Goal: Task Accomplishment & Management: Complete application form

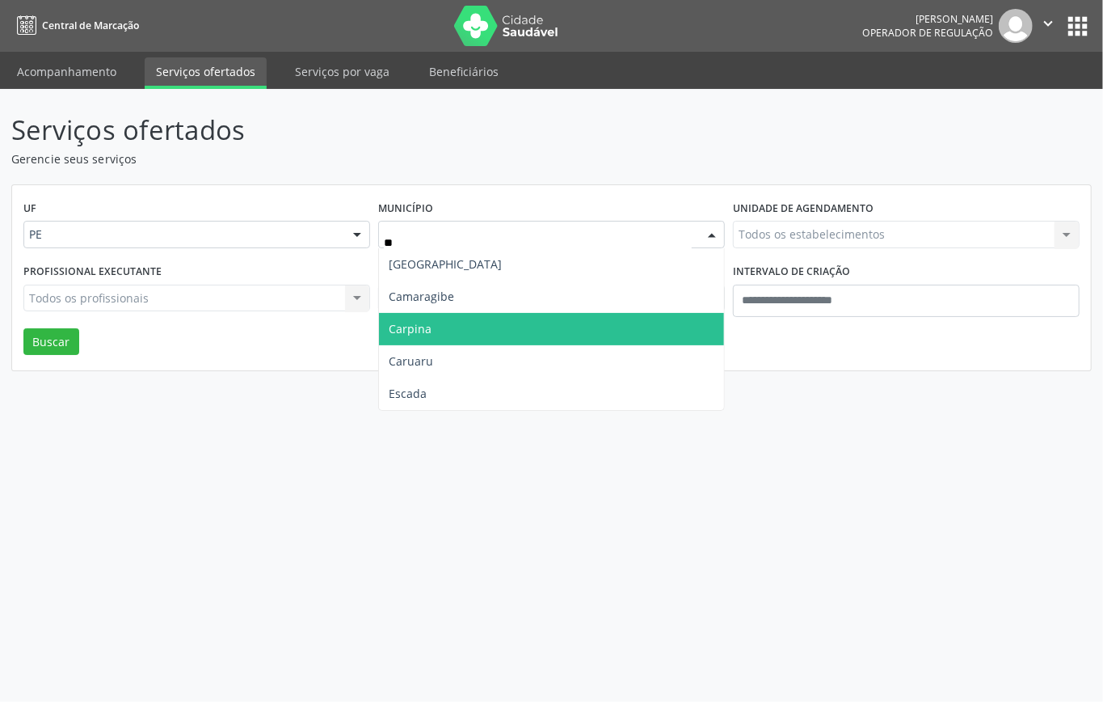
type input "***"
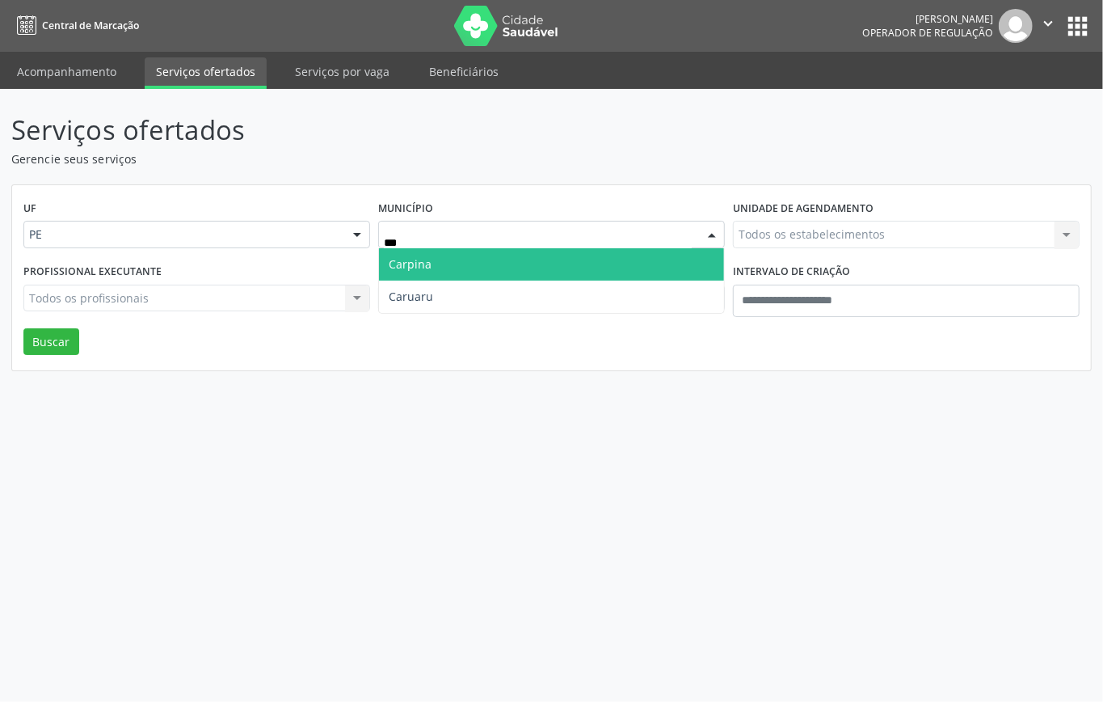
click at [420, 267] on span "Carpina" at bounding box center [410, 263] width 43 height 15
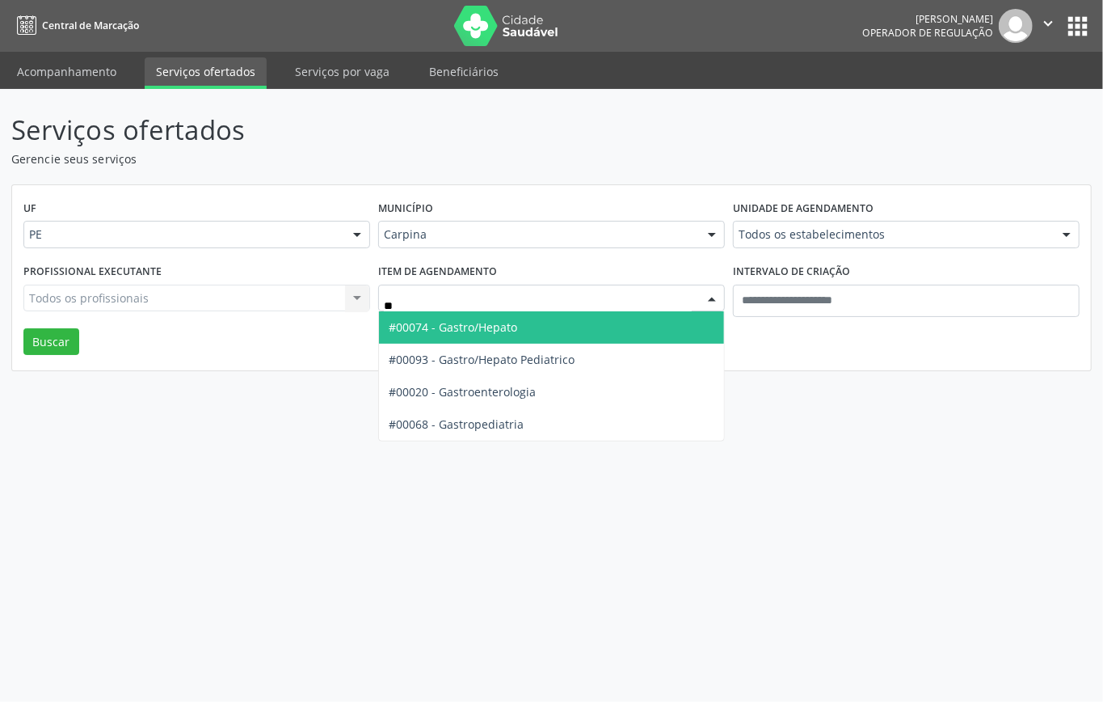
type input "***"
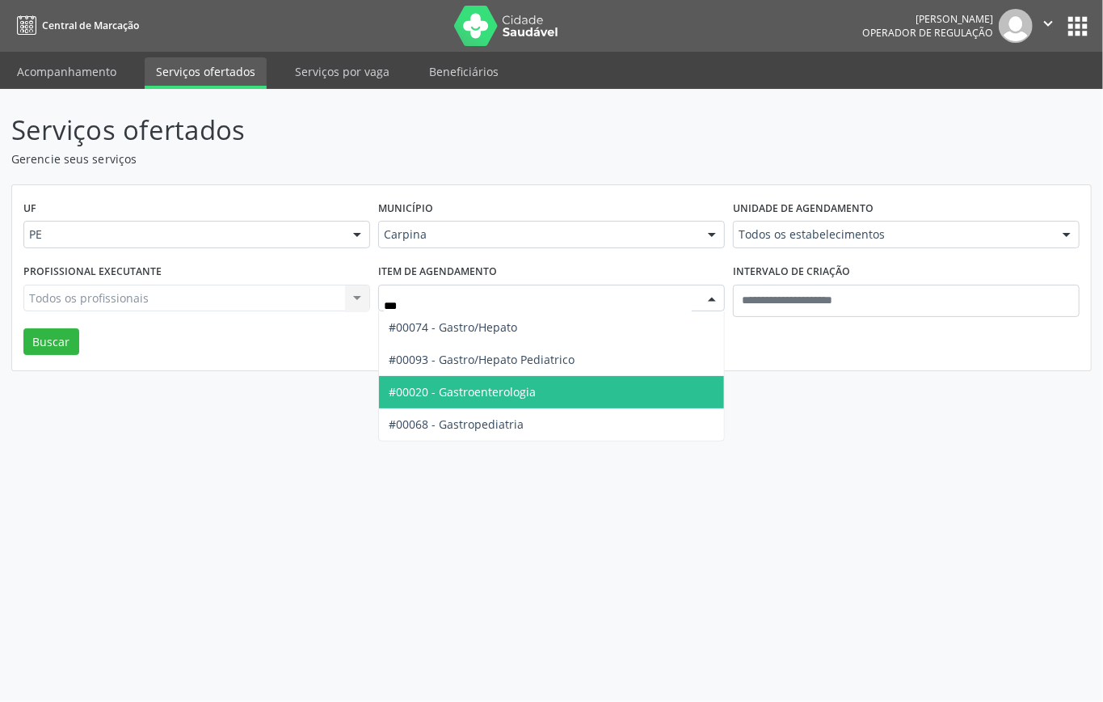
click at [543, 390] on span "#00020 - Gastroenterologia" at bounding box center [551, 392] width 345 height 32
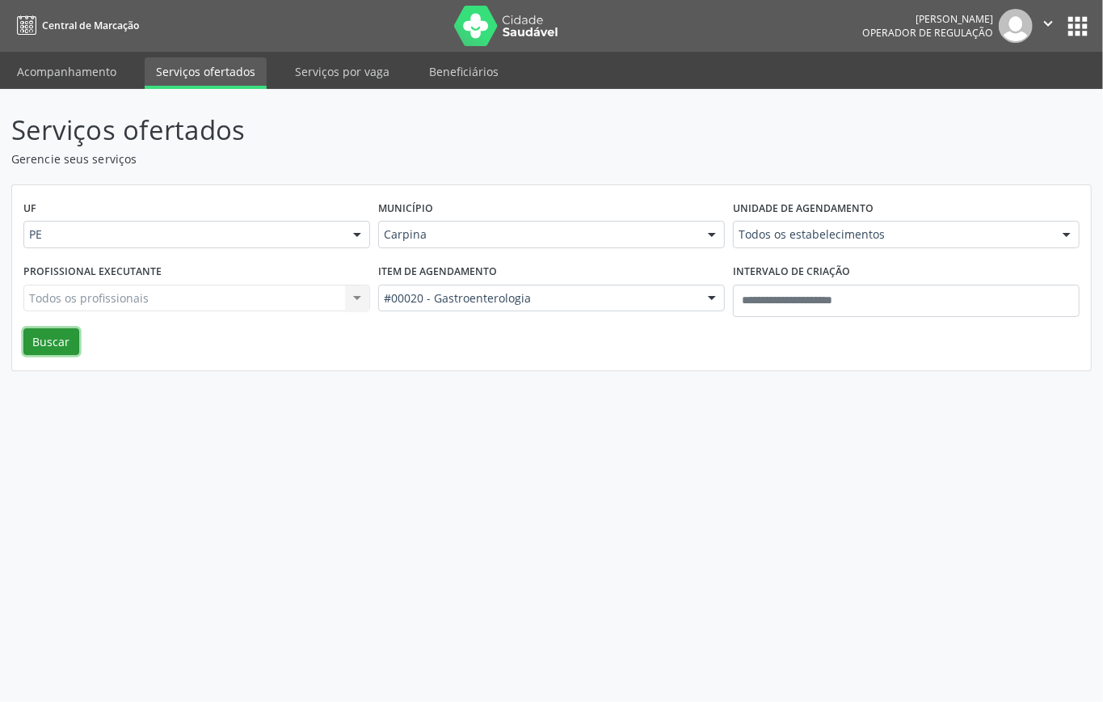
click at [45, 340] on button "Buscar" at bounding box center [51, 341] width 56 height 27
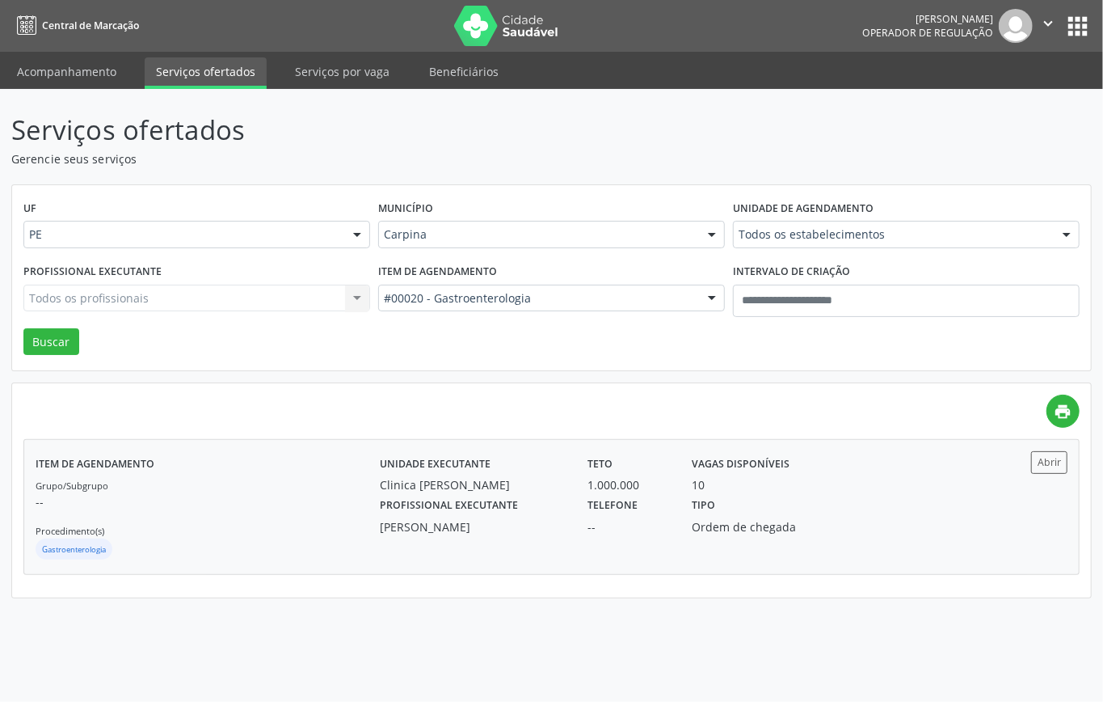
click at [276, 525] on div "Grupo/Subgrupo -- Procedimento(s) Gastroenterologia" at bounding box center [208, 519] width 344 height 86
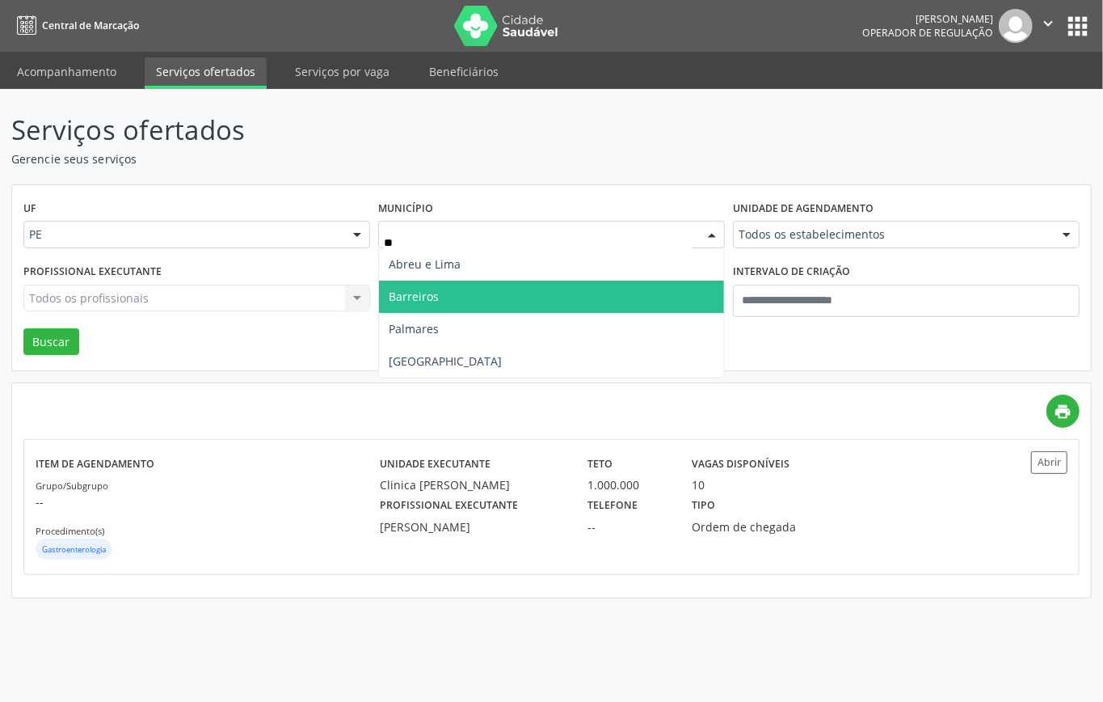
type input "***"
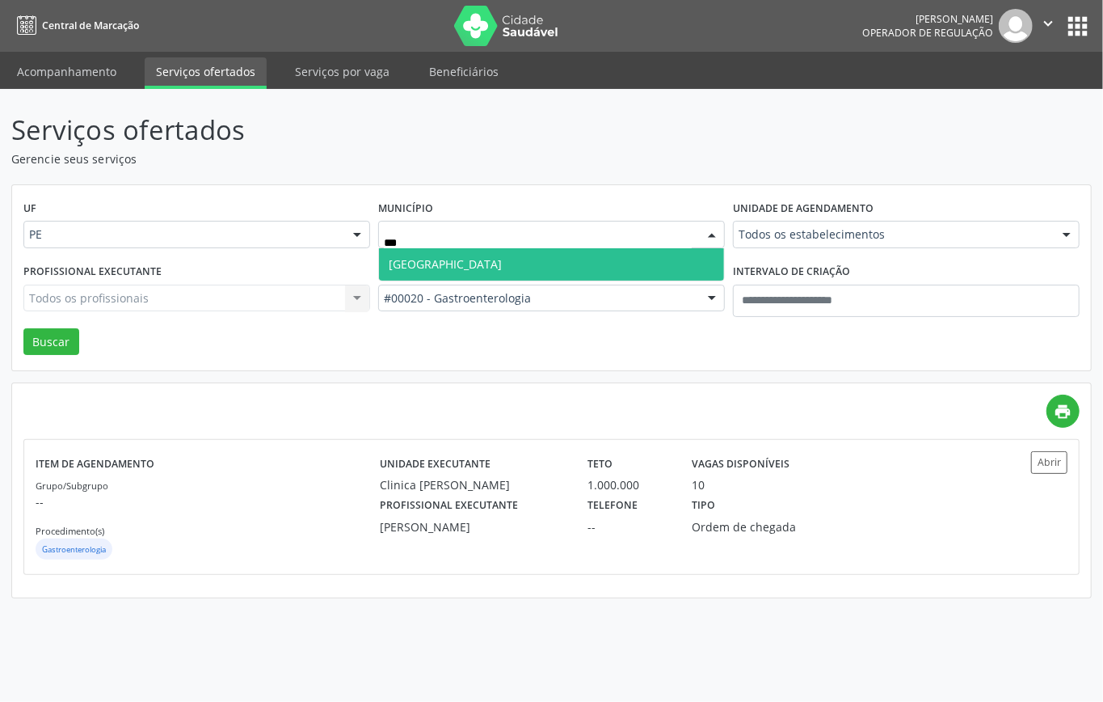
click at [478, 263] on span "Recife" at bounding box center [551, 264] width 345 height 32
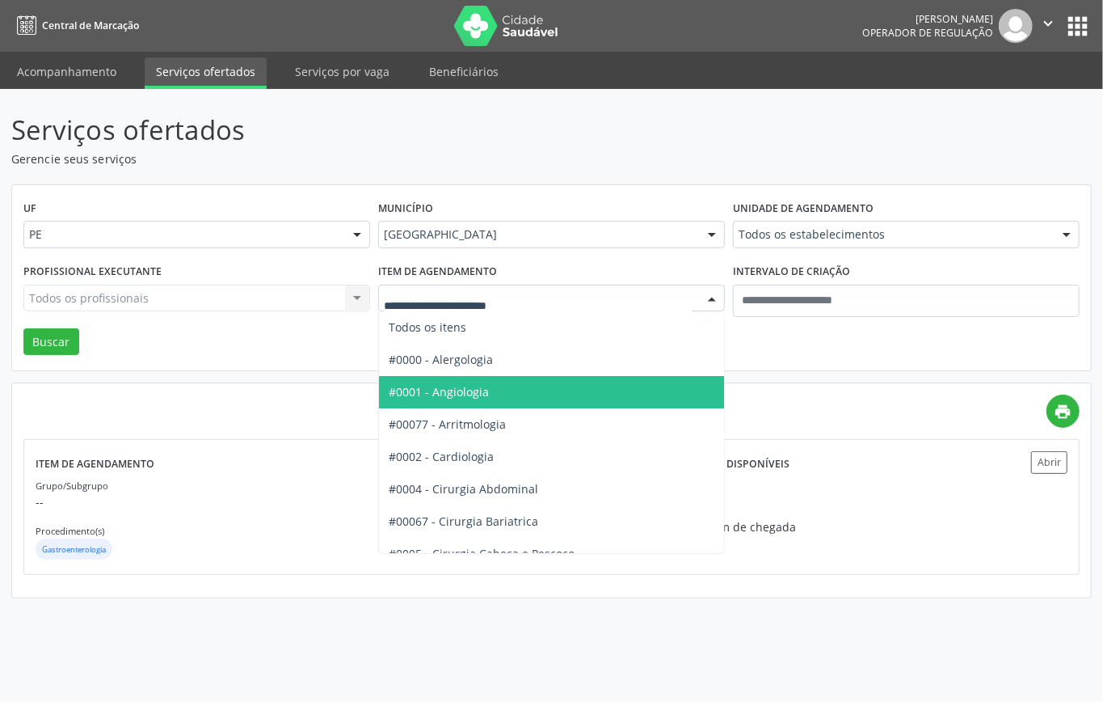
click at [480, 395] on span "#0001 - Angiologia" at bounding box center [439, 391] width 100 height 15
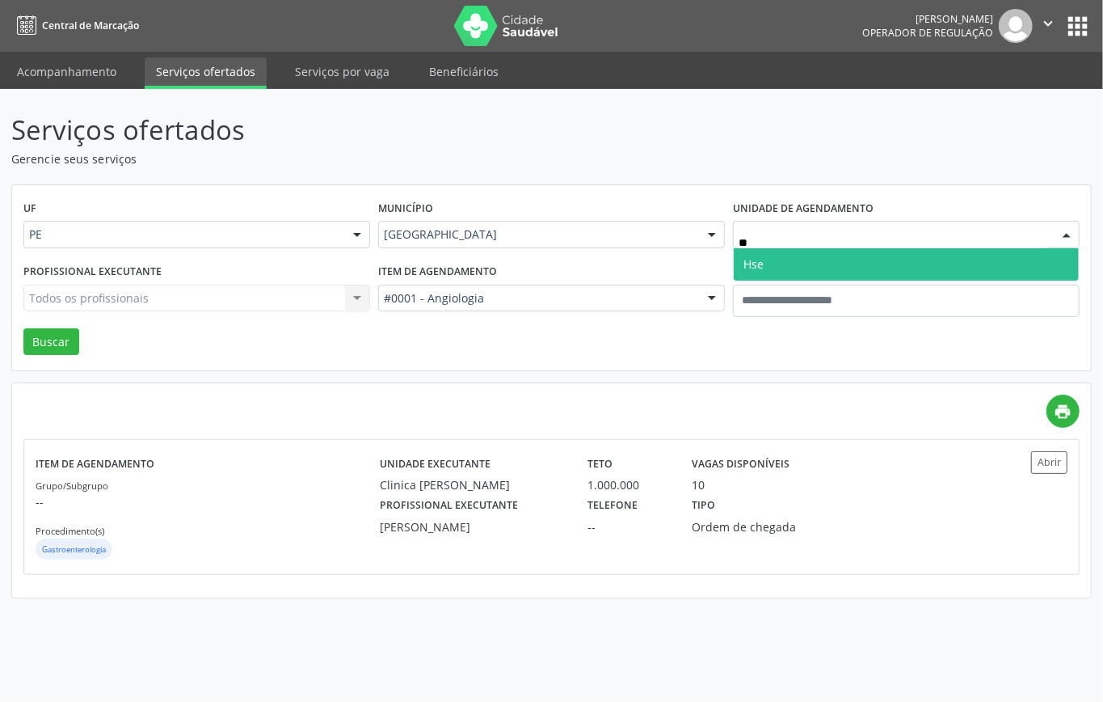
type input "***"
drag, startPoint x: 798, startPoint y: 269, endPoint x: 786, endPoint y: 279, distance: 15.5
click at [793, 275] on span "Hse" at bounding box center [906, 264] width 345 height 32
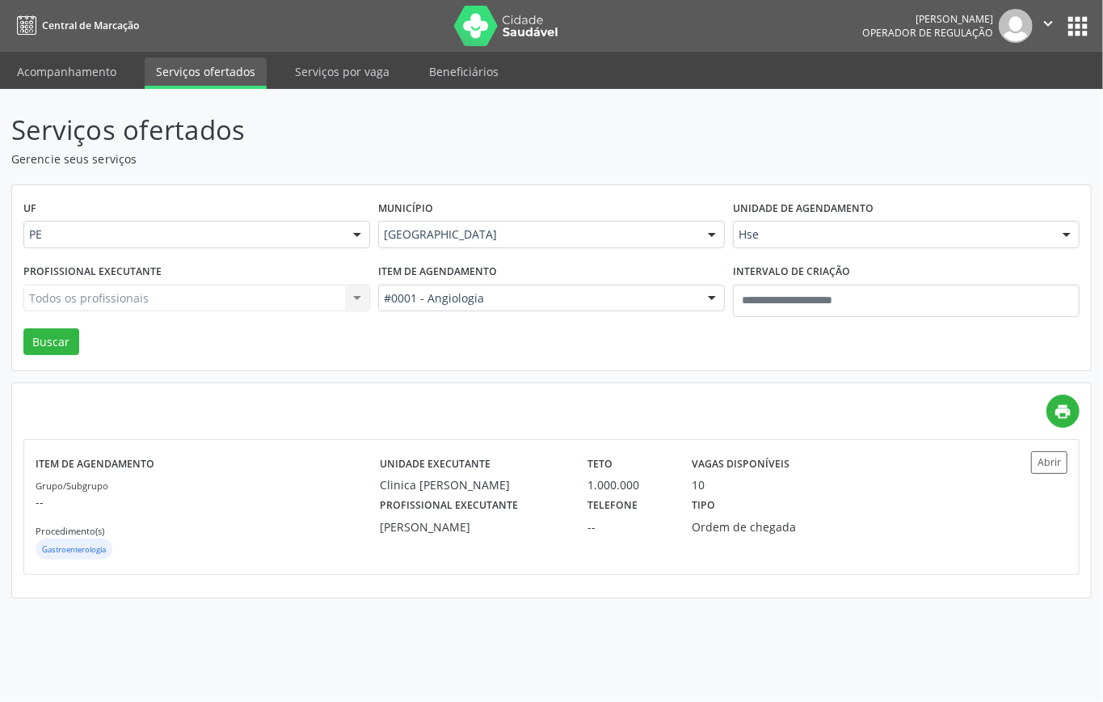
click at [196, 298] on div "Todos os profissionais Todos os profissionais Nenhum resultado encontrado para:…" at bounding box center [196, 297] width 347 height 27
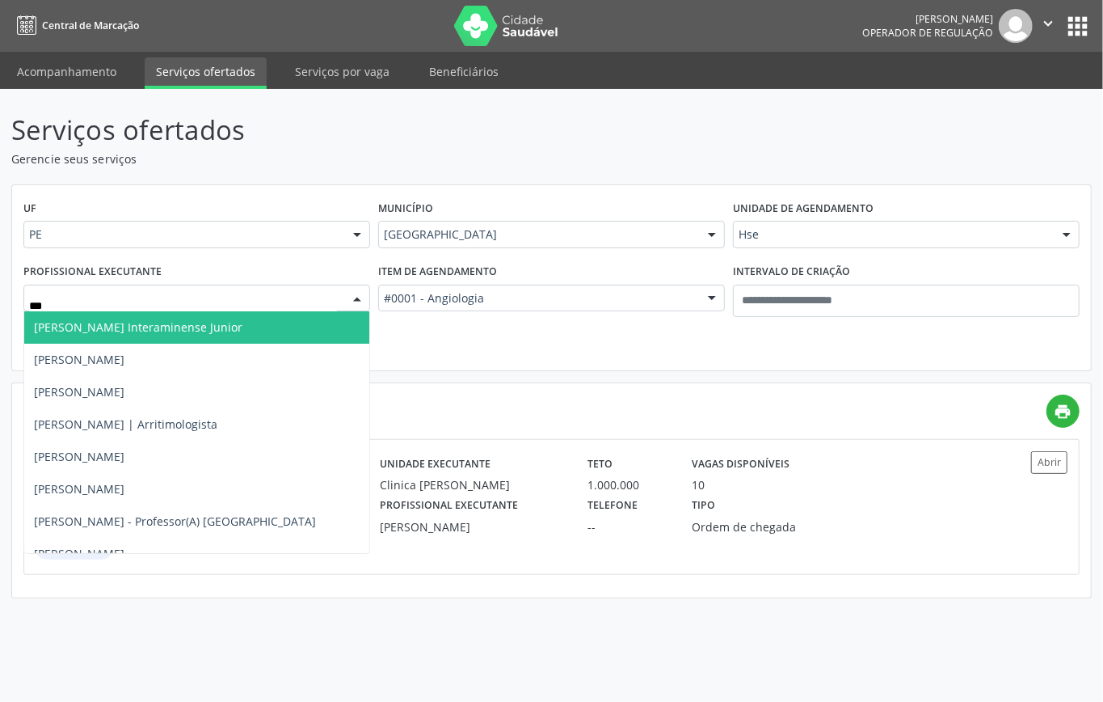
type input "****"
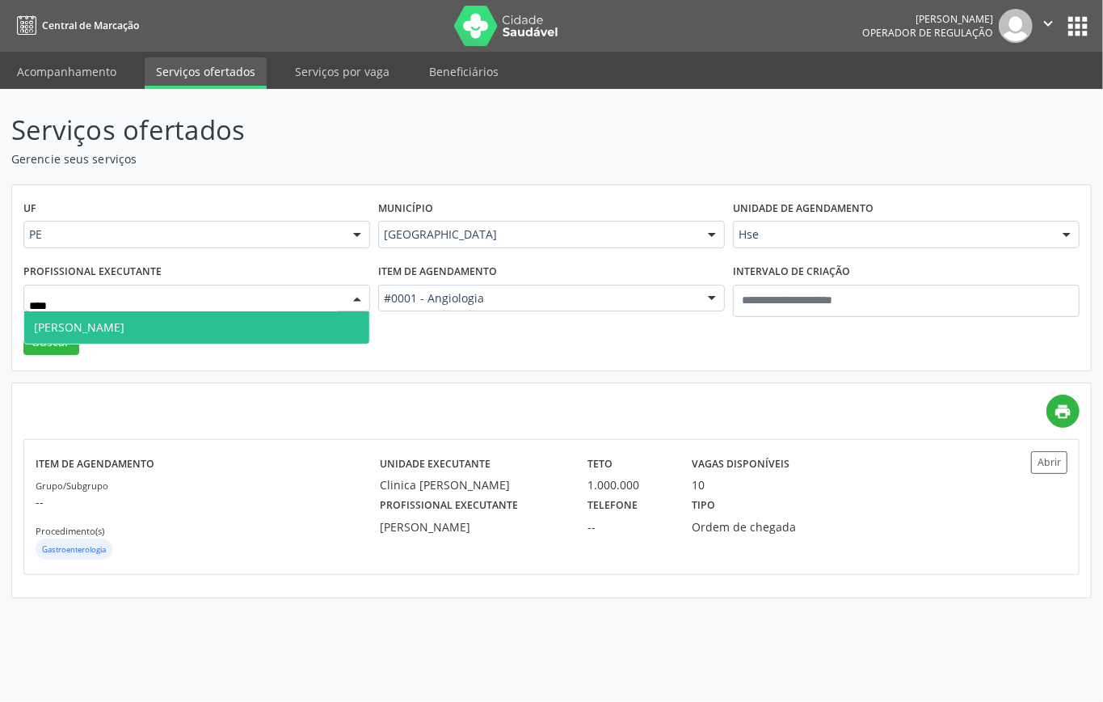
click at [124, 321] on span "Marcos Berenguer Junior" at bounding box center [79, 326] width 91 height 15
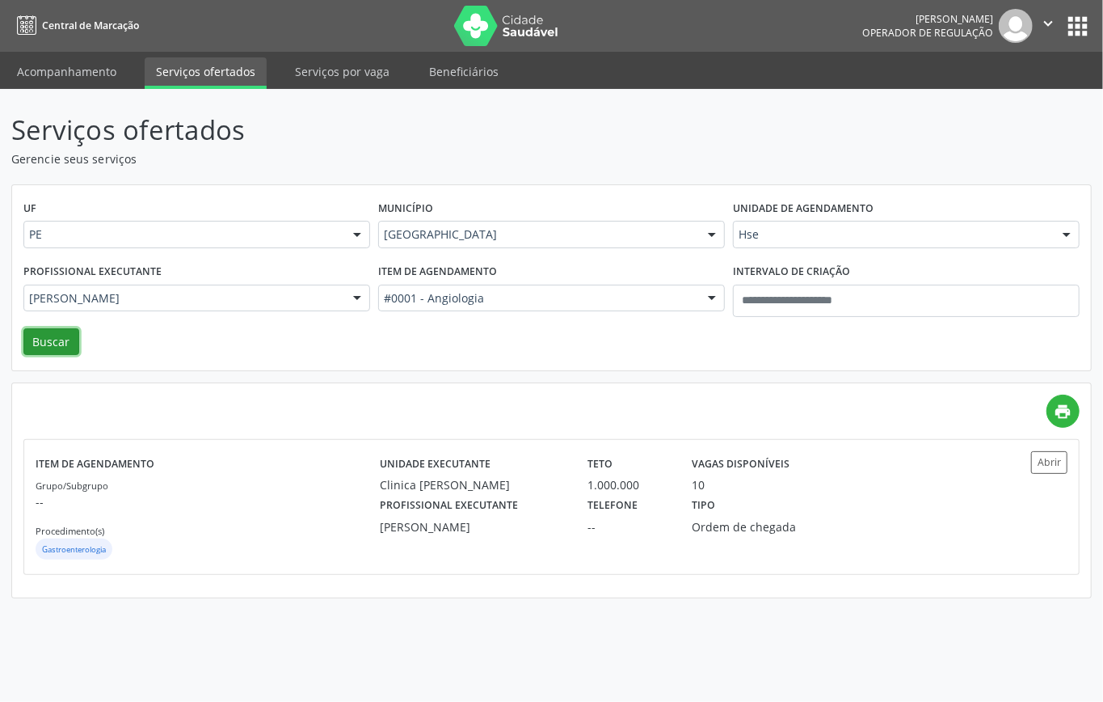
click at [37, 343] on button "Buscar" at bounding box center [51, 341] width 56 height 27
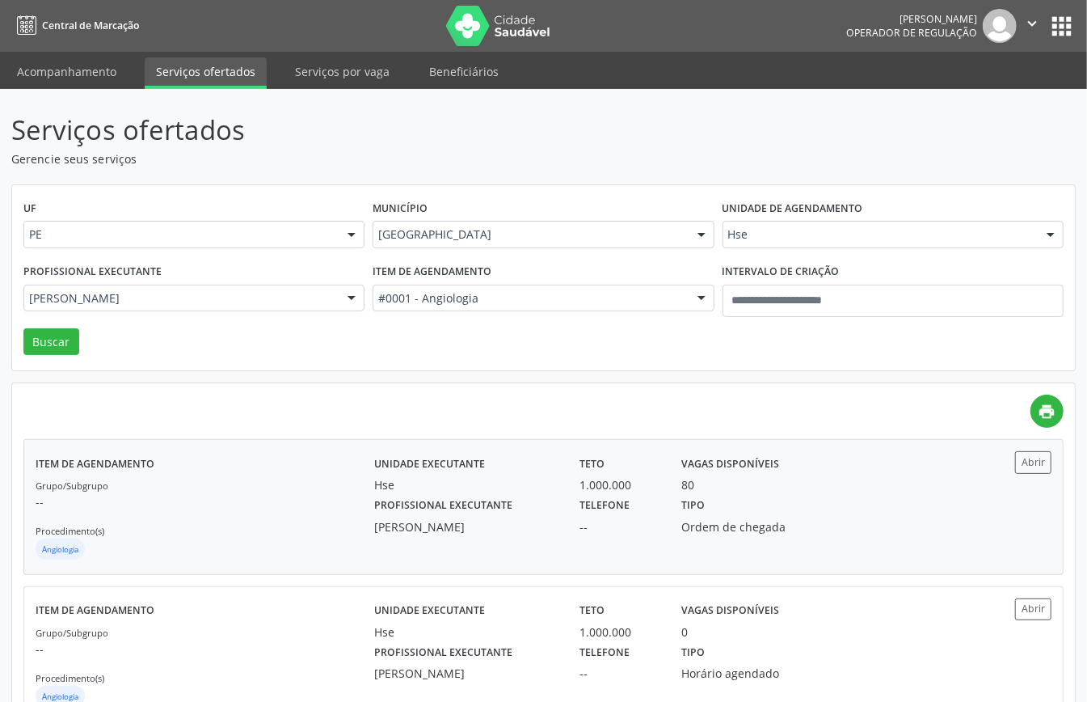
click at [294, 532] on div "Grupo/Subgrupo -- Procedimento(s) Angiologia" at bounding box center [205, 519] width 339 height 86
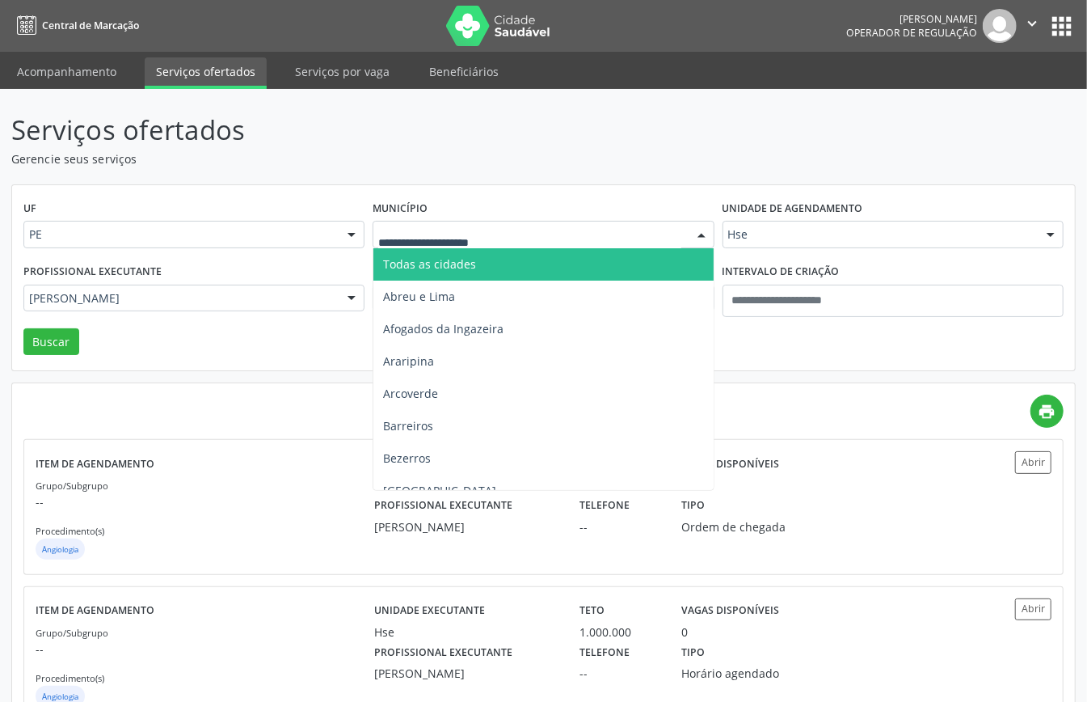
drag, startPoint x: 554, startPoint y: 230, endPoint x: 554, endPoint y: 266, distance: 36.4
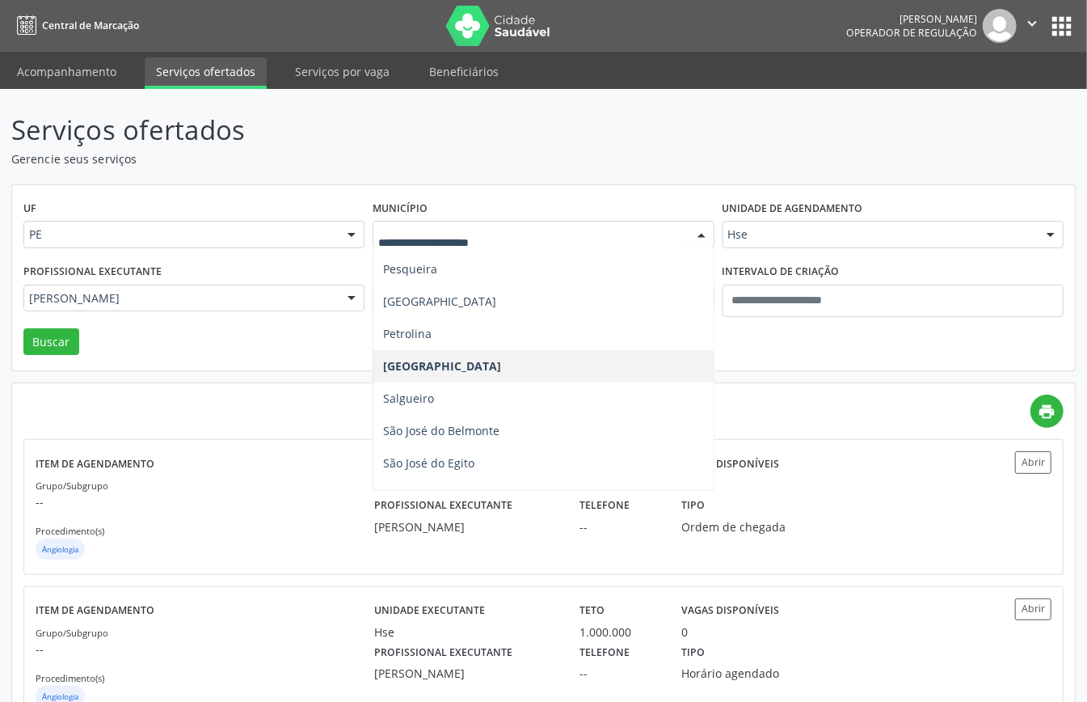
scroll to position [534, 0]
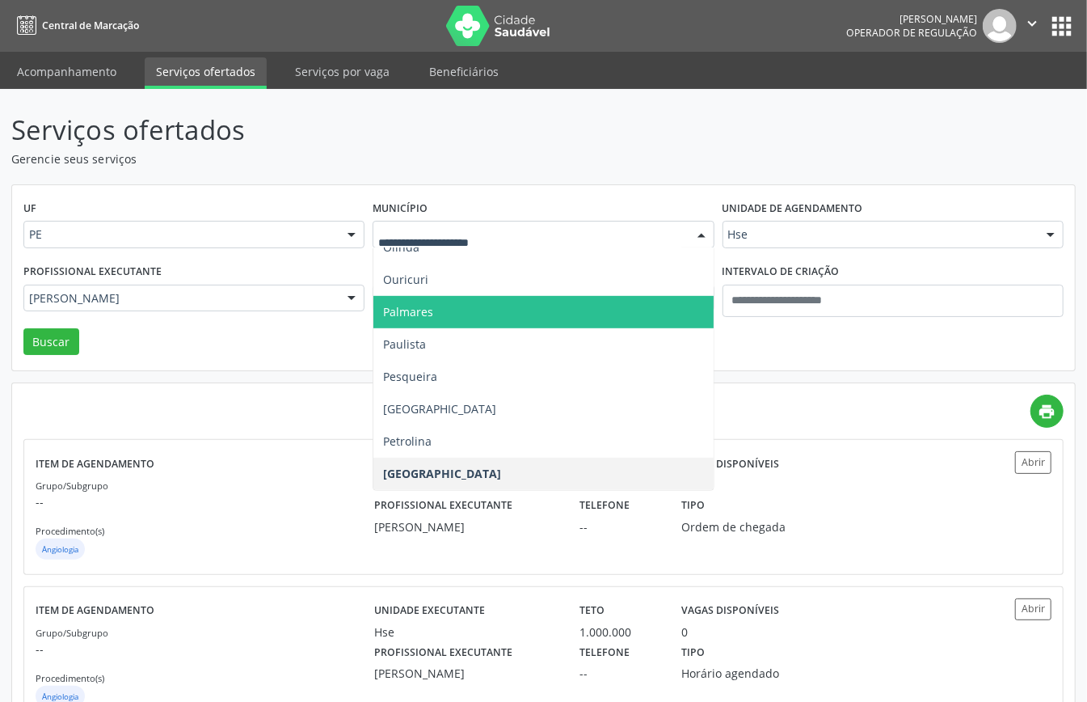
click at [457, 318] on span "Palmares" at bounding box center [542, 312] width 339 height 32
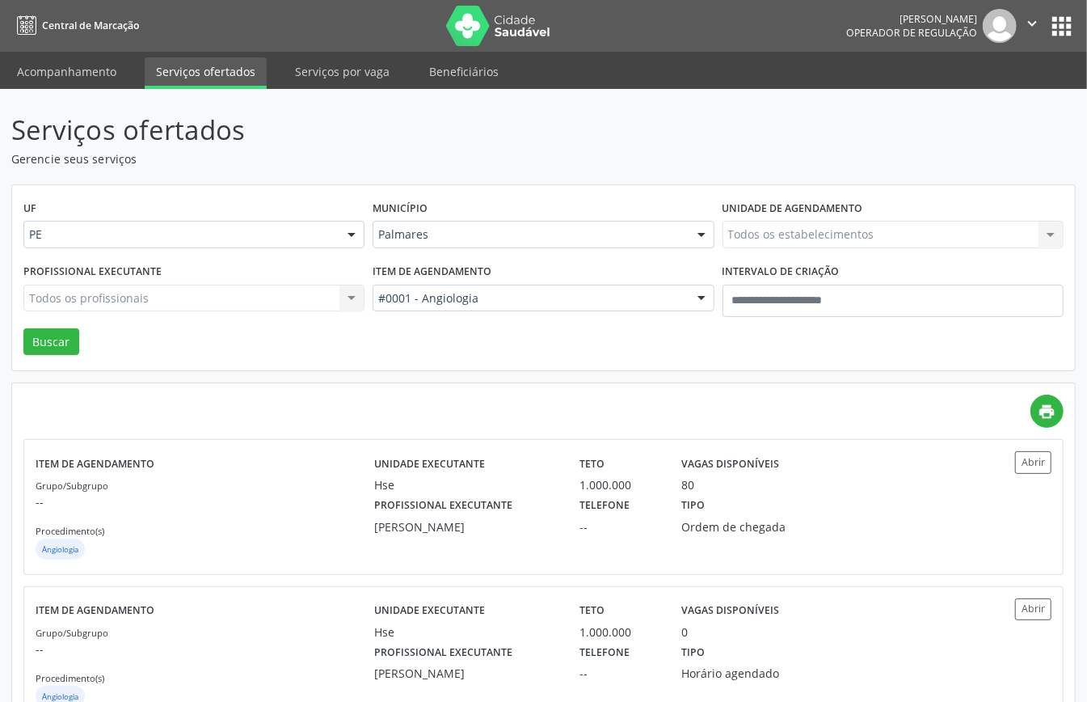
click at [473, 307] on div "#0001 - Angiologia" at bounding box center [543, 297] width 341 height 27
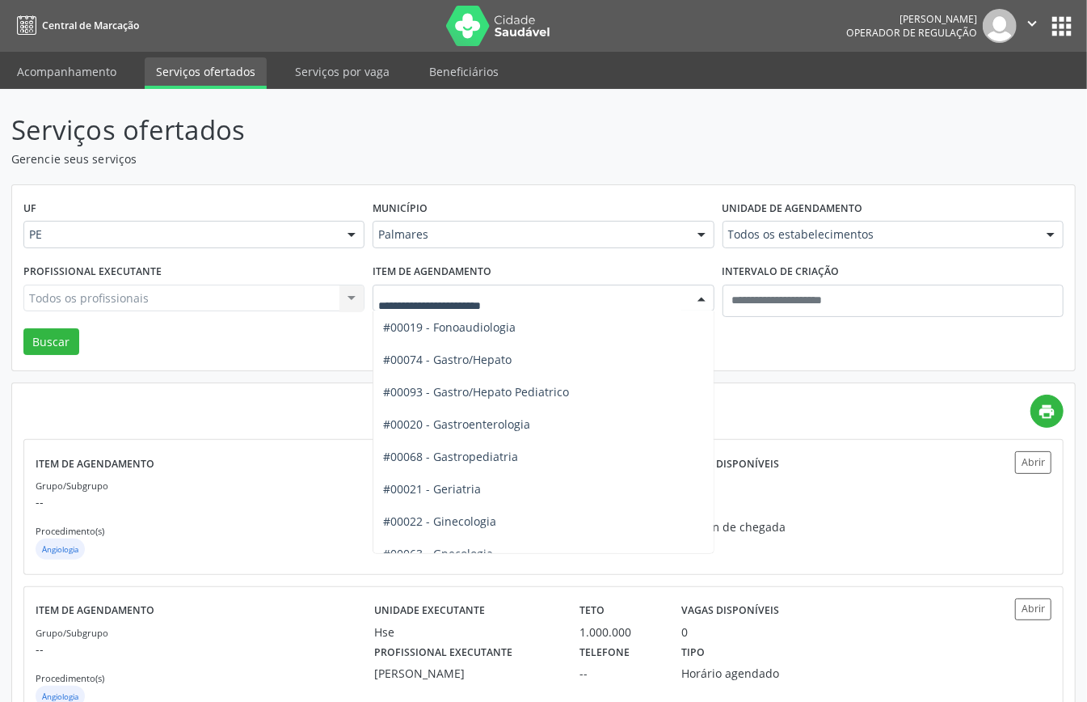
scroll to position [1077, 0]
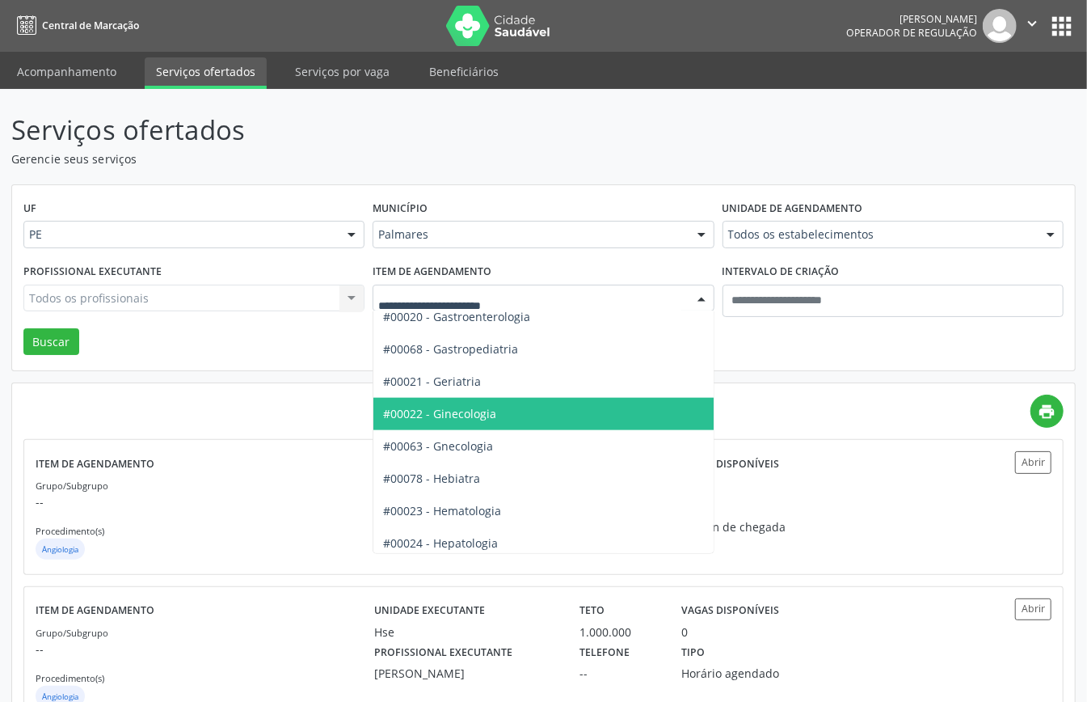
click at [482, 414] on span "#00022 - Ginecologia" at bounding box center [439, 413] width 113 height 15
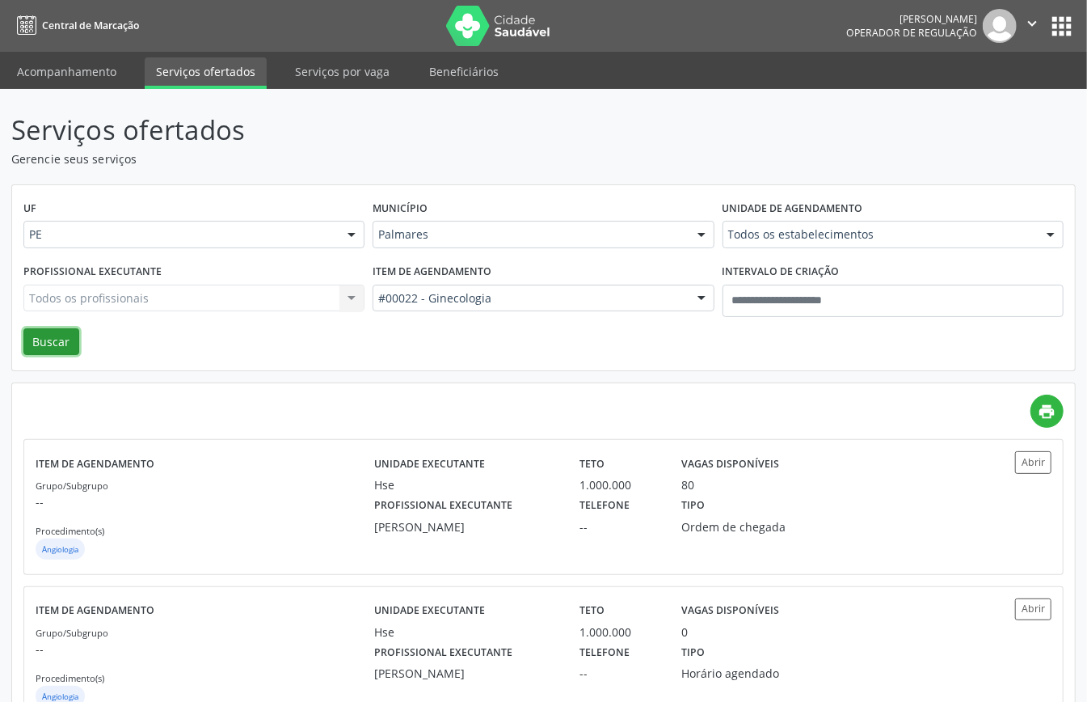
click at [70, 334] on button "Buscar" at bounding box center [51, 341] width 56 height 27
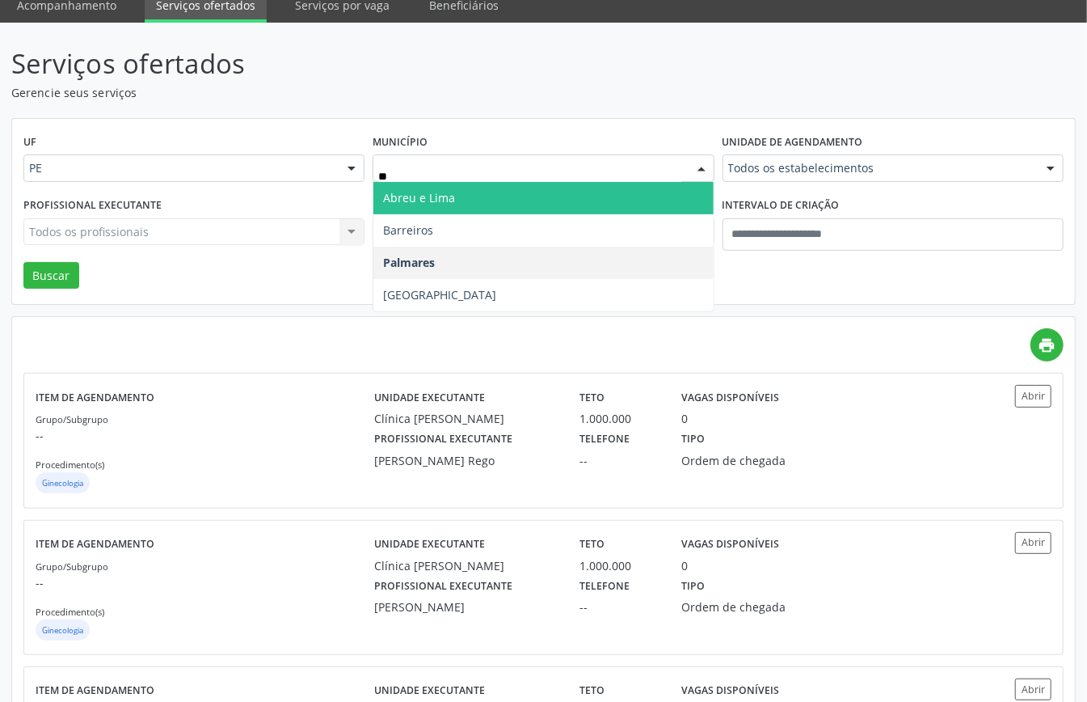
scroll to position [0, 0]
type input "***"
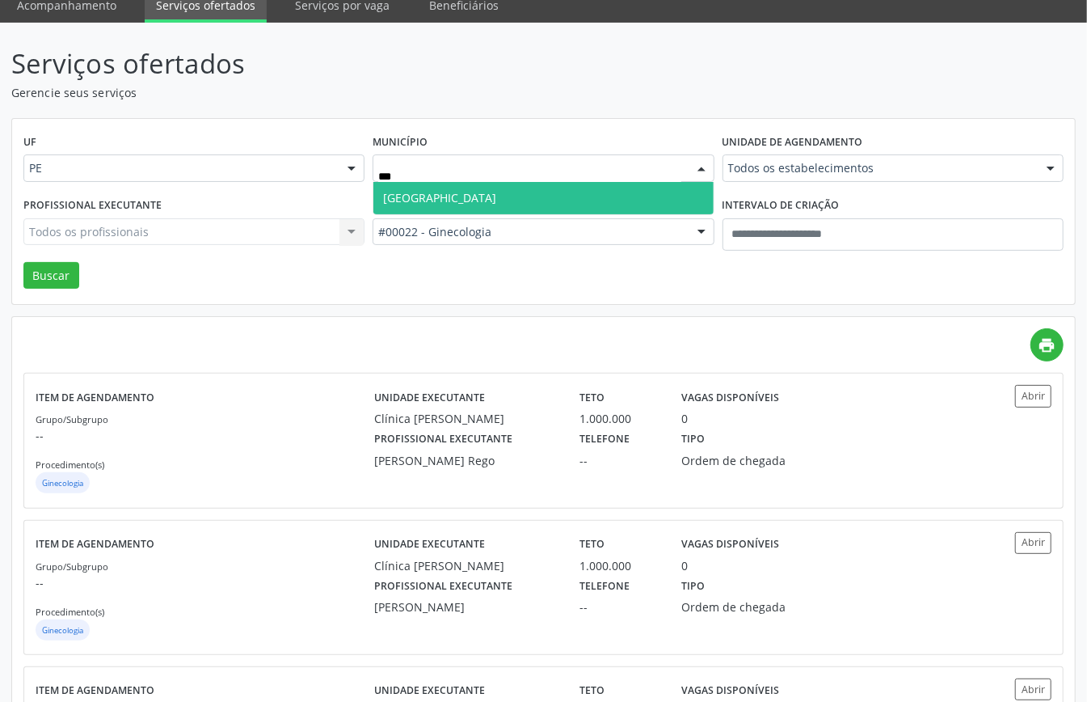
click at [425, 210] on span "Recife" at bounding box center [542, 198] width 339 height 32
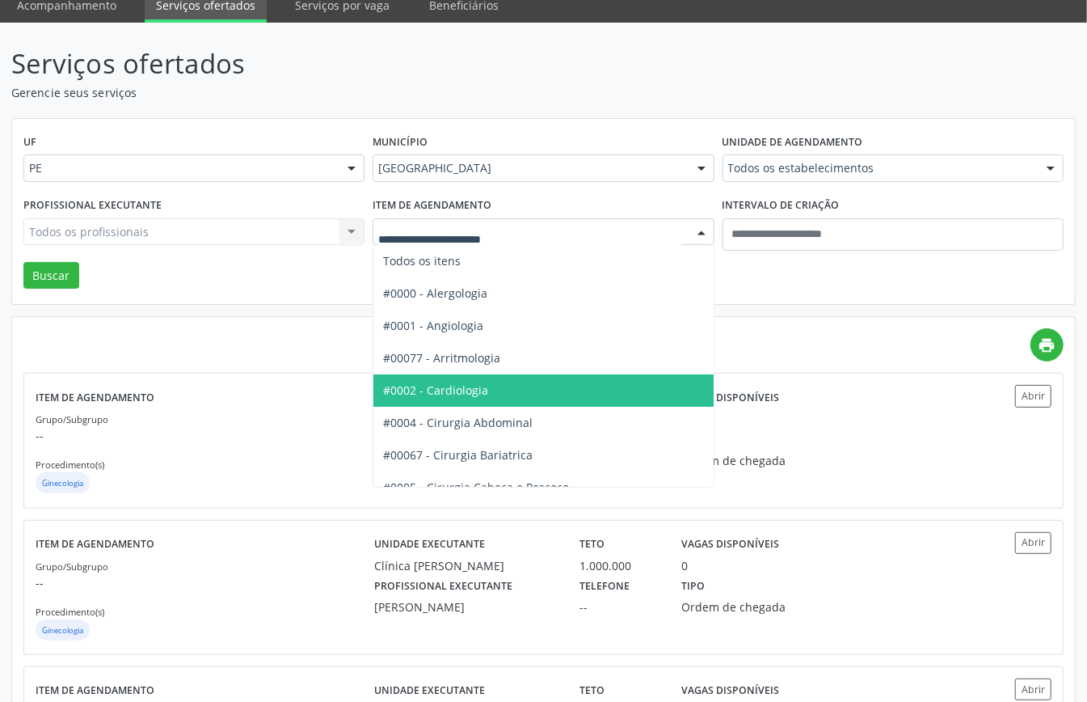
click at [492, 388] on span "#0002 - Cardiologia" at bounding box center [597, 390] width 448 height 32
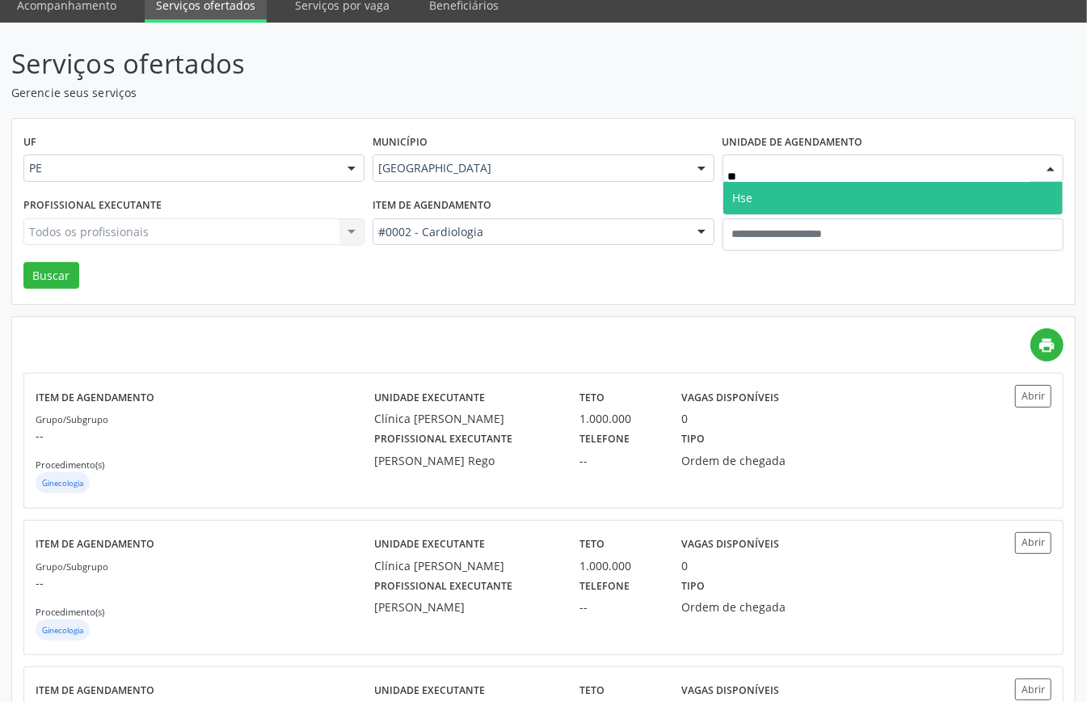
type input "***"
drag, startPoint x: 757, startPoint y: 197, endPoint x: 741, endPoint y: 202, distance: 16.9
click at [757, 198] on span "Hse" at bounding box center [892, 198] width 339 height 32
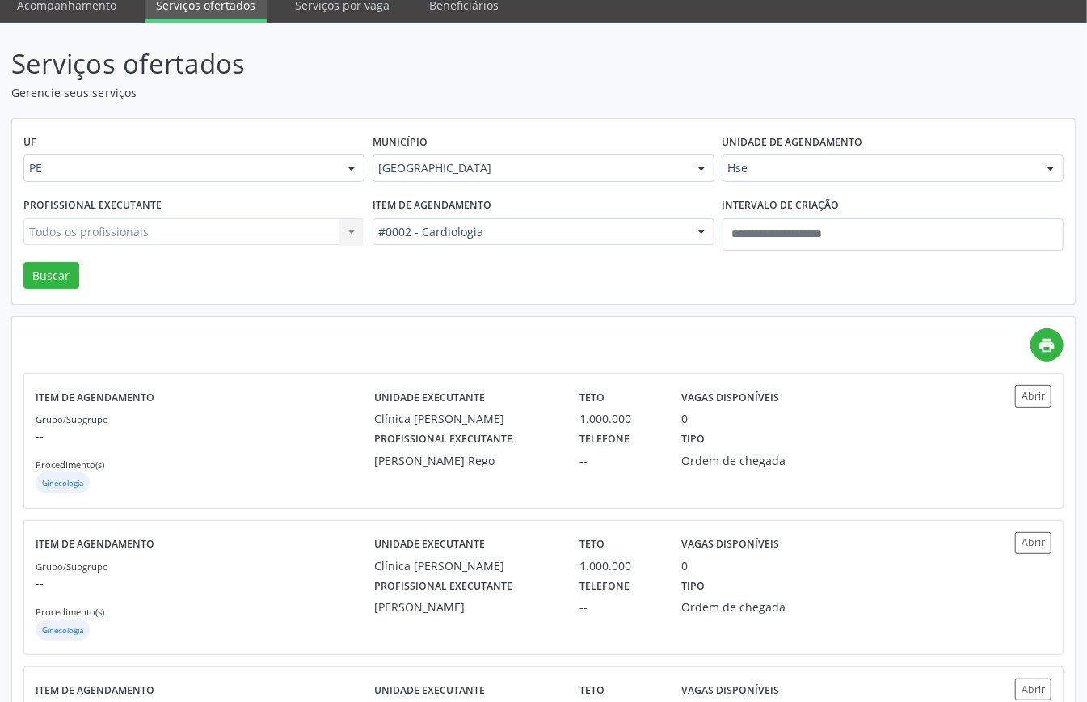
click at [280, 230] on div "Todos os profissionais Todos os profissionais Adalberto Aguiar Interaminense Ju…" at bounding box center [193, 231] width 341 height 27
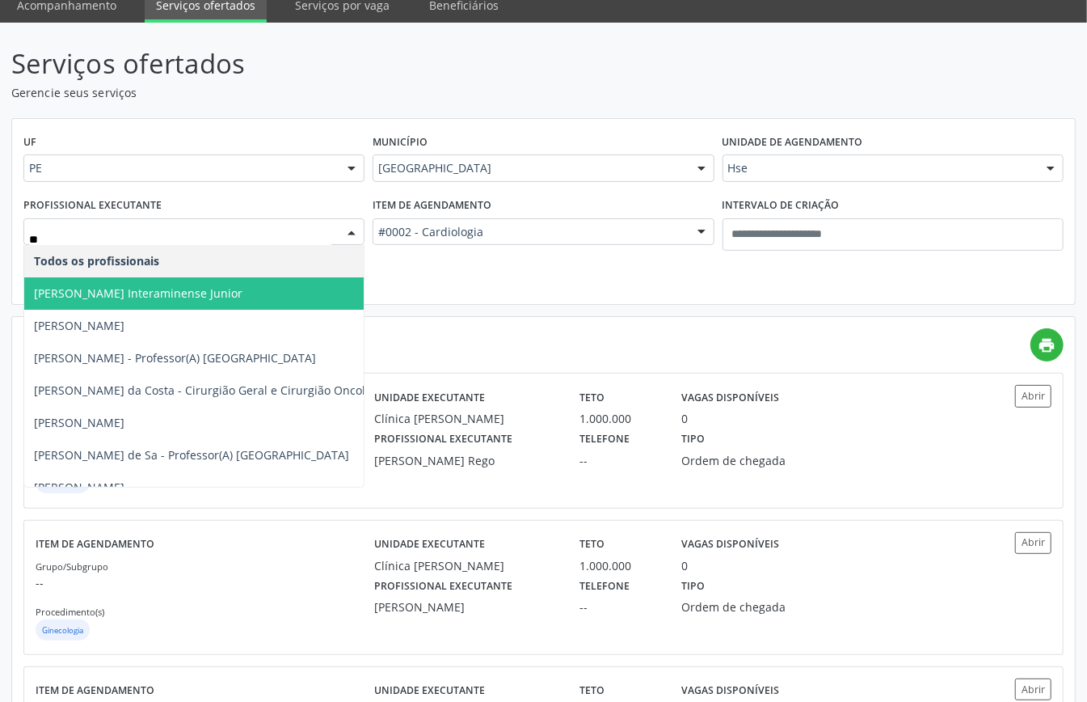
type input "***"
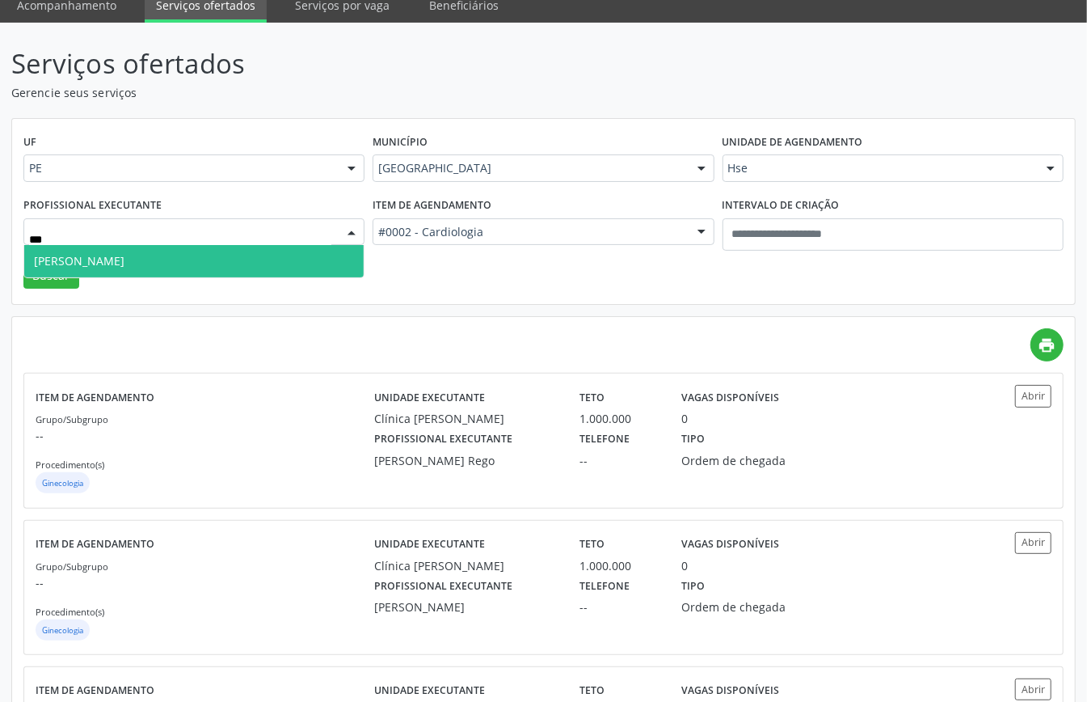
drag, startPoint x: 207, startPoint y: 262, endPoint x: 95, endPoint y: 276, distance: 113.2
click at [205, 262] on span "Rui Ferreira Tompson Neto" at bounding box center [193, 261] width 339 height 32
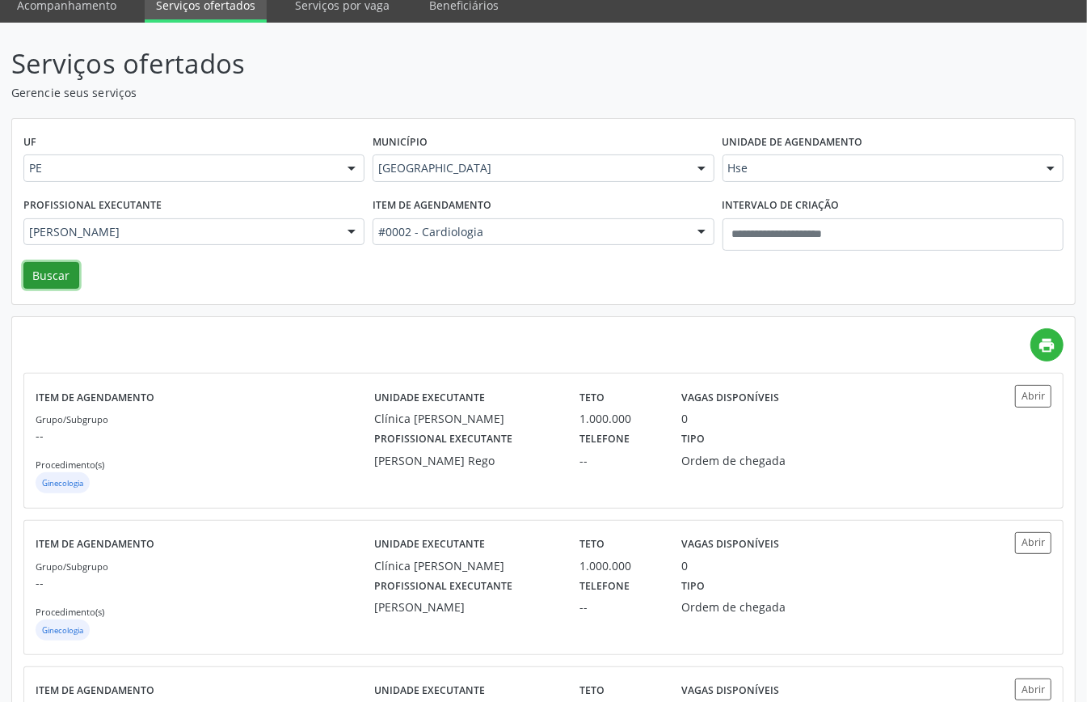
click at [63, 279] on button "Buscar" at bounding box center [51, 275] width 56 height 27
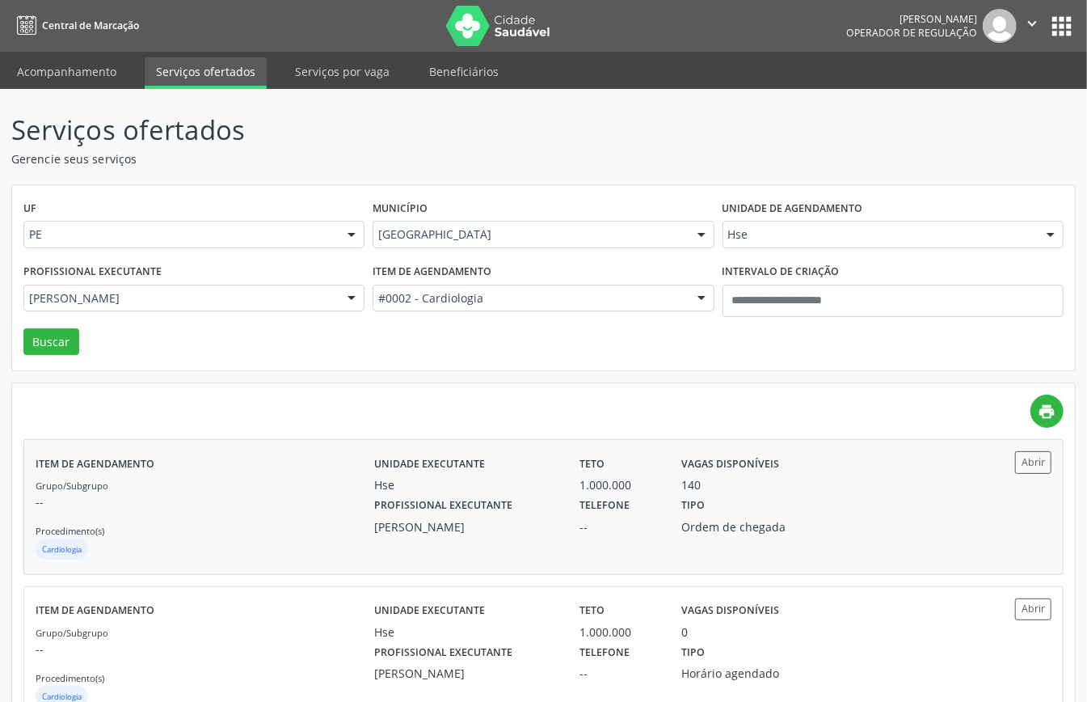
click at [199, 490] on div "Grupo/Subgrupo -- Procedimento(s) Cardiologia" at bounding box center [205, 519] width 339 height 86
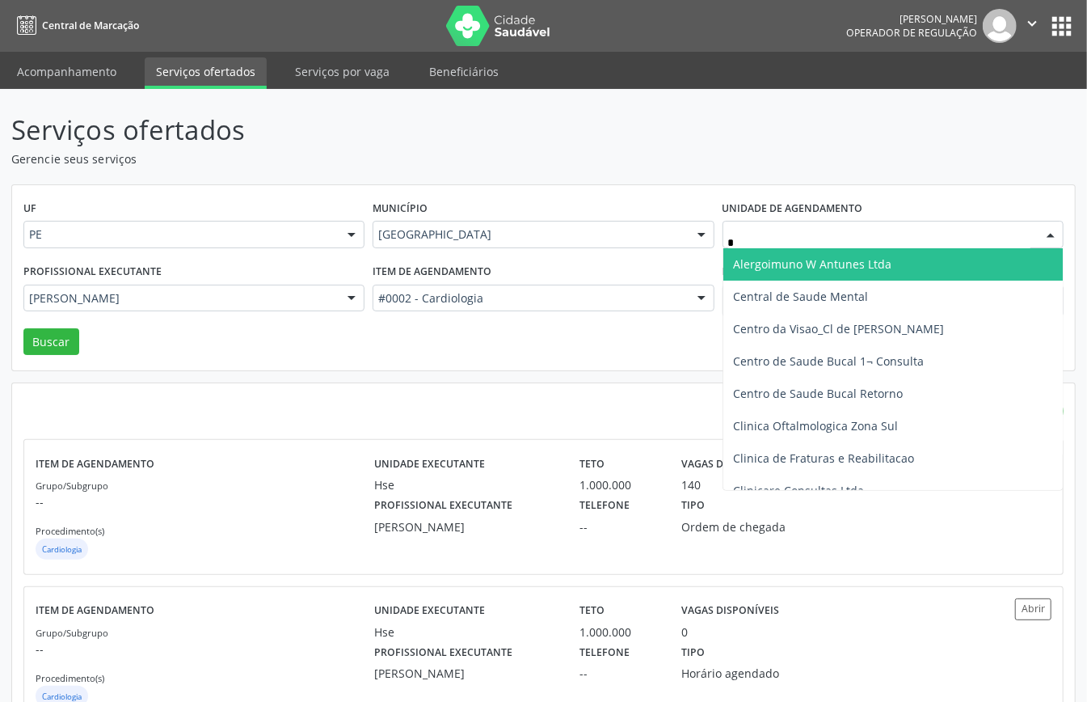
type input "**"
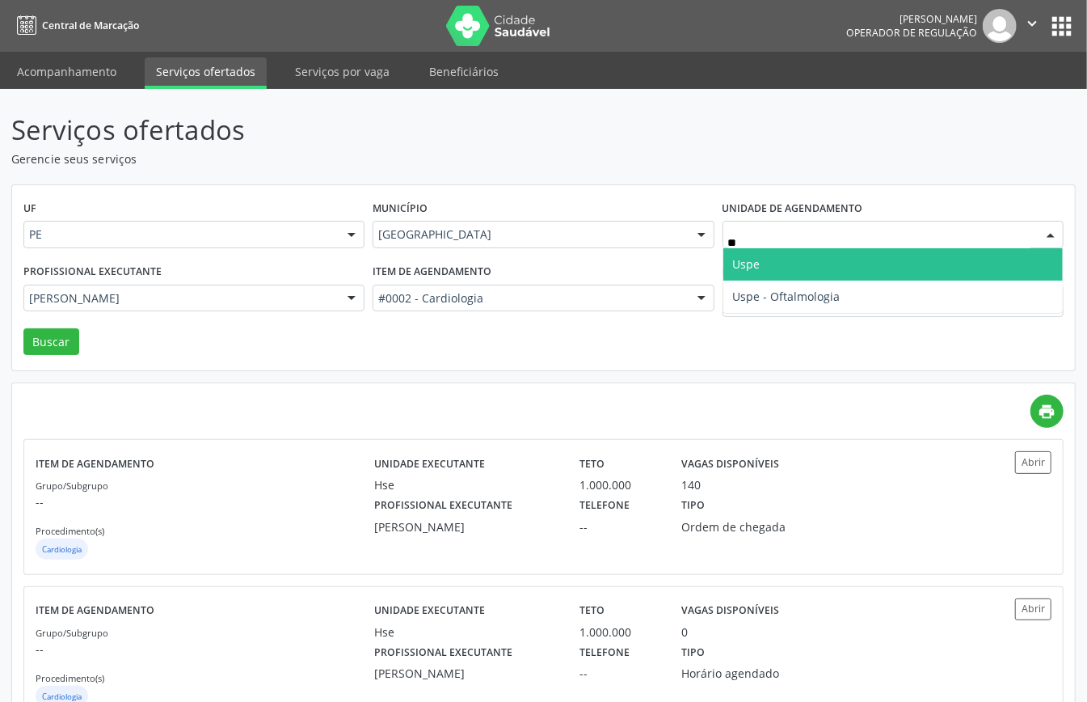
drag, startPoint x: 747, startPoint y: 257, endPoint x: 713, endPoint y: 259, distance: 34.0
click at [745, 257] on span "Uspe" at bounding box center [746, 263] width 27 height 15
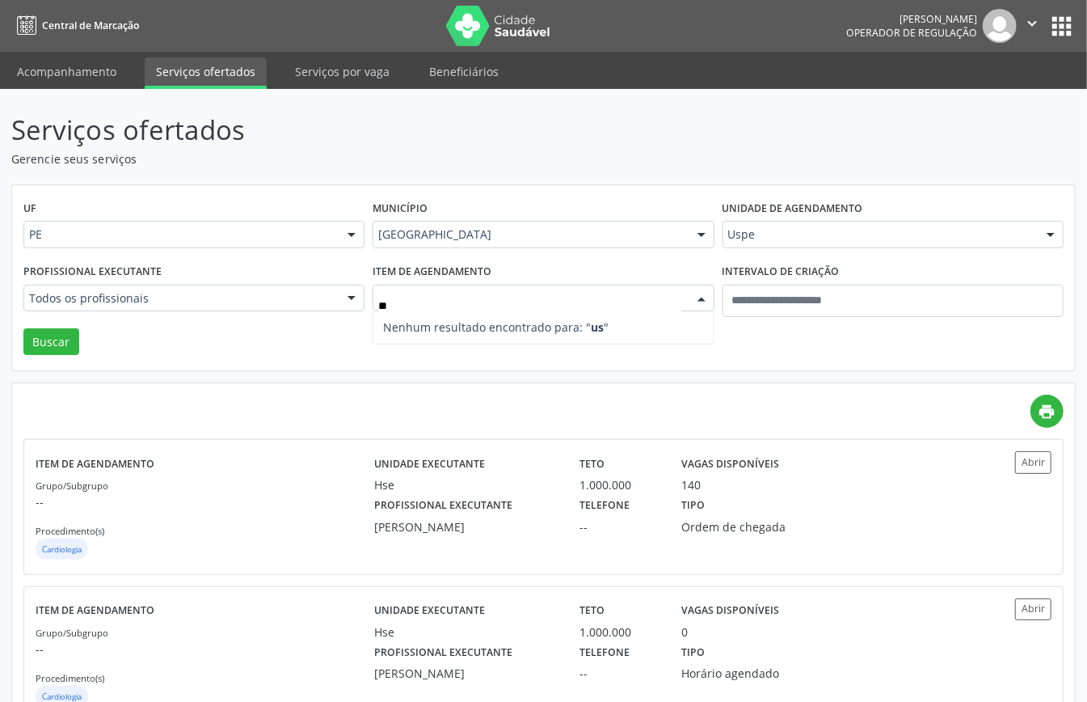
type input "*"
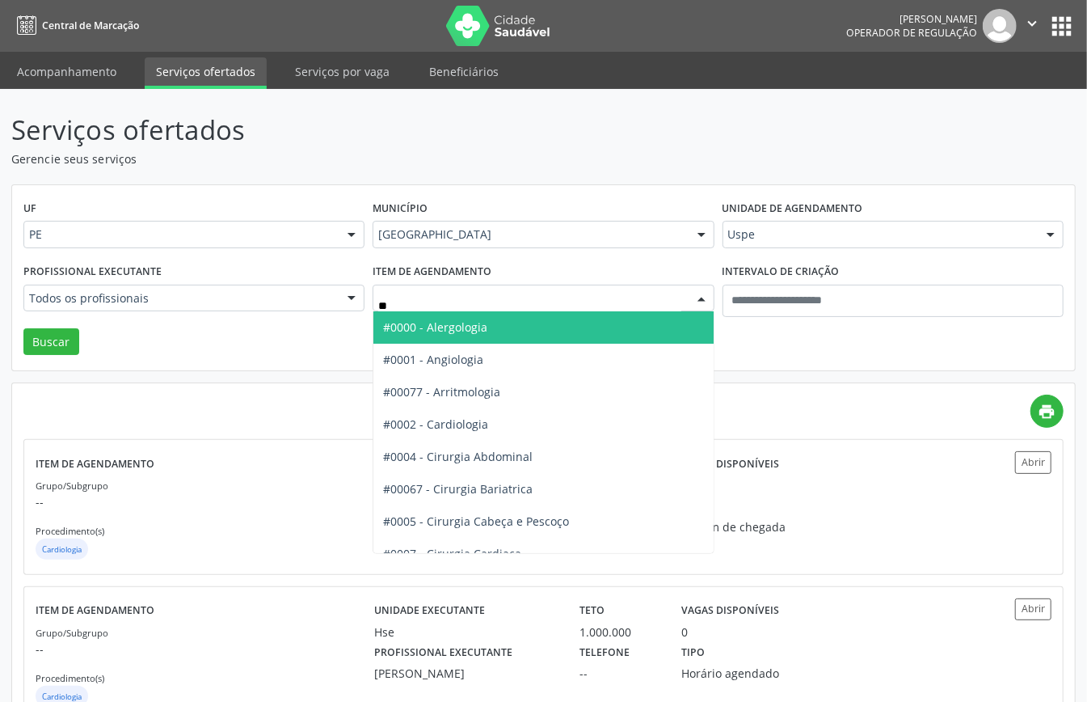
type input "*"
type input "***"
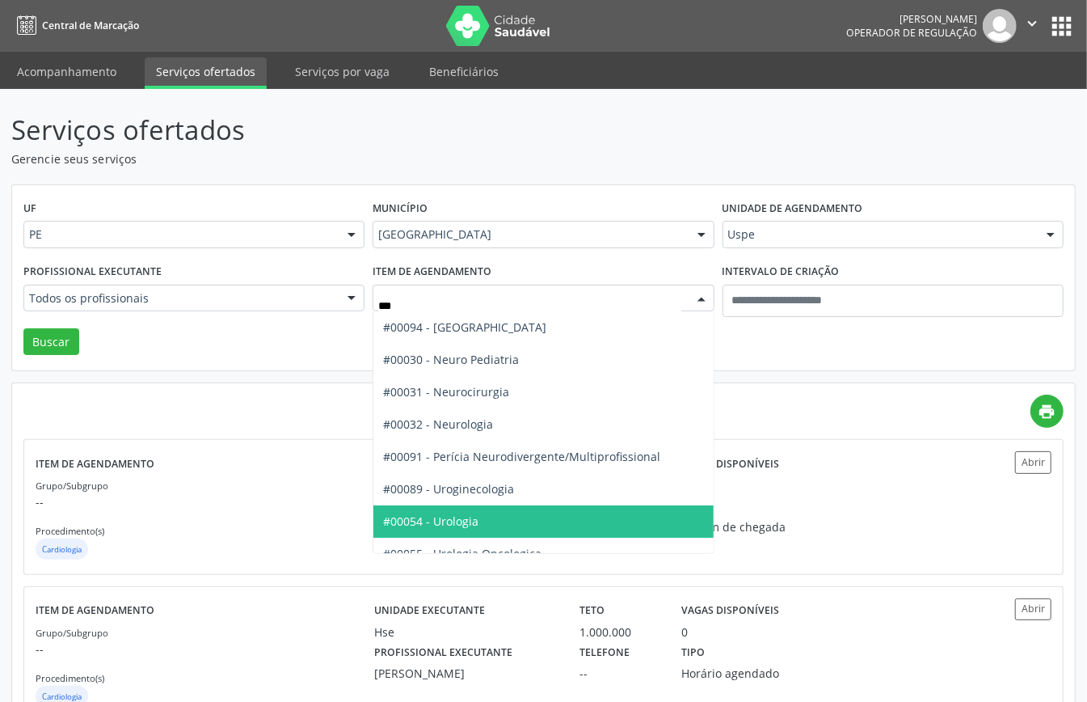
drag, startPoint x: 490, startPoint y: 525, endPoint x: 427, endPoint y: 520, distance: 63.2
click at [483, 529] on span "#00054 - Urologia" at bounding box center [542, 521] width 339 height 32
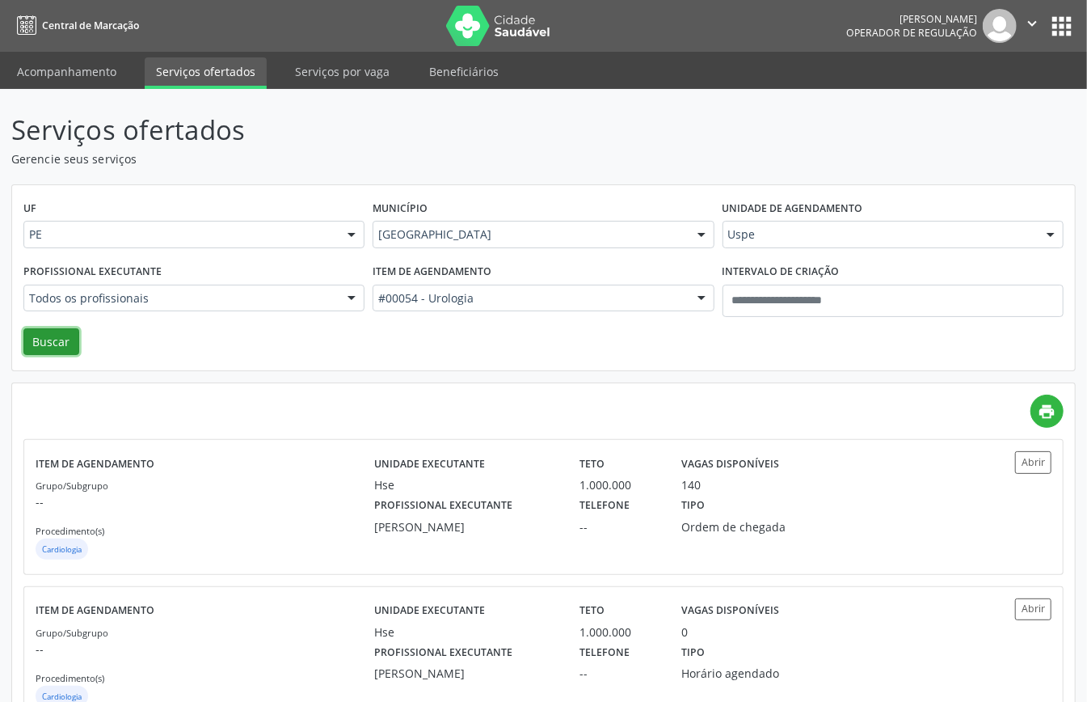
click at [39, 343] on button "Buscar" at bounding box center [51, 341] width 56 height 27
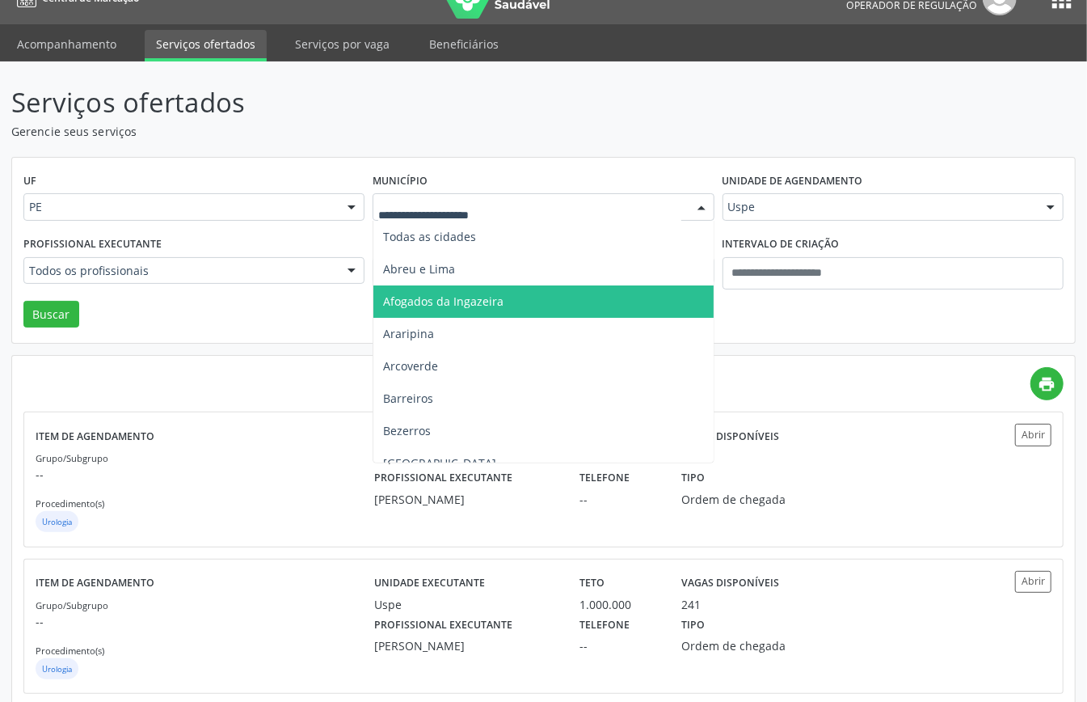
scroll to position [431, 0]
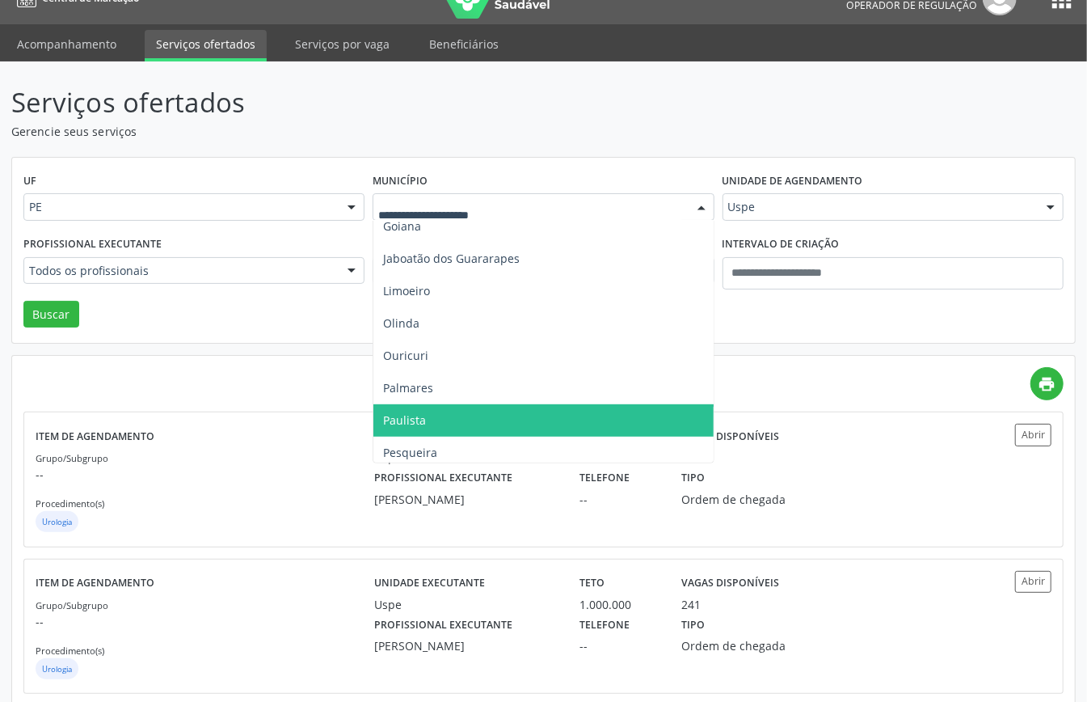
click at [440, 418] on span "Paulista" at bounding box center [542, 420] width 339 height 32
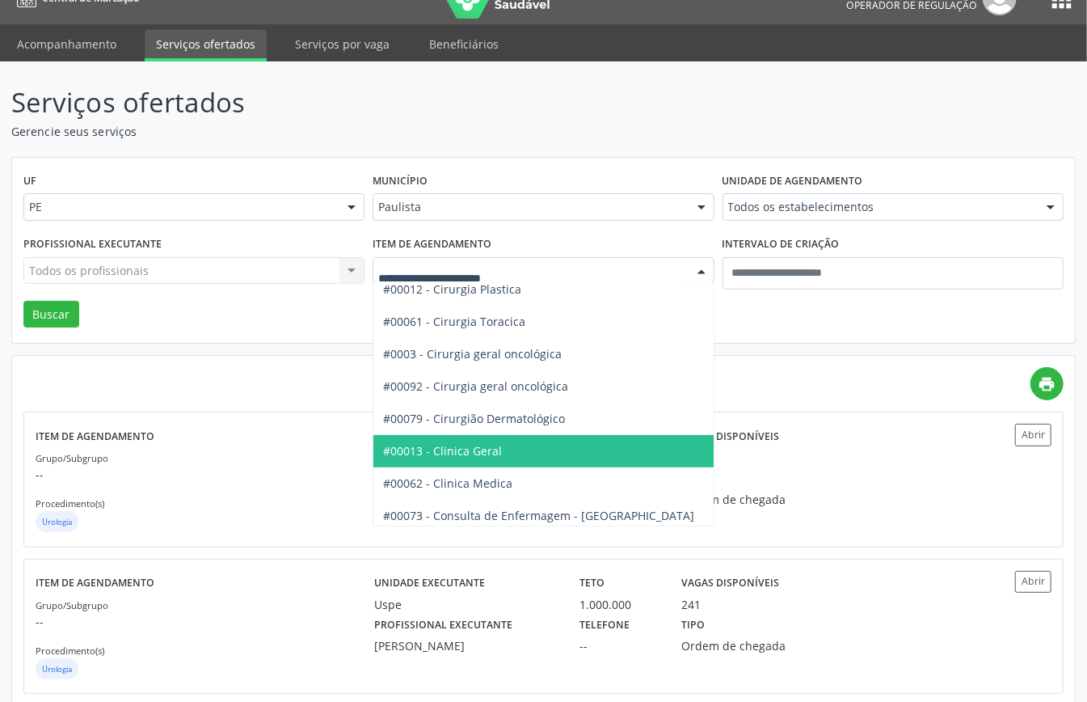
click at [502, 456] on span "#00013 - Clinica Geral" at bounding box center [442, 450] width 119 height 15
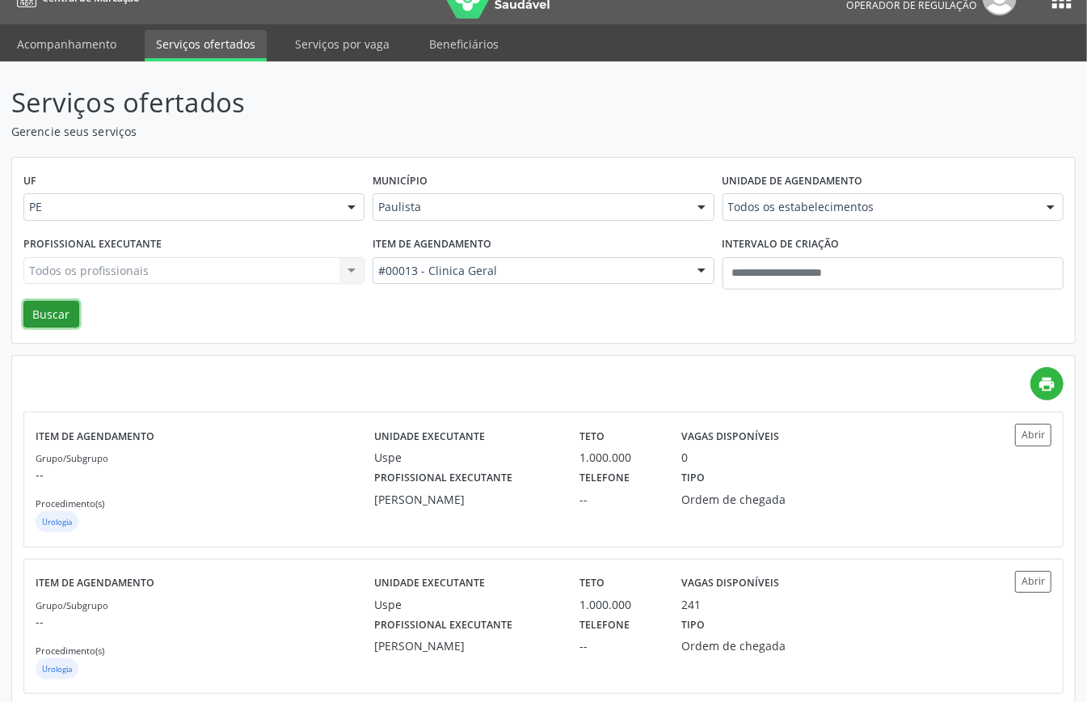
click at [65, 318] on button "Buscar" at bounding box center [51, 314] width 56 height 27
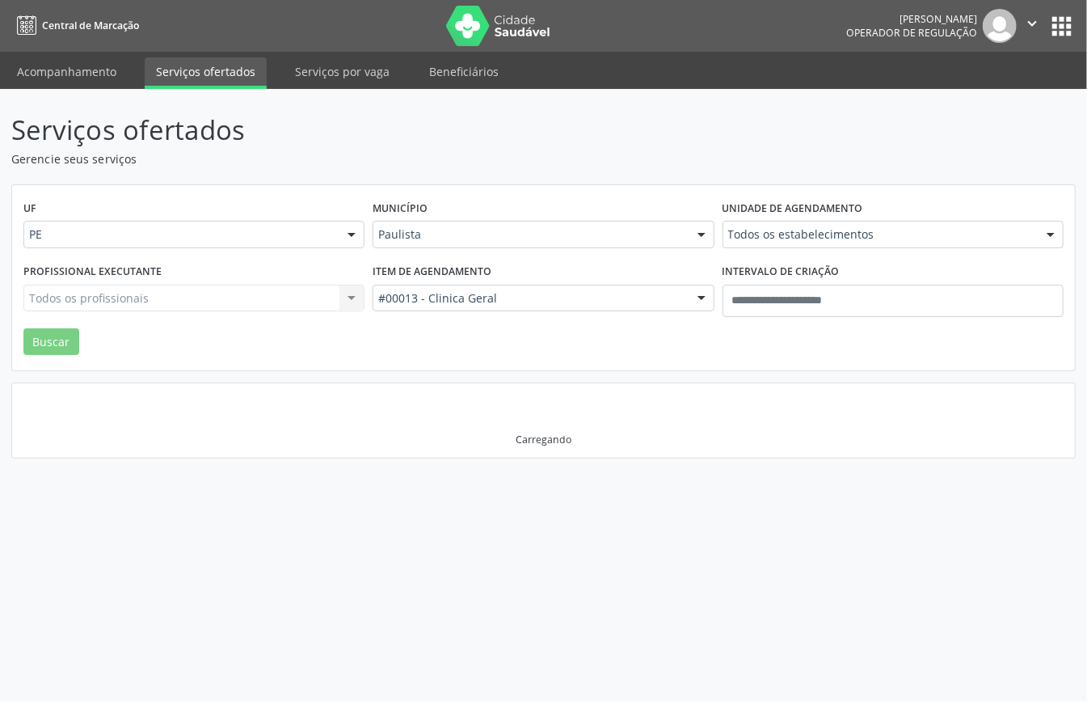
scroll to position [0, 0]
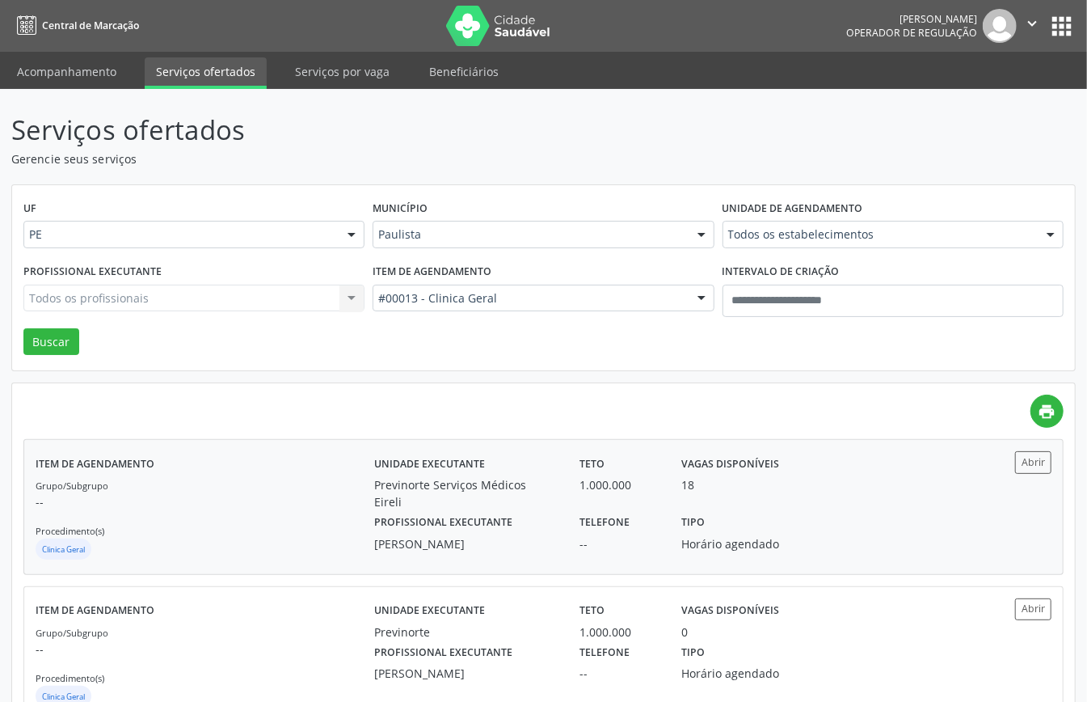
click at [398, 531] on label "Profissional executante" at bounding box center [443, 522] width 138 height 25
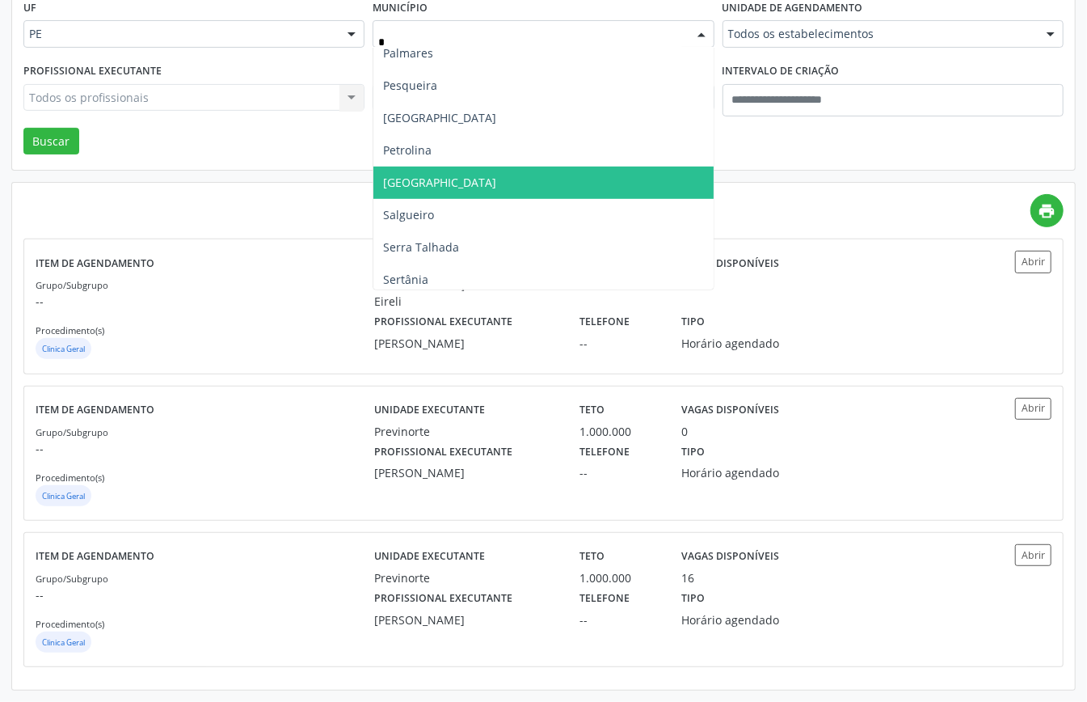
type input "**"
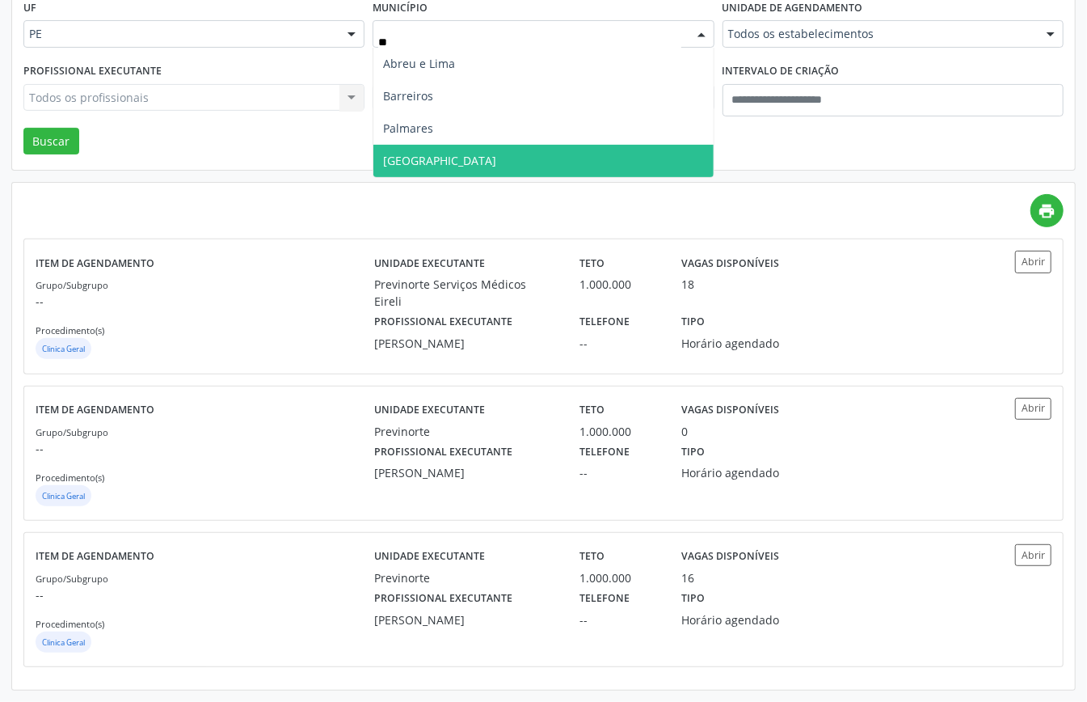
click at [431, 149] on span "Recife" at bounding box center [542, 161] width 339 height 32
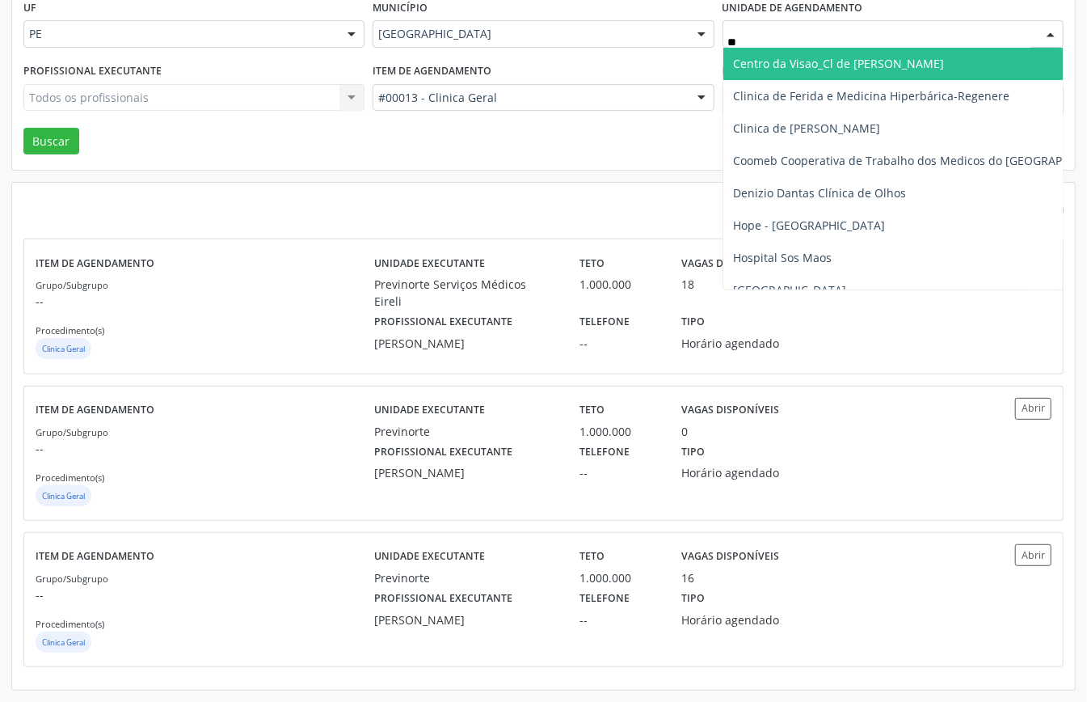
type input "***"
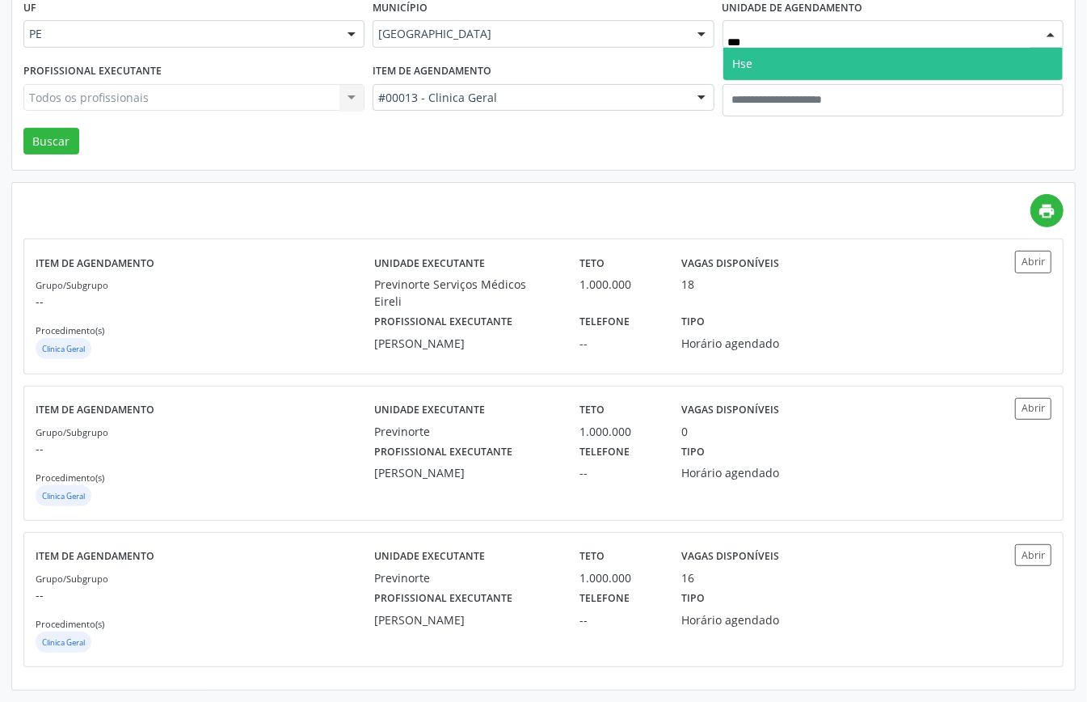
click at [750, 58] on span "Hse" at bounding box center [892, 64] width 339 height 32
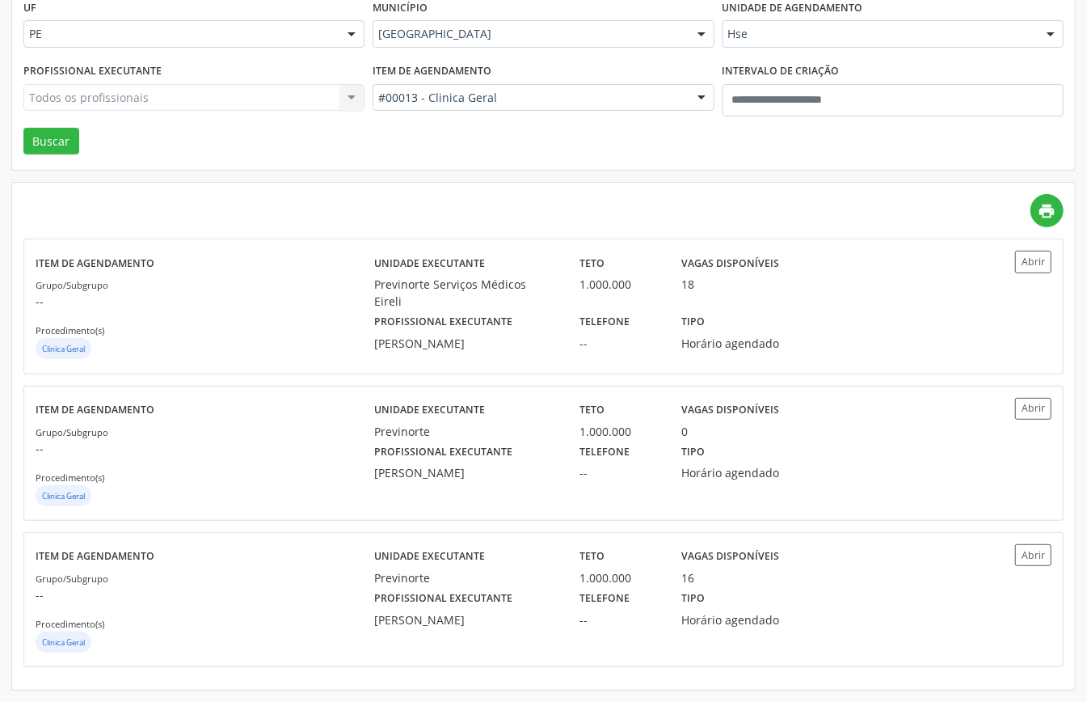
click at [215, 88] on div "Todos os profissionais Todos os profissionais Aderaldo Tadeu de Morais Adler Fe…" at bounding box center [193, 97] width 341 height 27
click at [218, 97] on div "Todos os profissionais Todos os profissionais Aderaldo Tadeu de Morais Adler Fe…" at bounding box center [193, 97] width 341 height 27
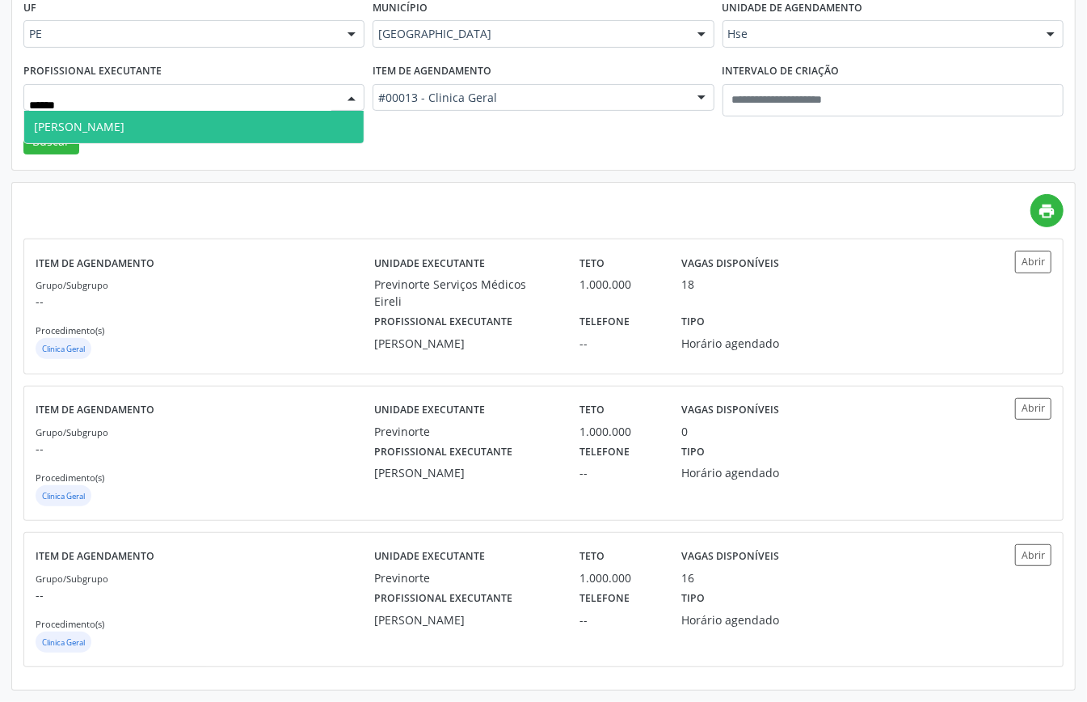
type input "*******"
click at [124, 119] on span "Ana Luiza de Lima Goncalves" at bounding box center [79, 126] width 91 height 15
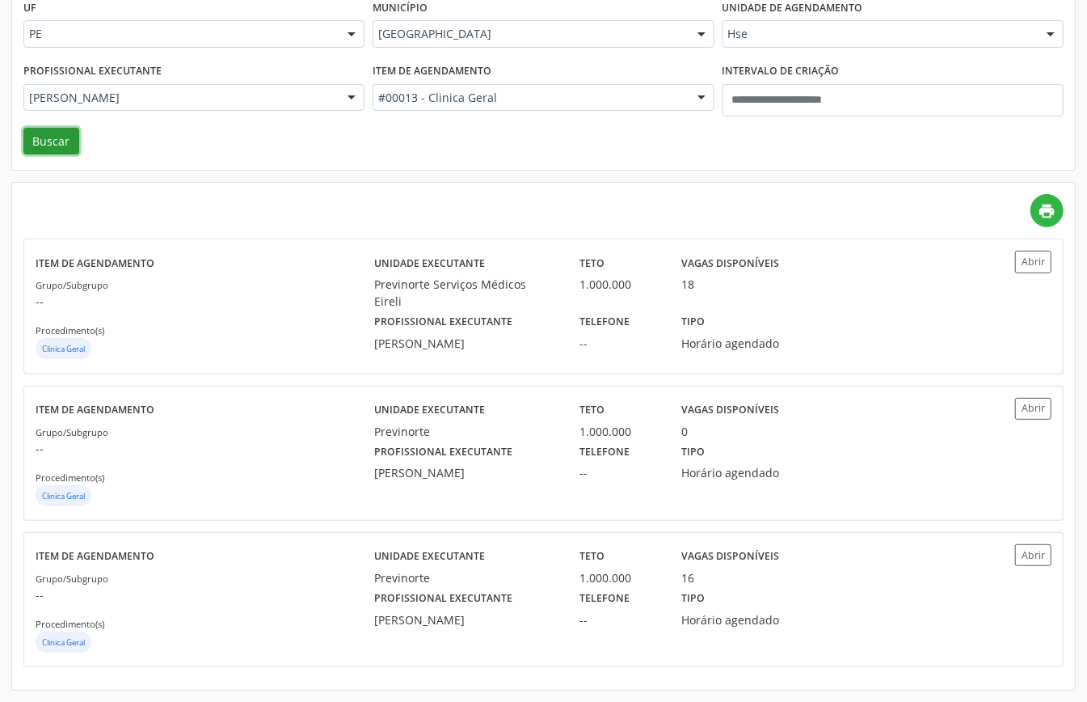
click at [34, 145] on button "Buscar" at bounding box center [51, 141] width 56 height 27
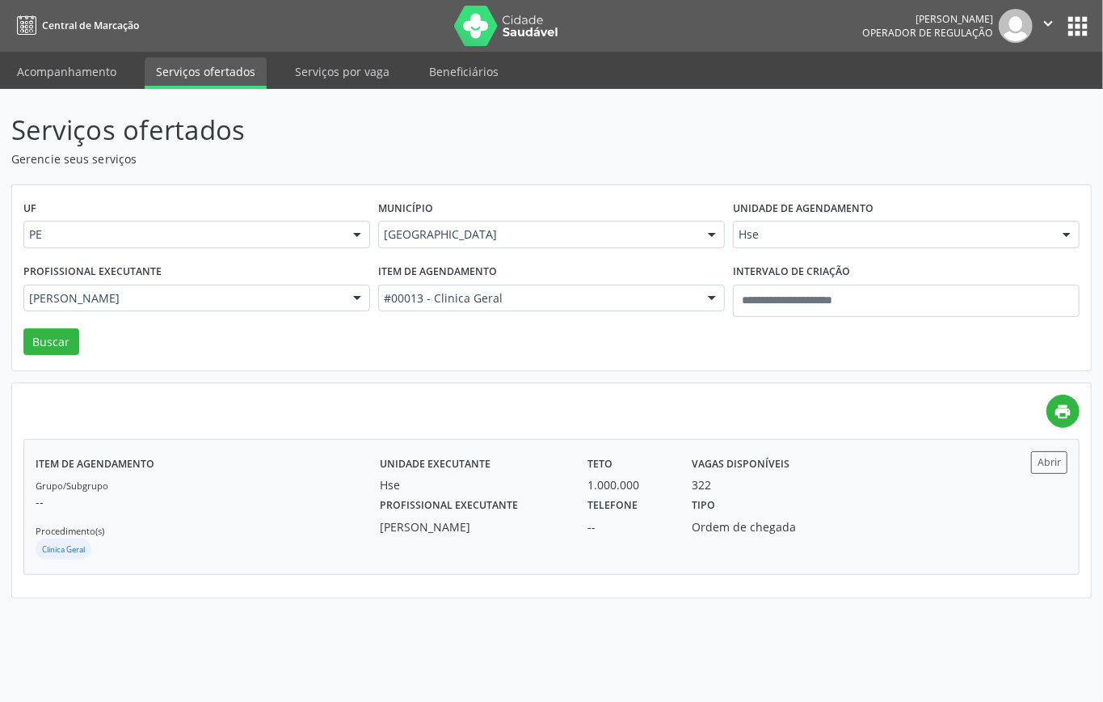
click at [260, 491] on div "Grupo/Subgrupo -- Procedimento(s) Clinica Geral" at bounding box center [208, 519] width 344 height 86
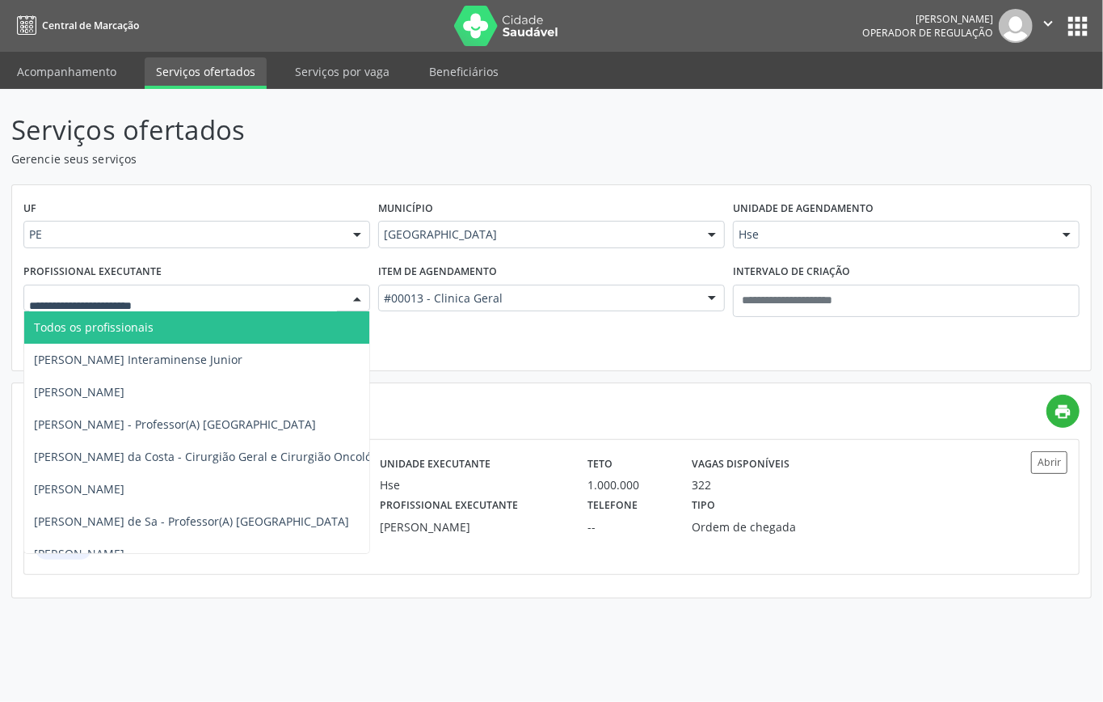
click at [192, 325] on span "Todos os profissionais" at bounding box center [296, 327] width 544 height 32
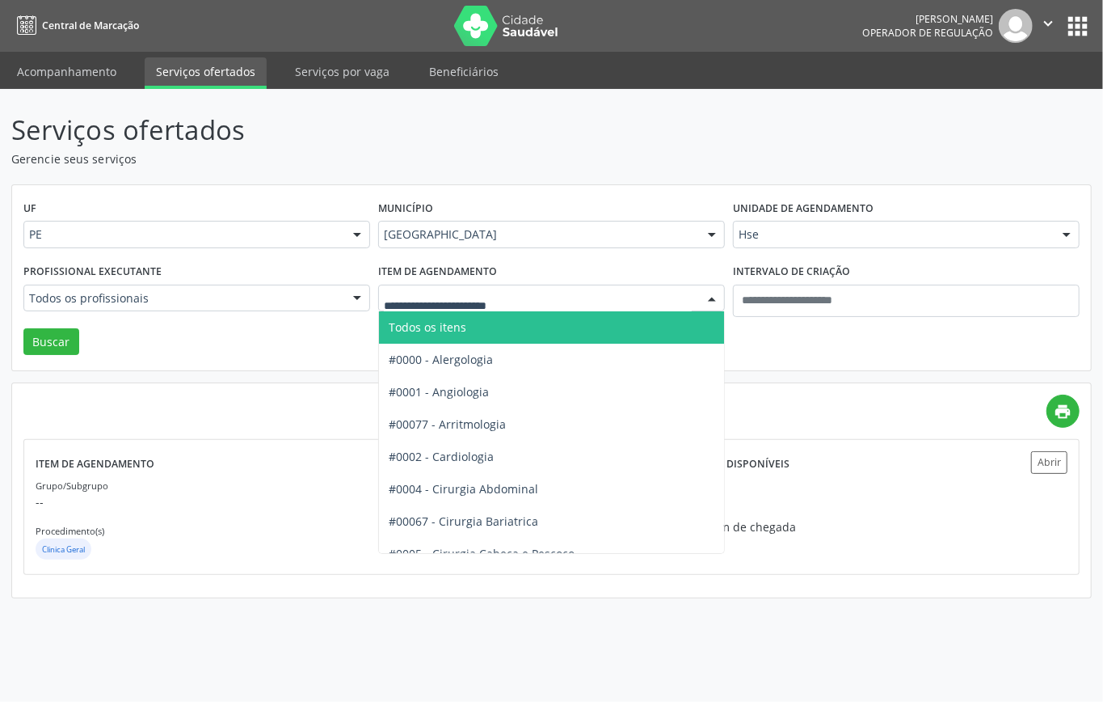
drag, startPoint x: 475, startPoint y: 327, endPoint x: 451, endPoint y: 331, distance: 24.6
click at [474, 327] on span "Todos os itens" at bounding box center [603, 327] width 448 height 32
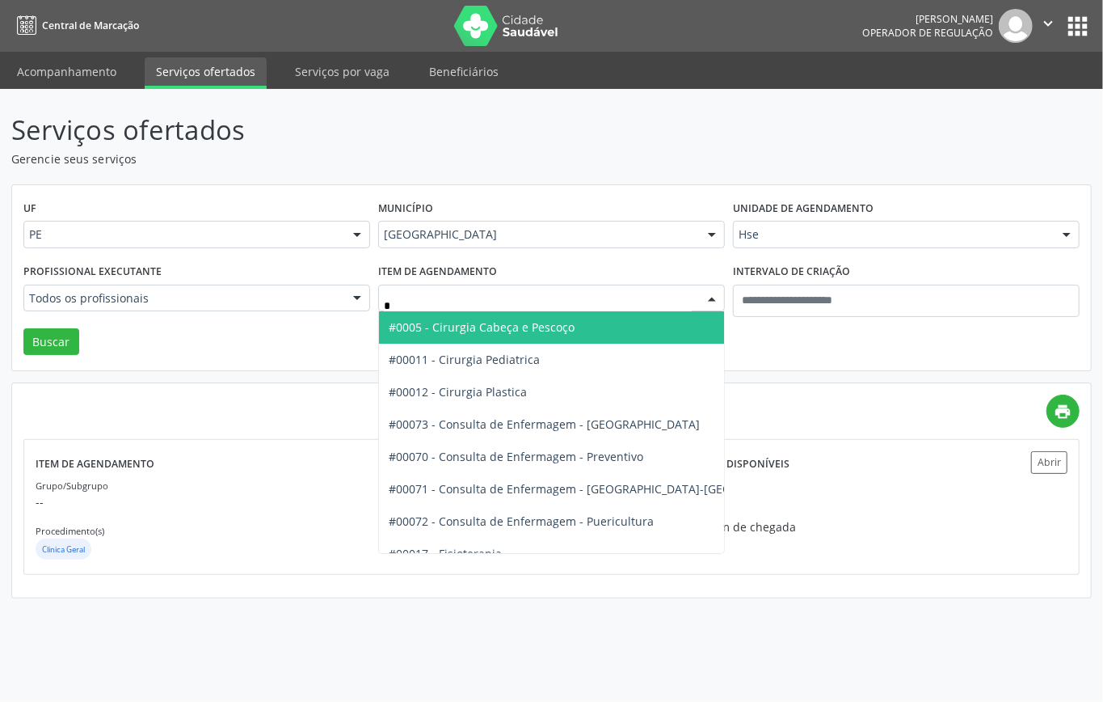
type input "**"
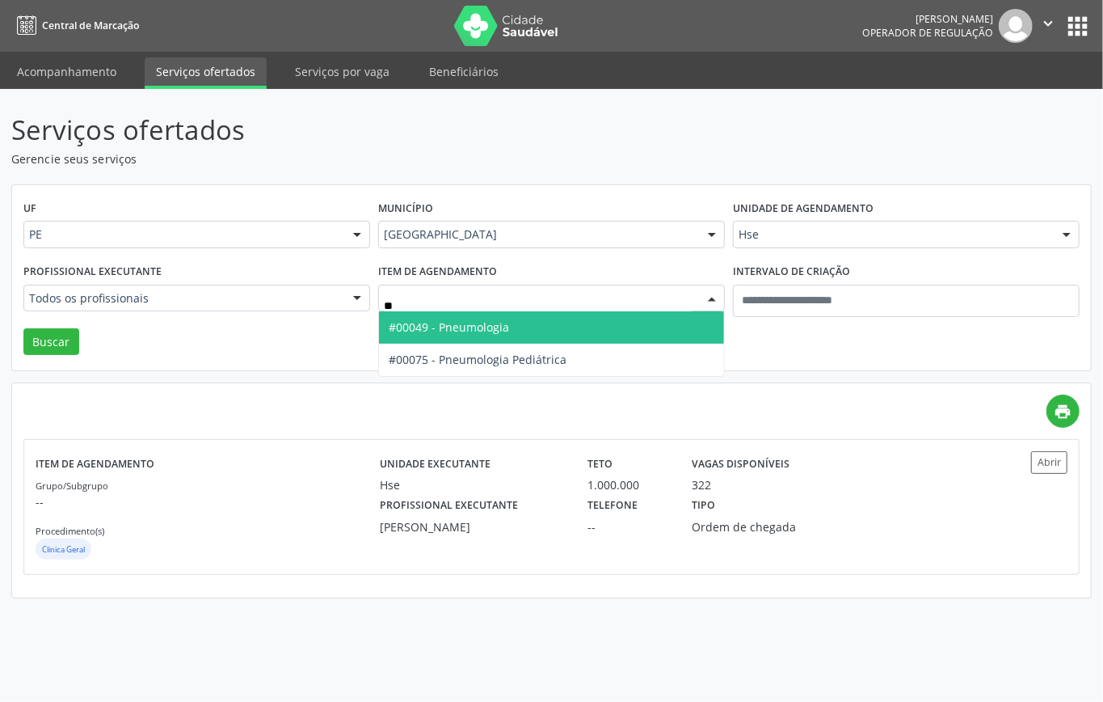
drag, startPoint x: 463, startPoint y: 327, endPoint x: 231, endPoint y: 343, distance: 232.5
click at [461, 327] on span "#00049 - Pneumologia" at bounding box center [449, 326] width 120 height 15
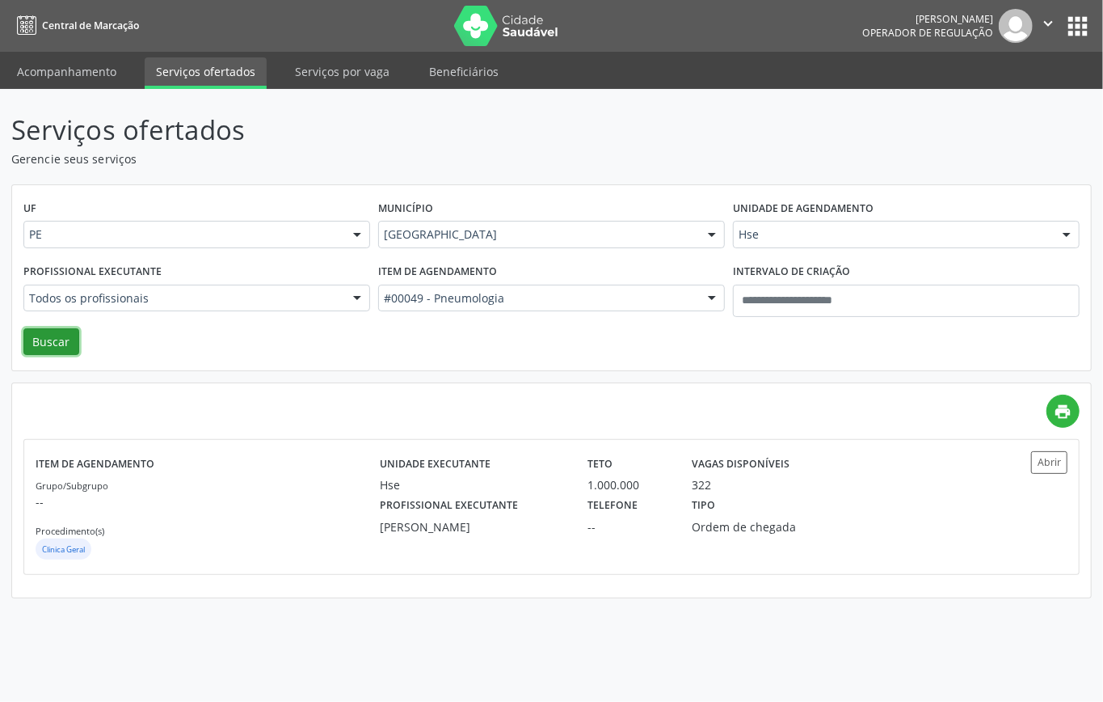
click at [57, 337] on button "Buscar" at bounding box center [51, 341] width 56 height 27
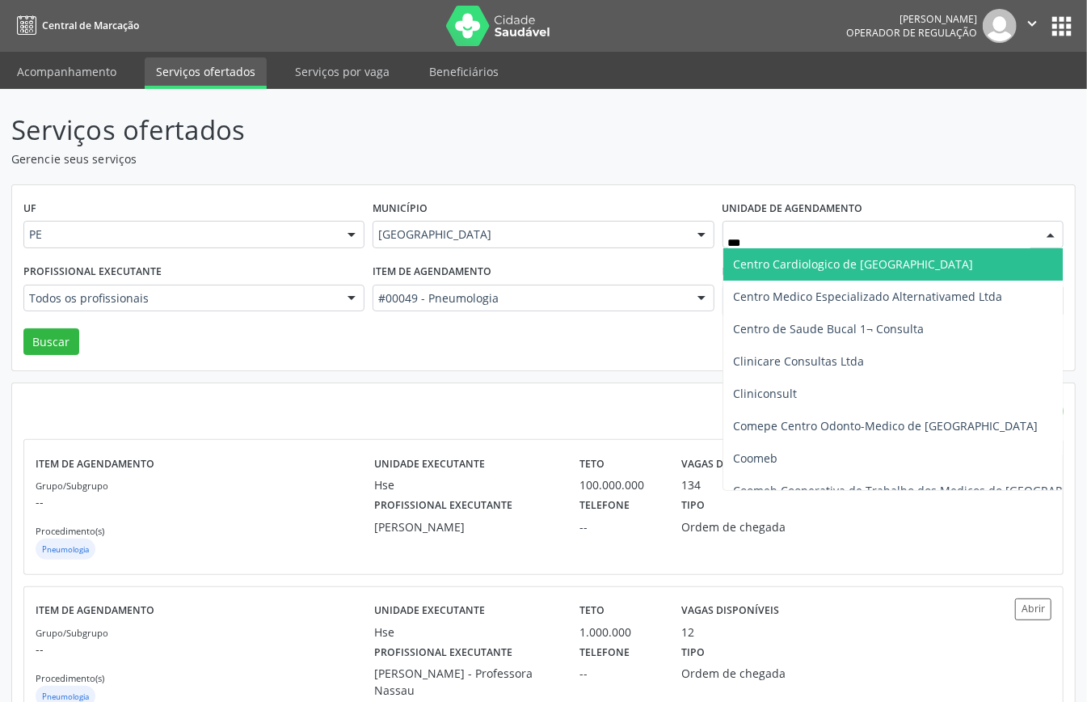
type input "****"
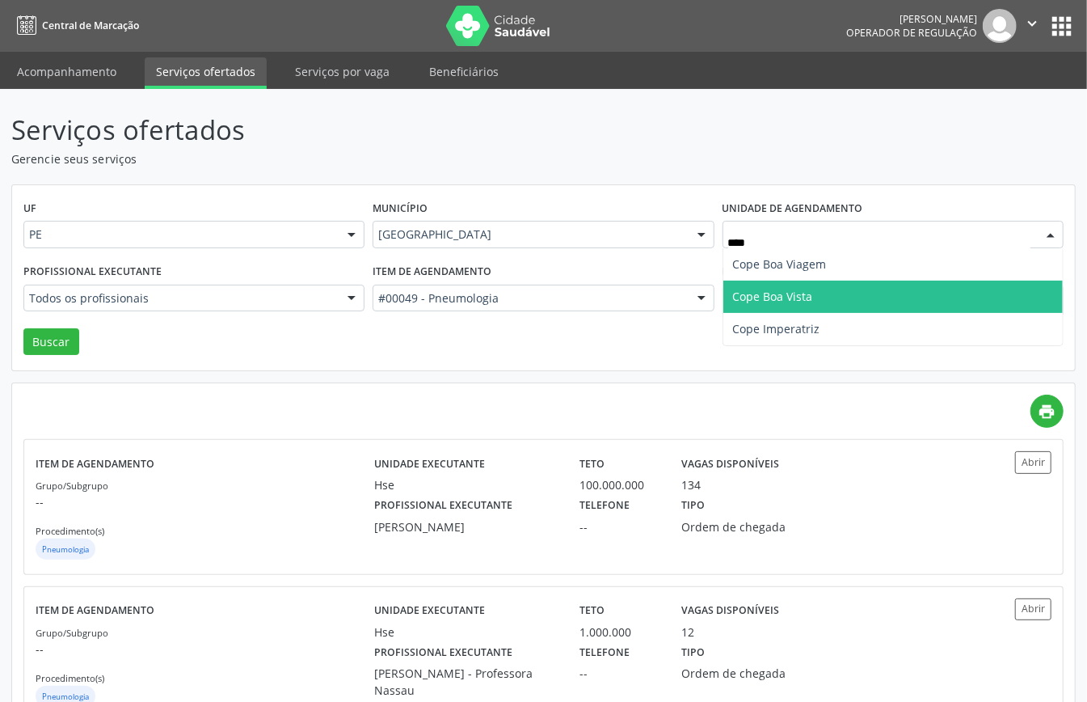
click at [805, 299] on span "Cope Boa Vista" at bounding box center [773, 296] width 80 height 15
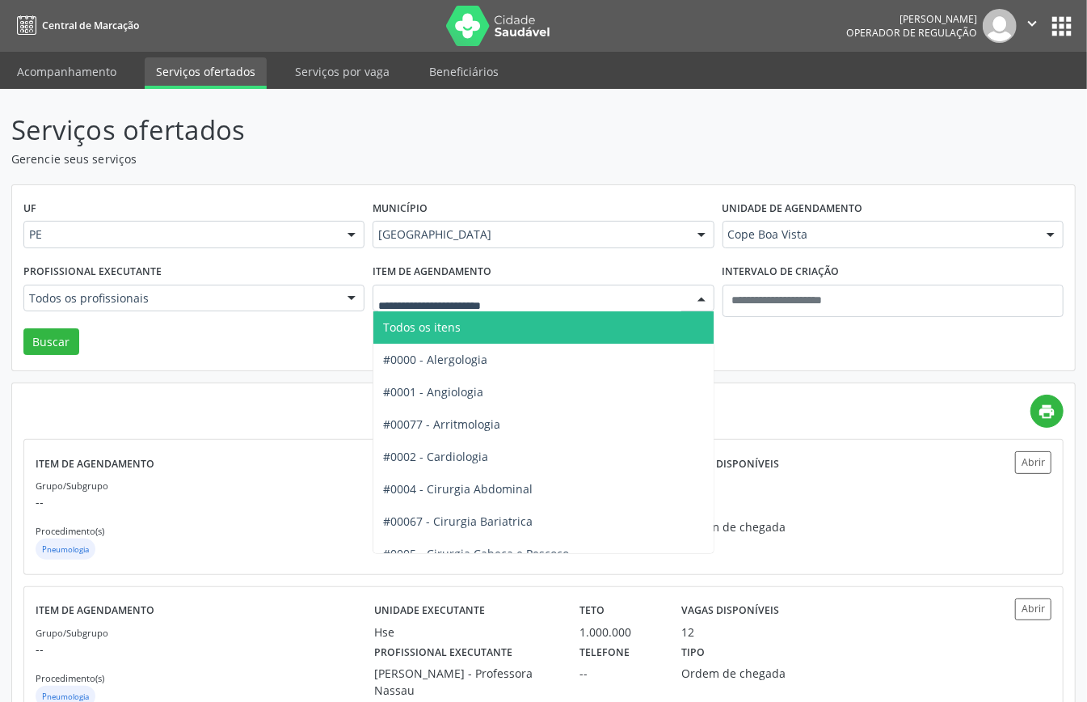
click at [461, 327] on span "Todos os itens" at bounding box center [422, 326] width 78 height 15
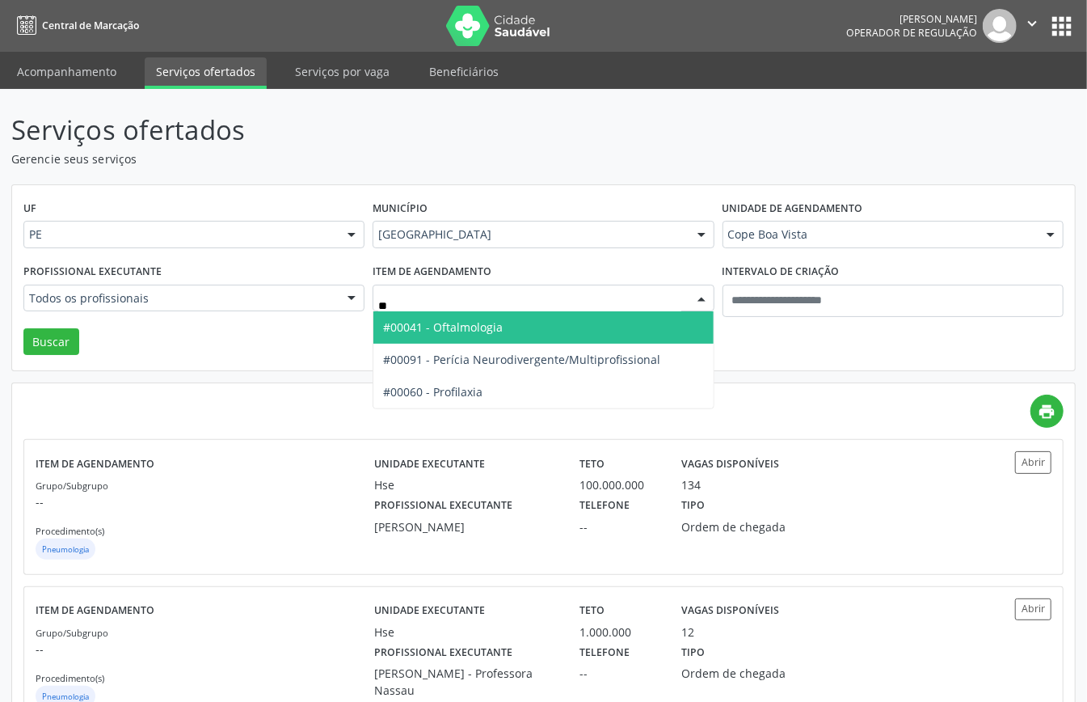
type input "***"
click at [415, 325] on span "#00041 - Oftalmologia" at bounding box center [443, 326] width 120 height 15
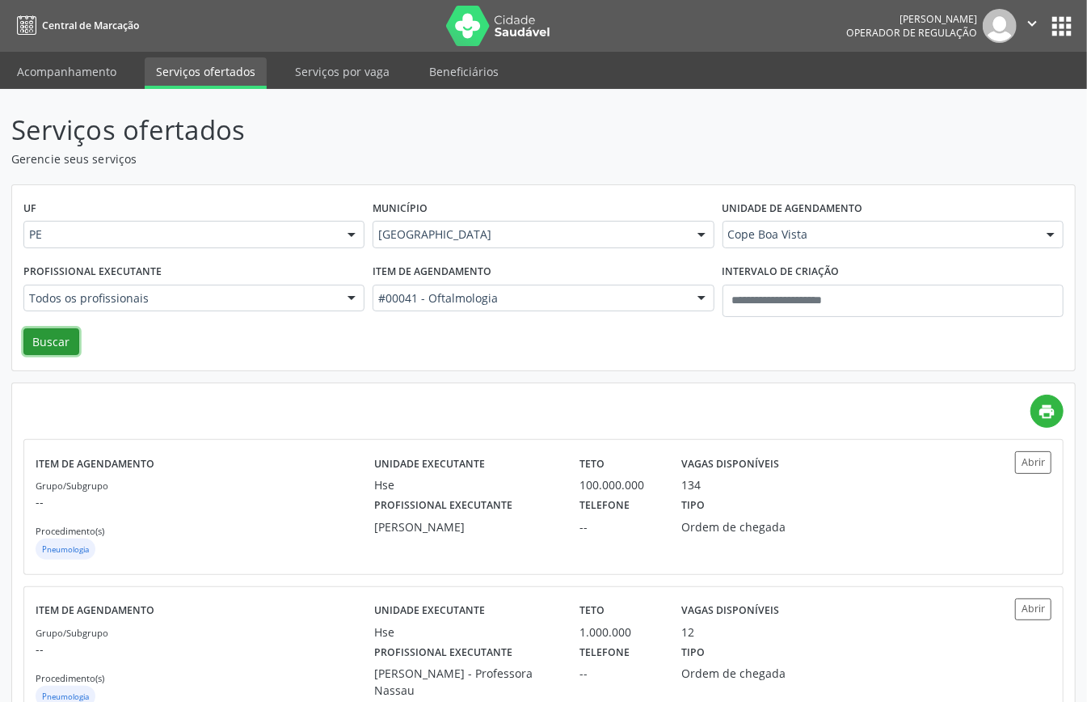
click at [36, 337] on button "Buscar" at bounding box center [51, 341] width 56 height 27
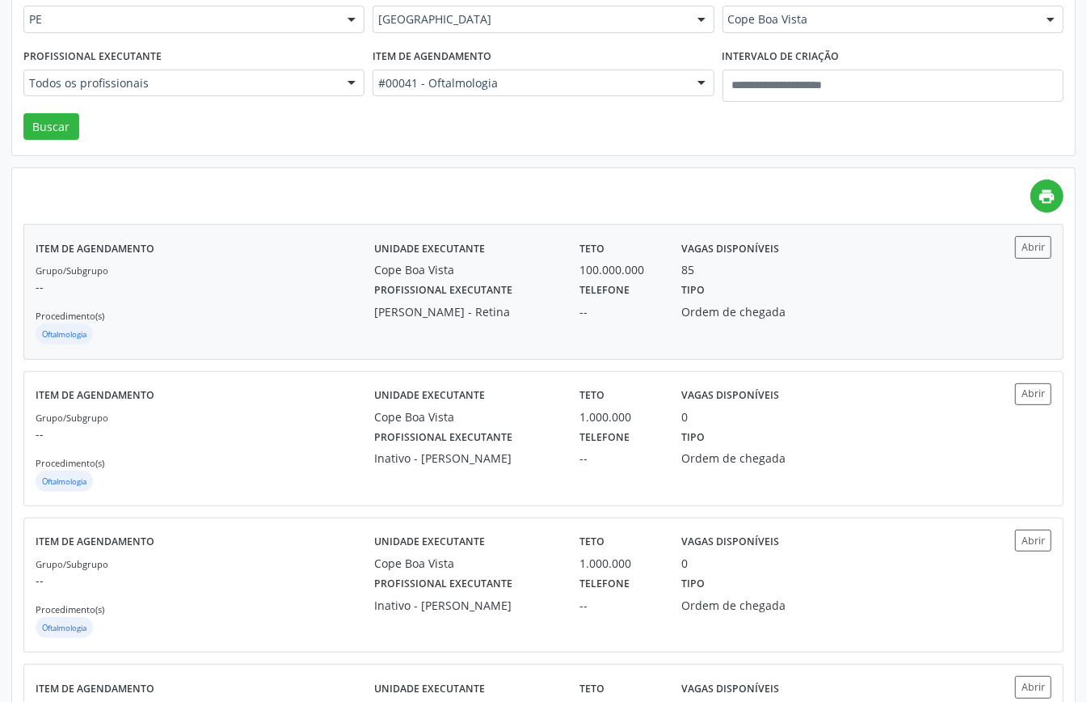
click at [204, 305] on div "Grupo/Subgrupo -- Procedimento(s) Oftalmologia" at bounding box center [205, 304] width 339 height 86
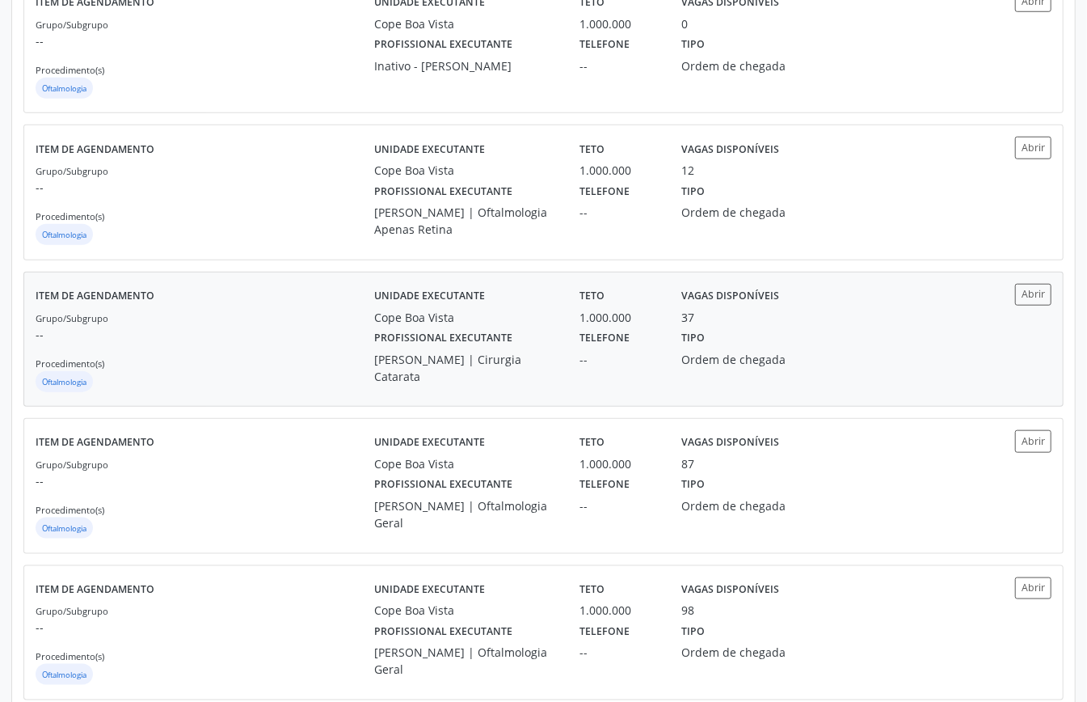
scroll to position [862, 0]
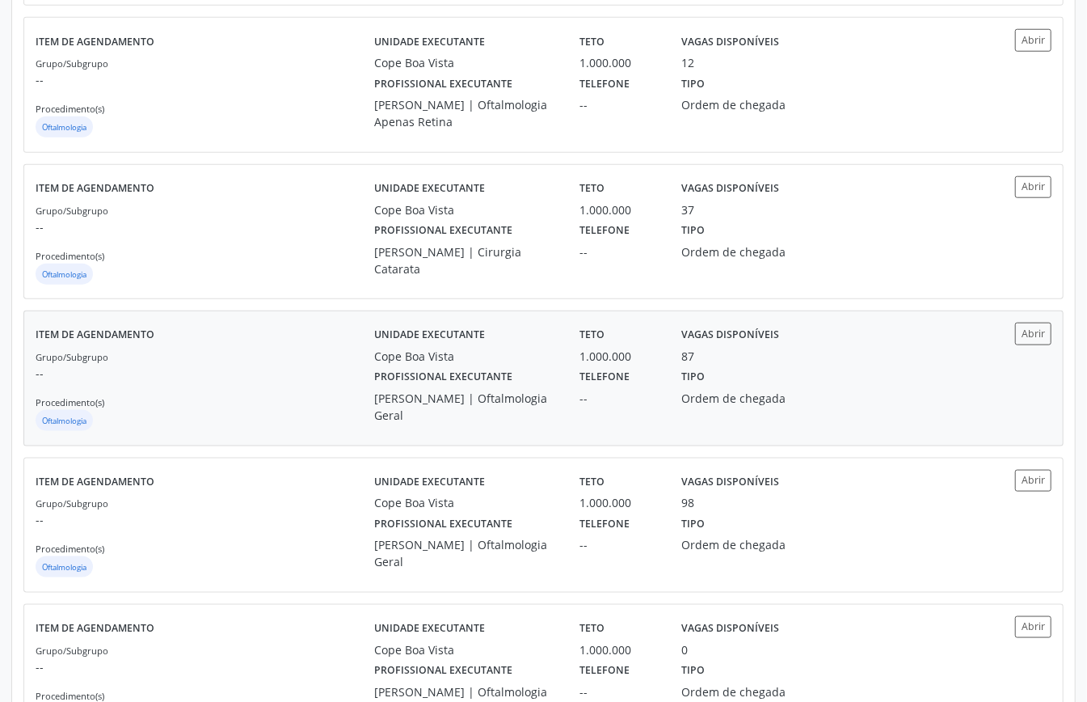
click at [314, 396] on div "Grupo/Subgrupo -- Procedimento(s) Oftalmologia" at bounding box center [205, 391] width 339 height 86
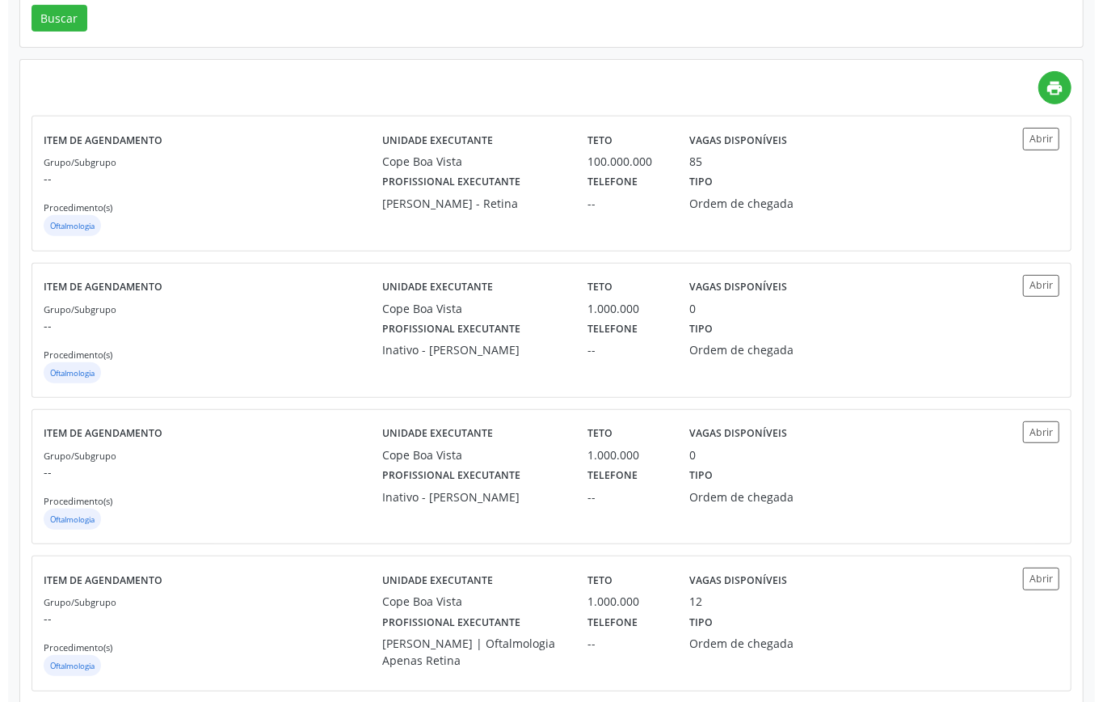
scroll to position [0, 0]
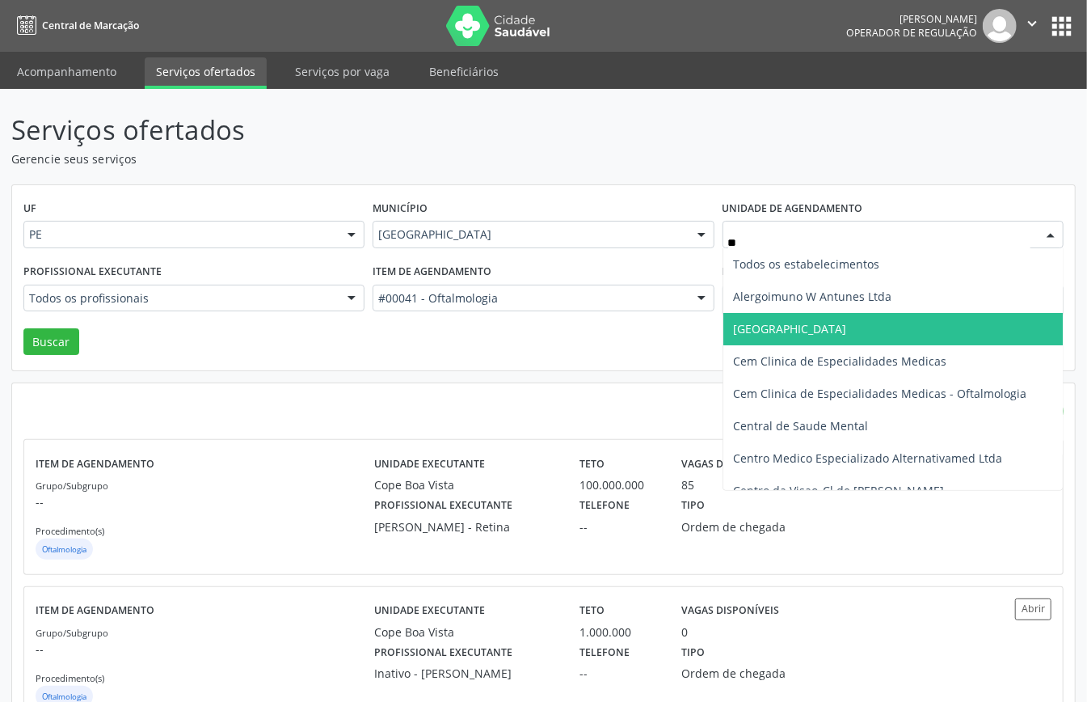
type input "***"
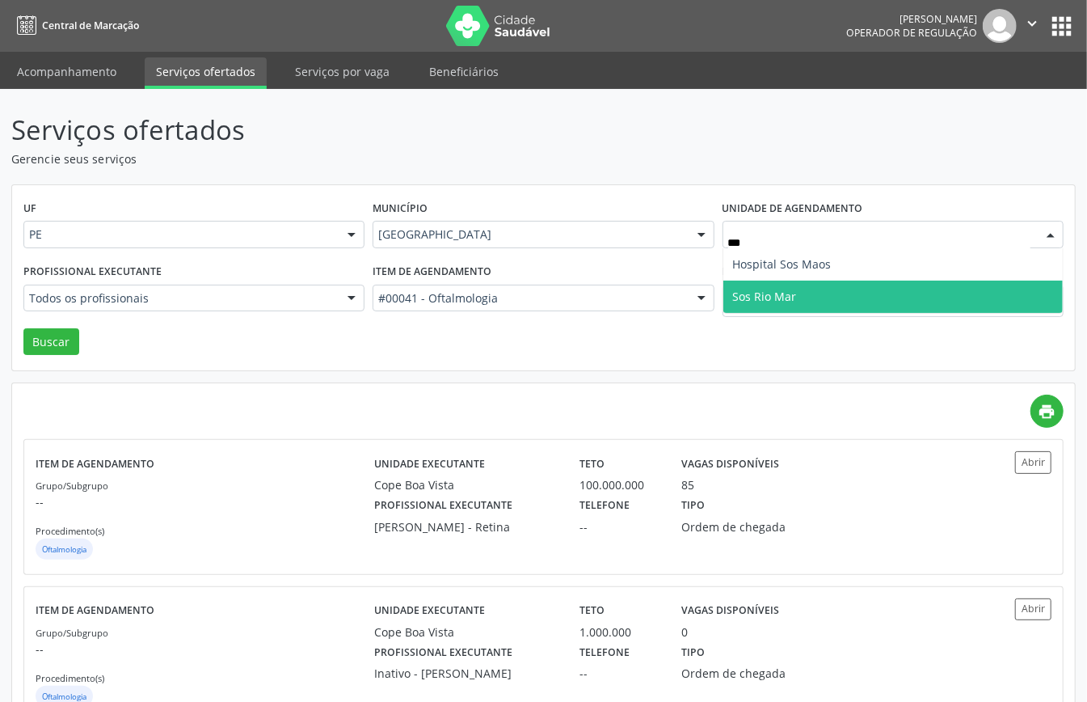
drag, startPoint x: 790, startPoint y: 292, endPoint x: 605, endPoint y: 307, distance: 184.9
click at [779, 295] on span "Sos Rio Mar" at bounding box center [765, 296] width 64 height 15
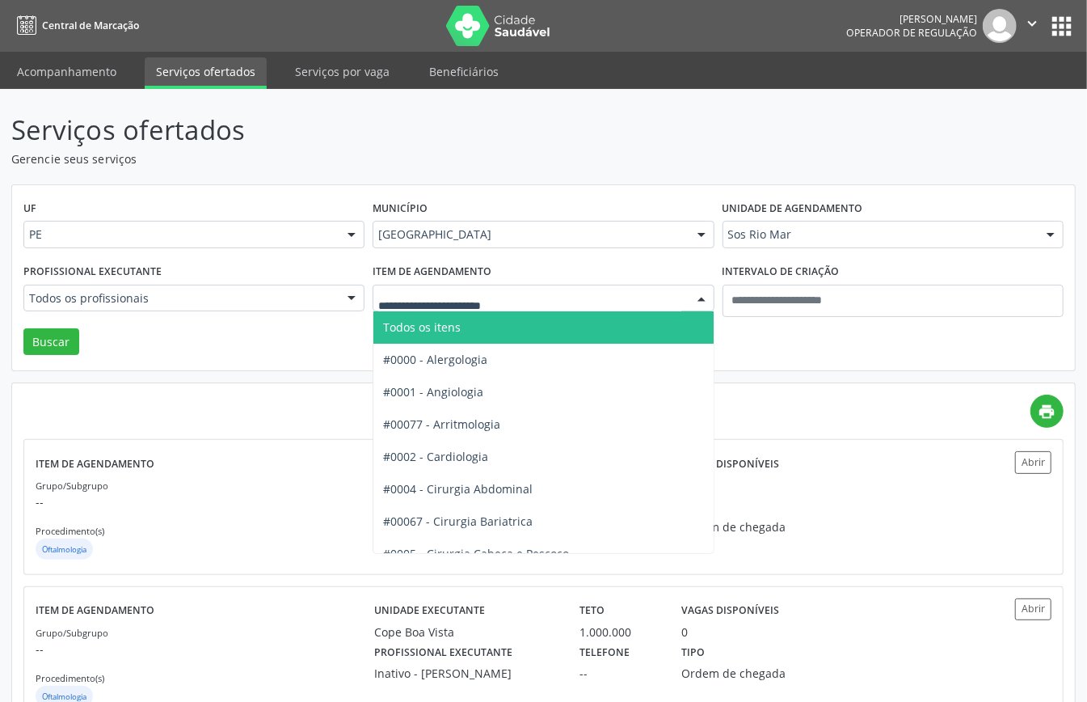
drag, startPoint x: 479, startPoint y: 335, endPoint x: 298, endPoint y: 321, distance: 181.6
click at [477, 335] on span "Todos os itens" at bounding box center [597, 327] width 448 height 32
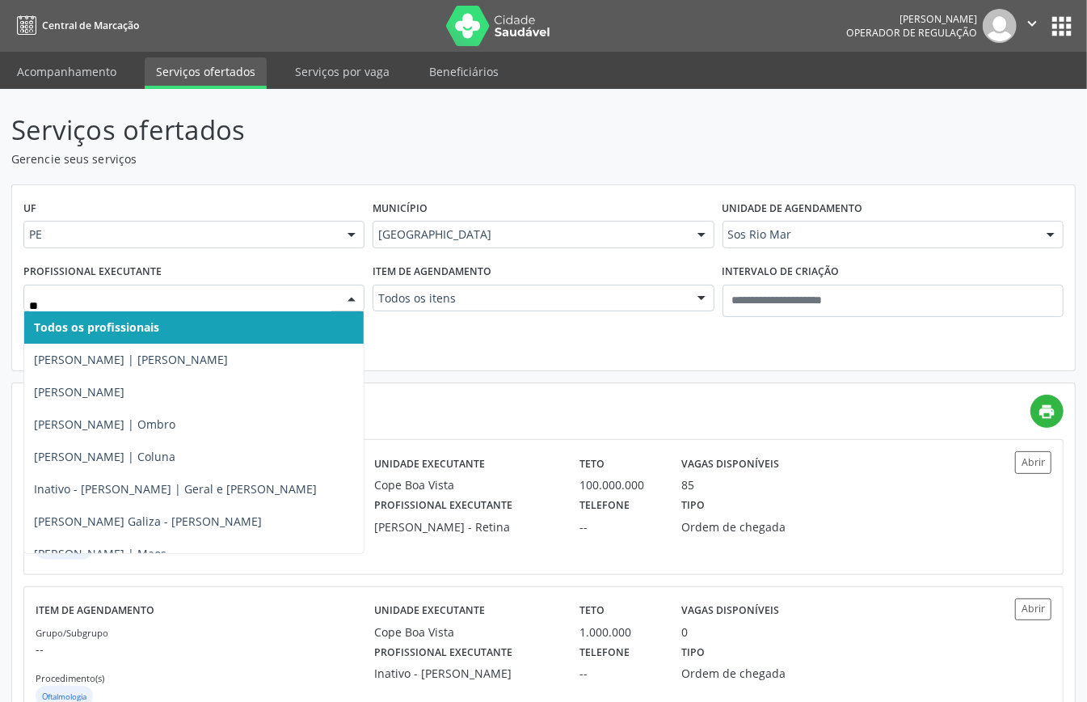
type input "***"
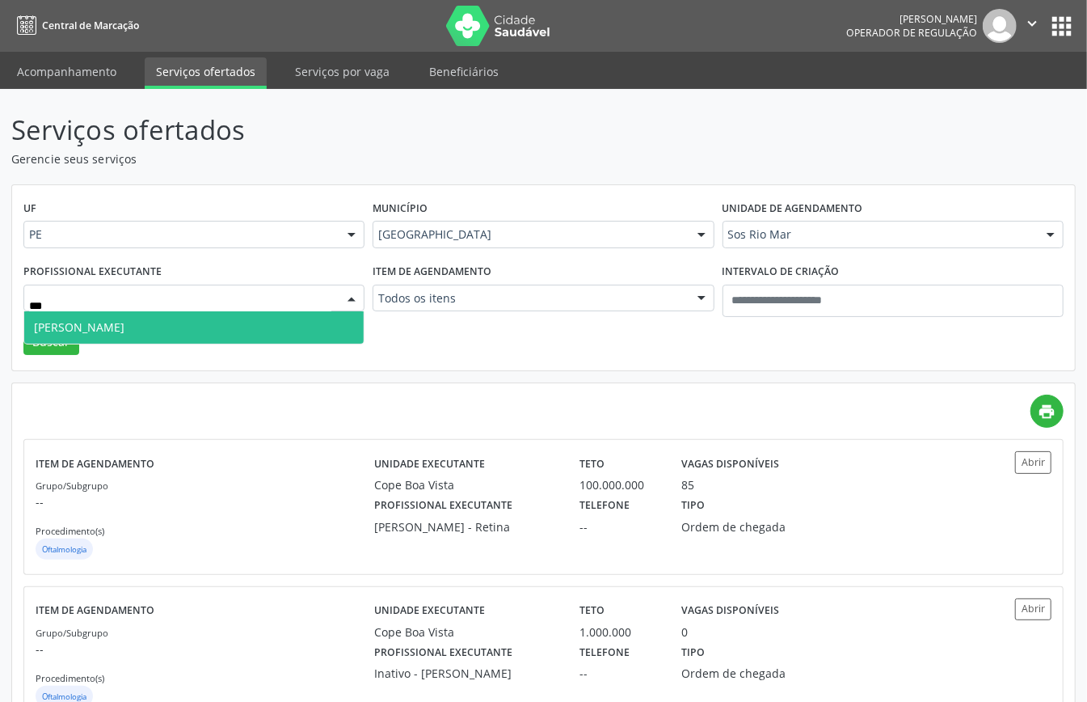
click at [165, 323] on span "Nayara Souza" at bounding box center [193, 327] width 339 height 32
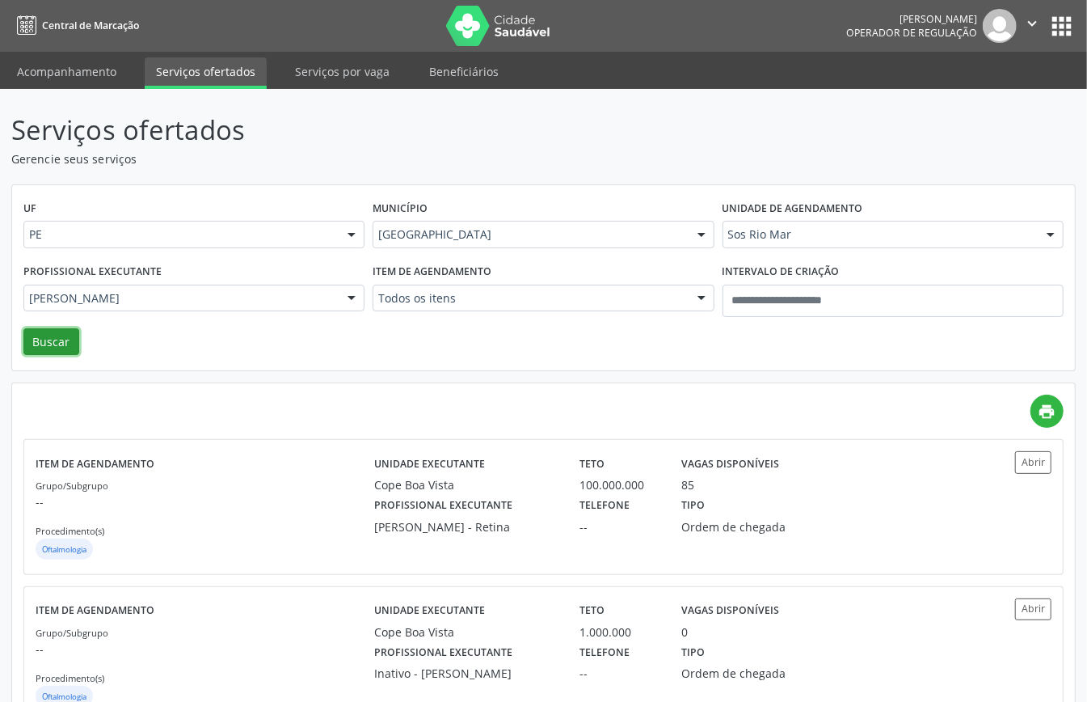
drag, startPoint x: 29, startPoint y: 336, endPoint x: 87, endPoint y: 360, distance: 62.7
click at [36, 339] on button "Buscar" at bounding box center [51, 341] width 56 height 27
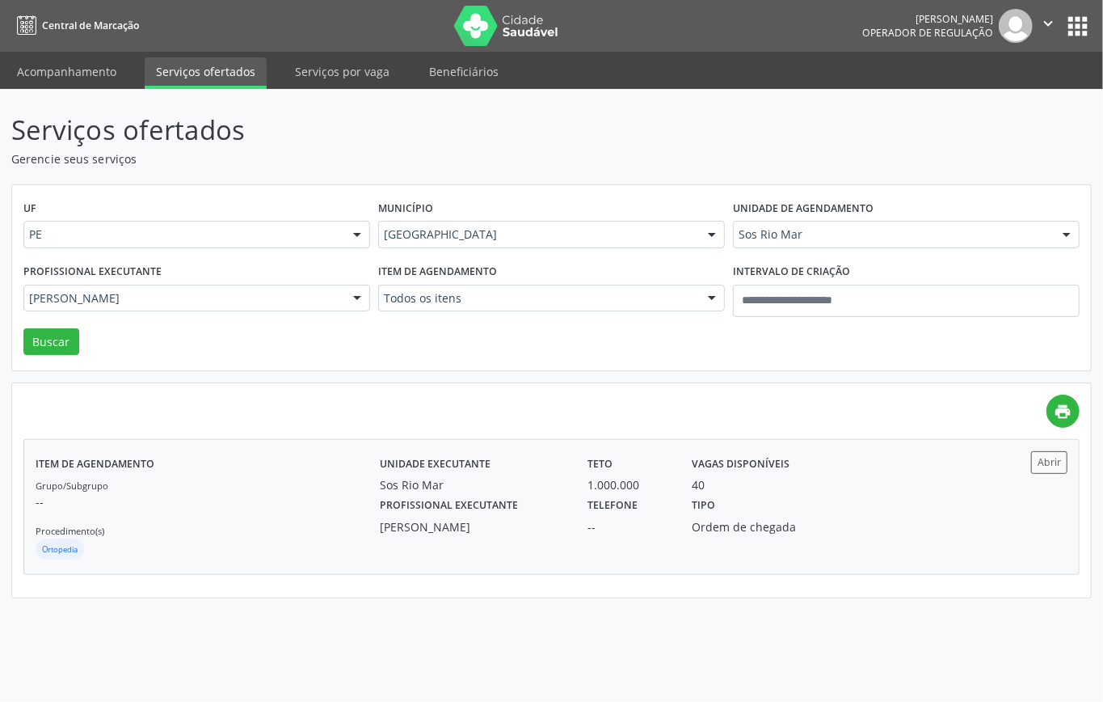
click at [250, 519] on div "Grupo/Subgrupo -- Procedimento(s) Ortopedia" at bounding box center [208, 519] width 344 height 86
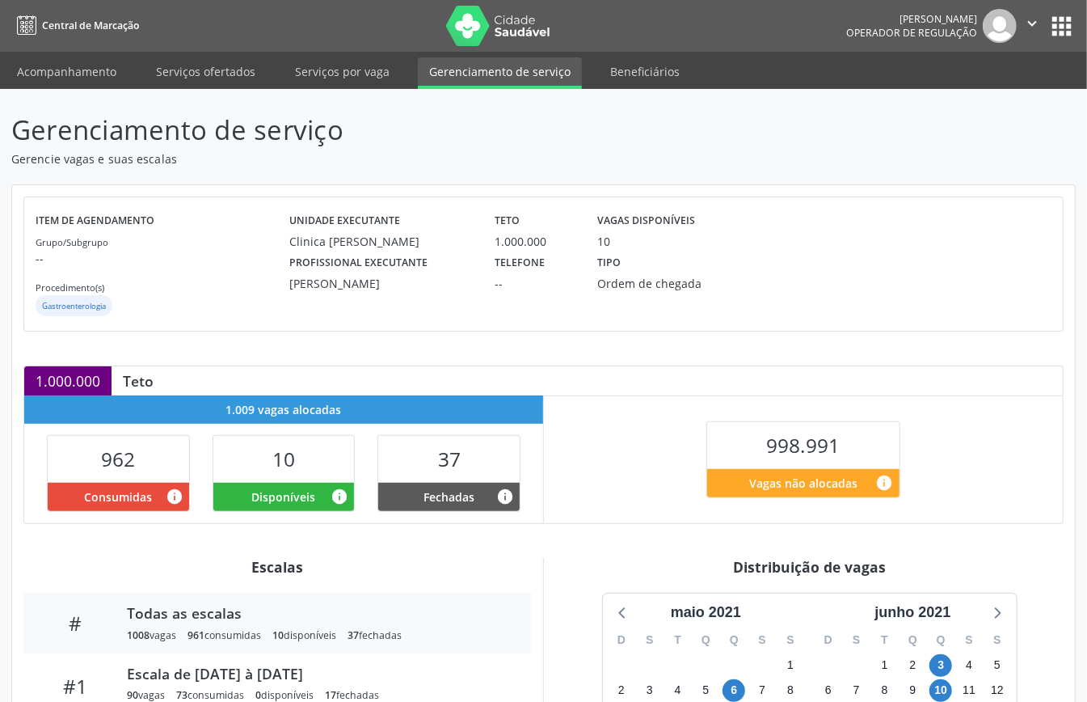
scroll to position [242, 0]
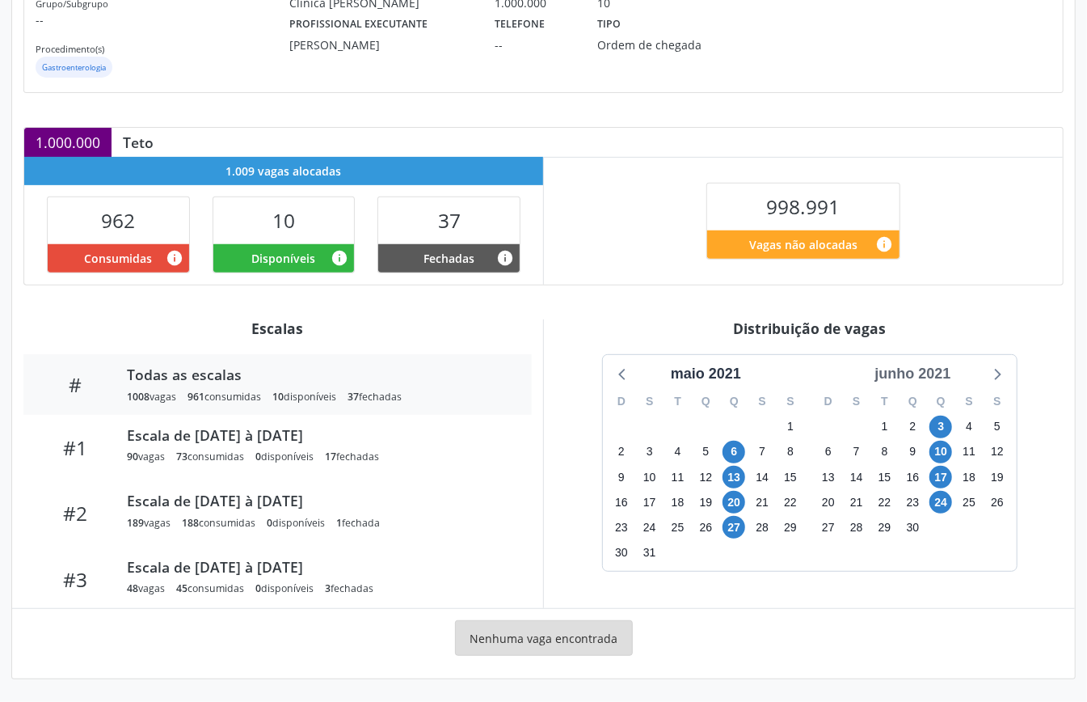
click at [954, 372] on div "junho 2021" at bounding box center [912, 374] width 89 height 22
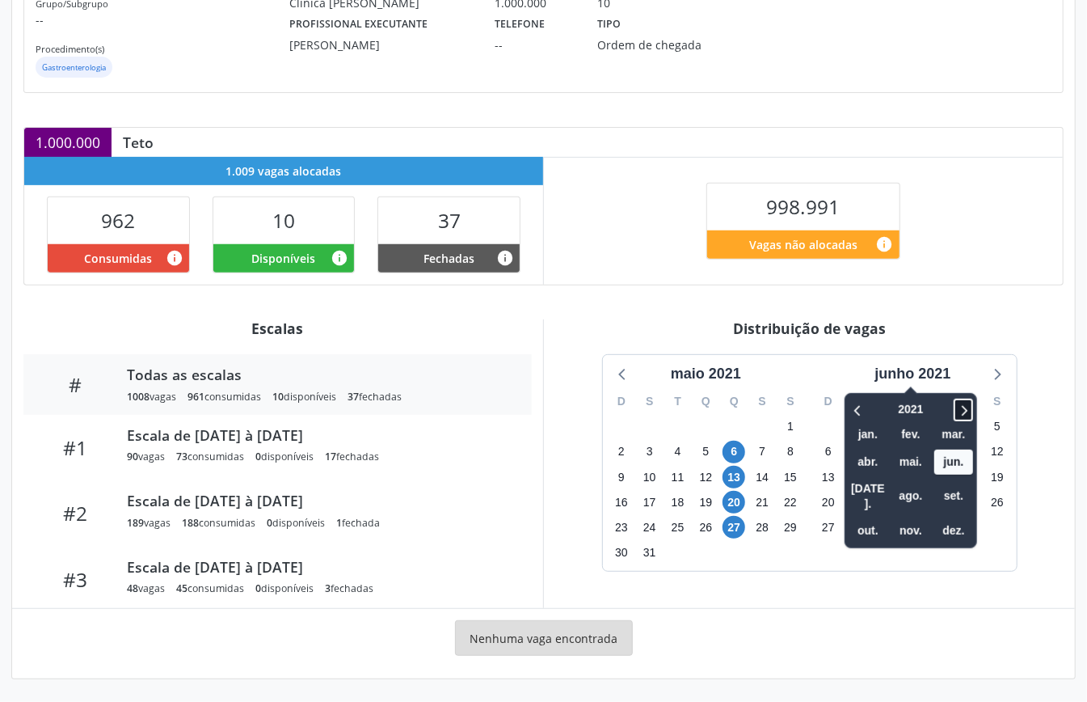
click at [970, 408] on icon at bounding box center [963, 409] width 16 height 19
click at [970, 407] on icon at bounding box center [963, 409] width 16 height 19
click at [925, 518] on span "nov." at bounding box center [910, 530] width 39 height 25
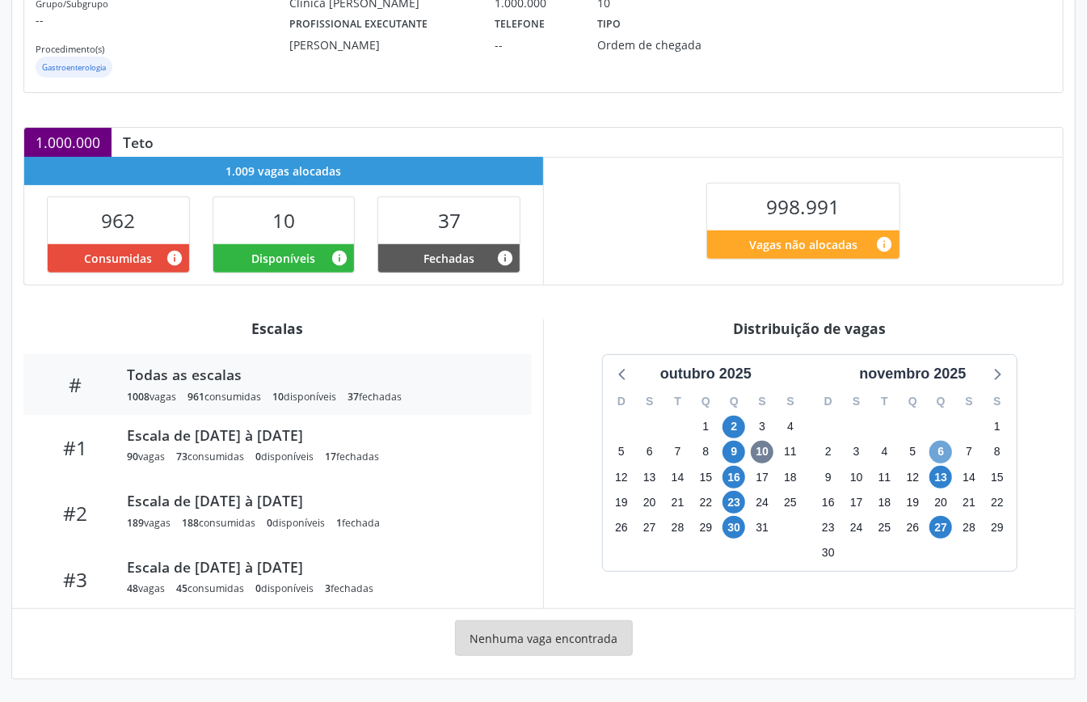
click at [947, 450] on span "6" at bounding box center [940, 451] width 23 height 23
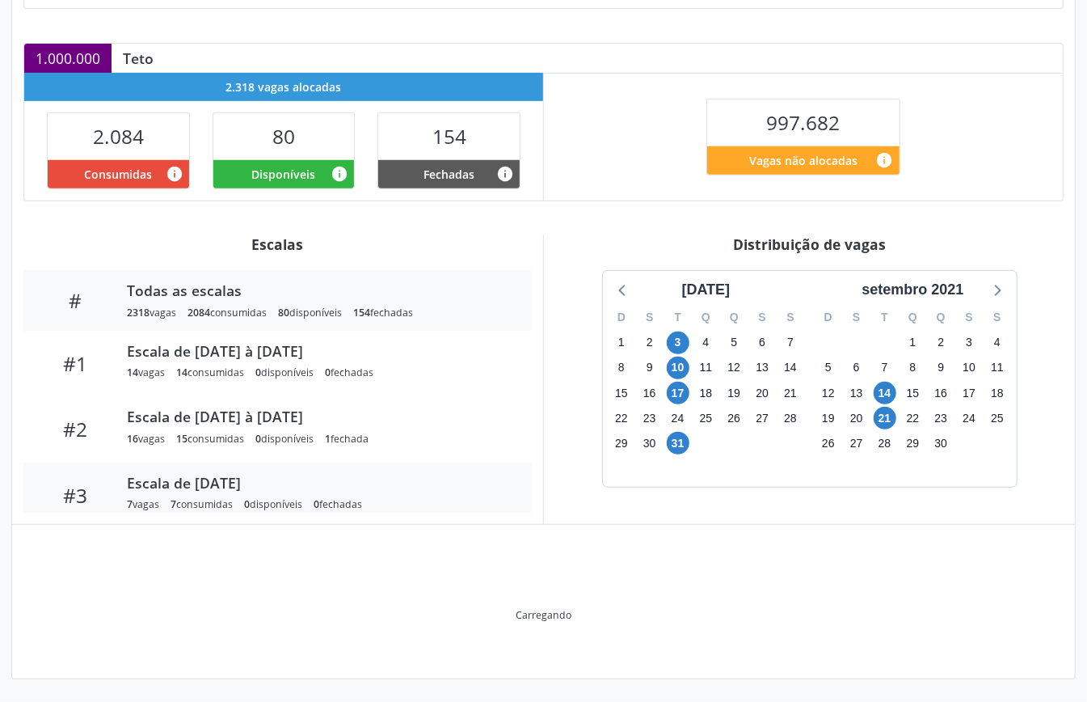
scroll to position [242, 0]
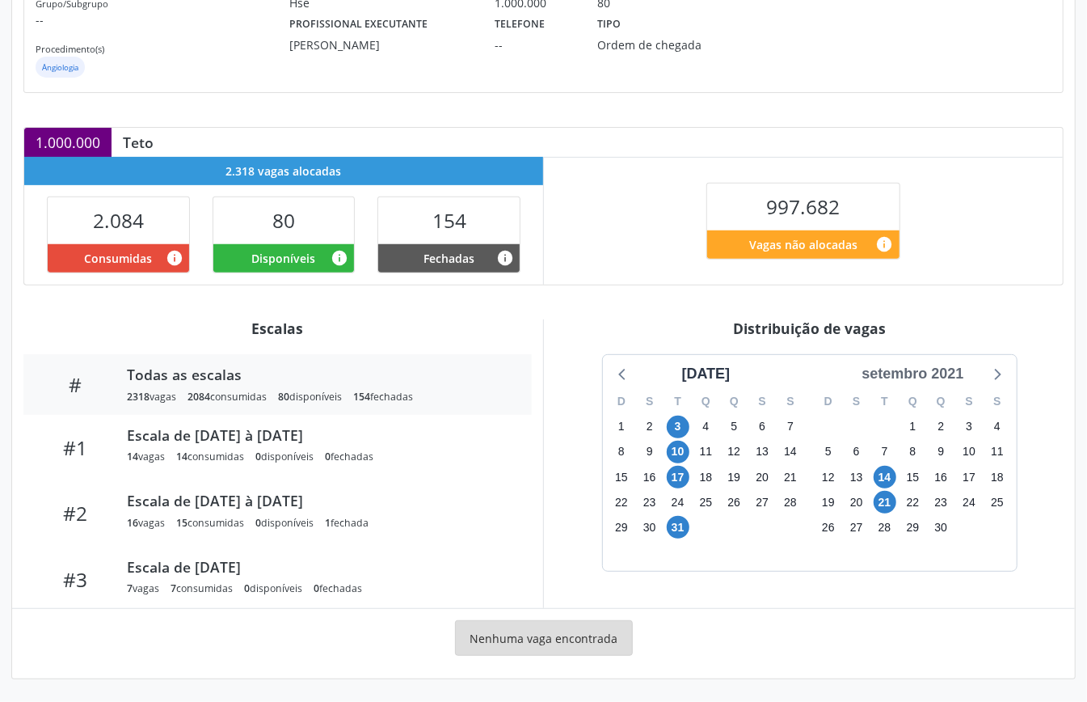
click at [933, 377] on div "setembro 2021" at bounding box center [912, 374] width 115 height 22
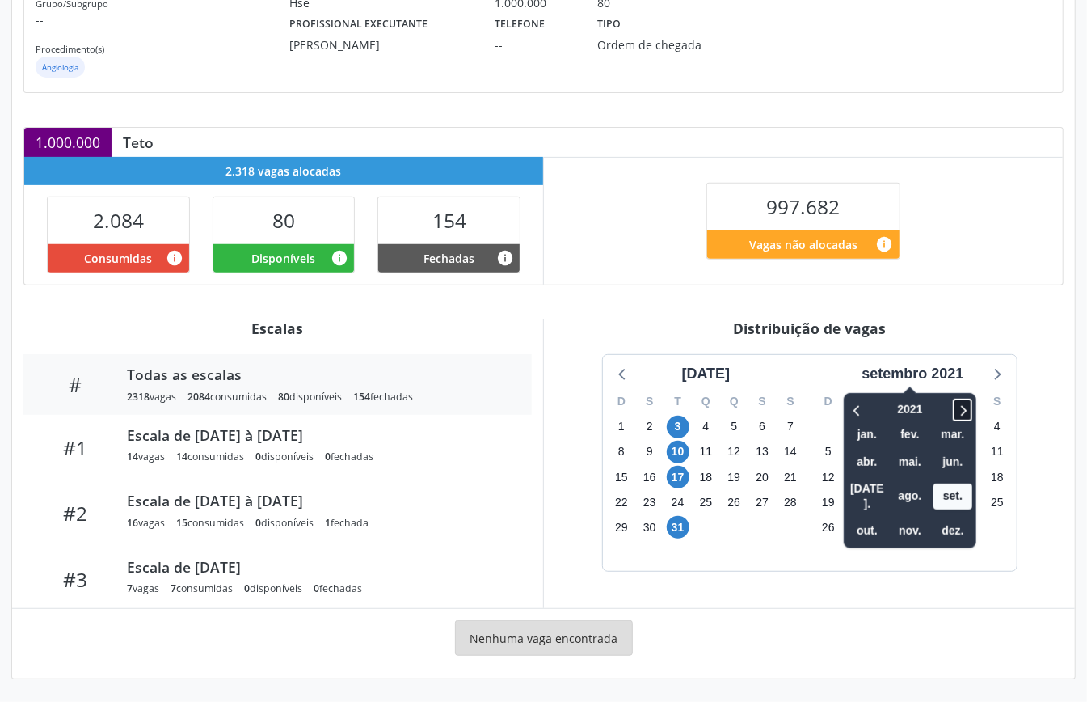
click at [967, 411] on icon at bounding box center [962, 409] width 16 height 19
click at [918, 518] on span "nov." at bounding box center [910, 530] width 39 height 25
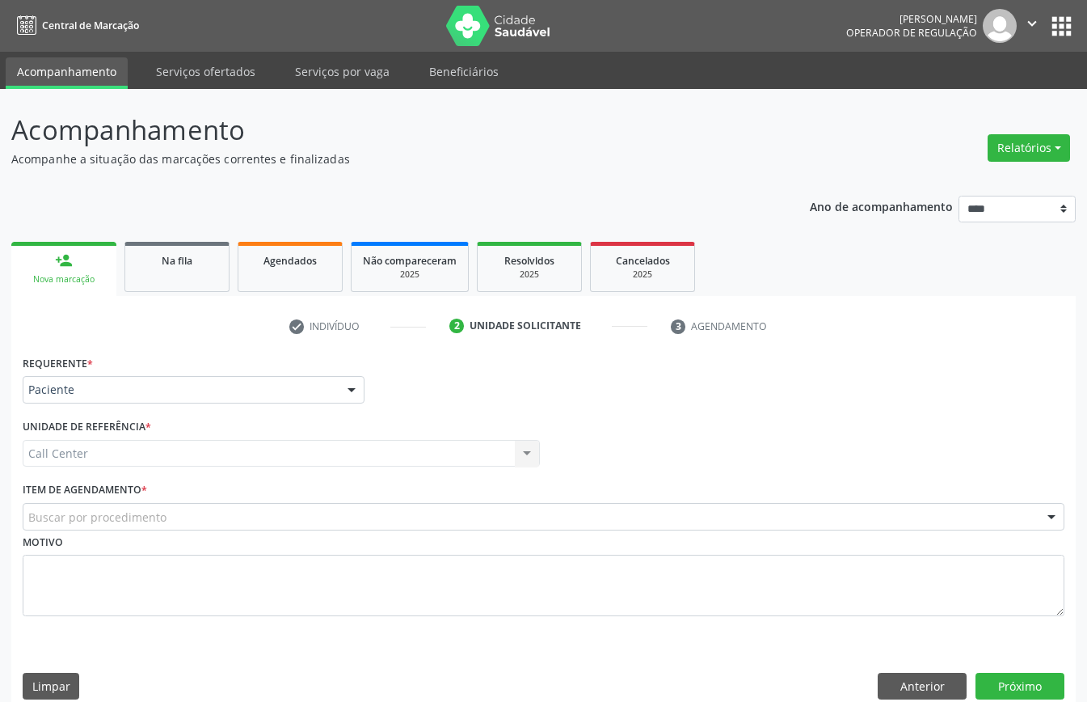
scroll to position [23, 0]
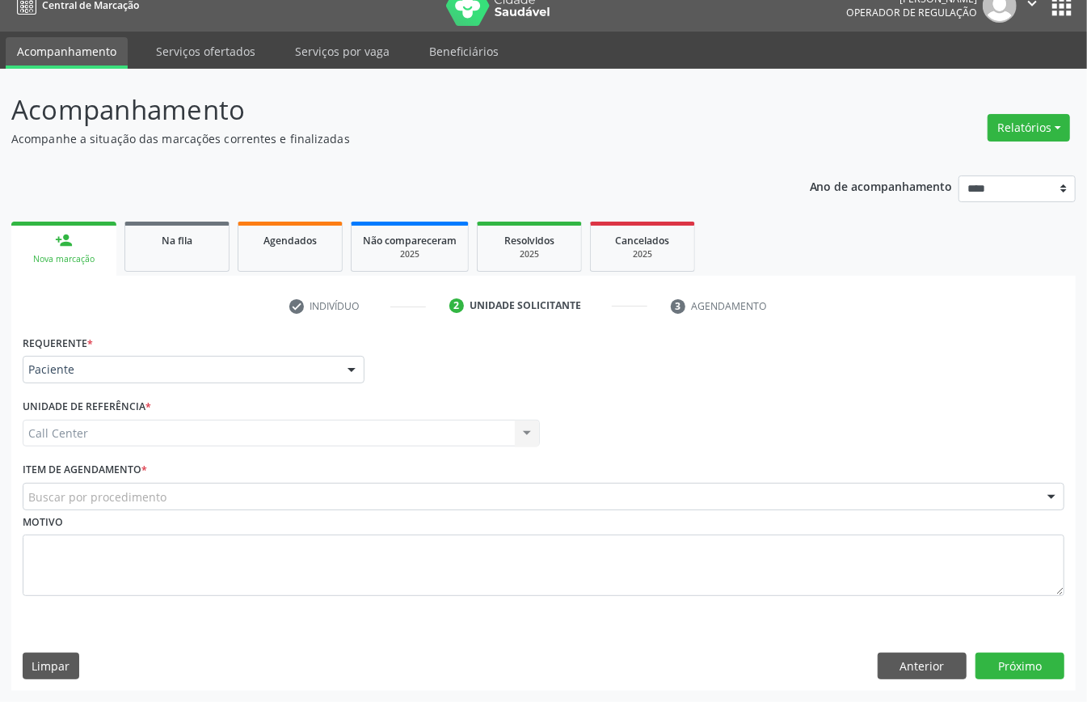
click at [172, 488] on div "Buscar por procedimento" at bounding box center [544, 495] width 1042 height 27
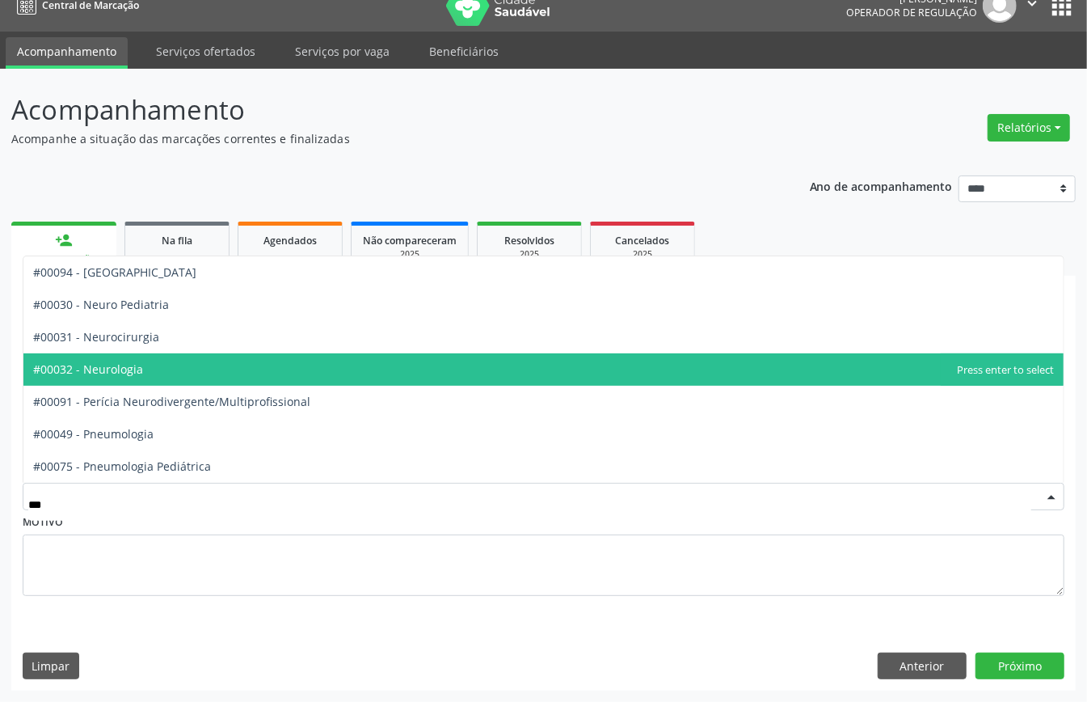
drag, startPoint x: 133, startPoint y: 360, endPoint x: 155, endPoint y: 369, distance: 24.3
click at [133, 361] on span "#00032 - Neurologia" at bounding box center [88, 368] width 110 height 15
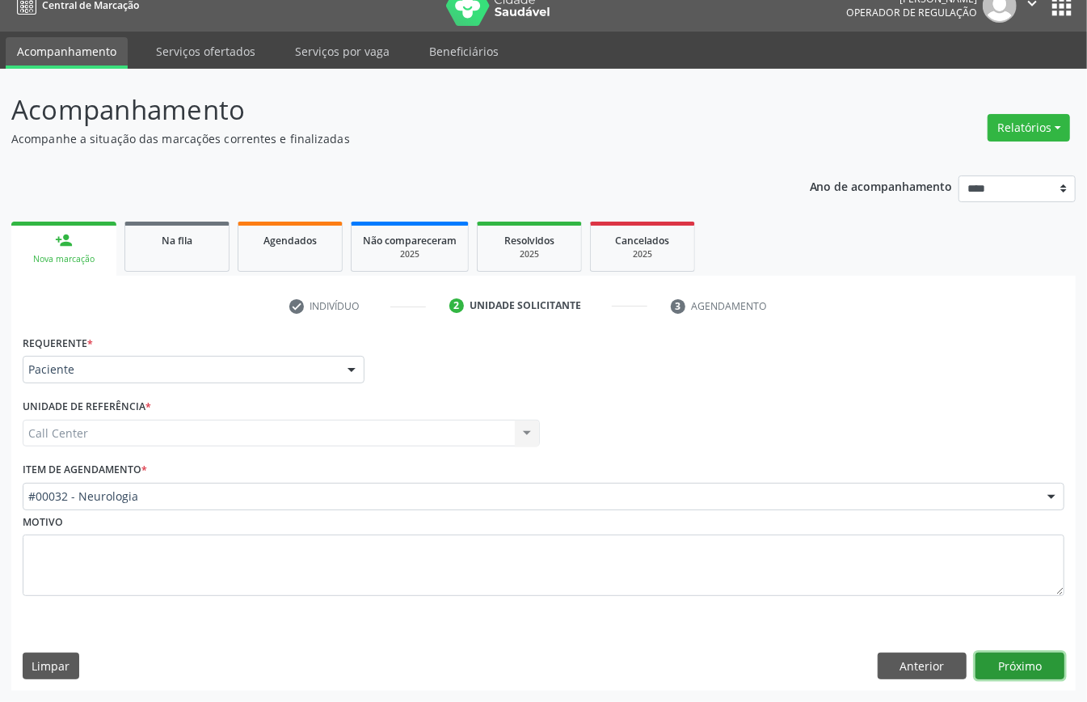
click at [1009, 657] on button "Próximo" at bounding box center [1019, 665] width 89 height 27
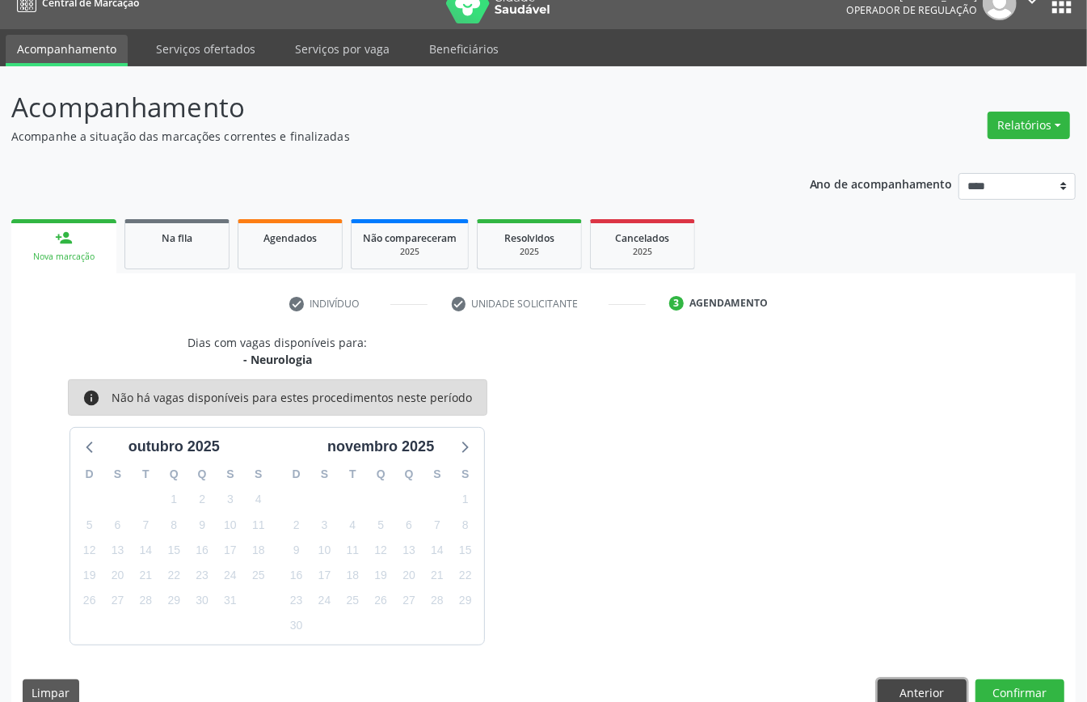
click at [931, 689] on button "Anterior" at bounding box center [922, 692] width 89 height 27
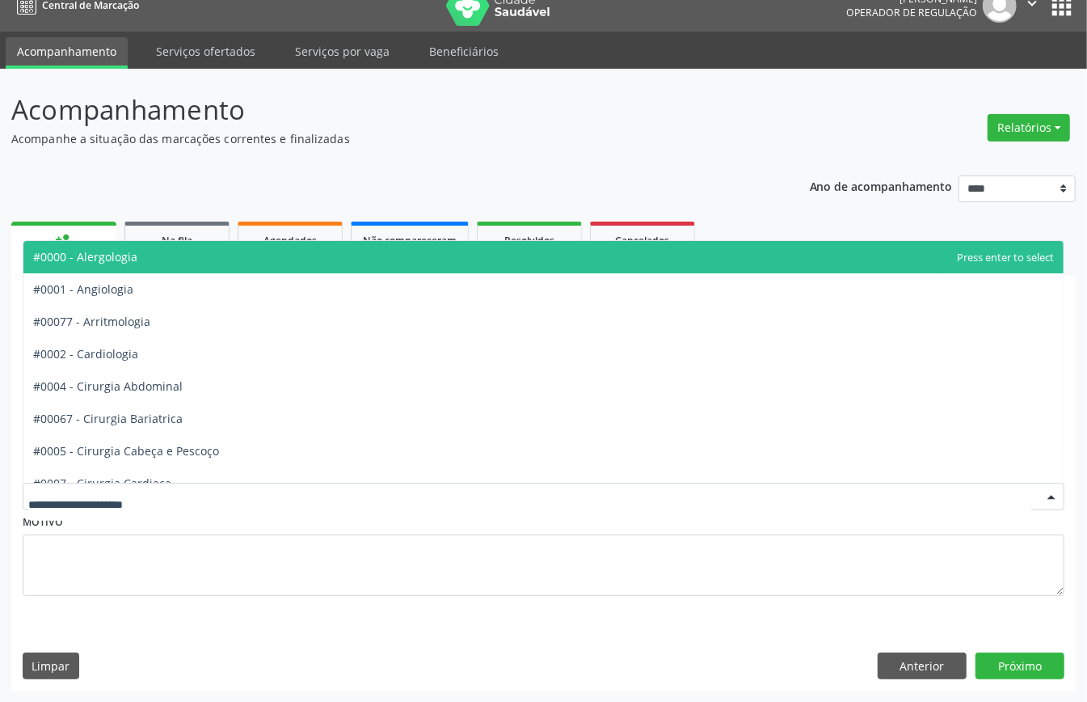
drag, startPoint x: 158, startPoint y: 495, endPoint x: 158, endPoint y: 506, distance: 10.5
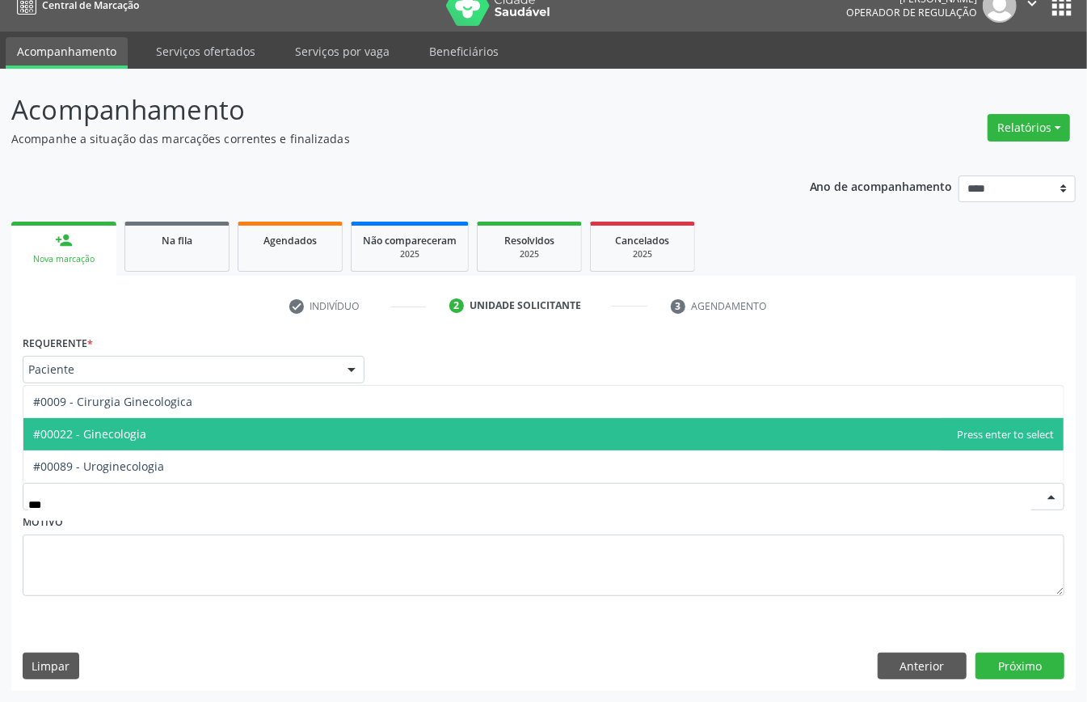
click at [146, 437] on span "#00022 - Ginecologia" at bounding box center [89, 433] width 113 height 15
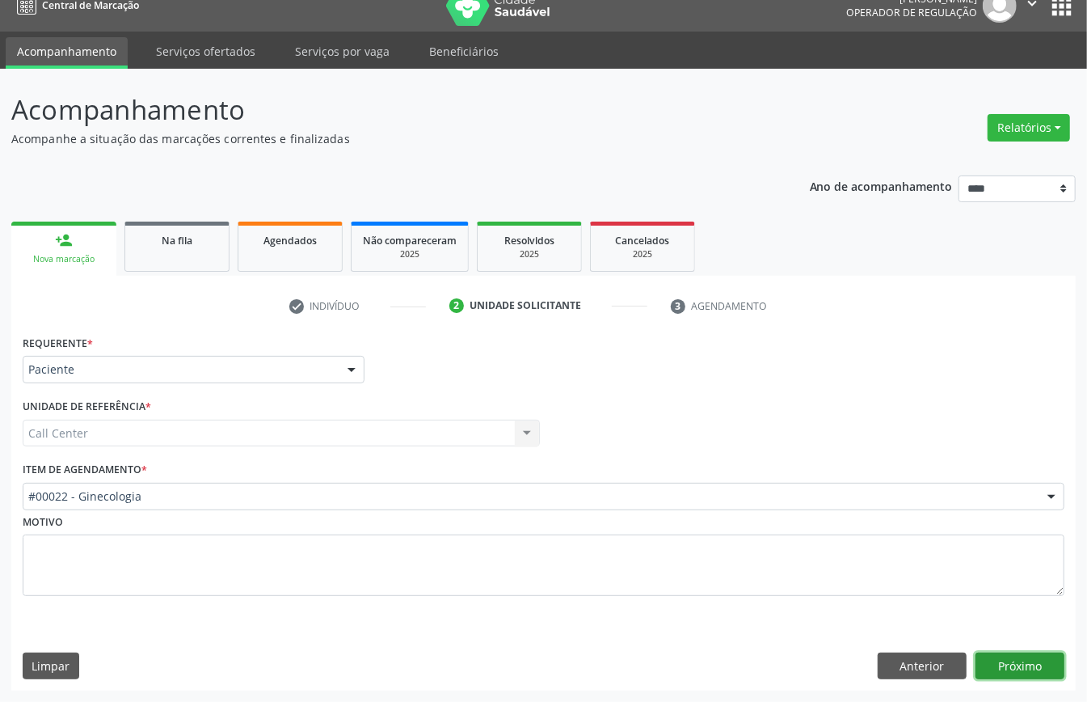
click at [1039, 663] on button "Próximo" at bounding box center [1019, 665] width 89 height 27
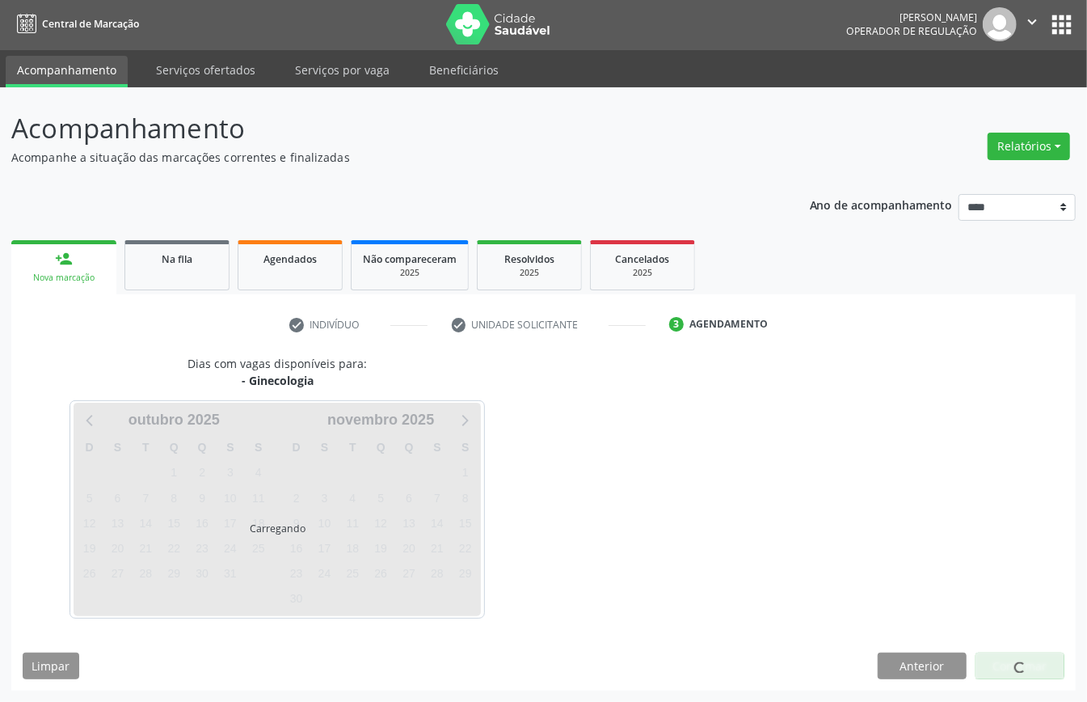
scroll to position [3, 0]
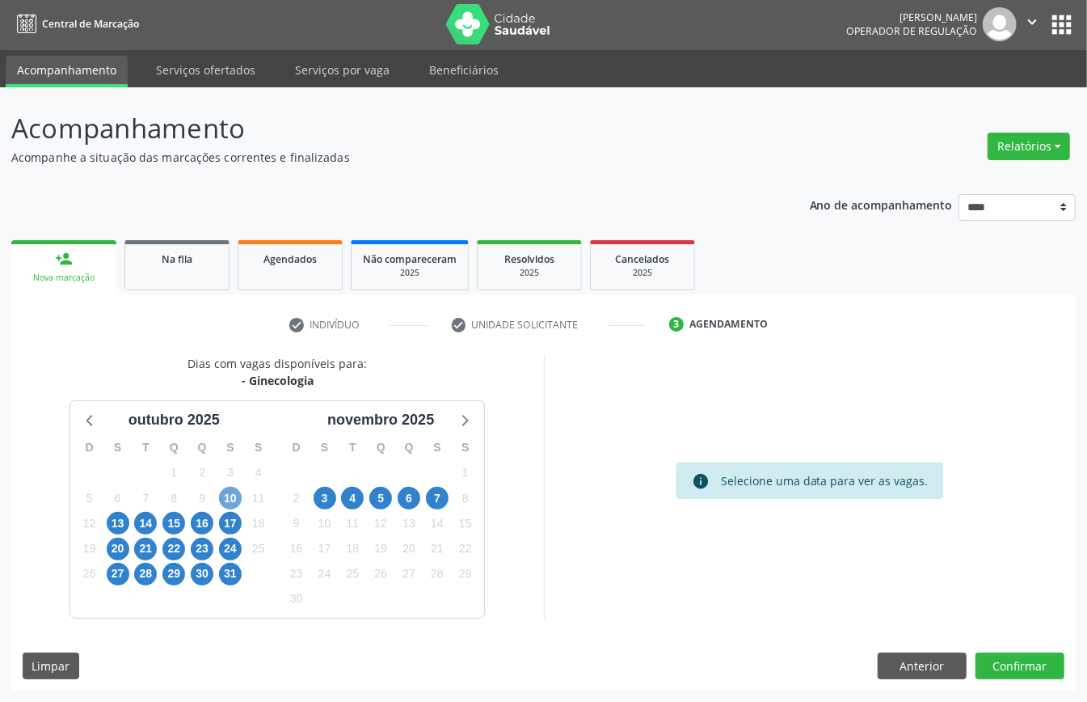
click at [237, 496] on span "10" at bounding box center [230, 498] width 23 height 23
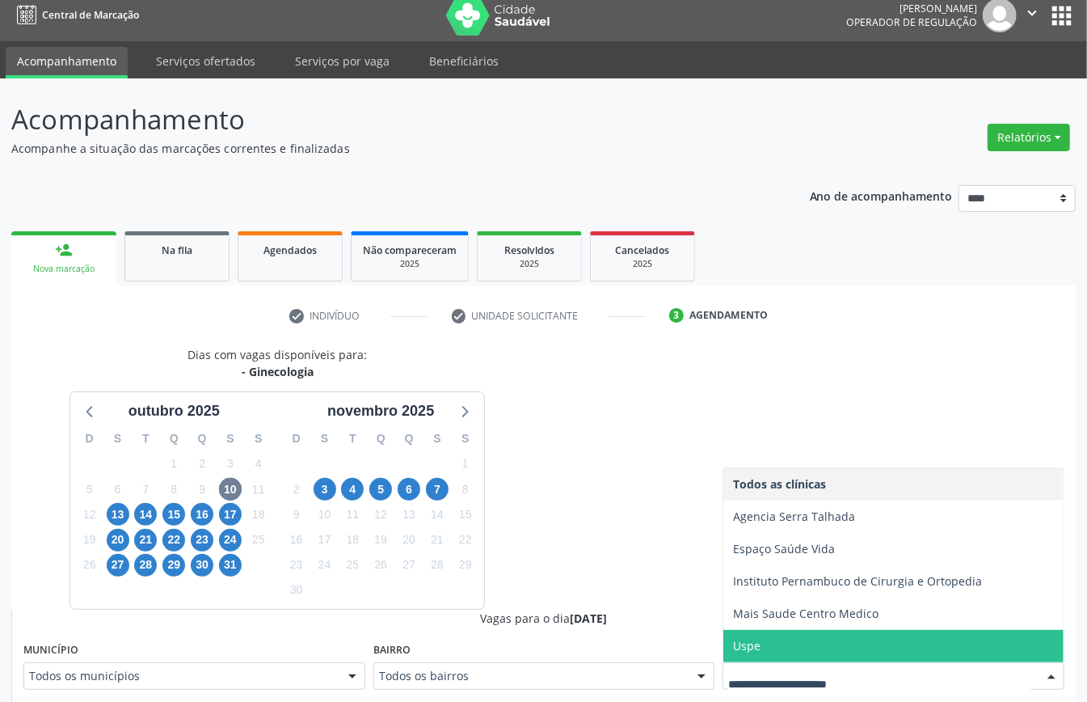
click at [760, 653] on span "Uspe" at bounding box center [746, 645] width 27 height 15
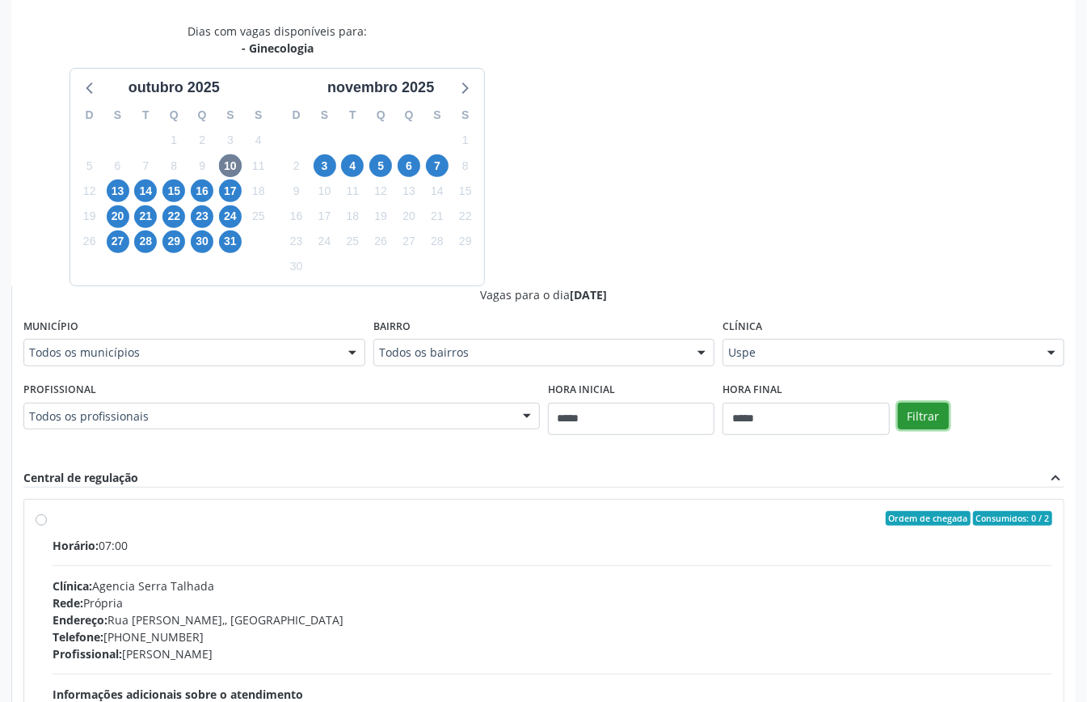
click at [906, 422] on button "Filtrar" at bounding box center [923, 415] width 51 height 27
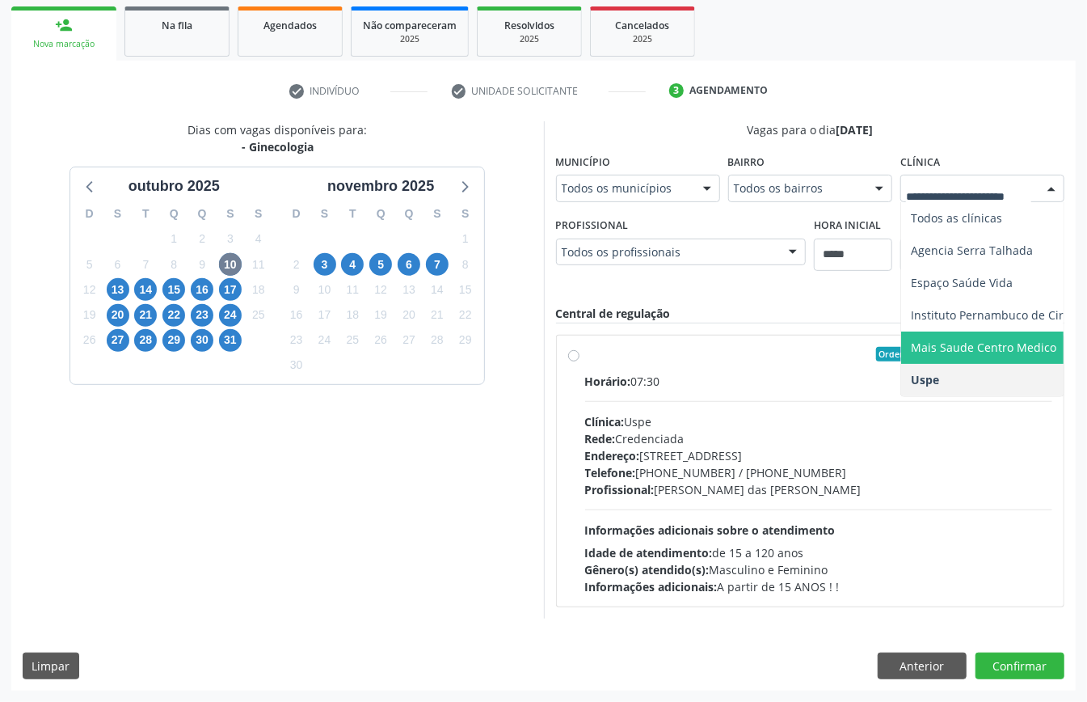
click at [942, 340] on span "Mais Saude Centro Medico" at bounding box center [983, 346] width 145 height 15
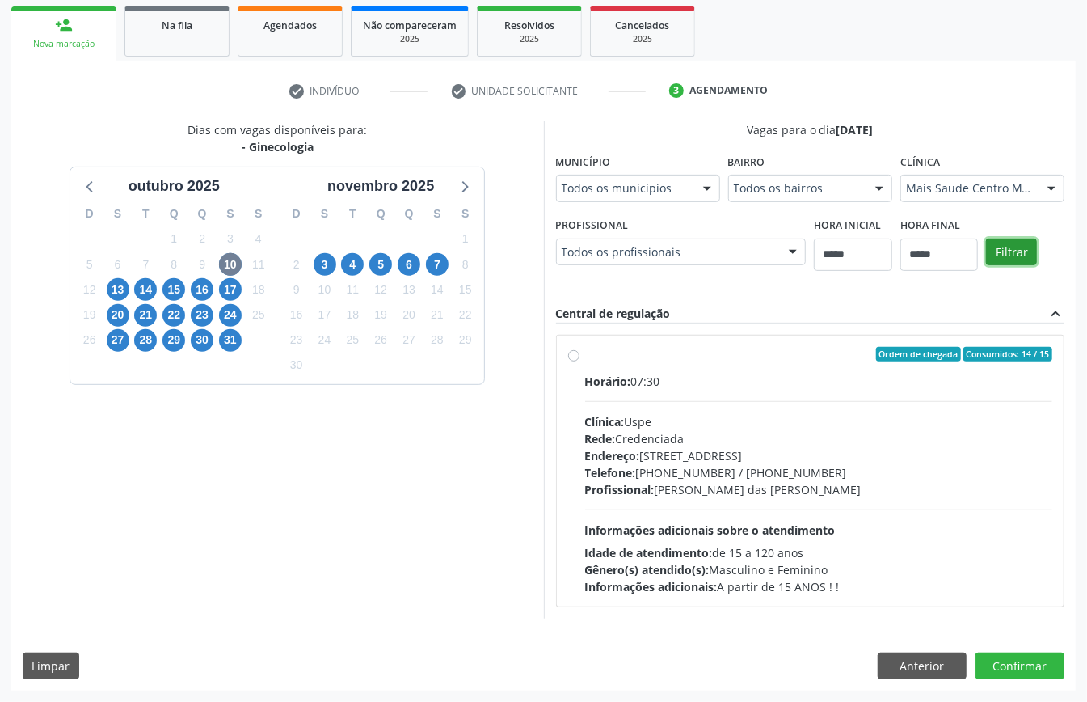
click at [1015, 238] on button "Filtrar" at bounding box center [1011, 251] width 51 height 27
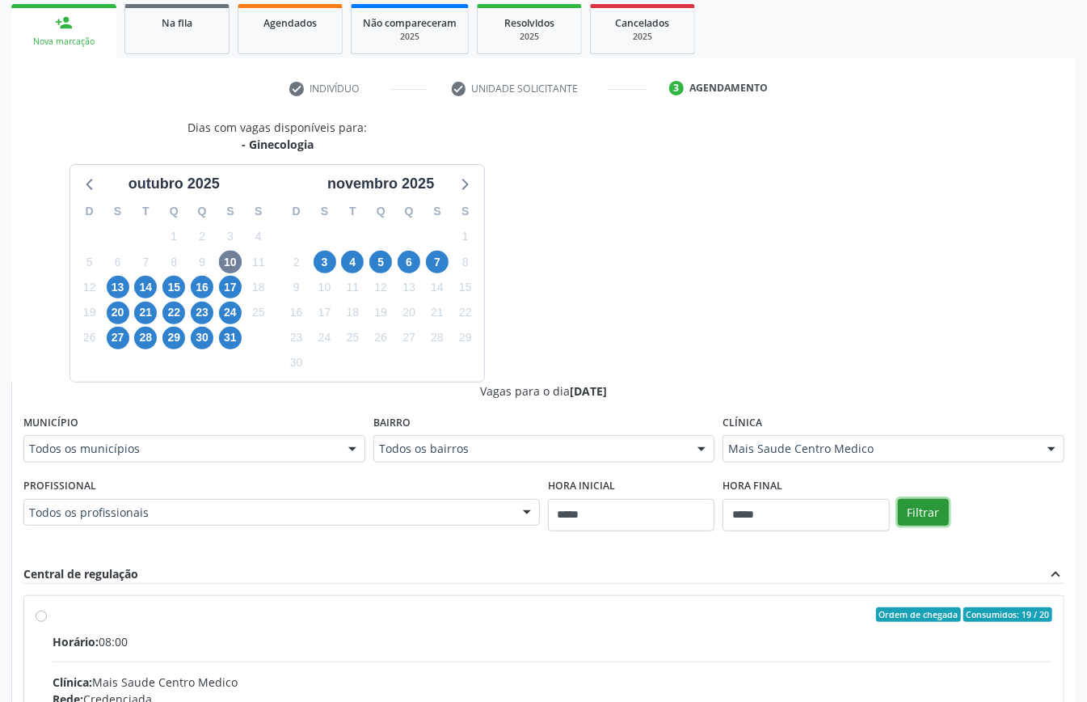
scroll to position [501, 0]
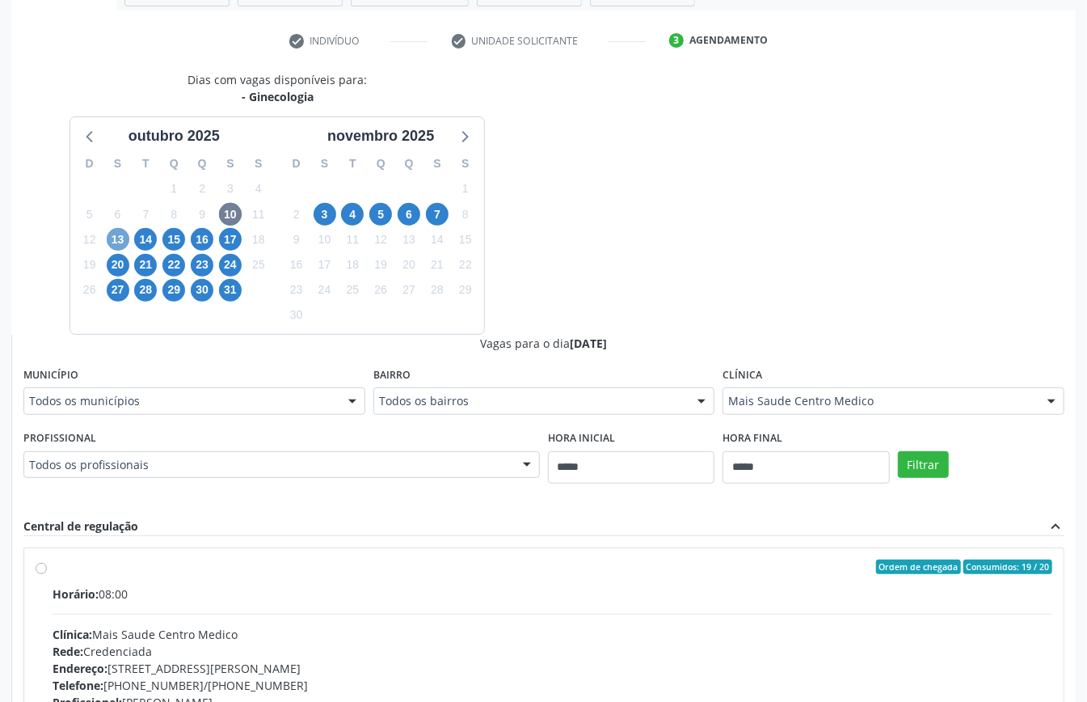
click at [115, 234] on span "13" at bounding box center [118, 239] width 23 height 23
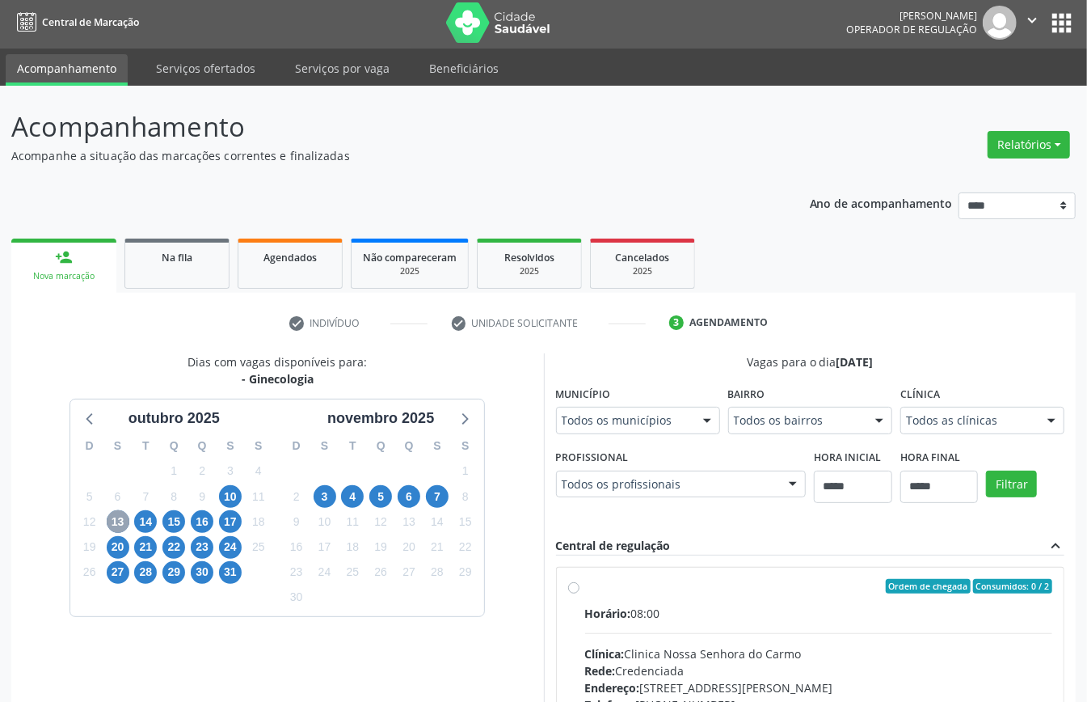
scroll to position [285, 0]
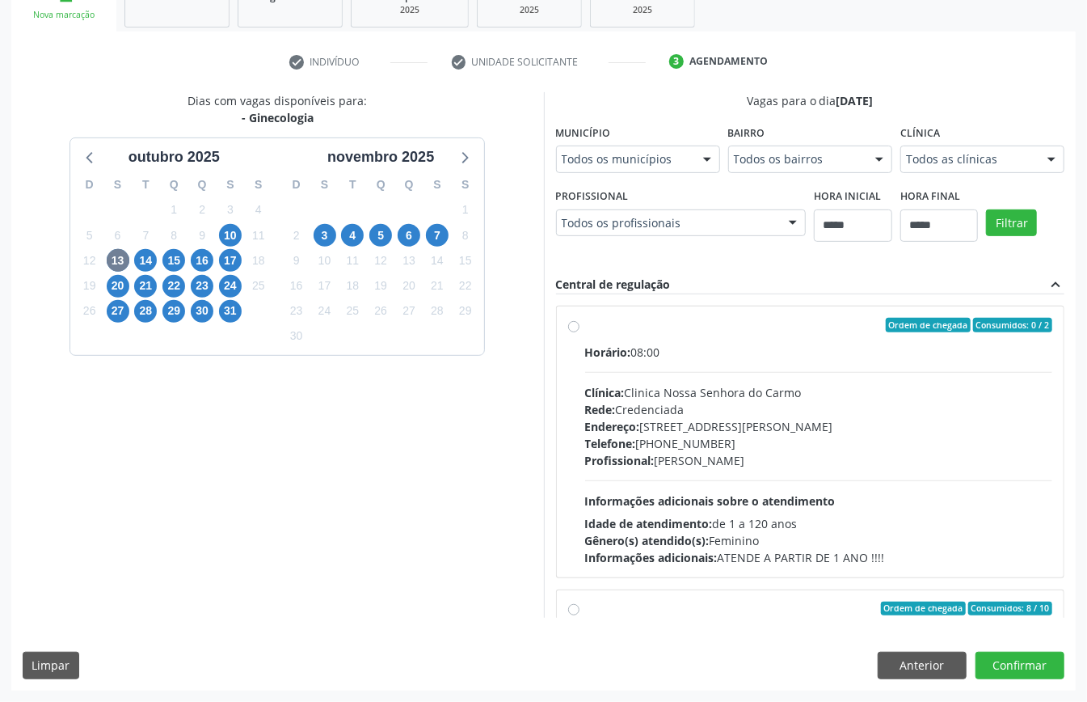
click at [744, 301] on div "Dias com vagas disponíveis para: - Ginecologia outubro 2025 D S T Q Q S S 28 29…" at bounding box center [543, 354] width 1064 height 525
click at [929, 657] on button "Anterior" at bounding box center [922, 664] width 89 height 27
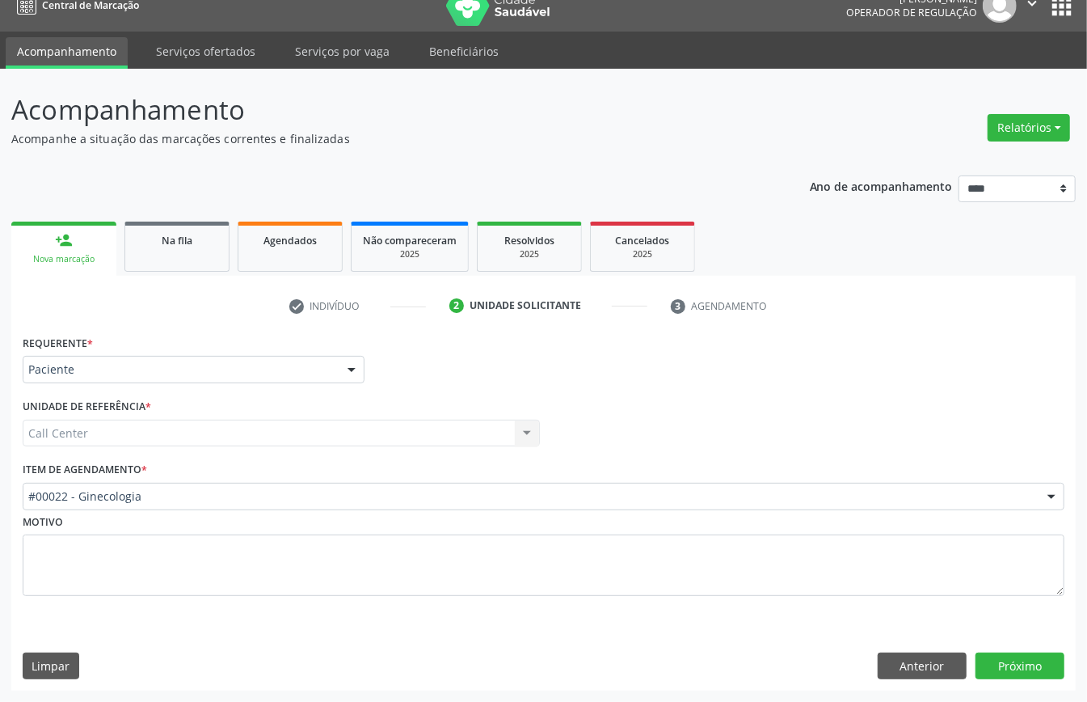
scroll to position [23, 0]
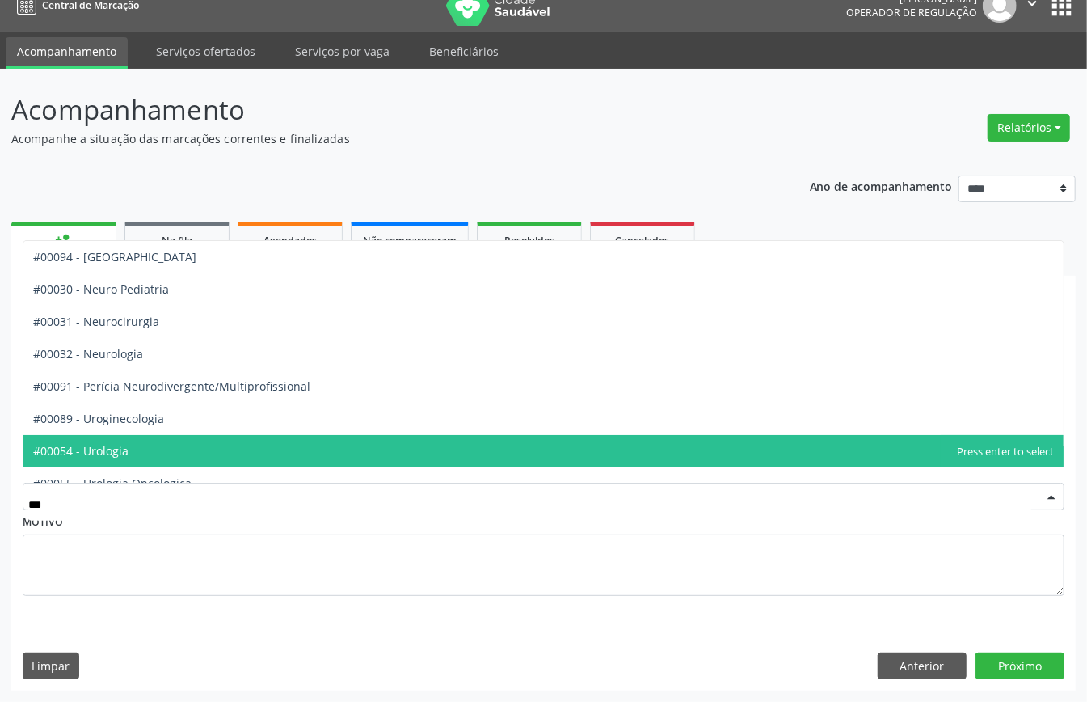
click at [137, 444] on span "#00054 - Urologia" at bounding box center [543, 451] width 1040 height 32
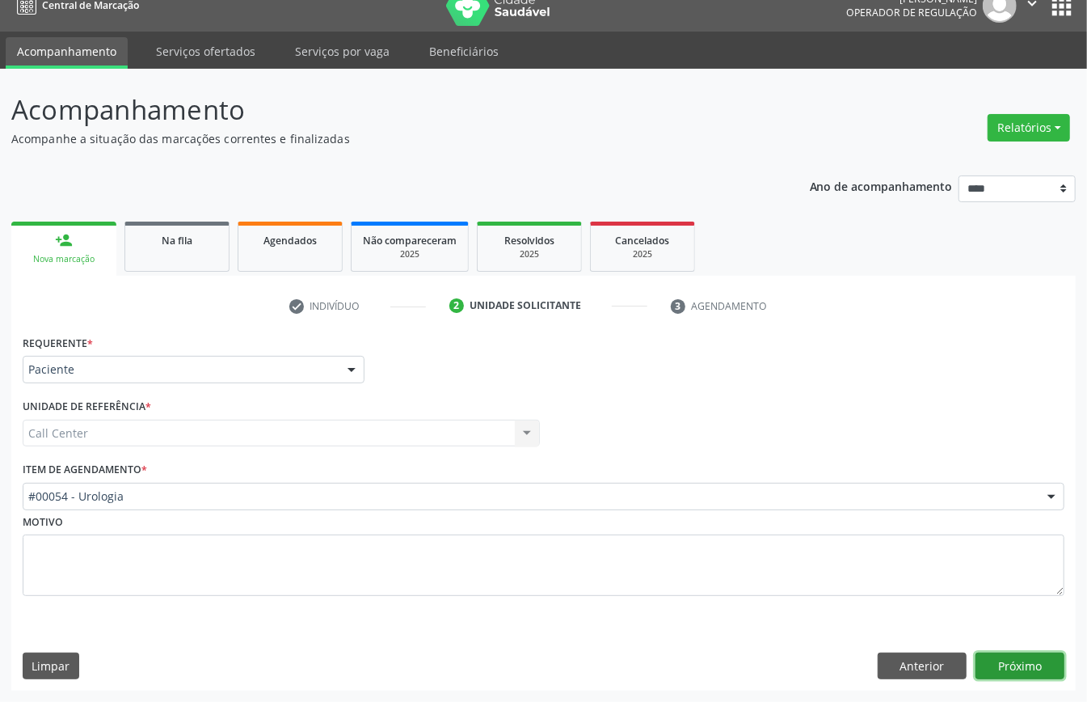
click at [1023, 661] on button "Próximo" at bounding box center [1019, 665] width 89 height 27
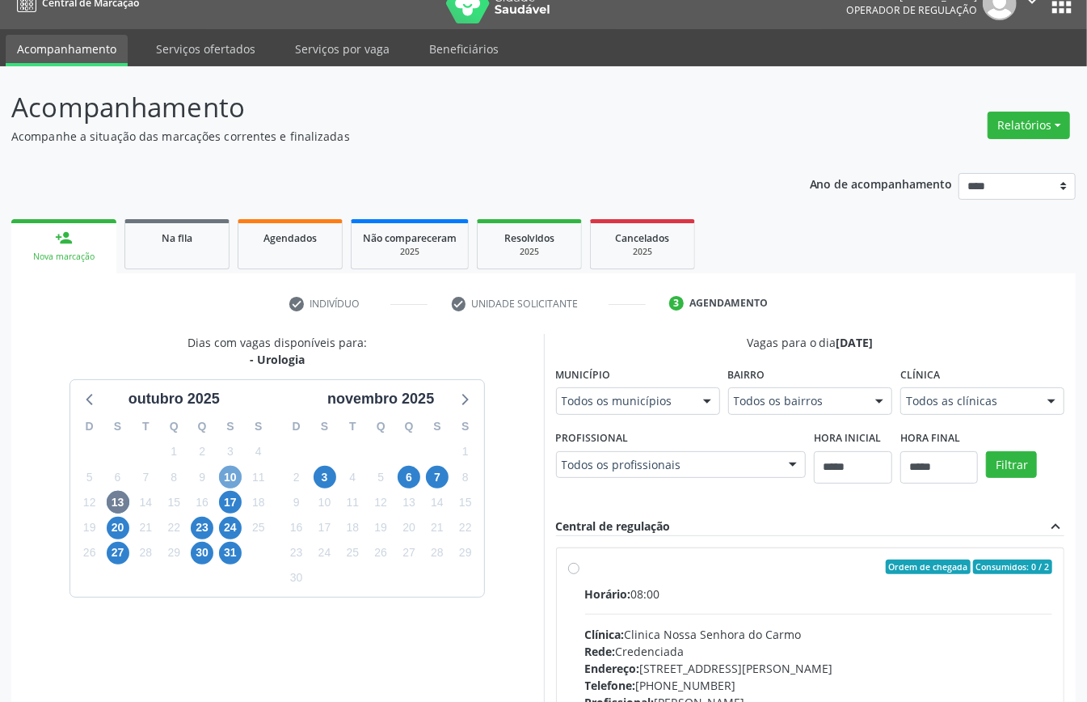
click at [228, 476] on span "10" at bounding box center [230, 477] width 23 height 23
click at [110, 502] on span "13" at bounding box center [118, 502] width 23 height 23
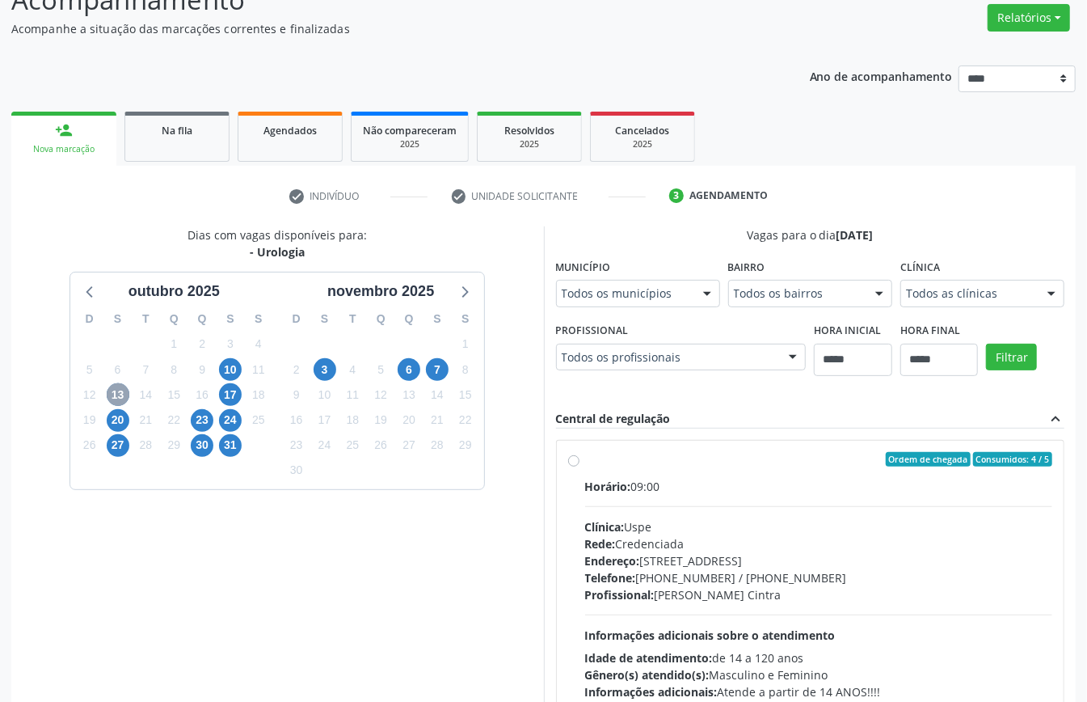
scroll to position [238, 0]
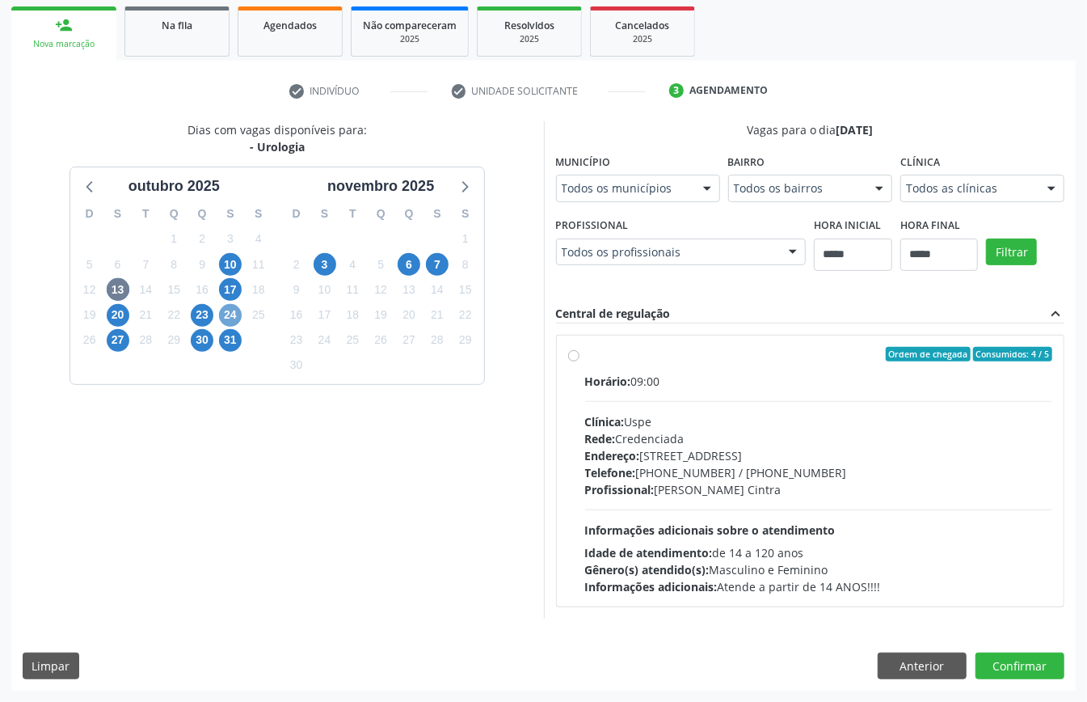
click at [224, 314] on span "24" at bounding box center [230, 315] width 23 height 23
click at [116, 314] on span "20" at bounding box center [118, 315] width 23 height 23
click at [116, 286] on span "13" at bounding box center [118, 289] width 23 height 23
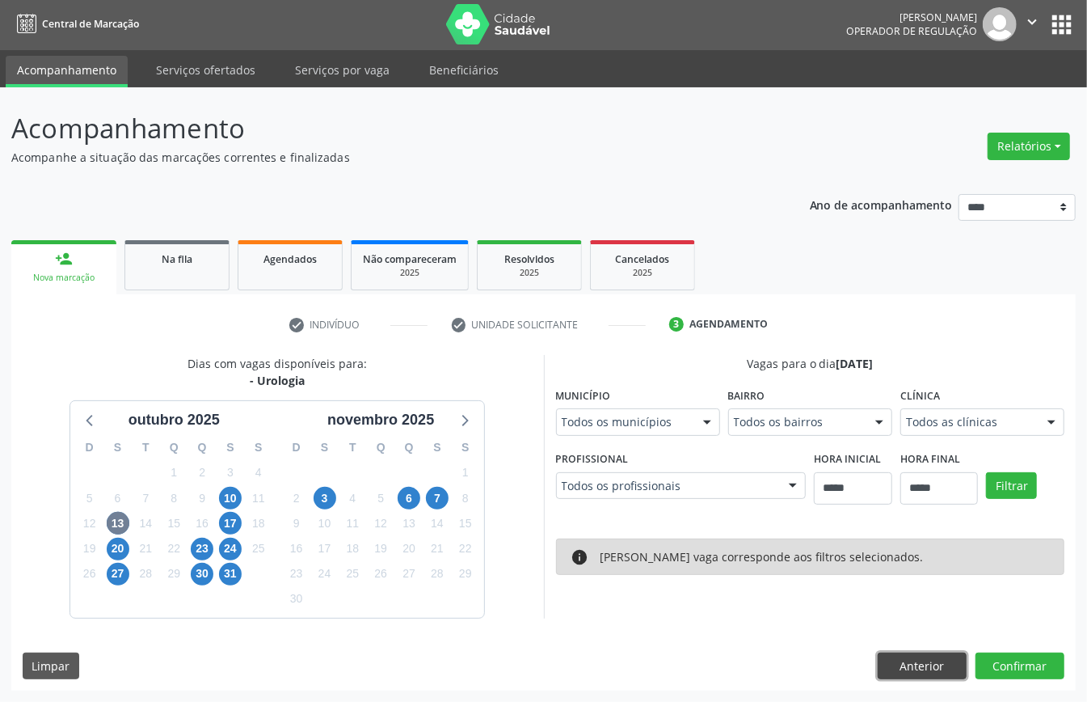
click at [913, 664] on button "Anterior" at bounding box center [922, 665] width 89 height 27
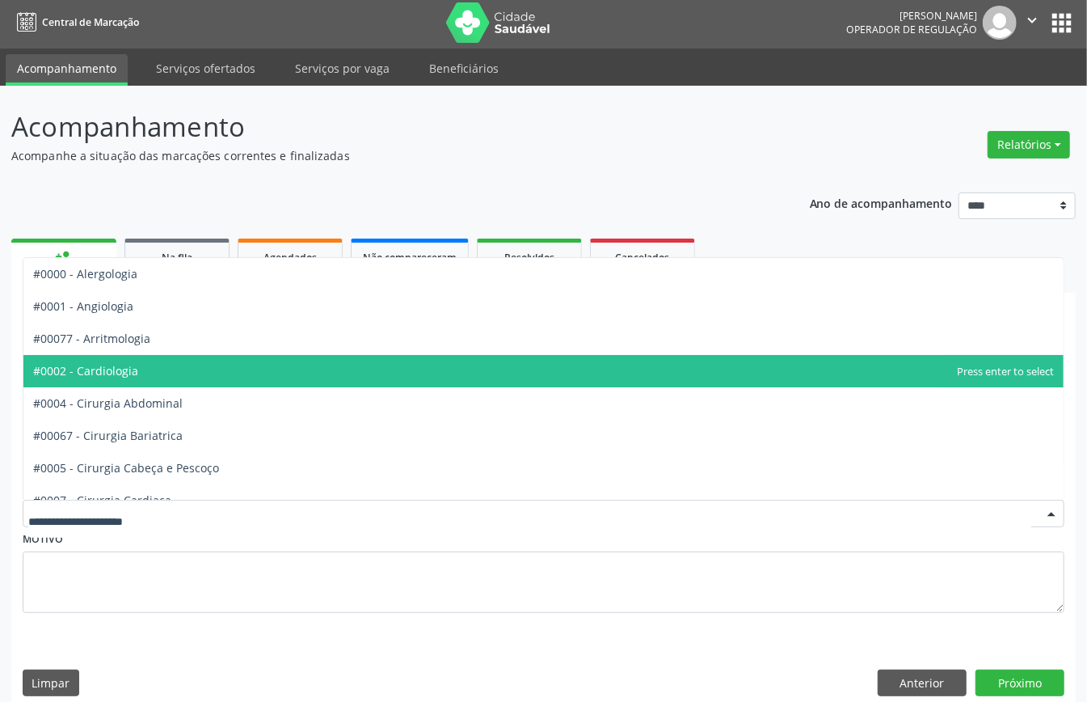
click at [192, 380] on span "#0002 - Cardiologia" at bounding box center [543, 371] width 1040 height 32
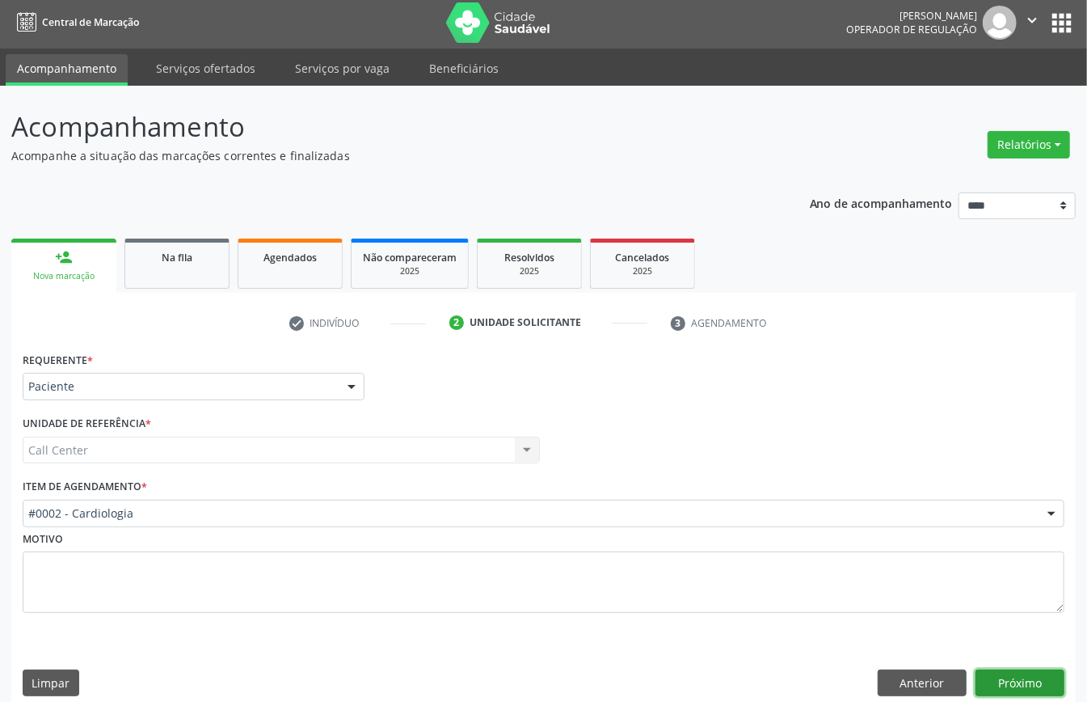
click at [1003, 685] on button "Próximo" at bounding box center [1019, 682] width 89 height 27
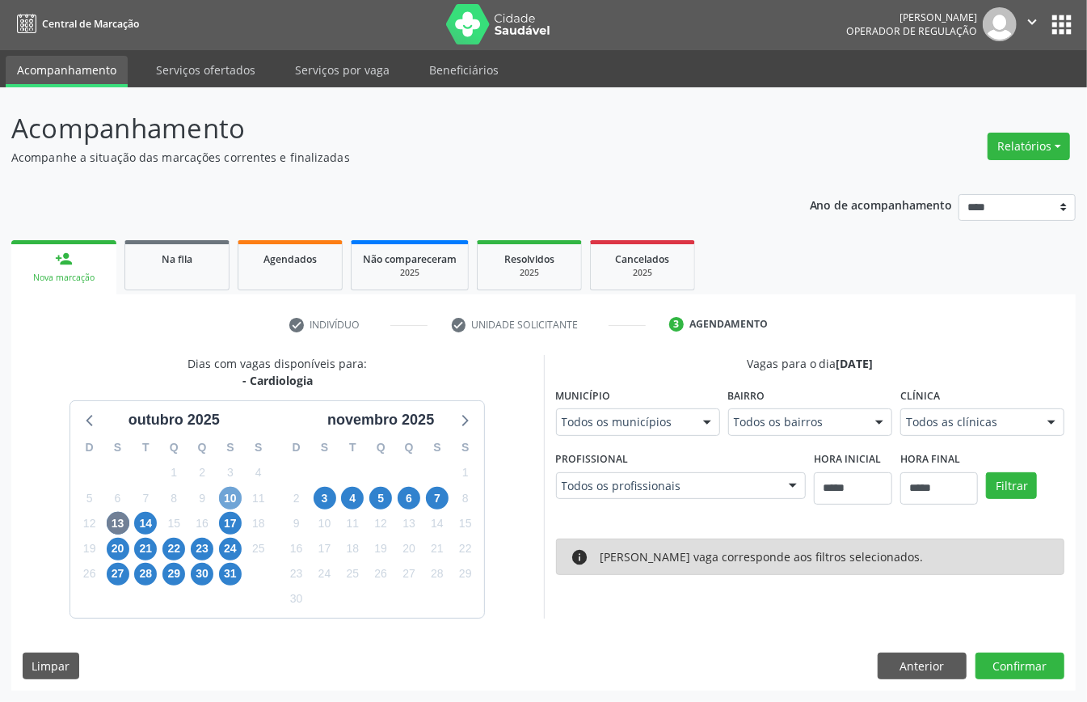
click at [227, 499] on span "10" at bounding box center [230, 498] width 23 height 23
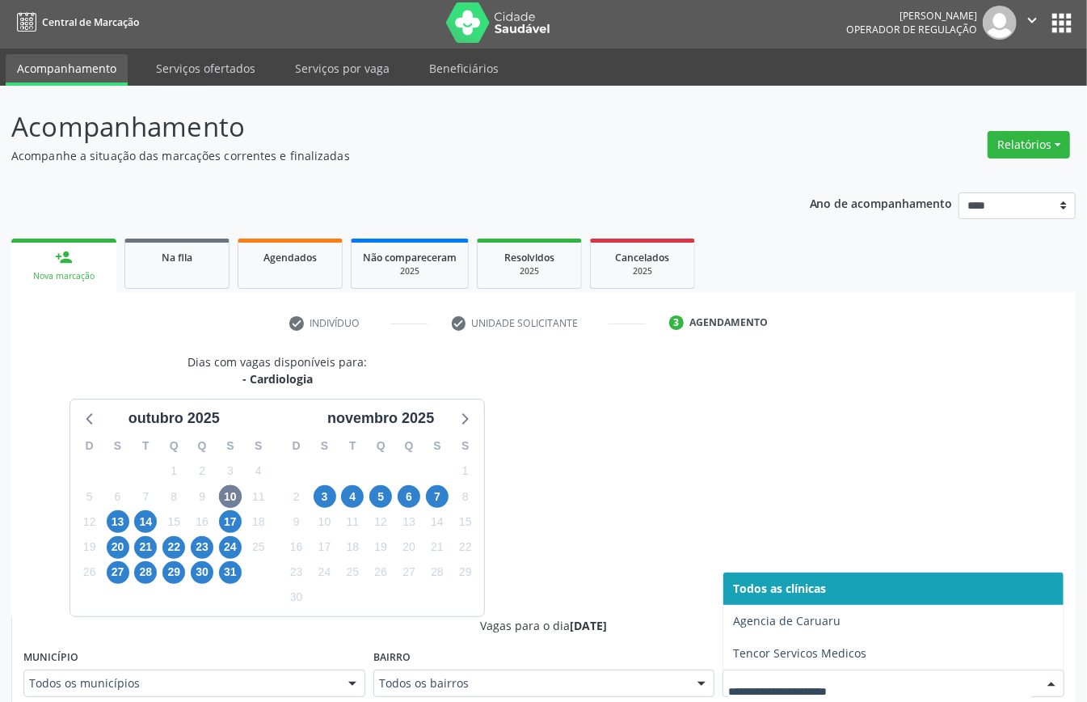
scroll to position [11, 0]
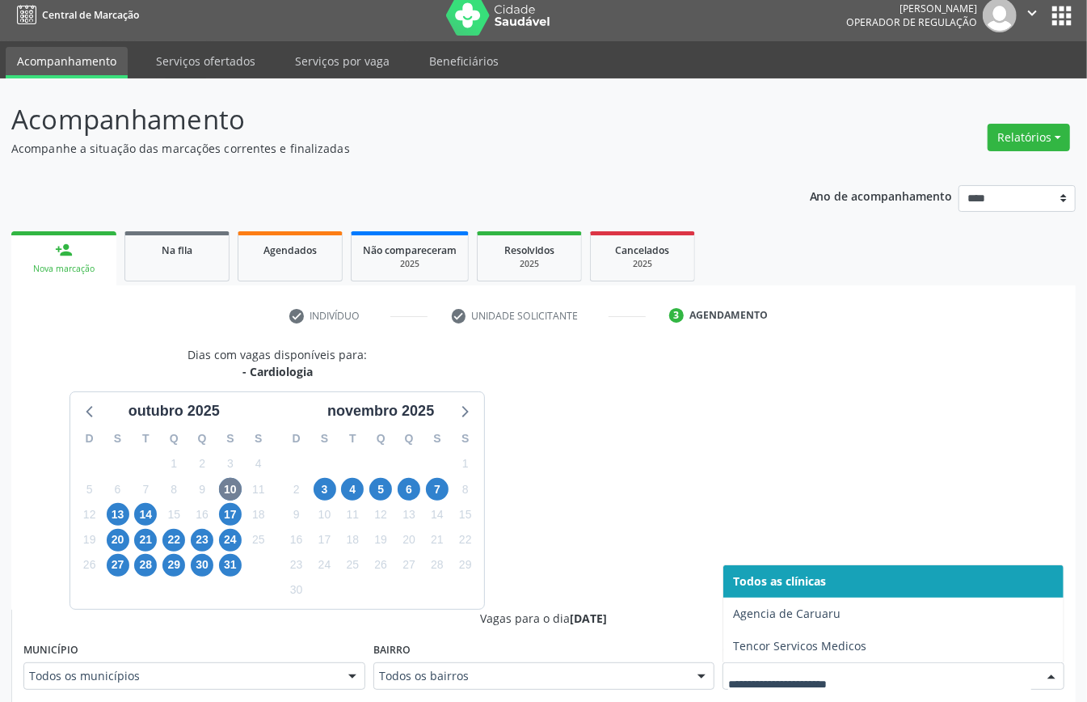
click at [767, 676] on div at bounding box center [894, 675] width 342 height 27
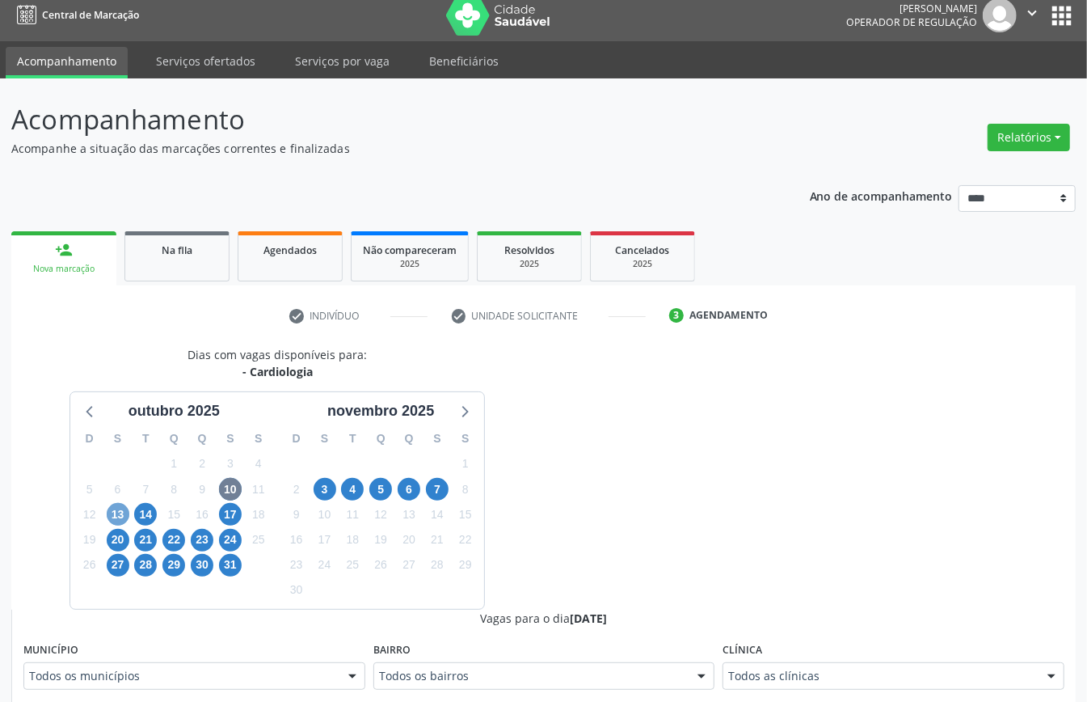
click at [124, 517] on span "13" at bounding box center [118, 514] width 23 height 23
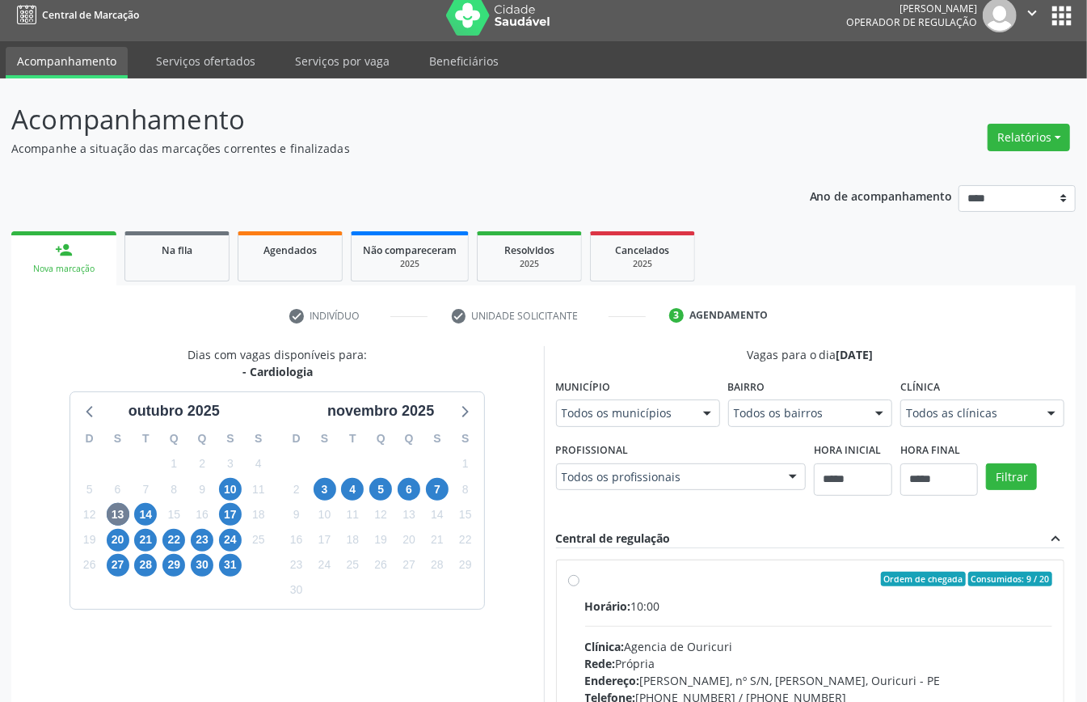
drag, startPoint x: 774, startPoint y: 676, endPoint x: 744, endPoint y: 670, distance: 31.2
click at [153, 509] on span "14" at bounding box center [145, 514] width 23 height 23
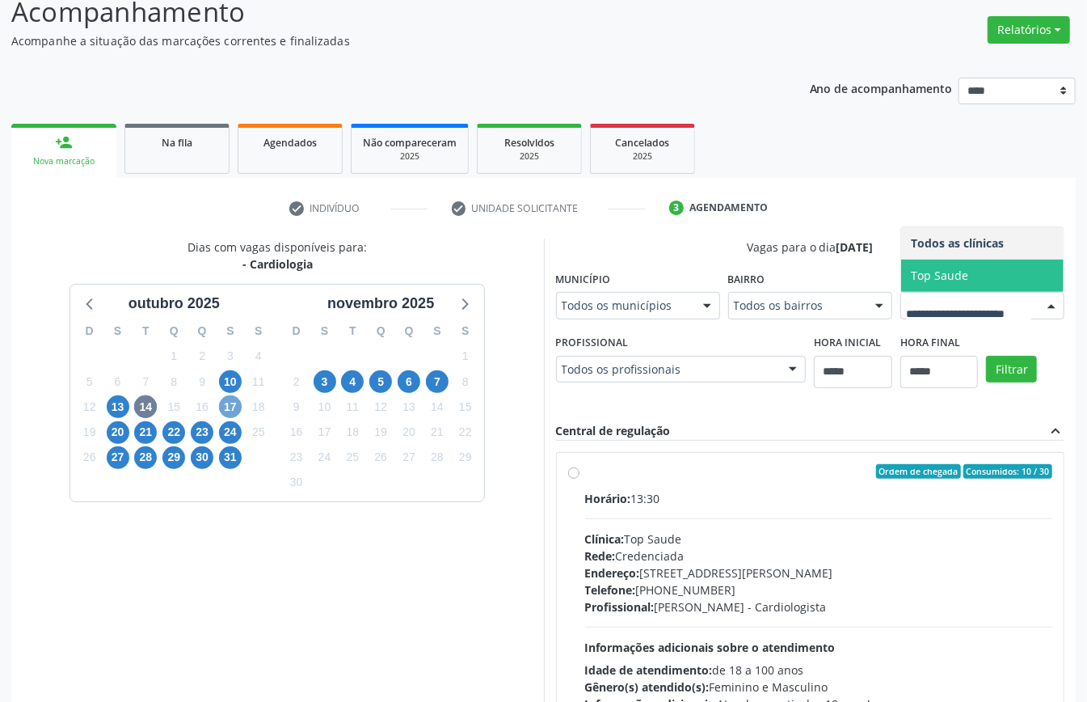
drag, startPoint x: 224, startPoint y: 408, endPoint x: 234, endPoint y: 411, distance: 10.8
click at [225, 408] on span "17" at bounding box center [230, 406] width 23 height 23
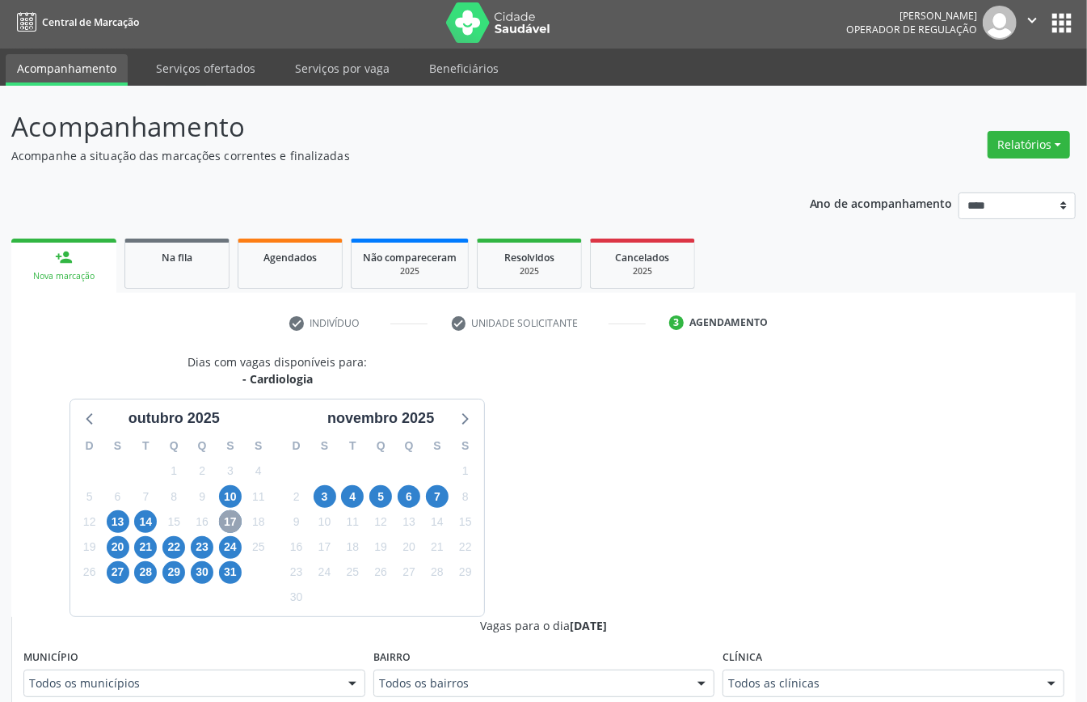
scroll to position [118, 0]
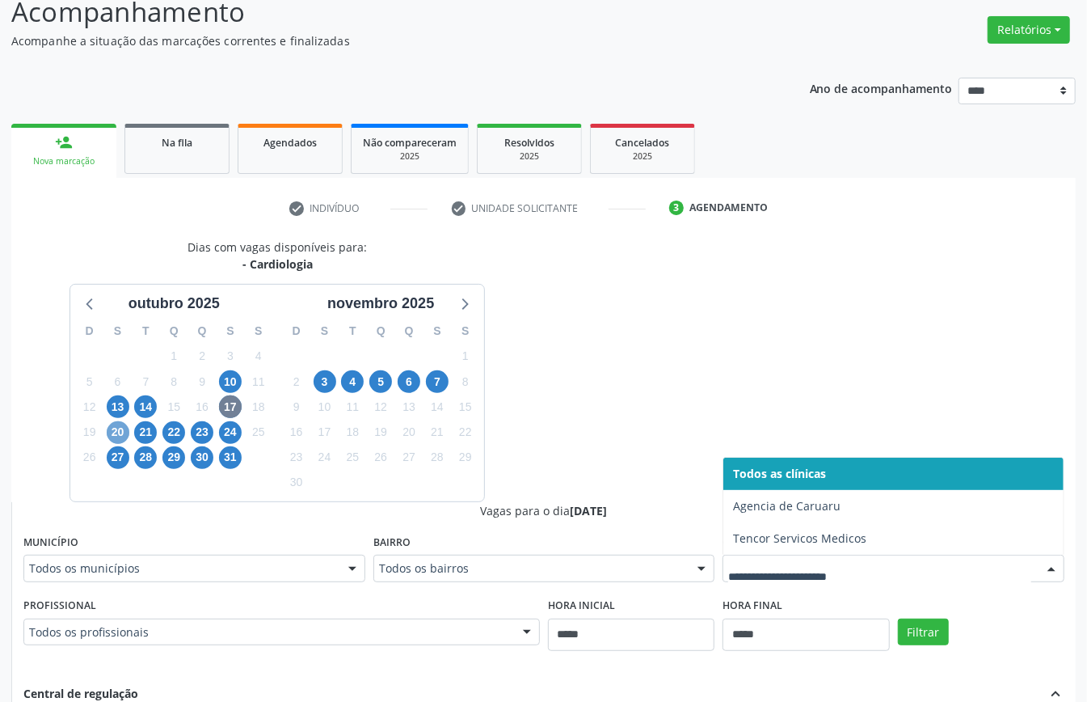
drag, startPoint x: 116, startPoint y: 431, endPoint x: 149, endPoint y: 443, distance: 34.5
click at [116, 433] on span "20" at bounding box center [118, 432] width 23 height 23
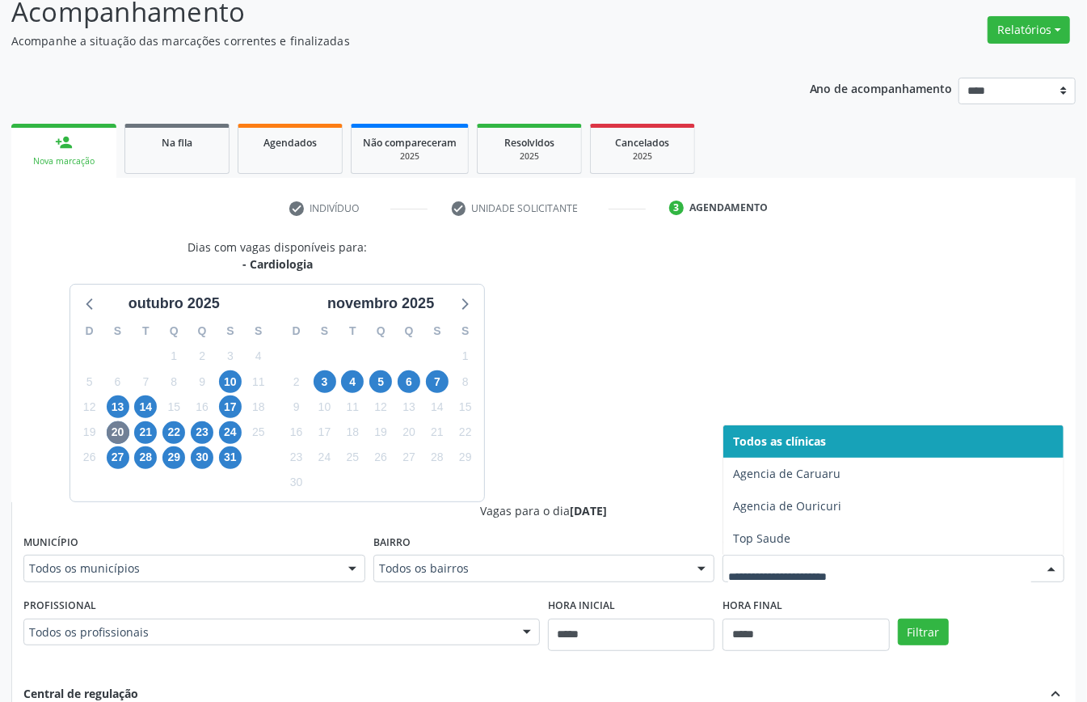
scroll to position [528, 0]
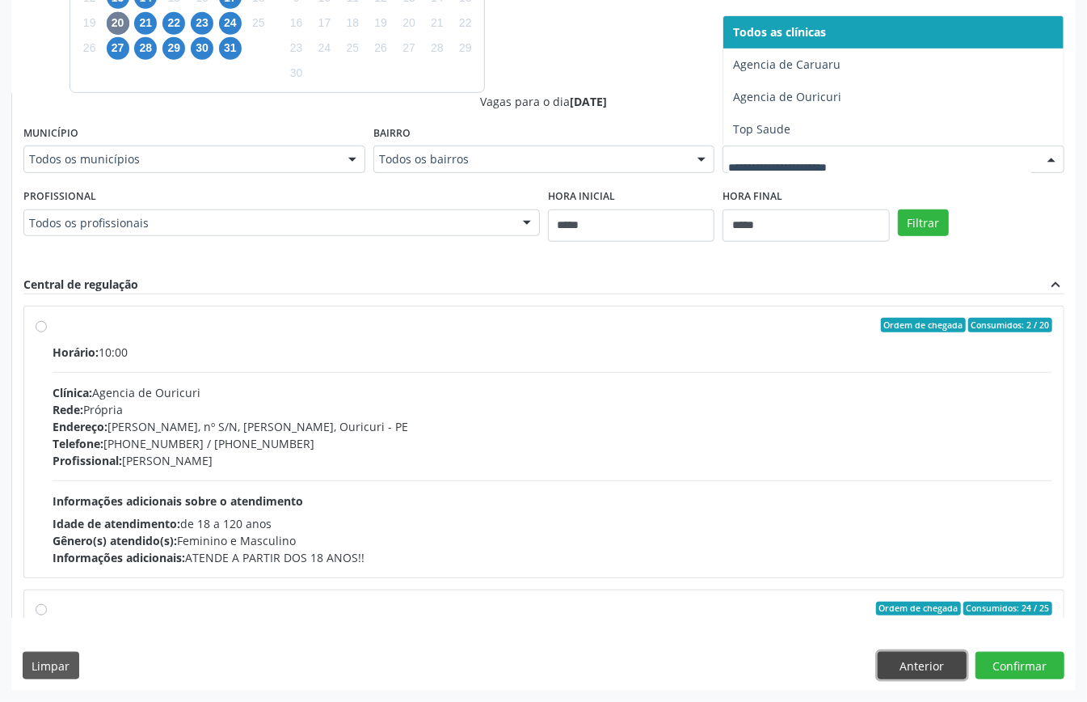
click at [951, 659] on button "Anterior" at bounding box center [922, 664] width 89 height 27
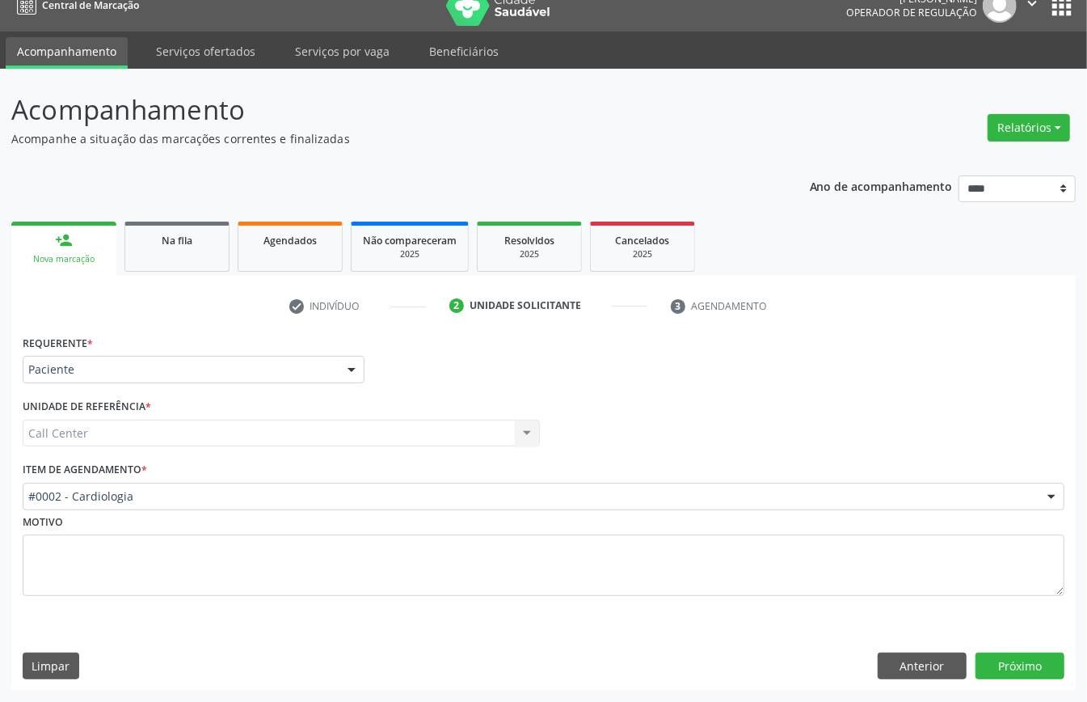
scroll to position [23, 0]
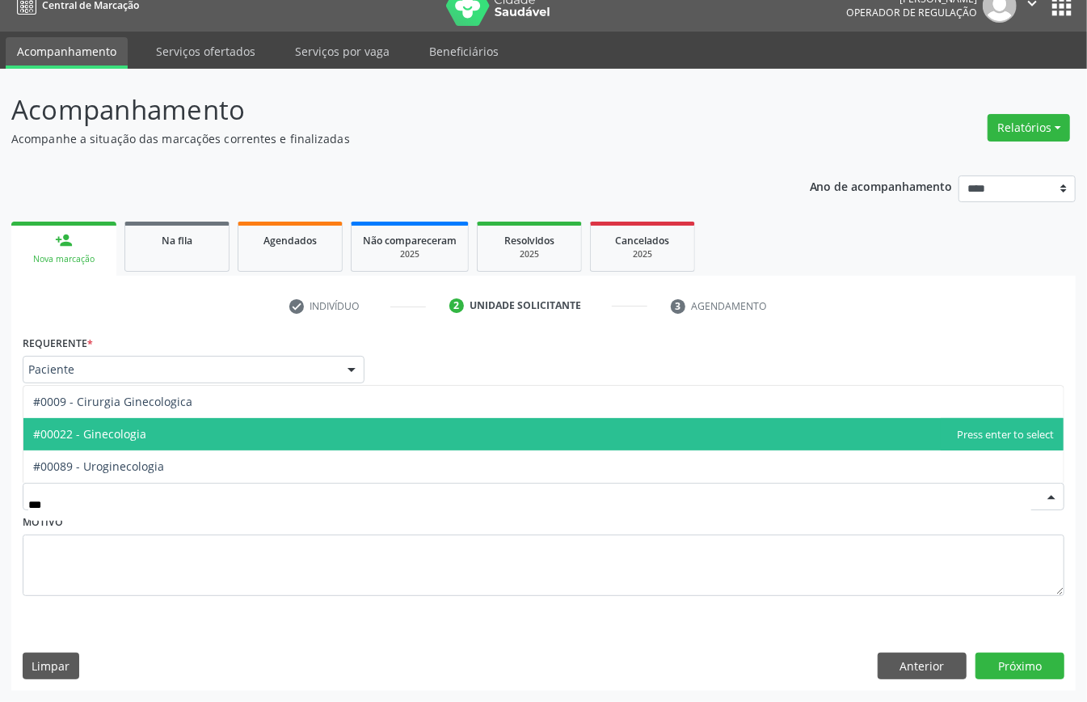
click at [142, 435] on span "#00022 - Ginecologia" at bounding box center [89, 433] width 113 height 15
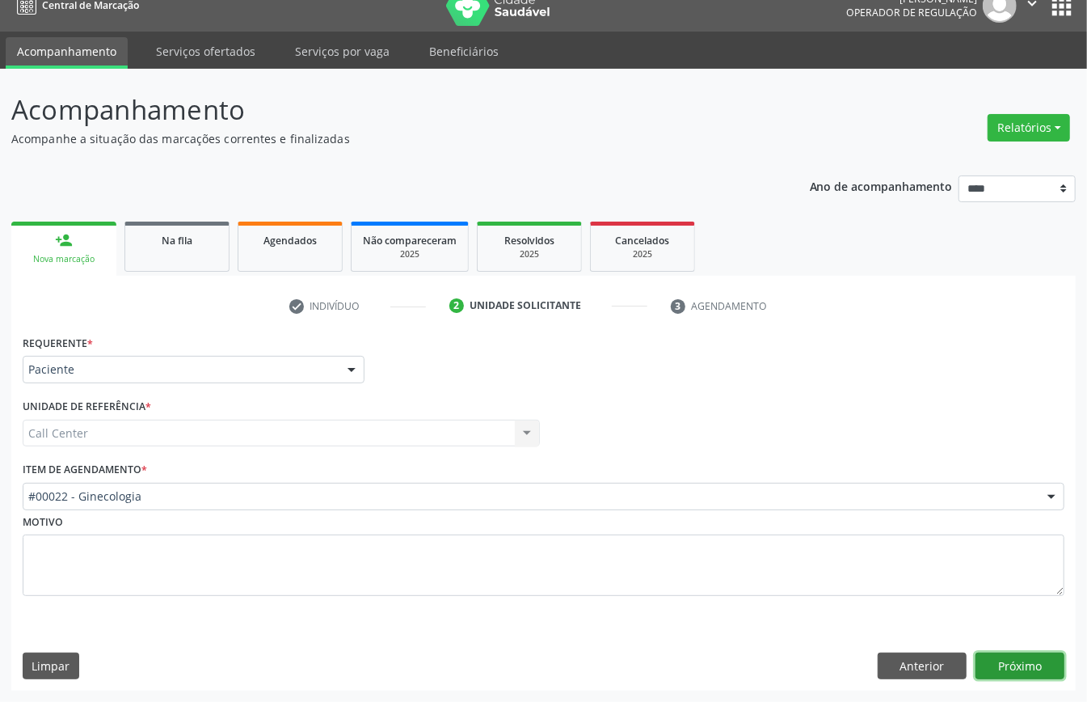
click at [1022, 657] on button "Próximo" at bounding box center [1019, 665] width 89 height 27
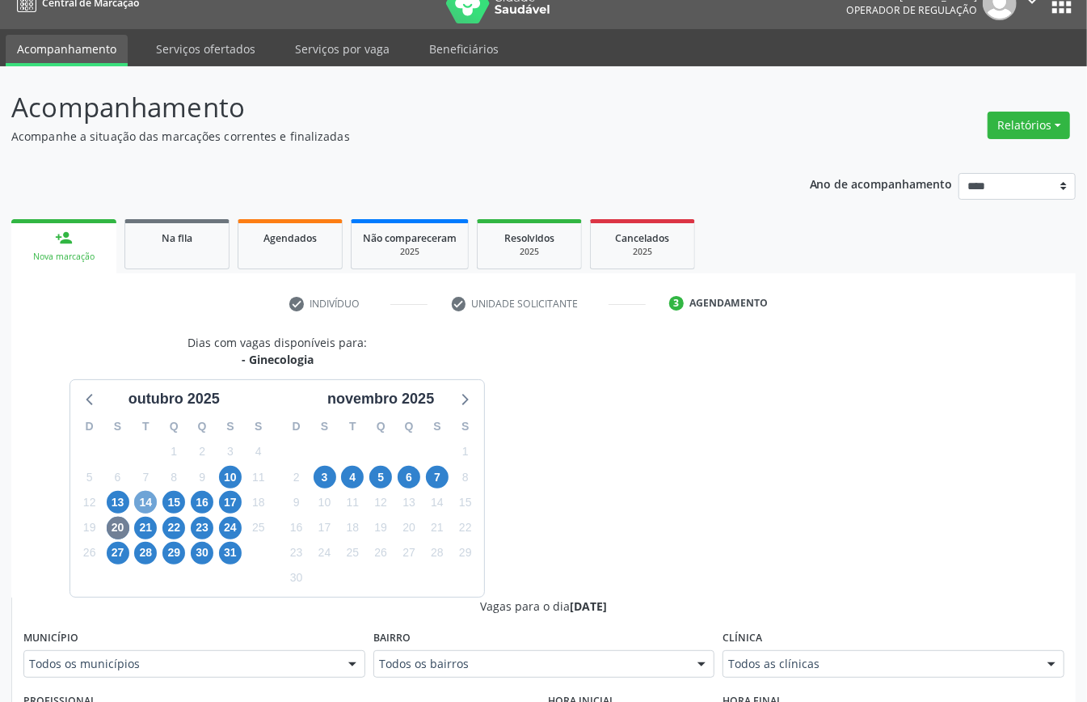
click at [142, 506] on span "14" at bounding box center [145, 502] width 23 height 23
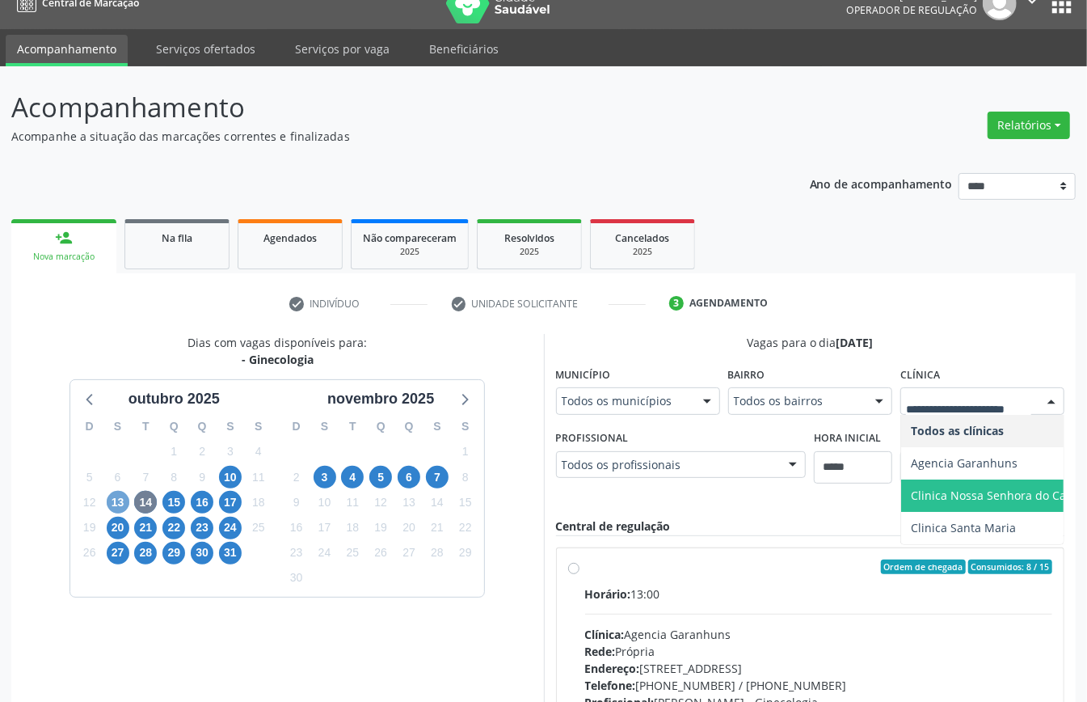
click at [116, 496] on span "13" at bounding box center [118, 502] width 23 height 23
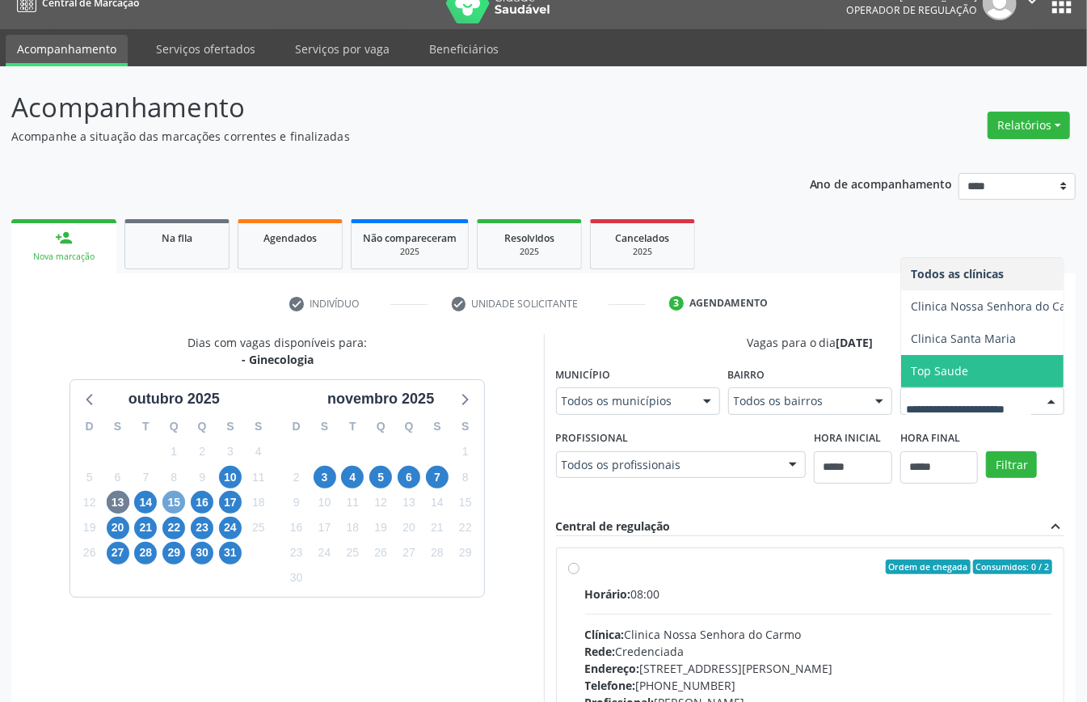
click at [176, 499] on span "15" at bounding box center [173, 502] width 23 height 23
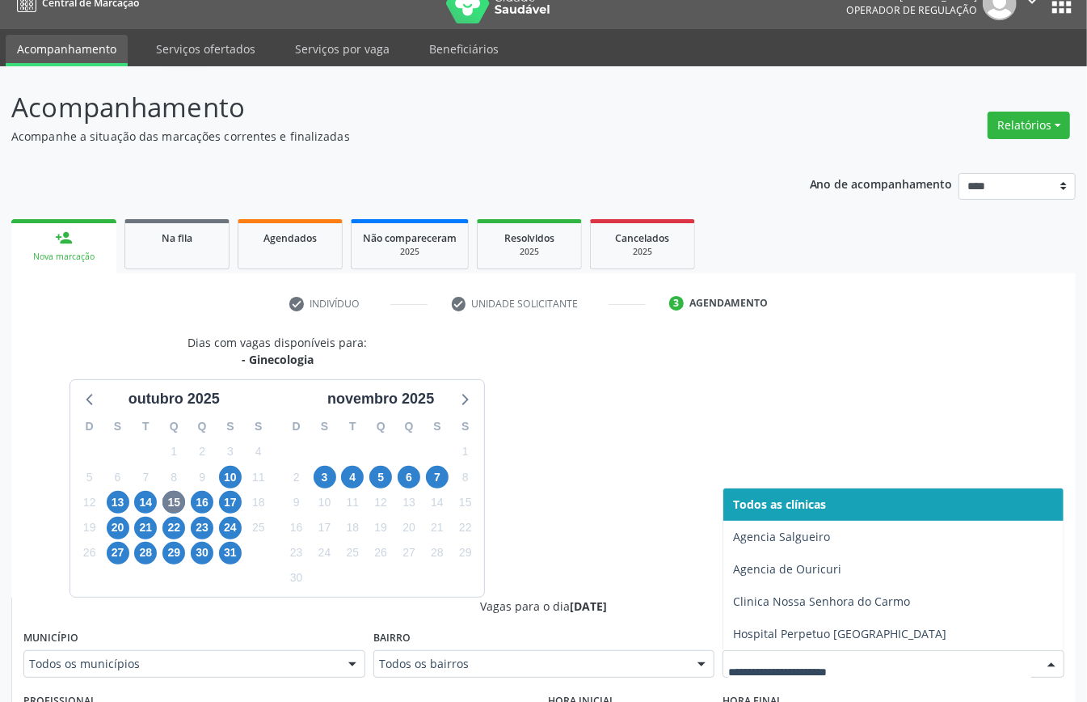
click at [863, 654] on div at bounding box center [894, 663] width 342 height 27
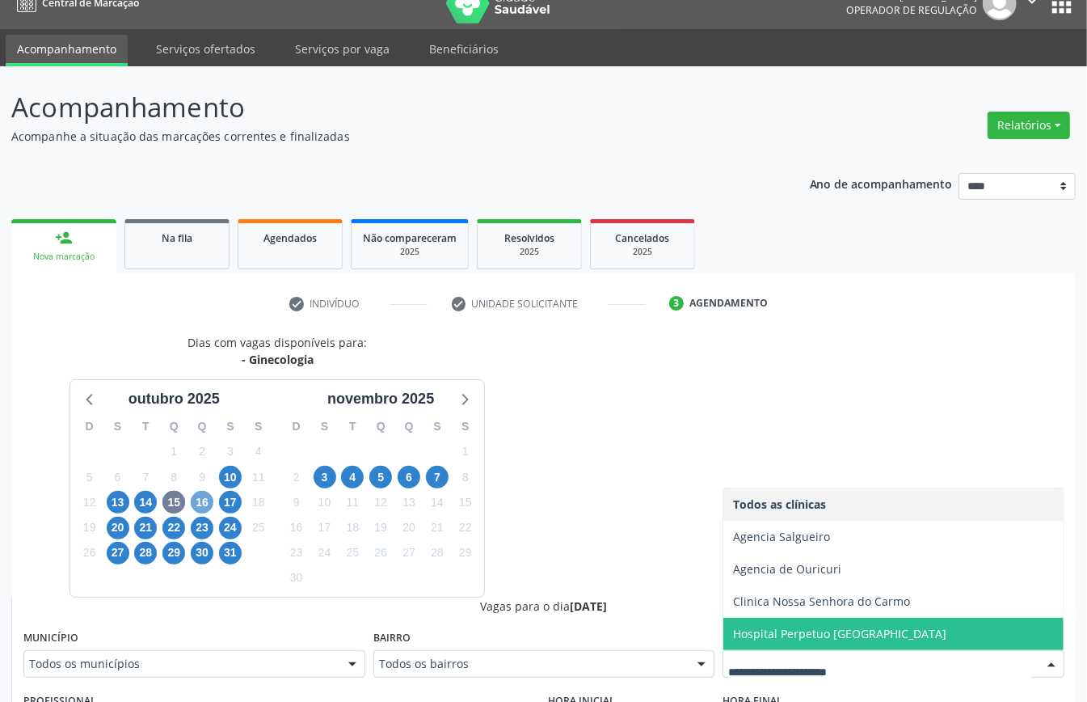
click at [207, 506] on span "16" at bounding box center [202, 502] width 23 height 23
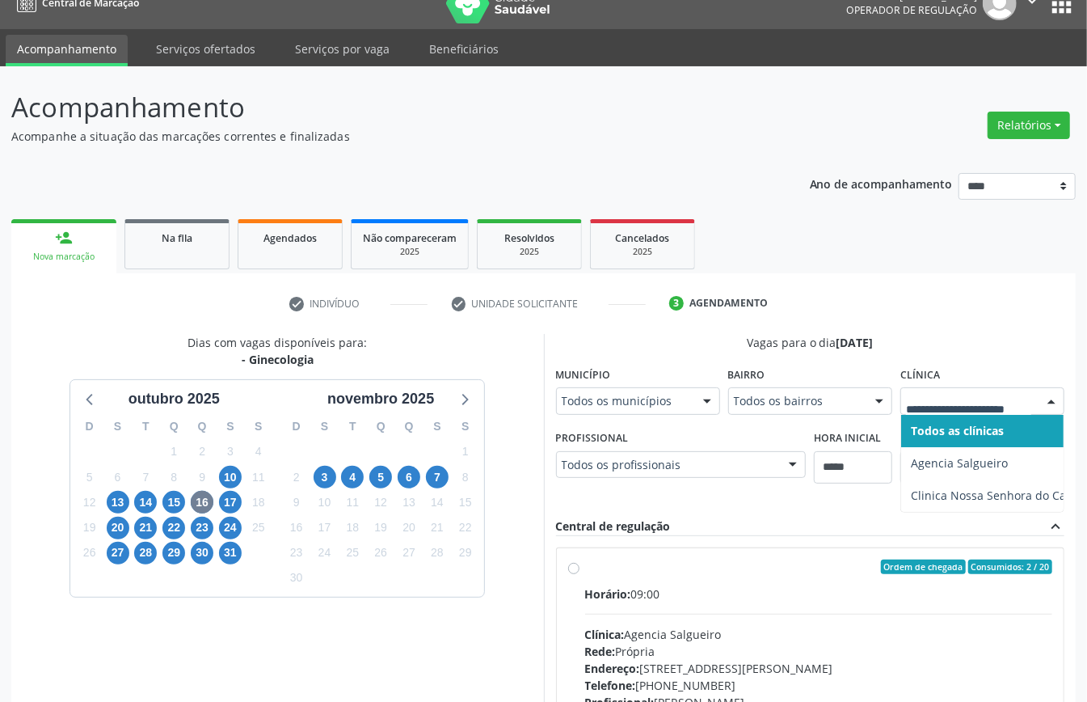
drag, startPoint x: 960, startPoint y: 406, endPoint x: 942, endPoint y: 422, distance: 24.0
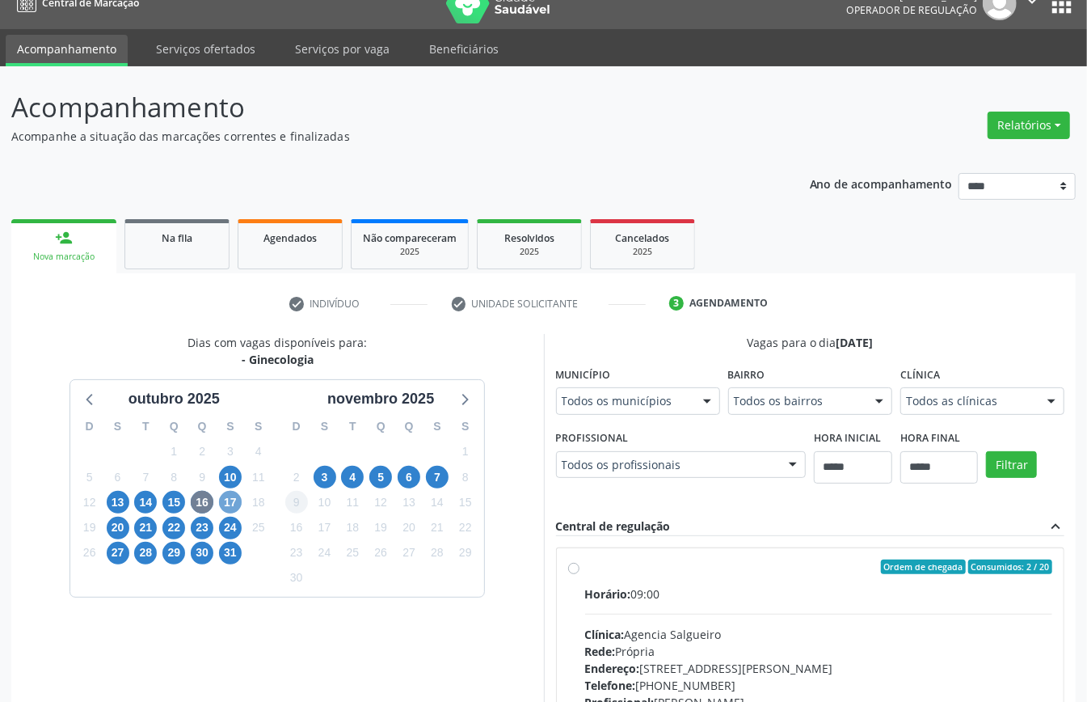
drag, startPoint x: 234, startPoint y: 505, endPoint x: 289, endPoint y: 518, distance: 57.2
click at [234, 506] on span "17" at bounding box center [230, 502] width 23 height 23
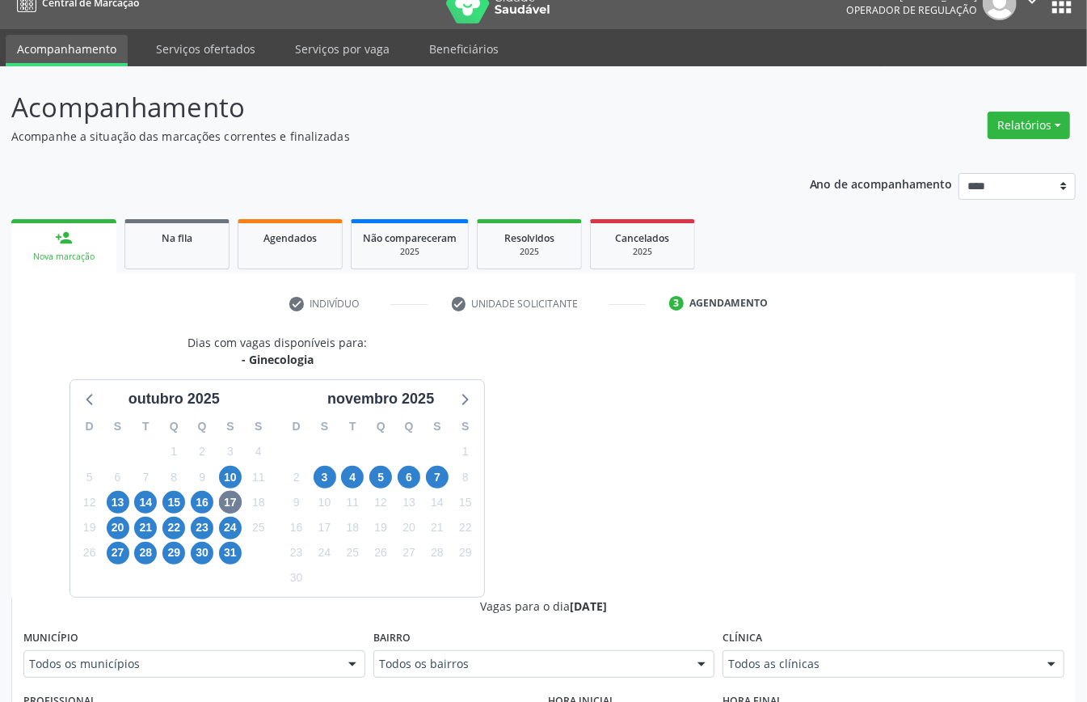
click at [805, 651] on div "Clínica Todos as clínicas Todos as clínicas Agencia Garanhuns Clinica Nossa Sen…" at bounding box center [894, 652] width 342 height 52
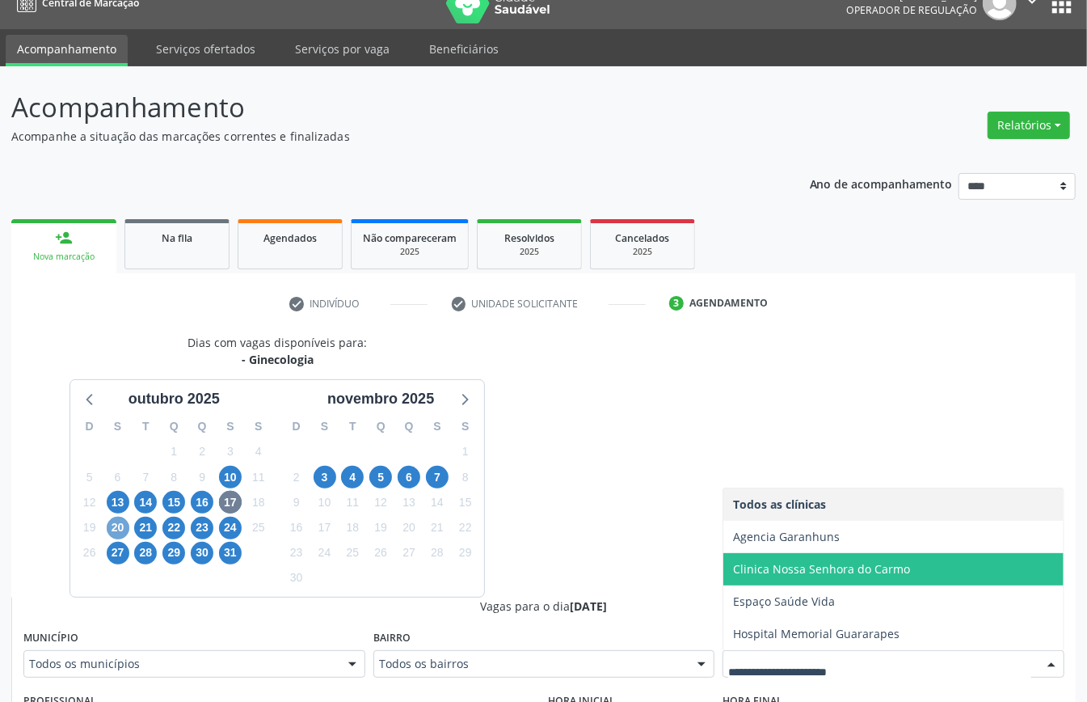
click at [114, 532] on span "20" at bounding box center [118, 527] width 23 height 23
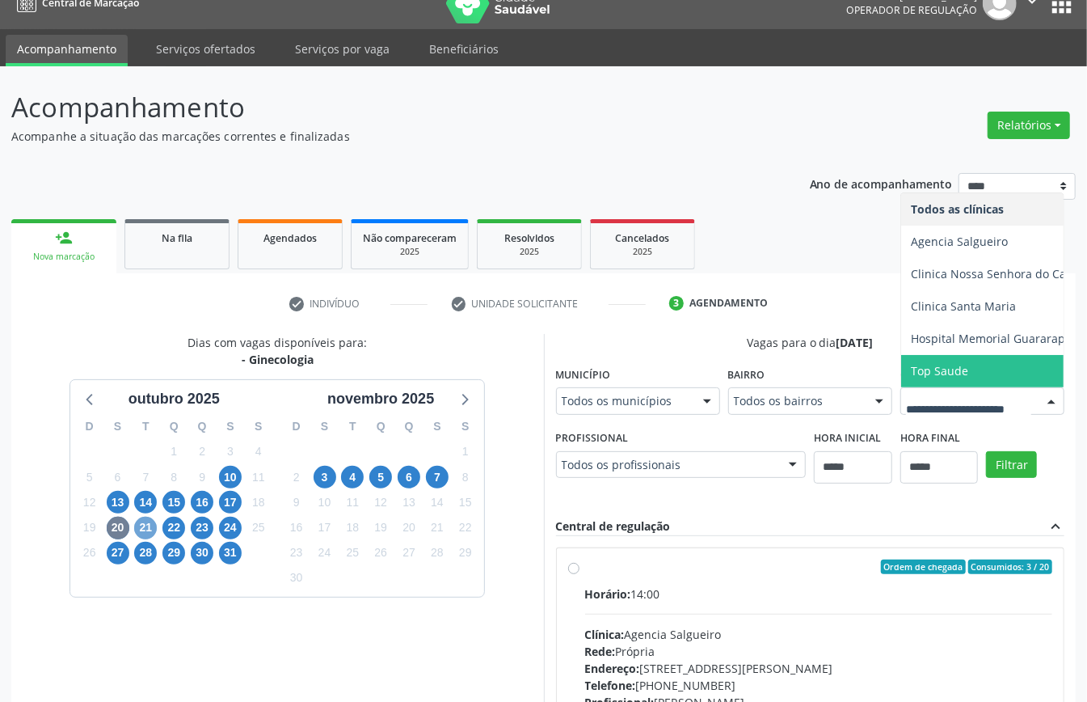
click at [143, 525] on span "21" at bounding box center [145, 527] width 23 height 23
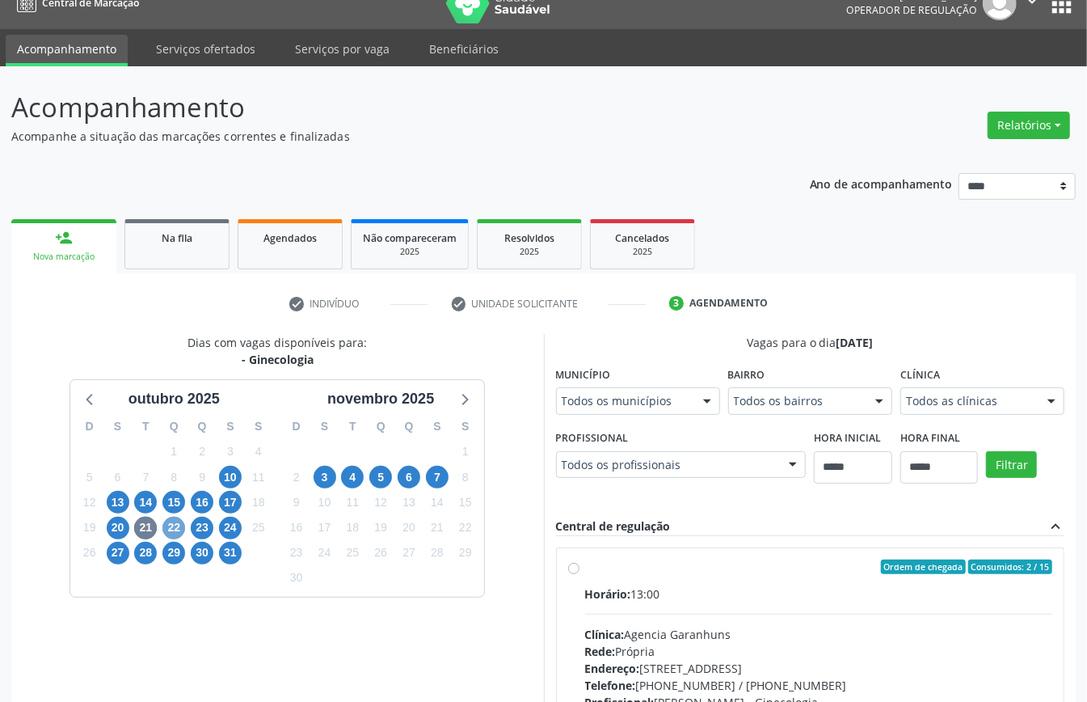
click at [175, 529] on span "22" at bounding box center [173, 527] width 23 height 23
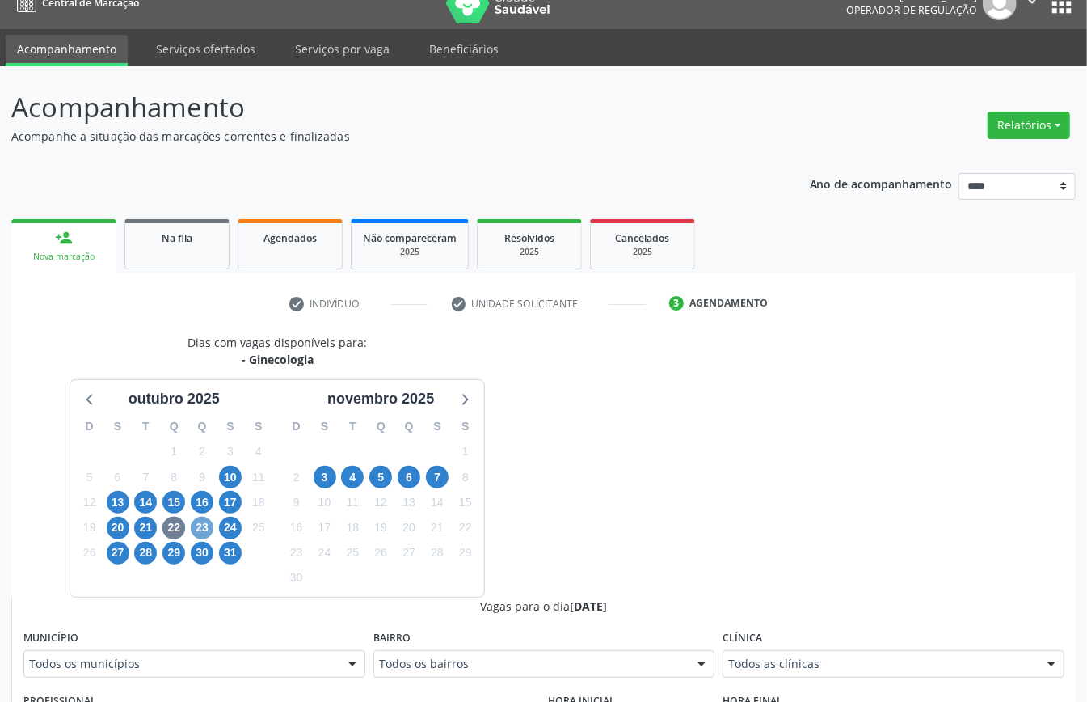
click at [204, 525] on span "23" at bounding box center [202, 527] width 23 height 23
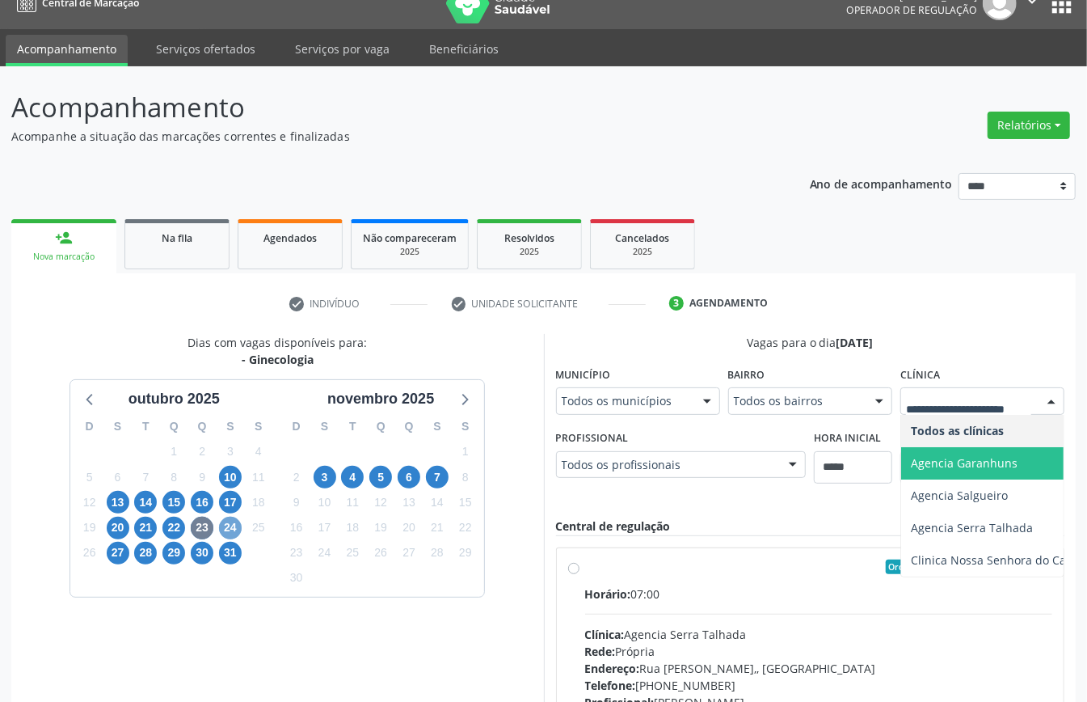
click at [225, 527] on span "24" at bounding box center [230, 527] width 23 height 23
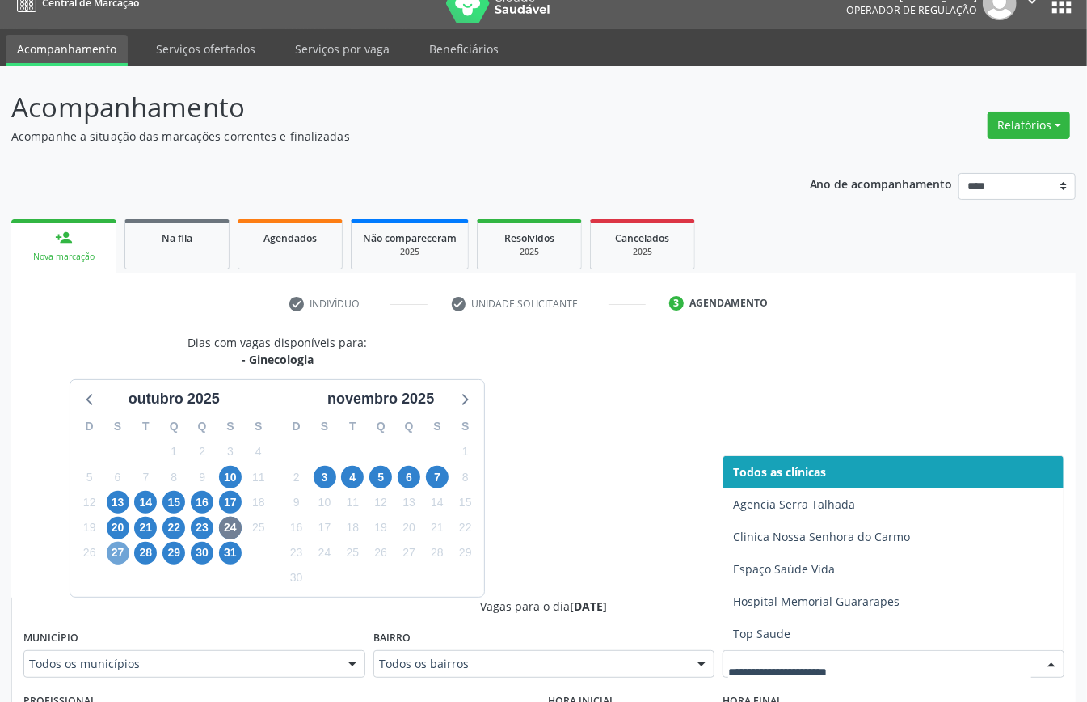
click at [117, 557] on span "27" at bounding box center [118, 552] width 23 height 23
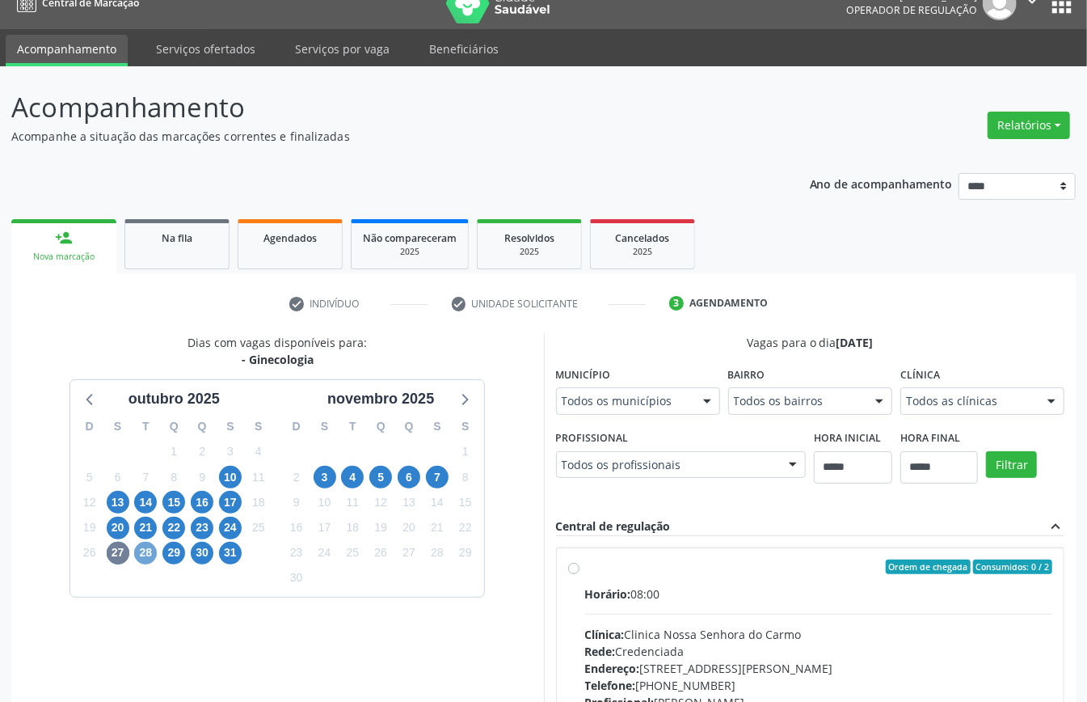
click at [140, 550] on span "28" at bounding box center [145, 552] width 23 height 23
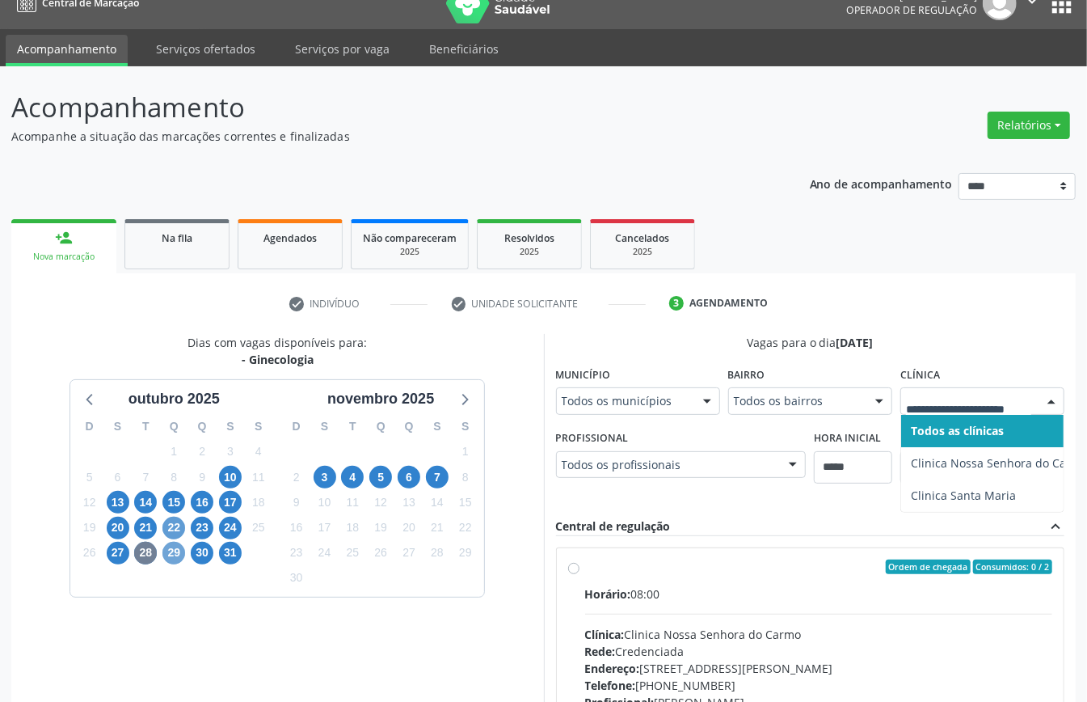
click at [173, 556] on span "29" at bounding box center [173, 552] width 23 height 23
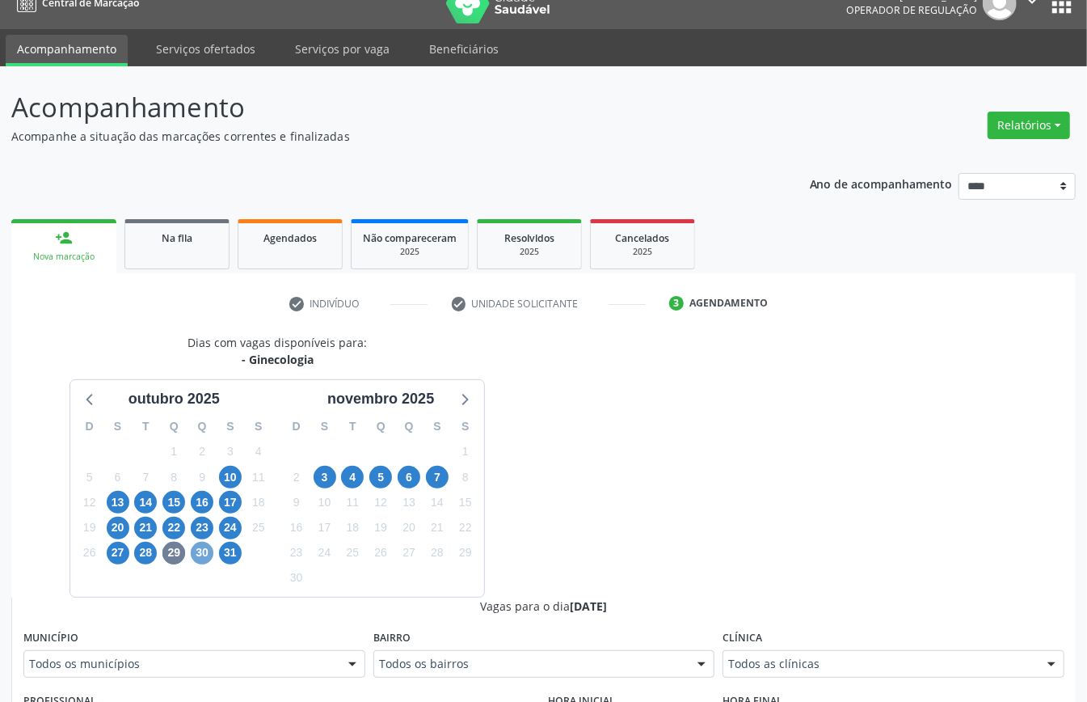
click at [208, 553] on span "30" at bounding box center [202, 552] width 23 height 23
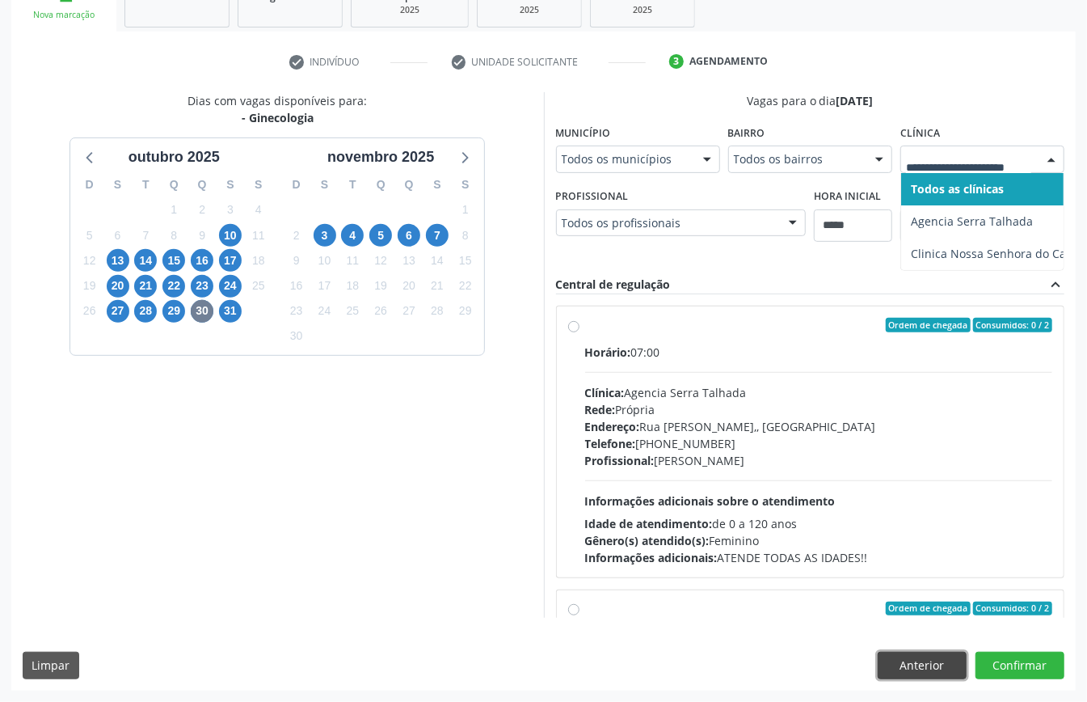
click at [925, 673] on button "Anterior" at bounding box center [922, 664] width 89 height 27
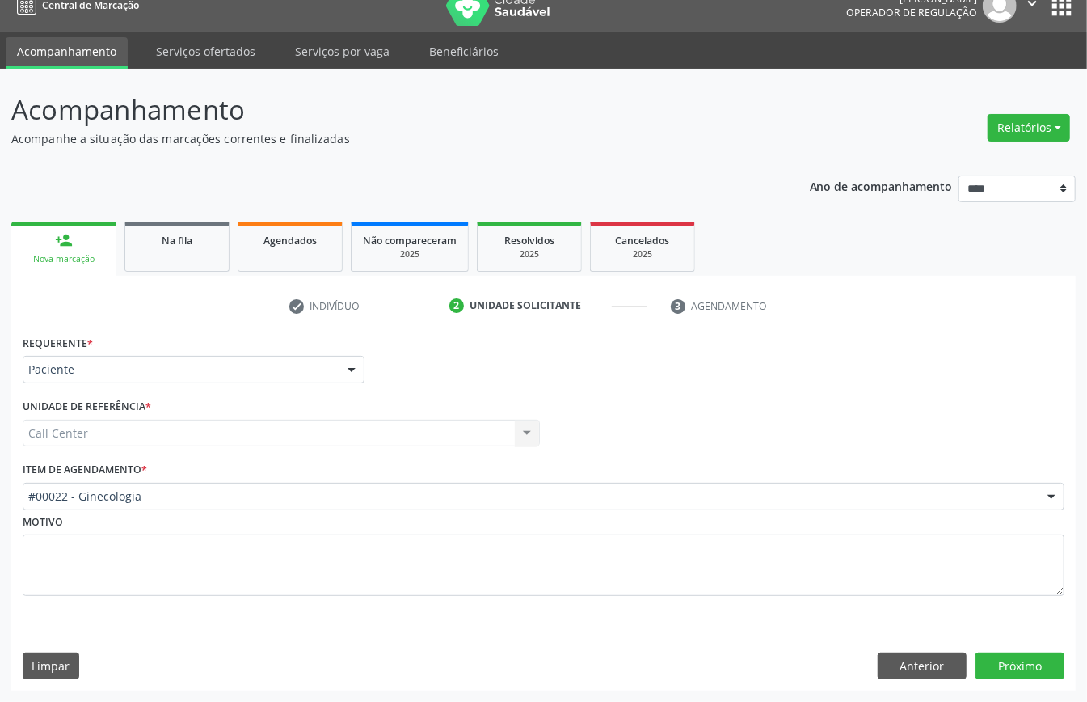
click at [196, 479] on div "Item de agendamento * #00022 - Ginecologia #0000 - Alergologia #0001 - Angiolog…" at bounding box center [544, 483] width 1042 height 52
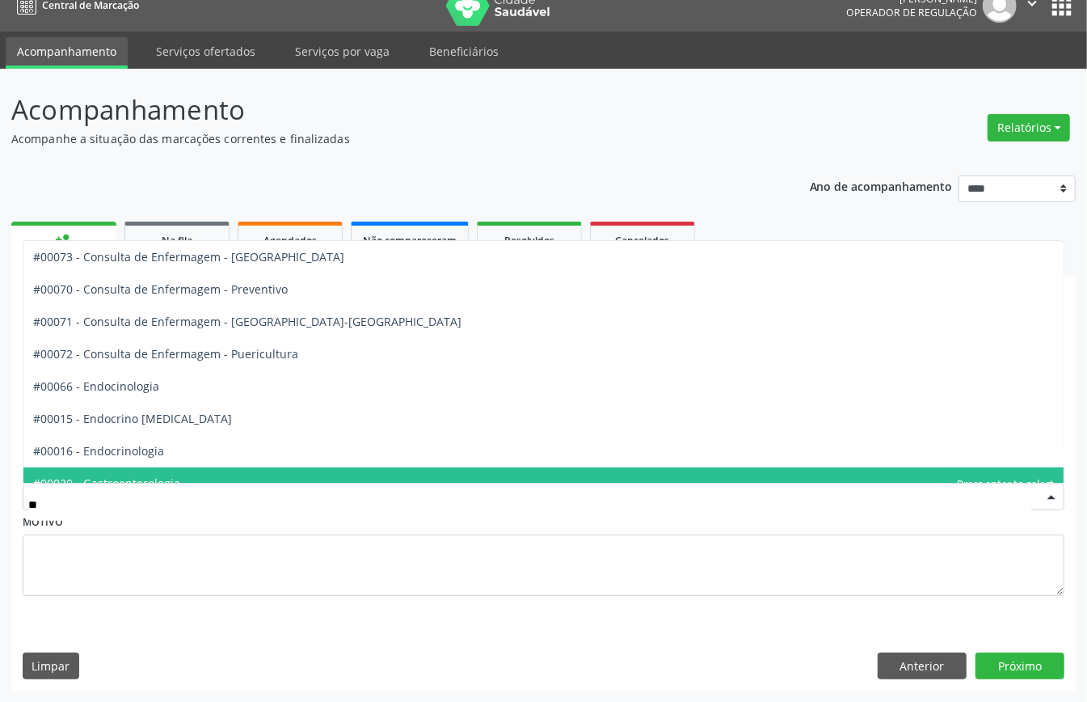
type input "***"
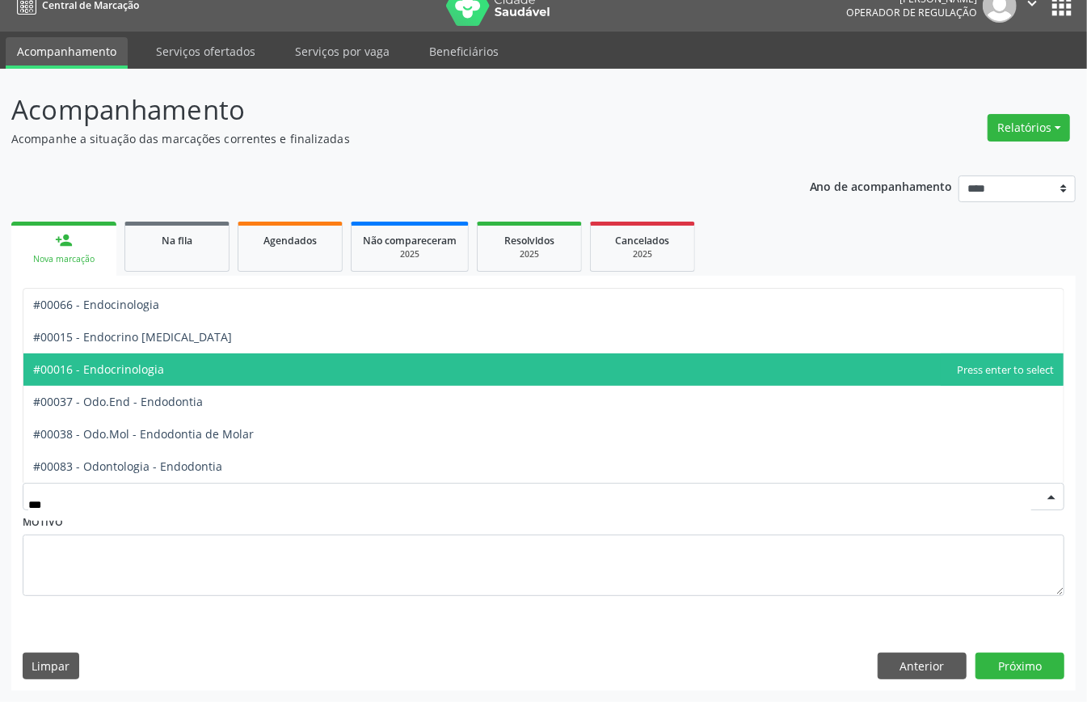
click at [169, 366] on span "#00016 - Endocrinologia" at bounding box center [543, 369] width 1040 height 32
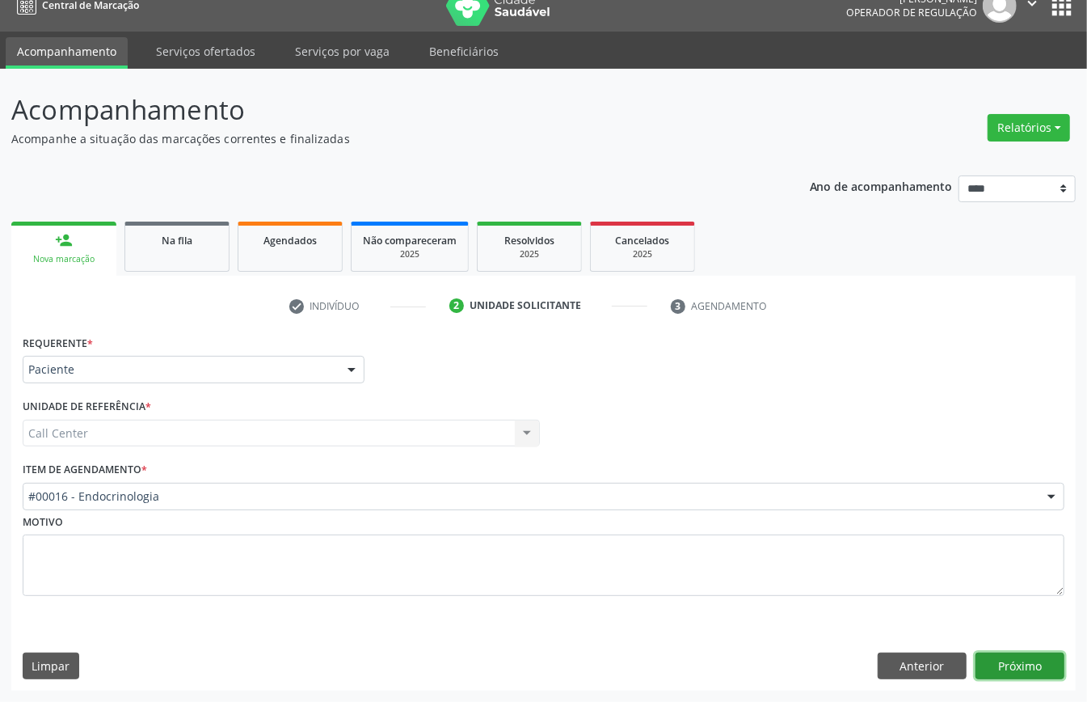
click at [1013, 666] on button "Próximo" at bounding box center [1019, 665] width 89 height 27
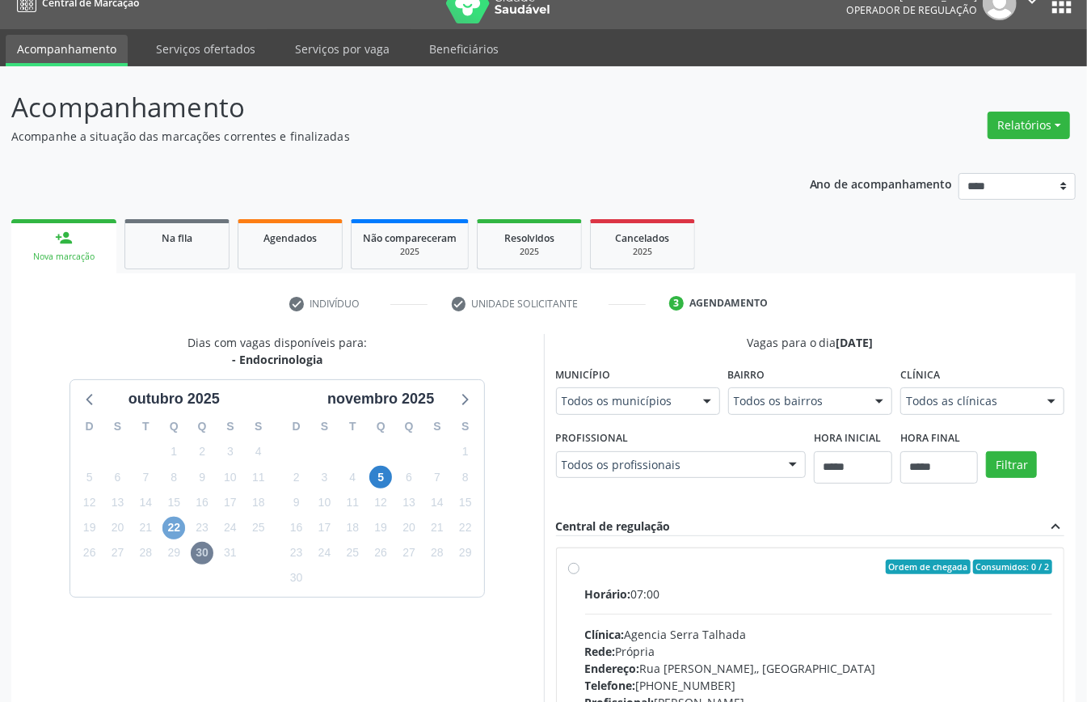
click at [178, 527] on span "22" at bounding box center [173, 527] width 23 height 23
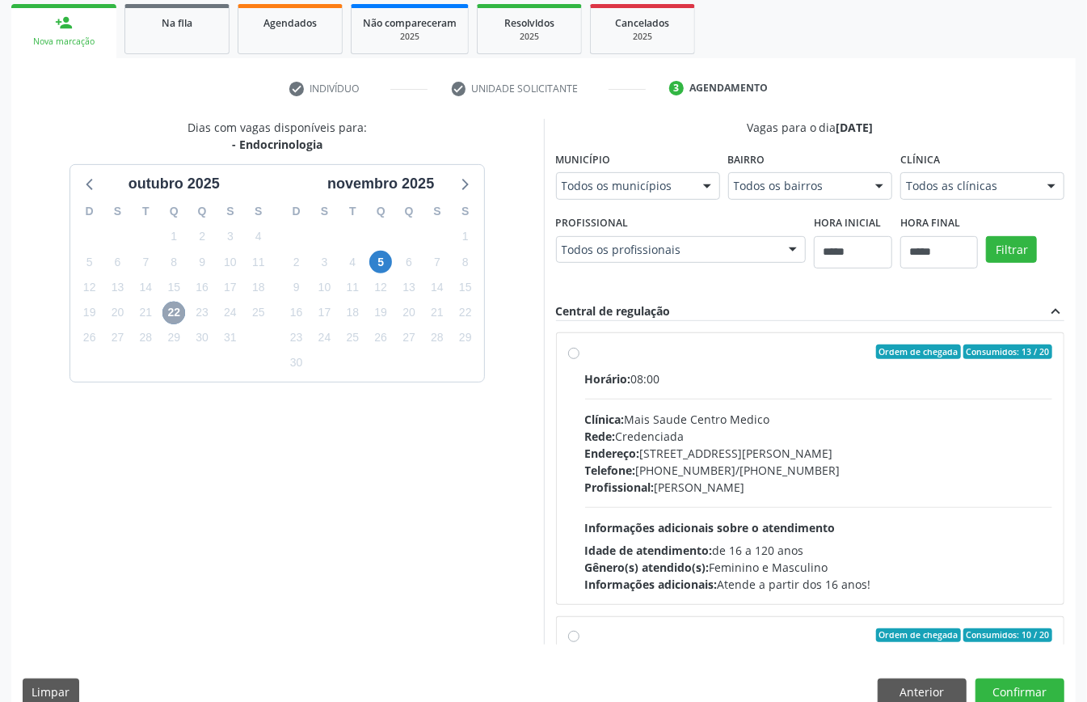
scroll to position [265, 0]
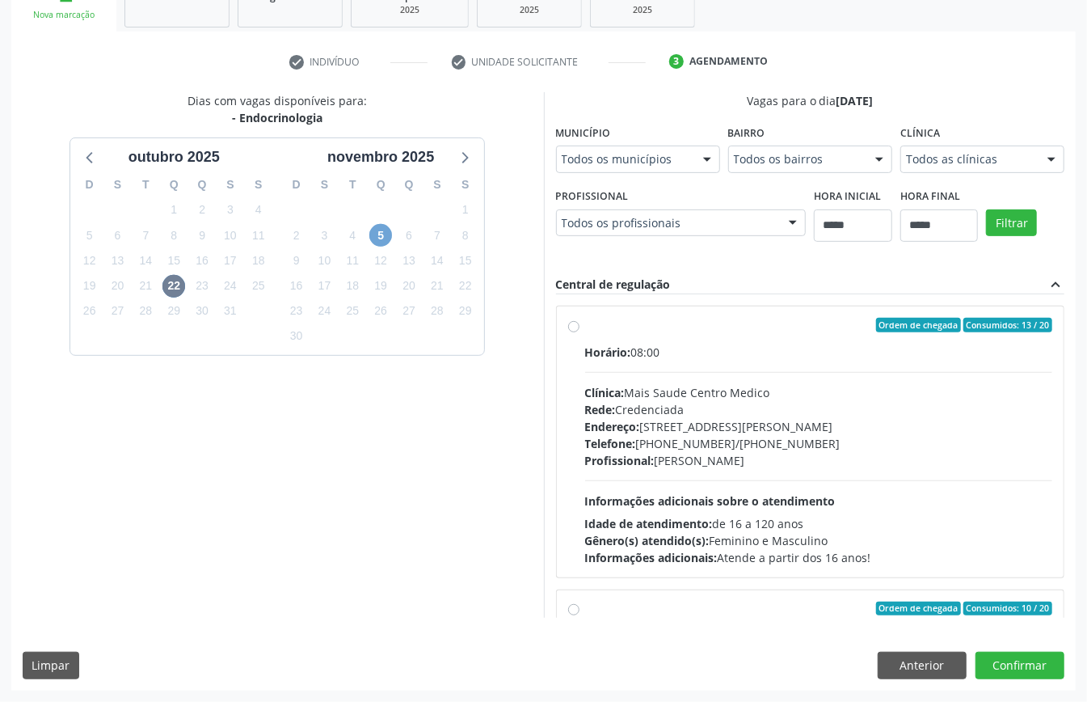
click at [378, 230] on span "5" at bounding box center [380, 235] width 23 height 23
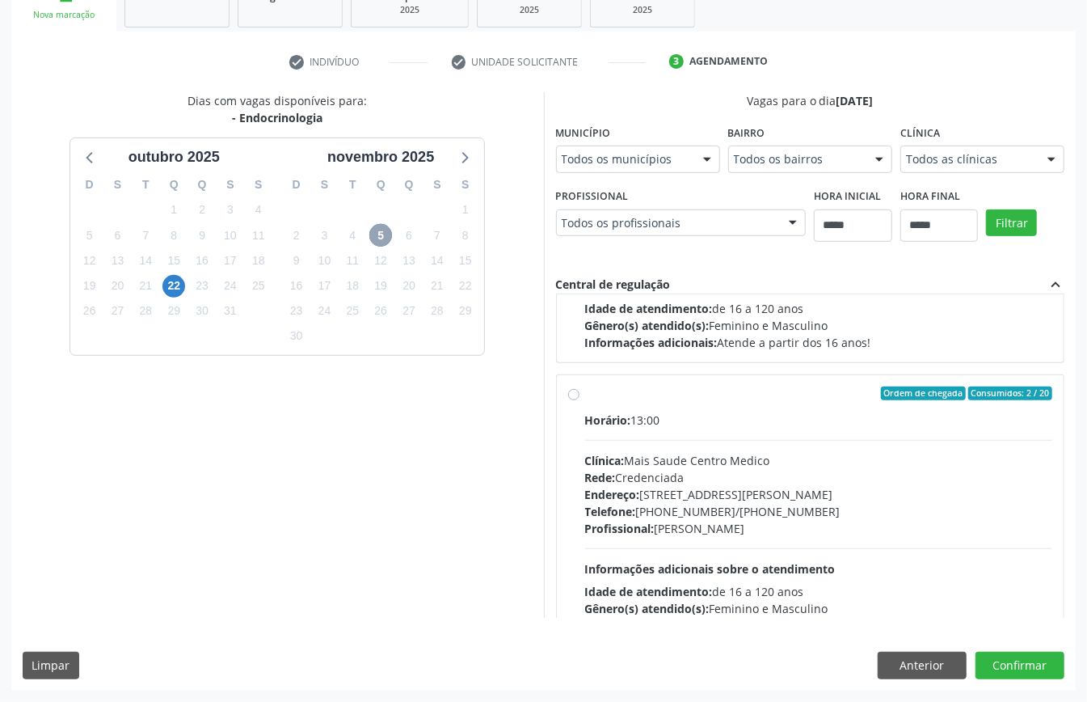
scroll to position [256, 0]
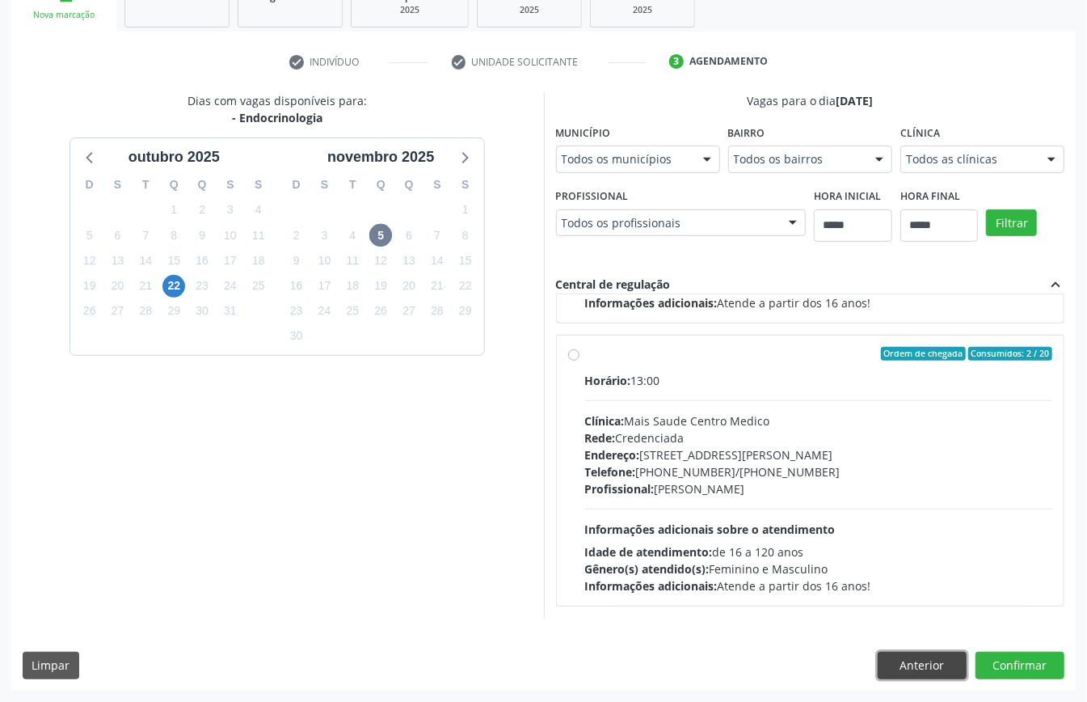
click at [925, 656] on button "Anterior" at bounding box center [922, 664] width 89 height 27
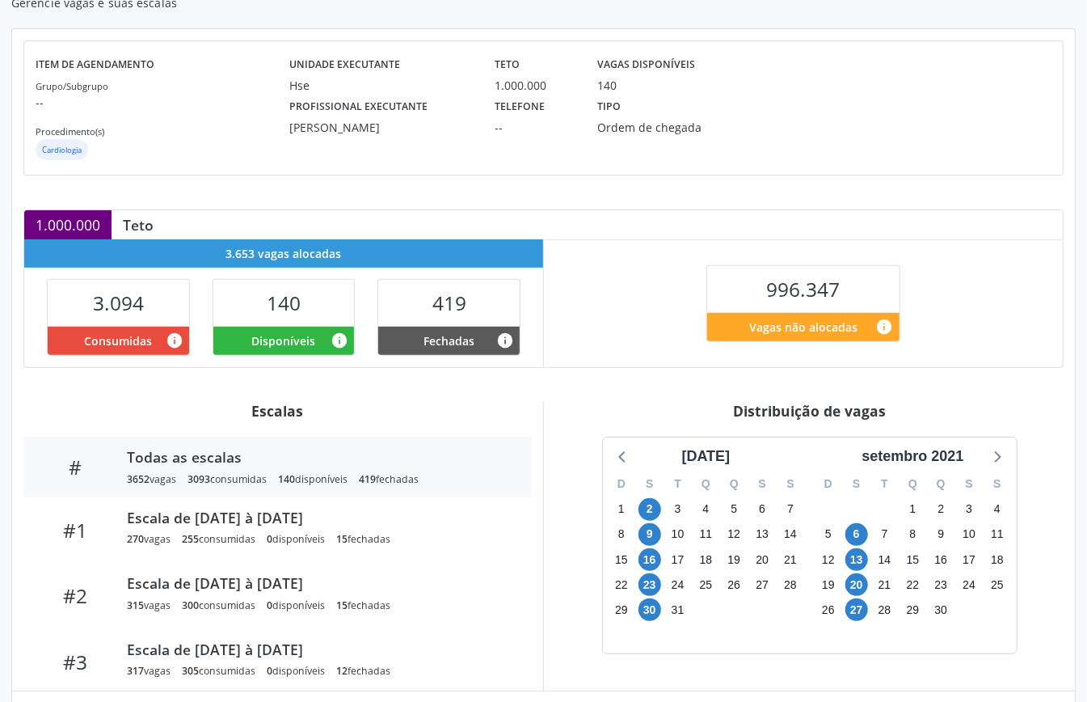
scroll to position [325, 0]
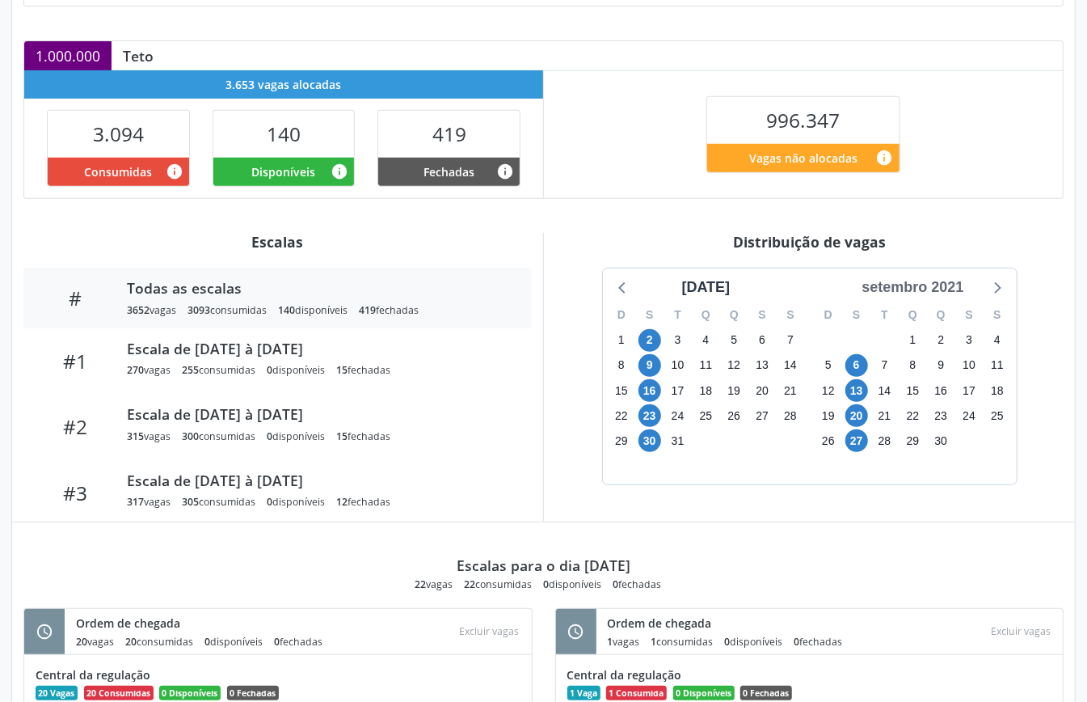
click at [895, 282] on div "setembro 2021" at bounding box center [912, 287] width 115 height 22
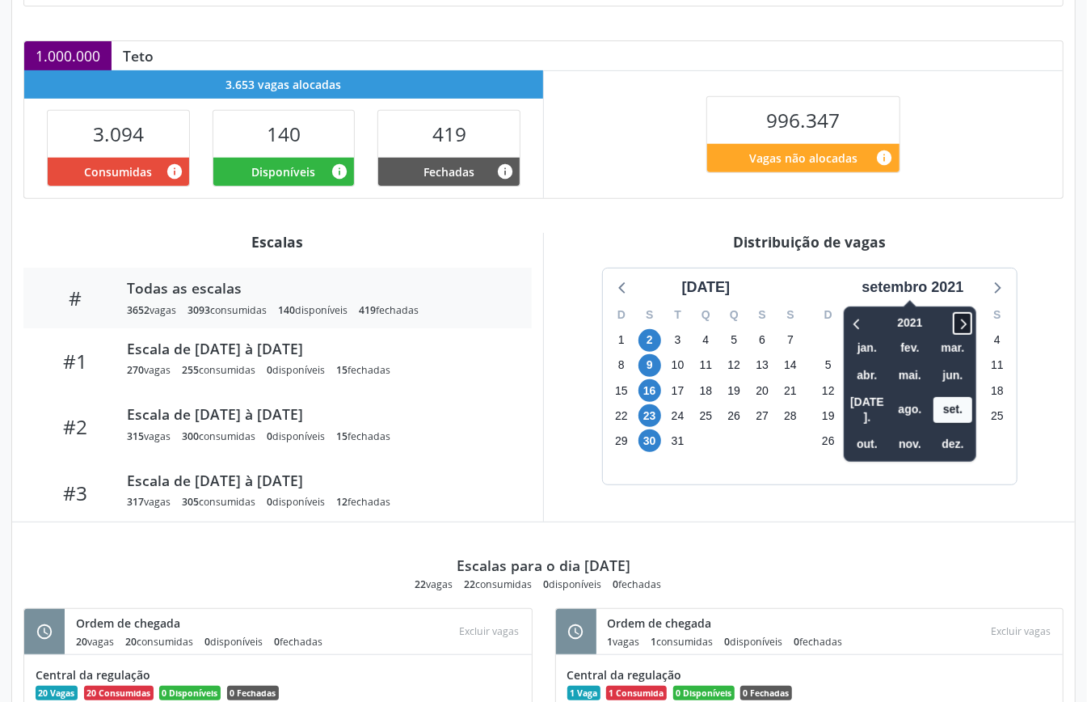
click at [967, 327] on icon at bounding box center [964, 323] width 6 height 11
click at [918, 432] on span "nov." at bounding box center [910, 444] width 39 height 25
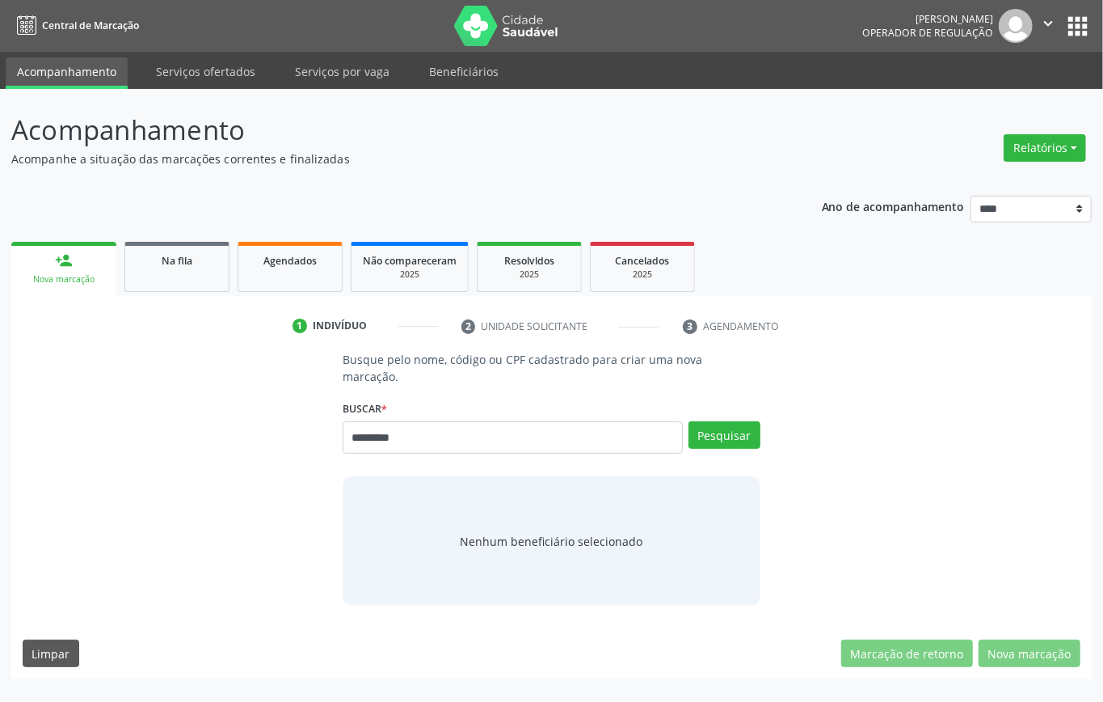
type input "*********"
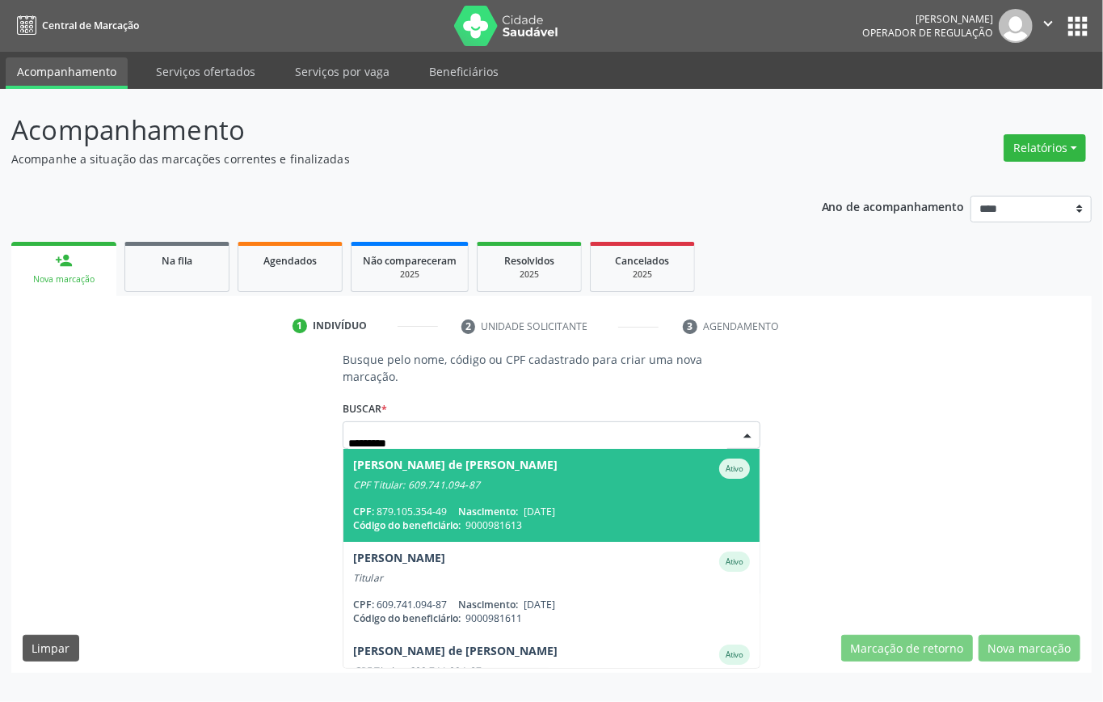
click at [525, 504] on span "05/07/1972" at bounding box center [540, 511] width 32 height 14
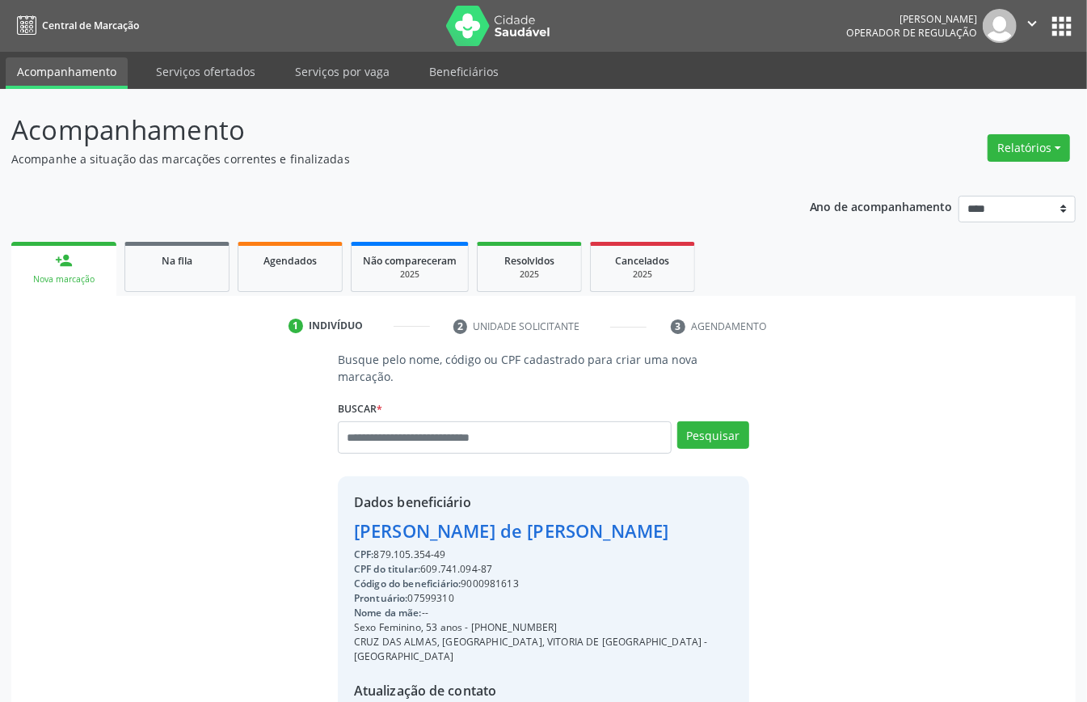
scroll to position [170, 0]
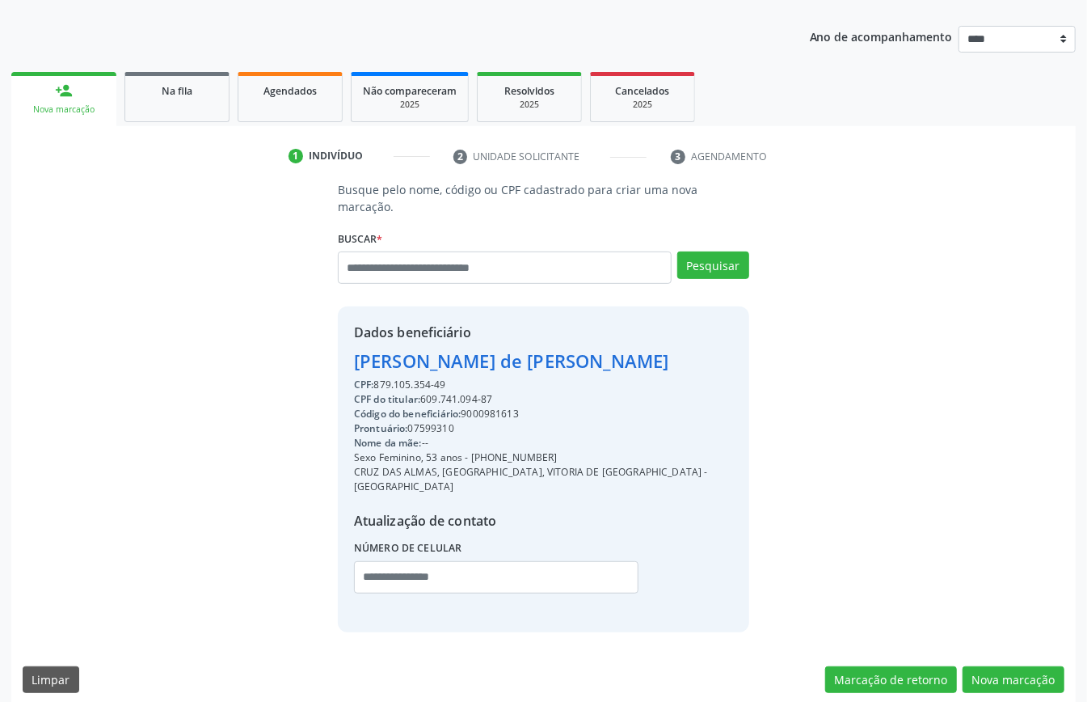
click at [488, 415] on div "Código do beneficiário: 9000981613" at bounding box center [543, 414] width 379 height 15
copy div "9000981613"
click at [297, 84] on span "Agendados" at bounding box center [289, 91] width 53 height 14
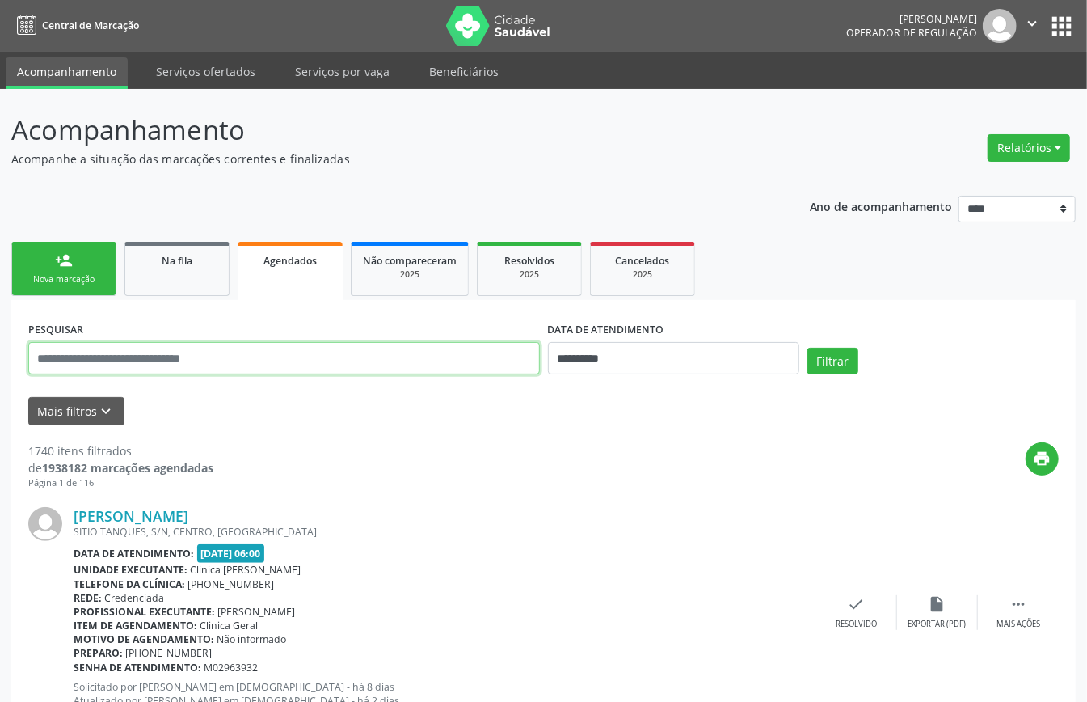
paste input "**********"
type input "**********"
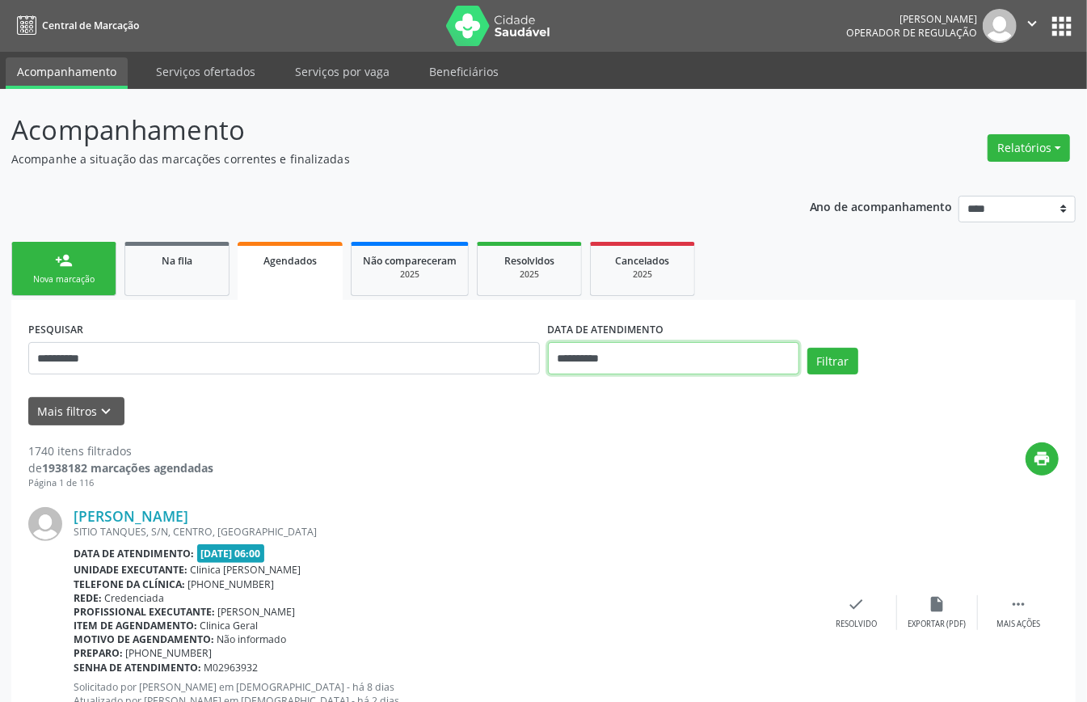
click at [677, 356] on input "**********" at bounding box center [673, 358] width 251 height 32
click at [819, 359] on button "Filtrar" at bounding box center [832, 361] width 51 height 27
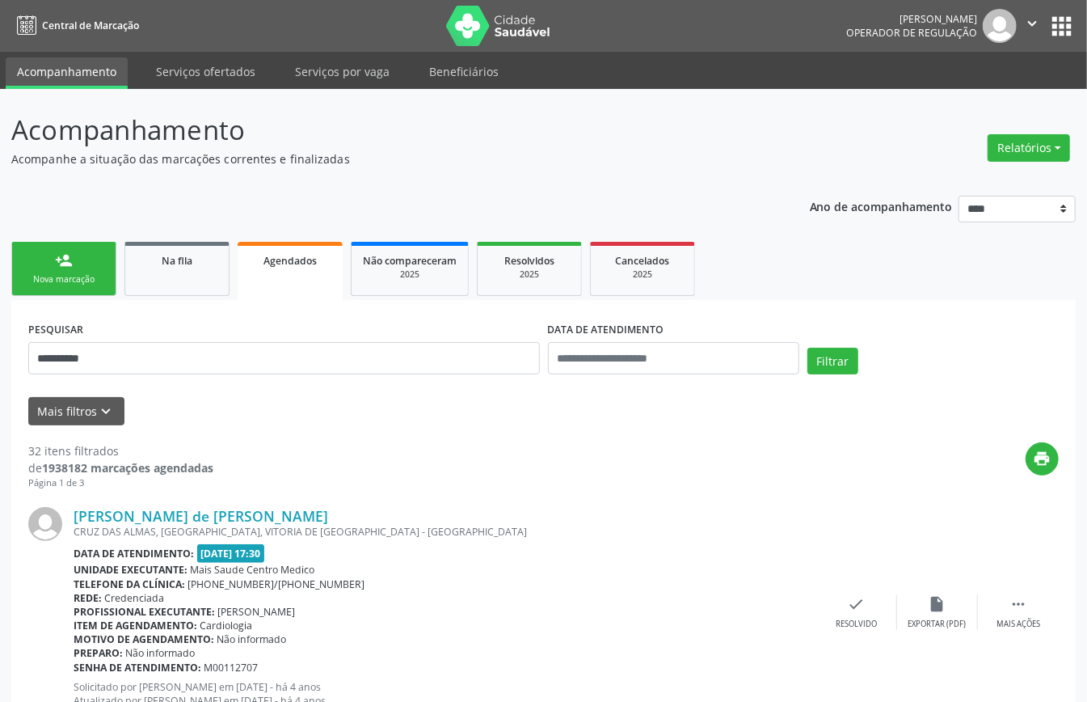
scroll to position [3567, 0]
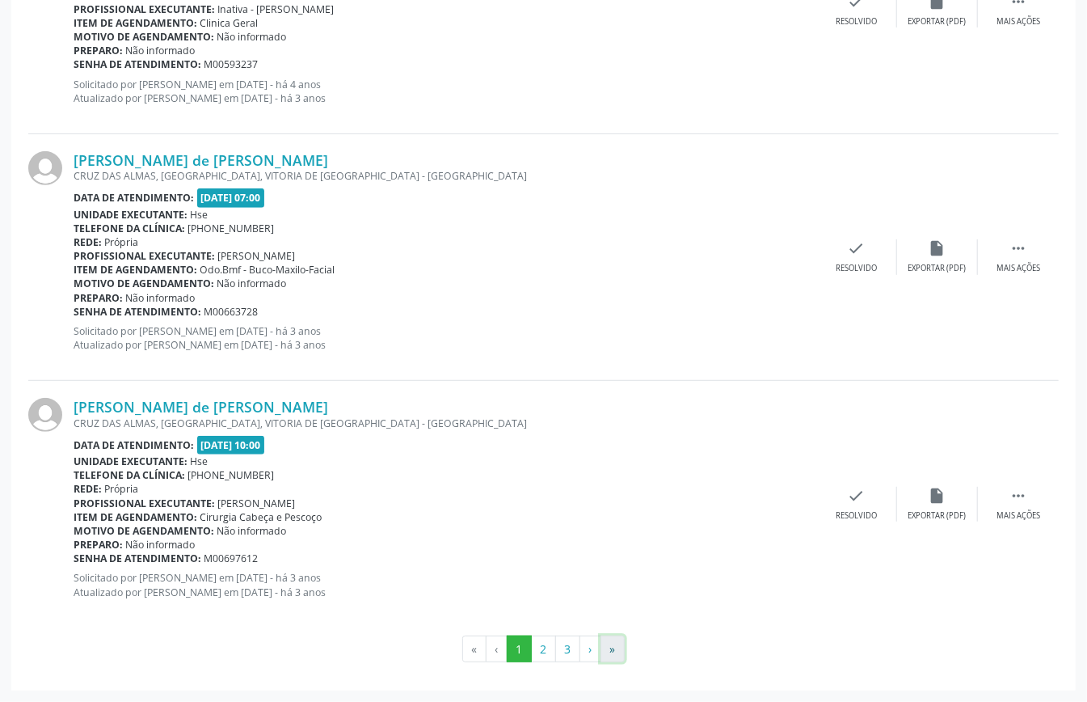
click at [611, 650] on button "»" at bounding box center [612, 648] width 24 height 27
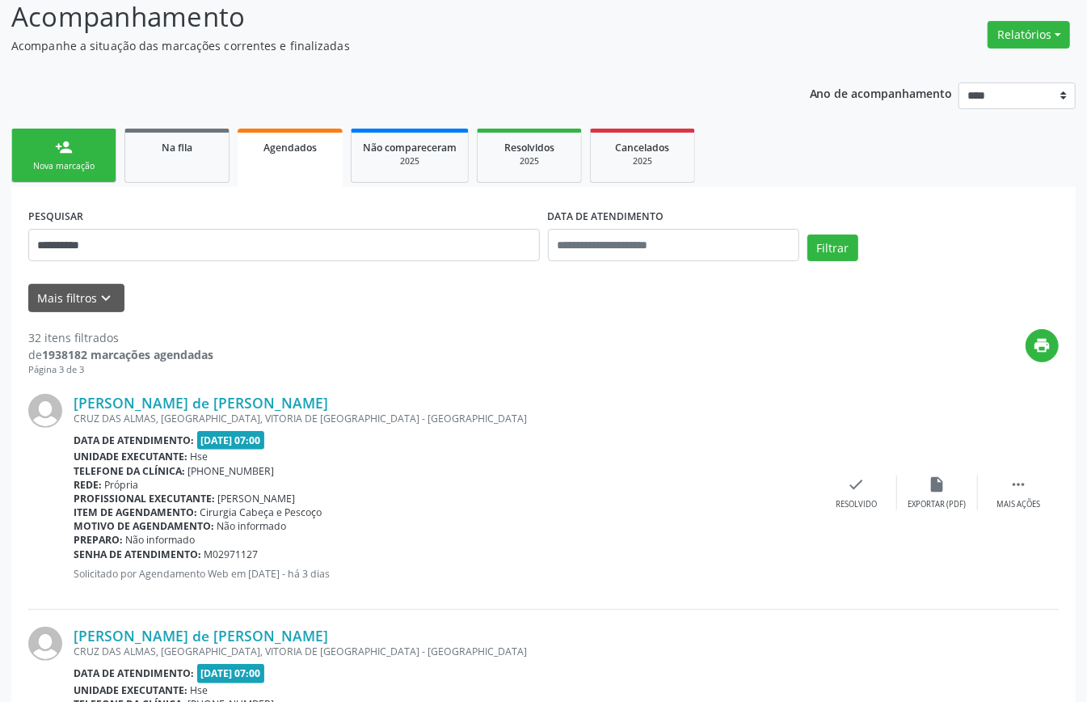
scroll to position [328, 0]
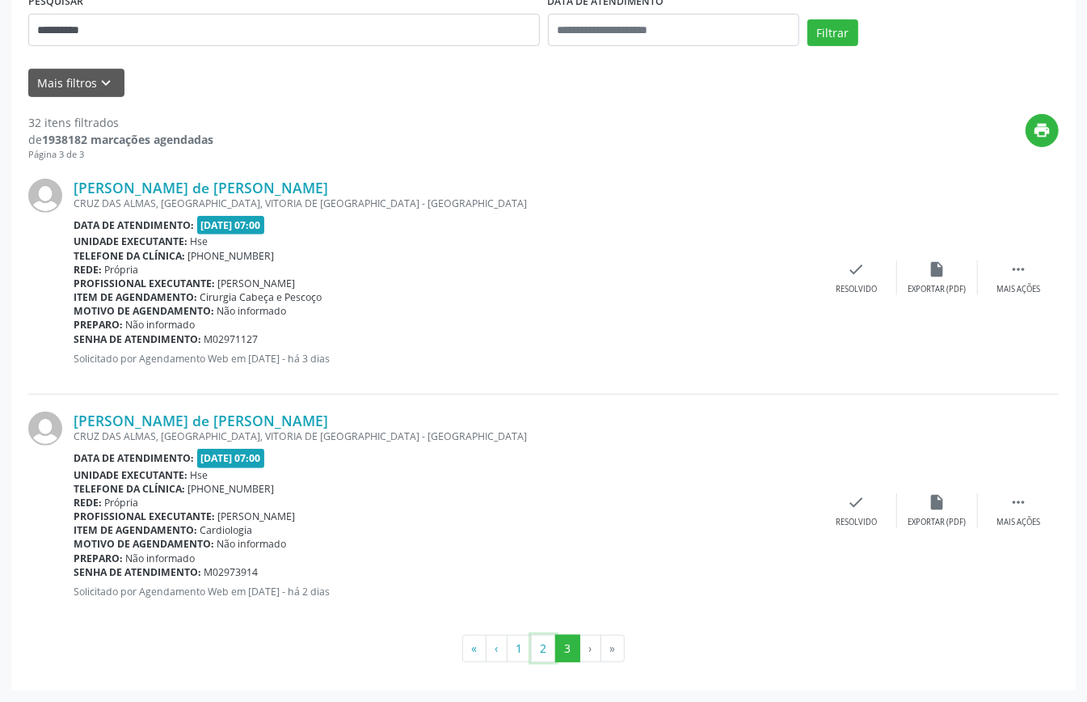
click at [541, 648] on button "2" at bounding box center [543, 647] width 25 height 27
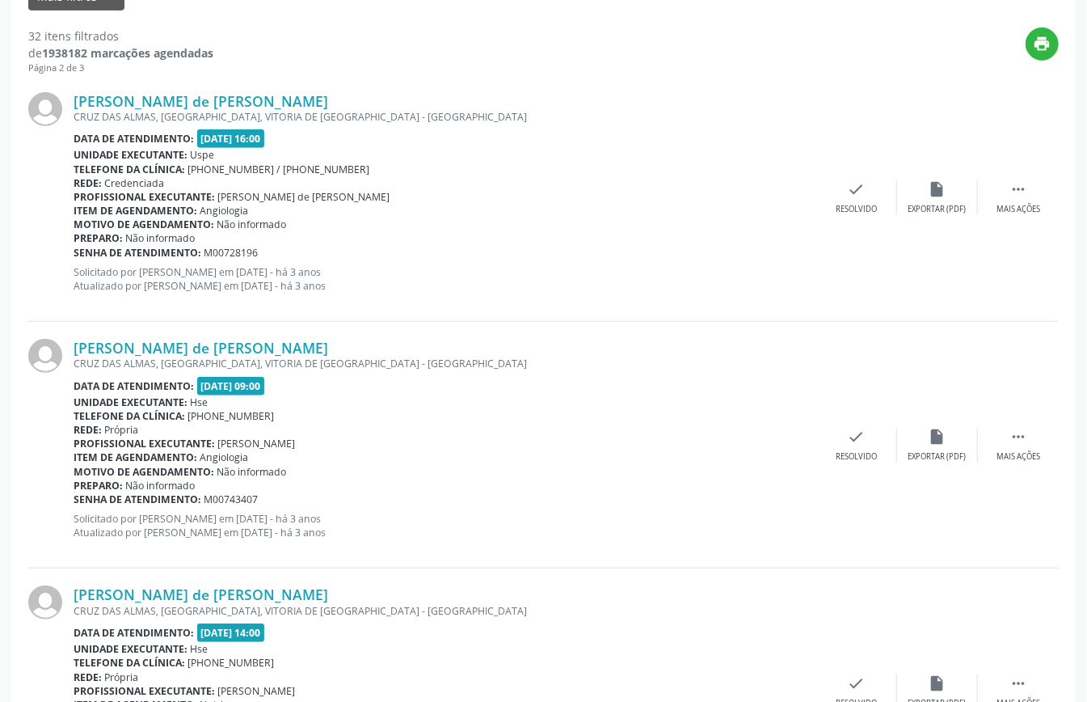
scroll to position [0, 0]
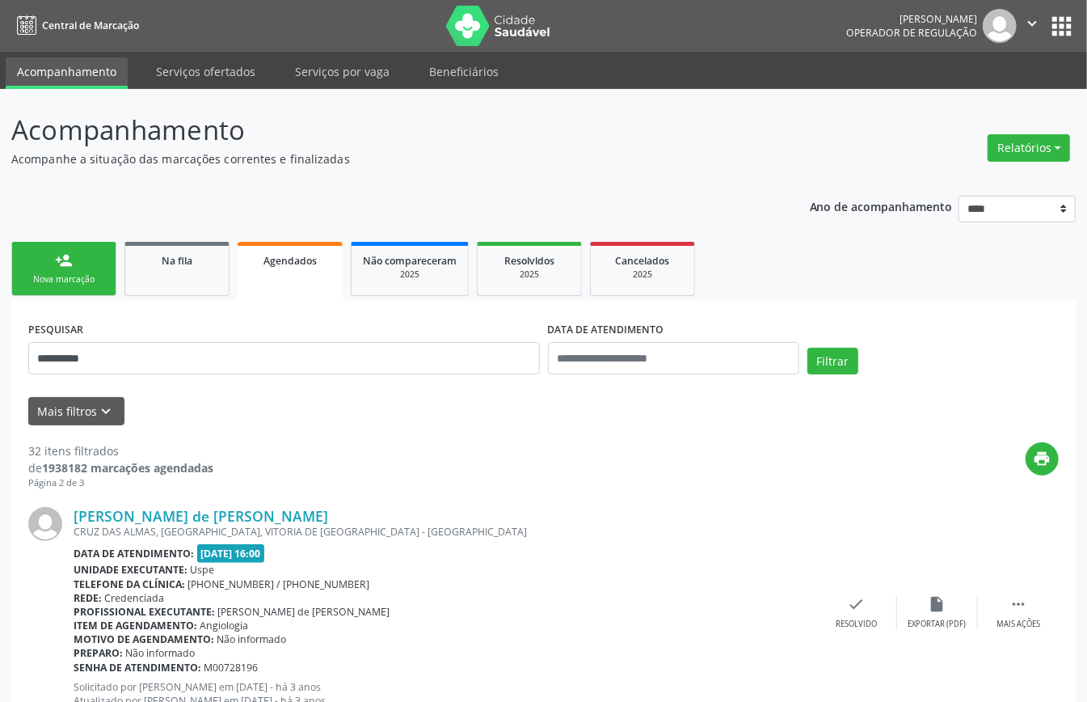
click at [84, 267] on link "person_add Nova marcação" at bounding box center [63, 269] width 105 height 54
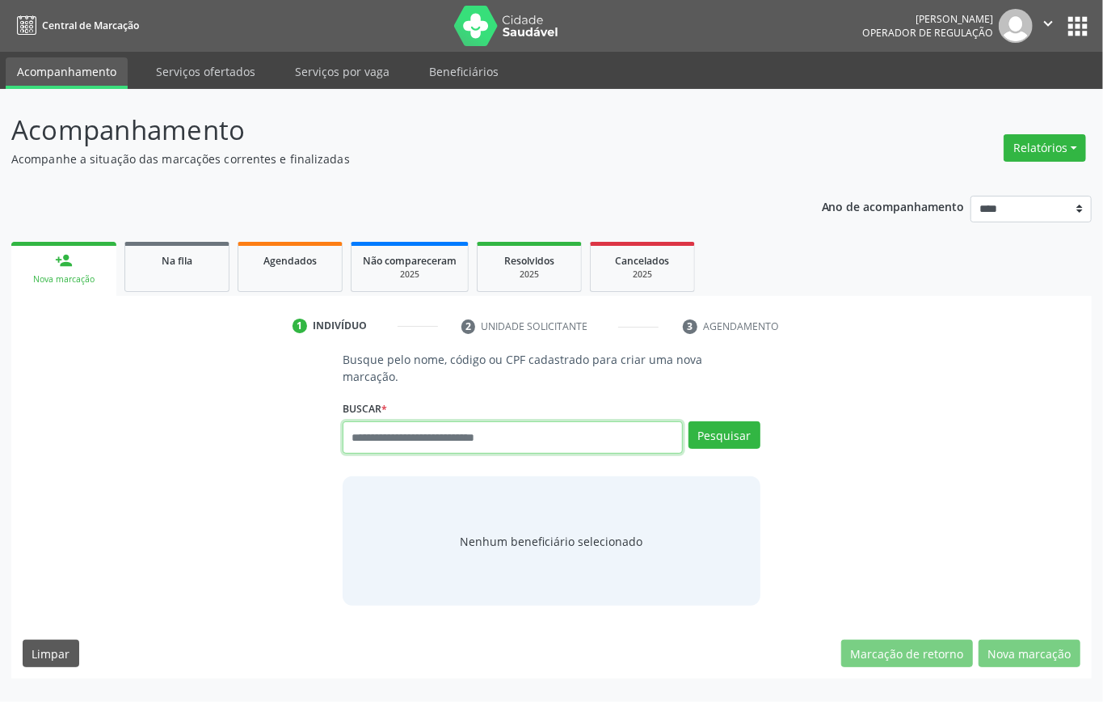
paste input "**********"
type input "**********"
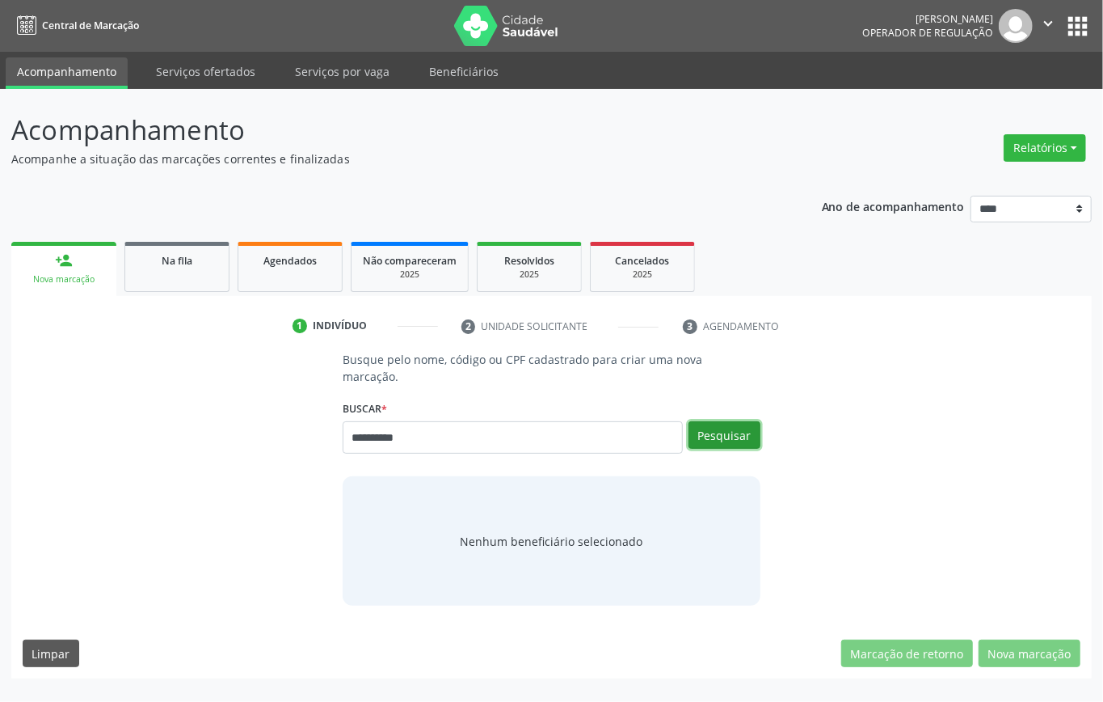
click at [737, 425] on button "Pesquisar" at bounding box center [725, 434] width 72 height 27
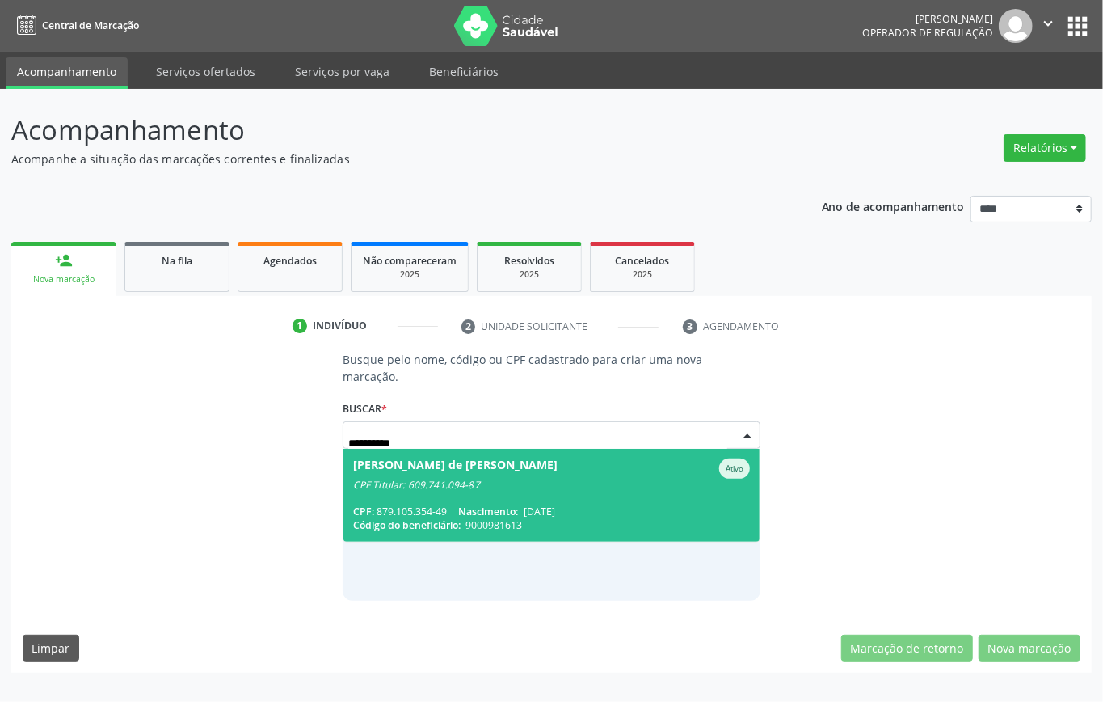
click at [415, 525] on span "Código do beneficiário:" at bounding box center [406, 525] width 107 height 14
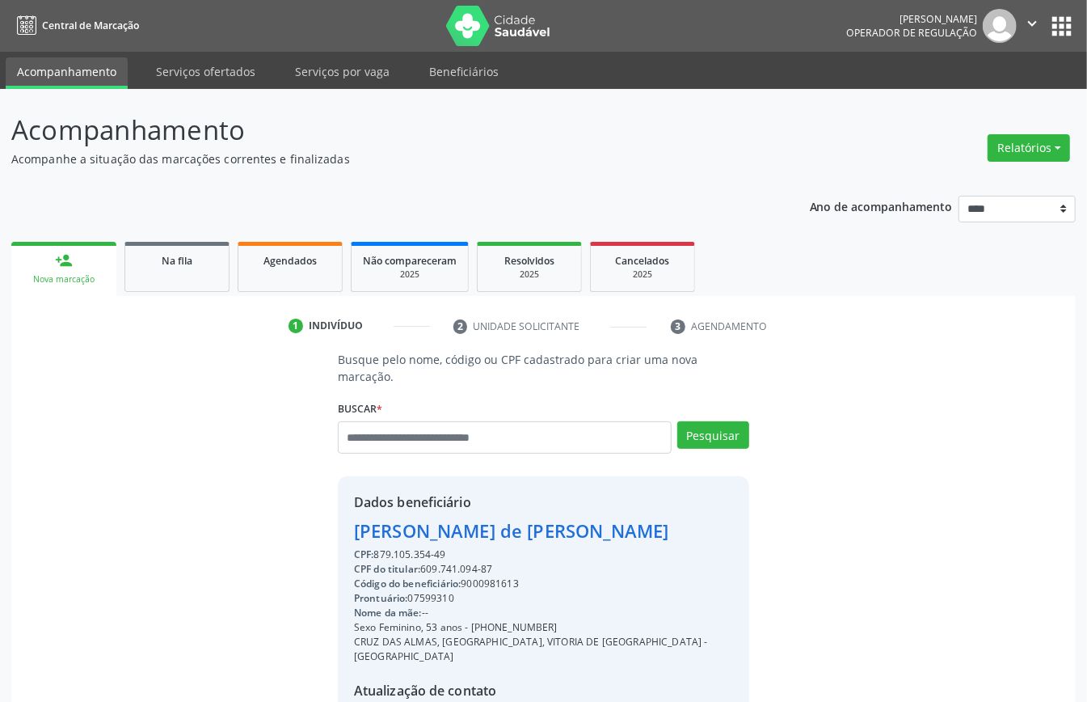
scroll to position [170, 0]
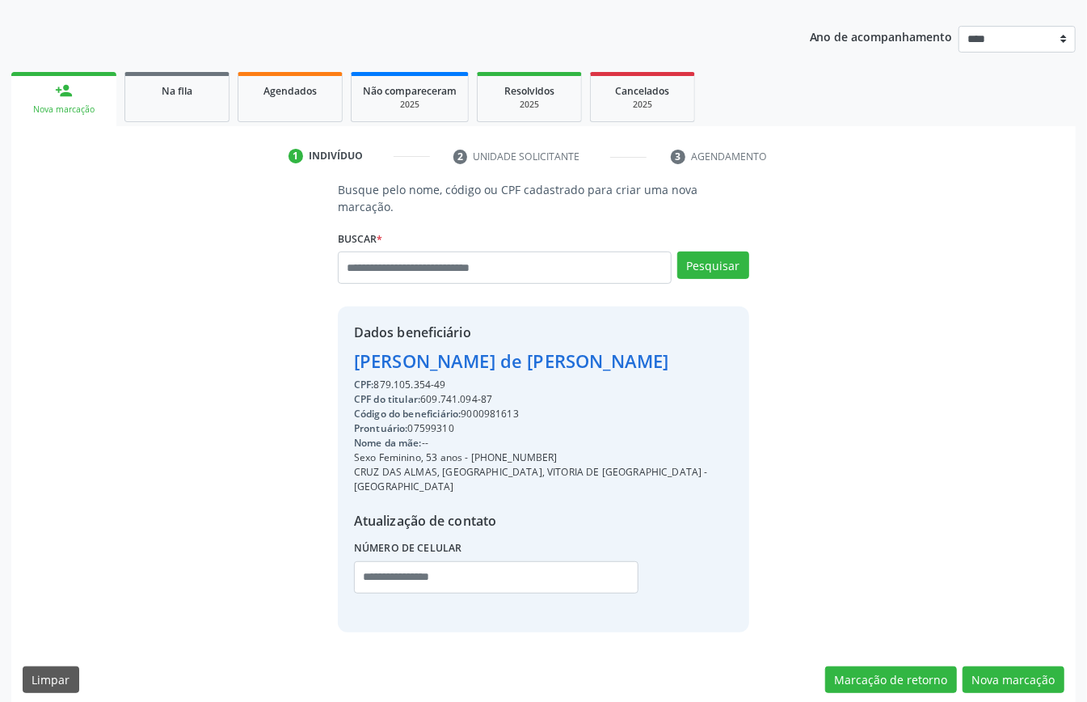
click at [448, 398] on div "CPF do titular: 609.741.094-87" at bounding box center [543, 399] width 379 height 15
copy div "609.741.094"
paste input "**********"
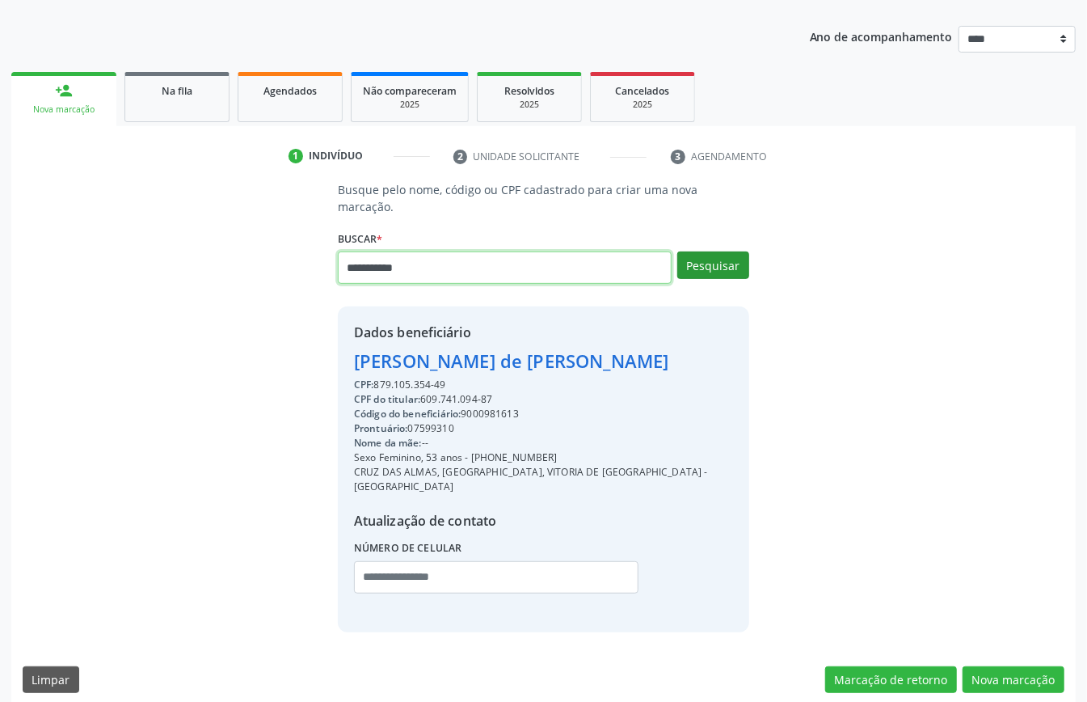
type input "**********"
click at [712, 257] on button "Pesquisar" at bounding box center [713, 264] width 72 height 27
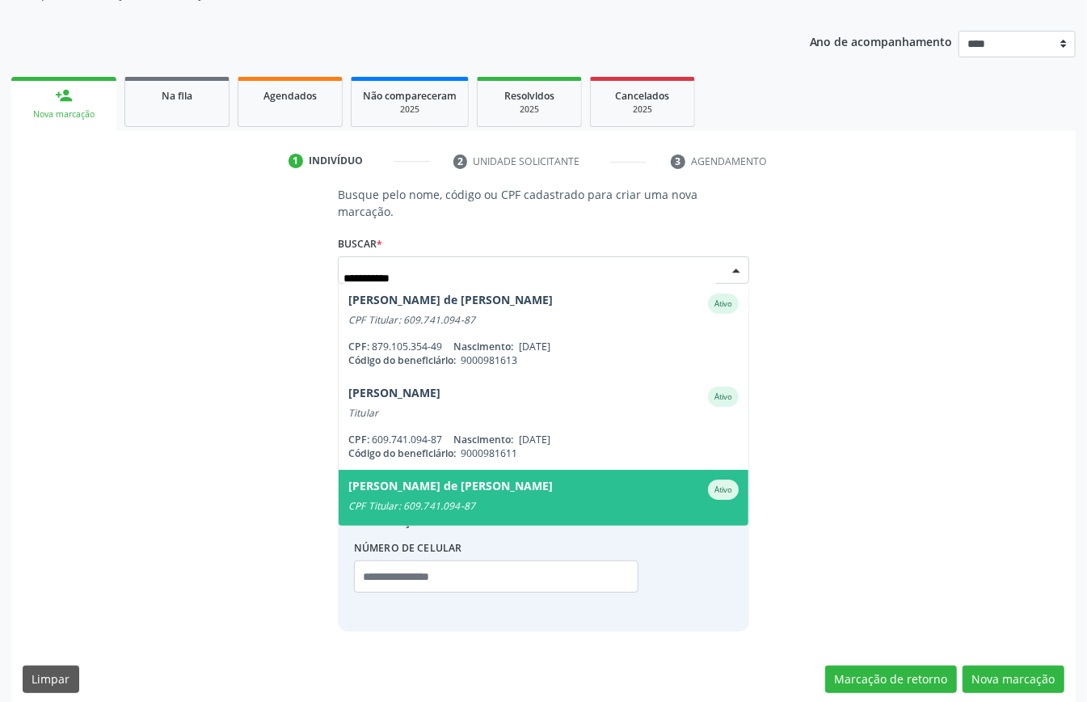
scroll to position [127, 0]
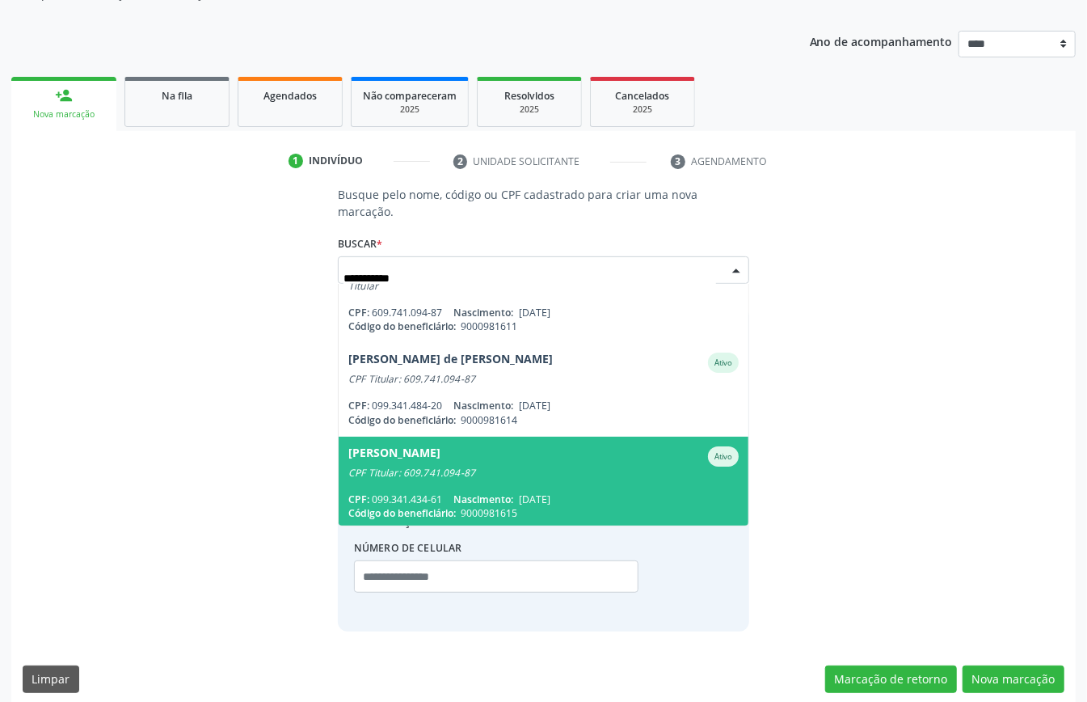
click at [486, 473] on div "CPF Titular: 609.741.094-87" at bounding box center [543, 472] width 390 height 13
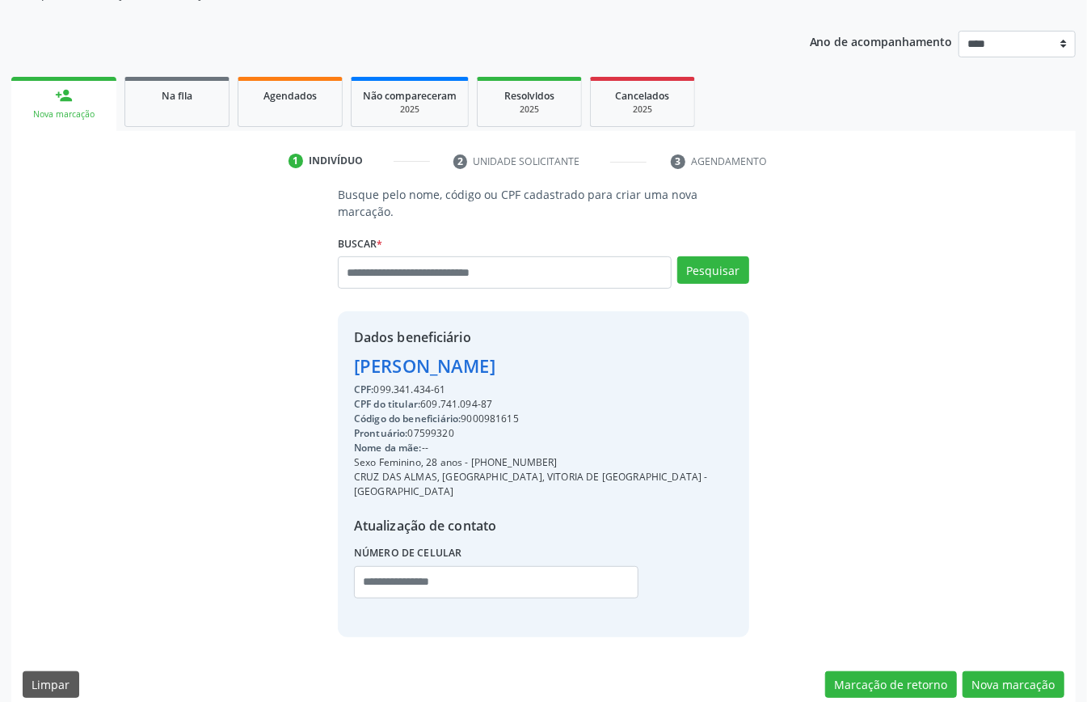
click at [478, 415] on div "Código do beneficiário: 9000981615" at bounding box center [543, 418] width 379 height 15
click at [478, 414] on div "Código do beneficiário: 9000981615" at bounding box center [543, 418] width 379 height 15
copy div "9000981615"
click at [293, 92] on span "Agendados" at bounding box center [289, 96] width 53 height 14
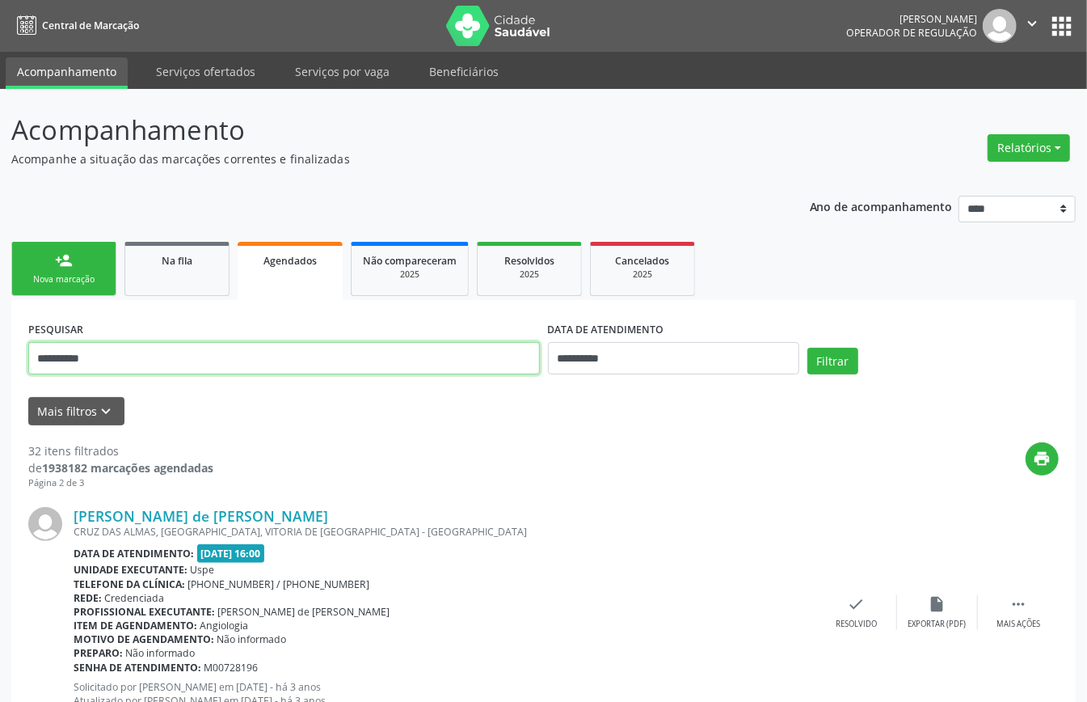
click at [427, 353] on input "**********" at bounding box center [284, 358] width 512 height 32
click at [427, 352] on input "**********" at bounding box center [284, 358] width 512 height 32
paste input "text"
type input "**********"
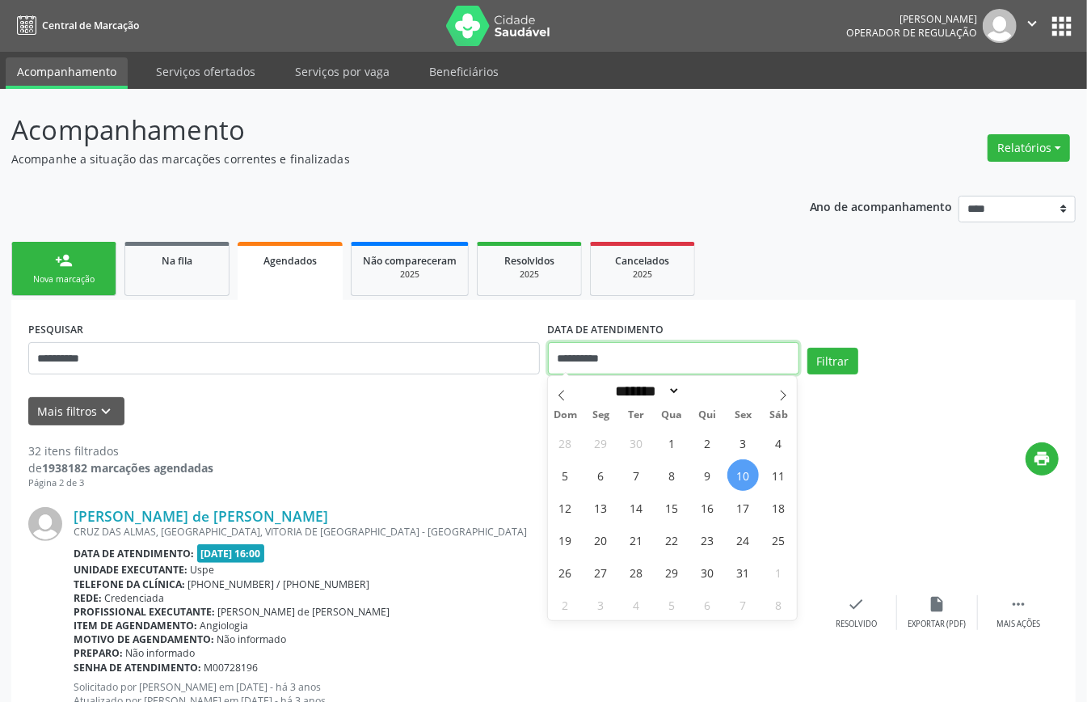
click at [682, 354] on input "**********" at bounding box center [673, 358] width 251 height 32
click at [849, 350] on button "Filtrar" at bounding box center [832, 361] width 51 height 27
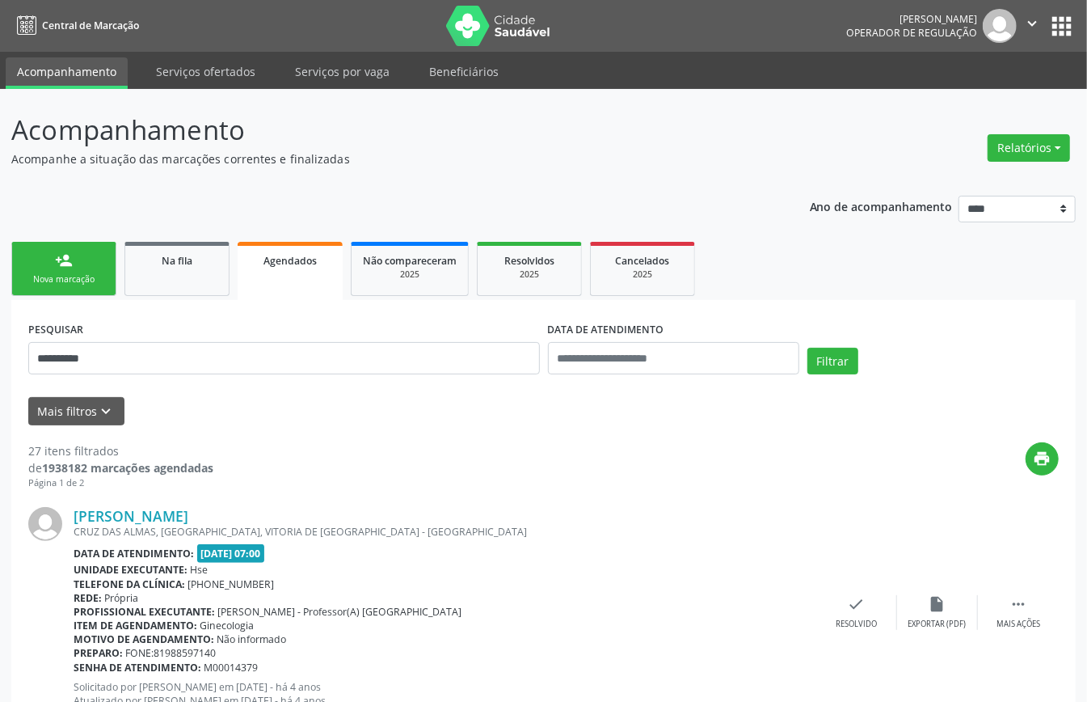
scroll to position [3567, 0]
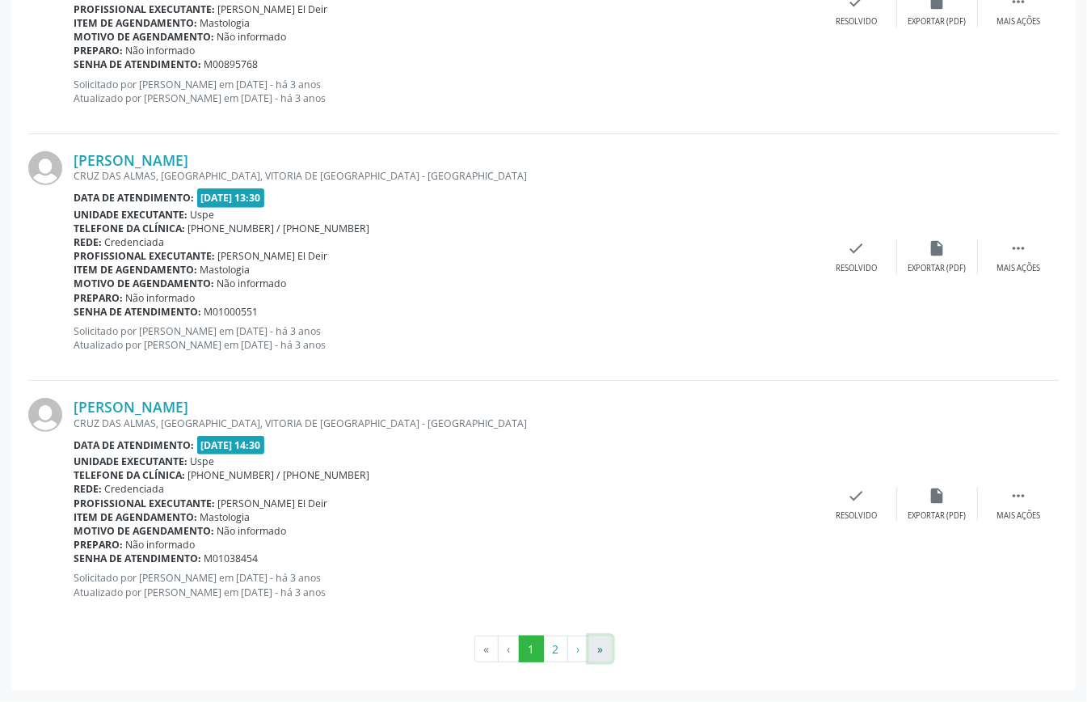
click at [596, 647] on button "»" at bounding box center [600, 648] width 24 height 27
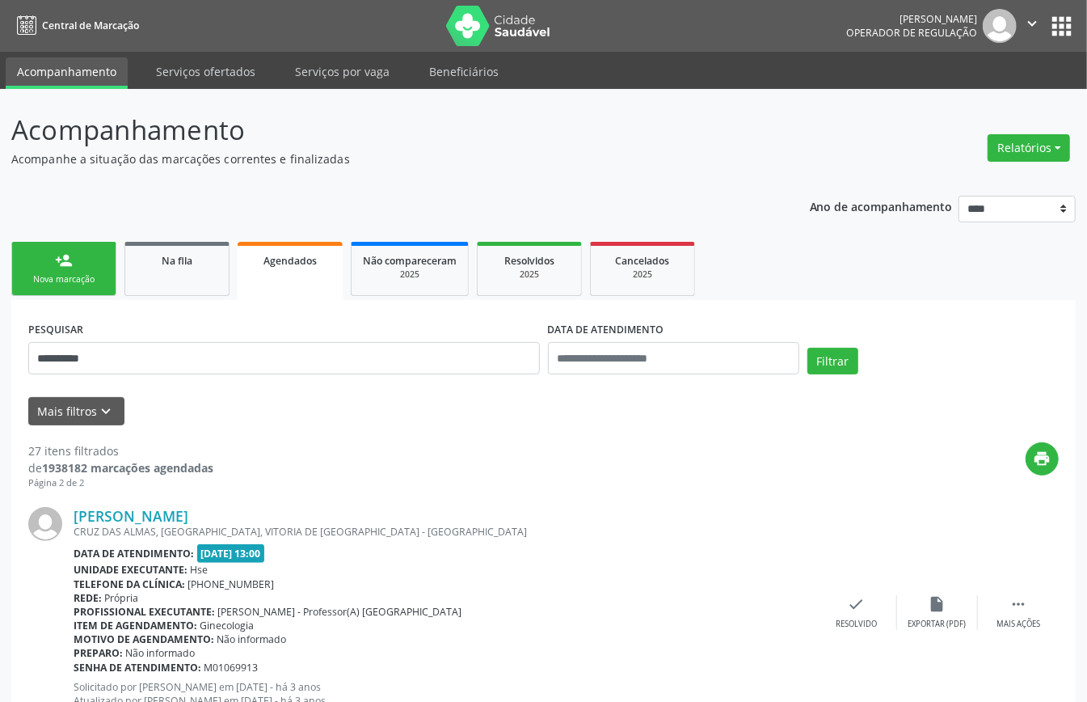
scroll to position [2784, 0]
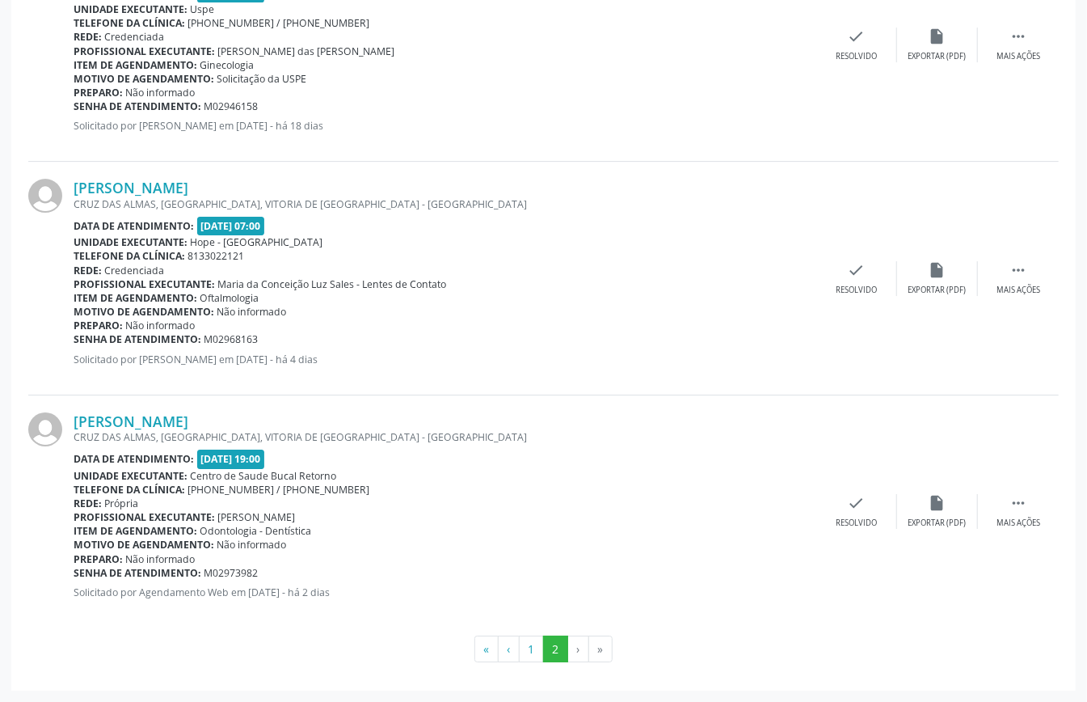
click at [609, 642] on li "»" at bounding box center [600, 648] width 23 height 27
click at [602, 650] on li "»" at bounding box center [600, 648] width 23 height 27
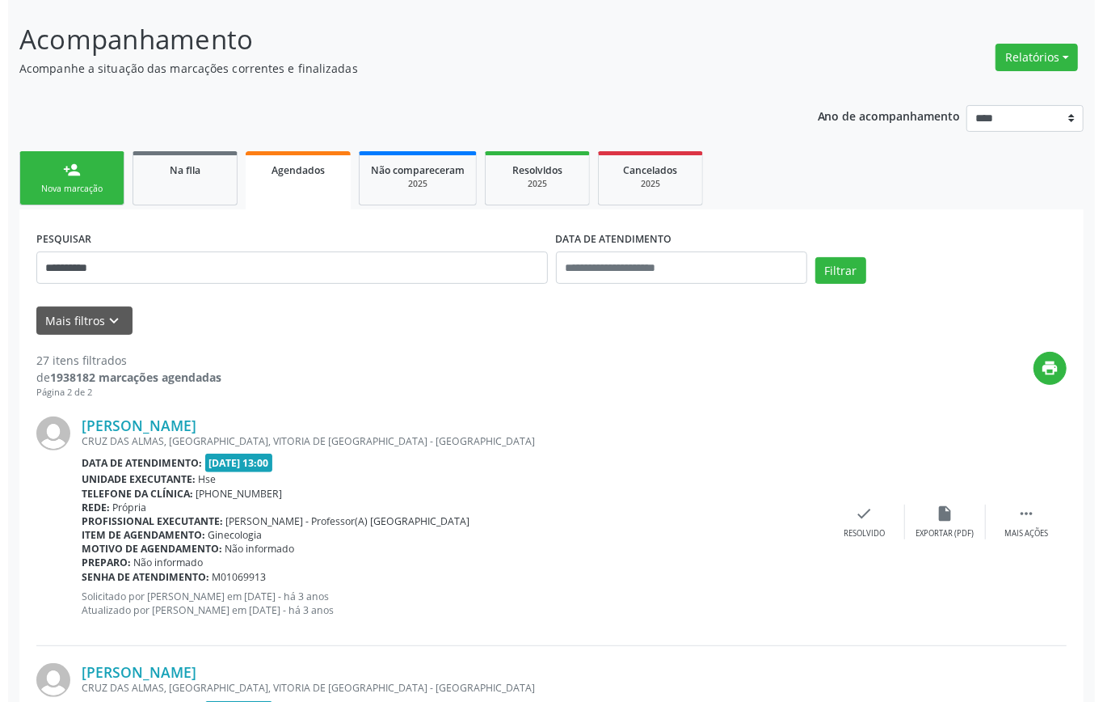
scroll to position [0, 0]
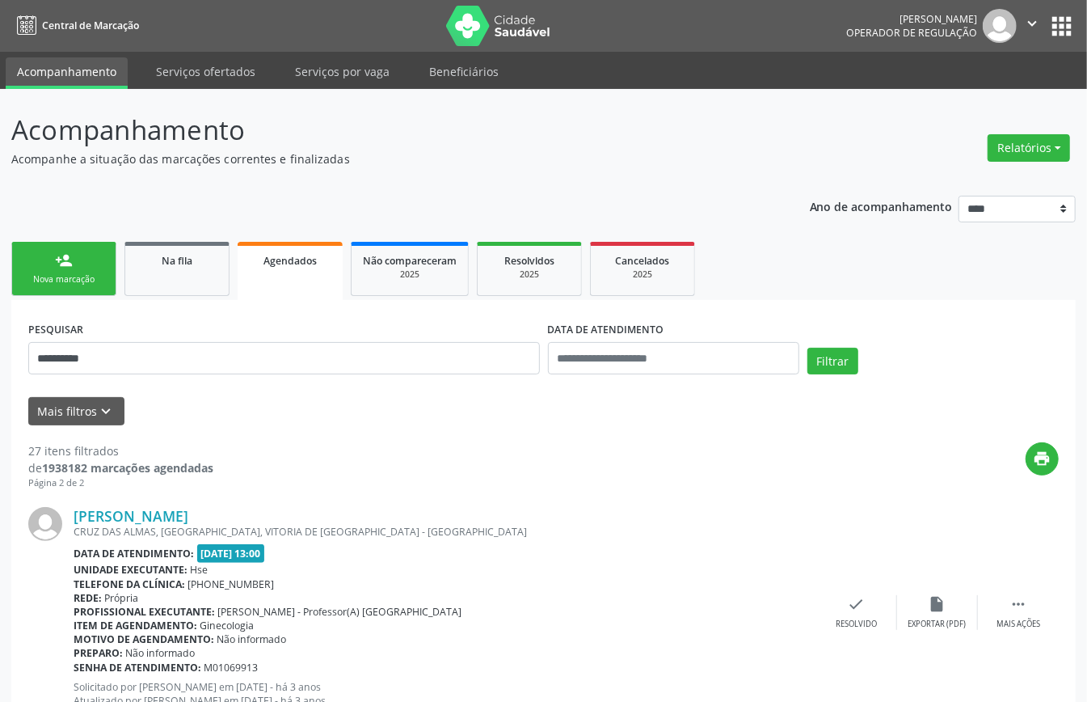
click at [82, 282] on div "Nova marcação" at bounding box center [63, 279] width 81 height 12
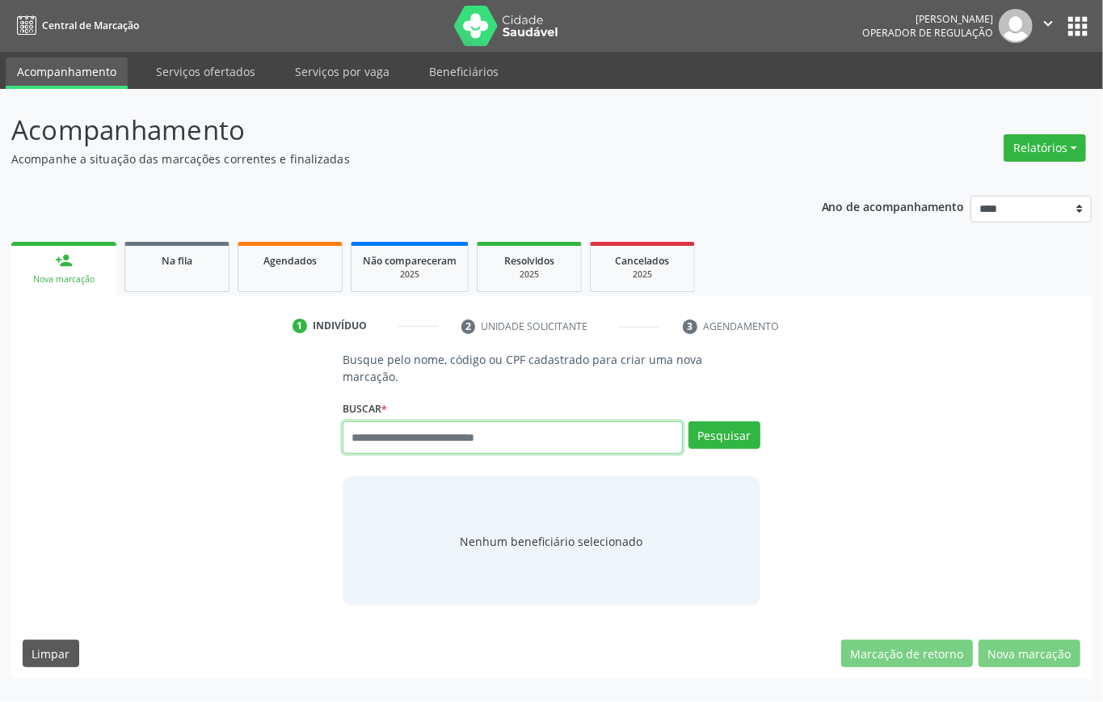
click at [420, 432] on input "text" at bounding box center [513, 437] width 340 height 32
type input "*********"
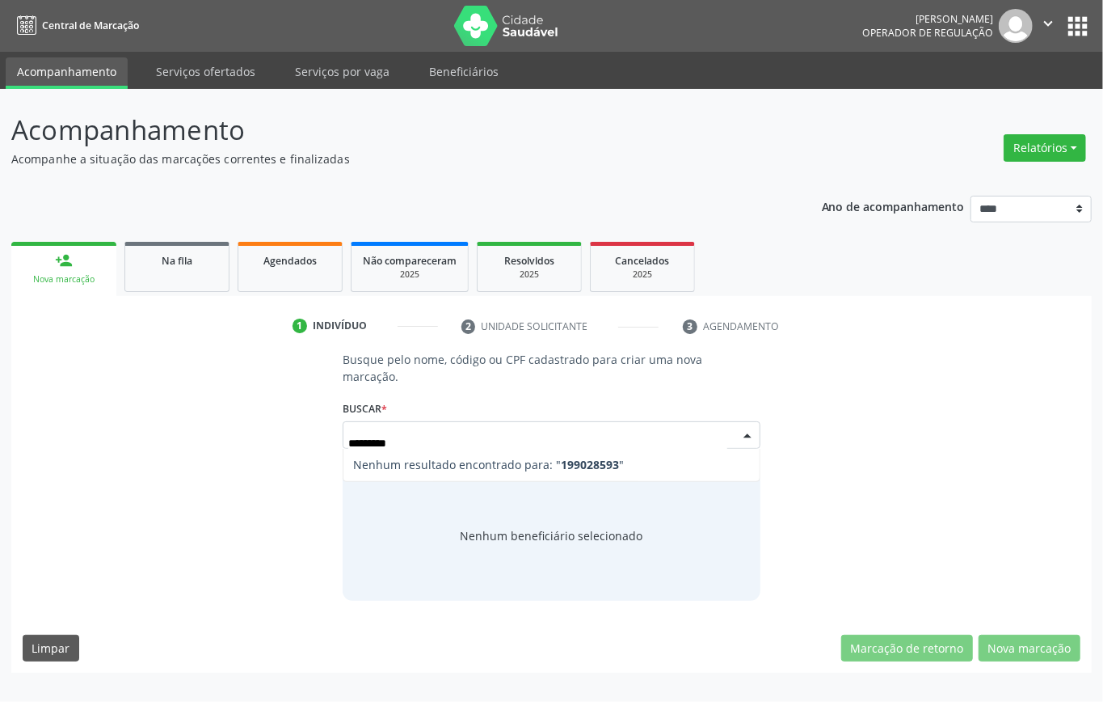
type input "********"
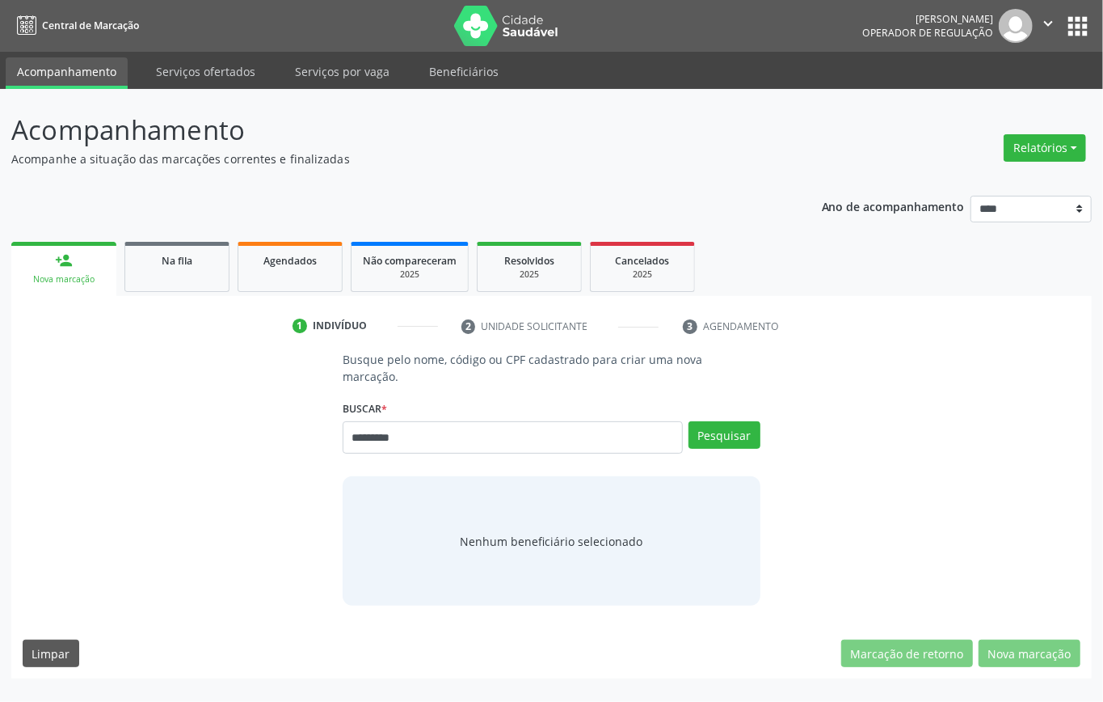
type input "*********"
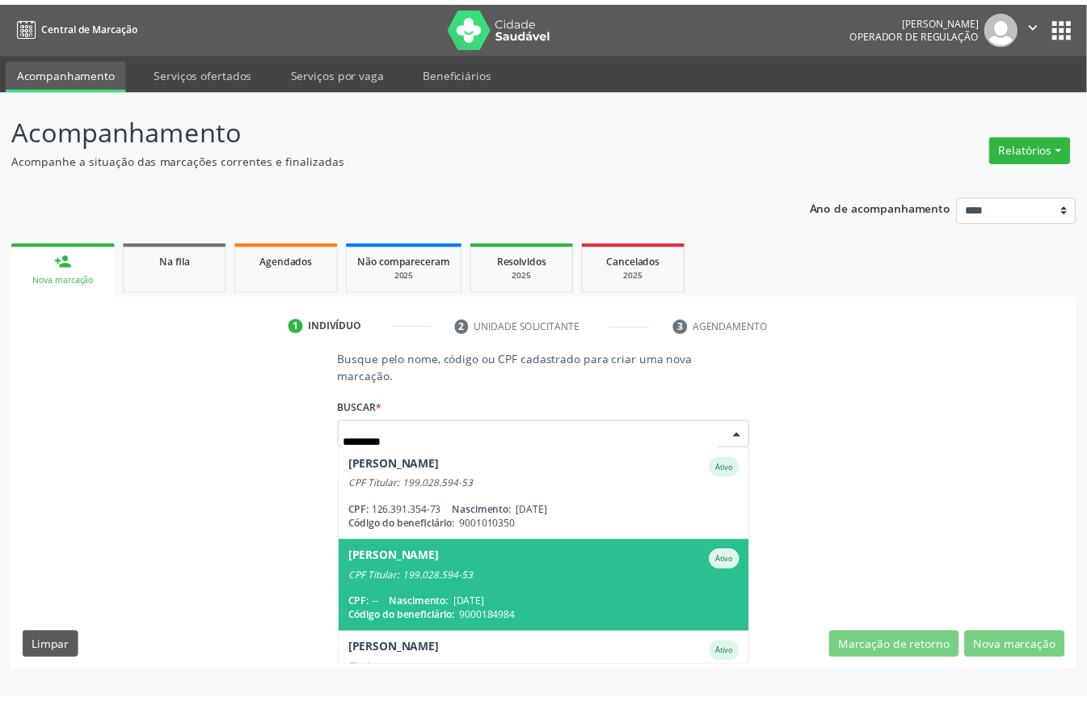
scroll to position [58, 0]
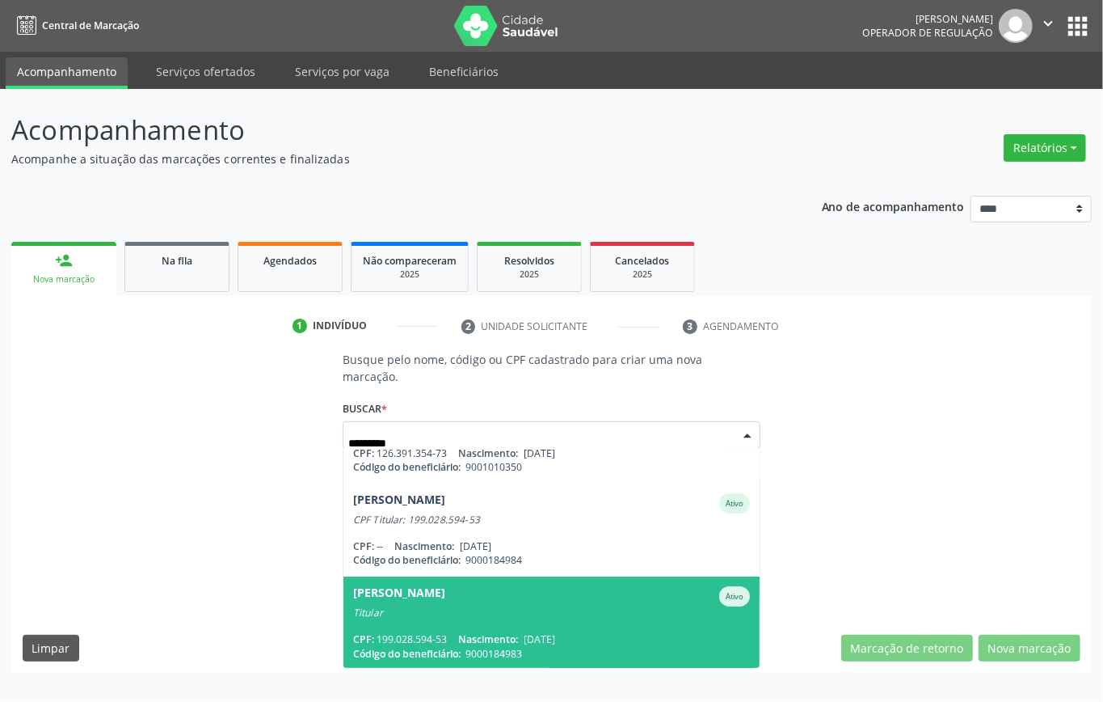
click at [445, 598] on div "Isnaldo Gervasio da Silva" at bounding box center [399, 596] width 92 height 20
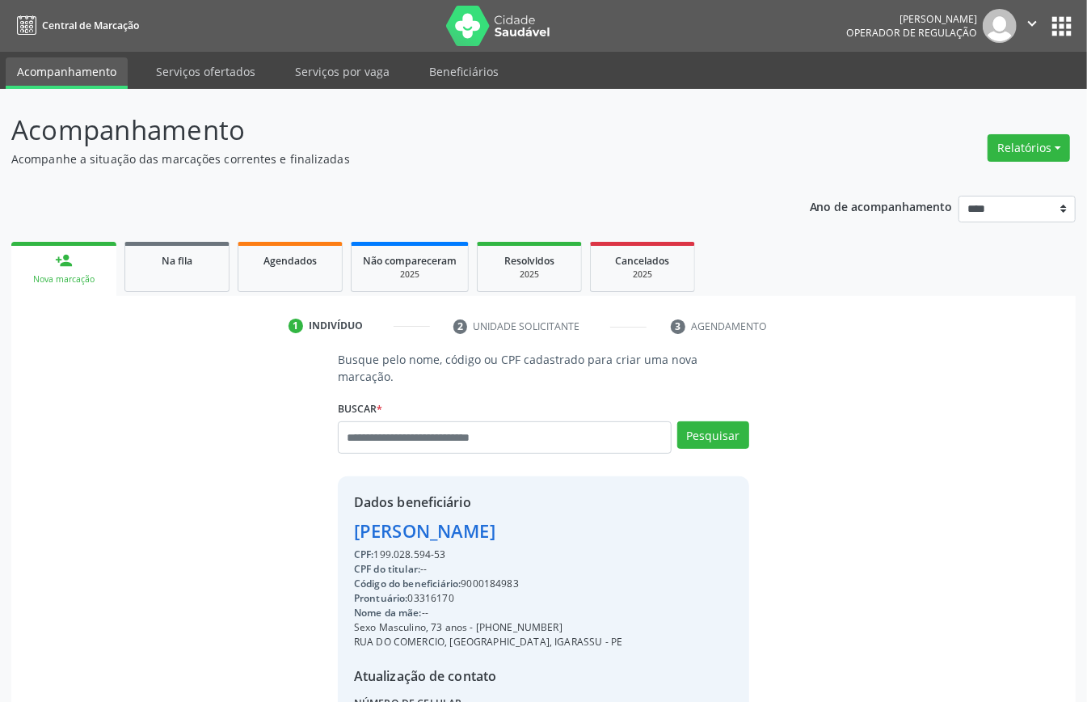
scroll to position [170, 0]
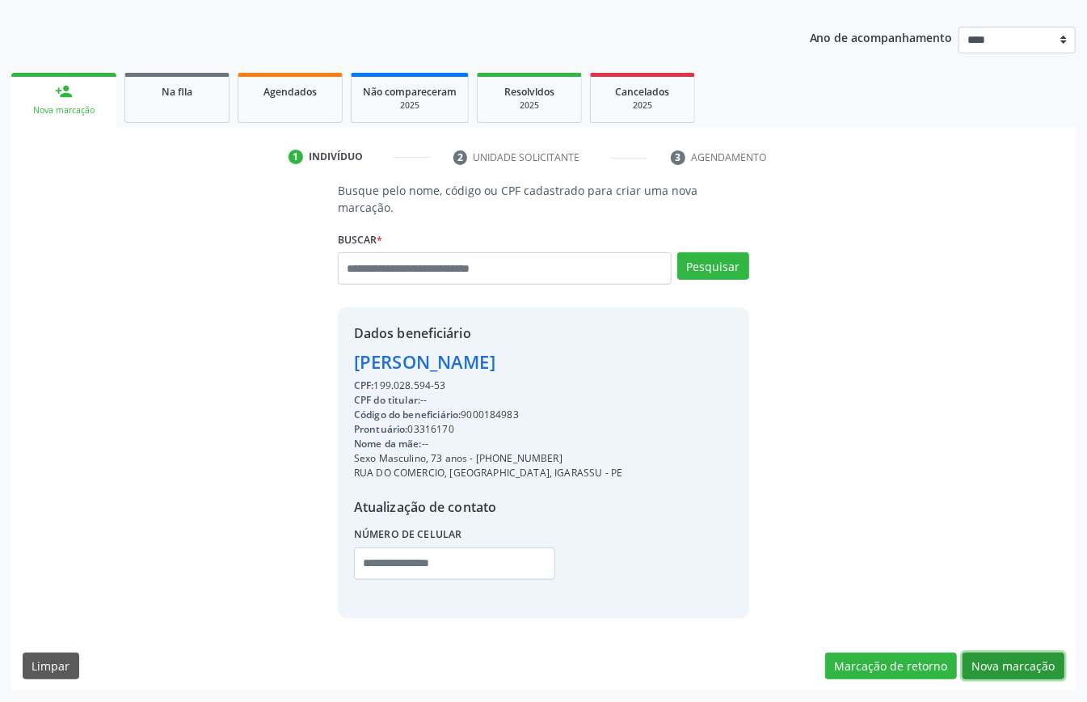
click at [1015, 658] on button "Nova marcação" at bounding box center [1014, 665] width 102 height 27
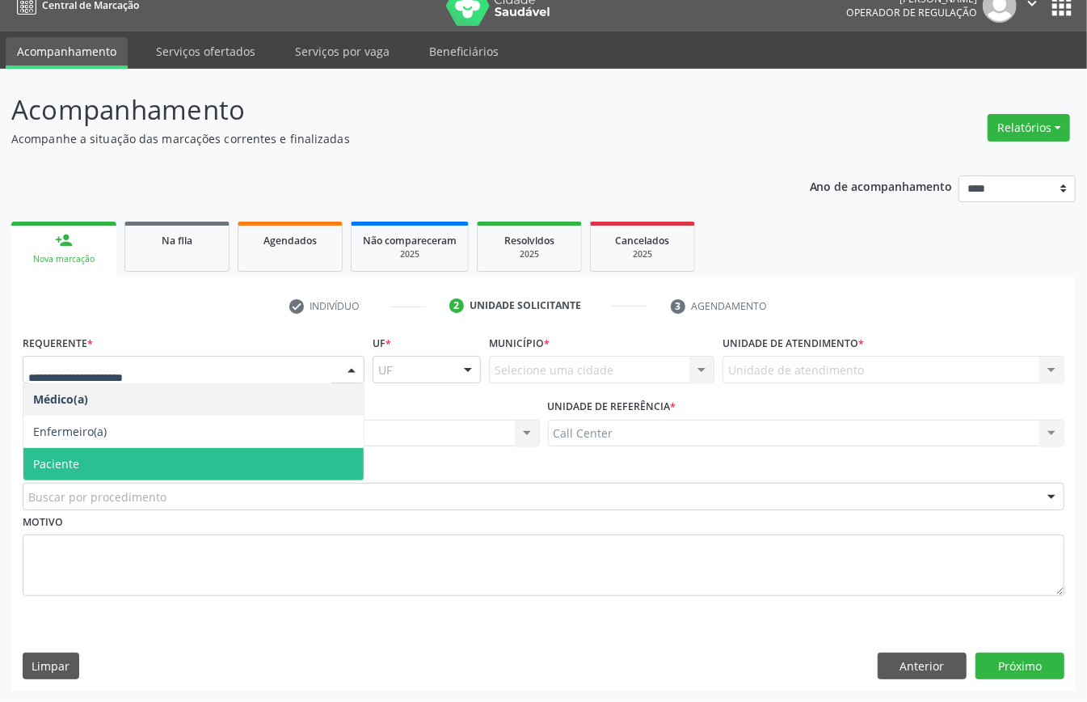
click at [101, 463] on span "Paciente" at bounding box center [193, 464] width 340 height 32
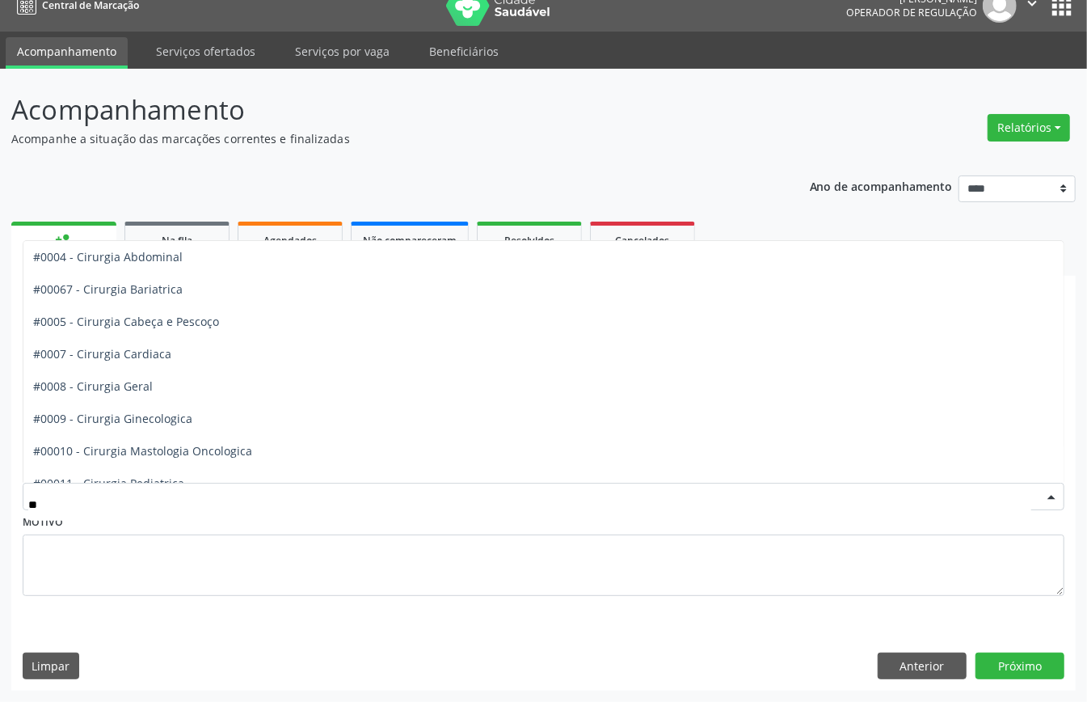
scroll to position [215, 0]
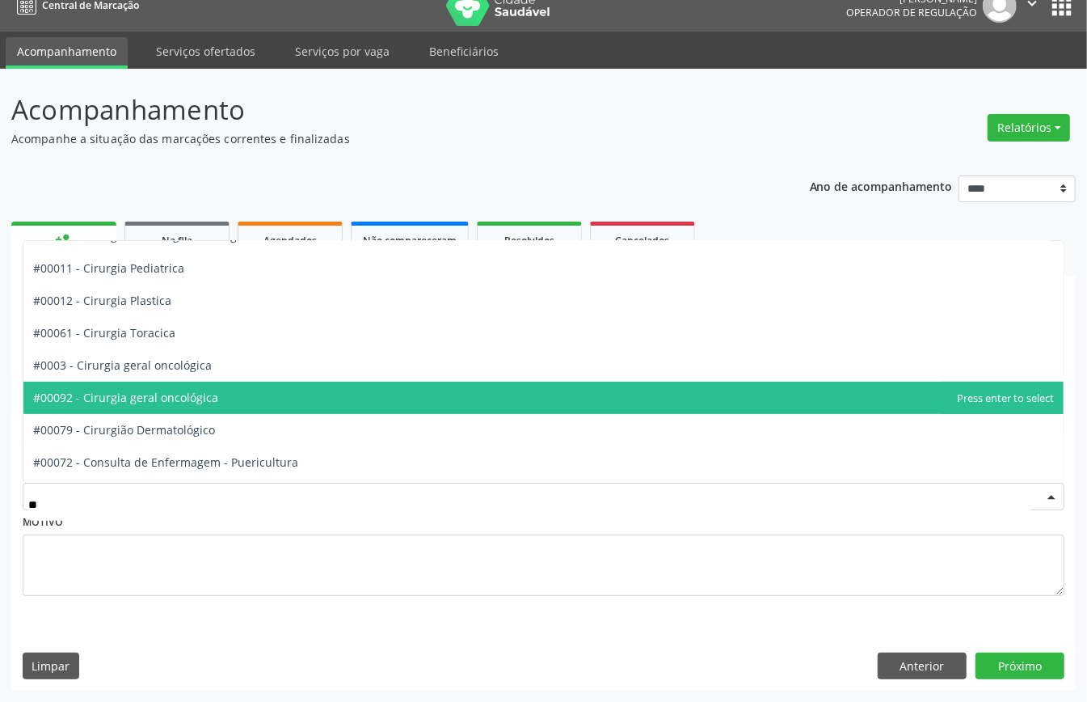
type input "***"
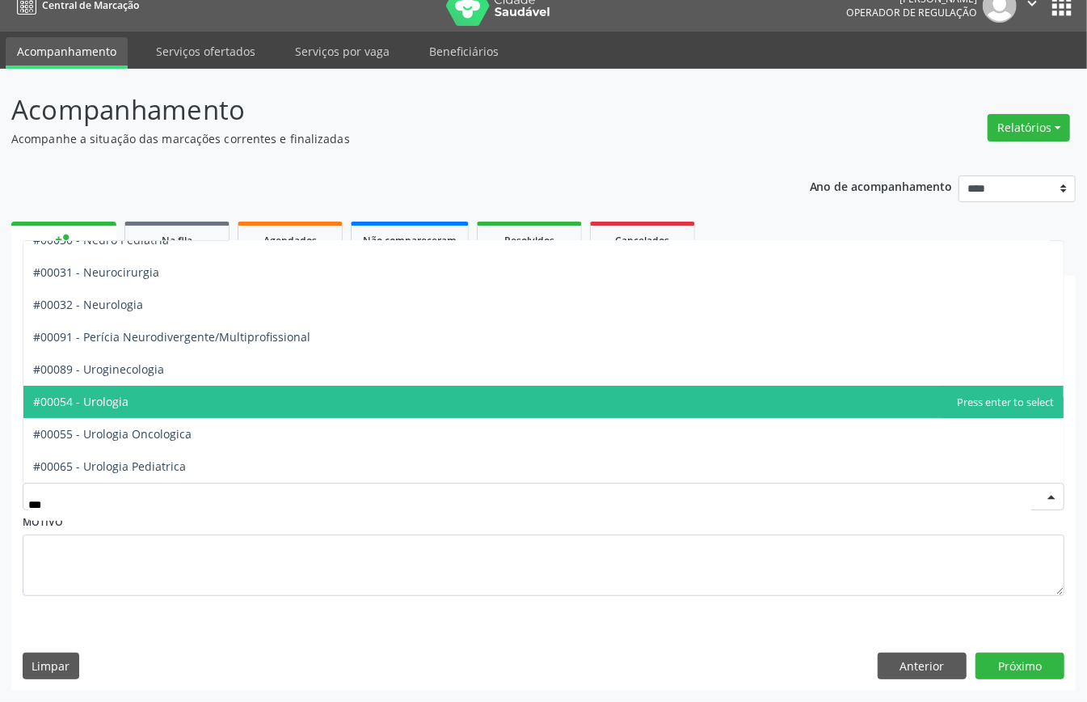
click at [144, 402] on span "#00054 - Urologia" at bounding box center [543, 402] width 1040 height 32
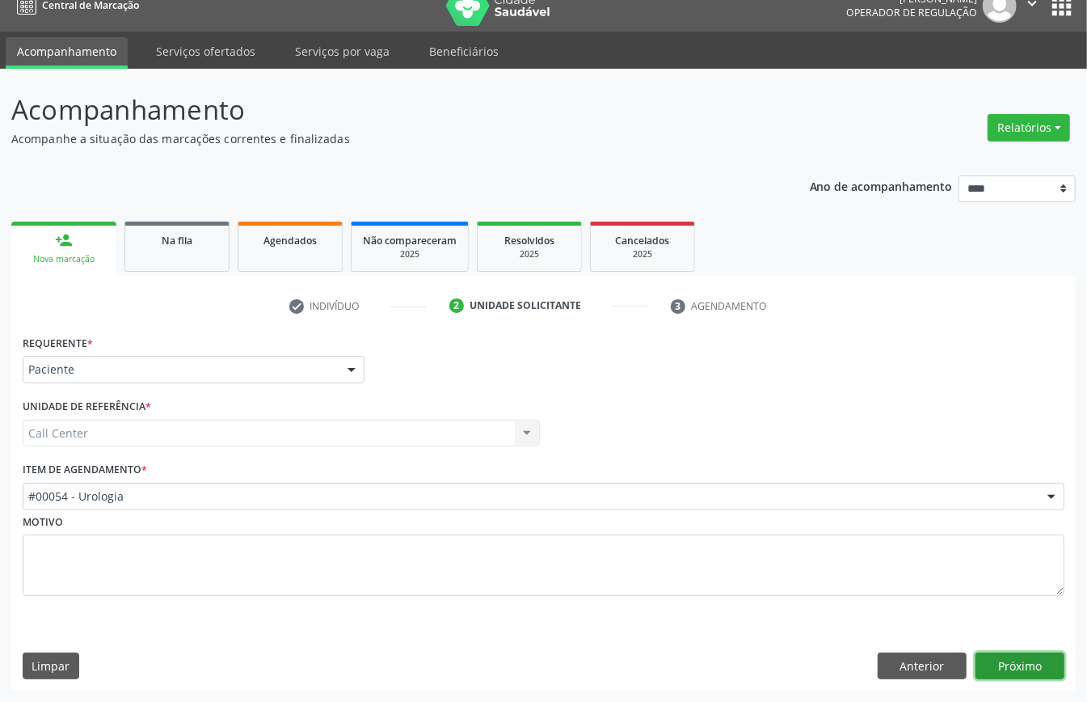
click at [1020, 657] on button "Próximo" at bounding box center [1019, 665] width 89 height 27
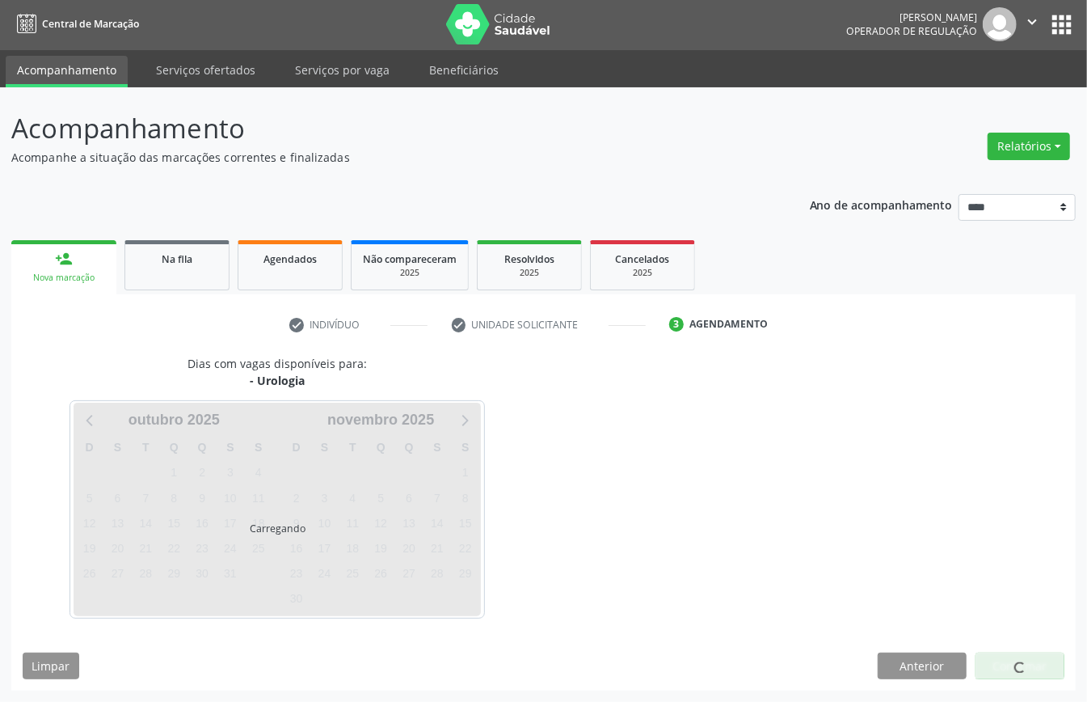
scroll to position [3, 0]
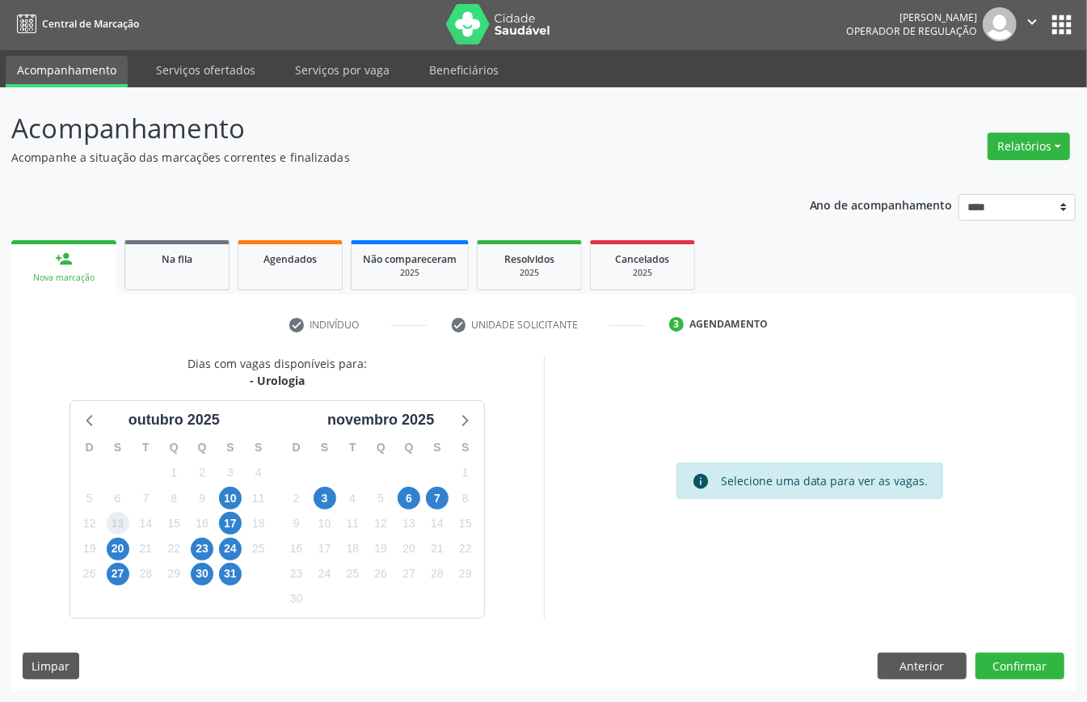
click at [120, 525] on span "13" at bounding box center [118, 523] width 23 height 23
click at [233, 524] on span "17" at bounding box center [230, 523] width 23 height 23
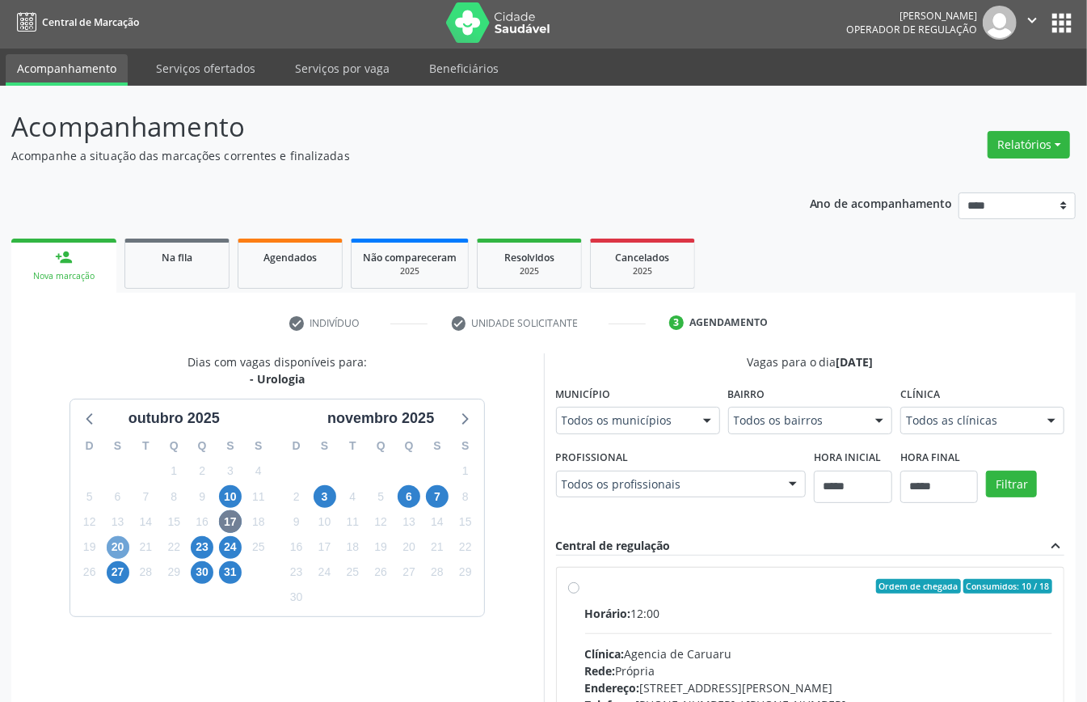
click at [120, 546] on span "20" at bounding box center [118, 547] width 23 height 23
click at [231, 522] on span "17" at bounding box center [230, 521] width 23 height 23
click at [201, 544] on span "23" at bounding box center [202, 547] width 23 height 23
click at [327, 502] on span "3" at bounding box center [325, 496] width 23 height 23
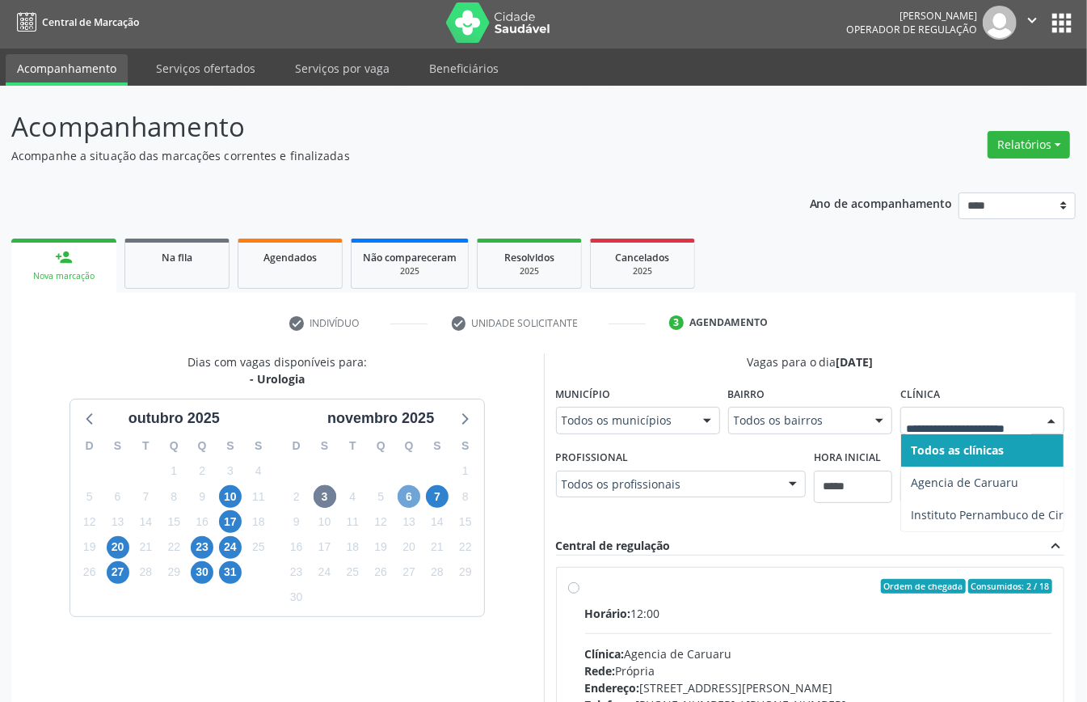
click at [411, 496] on span "6" at bounding box center [409, 496] width 23 height 23
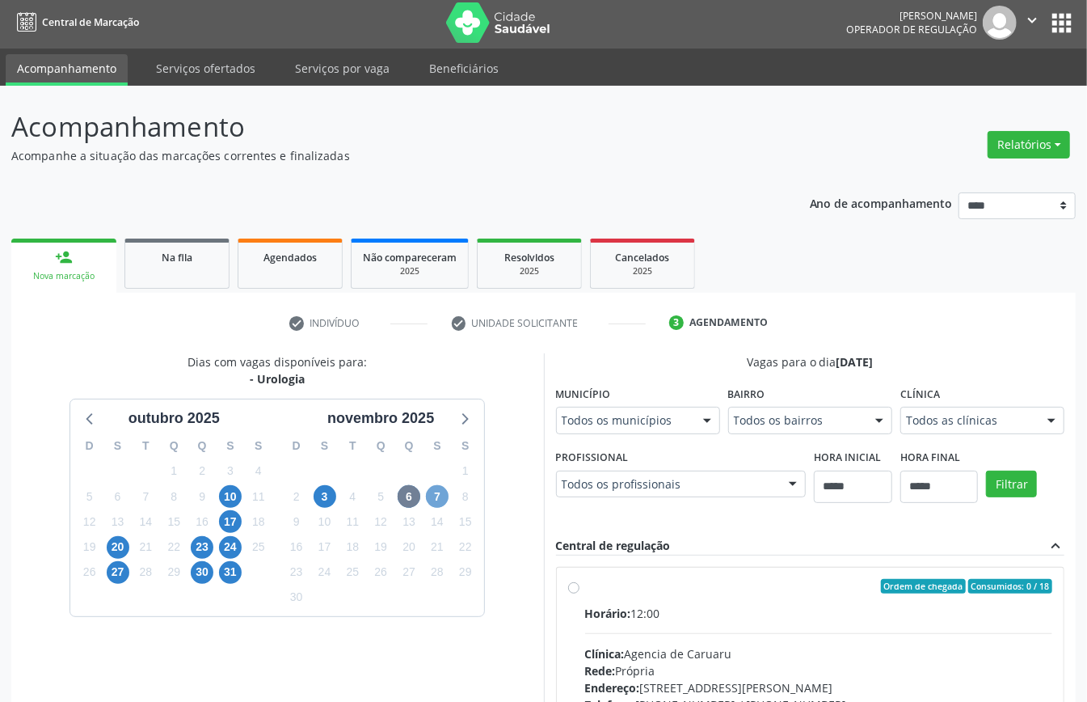
click at [440, 492] on span "7" at bounding box center [437, 496] width 23 height 23
click at [117, 545] on span "20" at bounding box center [118, 547] width 23 height 23
click at [202, 548] on span "23" at bounding box center [202, 547] width 23 height 23
click at [227, 544] on span "24" at bounding box center [230, 547] width 23 height 23
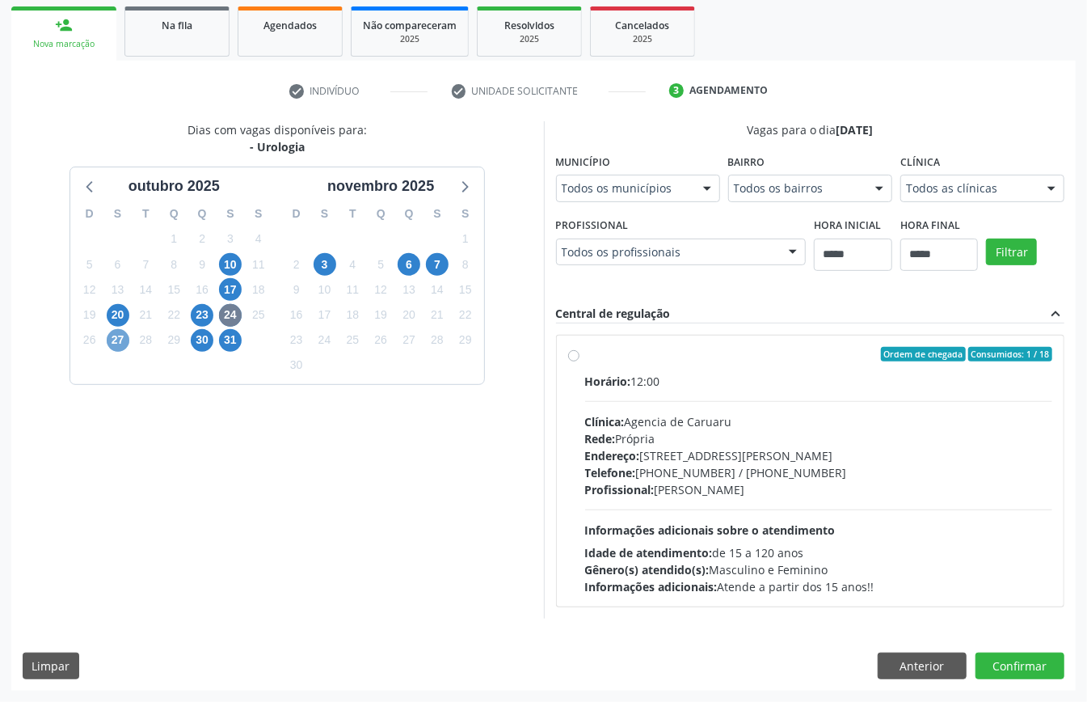
click at [111, 336] on span "27" at bounding box center [118, 340] width 23 height 23
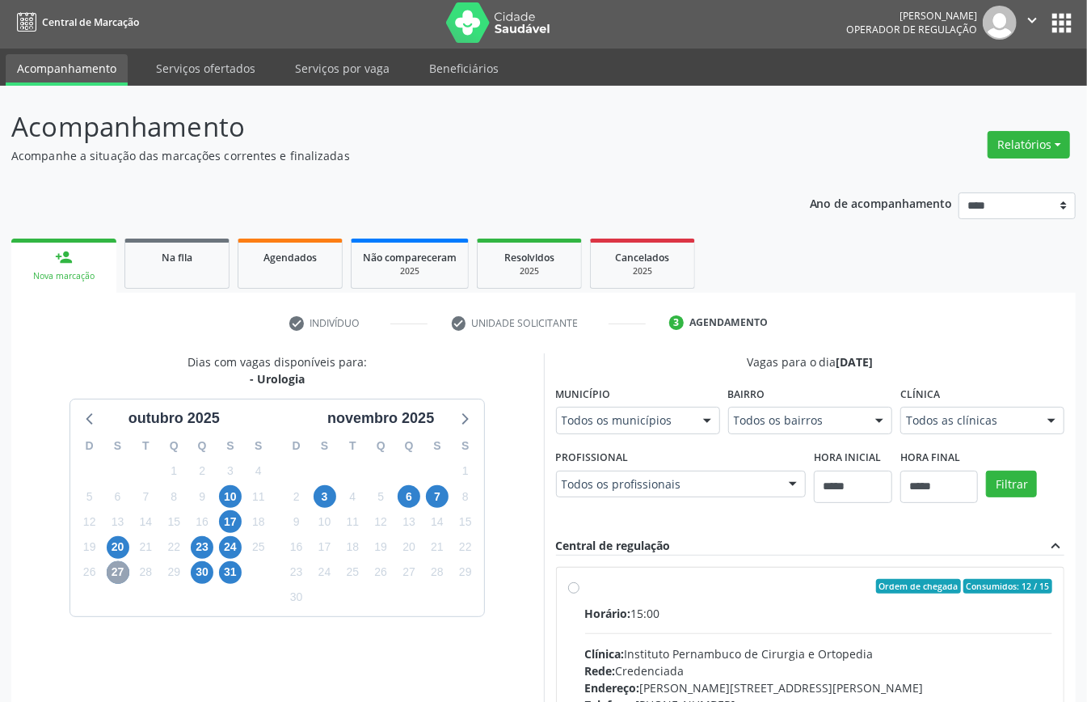
scroll to position [238, 0]
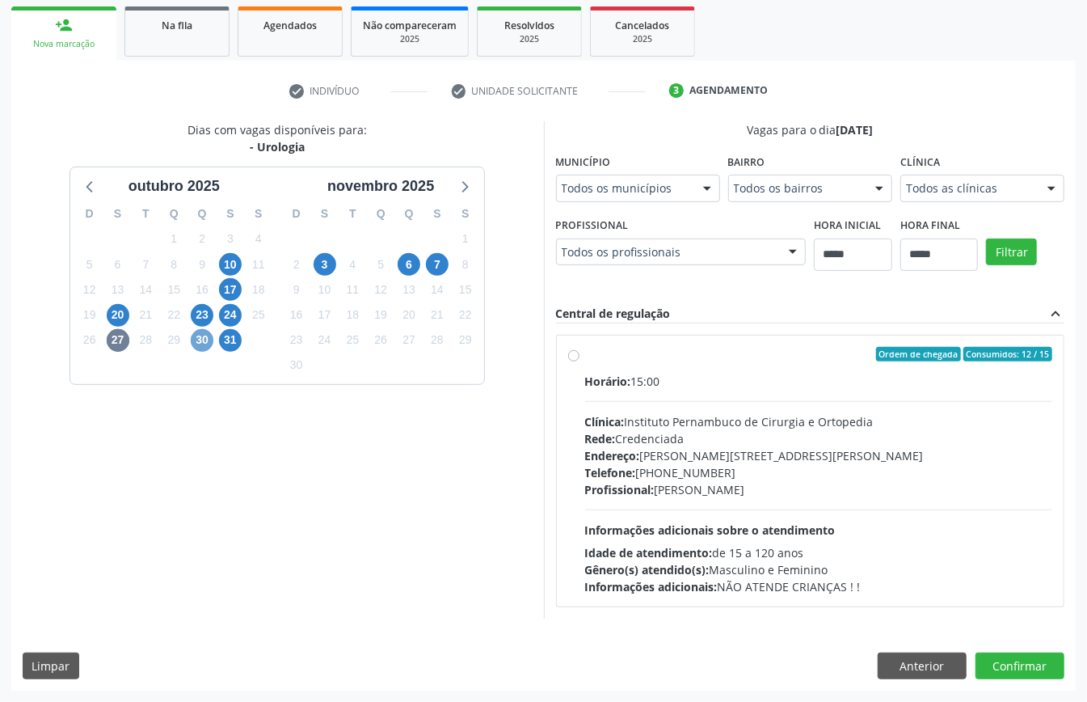
click at [195, 336] on span "30" at bounding box center [202, 340] width 23 height 23
click at [227, 333] on span "31" at bounding box center [230, 340] width 23 height 23
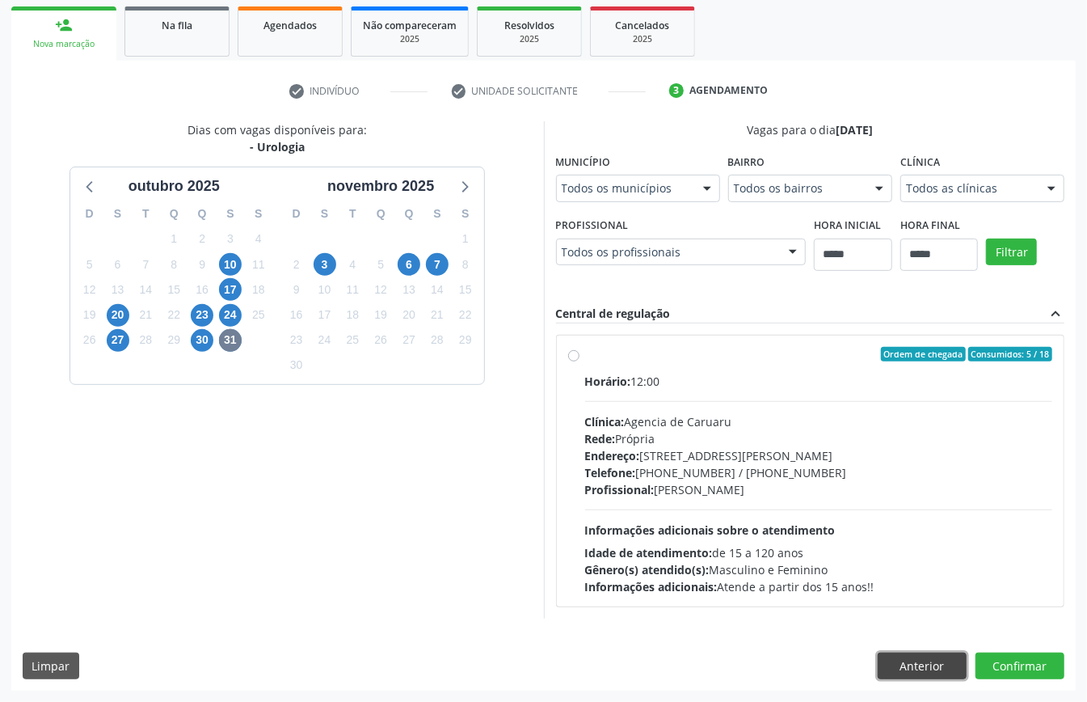
click at [935, 657] on button "Anterior" at bounding box center [922, 665] width 89 height 27
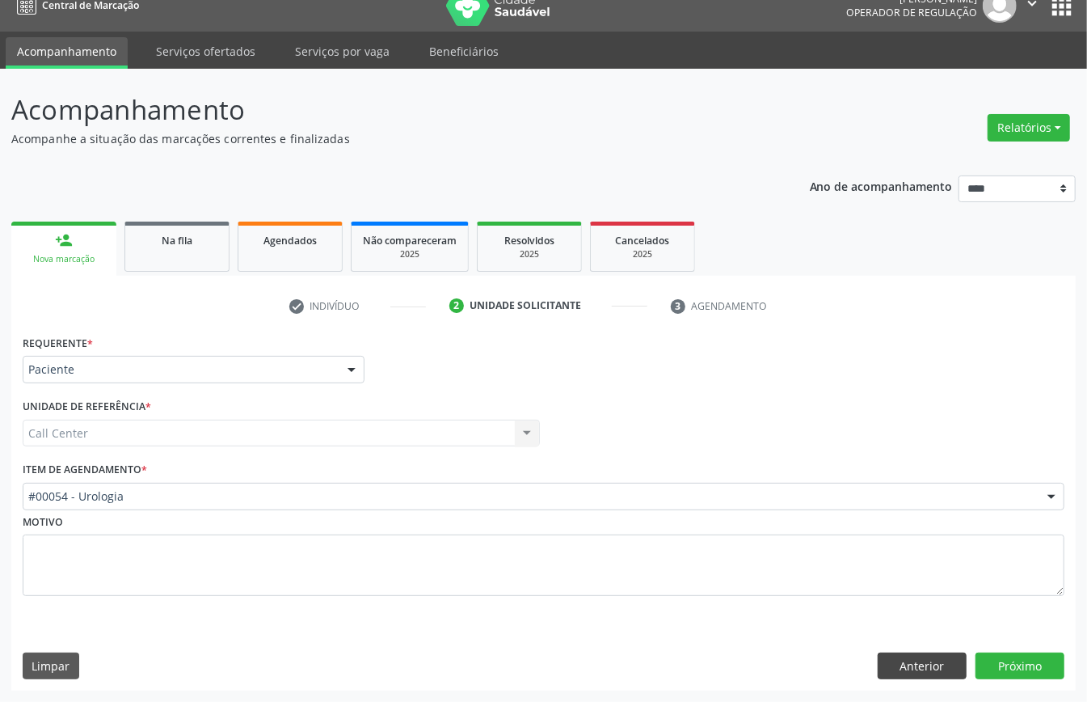
scroll to position [23, 0]
click at [931, 657] on button "Anterior" at bounding box center [922, 665] width 89 height 27
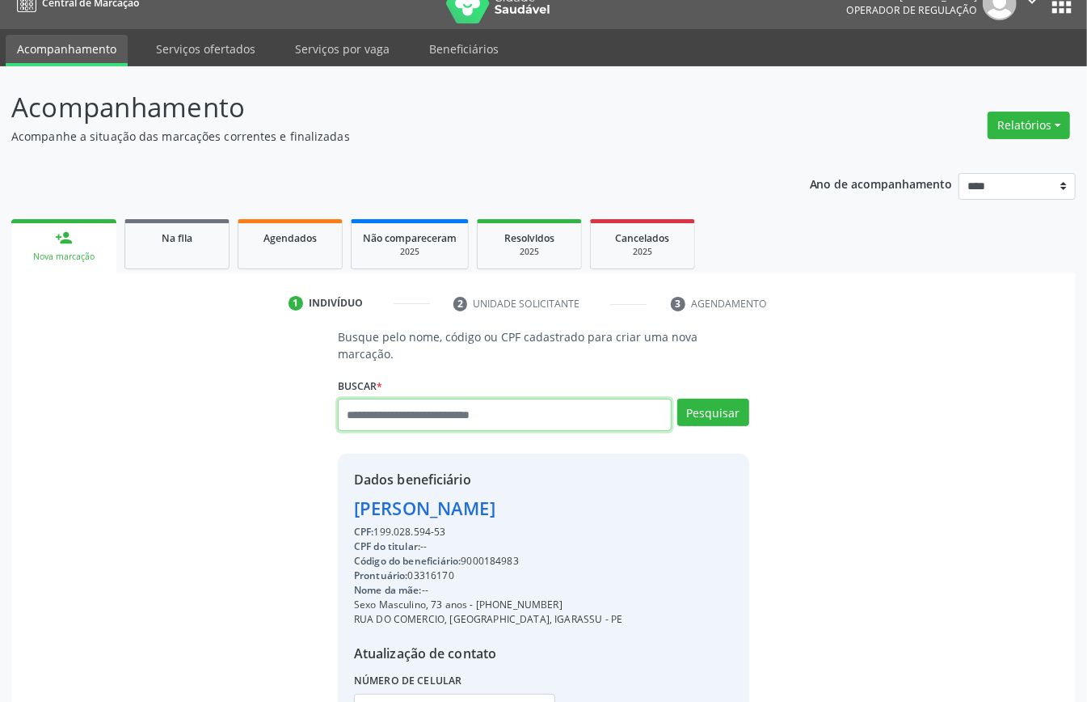
click at [491, 421] on input "text" at bounding box center [505, 414] width 334 height 32
type input "*********"
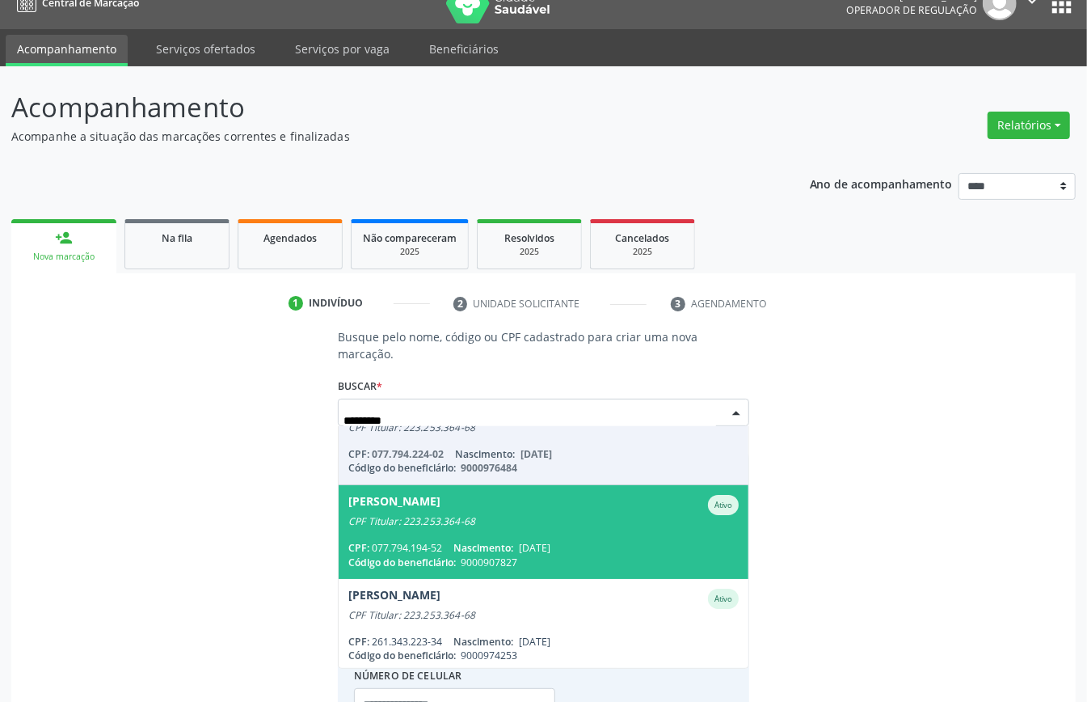
scroll to position [0, 0]
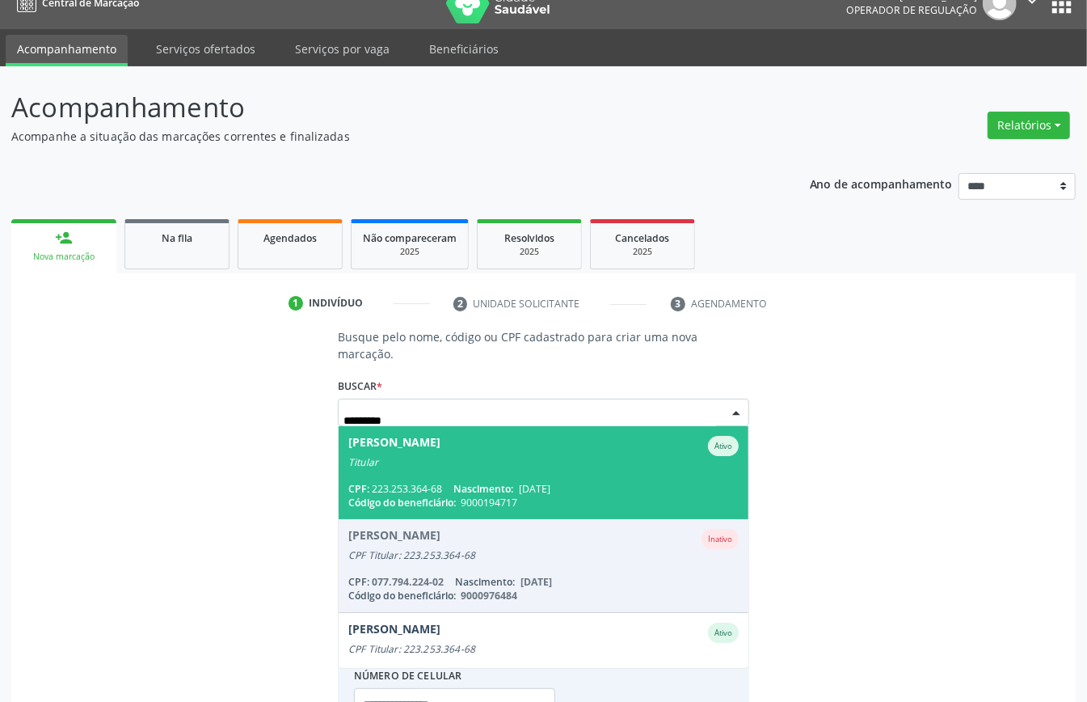
click at [476, 478] on span "Maria do Socorro Duarte Ativo Titular CPF: 223.253.364-68 Nascimento: 20/11/194…" at bounding box center [544, 472] width 410 height 93
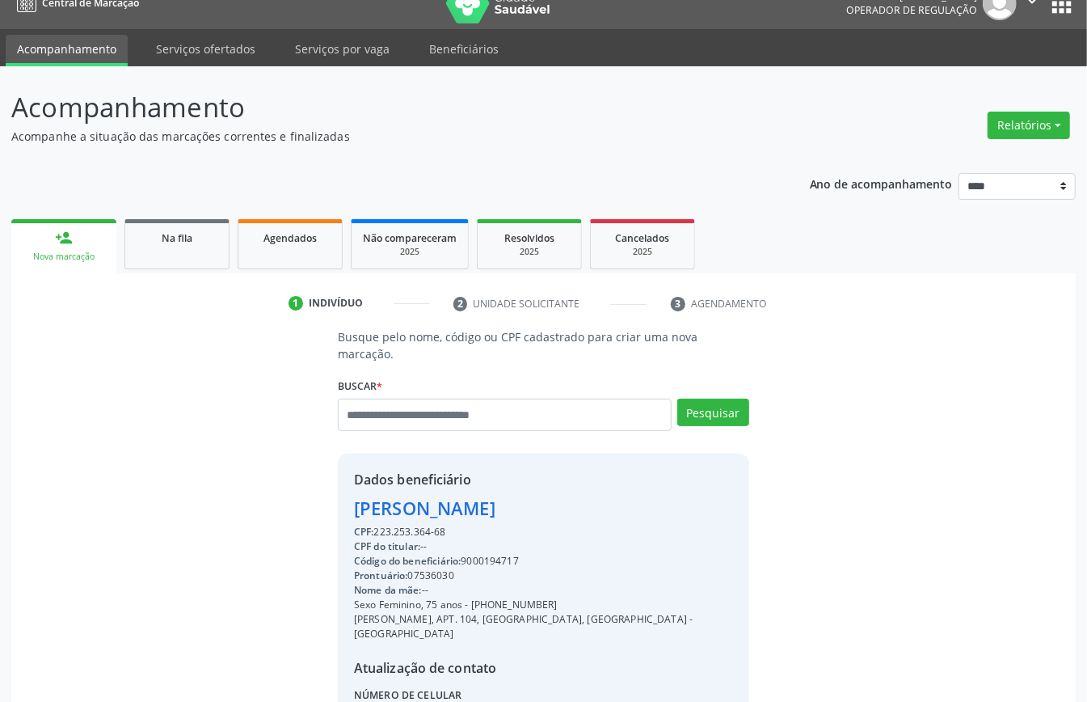
scroll to position [170, 0]
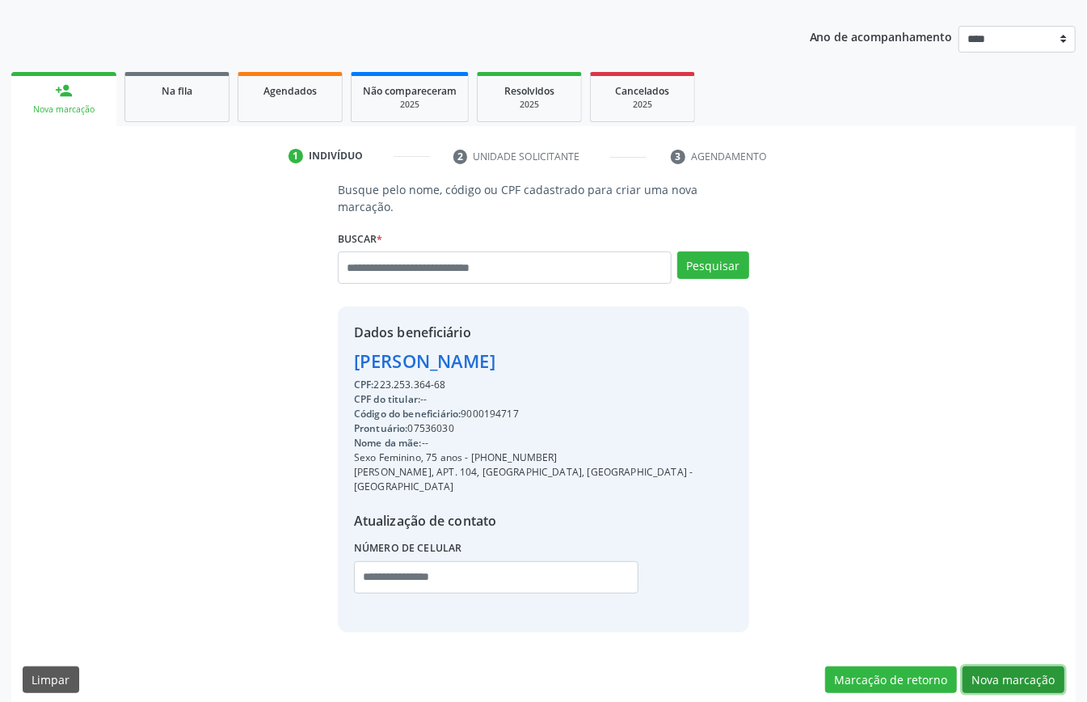
click at [1022, 666] on button "Nova marcação" at bounding box center [1014, 679] width 102 height 27
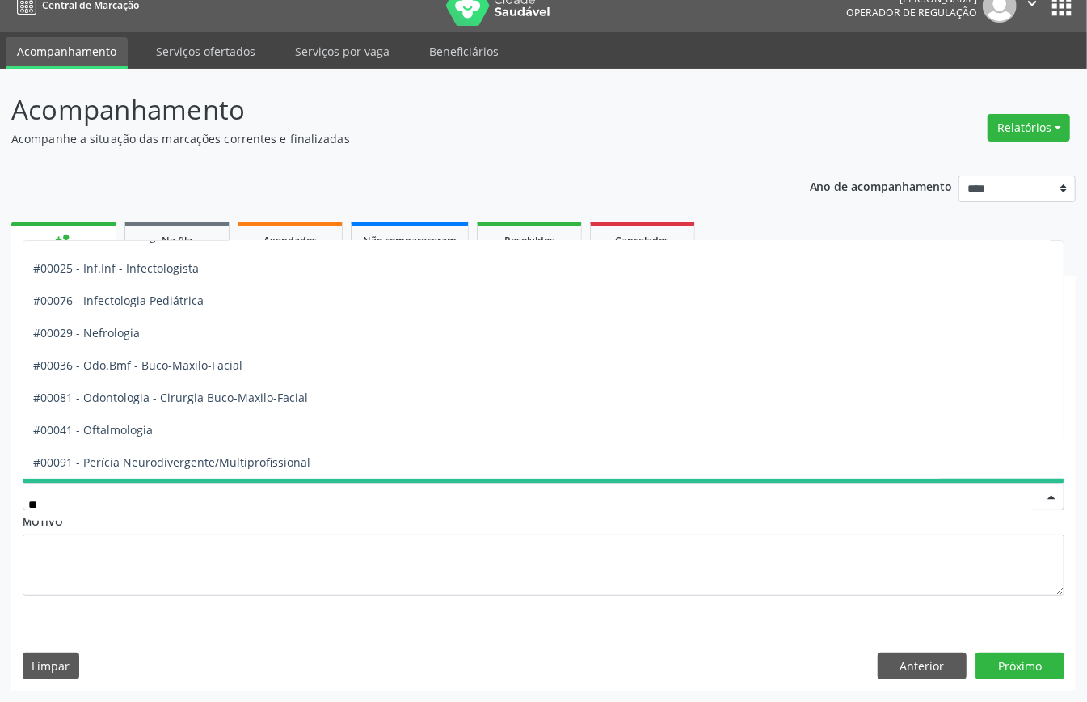
scroll to position [0, 0]
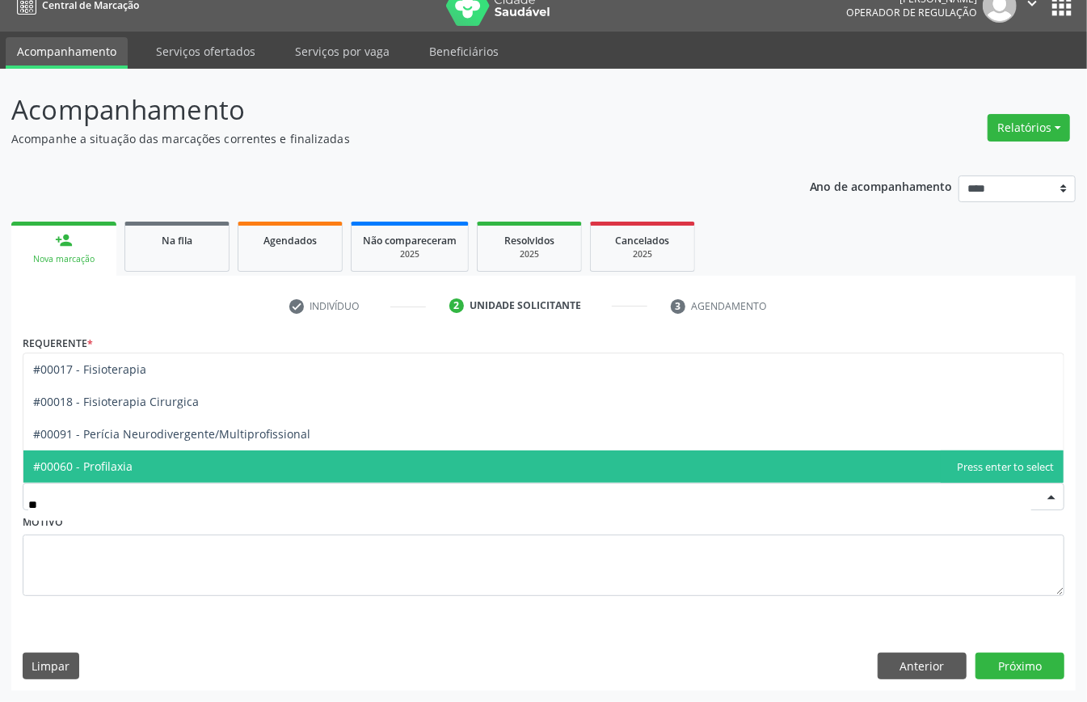
type input "***"
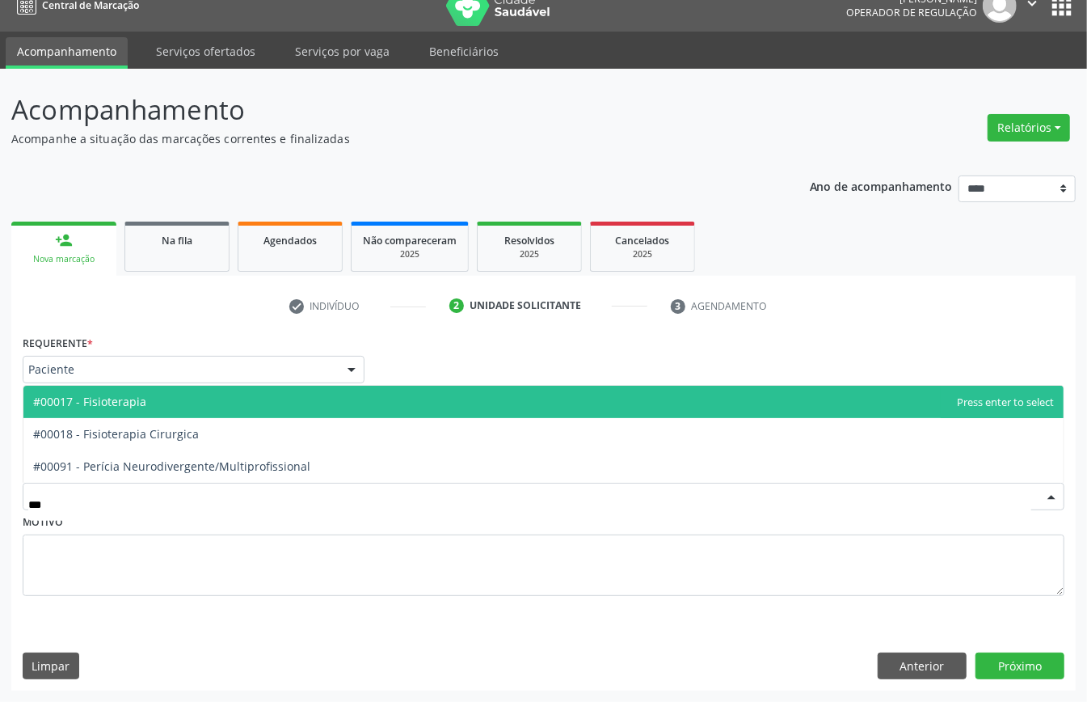
click at [126, 398] on span "#00017 - Fisioterapia" at bounding box center [89, 401] width 113 height 15
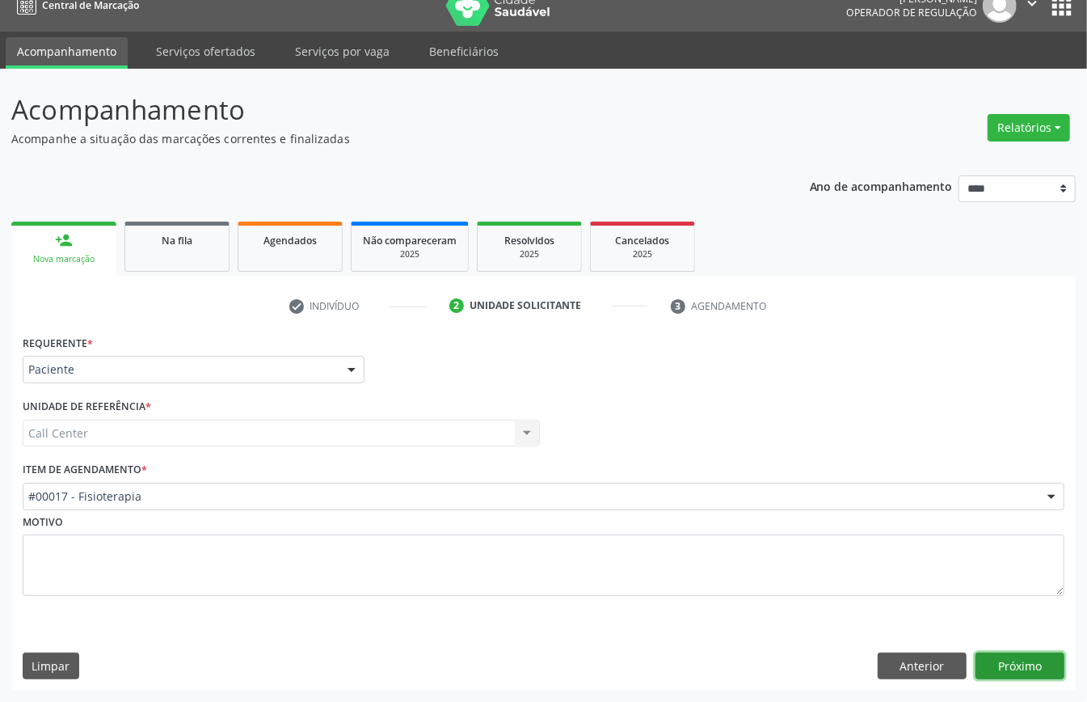
click at [1006, 658] on button "Próximo" at bounding box center [1019, 665] width 89 height 27
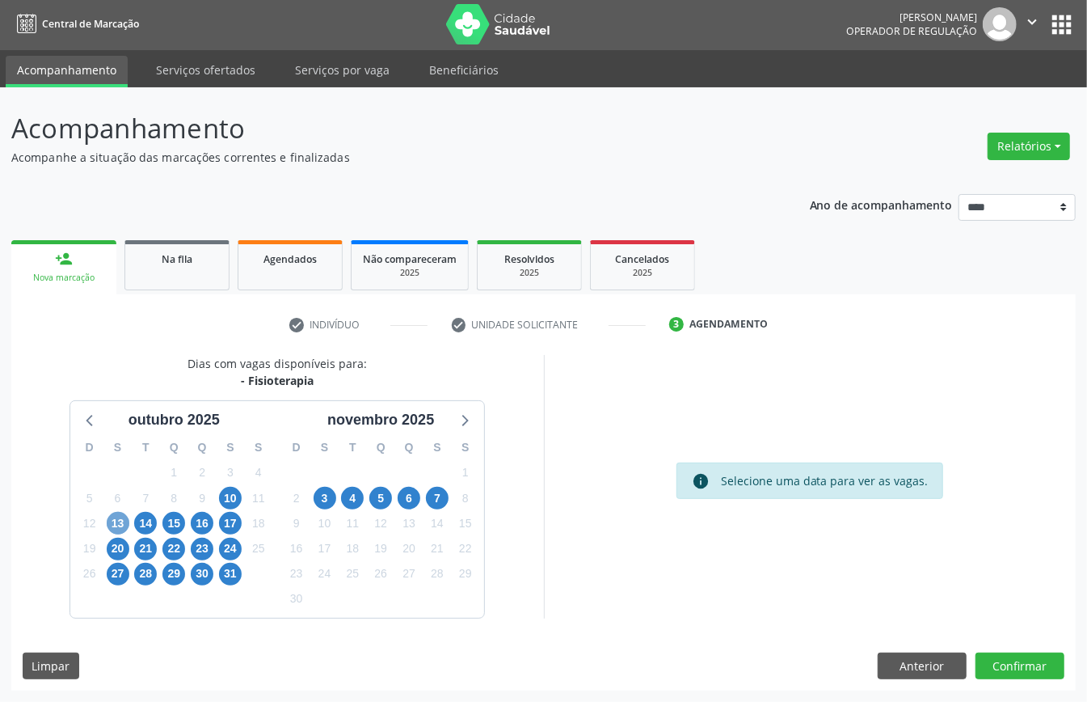
click at [120, 518] on span "13" at bounding box center [118, 523] width 23 height 23
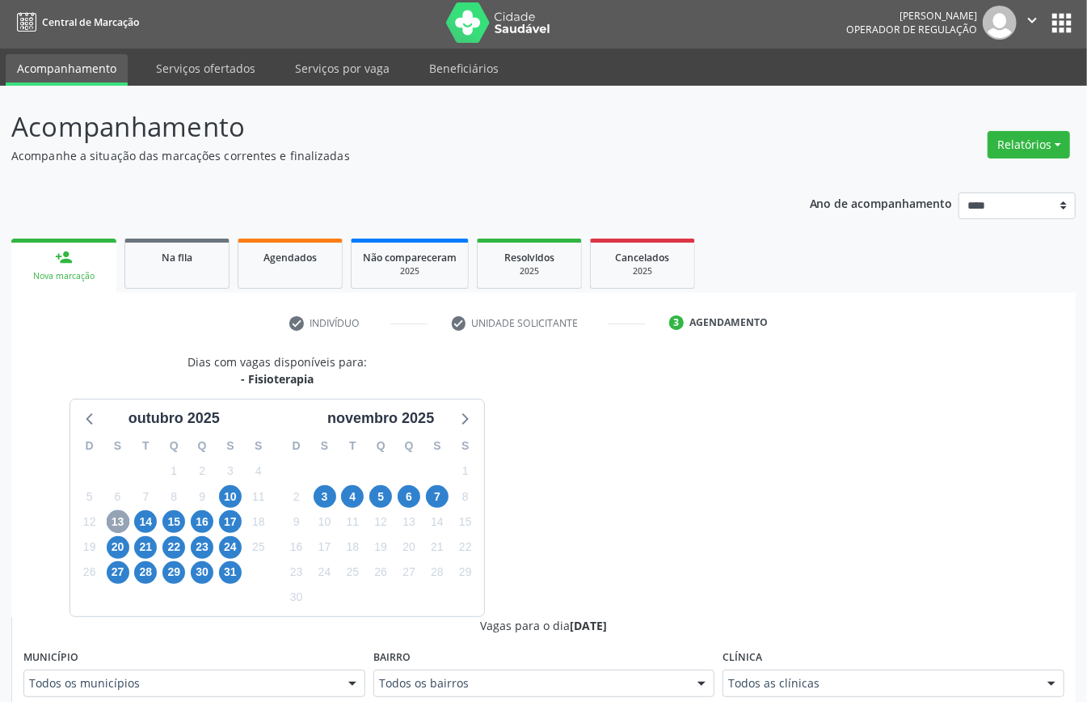
scroll to position [327, 0]
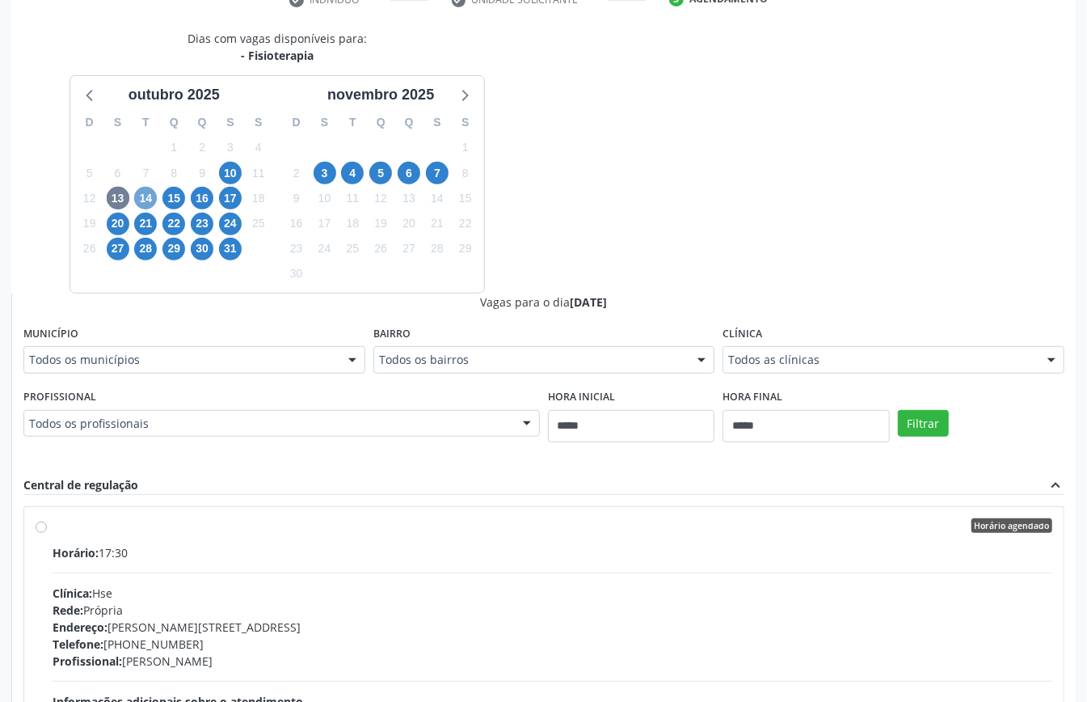
click at [150, 195] on span "14" at bounding box center [145, 198] width 23 height 23
click at [169, 189] on span "15" at bounding box center [173, 198] width 23 height 23
click at [169, 570] on div "Horário: 14:15 Clínica: Hse Rede: Própria Endereço: Av Rosa e Silva, nº 36, Esp…" at bounding box center [553, 655] width 1000 height 222
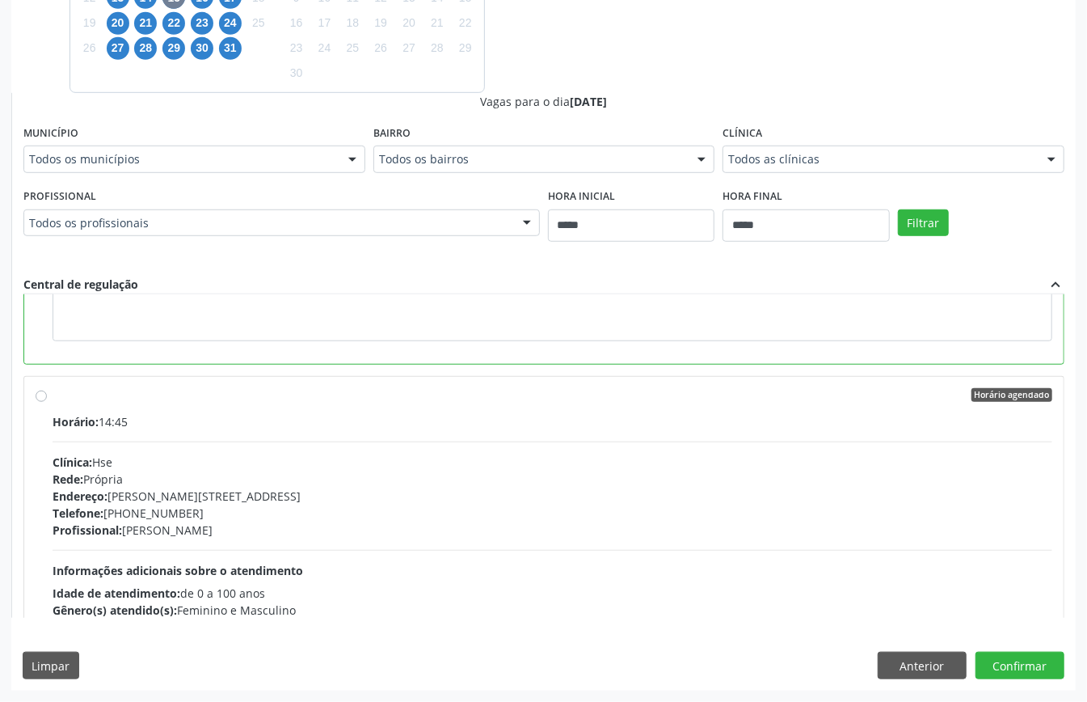
scroll to position [215, 0]
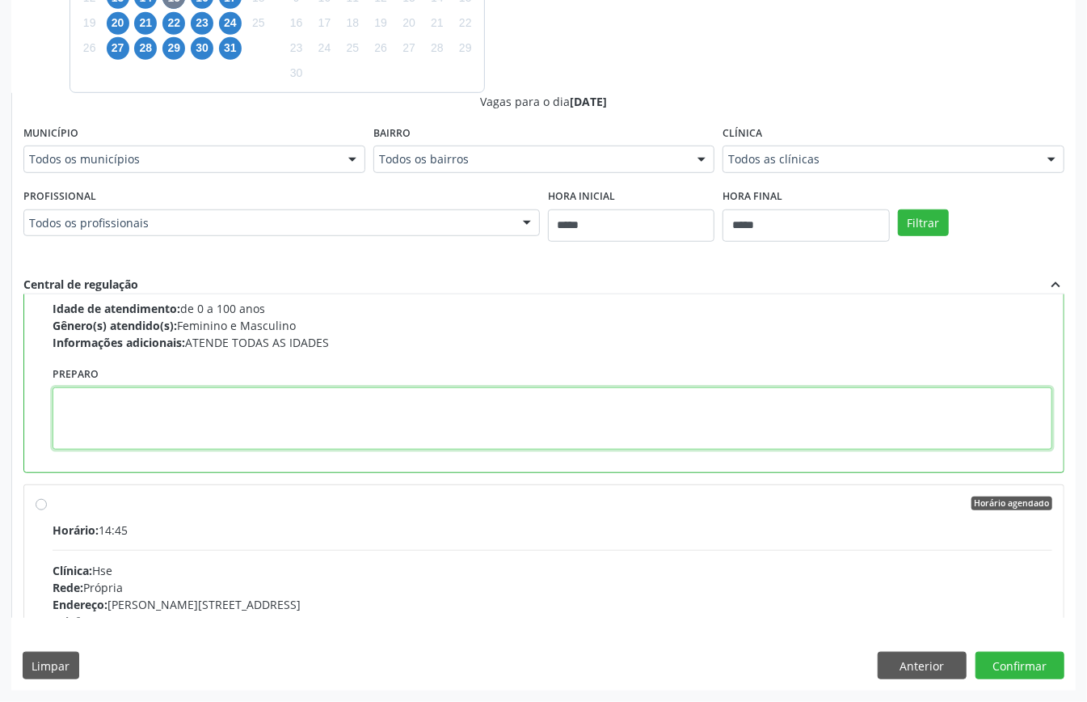
paste textarea "**********"
type textarea "**********"
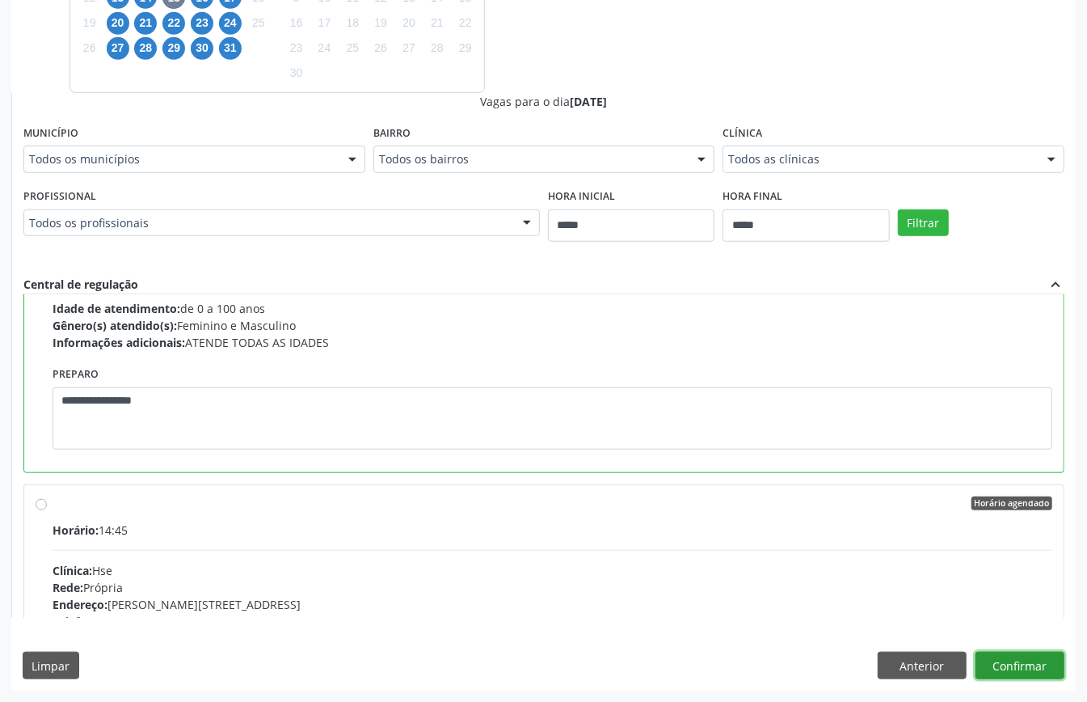
click at [1003, 661] on button "Confirmar" at bounding box center [1019, 664] width 89 height 27
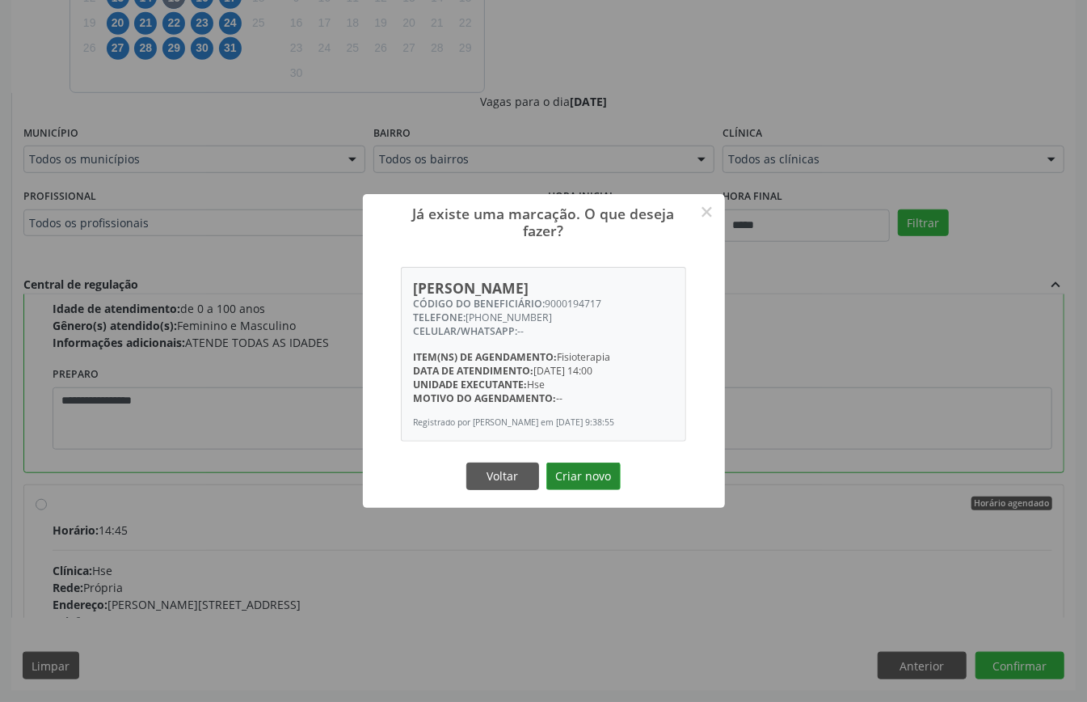
click at [602, 473] on button "Criar novo" at bounding box center [583, 475] width 74 height 27
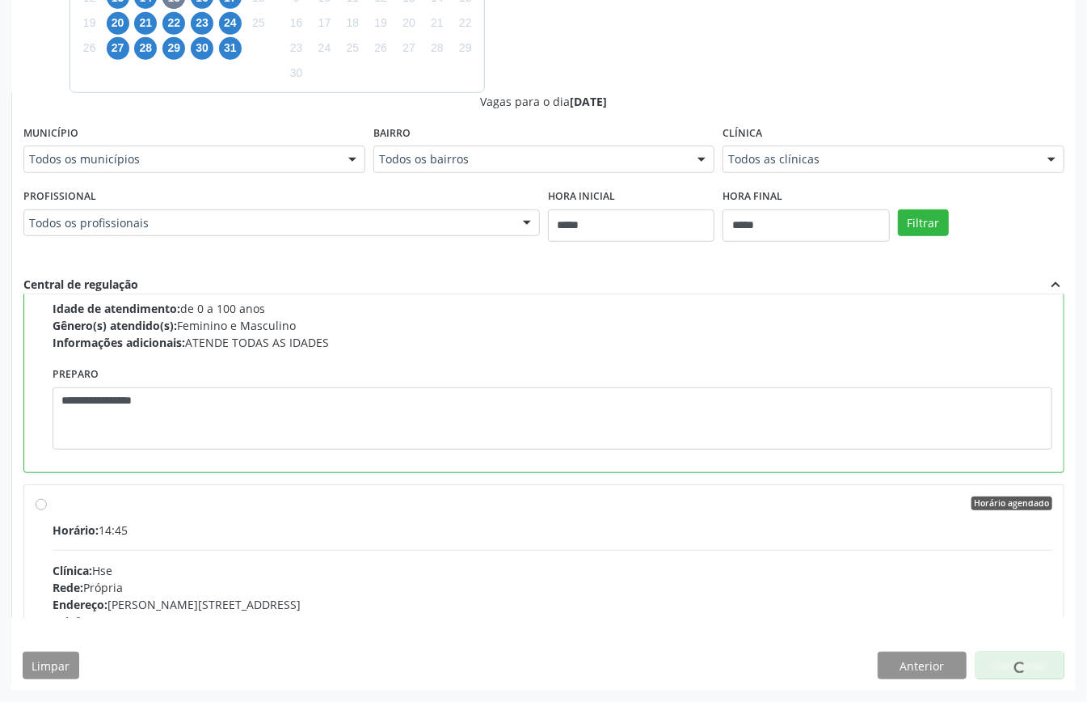
scroll to position [0, 0]
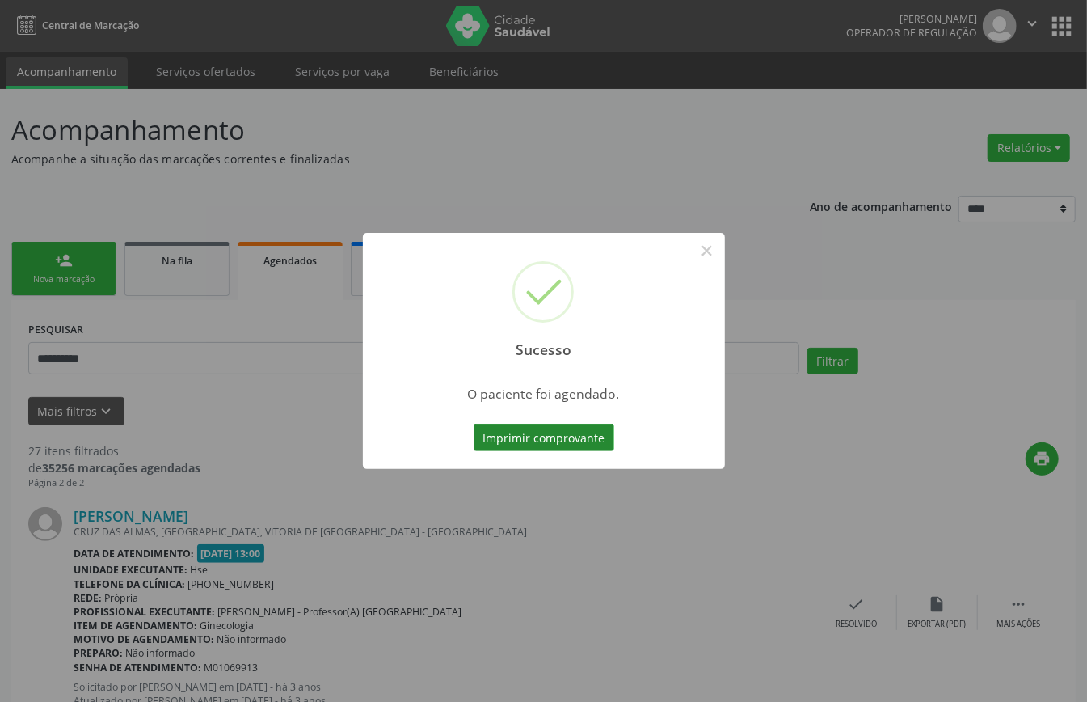
click at [559, 440] on button "Imprimir comprovante" at bounding box center [544, 436] width 141 height 27
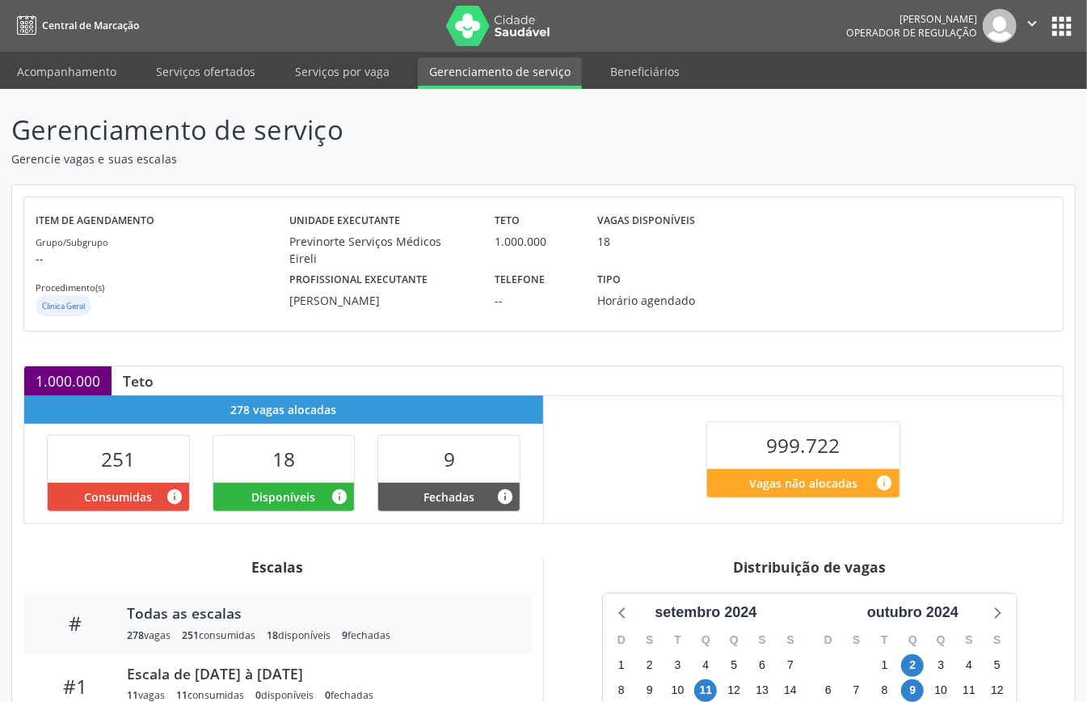
scroll to position [242, 0]
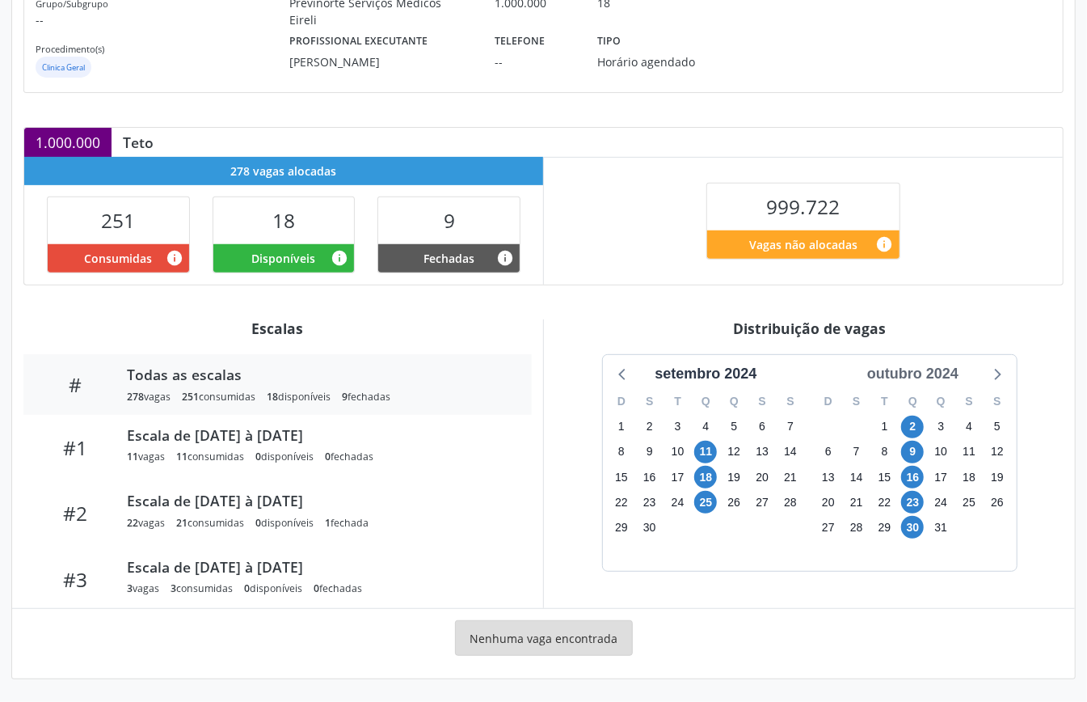
click at [916, 375] on div "outubro 2024" at bounding box center [913, 374] width 104 height 22
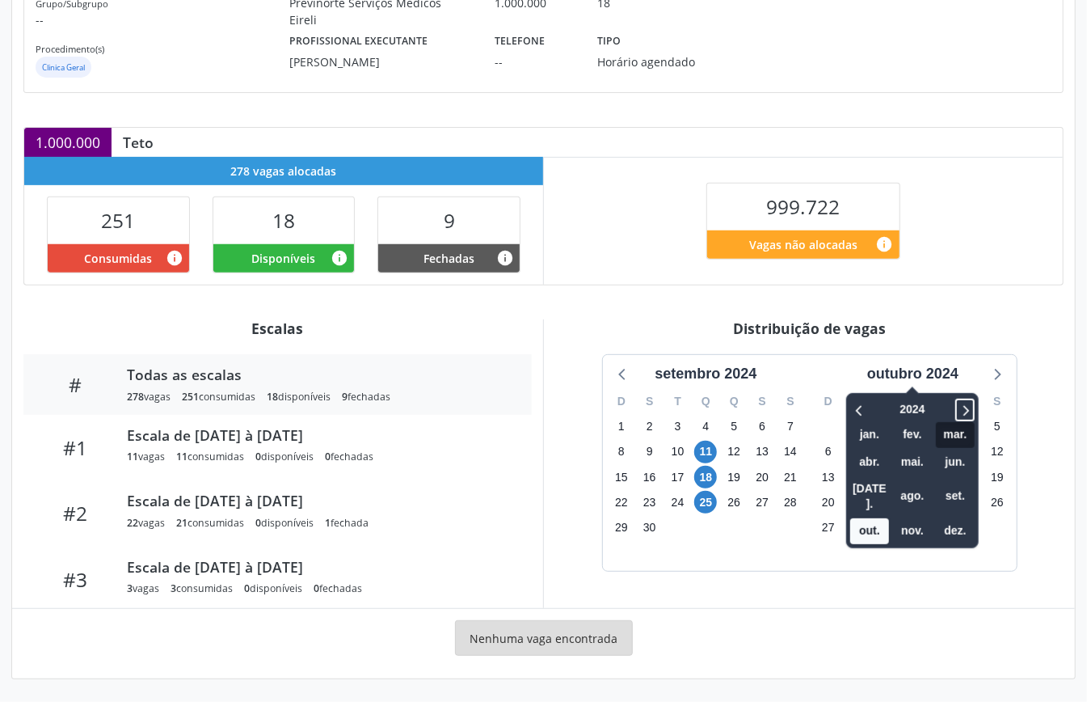
drag, startPoint x: 968, startPoint y: 411, endPoint x: 967, endPoint y: 432, distance: 20.3
click at [970, 412] on icon at bounding box center [965, 409] width 16 height 19
click at [923, 518] on span "nov." at bounding box center [912, 530] width 39 height 25
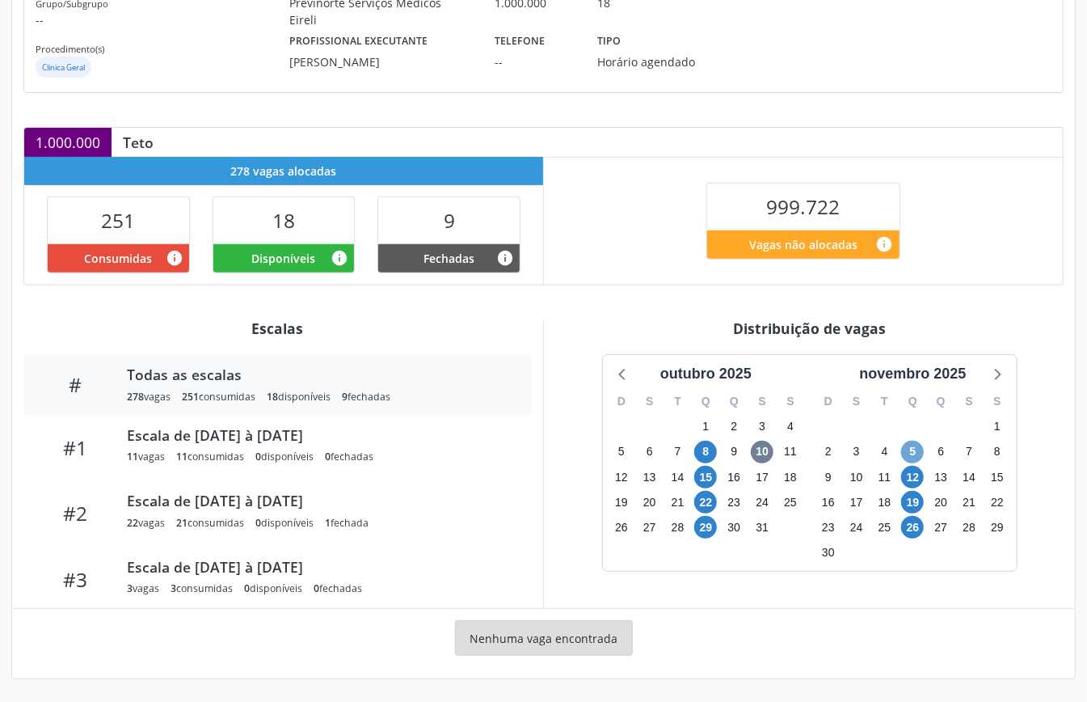
click at [919, 448] on span "5" at bounding box center [912, 451] width 23 height 23
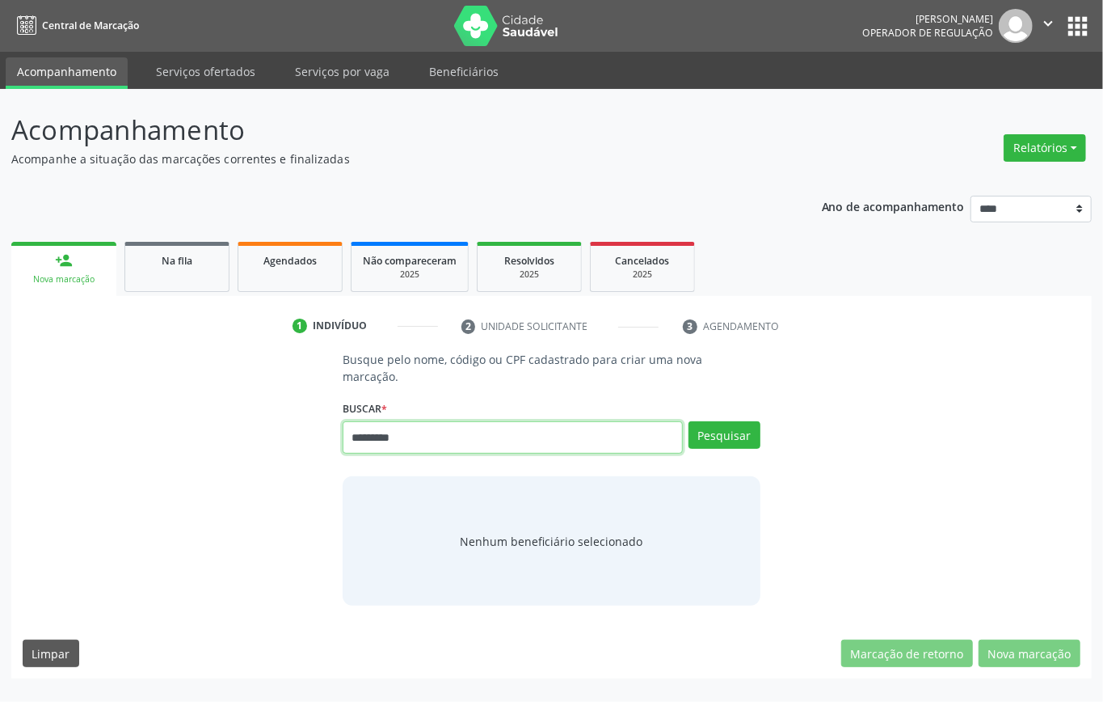
type input "*********"
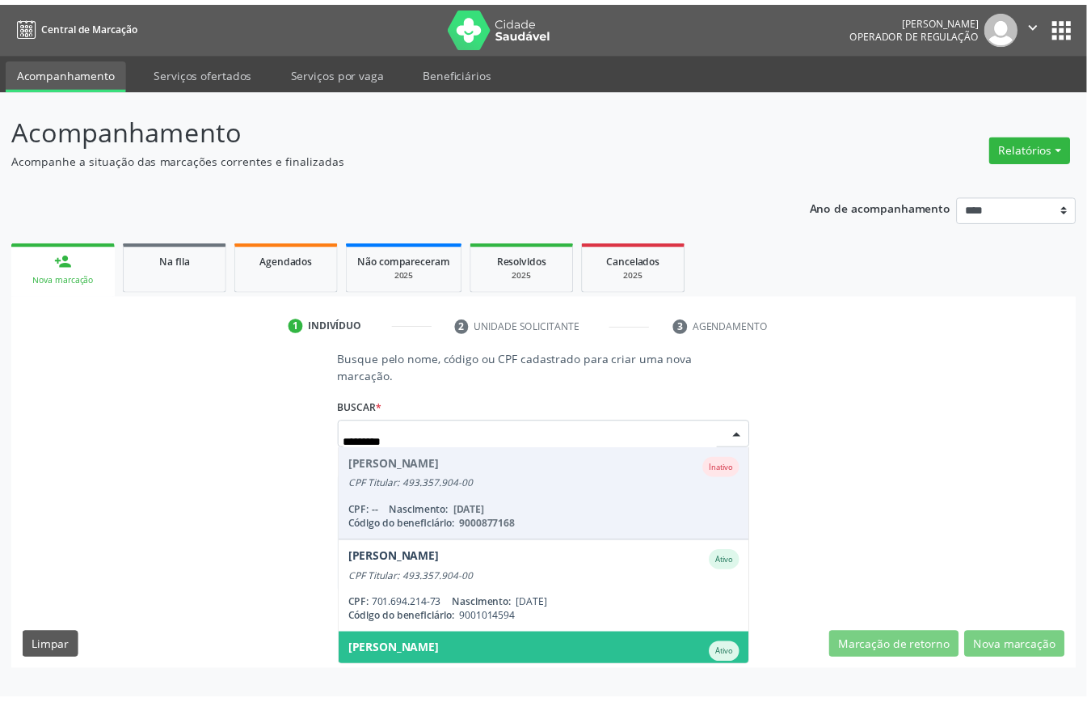
scroll to position [150, 0]
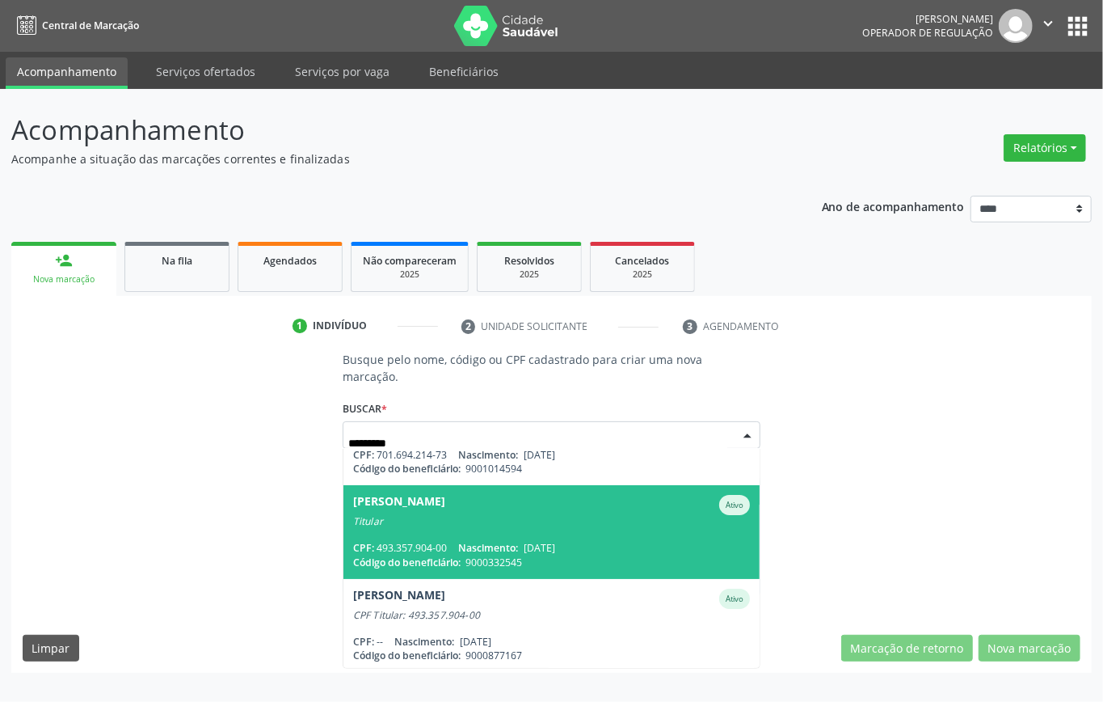
click at [466, 541] on span "Nascimento:" at bounding box center [488, 548] width 60 height 14
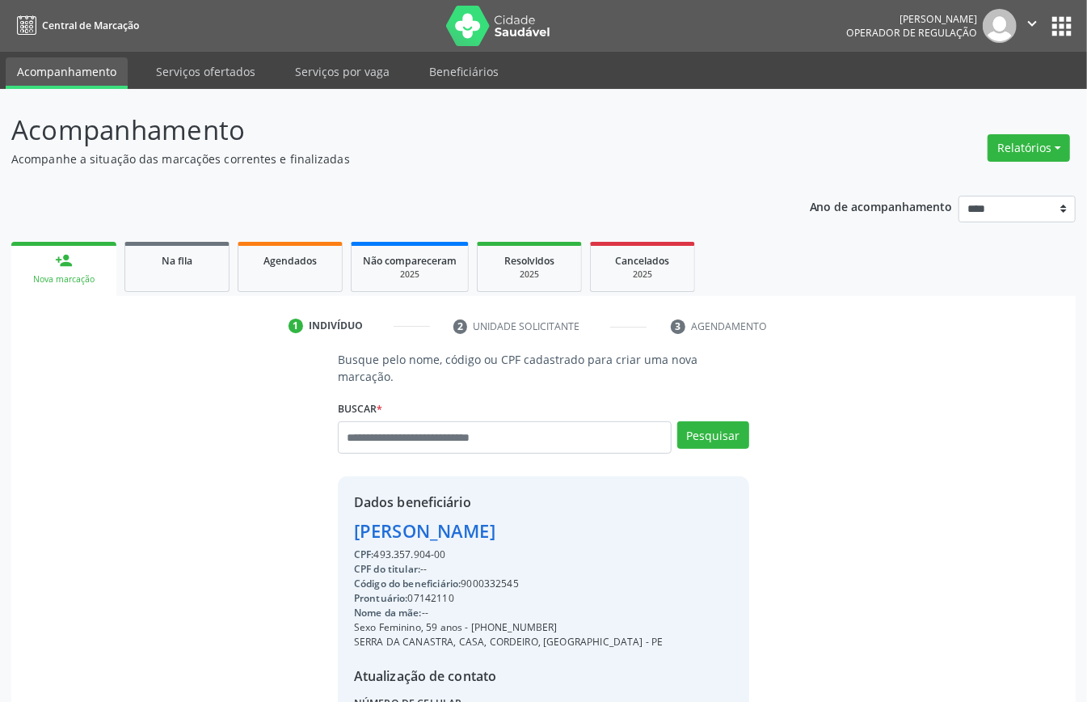
scroll to position [170, 0]
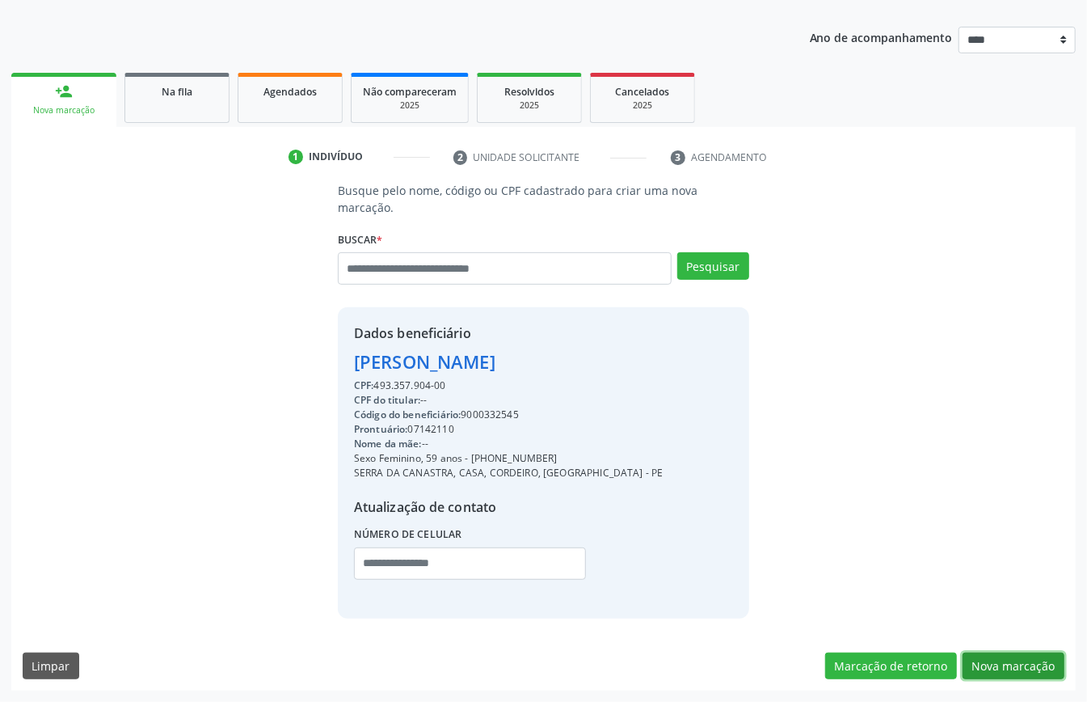
click at [977, 658] on button "Nova marcação" at bounding box center [1014, 665] width 102 height 27
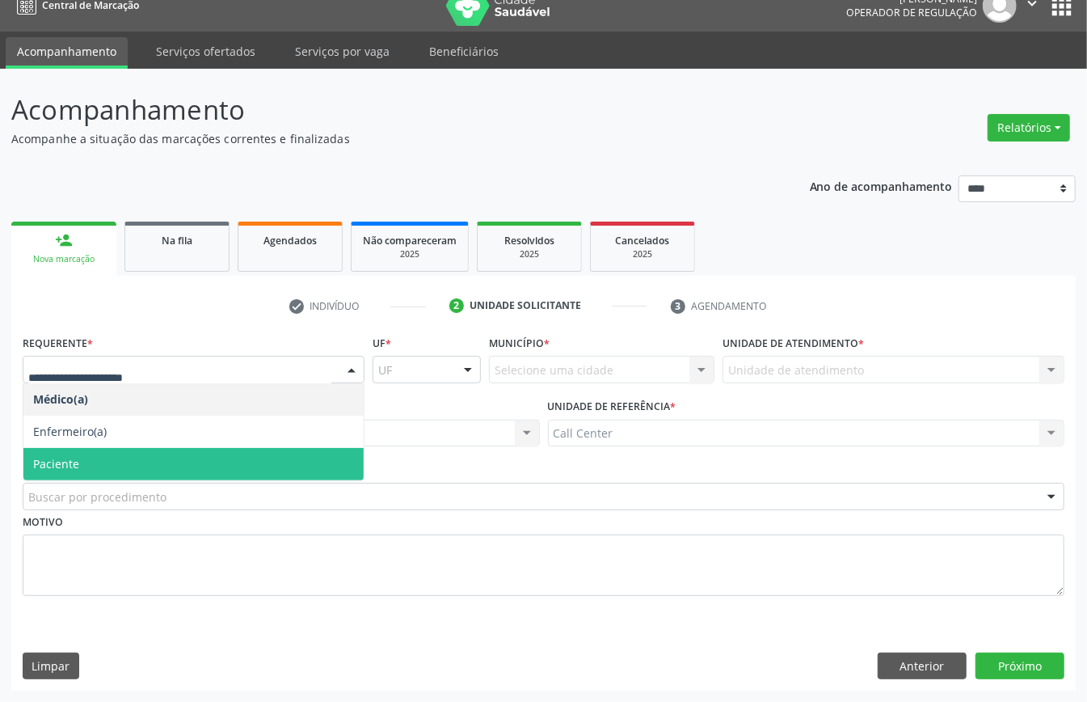
click at [65, 462] on span "Paciente" at bounding box center [56, 463] width 46 height 15
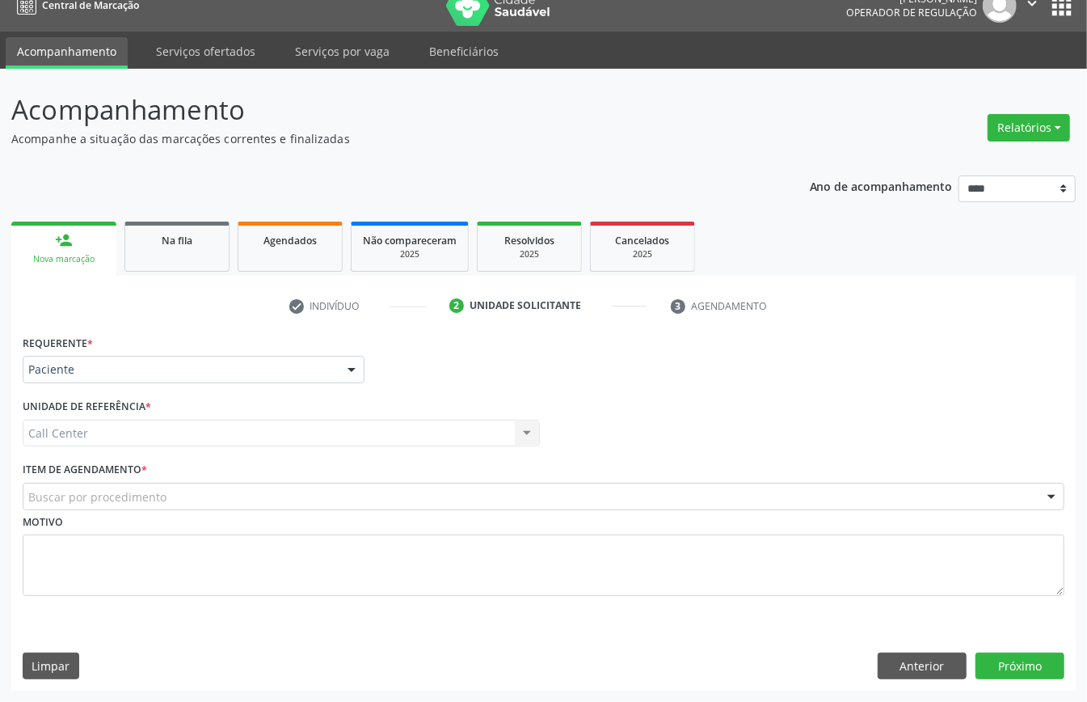
click at [65, 483] on div "Buscar por procedimento" at bounding box center [544, 495] width 1042 height 27
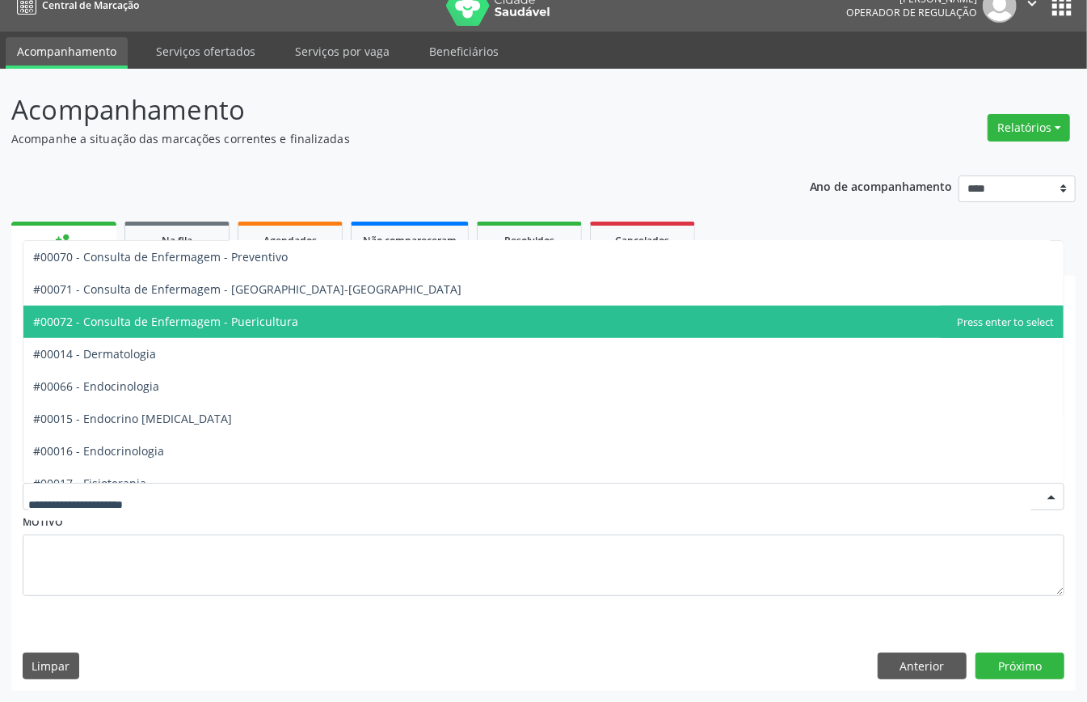
scroll to position [754, 0]
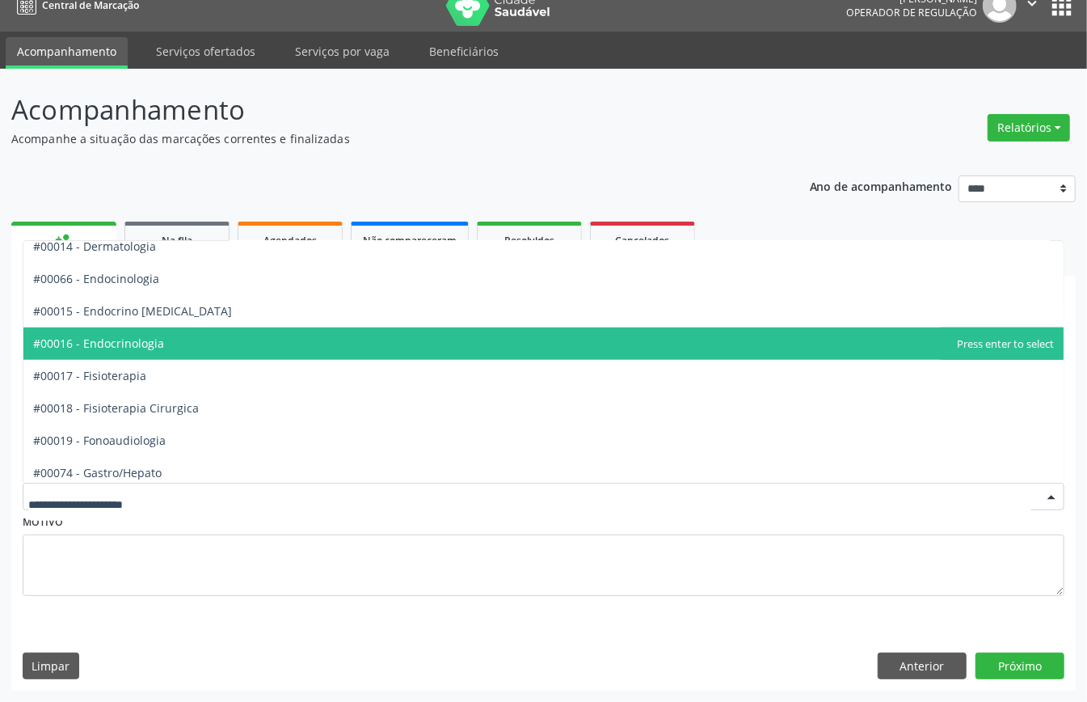
click at [196, 347] on span "#00016 - Endocrinologia" at bounding box center [543, 343] width 1040 height 32
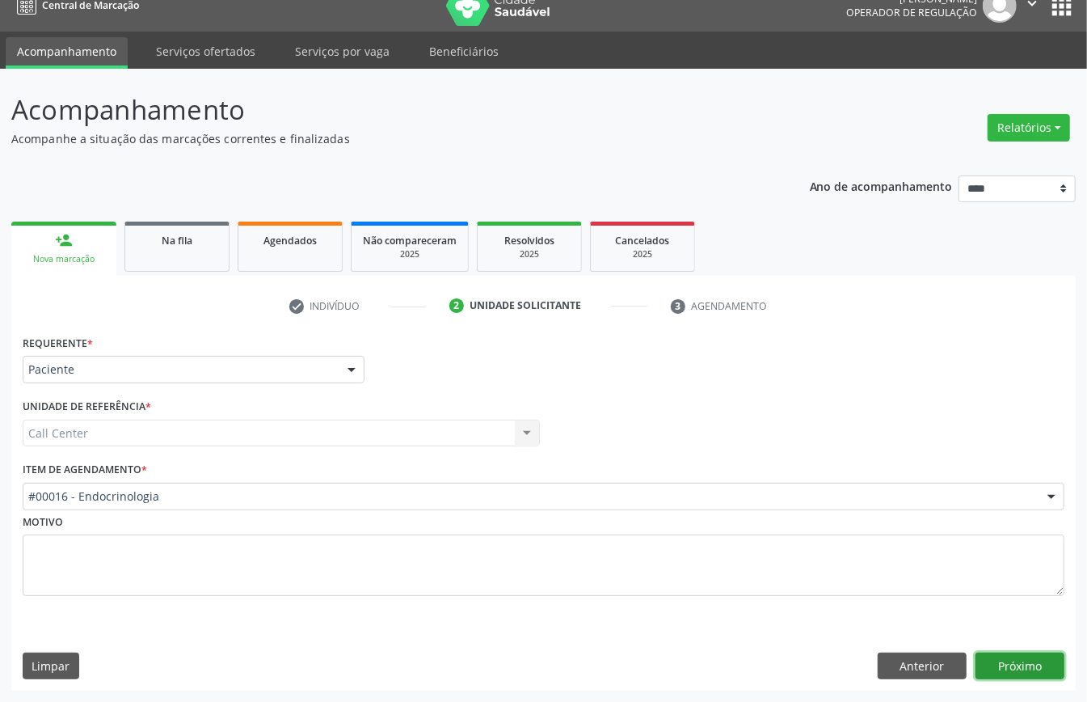
click at [1047, 672] on button "Próximo" at bounding box center [1019, 665] width 89 height 27
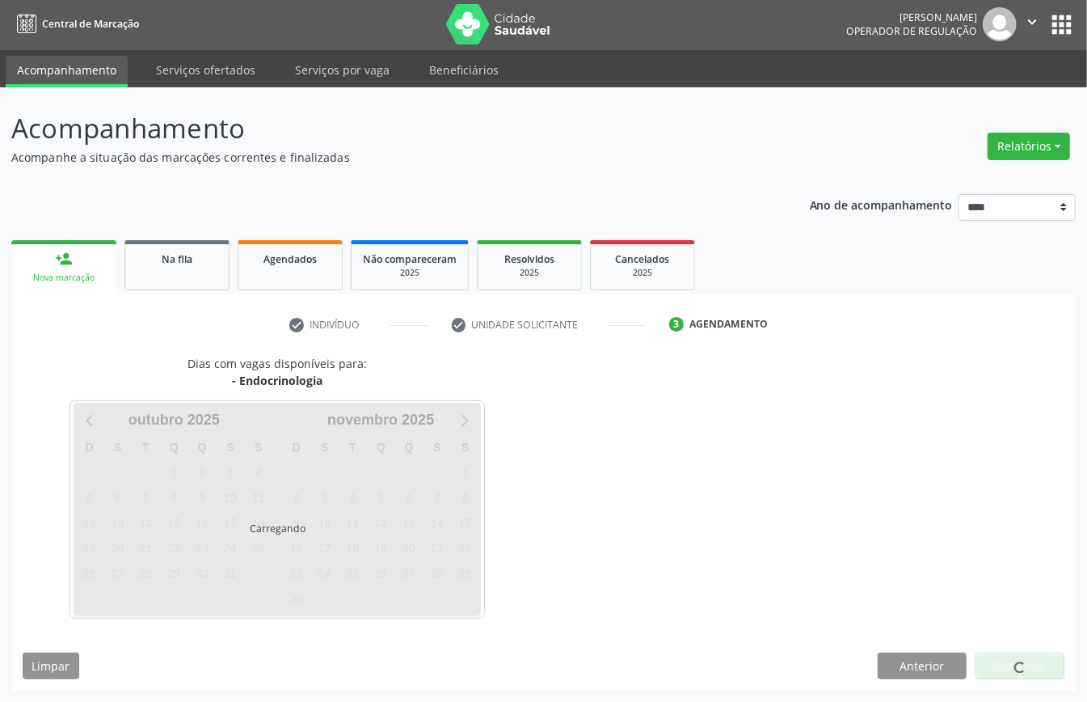
scroll to position [3, 0]
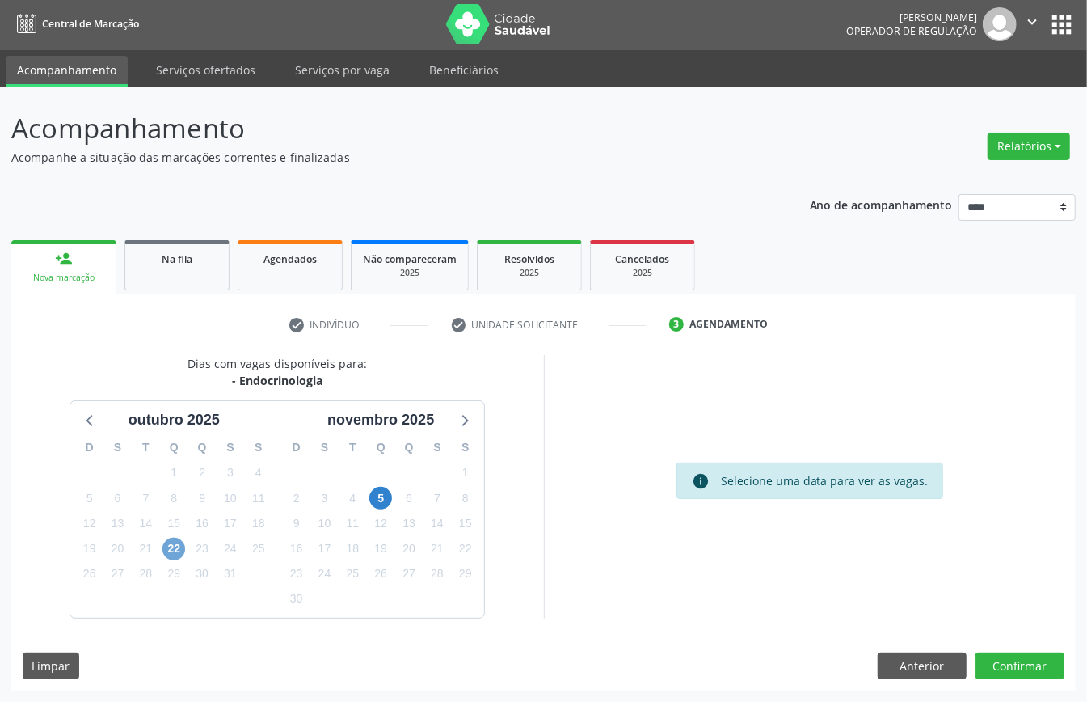
click at [169, 545] on span "22" at bounding box center [173, 548] width 23 height 23
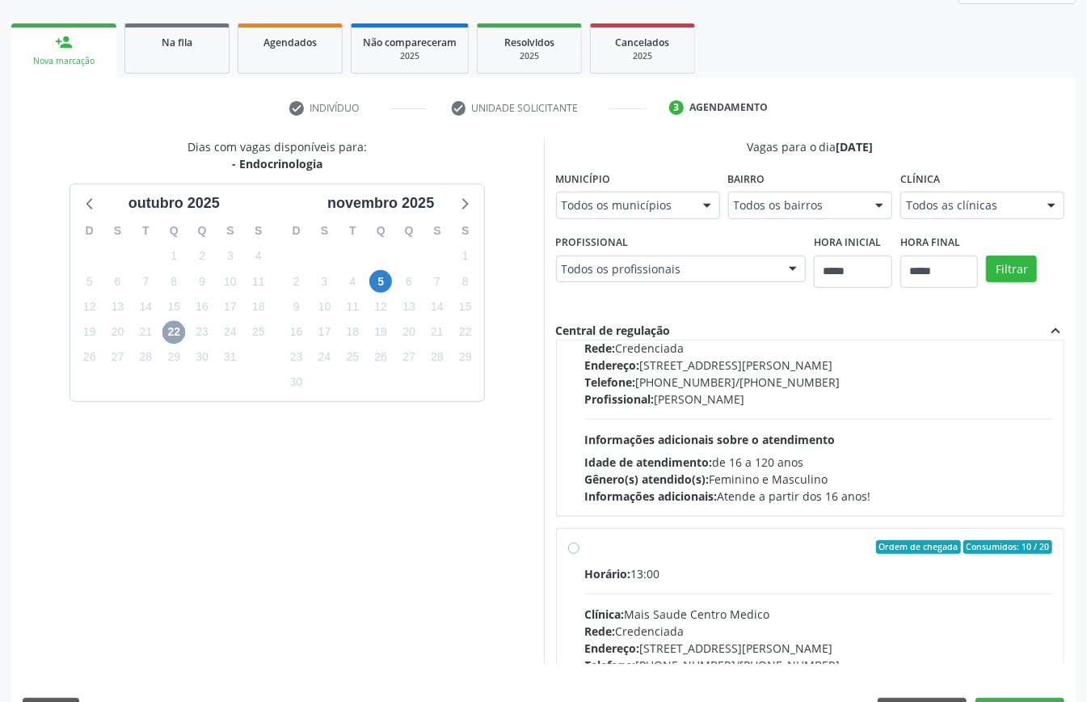
scroll to position [256, 0]
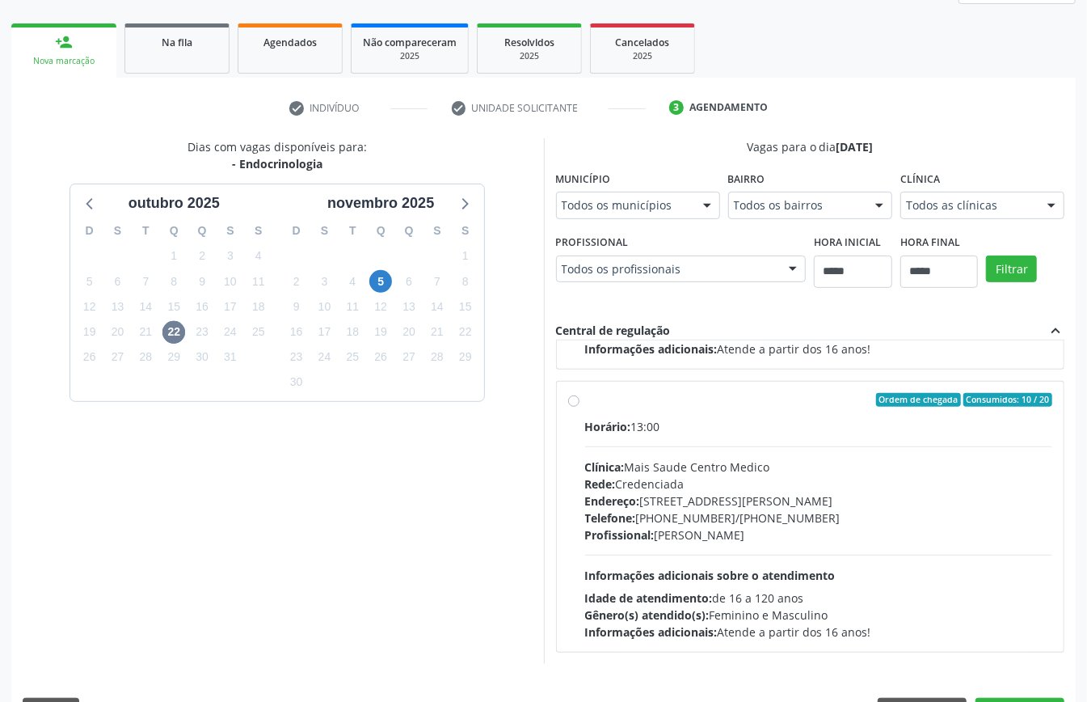
click at [696, 506] on div "Endereço: Rua Gervasio Pires, nº 252, Boa Vista, Recife - PE" at bounding box center [819, 500] width 468 height 17
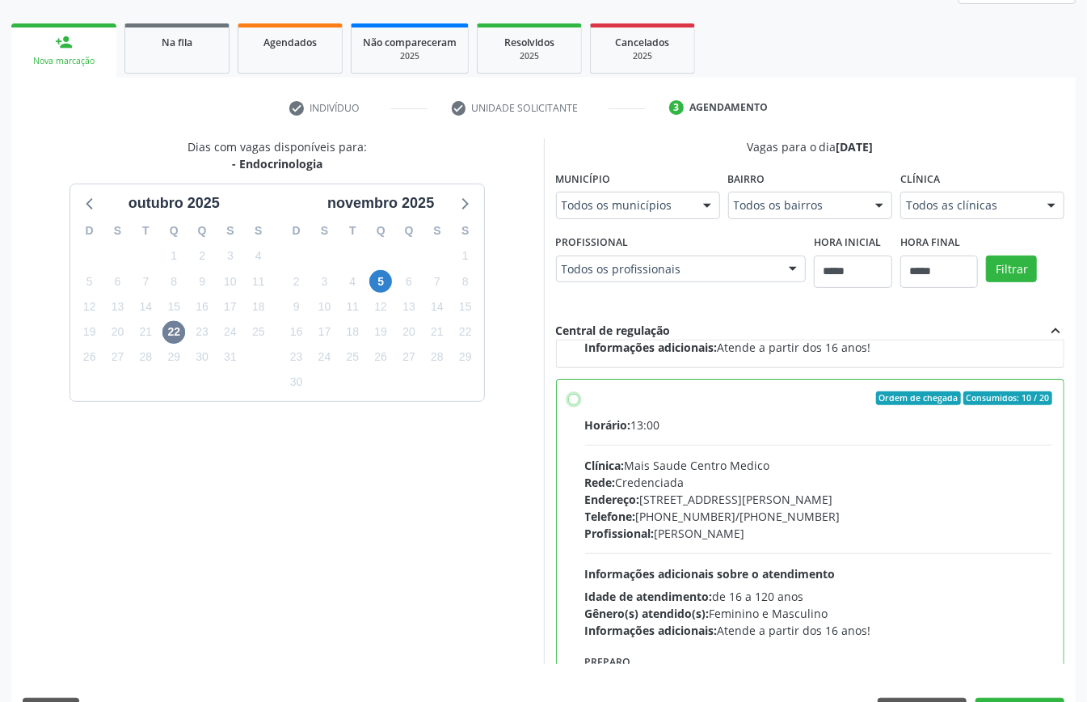
scroll to position [364, 0]
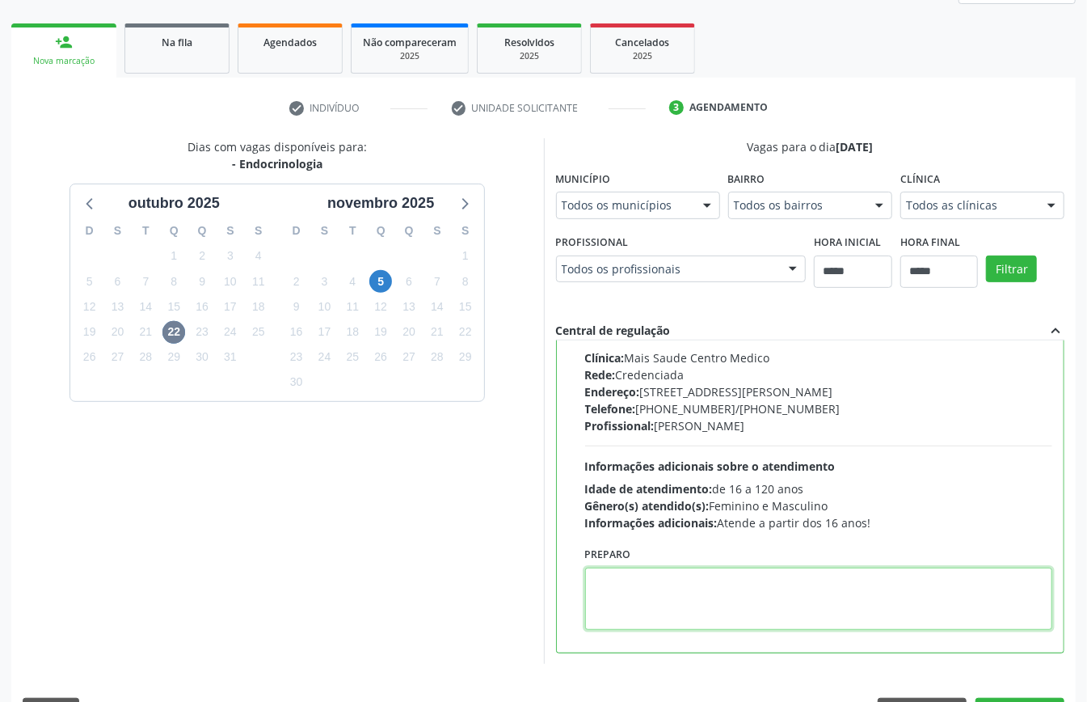
paste textarea "**********"
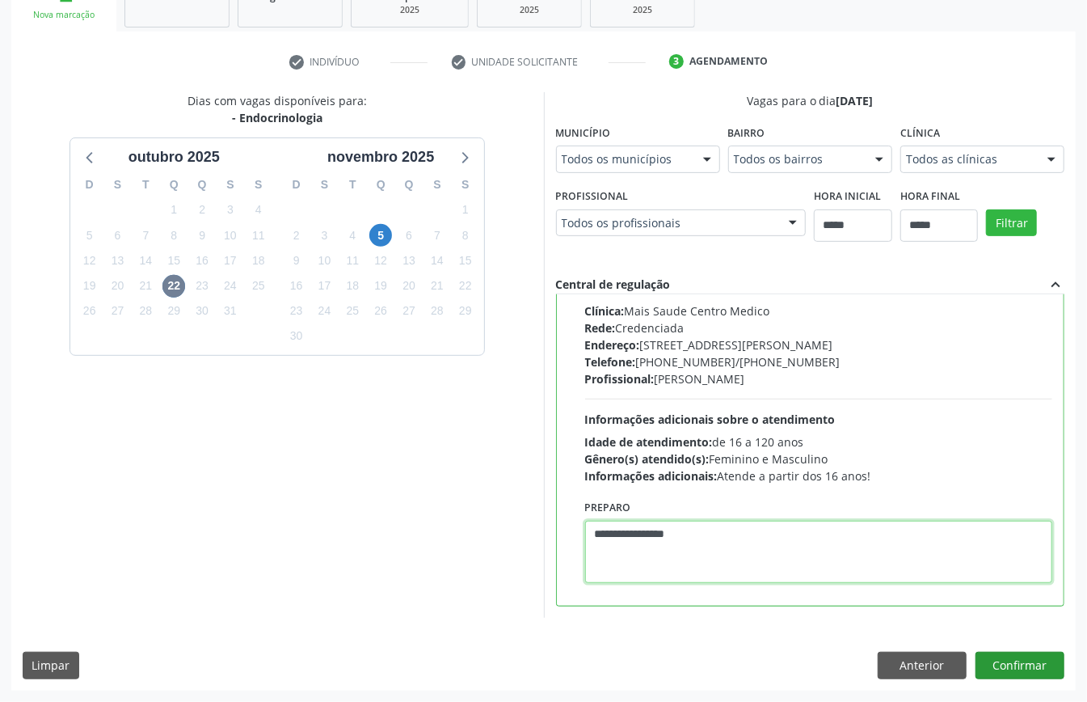
type textarea "**********"
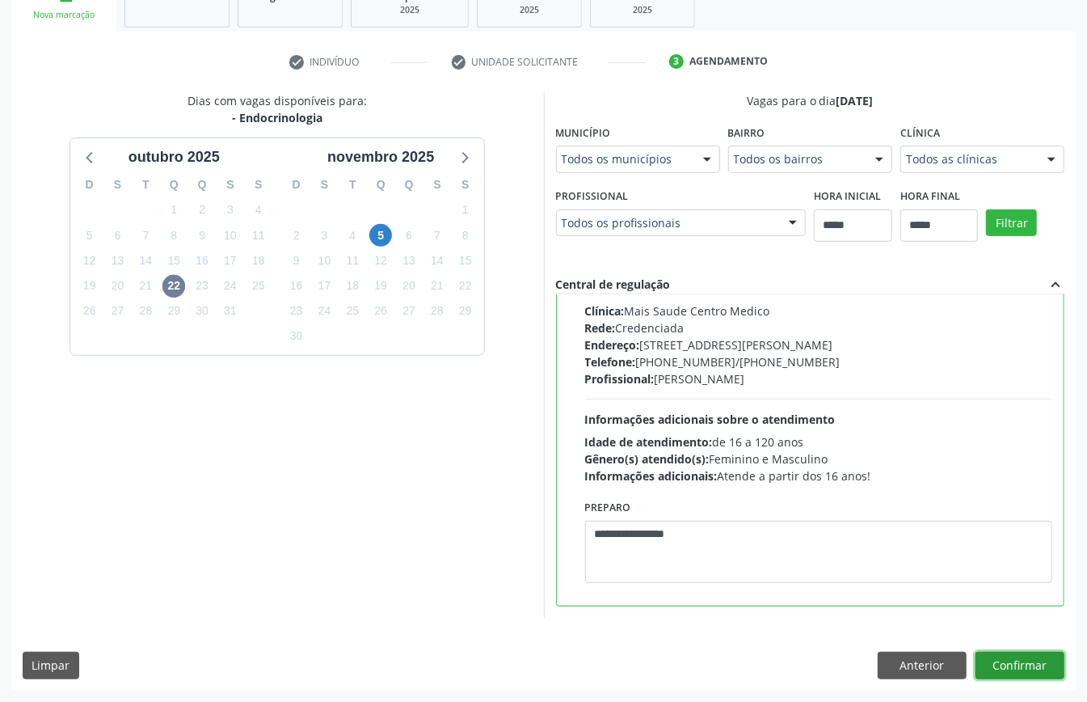
click at [1030, 660] on button "Confirmar" at bounding box center [1019, 664] width 89 height 27
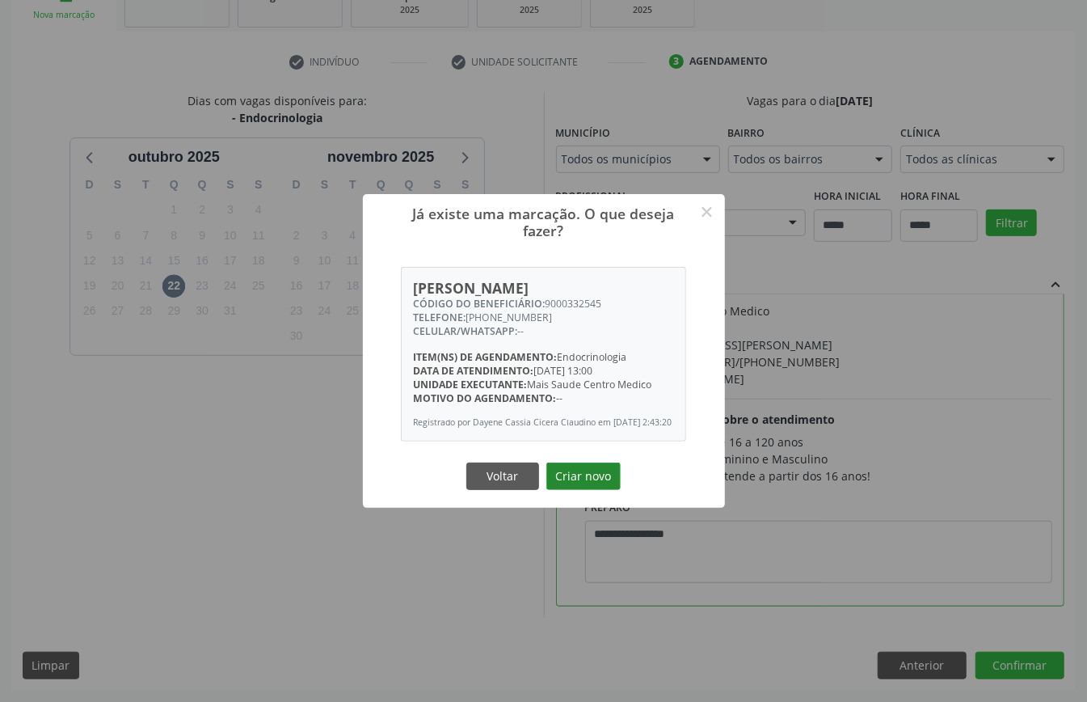
click at [577, 490] on button "Criar novo" at bounding box center [583, 475] width 74 height 27
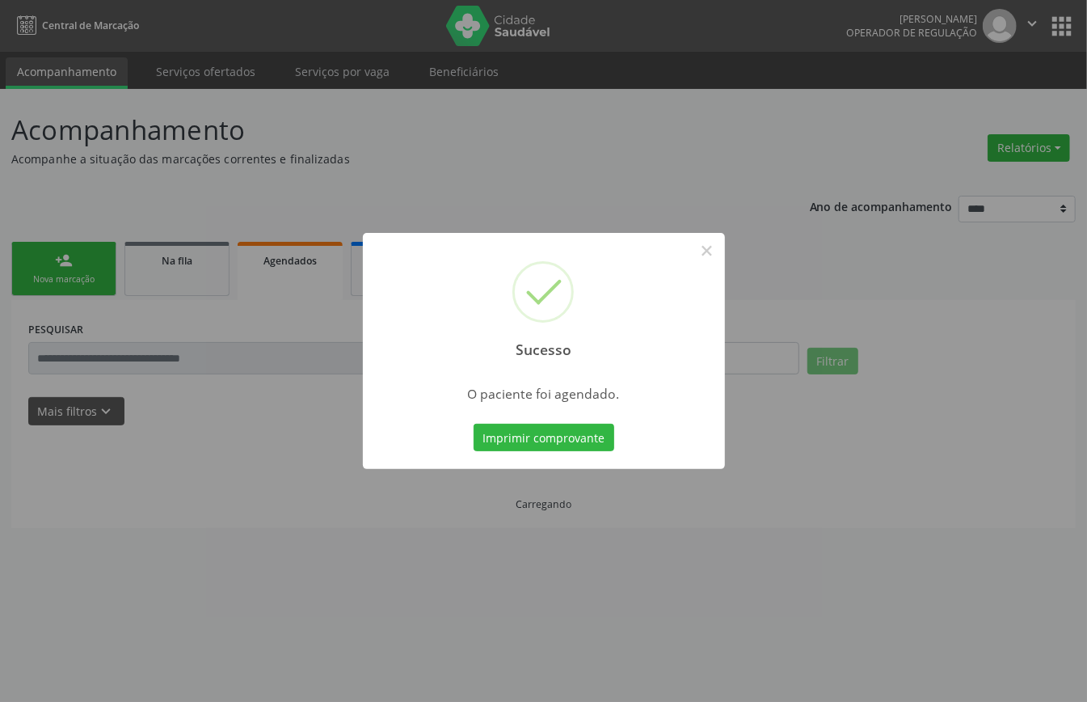
scroll to position [0, 0]
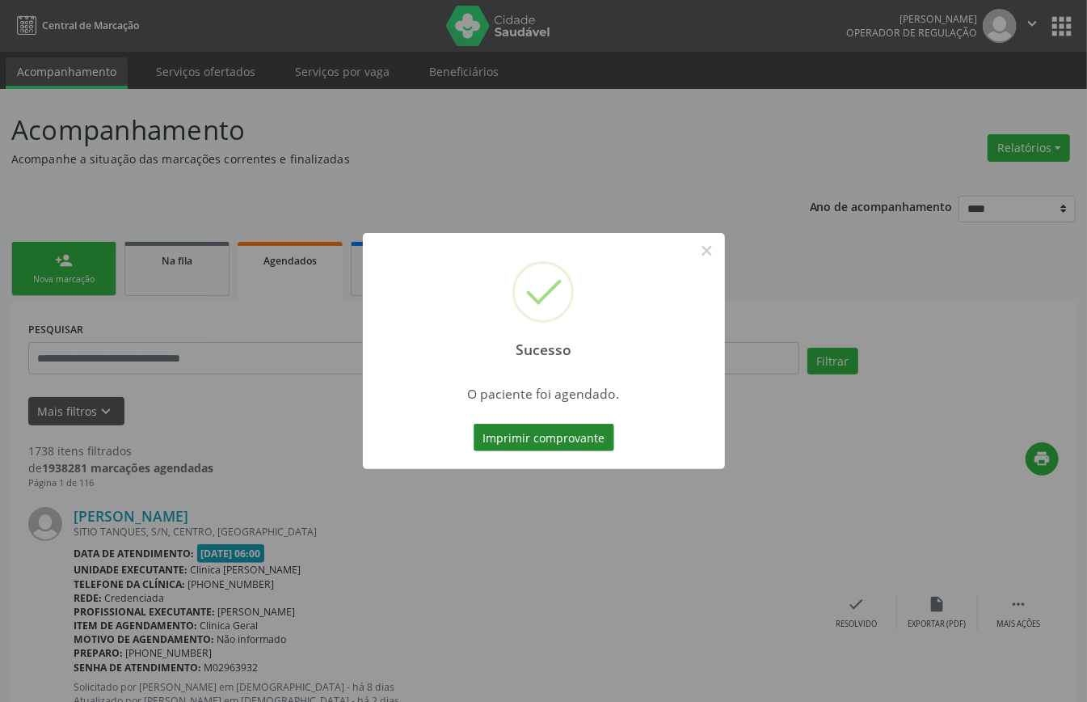
click at [548, 443] on button "Imprimir comprovante" at bounding box center [544, 436] width 141 height 27
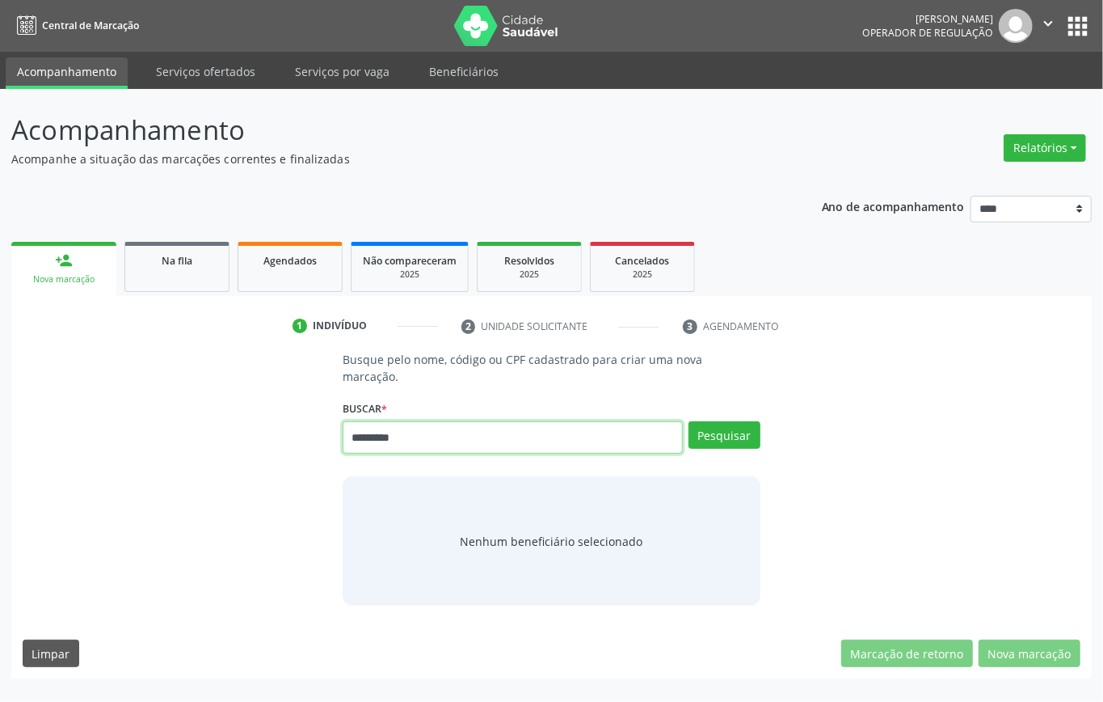
type input "*********"
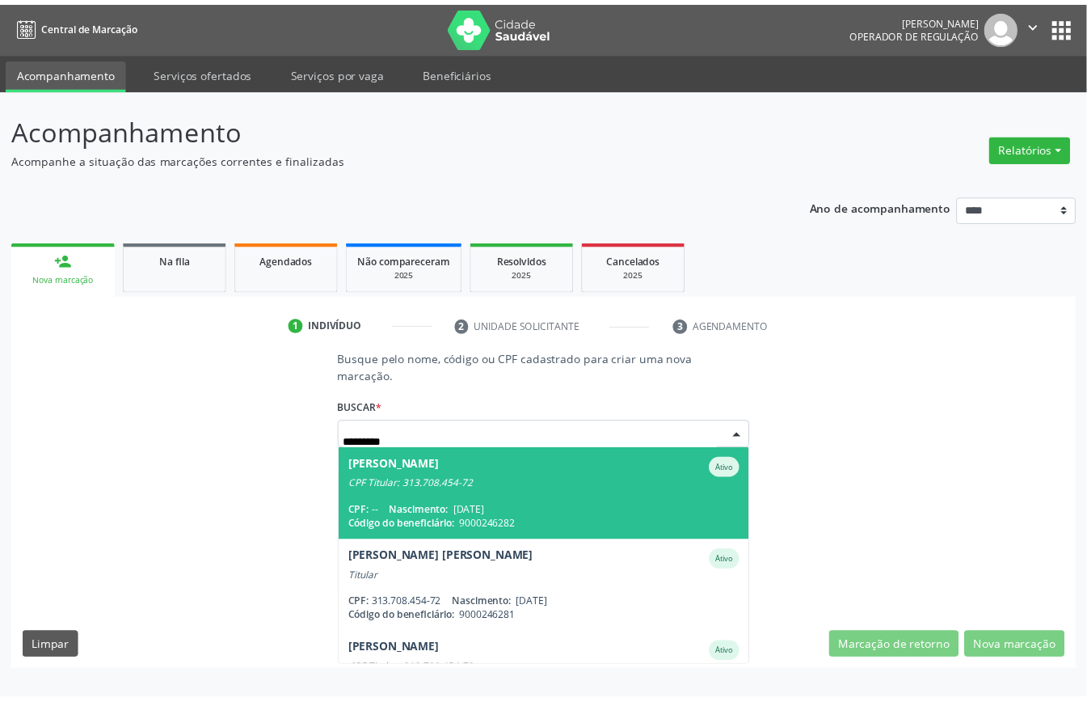
scroll to position [150, 0]
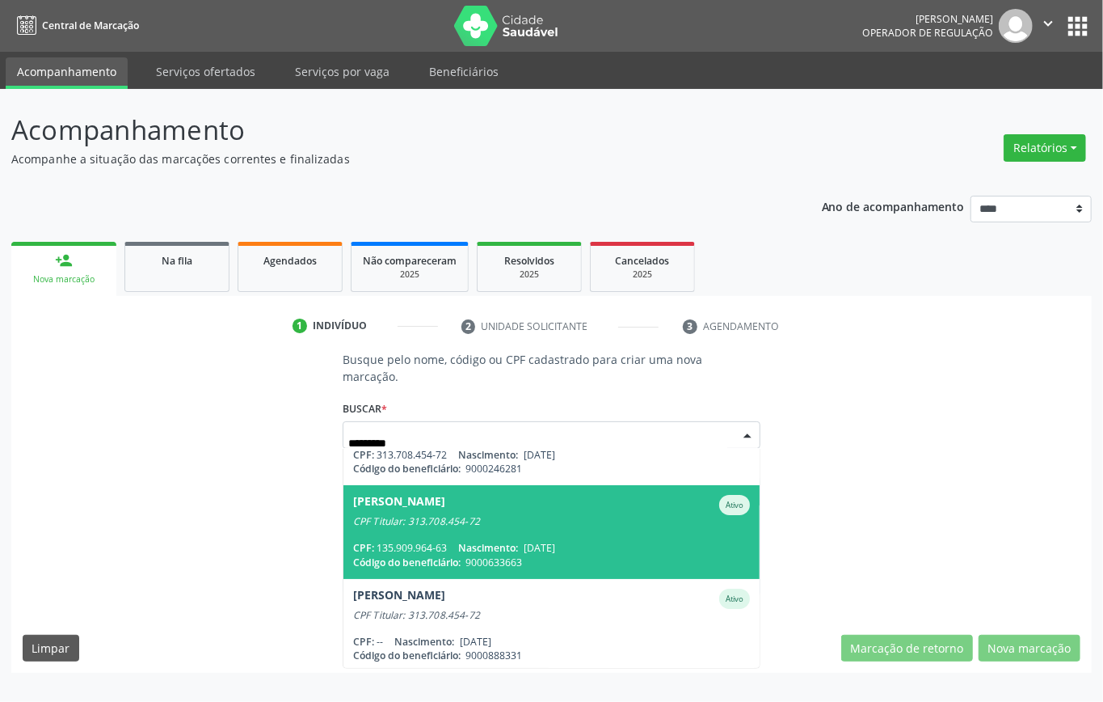
click at [480, 537] on span "[PERSON_NAME] Ativo CPF Titular: 313.708.454-72 CPF: 135.909.964-63 Nascimento:…" at bounding box center [551, 531] width 416 height 93
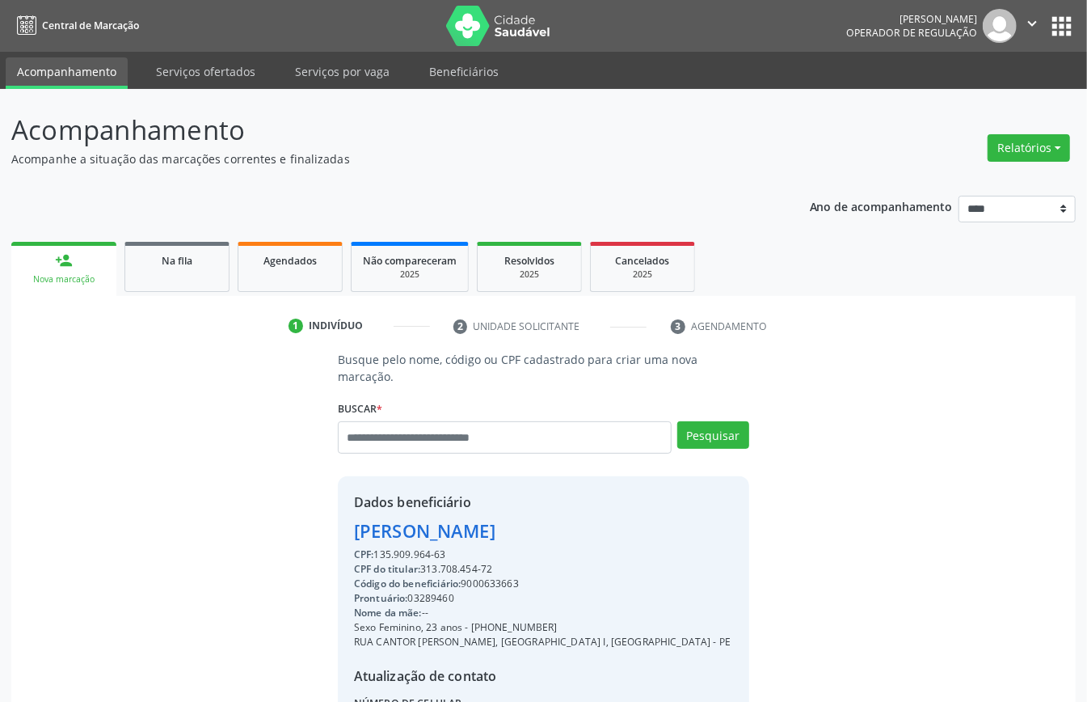
scroll to position [170, 0]
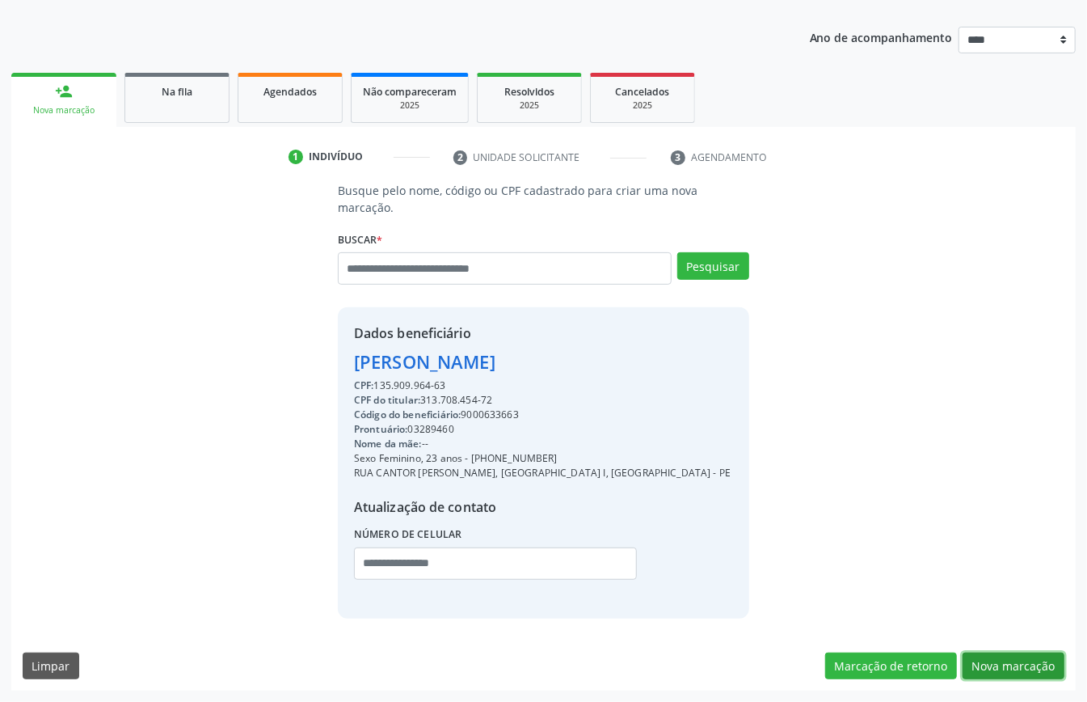
click at [991, 664] on button "Nova marcação" at bounding box center [1014, 665] width 102 height 27
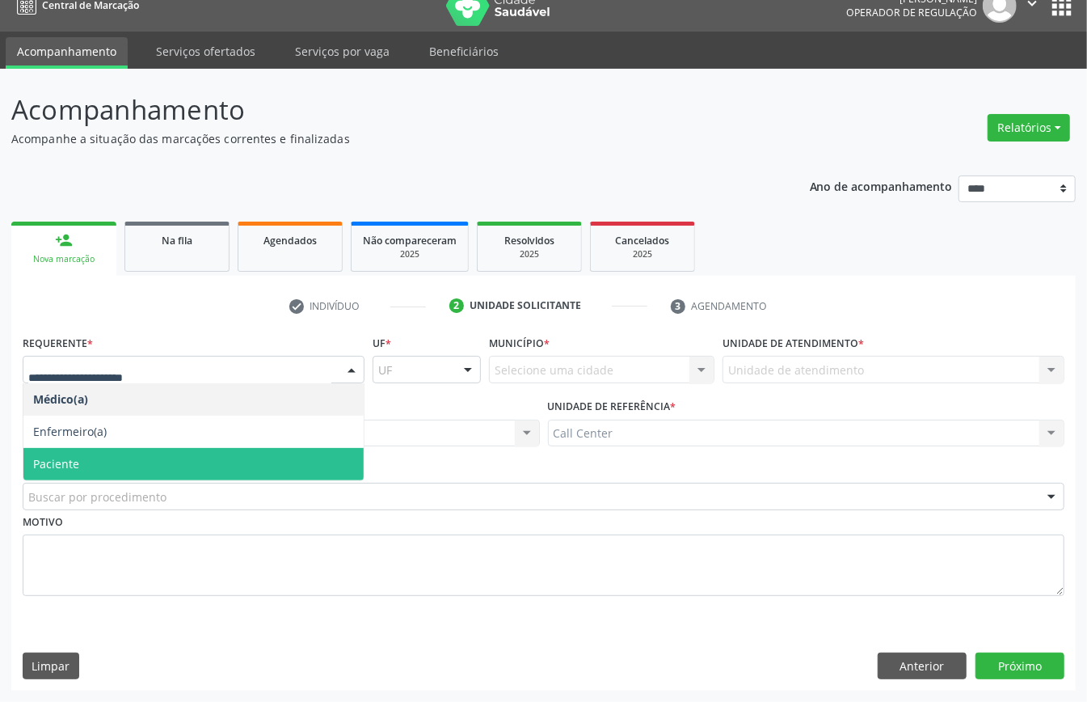
click at [85, 454] on span "Paciente" at bounding box center [193, 464] width 340 height 32
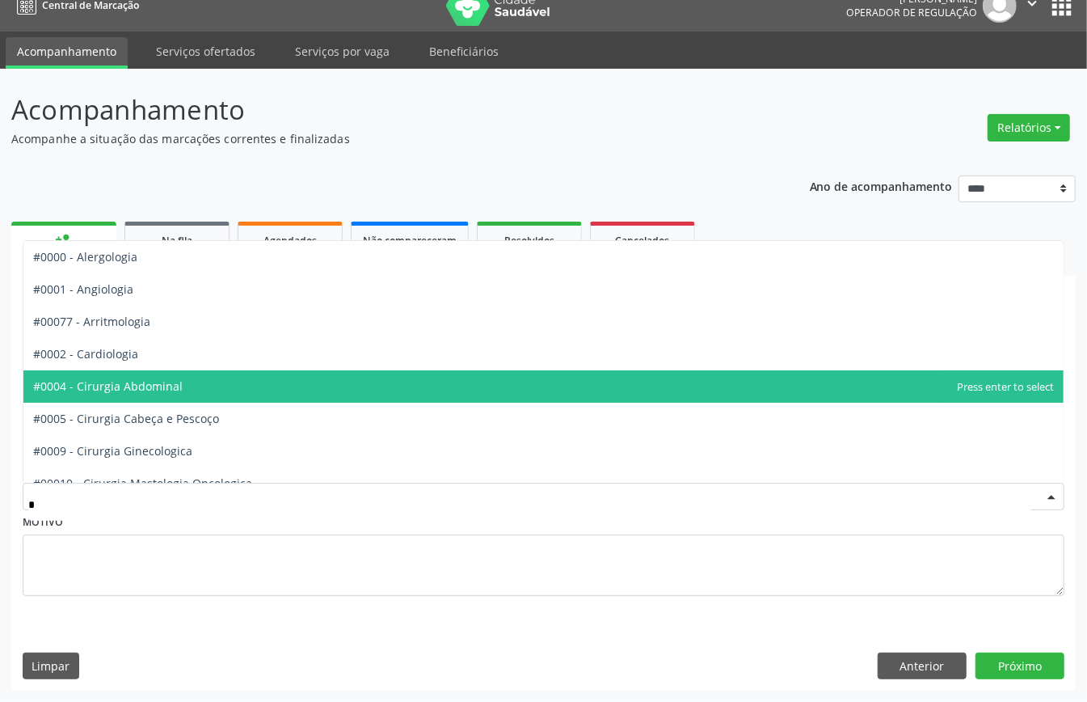
type input "**"
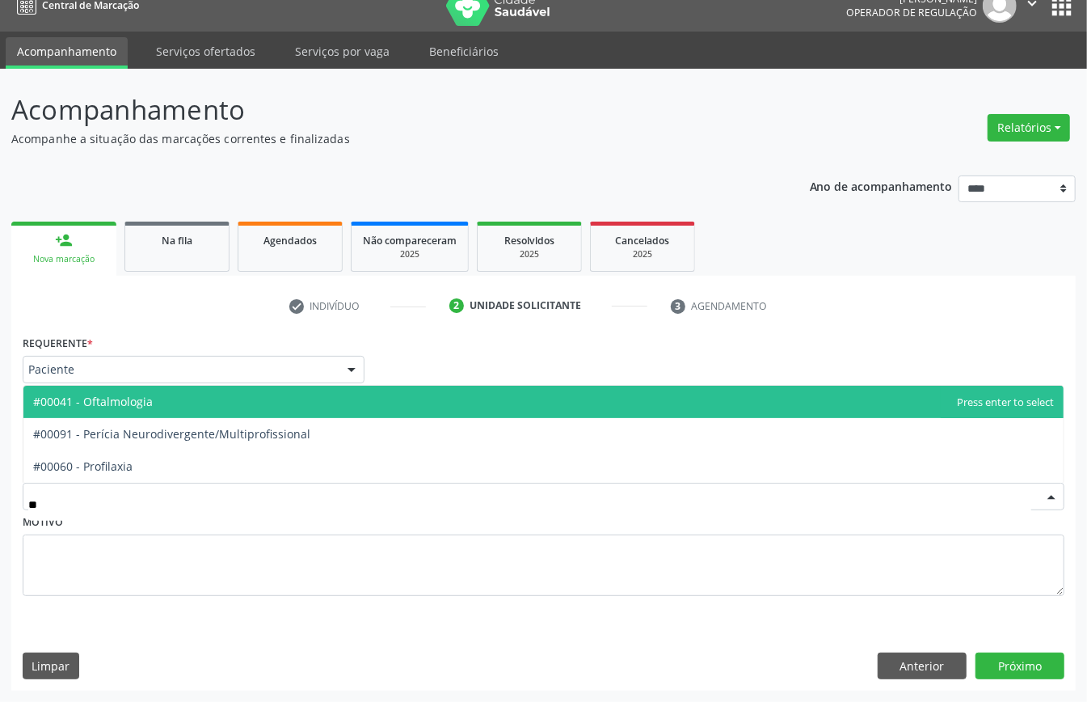
click at [158, 394] on span "#00041 - Oftalmologia" at bounding box center [543, 402] width 1040 height 32
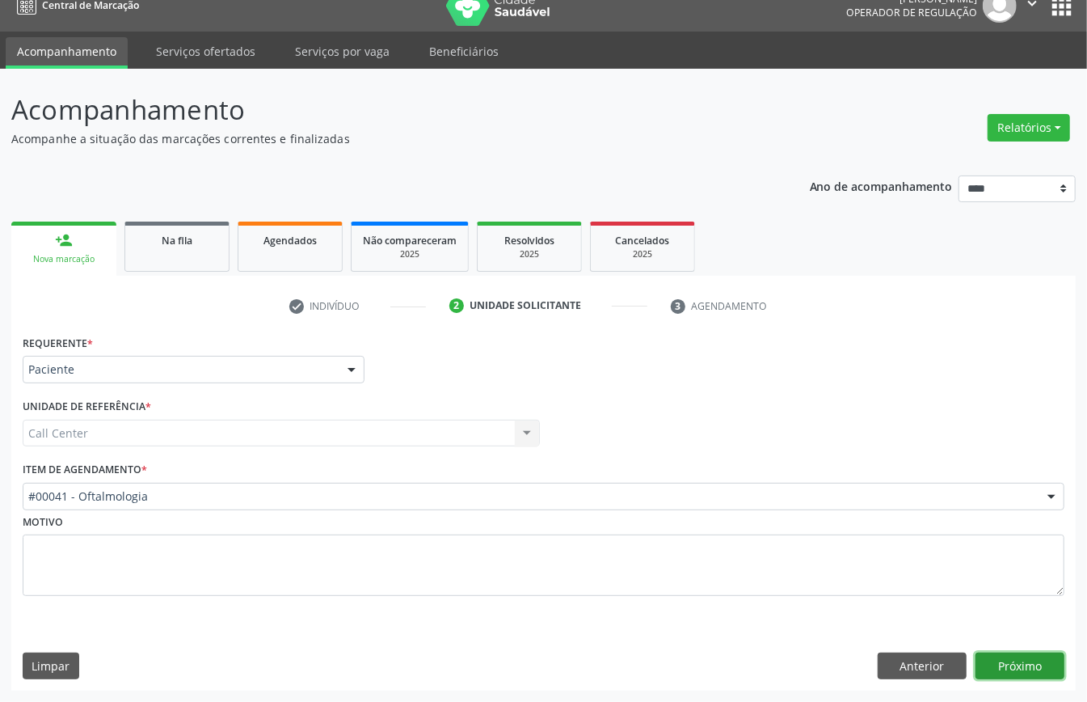
click at [1022, 661] on button "Próximo" at bounding box center [1019, 665] width 89 height 27
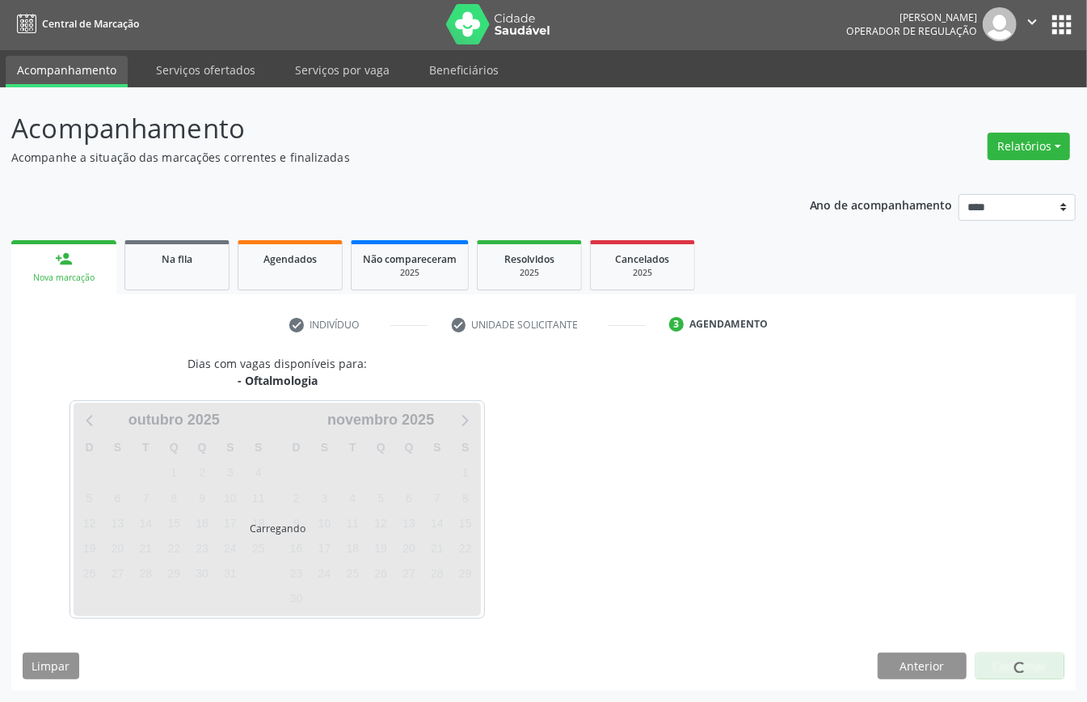
scroll to position [3, 0]
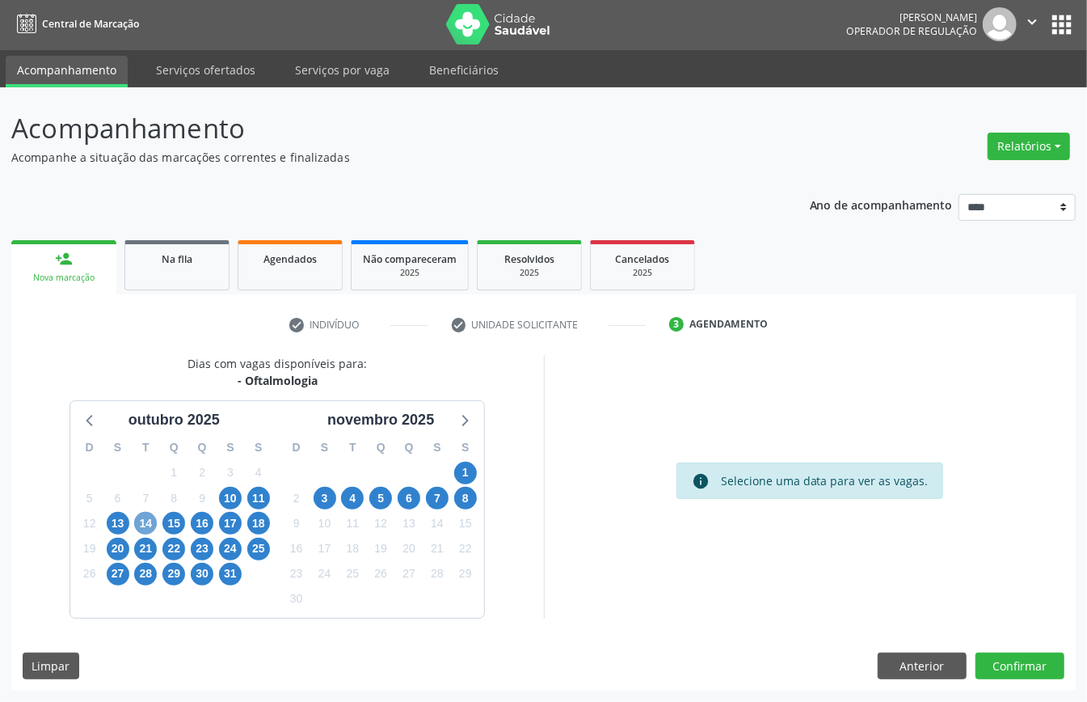
click at [136, 522] on span "14" at bounding box center [145, 523] width 23 height 23
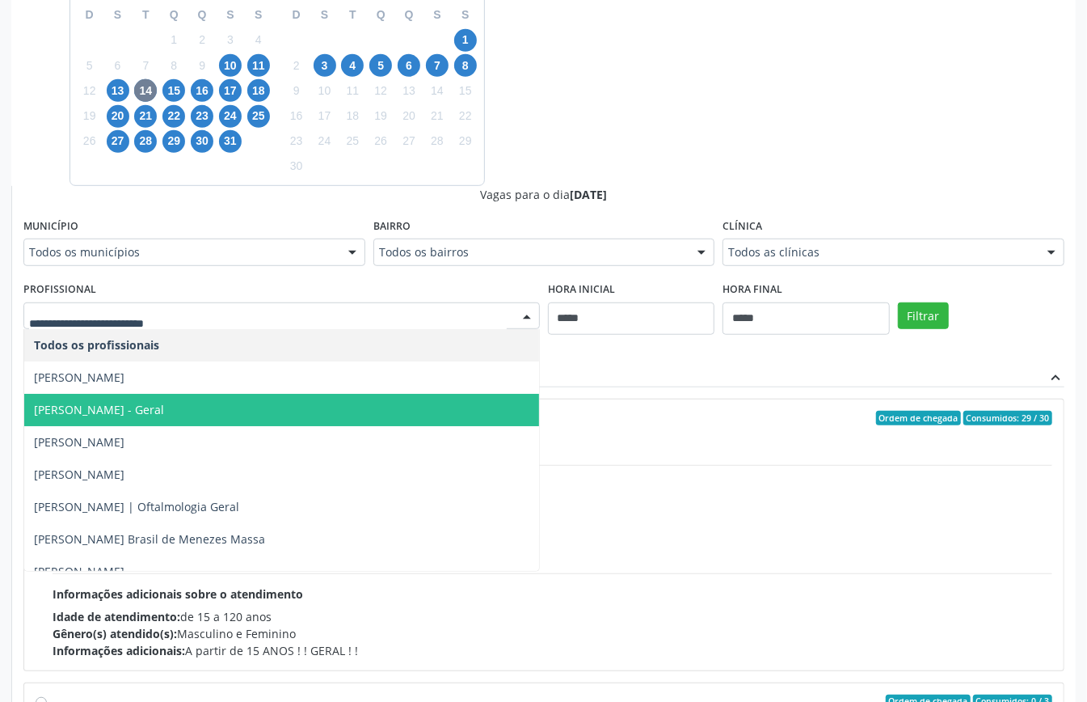
scroll to position [215, 0]
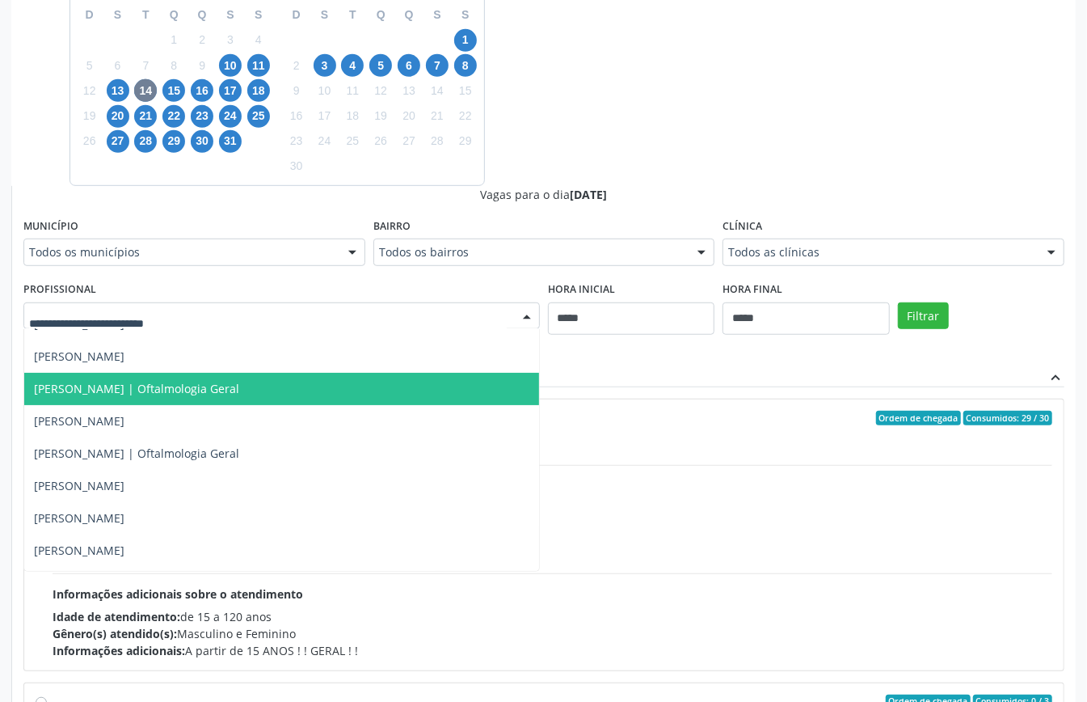
click at [212, 398] on span "[PERSON_NAME] | Oftalmologia Geral" at bounding box center [281, 389] width 515 height 32
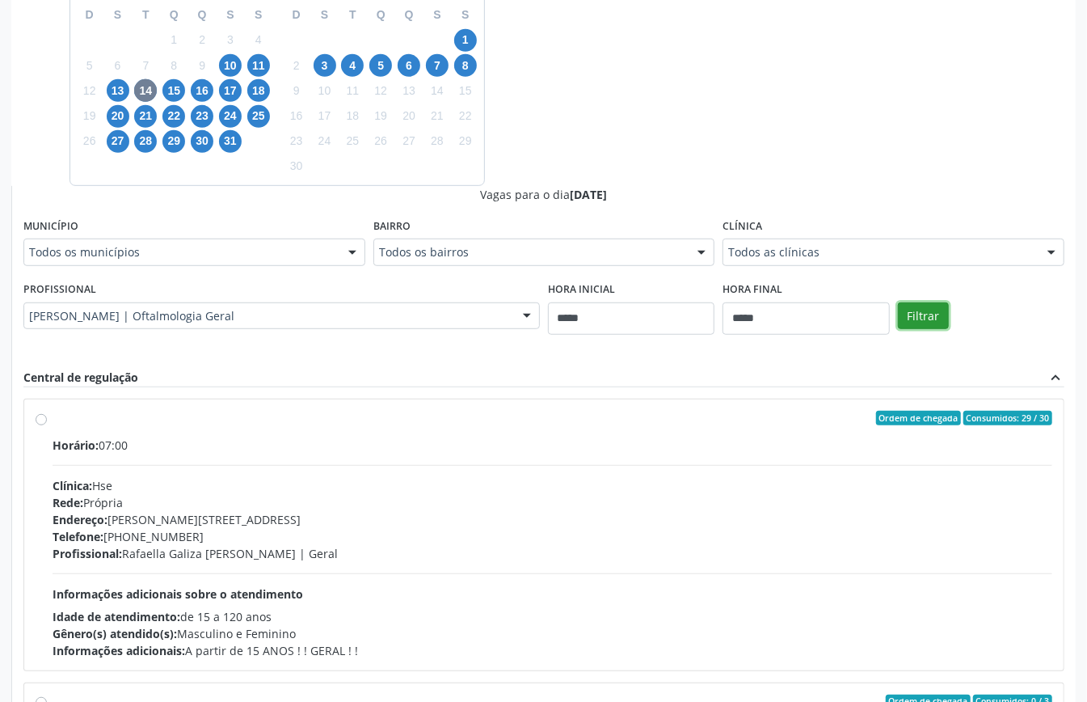
click at [918, 312] on button "Filtrar" at bounding box center [923, 315] width 51 height 27
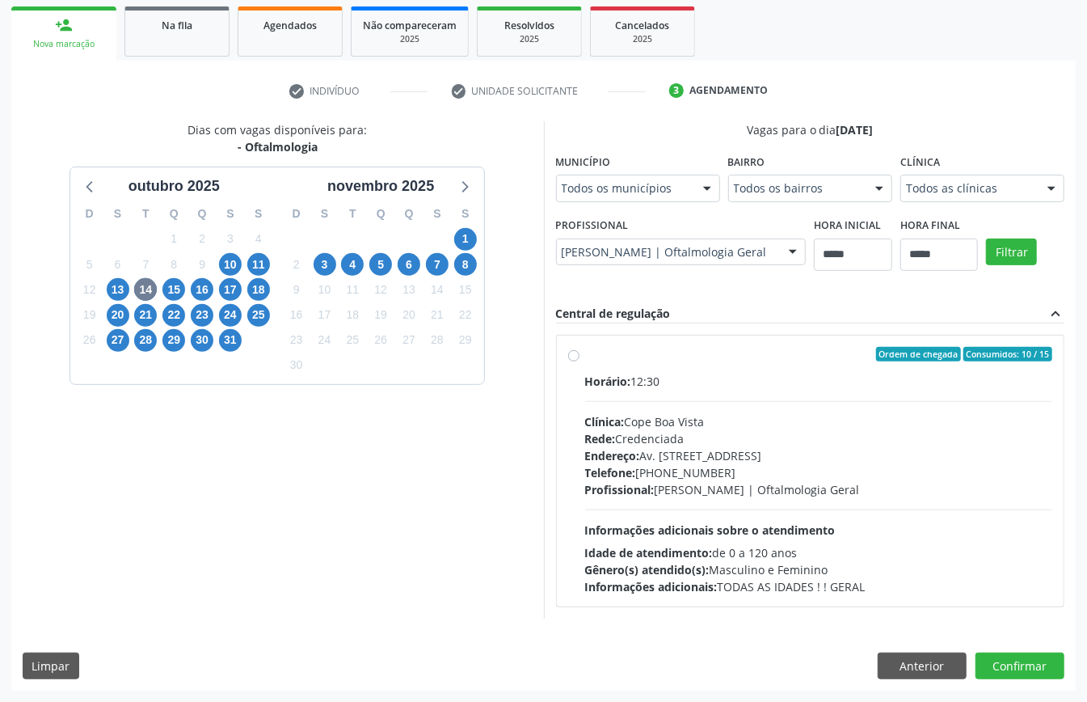
click at [670, 417] on div "Clínica: Cope Boa Vista" at bounding box center [819, 421] width 468 height 17
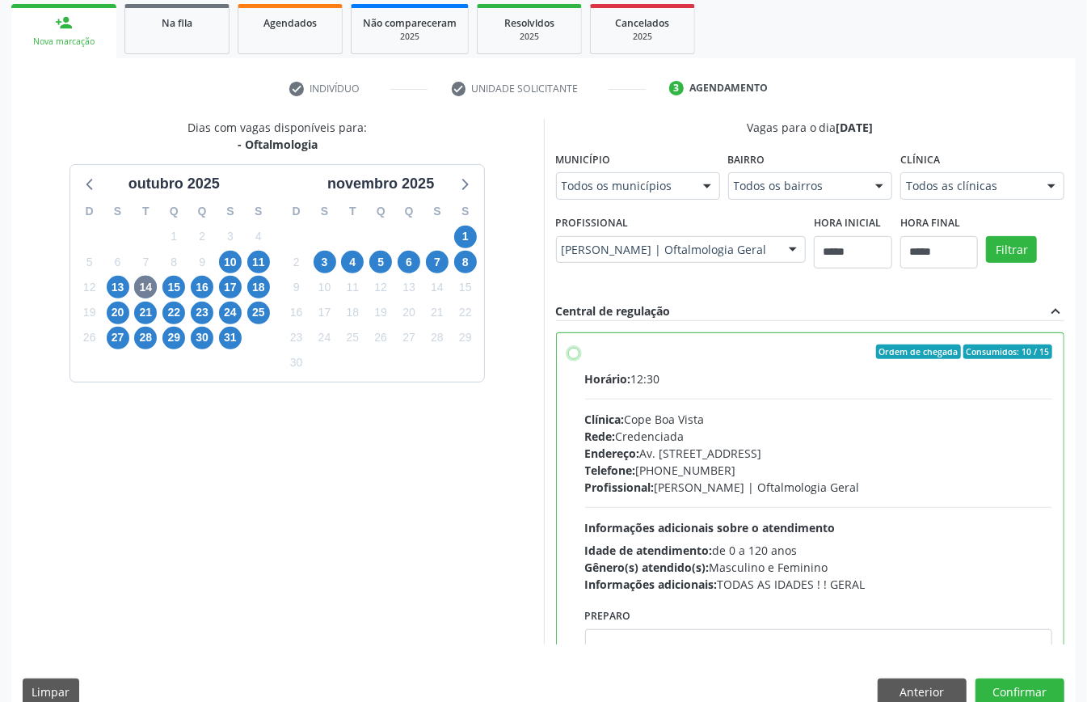
scroll to position [82, 0]
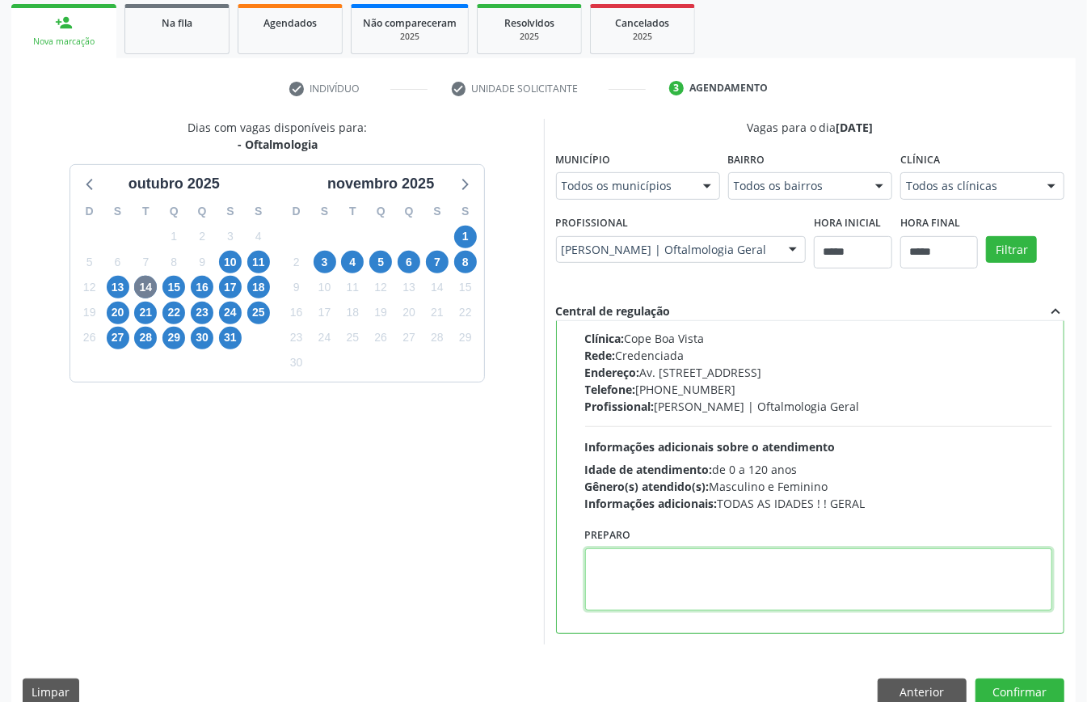
paste textarea "**********"
type textarea "**********"
click at [1018, 683] on button "Confirmar" at bounding box center [1019, 691] width 89 height 27
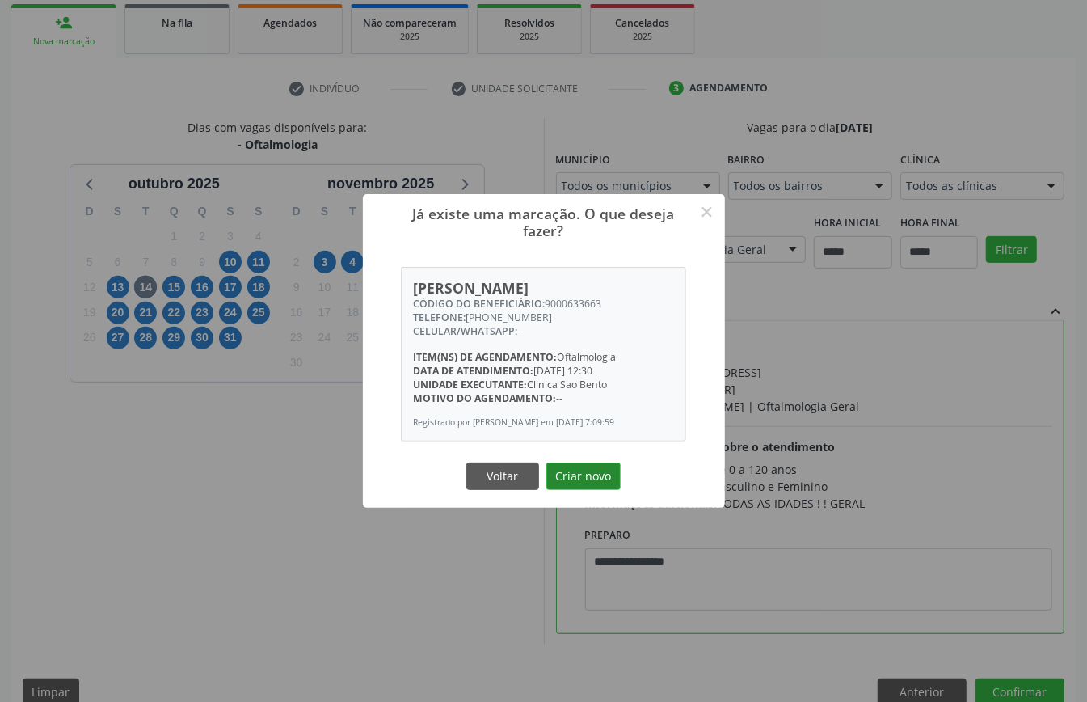
click at [593, 485] on button "Criar novo" at bounding box center [583, 475] width 74 height 27
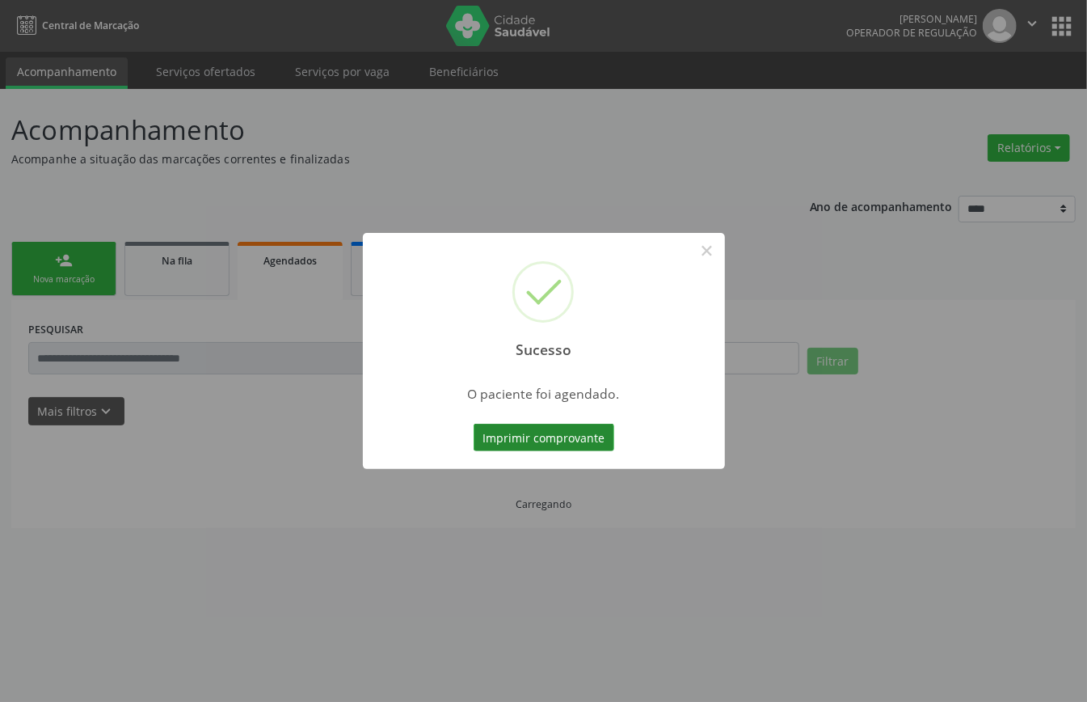
scroll to position [0, 0]
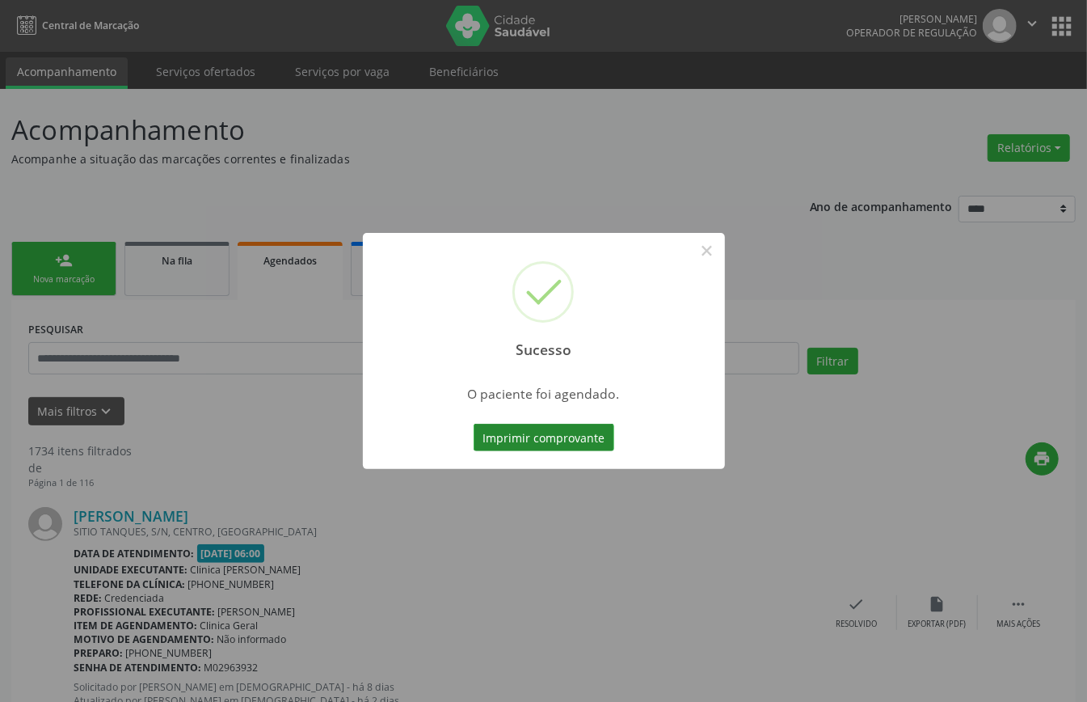
click at [583, 432] on button "Imprimir comprovante" at bounding box center [544, 436] width 141 height 27
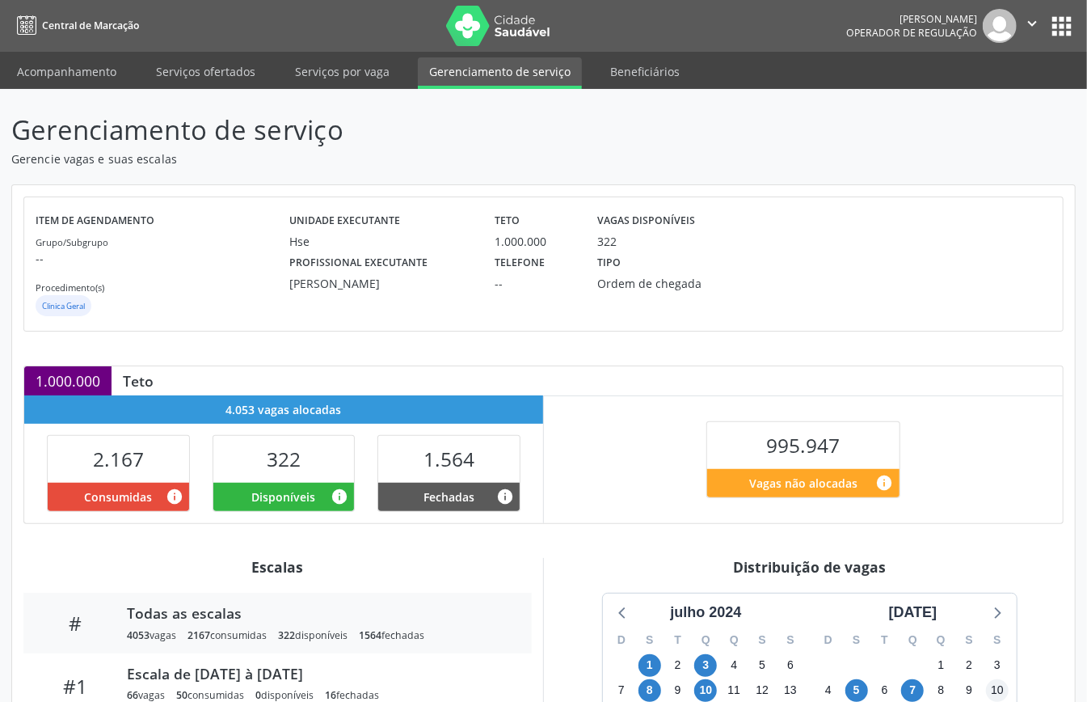
scroll to position [242, 0]
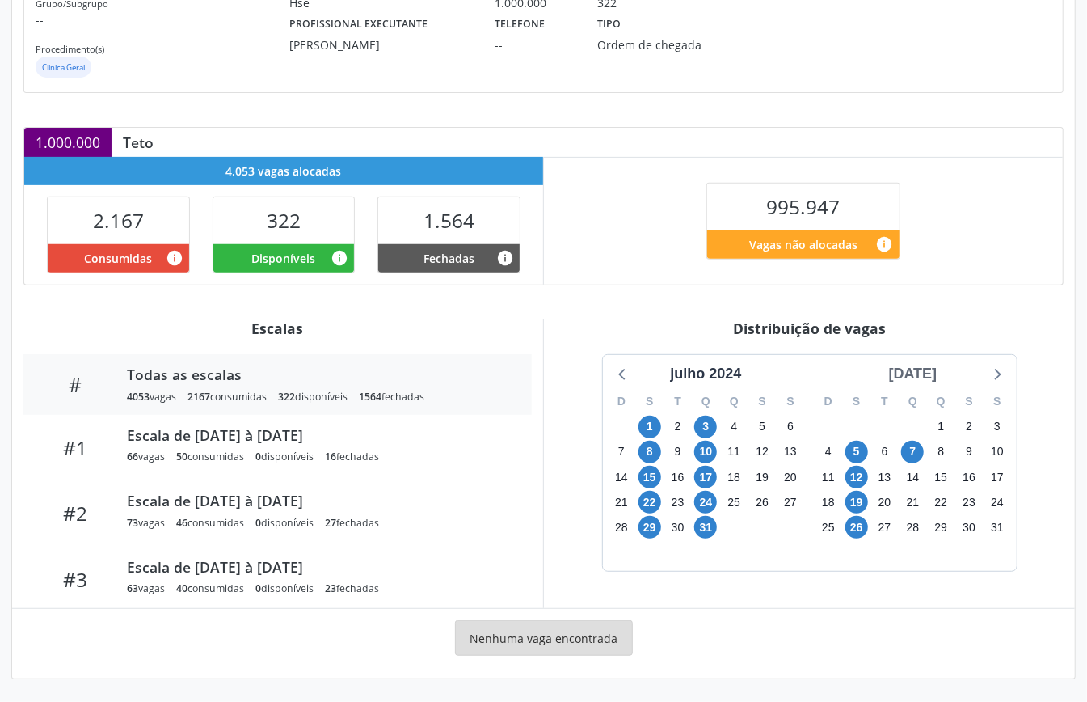
click at [942, 369] on div "agosto 2024" at bounding box center [913, 374] width 61 height 22
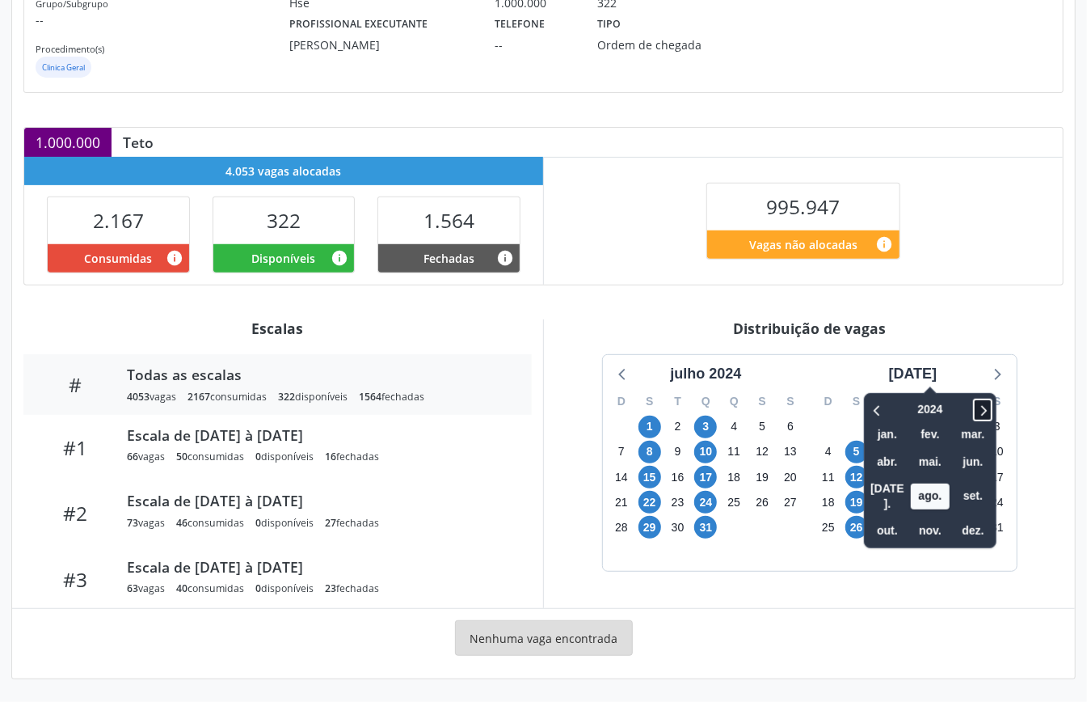
click at [975, 402] on icon at bounding box center [983, 409] width 16 height 19
click at [874, 407] on icon at bounding box center [877, 410] width 6 height 11
click at [913, 518] on span "nov." at bounding box center [930, 530] width 39 height 25
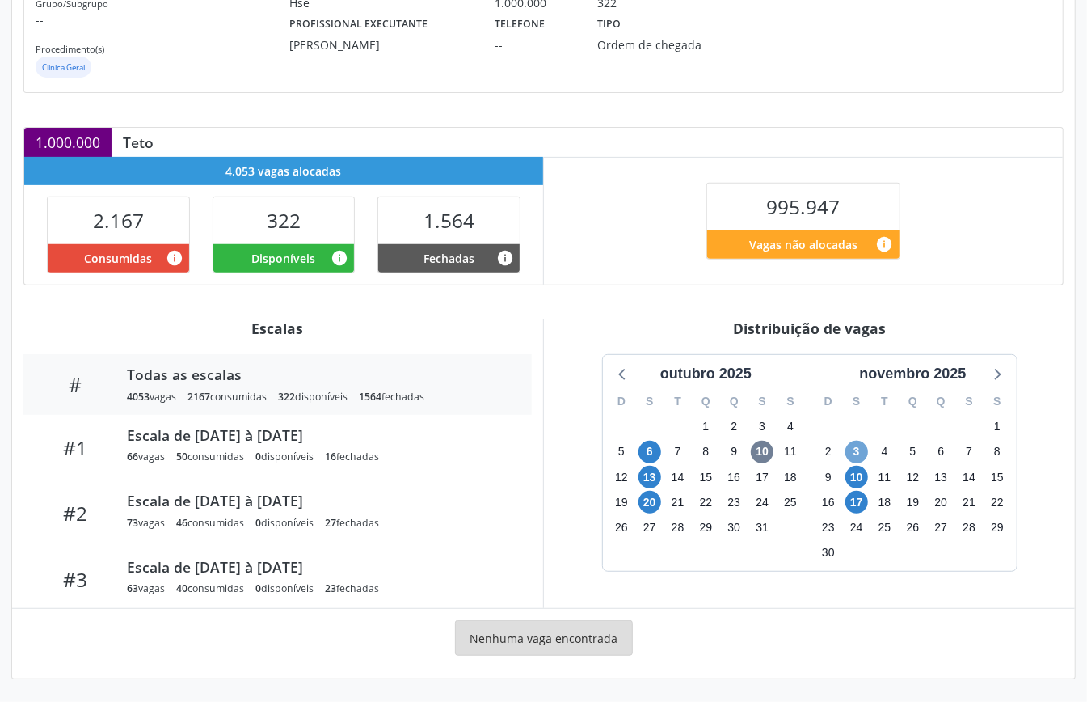
click at [855, 450] on span "3" at bounding box center [856, 451] width 23 height 23
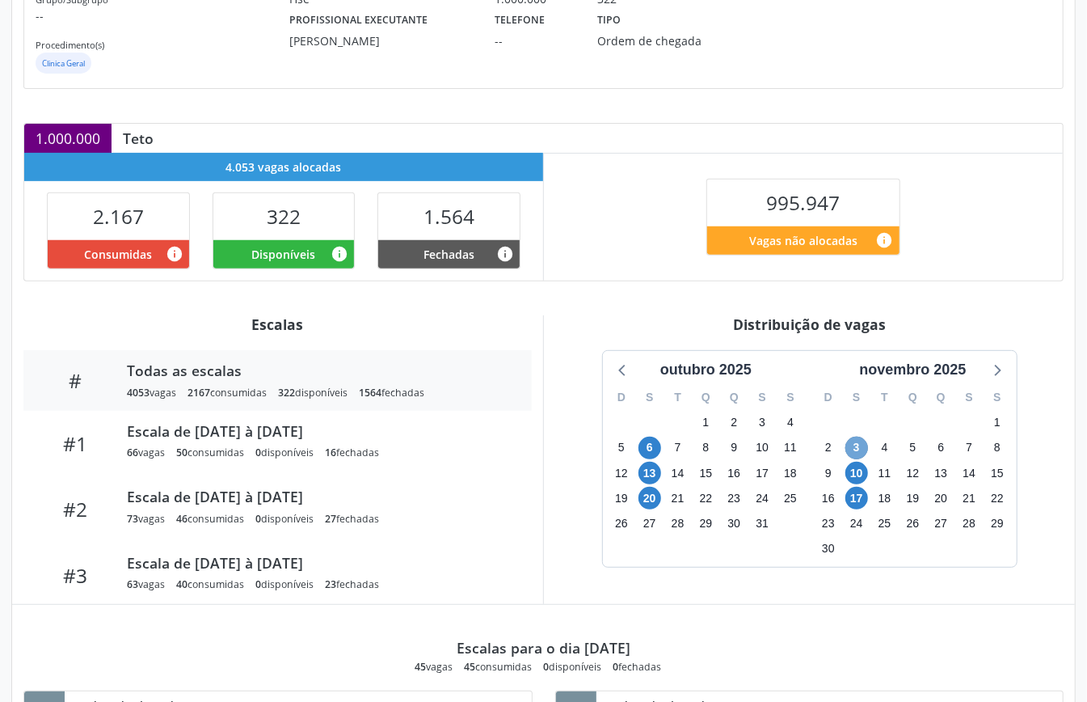
scroll to position [0, 0]
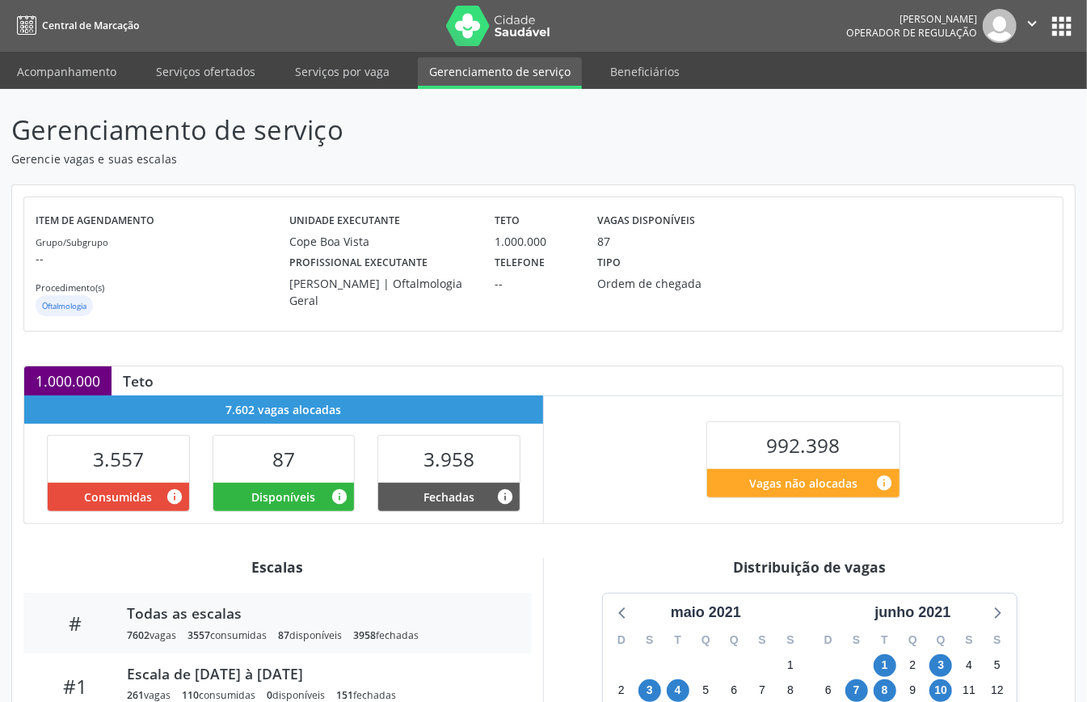
scroll to position [242, 0]
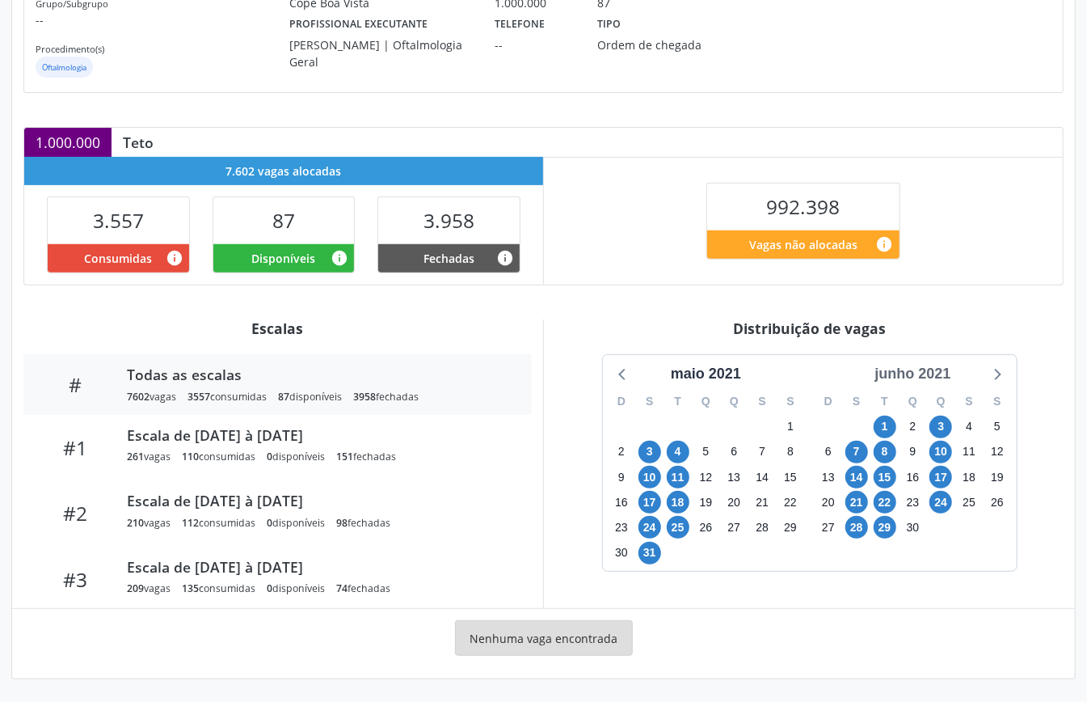
click at [934, 373] on div "junho 2021" at bounding box center [912, 374] width 89 height 22
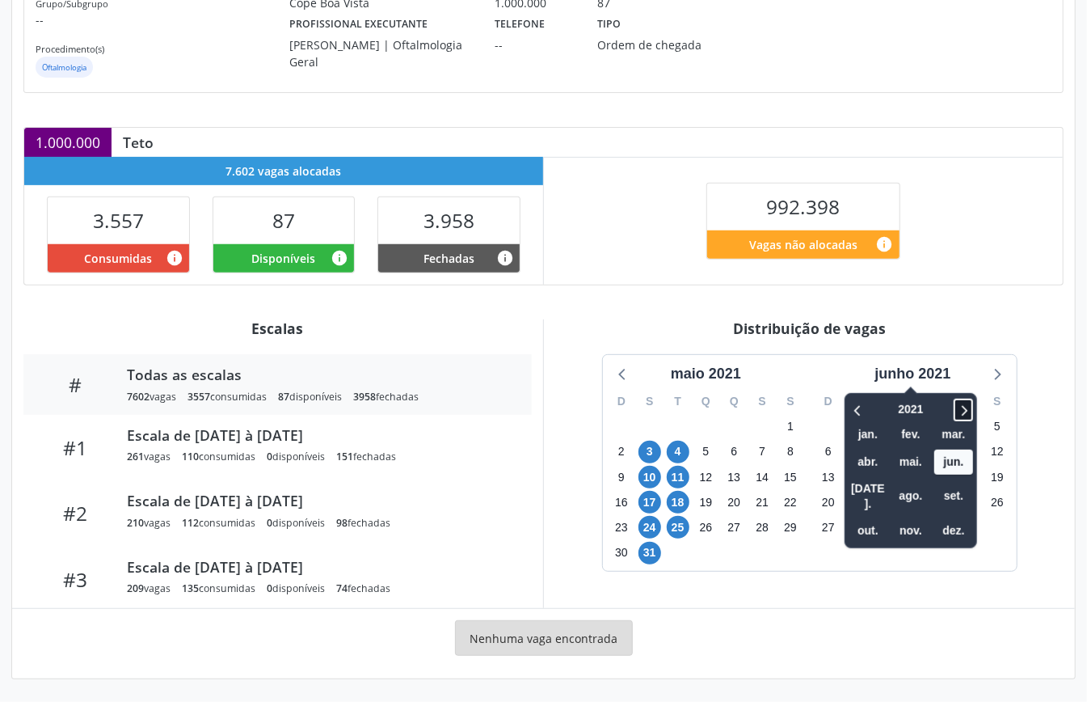
click at [961, 411] on icon at bounding box center [963, 409] width 16 height 19
click at [961, 409] on icon at bounding box center [963, 409] width 16 height 19
click at [900, 518] on span "nov." at bounding box center [910, 530] width 39 height 25
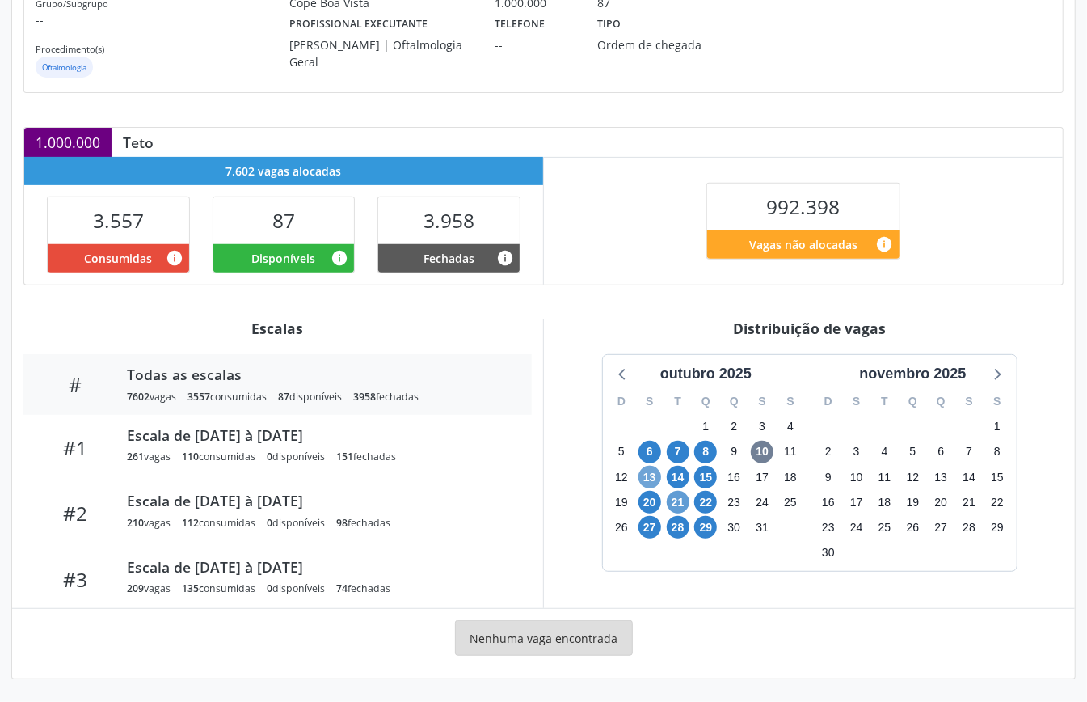
drag, startPoint x: 645, startPoint y: 473, endPoint x: 674, endPoint y: 505, distance: 43.5
click at [647, 476] on span "13" at bounding box center [649, 477] width 23 height 23
click at [706, 524] on span "29" at bounding box center [705, 527] width 23 height 23
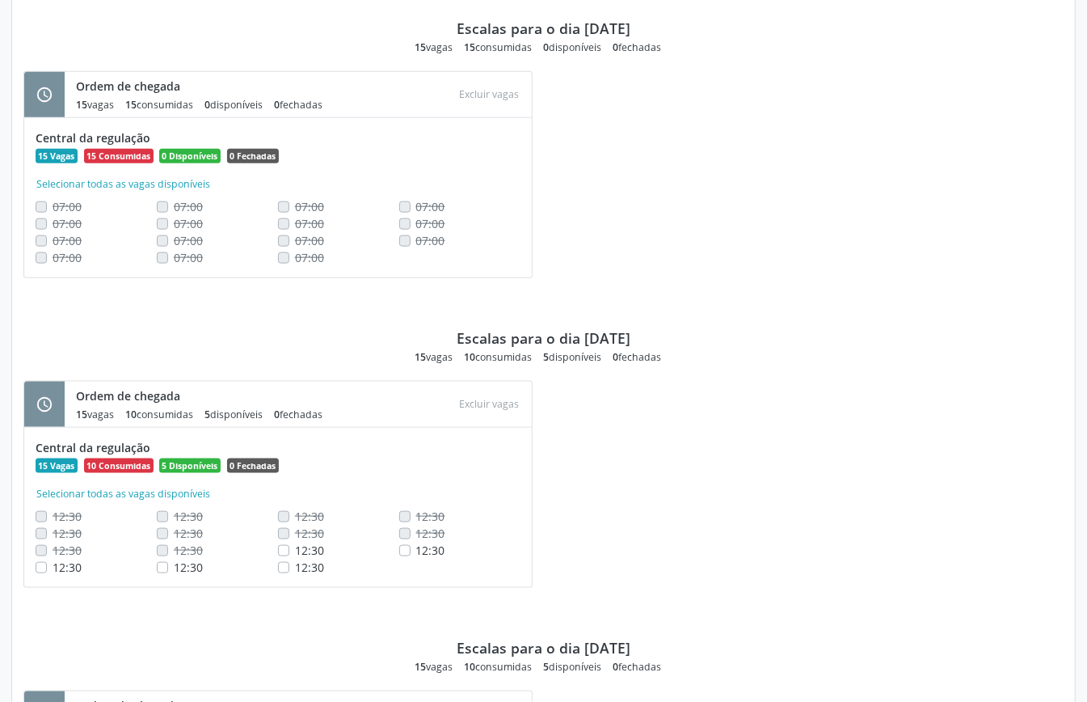
scroll to position [1077, 0]
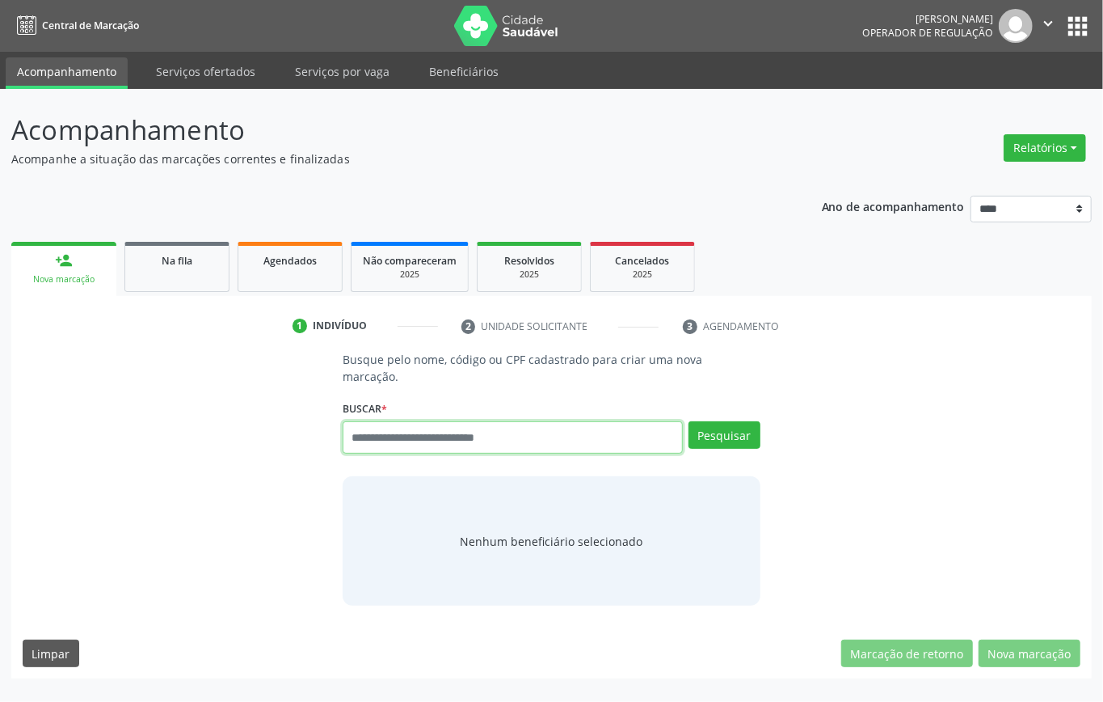
paste input "**********"
type input "**********"
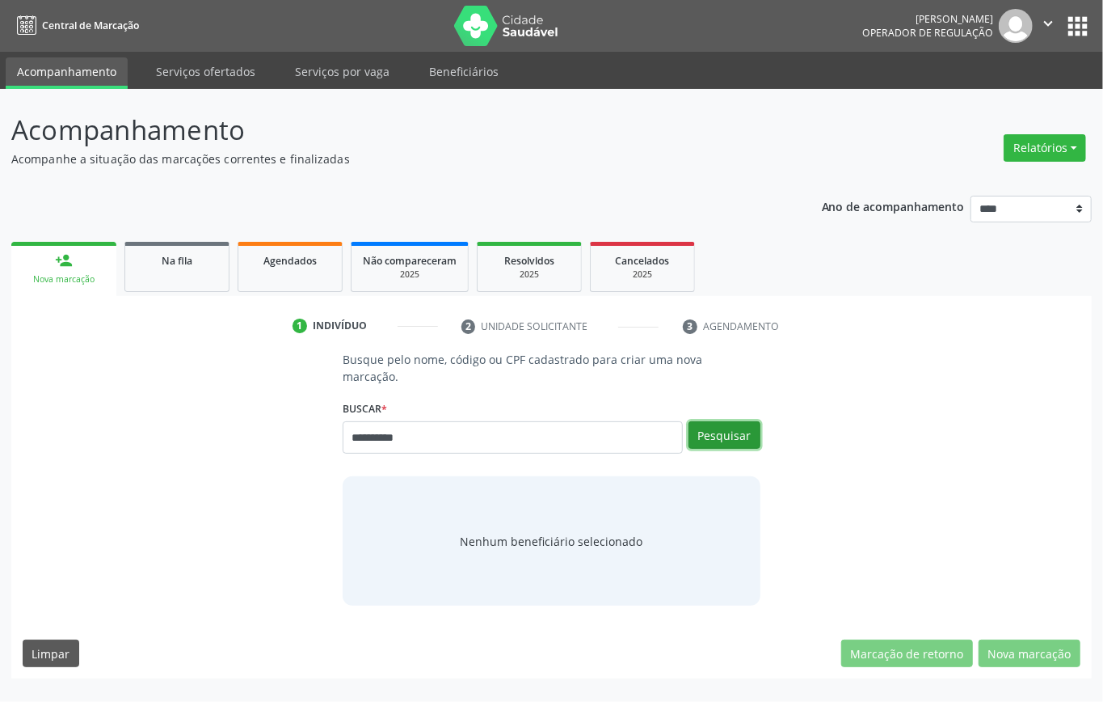
click at [713, 436] on button "Pesquisar" at bounding box center [725, 434] width 72 height 27
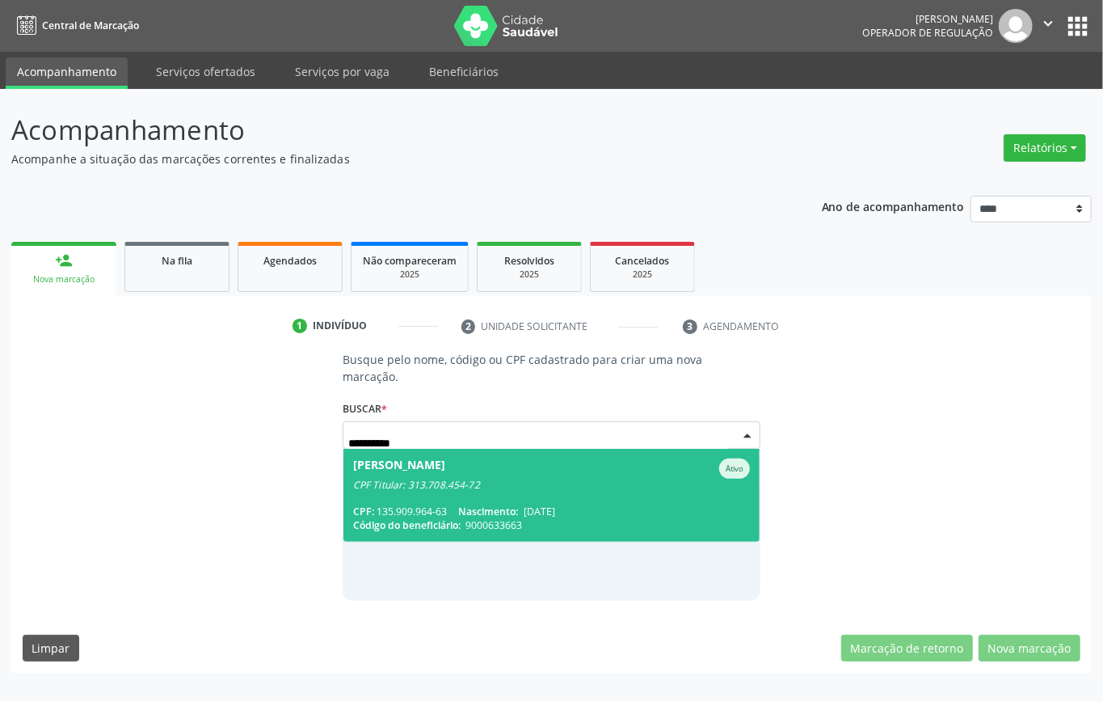
drag, startPoint x: 453, startPoint y: 483, endPoint x: 454, endPoint y: 493, distance: 9.7
click at [454, 493] on span "[PERSON_NAME] Ativo CPF Titular: 313.708.454-72 CPF: 135.909.964-63 Nascimento:…" at bounding box center [551, 495] width 416 height 93
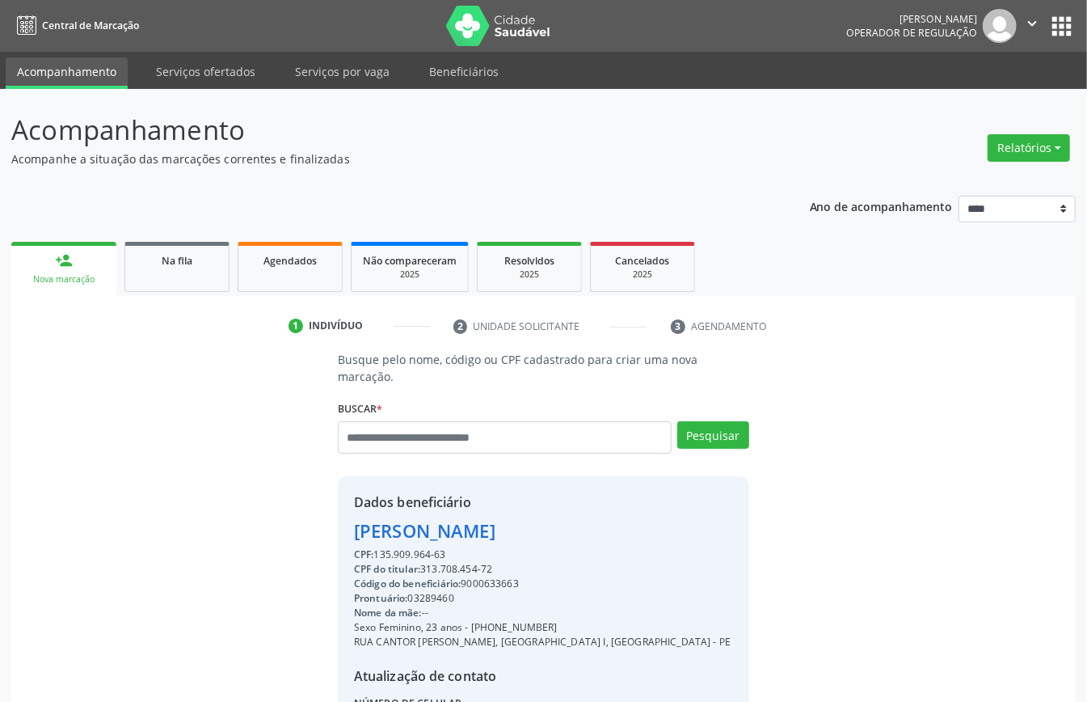
click at [447, 563] on div "CPF do titular: 313.708.454-72" at bounding box center [542, 569] width 377 height 15
click at [448, 563] on div "CPF do titular: 313.708.454-72" at bounding box center [542, 569] width 377 height 15
copy div "313.708.454"
paste input "**********"
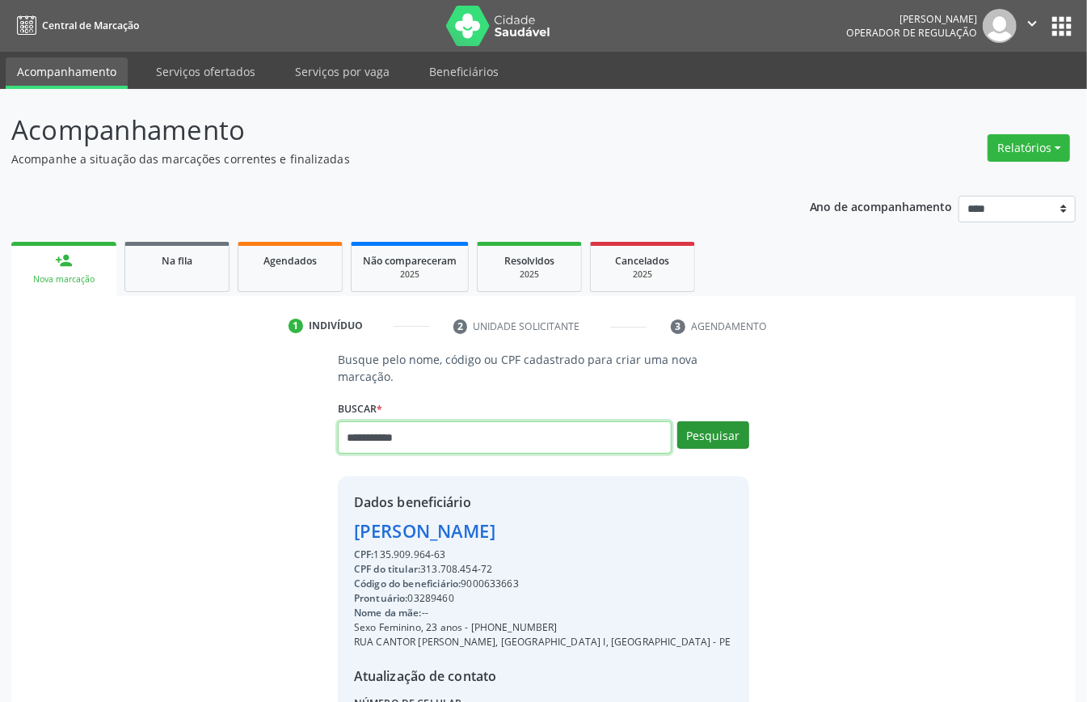
type input "**********"
click at [731, 437] on button "Pesquisar" at bounding box center [713, 434] width 72 height 27
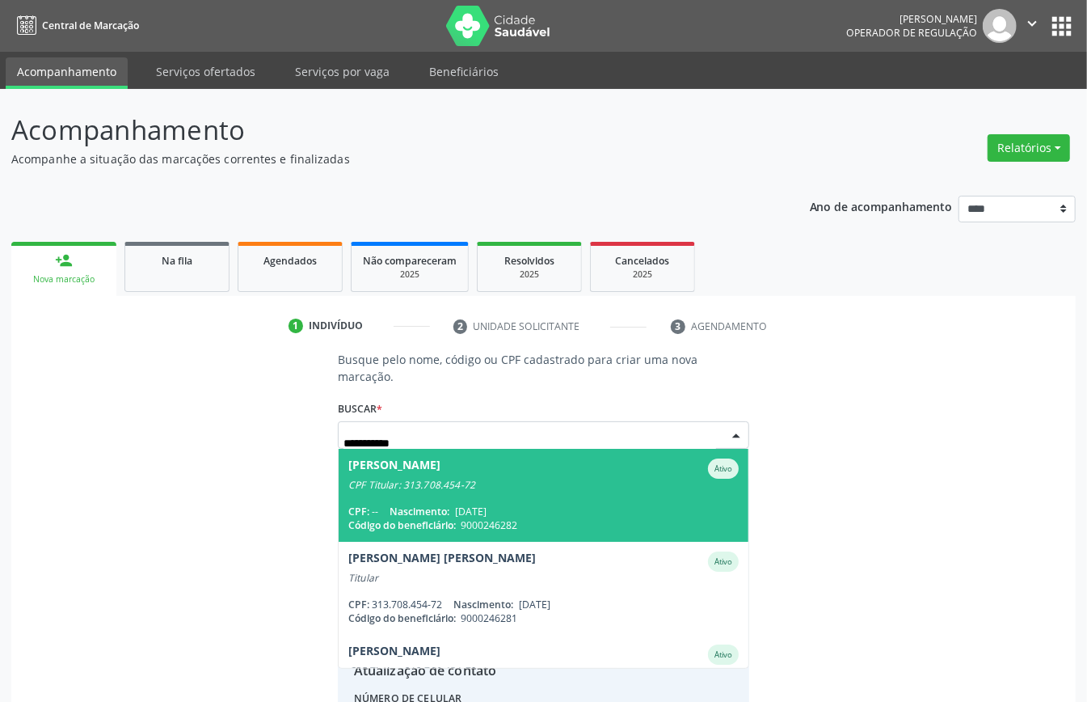
click at [490, 490] on span "[PERSON_NAME] CPF Titular: 313.708.454-72 CPF: -- Nascimento: [DATE] Código do …" at bounding box center [544, 495] width 410 height 93
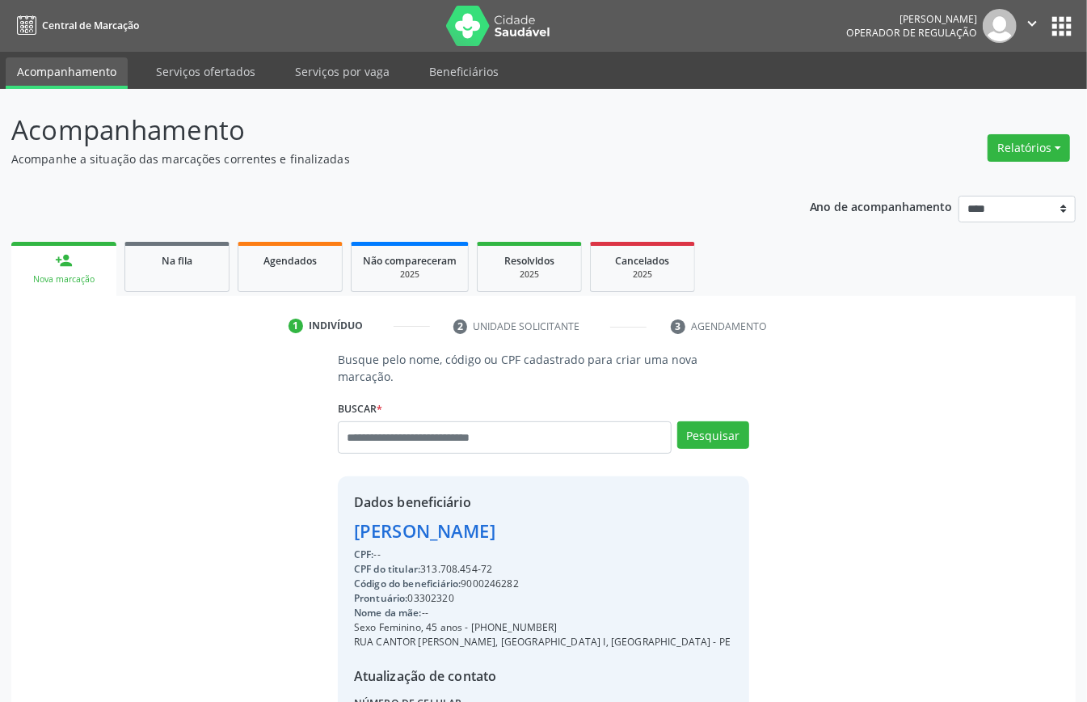
scroll to position [170, 0]
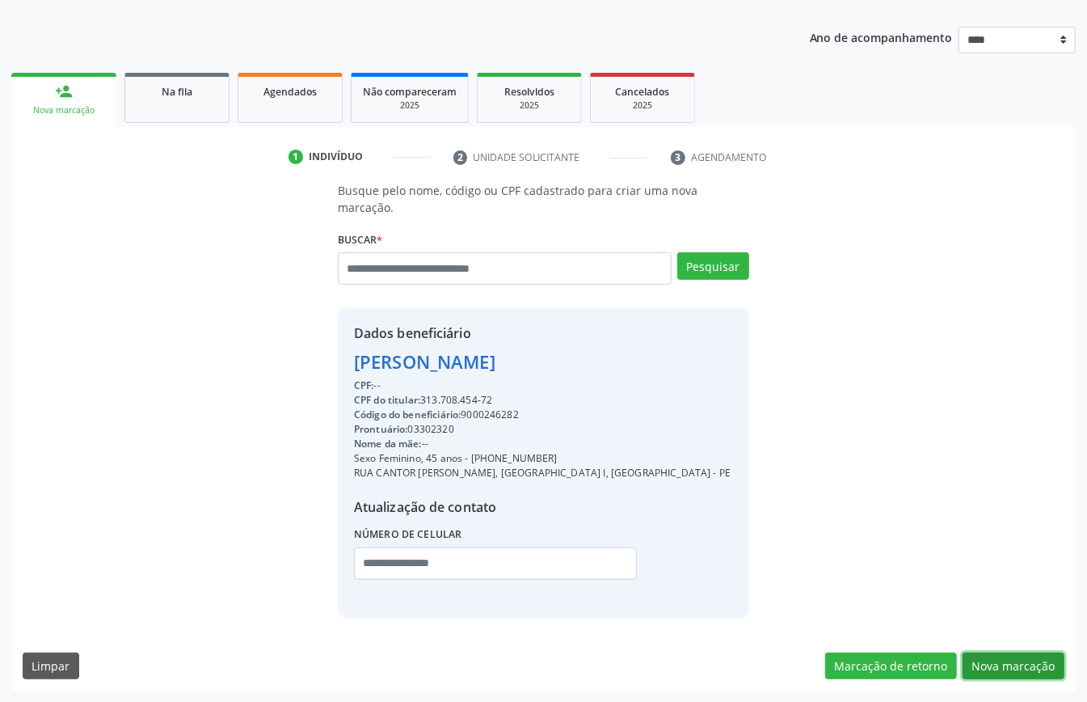
click at [999, 669] on button "Nova marcação" at bounding box center [1014, 665] width 102 height 27
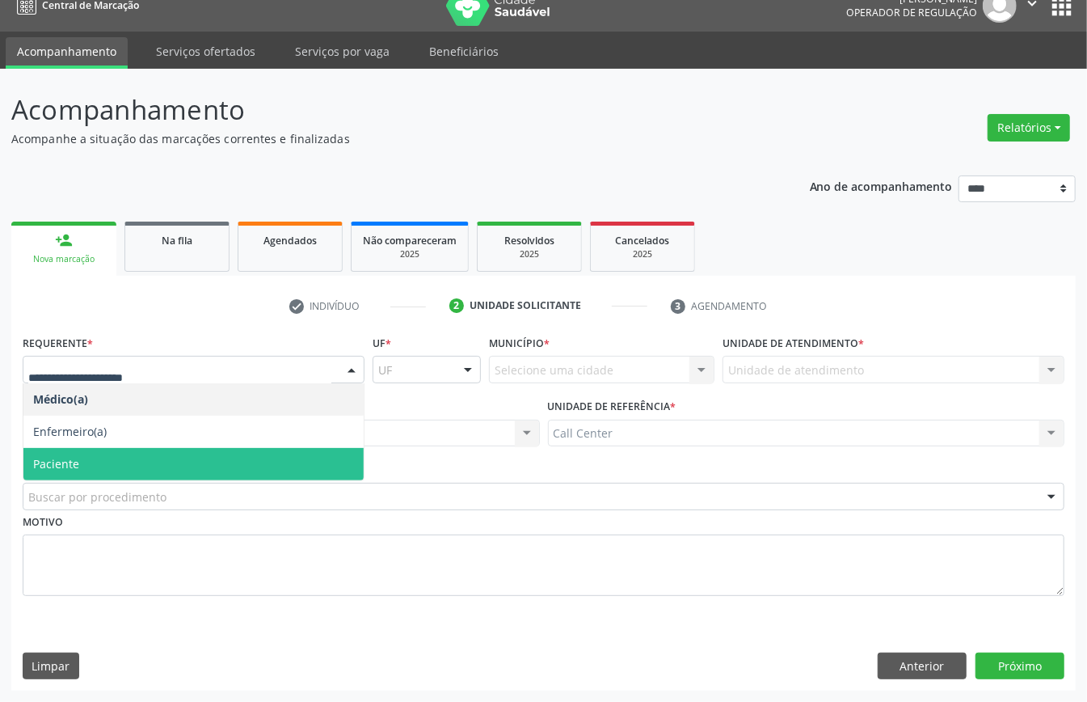
click at [92, 457] on span "Paciente" at bounding box center [193, 464] width 340 height 32
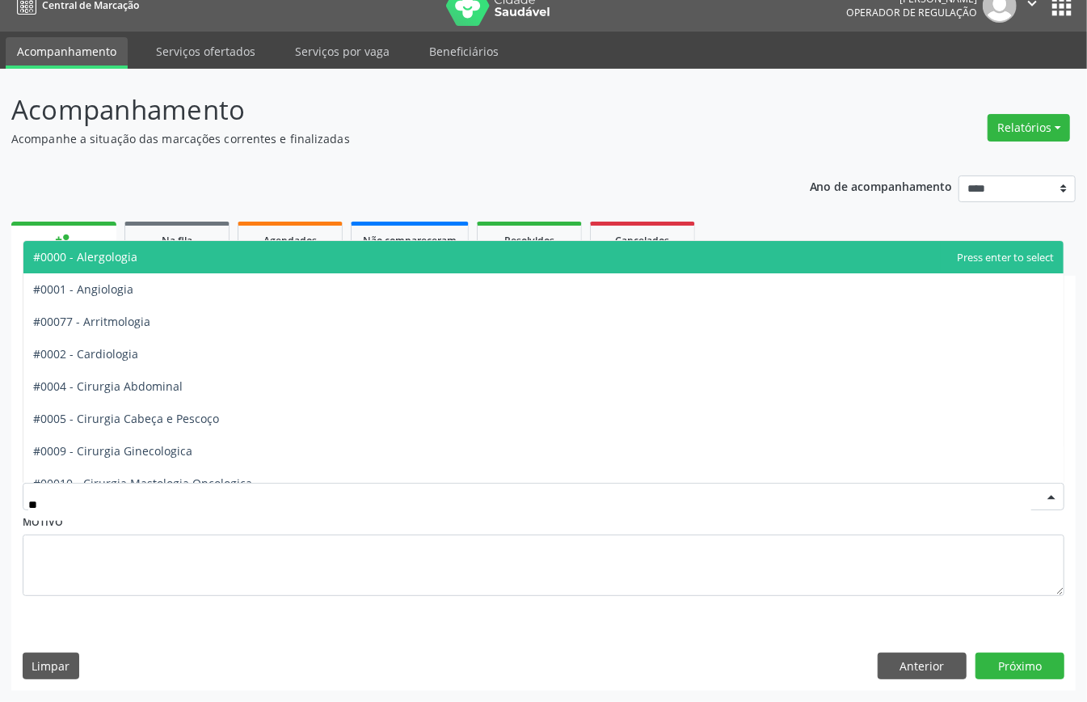
type input "***"
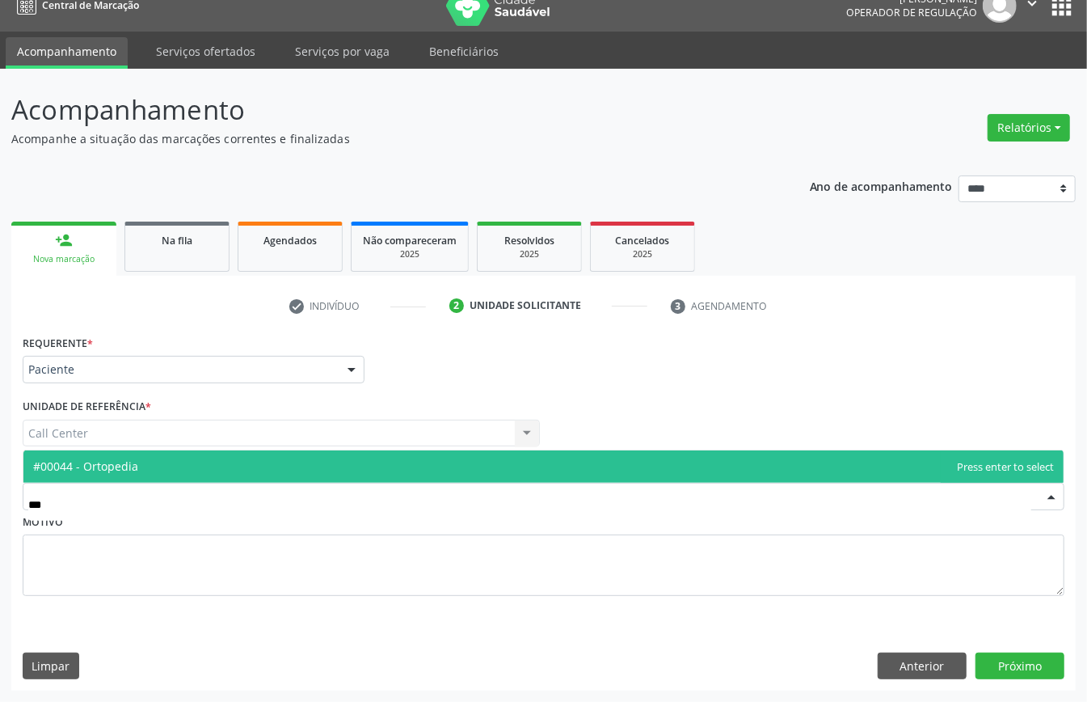
click at [108, 466] on span "#00044 - Ortopedia" at bounding box center [85, 465] width 105 height 15
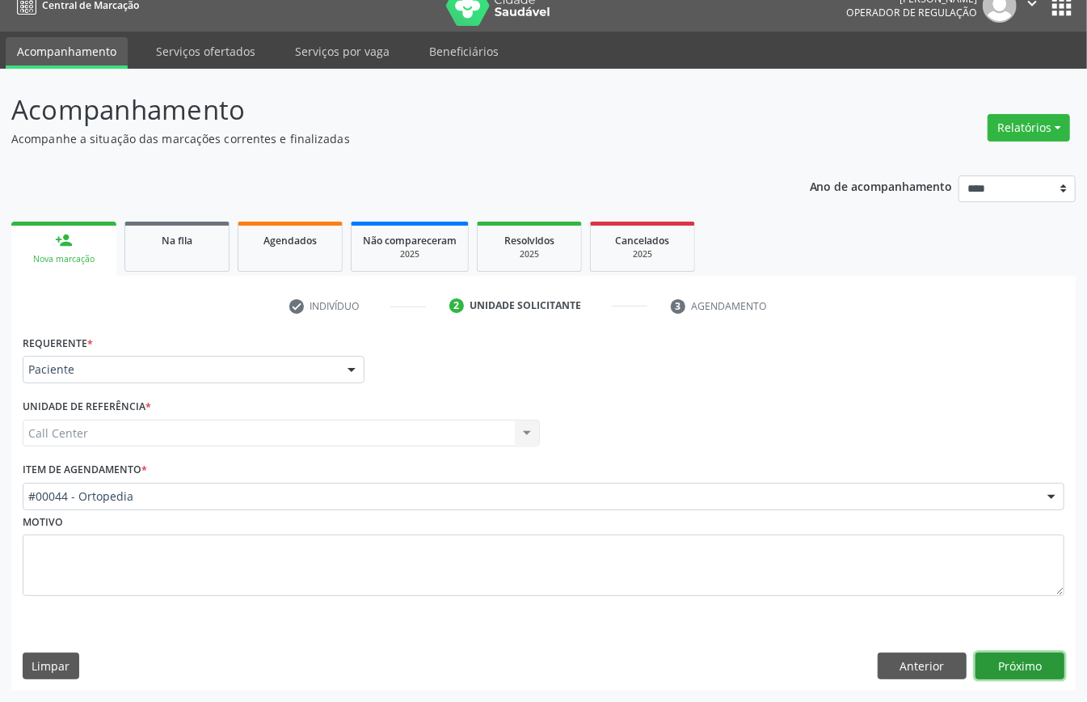
click at [1013, 654] on button "Próximo" at bounding box center [1019, 665] width 89 height 27
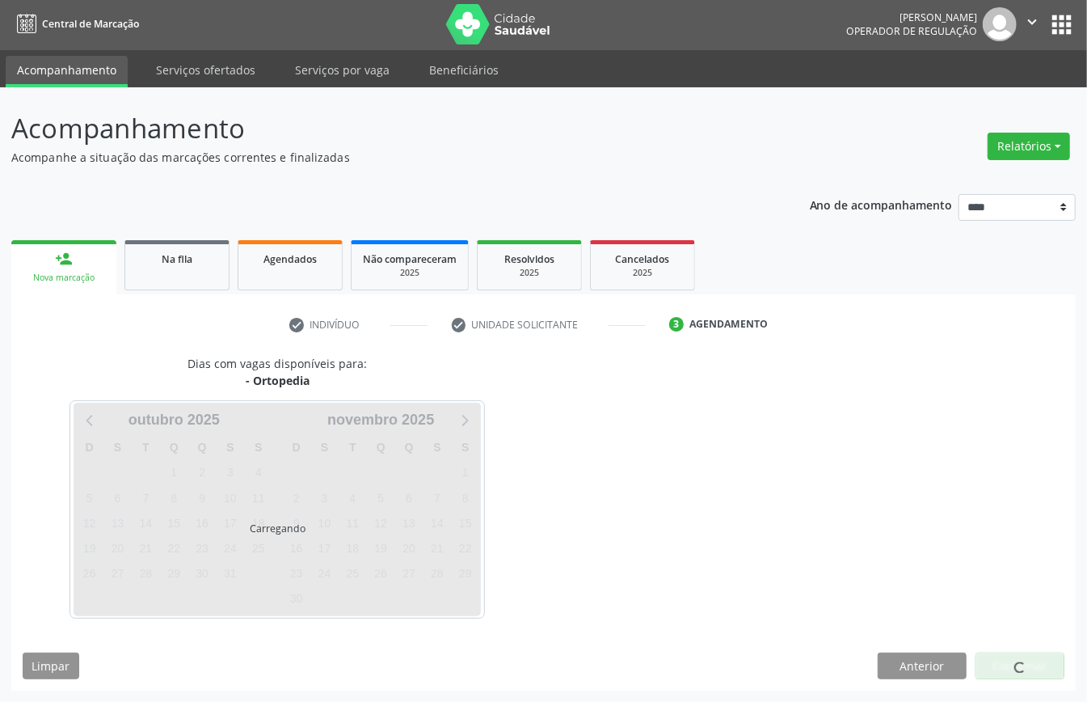
scroll to position [3, 0]
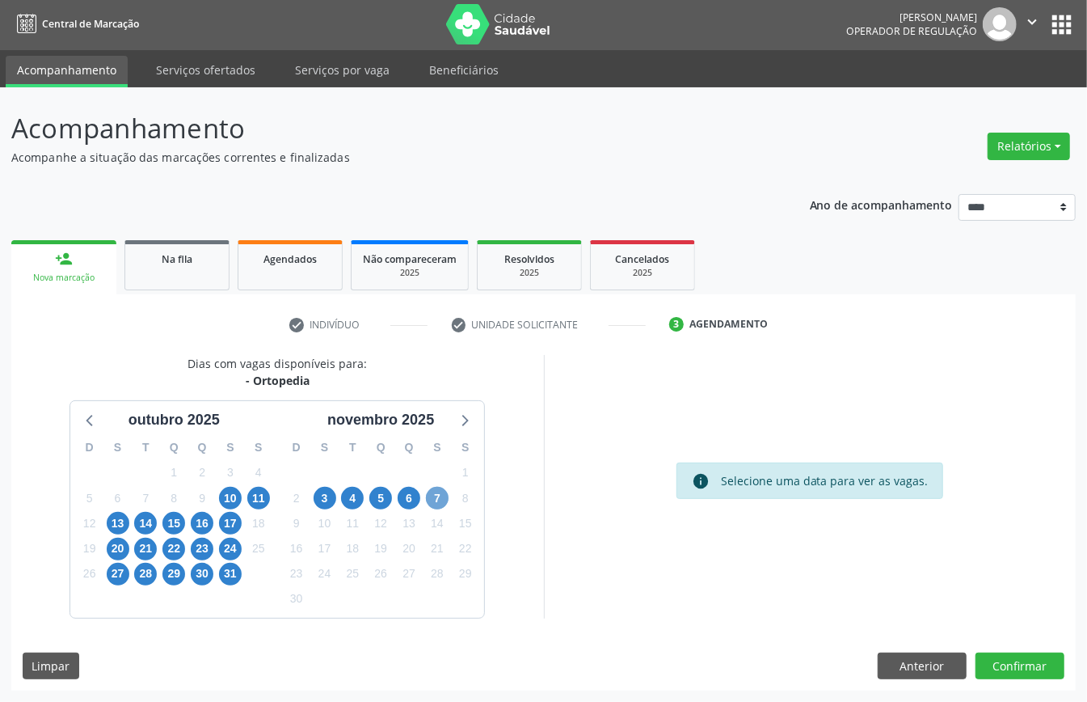
click at [435, 493] on span "7" at bounding box center [437, 498] width 23 height 23
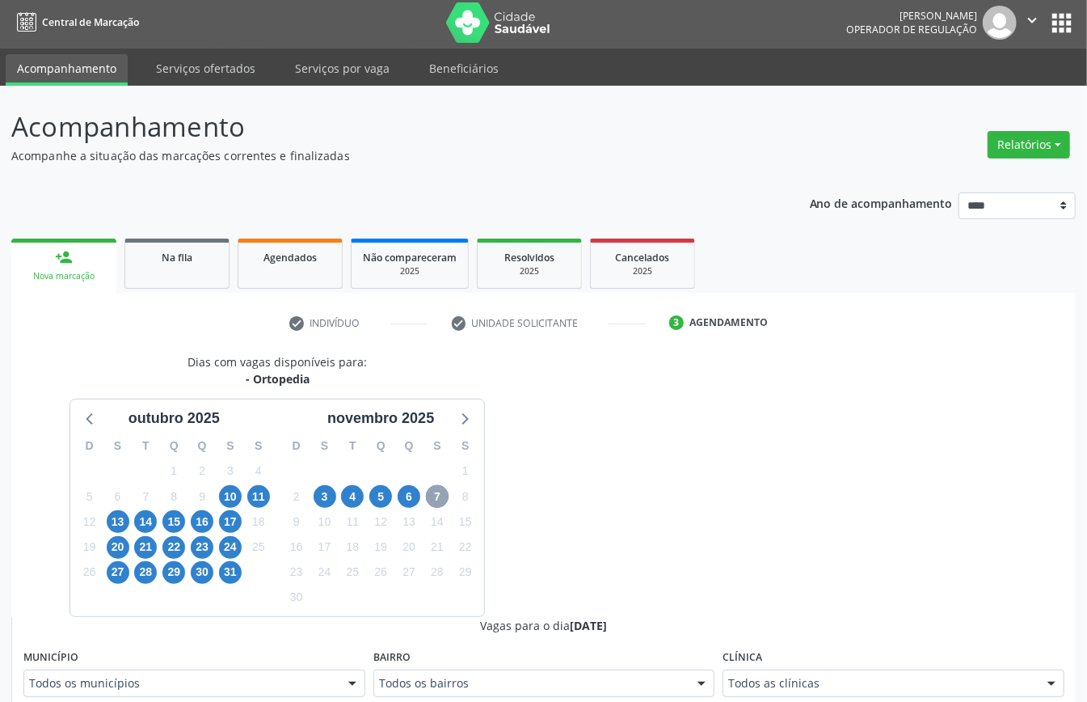
scroll to position [218, 0]
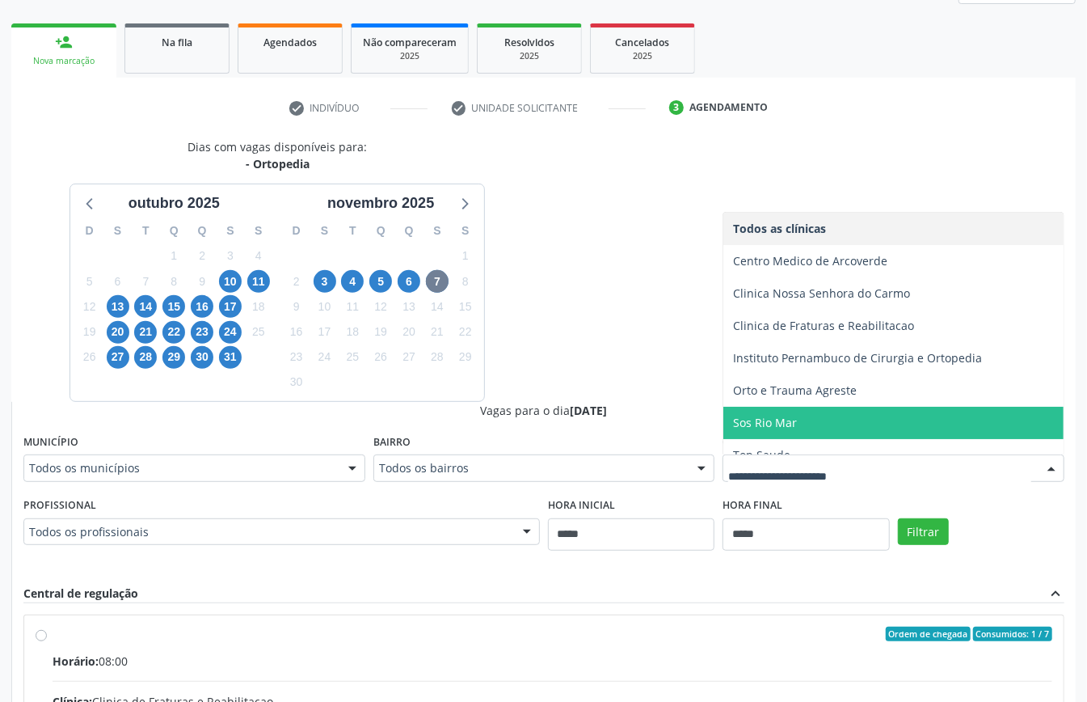
click at [777, 428] on span "Sos Rio Mar" at bounding box center [765, 422] width 64 height 15
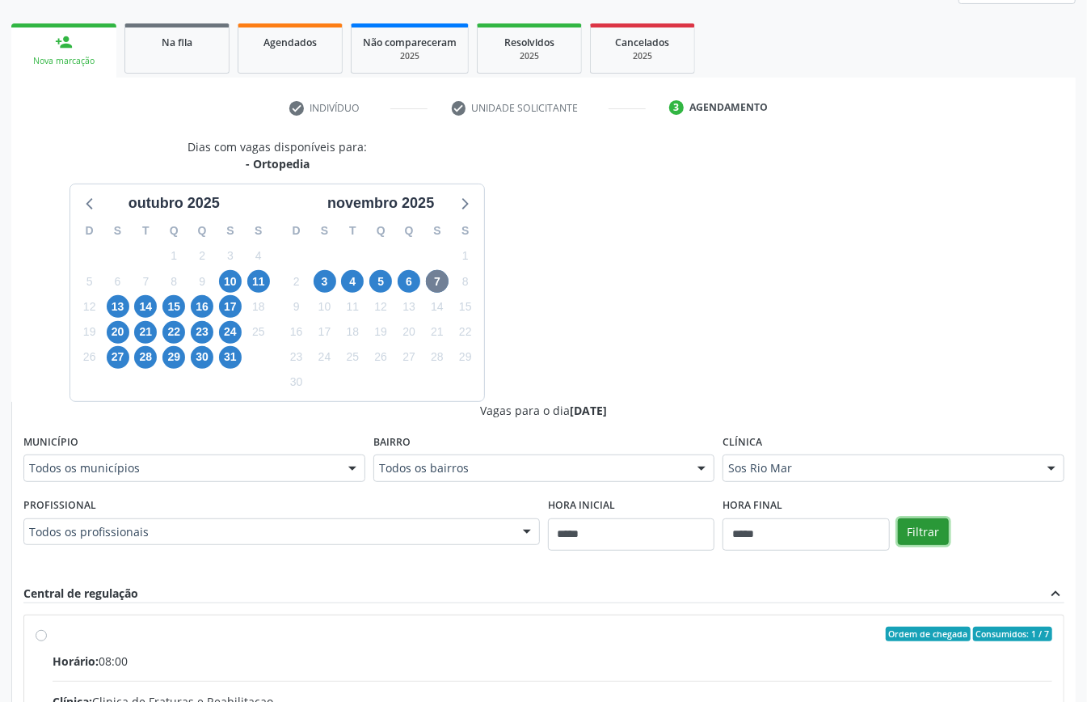
click at [925, 525] on button "Filtrar" at bounding box center [923, 531] width 51 height 27
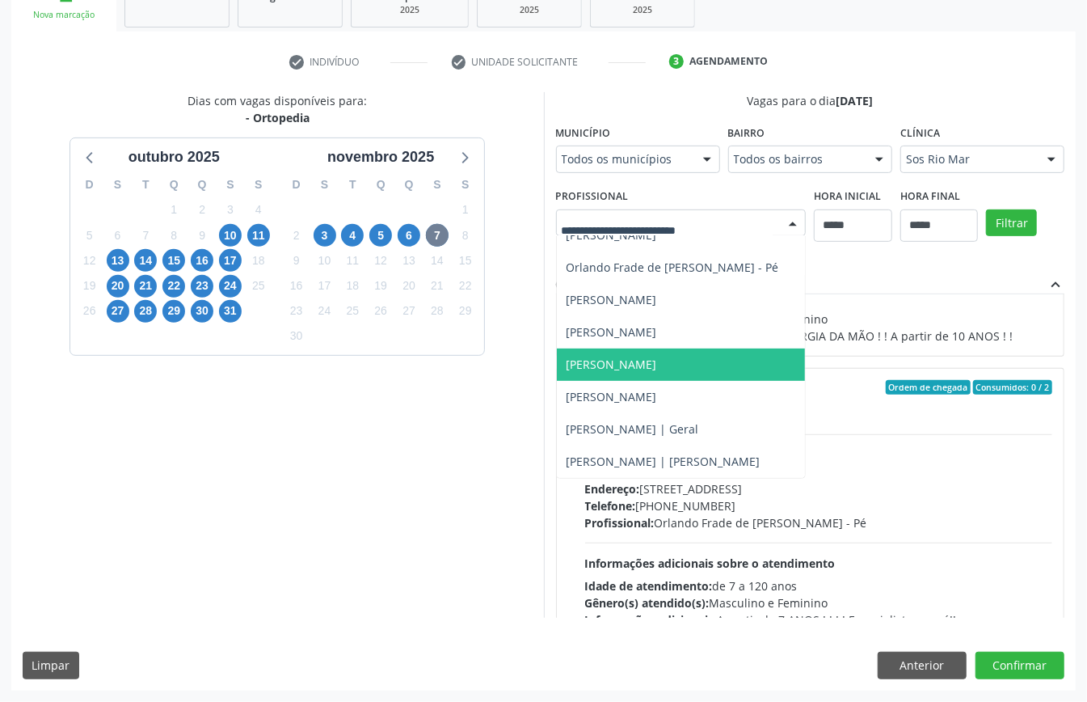
scroll to position [157, 0]
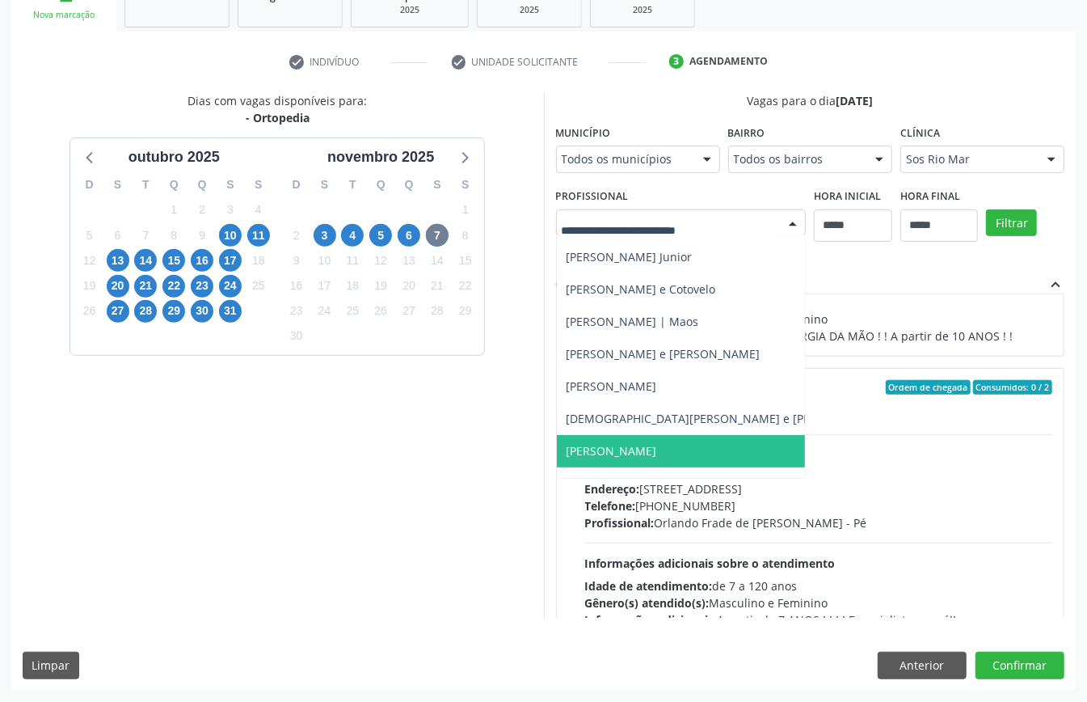
click at [557, 444] on span "[PERSON_NAME]" at bounding box center [725, 451] width 337 height 32
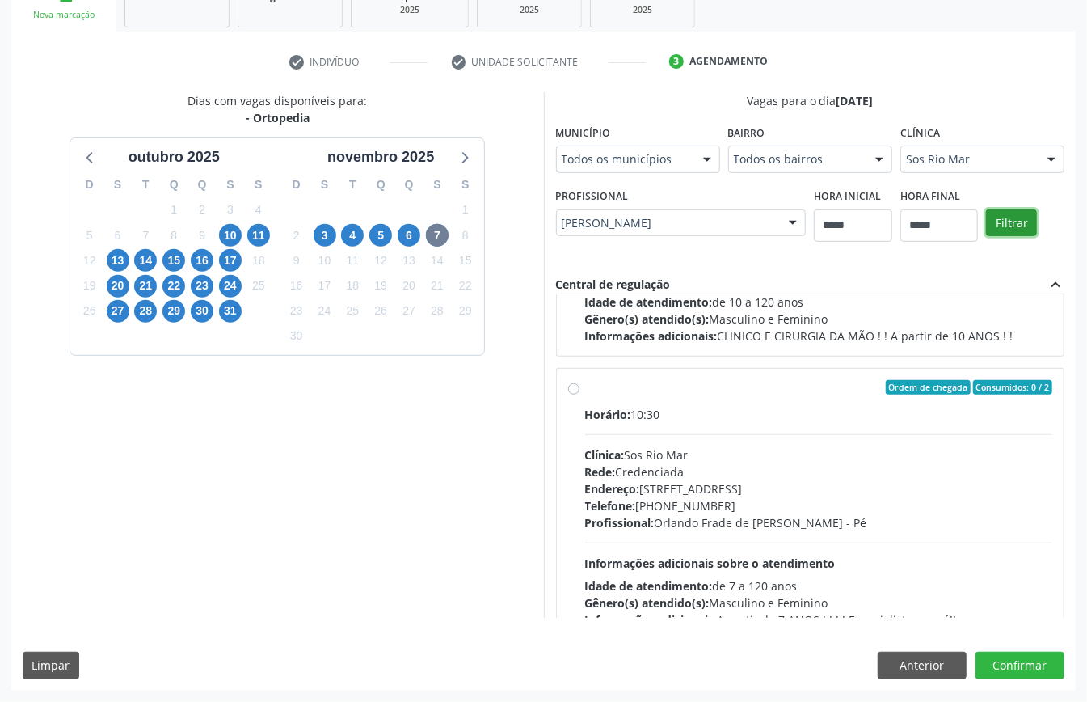
click at [986, 224] on button "Filtrar" at bounding box center [1011, 222] width 51 height 27
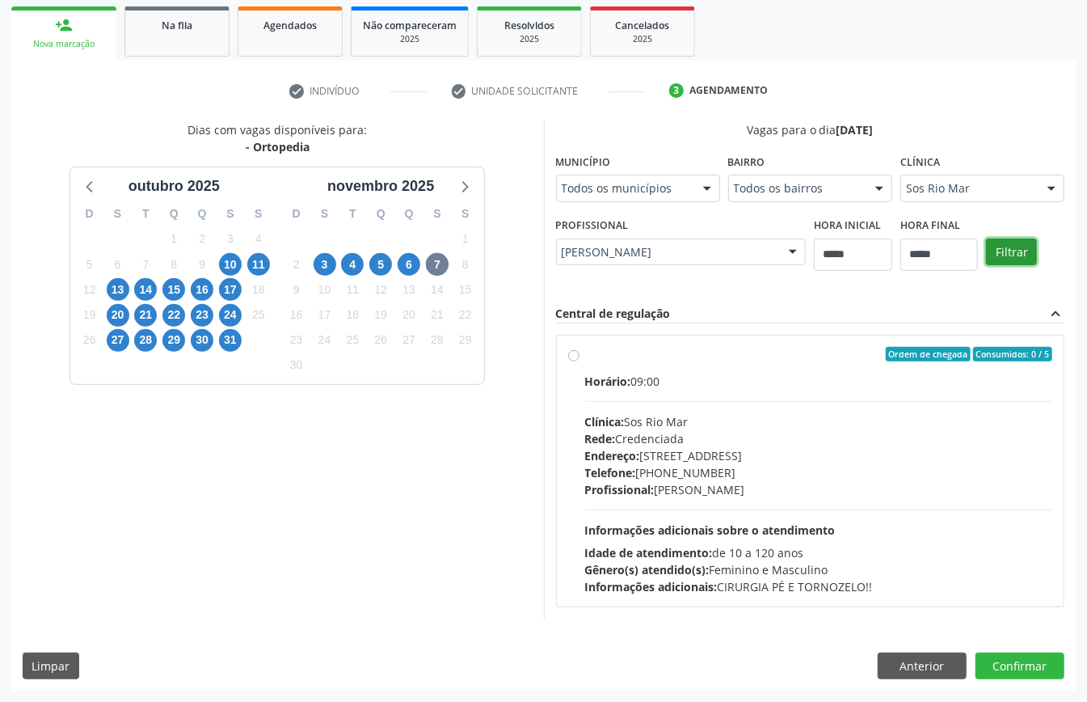
scroll to position [501, 0]
click at [585, 430] on div "Rede: Credenciada" at bounding box center [819, 438] width 468 height 17
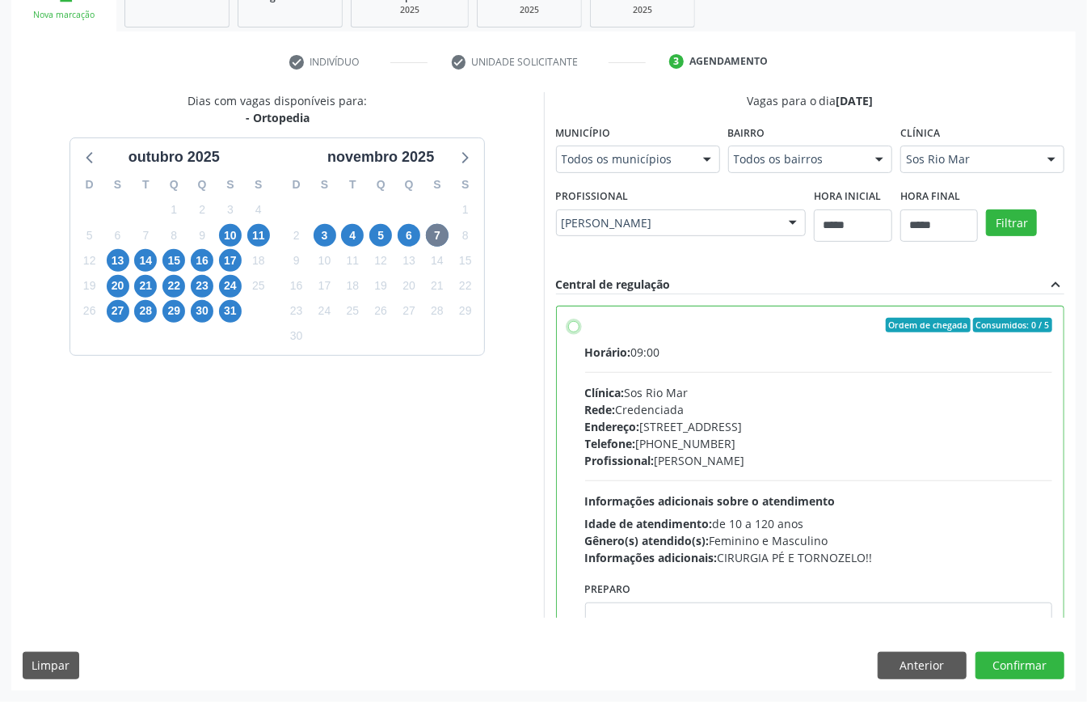
scroll to position [82, 0]
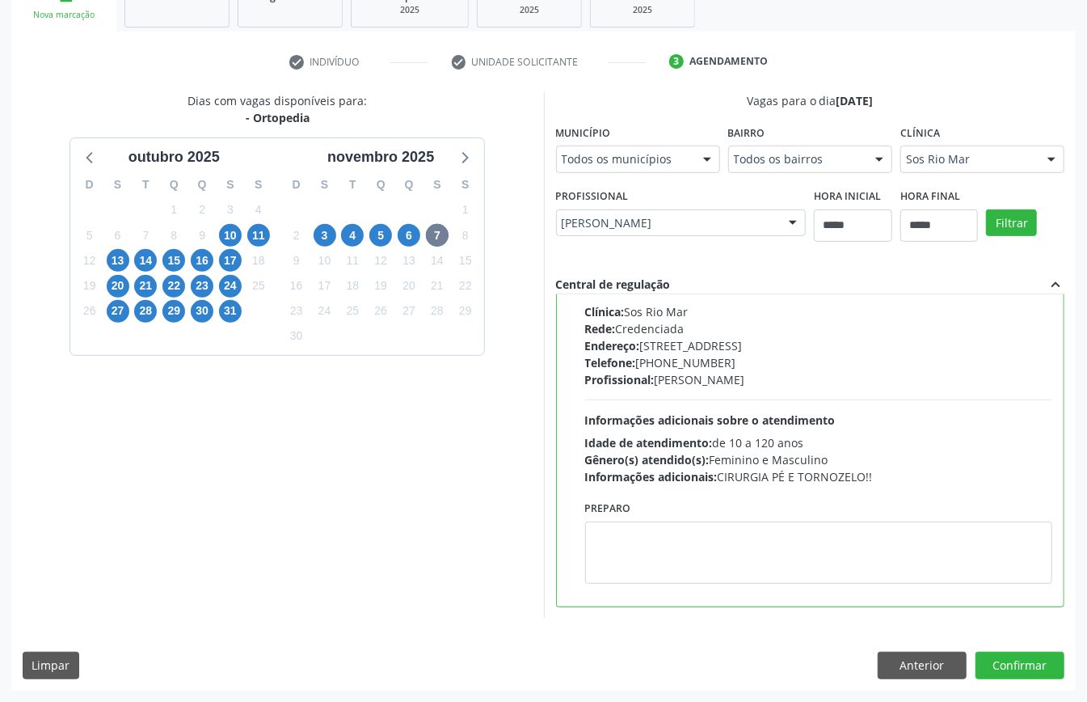
click at [585, 428] on span "Informações adicionais sobre o atendimento" at bounding box center [710, 419] width 251 height 15
paste textarea "**********"
type textarea "**********"
click at [996, 679] on button "Confirmar" at bounding box center [1019, 664] width 89 height 27
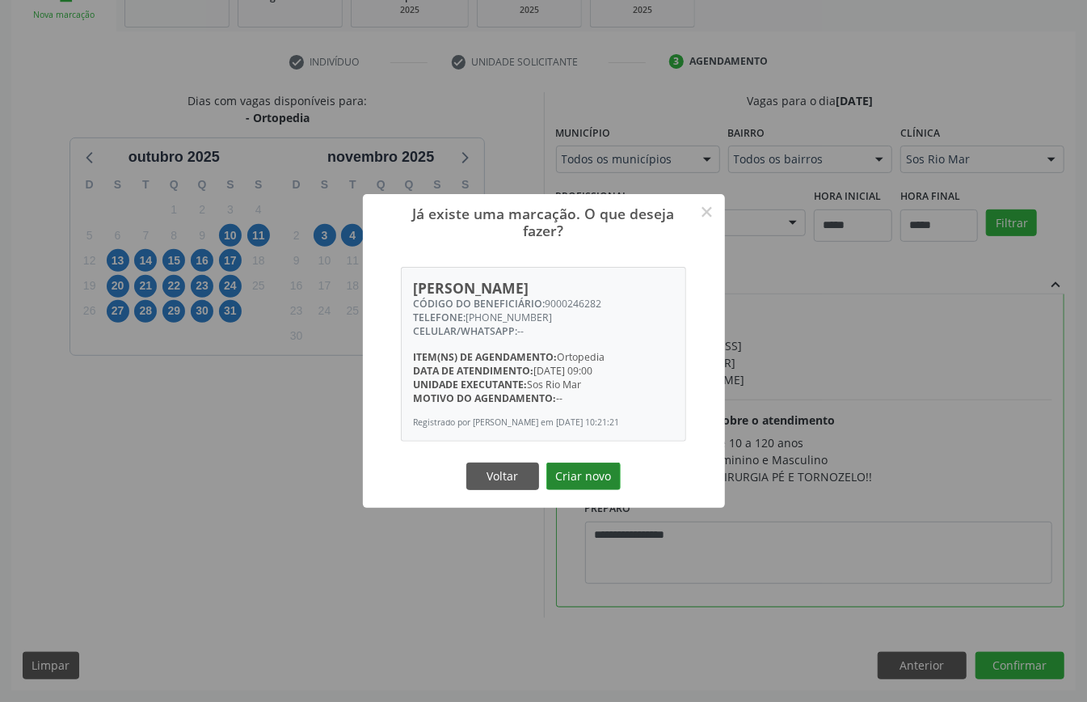
click at [595, 486] on button "Criar novo" at bounding box center [583, 475] width 74 height 27
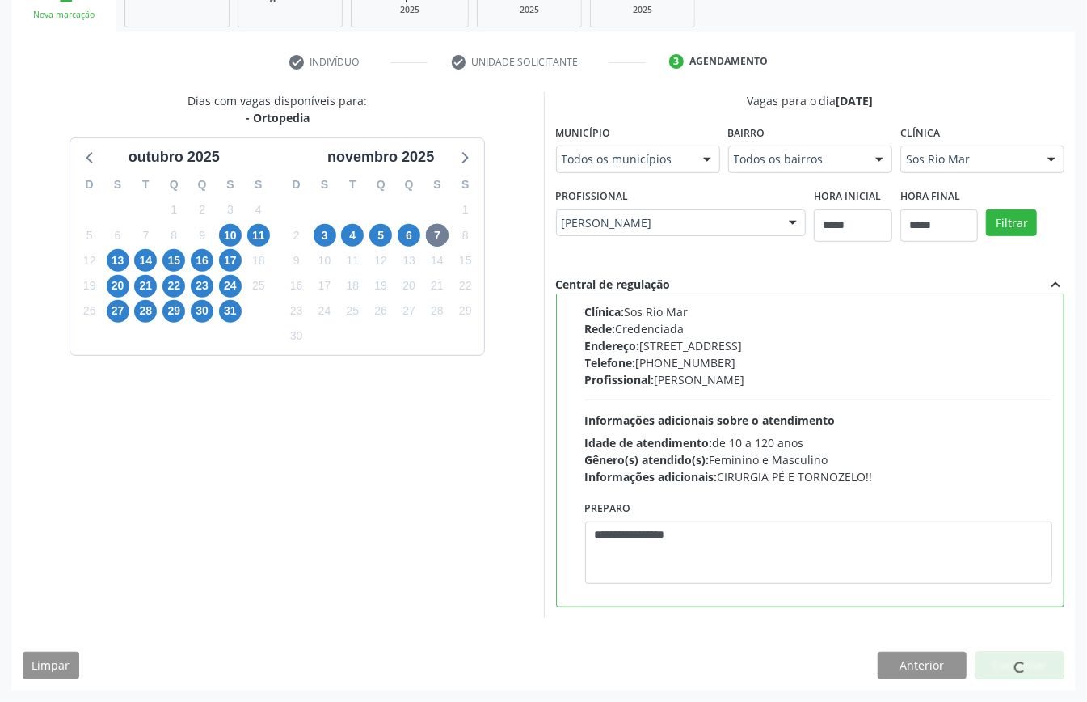
scroll to position [0, 0]
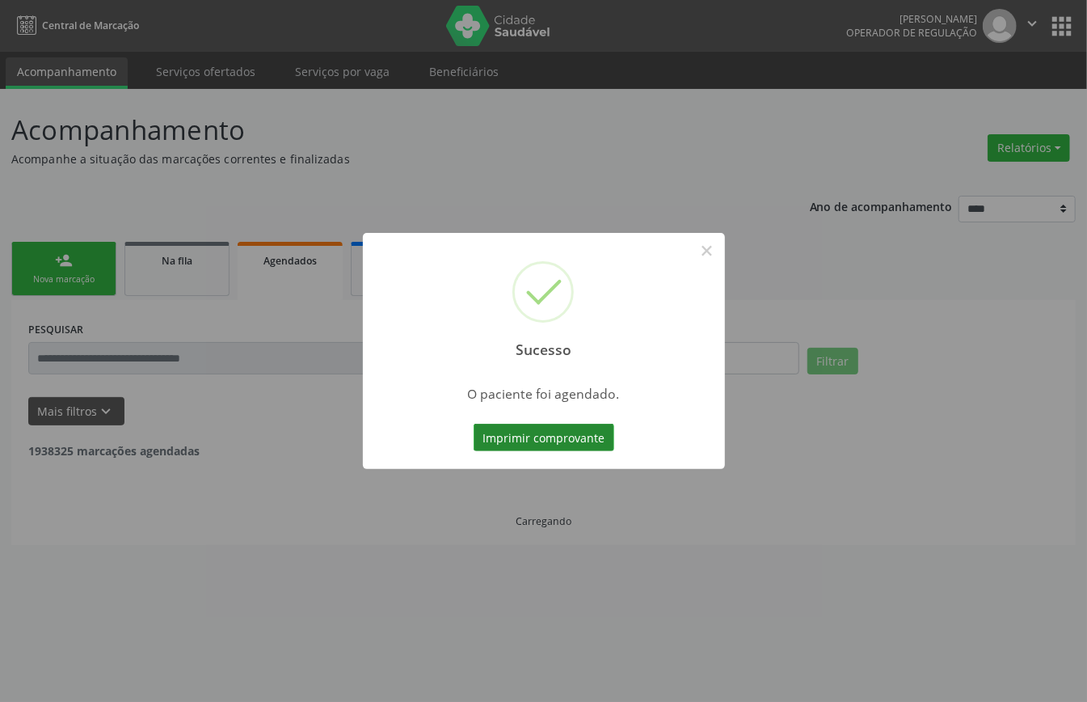
click at [543, 438] on button "Imprimir comprovante" at bounding box center [544, 436] width 141 height 27
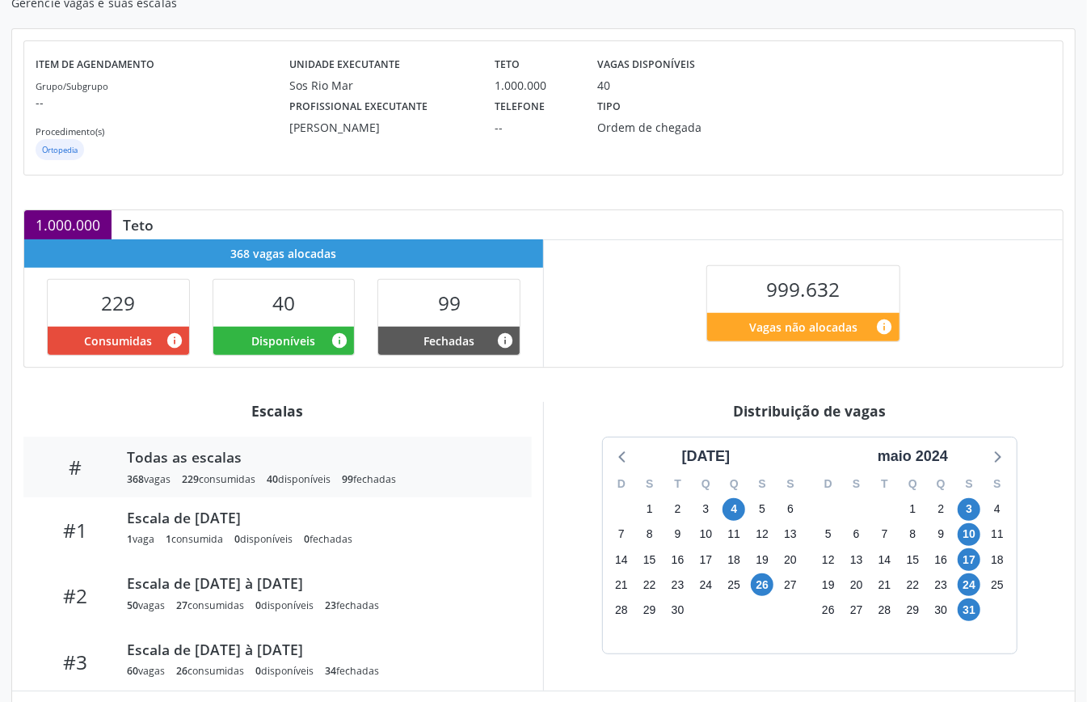
scroll to position [325, 0]
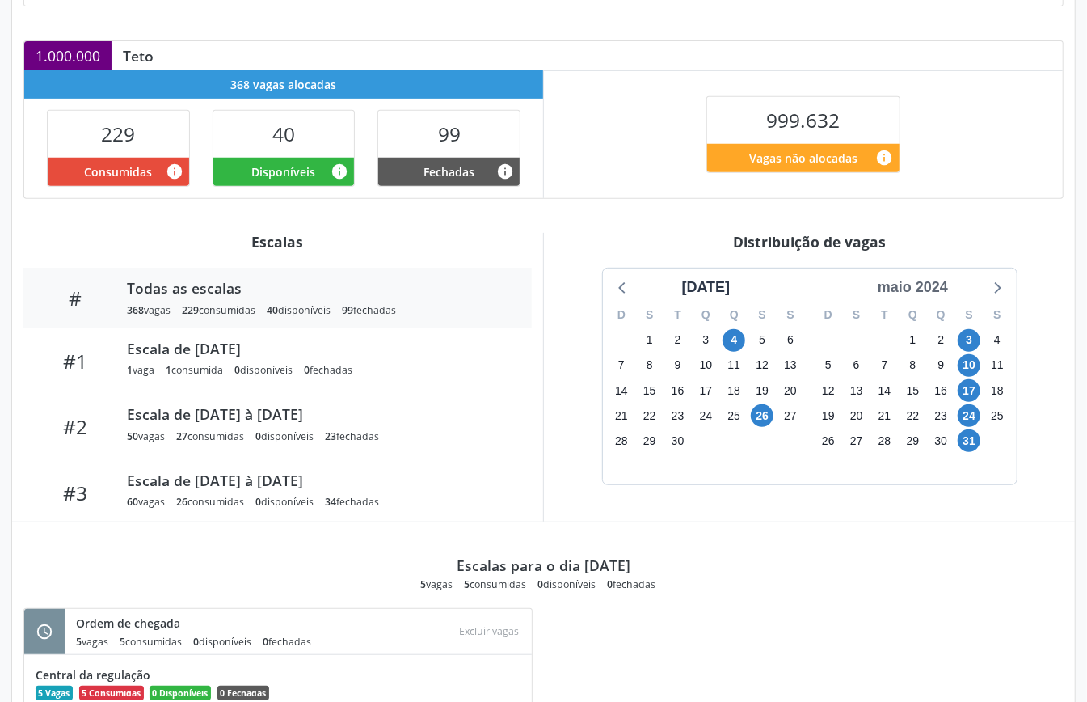
click at [934, 288] on div "maio 2024" at bounding box center [912, 287] width 83 height 22
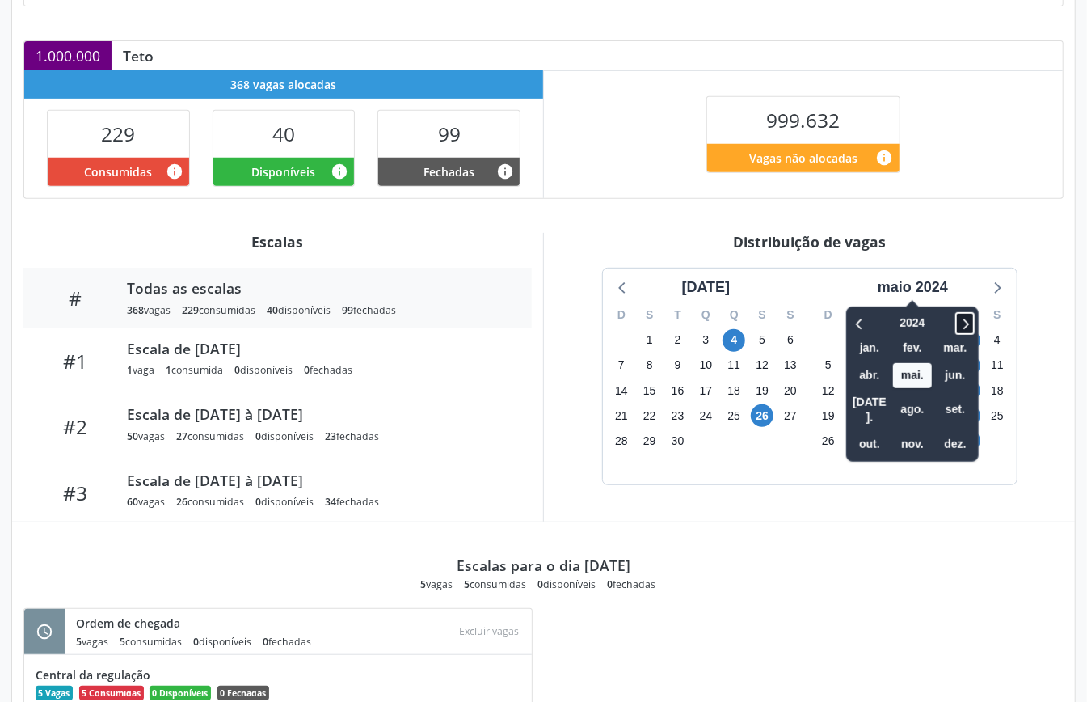
click at [967, 317] on icon at bounding box center [965, 323] width 16 height 19
click at [921, 432] on span "nov." at bounding box center [912, 444] width 39 height 25
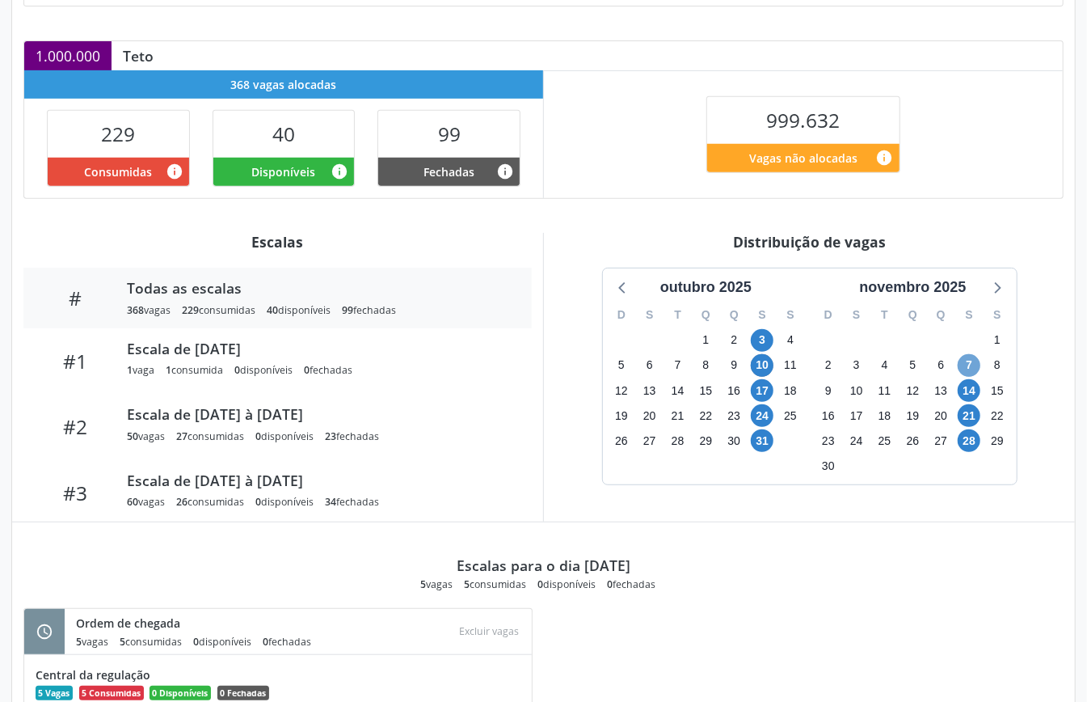
click at [971, 360] on span "7" at bounding box center [969, 365] width 23 height 23
click at [760, 443] on span "31" at bounding box center [762, 440] width 23 height 23
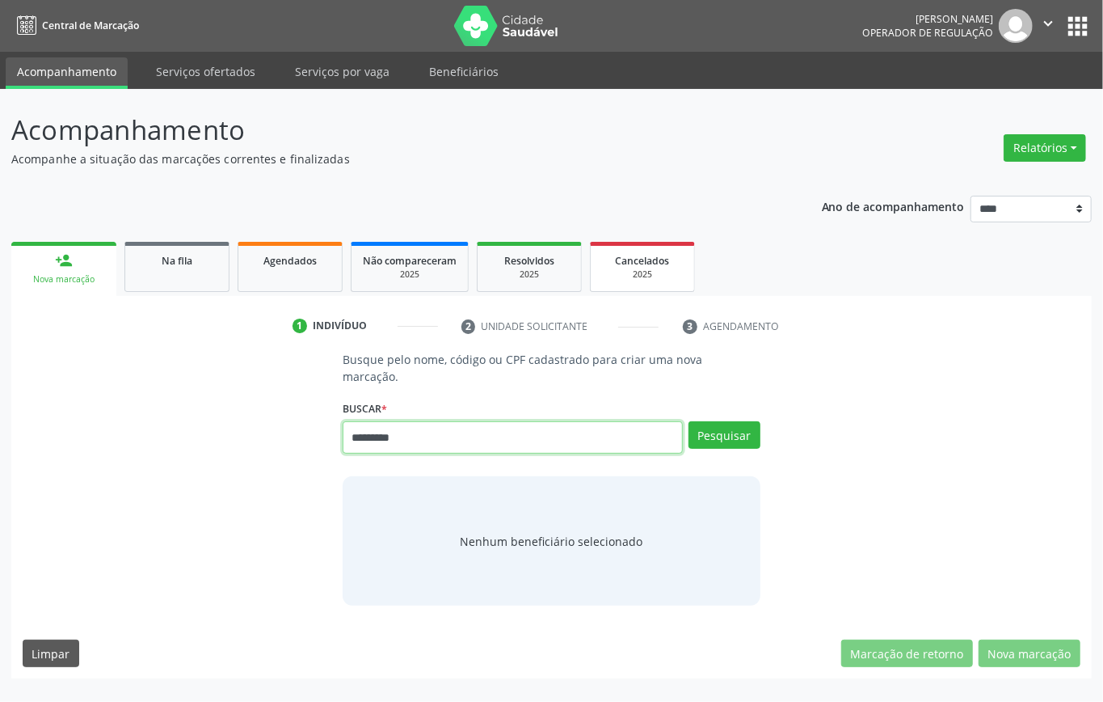
type input "*********"
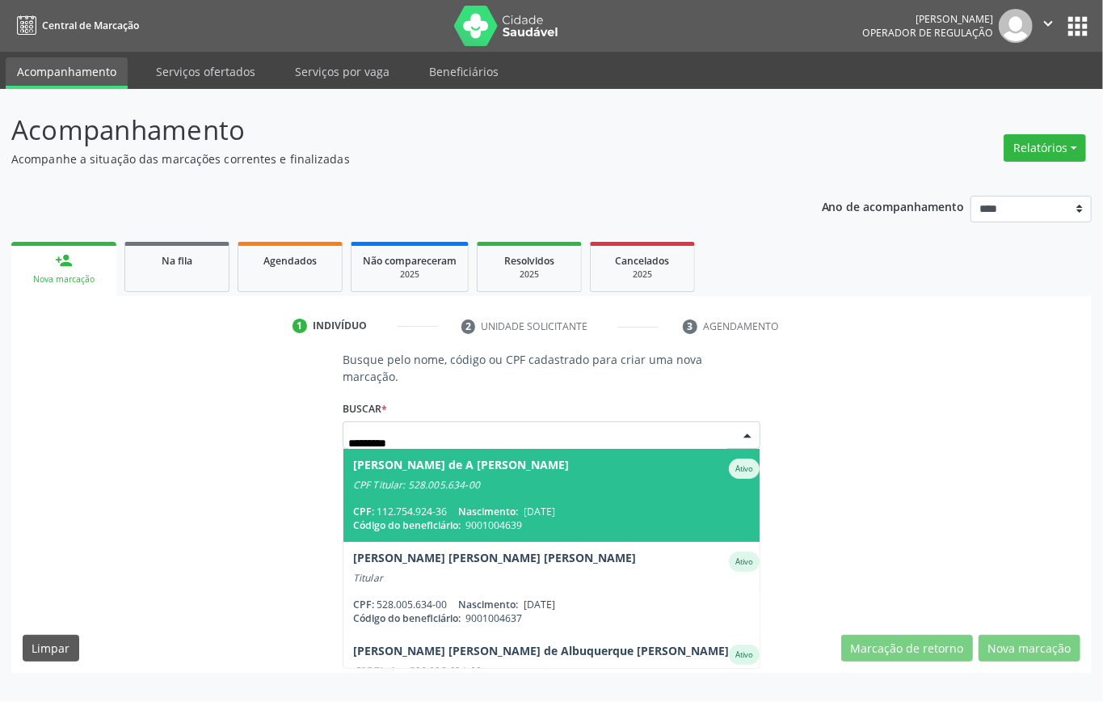
click at [505, 512] on span "Nascimento:" at bounding box center [488, 511] width 60 height 14
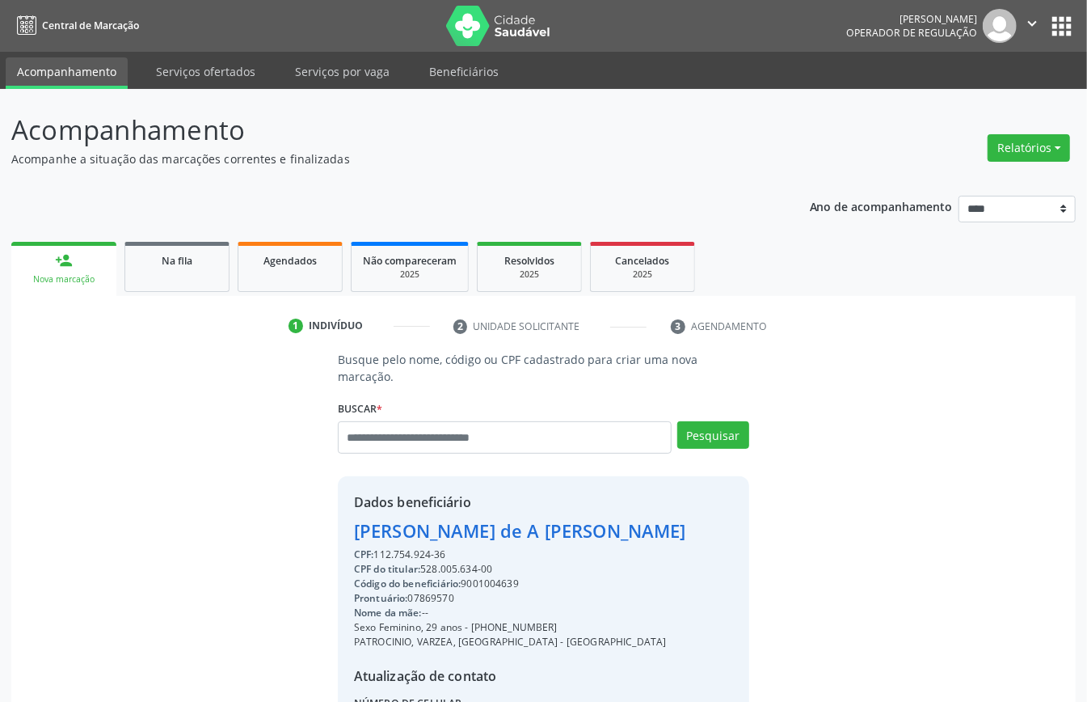
scroll to position [170, 0]
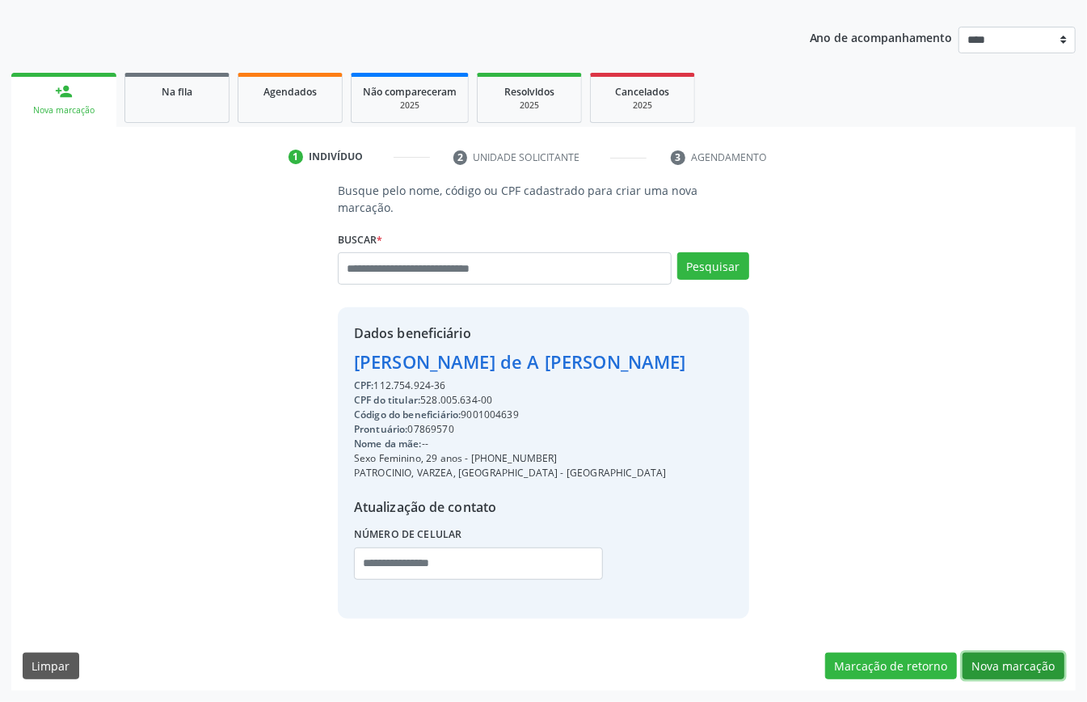
click at [984, 655] on button "Nova marcação" at bounding box center [1014, 665] width 102 height 27
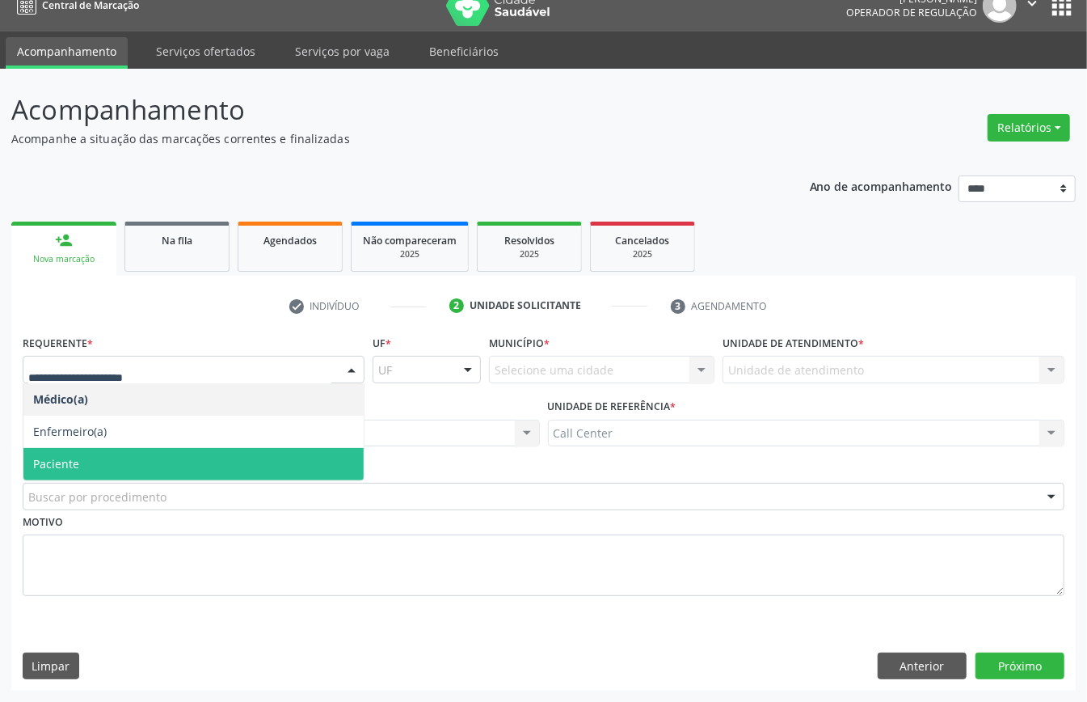
drag, startPoint x: 89, startPoint y: 456, endPoint x: 107, endPoint y: 485, distance: 34.5
click at [91, 456] on span "Paciente" at bounding box center [193, 464] width 340 height 32
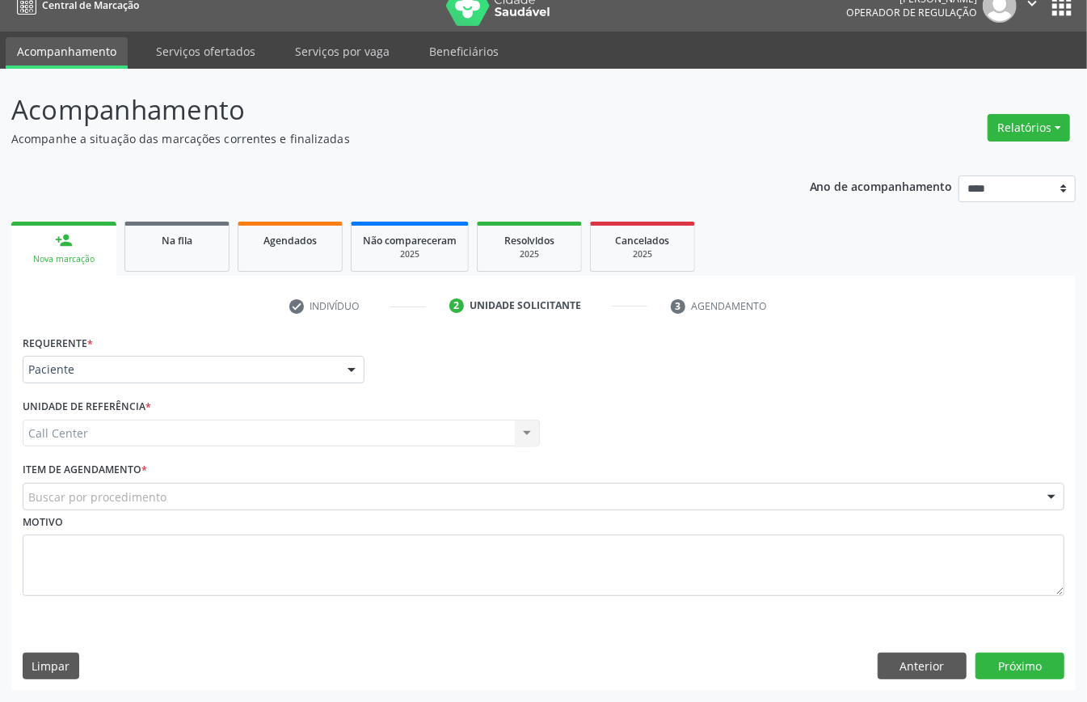
click at [111, 485] on div "Buscar por procedimento" at bounding box center [544, 495] width 1042 height 27
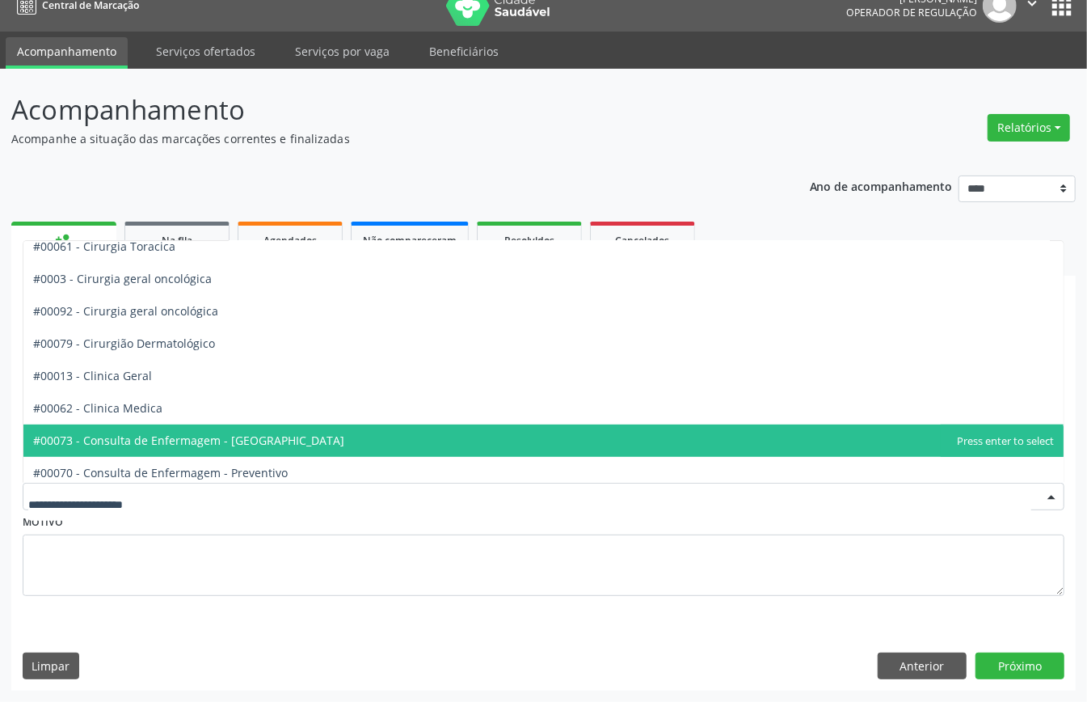
scroll to position [647, 0]
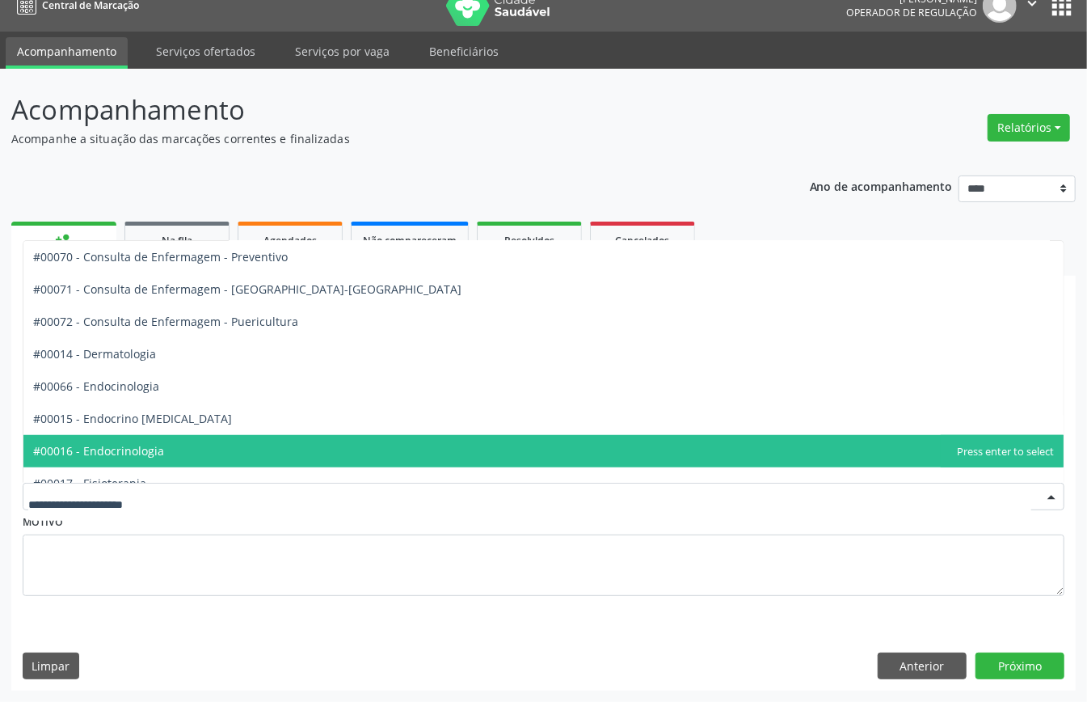
click at [176, 453] on span "#00016 - Endocrinologia" at bounding box center [543, 451] width 1040 height 32
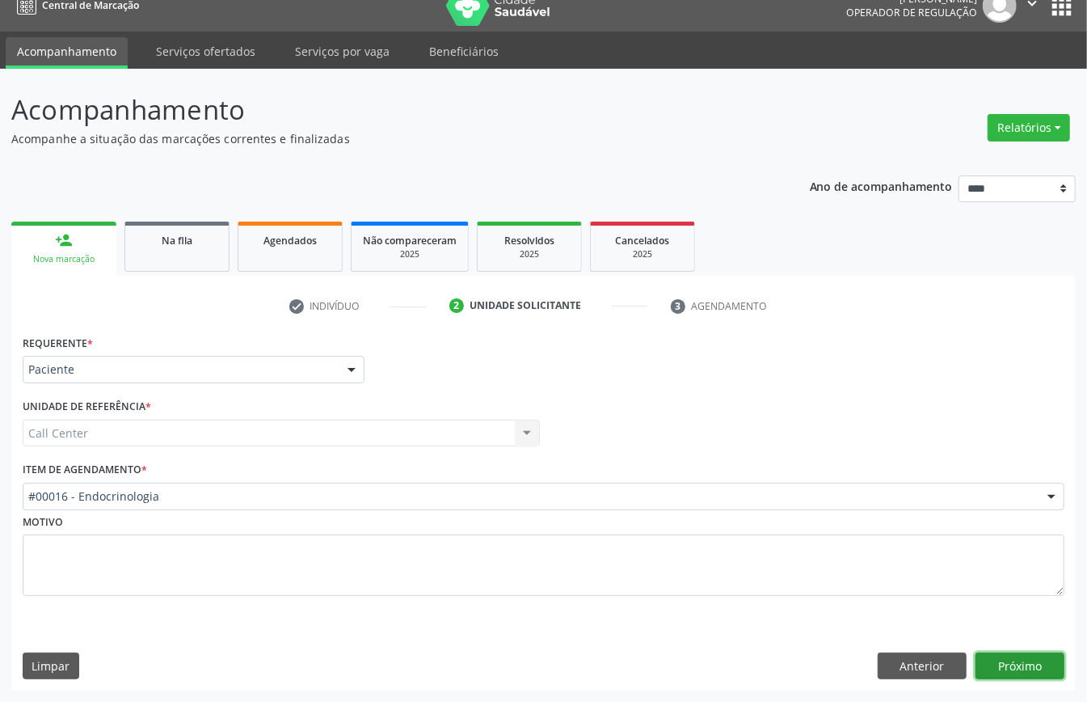
click at [1013, 671] on button "Próximo" at bounding box center [1019, 665] width 89 height 27
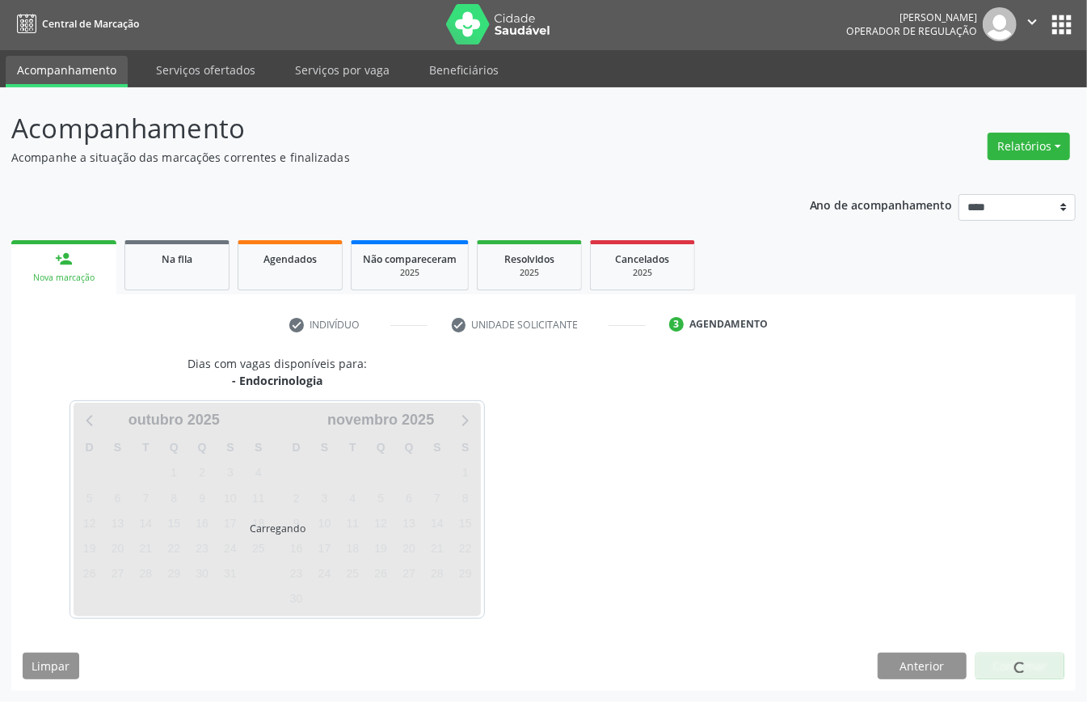
scroll to position [3, 0]
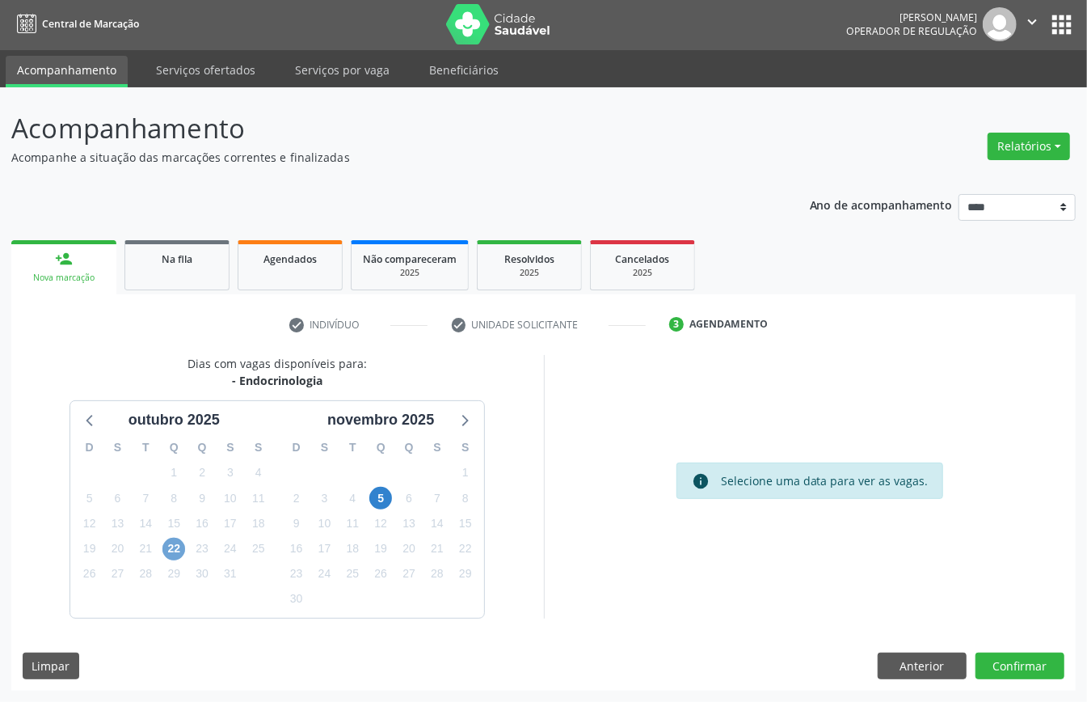
click at [183, 554] on span "22" at bounding box center [173, 548] width 23 height 23
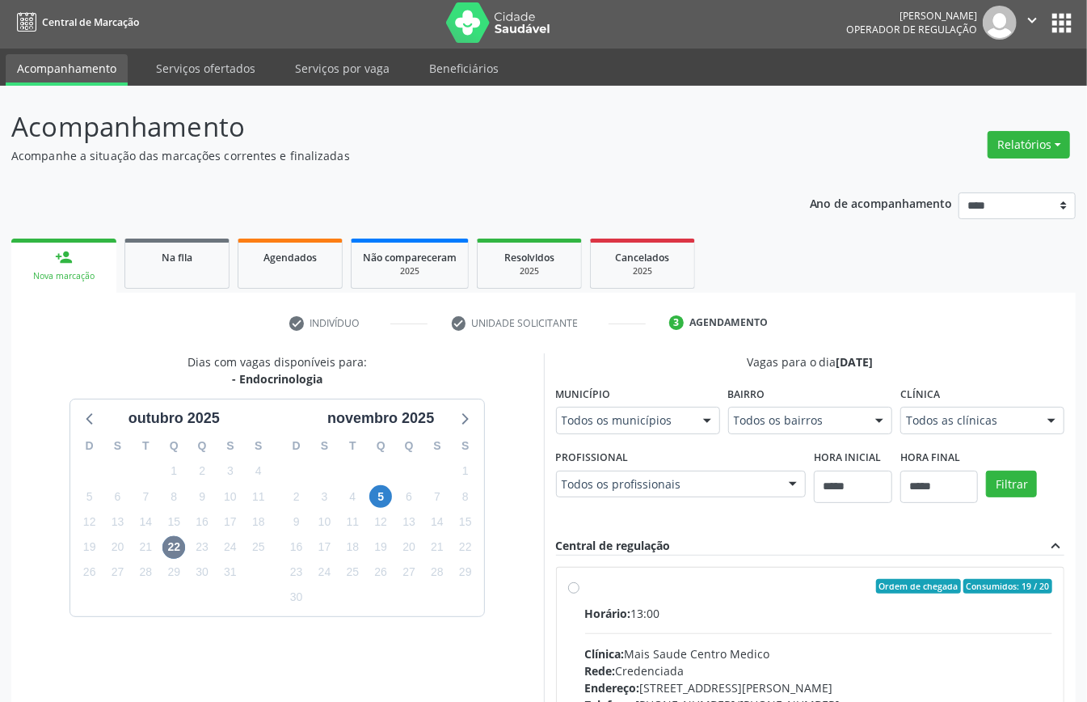
click at [617, 606] on span "Horário:" at bounding box center [608, 612] width 46 height 15
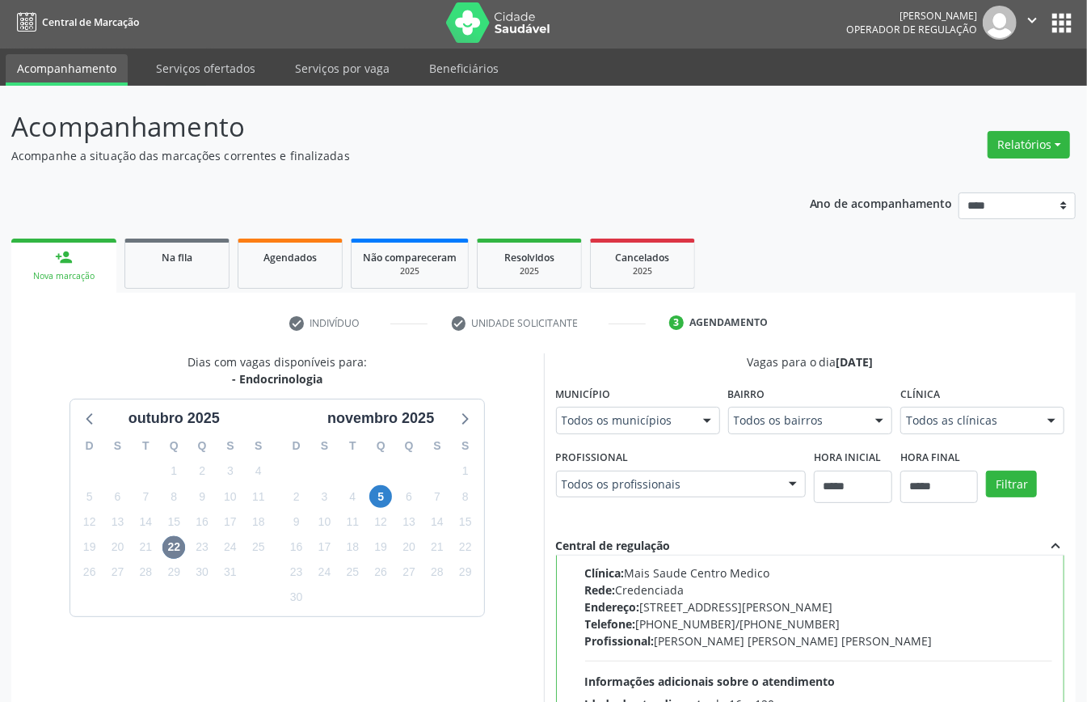
scroll to position [265, 0]
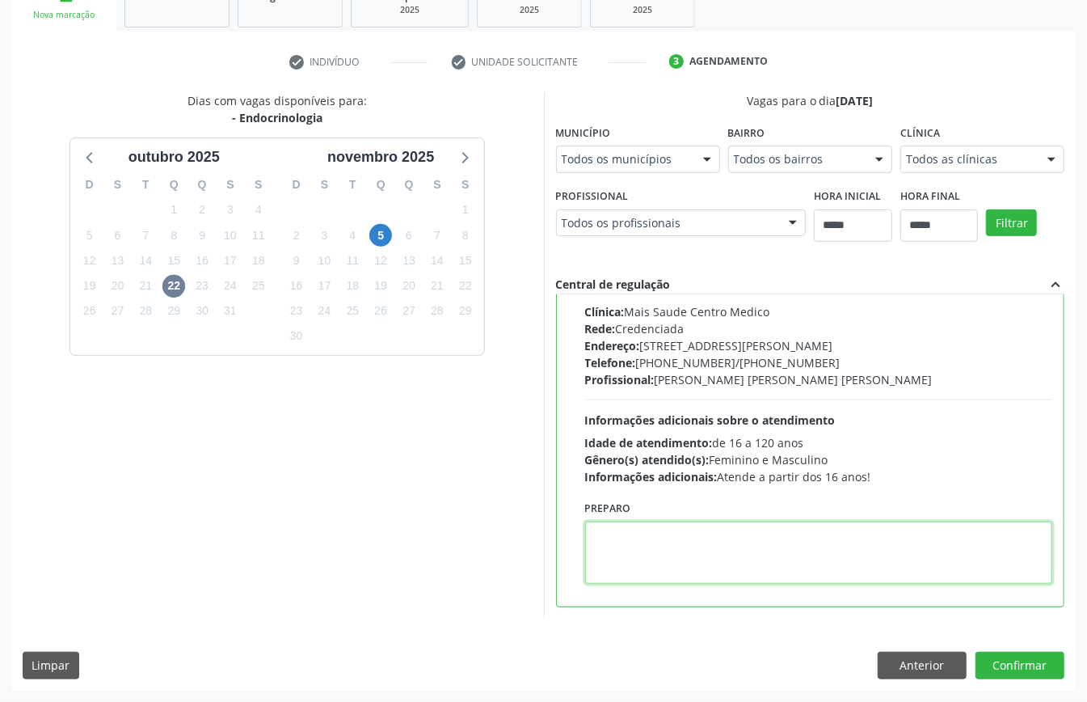
paste textarea "**********"
type textarea "**********"
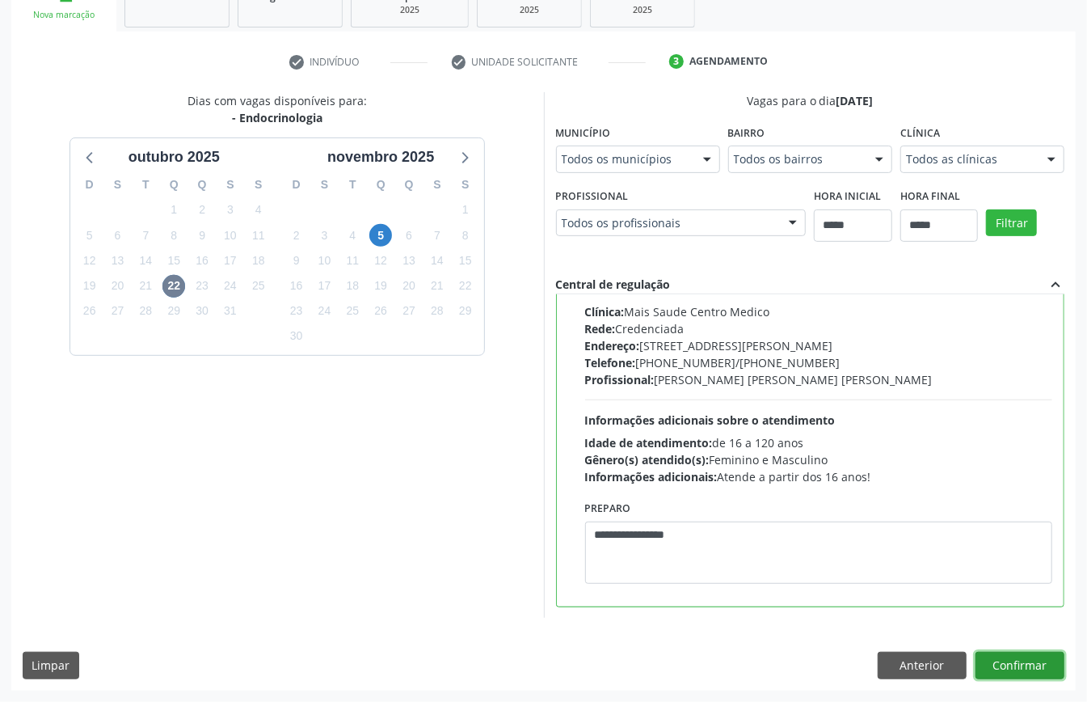
click at [1019, 664] on button "Confirmar" at bounding box center [1019, 664] width 89 height 27
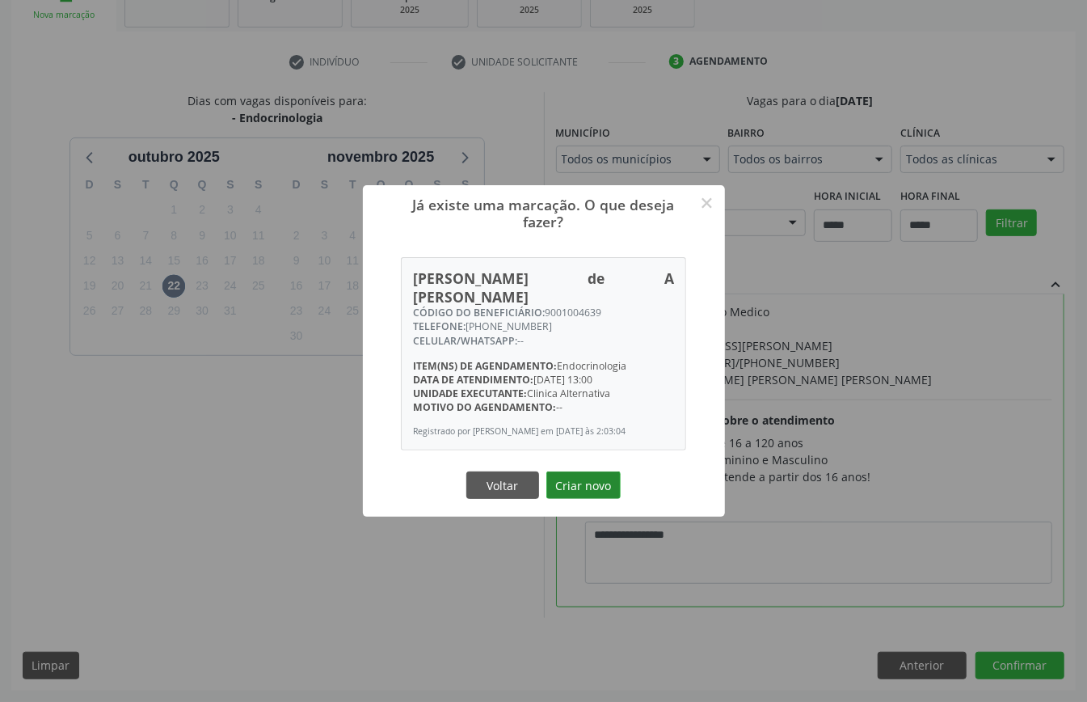
click at [595, 486] on button "Criar novo" at bounding box center [583, 484] width 74 height 27
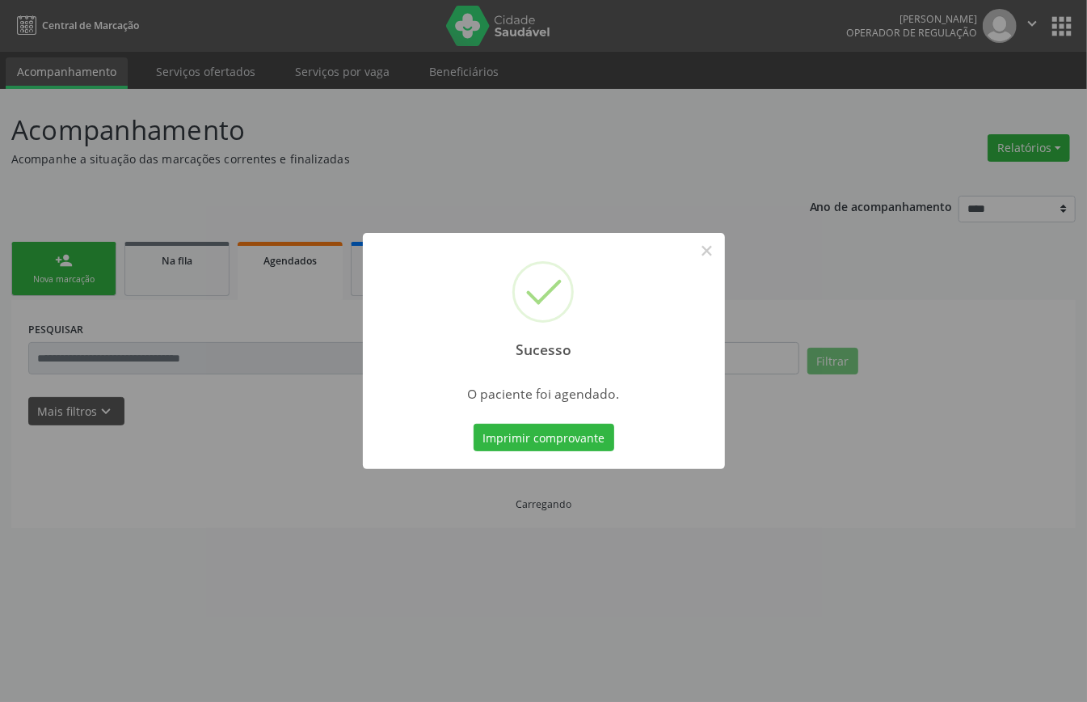
scroll to position [0, 0]
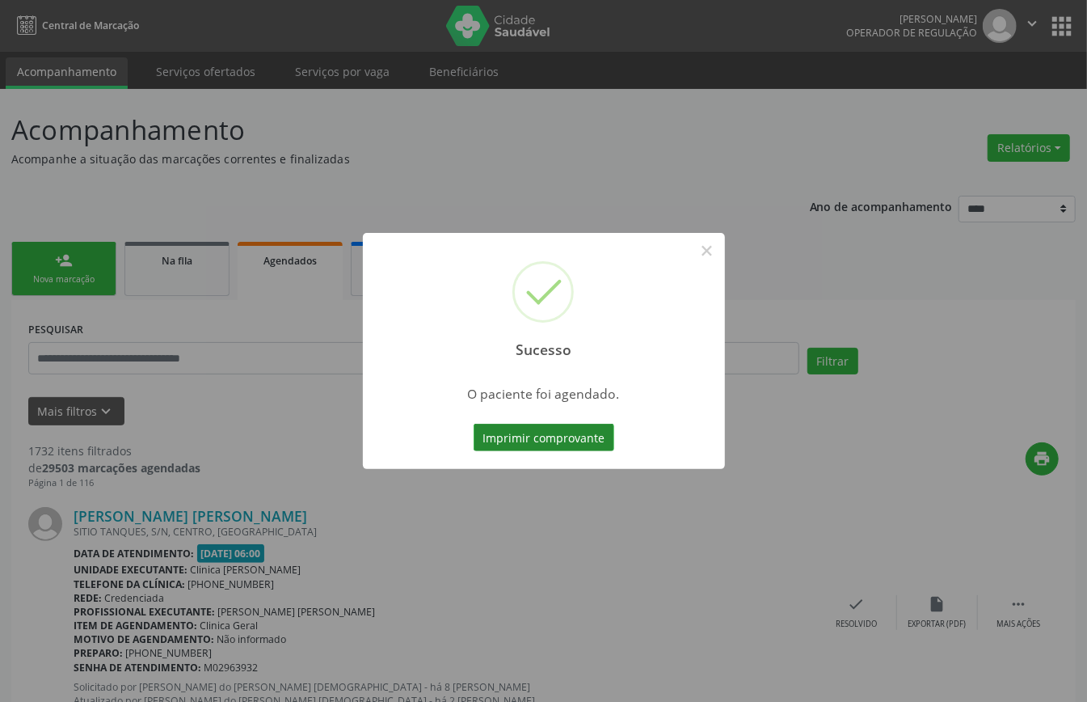
click at [574, 423] on button "Imprimir comprovante" at bounding box center [544, 436] width 141 height 27
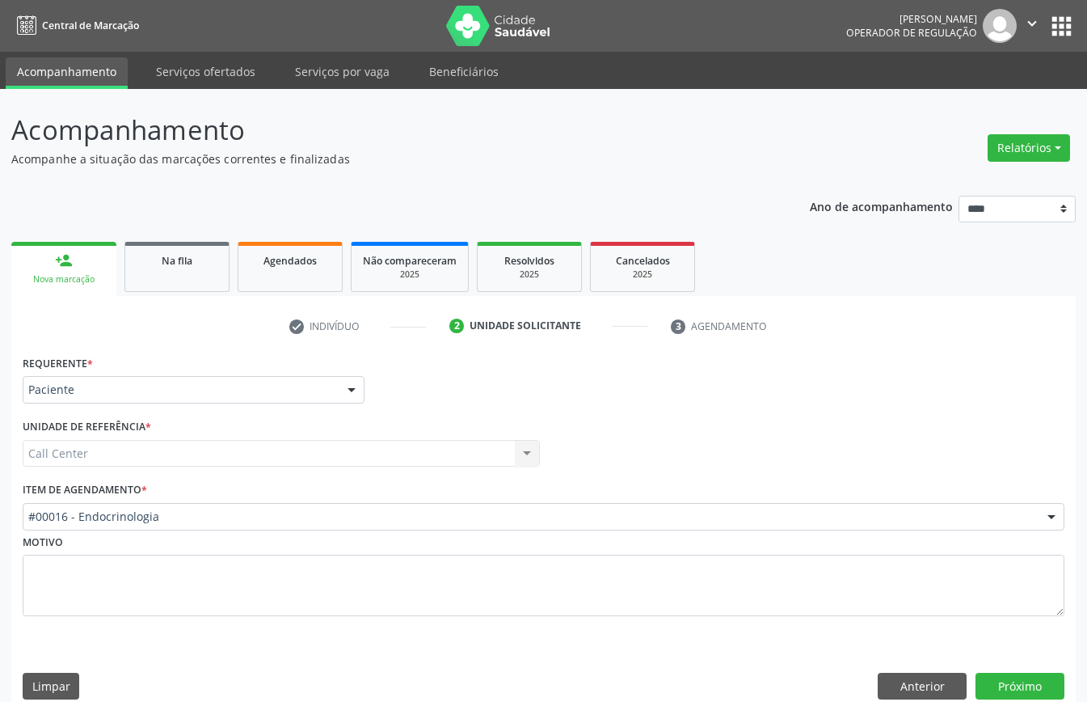
scroll to position [23, 0]
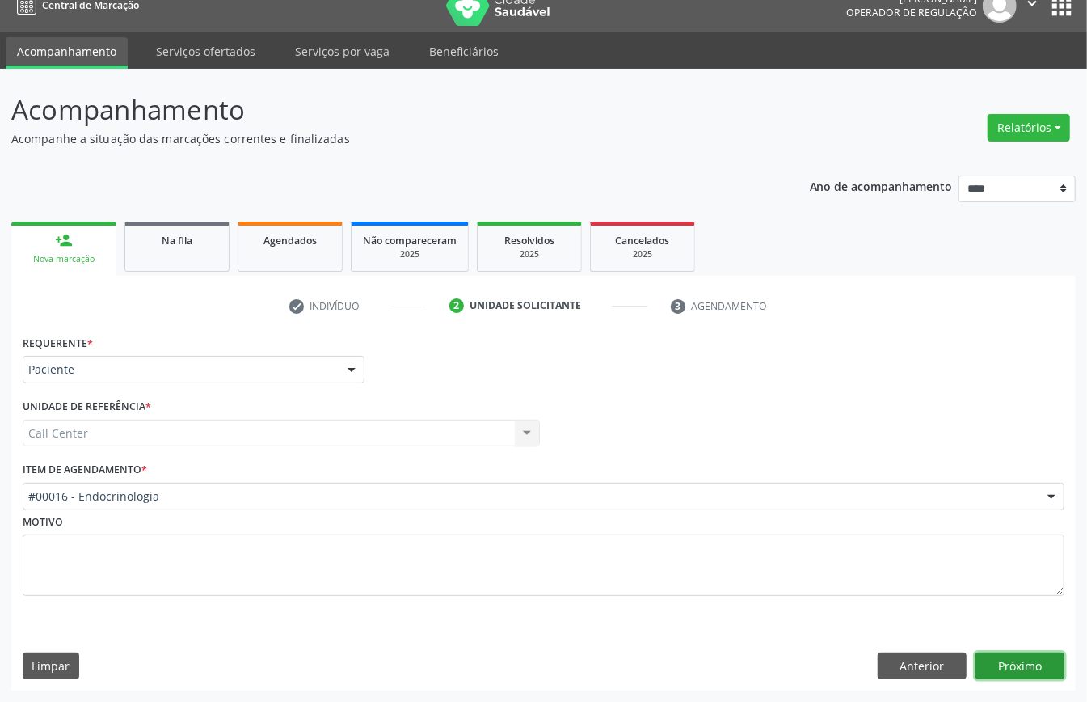
click at [1010, 657] on button "Próximo" at bounding box center [1019, 665] width 89 height 27
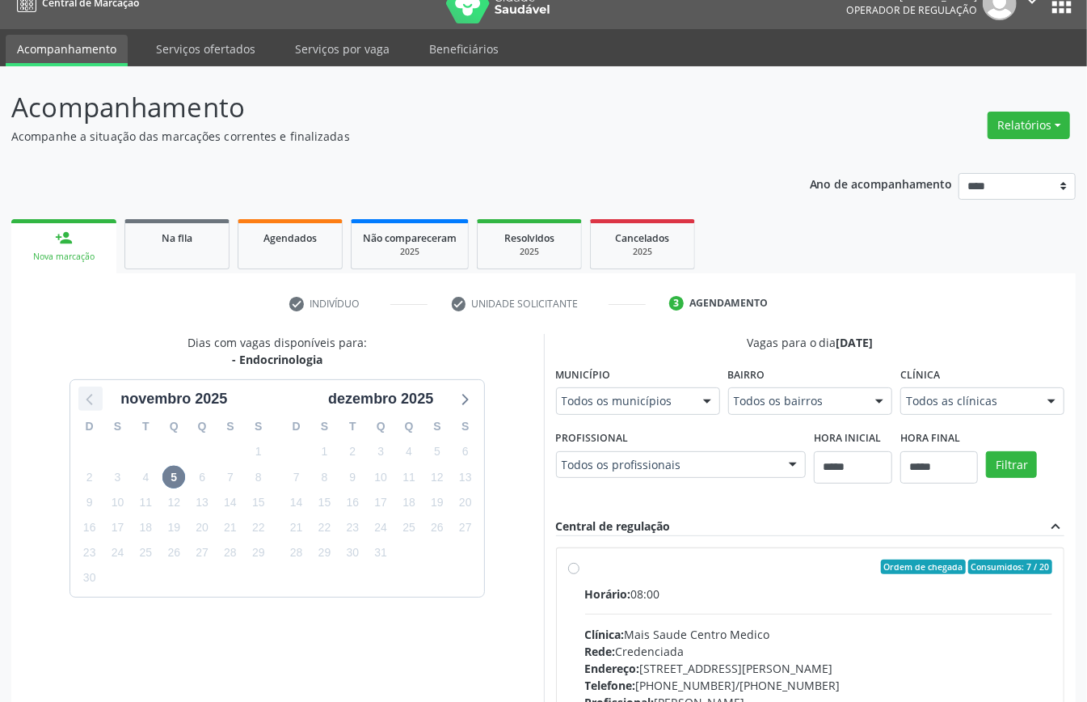
click at [92, 398] on icon at bounding box center [90, 398] width 21 height 21
click at [382, 527] on span "22" at bounding box center [380, 527] width 23 height 23
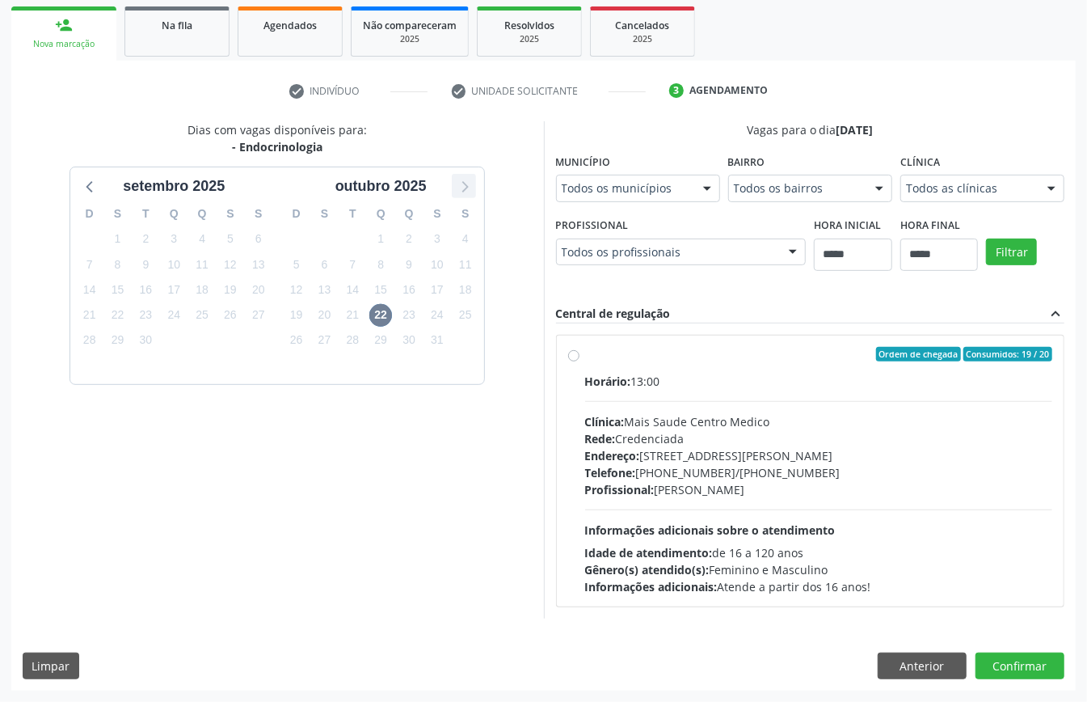
click at [464, 192] on icon at bounding box center [463, 185] width 21 height 21
drag, startPoint x: 913, startPoint y: 657, endPoint x: 886, endPoint y: 658, distance: 27.5
click at [908, 659] on button "Anterior" at bounding box center [922, 665] width 89 height 27
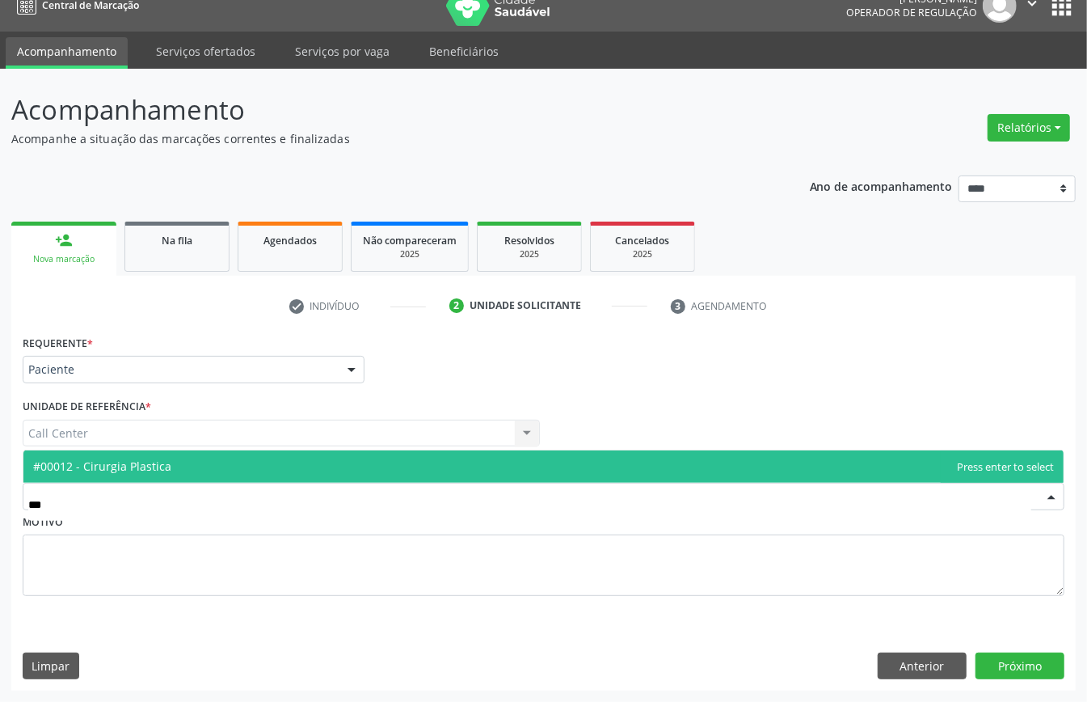
type input "****"
click at [130, 454] on span "#00012 - Cirurgia Plastica" at bounding box center [543, 466] width 1040 height 32
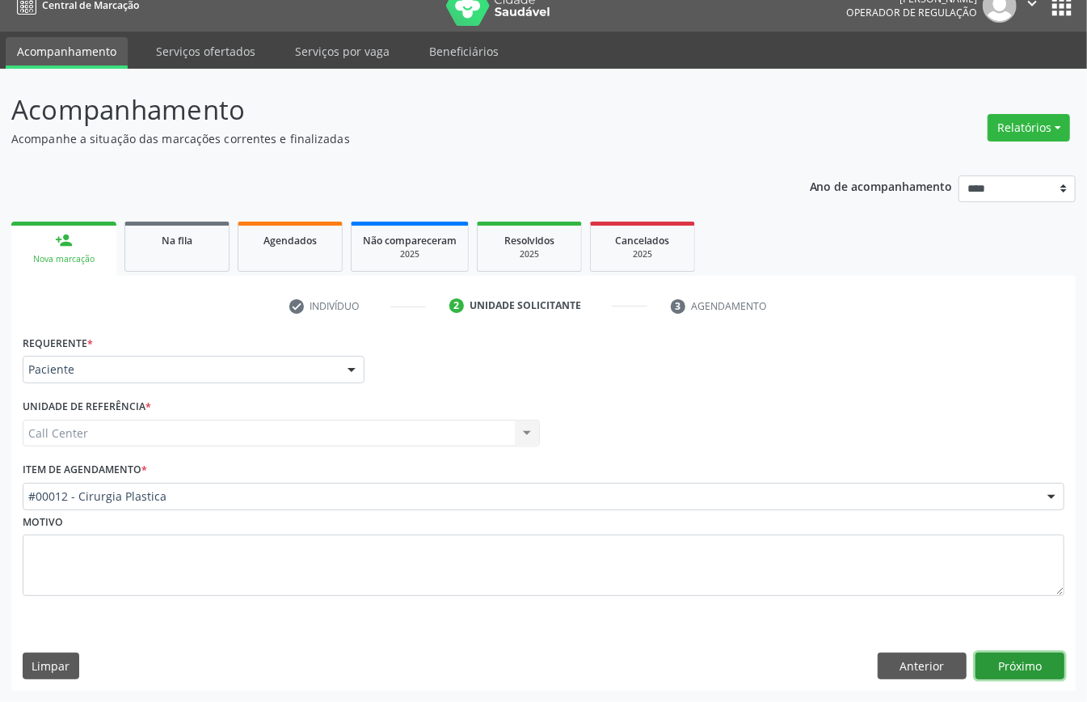
click at [1005, 661] on button "Próximo" at bounding box center [1019, 665] width 89 height 27
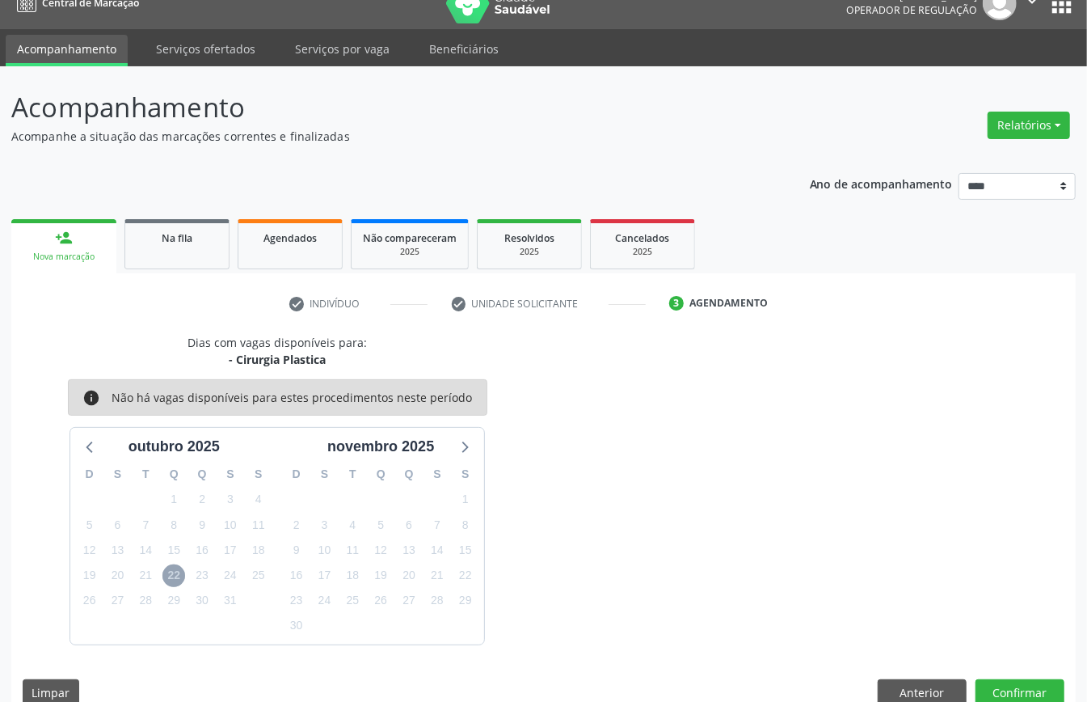
click at [173, 574] on span "22" at bounding box center [173, 575] width 23 height 23
click at [89, 451] on icon at bounding box center [89, 447] width 6 height 11
click at [466, 446] on icon at bounding box center [465, 447] width 6 height 11
click at [918, 683] on button "Anterior" at bounding box center [922, 692] width 89 height 27
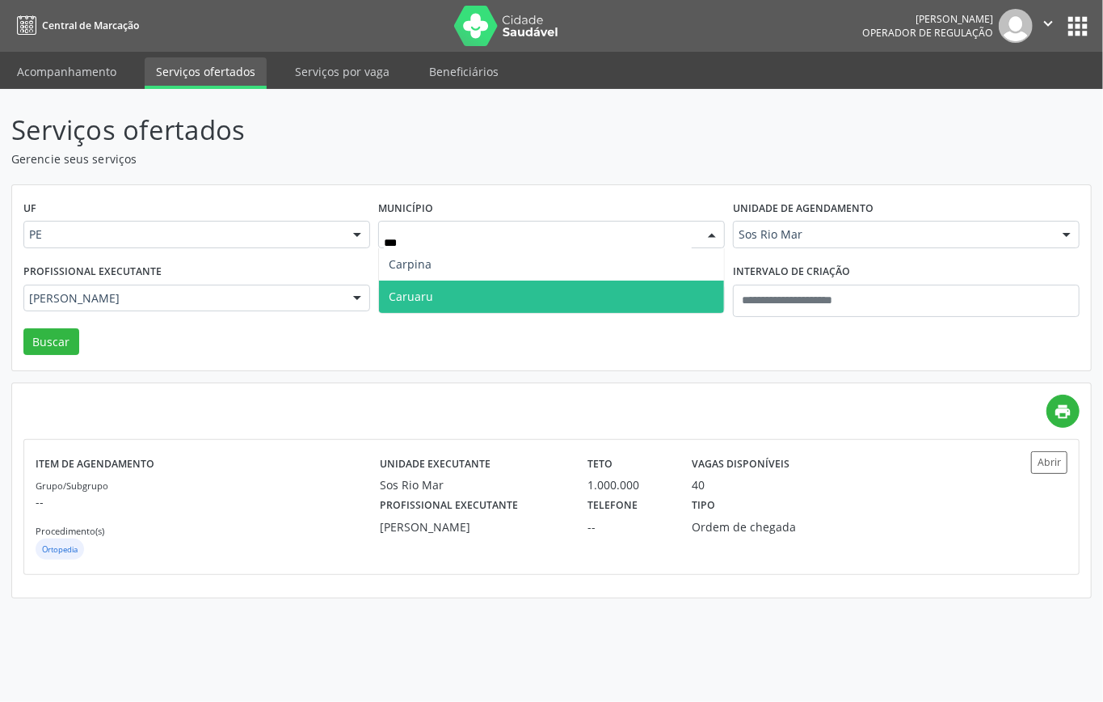
type input "****"
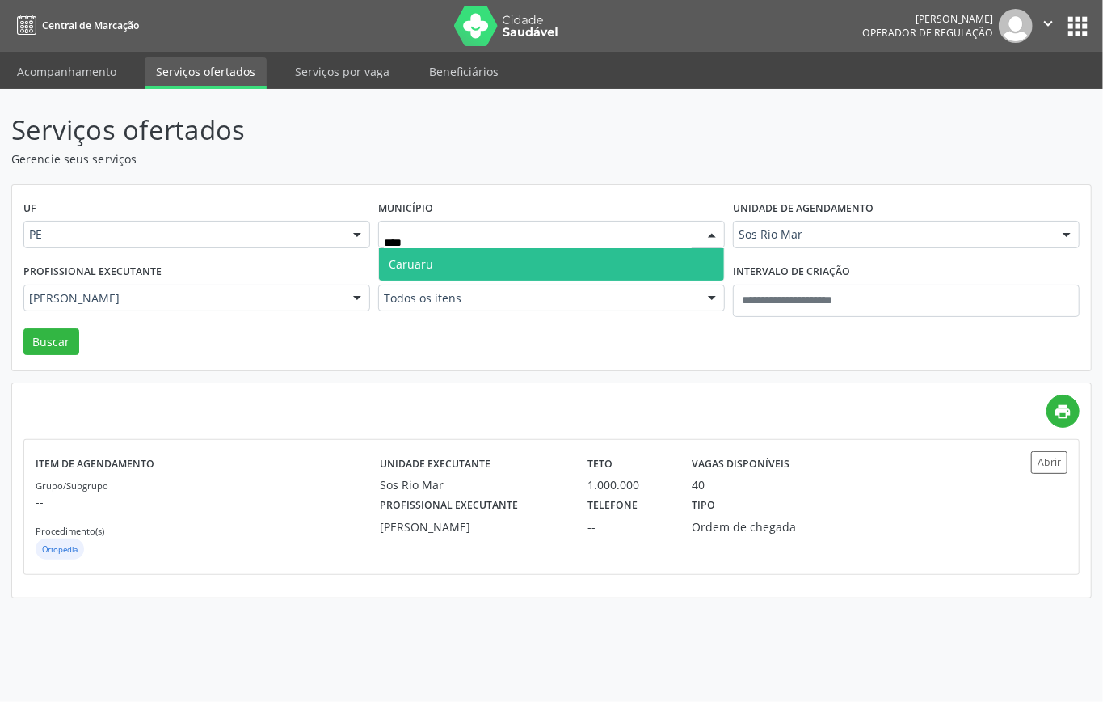
click at [463, 265] on span "Caruaru" at bounding box center [551, 264] width 345 height 32
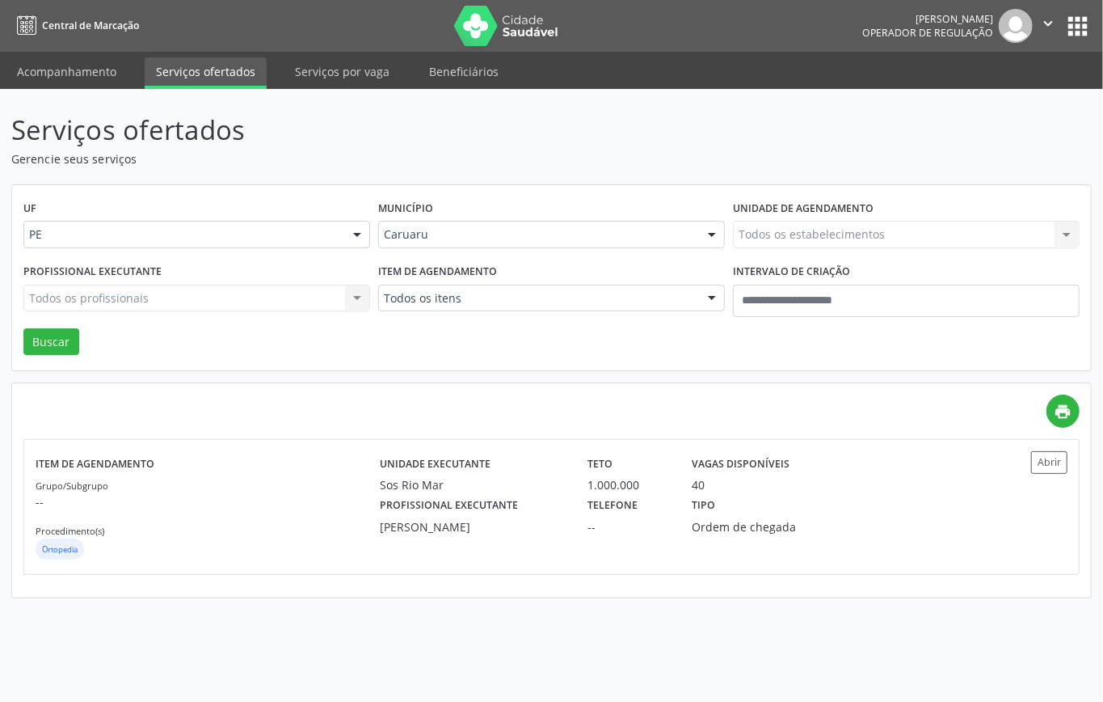
click at [476, 307] on div "Todos os itens" at bounding box center [551, 297] width 347 height 27
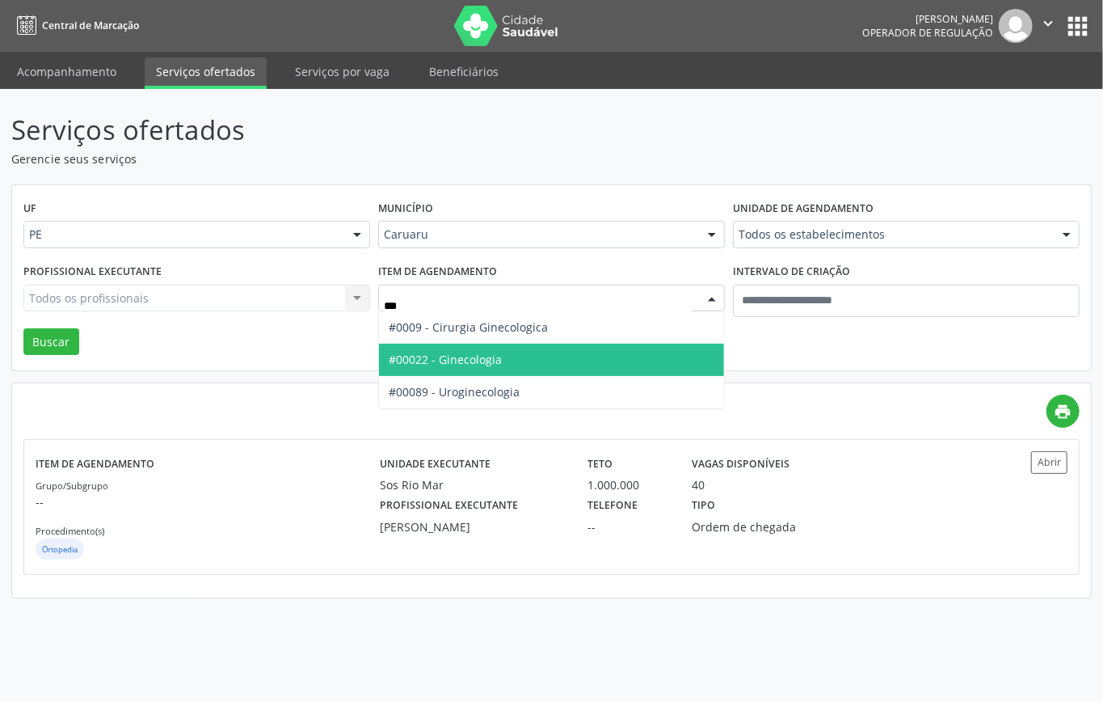
click at [491, 365] on span "#00022 - Ginecologia" at bounding box center [445, 359] width 113 height 15
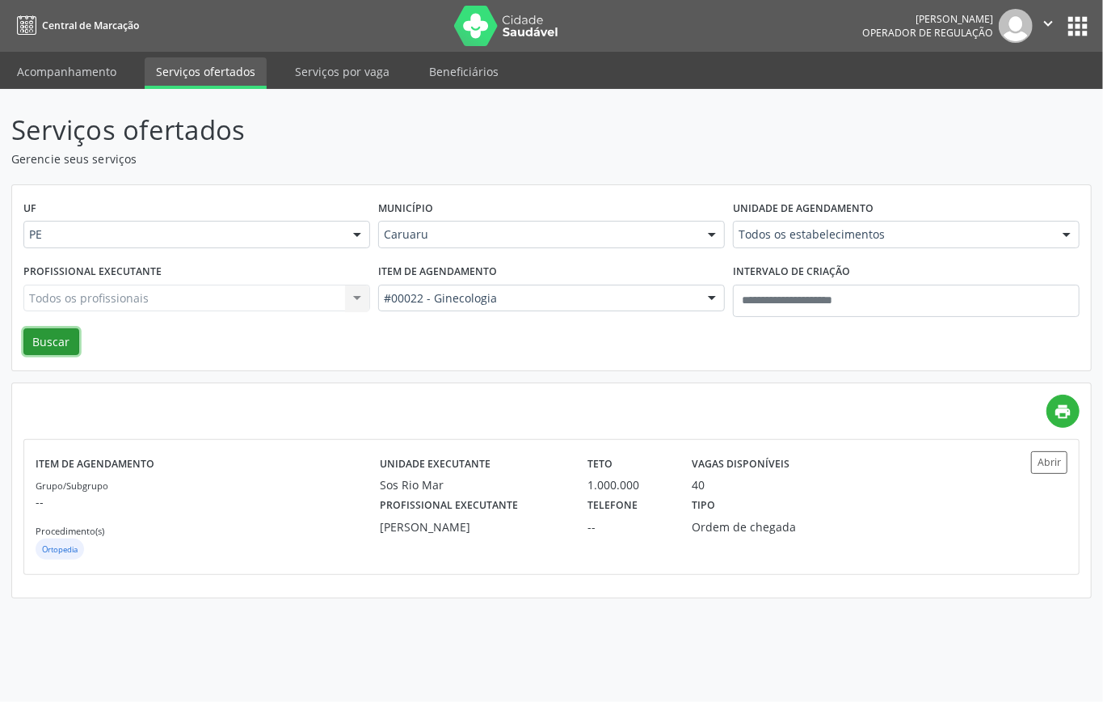
click at [68, 336] on button "Buscar" at bounding box center [51, 341] width 56 height 27
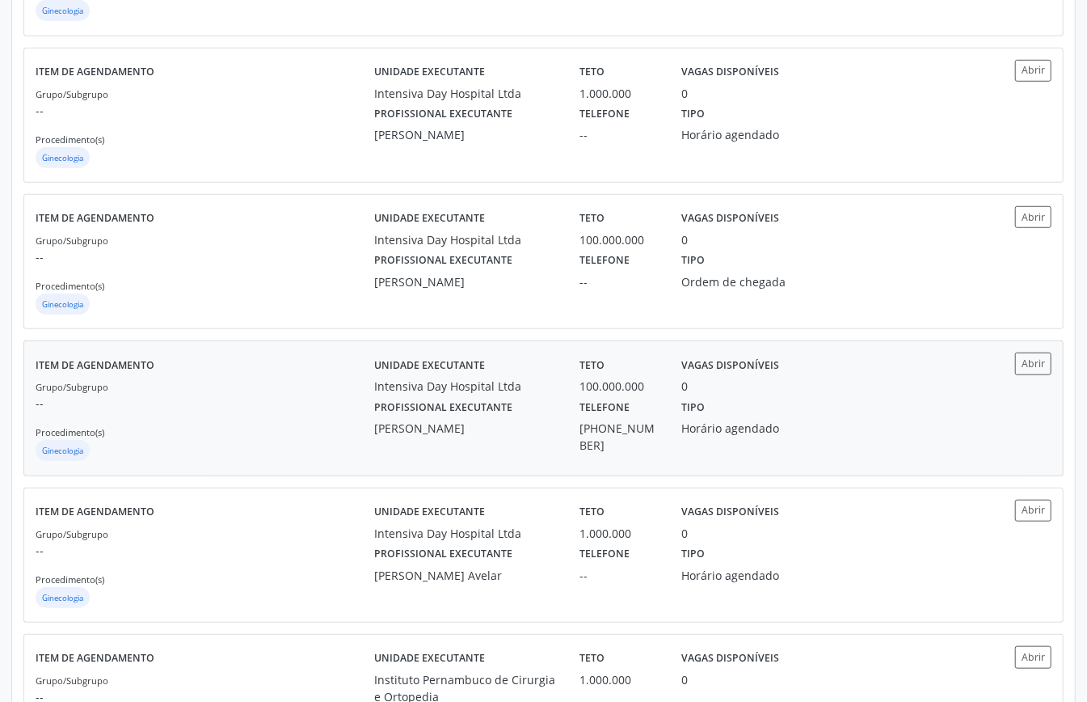
scroll to position [754, 0]
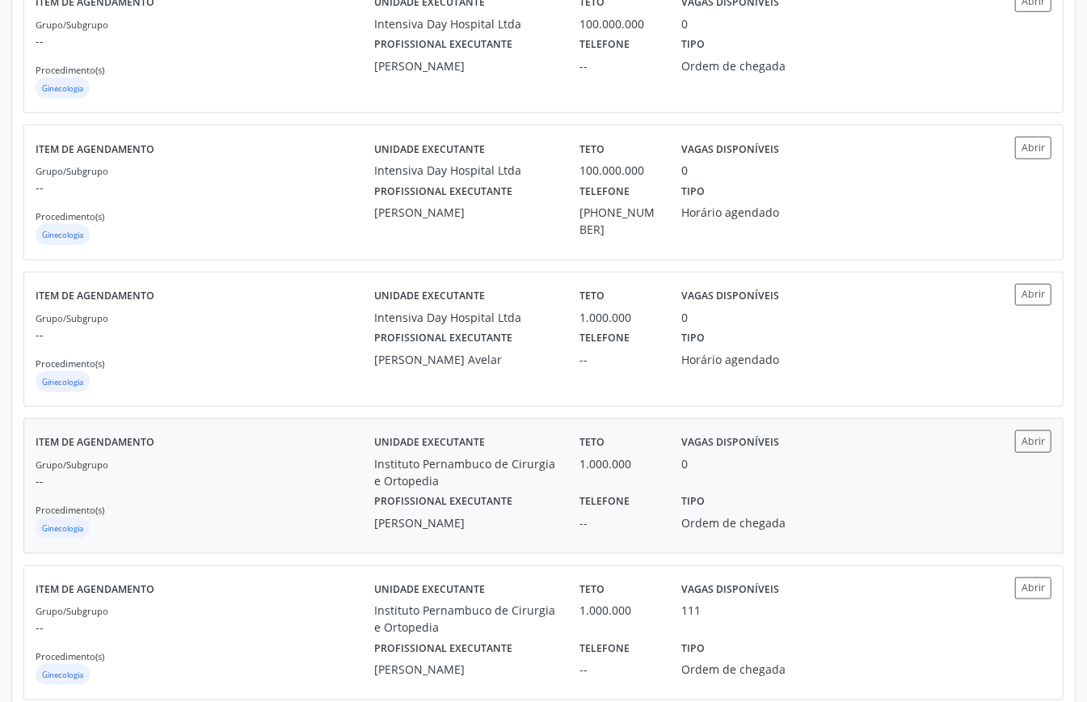
click at [305, 503] on div "Grupo/Subgrupo -- Procedimento(s) Ginecologia" at bounding box center [205, 498] width 339 height 86
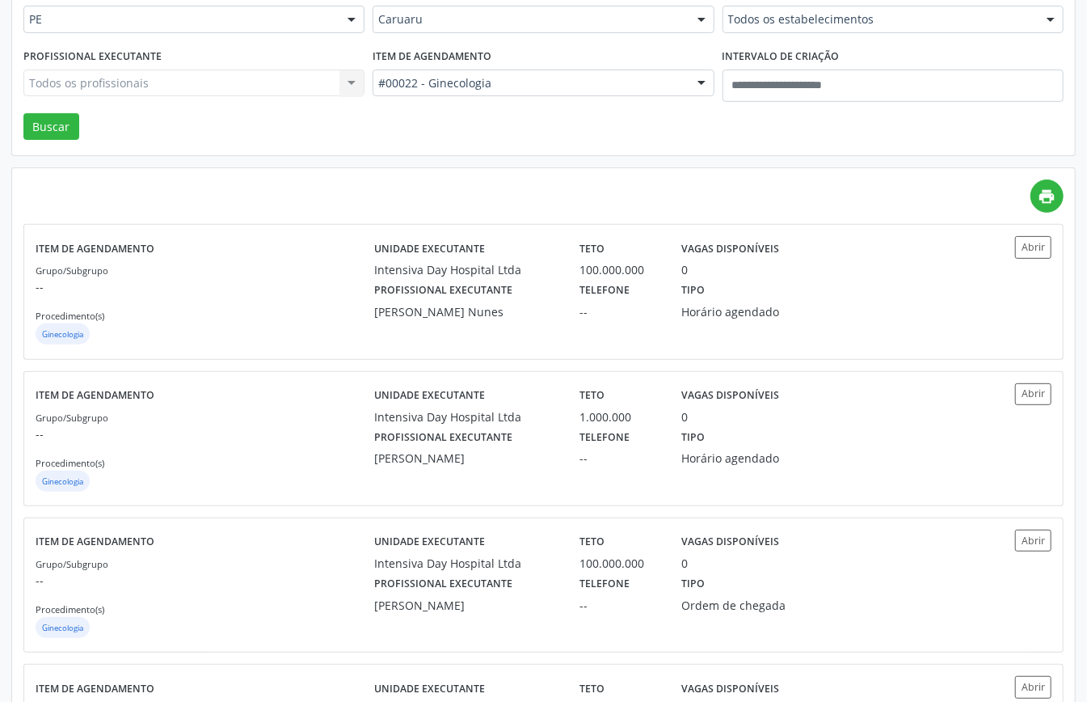
scroll to position [0, 0]
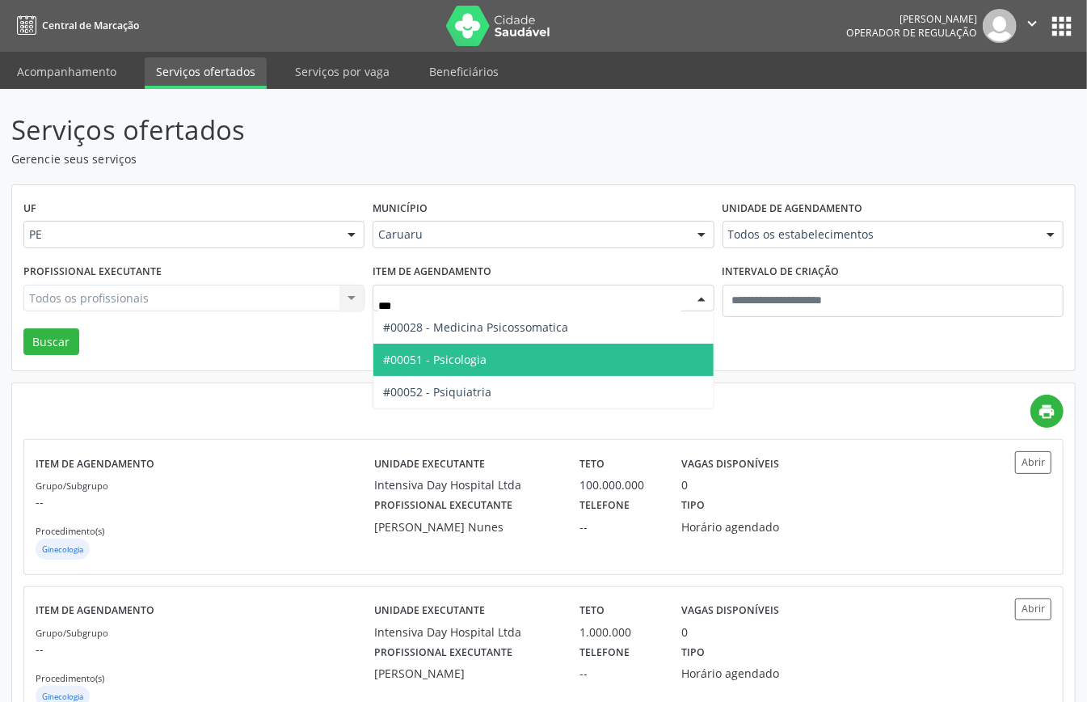
click at [473, 356] on span "#00051 - Psicologia" at bounding box center [434, 359] width 103 height 15
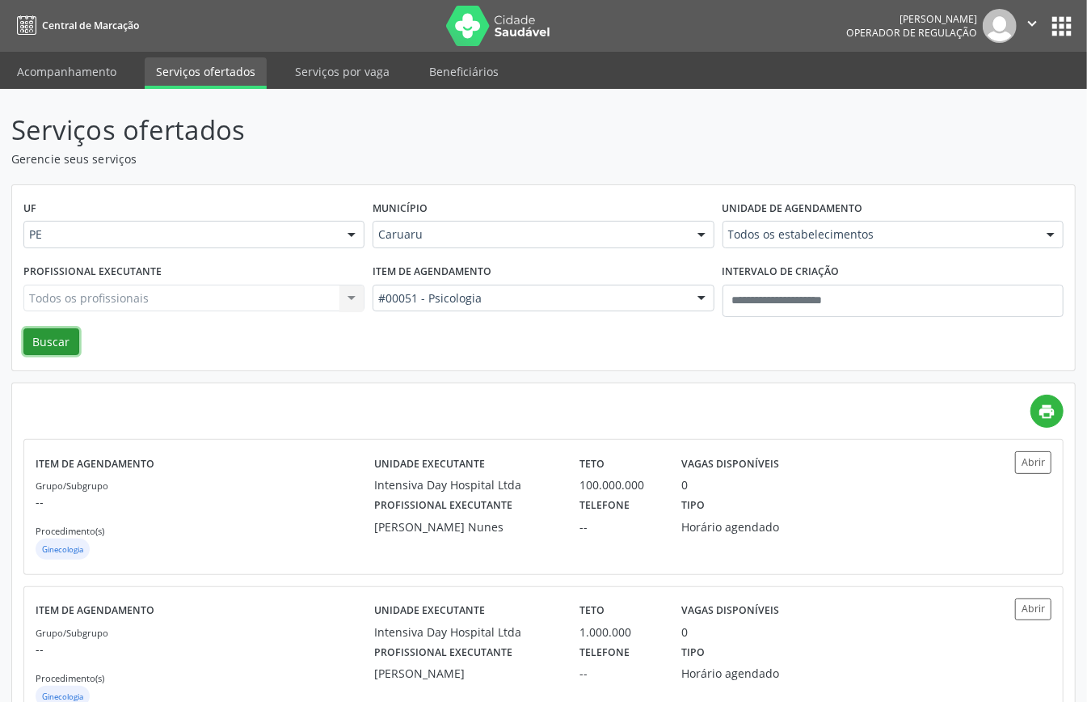
click at [45, 335] on button "Buscar" at bounding box center [51, 341] width 56 height 27
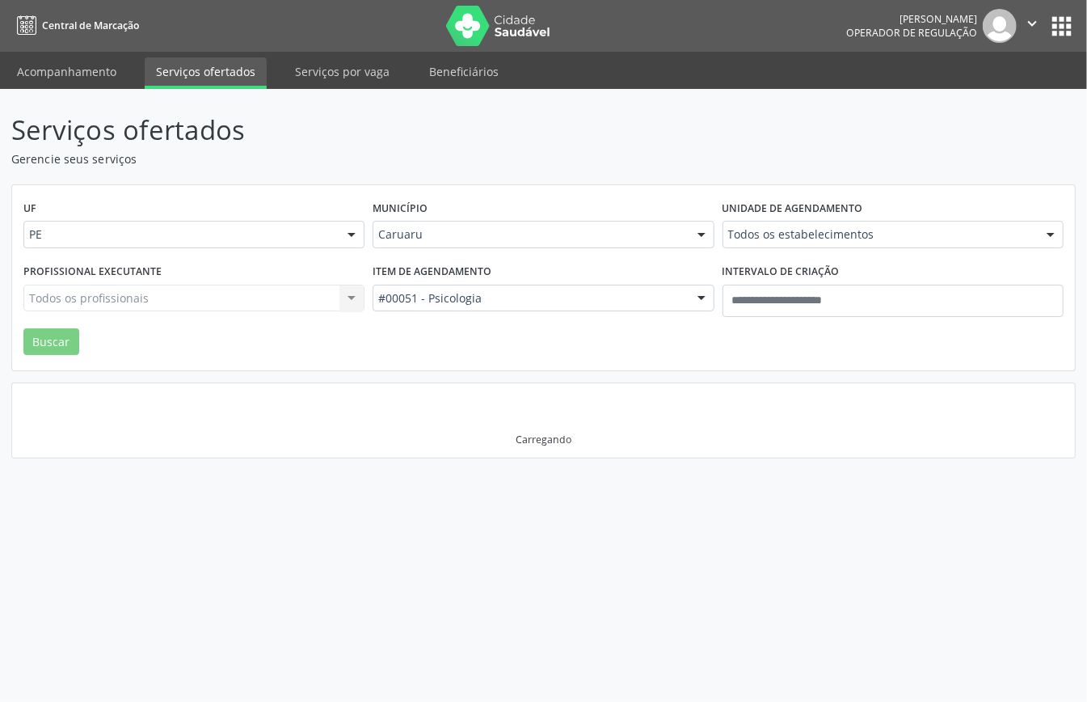
scroll to position [57, 0]
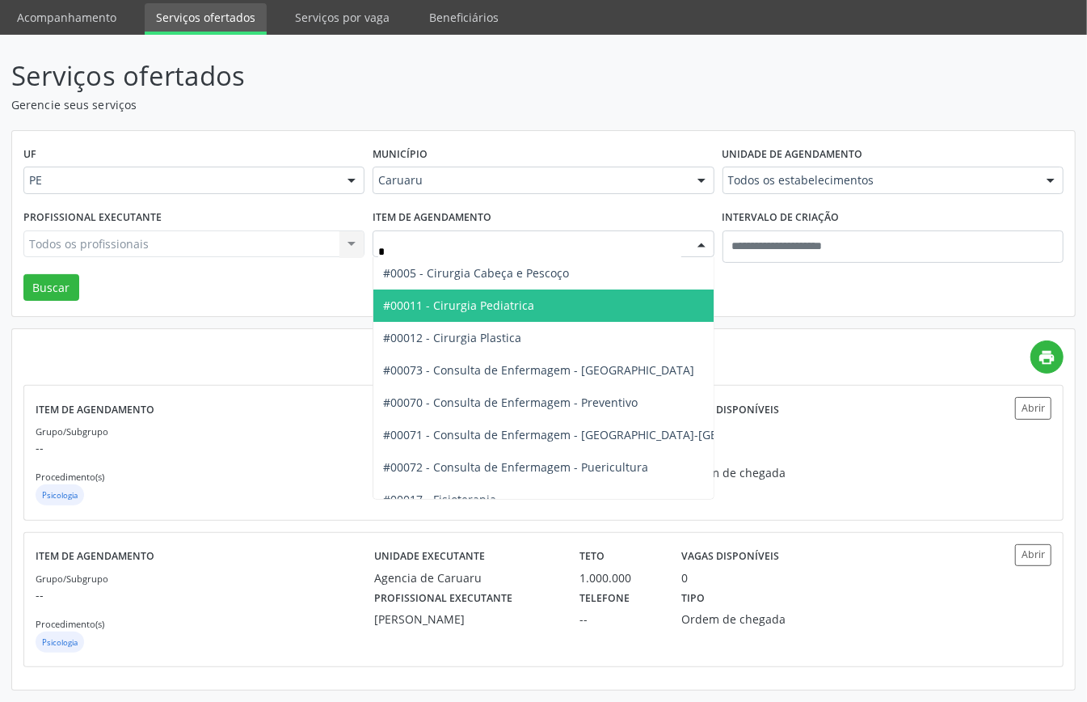
type input "**"
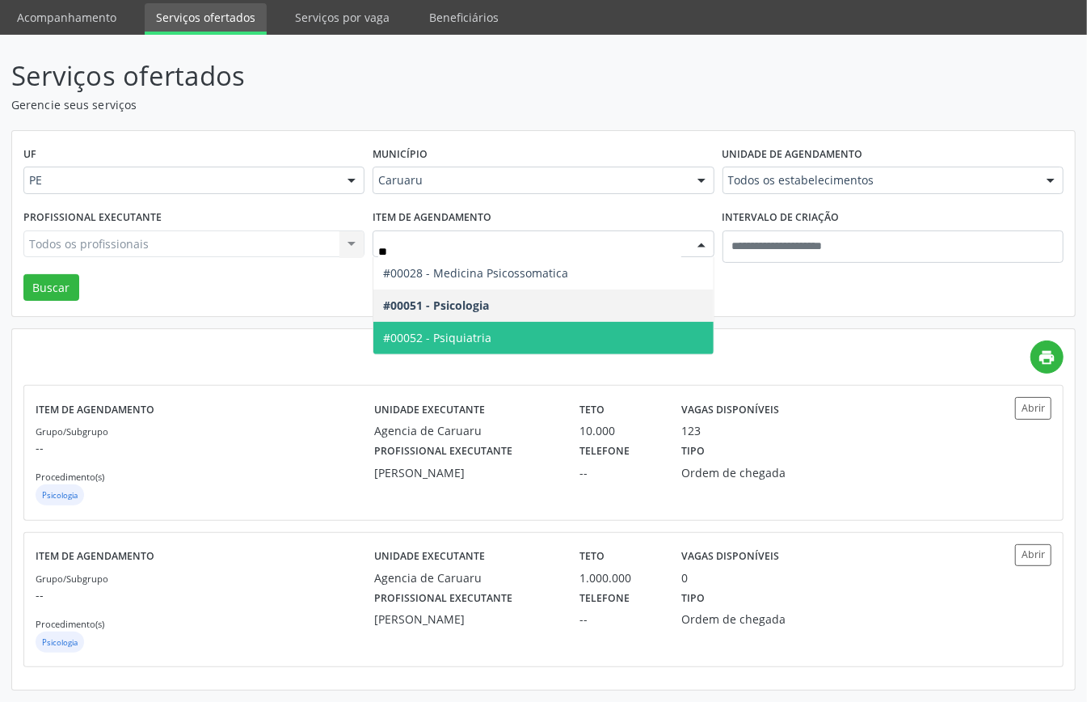
click at [456, 341] on span "#00052 - Psiquiatria" at bounding box center [437, 337] width 108 height 15
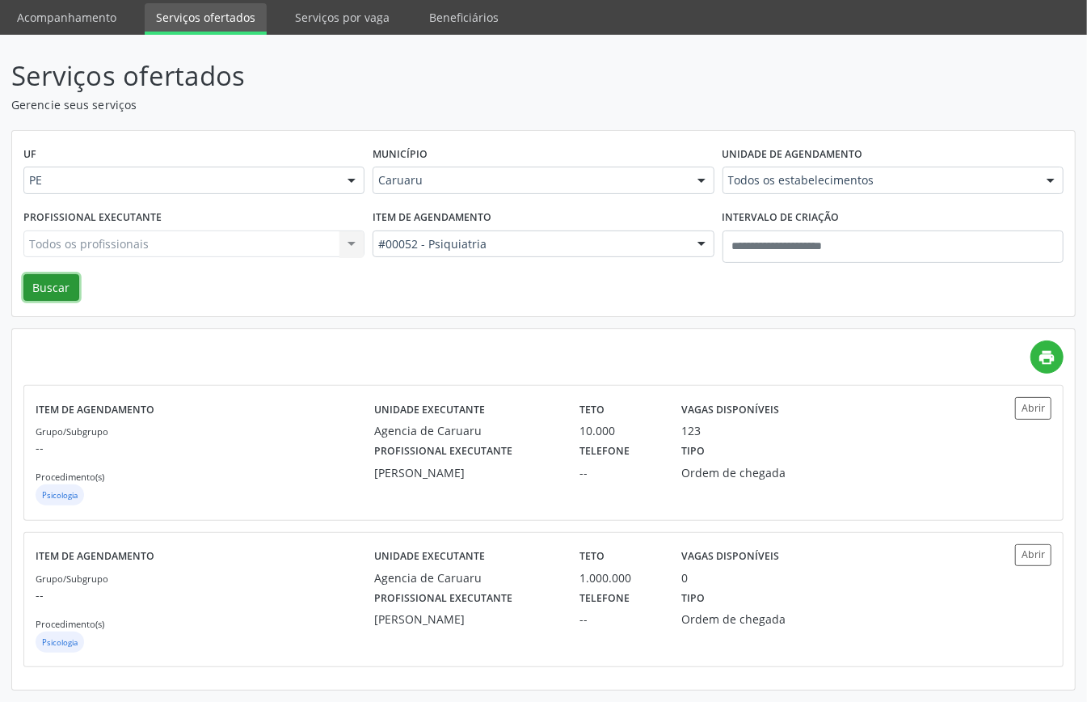
click at [62, 286] on button "Buscar" at bounding box center [51, 287] width 56 height 27
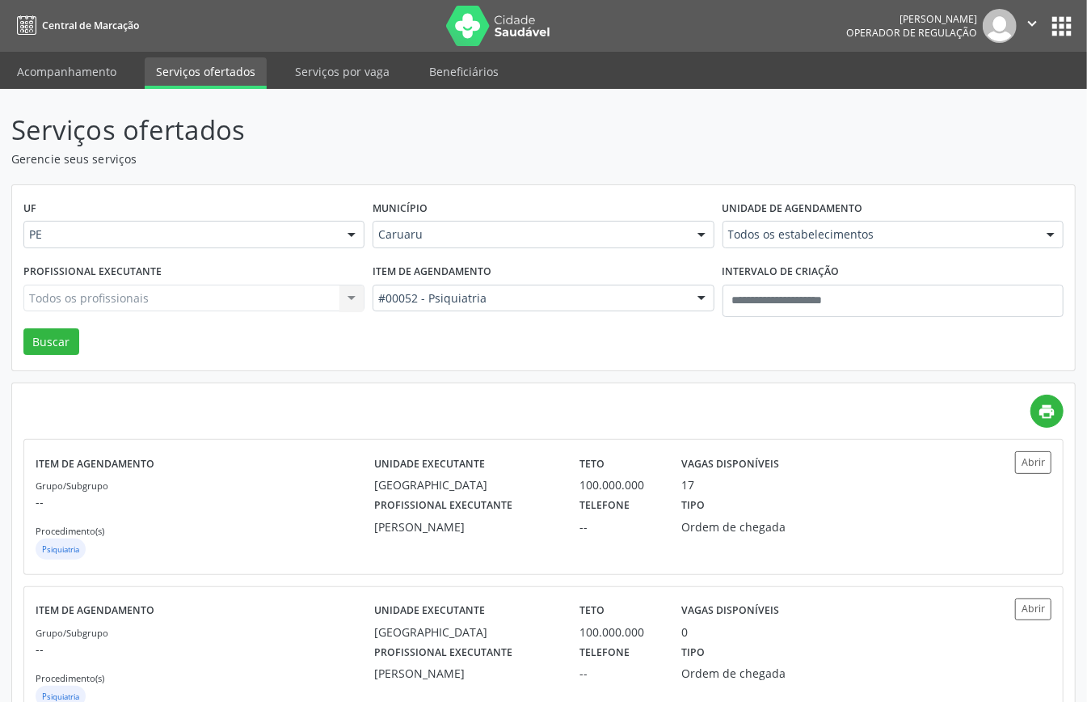
scroll to position [351, 0]
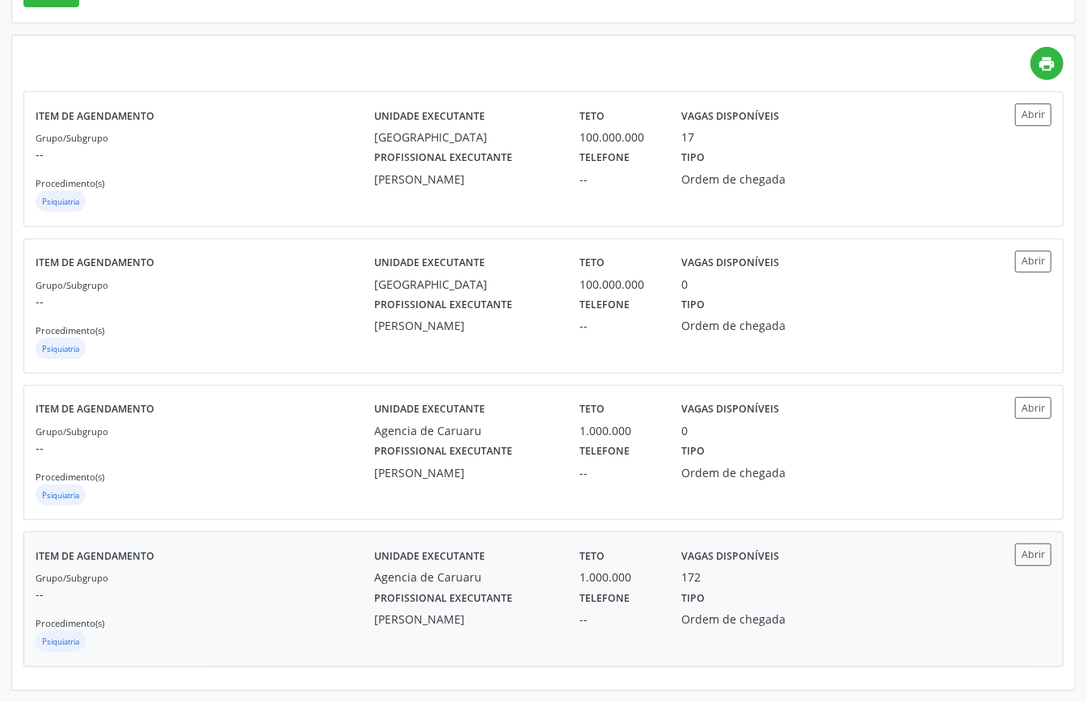
click at [304, 611] on div "Grupo/Subgrupo -- Procedimento(s) Psiquiatria" at bounding box center [205, 611] width 339 height 86
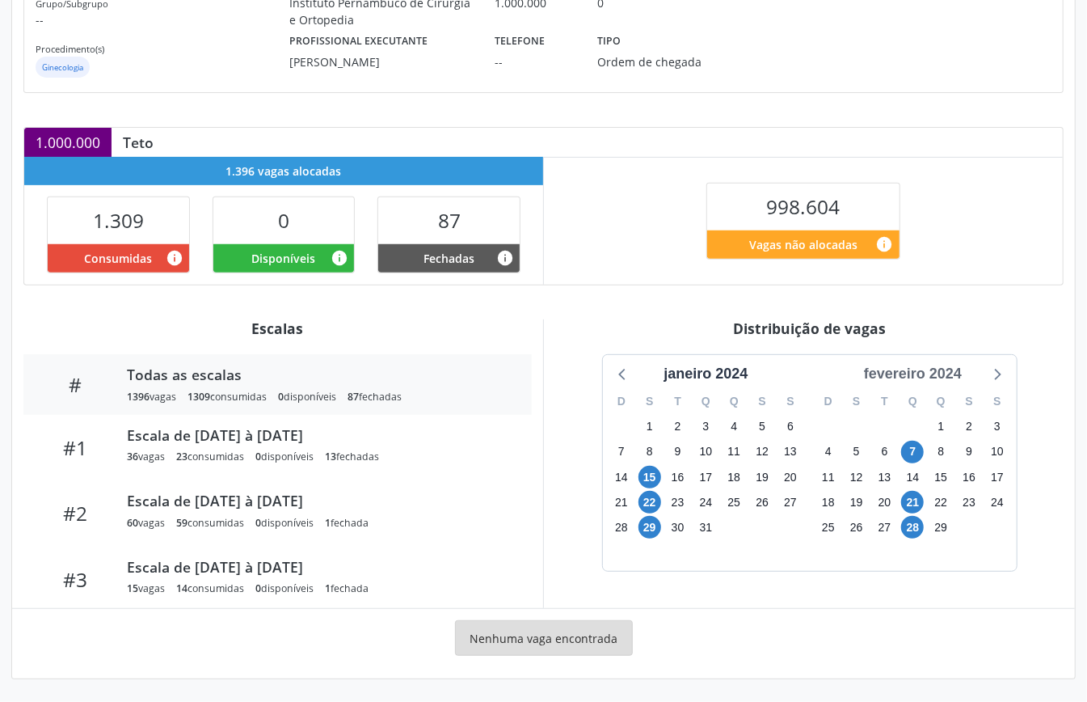
scroll to position [242, 0]
click at [942, 375] on div "fevereiro 2024" at bounding box center [912, 374] width 111 height 22
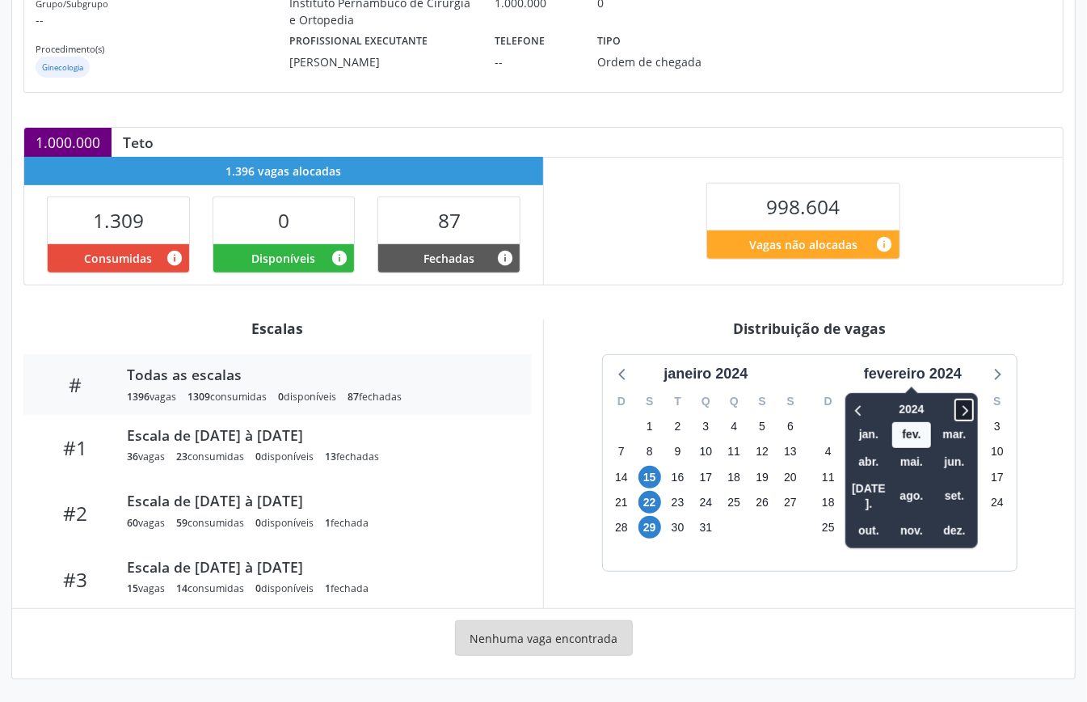
click at [971, 407] on icon at bounding box center [964, 409] width 16 height 19
click at [916, 518] on span "nov." at bounding box center [911, 530] width 39 height 25
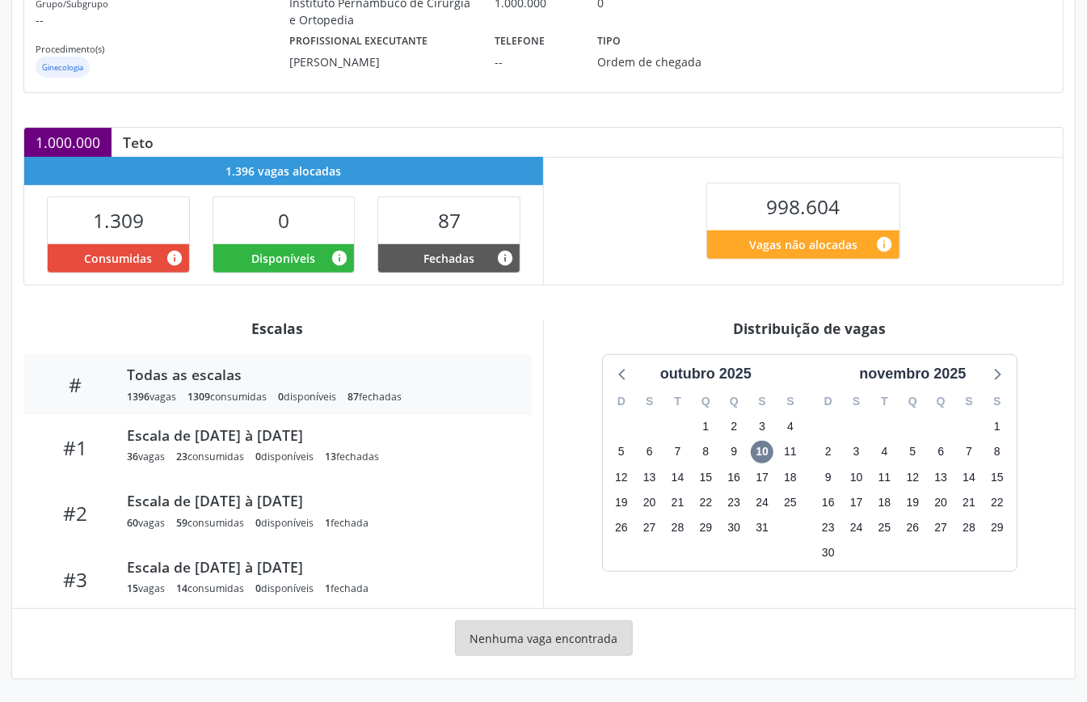
click at [637, 376] on div "outubro 2025" at bounding box center [706, 374] width 191 height 22
click at [625, 373] on icon at bounding box center [623, 373] width 21 height 21
click at [626, 373] on icon at bounding box center [623, 373] width 21 height 21
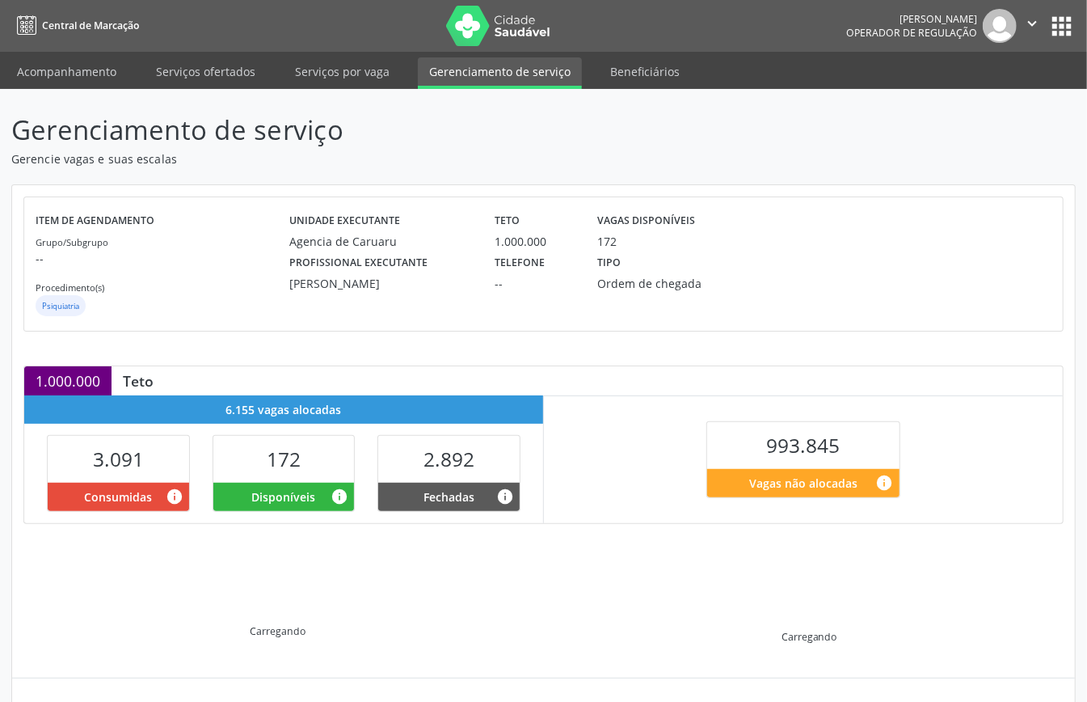
scroll to position [156, 0]
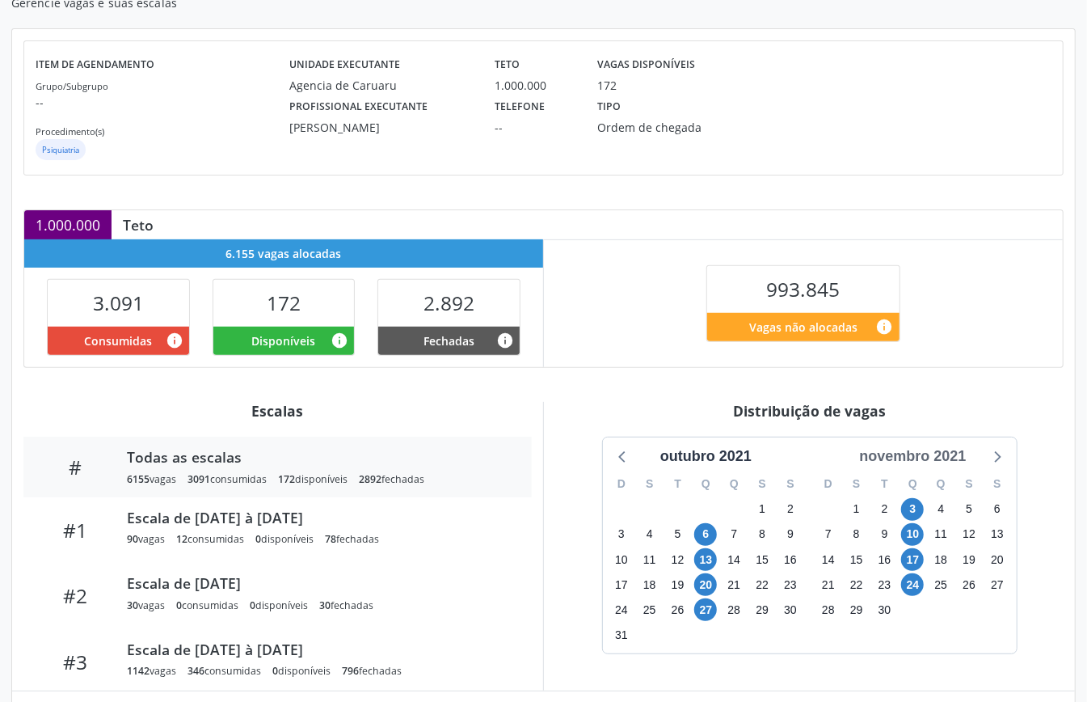
click at [942, 463] on div "novembro 2021" at bounding box center [913, 456] width 120 height 22
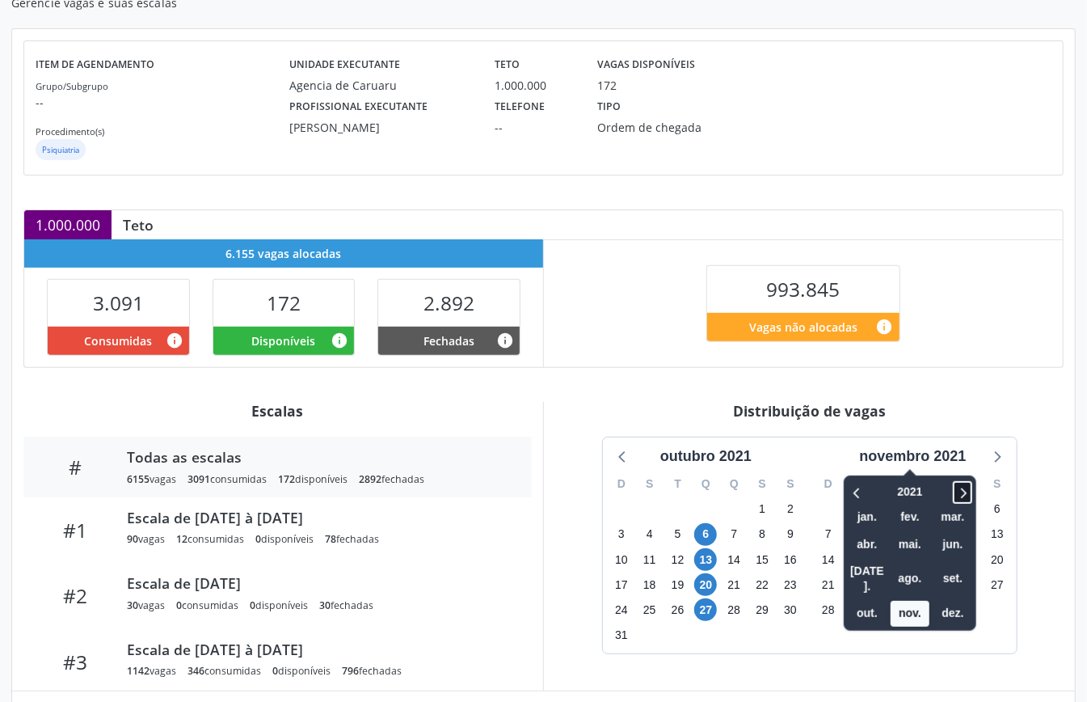
click at [963, 489] on icon at bounding box center [962, 491] width 16 height 19
click at [903, 600] on span "nov." at bounding box center [910, 612] width 39 height 25
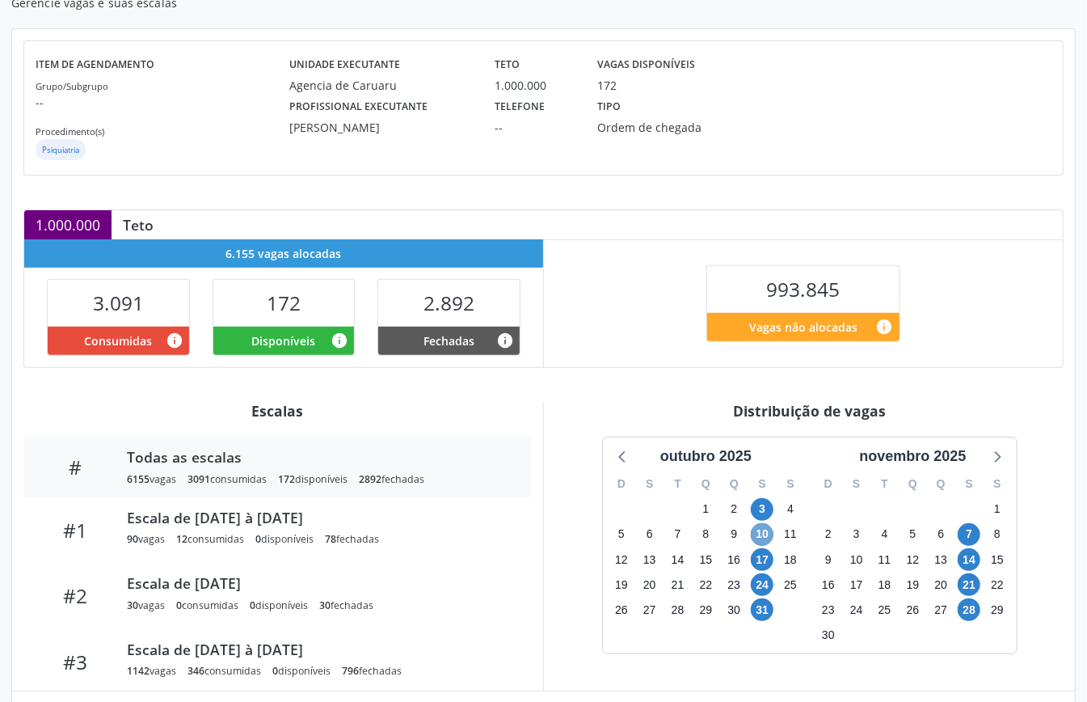
click at [767, 538] on span "10" at bounding box center [762, 534] width 23 height 23
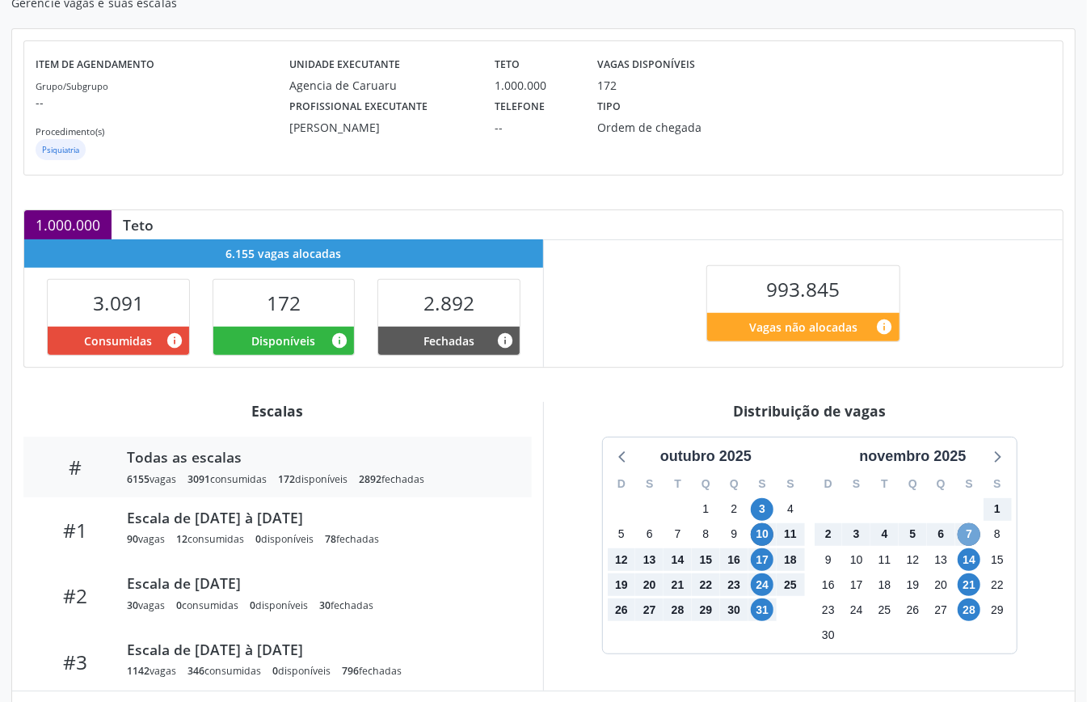
click at [971, 538] on span "7" at bounding box center [969, 534] width 23 height 23
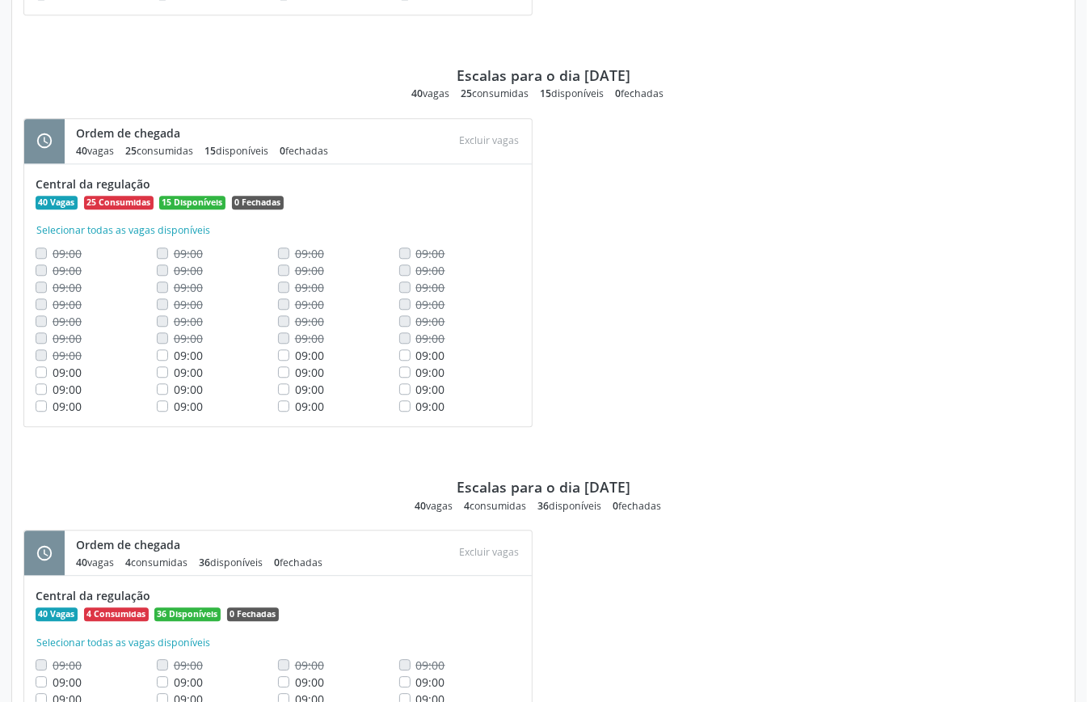
scroll to position [2240, 0]
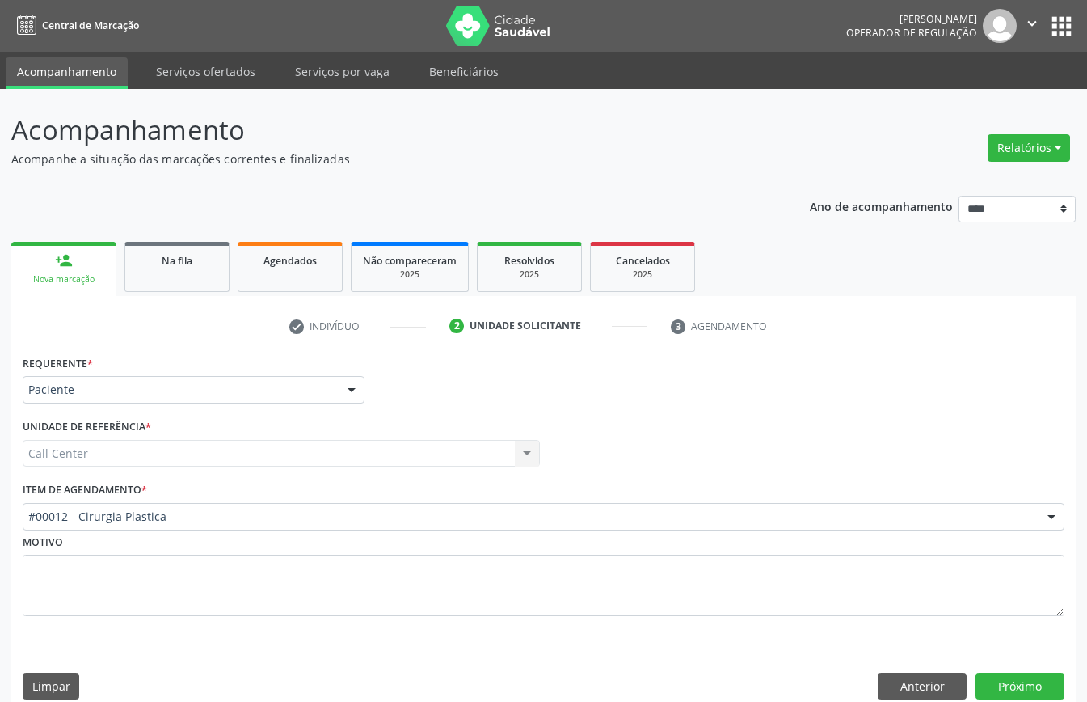
scroll to position [23, 0]
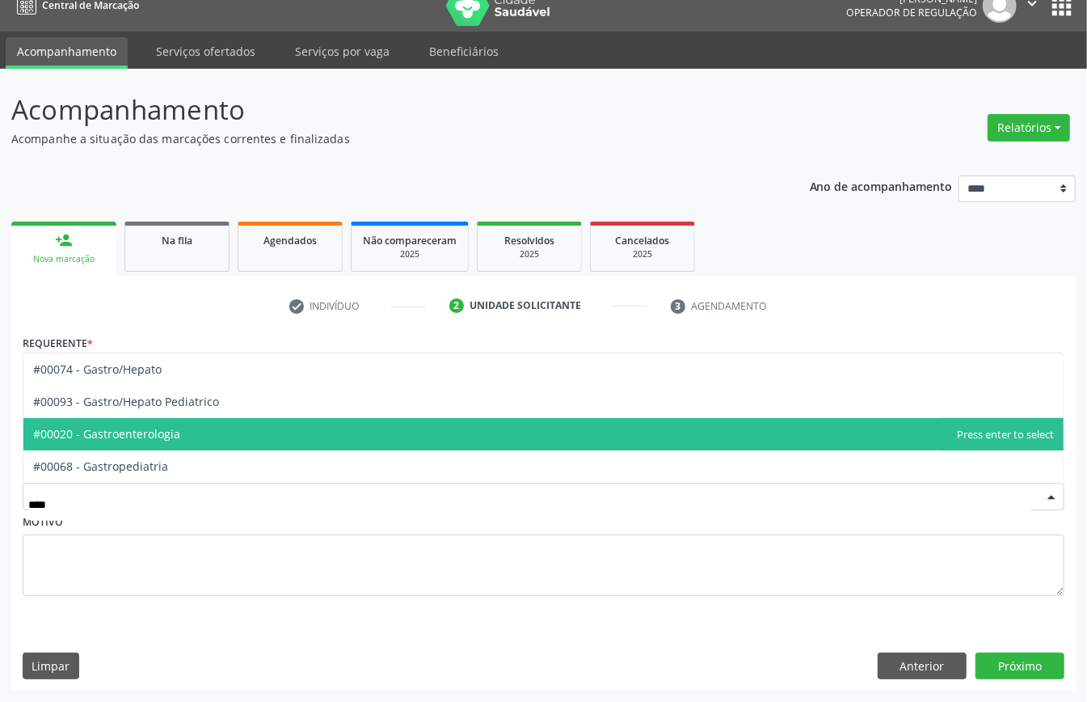
click at [334, 440] on span "#00020 - Gastroenterologia" at bounding box center [543, 434] width 1040 height 32
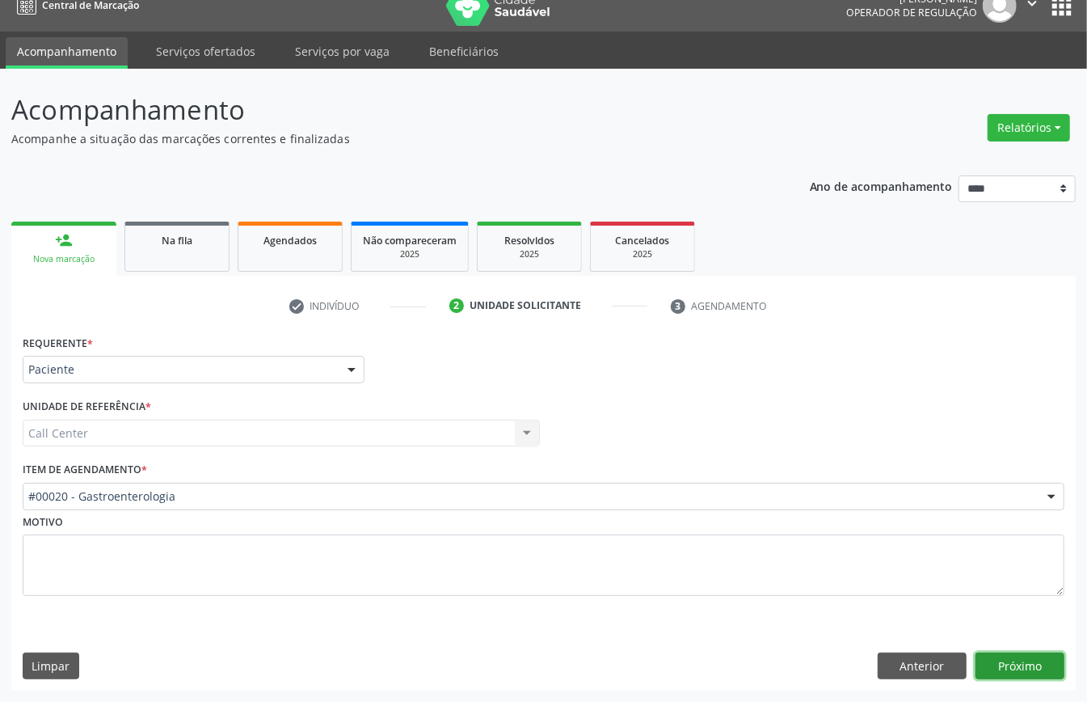
click at [1036, 668] on button "Próximo" at bounding box center [1019, 665] width 89 height 27
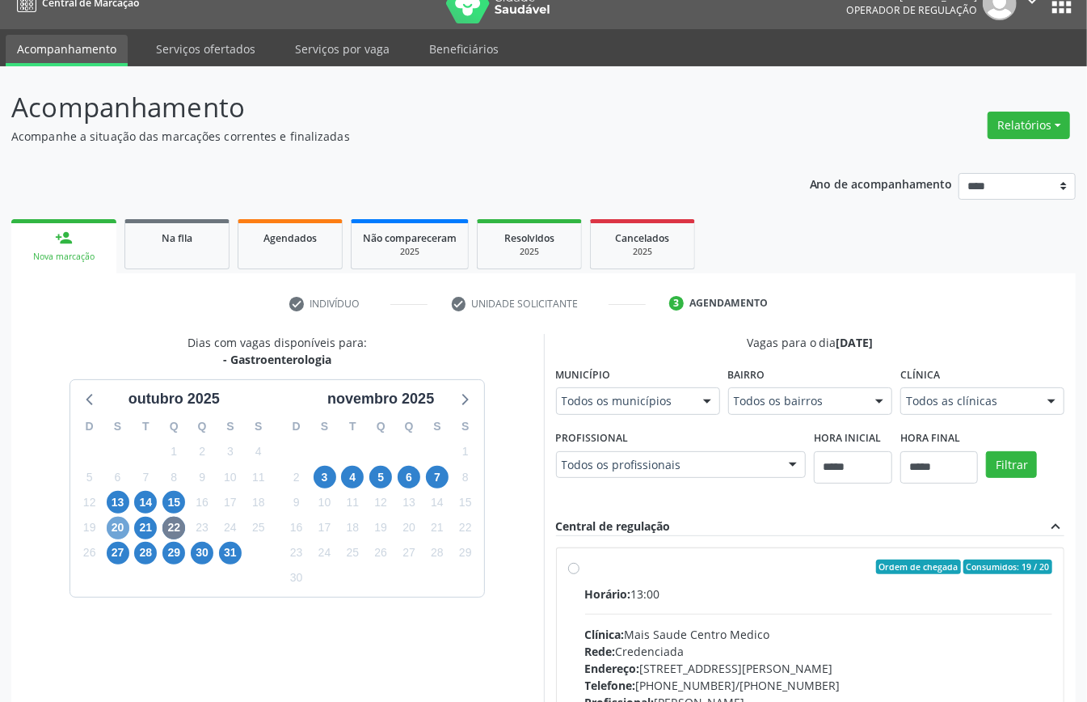
click at [118, 531] on span "20" at bounding box center [118, 527] width 23 height 23
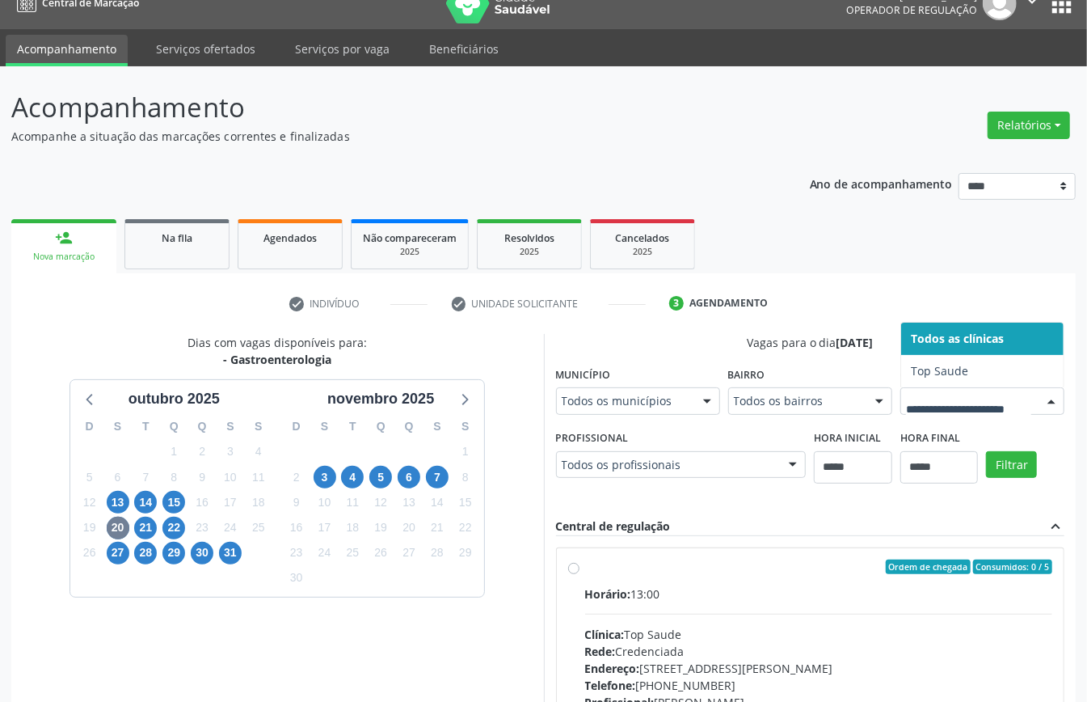
click at [900, 415] on div at bounding box center [982, 400] width 164 height 27
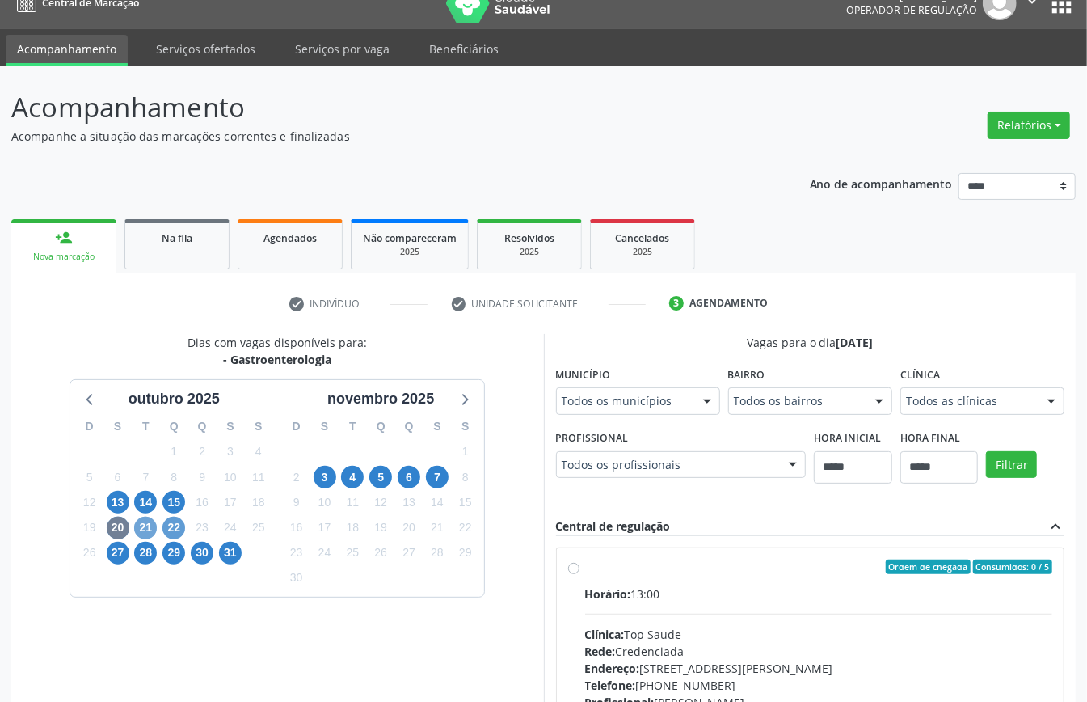
drag, startPoint x: 136, startPoint y: 522, endPoint x: 171, endPoint y: 547, distance: 43.5
click at [137, 524] on span "21" at bounding box center [145, 527] width 23 height 23
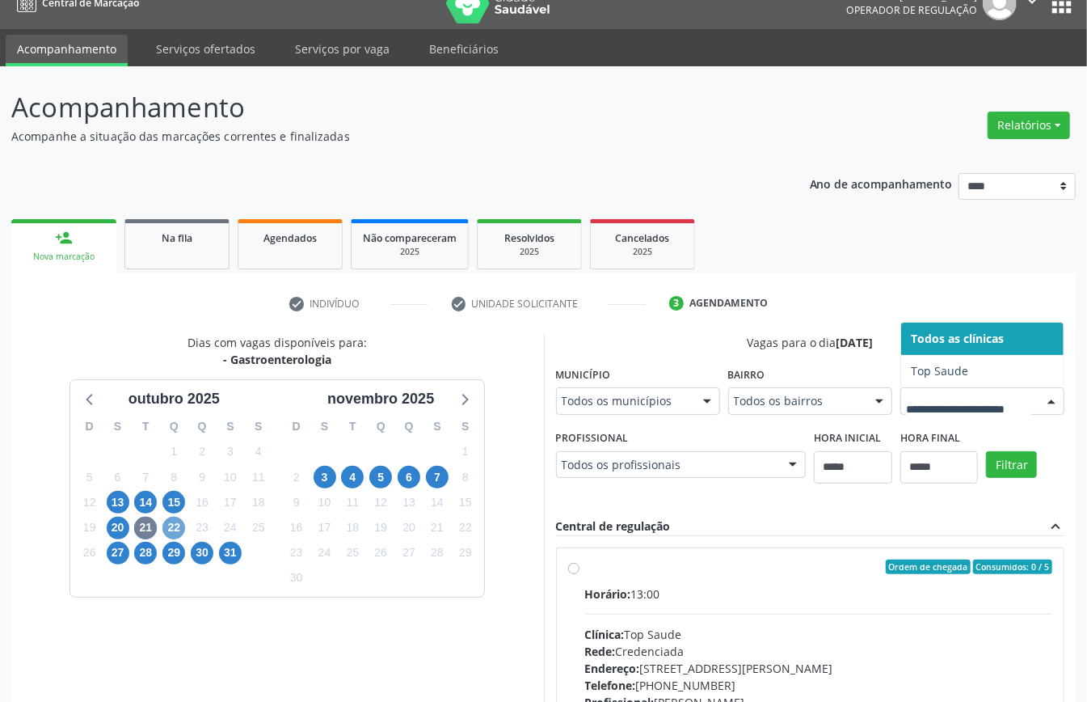
drag, startPoint x: 176, startPoint y: 534, endPoint x: 185, endPoint y: 551, distance: 19.2
click at [176, 535] on span "22" at bounding box center [173, 527] width 23 height 23
click at [136, 560] on div "28" at bounding box center [145, 552] width 23 height 25
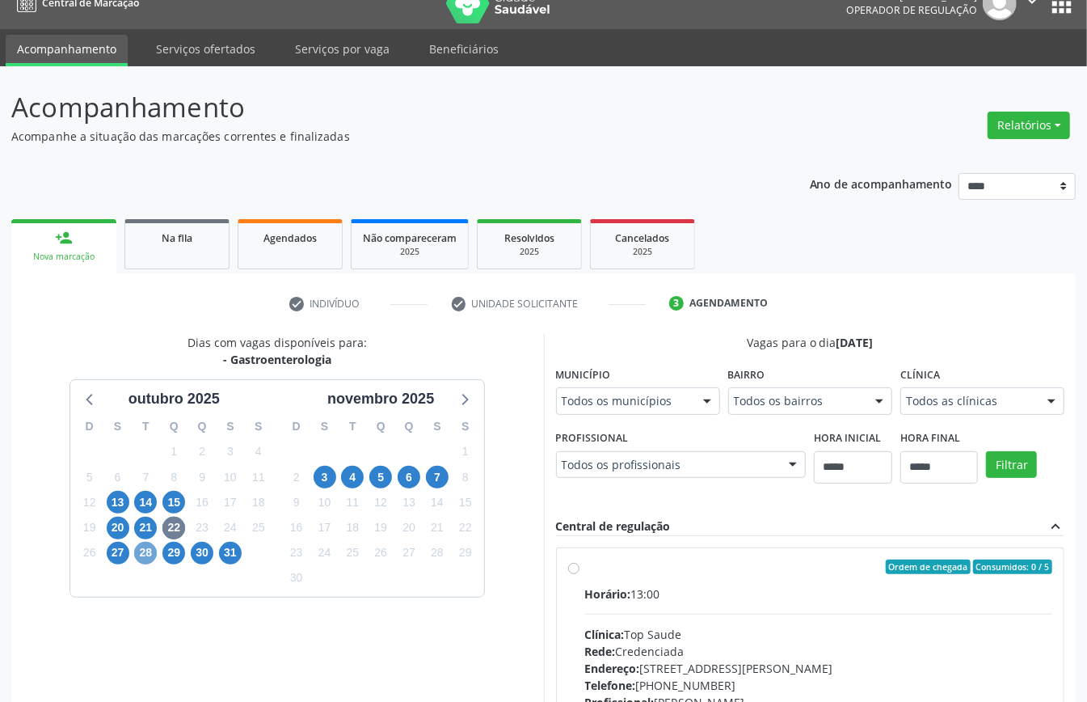
click at [144, 558] on span "28" at bounding box center [145, 552] width 23 height 23
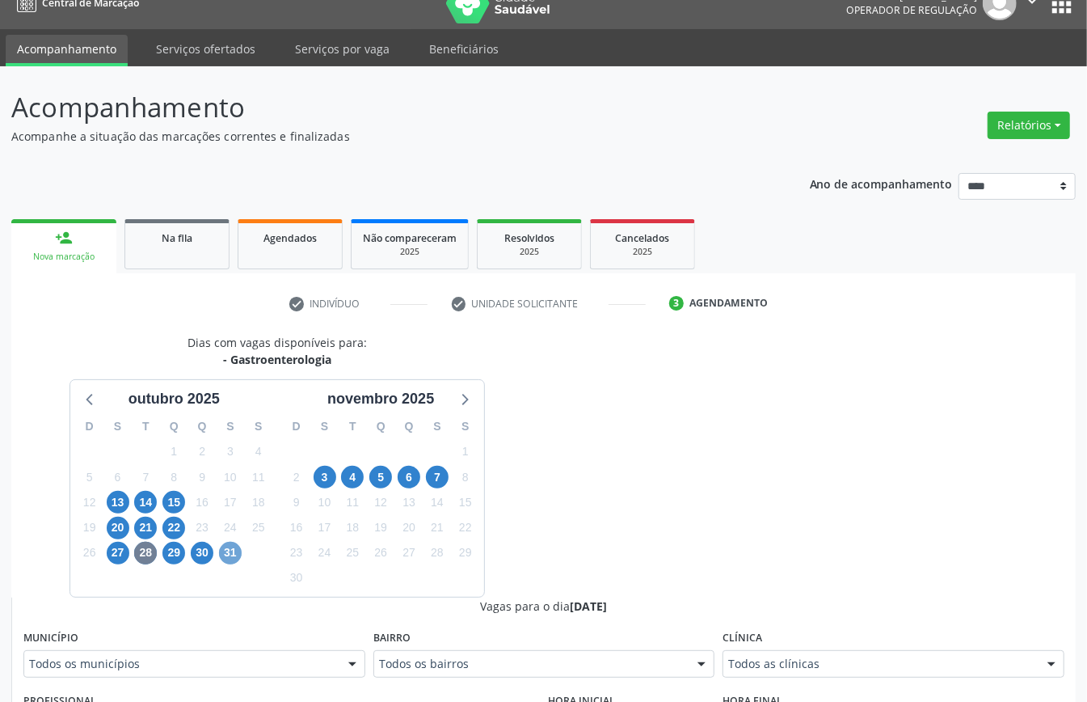
click at [234, 558] on span "31" at bounding box center [230, 552] width 23 height 23
click at [327, 482] on span "3" at bounding box center [325, 477] width 23 height 23
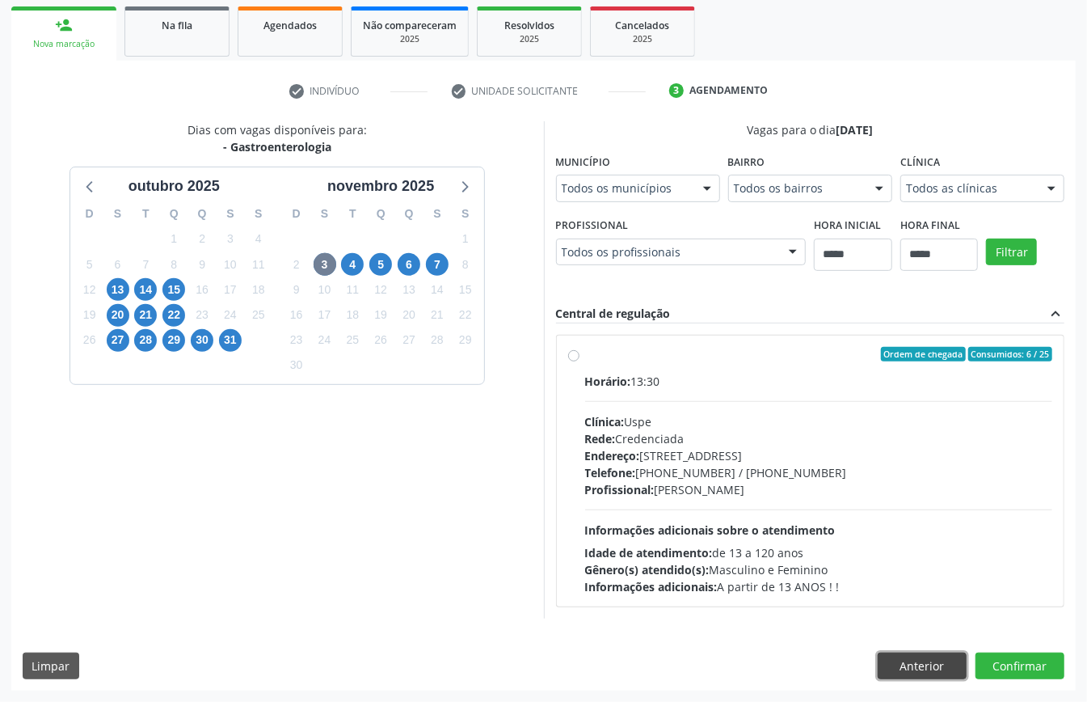
click at [905, 653] on button "Anterior" at bounding box center [922, 665] width 89 height 27
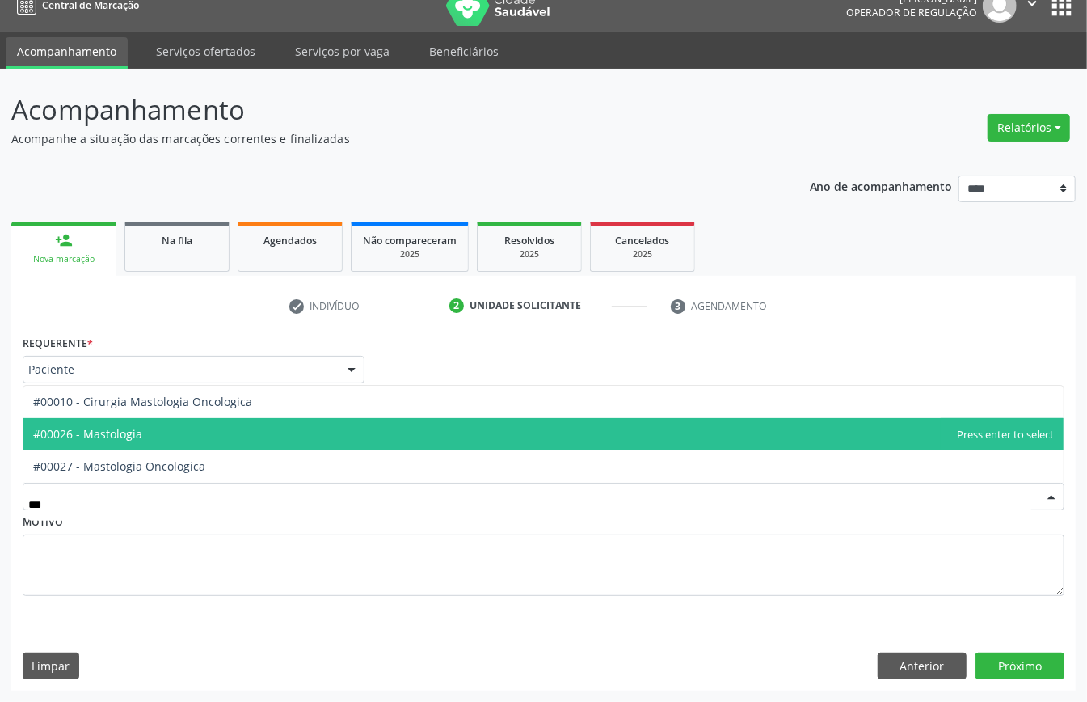
click at [136, 432] on span "#00026 - Mastologia" at bounding box center [87, 433] width 109 height 15
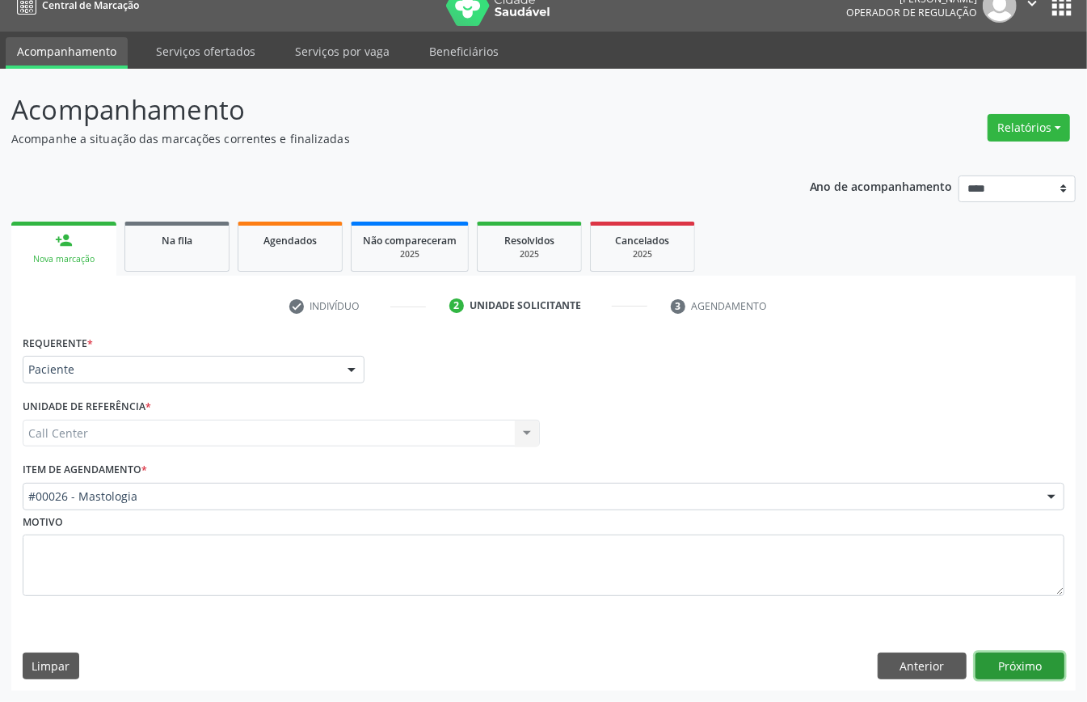
click at [1036, 664] on button "Próximo" at bounding box center [1019, 665] width 89 height 27
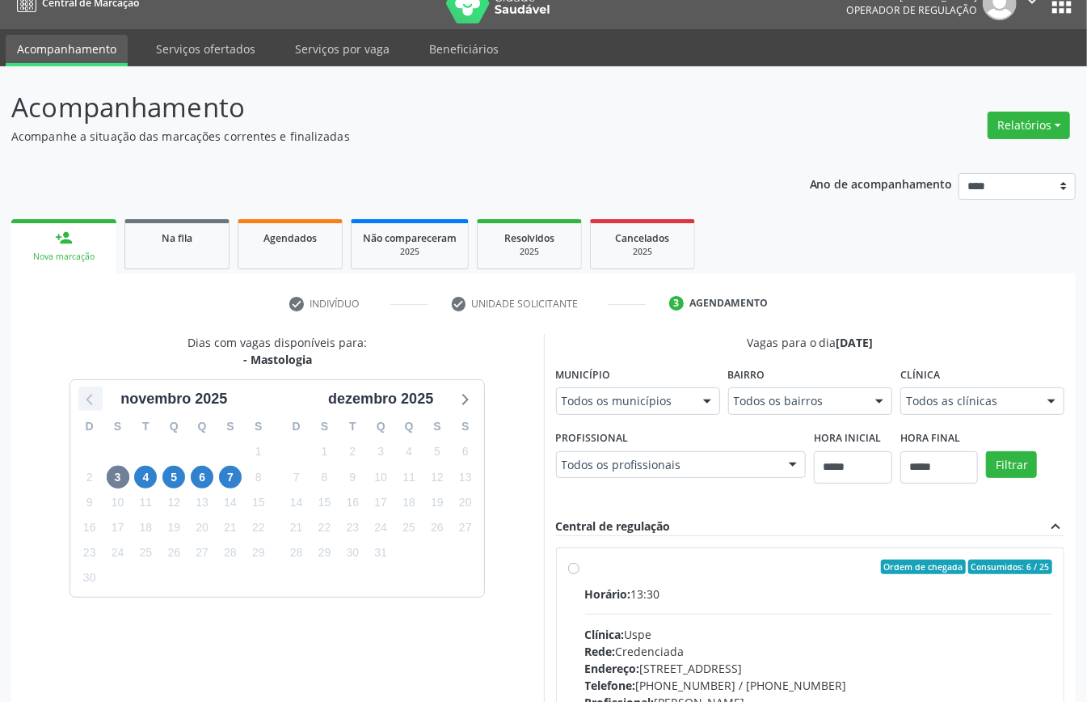
click at [89, 405] on icon at bounding box center [90, 398] width 21 height 21
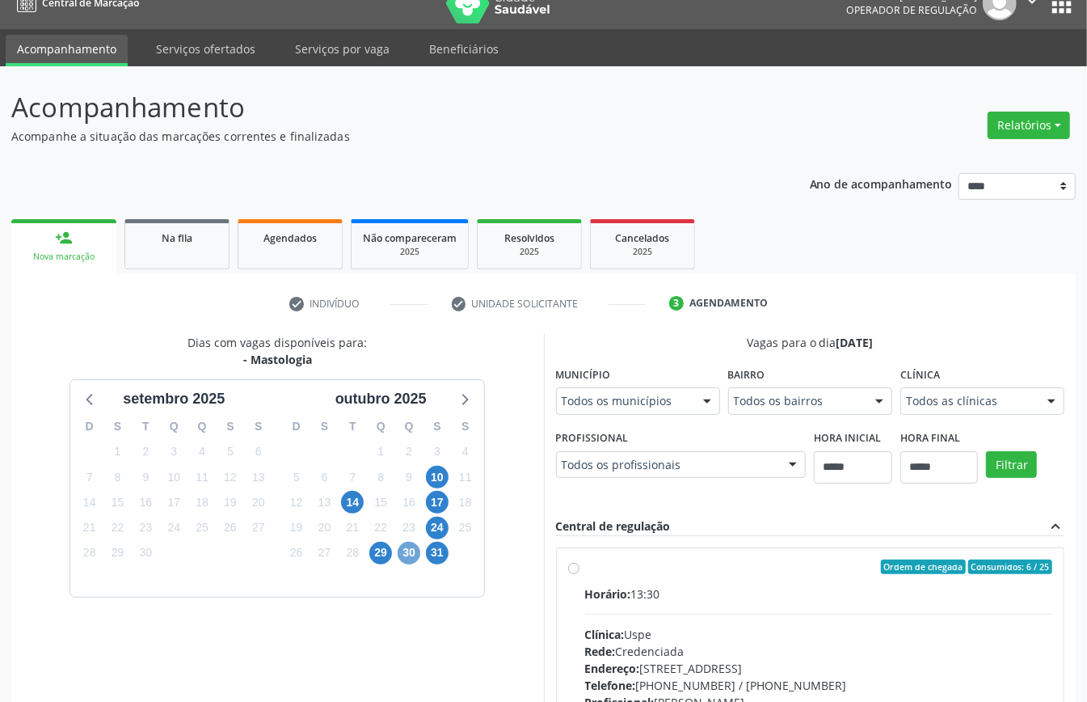
click at [409, 550] on span "30" at bounding box center [409, 552] width 23 height 23
click at [440, 554] on span "31" at bounding box center [437, 552] width 23 height 23
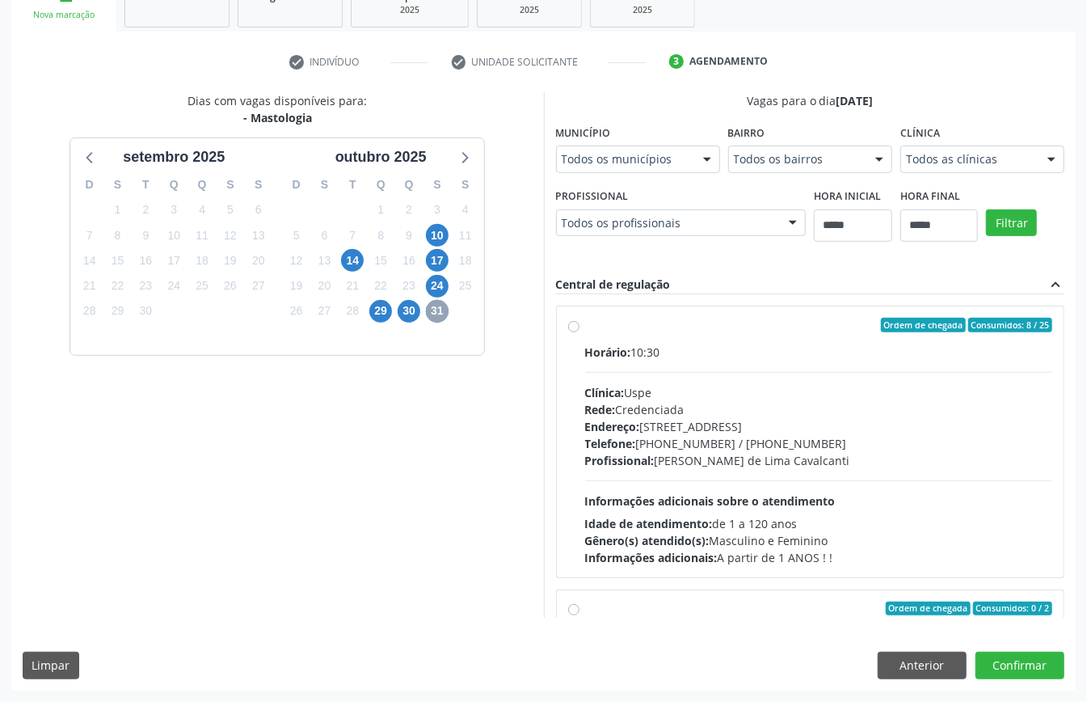
scroll to position [528, 0]
click at [935, 664] on button "Anterior" at bounding box center [922, 664] width 89 height 27
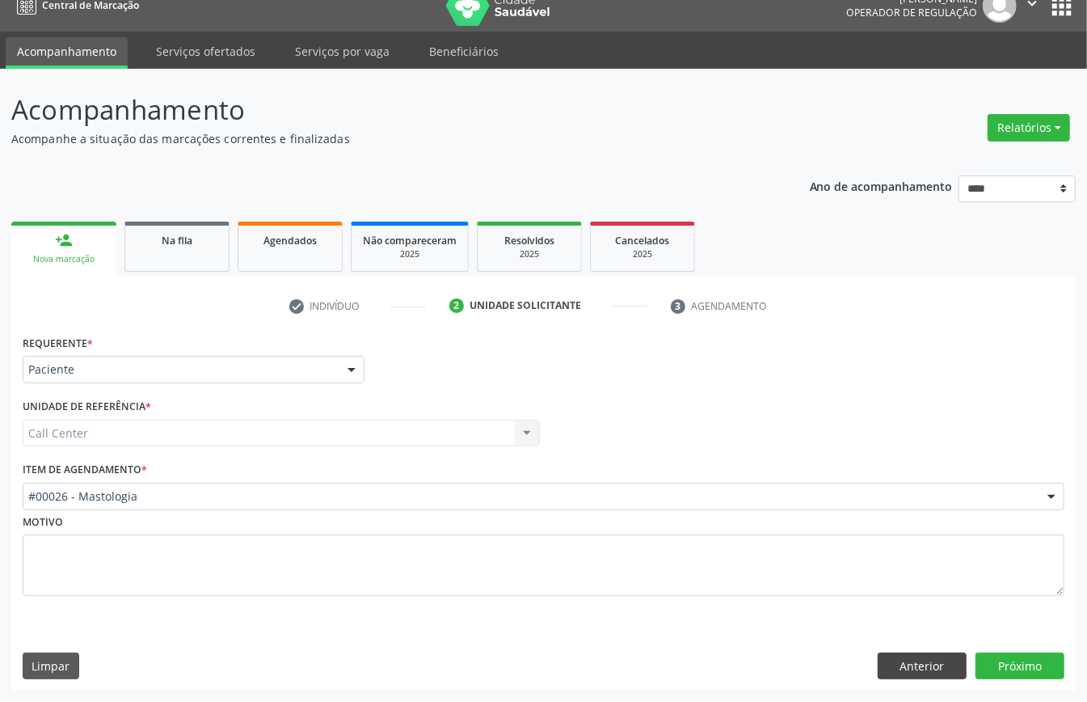
scroll to position [23, 0]
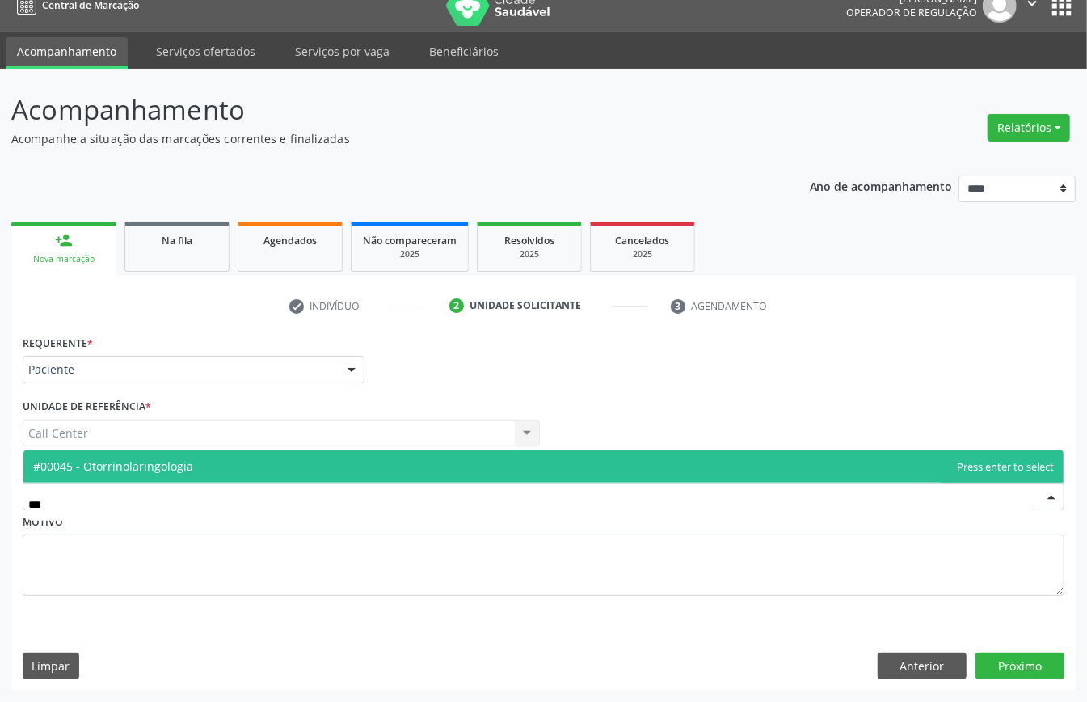
click at [508, 463] on span "#00045 - Otorrinolaringologia" at bounding box center [543, 466] width 1040 height 32
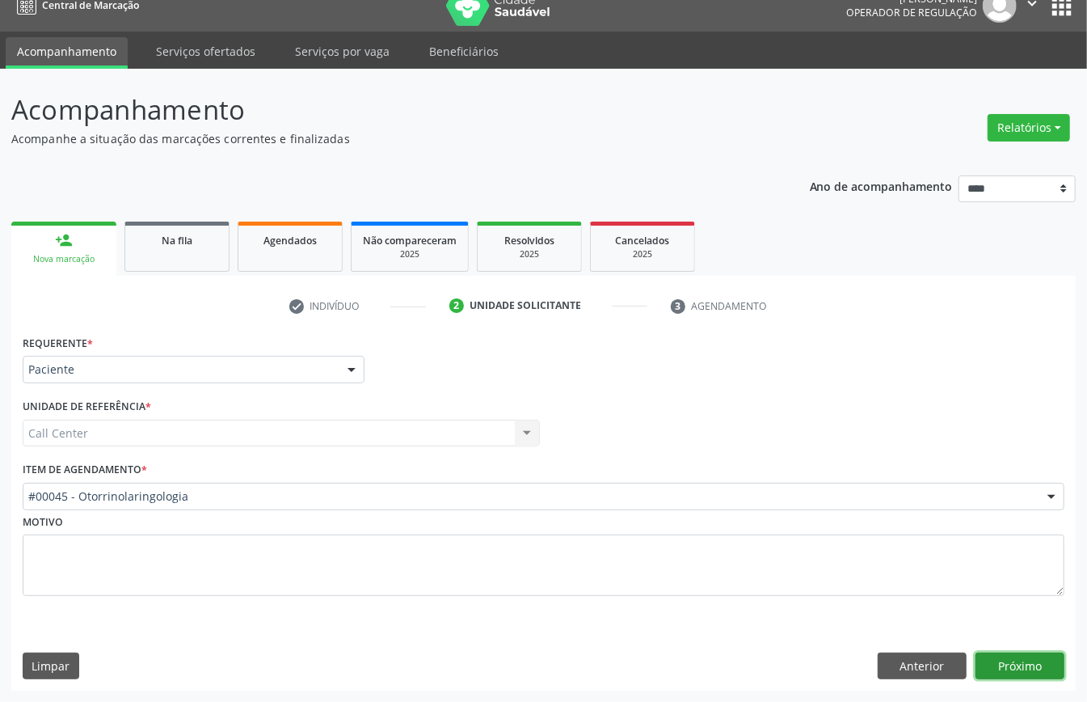
click at [1017, 664] on button "Próximo" at bounding box center [1019, 665] width 89 height 27
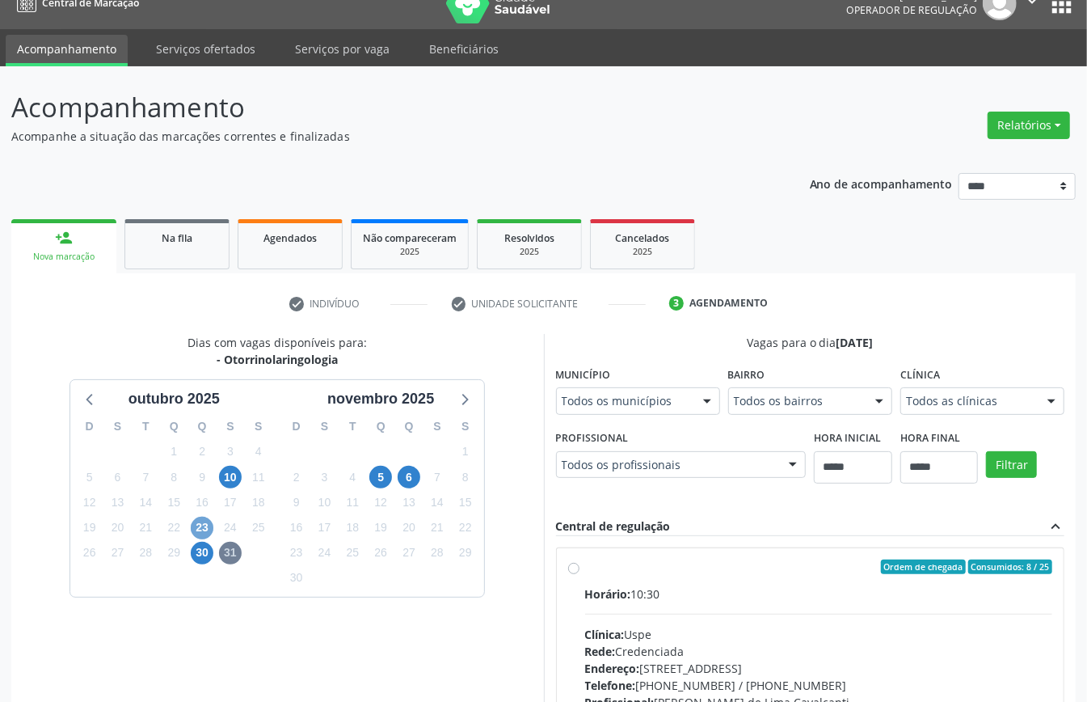
click at [202, 519] on span "23" at bounding box center [202, 527] width 23 height 23
click at [209, 556] on span "30" at bounding box center [202, 552] width 23 height 23
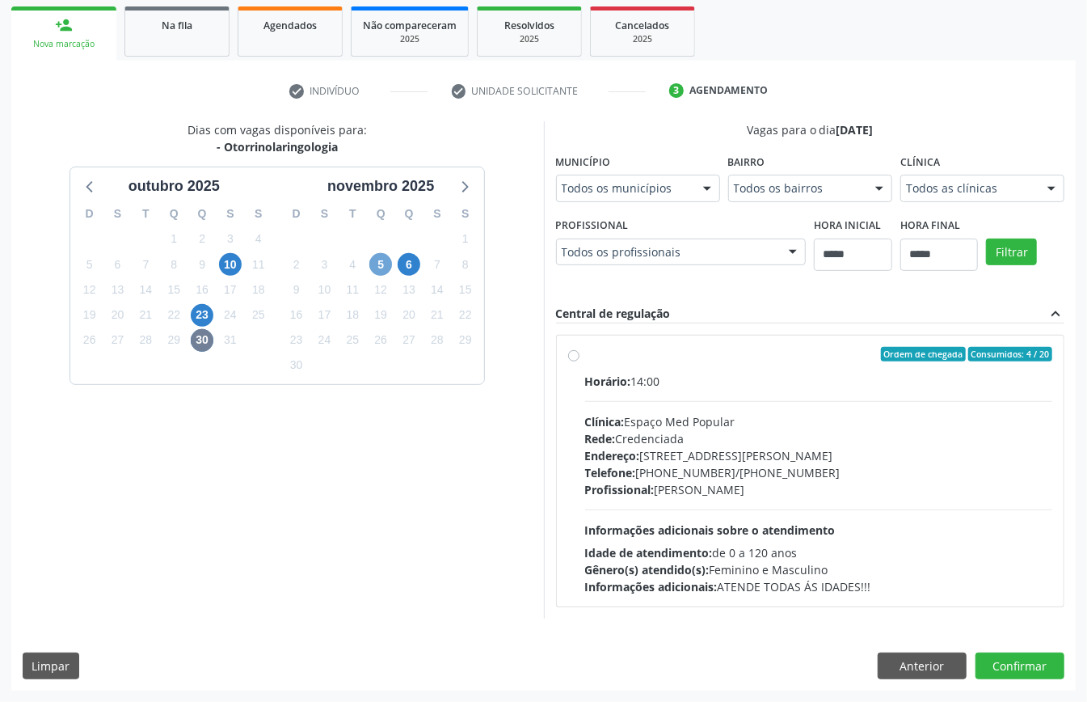
click at [379, 259] on span "5" at bounding box center [380, 264] width 23 height 23
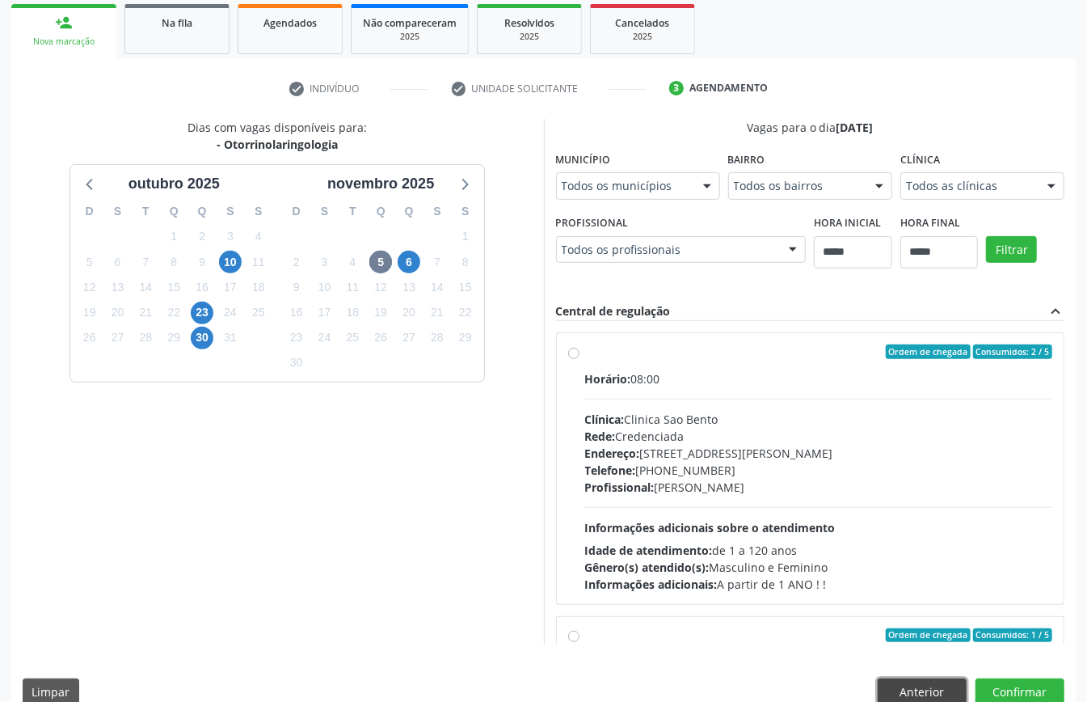
click at [929, 693] on button "Anterior" at bounding box center [922, 691] width 89 height 27
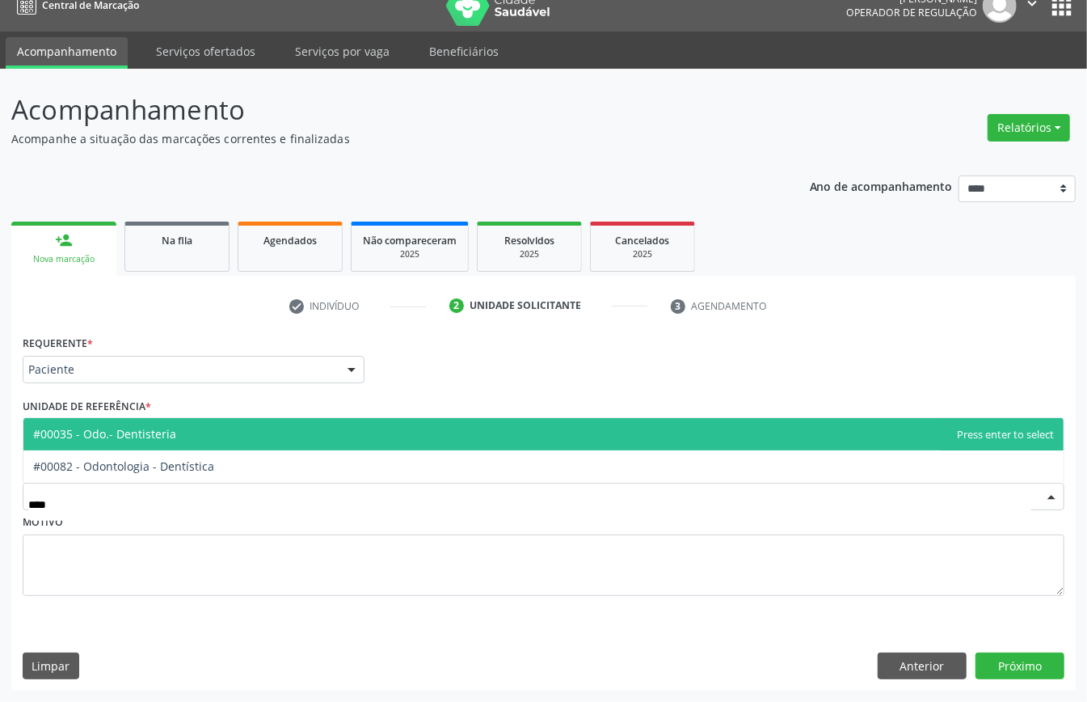
click at [241, 444] on span "#00035 - Odo.- Dentisteria" at bounding box center [543, 434] width 1040 height 32
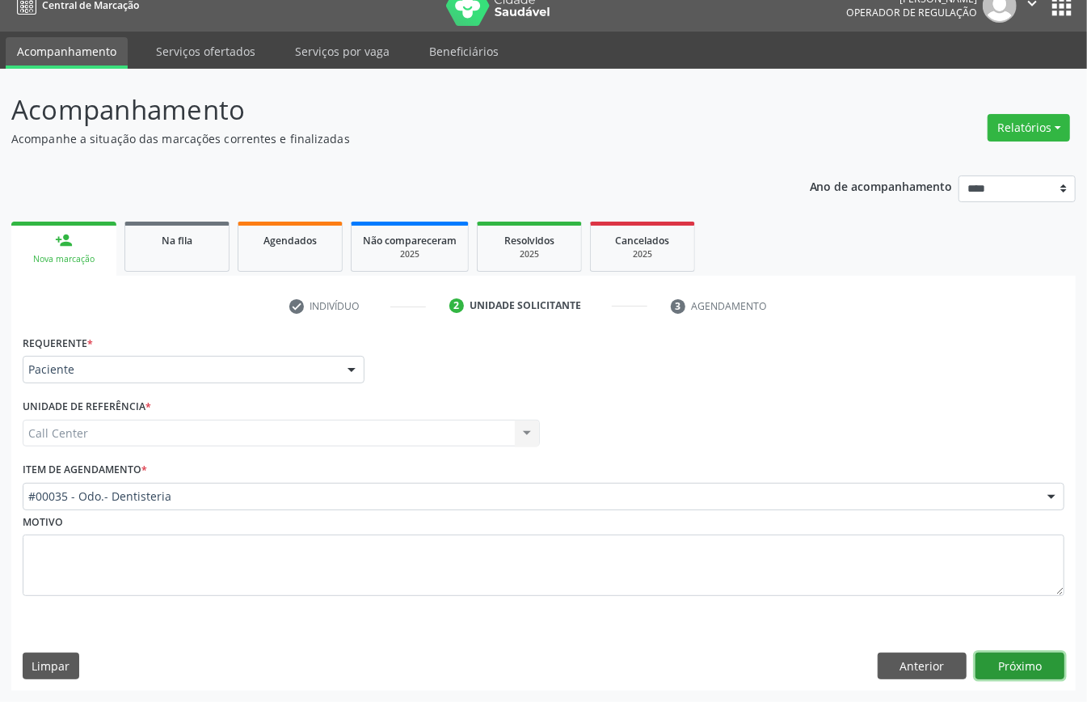
click at [1019, 657] on button "Próximo" at bounding box center [1019, 665] width 89 height 27
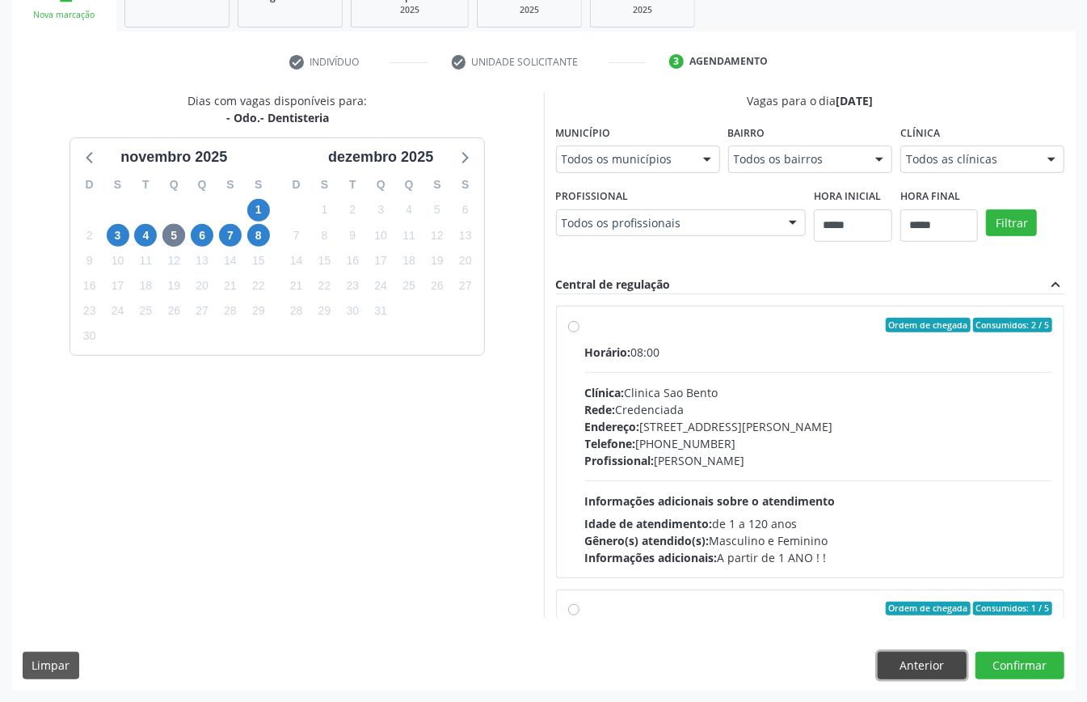
click at [942, 668] on button "Anterior" at bounding box center [922, 664] width 89 height 27
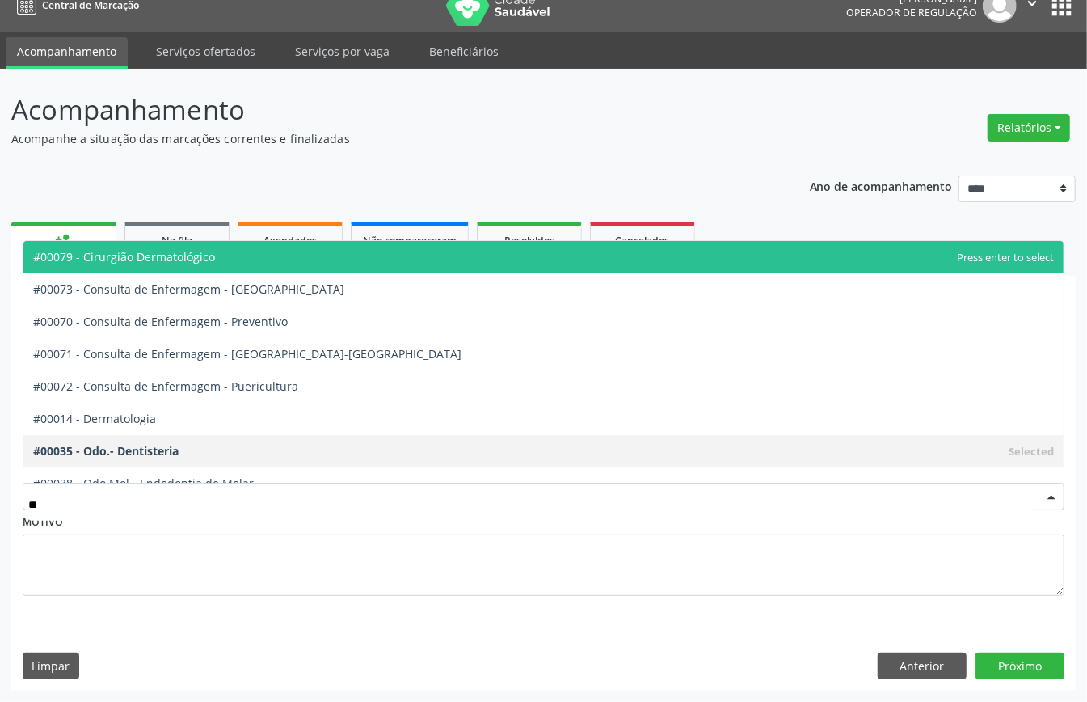
type input "***"
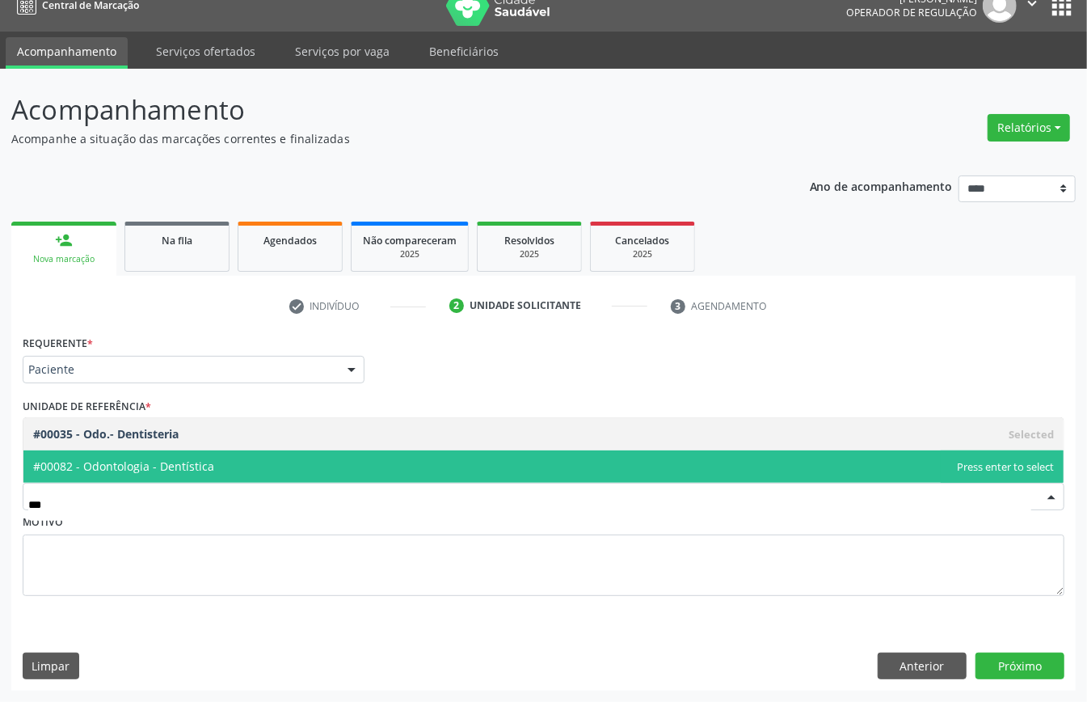
click at [422, 466] on span "#00082 - Odontologia - Dentística" at bounding box center [543, 466] width 1040 height 32
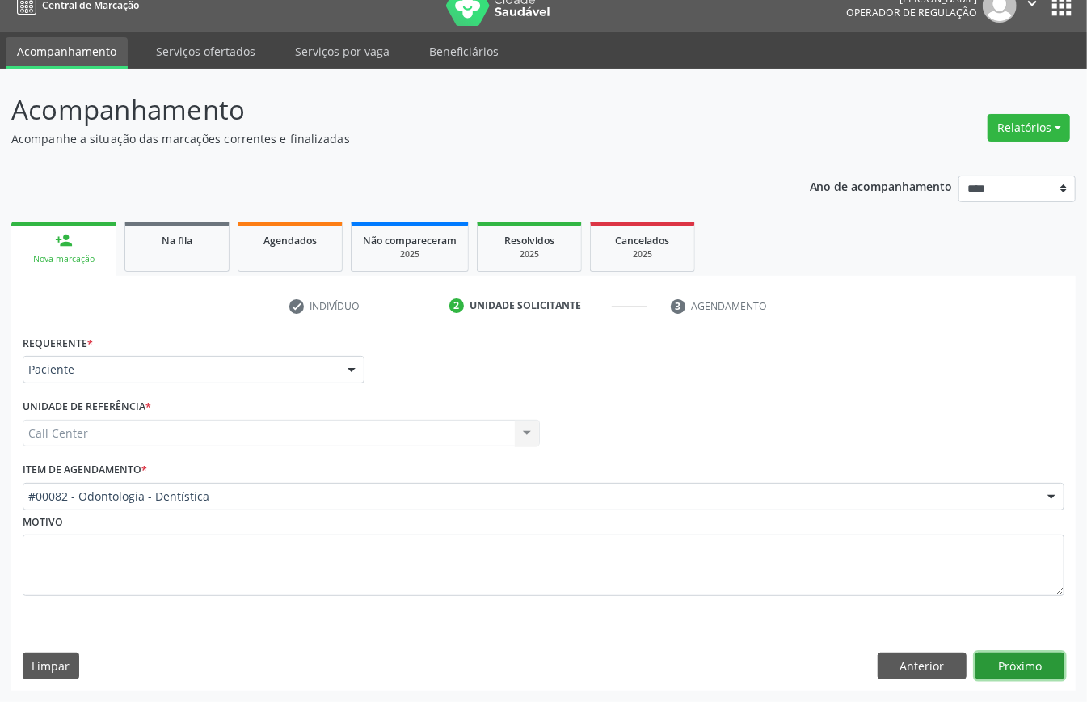
click at [1001, 663] on button "Próximo" at bounding box center [1019, 665] width 89 height 27
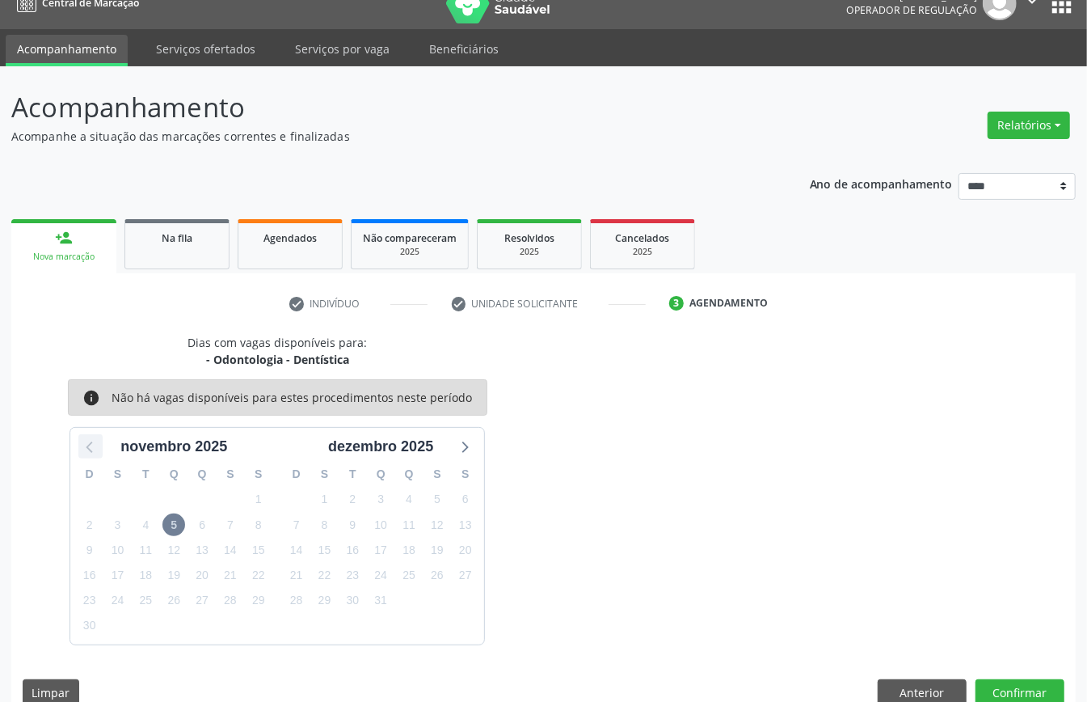
click at [87, 457] on icon at bounding box center [90, 446] width 21 height 21
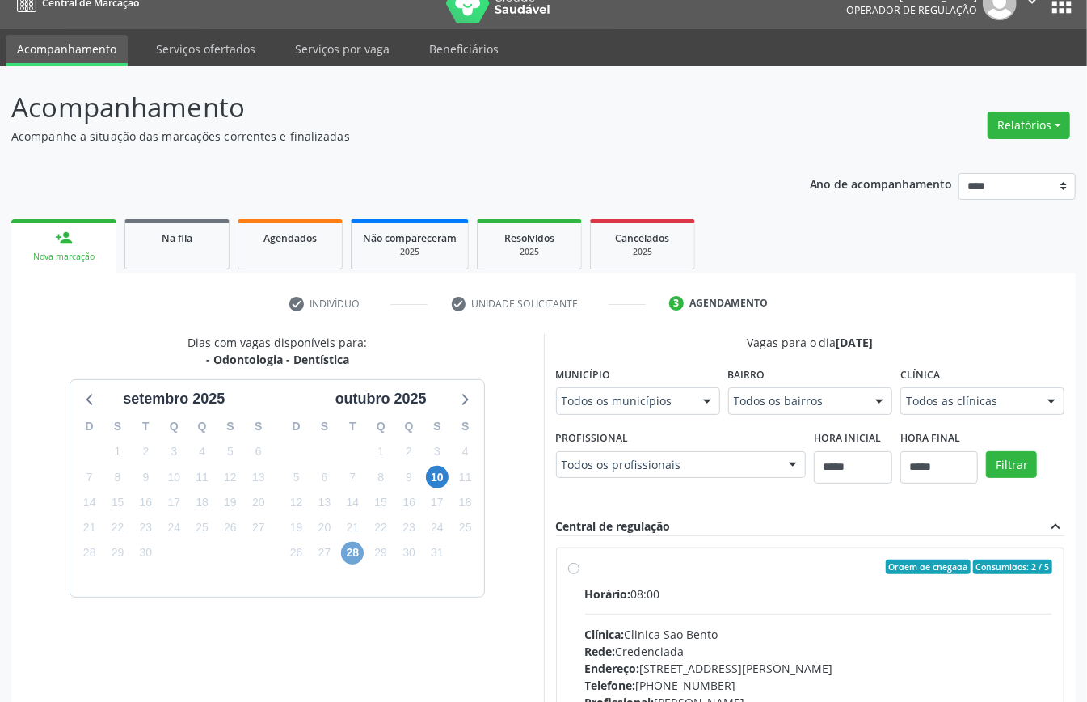
click at [353, 554] on span "28" at bounding box center [352, 552] width 23 height 23
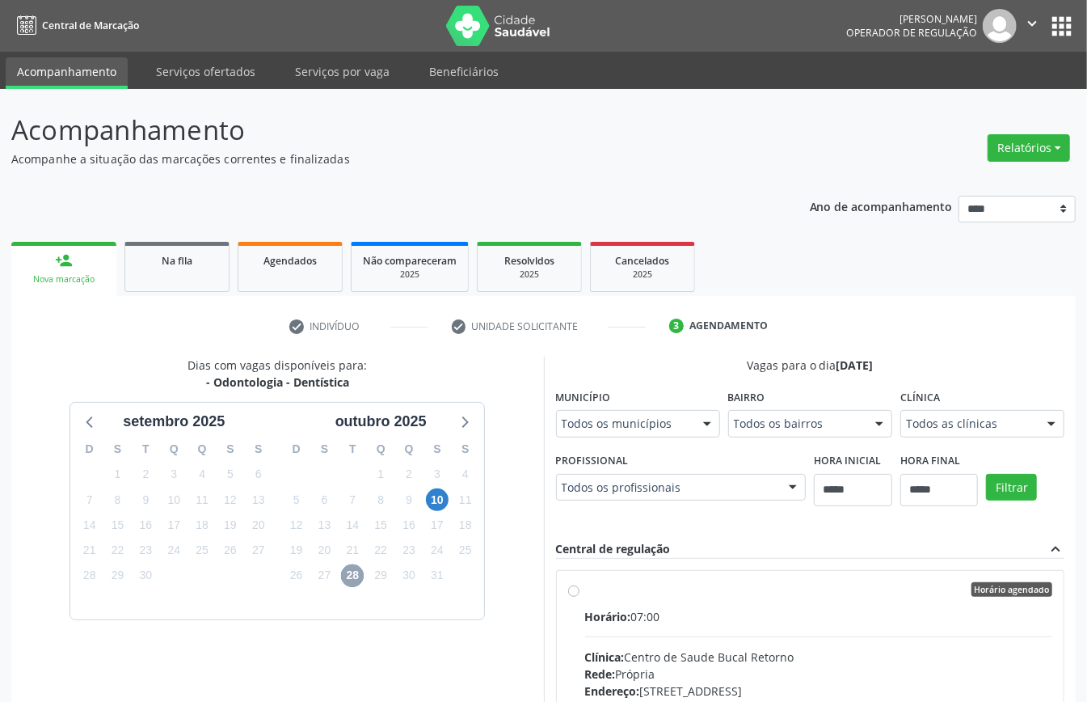
scroll to position [265, 0]
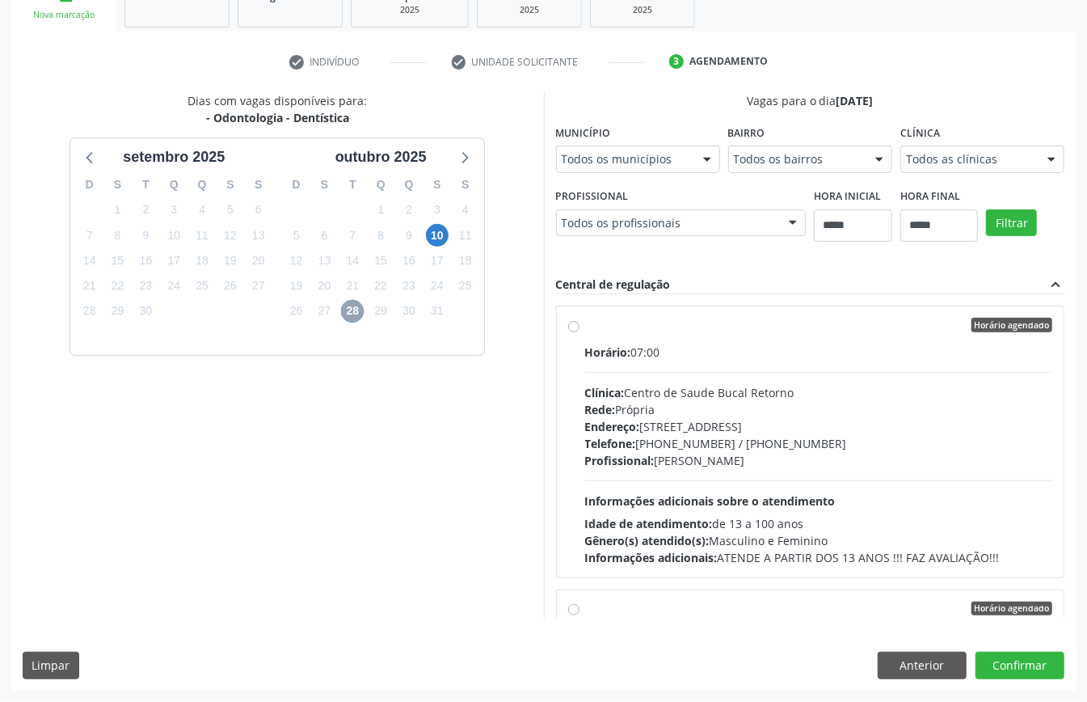
click at [346, 310] on span "28" at bounding box center [352, 311] width 23 height 23
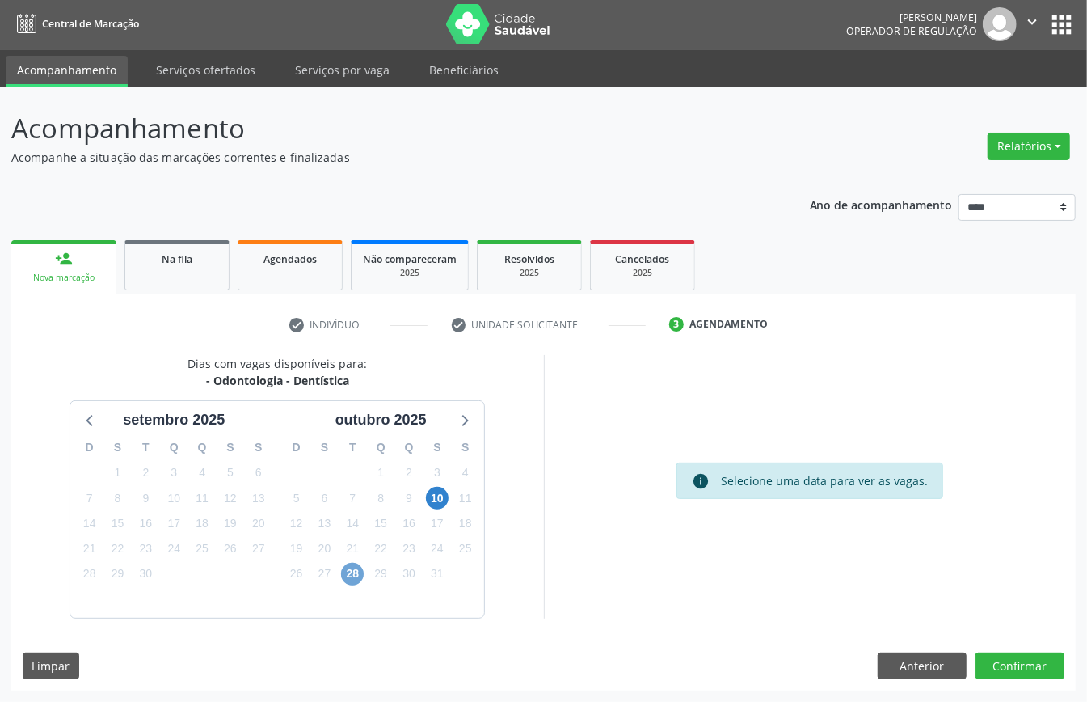
click at [353, 573] on span "28" at bounding box center [352, 573] width 23 height 23
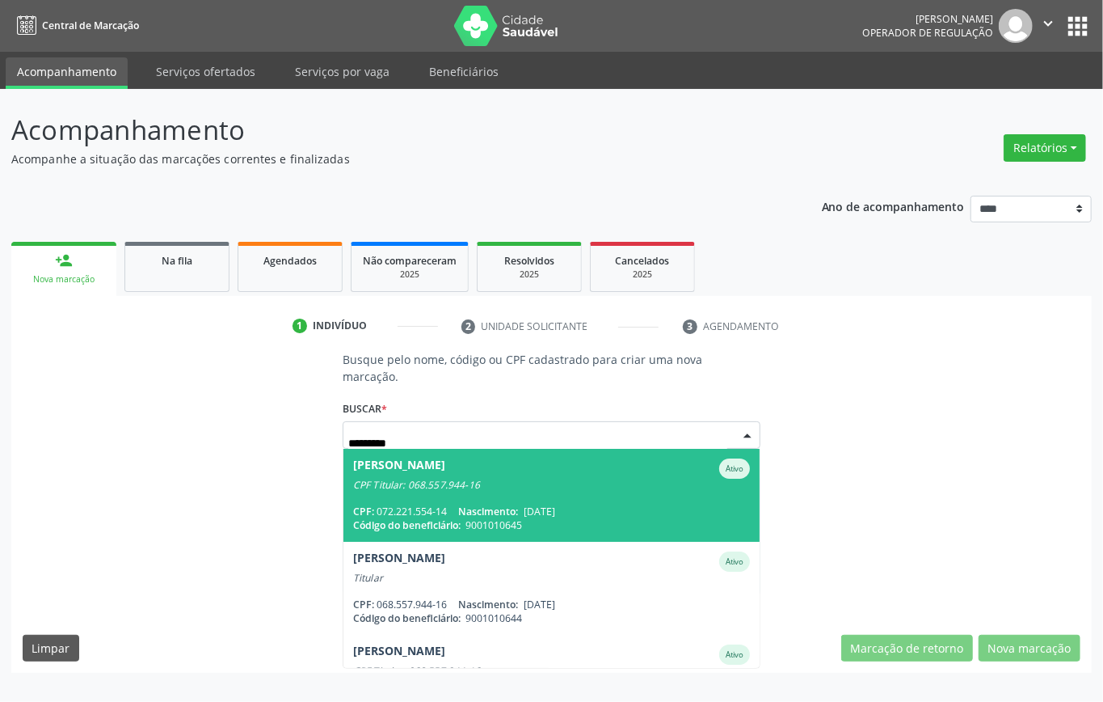
click at [493, 516] on span "Nascimento:" at bounding box center [488, 511] width 60 height 14
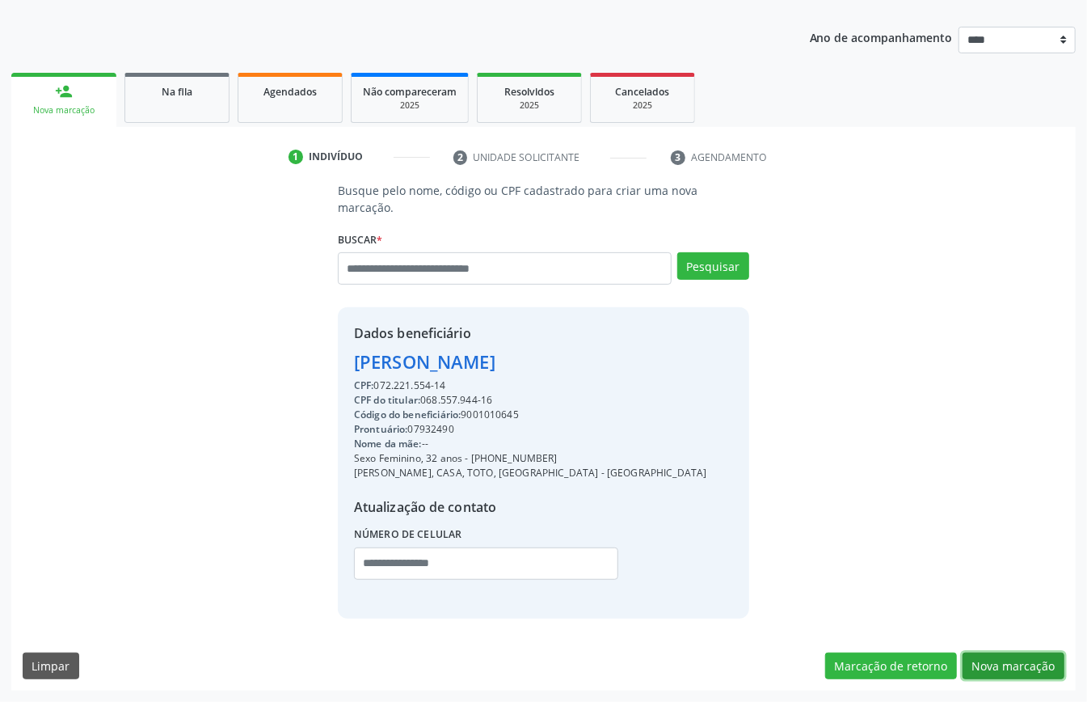
click at [1017, 661] on button "Nova marcação" at bounding box center [1014, 665] width 102 height 27
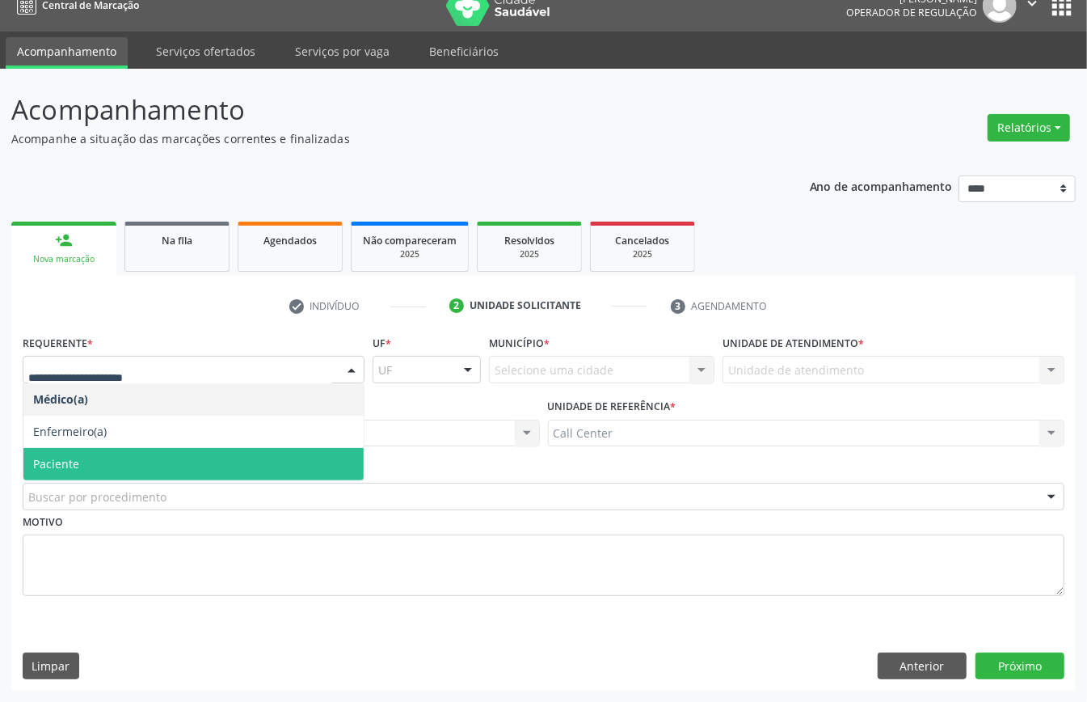
click at [95, 463] on span "Paciente" at bounding box center [193, 464] width 340 height 32
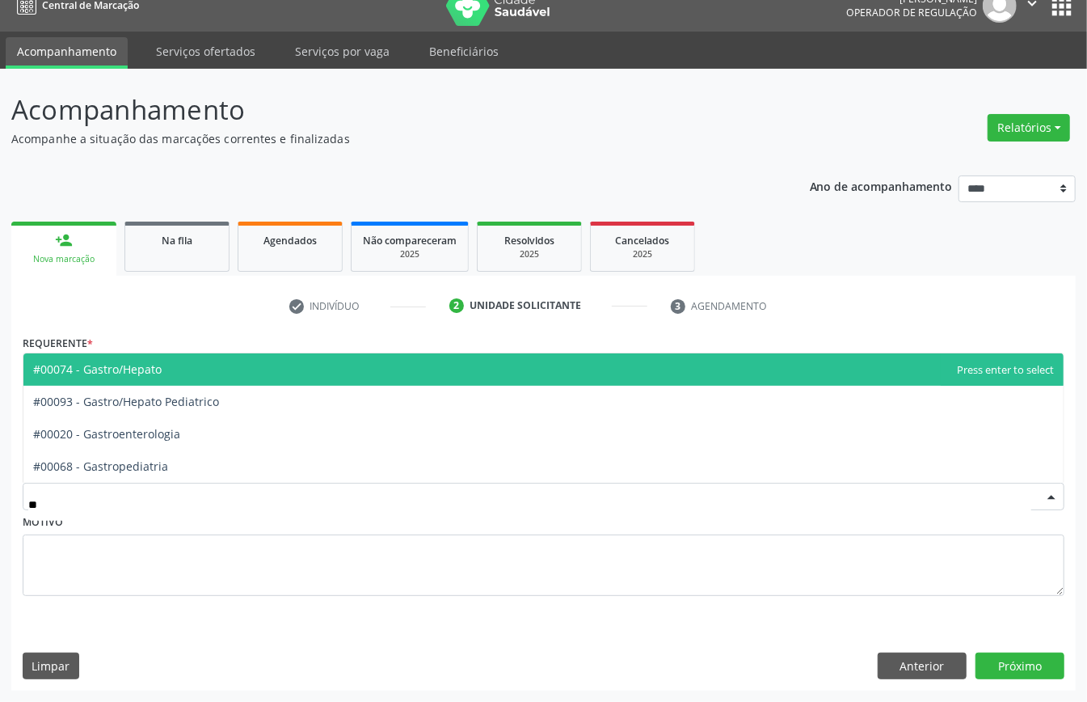
type input "***"
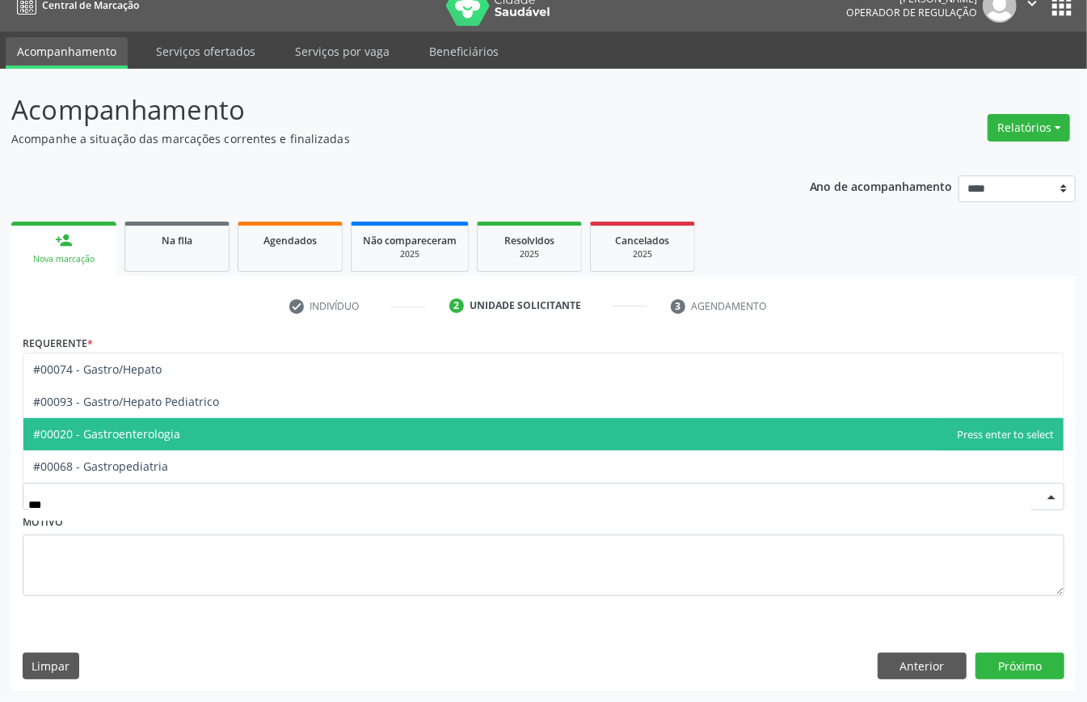
click at [139, 438] on span "#00020 - Gastroenterologia" at bounding box center [106, 433] width 147 height 15
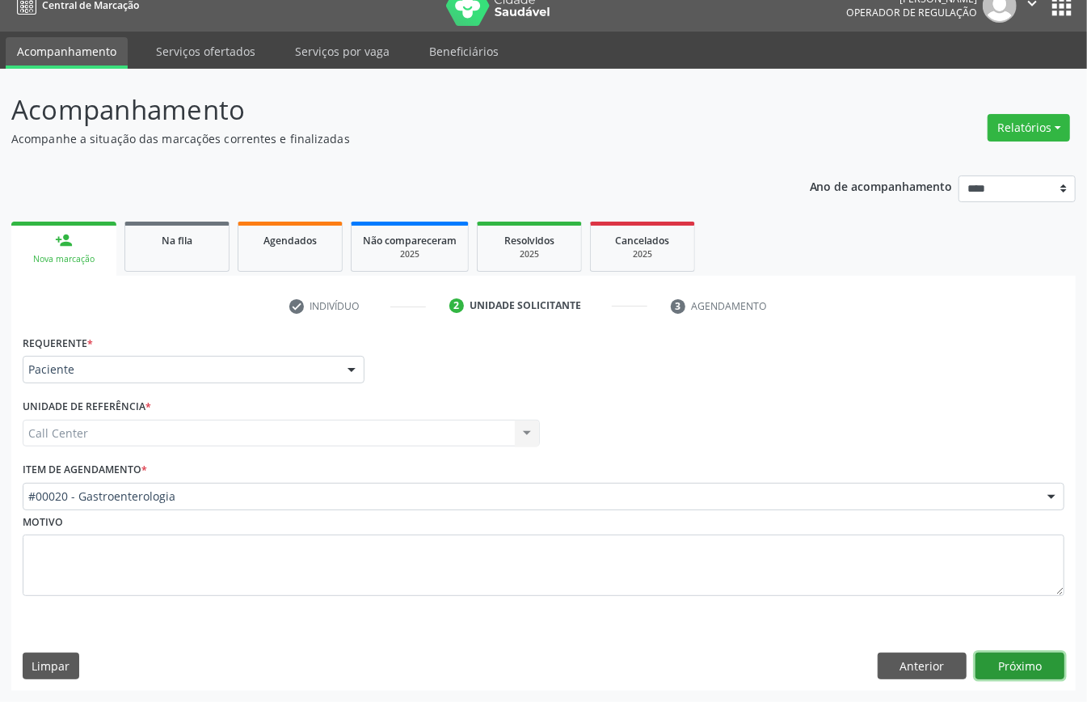
click at [1003, 659] on button "Próximo" at bounding box center [1019, 665] width 89 height 27
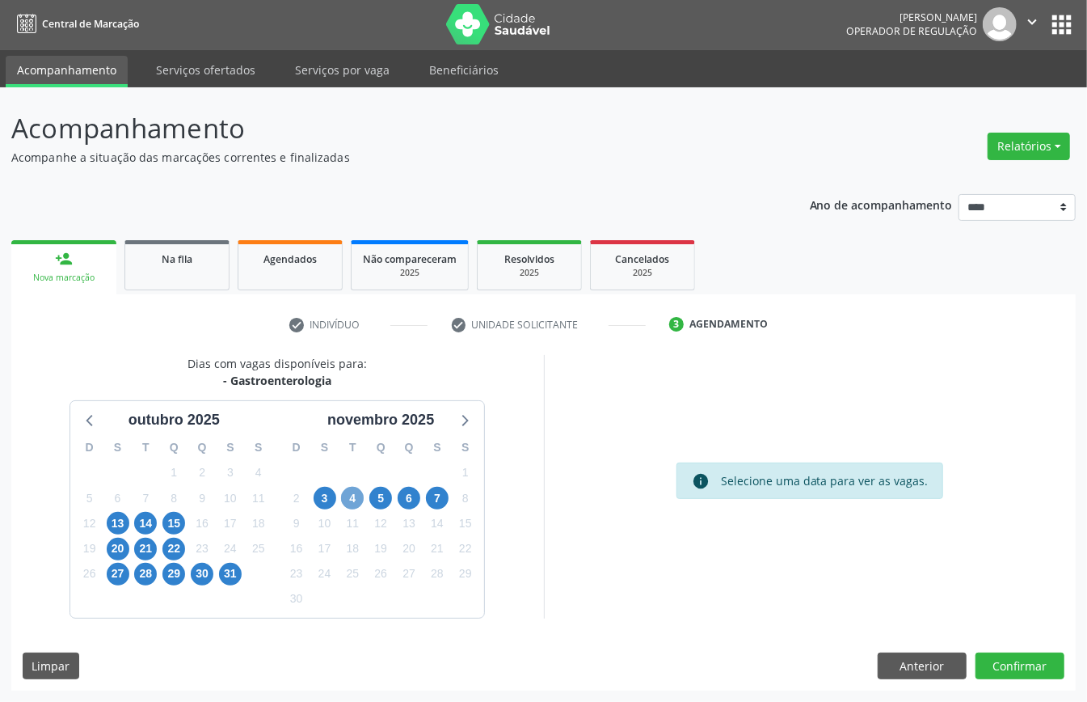
click at [357, 501] on span "4" at bounding box center [352, 498] width 23 height 23
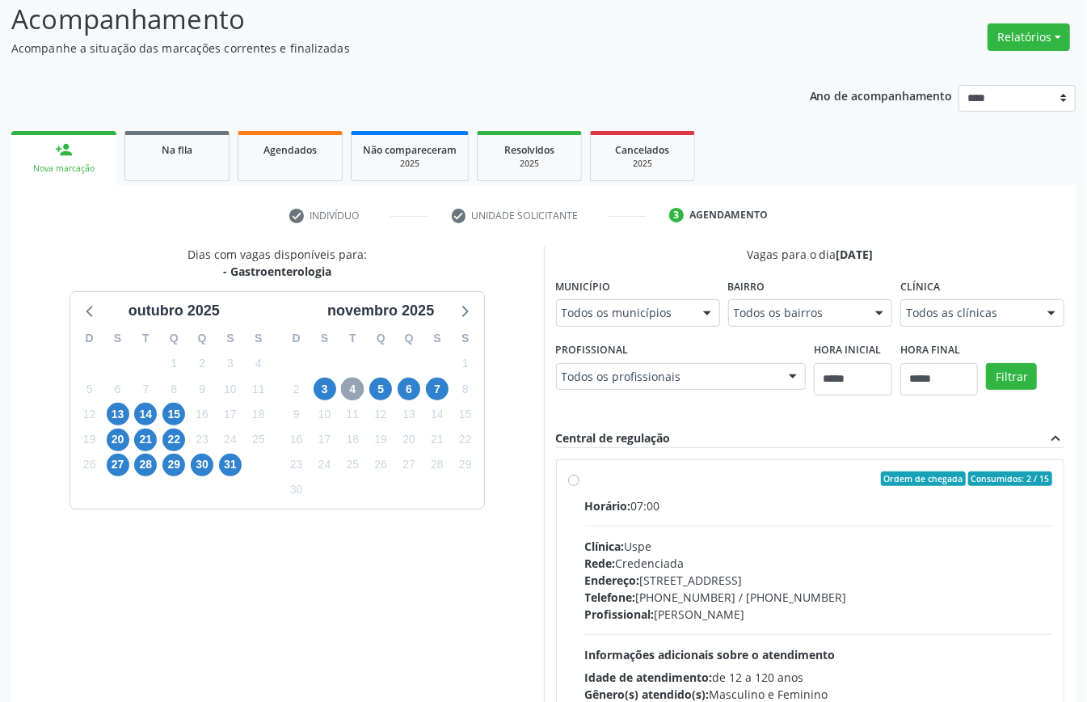
scroll to position [265, 0]
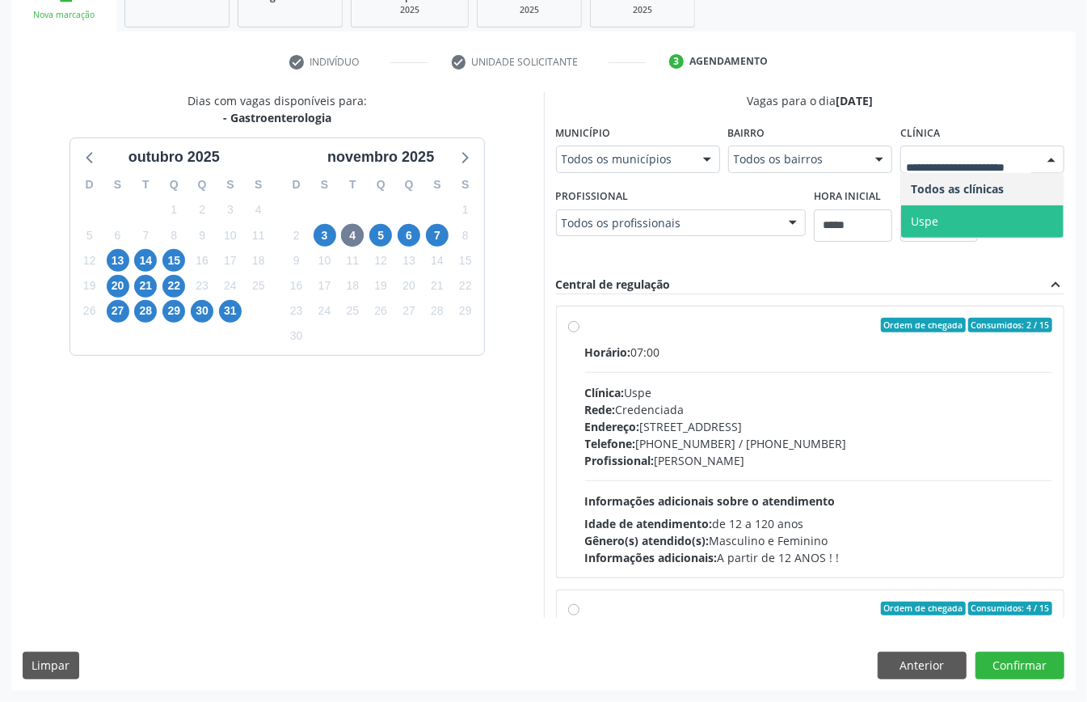
click at [941, 215] on span "Uspe" at bounding box center [982, 221] width 162 height 32
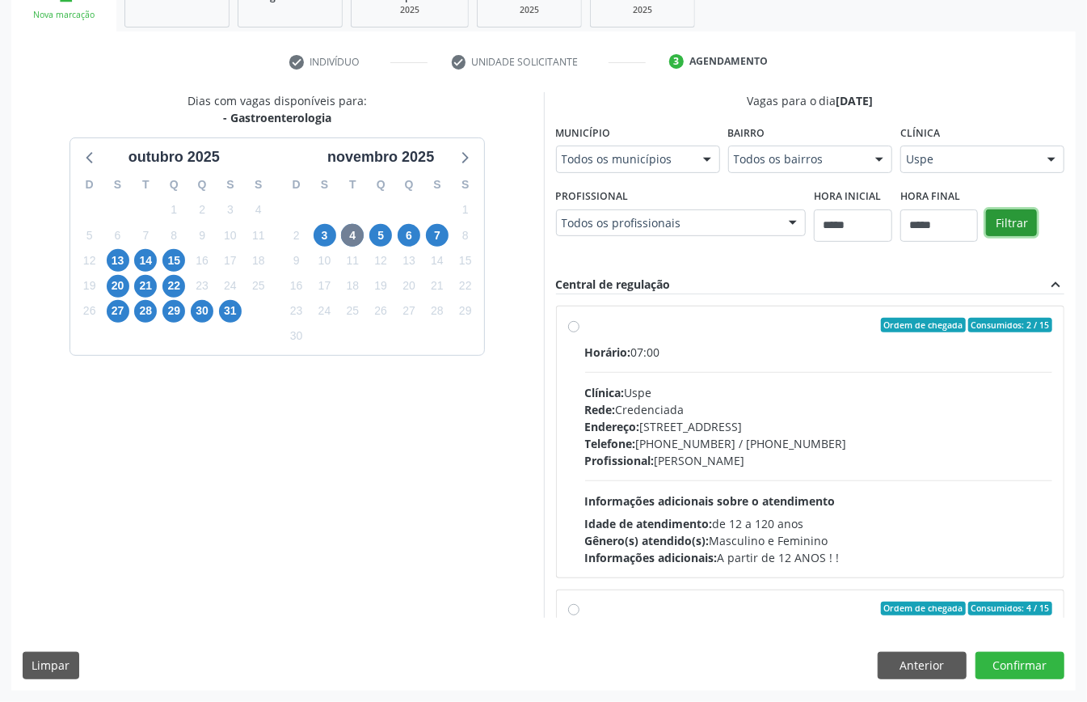
click at [1005, 217] on button "Filtrar" at bounding box center [1011, 222] width 51 height 27
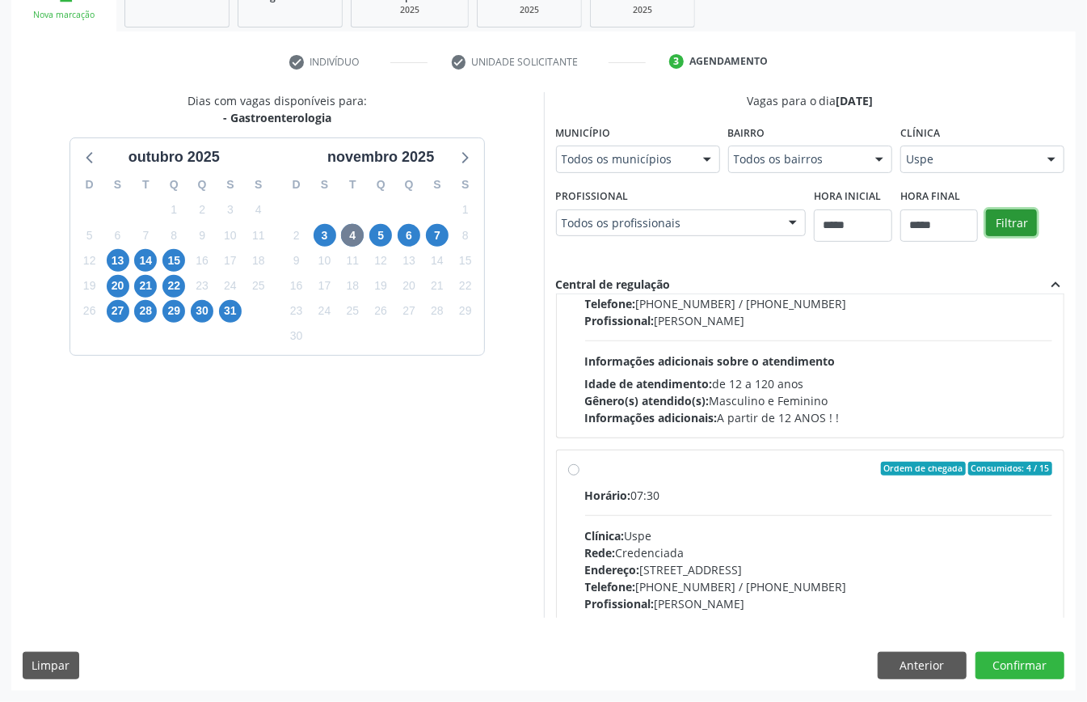
scroll to position [0, 0]
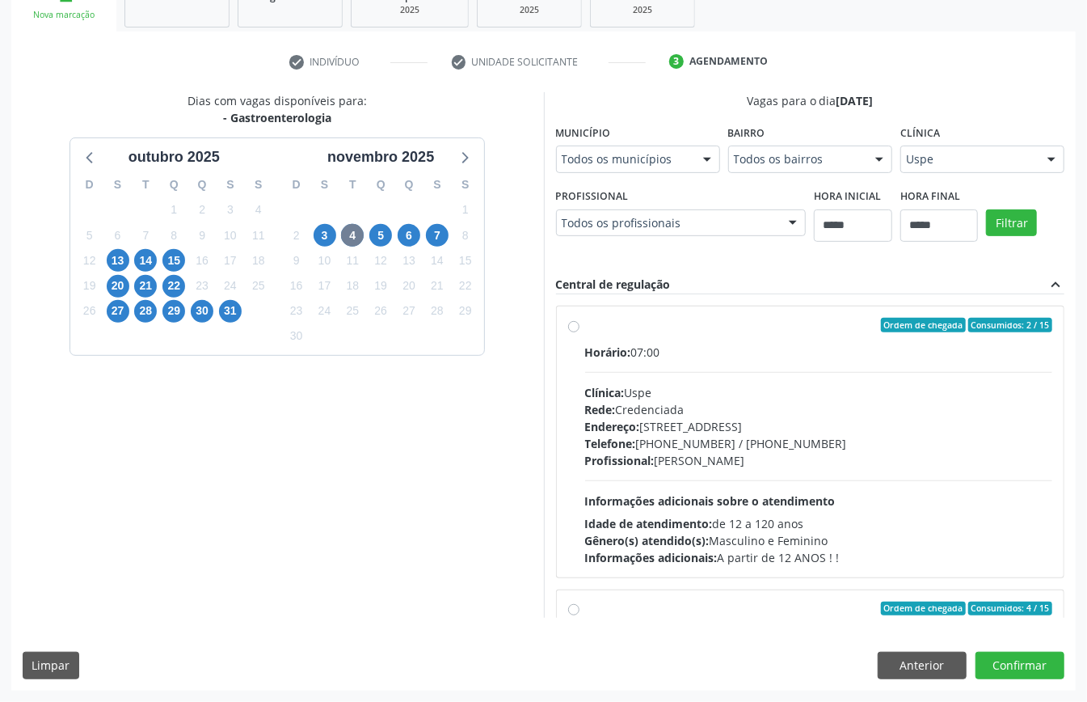
click at [685, 435] on div "Telefone: [PHONE_NUMBER] / [PHONE_NUMBER]" at bounding box center [819, 443] width 468 height 17
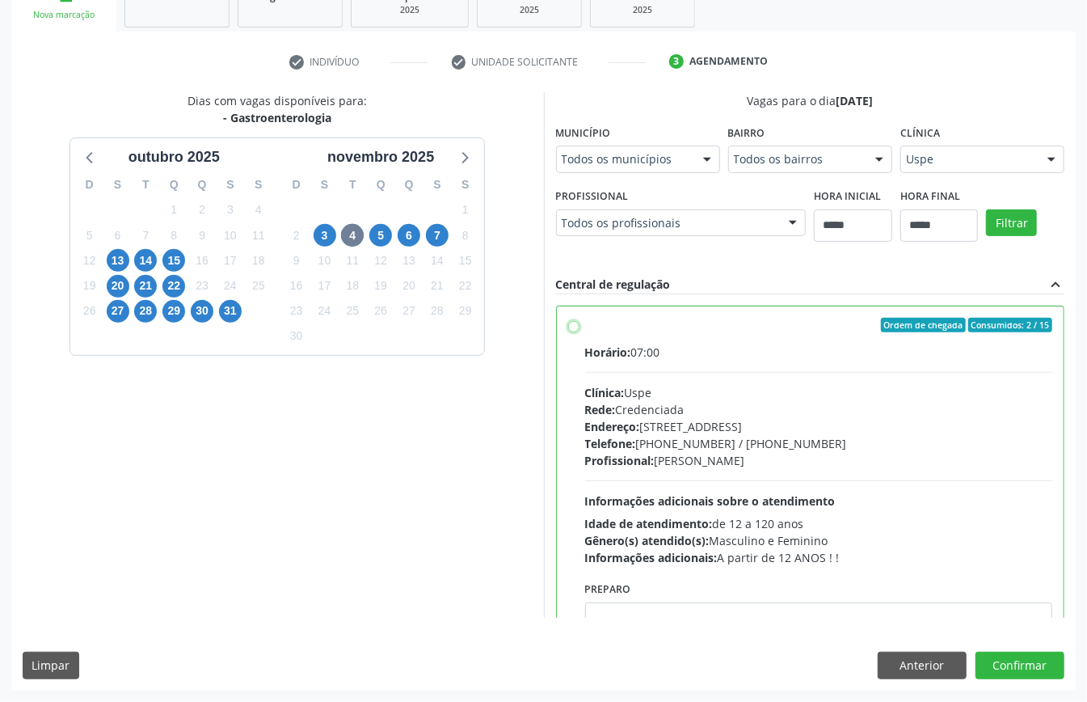
scroll to position [215, 0]
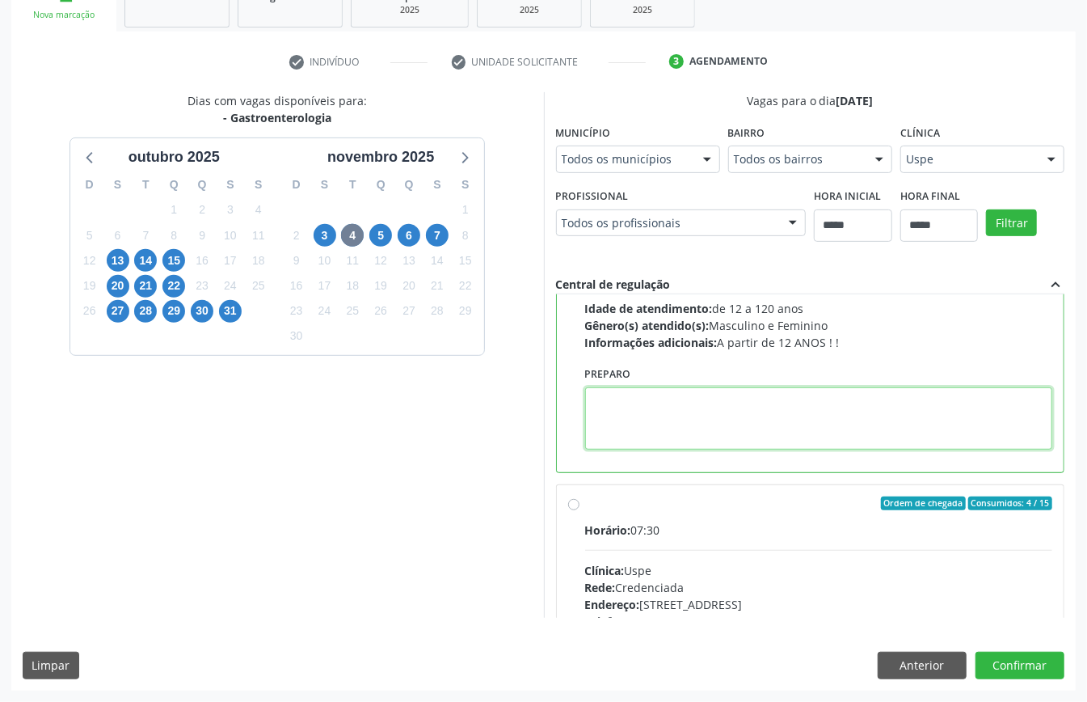
paste textarea "**********"
type textarea "**********"
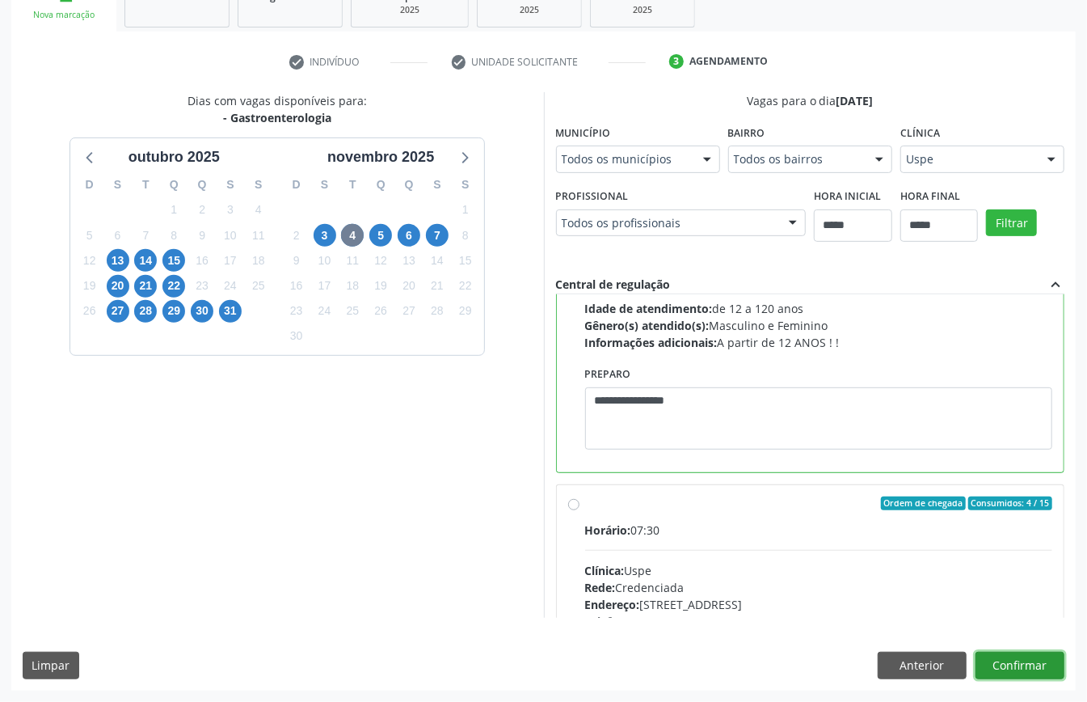
click at [1007, 660] on button "Confirmar" at bounding box center [1019, 664] width 89 height 27
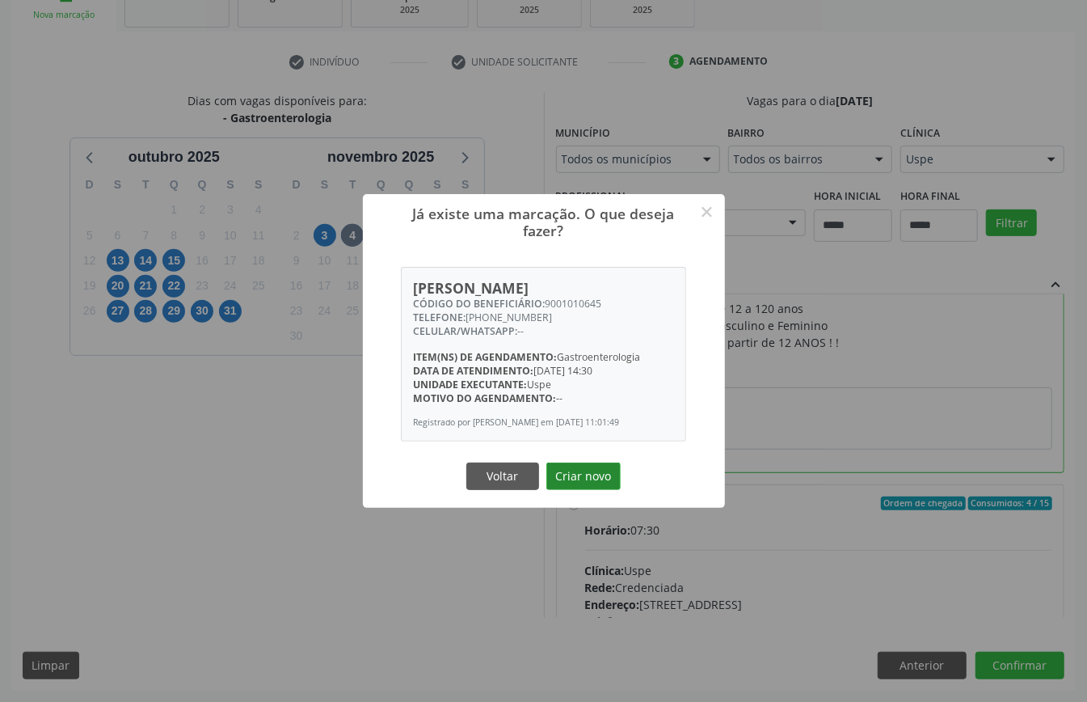
click at [576, 489] on button "Criar novo" at bounding box center [583, 475] width 74 height 27
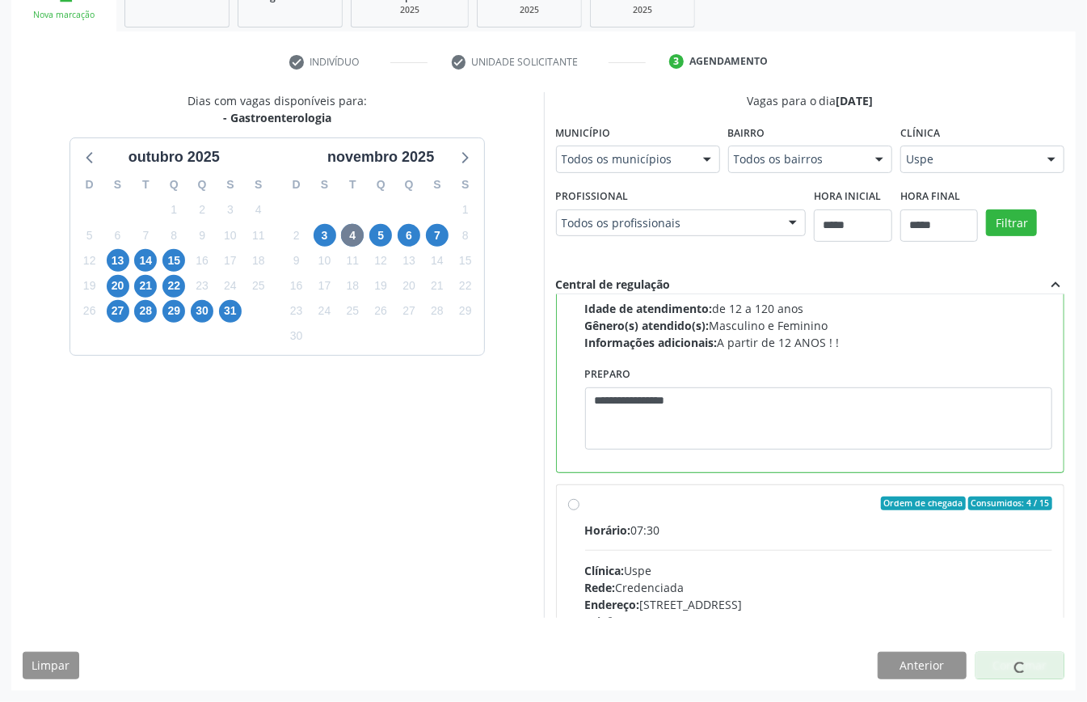
scroll to position [0, 0]
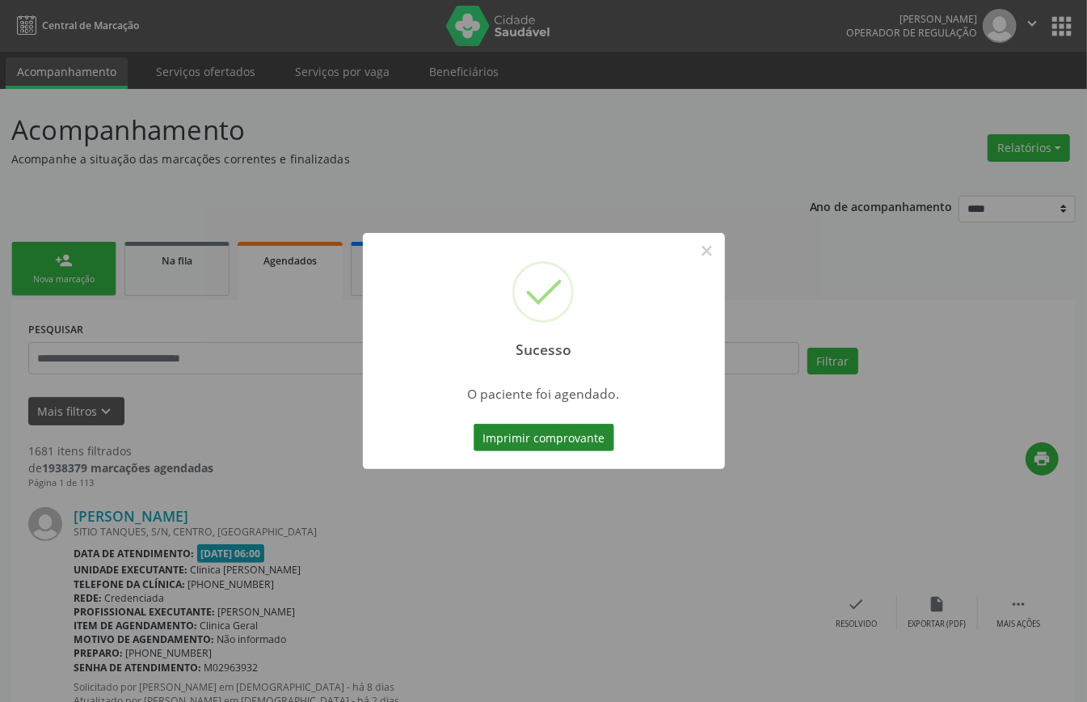
click at [572, 438] on button "Imprimir comprovante" at bounding box center [544, 436] width 141 height 27
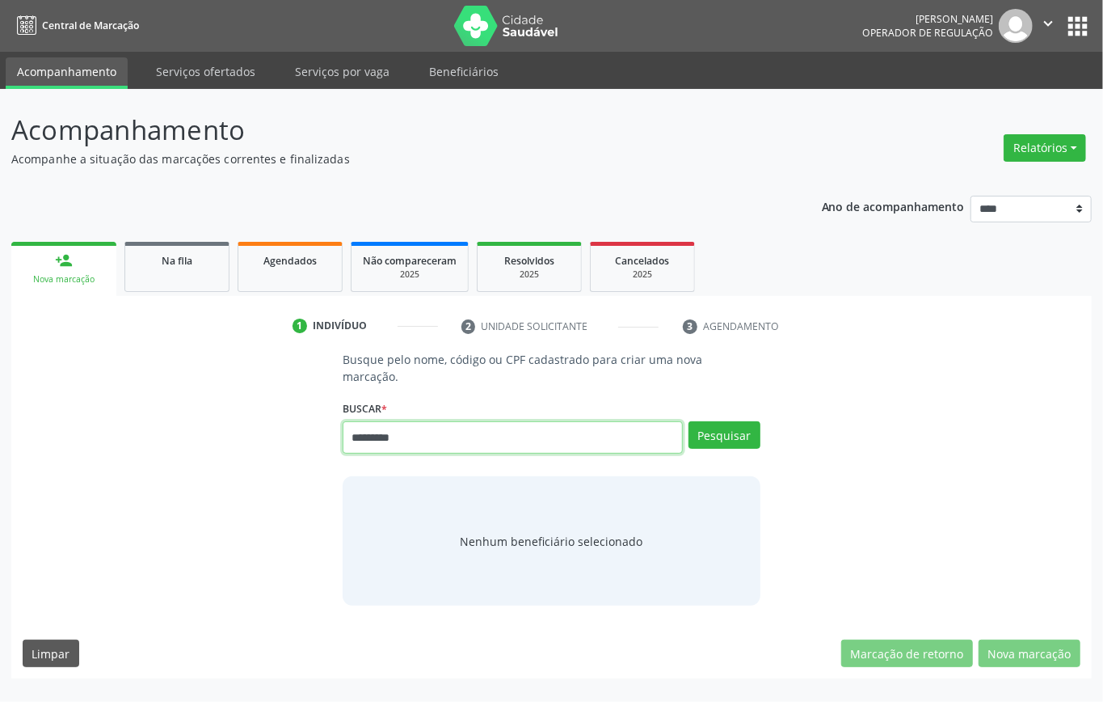
type input "*********"
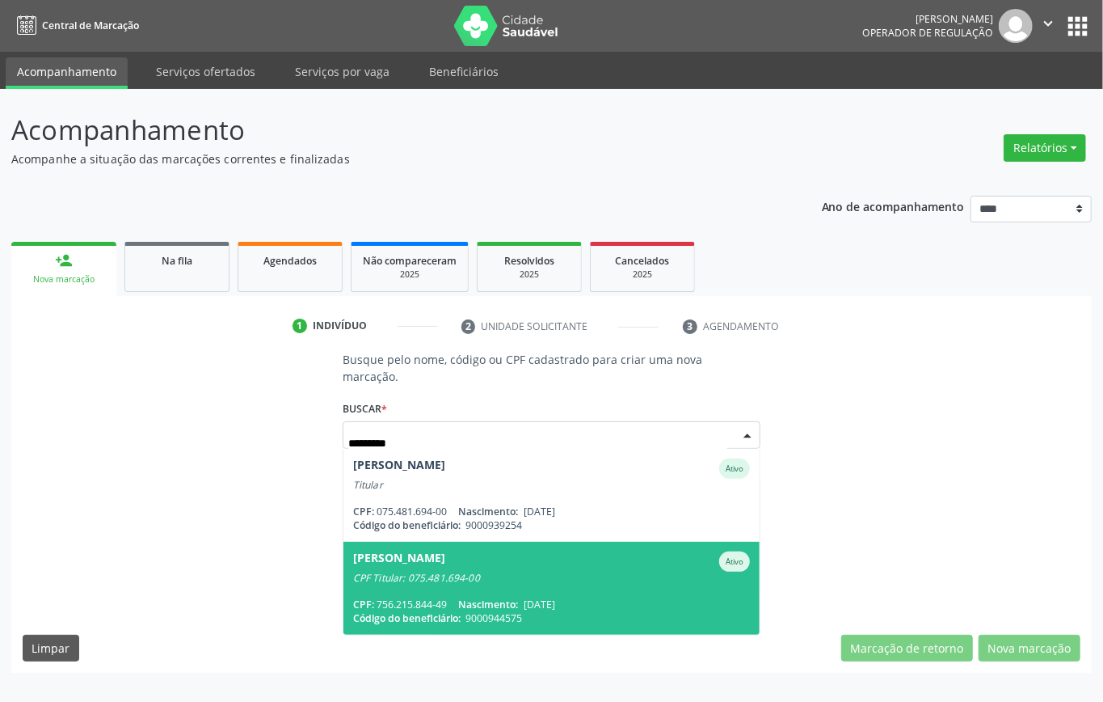
click at [460, 571] on div "CPF Titular: 075.481.694-00" at bounding box center [551, 577] width 397 height 13
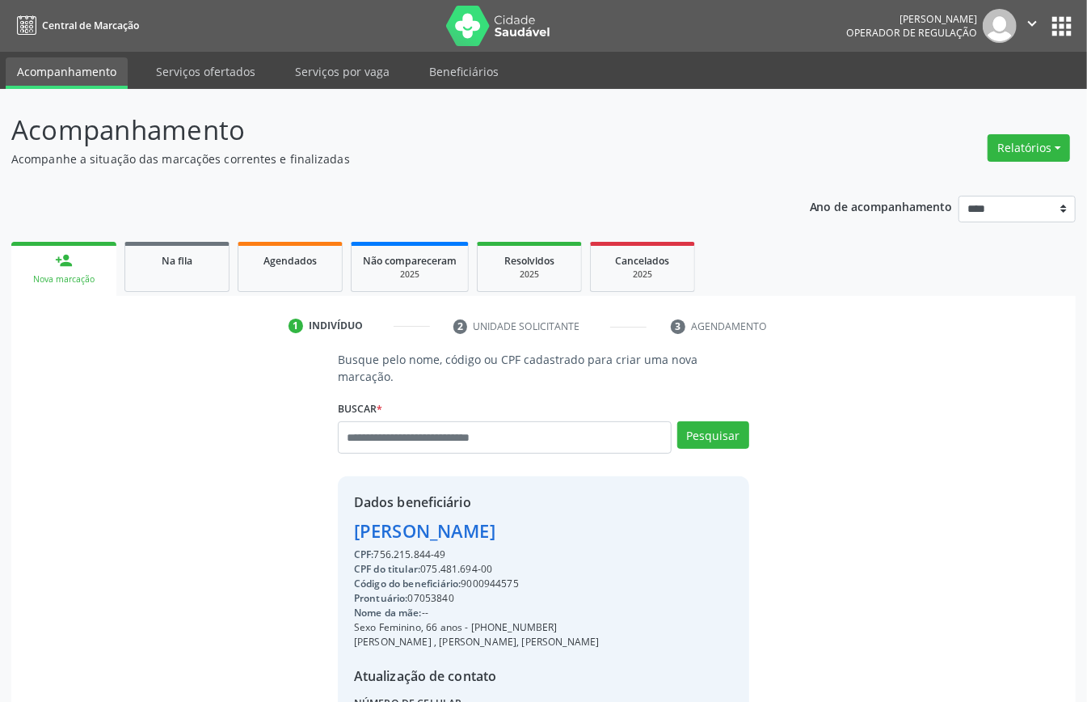
scroll to position [170, 0]
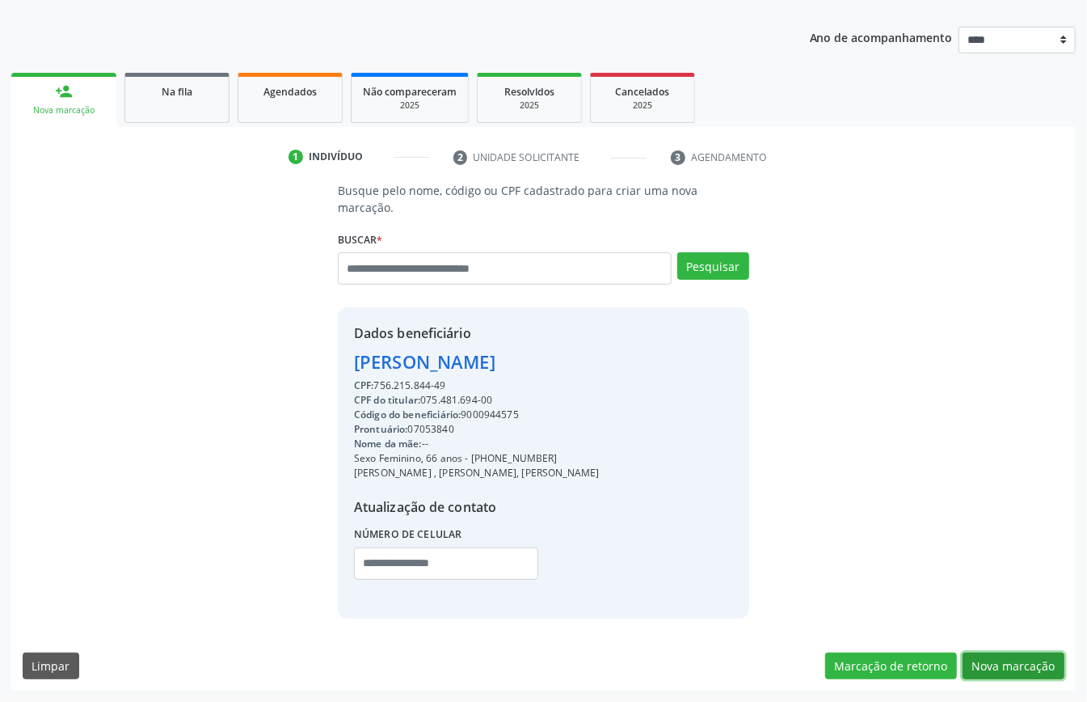
click at [1020, 664] on button "Nova marcação" at bounding box center [1014, 665] width 102 height 27
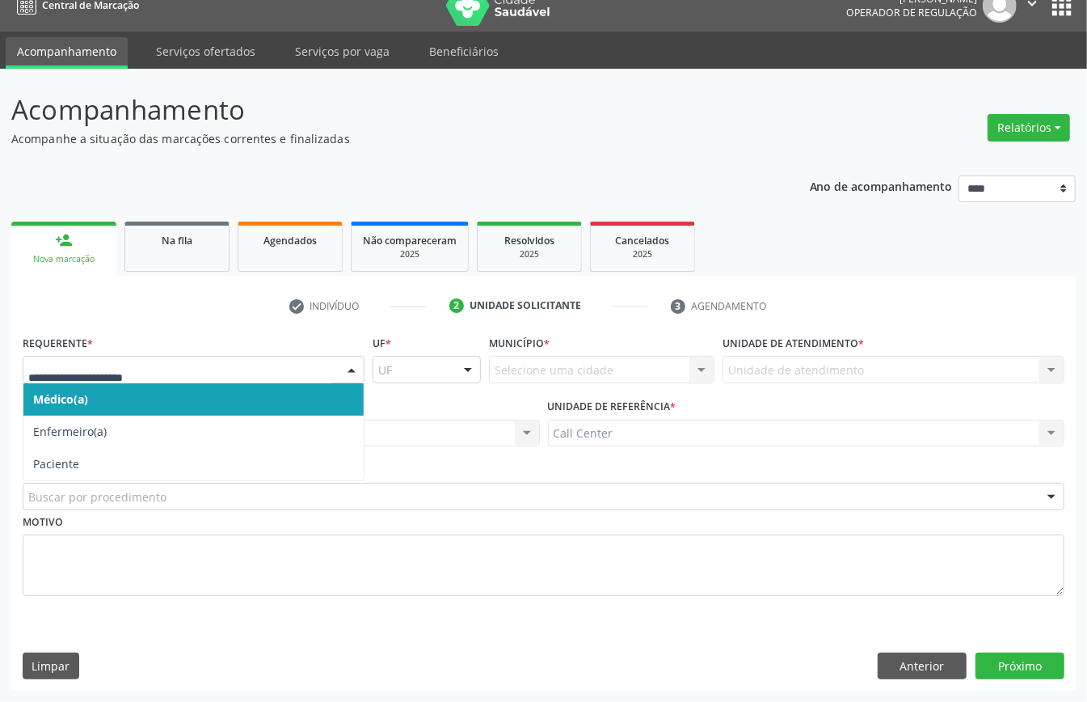
drag, startPoint x: 85, startPoint y: 364, endPoint x: 92, endPoint y: 453, distance: 89.2
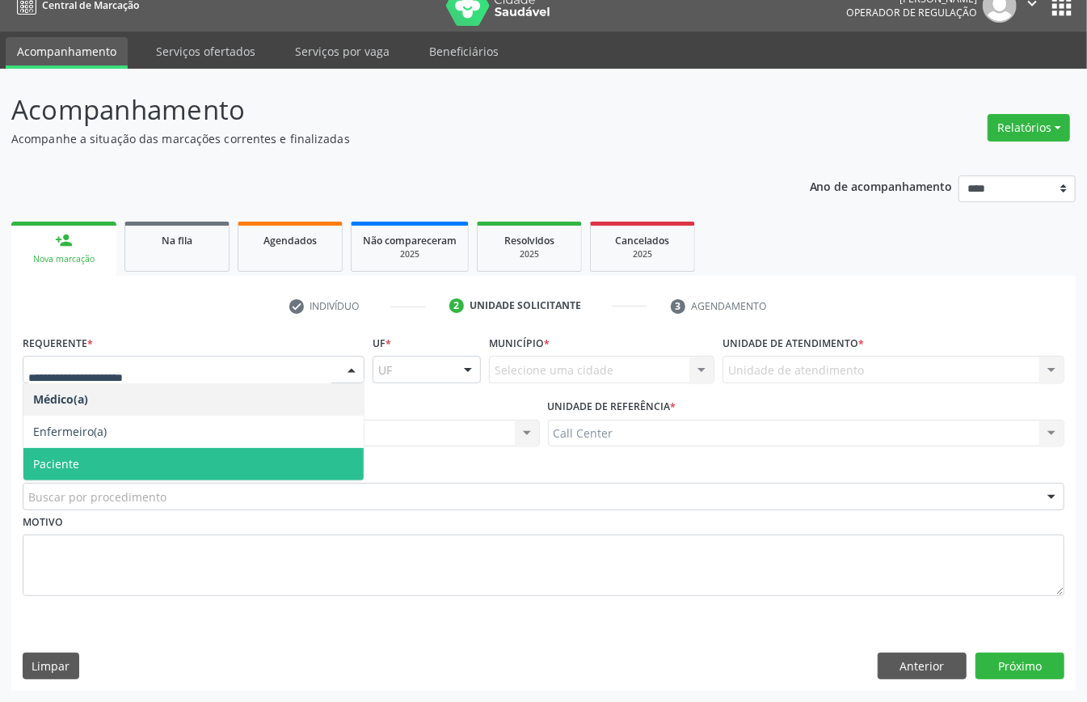
click at [91, 456] on span "Paciente" at bounding box center [193, 464] width 340 height 32
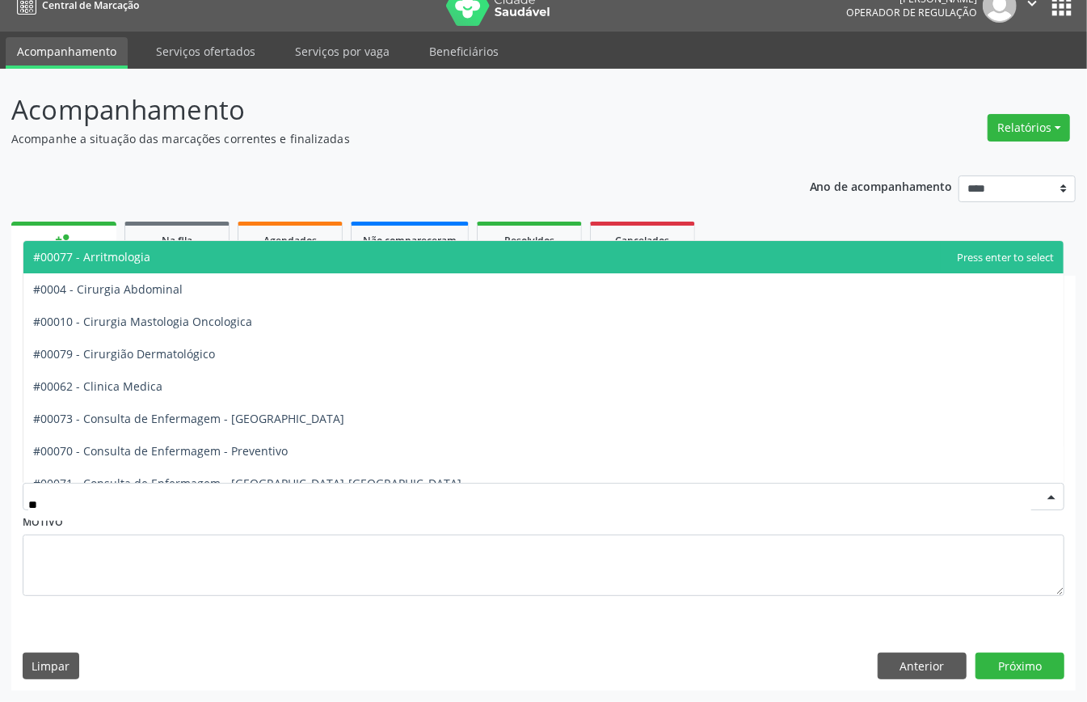
type input "***"
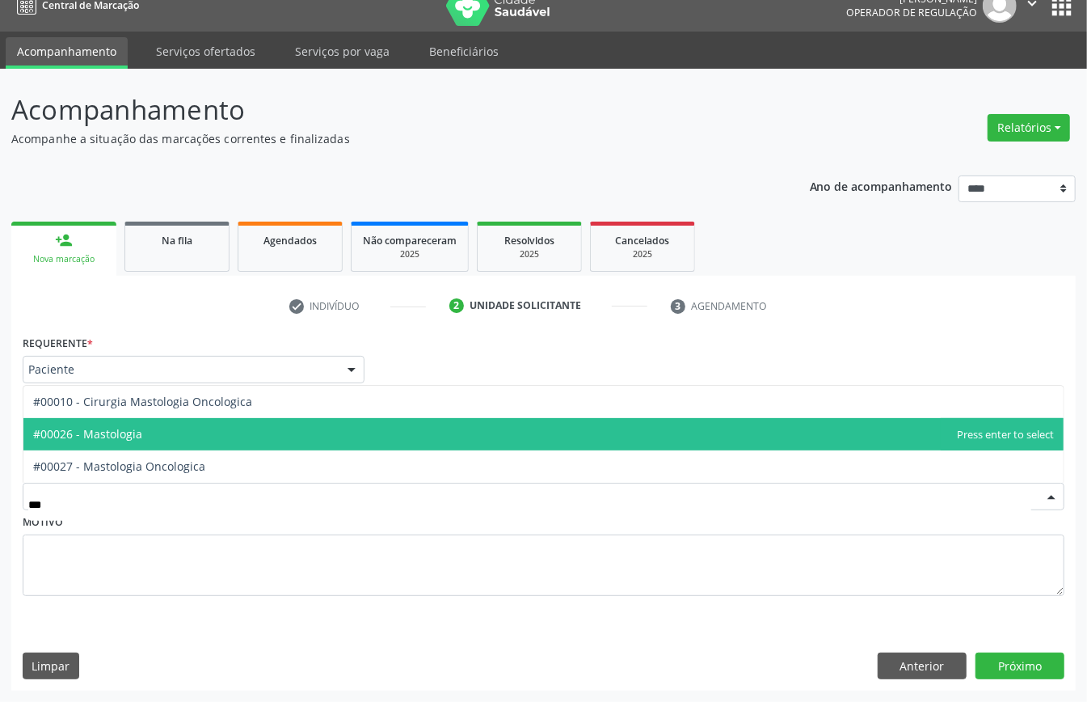
click at [131, 430] on span "#00026 - Mastologia" at bounding box center [87, 433] width 109 height 15
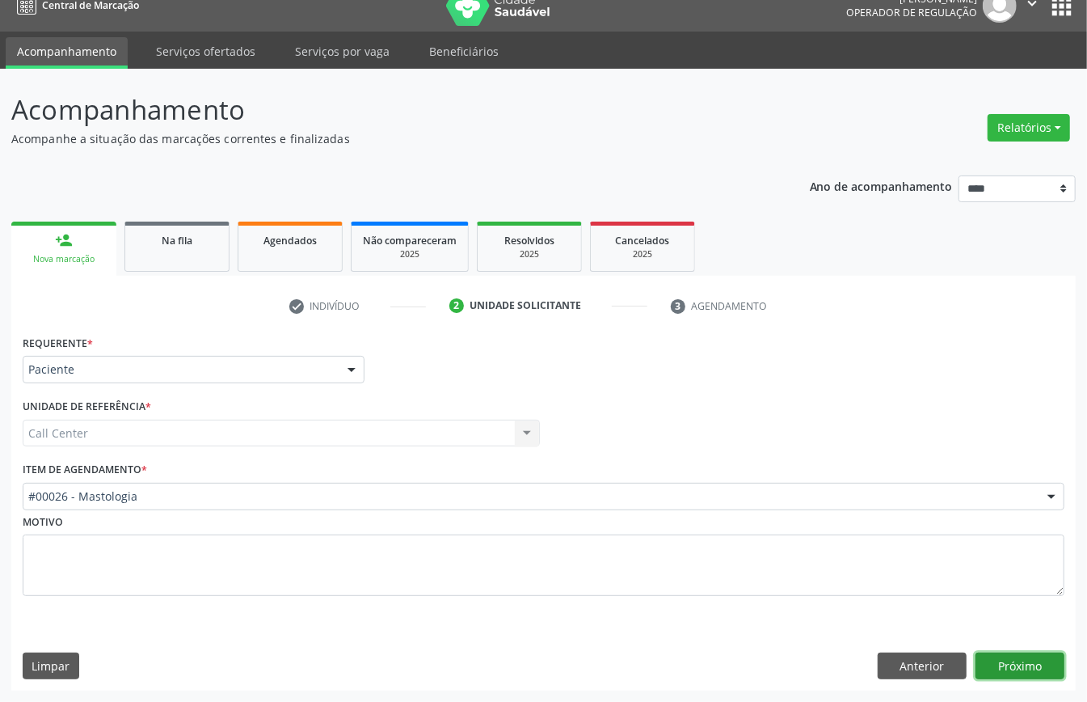
click at [1016, 663] on button "Próximo" at bounding box center [1019, 665] width 89 height 27
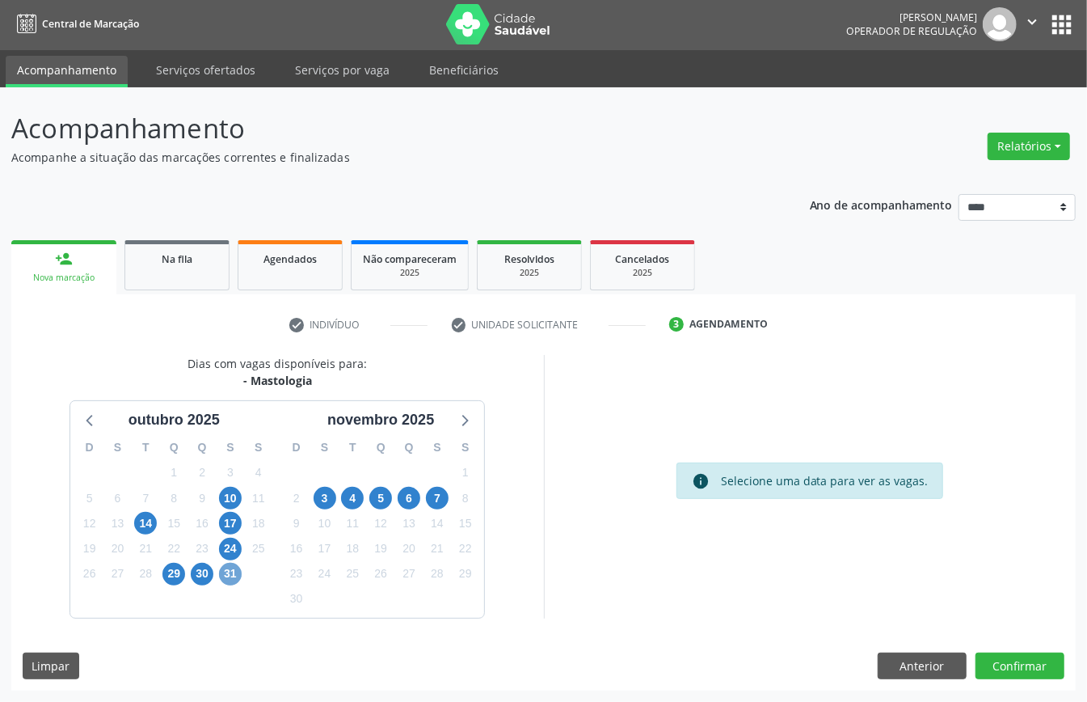
click at [234, 577] on span "31" at bounding box center [230, 573] width 23 height 23
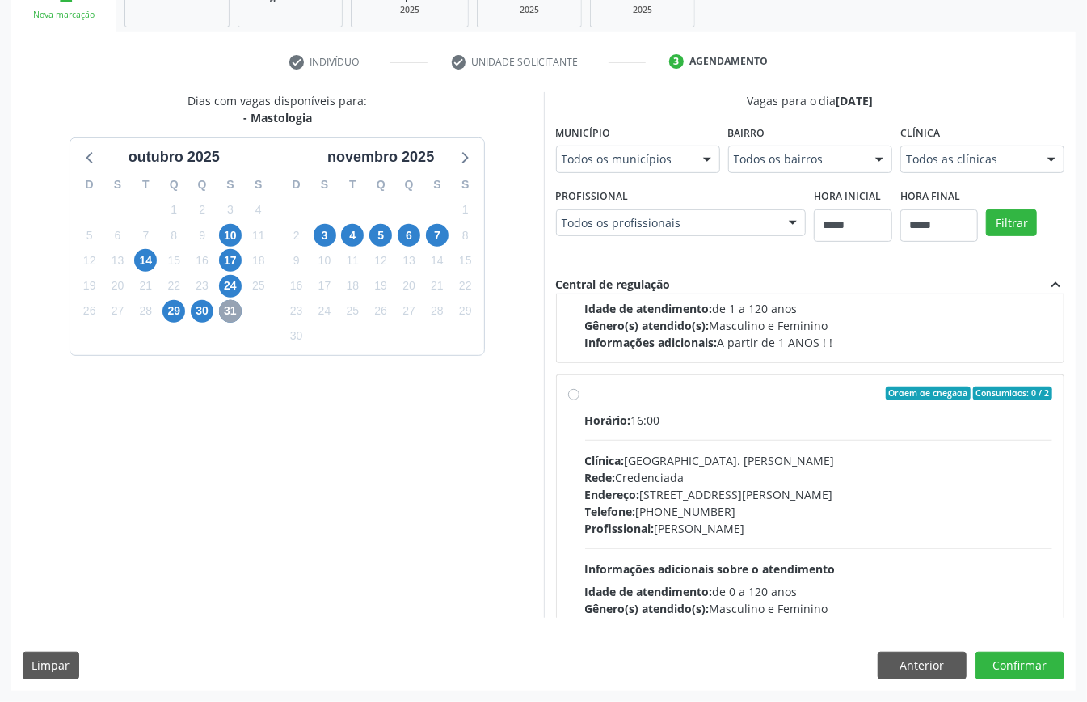
scroll to position [0, 0]
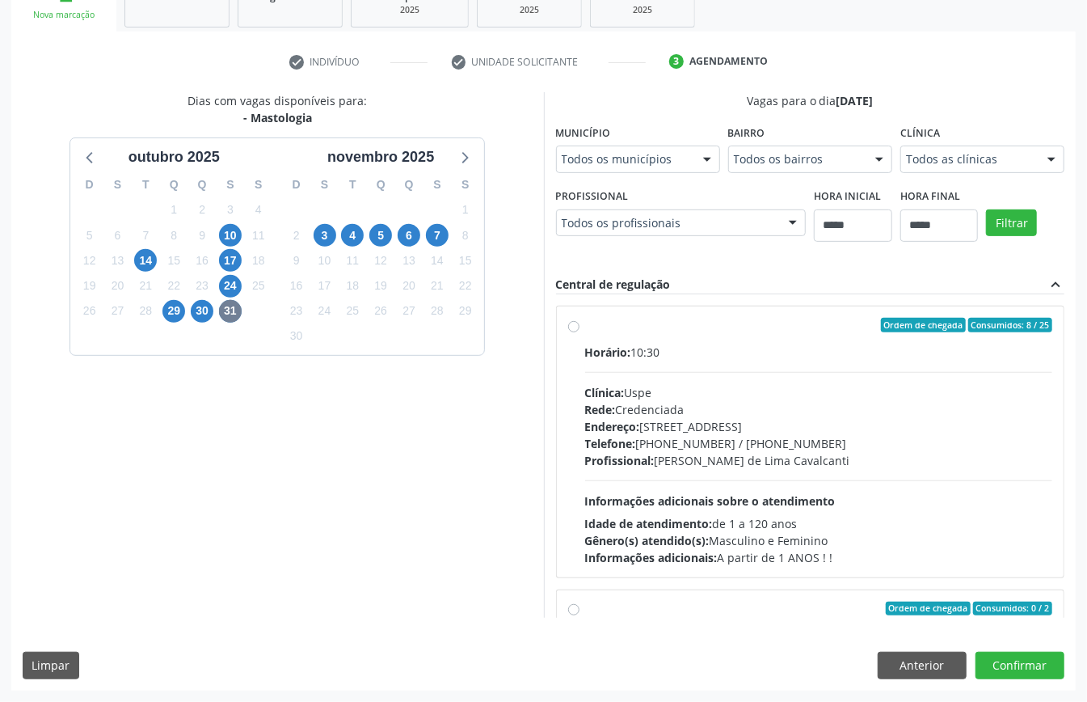
click at [585, 452] on div "Telefone: [PHONE_NUMBER] / [PHONE_NUMBER]" at bounding box center [819, 443] width 468 height 17
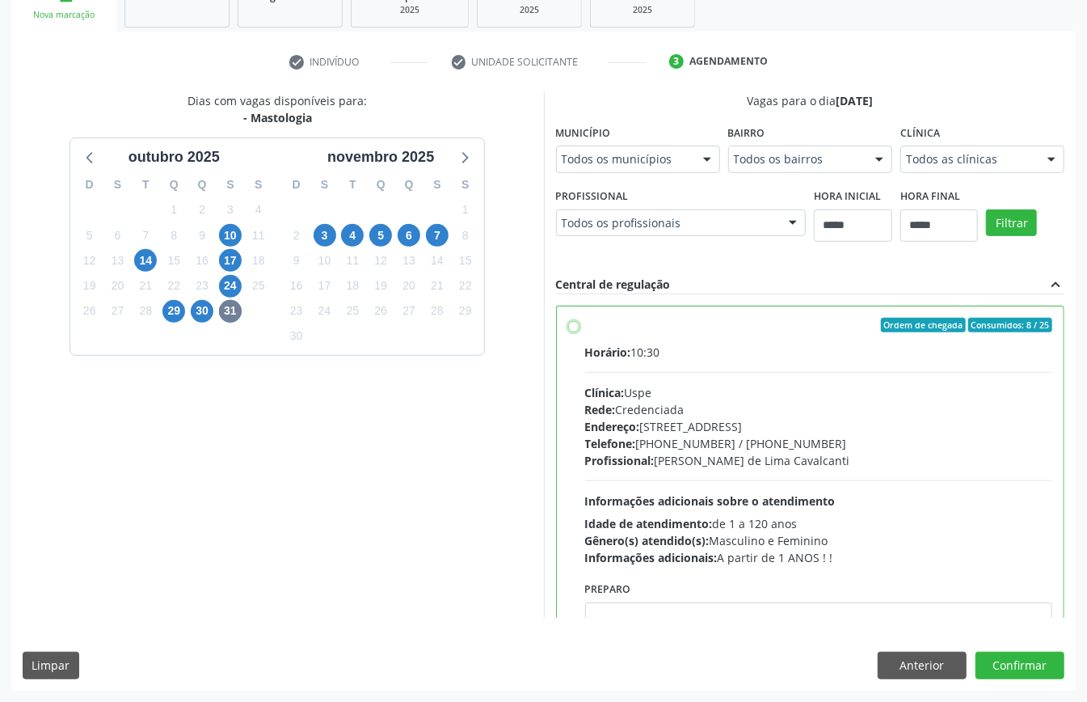
scroll to position [323, 0]
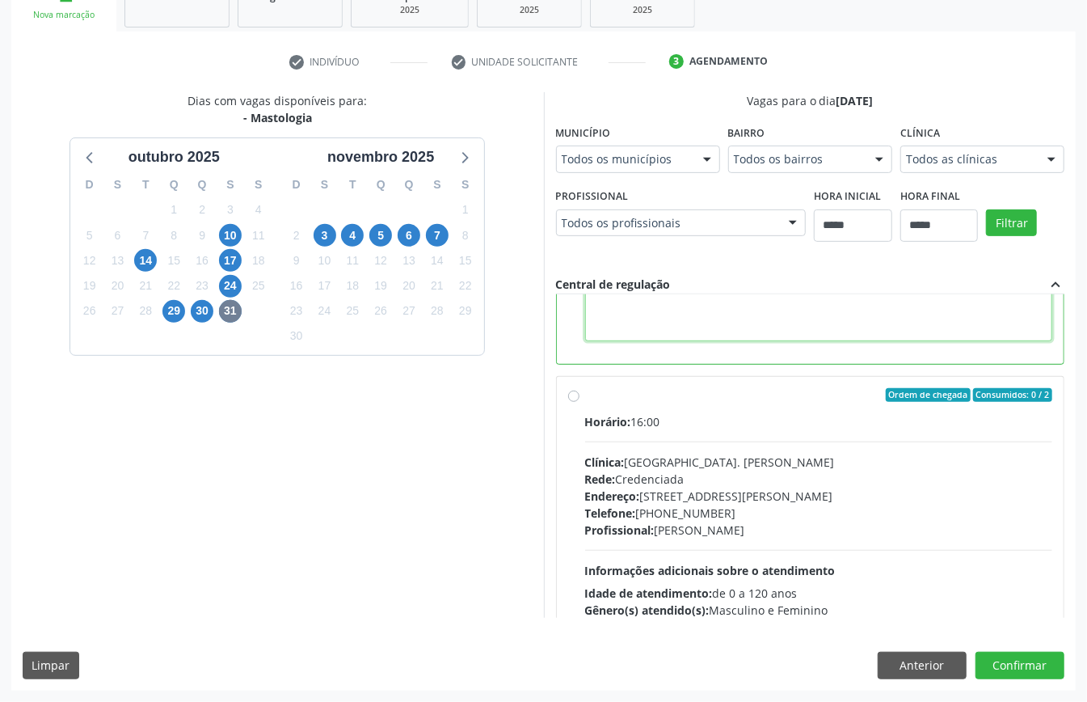
paste textarea "**********"
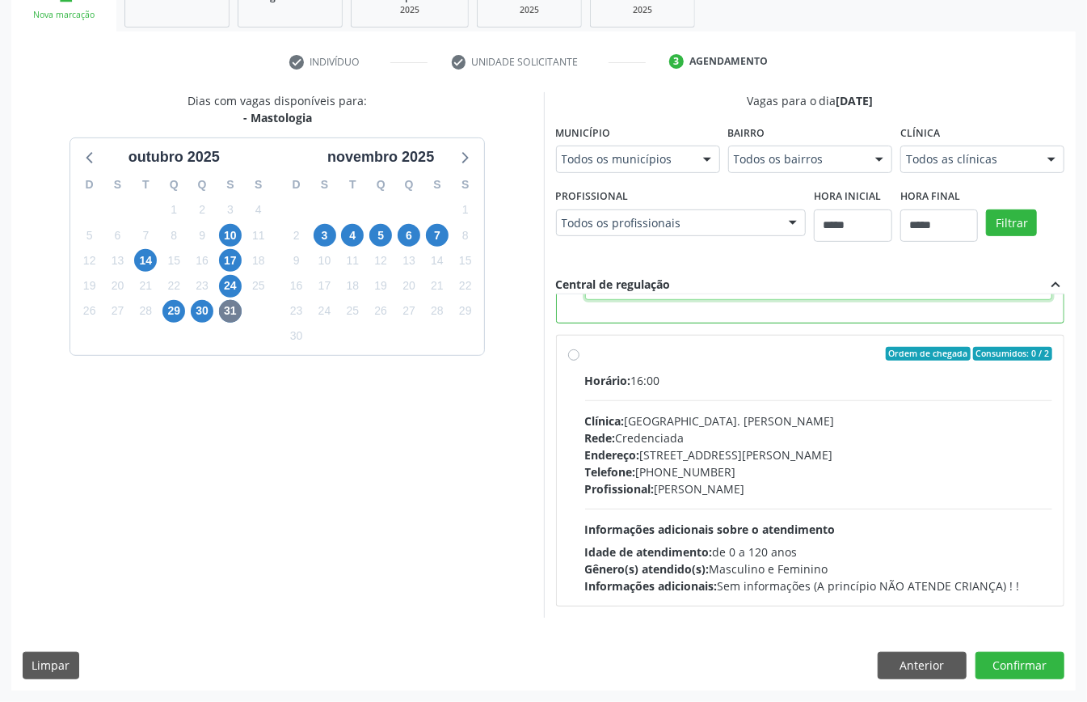
scroll to position [528, 0]
type textarea "**********"
click at [1022, 664] on button "Confirmar" at bounding box center [1019, 664] width 89 height 27
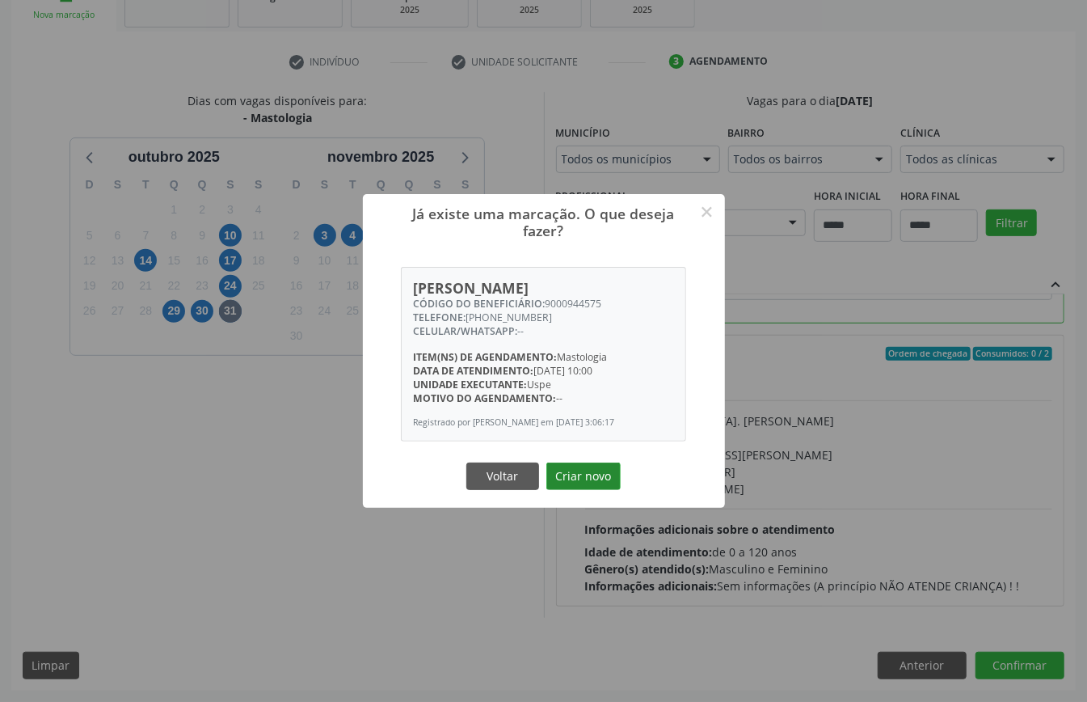
click at [572, 466] on button "Criar novo" at bounding box center [583, 475] width 74 height 27
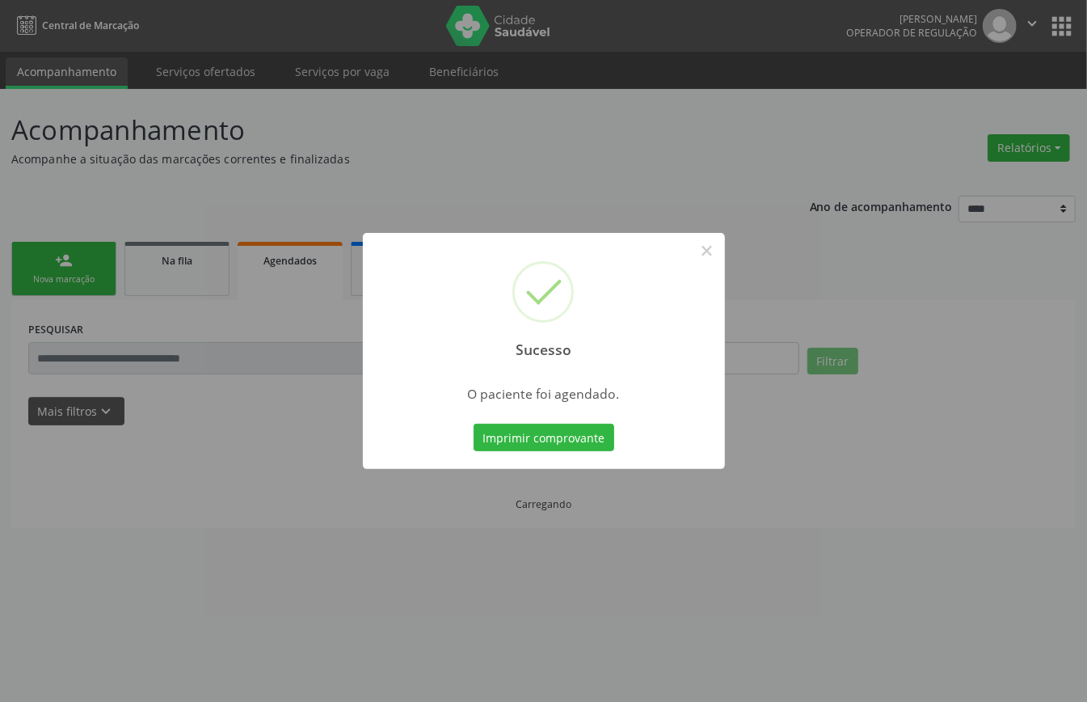
scroll to position [0, 0]
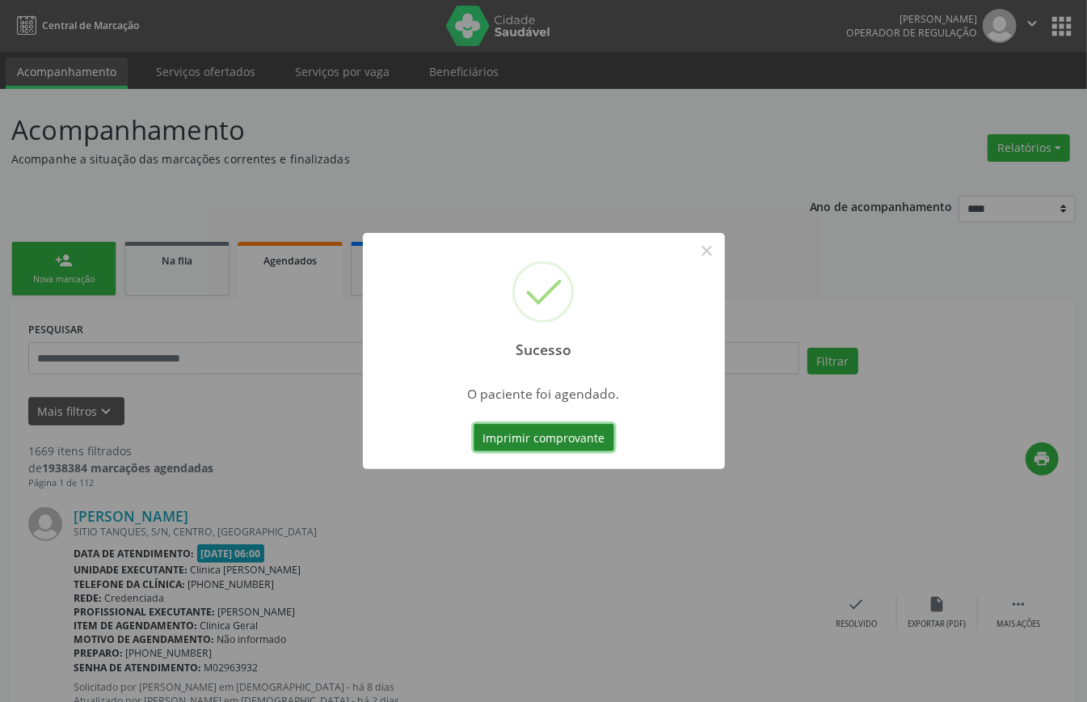
click at [580, 434] on button "Imprimir comprovante" at bounding box center [544, 436] width 141 height 27
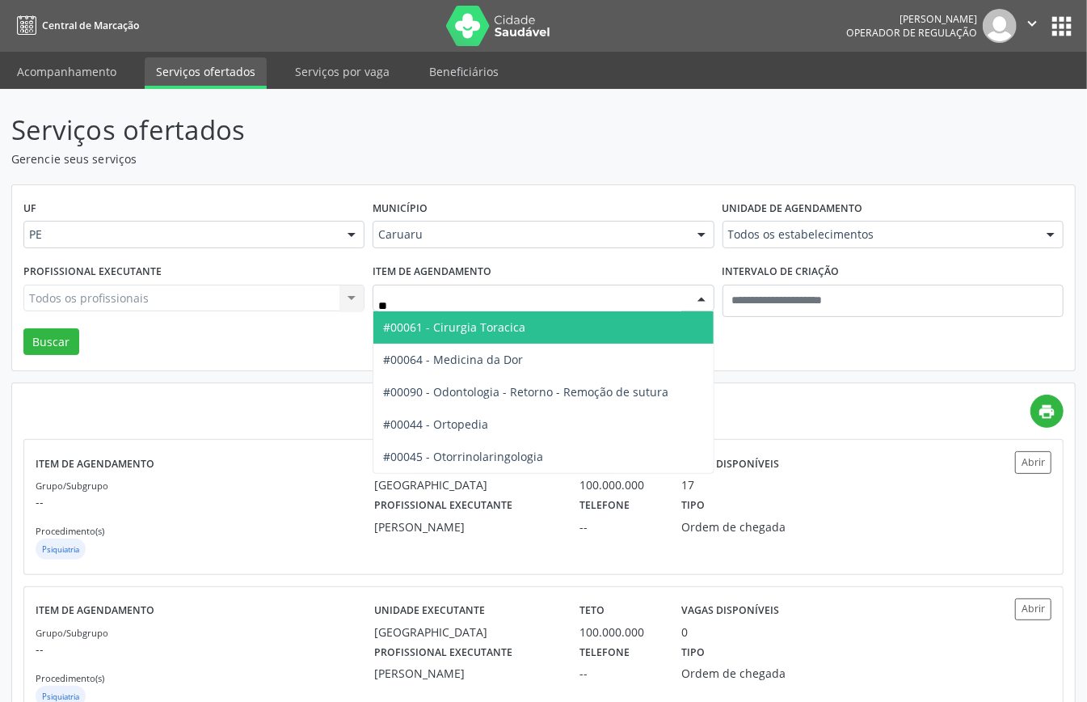
type input "***"
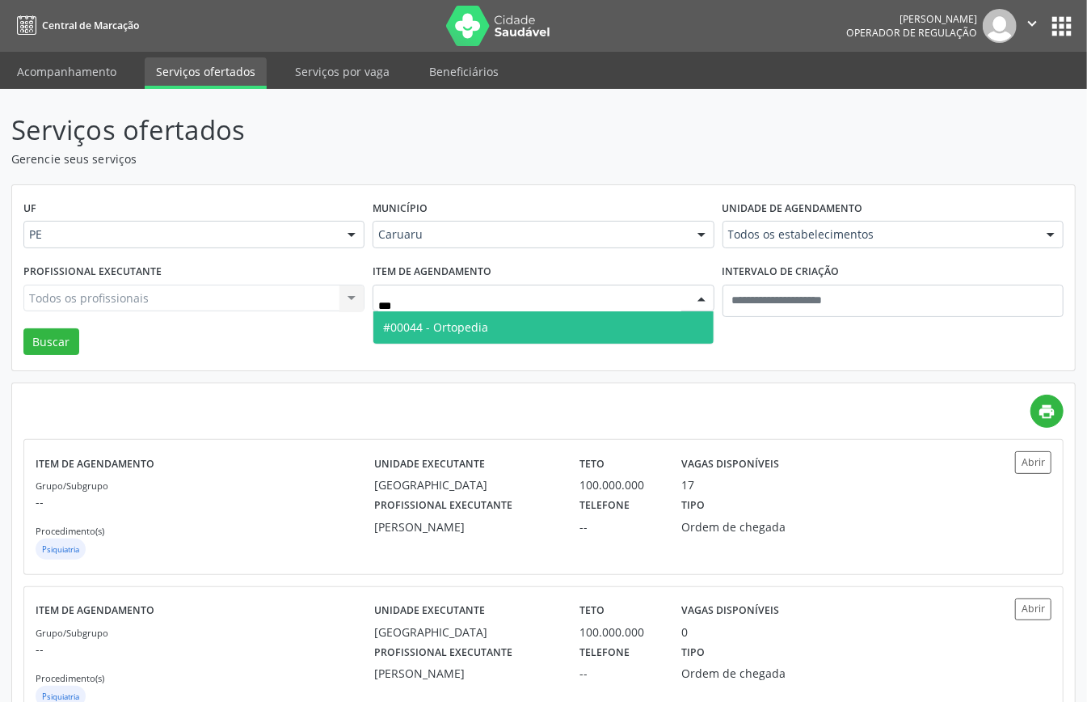
click at [436, 325] on span "#00044 - Ortopedia" at bounding box center [435, 326] width 105 height 15
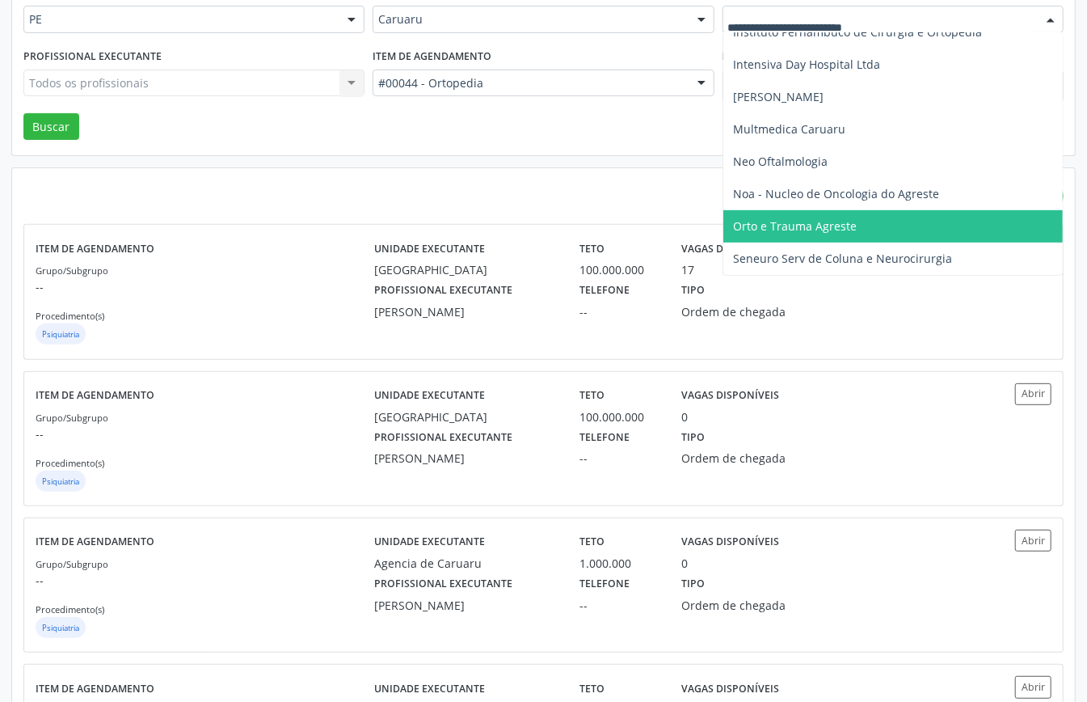
scroll to position [265, 0]
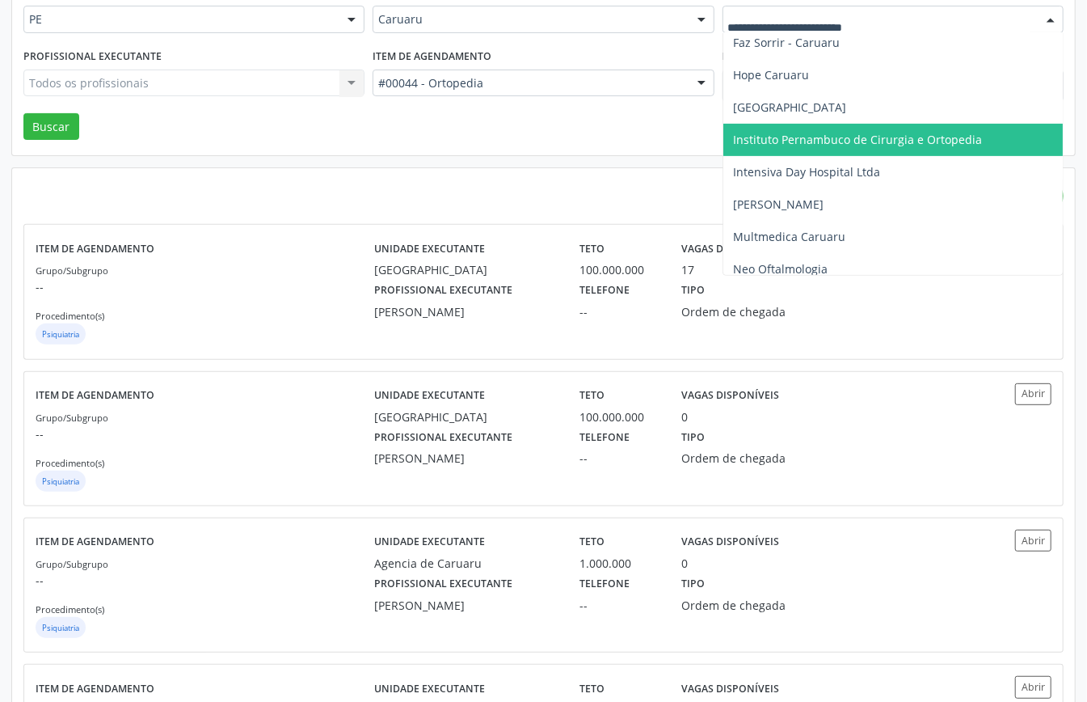
click at [813, 144] on span "Instituto Pernambuco de Cirurgia e Ortopedia" at bounding box center [857, 139] width 249 height 15
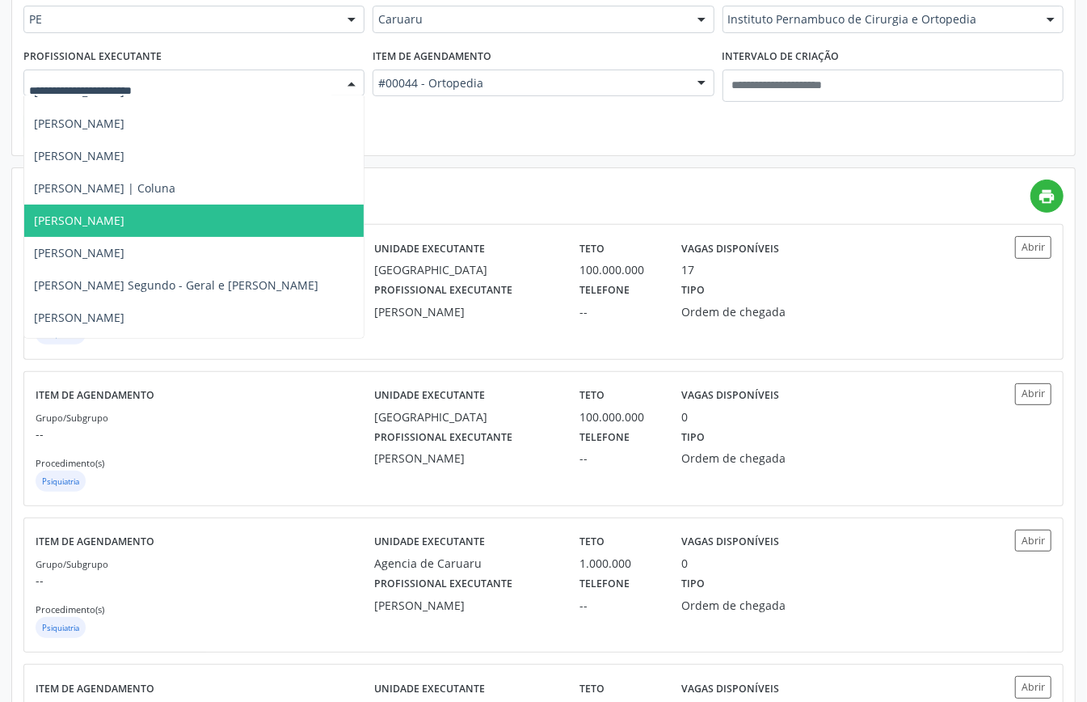
scroll to position [323, 0]
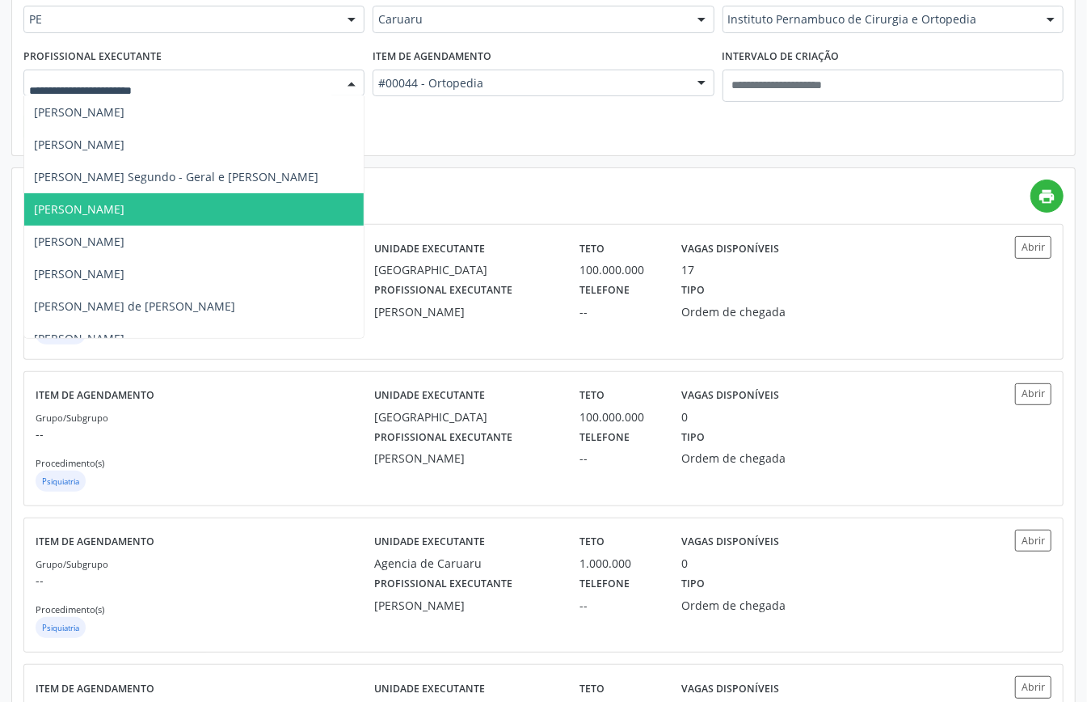
click at [133, 211] on span "[PERSON_NAME]" at bounding box center [193, 209] width 339 height 32
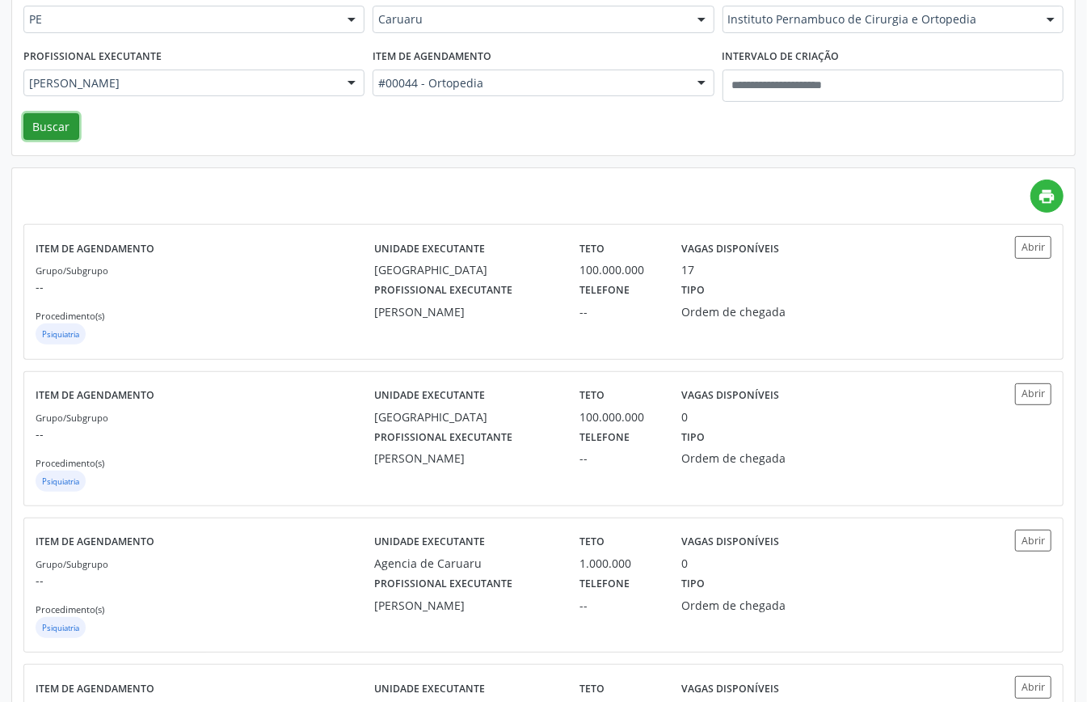
click at [55, 130] on button "Buscar" at bounding box center [51, 126] width 56 height 27
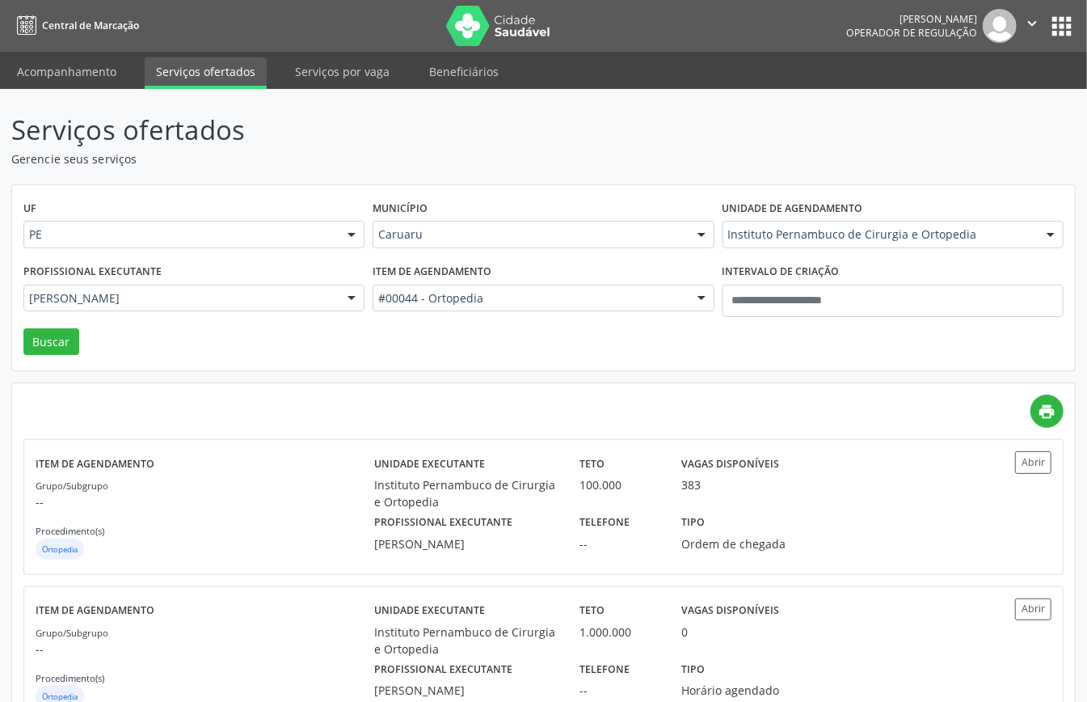
scroll to position [57, 0]
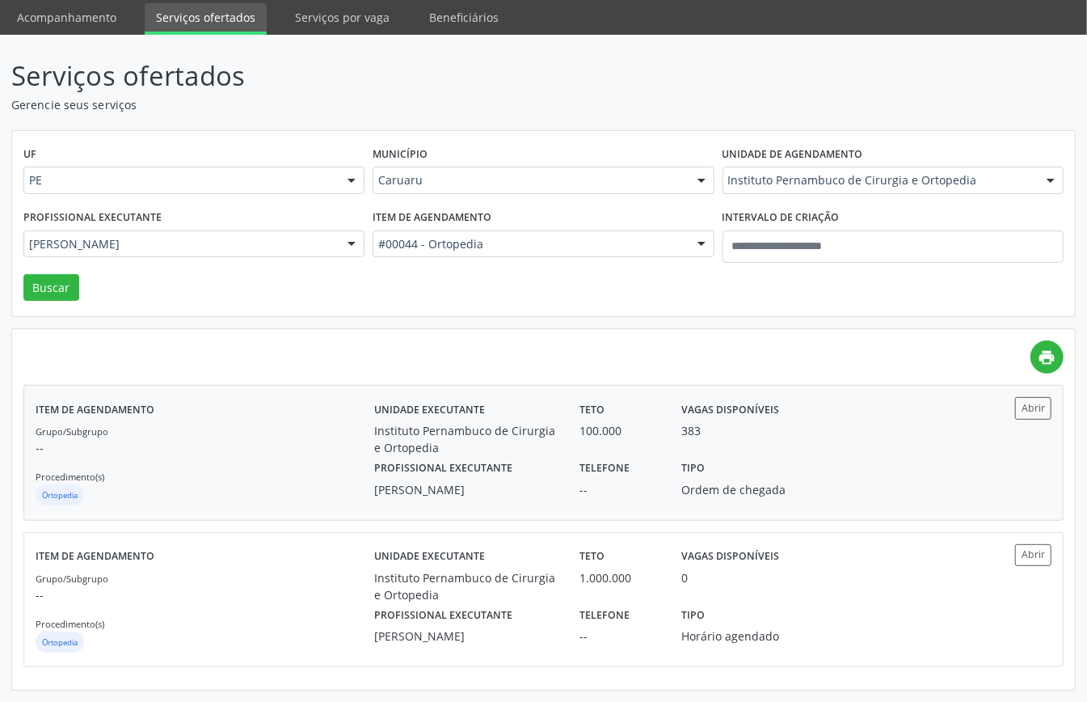
click at [324, 457] on div "Grupo/Subgrupo -- Procedimento(s) Ortopedia" at bounding box center [205, 465] width 339 height 86
click at [60, 14] on link "Acompanhamento" at bounding box center [67, 17] width 122 height 28
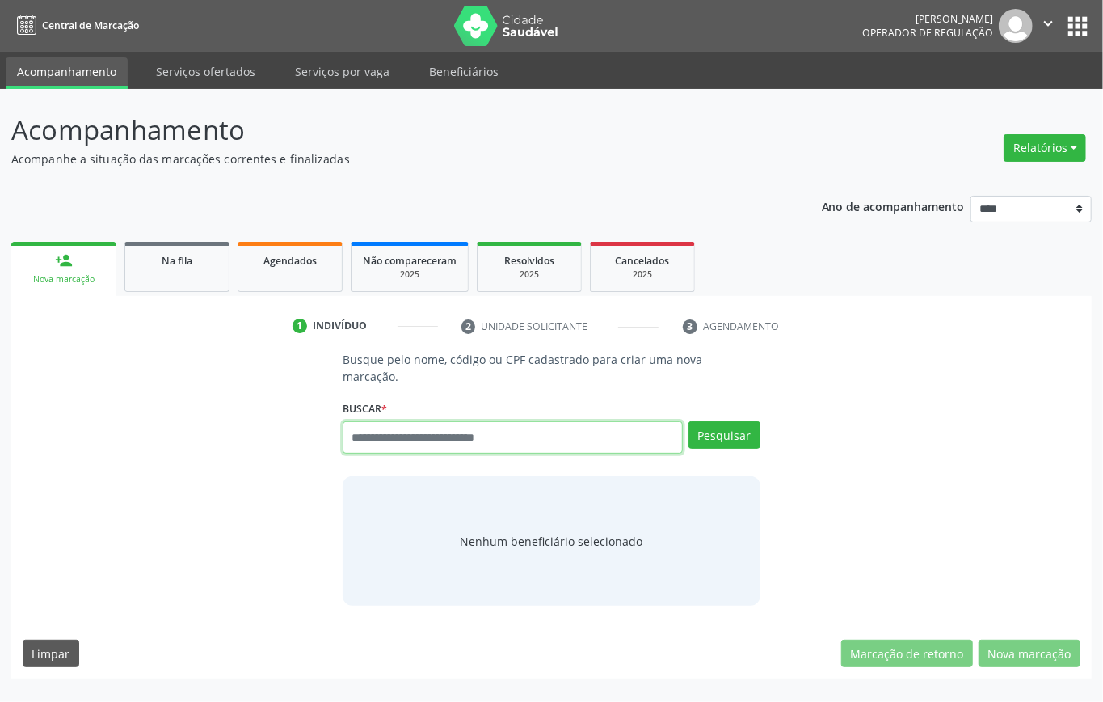
click at [450, 448] on input "text" at bounding box center [513, 437] width 340 height 32
type input "******"
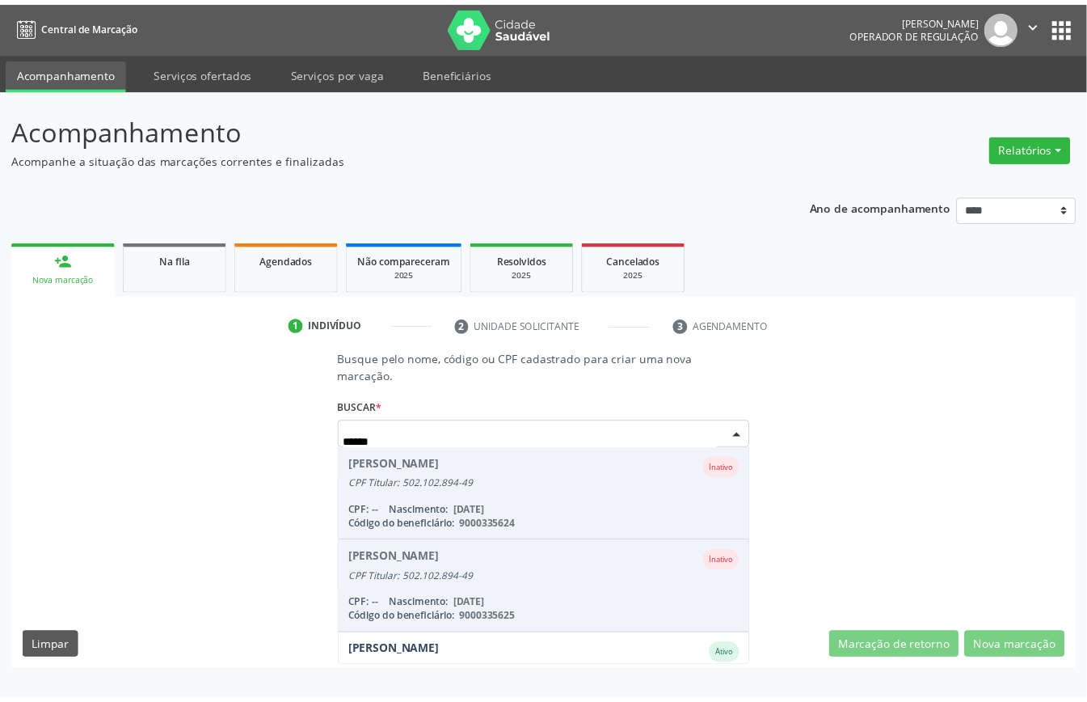
scroll to position [152, 0]
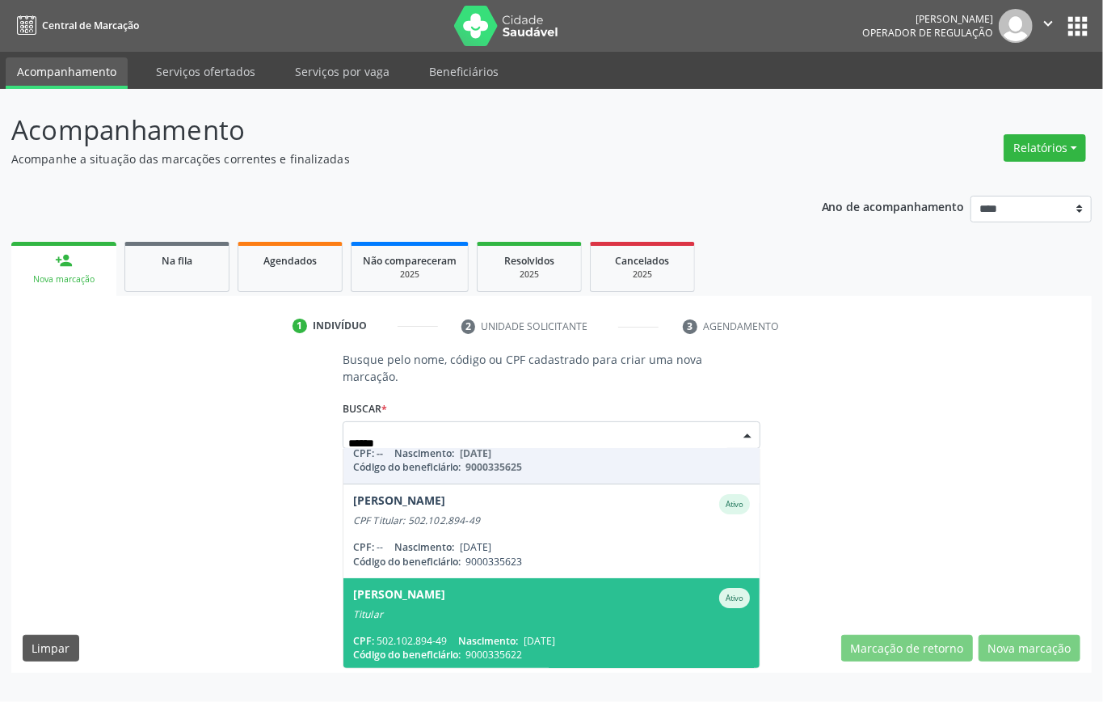
click at [532, 588] on div "Vilma Maria Carvalho da Silva Ativo" at bounding box center [551, 598] width 397 height 20
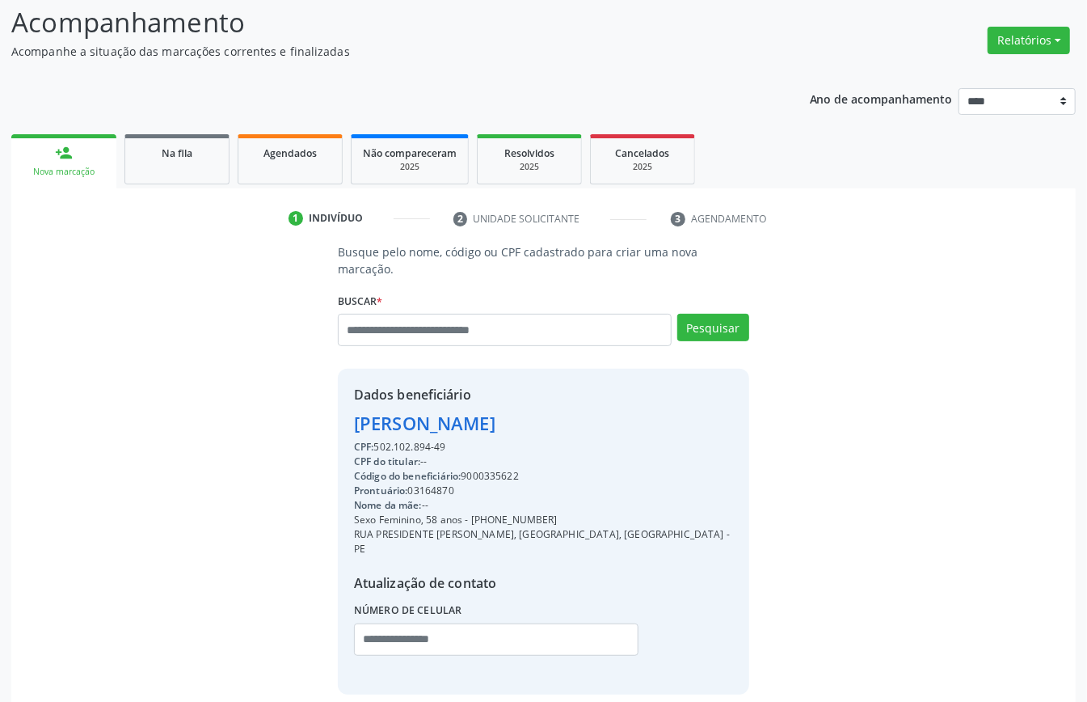
scroll to position [170, 0]
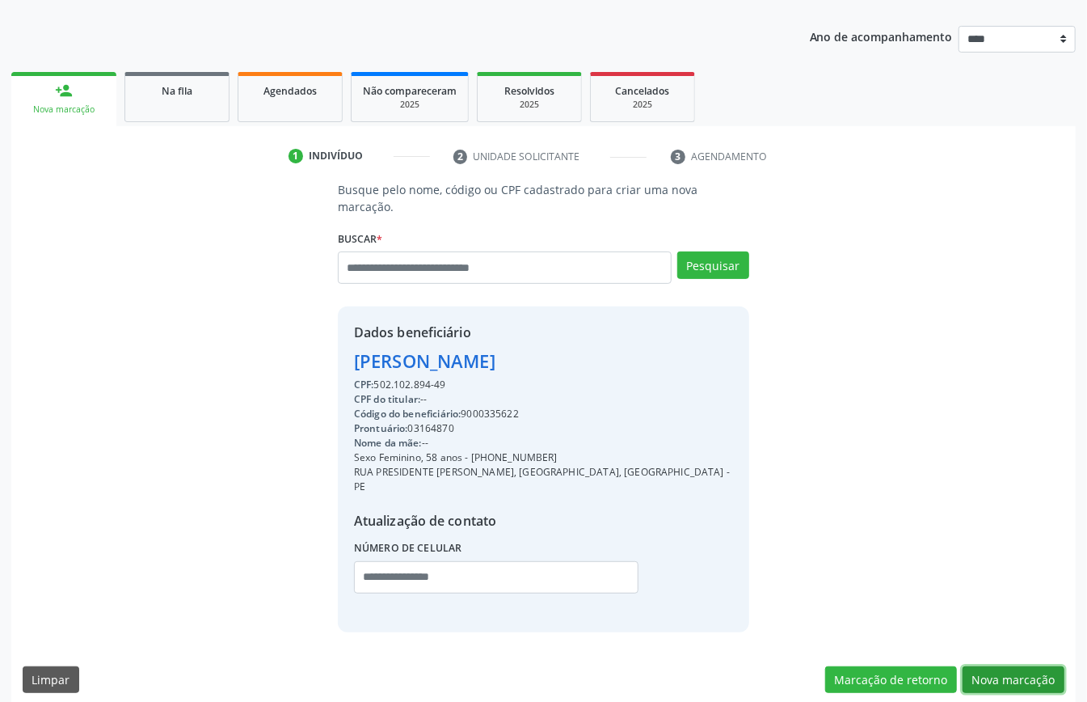
click at [987, 666] on button "Nova marcação" at bounding box center [1014, 679] width 102 height 27
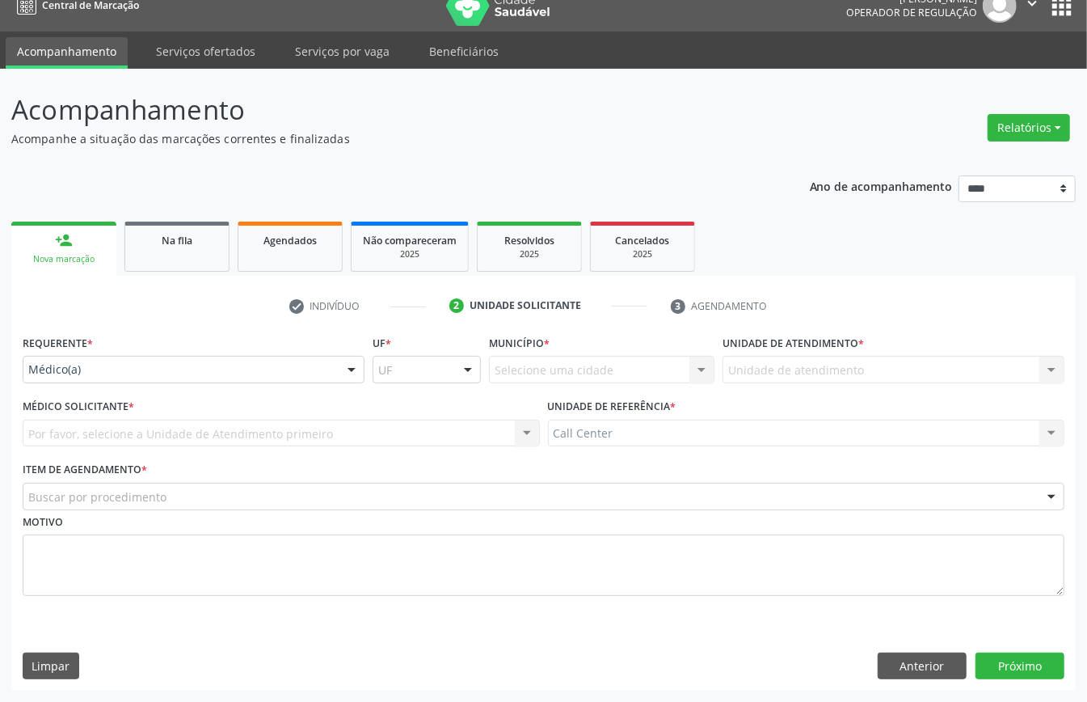
click at [111, 356] on div "Médico(a)" at bounding box center [194, 369] width 342 height 27
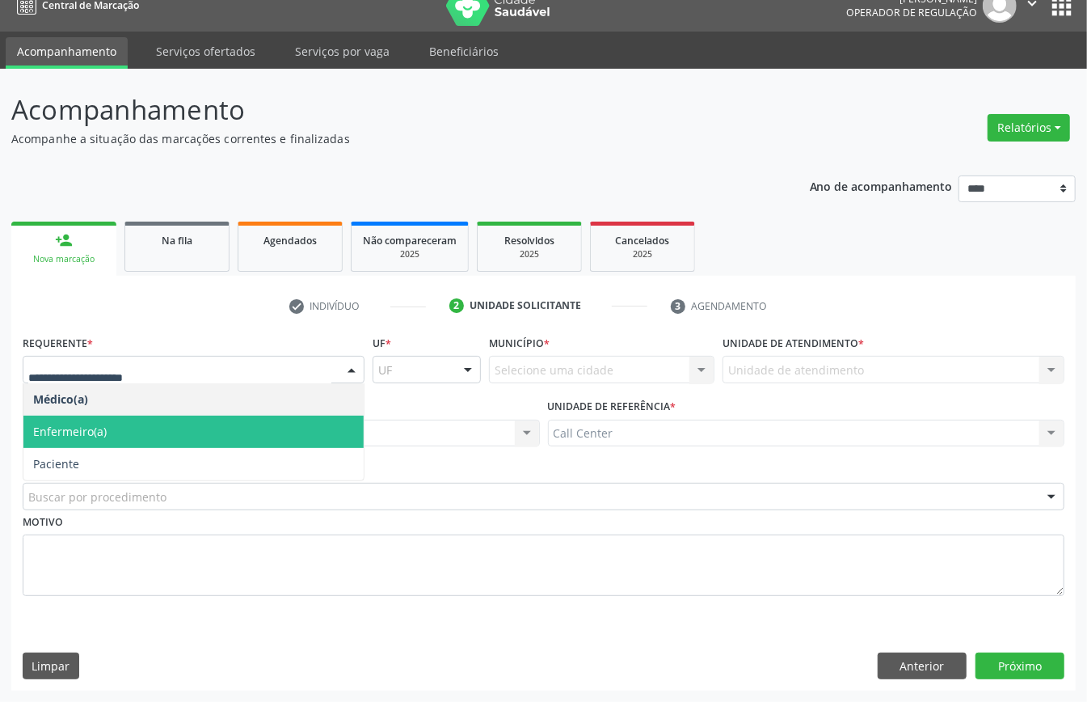
click at [78, 448] on span "Paciente" at bounding box center [193, 464] width 340 height 32
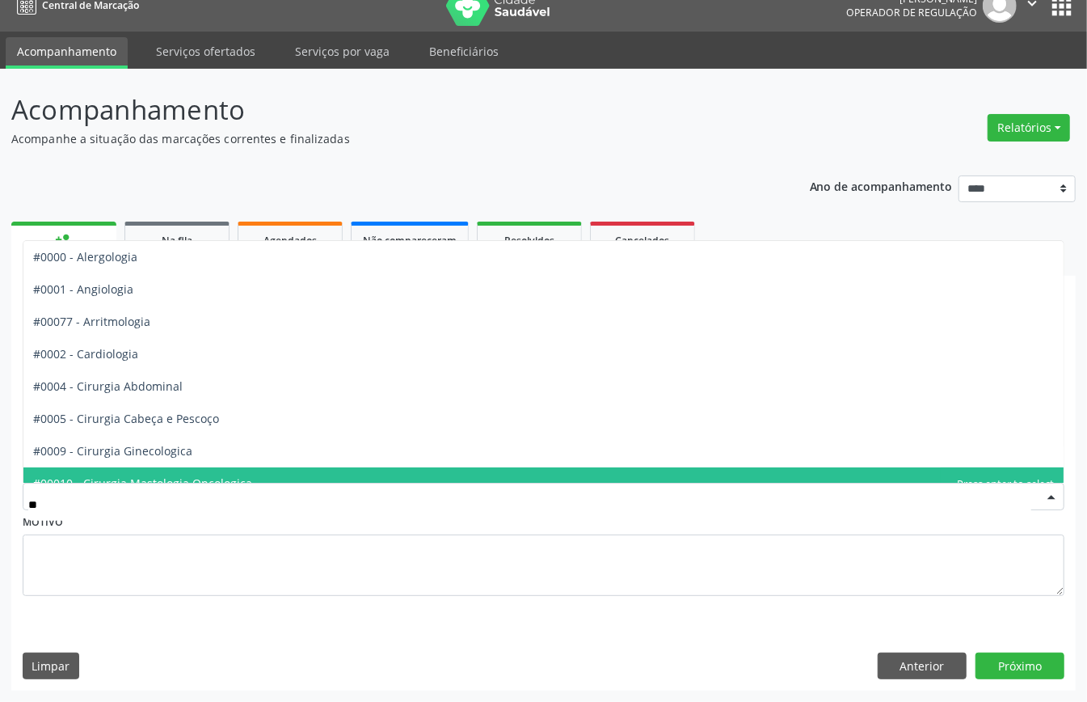
type input "***"
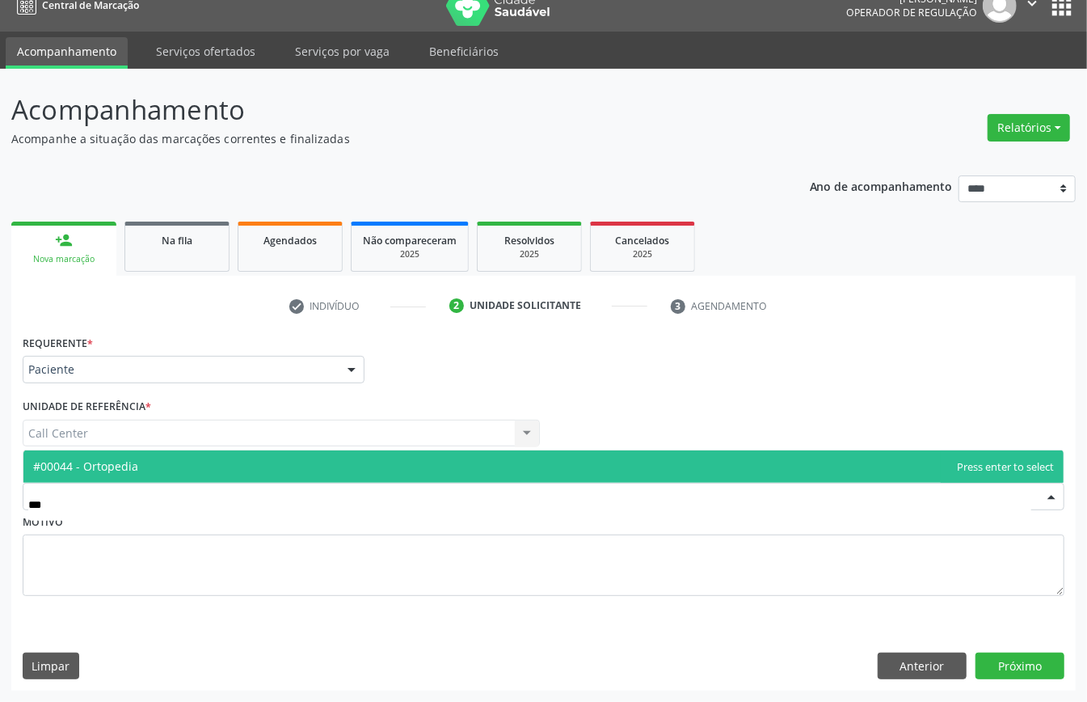
click at [168, 466] on span "#00044 - Ortopedia" at bounding box center [543, 466] width 1040 height 32
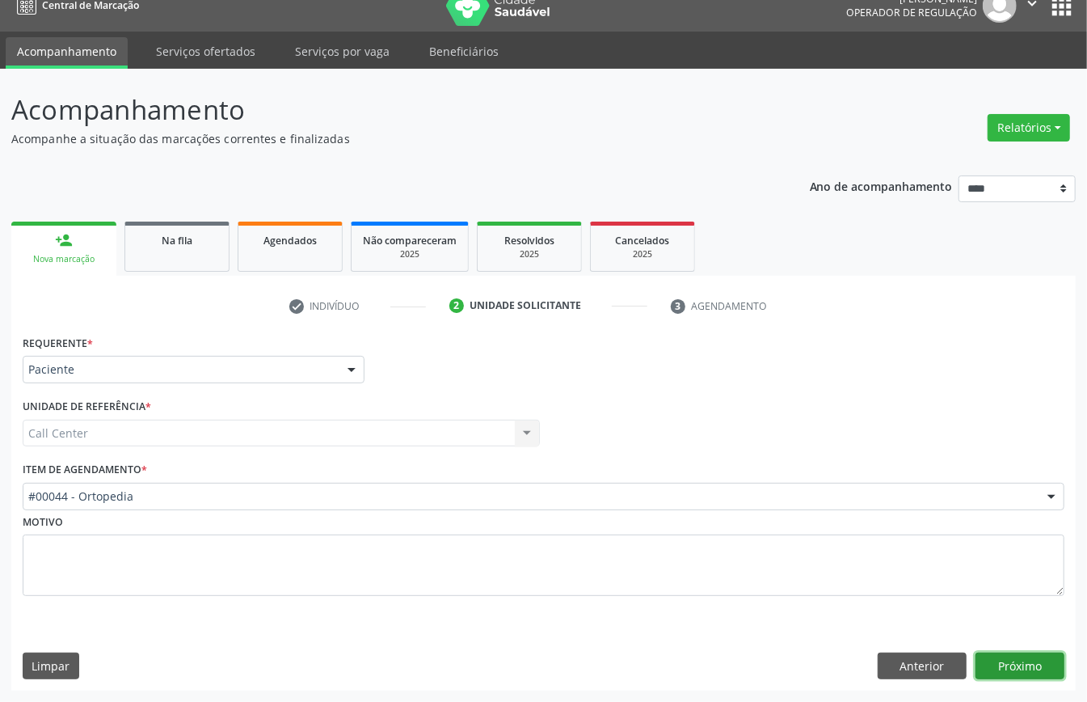
click at [1000, 668] on button "Próximo" at bounding box center [1019, 665] width 89 height 27
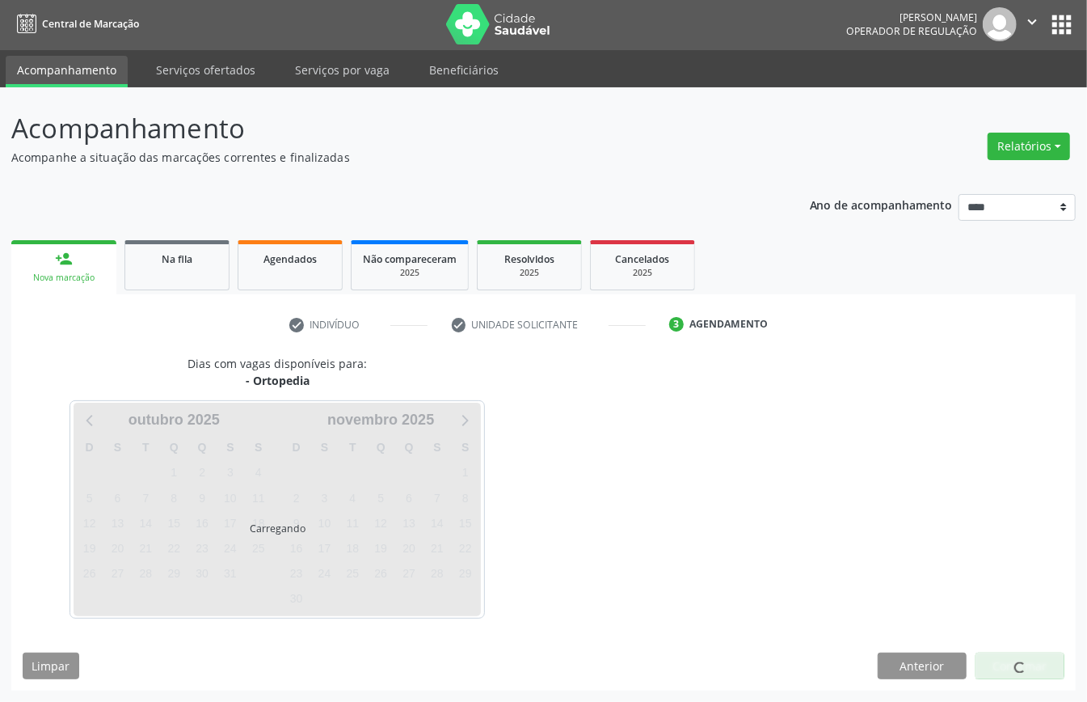
scroll to position [3, 0]
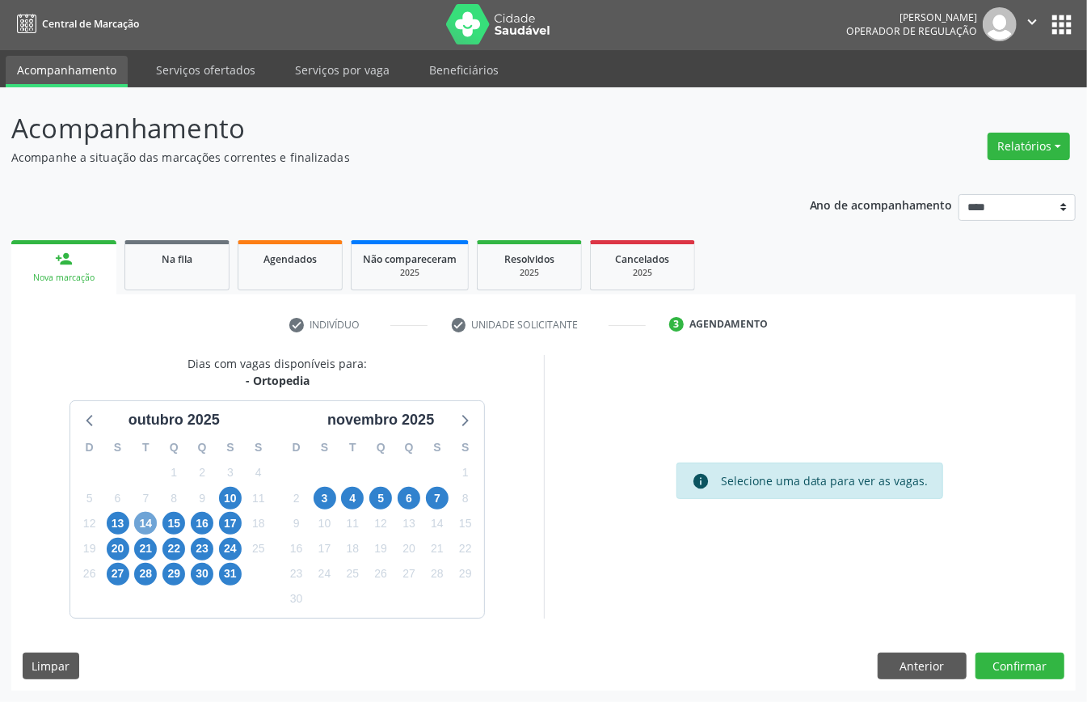
click at [147, 518] on span "14" at bounding box center [145, 523] width 23 height 23
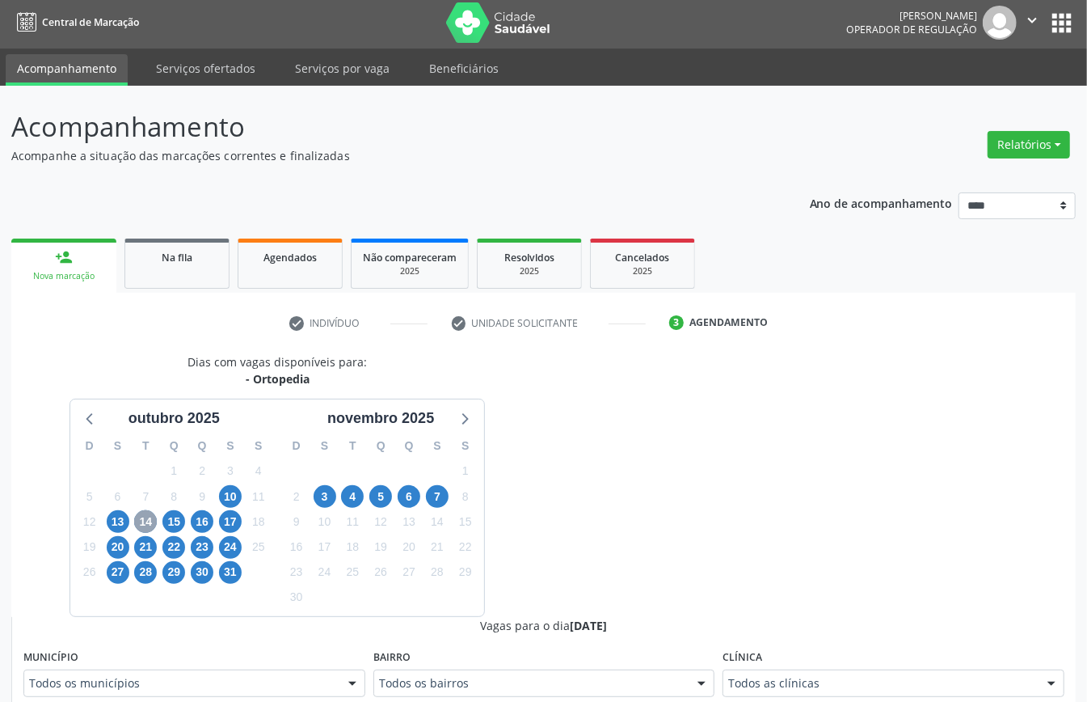
scroll to position [218, 0]
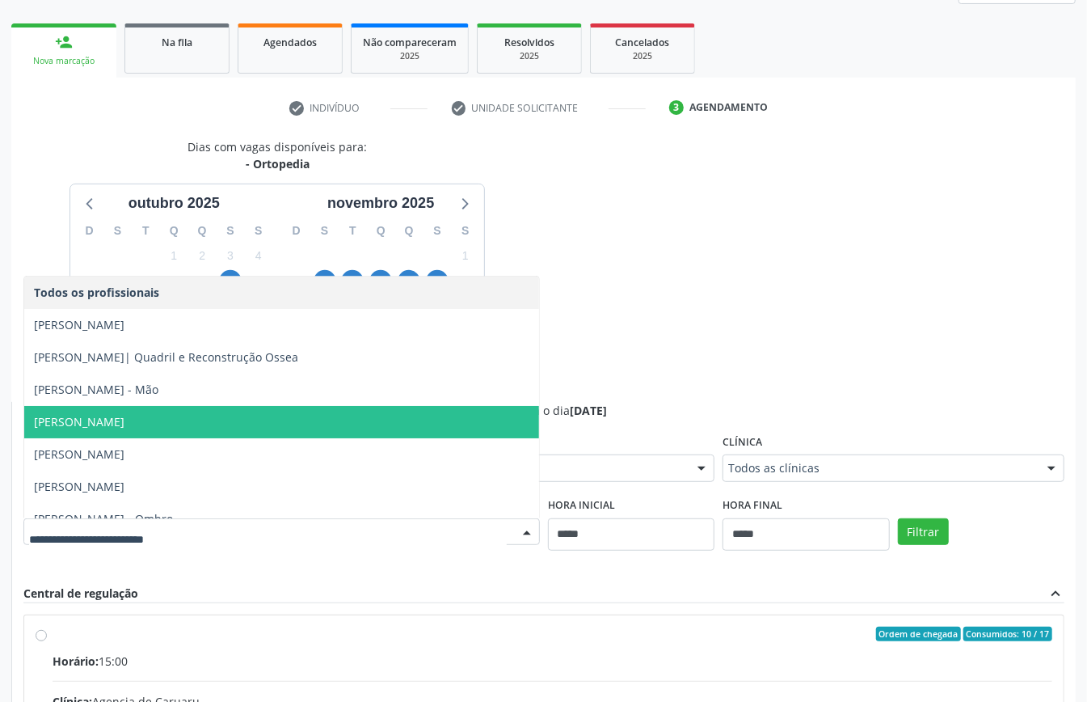
click at [166, 419] on span "Daniel Soares" at bounding box center [281, 422] width 515 height 32
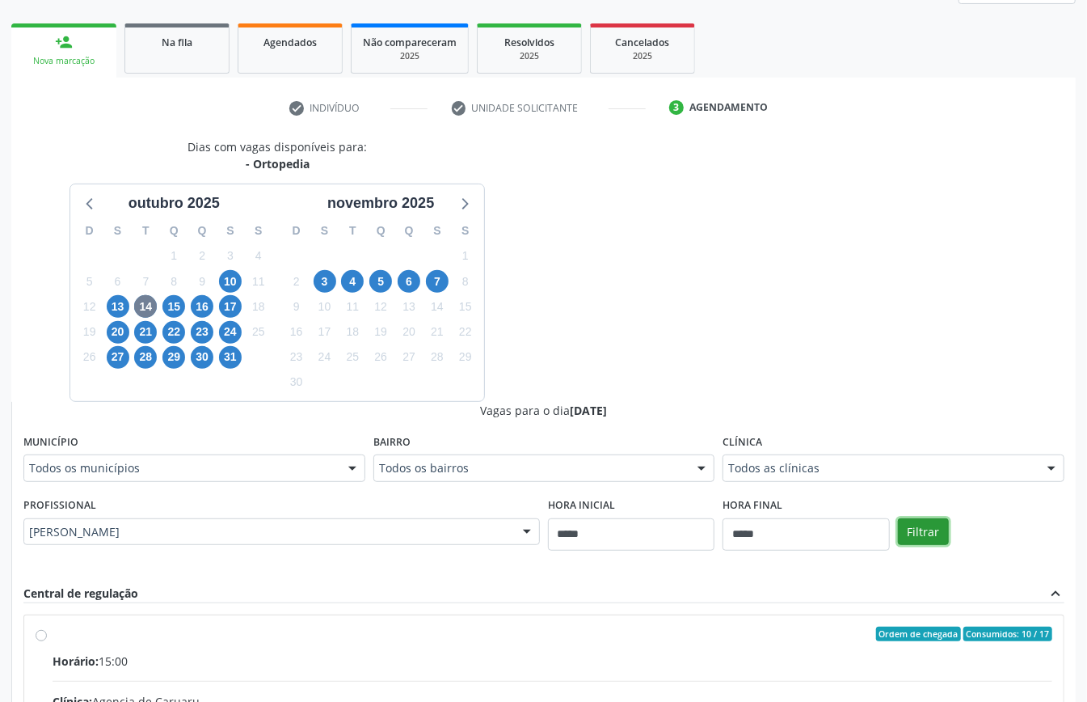
click at [920, 524] on button "Filtrar" at bounding box center [923, 531] width 51 height 27
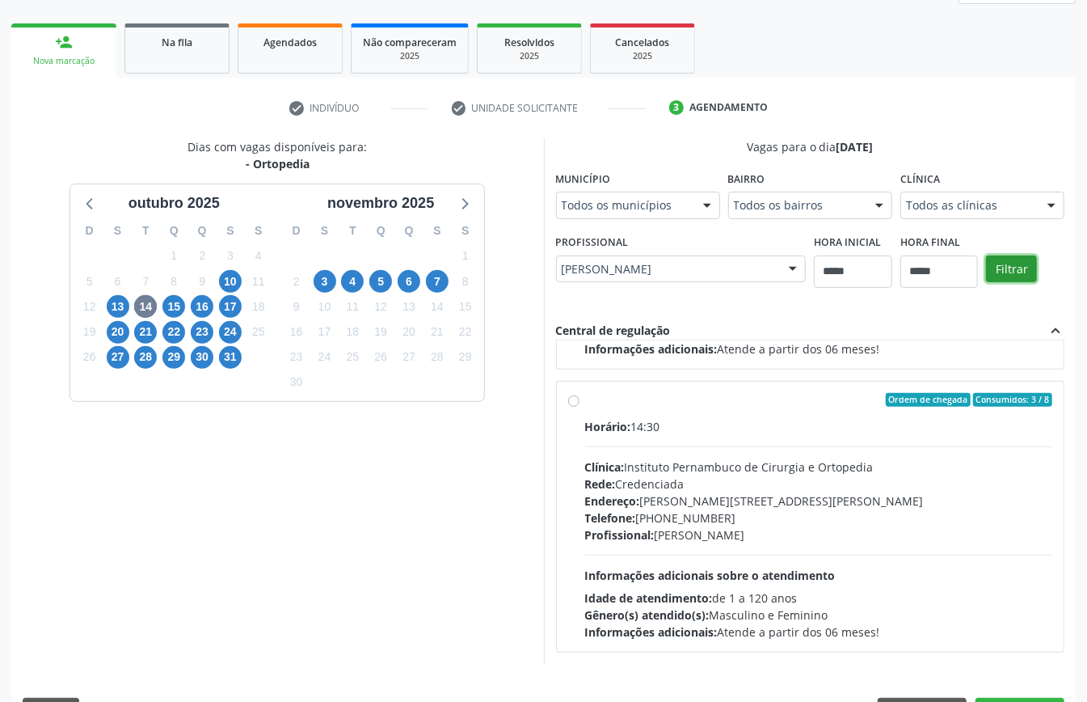
scroll to position [265, 0]
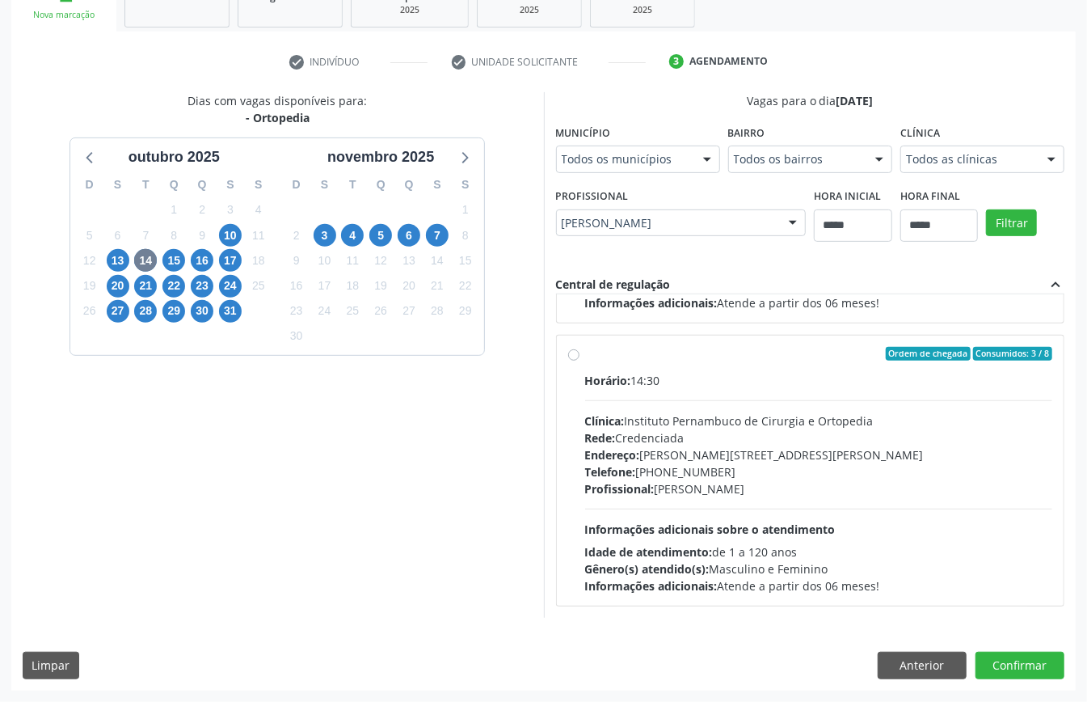
click at [693, 469] on div "Telefone: (81) 3721-4002" at bounding box center [819, 471] width 468 height 17
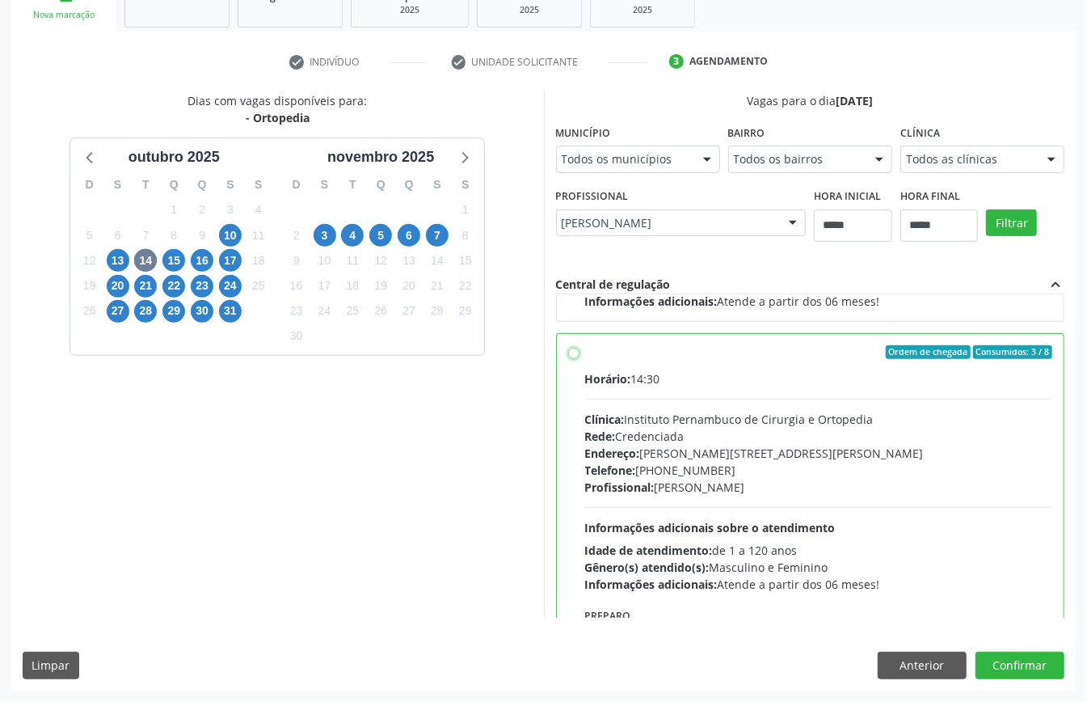
scroll to position [366, 0]
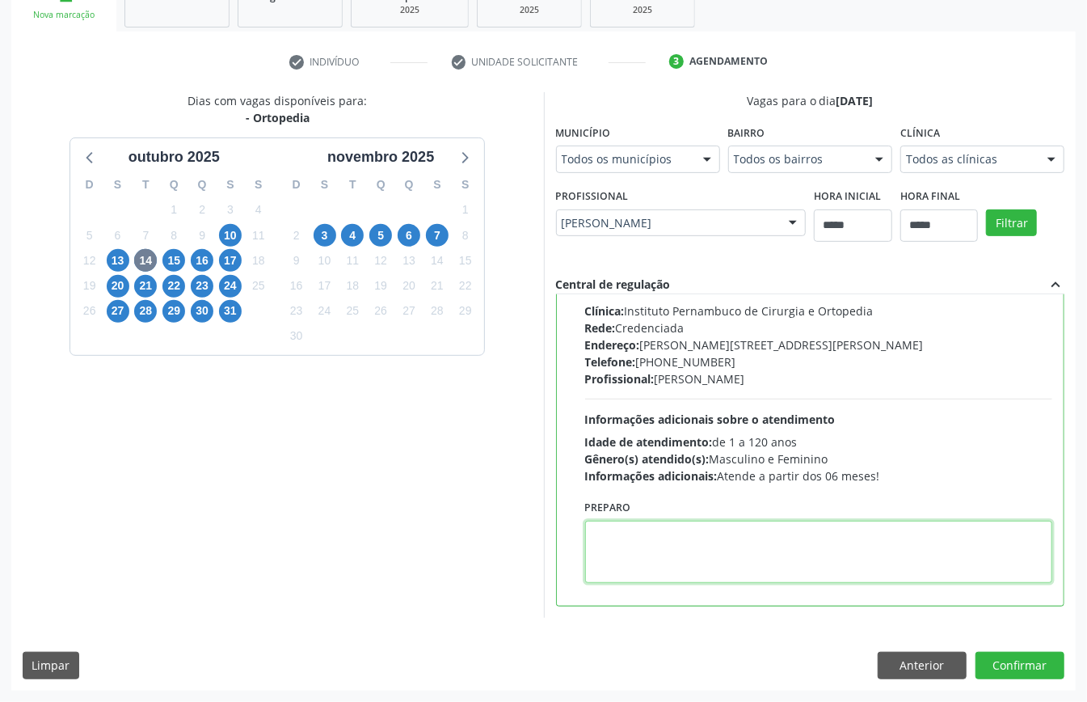
paste textarea "**********"
type textarea "**********"
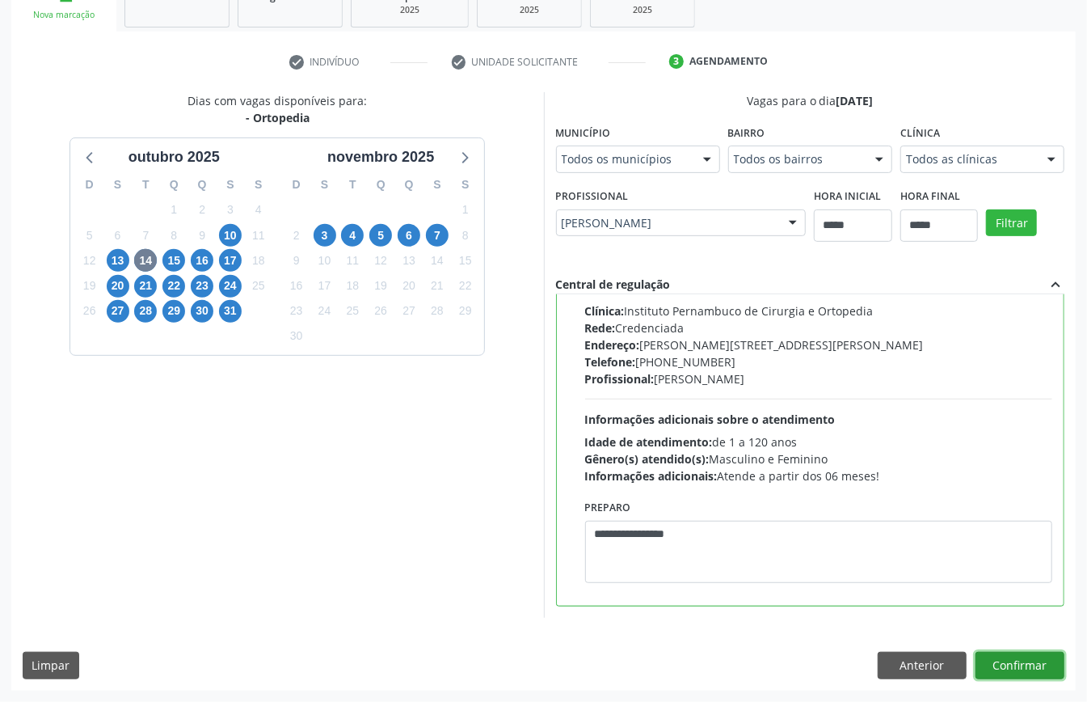
click at [1003, 653] on button "Confirmar" at bounding box center [1019, 664] width 89 height 27
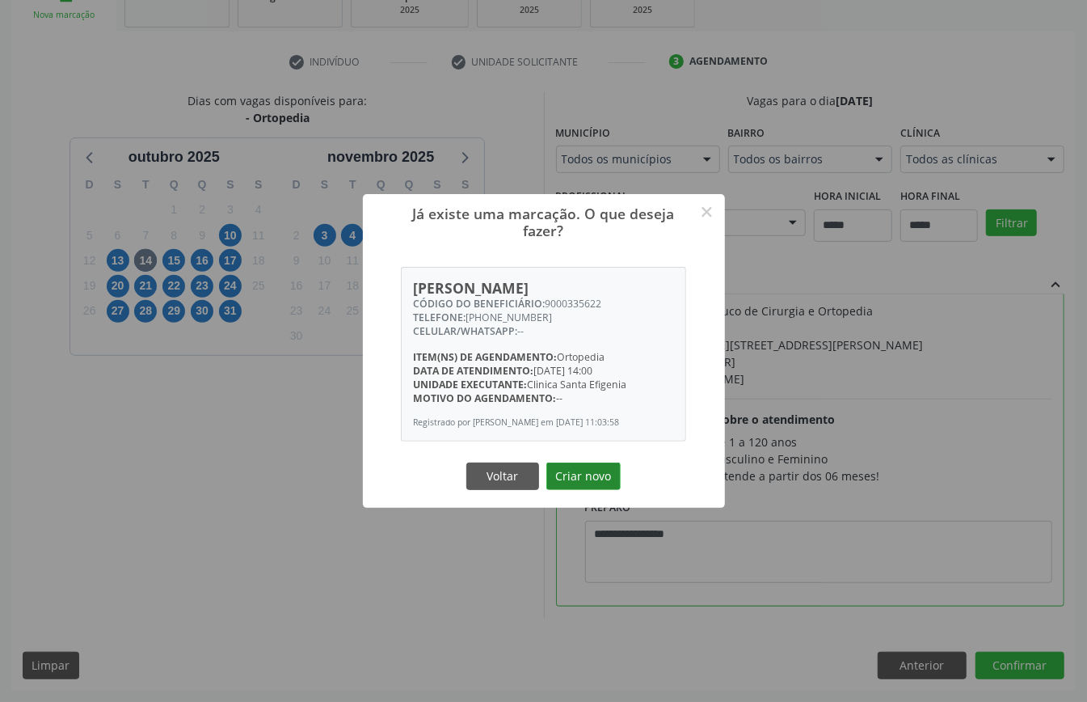
click at [574, 480] on button "Criar novo" at bounding box center [583, 475] width 74 height 27
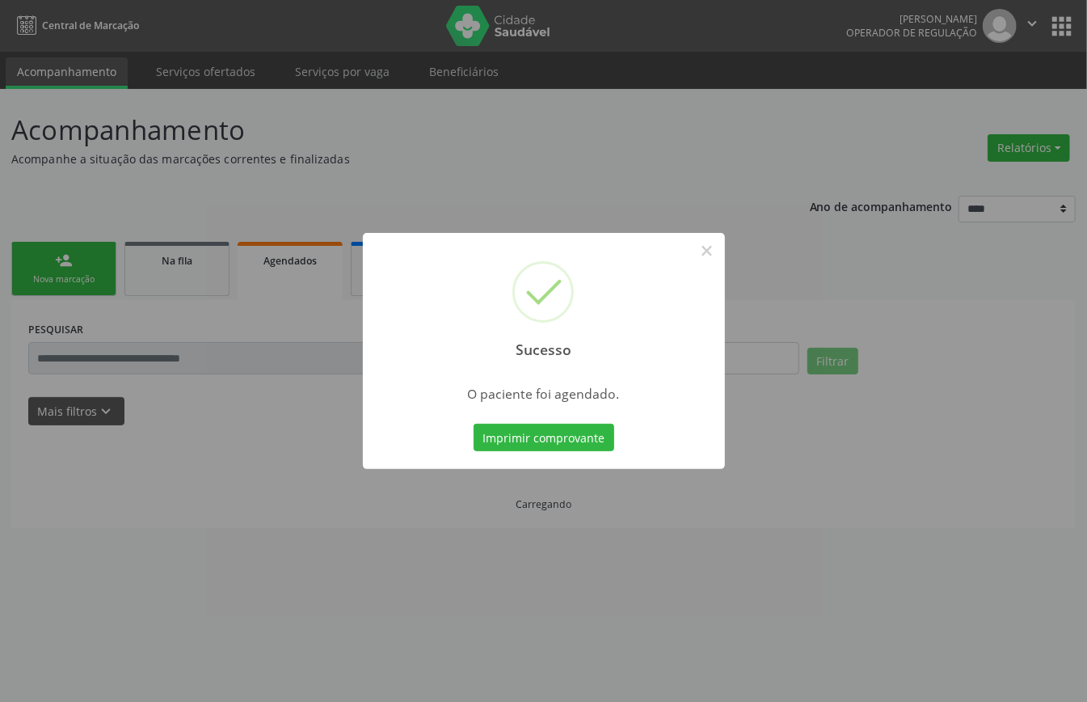
scroll to position [0, 0]
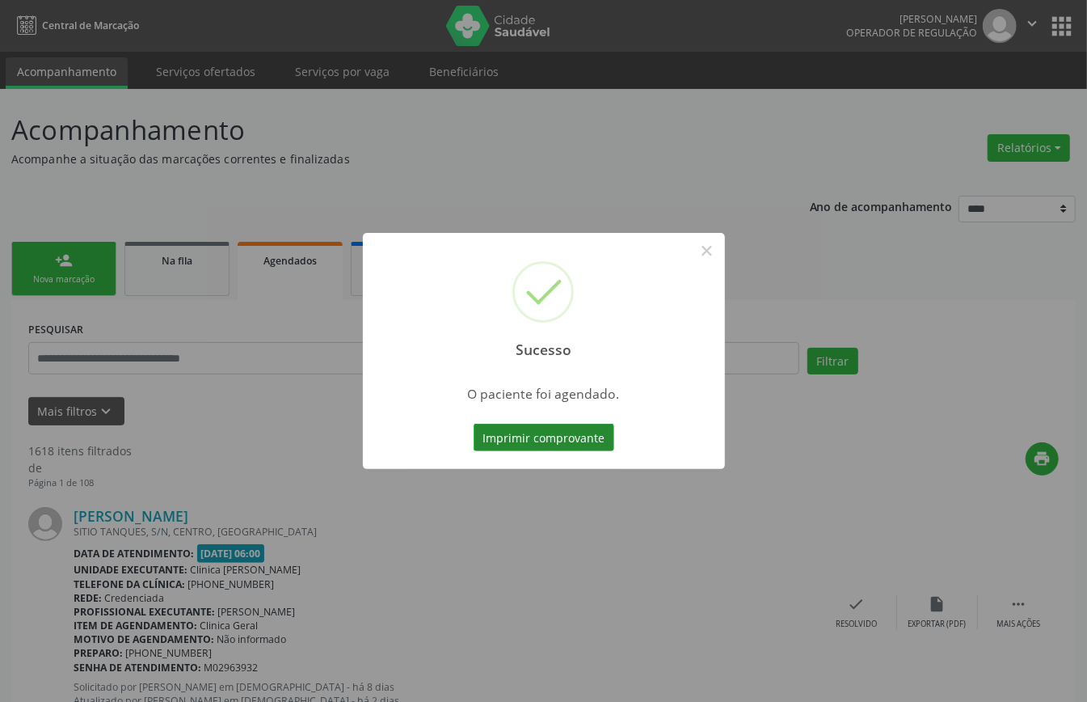
click at [584, 448] on button "Imprimir comprovante" at bounding box center [544, 436] width 141 height 27
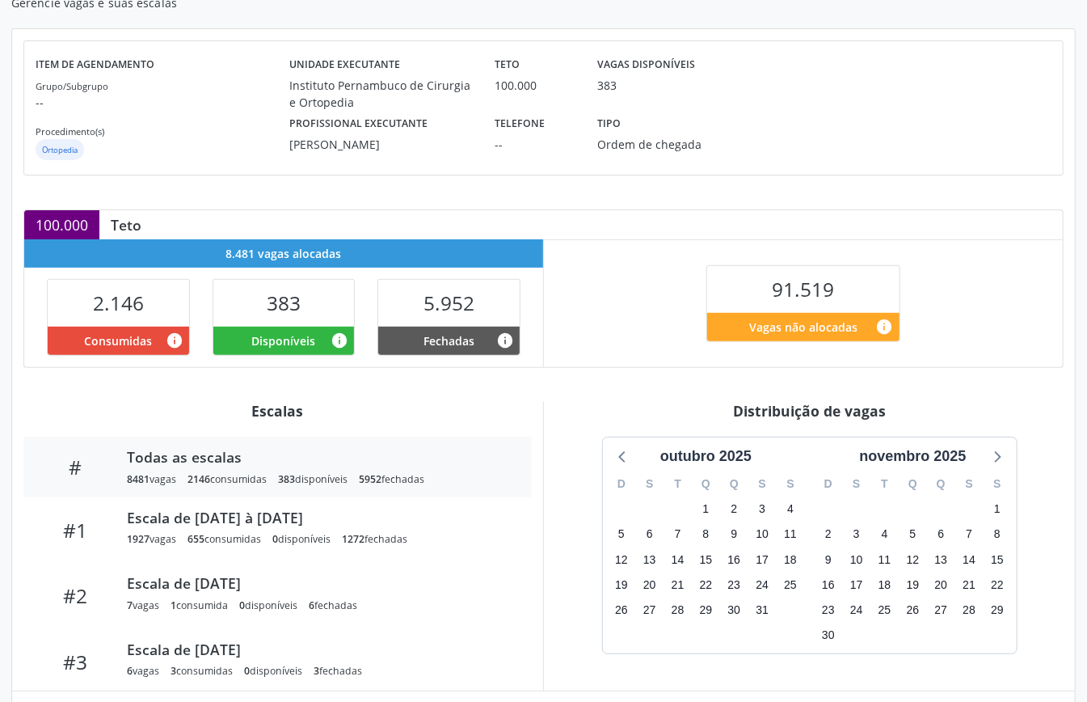
scroll to position [263, 0]
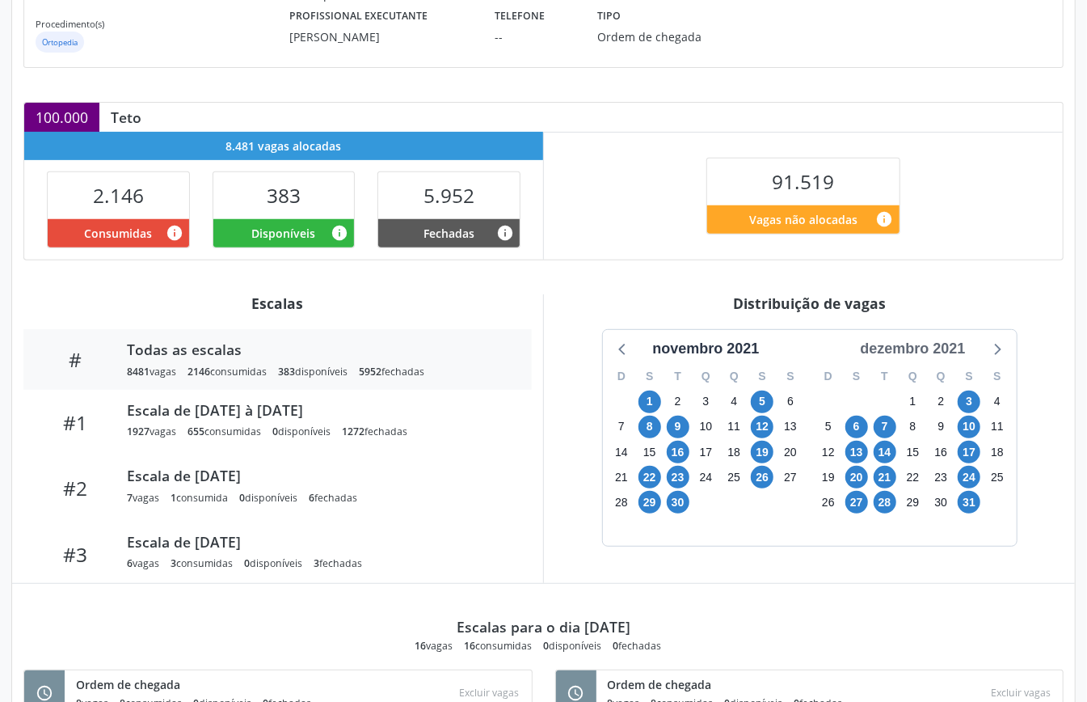
click at [934, 348] on div "dezembro 2021" at bounding box center [912, 349] width 118 height 22
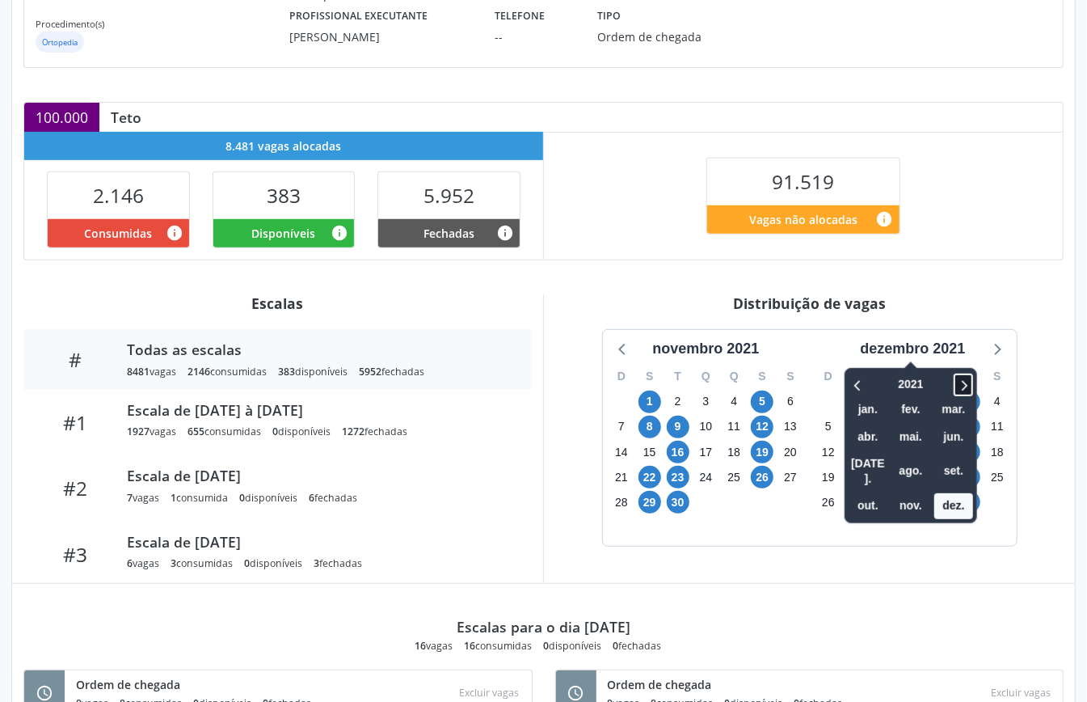
click at [971, 383] on icon at bounding box center [963, 384] width 16 height 19
click at [921, 493] on span "nov." at bounding box center [910, 505] width 39 height 25
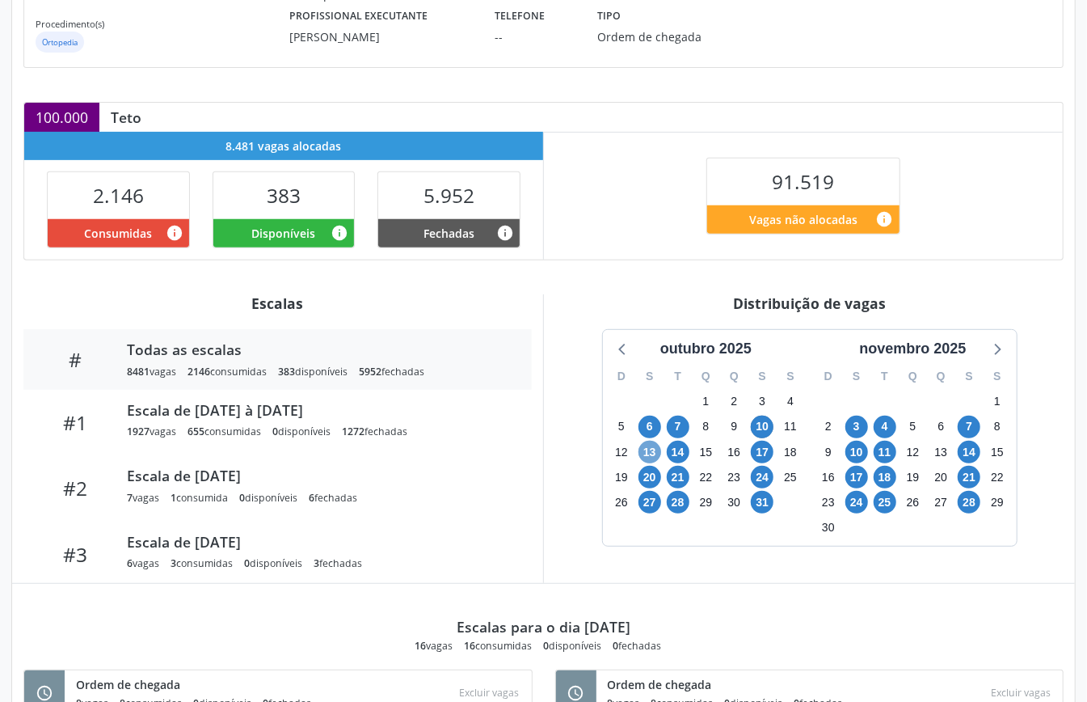
click at [645, 456] on span "13" at bounding box center [649, 451] width 23 height 23
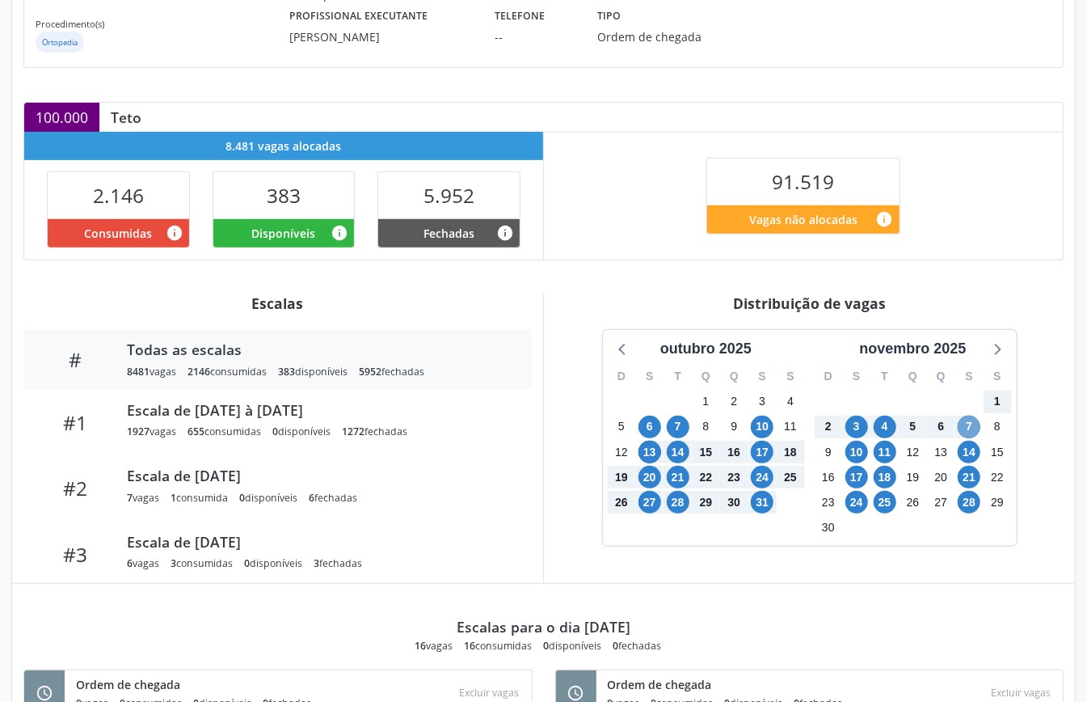
click at [975, 424] on span "7" at bounding box center [969, 426] width 23 height 23
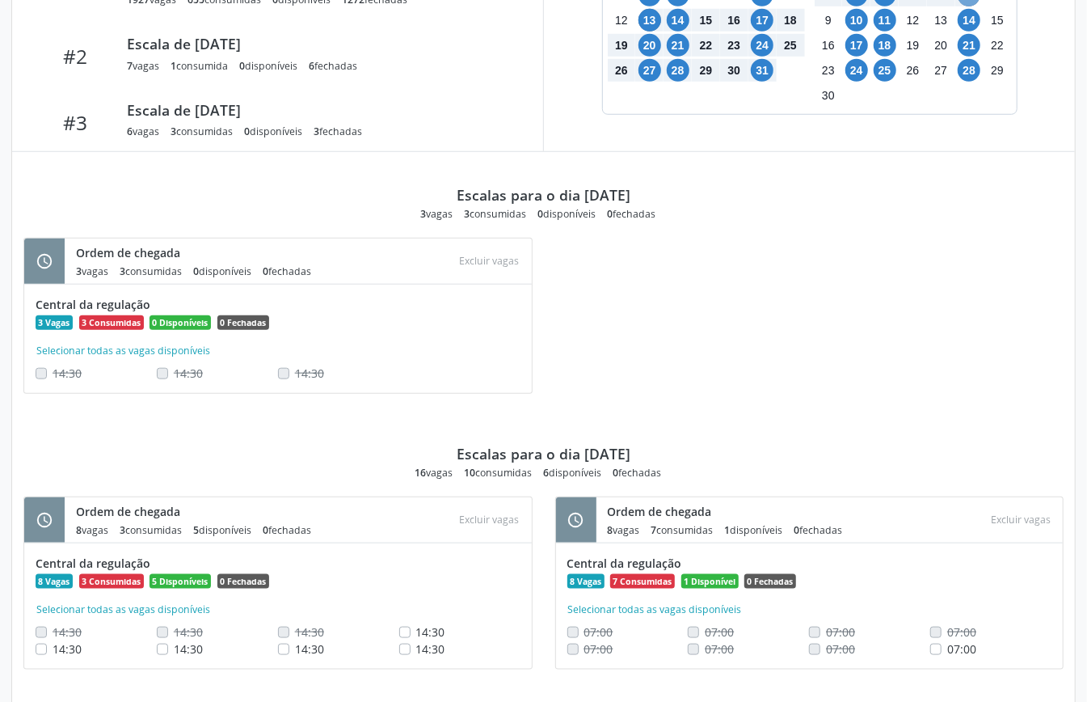
scroll to position [1126, 0]
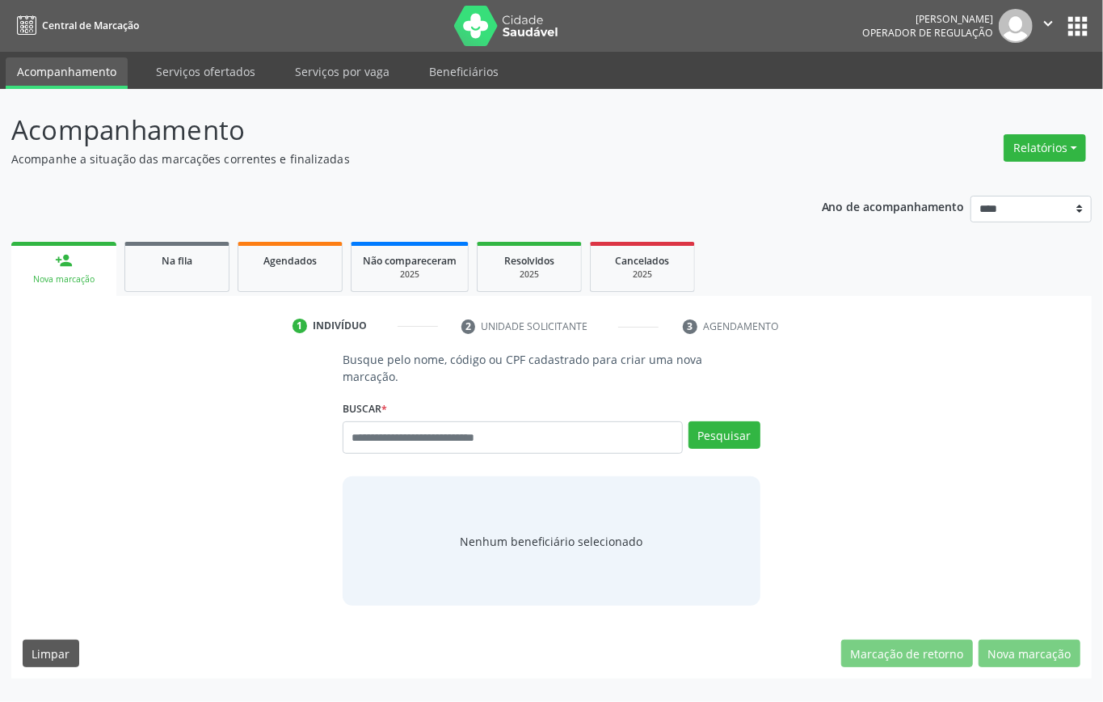
click at [432, 434] on input "text" at bounding box center [513, 437] width 340 height 32
click at [603, 415] on div "Buscar * Busque por nome, código ou CPF Nenhum resultado encontrado para: " " D…" at bounding box center [552, 430] width 418 height 69
click at [638, 438] on input "text" at bounding box center [513, 437] width 340 height 32
drag, startPoint x: 629, startPoint y: 477, endPoint x: 638, endPoint y: 457, distance: 22.4
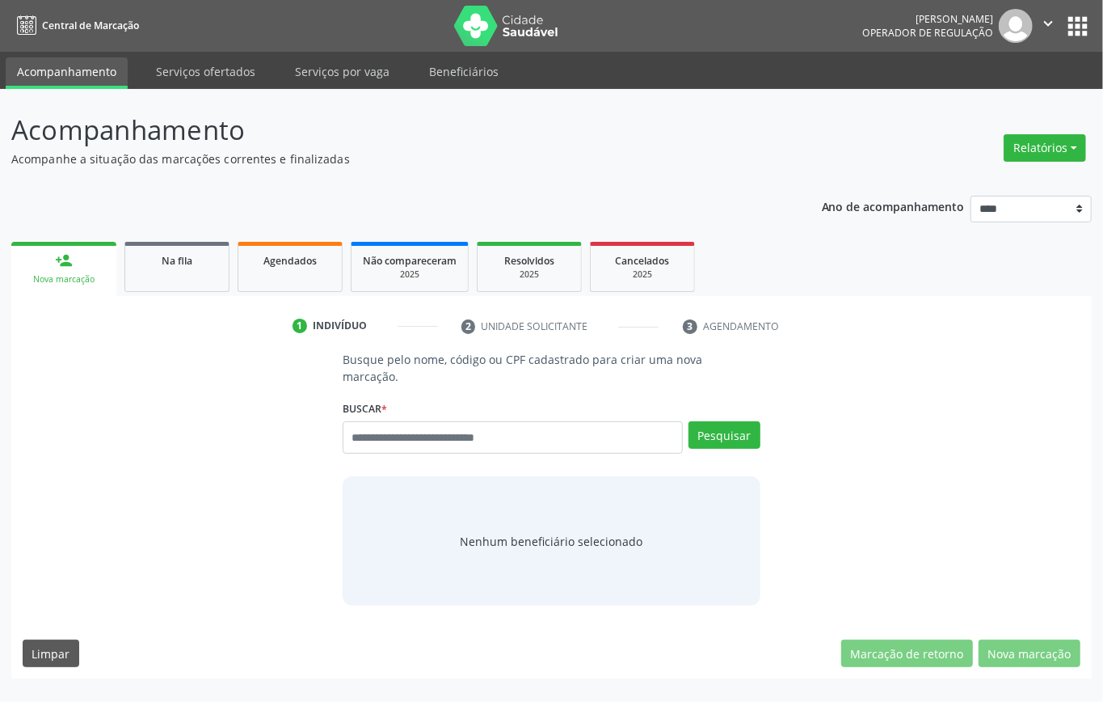
click at [629, 473] on div "Busque pelo nome, código ou CPF cadastrado para criar uma nova marcação. [GEOGR…" at bounding box center [551, 478] width 440 height 255
click at [557, 420] on div "Buscar * Busque por nome, código ou CPF Nenhum resultado encontrado para: " " D…" at bounding box center [552, 430] width 418 height 69
drag, startPoint x: 554, startPoint y: 420, endPoint x: 551, endPoint y: 431, distance: 11.0
click at [554, 422] on div "Buscar * Busque por nome, código ou CPF Nenhum resultado encontrado para: " " D…" at bounding box center [552, 430] width 418 height 69
click at [550, 435] on input "text" at bounding box center [513, 437] width 340 height 32
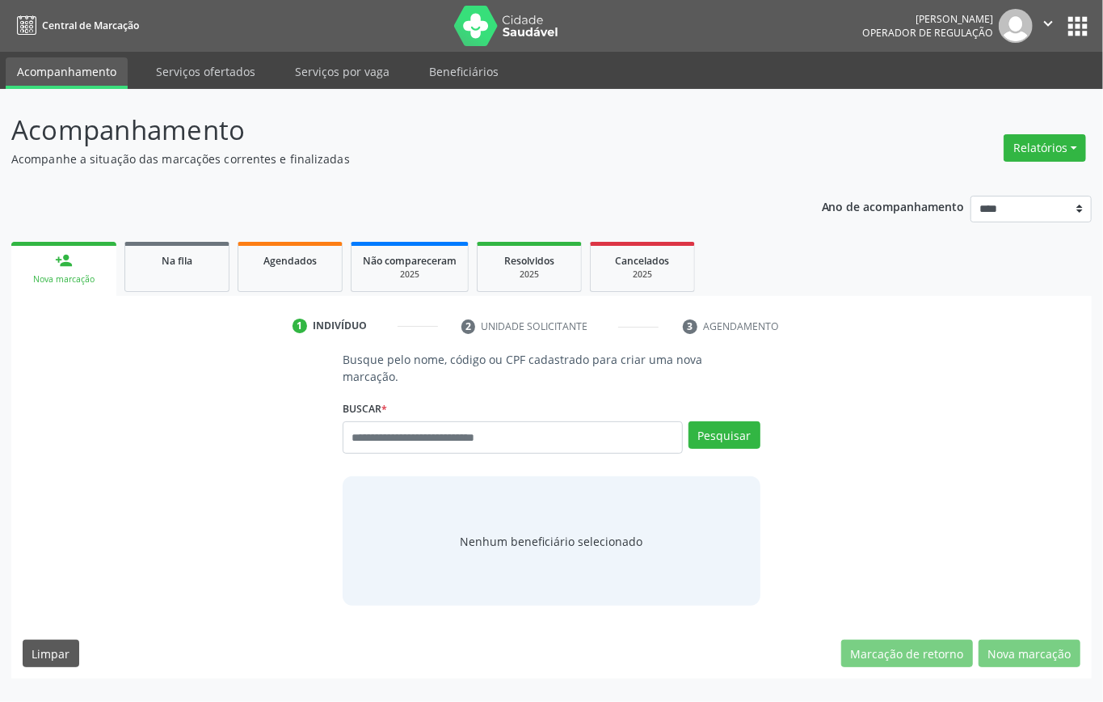
click at [550, 435] on input "text" at bounding box center [513, 437] width 340 height 32
click at [33, 68] on link "Acompanhamento" at bounding box center [67, 73] width 122 height 32
click at [443, 434] on input "text" at bounding box center [513, 437] width 340 height 32
click at [438, 444] on input "text" at bounding box center [513, 437] width 340 height 32
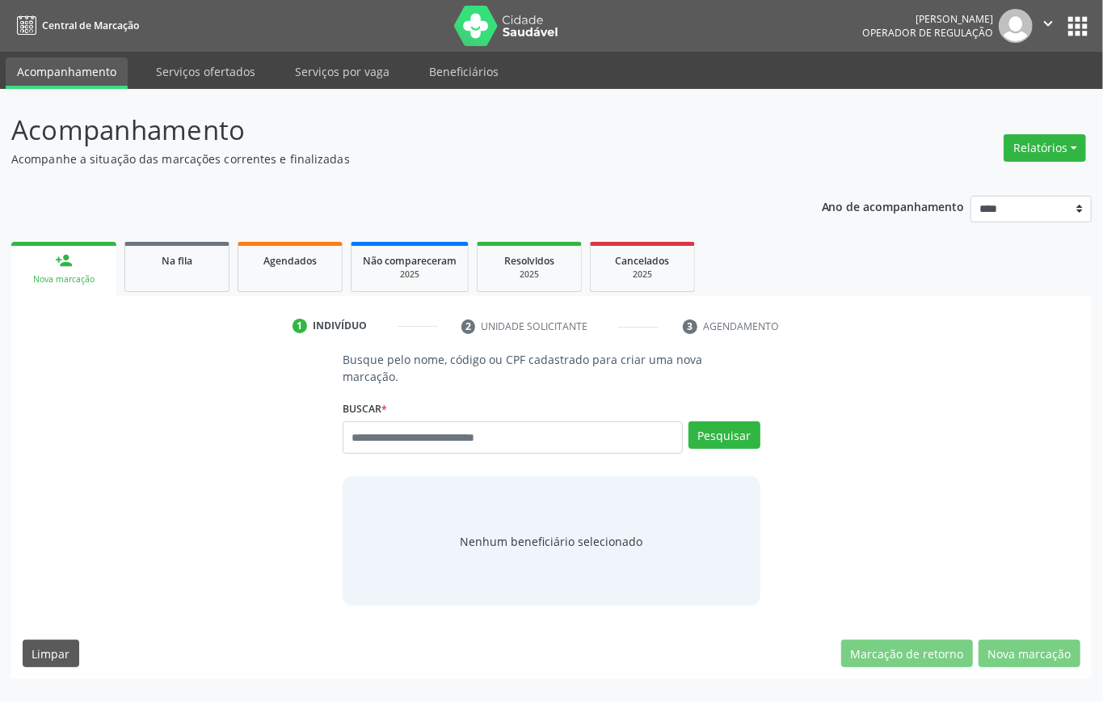
click at [438, 444] on input "text" at bounding box center [513, 437] width 340 height 32
click at [440, 444] on input "text" at bounding box center [513, 437] width 340 height 32
click at [444, 444] on input "text" at bounding box center [513, 437] width 340 height 32
click at [444, 435] on input "text" at bounding box center [513, 437] width 340 height 32
click at [448, 435] on input "text" at bounding box center [513, 437] width 340 height 32
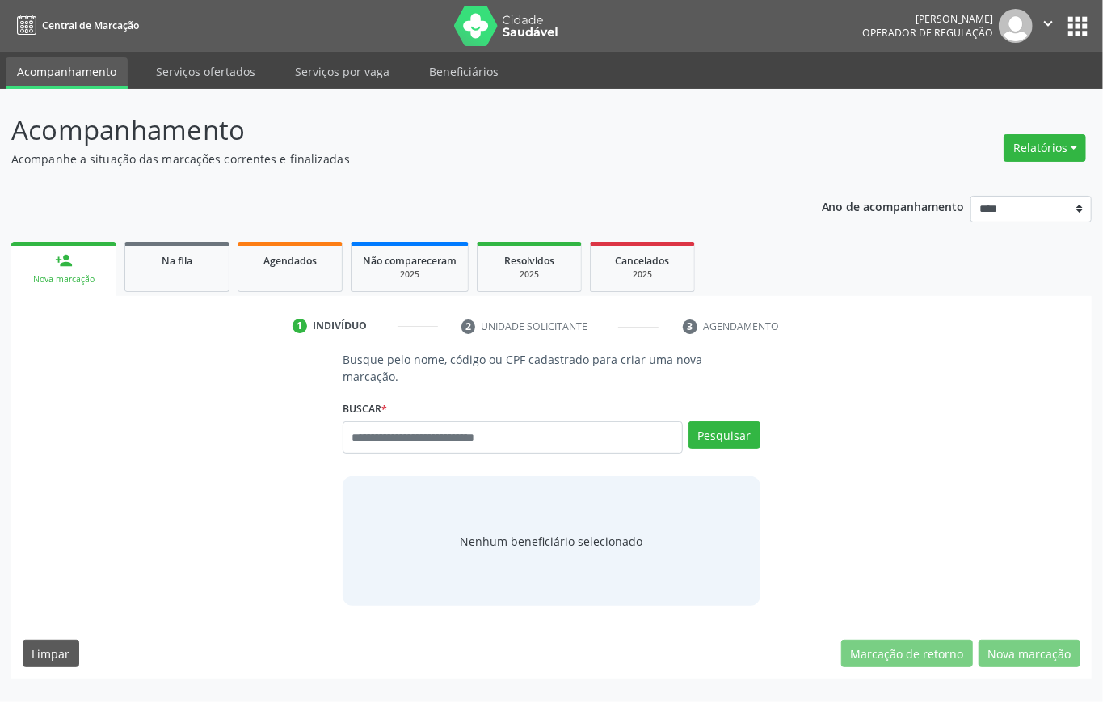
click at [596, 443] on input "text" at bounding box center [513, 437] width 340 height 32
click at [596, 441] on input "text" at bounding box center [513, 437] width 340 height 32
click at [595, 438] on input "text" at bounding box center [513, 437] width 340 height 32
click at [588, 425] on input "text" at bounding box center [513, 437] width 340 height 32
click at [508, 432] on input "text" at bounding box center [513, 437] width 340 height 32
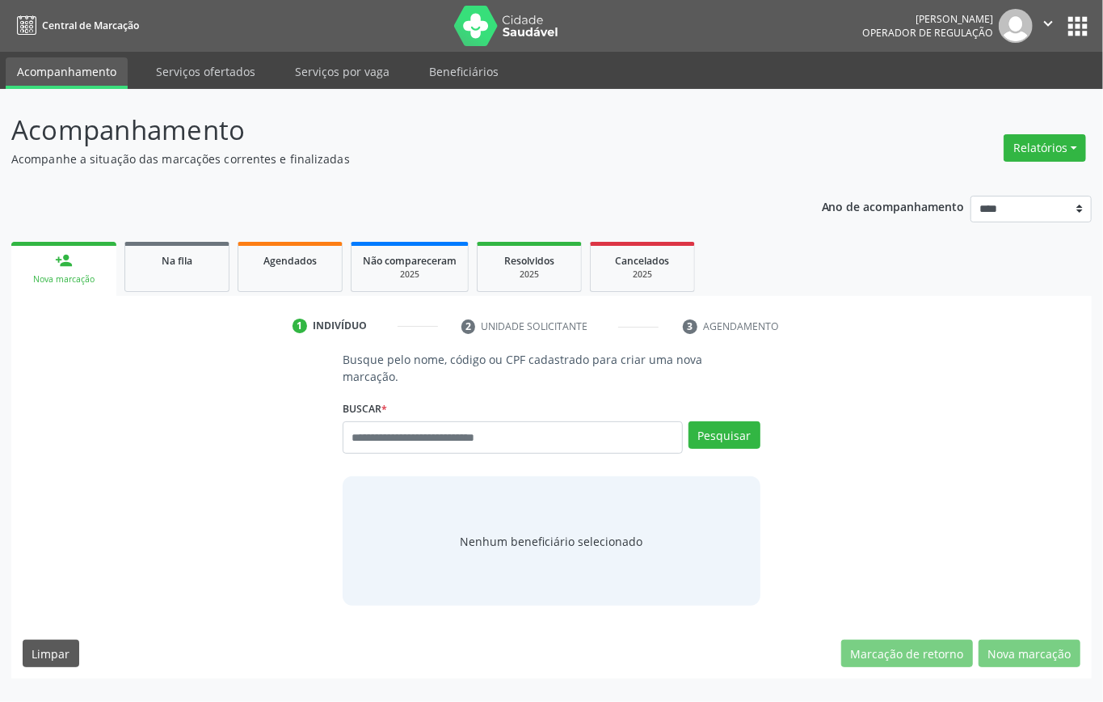
click at [508, 433] on input "text" at bounding box center [513, 437] width 340 height 32
click at [509, 433] on input "text" at bounding box center [513, 437] width 340 height 32
drag, startPoint x: 511, startPoint y: 433, endPoint x: 631, endPoint y: 423, distance: 120.8
click at [512, 434] on input "text" at bounding box center [513, 437] width 340 height 32
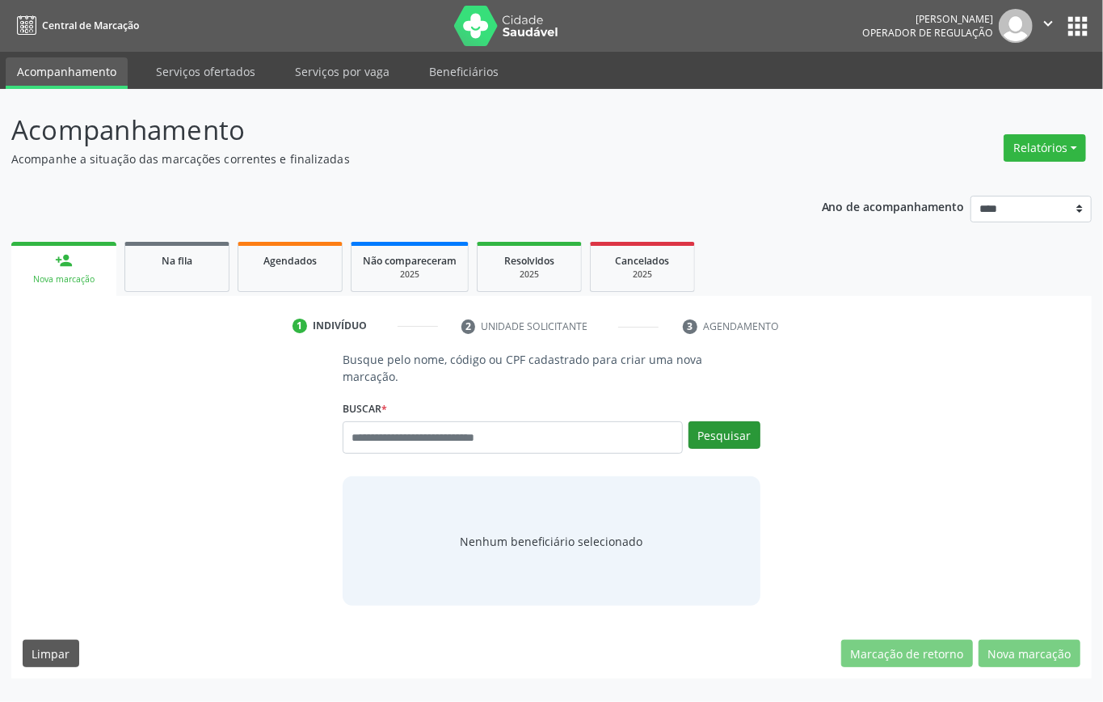
click at [714, 431] on button "Pesquisar" at bounding box center [725, 434] width 72 height 27
click at [634, 440] on input "text" at bounding box center [513, 437] width 340 height 32
click at [631, 440] on input "text" at bounding box center [513, 437] width 340 height 32
click at [616, 440] on input "text" at bounding box center [513, 437] width 340 height 32
click at [369, 61] on link "Serviços por vaga" at bounding box center [342, 71] width 117 height 28
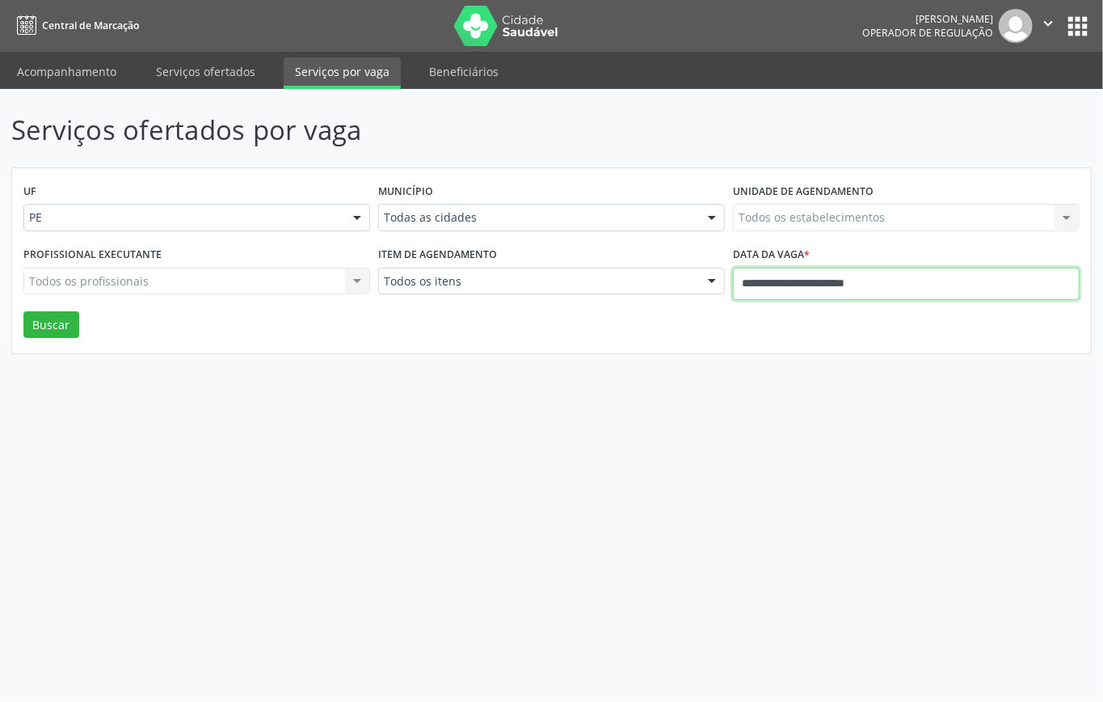
click at [837, 281] on input "**********" at bounding box center [906, 284] width 347 height 32
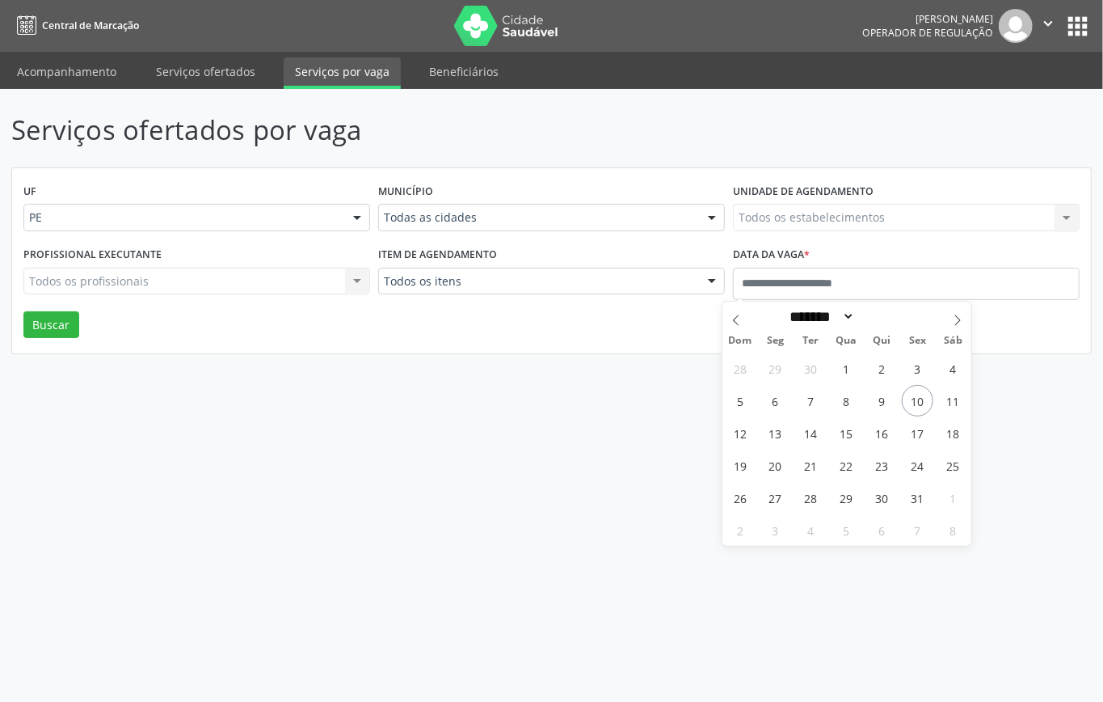
drag, startPoint x: 617, startPoint y: 320, endPoint x: 537, endPoint y: 250, distance: 107.1
click at [616, 320] on div "UF PE PE Nenhum resultado encontrado para: " " Não há nenhuma opção para ser ex…" at bounding box center [551, 261] width 1079 height 186
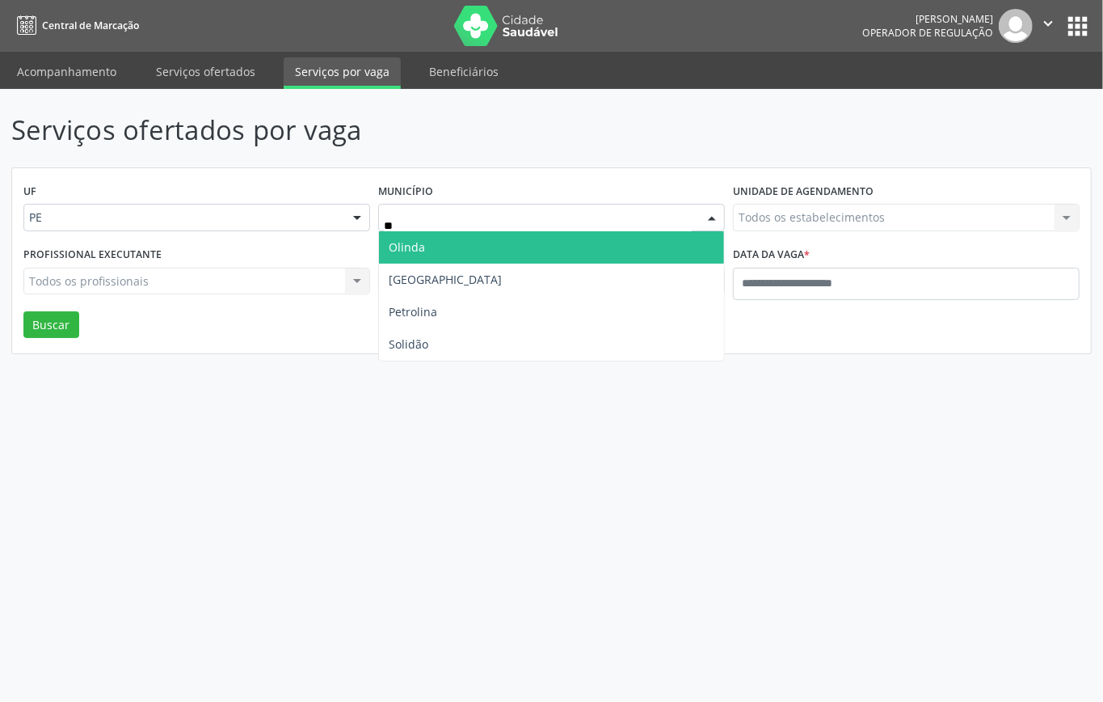
type input "***"
click at [489, 247] on span "Olinda" at bounding box center [551, 247] width 345 height 32
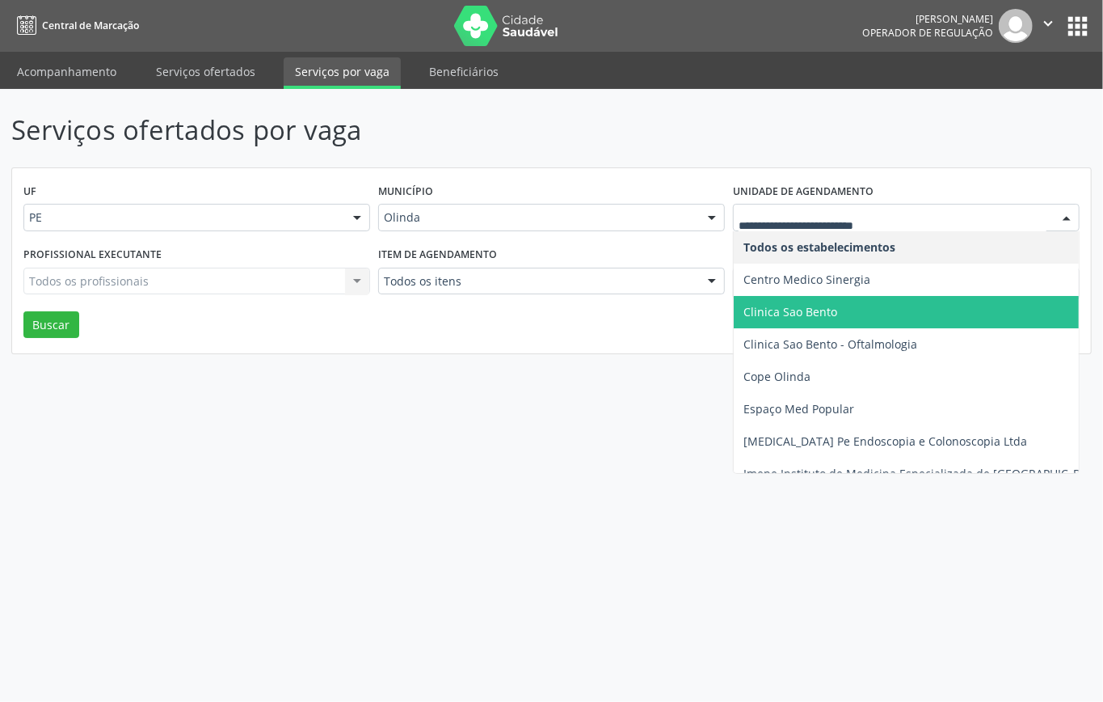
click at [799, 308] on span "Clinica Sao Bento" at bounding box center [791, 311] width 94 height 15
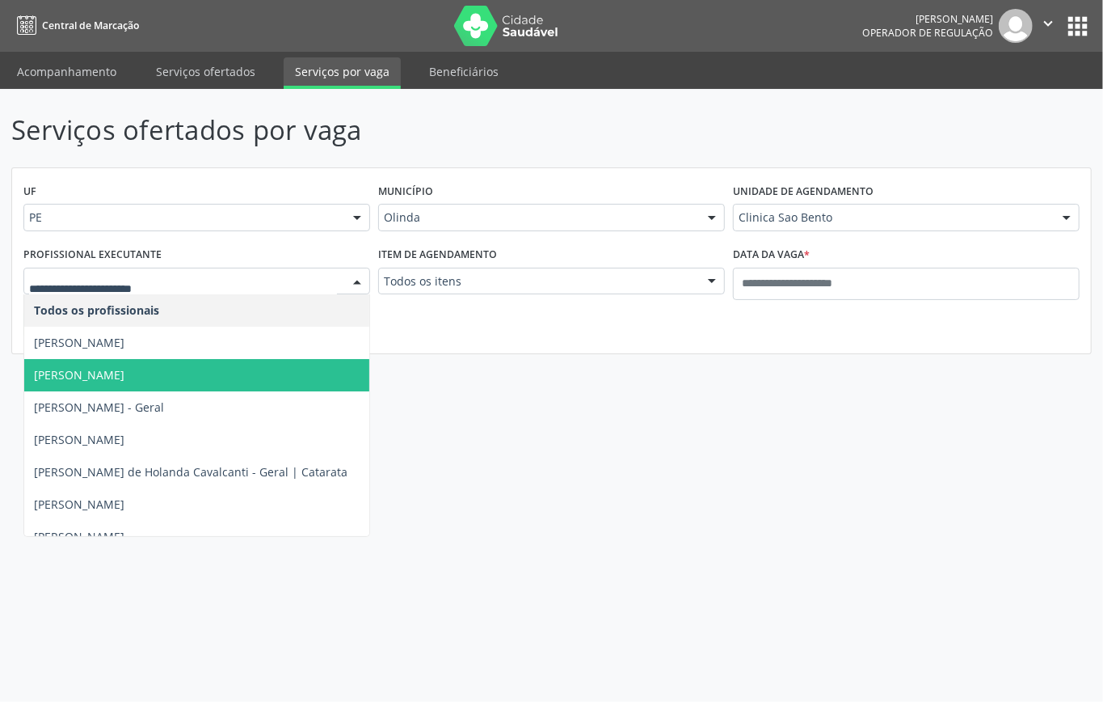
scroll to position [431, 0]
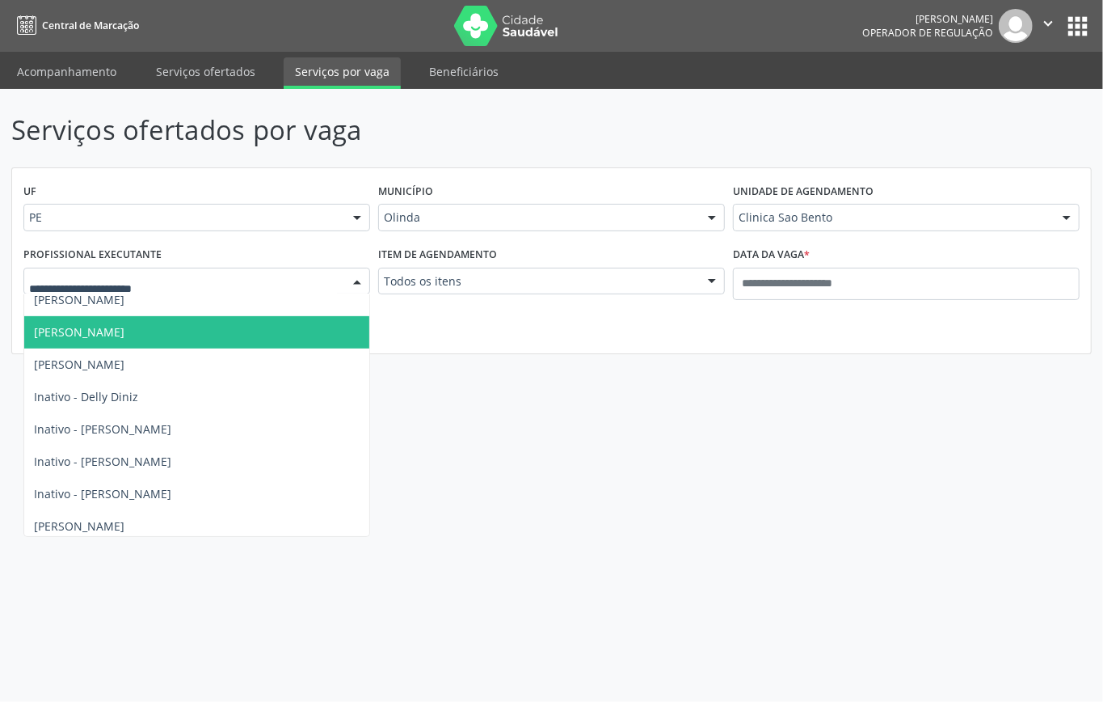
click at [124, 335] on span "Francisco Jose Madeiro Monteiro" at bounding box center [79, 331] width 91 height 15
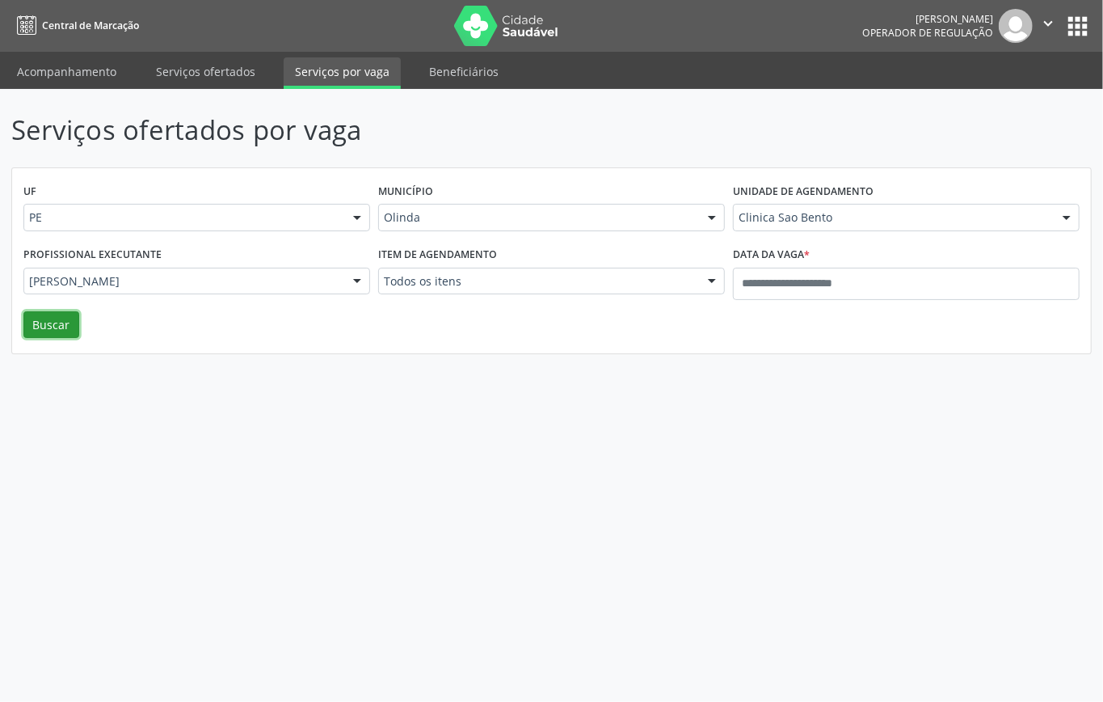
click at [65, 314] on button "Buscar" at bounding box center [51, 324] width 56 height 27
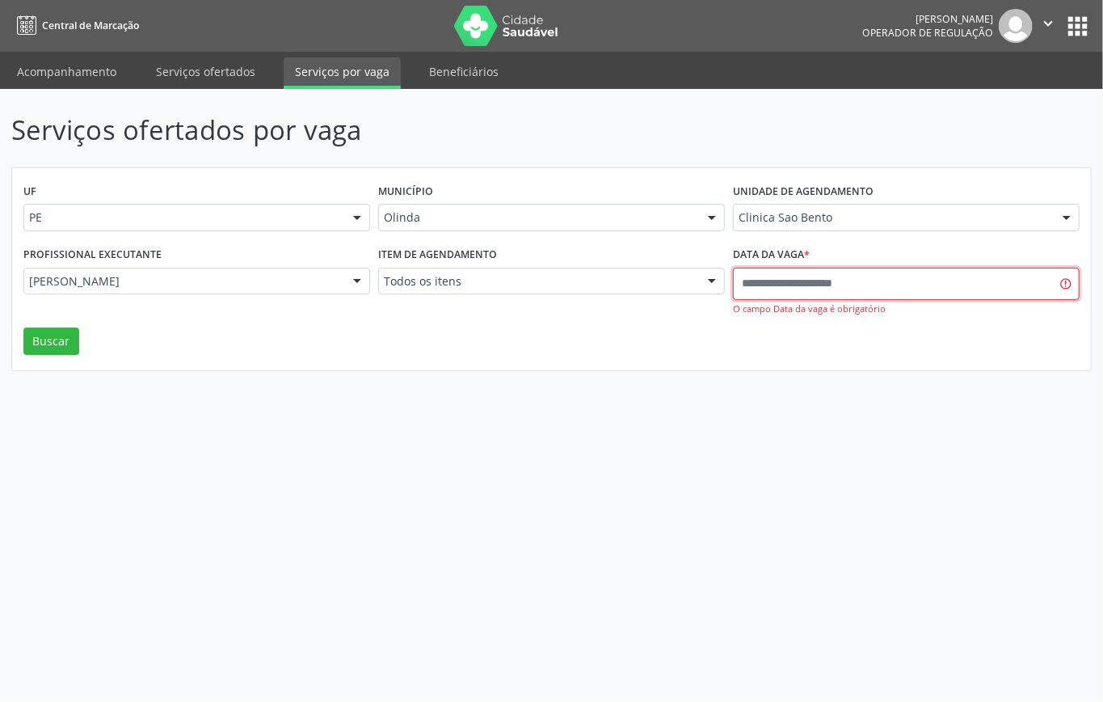
click at [776, 285] on input "text" at bounding box center [906, 284] width 347 height 32
select select "*"
click at [477, 343] on div "UF PE PE Nenhum resultado encontrado para: " " Não há nenhuma opção para ser ex…" at bounding box center [551, 269] width 1079 height 202
drag, startPoint x: 63, startPoint y: 324, endPoint x: 39, endPoint y: 337, distance: 27.5
click at [62, 324] on div "Profissional executante Francisco Jose Madeiro Monteiro Todos os profissionais …" at bounding box center [196, 284] width 355 height 85
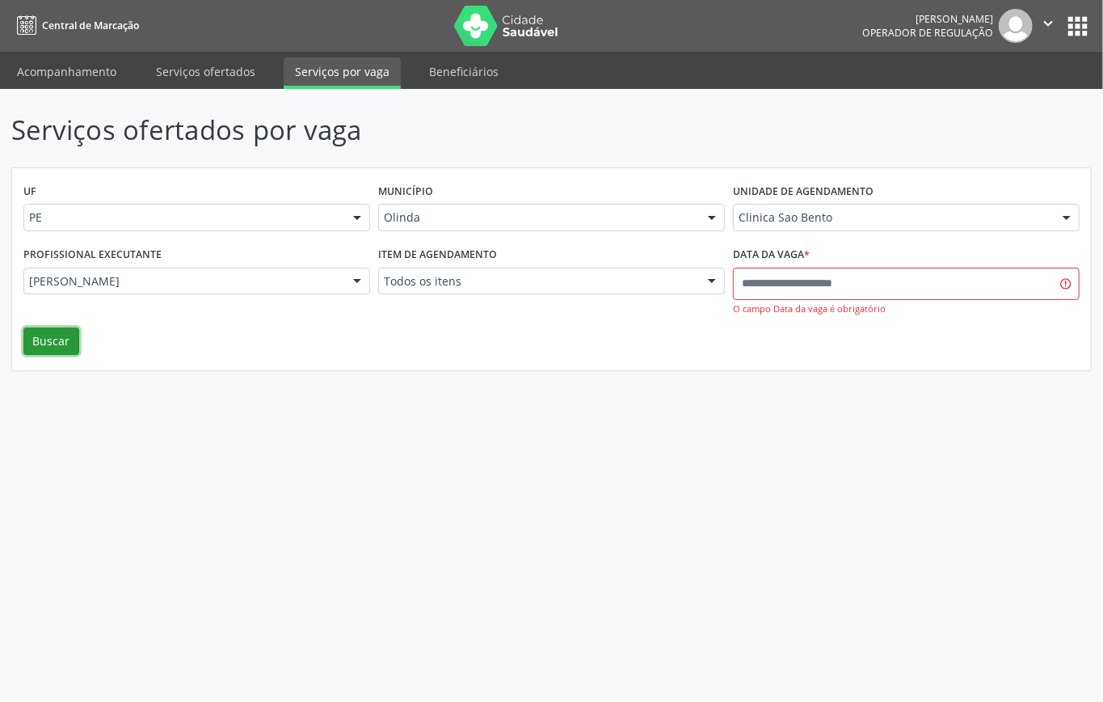
click at [34, 340] on button "Buscar" at bounding box center [51, 340] width 56 height 27
click at [895, 282] on input "text" at bounding box center [906, 284] width 347 height 32
click at [1031, 334] on div "UF PE PE Nenhum resultado encontrado para: " " Não há nenhuma opção para ser ex…" at bounding box center [551, 269] width 1079 height 202
click at [1070, 318] on div "Data da vaga * O campo Data da vaga é obrigatório" at bounding box center [906, 284] width 355 height 85
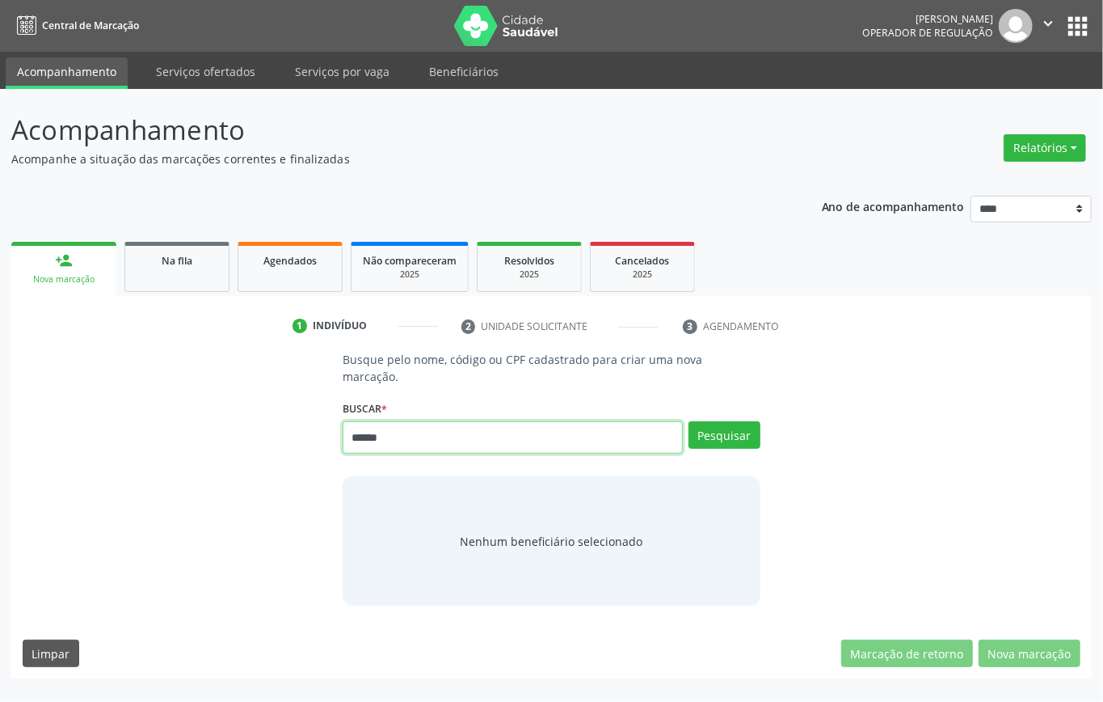
type input "******"
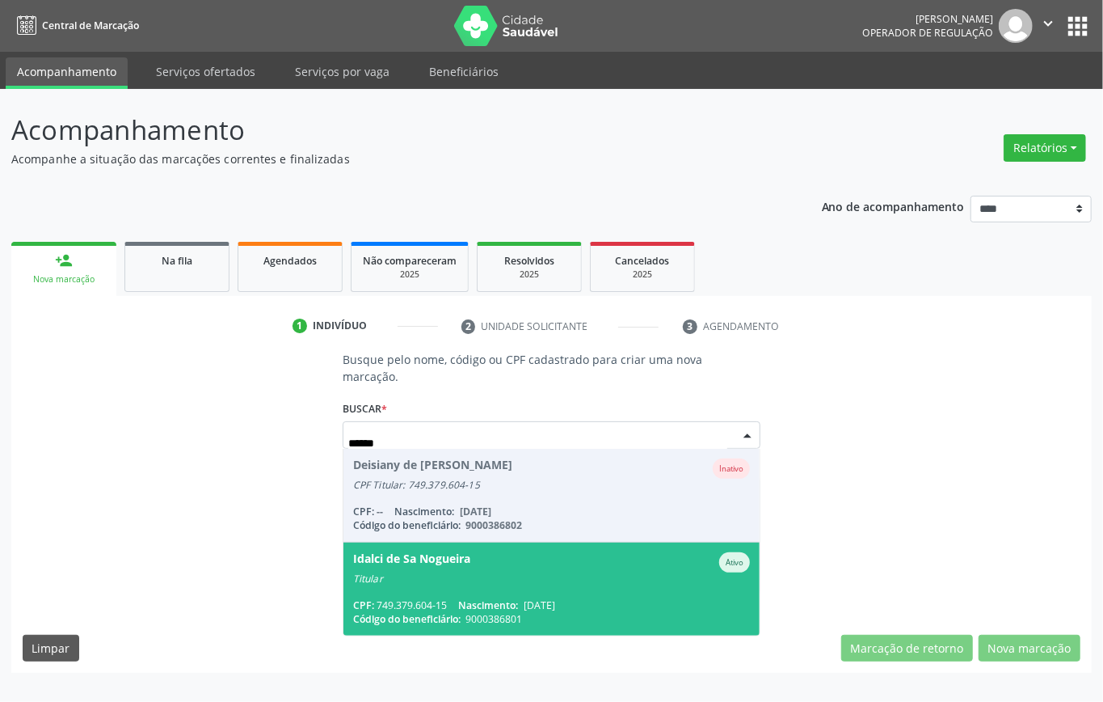
click at [485, 561] on div "Idalci de Sa Nogueira Ativo" at bounding box center [551, 562] width 397 height 20
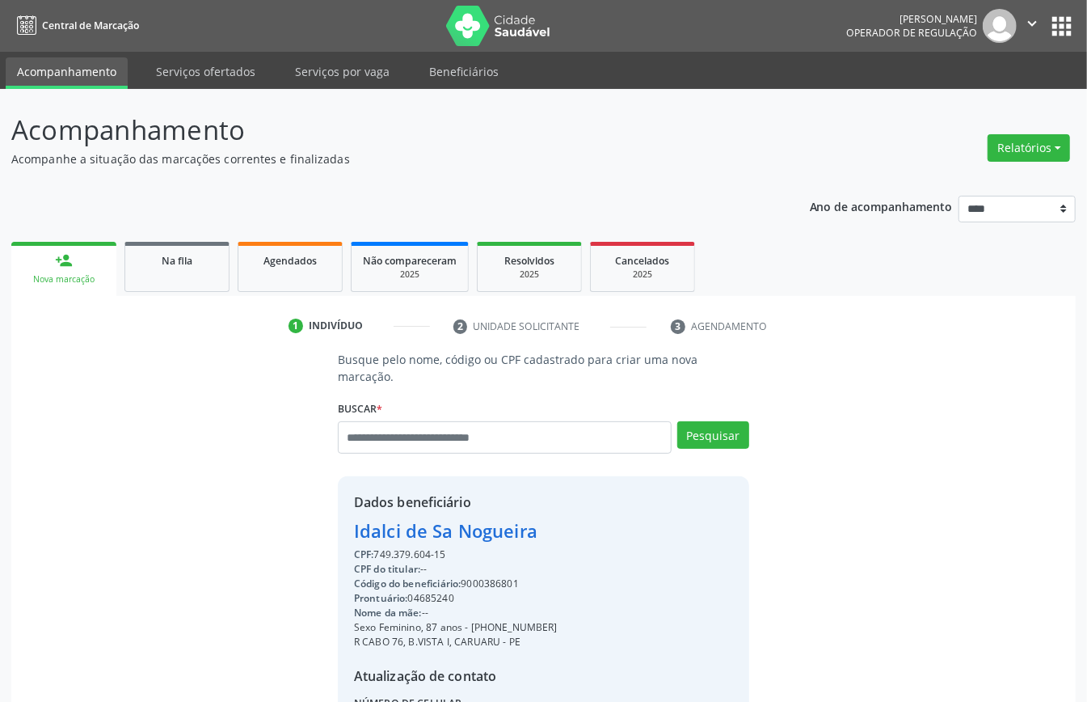
scroll to position [170, 0]
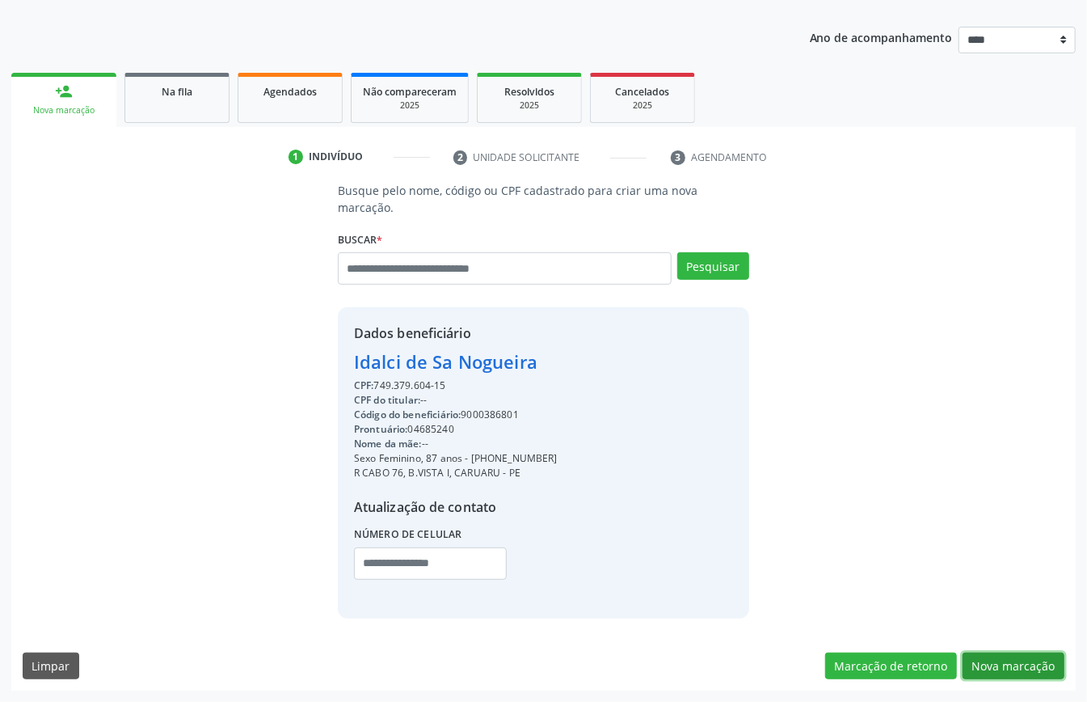
click at [994, 652] on button "Nova marcação" at bounding box center [1014, 665] width 102 height 27
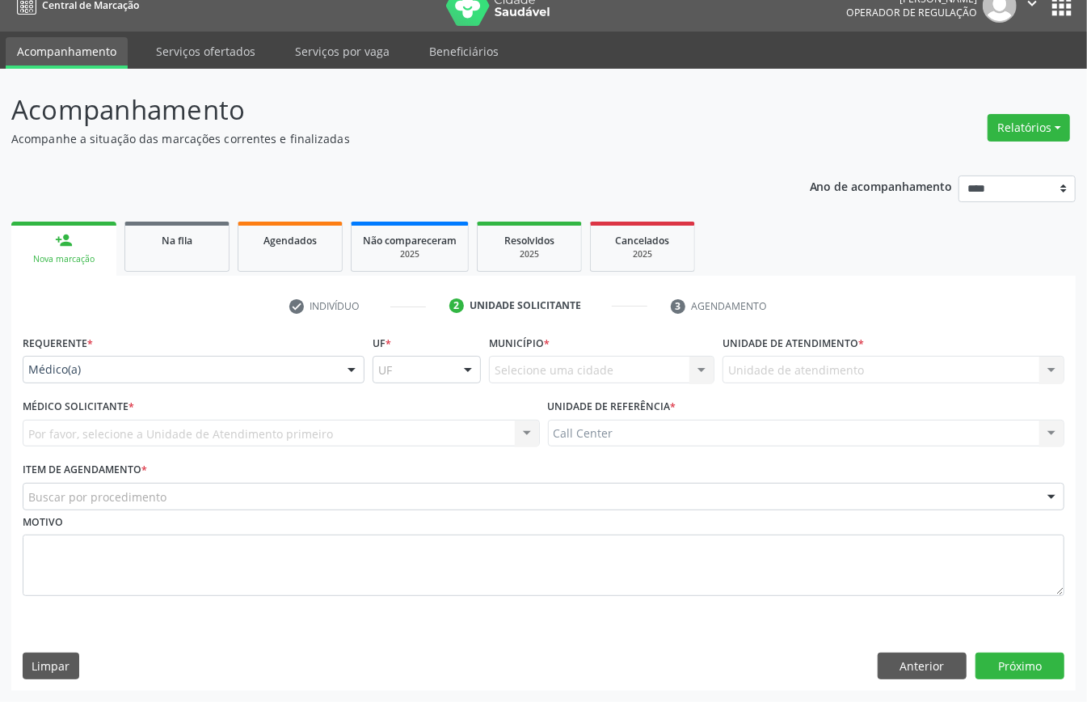
scroll to position [23, 0]
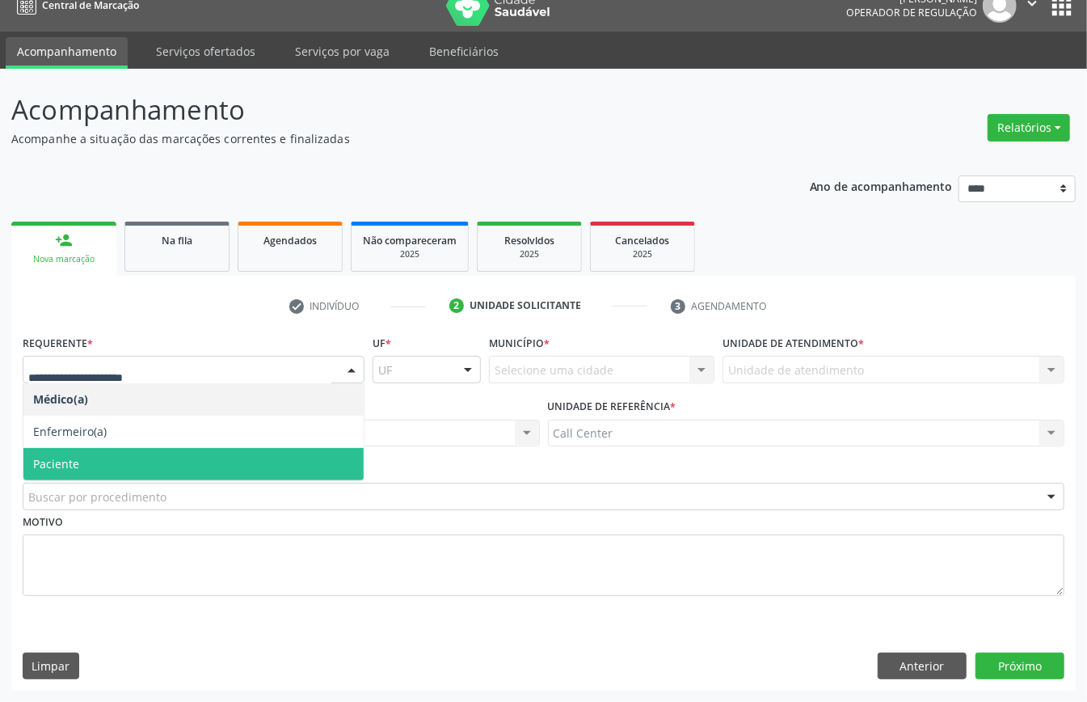
click at [91, 466] on span "Paciente" at bounding box center [193, 464] width 340 height 32
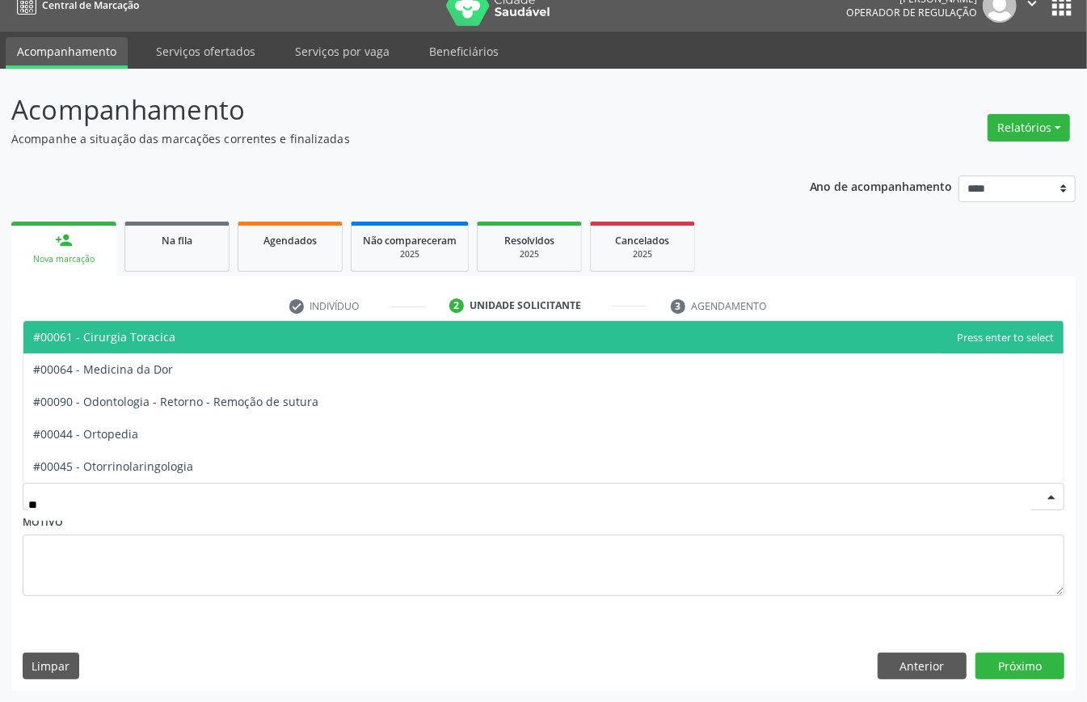
type input "***"
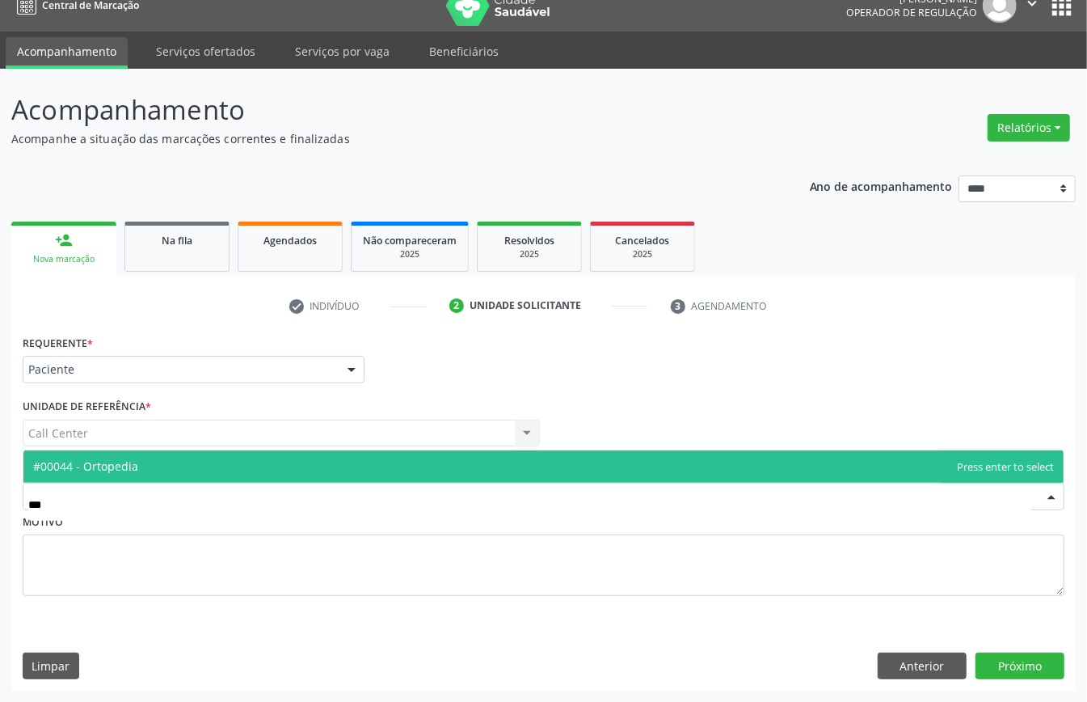
click at [143, 463] on span "#00044 - Ortopedia" at bounding box center [543, 466] width 1040 height 32
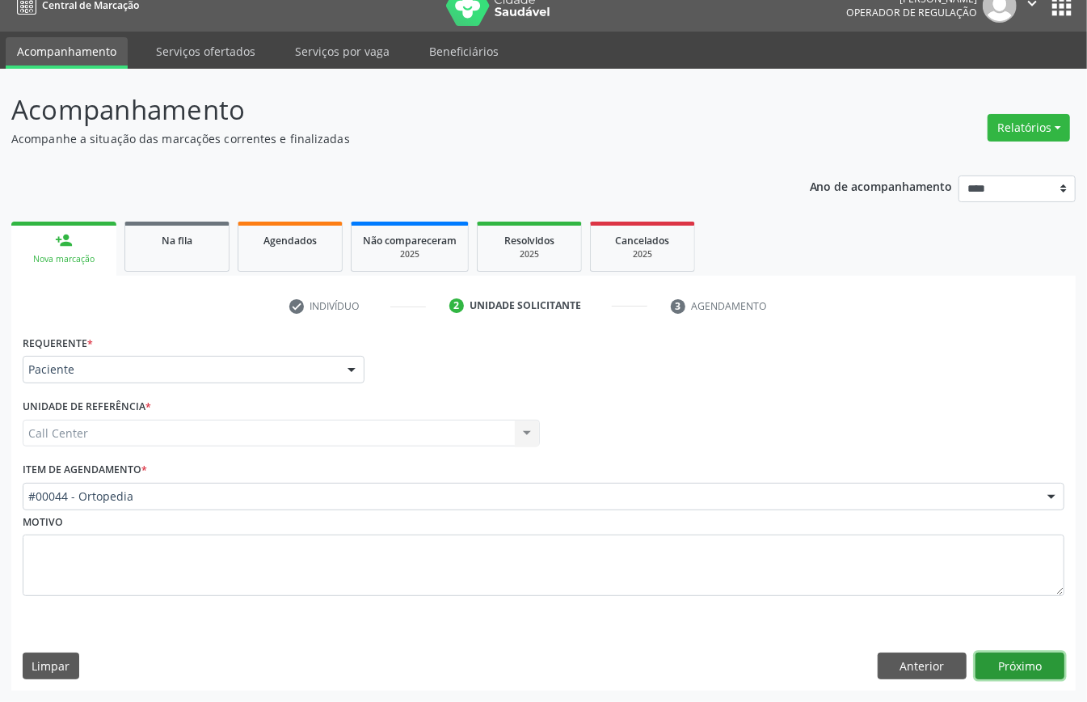
click at [1012, 653] on button "Próximo" at bounding box center [1019, 665] width 89 height 27
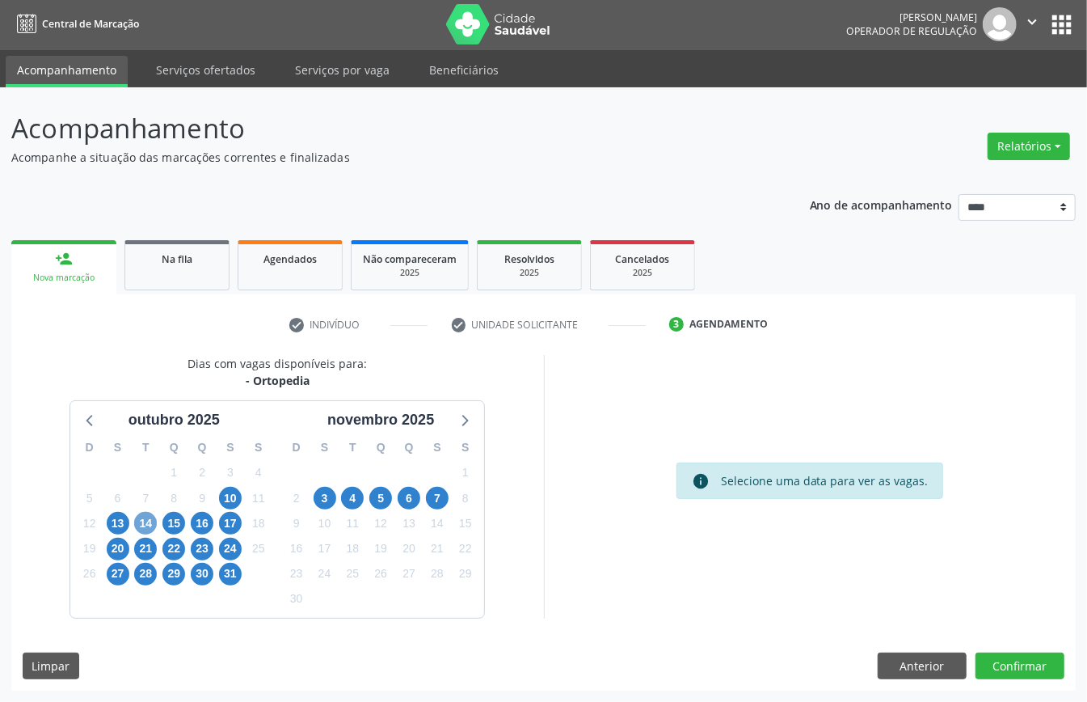
click at [139, 518] on span "14" at bounding box center [145, 523] width 23 height 23
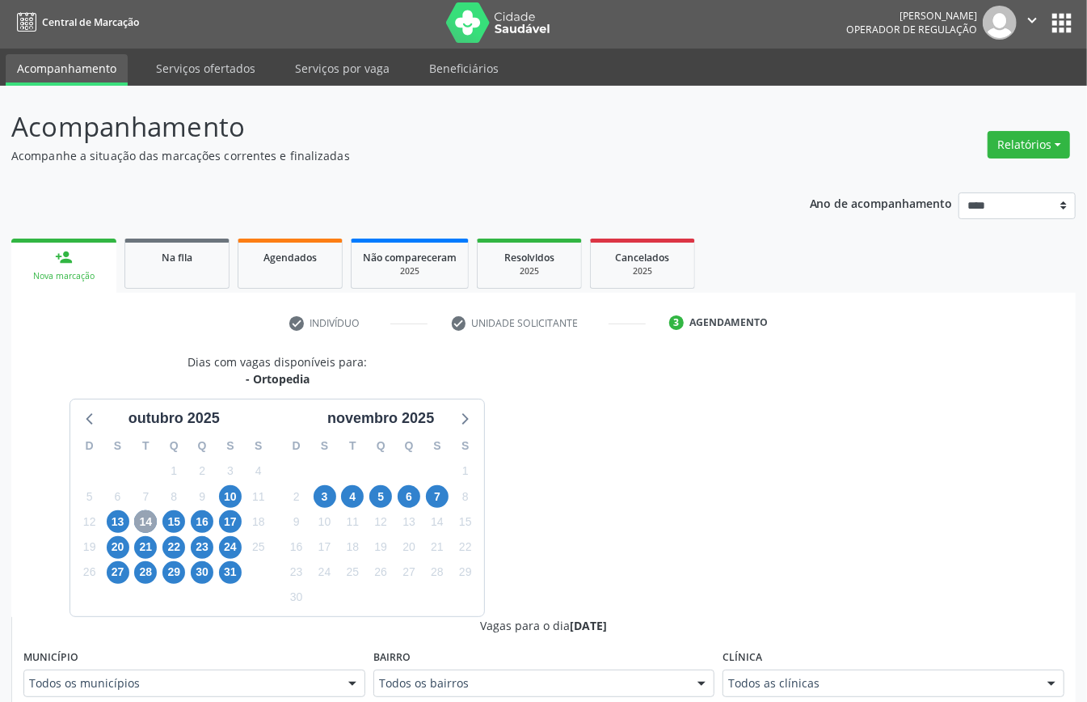
scroll to position [327, 0]
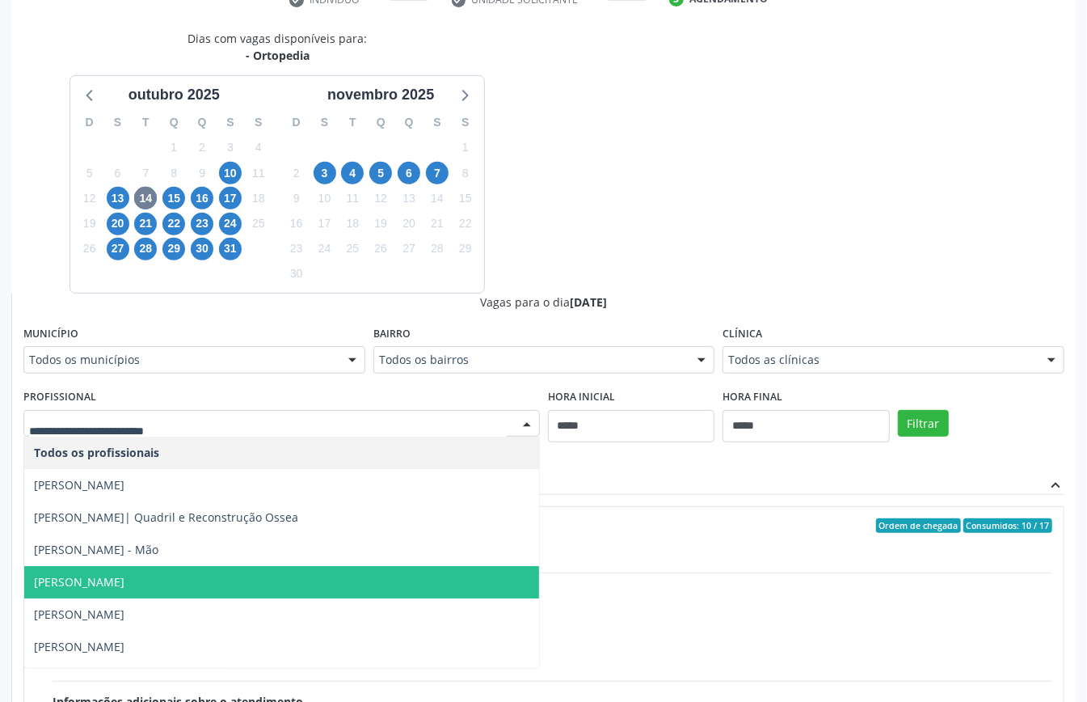
click at [170, 577] on span "[PERSON_NAME]" at bounding box center [281, 582] width 515 height 32
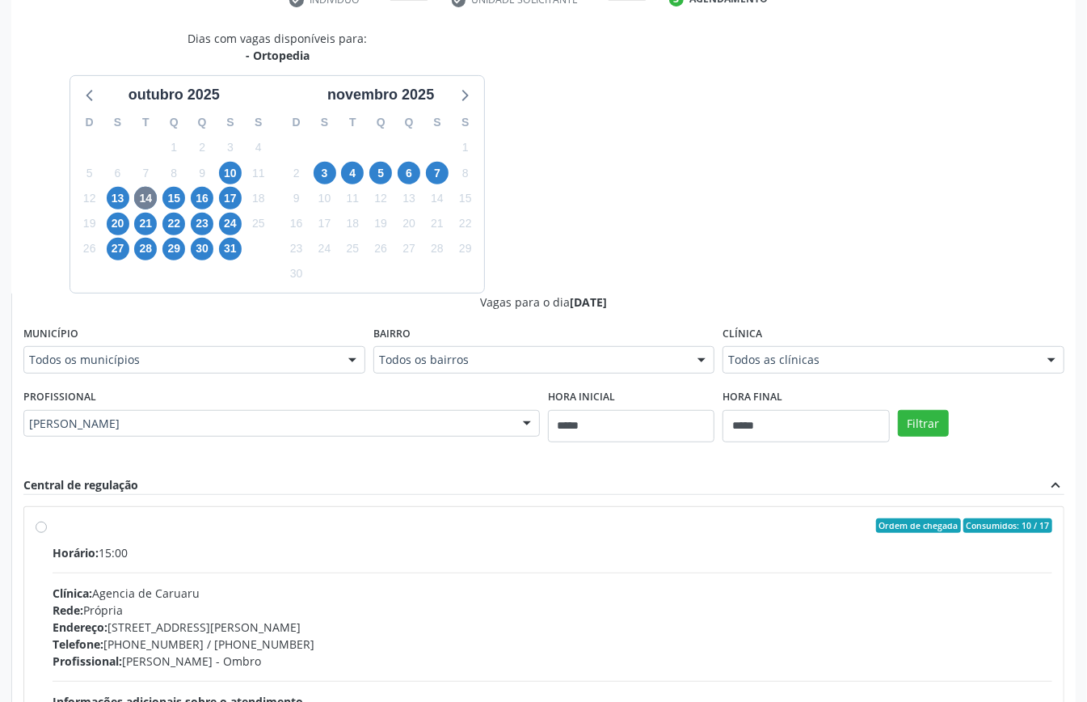
click at [915, 440] on div "Filtrar" at bounding box center [981, 422] width 175 height 74
click at [931, 427] on button "Filtrar" at bounding box center [923, 423] width 51 height 27
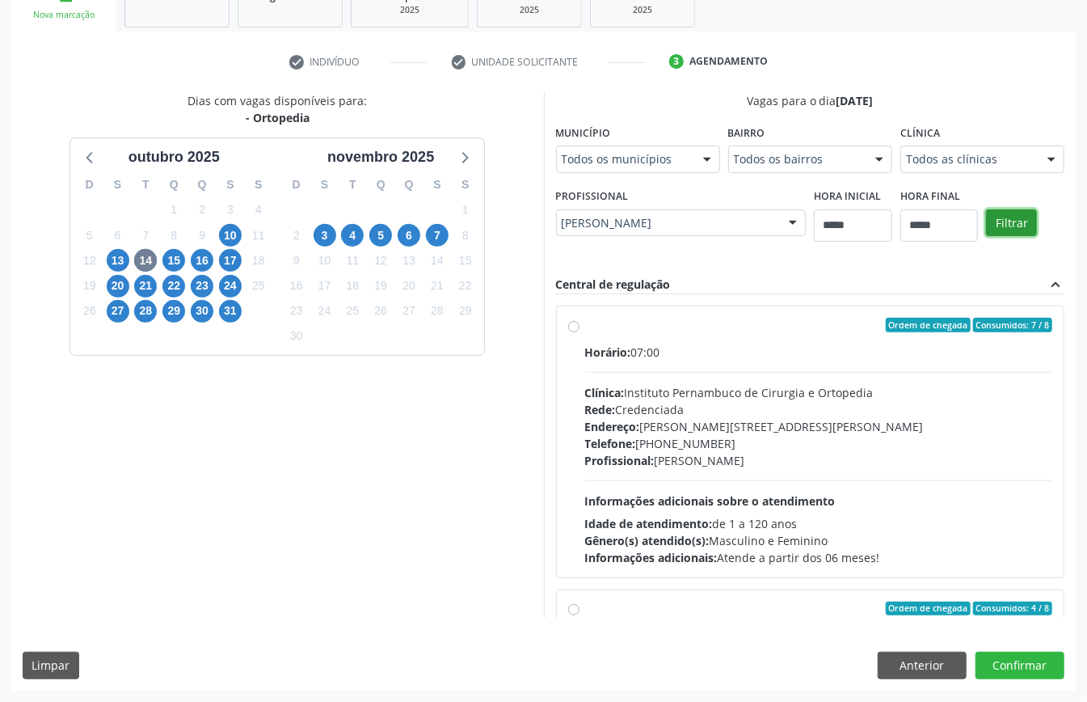
scroll to position [256, 0]
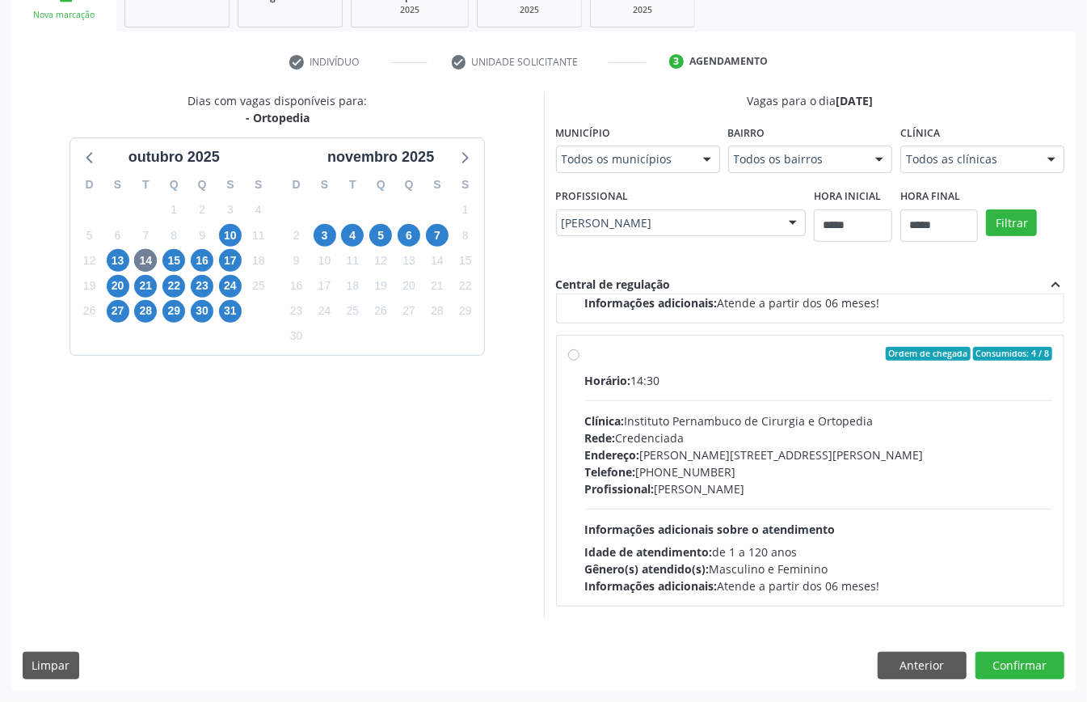
click at [722, 486] on div "Profissional: Daniel Soares" at bounding box center [819, 488] width 468 height 17
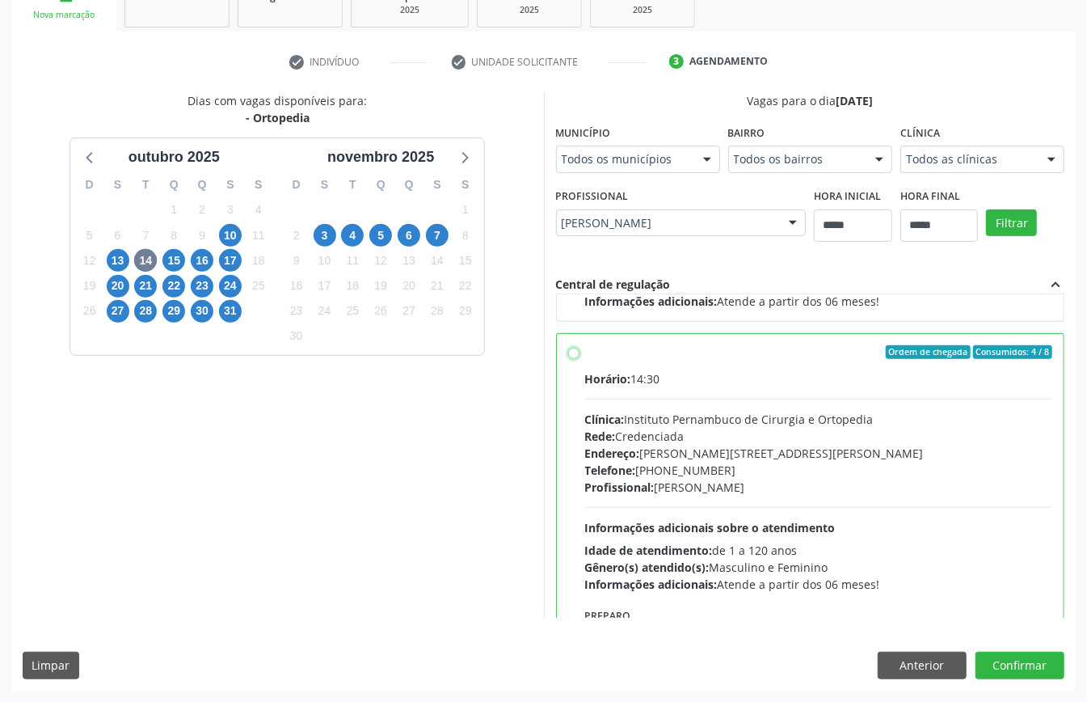
scroll to position [366, 0]
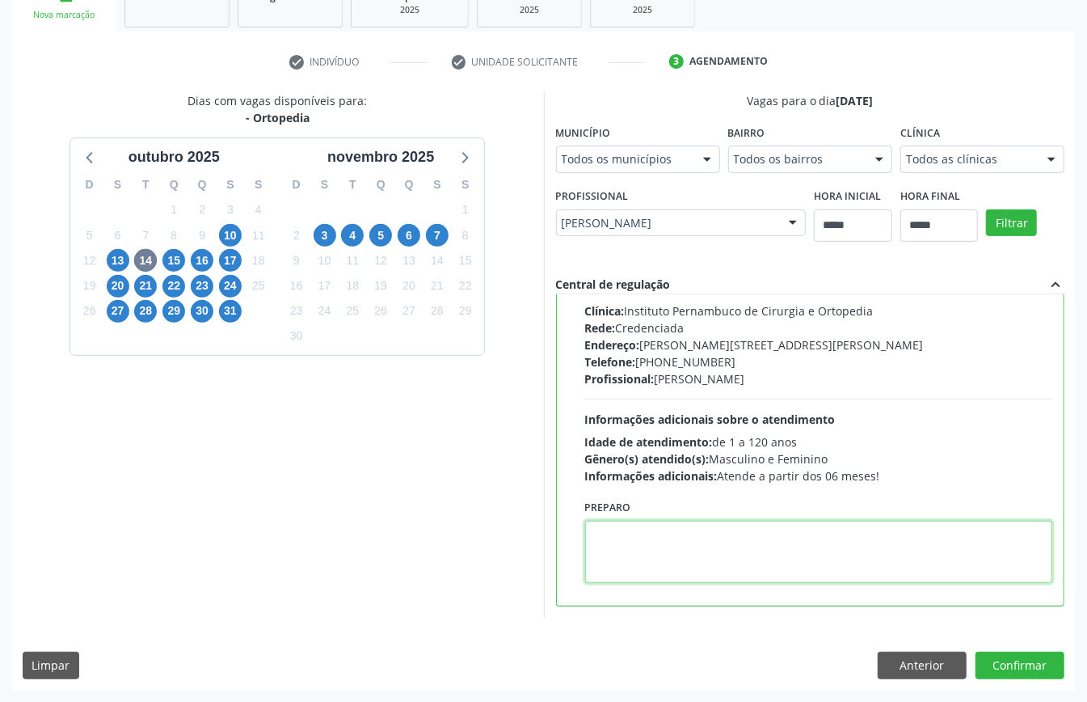
paste textarea "**********"
type textarea "**********"
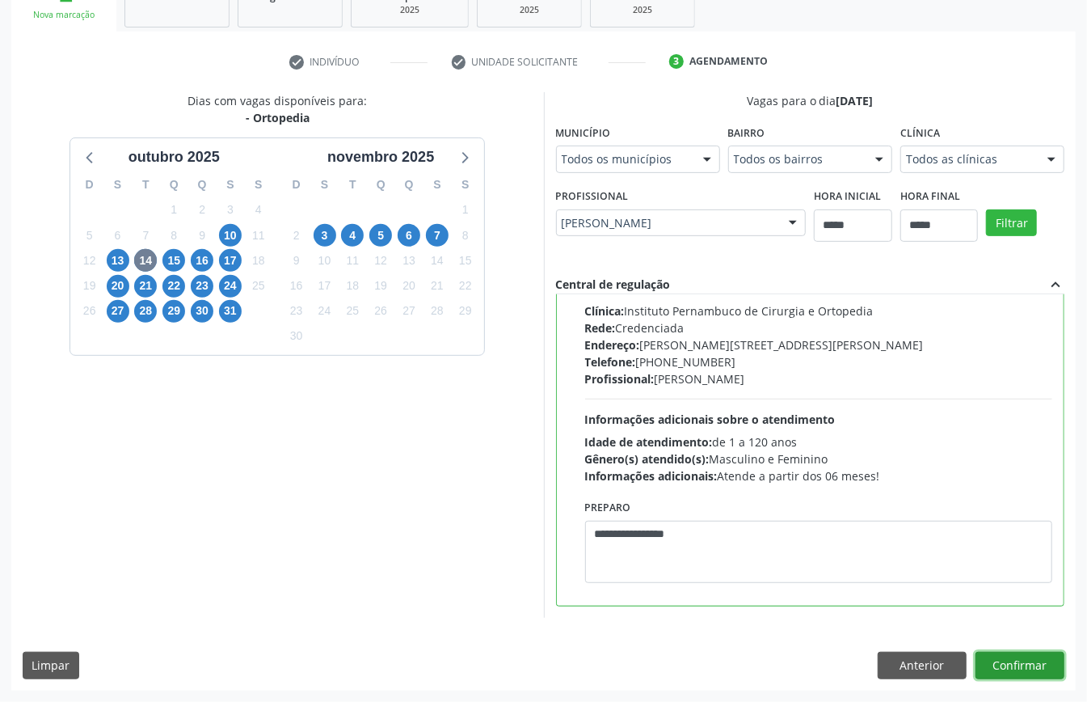
click at [1012, 660] on button "Confirmar" at bounding box center [1019, 664] width 89 height 27
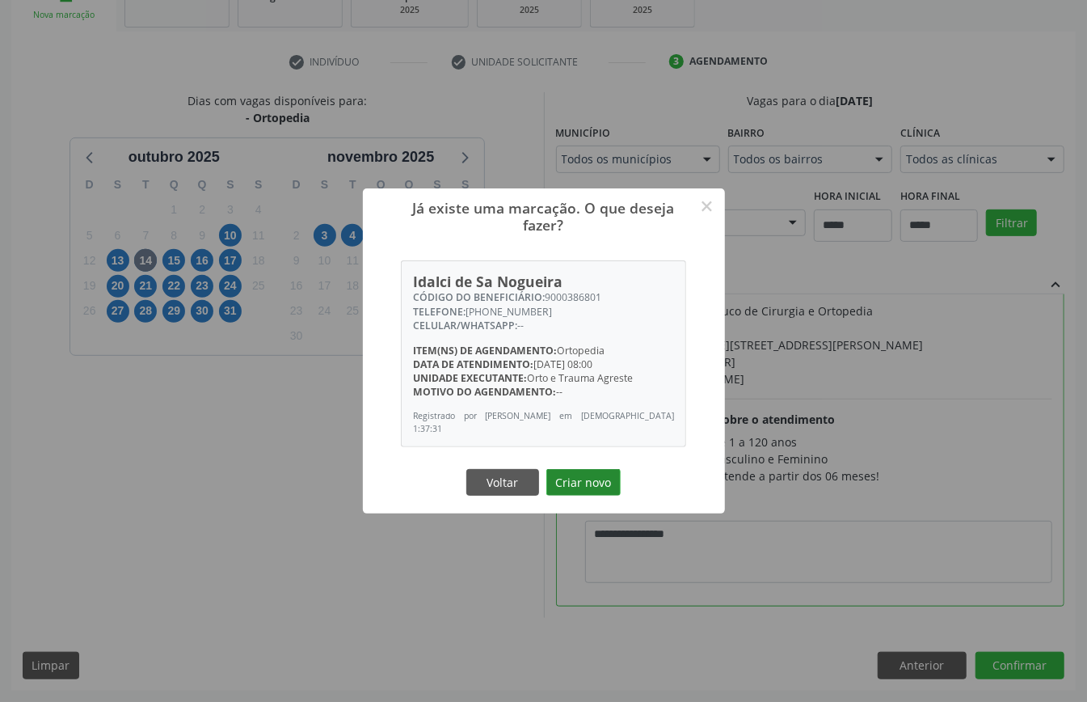
click at [579, 477] on button "Criar novo" at bounding box center [583, 482] width 74 height 27
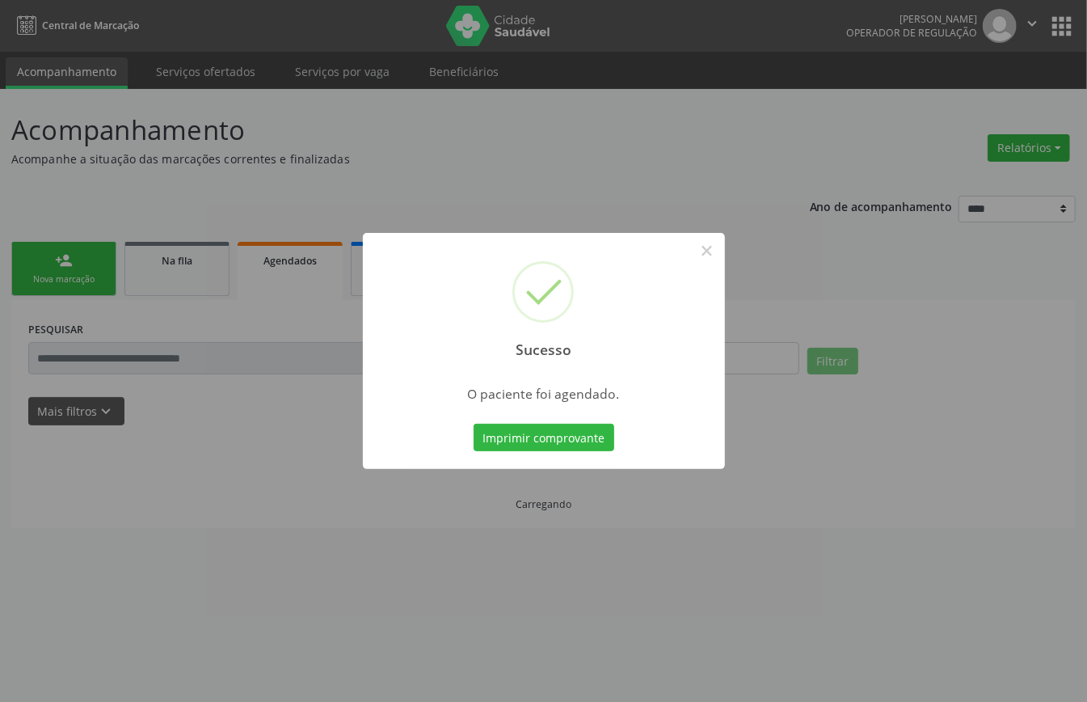
scroll to position [0, 0]
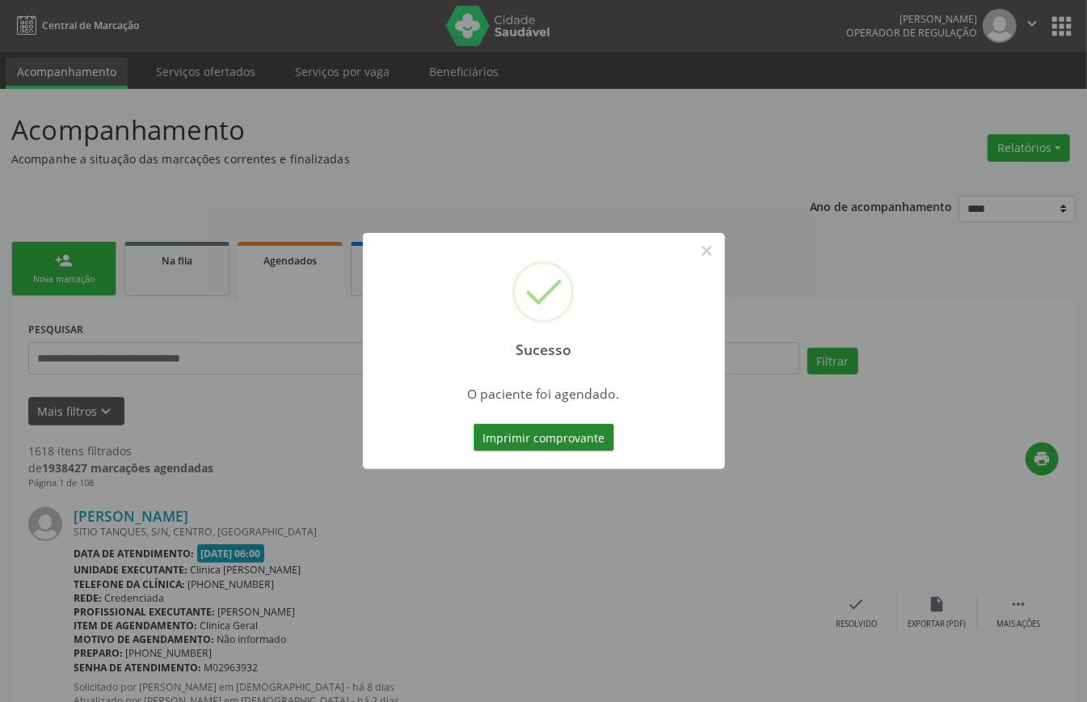
click at [537, 431] on button "Imprimir comprovante" at bounding box center [544, 436] width 141 height 27
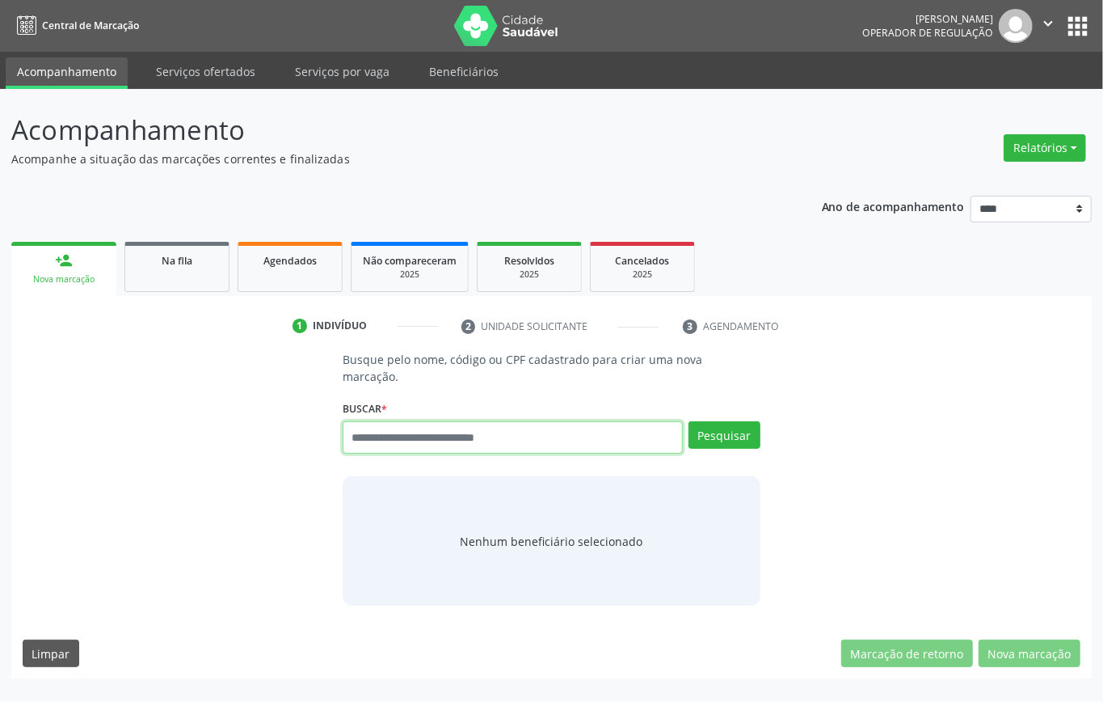
paste input "**********"
type input "**********"
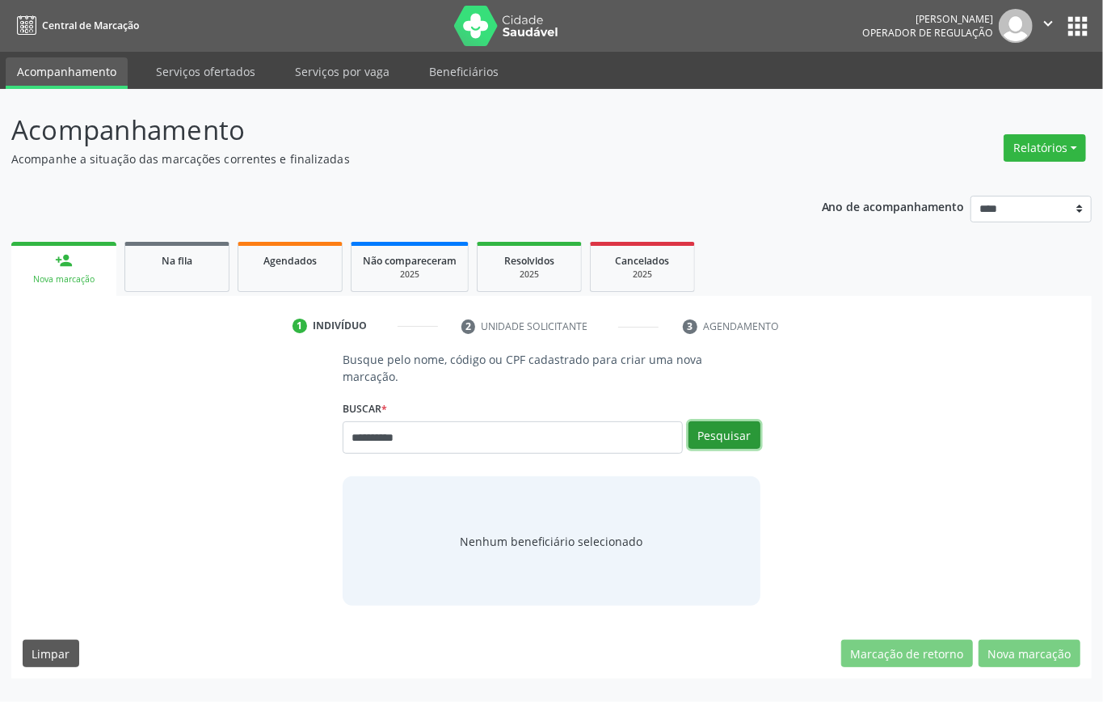
click at [725, 440] on button "Pesquisar" at bounding box center [725, 434] width 72 height 27
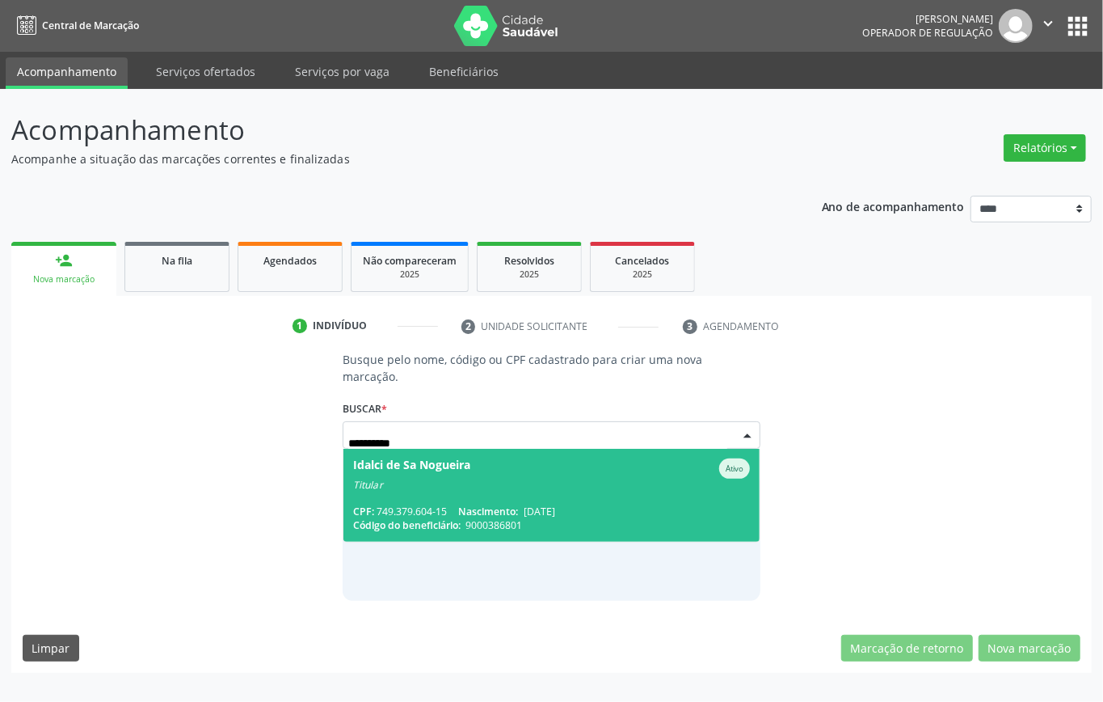
click at [496, 486] on div "Titular" at bounding box center [551, 484] width 397 height 13
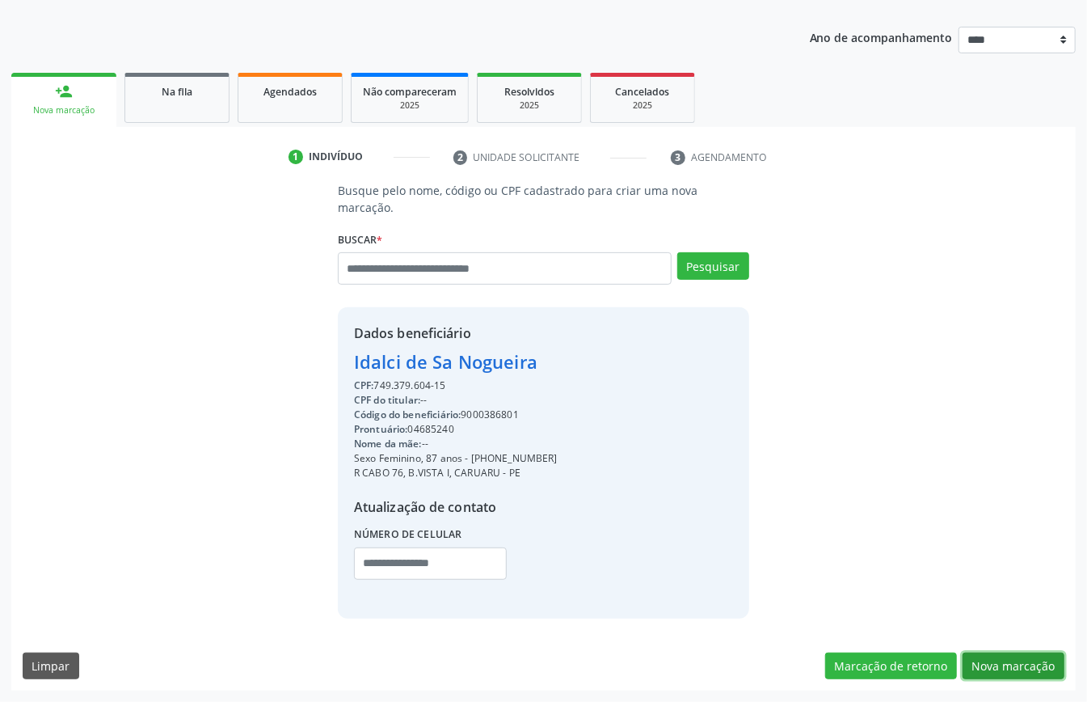
click at [1009, 658] on button "Nova marcação" at bounding box center [1014, 665] width 102 height 27
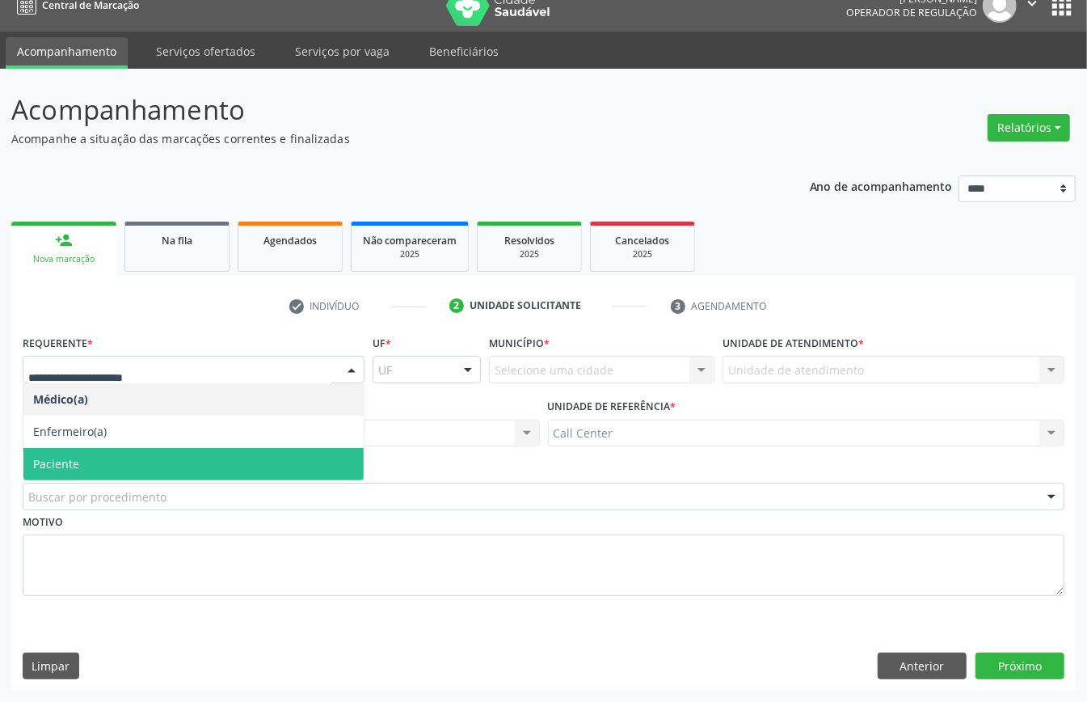
drag, startPoint x: 78, startPoint y: 457, endPoint x: 76, endPoint y: 474, distance: 17.1
click at [75, 459] on span "Paciente" at bounding box center [56, 463] width 46 height 15
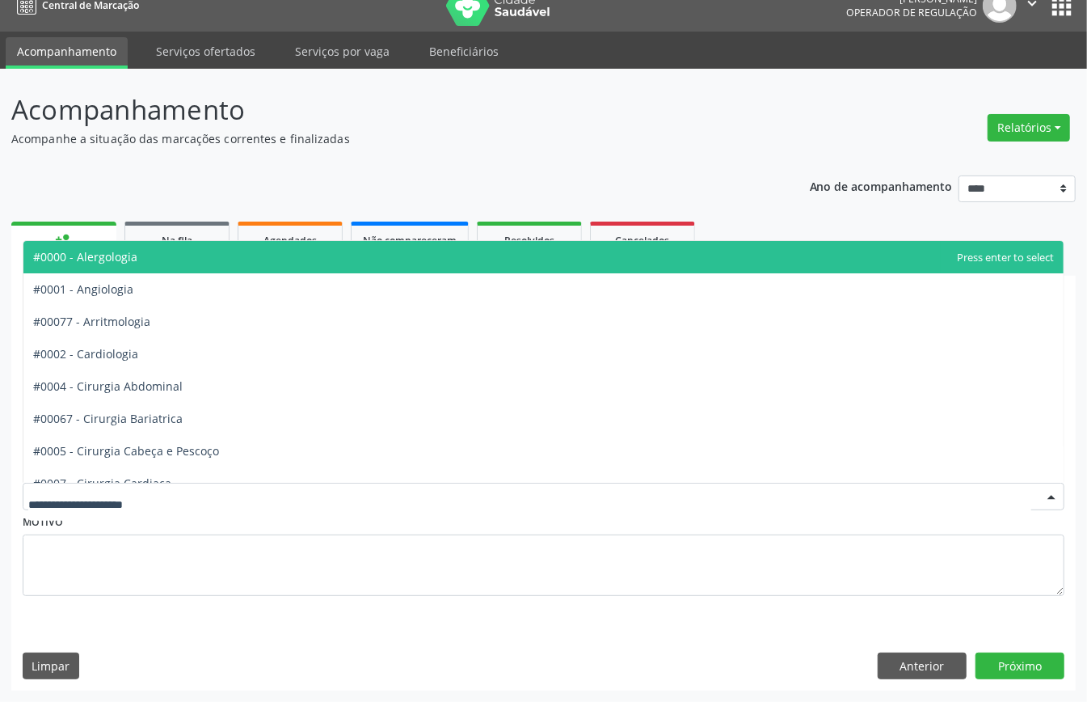
click at [82, 482] on div at bounding box center [544, 495] width 1042 height 27
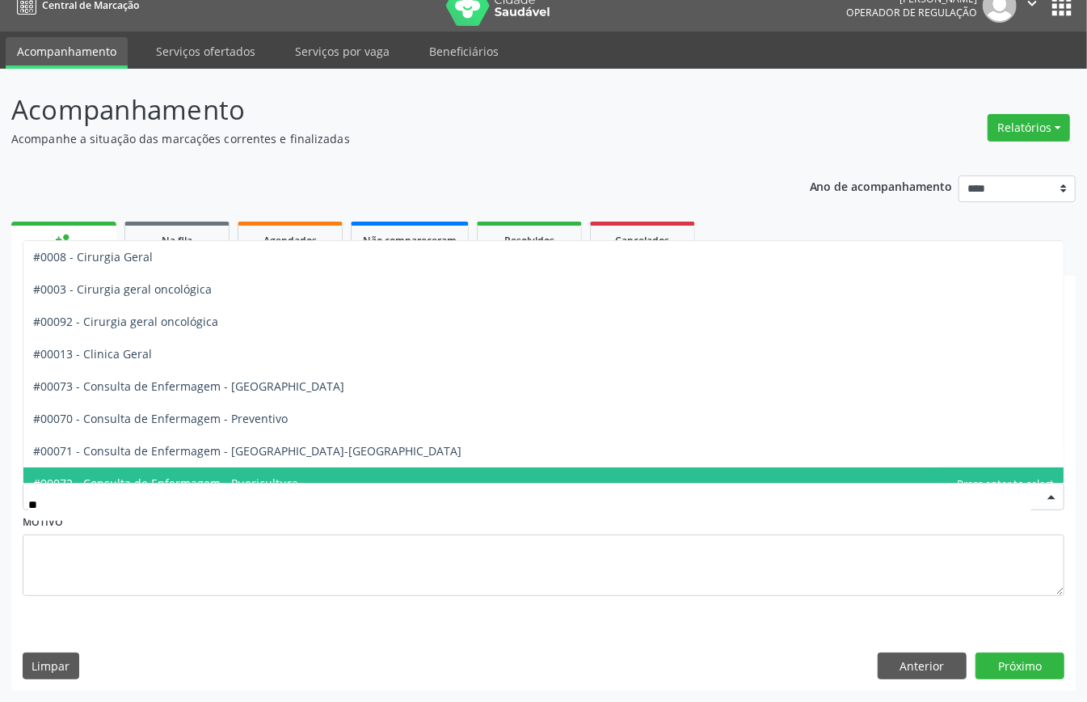
type input "***"
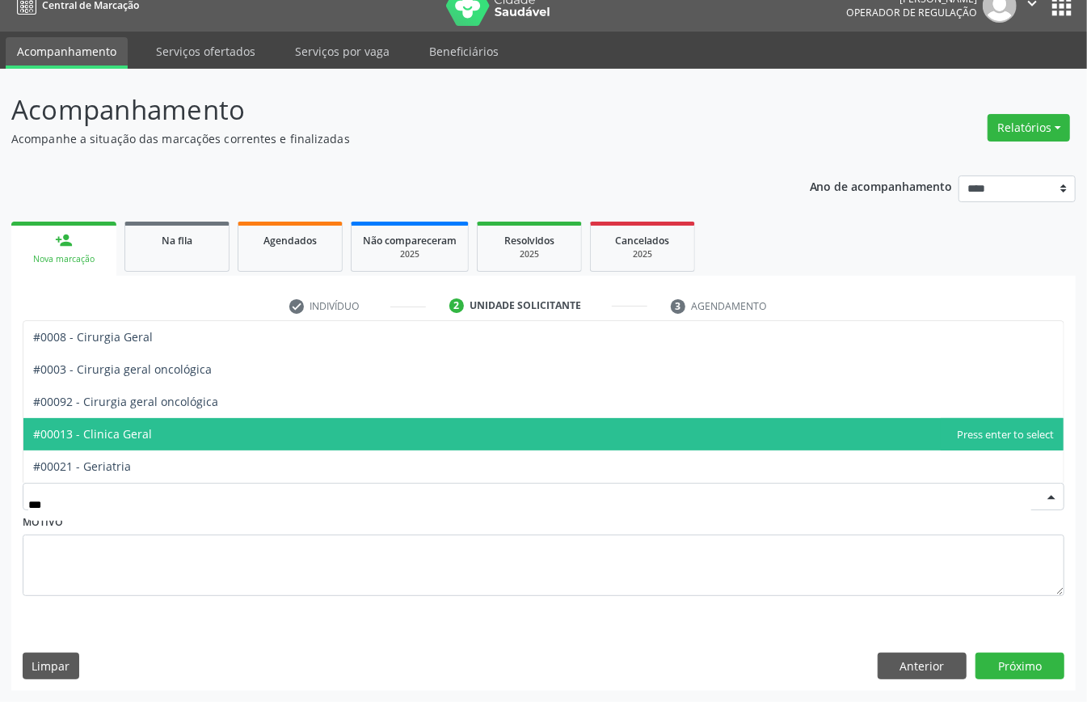
click at [120, 437] on span "#00013 - Clinica Geral" at bounding box center [92, 433] width 119 height 15
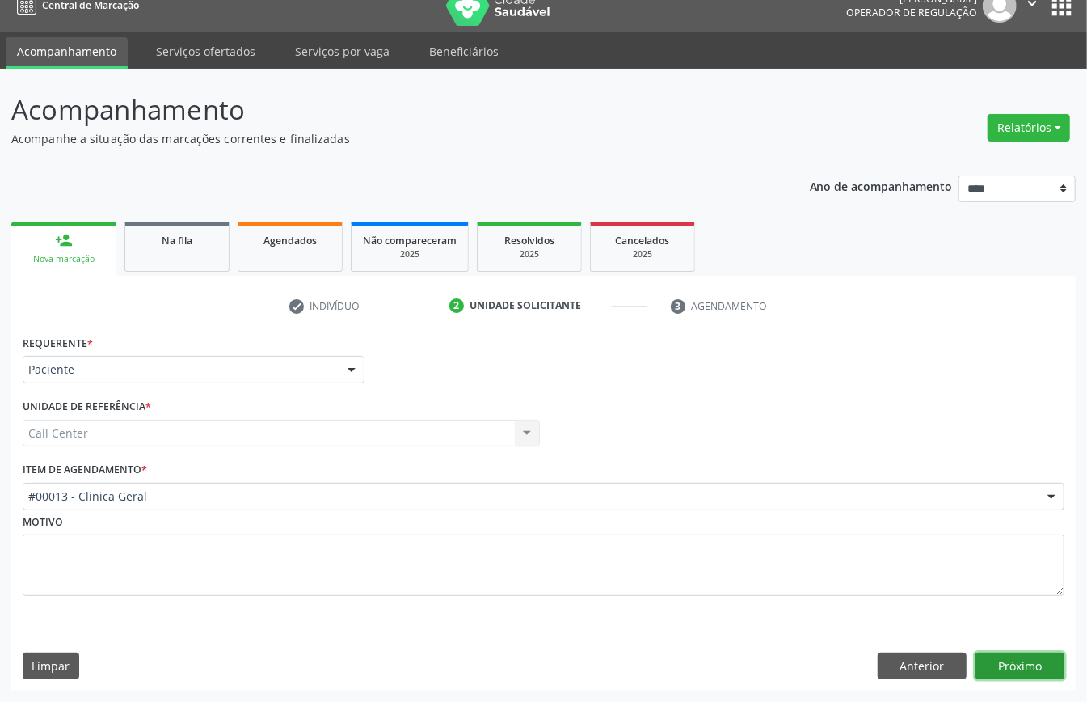
click at [1026, 669] on button "Próximo" at bounding box center [1019, 665] width 89 height 27
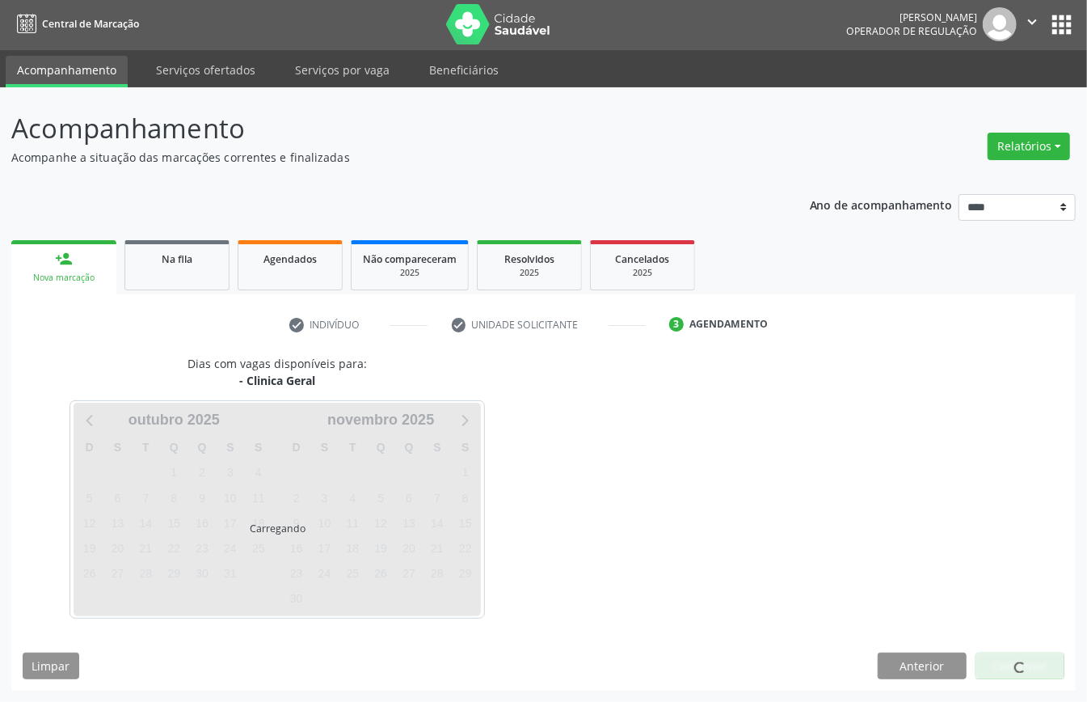
scroll to position [3, 0]
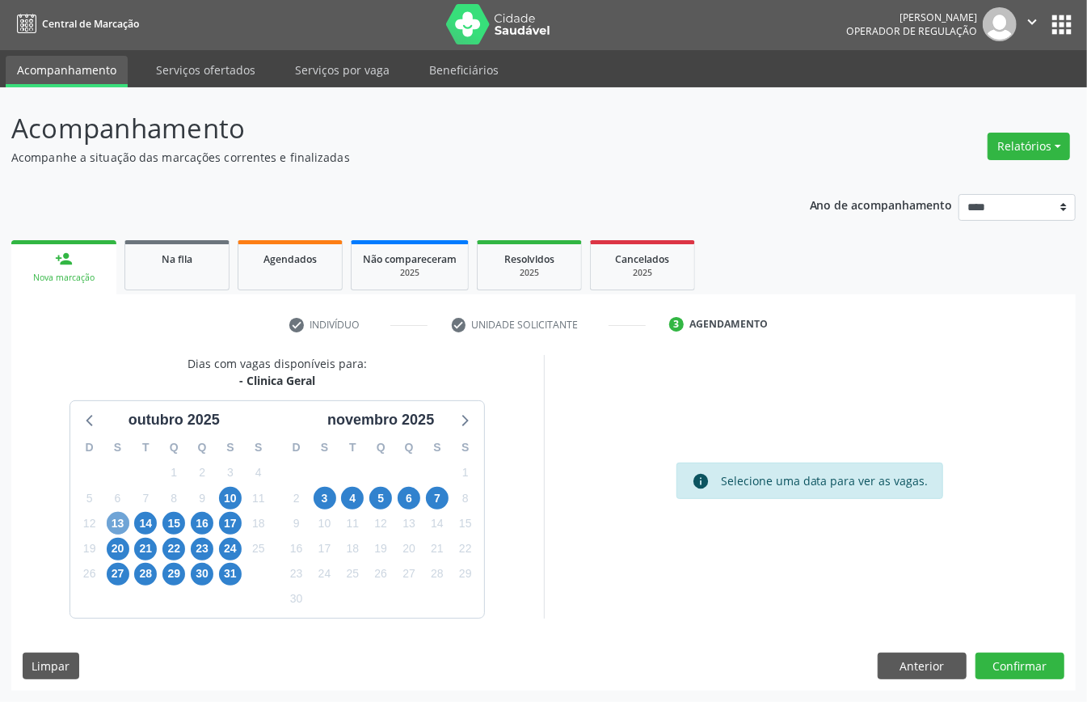
click at [120, 520] on span "13" at bounding box center [118, 523] width 23 height 23
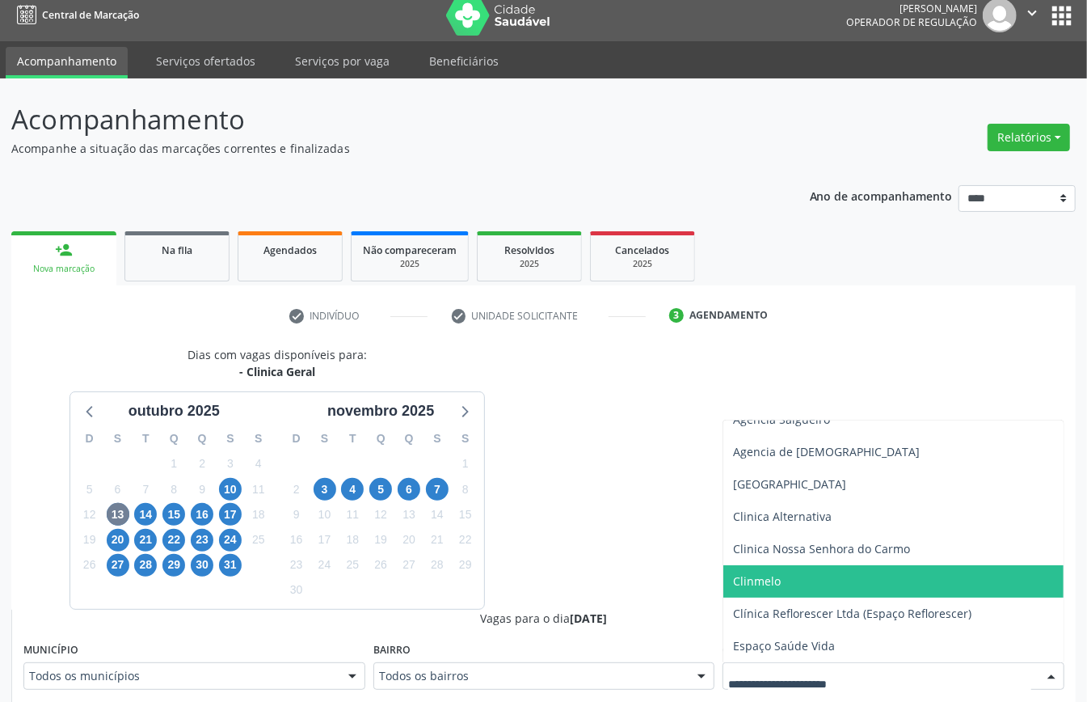
scroll to position [334, 0]
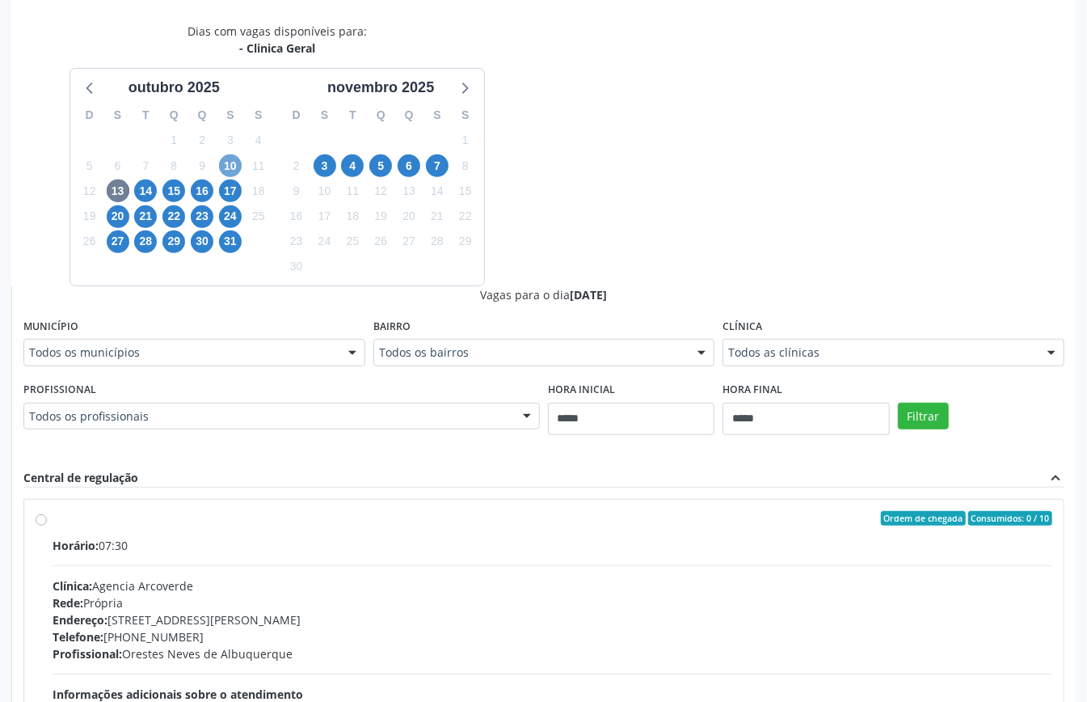
click at [230, 160] on span "10" at bounding box center [230, 165] width 23 height 23
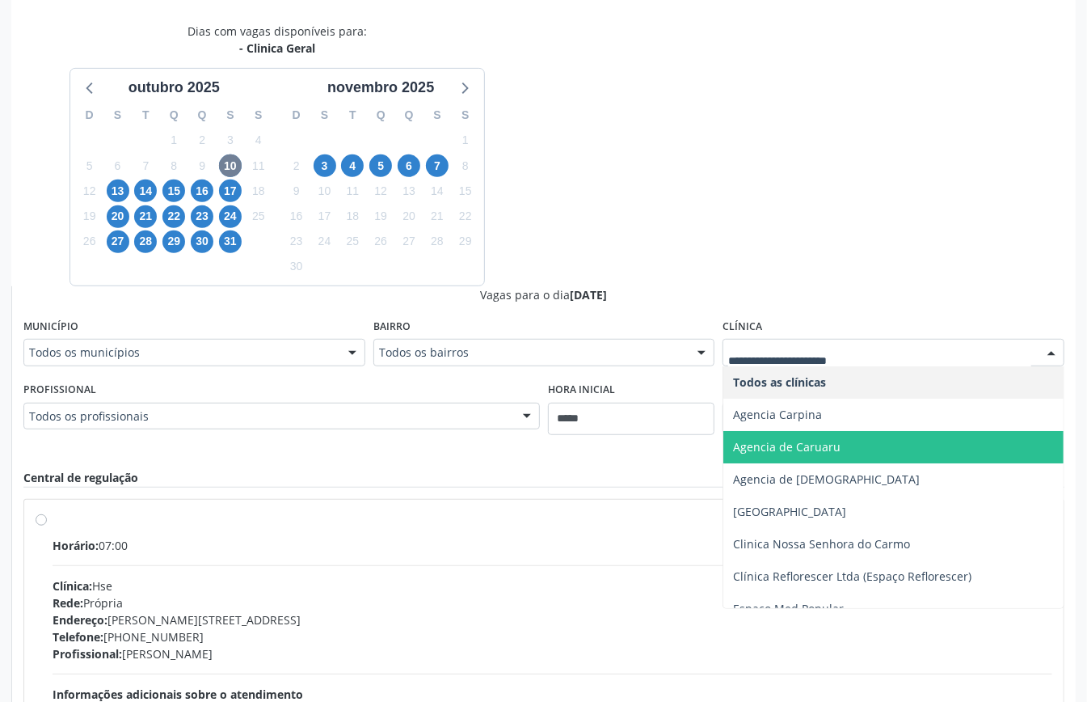
click at [864, 450] on span "Agencia de Caruaru" at bounding box center [893, 447] width 340 height 32
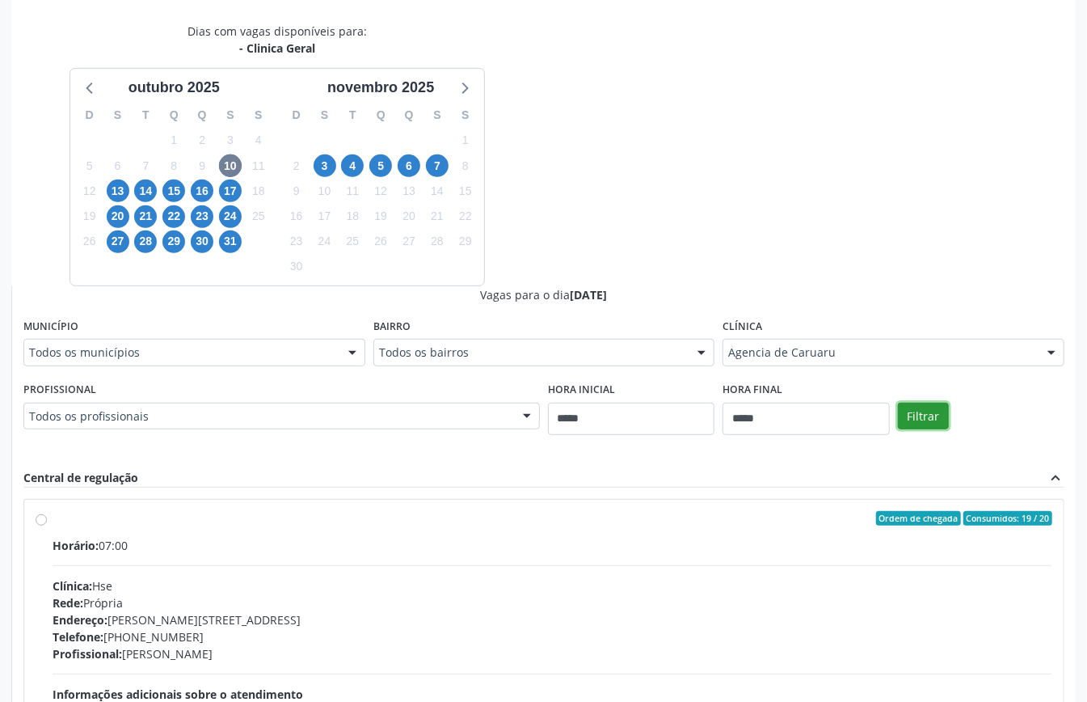
click at [925, 423] on button "Filtrar" at bounding box center [923, 415] width 51 height 27
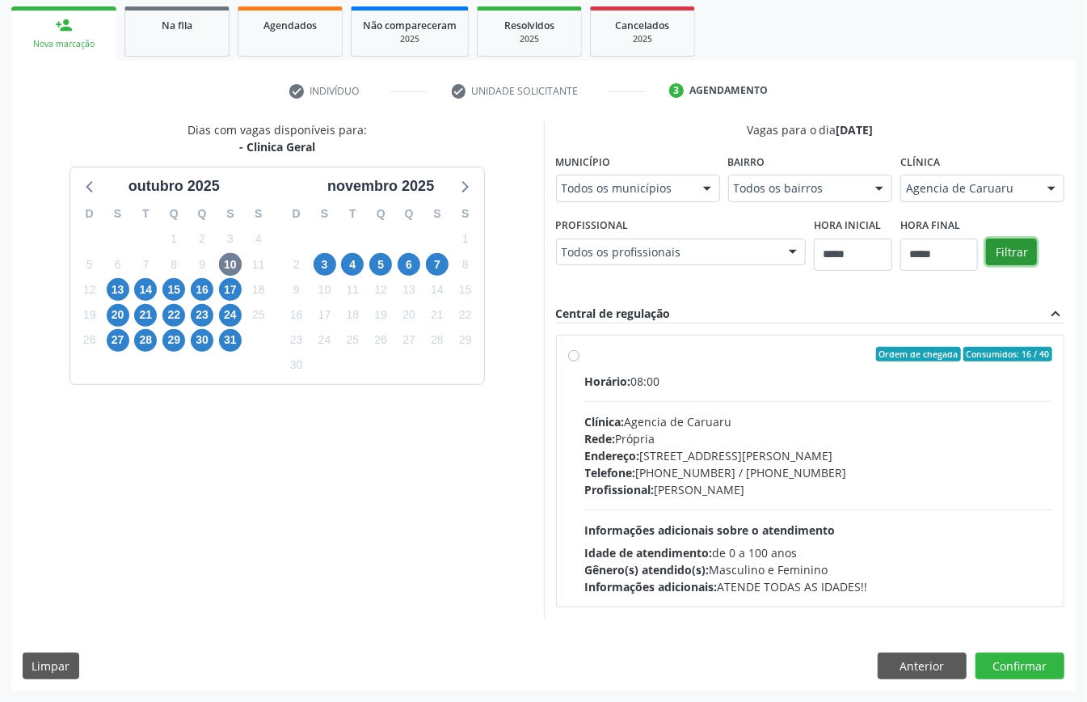
scroll to position [238, 0]
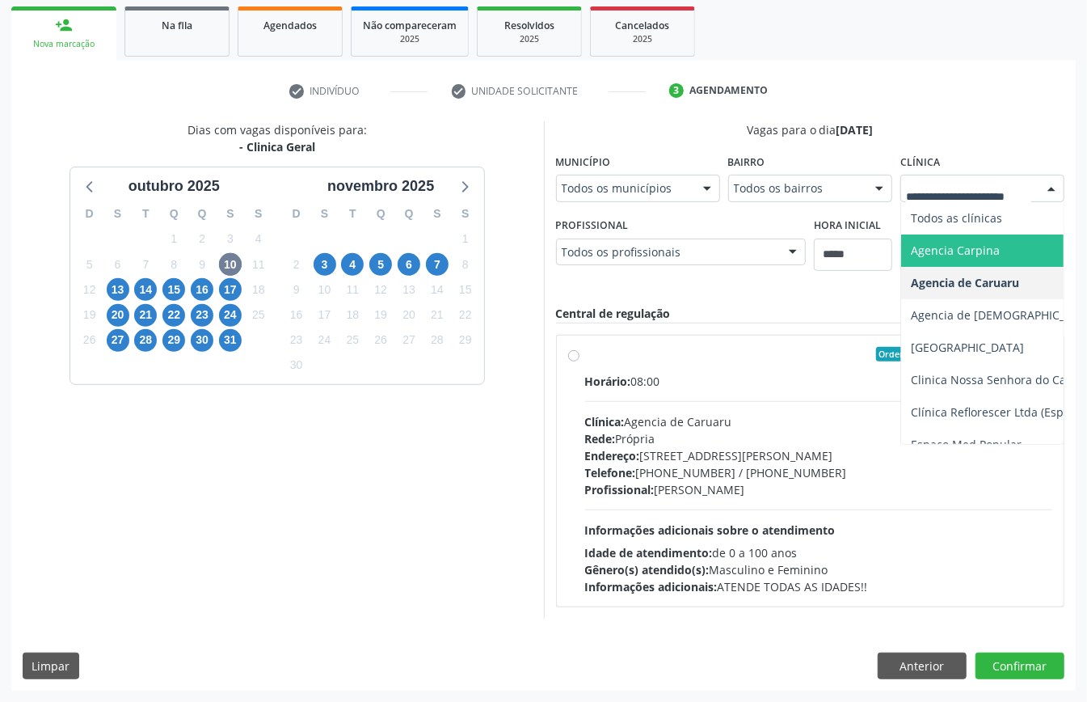
click at [946, 195] on div at bounding box center [982, 188] width 164 height 27
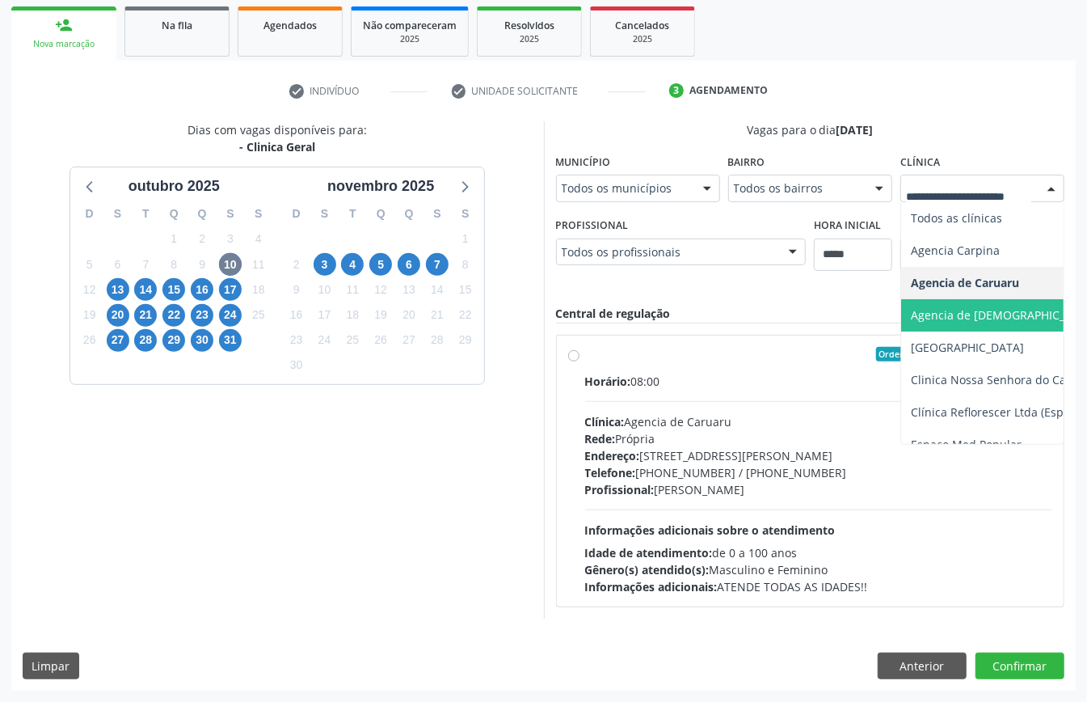
scroll to position [65, 0]
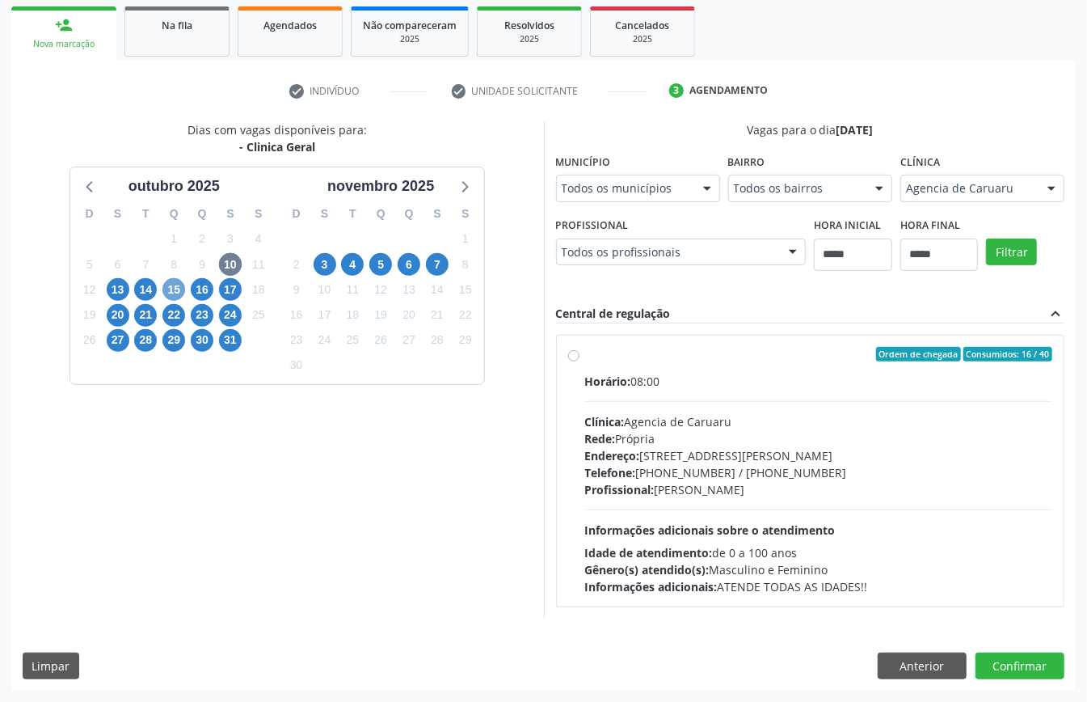
click at [182, 288] on span "15" at bounding box center [173, 289] width 23 height 23
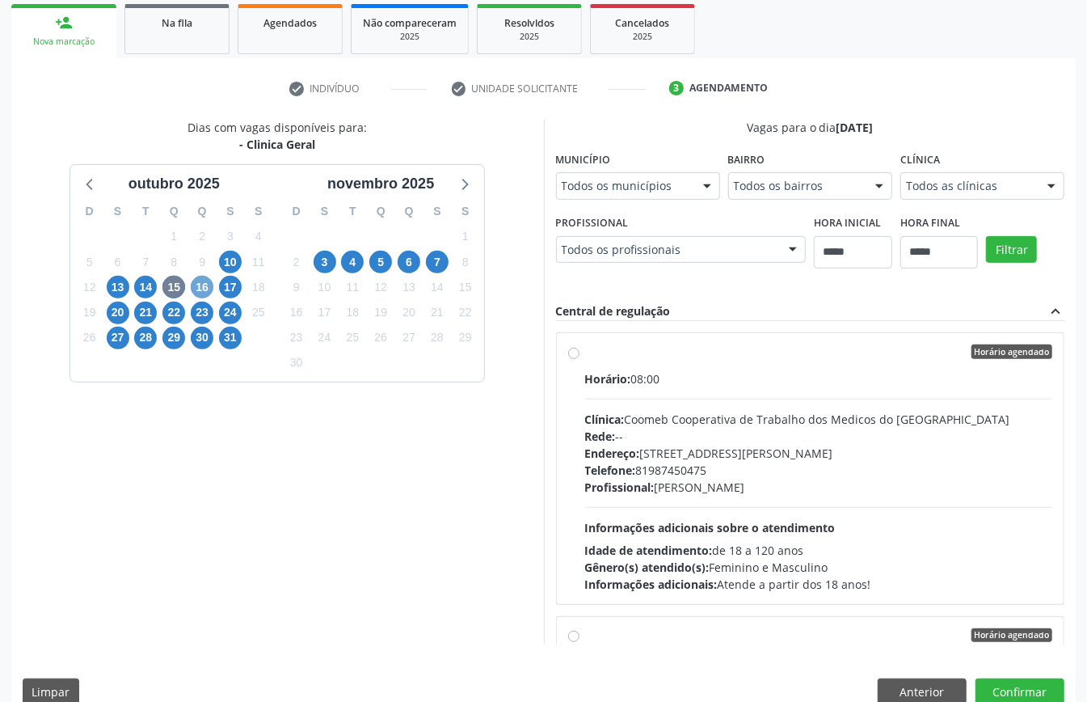
click at [194, 288] on span "16" at bounding box center [202, 287] width 23 height 23
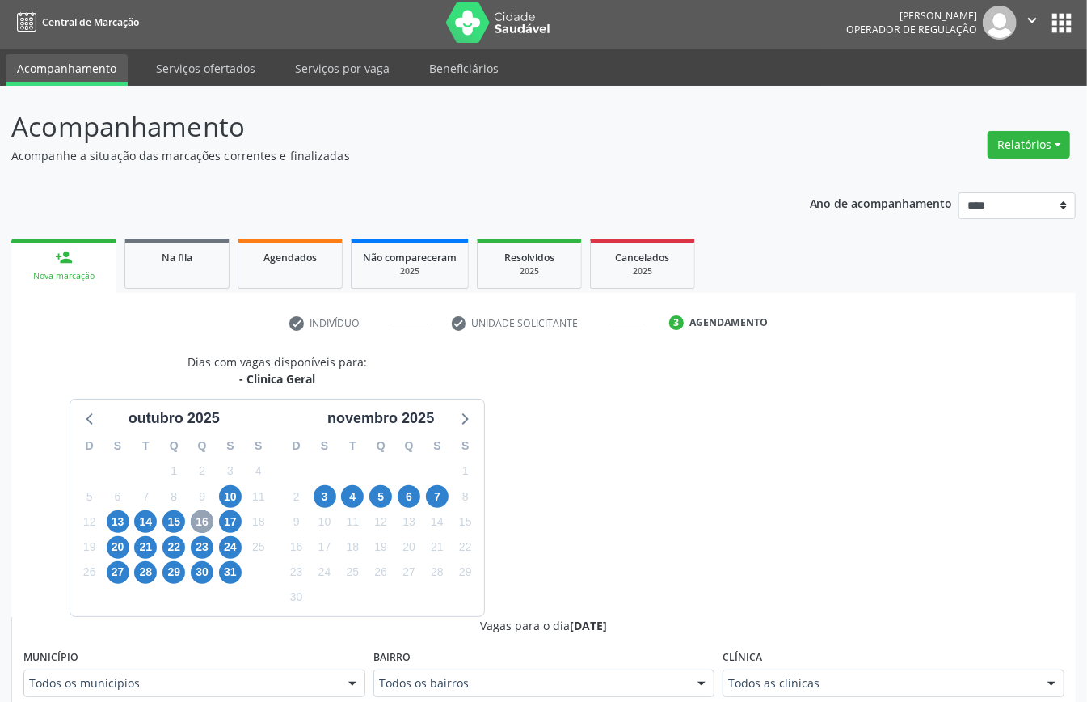
scroll to position [238, 0]
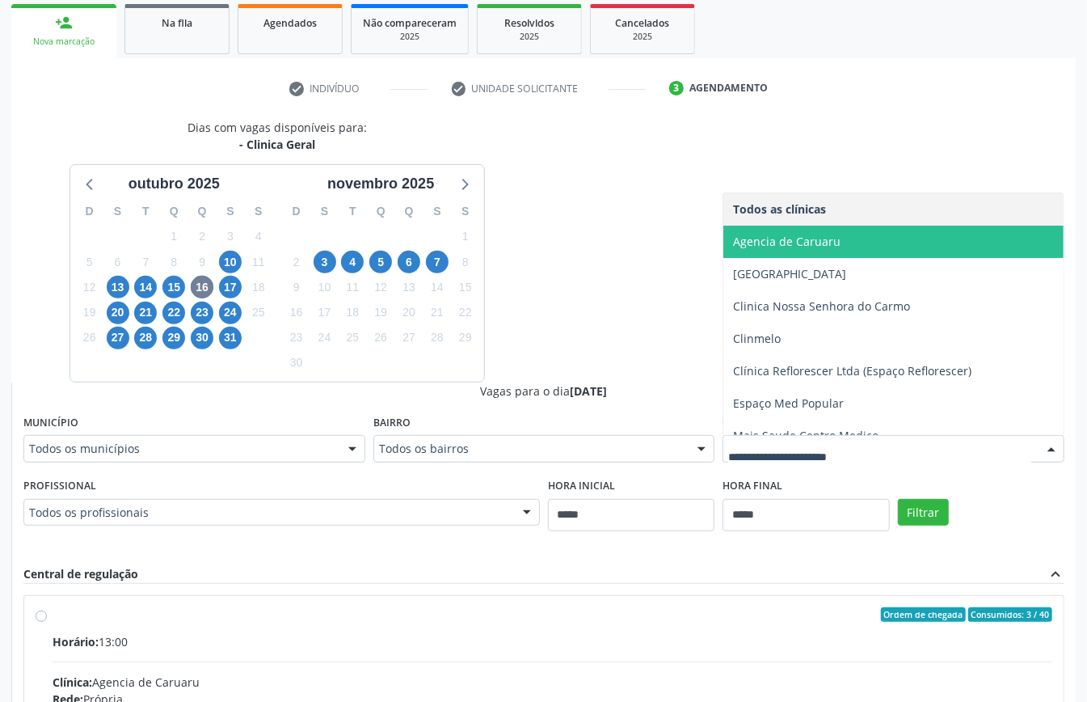
click at [800, 243] on span "Agencia de Caruaru" at bounding box center [786, 241] width 107 height 15
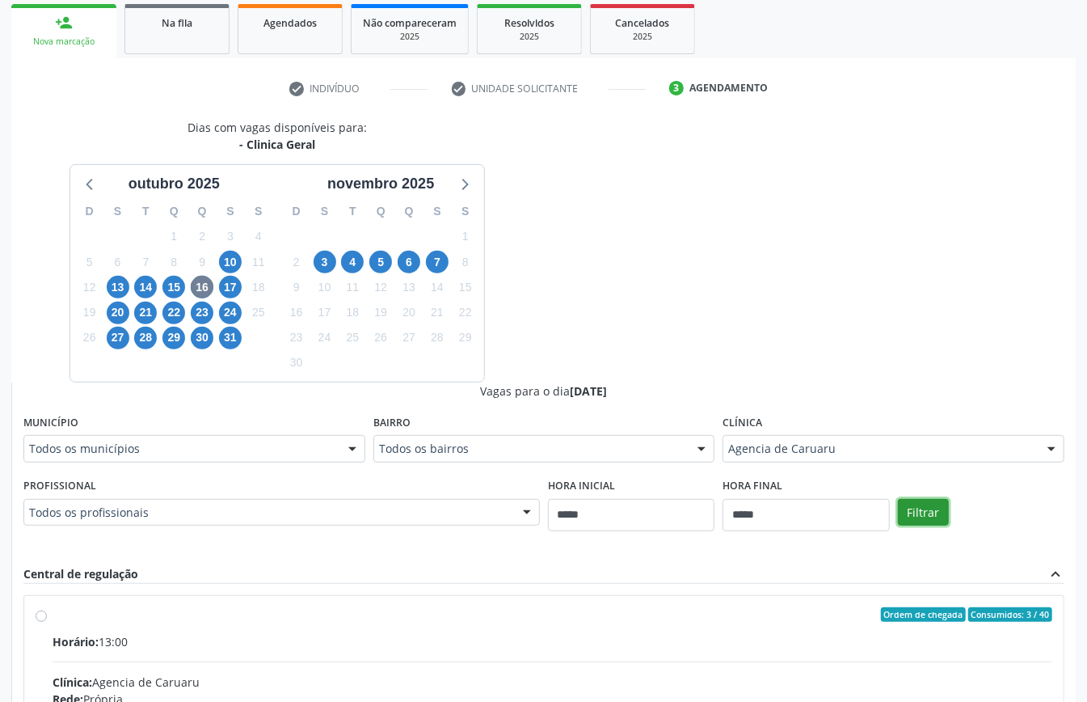
click at [932, 511] on button "Filtrar" at bounding box center [923, 512] width 51 height 27
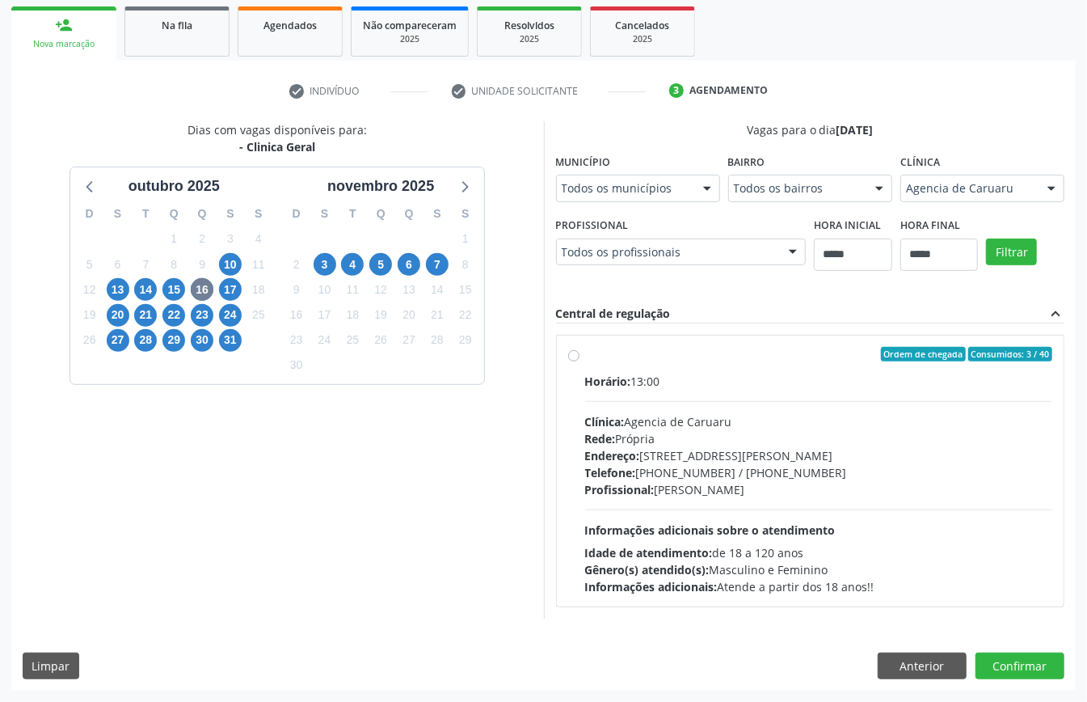
click at [706, 450] on div "Endereço: Rua João Colin, nº 275, Indianapolis, Caruaru - PE" at bounding box center [819, 455] width 468 height 17
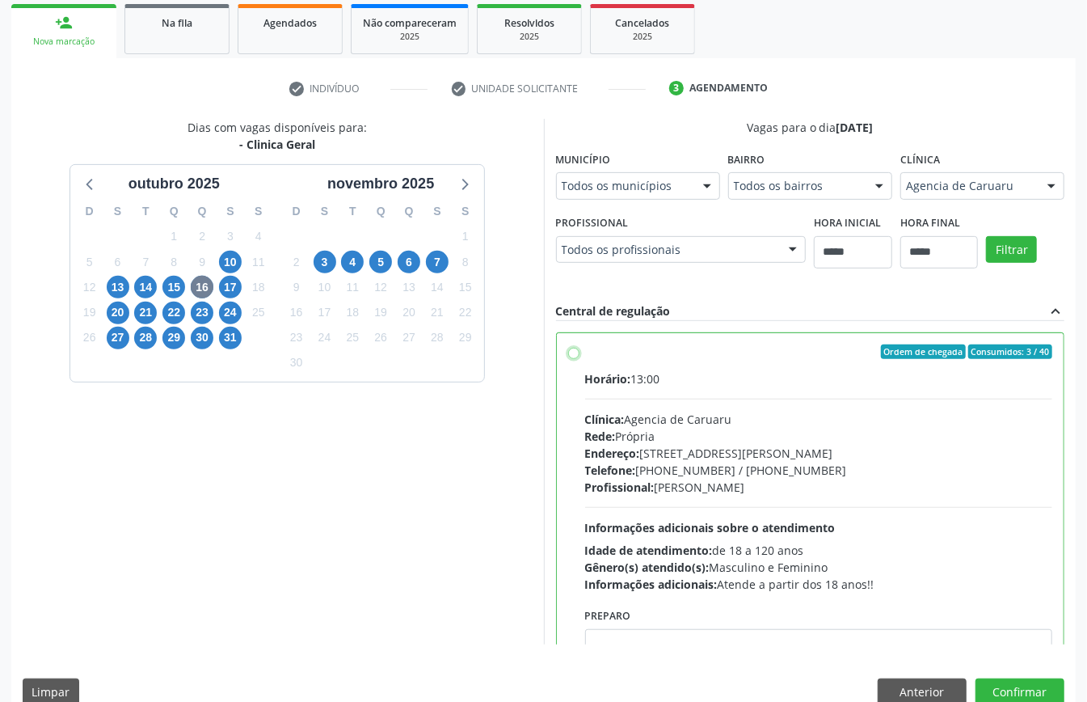
scroll to position [82, 0]
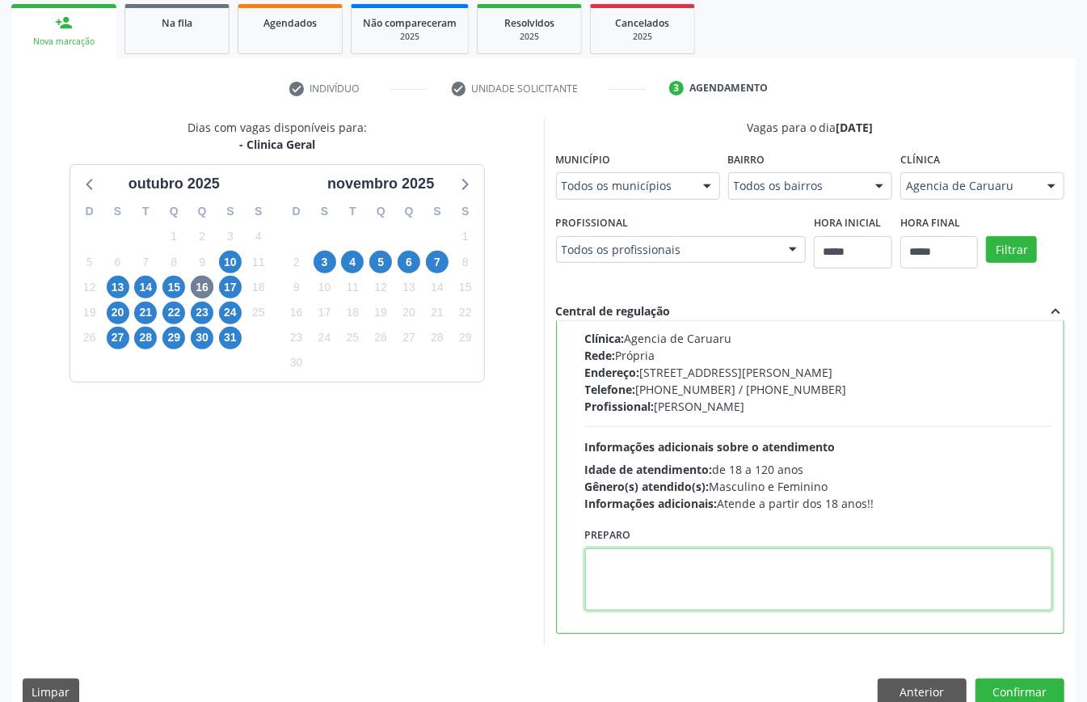
paste textarea "**********"
type textarea "**********"
drag, startPoint x: 693, startPoint y: 567, endPoint x: 370, endPoint y: 582, distance: 323.6
click at [370, 582] on div "Dias com vagas disponíveis para: - Clinica Geral outubro 2025 D S T Q Q S S 28 …" at bounding box center [543, 381] width 1064 height 525
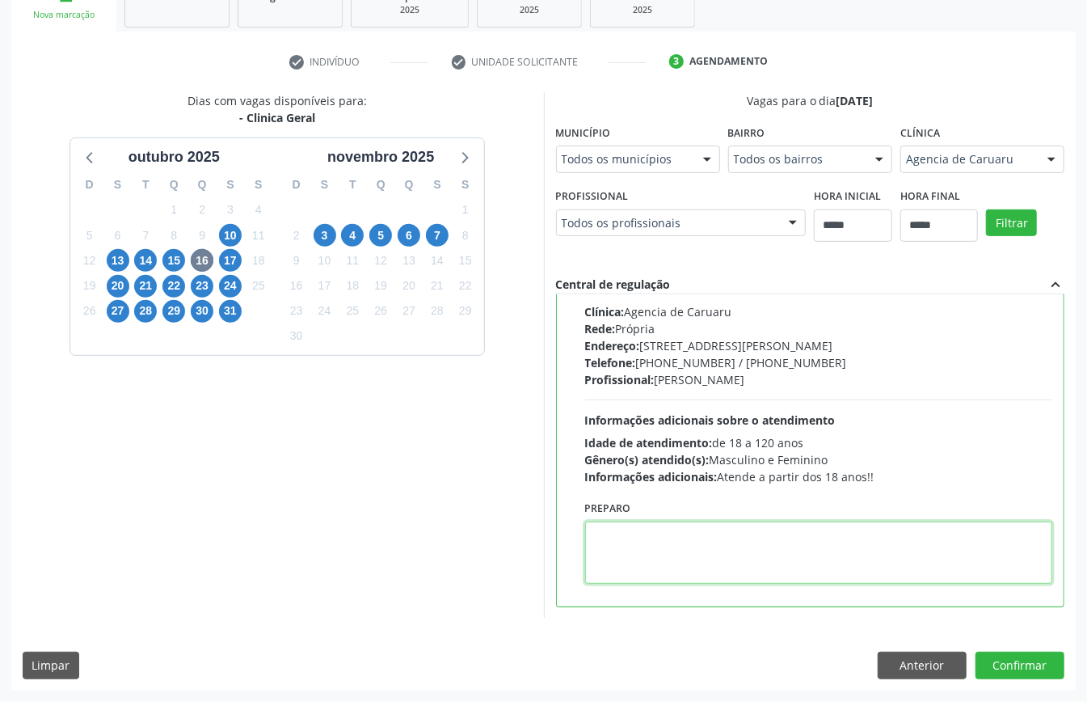
paste textarea "**********"
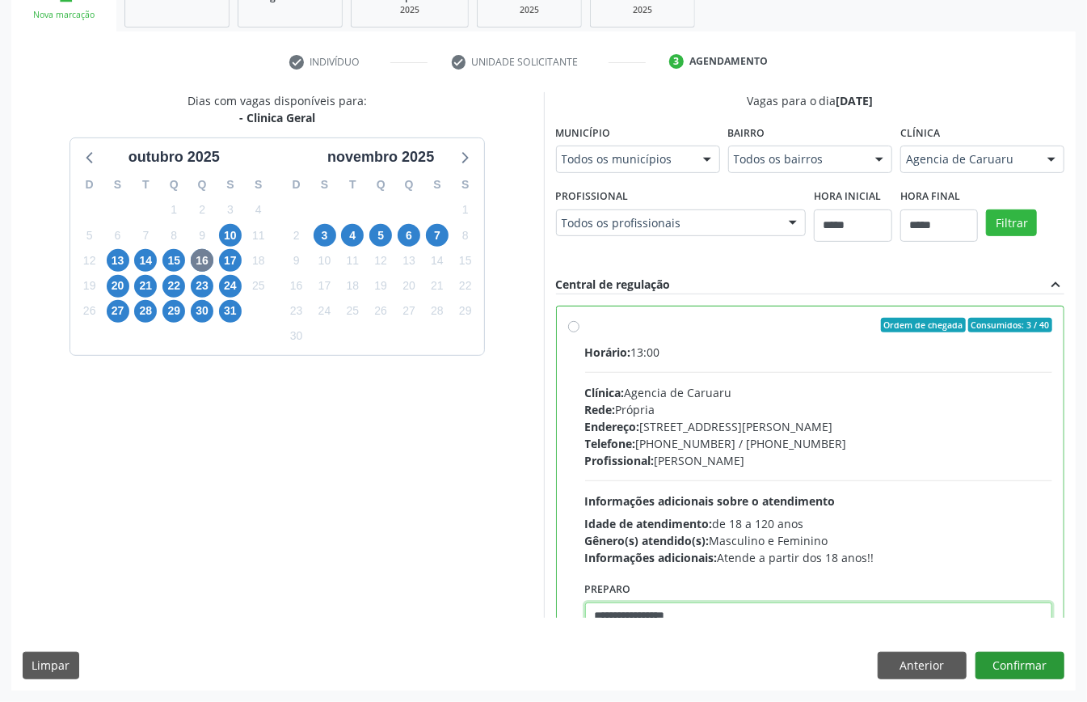
type textarea "**********"
click at [1022, 677] on button "Confirmar" at bounding box center [1019, 664] width 89 height 27
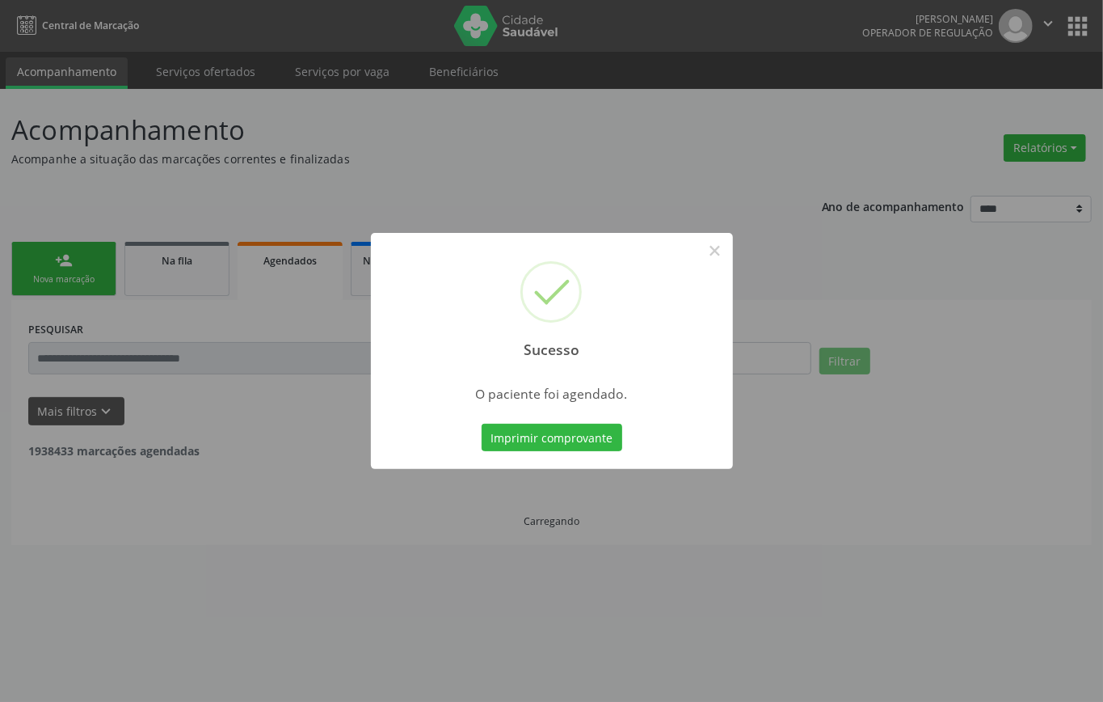
click at [585, 421] on div "Imprimir comprovante Cancel" at bounding box center [552, 437] width 148 height 34
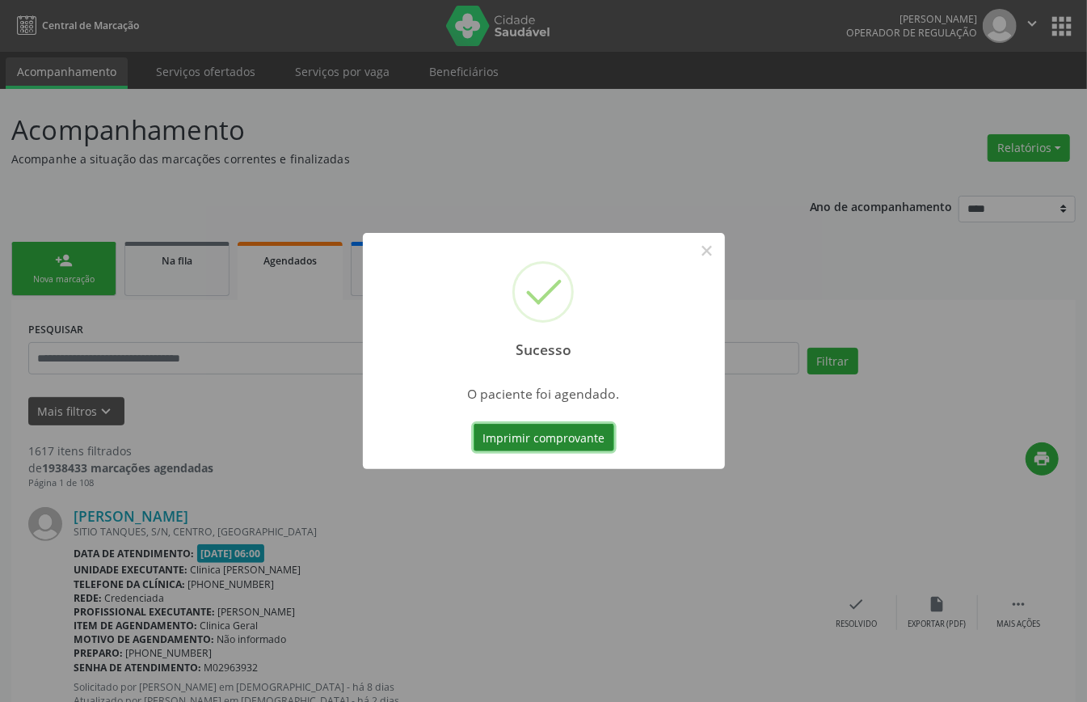
click at [575, 430] on button "Imprimir comprovante" at bounding box center [544, 436] width 141 height 27
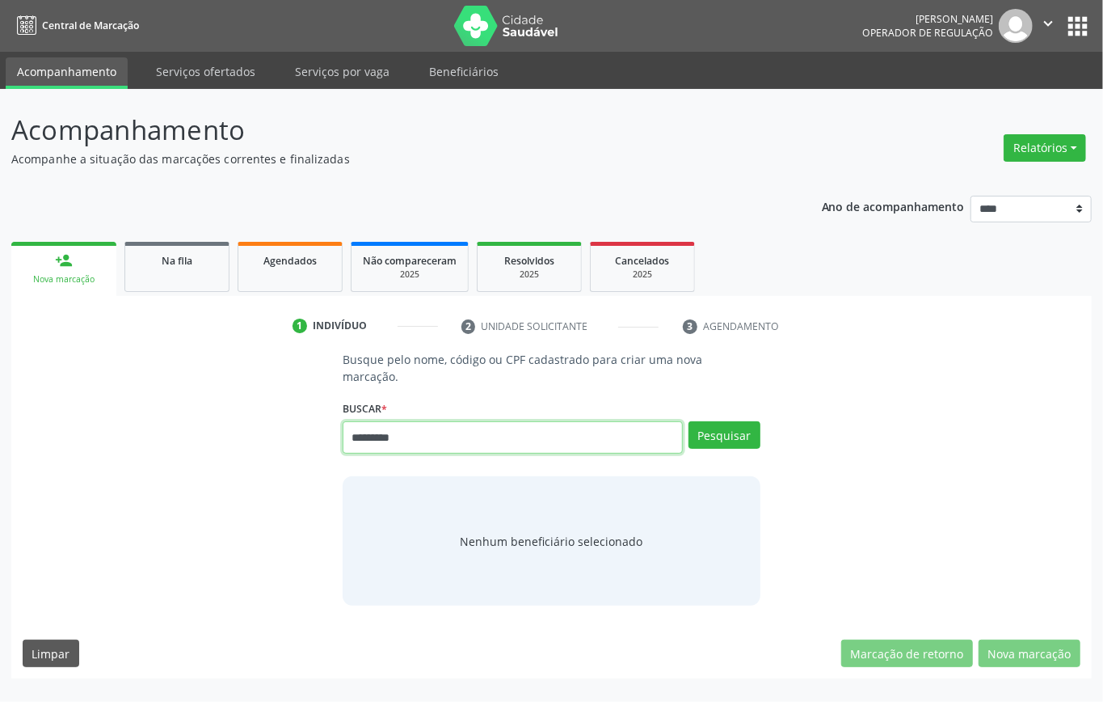
type input "*********"
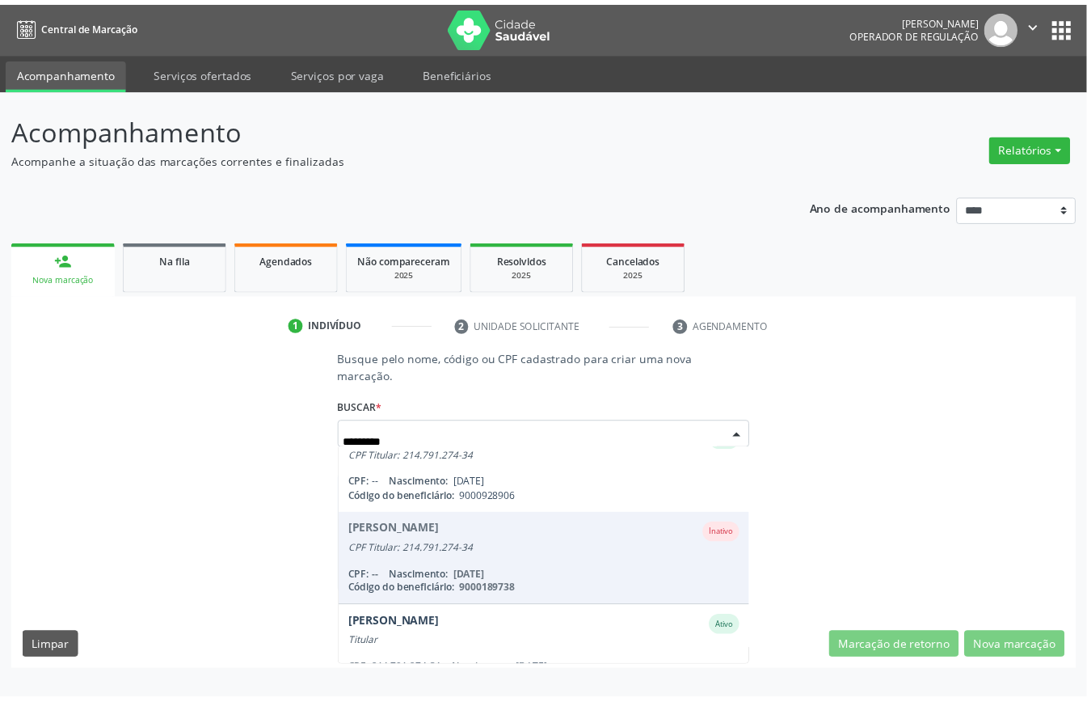
scroll to position [244, 0]
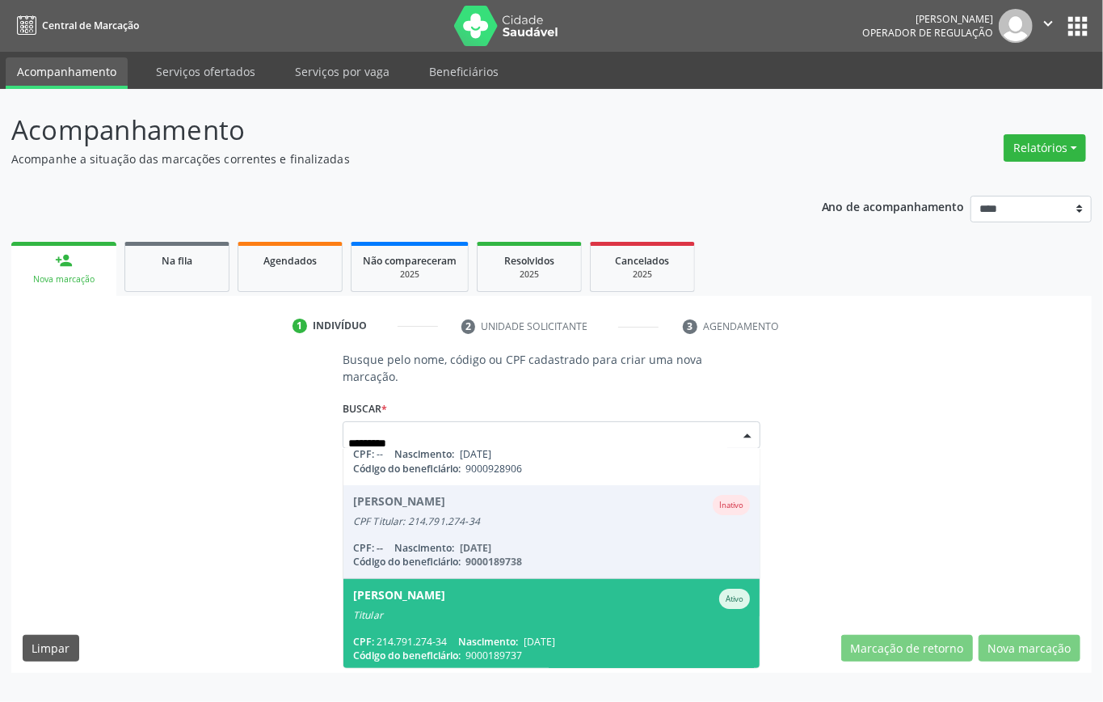
drag, startPoint x: 490, startPoint y: 598, endPoint x: 492, endPoint y: 611, distance: 13.2
click at [492, 611] on div "[PERSON_NAME] Junior Ativo Titular" at bounding box center [551, 604] width 397 height 33
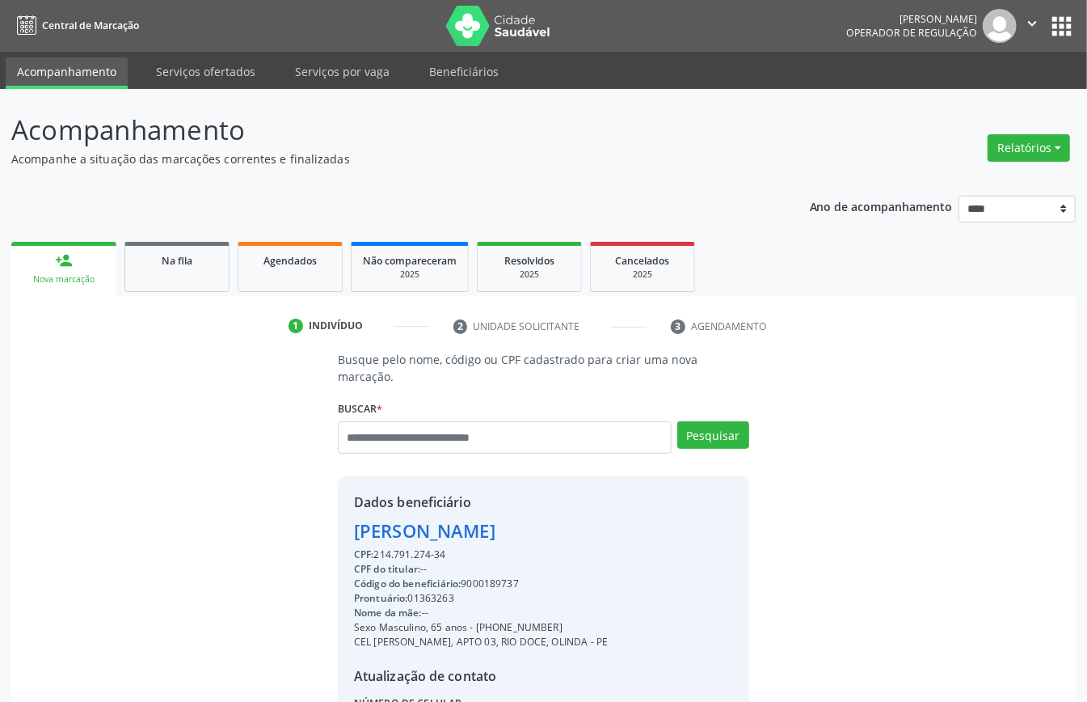
scroll to position [170, 0]
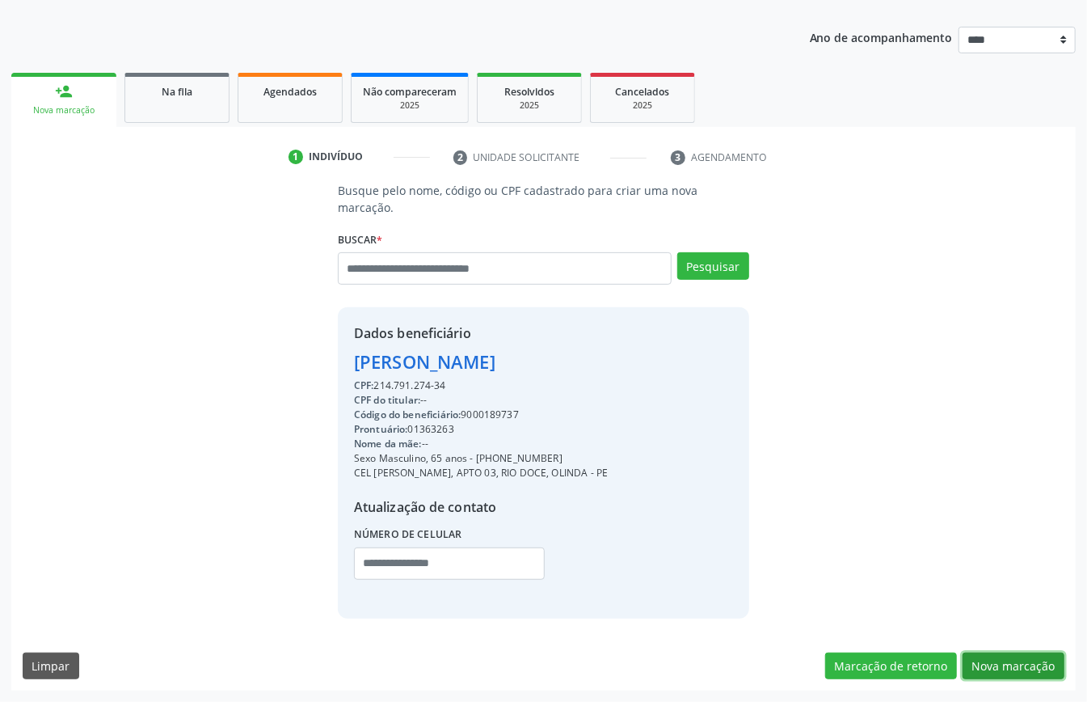
click at [1015, 653] on button "Nova marcação" at bounding box center [1014, 665] width 102 height 27
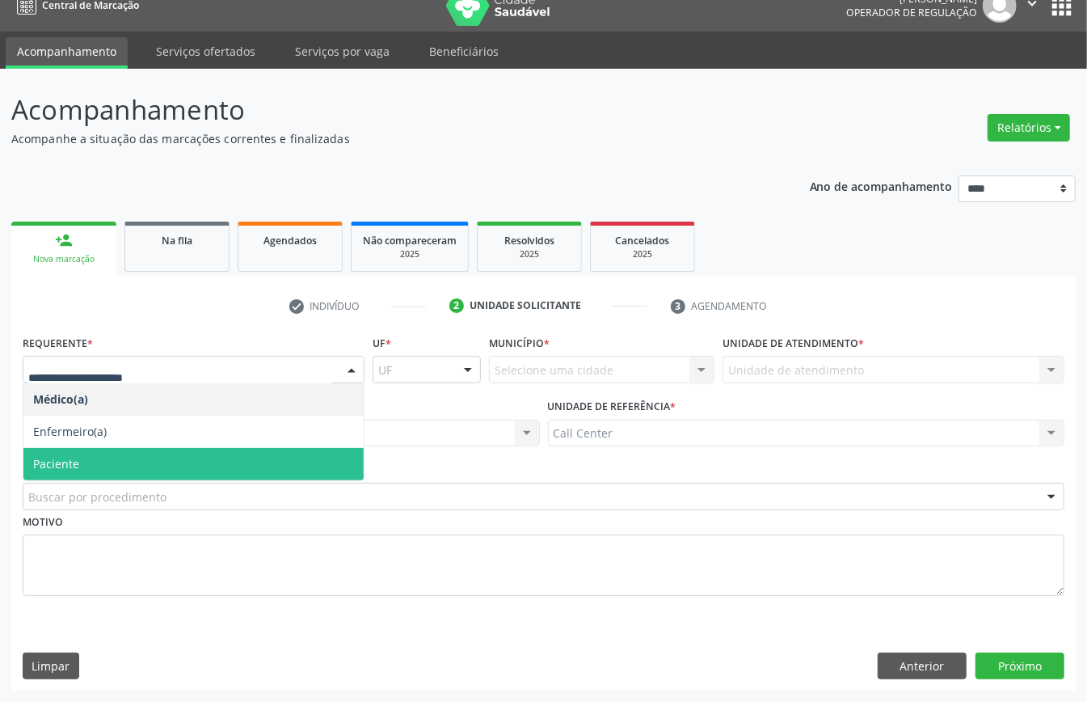
drag, startPoint x: 104, startPoint y: 454, endPoint x: 120, endPoint y: 473, distance: 24.6
click at [105, 454] on span "Paciente" at bounding box center [193, 464] width 340 height 32
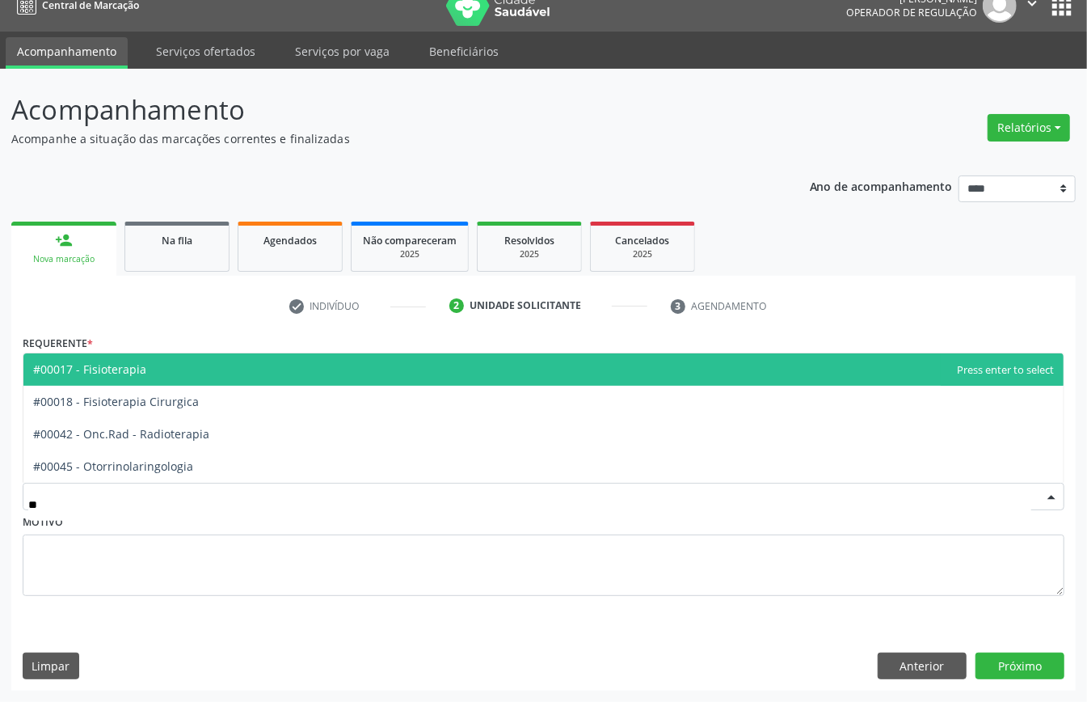
type input "***"
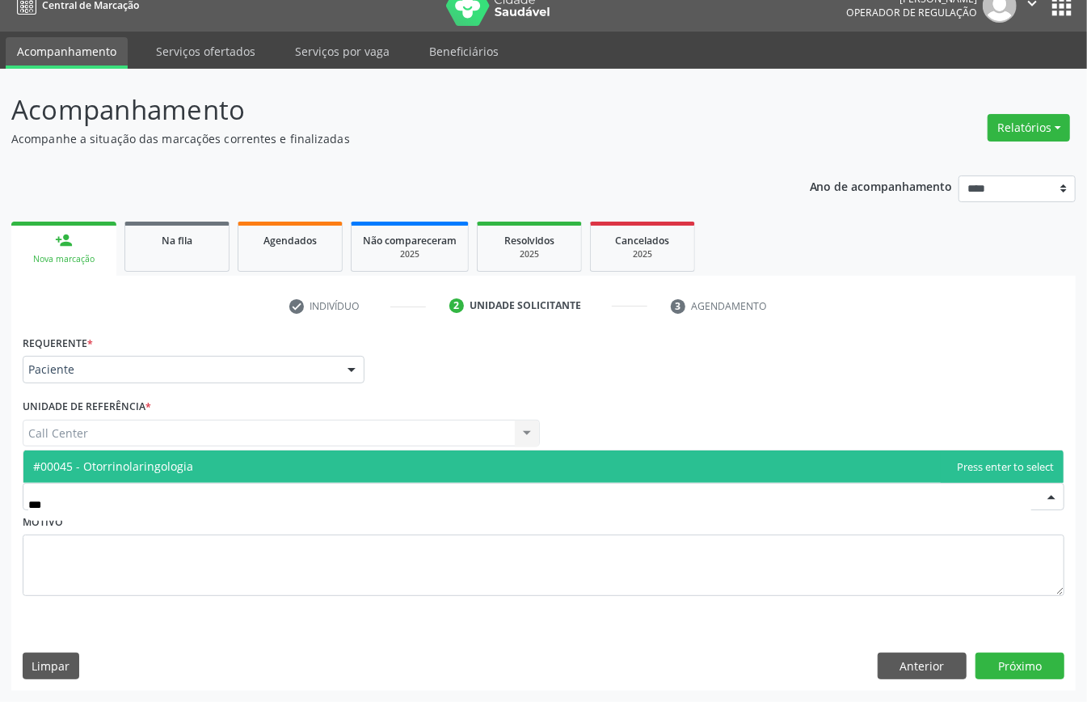
click at [309, 462] on span "#00045 - Otorrinolaringologia" at bounding box center [543, 466] width 1040 height 32
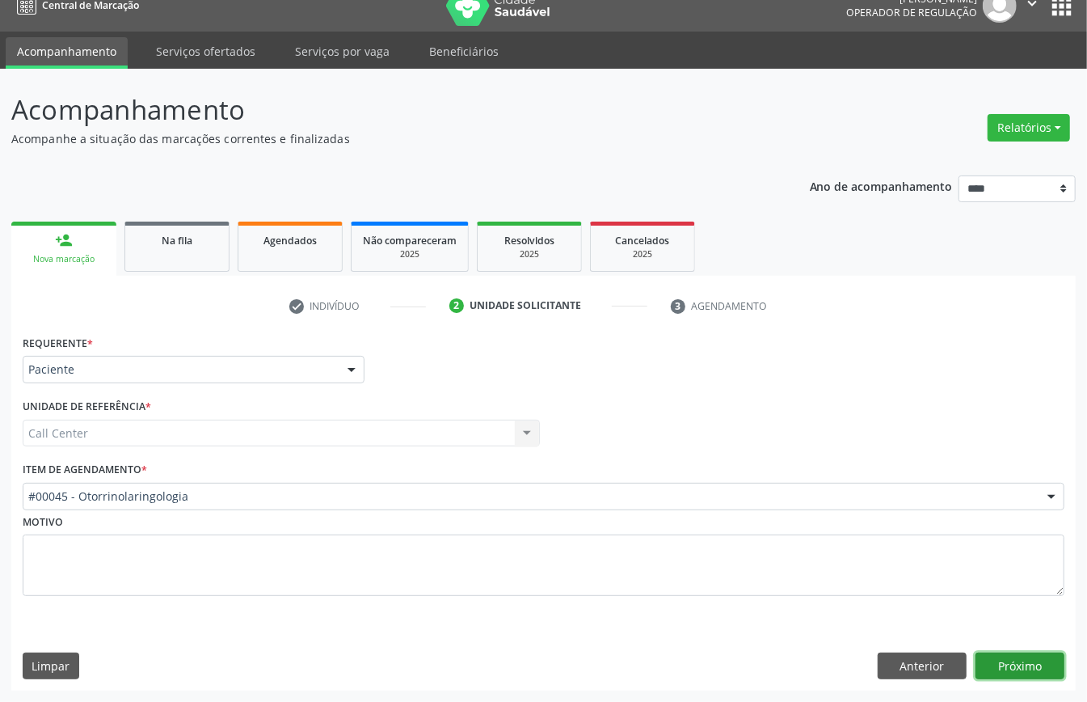
click at [1000, 652] on button "Próximo" at bounding box center [1019, 665] width 89 height 27
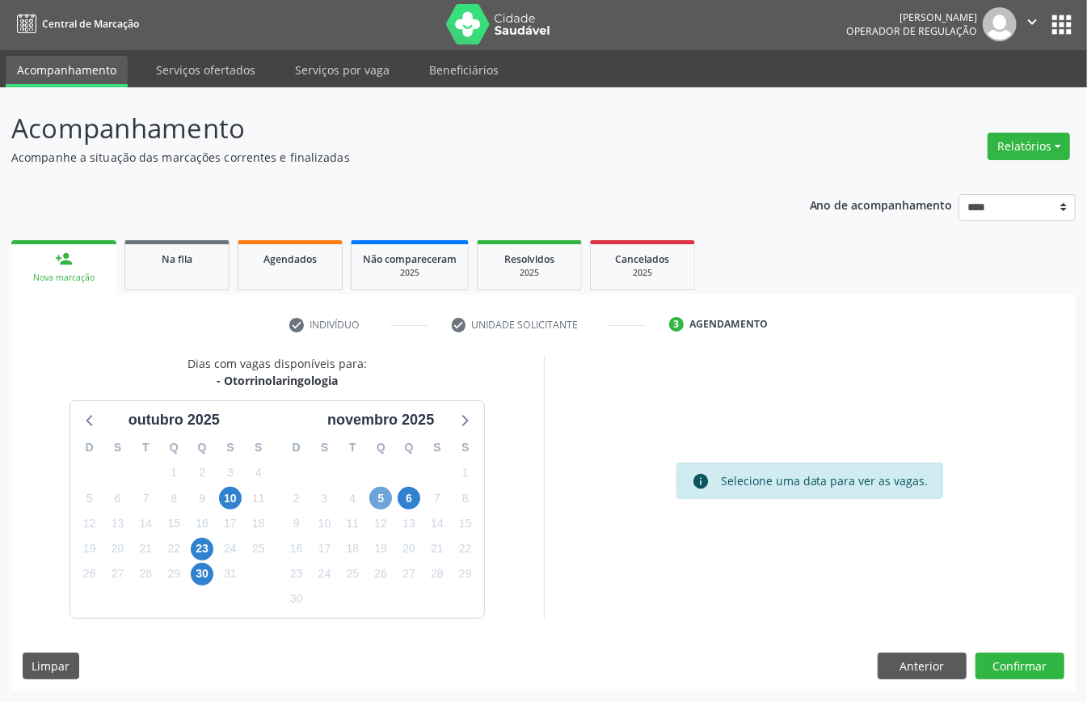
click at [380, 492] on span "5" at bounding box center [380, 498] width 23 height 23
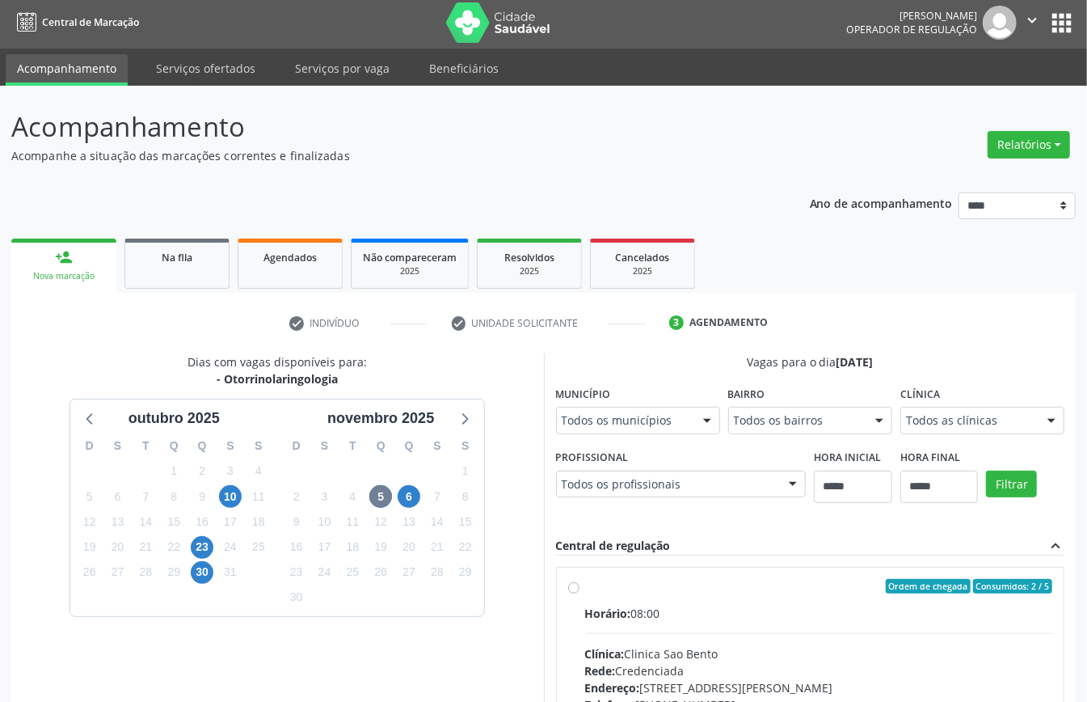
click at [619, 614] on span "Horário:" at bounding box center [608, 612] width 46 height 15
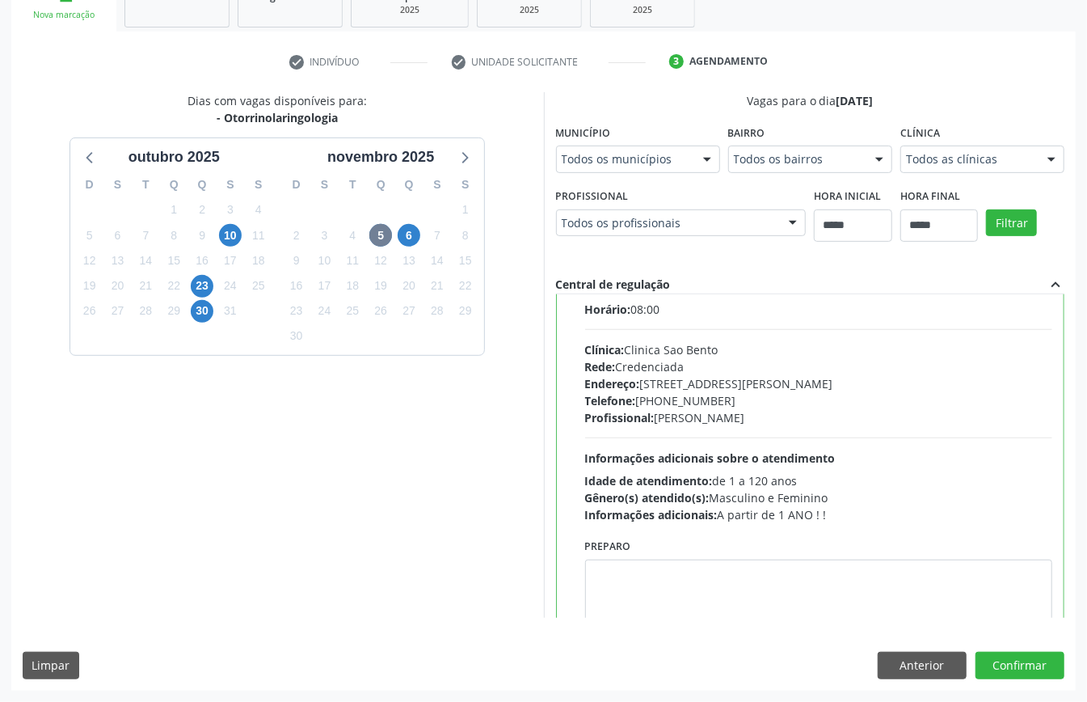
scroll to position [150, 0]
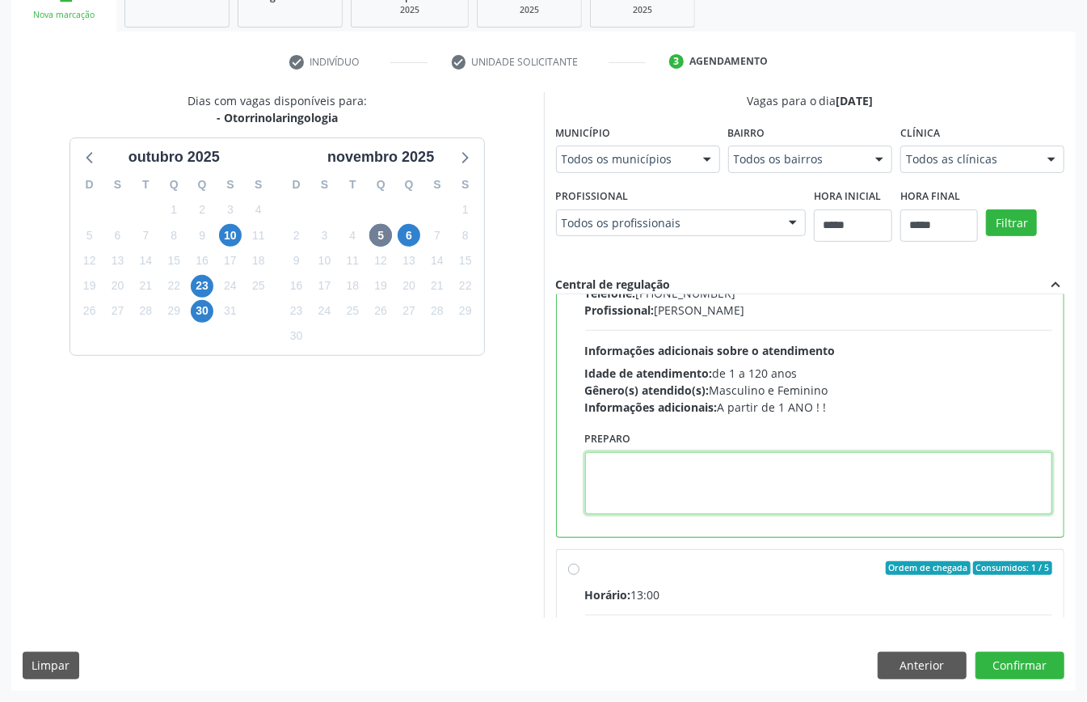
paste textarea "**********"
type textarea "**********"
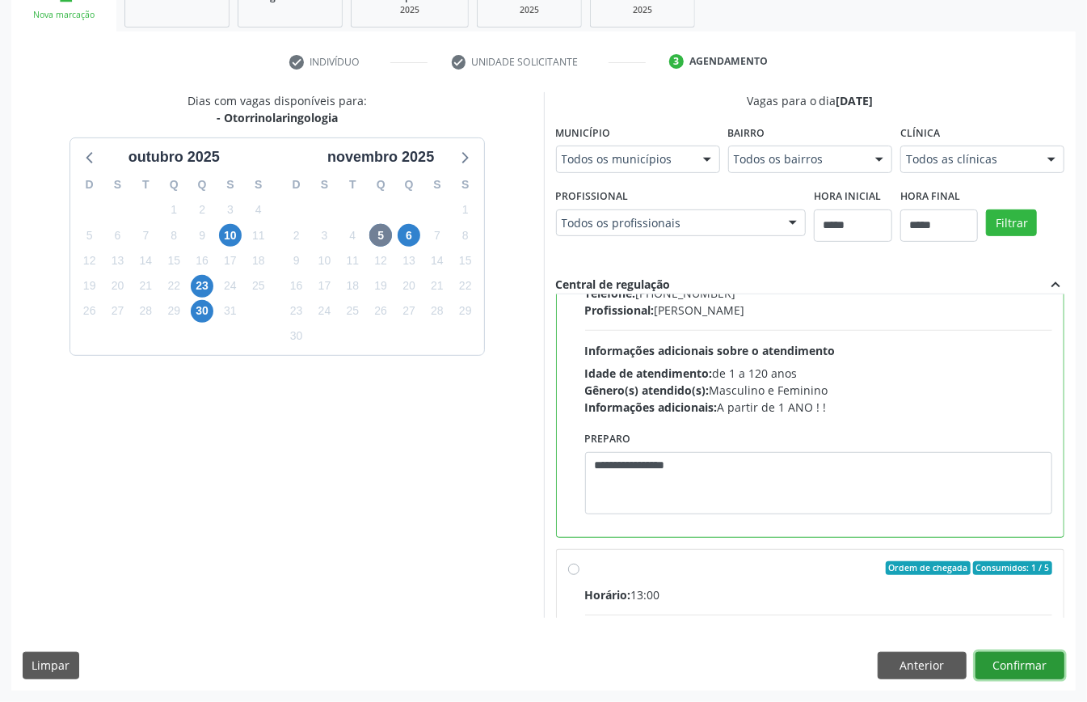
click at [1028, 664] on button "Confirmar" at bounding box center [1019, 664] width 89 height 27
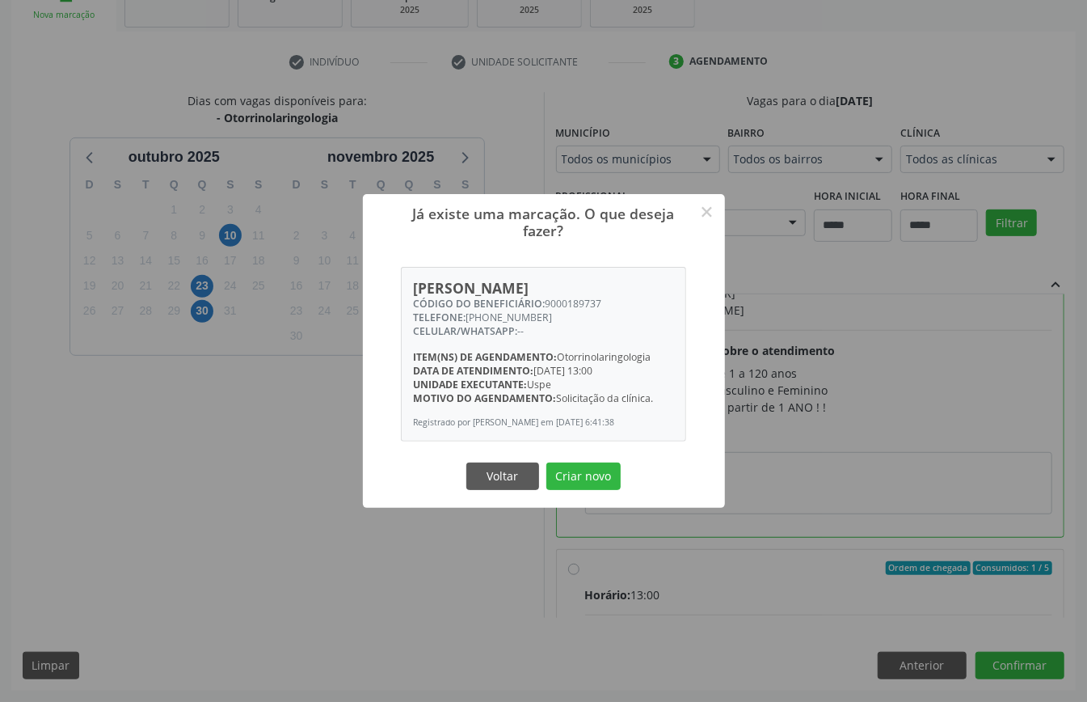
scroll to position [157, 0]
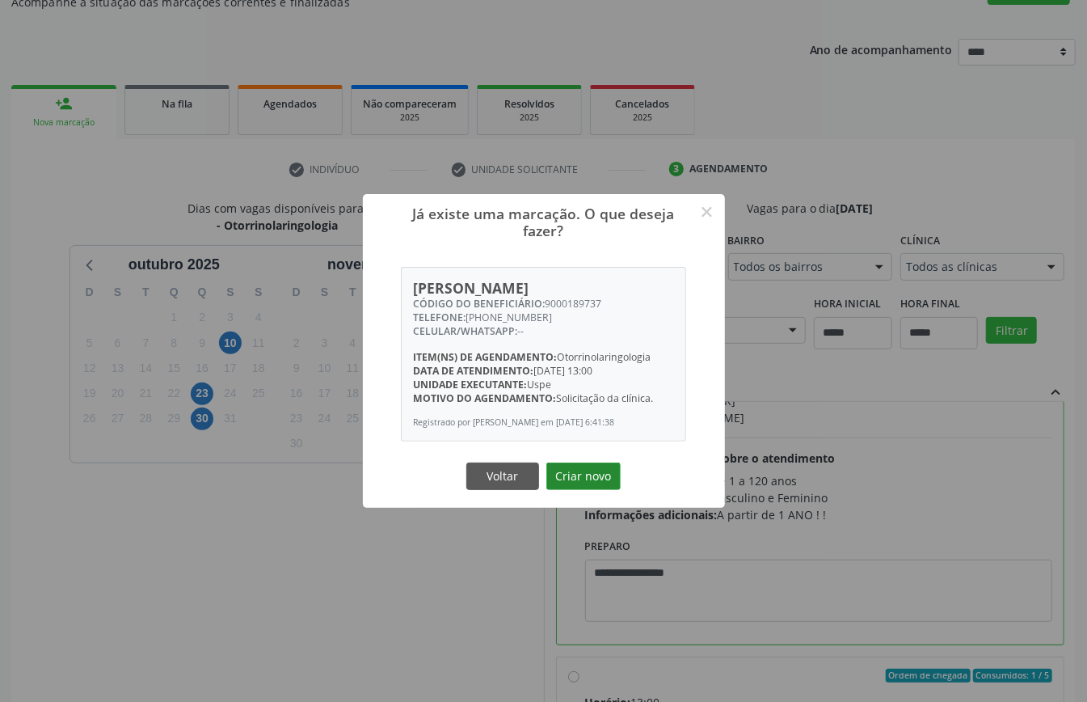
click at [583, 485] on button "Criar novo" at bounding box center [583, 475] width 74 height 27
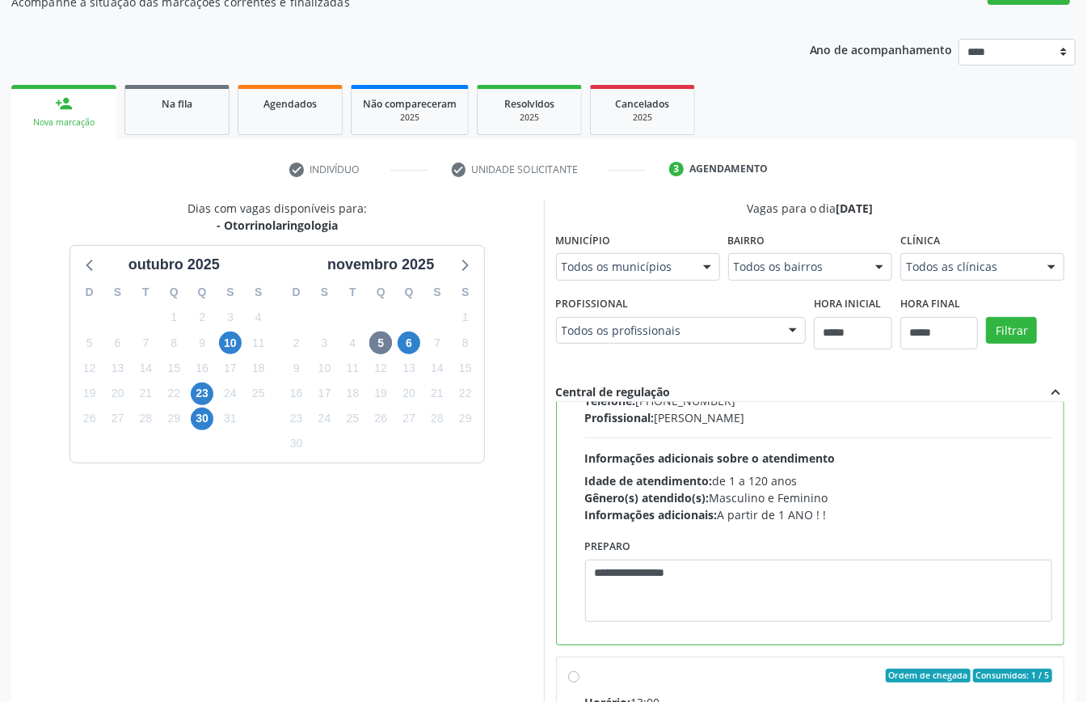
scroll to position [0, 0]
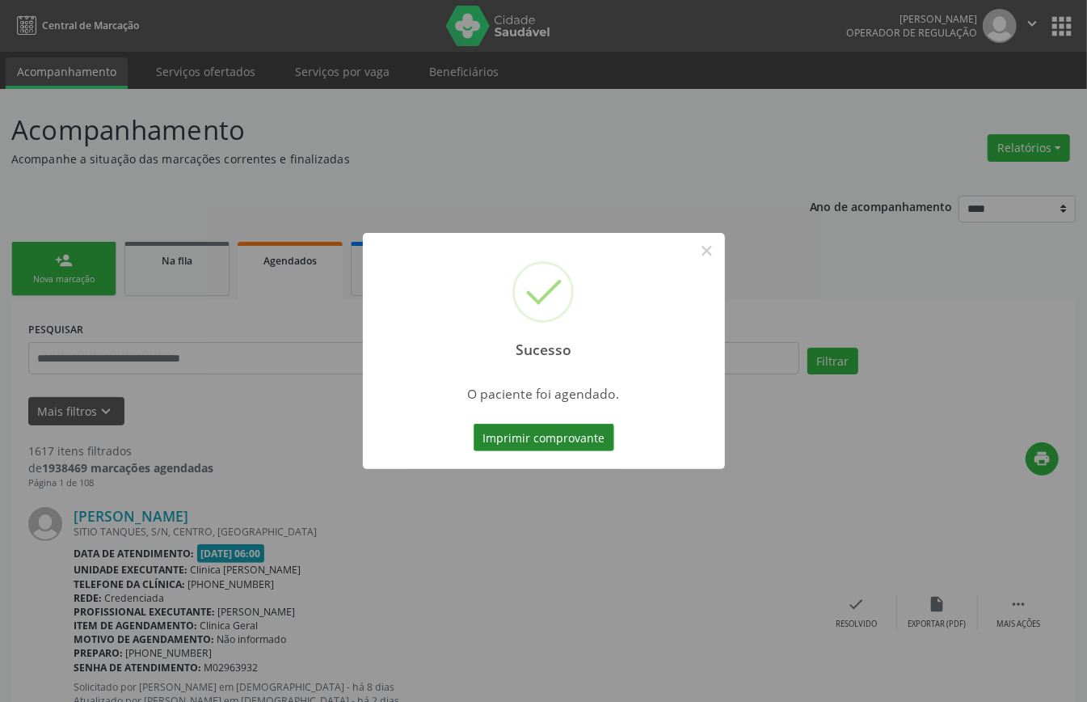
click at [537, 433] on button "Imprimir comprovante" at bounding box center [544, 436] width 141 height 27
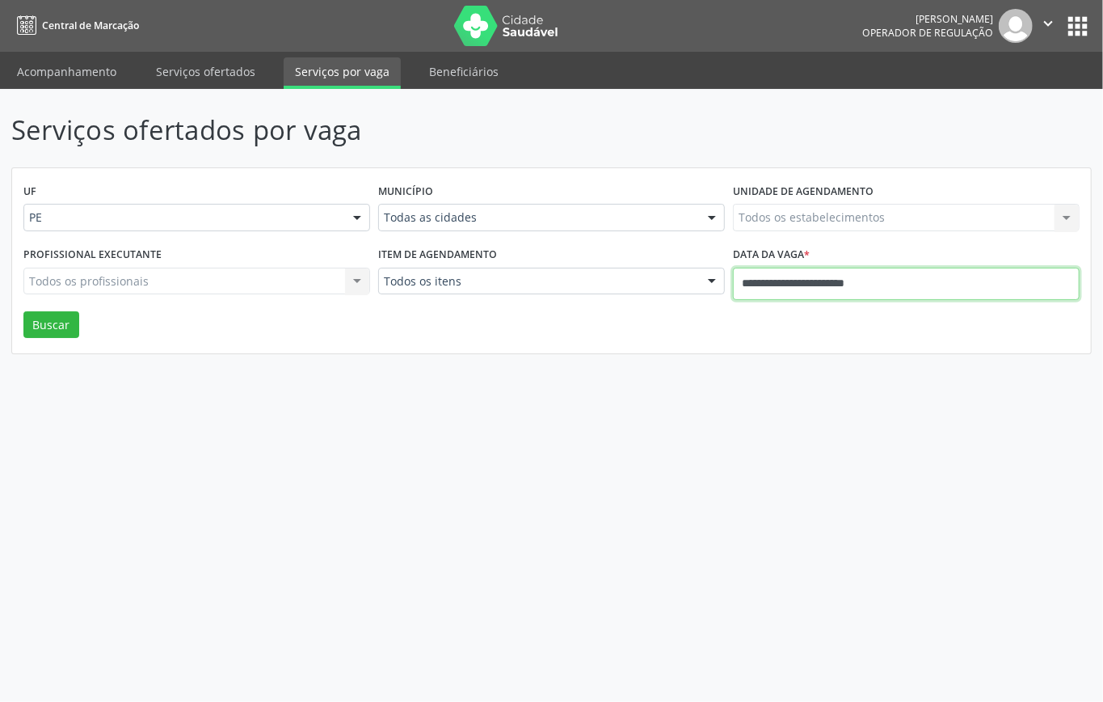
click at [878, 289] on input "**********" at bounding box center [906, 284] width 347 height 32
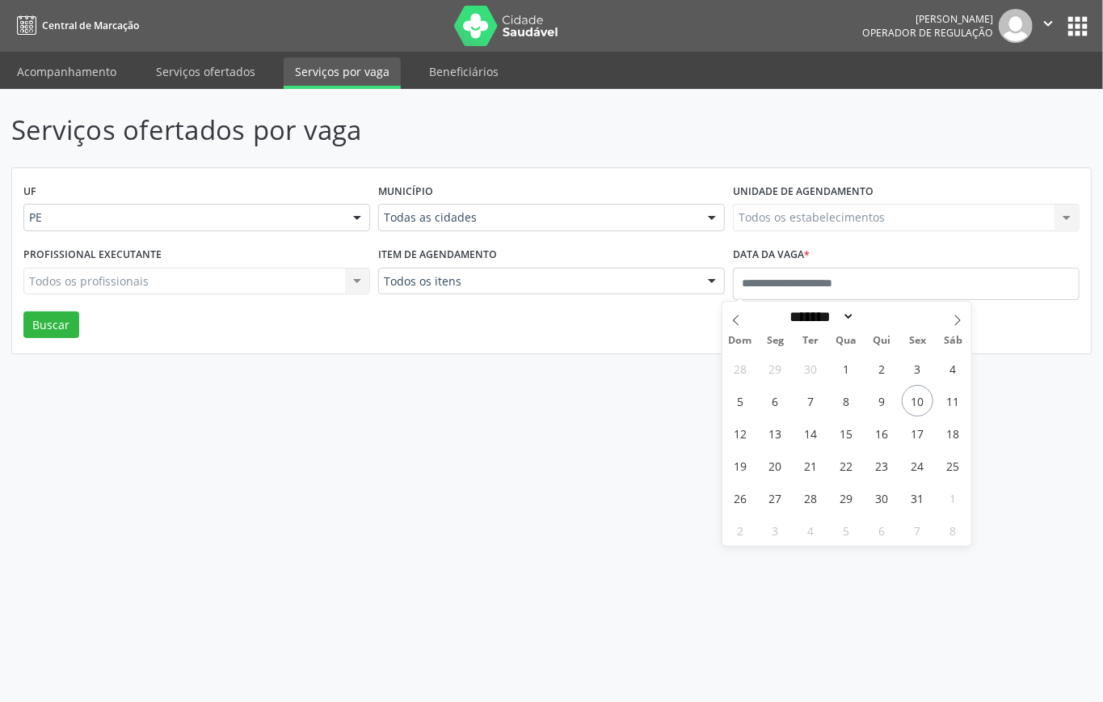
click at [624, 328] on div "UF PE PE Nenhum resultado encontrado para: " " Não há nenhuma opção para ser ex…" at bounding box center [551, 261] width 1079 height 186
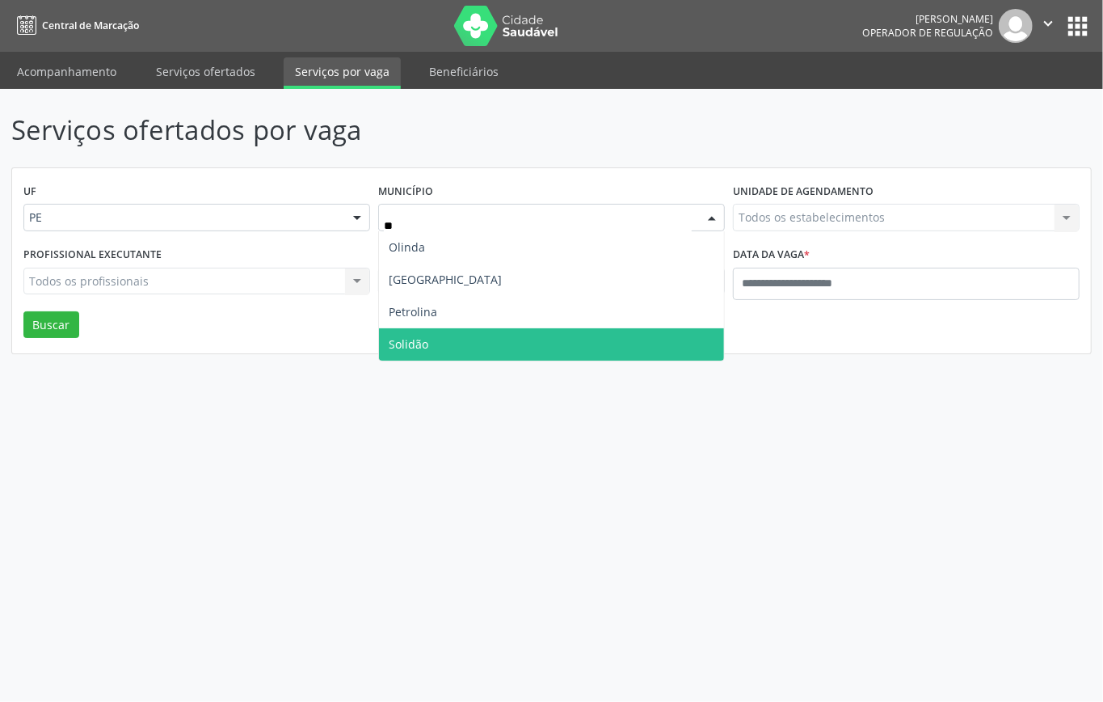
type input "***"
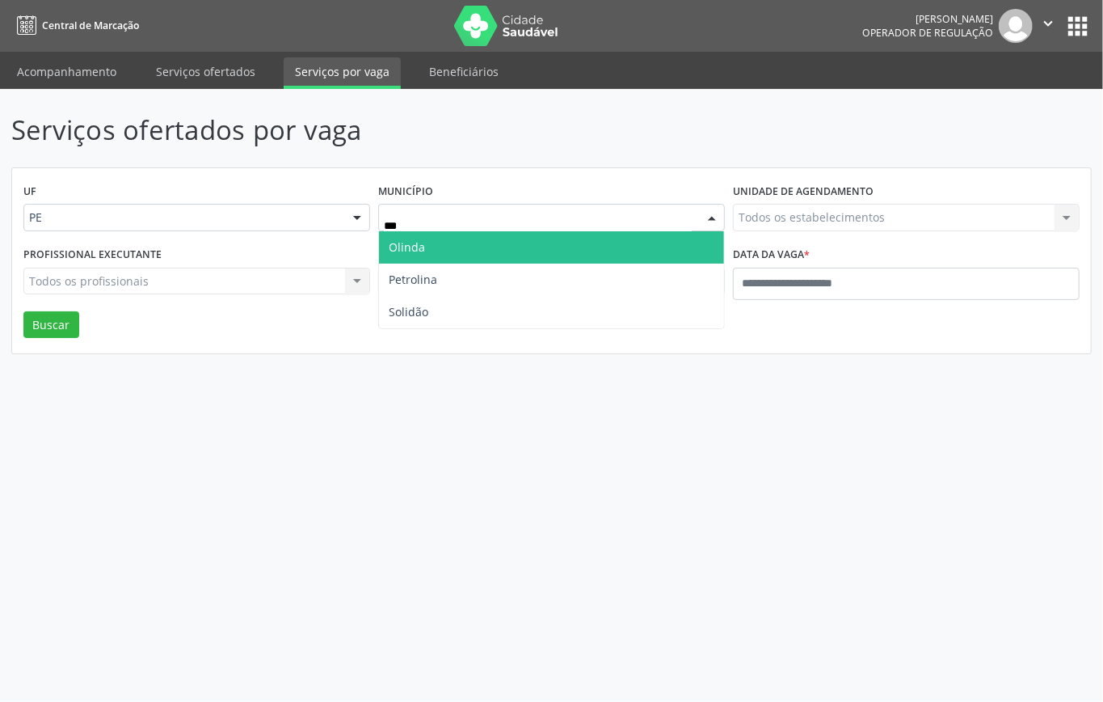
click at [436, 247] on span "Olinda" at bounding box center [551, 247] width 345 height 32
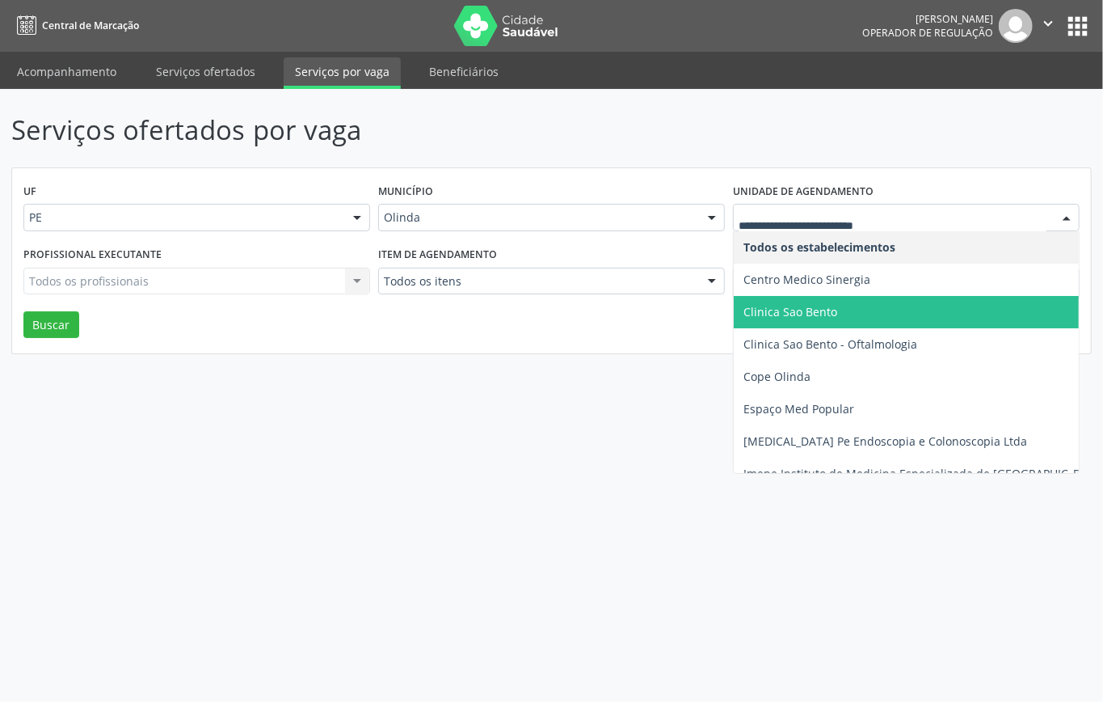
click at [832, 301] on span "Clinica Sao Bento" at bounding box center [925, 312] width 382 height 32
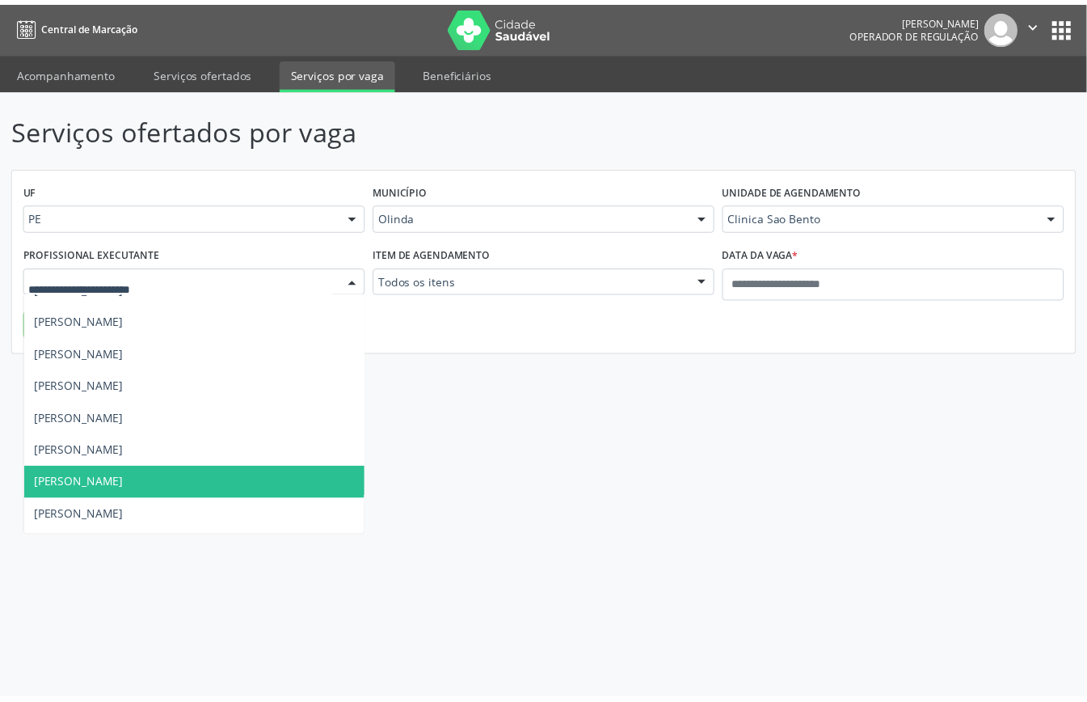
scroll to position [323, 0]
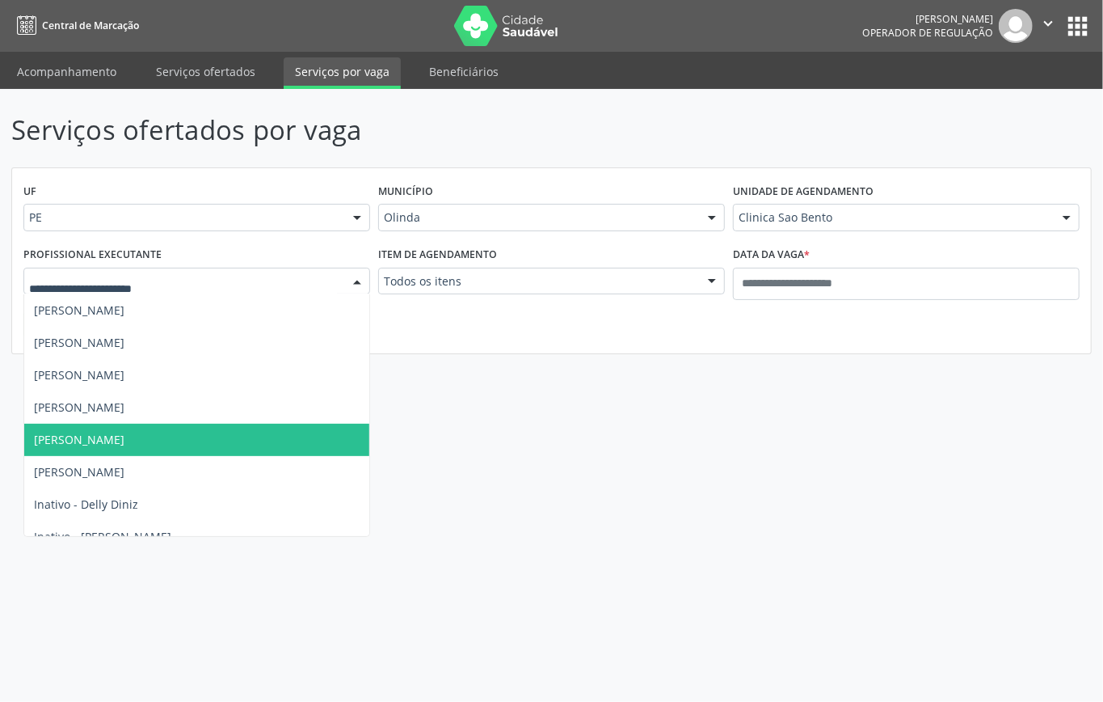
click at [124, 440] on span "[PERSON_NAME]" at bounding box center [79, 439] width 91 height 15
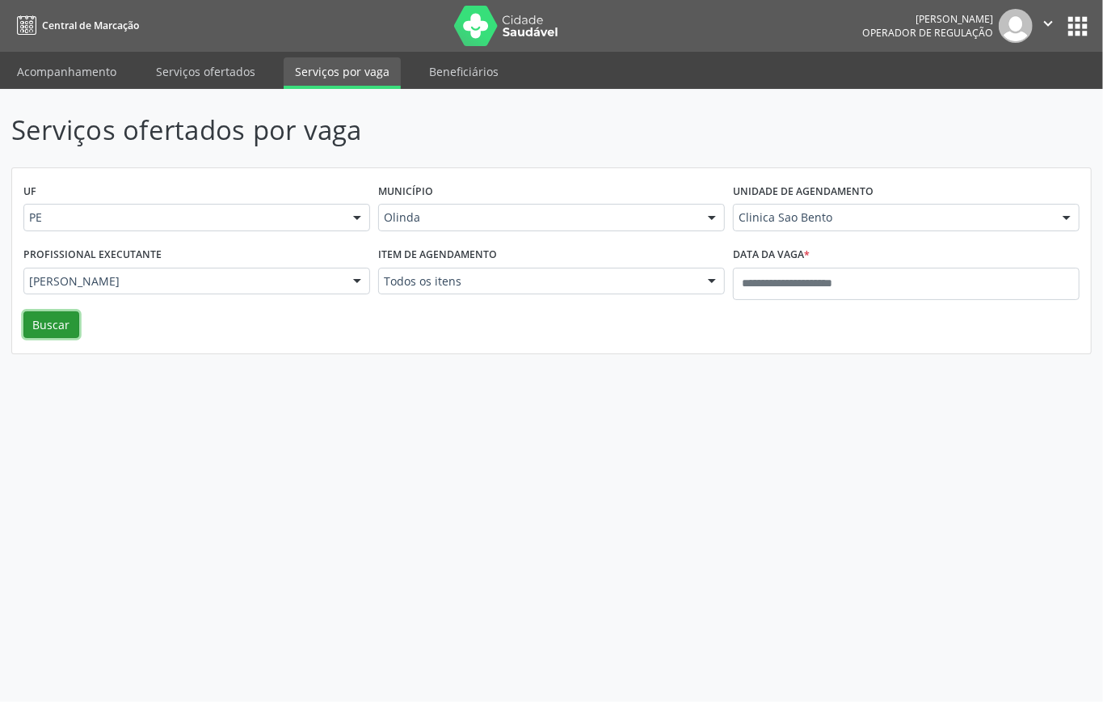
click at [58, 327] on button "Buscar" at bounding box center [51, 324] width 56 height 27
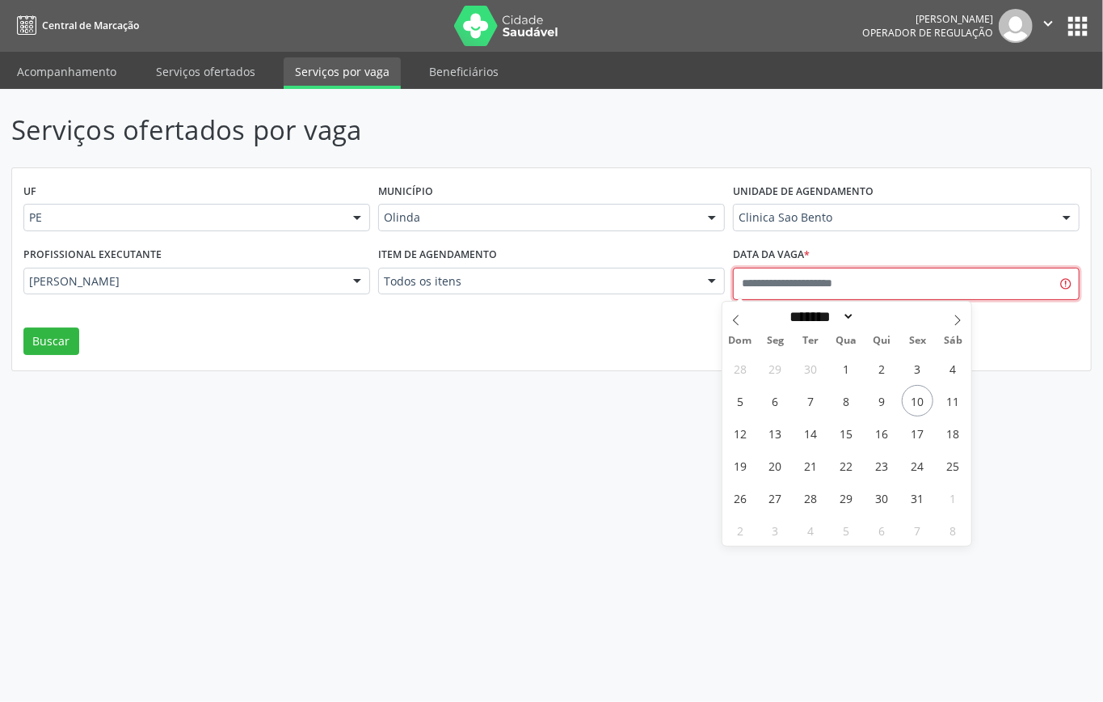
click at [816, 284] on input "text" at bounding box center [906, 284] width 347 height 32
select select "*"
click at [1025, 320] on div "Data da vaga * O campo Data da vaga é obrigatório" at bounding box center [906, 284] width 355 height 85
click at [1074, 284] on input "text" at bounding box center [906, 284] width 347 height 32
click at [456, 330] on div "UF PE PE Nenhum resultado encontrado para: " " Não há nenhuma opção para ser ex…" at bounding box center [551, 269] width 1079 height 202
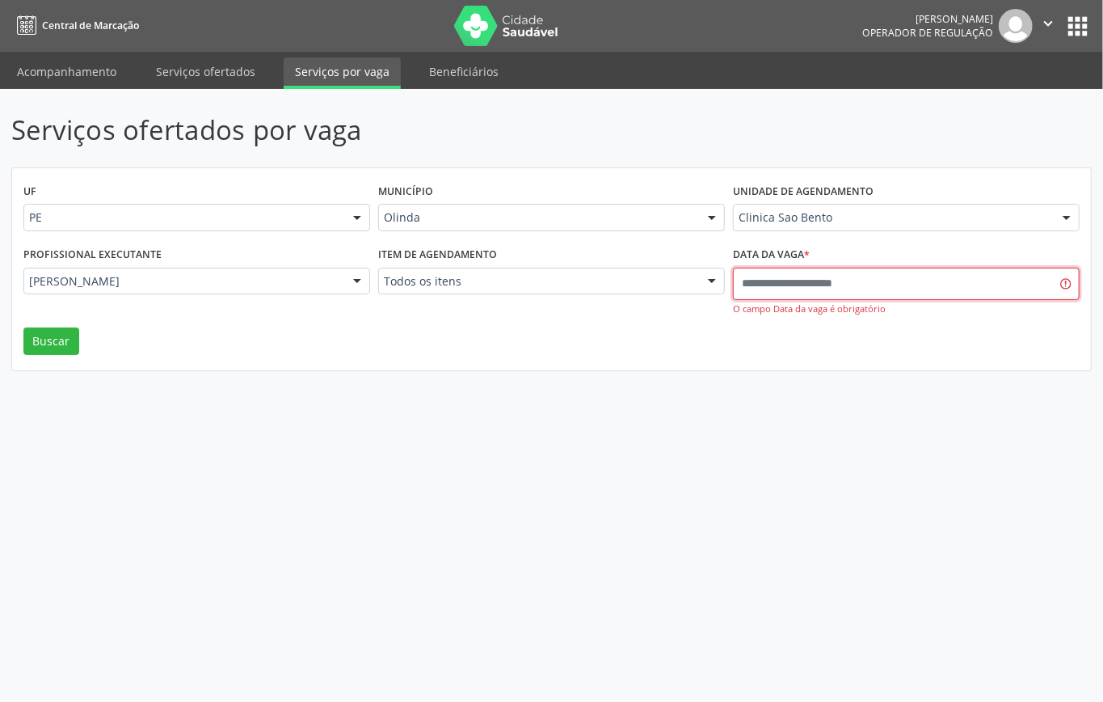
click at [790, 285] on input "text" at bounding box center [906, 284] width 347 height 32
click at [920, 398] on span "10" at bounding box center [918, 401] width 32 height 32
type input "**********"
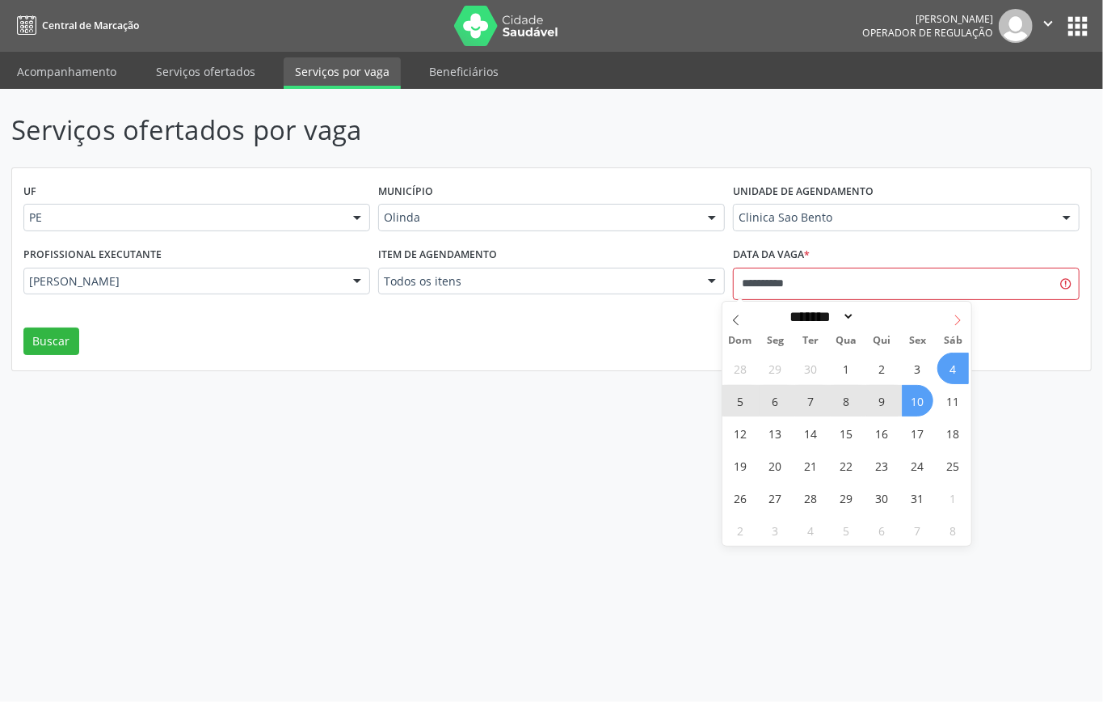
click at [961, 314] on icon at bounding box center [957, 319] width 11 height 11
select select "**"
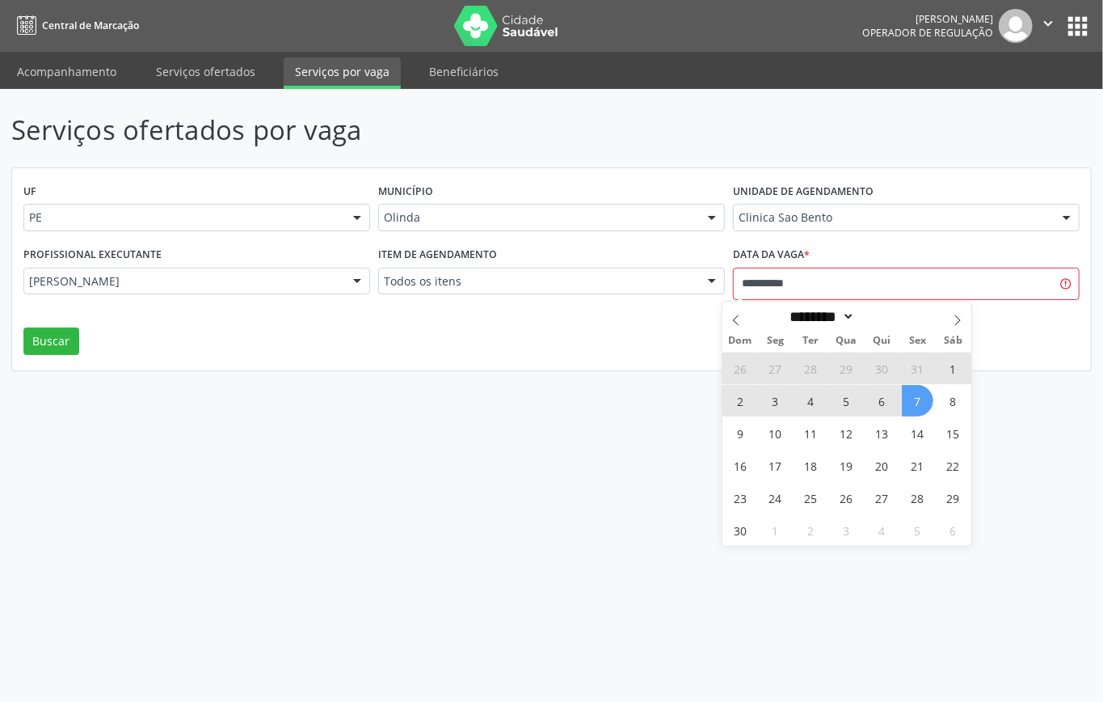
click at [916, 405] on span "7" at bounding box center [918, 401] width 32 height 32
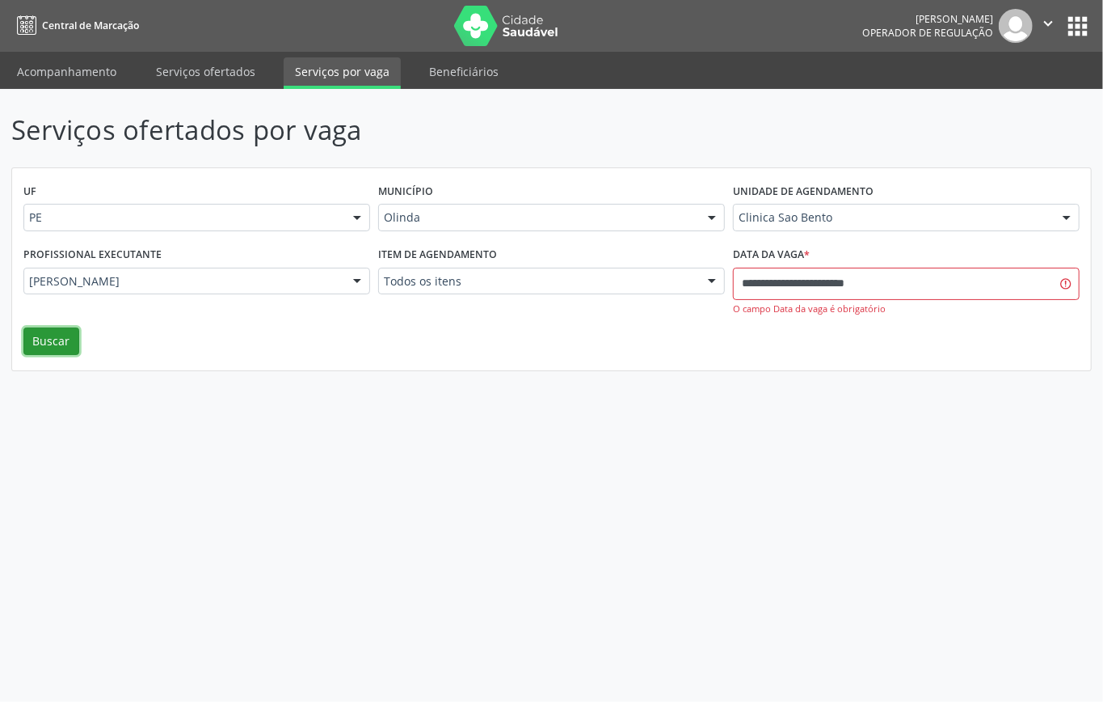
click at [59, 341] on button "Buscar" at bounding box center [51, 340] width 56 height 27
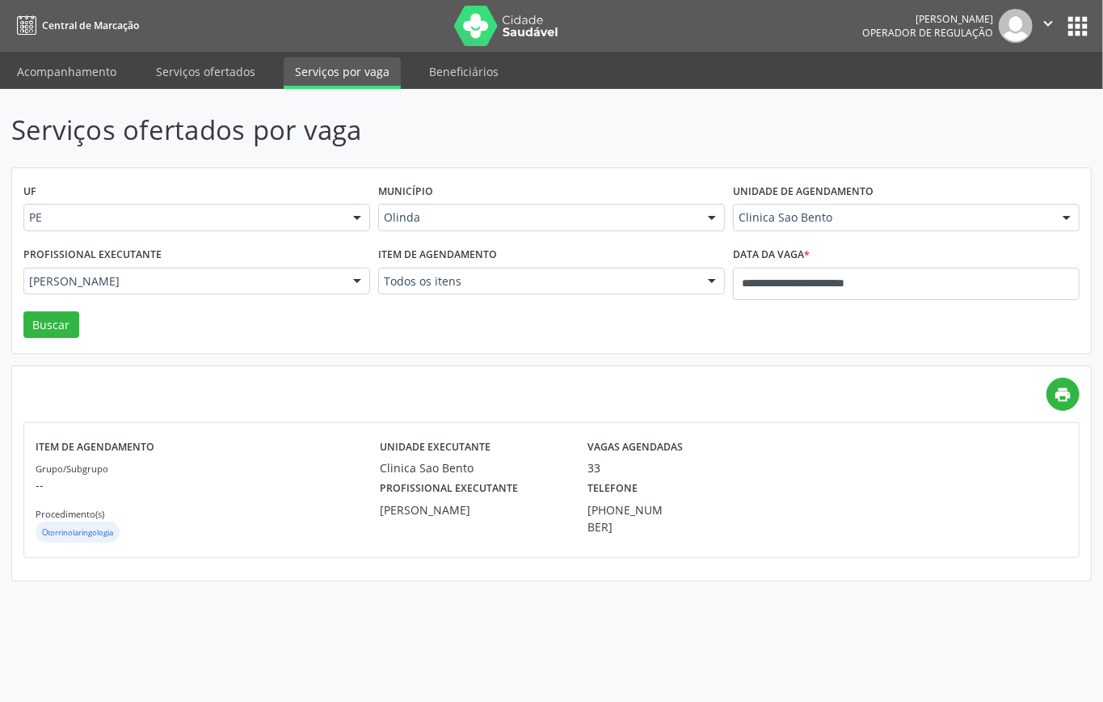
click at [225, 505] on div "Grupo/Subgrupo -- Procedimento(s) Otorrinolaringologia" at bounding box center [208, 502] width 344 height 86
click at [375, 486] on div "Profissional executante [PERSON_NAME]" at bounding box center [473, 505] width 209 height 59
click at [493, 477] on label "Profissional executante" at bounding box center [449, 488] width 138 height 25
click at [234, 66] on link "Serviços ofertados" at bounding box center [206, 71] width 122 height 28
select select "*"
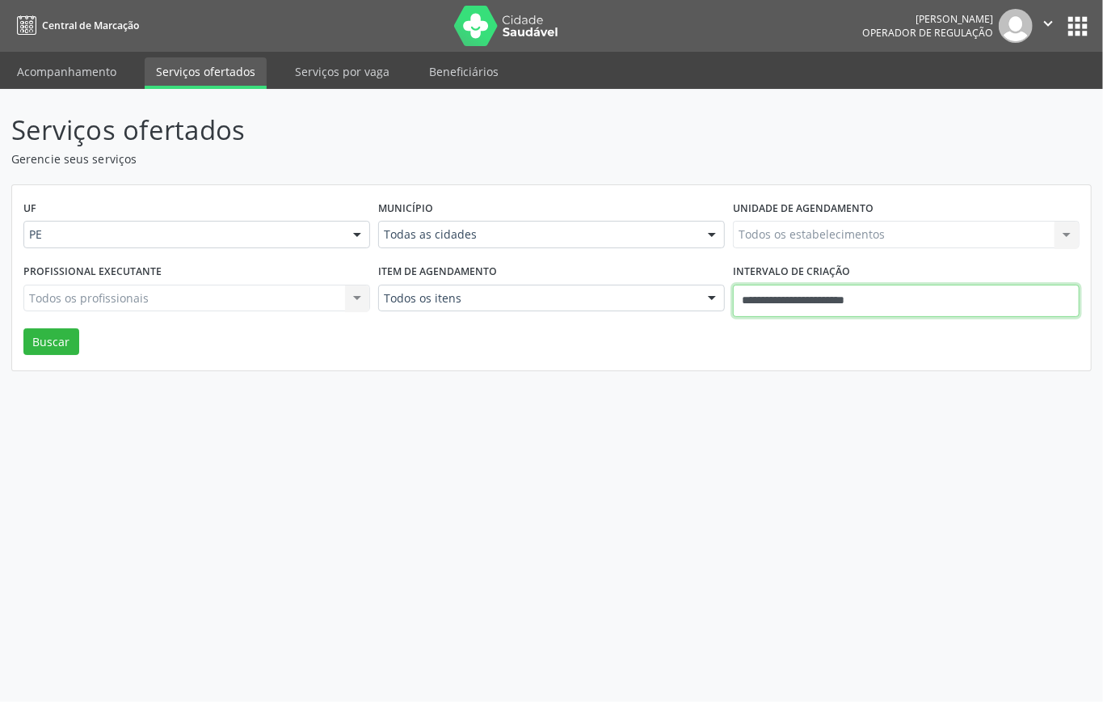
click at [805, 291] on input "**********" at bounding box center [906, 300] width 347 height 32
click at [557, 347] on div "UF PE PE Nenhum resultado encontrado para: " " Não há nenhuma opção para ser ex…" at bounding box center [551, 278] width 1079 height 186
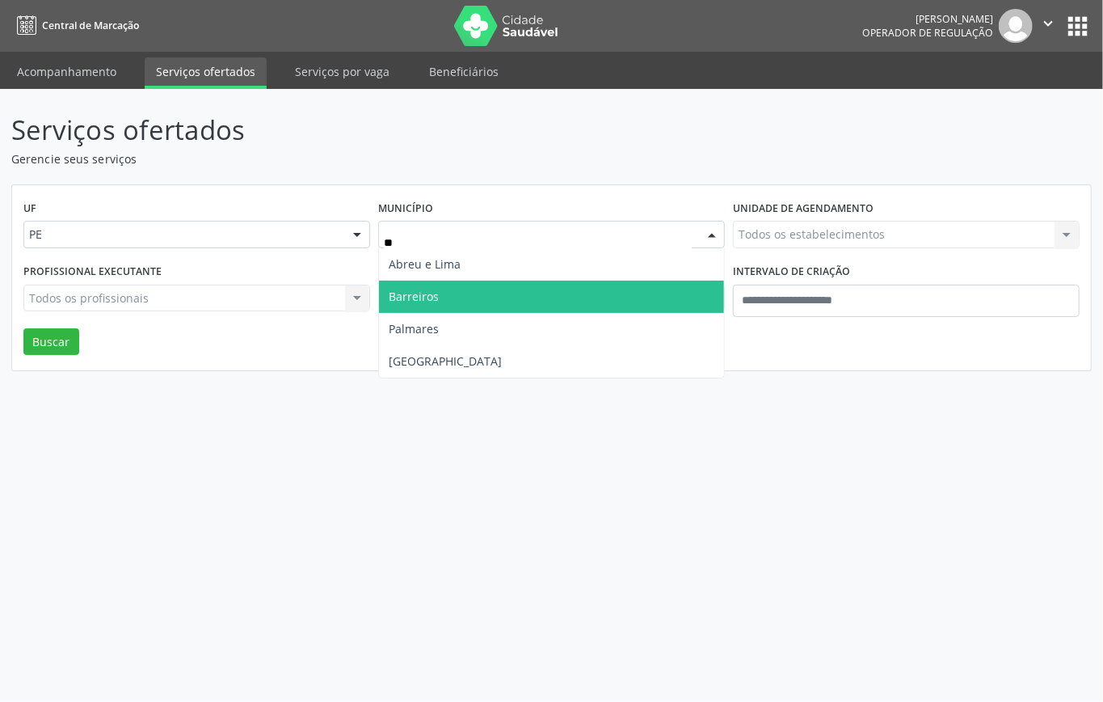
type input "***"
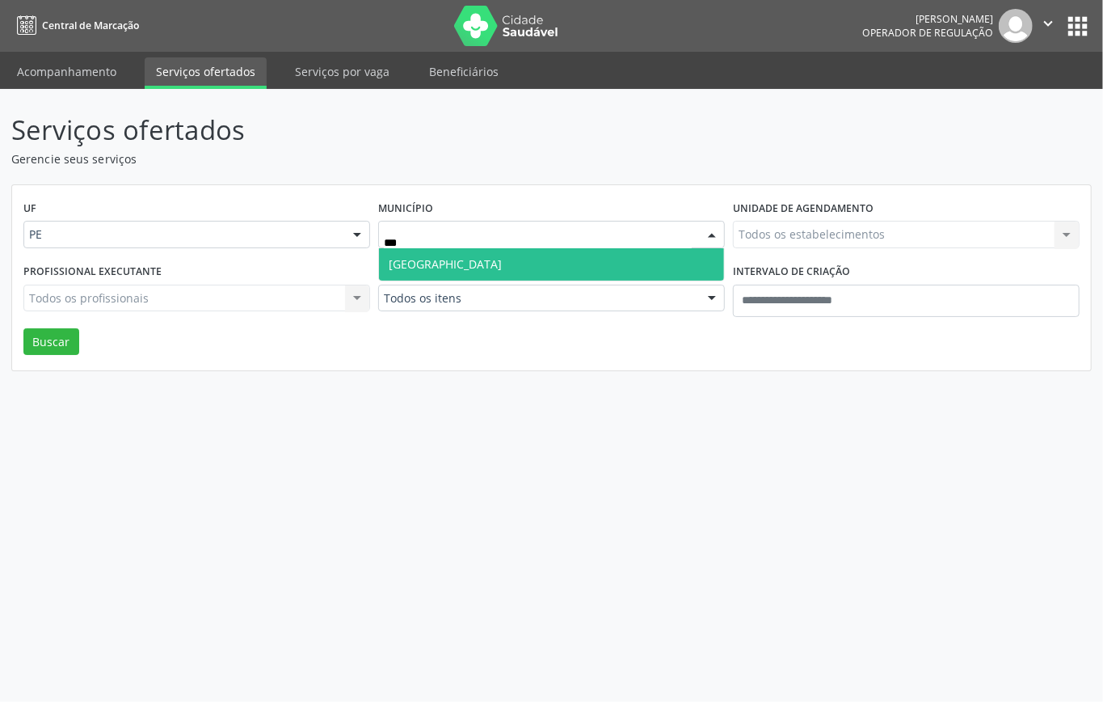
click at [584, 259] on span "[GEOGRAPHIC_DATA]" at bounding box center [551, 264] width 345 height 32
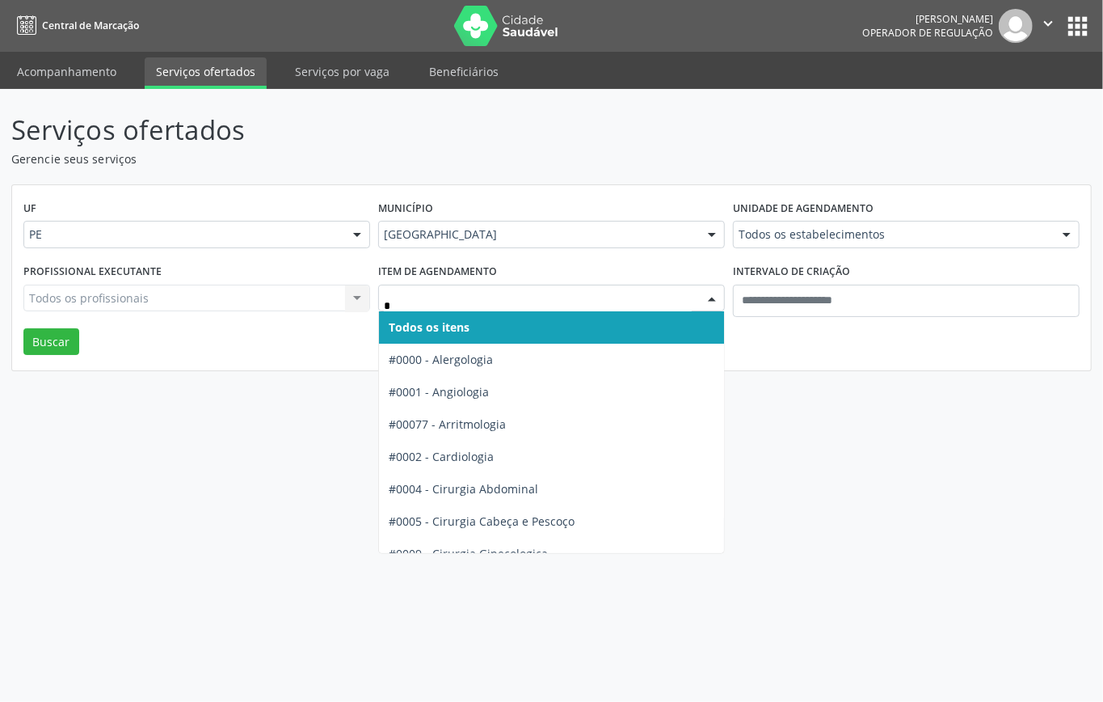
type input "**"
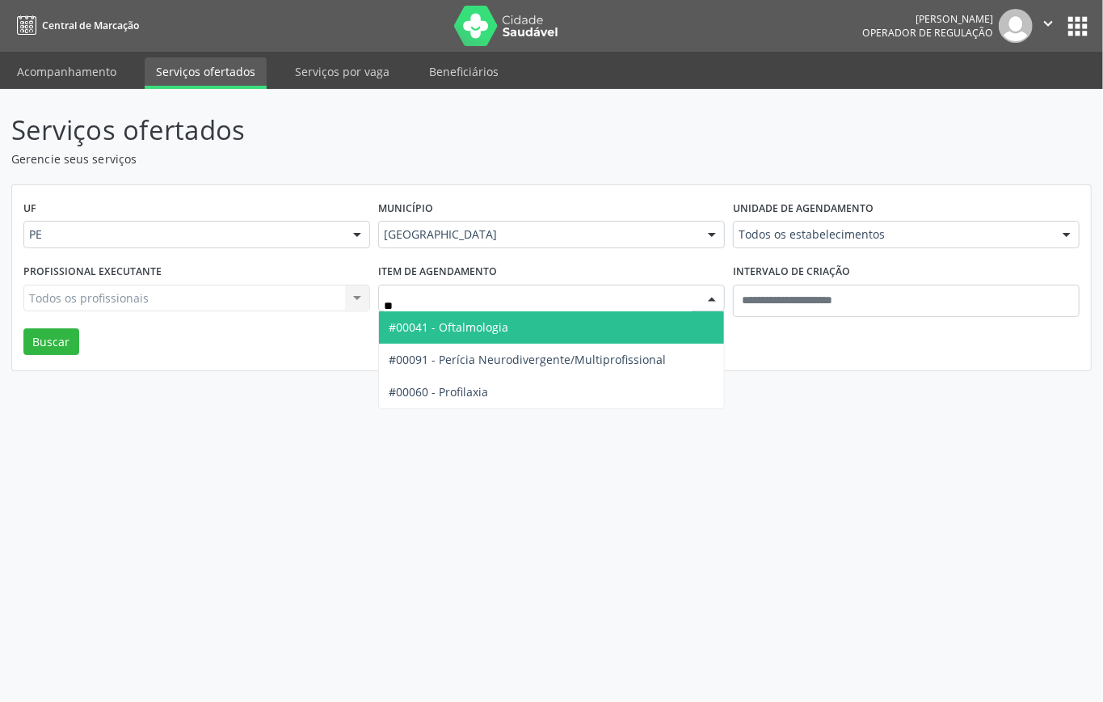
click at [563, 330] on span "#00041 - Oftalmologia" at bounding box center [551, 327] width 345 height 32
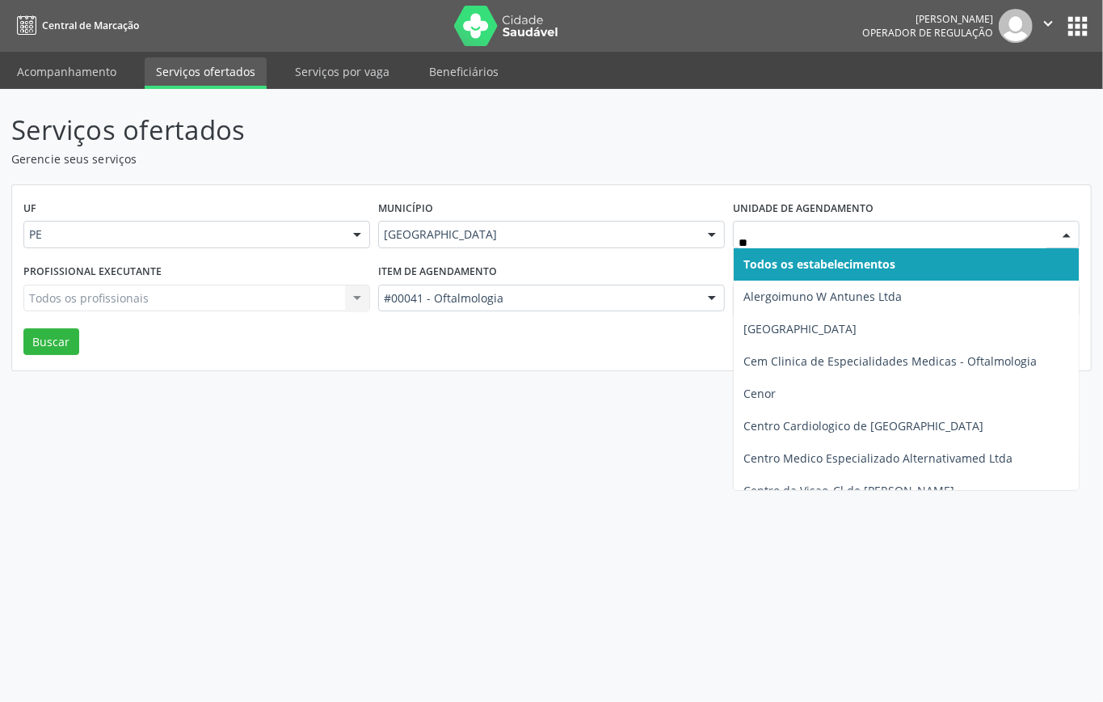
type input "***"
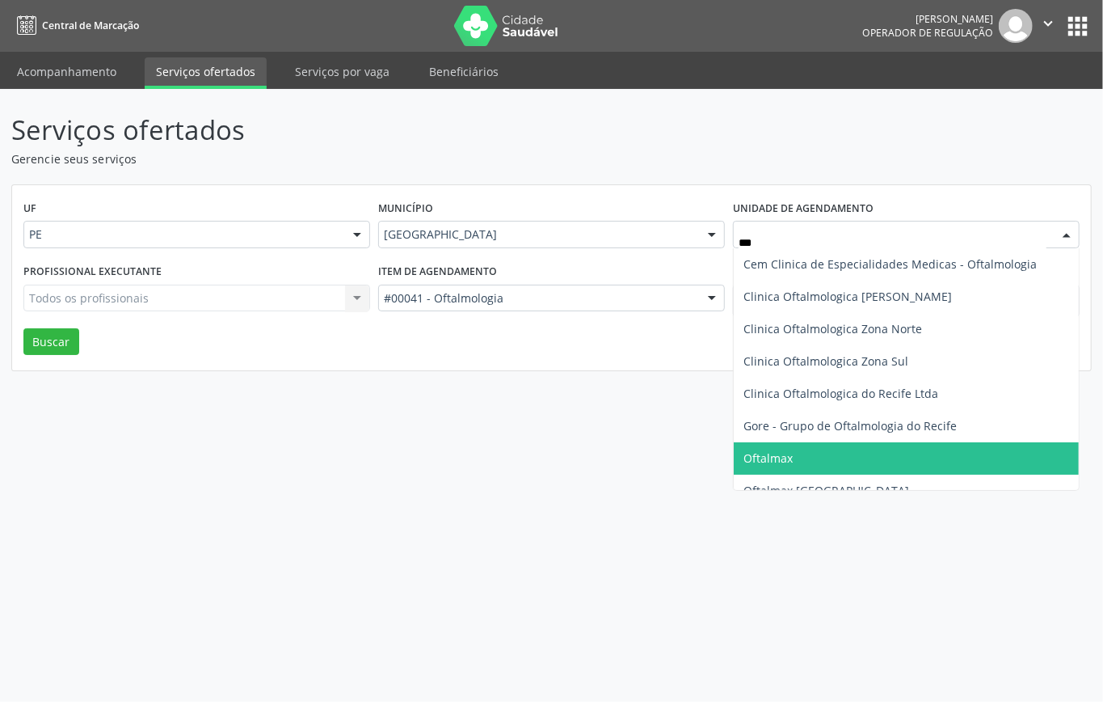
click at [825, 453] on span "Oftalmax" at bounding box center [906, 458] width 345 height 32
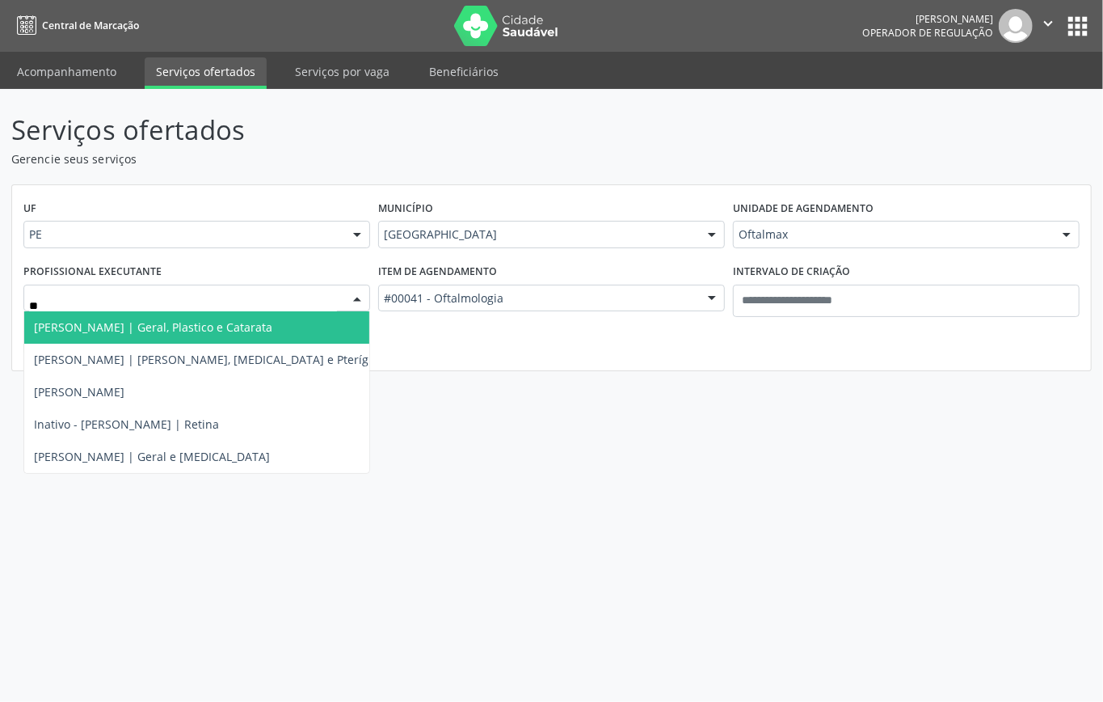
type input "***"
click at [195, 324] on span "Henrique Furtado | Geral, Plastico e Catarata" at bounding box center [153, 326] width 238 height 15
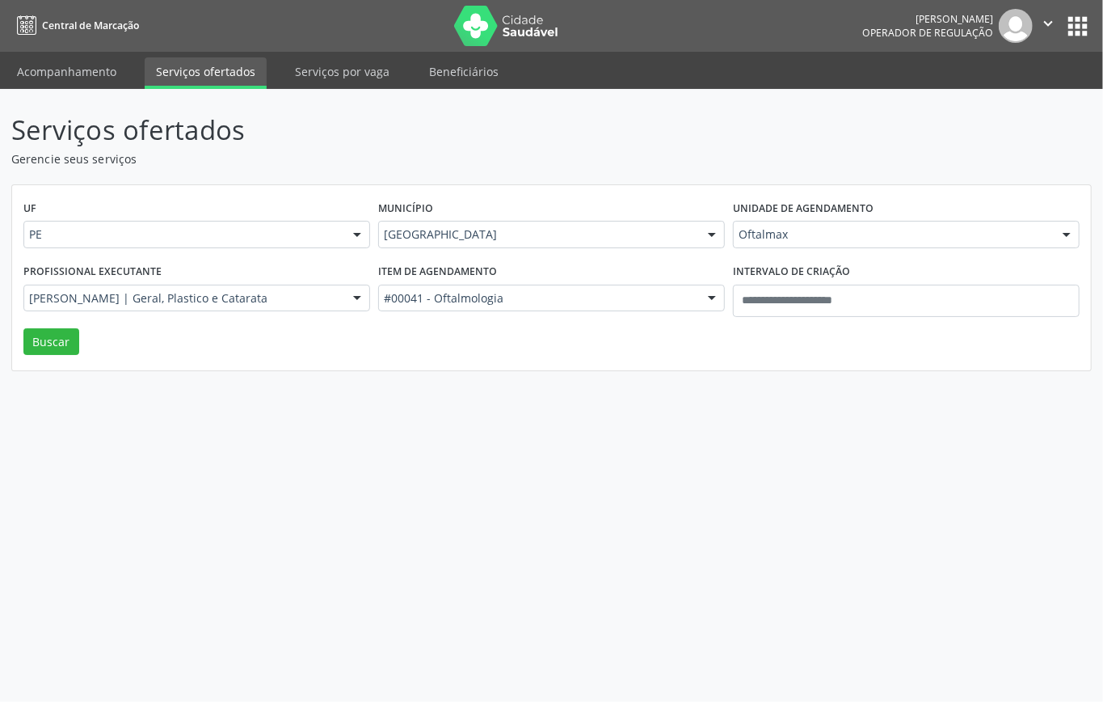
click at [82, 341] on div "UF PE PE Nenhum resultado encontrado para: " " Não há nenhuma opção para ser ex…" at bounding box center [551, 278] width 1079 height 186
click at [40, 333] on button "Buscar" at bounding box center [51, 341] width 56 height 27
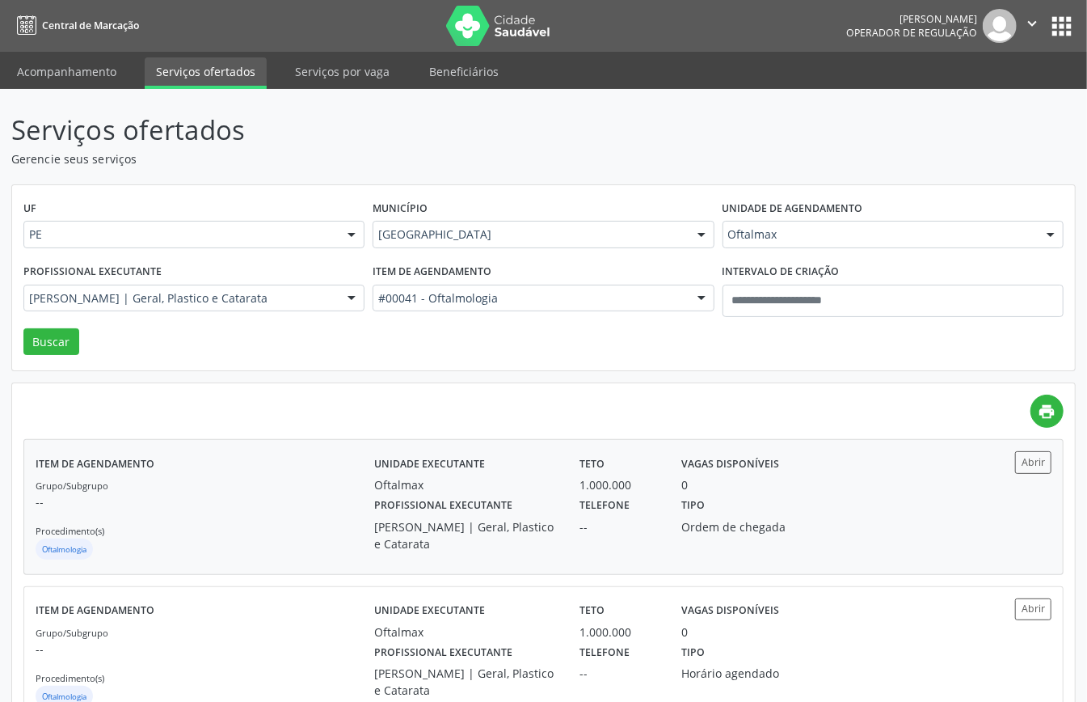
scroll to position [57, 0]
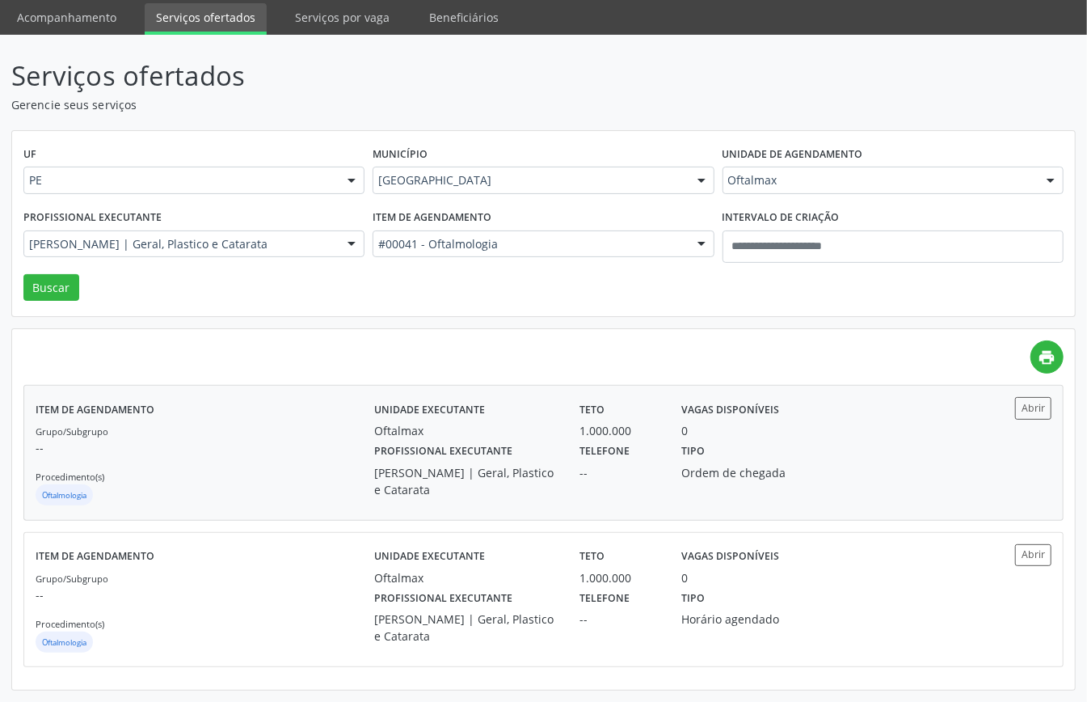
click at [551, 434] on div "Oftalmax" at bounding box center [465, 430] width 183 height 17
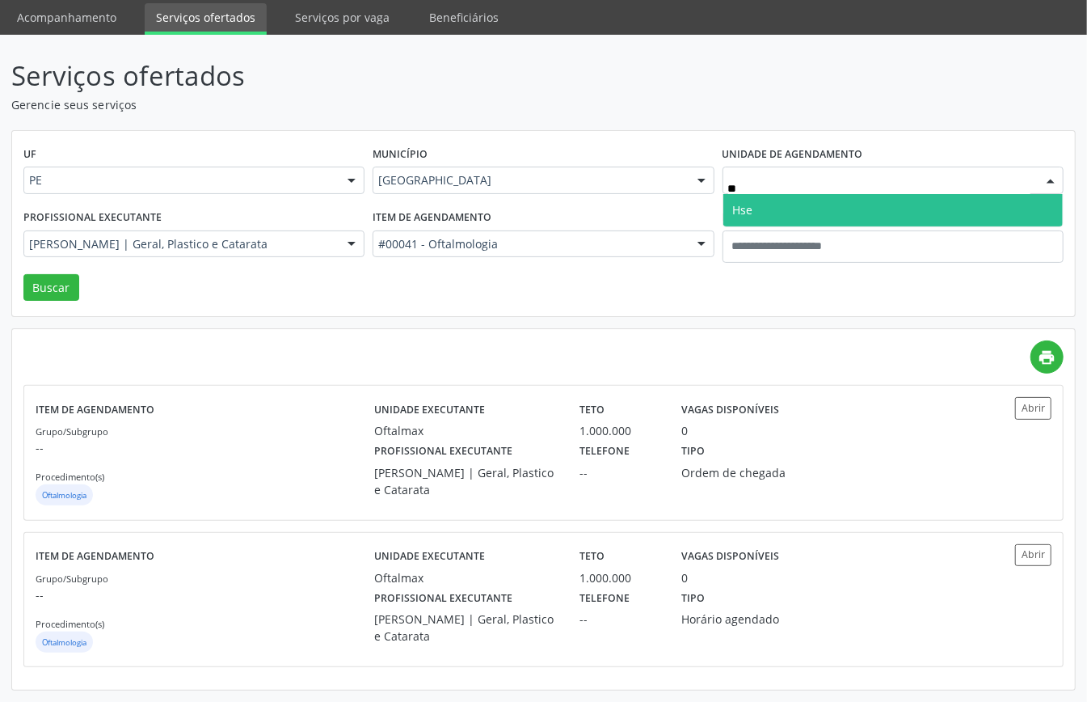
type input "***"
click at [769, 210] on span "Hse" at bounding box center [892, 210] width 339 height 32
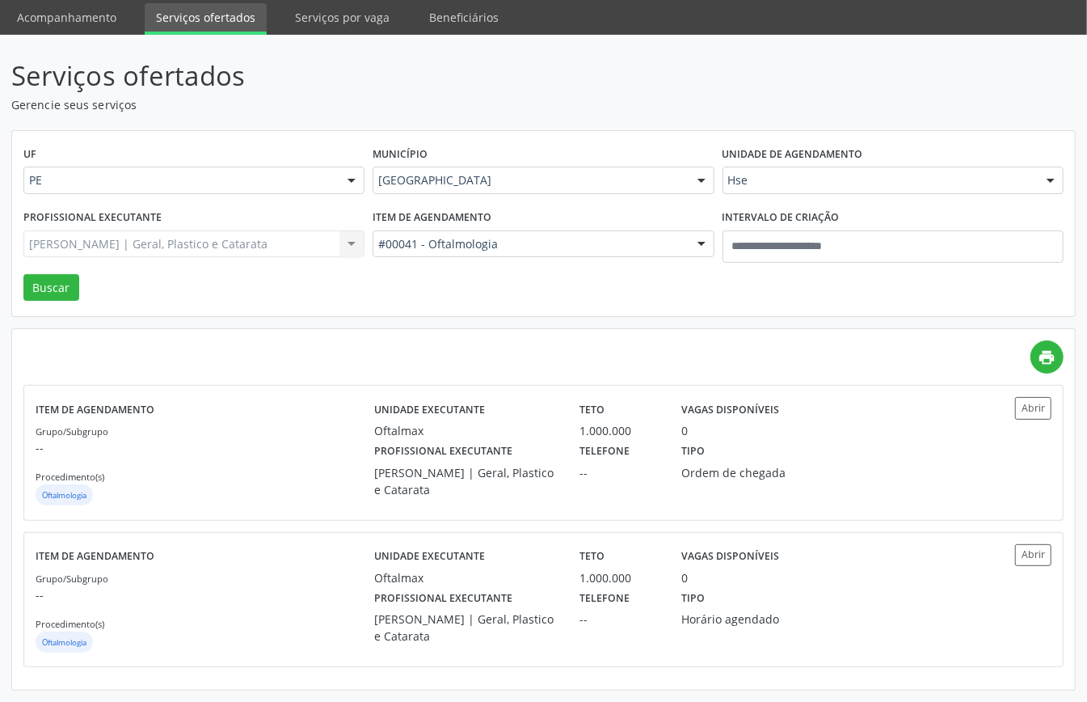
click at [438, 230] on div "#00041 - Oftalmologia" at bounding box center [543, 243] width 341 height 27
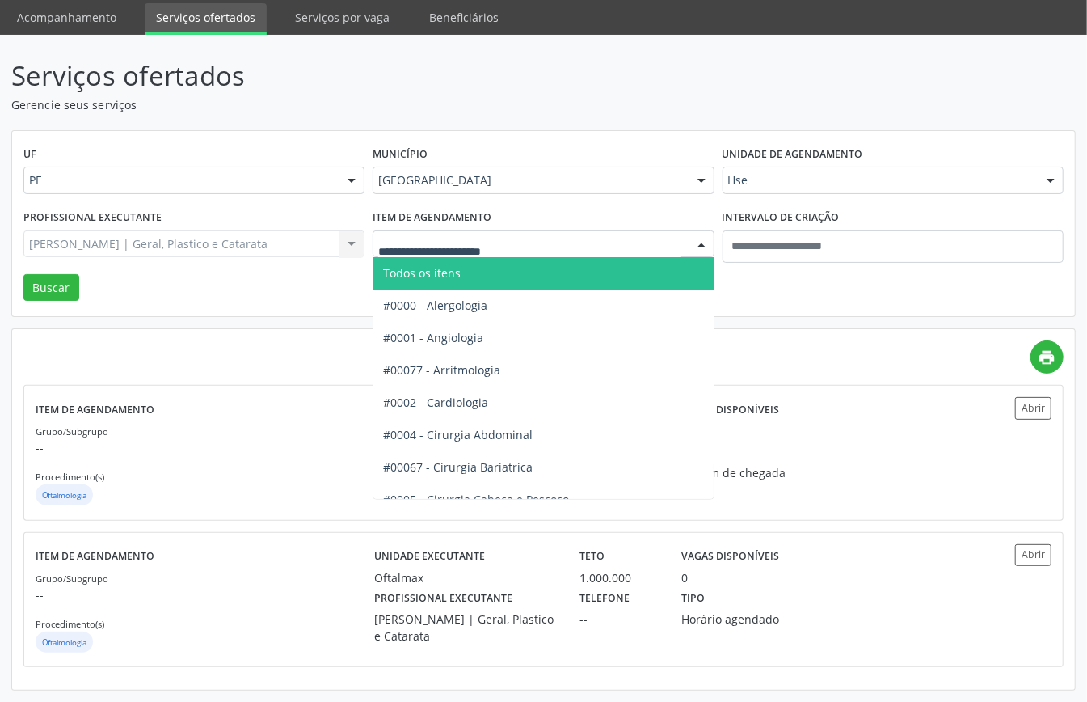
click at [469, 276] on span "Todos os itens" at bounding box center [597, 273] width 448 height 32
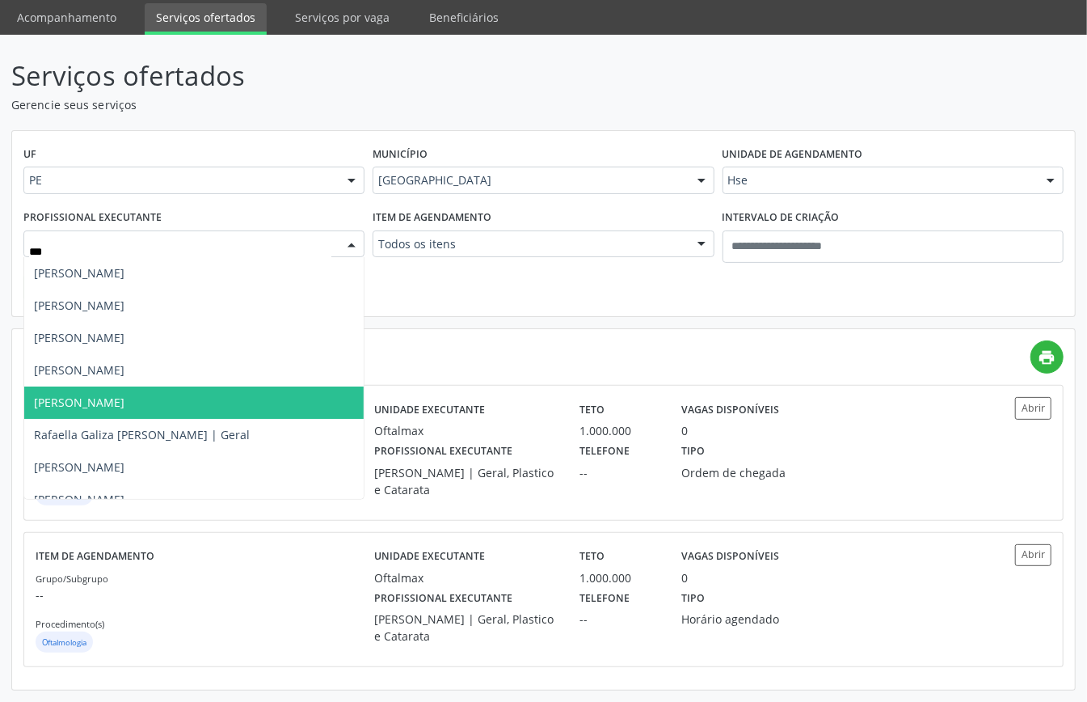
type input "****"
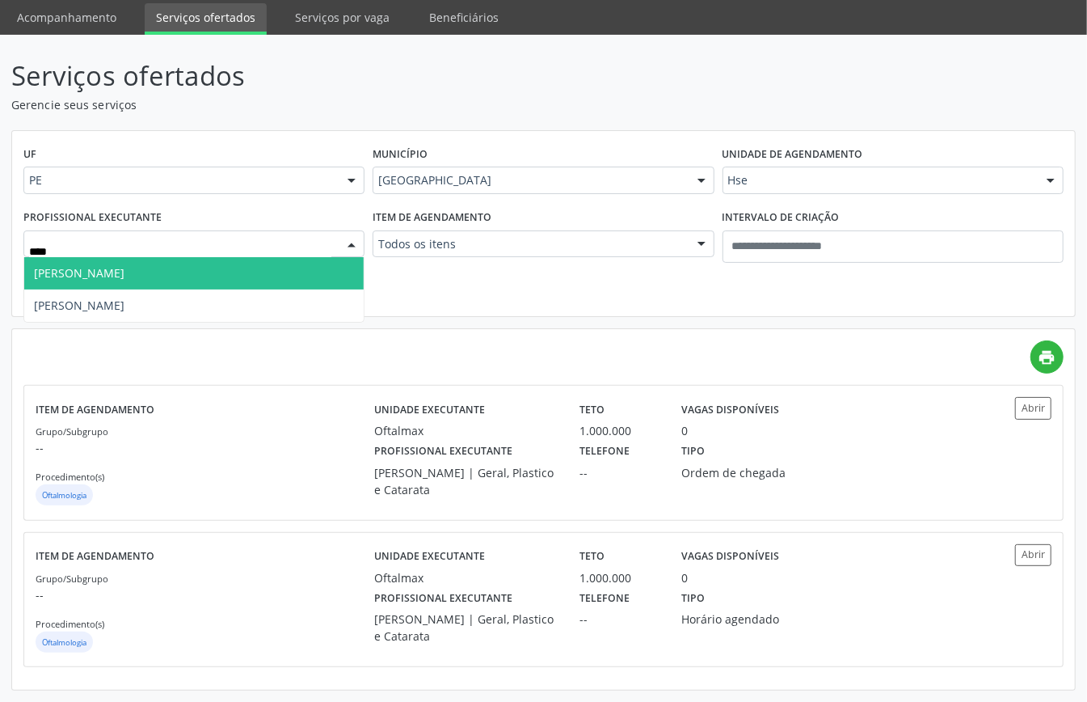
click at [185, 263] on span "Carla Oliveira da Silva Braga" at bounding box center [193, 273] width 339 height 32
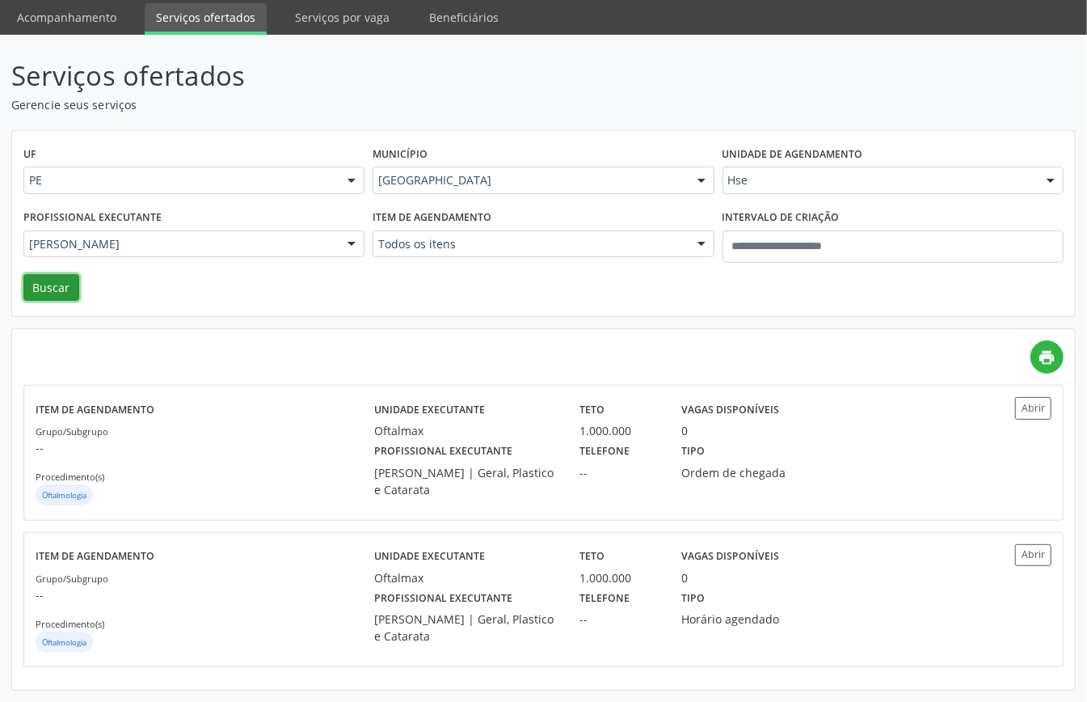
click at [47, 274] on button "Buscar" at bounding box center [51, 287] width 56 height 27
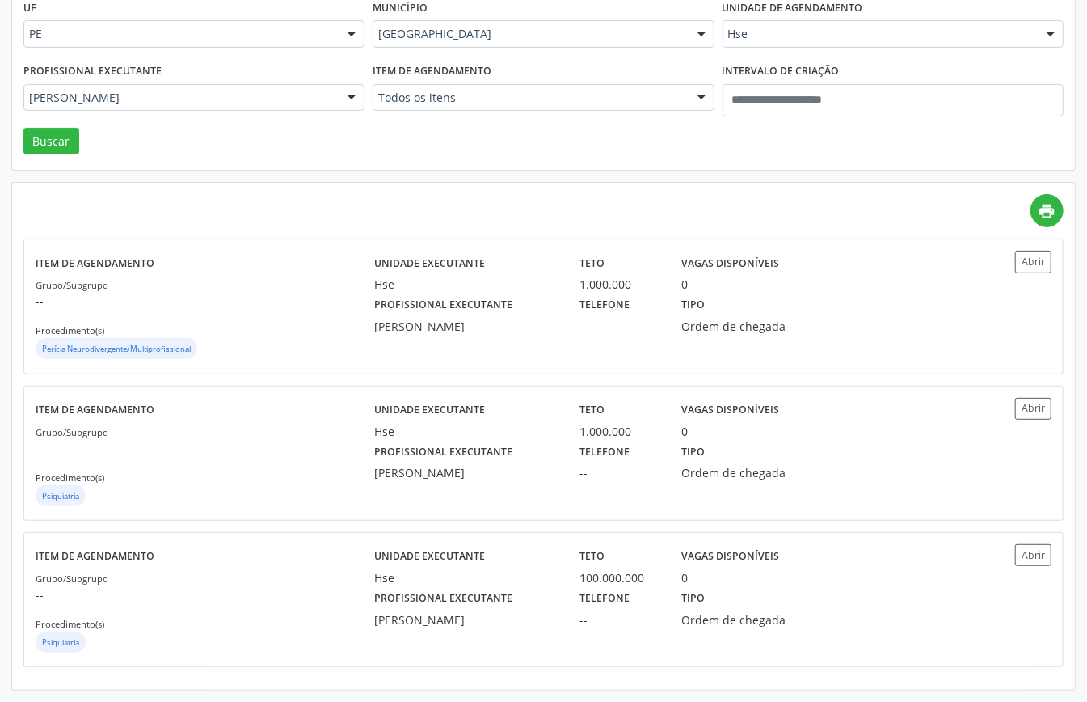
scroll to position [0, 0]
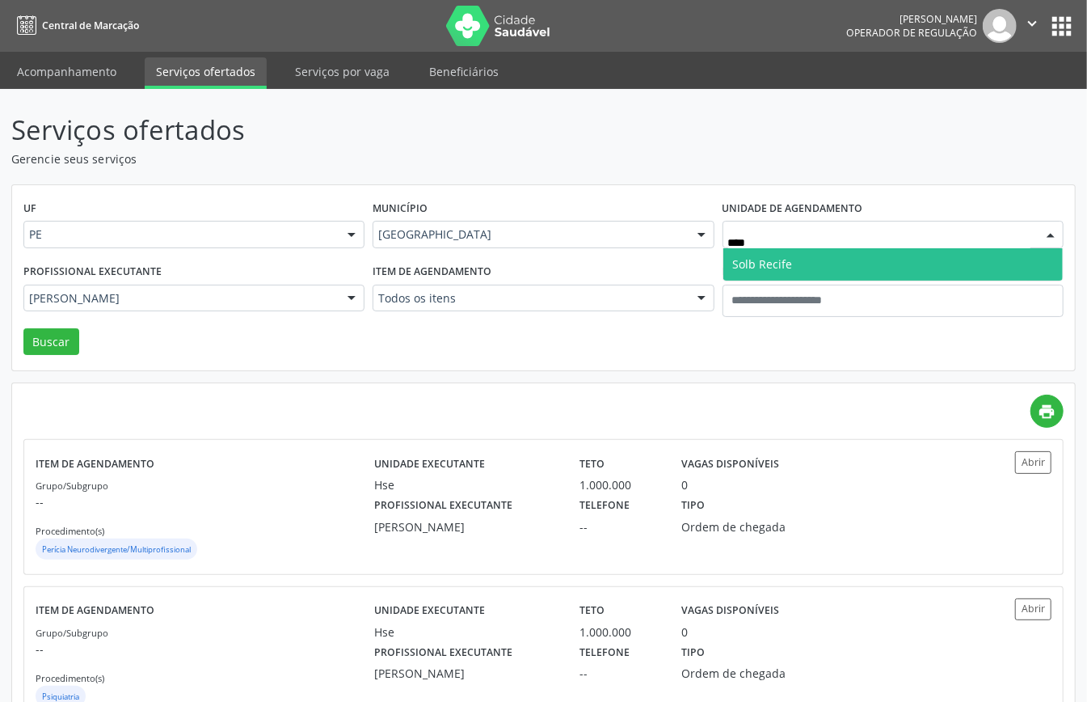
click at [776, 275] on span "Solb Recife" at bounding box center [892, 264] width 339 height 32
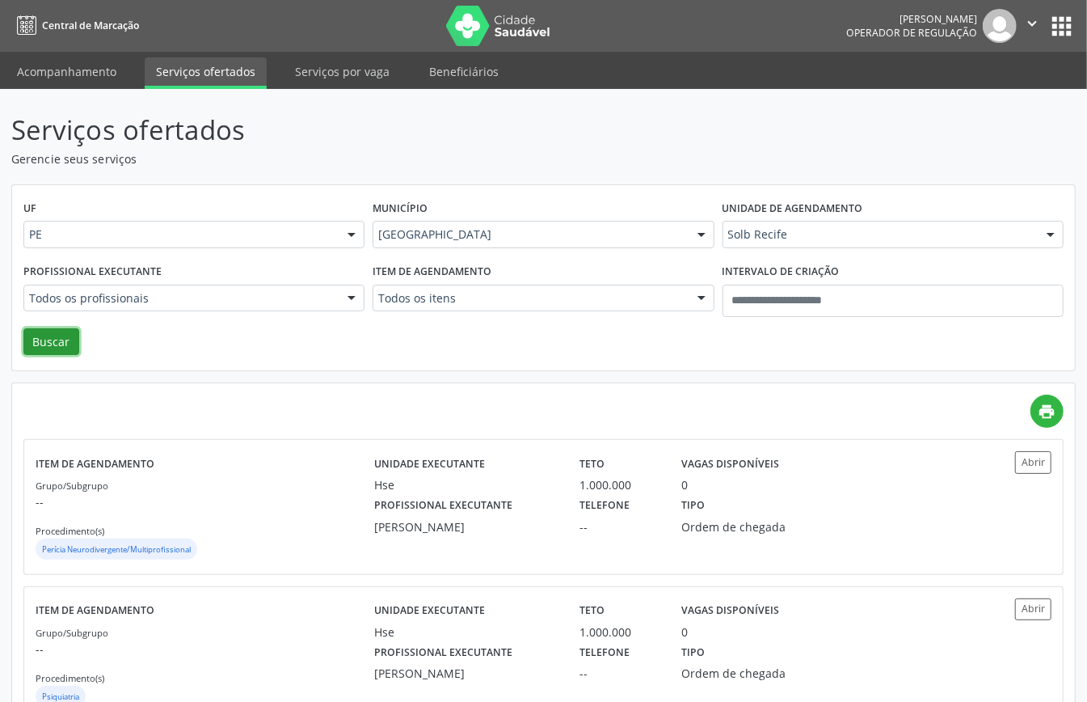
click at [58, 339] on button "Buscar" at bounding box center [51, 341] width 56 height 27
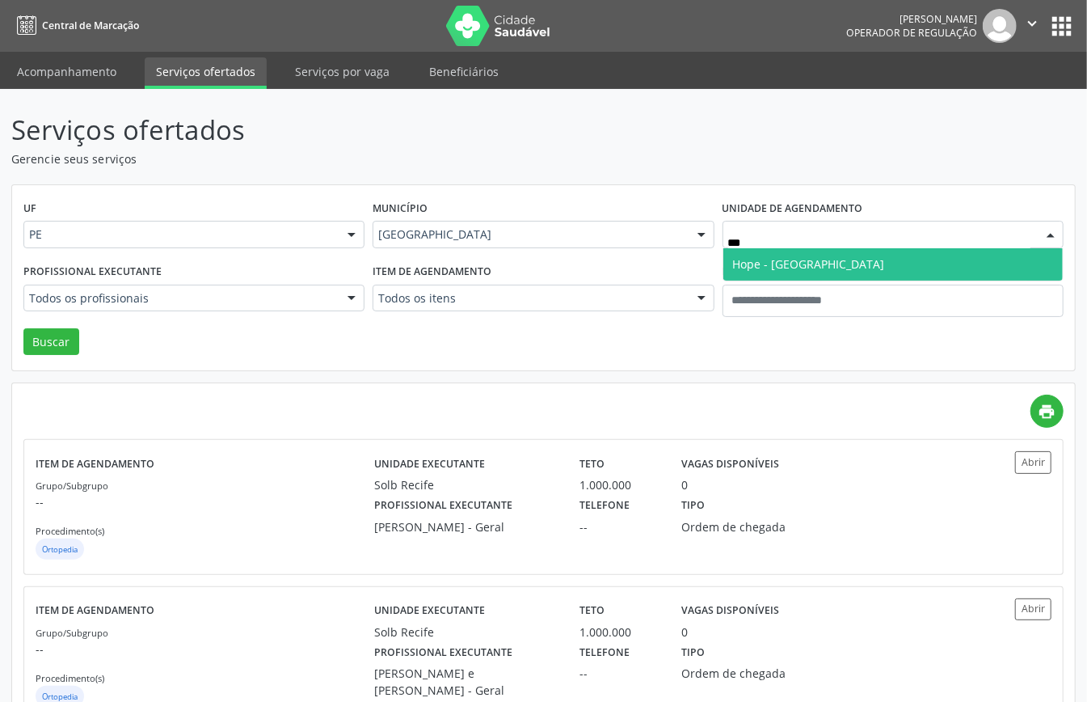
type input "****"
click at [768, 268] on span "Hope - [GEOGRAPHIC_DATA]" at bounding box center [809, 263] width 152 height 15
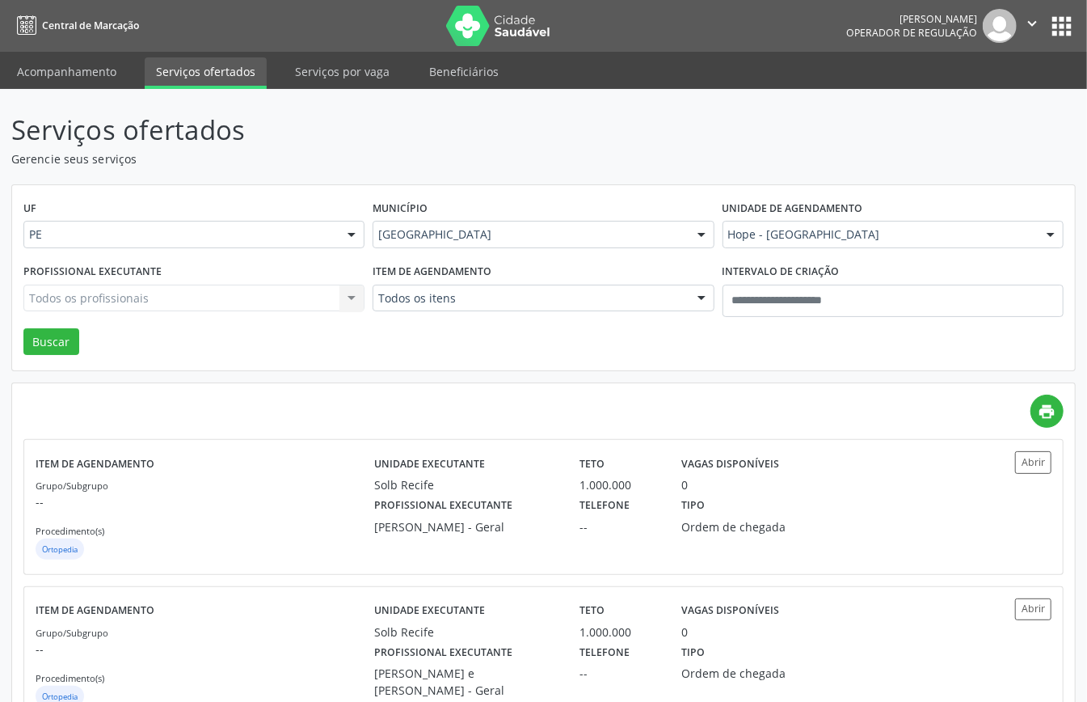
click at [270, 302] on div "Todos os profissionais Todos os profissionais Adriana Velozo Goncalves Andre Al…" at bounding box center [193, 297] width 341 height 27
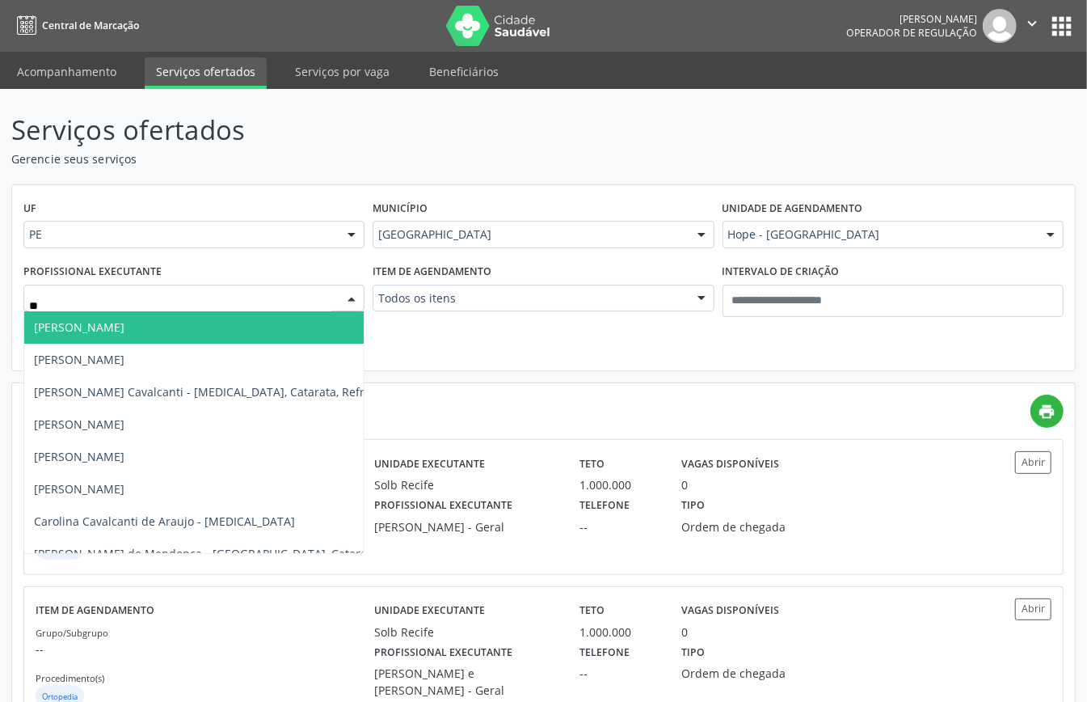
type input "***"
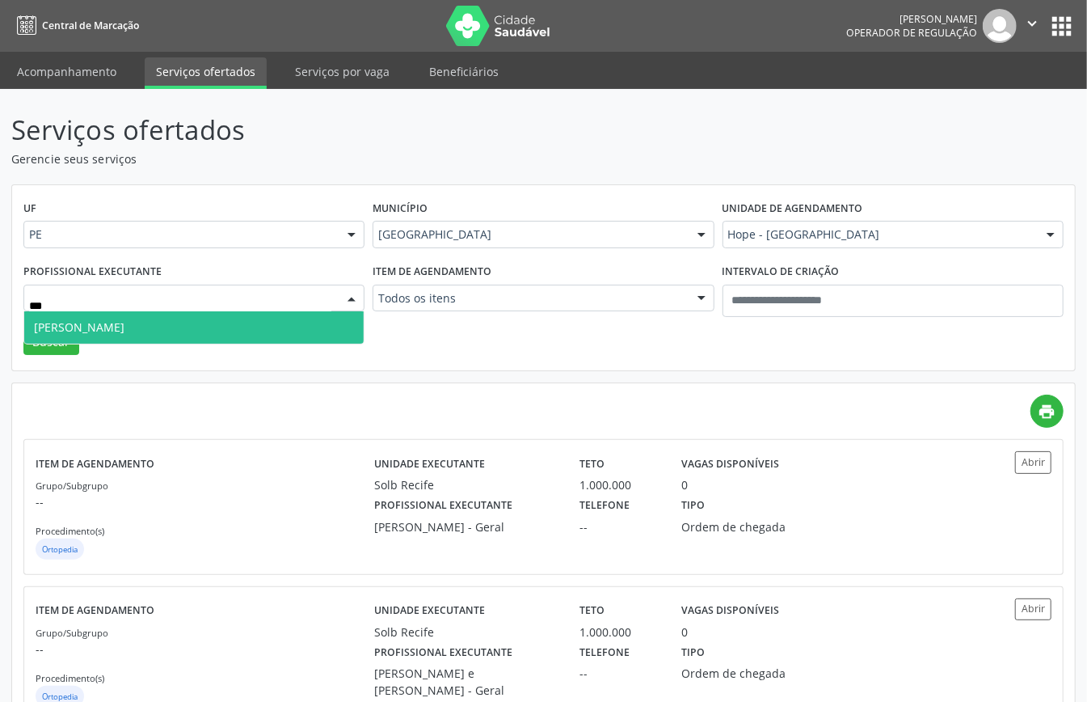
click at [124, 320] on span "Vasco Torres Fernandes Bravo Filho" at bounding box center [79, 326] width 91 height 15
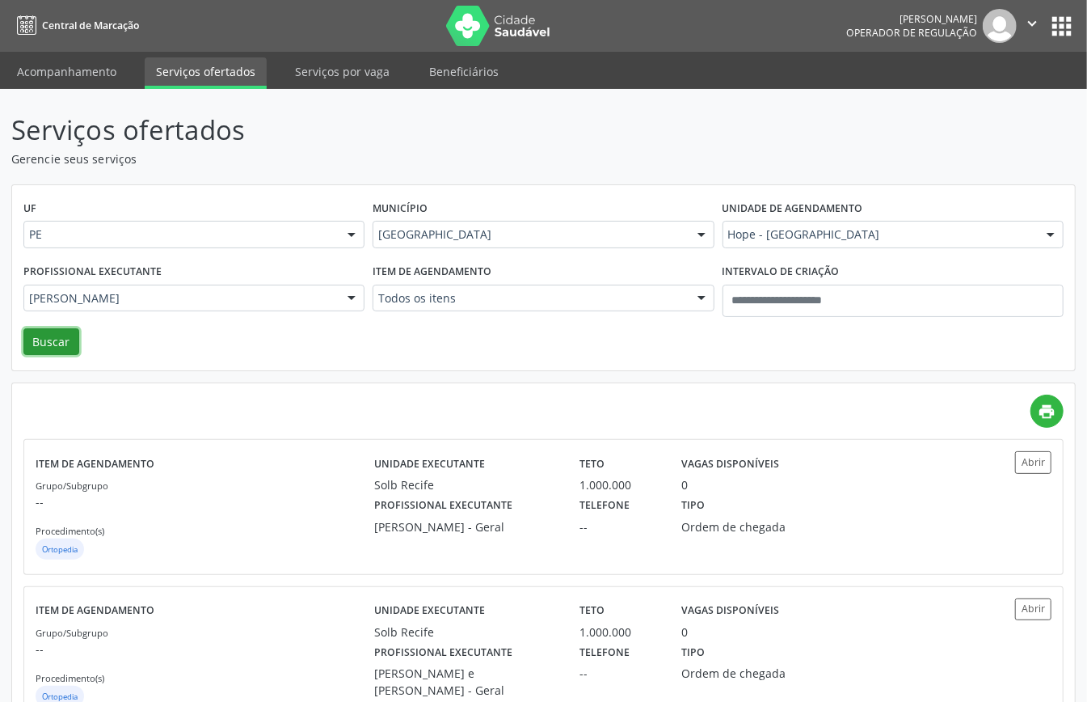
click at [56, 349] on button "Buscar" at bounding box center [51, 341] width 56 height 27
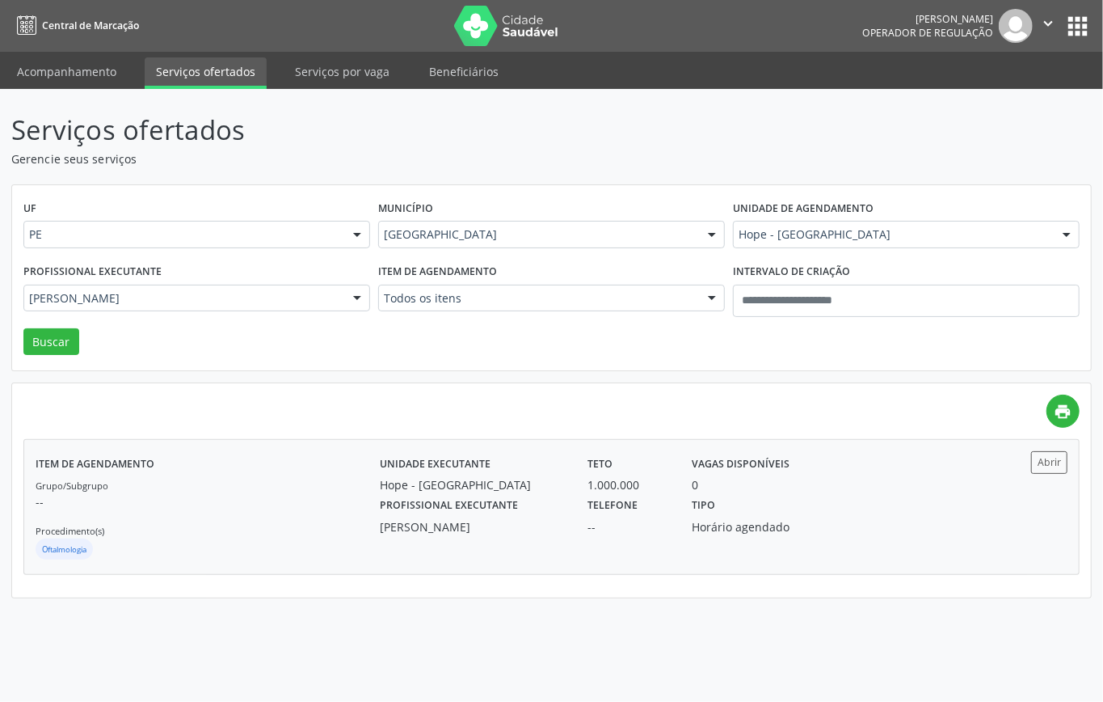
click at [301, 537] on div "Grupo/Subgrupo -- Procedimento(s) Oftalmologia" at bounding box center [208, 519] width 344 height 86
click at [807, 215] on label "Unidade de agendamento" at bounding box center [803, 208] width 141 height 25
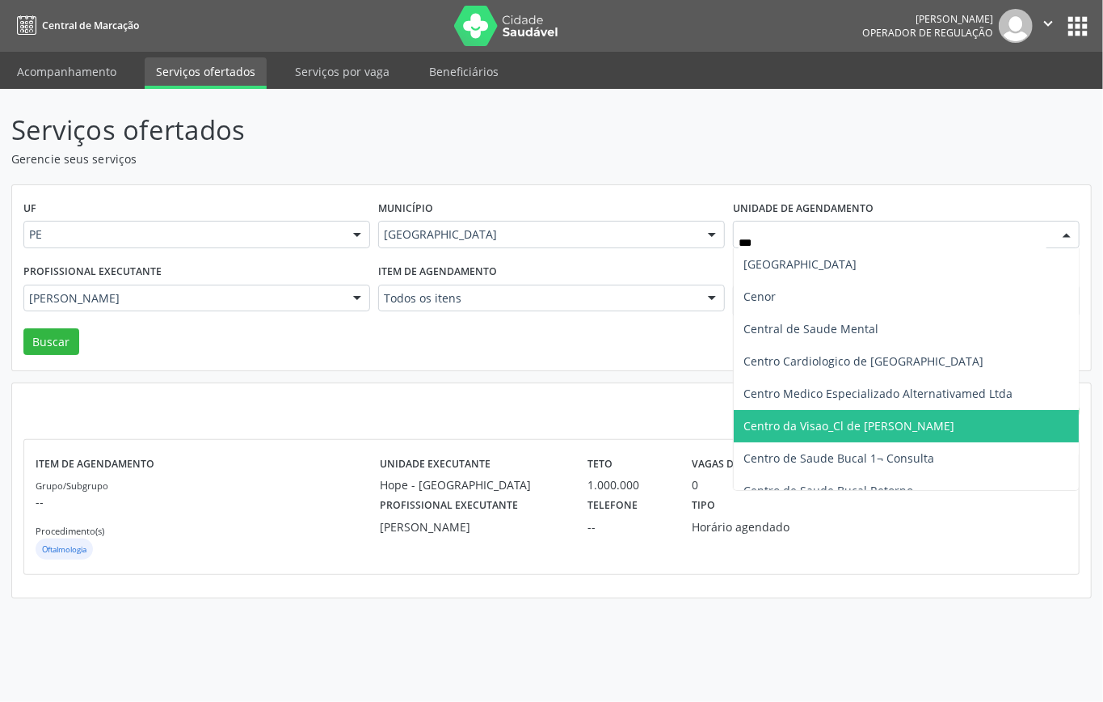
click at [878, 428] on span "Centro da Visao_Cl de [PERSON_NAME]" at bounding box center [849, 425] width 211 height 15
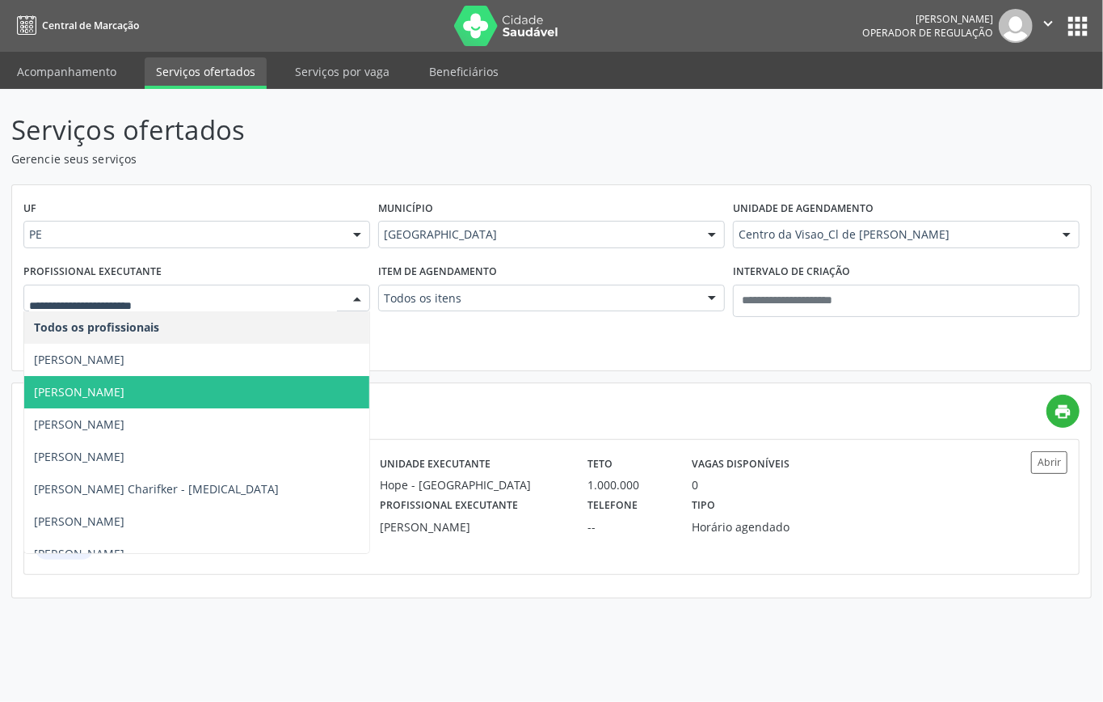
click at [124, 398] on span "Guilherme Antonio Ribeiro Filho" at bounding box center [79, 391] width 91 height 15
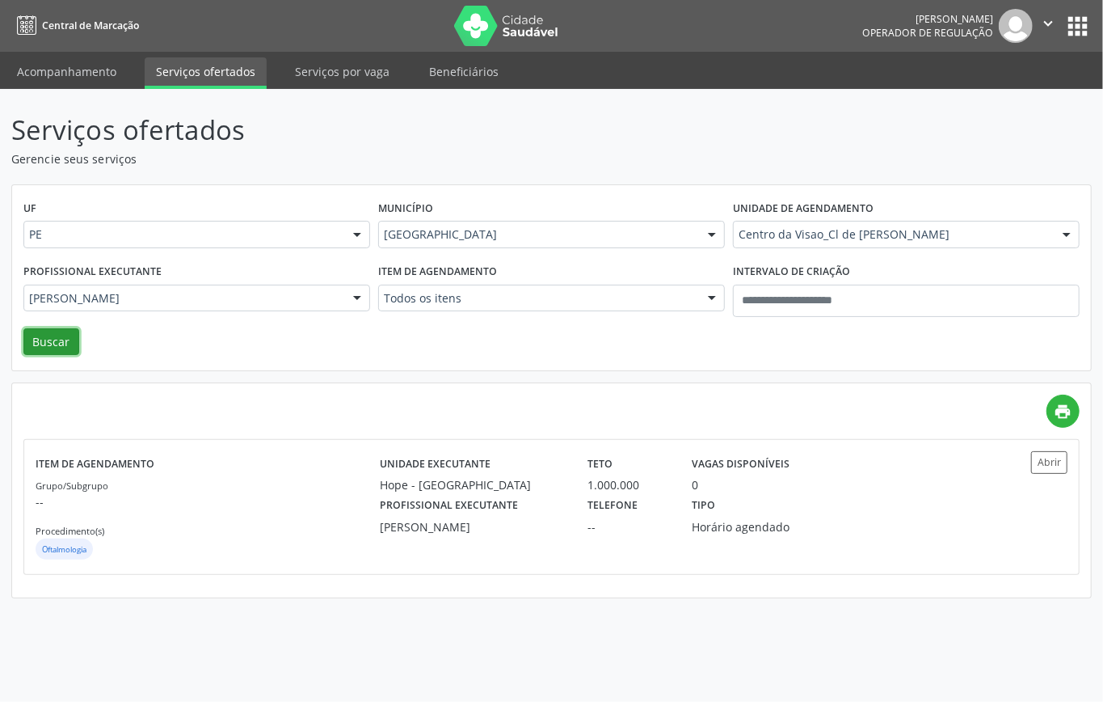
click at [53, 343] on button "Buscar" at bounding box center [51, 341] width 56 height 27
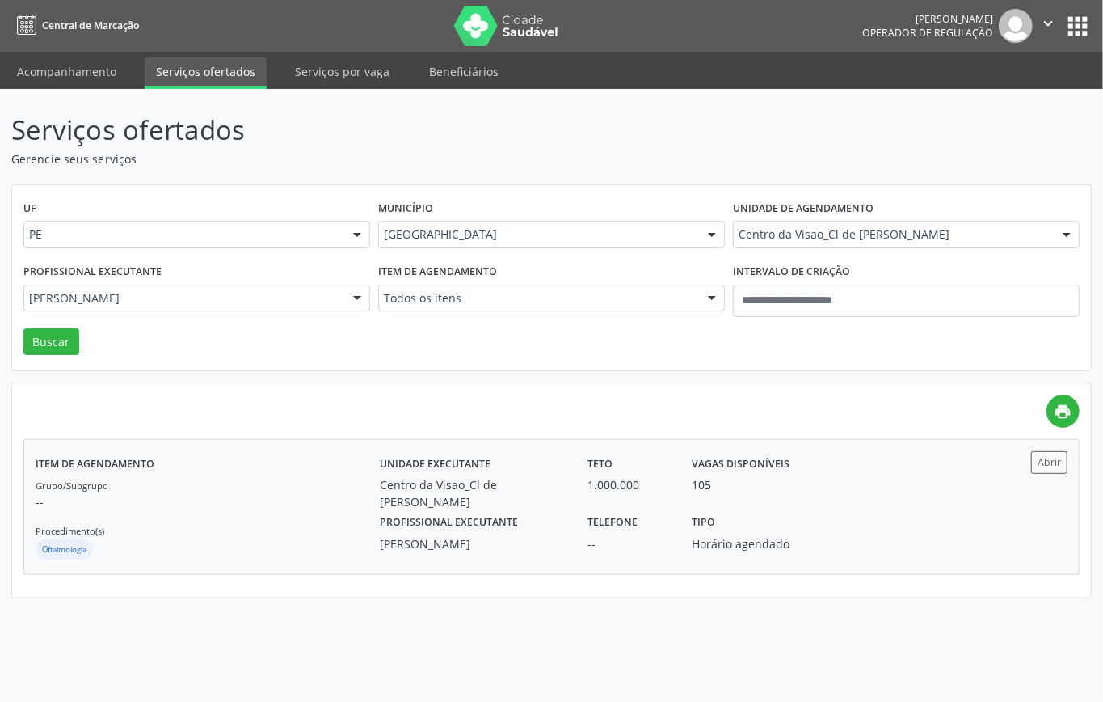
click at [150, 531] on div "Grupo/Subgrupo -- Procedimento(s) Oftalmologia" at bounding box center [208, 519] width 344 height 86
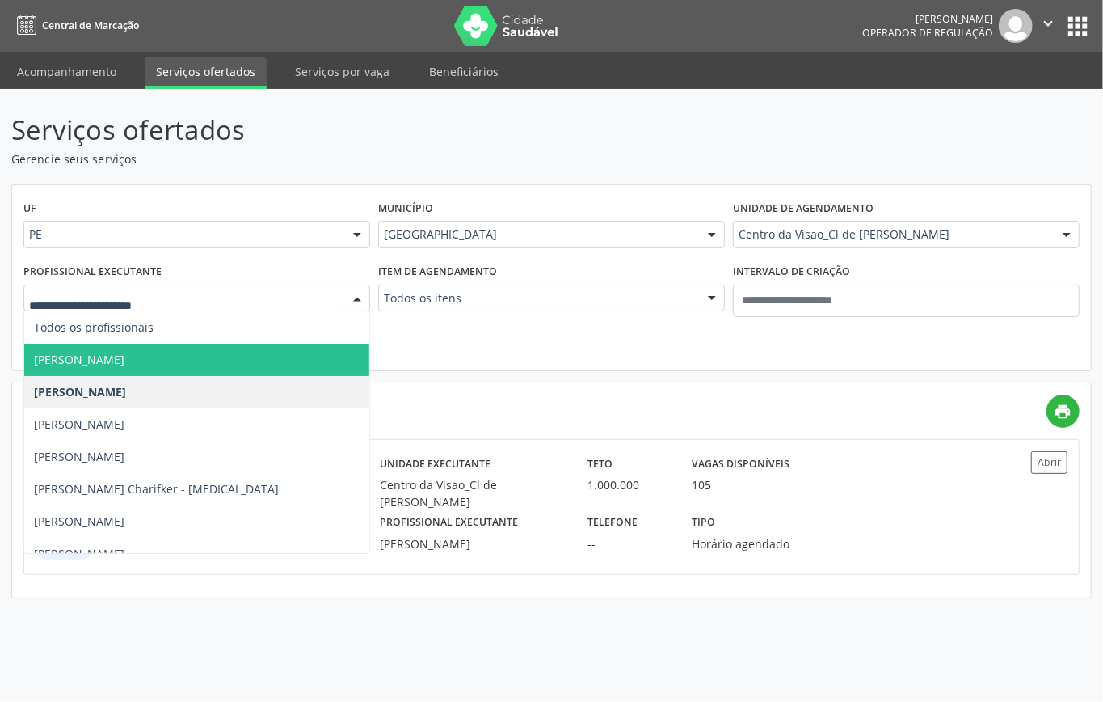
drag, startPoint x: 166, startPoint y: 359, endPoint x: 73, endPoint y: 347, distance: 94.5
click at [124, 357] on span "Eduarda Harrop Duarte Ribeiro" at bounding box center [79, 359] width 91 height 15
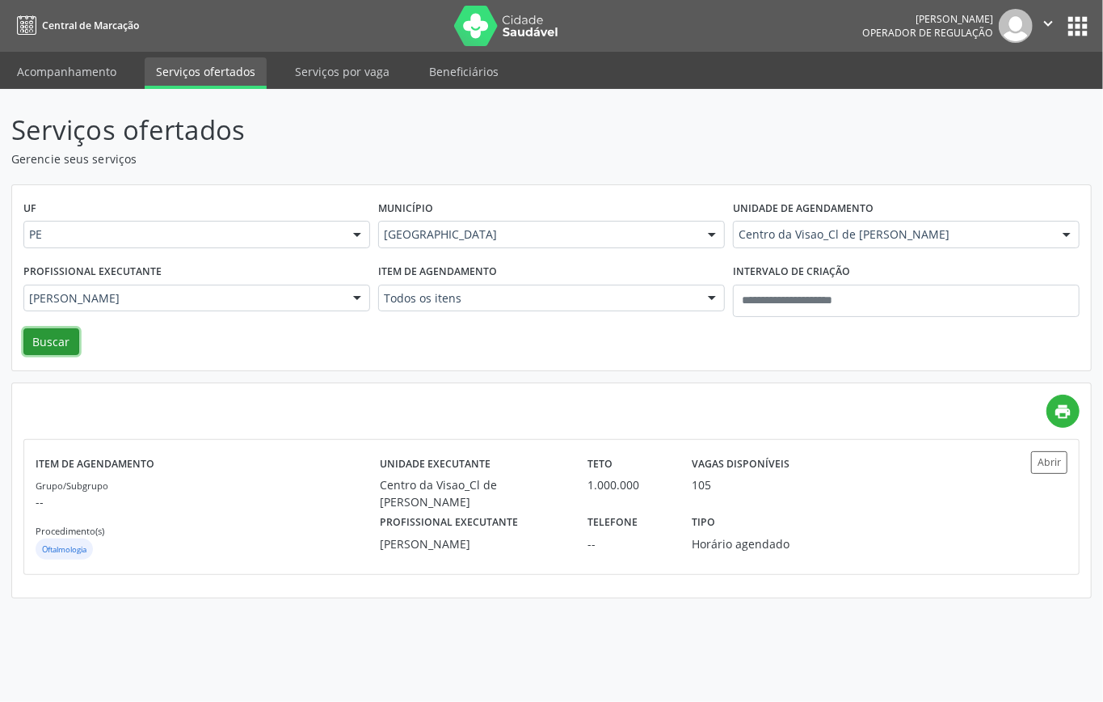
click at [40, 341] on button "Buscar" at bounding box center [51, 341] width 56 height 27
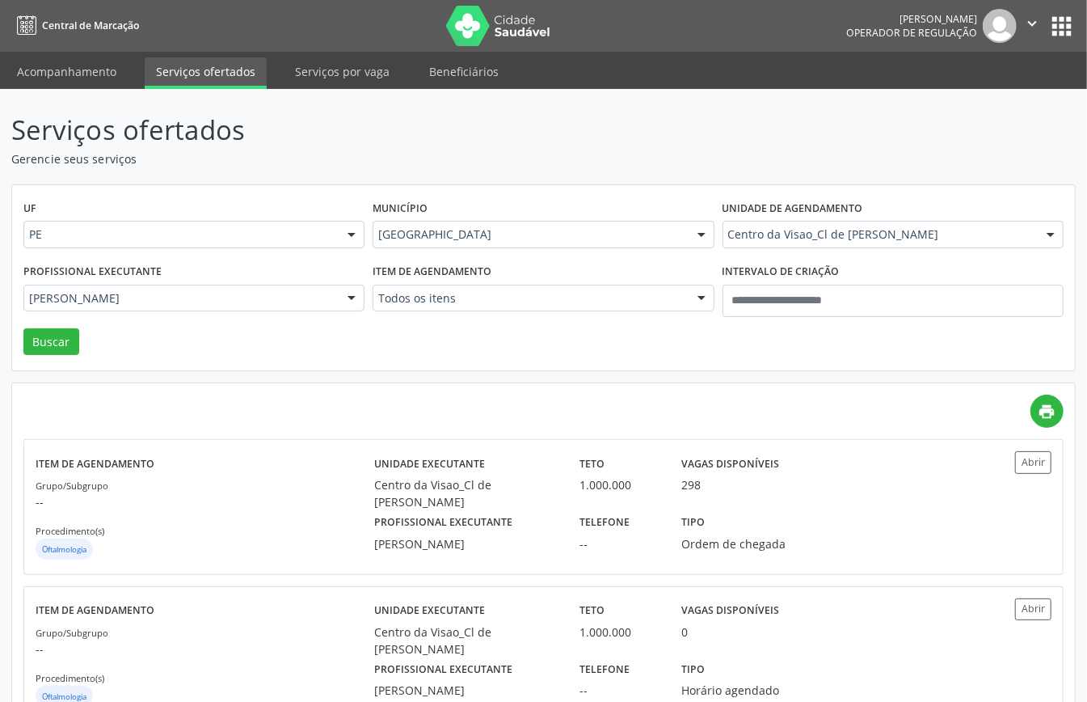
drag, startPoint x: 91, startPoint y: 296, endPoint x: 104, endPoint y: 301, distance: 14.1
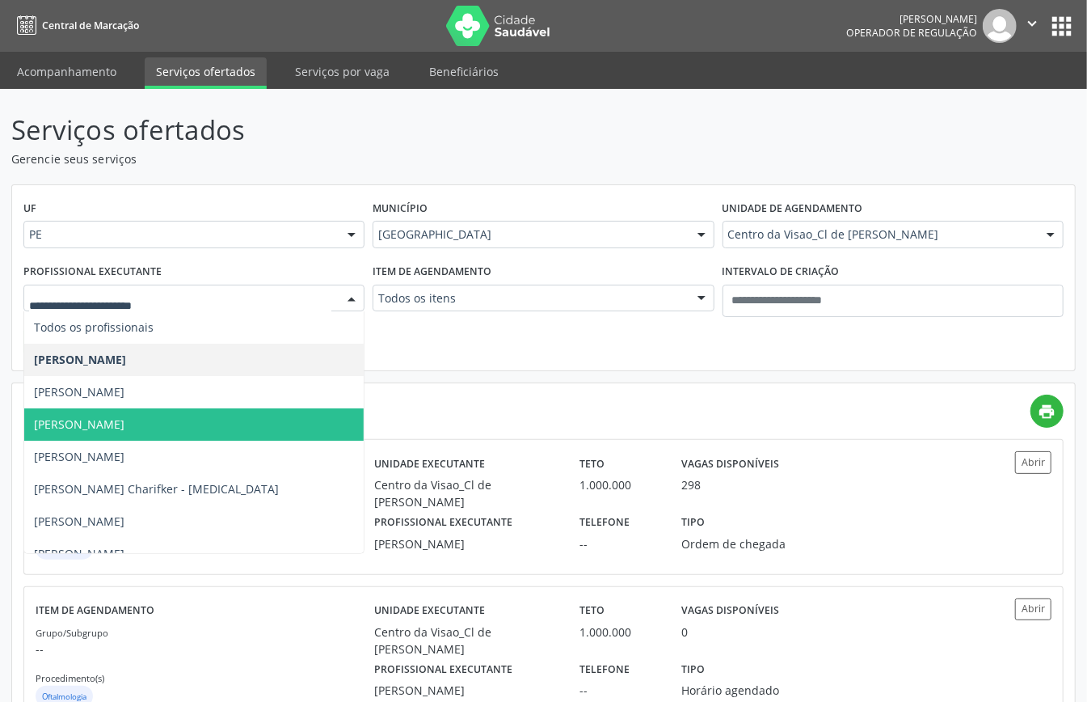
click at [129, 412] on span "[PERSON_NAME]" at bounding box center [193, 424] width 339 height 32
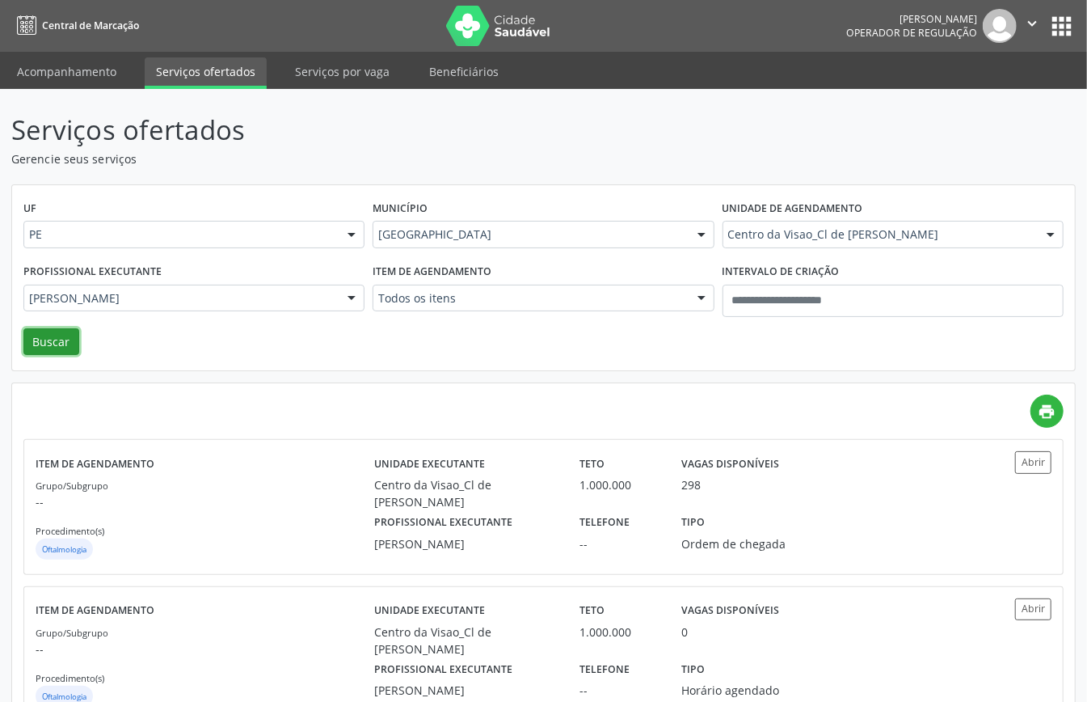
click at [57, 347] on button "Buscar" at bounding box center [51, 341] width 56 height 27
click at [282, 495] on p "--" at bounding box center [205, 501] width 339 height 17
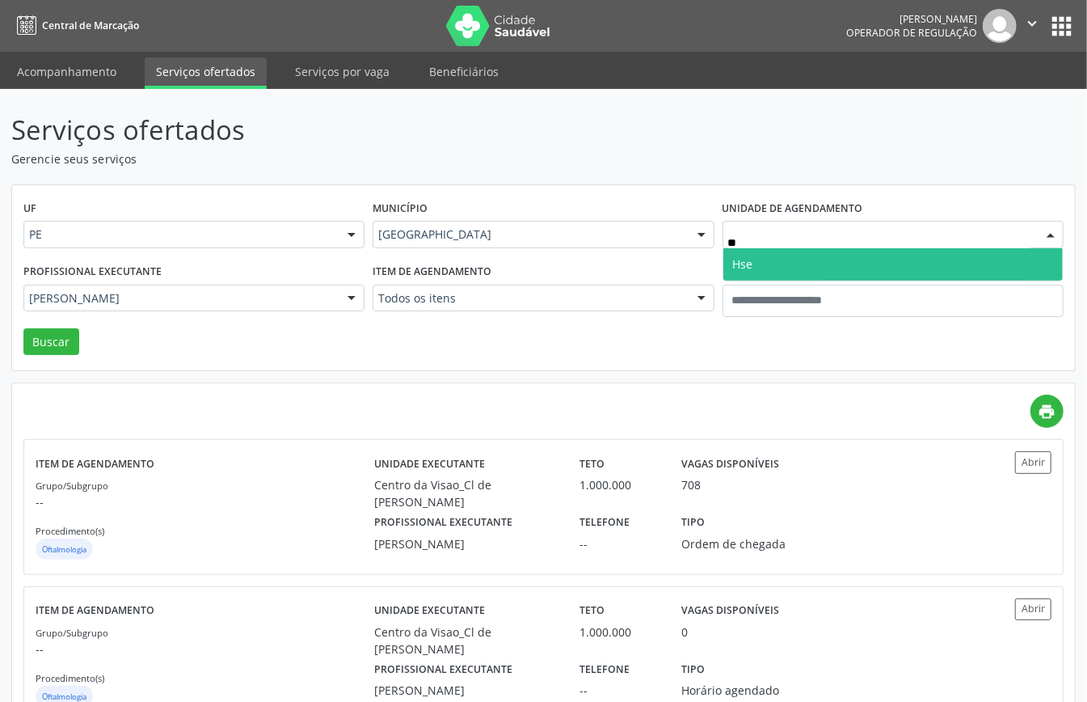
type input "***"
click at [767, 259] on span "Hse" at bounding box center [892, 264] width 339 height 32
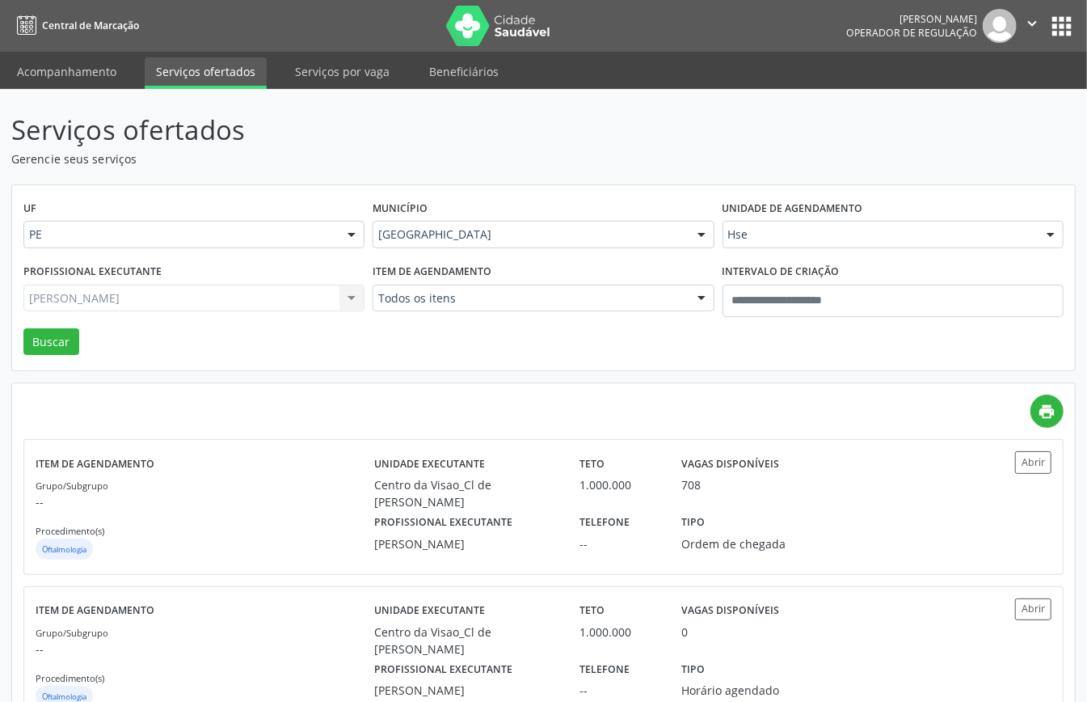
click at [298, 297] on div "Guilherme Ribeiro Todos os profissionais Eduarda Harrop Duarte Ribeiro Guilherm…" at bounding box center [193, 297] width 341 height 27
click at [263, 298] on div "Guilherme Ribeiro Todos os profissionais Eduarda Harrop Duarte Ribeiro Guilherm…" at bounding box center [193, 297] width 341 height 27
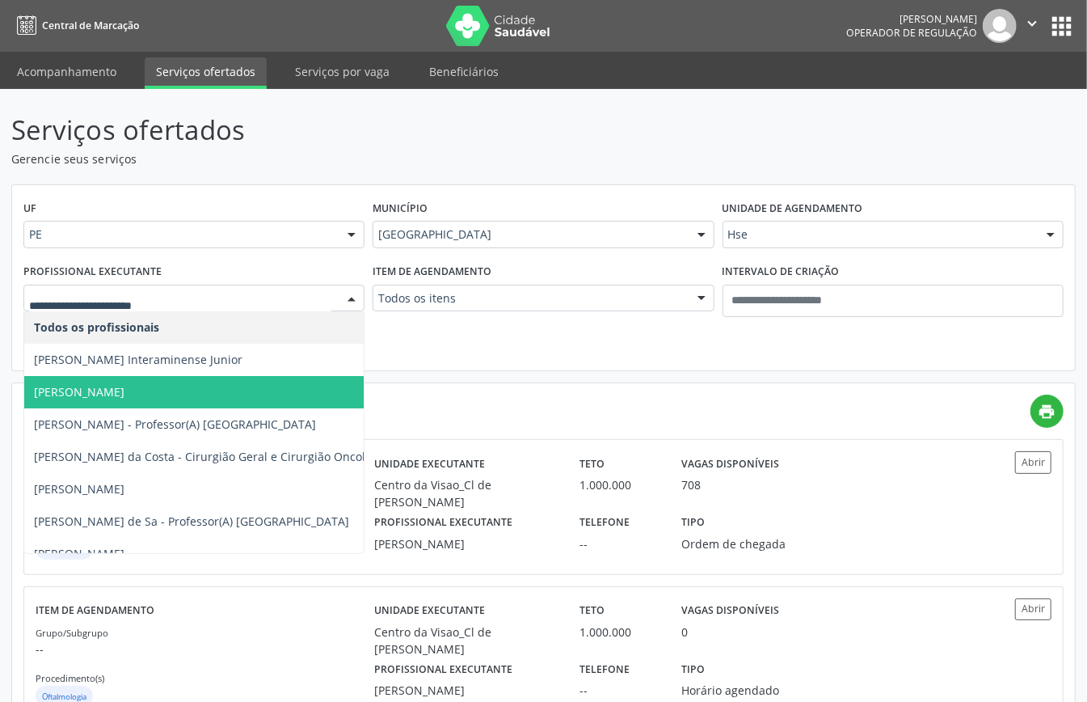
click at [267, 299] on input "text" at bounding box center [180, 306] width 302 height 32
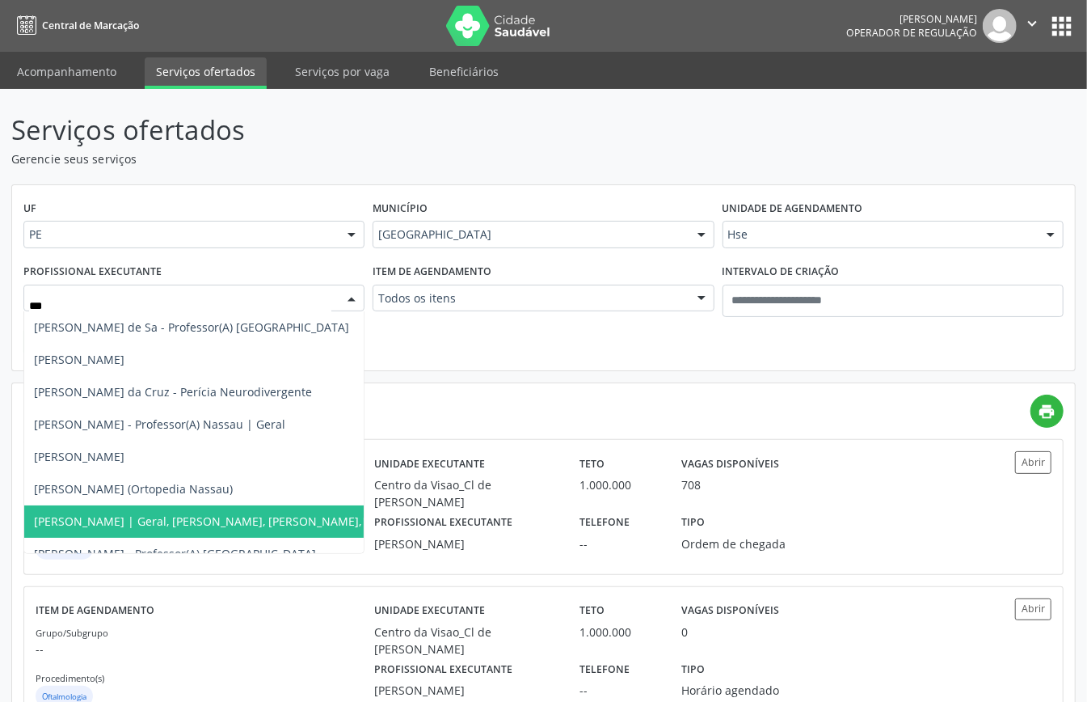
click at [172, 520] on span "Alexey Alves Garcez | Geral, Coluna, Cotovelo, Ombro e Joelho" at bounding box center [296, 520] width 525 height 15
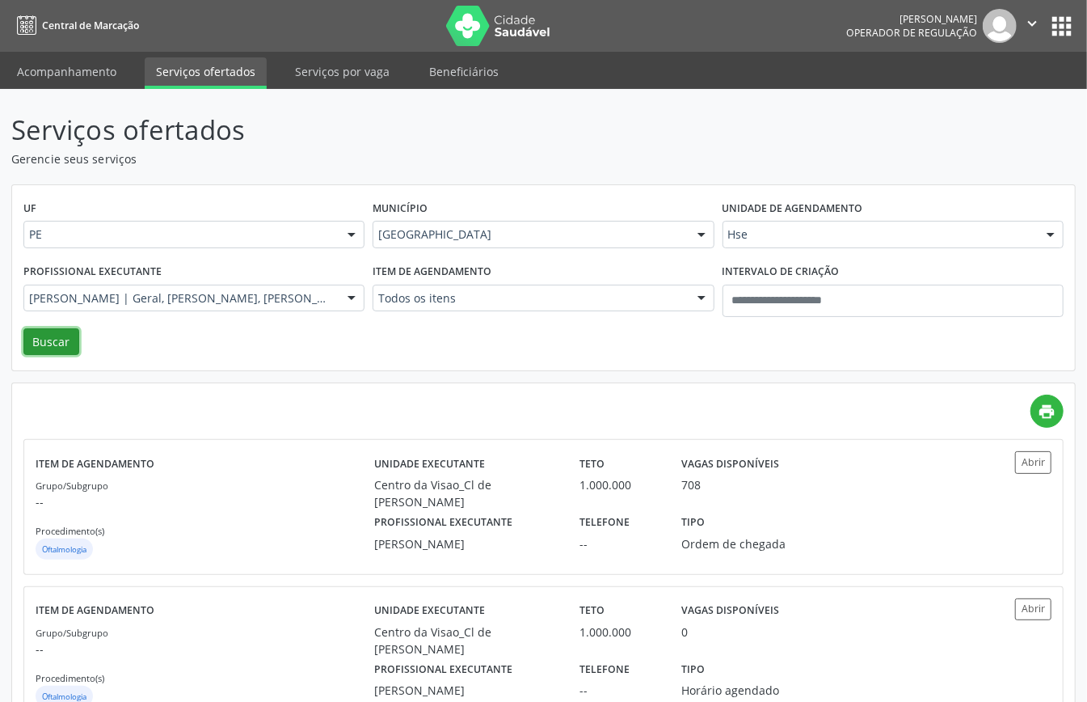
click at [49, 351] on button "Buscar" at bounding box center [51, 341] width 56 height 27
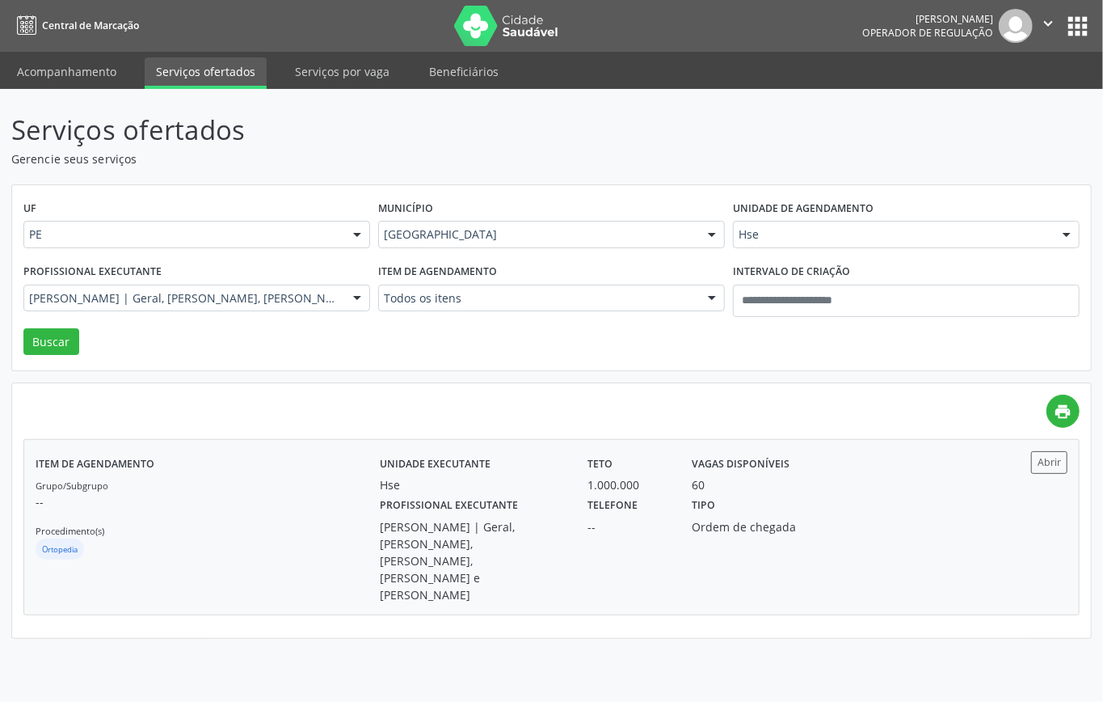
click at [314, 480] on div "Grupo/Subgrupo -- Procedimento(s) Ortopedia" at bounding box center [208, 519] width 344 height 86
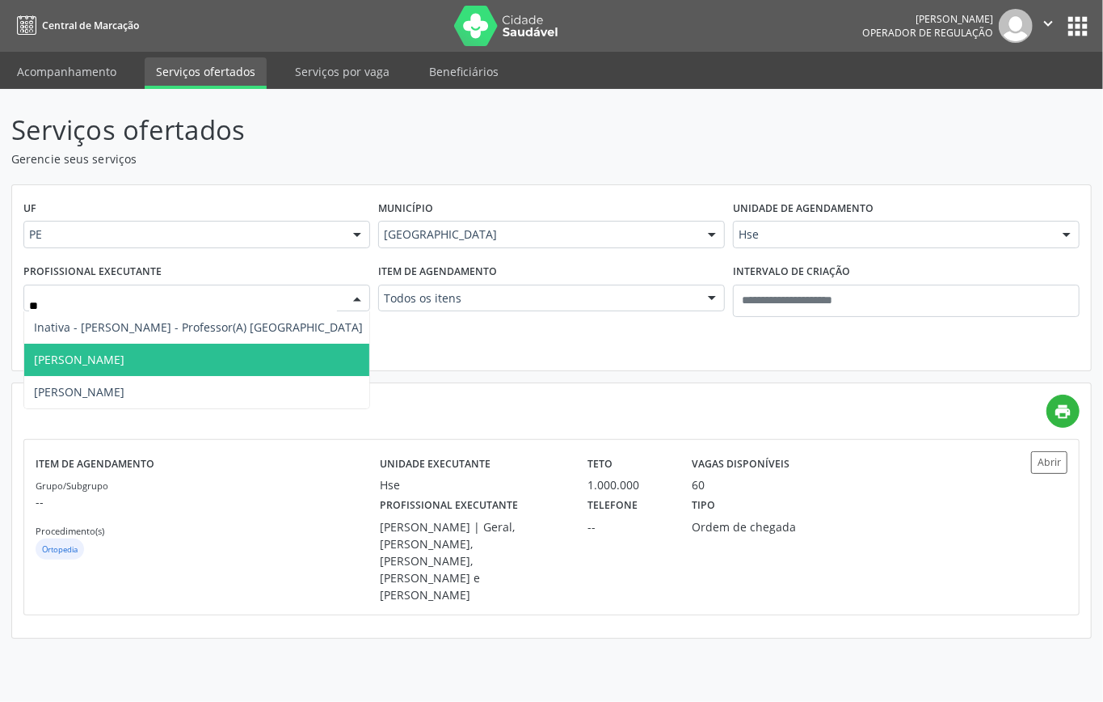
click at [91, 369] on span "Kyldery Wendell Moura" at bounding box center [198, 359] width 348 height 32
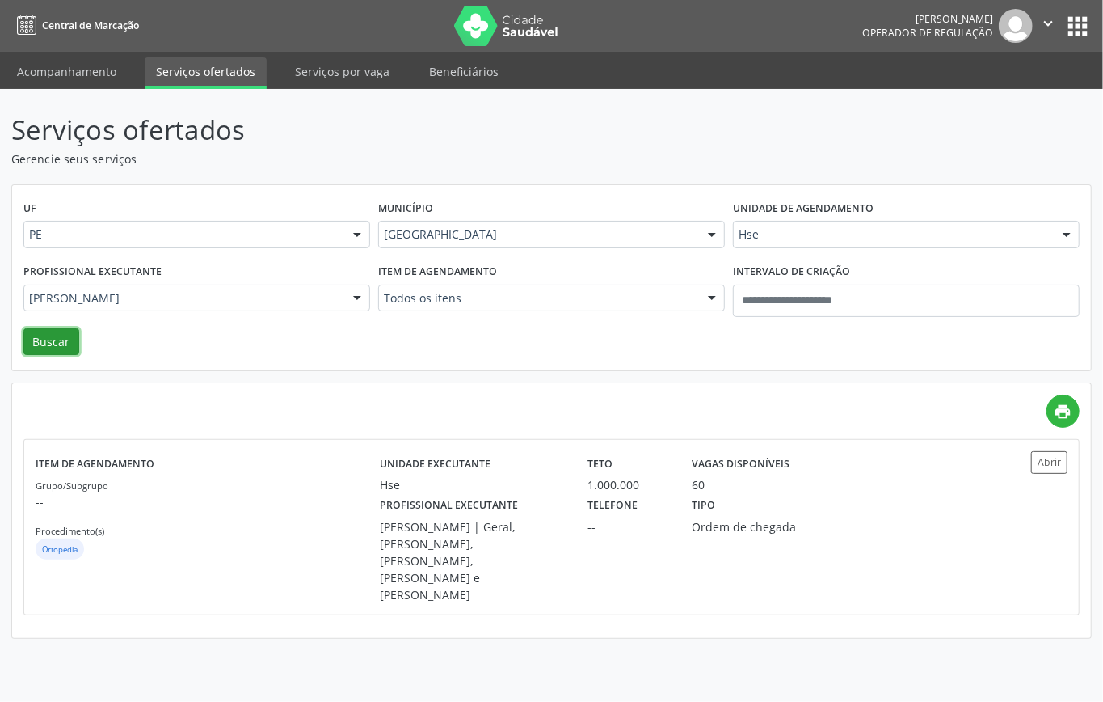
click at [44, 343] on button "Buscar" at bounding box center [51, 341] width 56 height 27
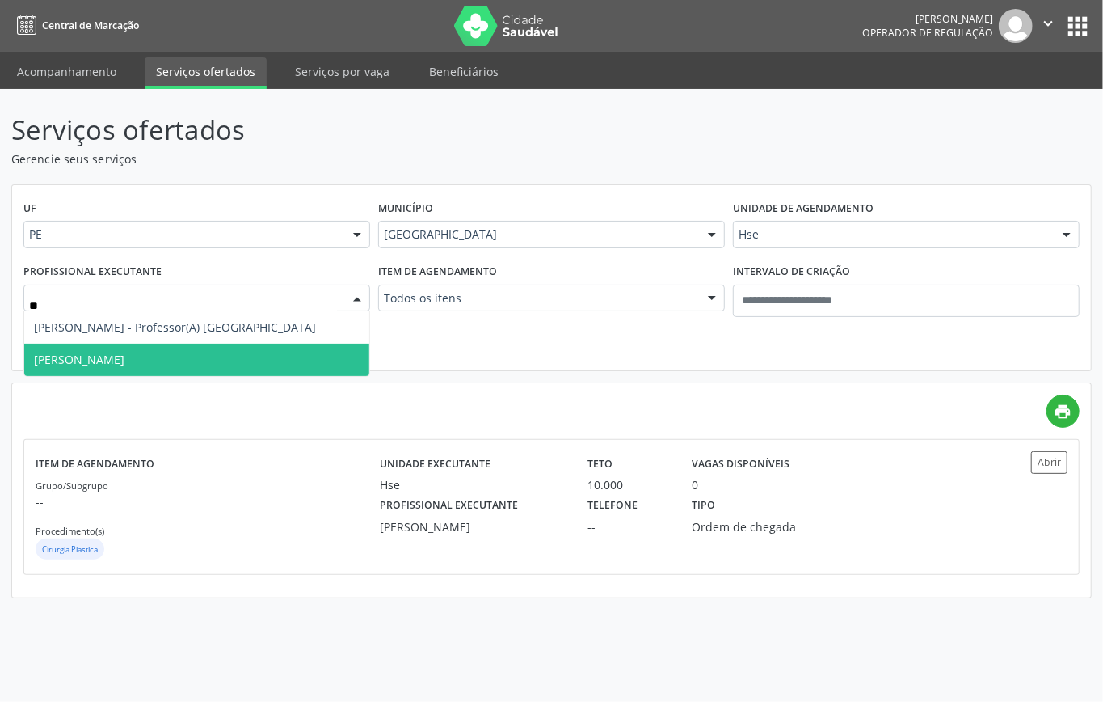
type input "***"
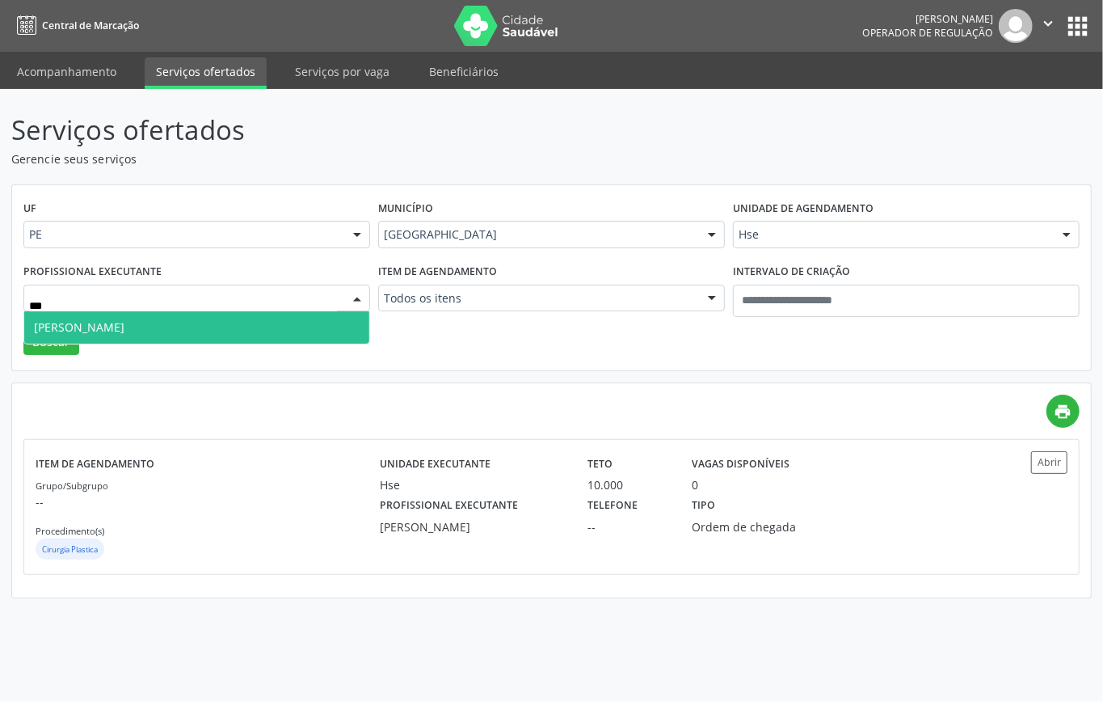
drag, startPoint x: 201, startPoint y: 315, endPoint x: 94, endPoint y: 336, distance: 109.5
click at [200, 315] on span "Marcos Antonio Araujo Almeida Hse" at bounding box center [196, 327] width 345 height 32
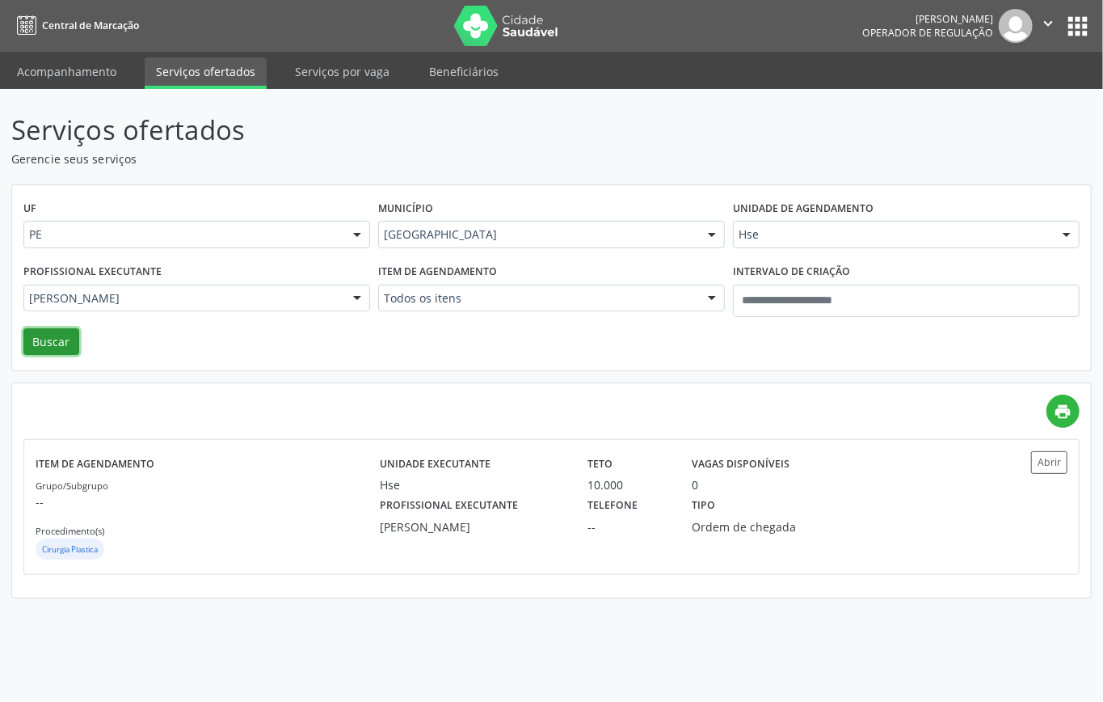
click at [32, 334] on button "Buscar" at bounding box center [51, 341] width 56 height 27
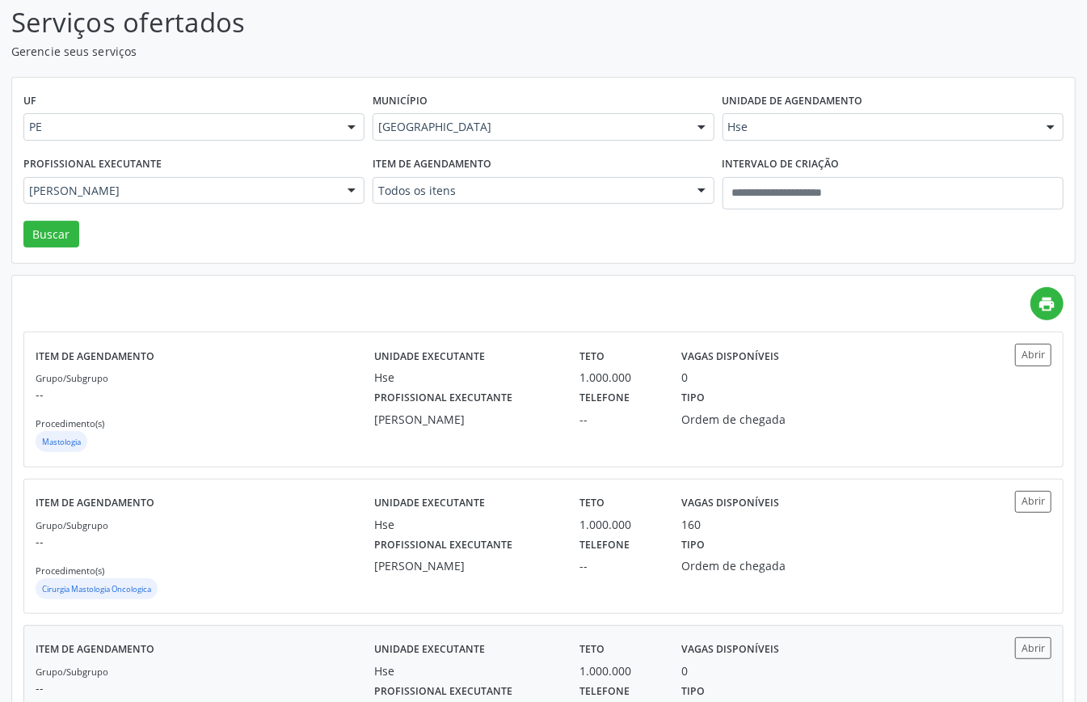
scroll to position [204, 0]
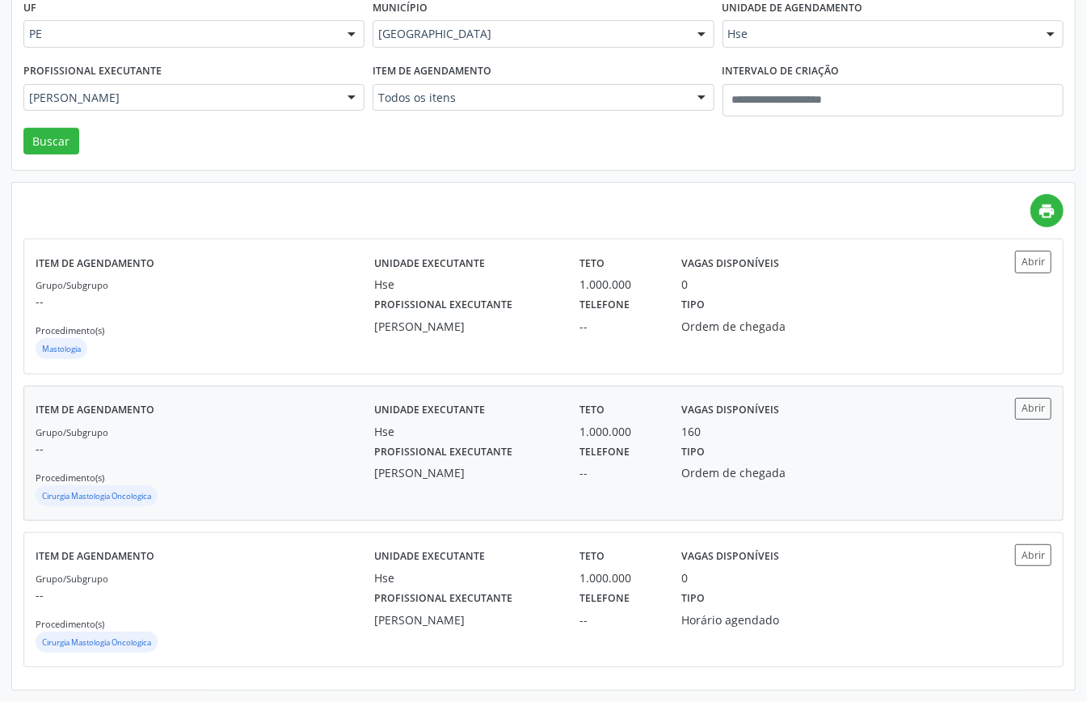
click at [251, 464] on div "Grupo/Subgrupo -- Procedimento(s) Cirurgia Mastologia Oncologica" at bounding box center [205, 466] width 339 height 86
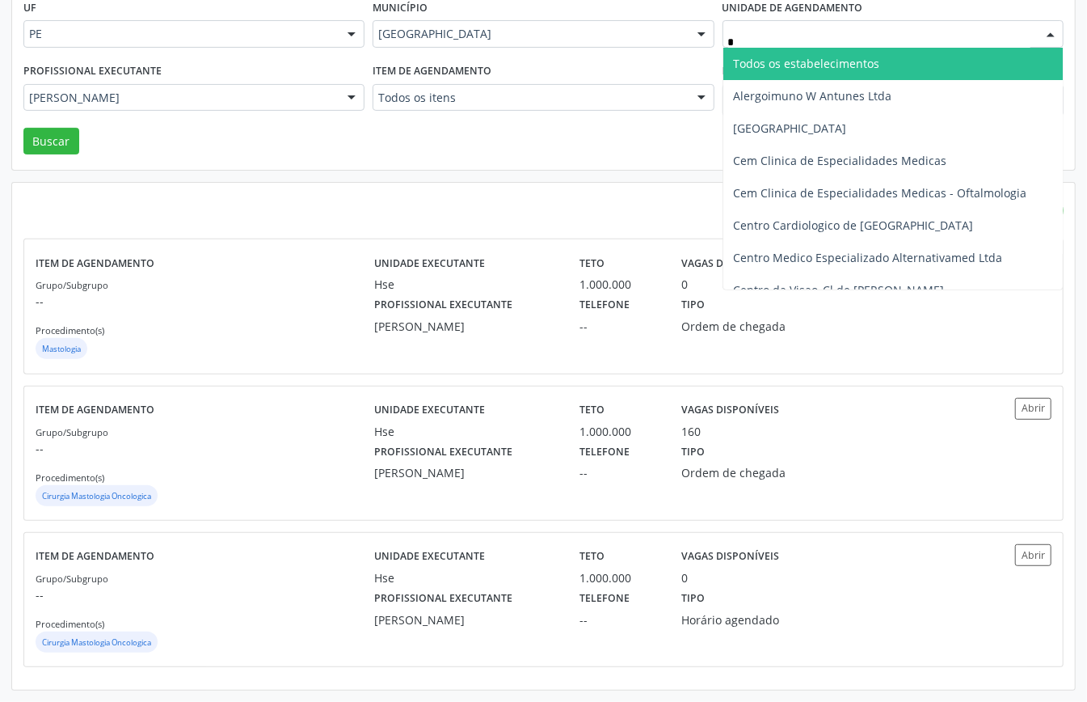
type input "**"
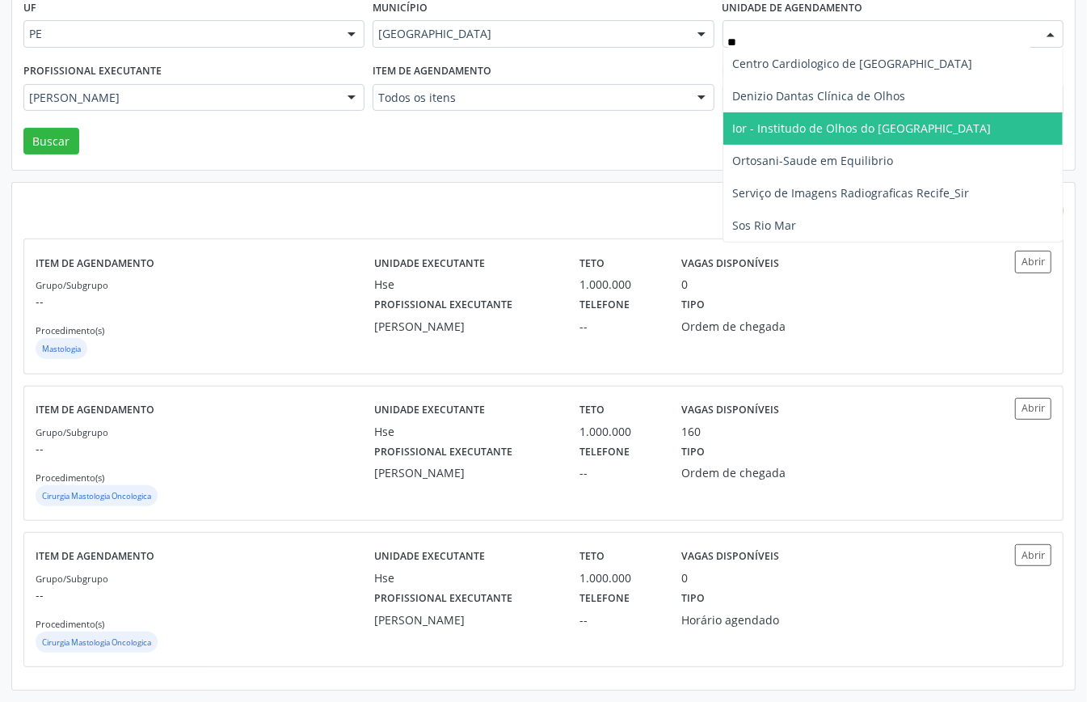
click at [794, 121] on span "Ior - Institudo de Olhos do [GEOGRAPHIC_DATA]" at bounding box center [862, 127] width 259 height 15
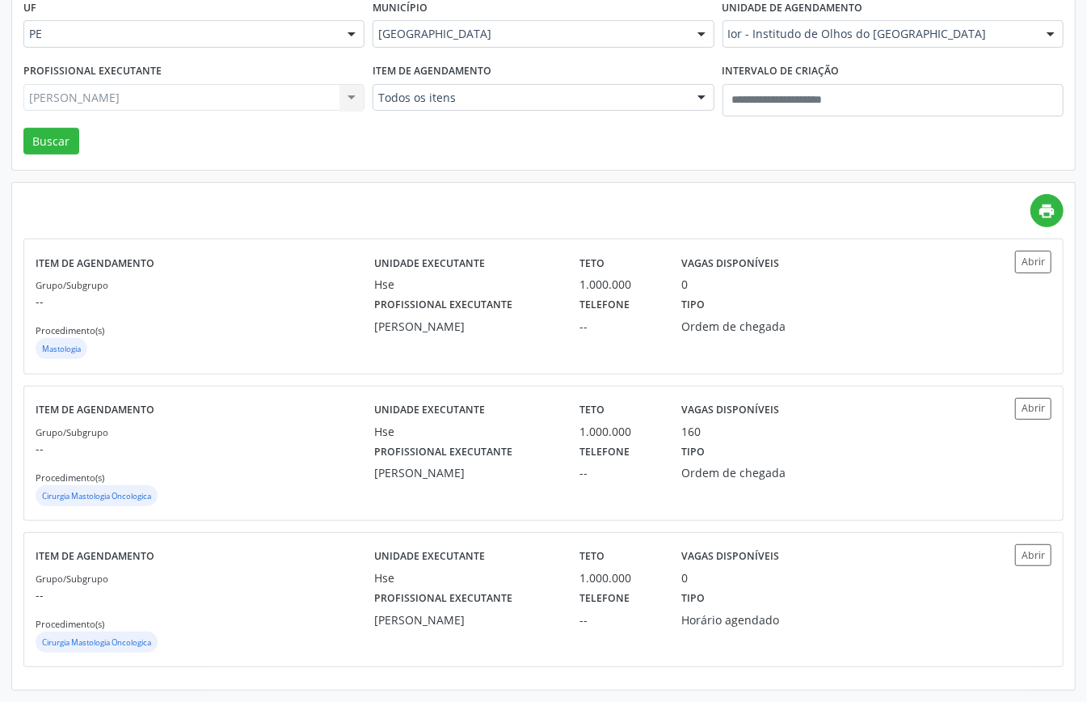
click at [276, 89] on div "Marcos Antonio Araujo Almeida Hse Todos os profissionais Adalberto Aguiar Inter…" at bounding box center [193, 97] width 341 height 27
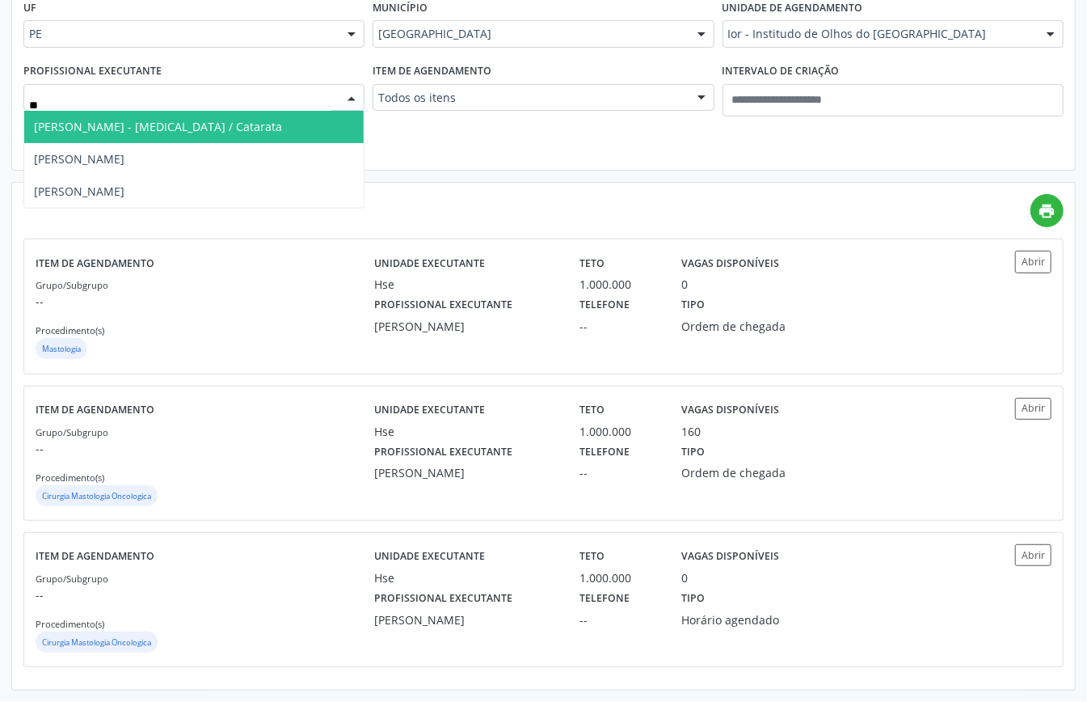
type input "***"
click at [209, 129] on span "Luciana Maia Valenca" at bounding box center [193, 127] width 339 height 32
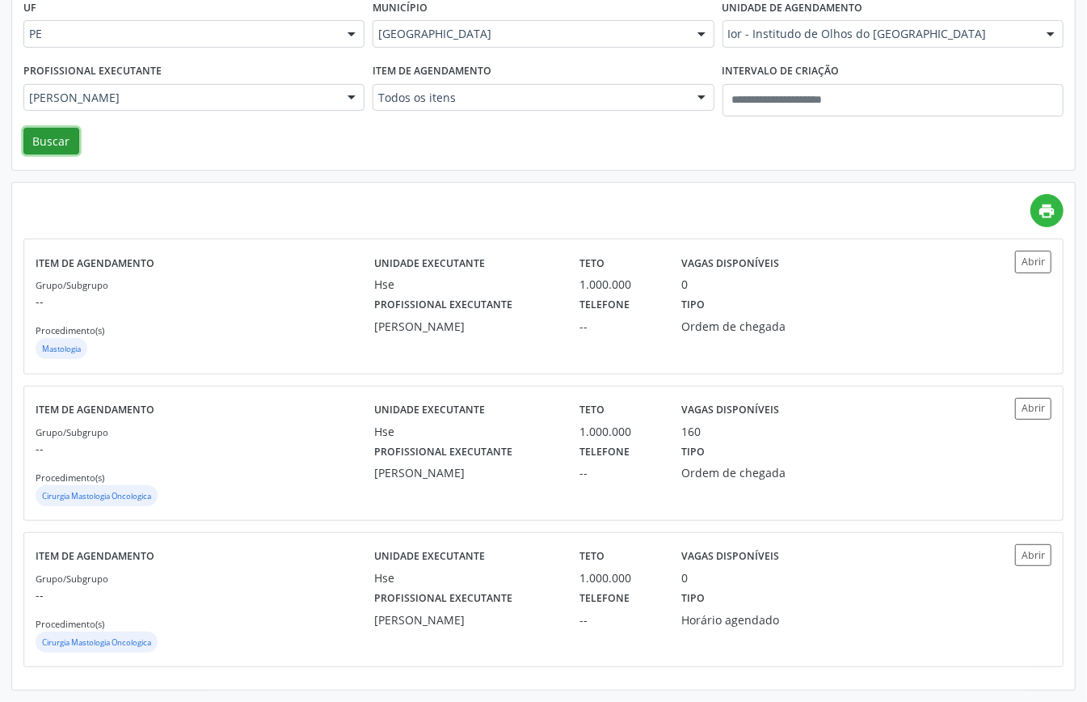
click at [65, 141] on button "Buscar" at bounding box center [51, 141] width 56 height 27
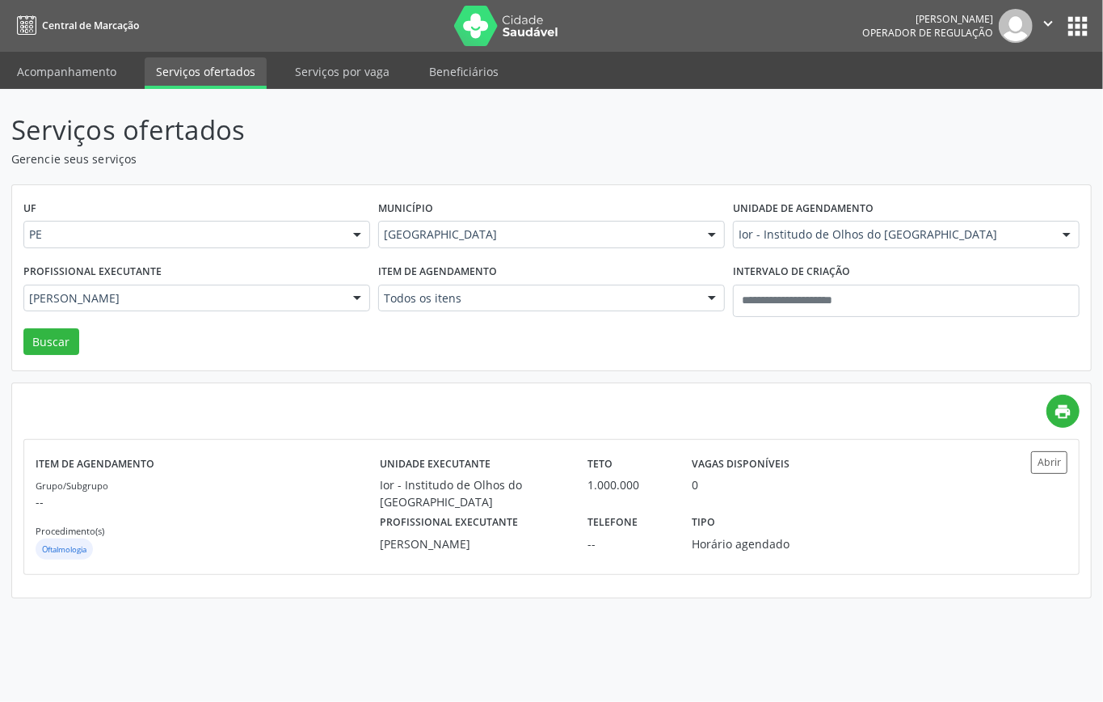
click at [454, 220] on div "Município Recife Todas as cidades Abreu e Lima Afogados da Ingazeira Araripina …" at bounding box center [551, 227] width 355 height 63
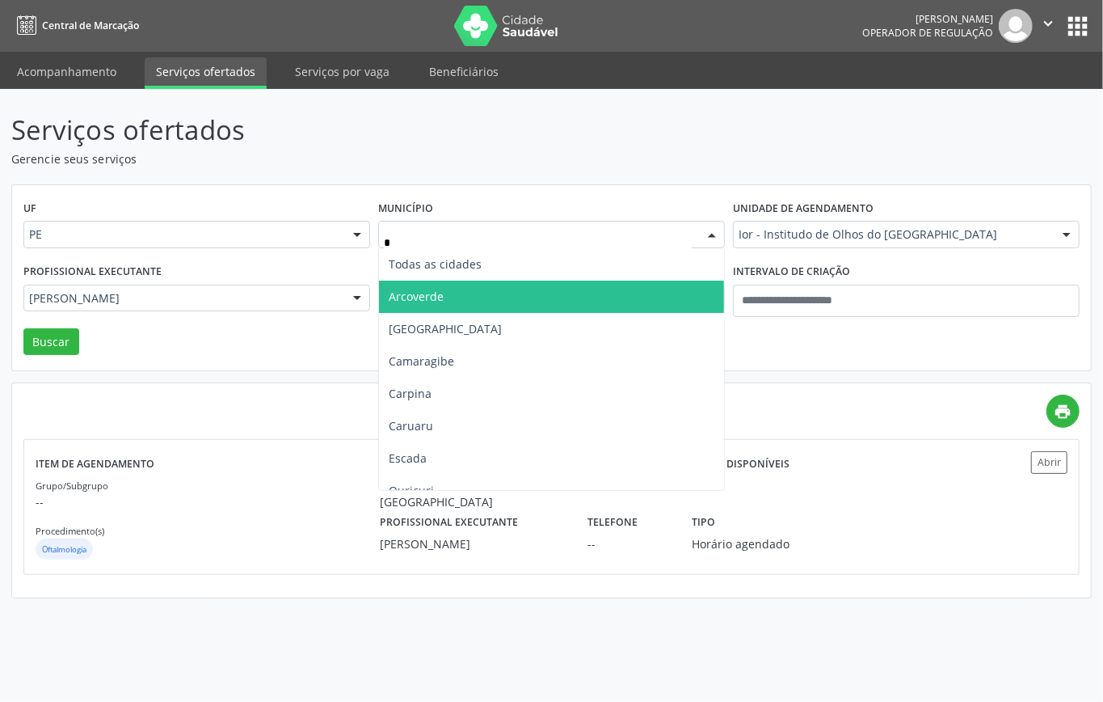
type input "**"
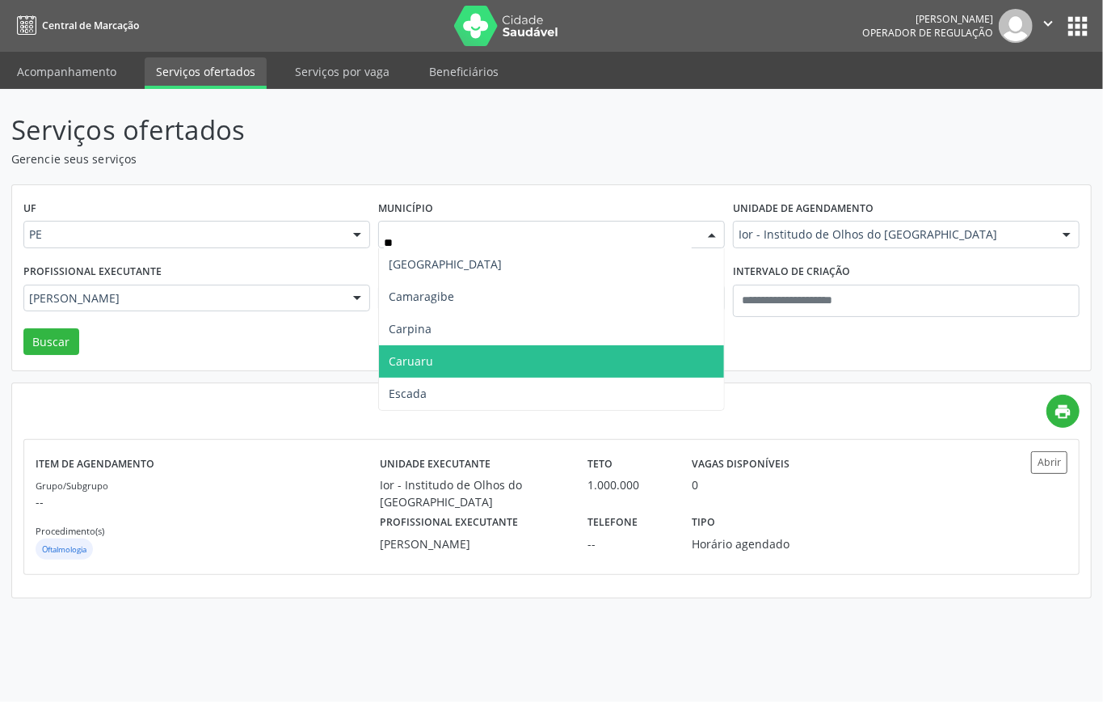
click at [448, 364] on span "Caruaru" at bounding box center [551, 361] width 345 height 32
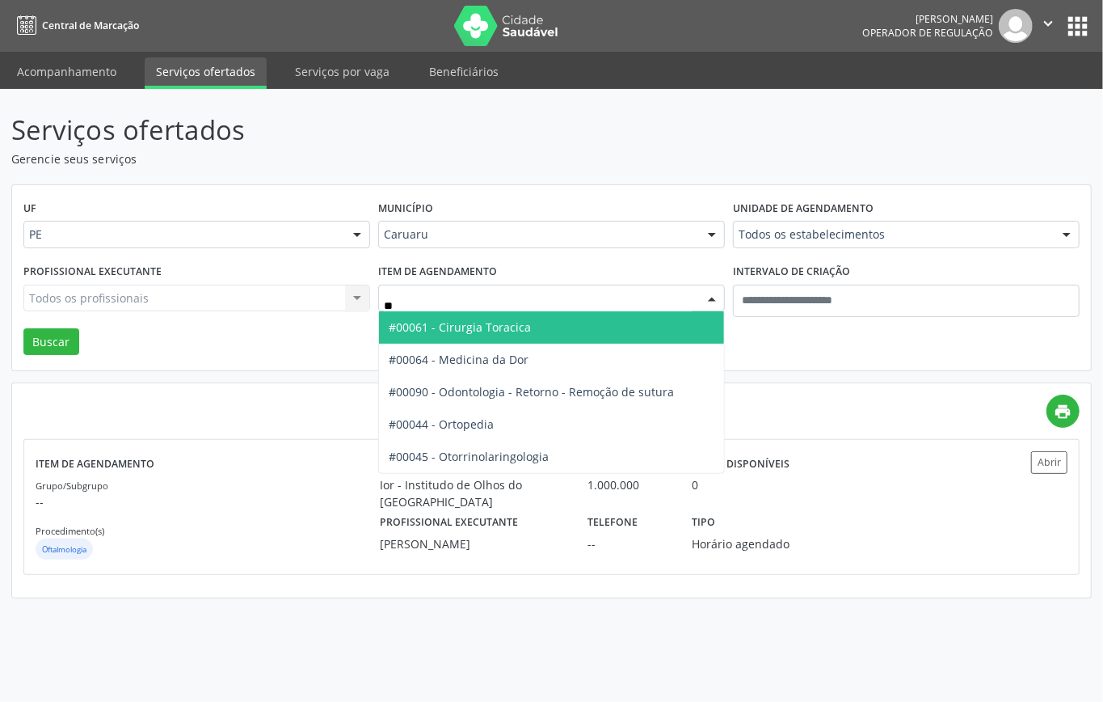
type input "***"
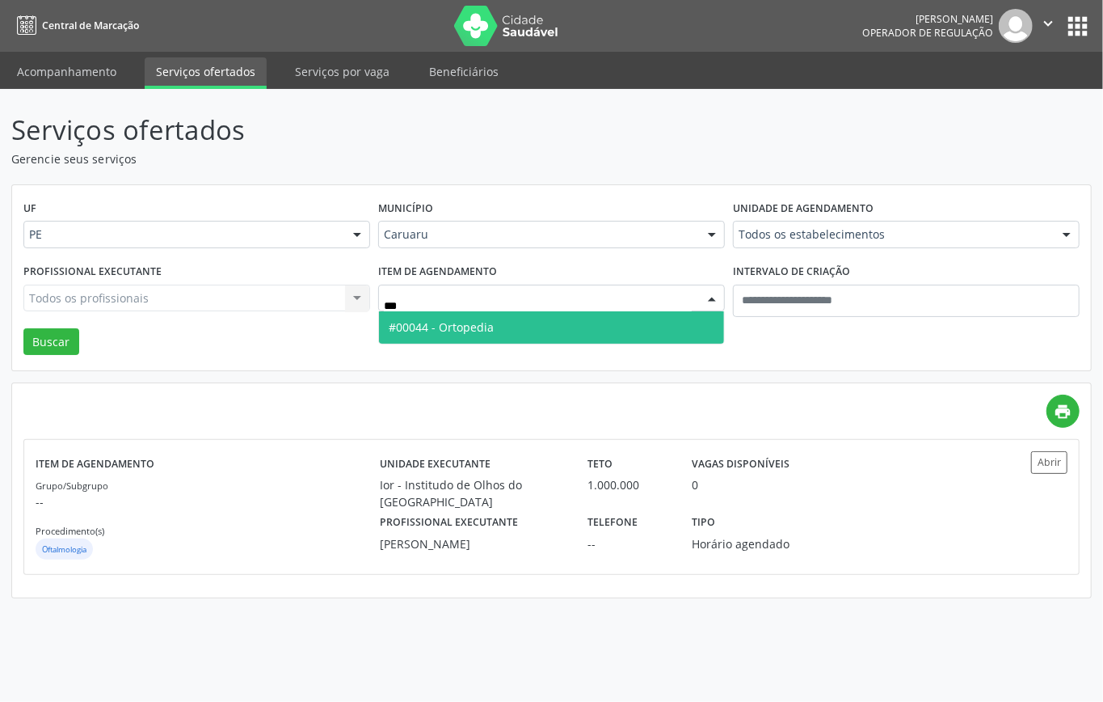
click at [469, 325] on span "#00044 - Ortopedia" at bounding box center [441, 326] width 105 height 15
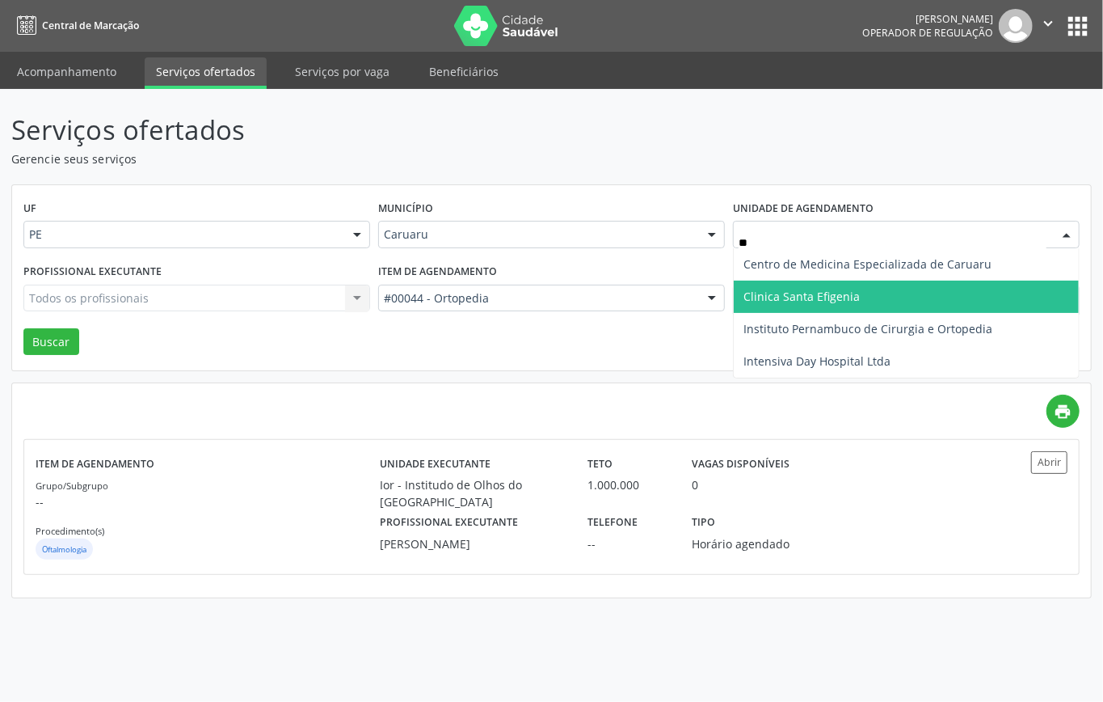
type input "***"
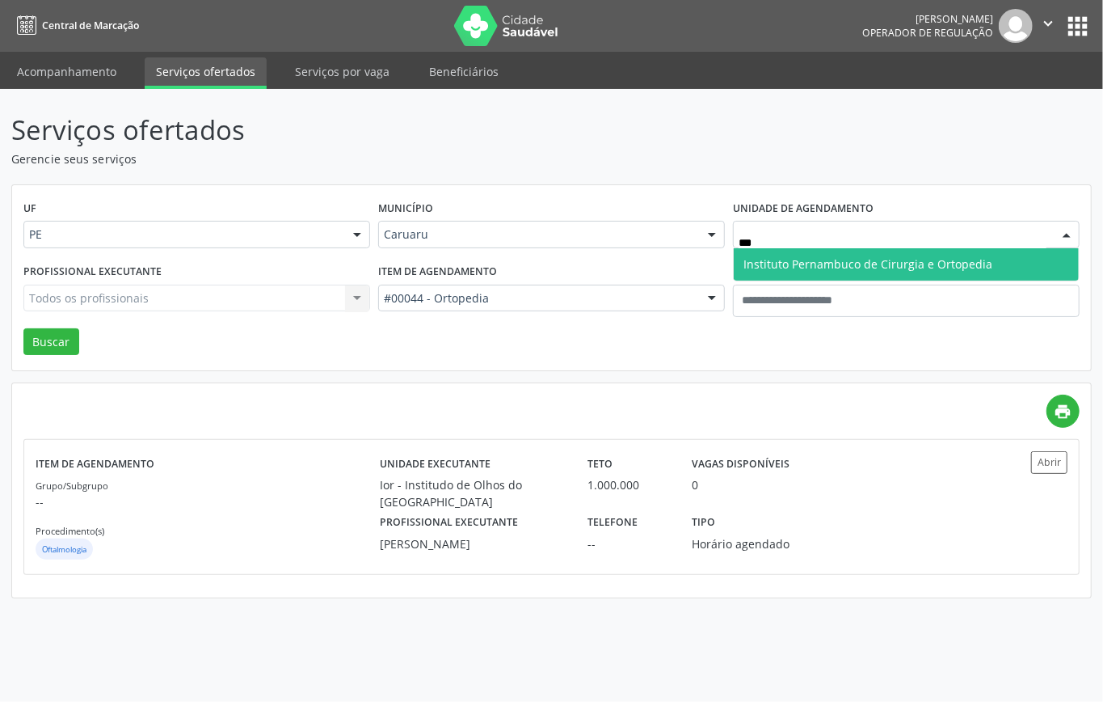
click at [793, 262] on span "Instituto Pernambuco de Cirurgia e Ortopedia" at bounding box center [868, 263] width 249 height 15
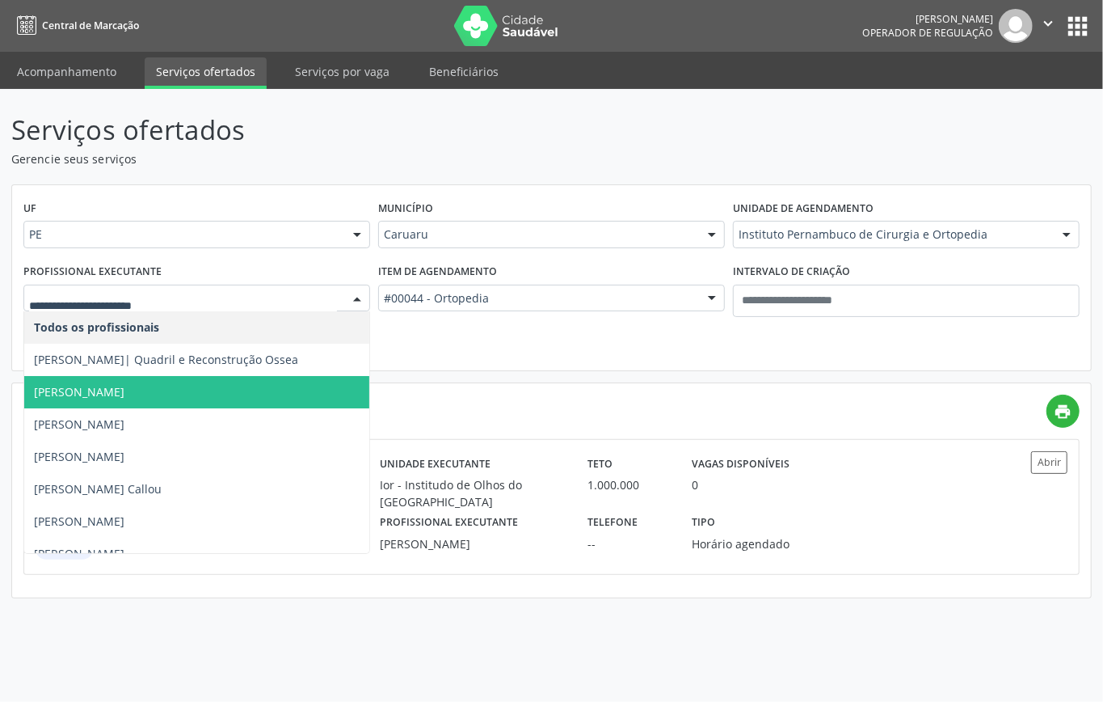
click at [208, 391] on span "Alexandre Braga Guimaraes" at bounding box center [196, 392] width 345 height 32
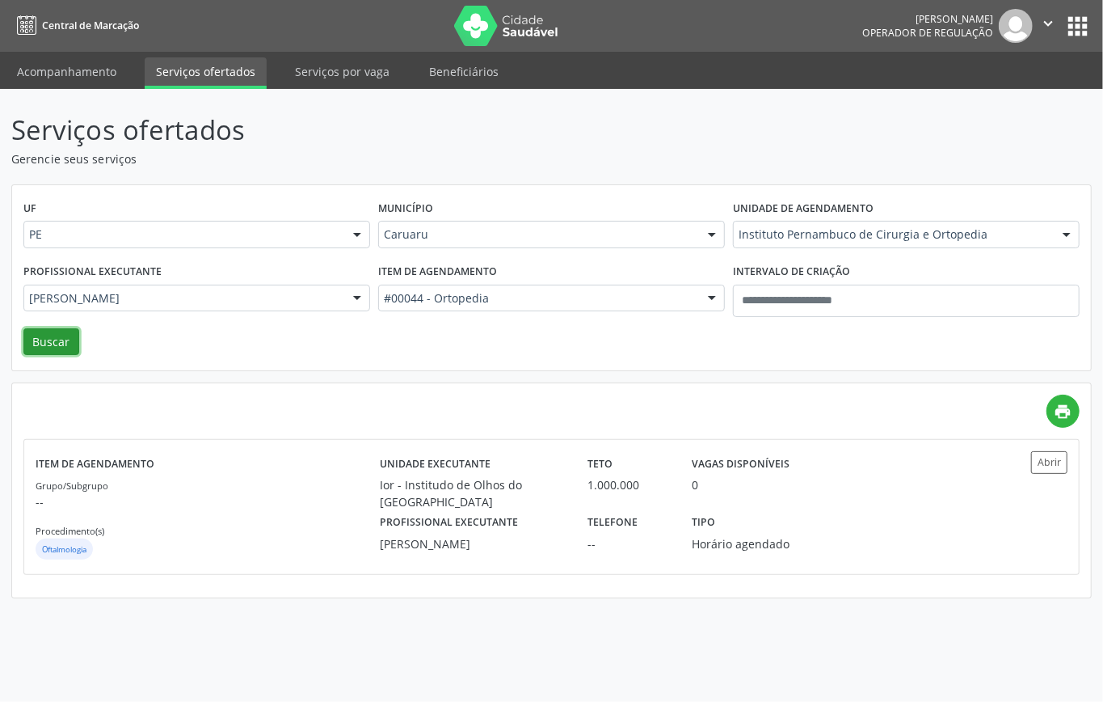
click at [74, 341] on button "Buscar" at bounding box center [51, 341] width 56 height 27
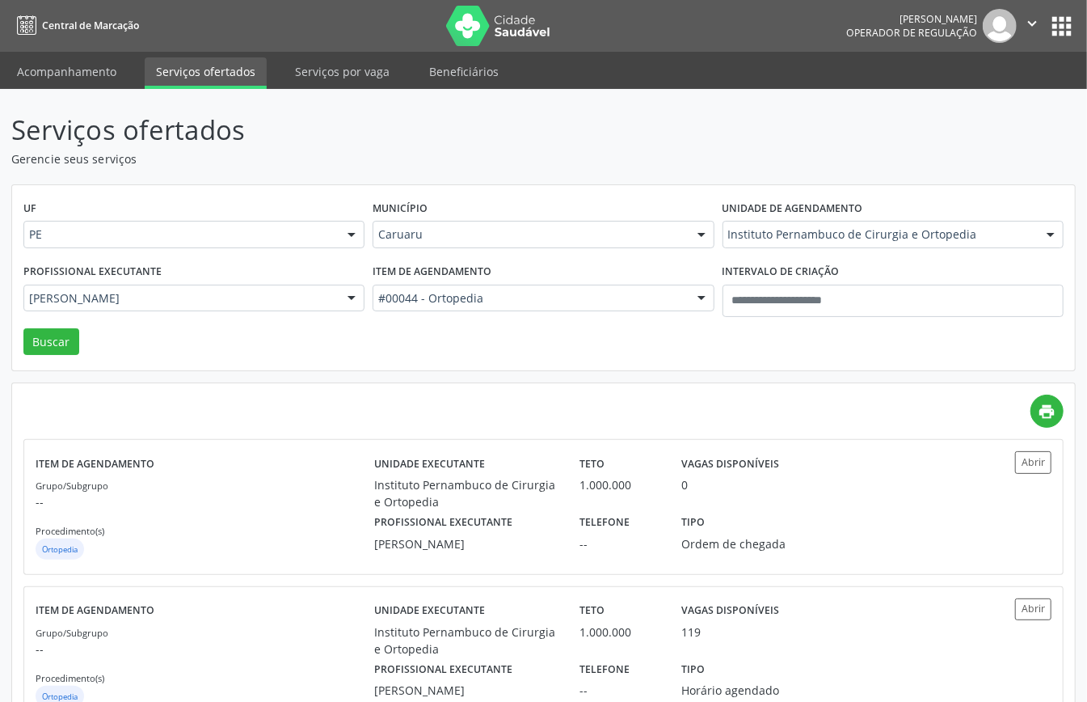
scroll to position [57, 0]
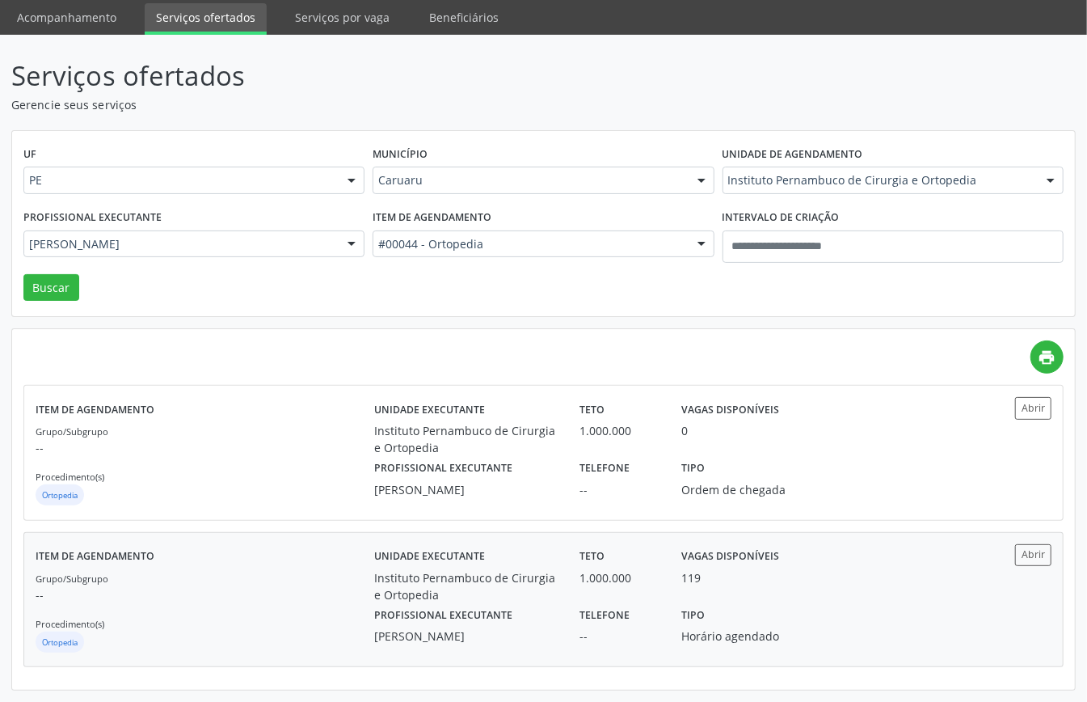
click at [124, 575] on div "Grupo/Subgrupo -- Procedimento(s) Ortopedia" at bounding box center [205, 612] width 339 height 86
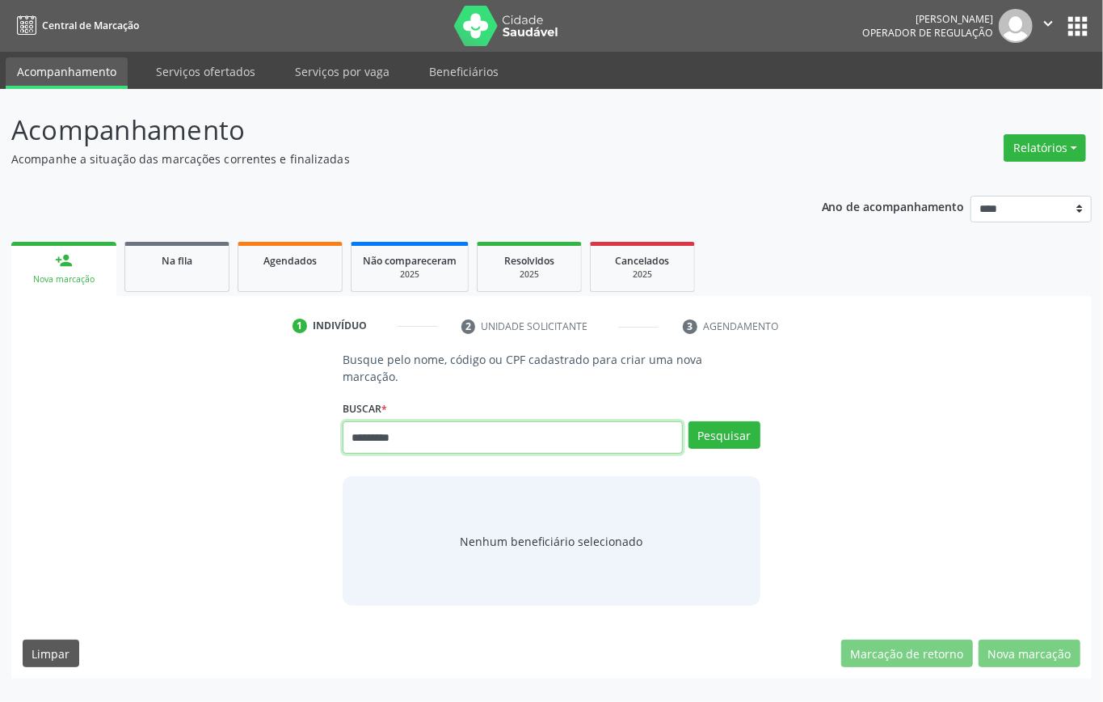
type input "*********"
type input "******"
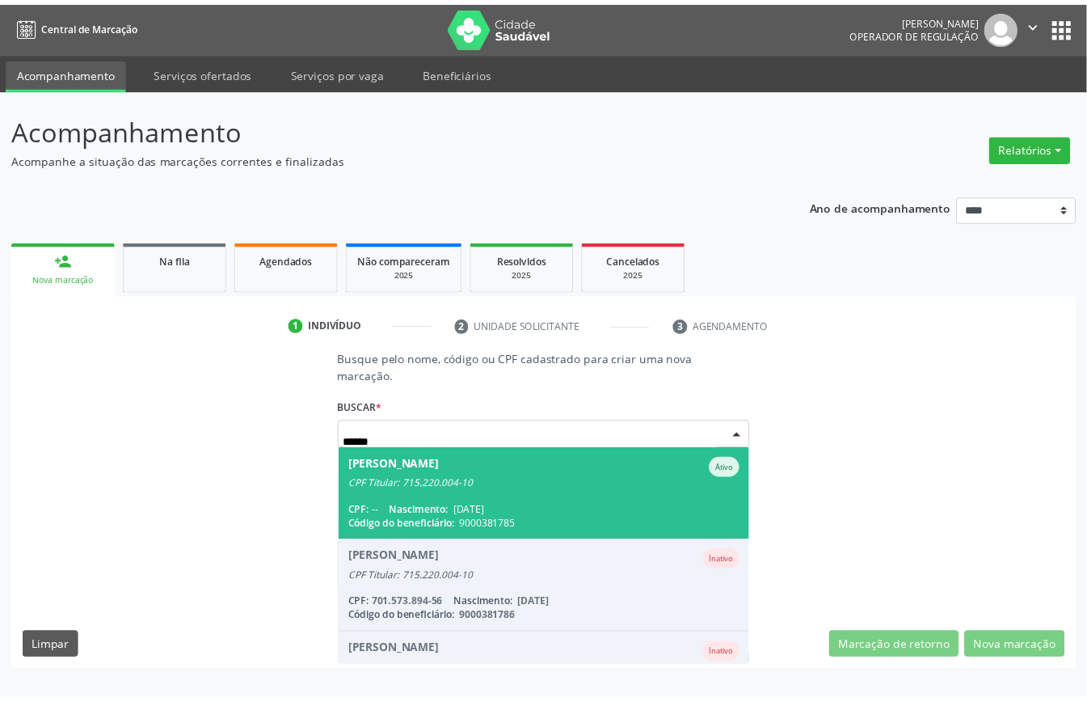
scroll to position [244, 0]
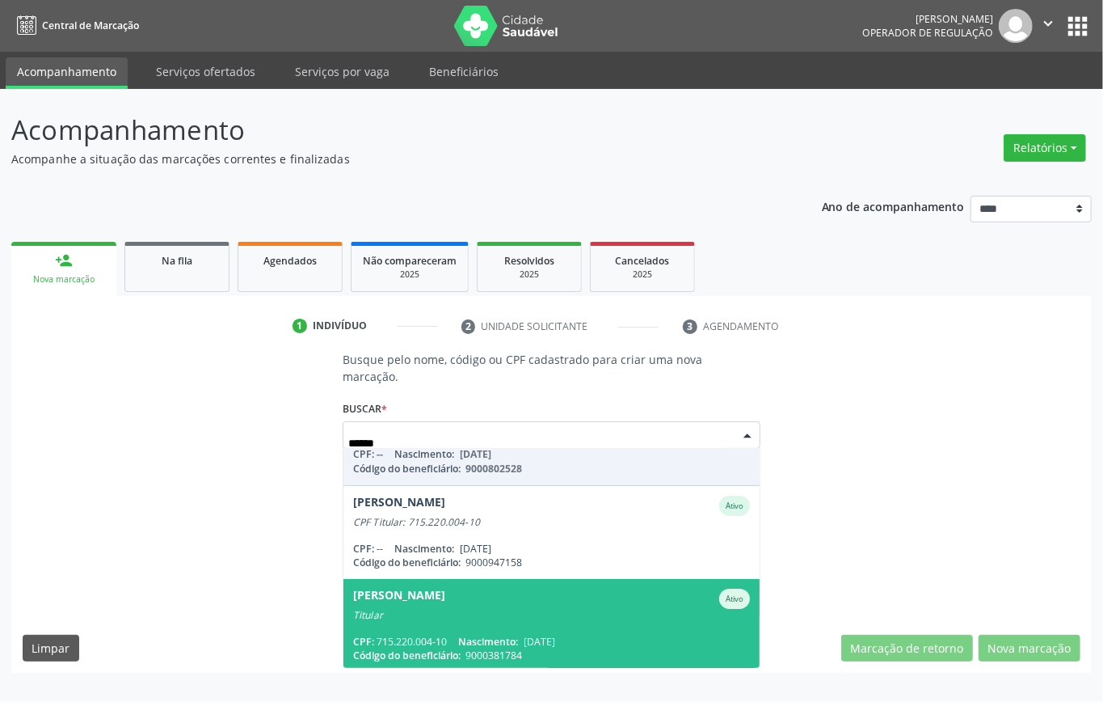
click at [593, 622] on span "[PERSON_NAME] Ativo Titular CPF: 715.220.004-10 Nascimento: [DATE] Código do be…" at bounding box center [551, 625] width 416 height 93
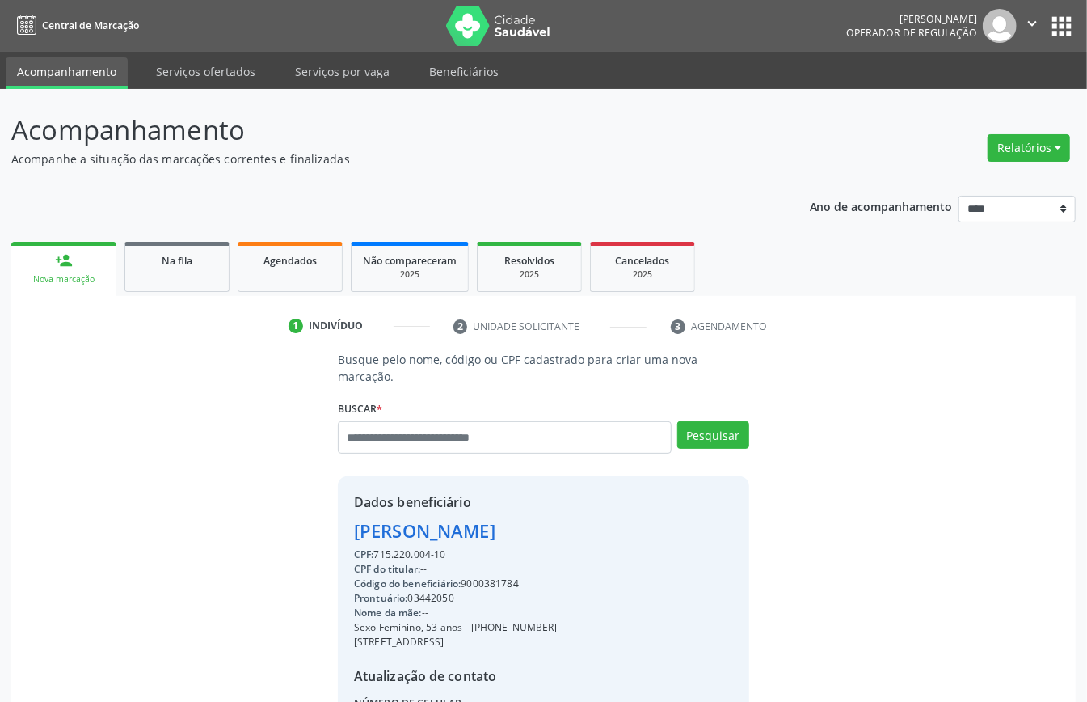
scroll to position [170, 0]
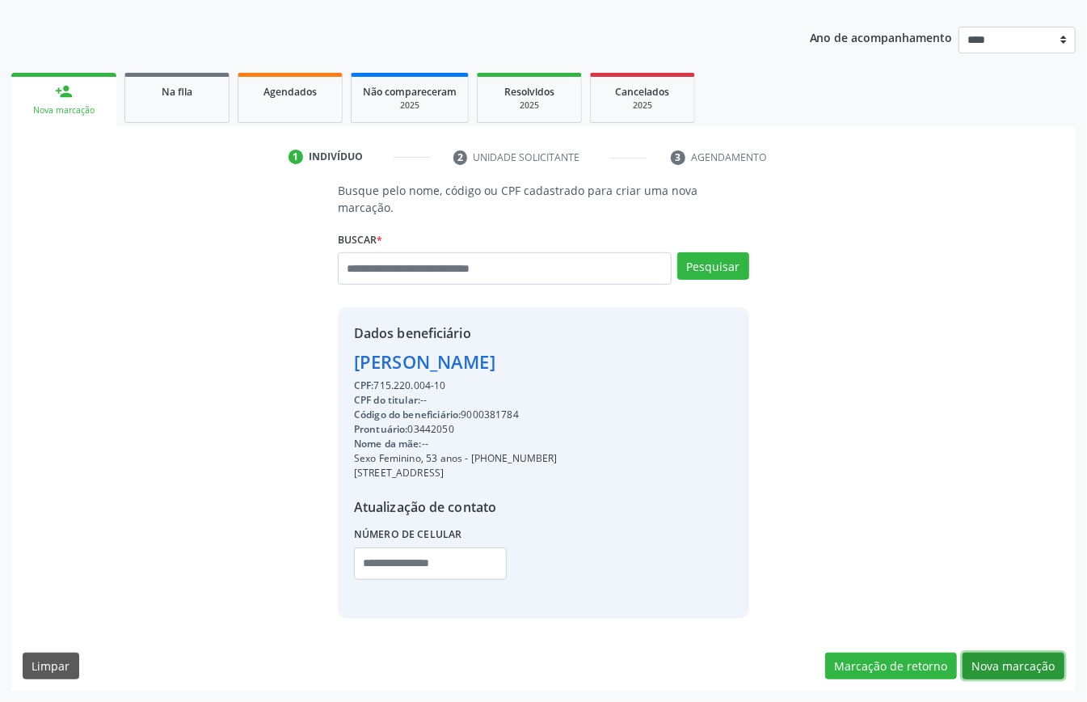
click at [999, 658] on button "Nova marcação" at bounding box center [1014, 665] width 102 height 27
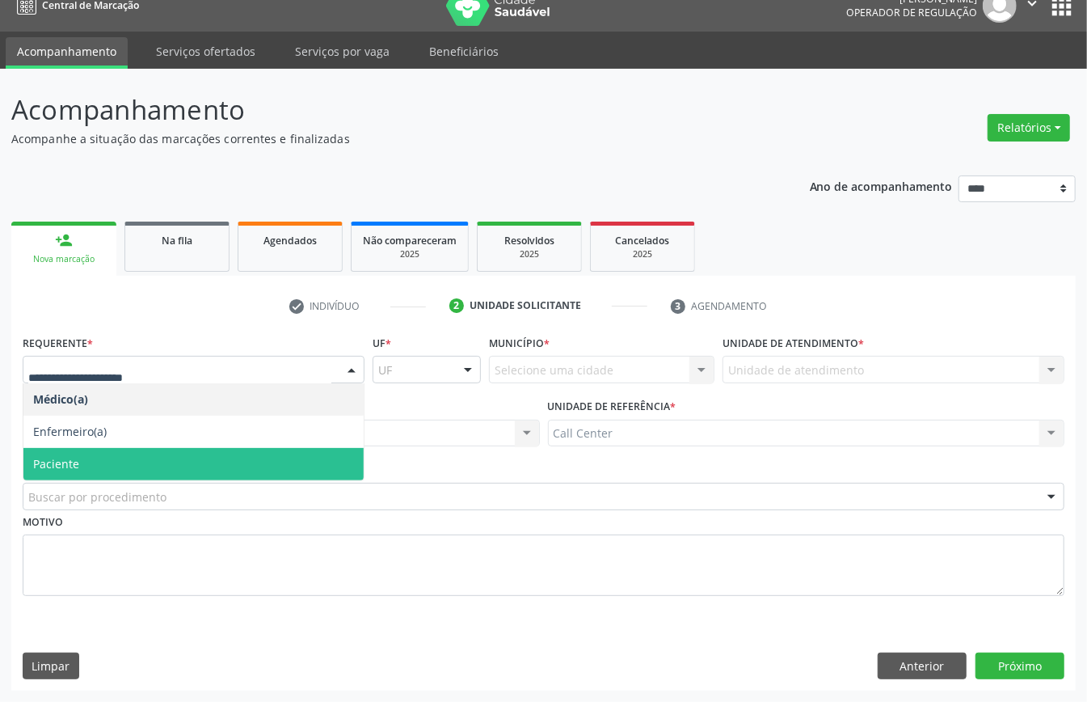
click at [134, 460] on span "Paciente" at bounding box center [193, 464] width 340 height 32
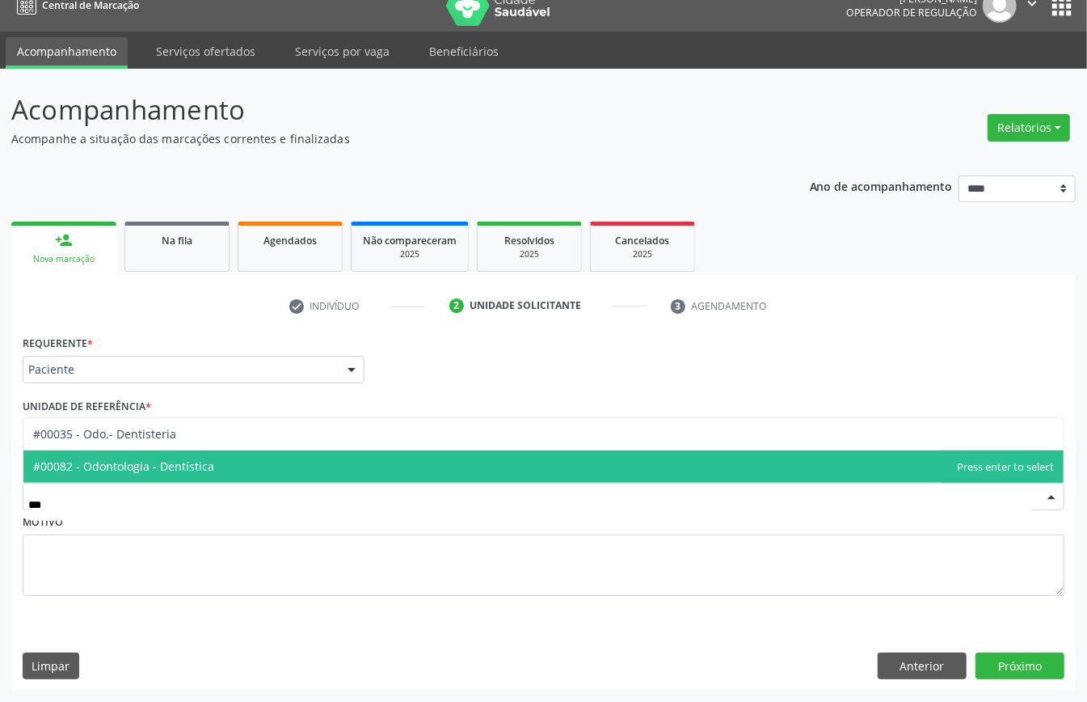
type input "****"
click at [228, 461] on span "#00082 - Odontologia - Dentística" at bounding box center [543, 466] width 1040 height 32
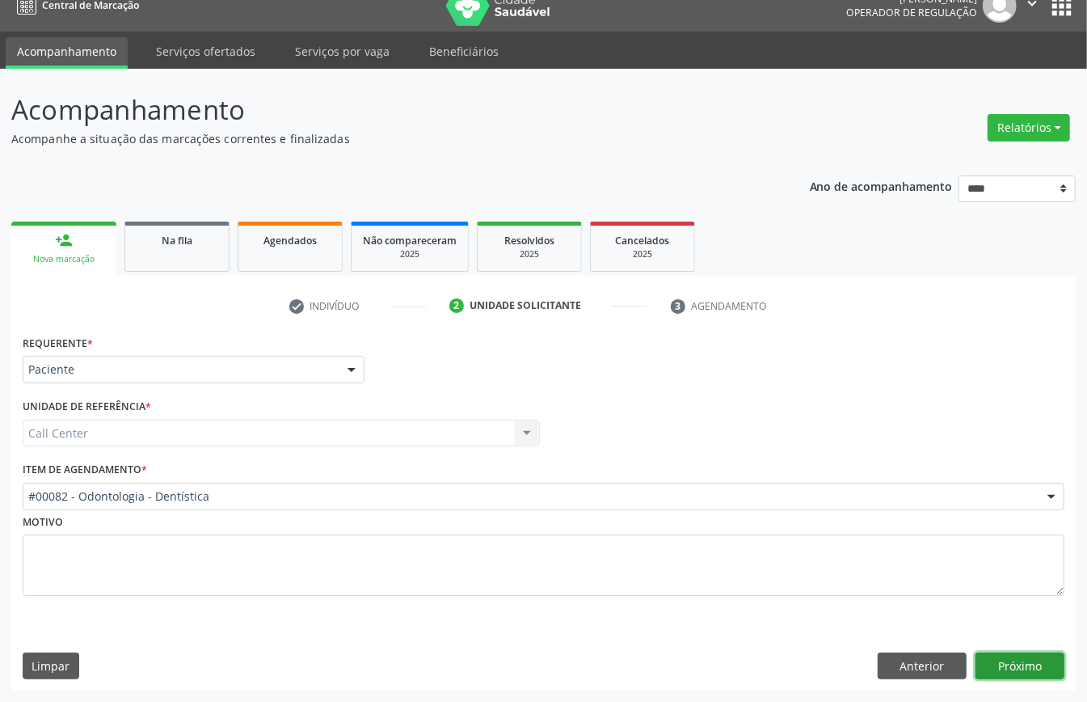
click at [1013, 663] on button "Próximo" at bounding box center [1019, 665] width 89 height 27
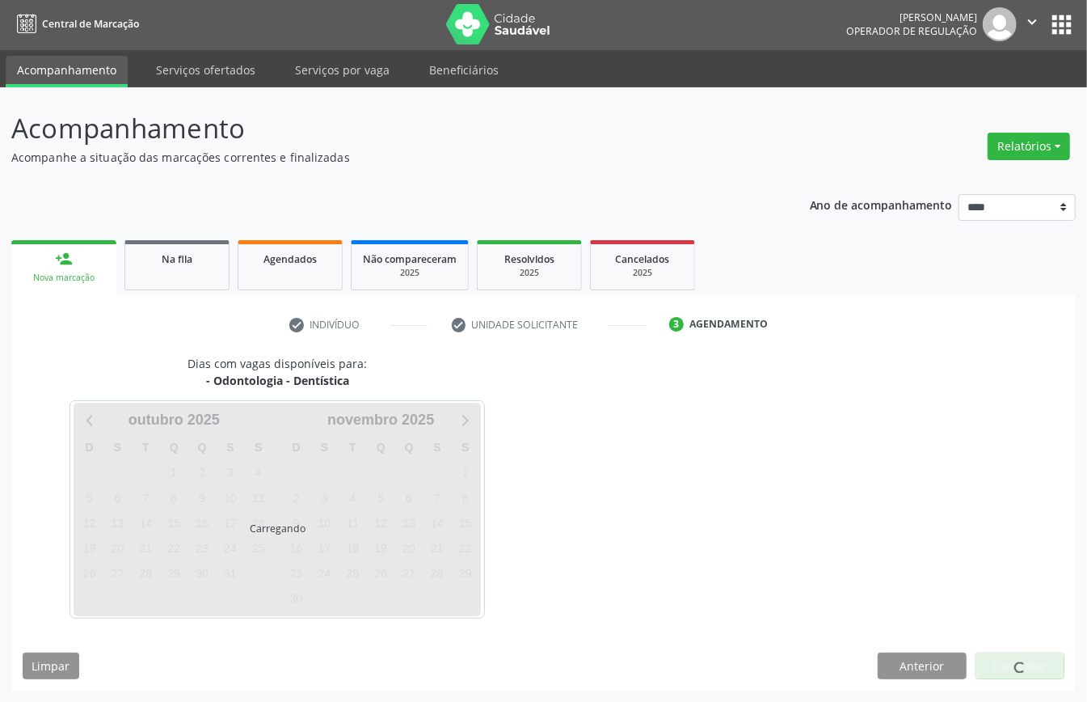
scroll to position [3, 0]
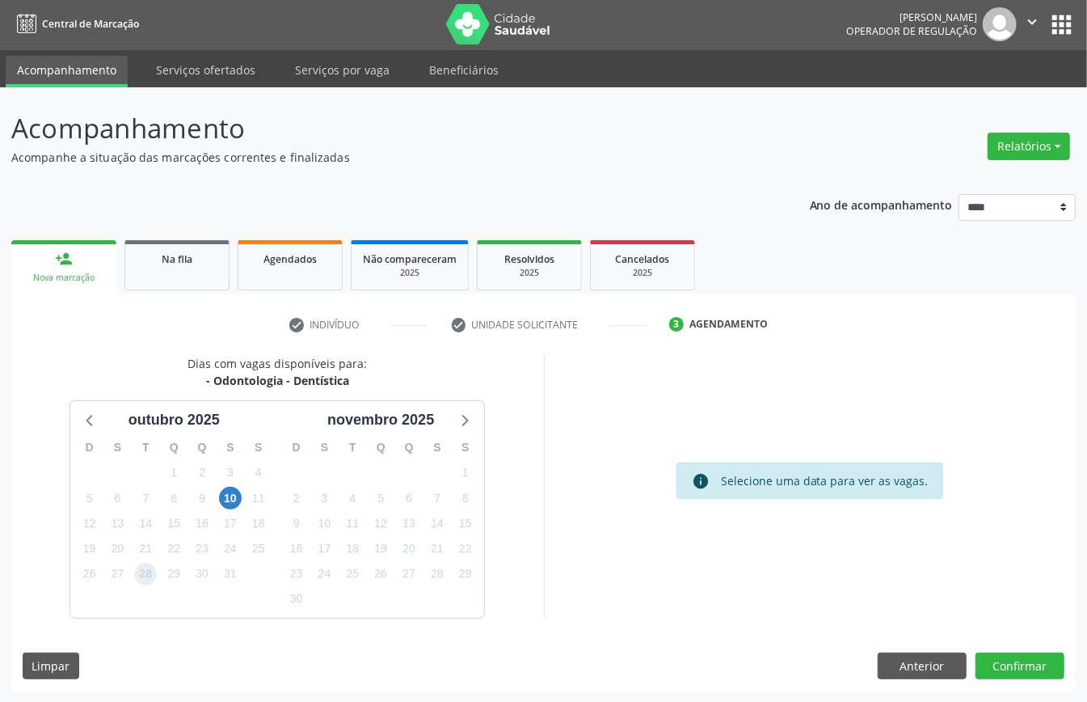
click at [145, 574] on span "28" at bounding box center [145, 573] width 23 height 23
click at [228, 491] on span "10" at bounding box center [230, 498] width 23 height 23
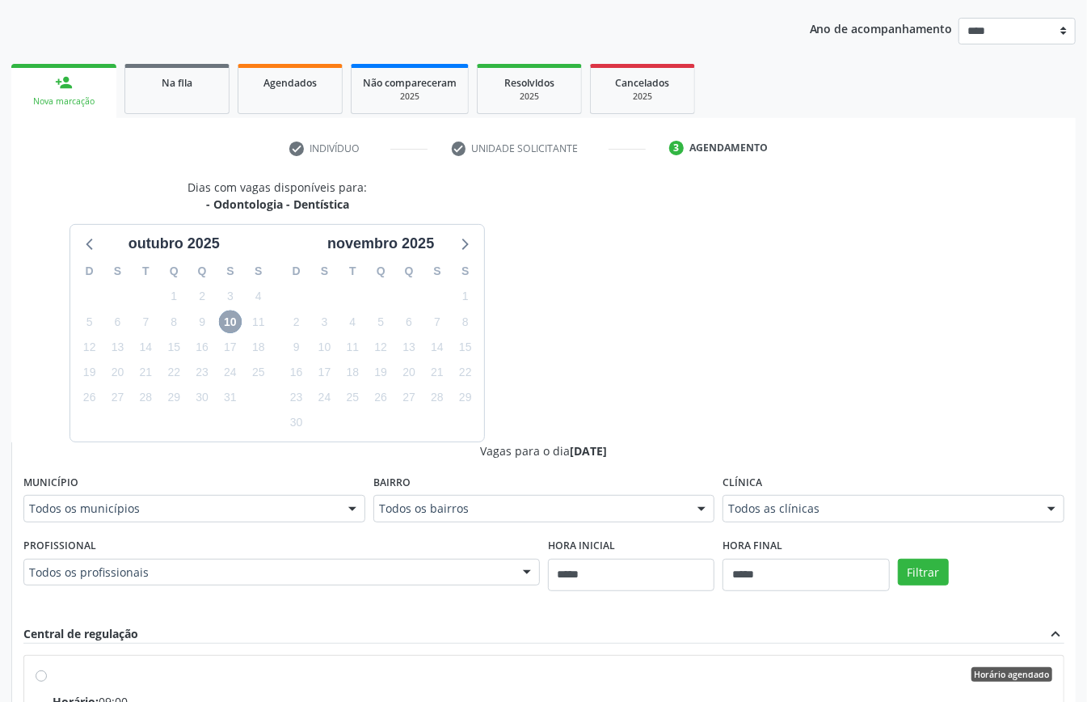
scroll to position [70, 0]
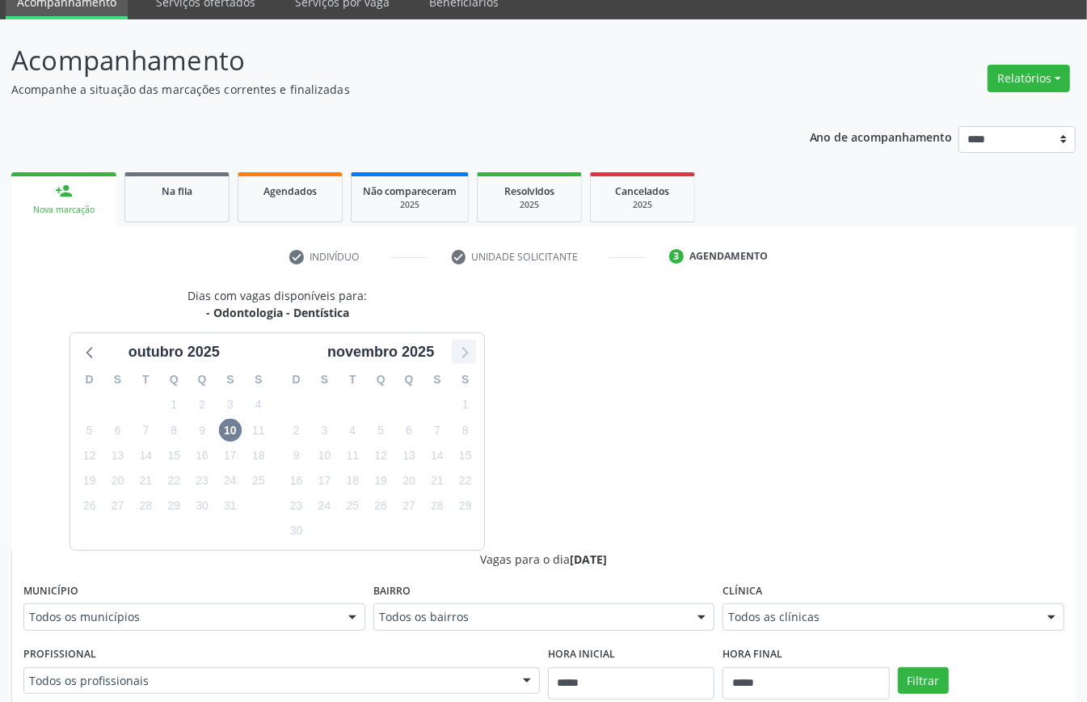
click at [466, 352] on icon at bounding box center [463, 351] width 21 height 21
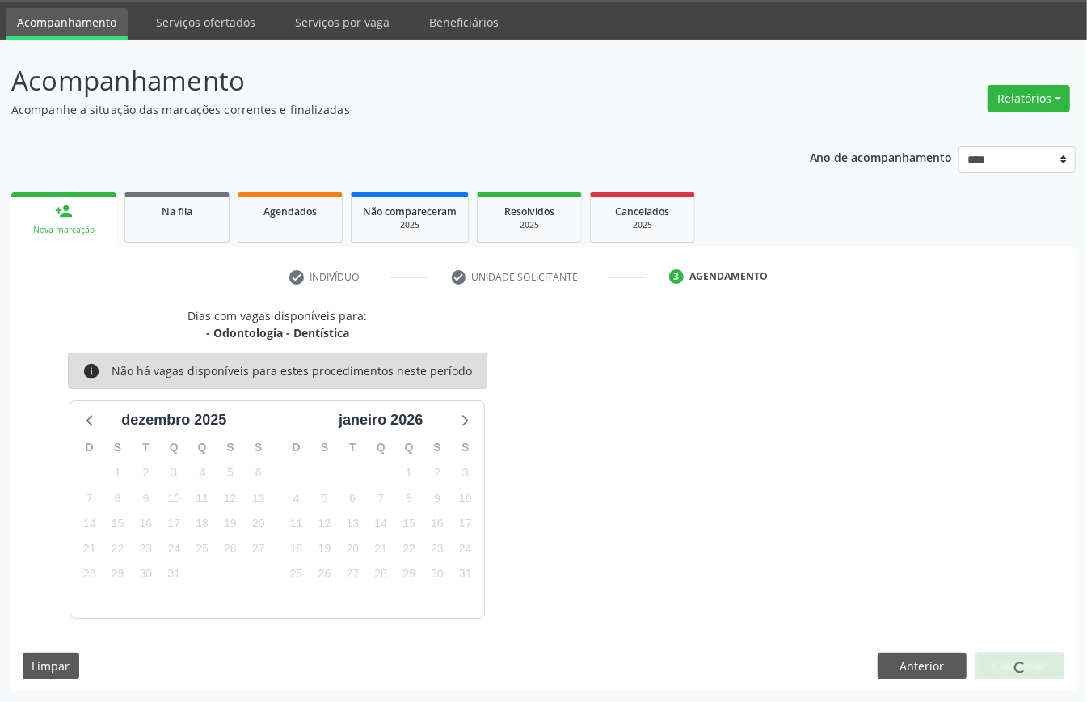
scroll to position [52, 0]
click at [82, 415] on icon at bounding box center [90, 419] width 21 height 21
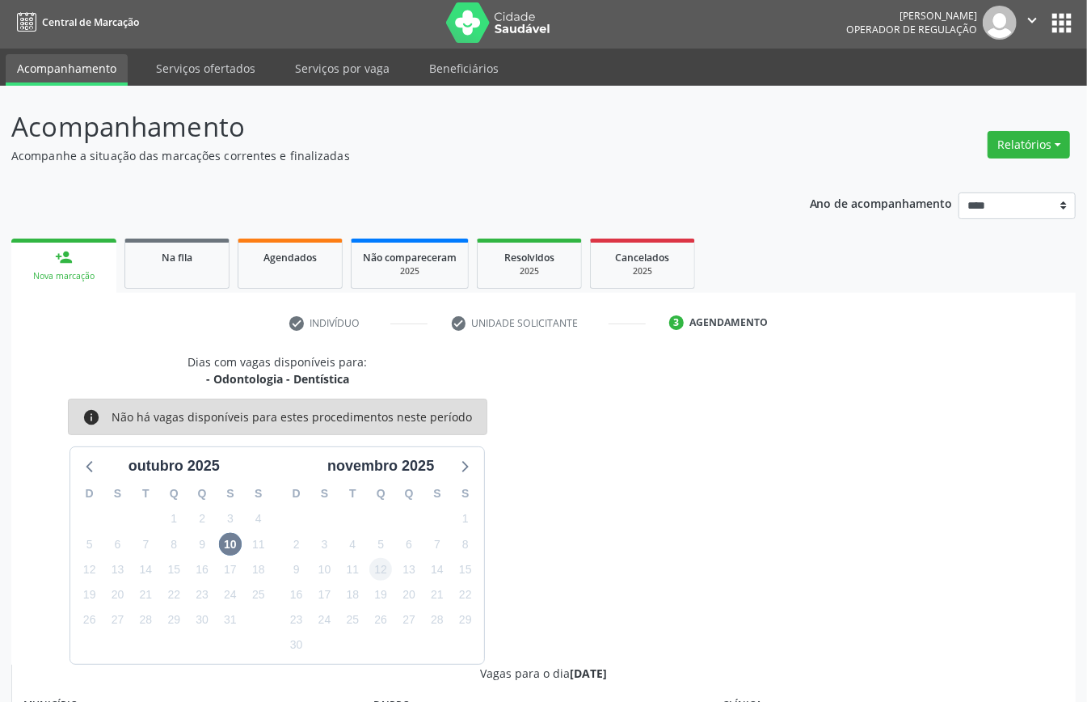
scroll to position [70, 0]
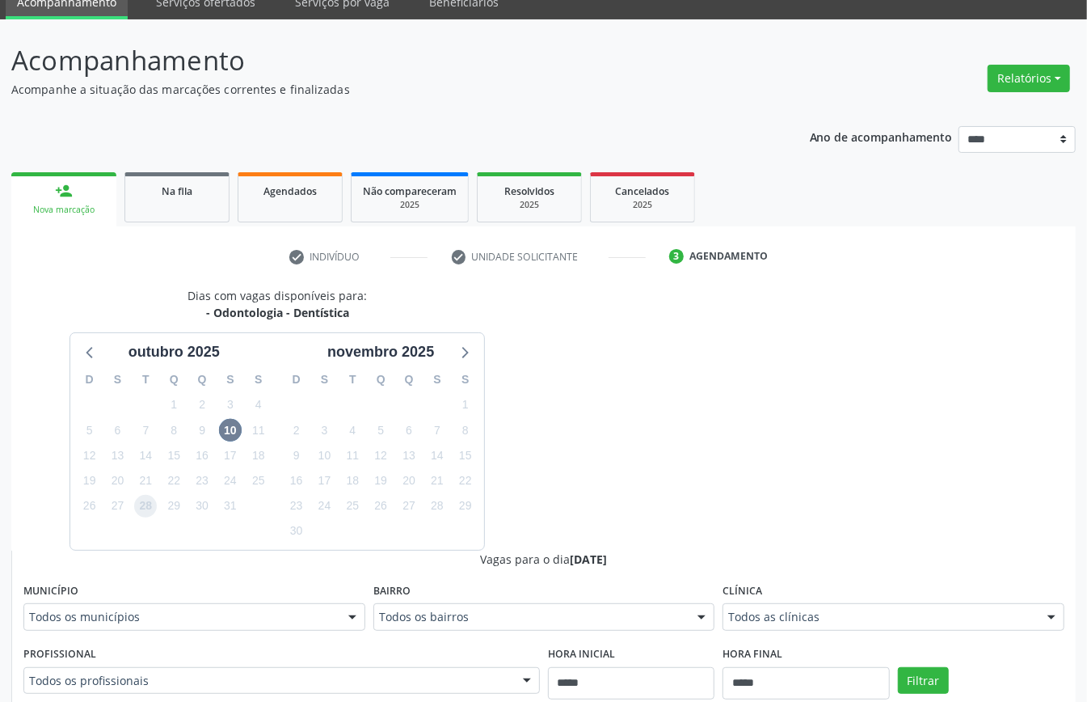
click at [145, 504] on span "28" at bounding box center [145, 506] width 23 height 23
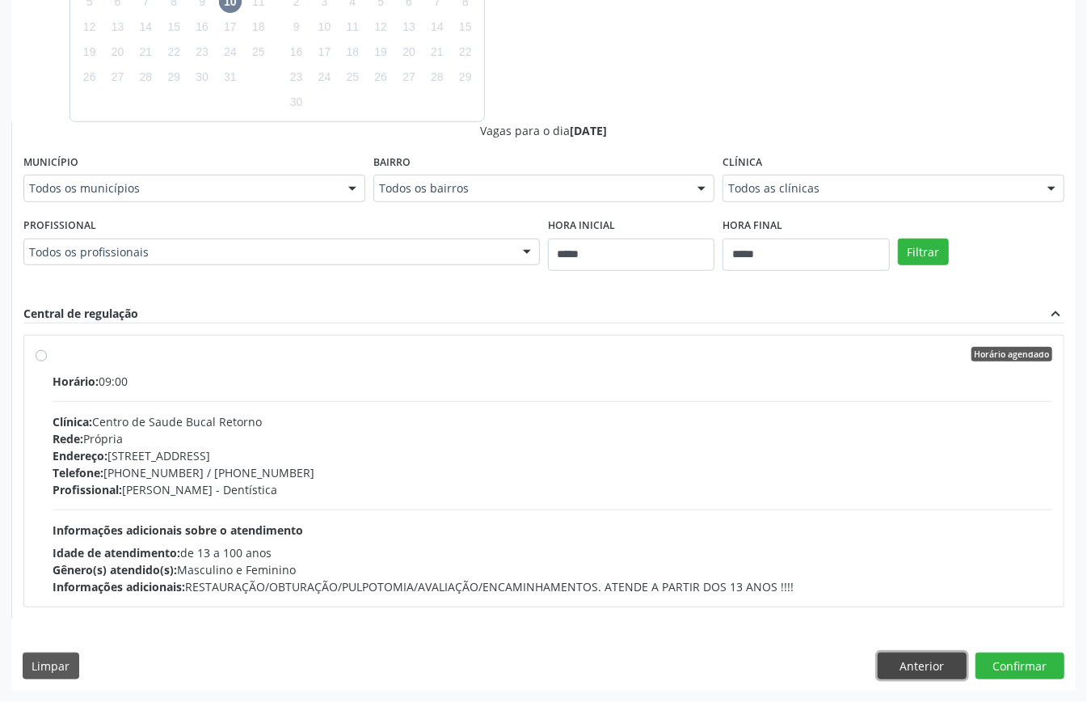
click at [921, 666] on button "Anterior" at bounding box center [922, 665] width 89 height 27
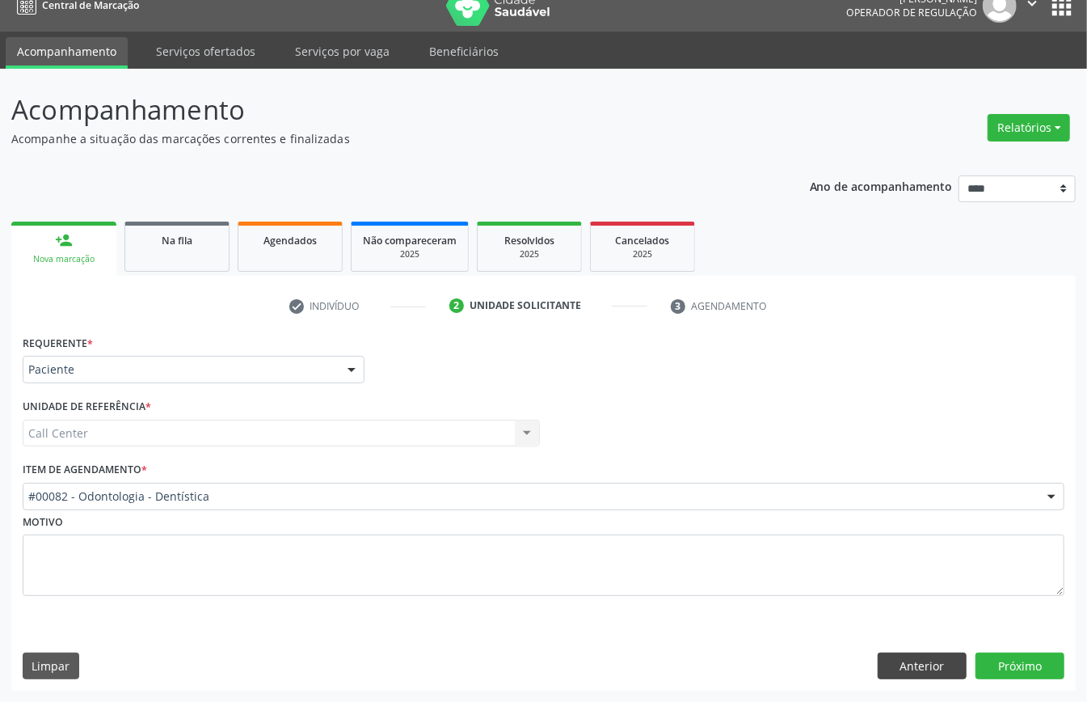
scroll to position [23, 0]
click at [925, 667] on button "Anterior" at bounding box center [922, 665] width 89 height 27
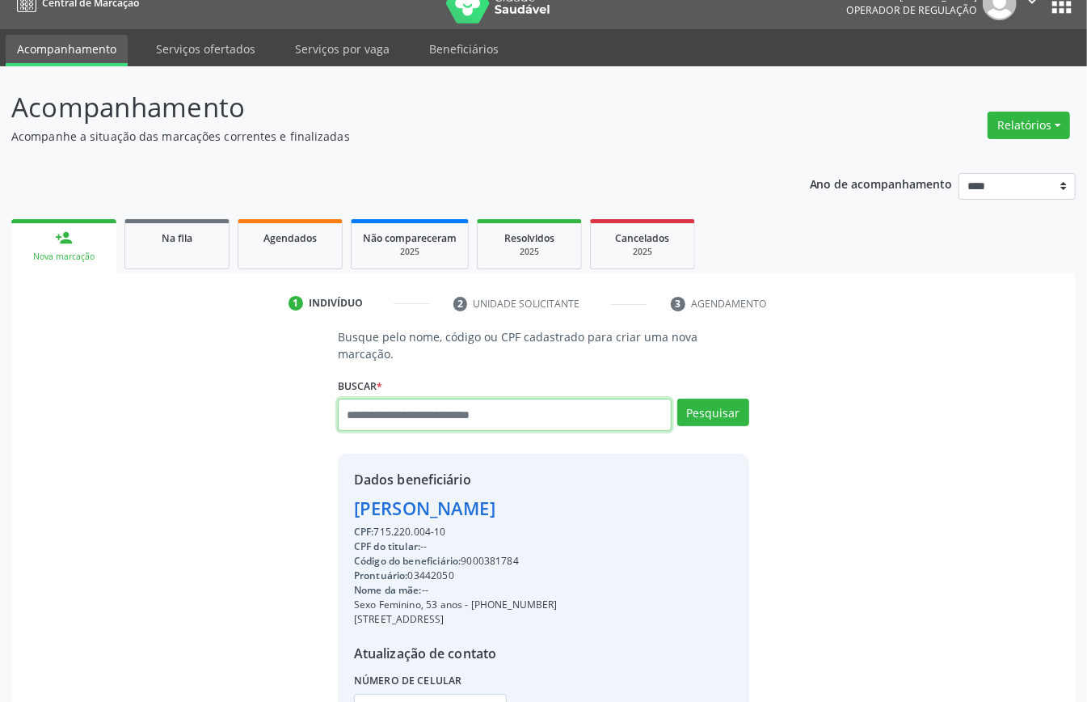
click at [421, 417] on input "text" at bounding box center [505, 414] width 334 height 32
type input "*********"
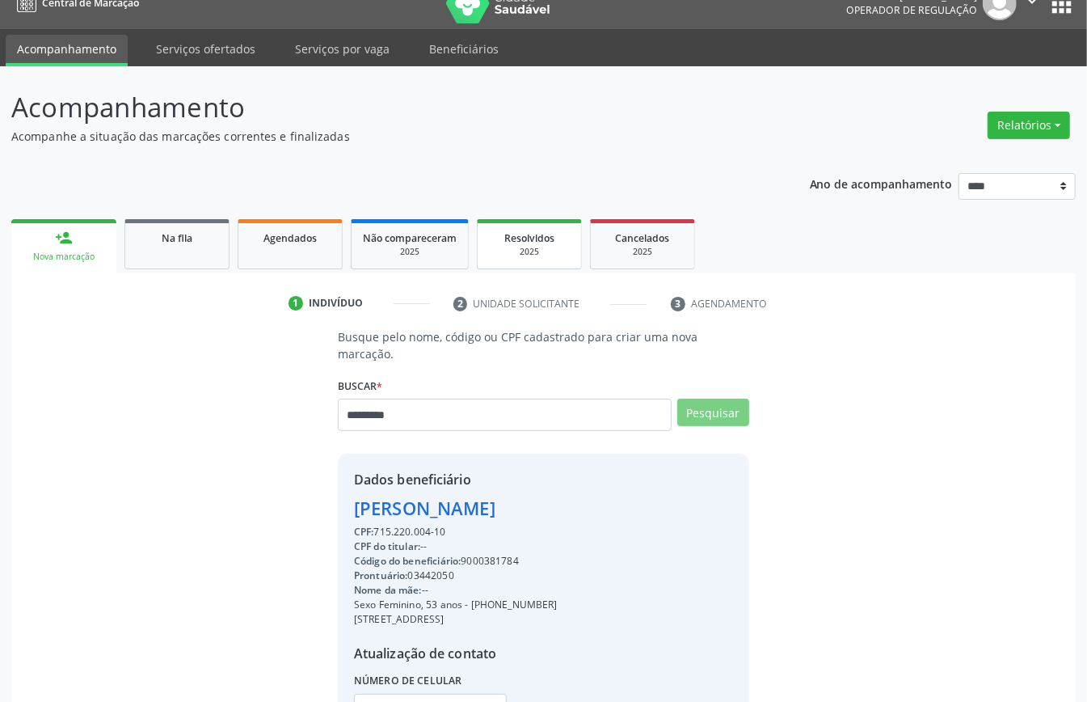
scroll to position [0, 0]
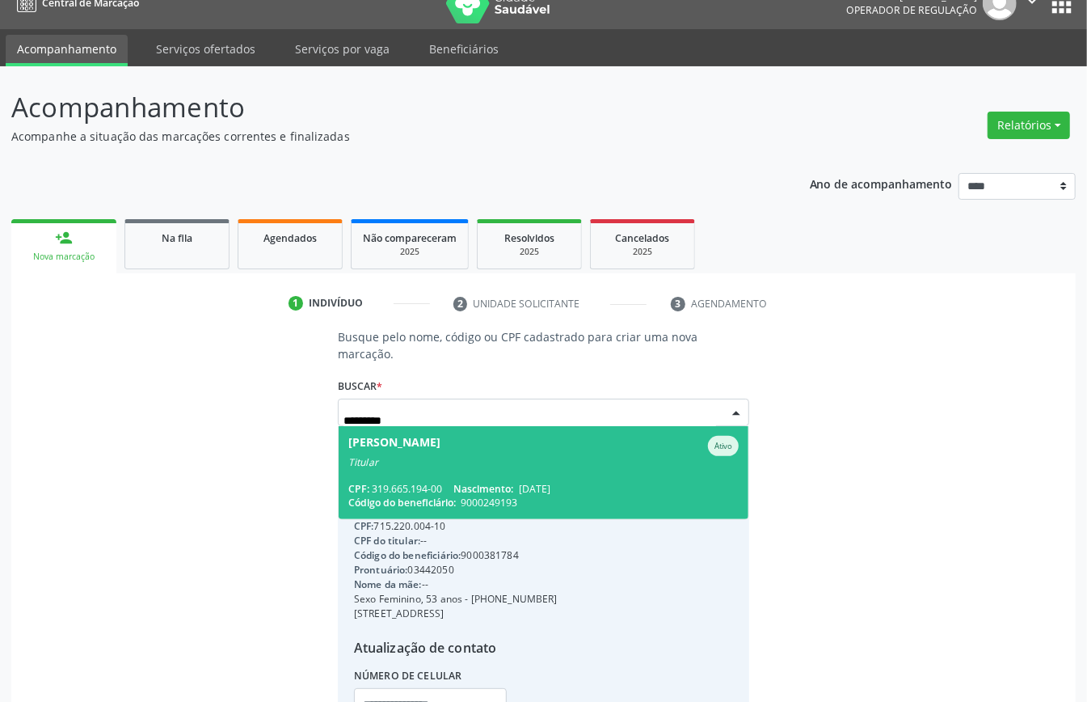
click at [440, 449] on div "[PERSON_NAME]" at bounding box center [394, 446] width 92 height 20
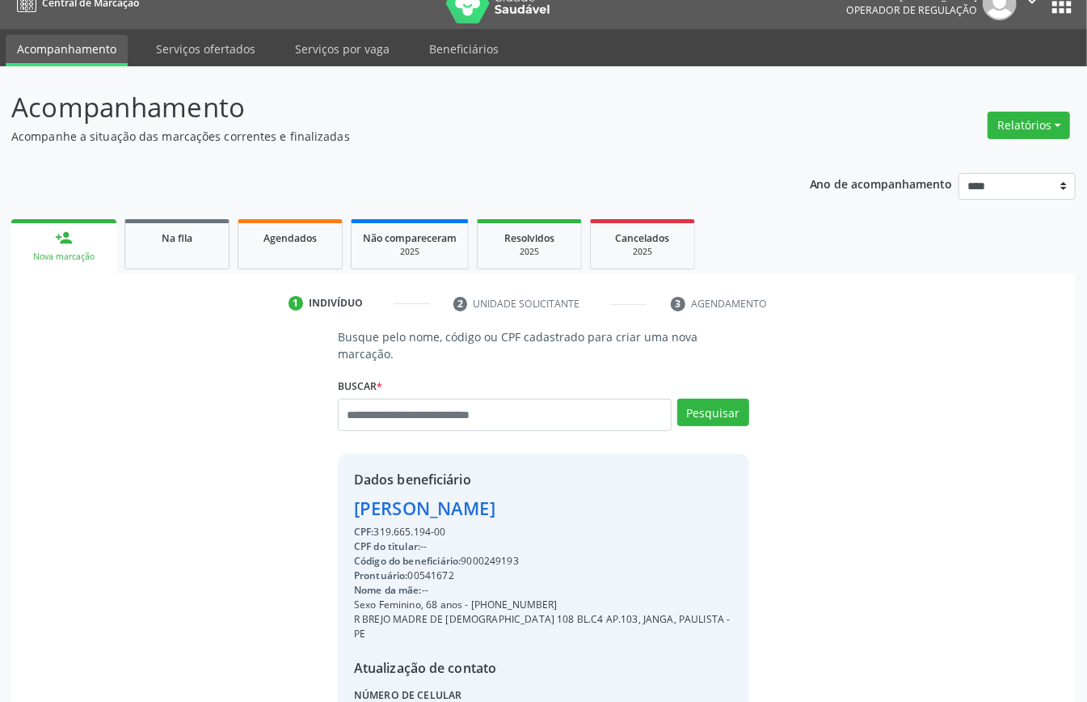
scroll to position [170, 0]
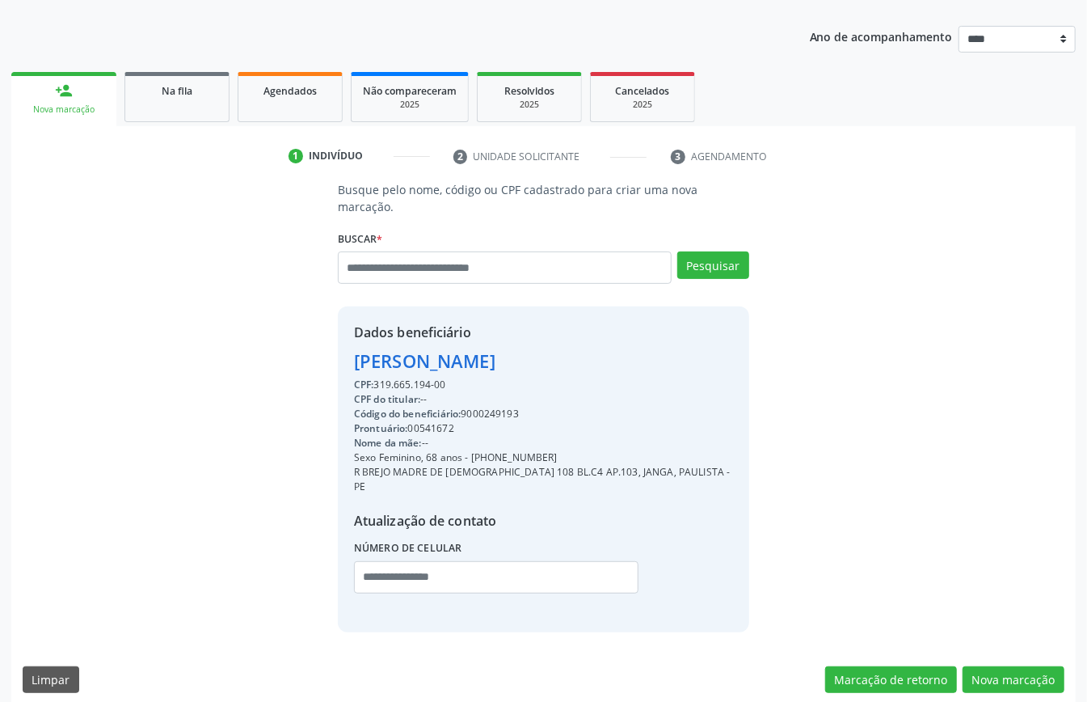
click at [495, 411] on div "Código do beneficiário: 9000249193" at bounding box center [543, 414] width 379 height 15
click at [495, 415] on div "Código do beneficiário: 9000249193" at bounding box center [543, 414] width 379 height 15
copy div "9000249193"
click at [276, 99] on link "Agendados" at bounding box center [290, 97] width 105 height 50
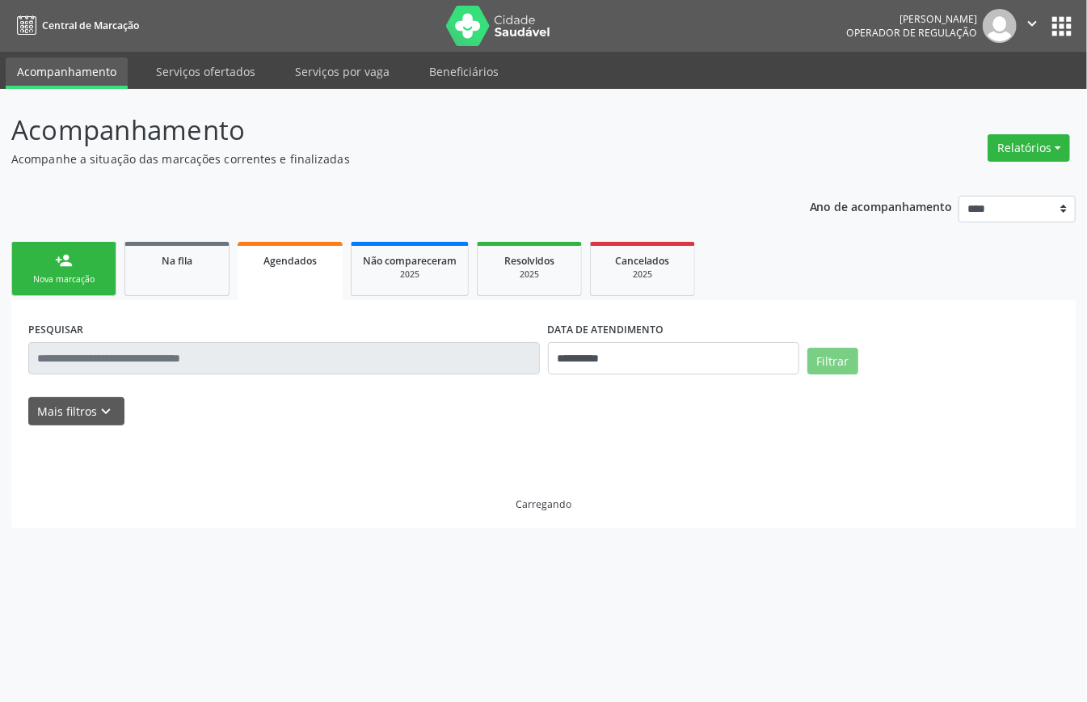
scroll to position [0, 0]
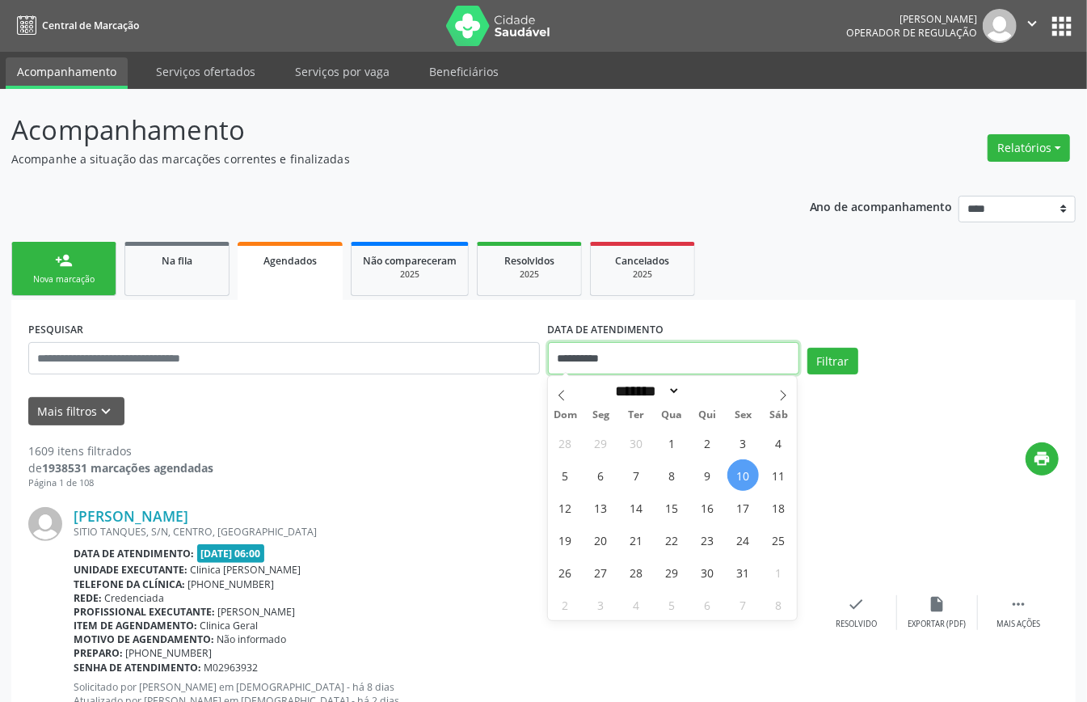
click at [621, 359] on input "**********" at bounding box center [673, 358] width 251 height 32
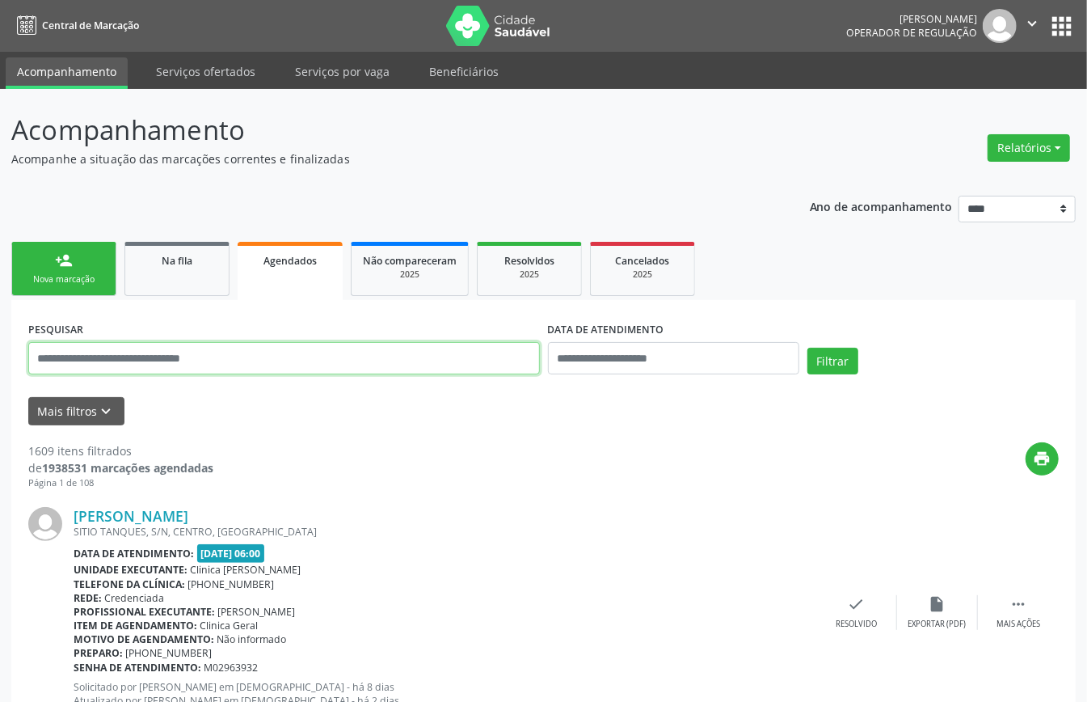
paste input "**********"
type input "**********"
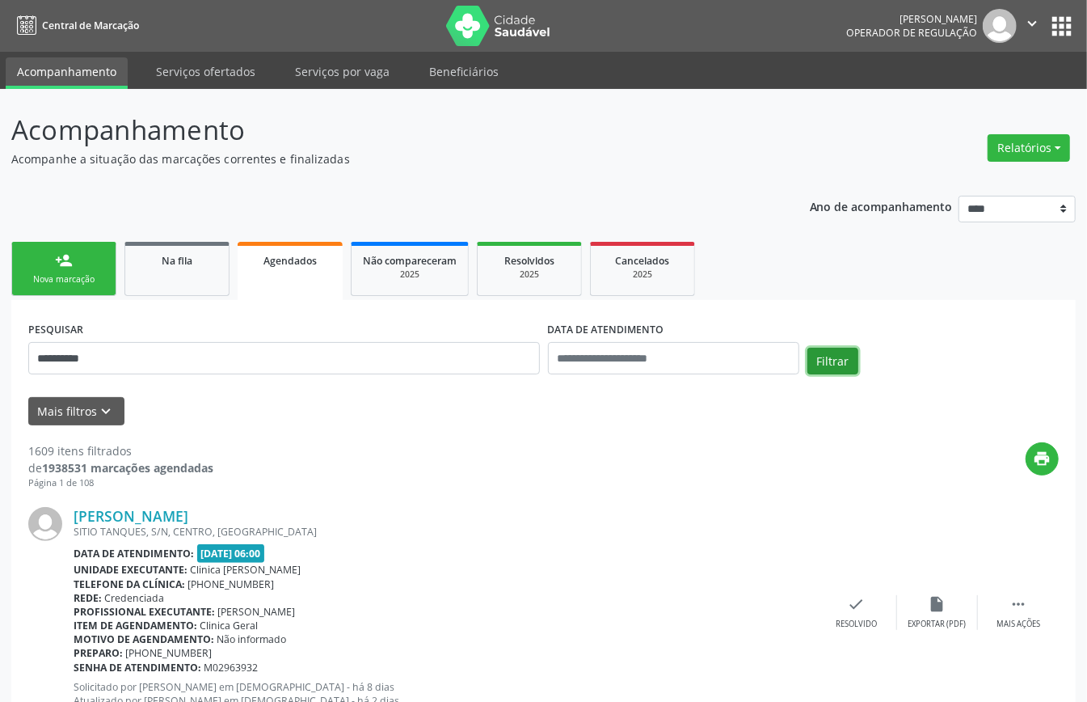
click at [821, 363] on button "Filtrar" at bounding box center [832, 361] width 51 height 27
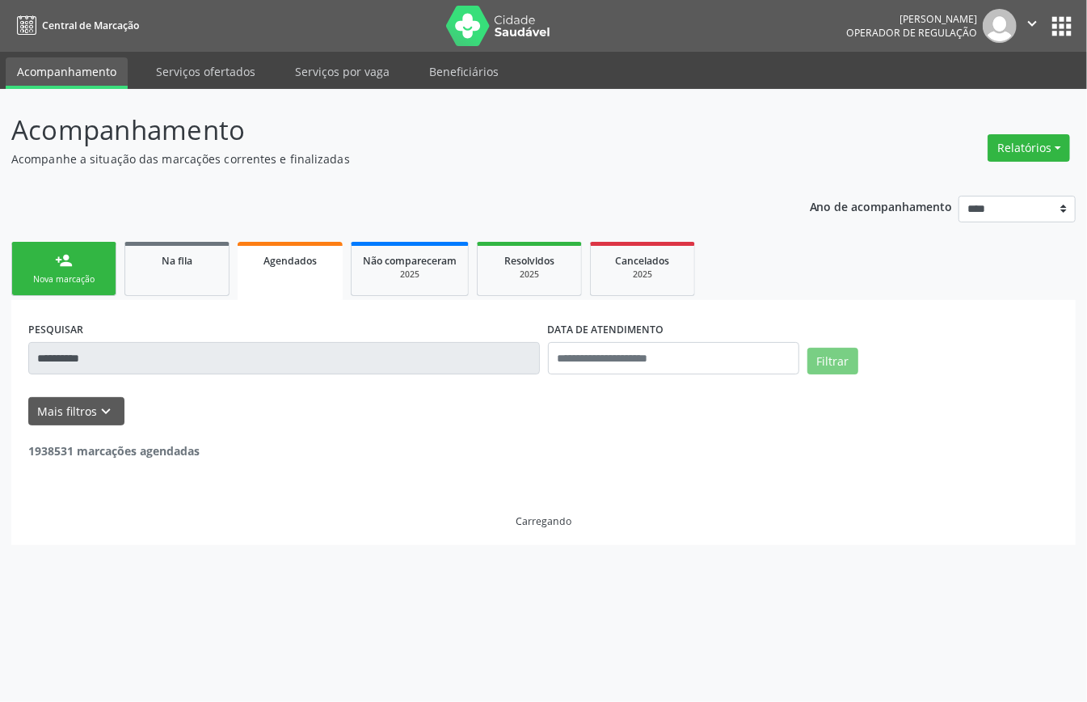
scroll to position [3567, 0]
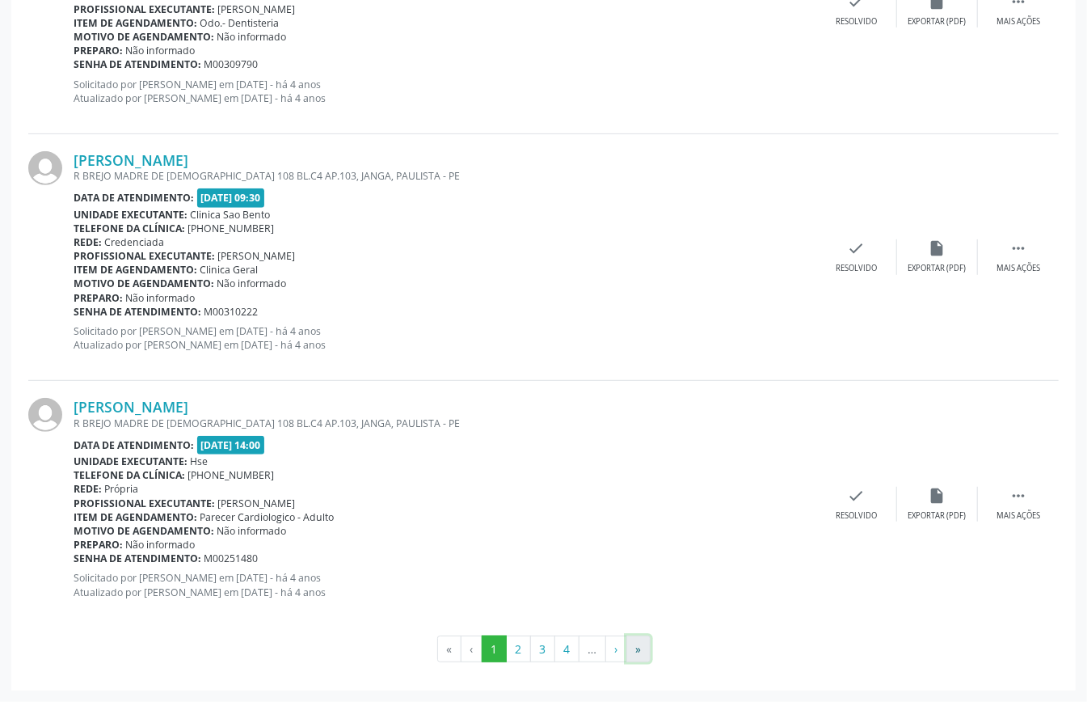
click at [634, 653] on button "»" at bounding box center [638, 648] width 24 height 27
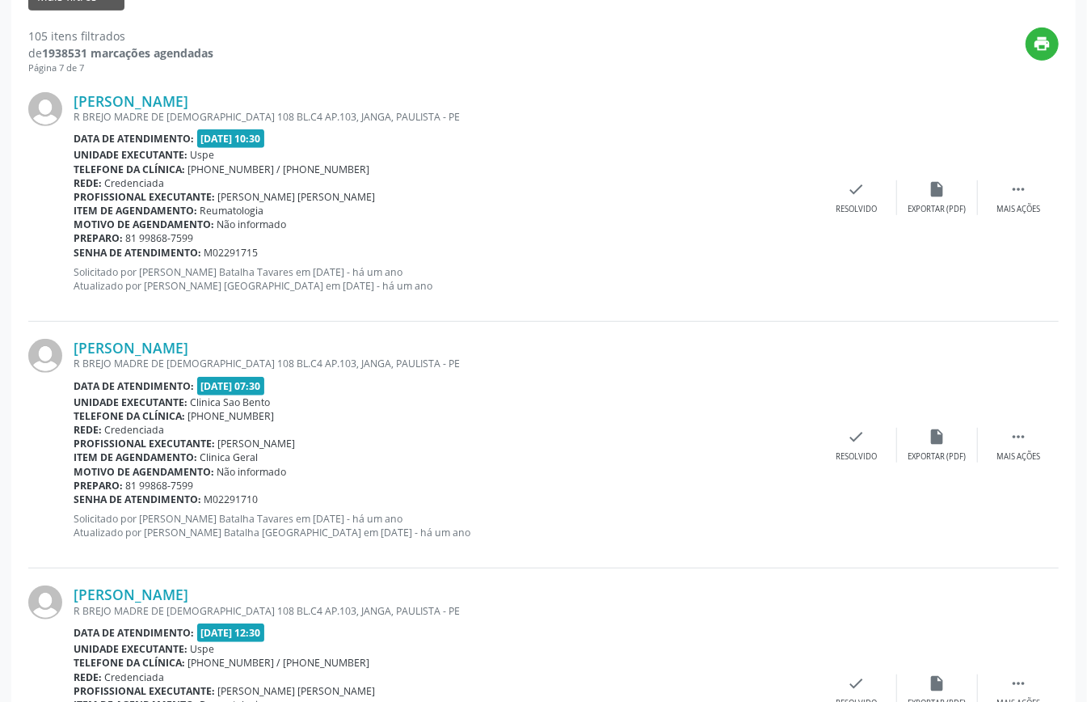
scroll to position [0, 0]
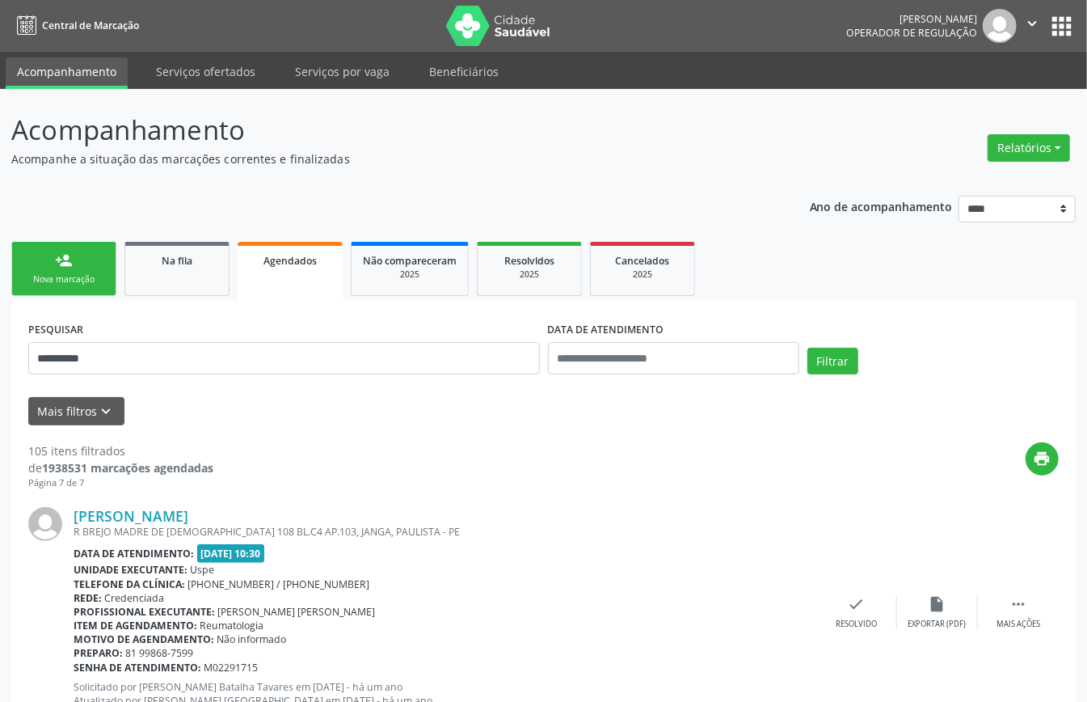
click at [57, 249] on link "person_add Nova marcação" at bounding box center [63, 269] width 105 height 54
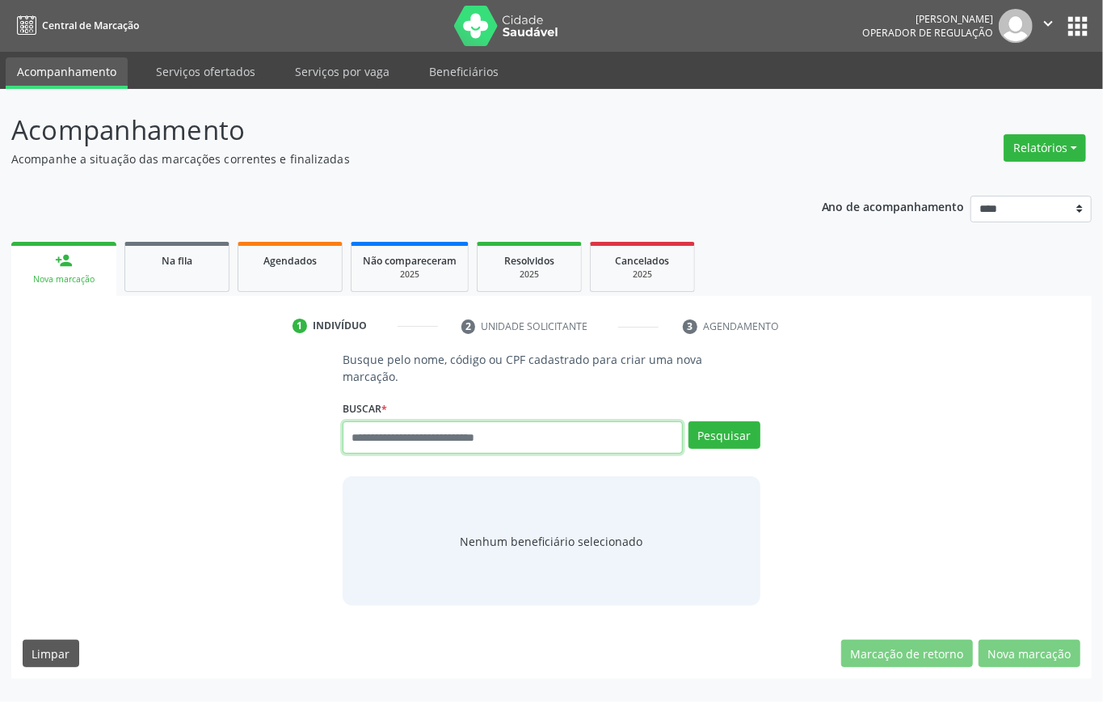
click at [466, 444] on input "text" at bounding box center [513, 437] width 340 height 32
click at [423, 436] on input "text" at bounding box center [513, 437] width 340 height 32
type input "*********"
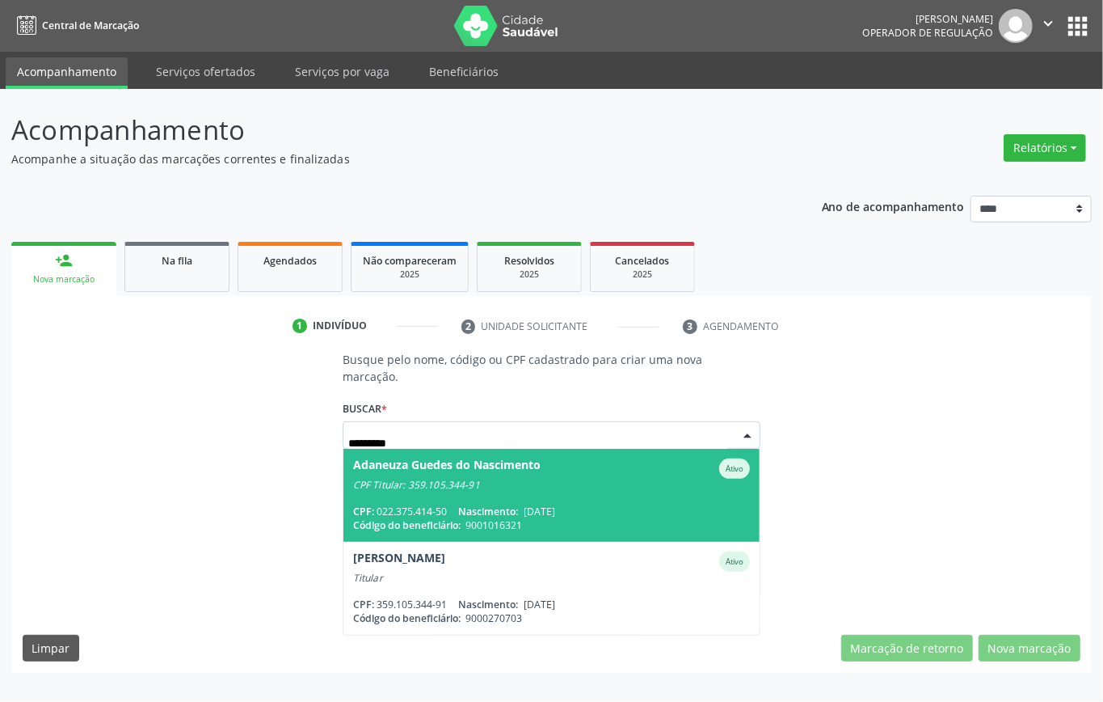
drag, startPoint x: 460, startPoint y: 485, endPoint x: 457, endPoint y: 475, distance: 10.0
click at [457, 483] on div "CPF Titular: 359.105.344-91" at bounding box center [551, 484] width 397 height 13
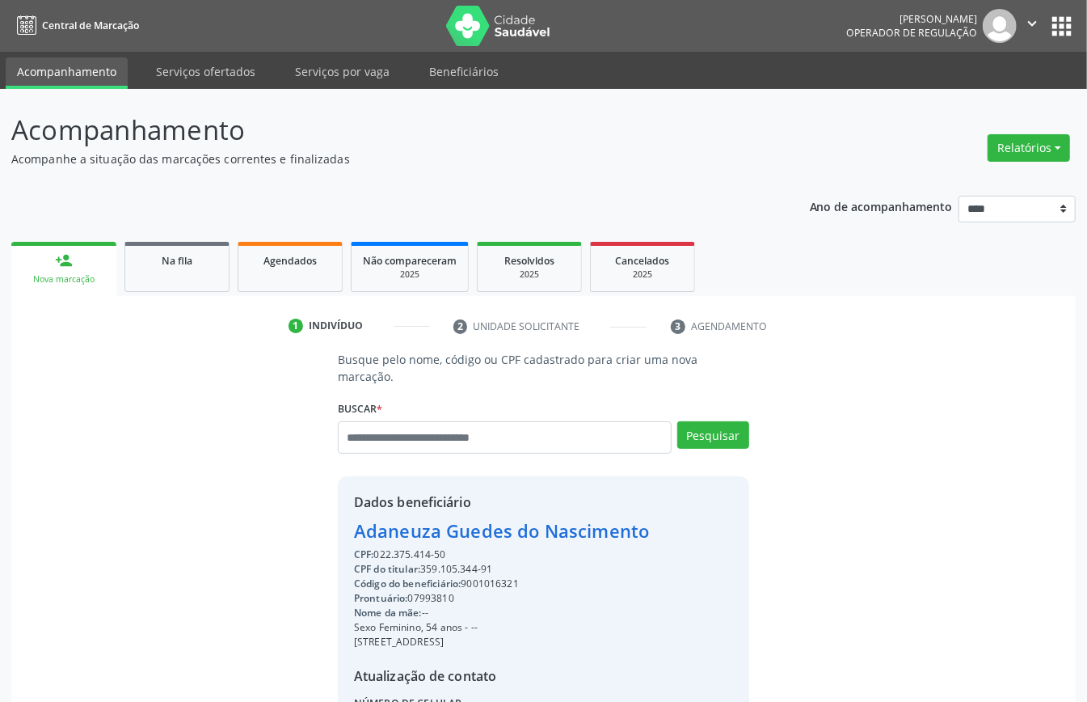
scroll to position [170, 0]
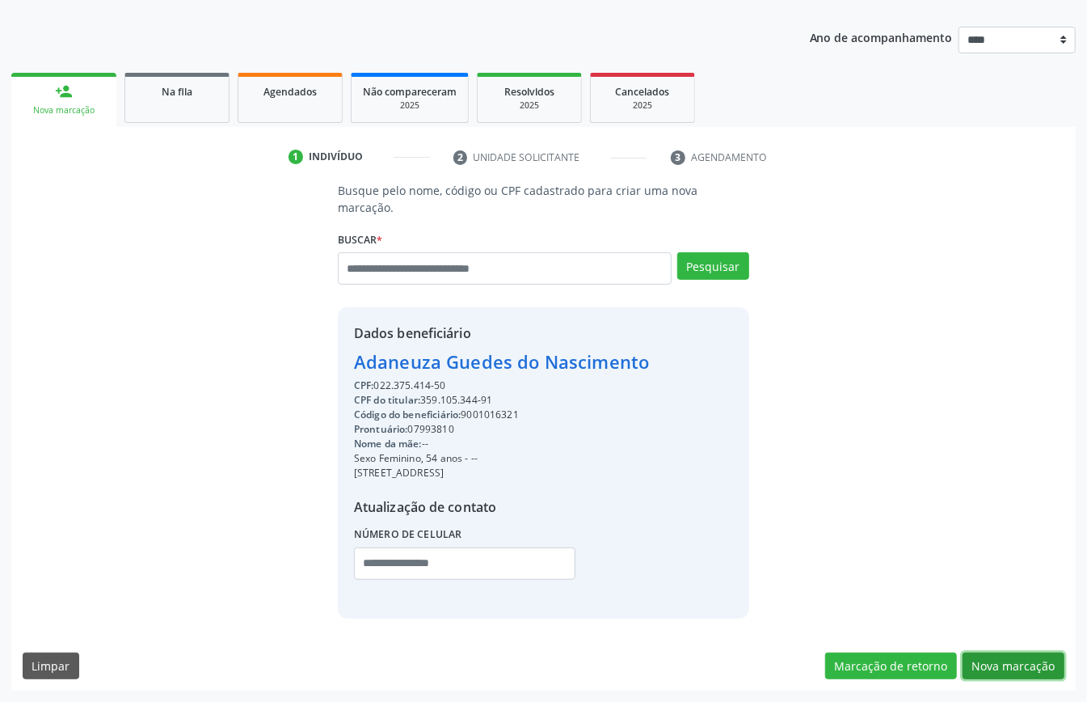
click at [1016, 659] on button "Nova marcação" at bounding box center [1014, 665] width 102 height 27
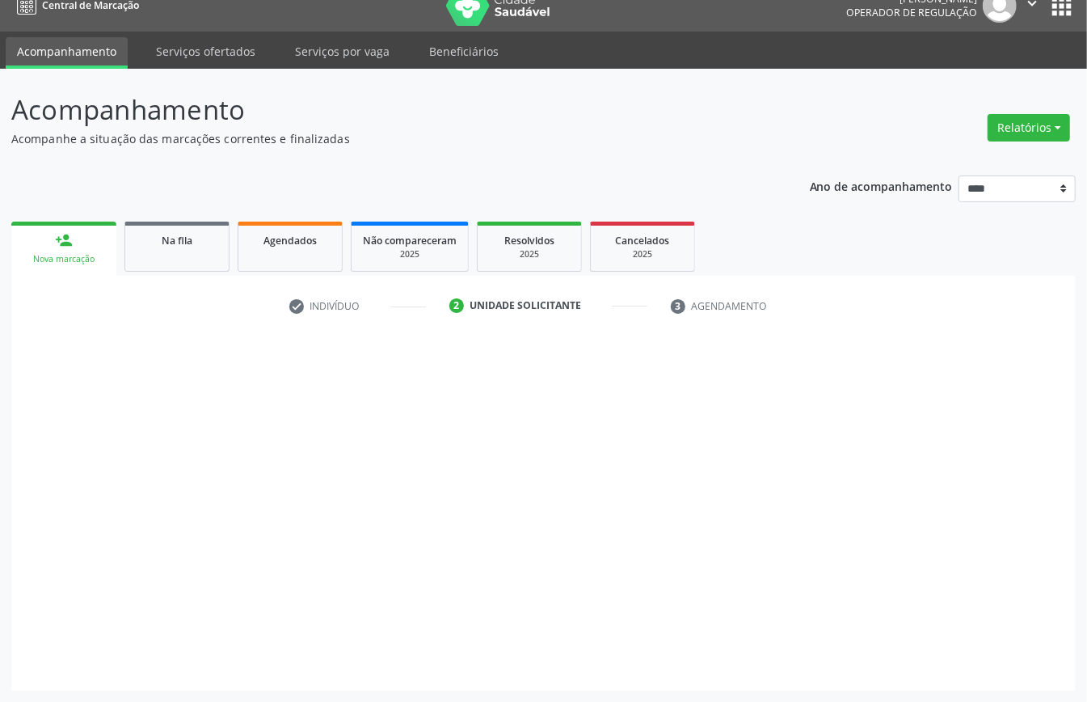
scroll to position [23, 0]
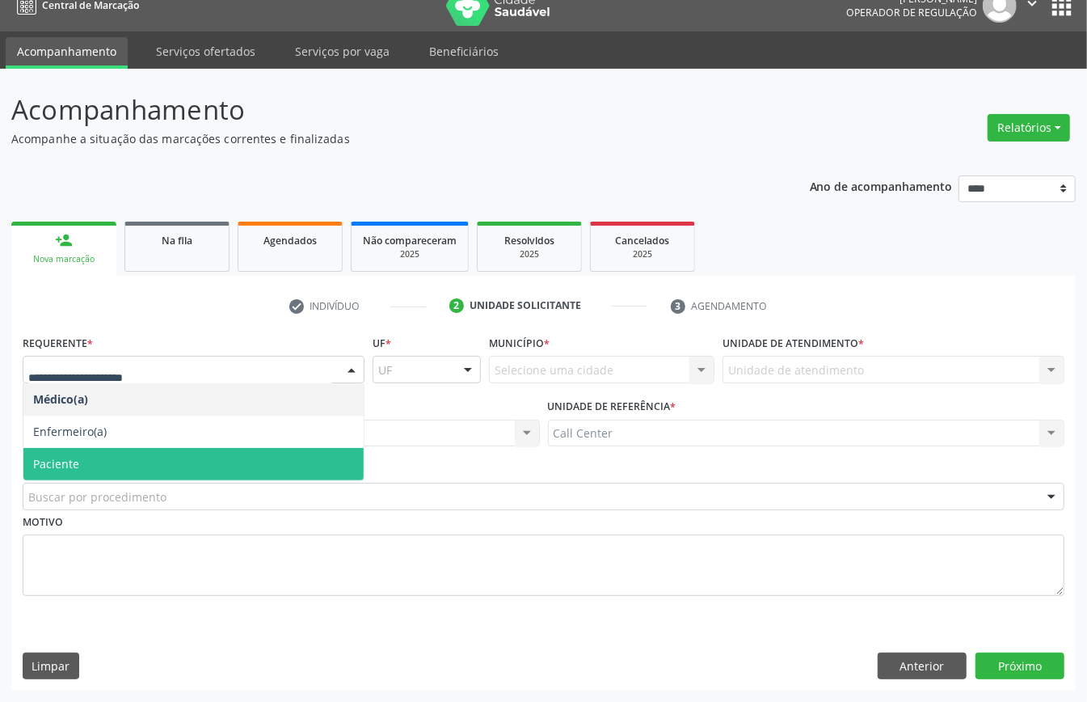
click at [97, 460] on span "Paciente" at bounding box center [193, 464] width 340 height 32
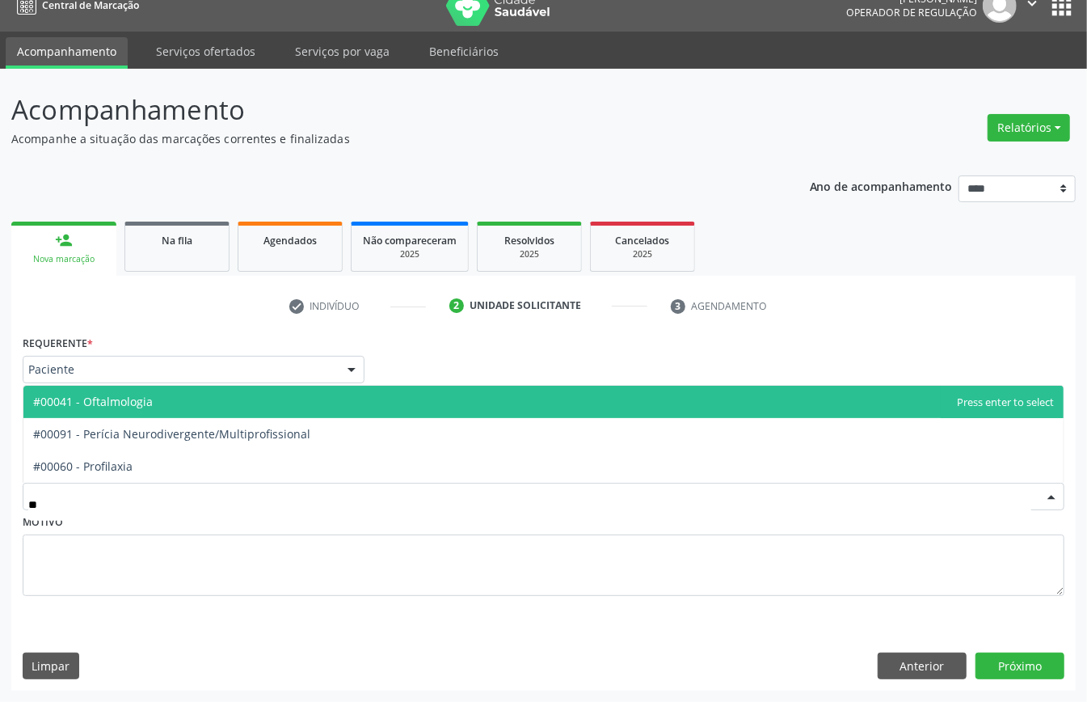
type input "***"
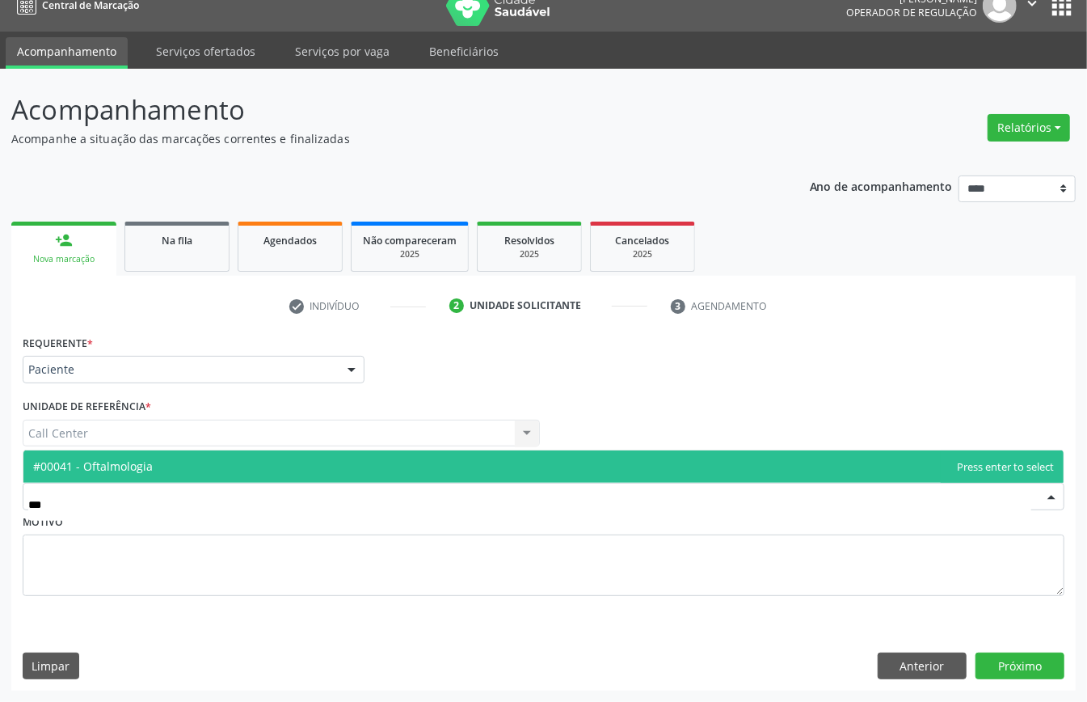
drag, startPoint x: 141, startPoint y: 464, endPoint x: 378, endPoint y: 535, distance: 248.0
click at [147, 472] on span "#00041 - Oftalmologia" at bounding box center [543, 466] width 1040 height 32
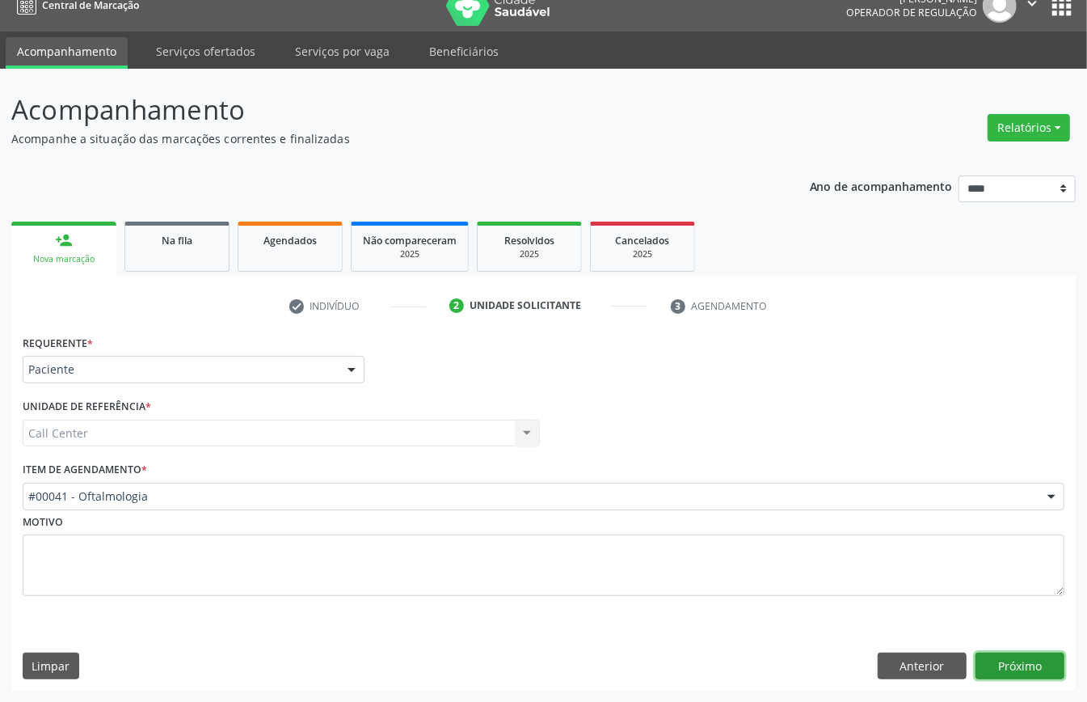
click at [1029, 657] on button "Próximo" at bounding box center [1019, 665] width 89 height 27
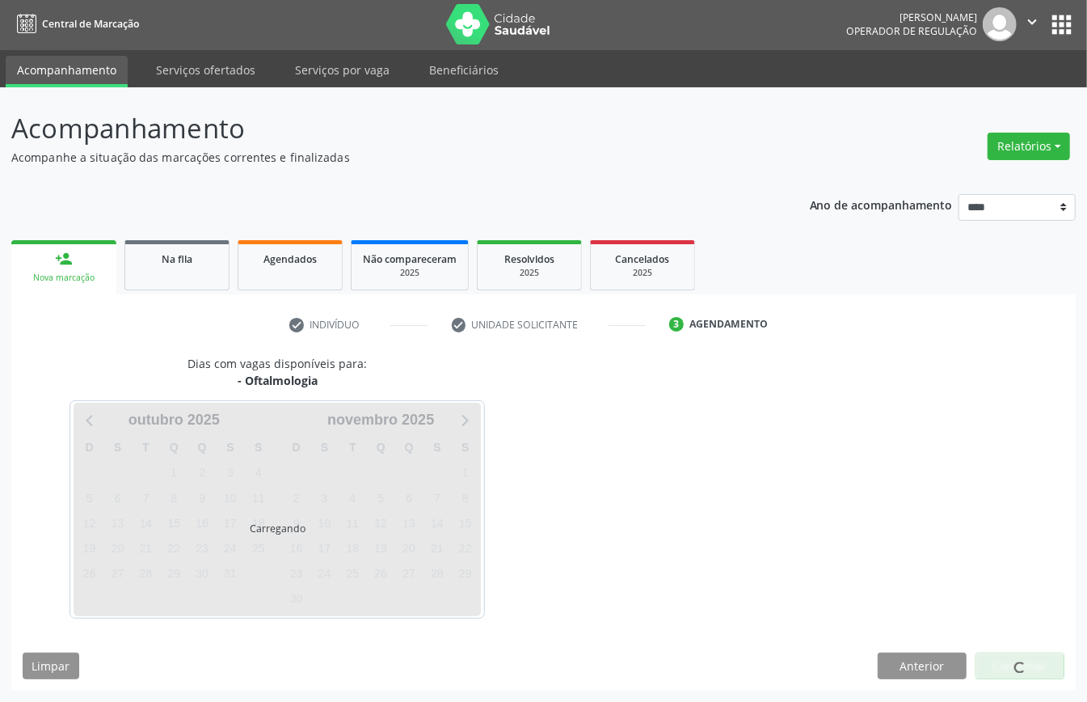
scroll to position [3, 0]
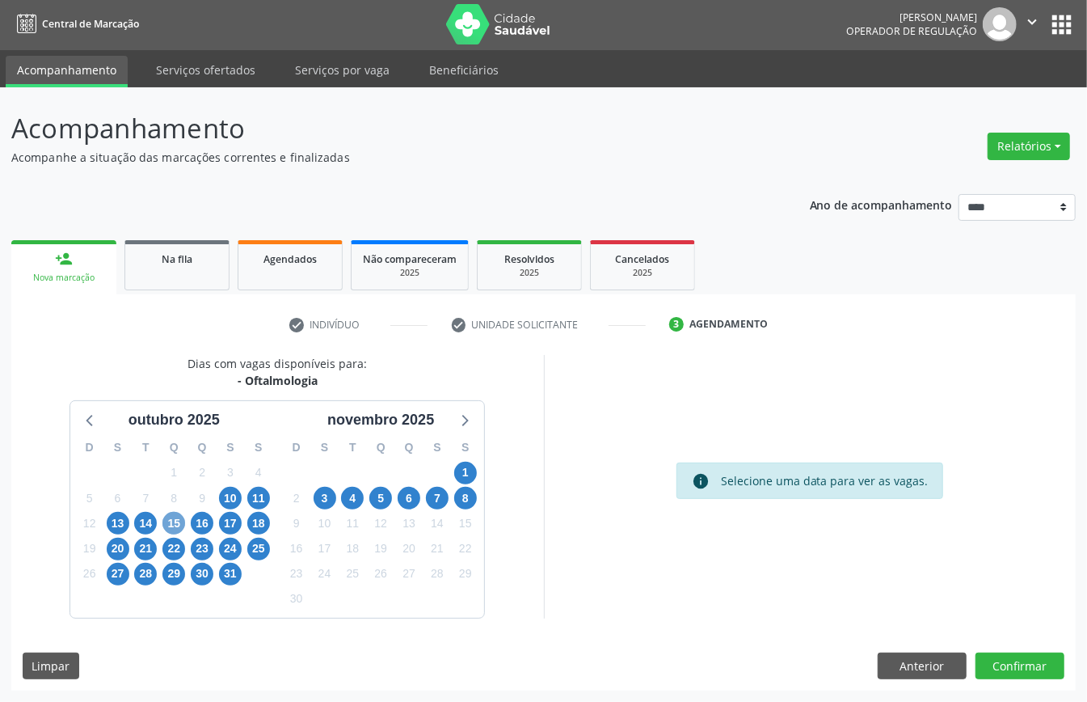
click at [173, 527] on span "15" at bounding box center [173, 523] width 23 height 23
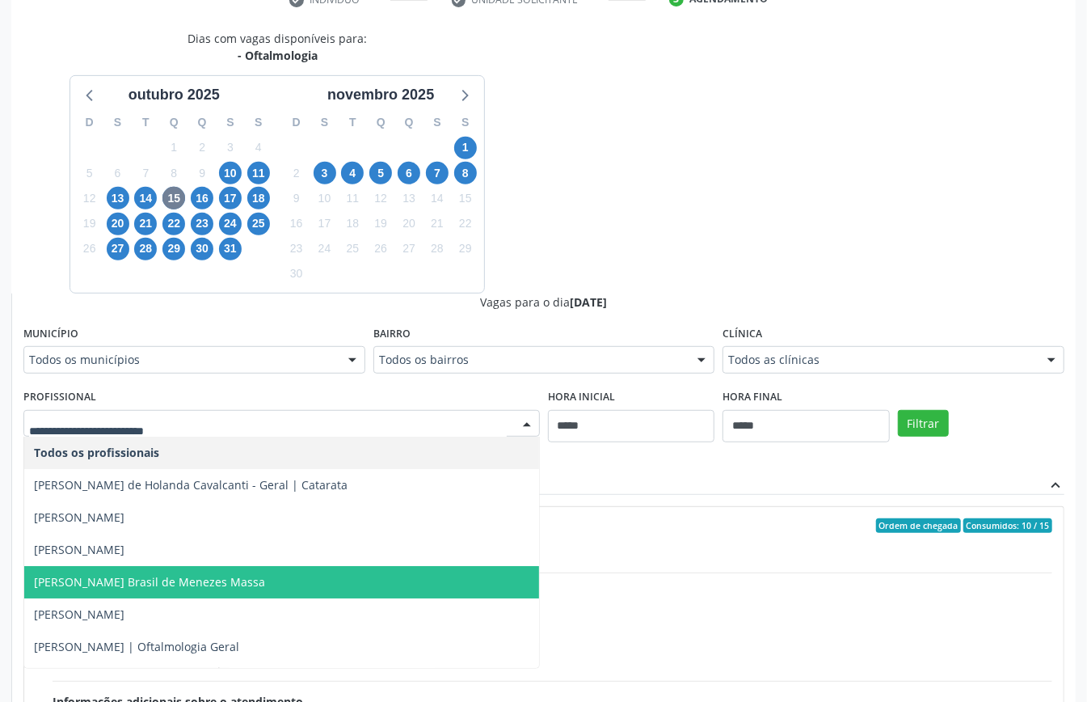
scroll to position [107, 0]
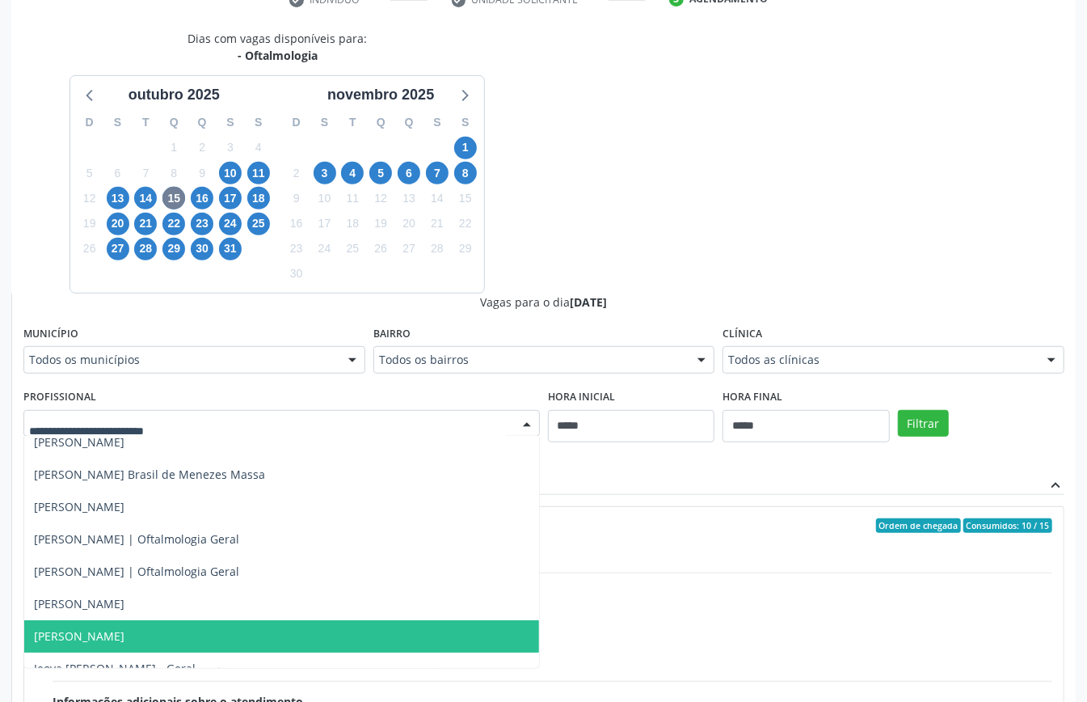
click at [197, 634] on span "[PERSON_NAME]" at bounding box center [281, 636] width 515 height 32
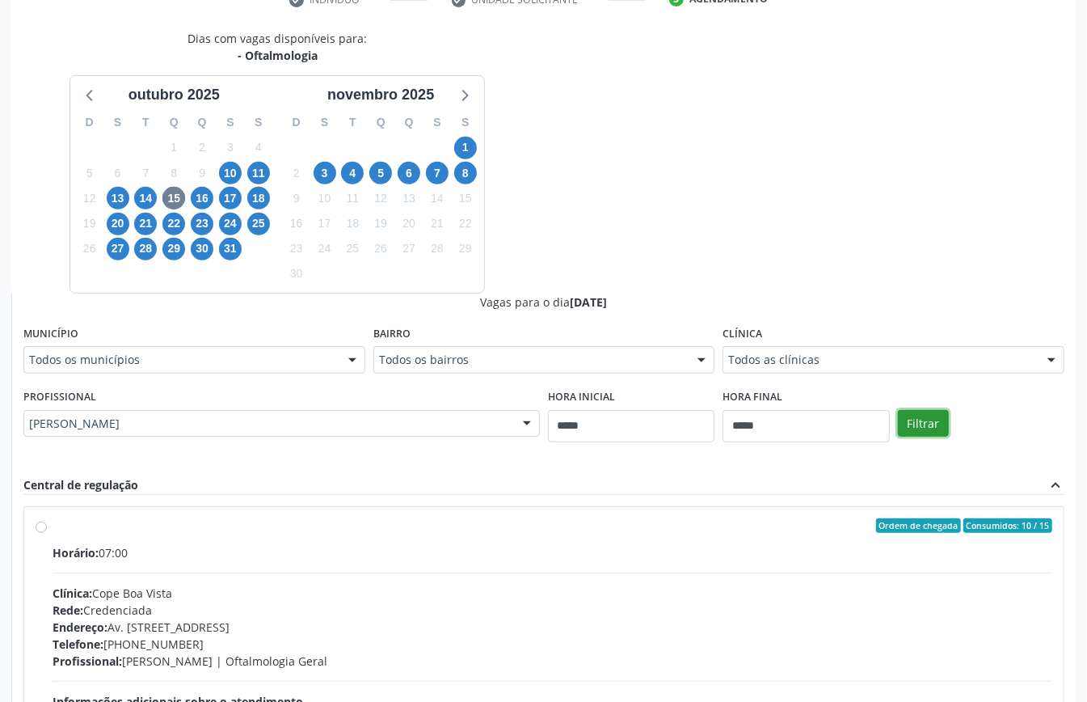
click at [934, 428] on button "Filtrar" at bounding box center [923, 423] width 51 height 27
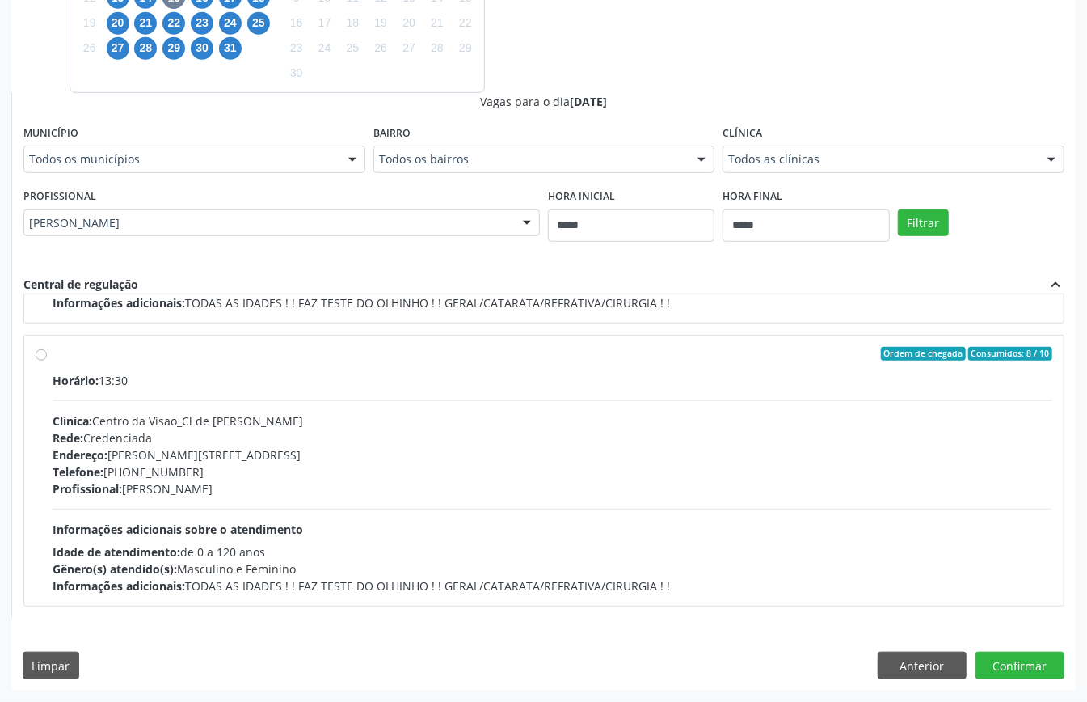
click at [453, 537] on div "Horário: 13:30 Clínica: Centro da Visao_Cl de Olhos Guilherme Ribeir Rede: Cred…" at bounding box center [553, 483] width 1000 height 222
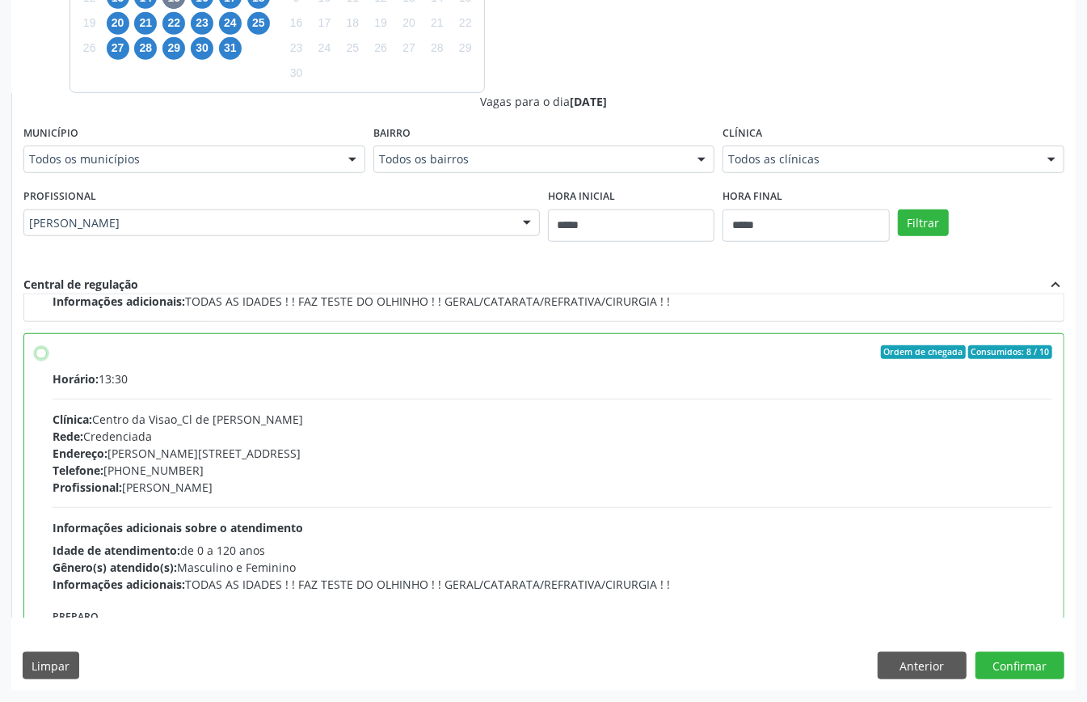
scroll to position [366, 0]
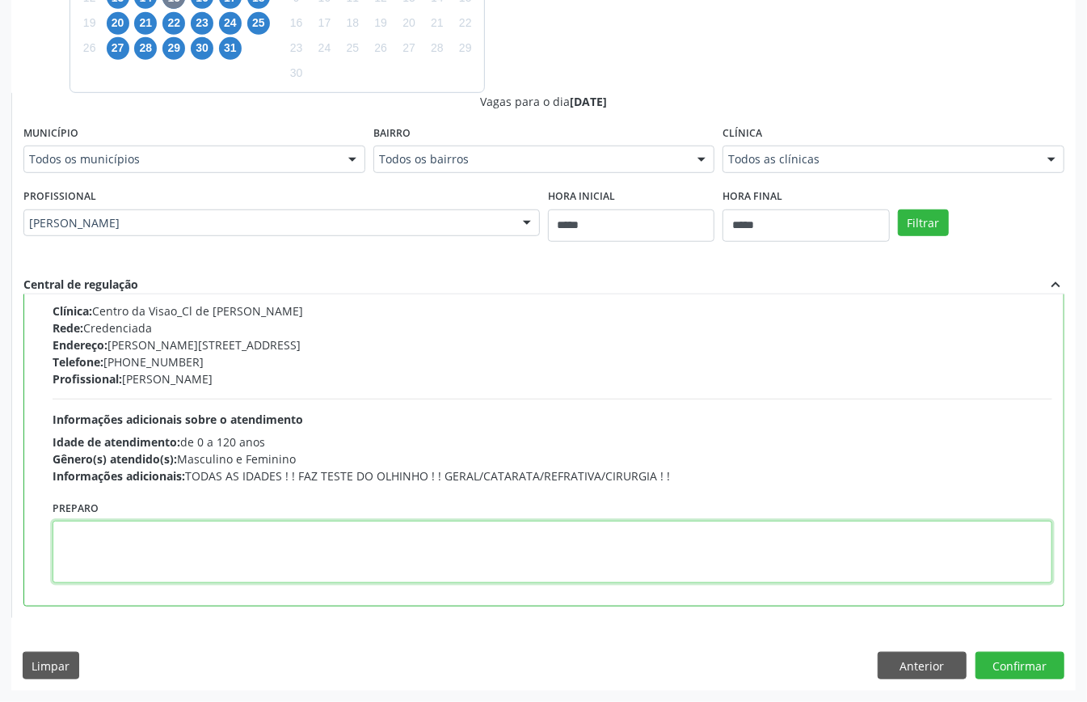
paste textarea "**********"
type textarea "**********"
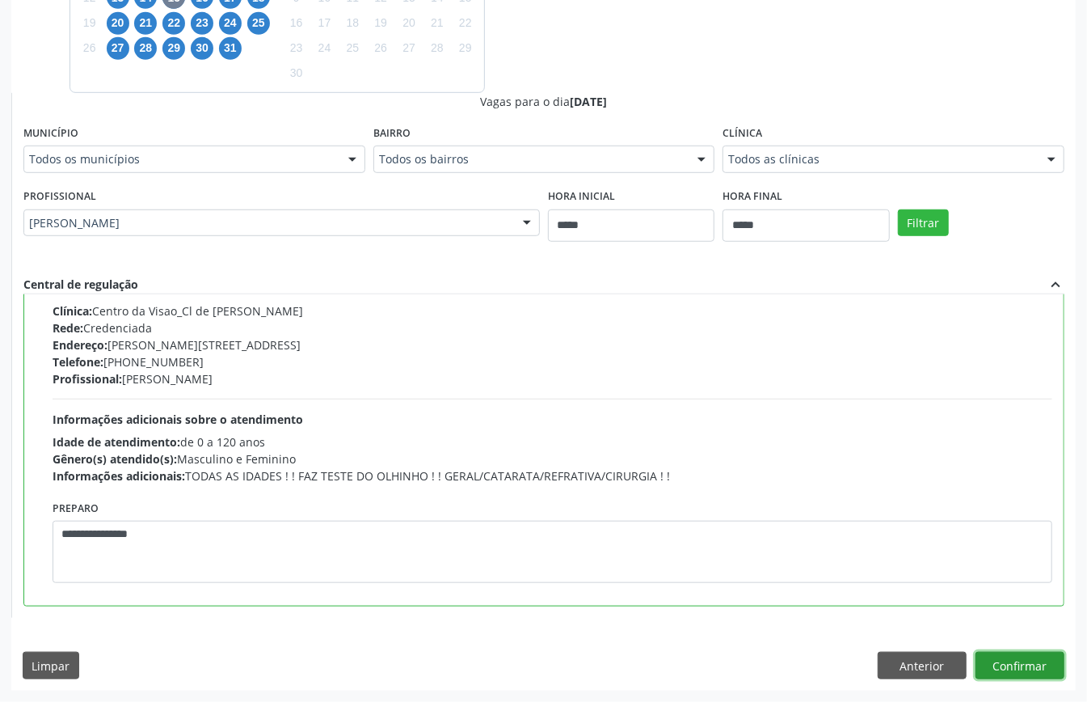
click at [1020, 657] on button "Confirmar" at bounding box center [1019, 664] width 89 height 27
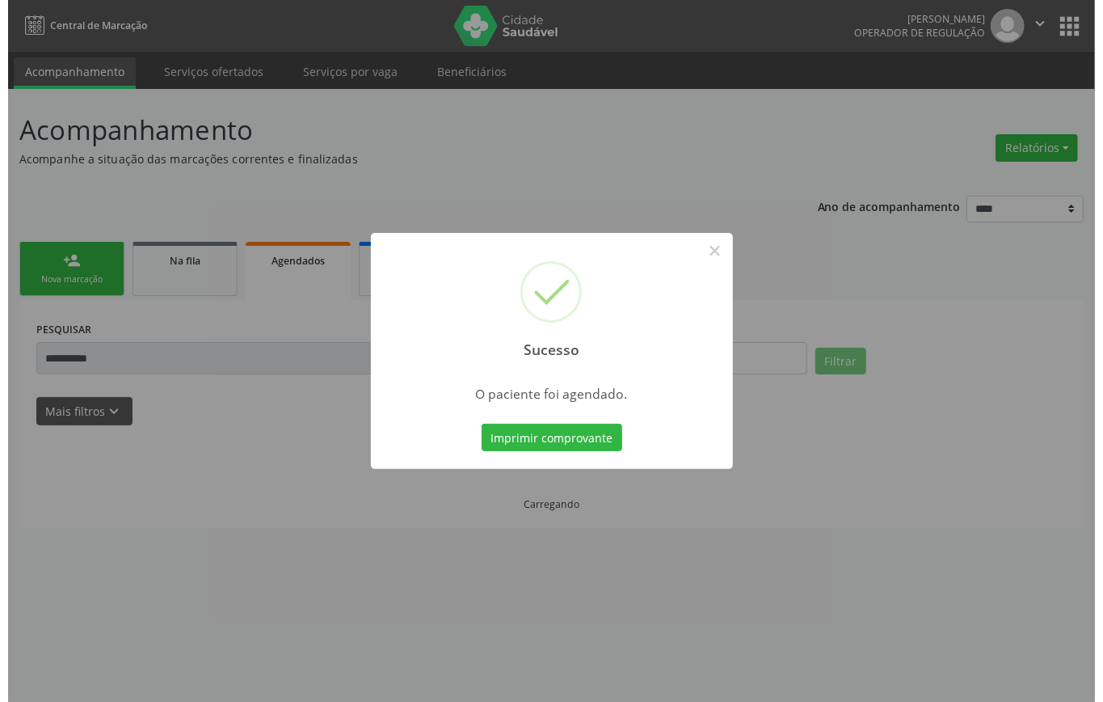
scroll to position [0, 0]
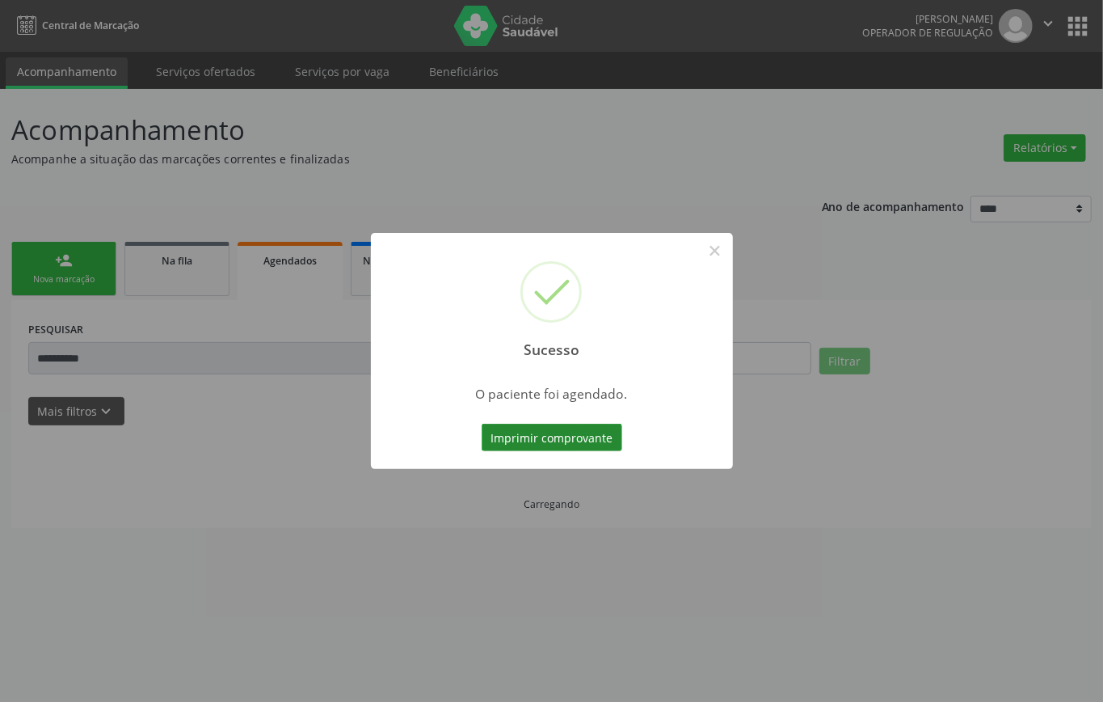
click at [572, 425] on button "Imprimir comprovante" at bounding box center [552, 436] width 141 height 27
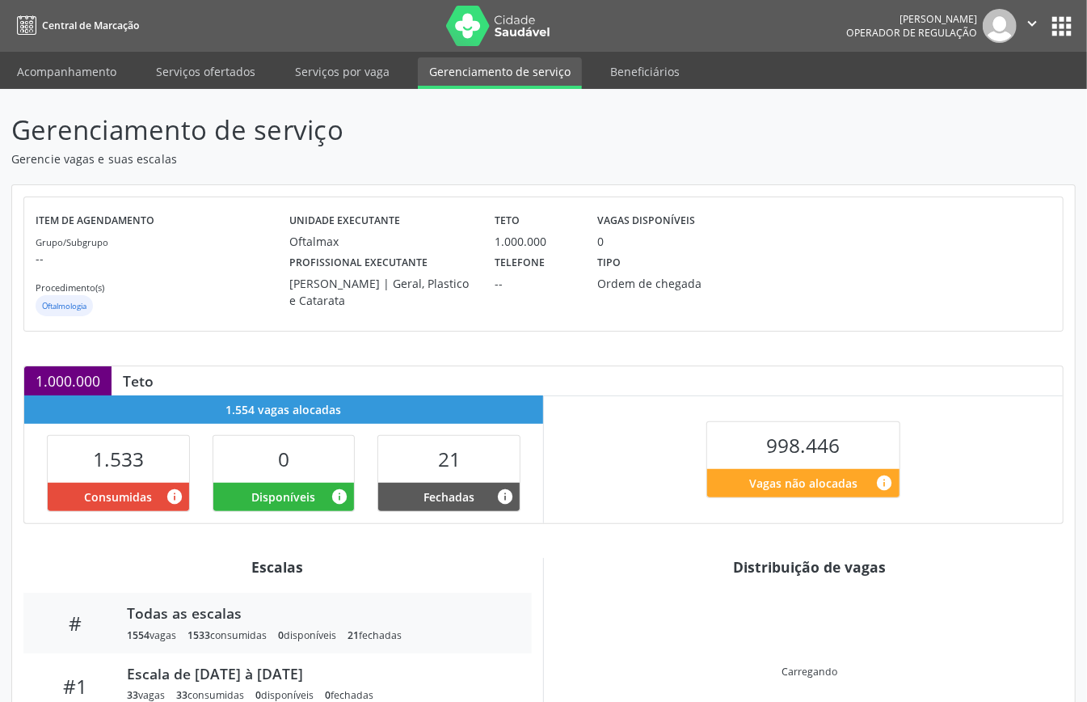
scroll to position [156, 0]
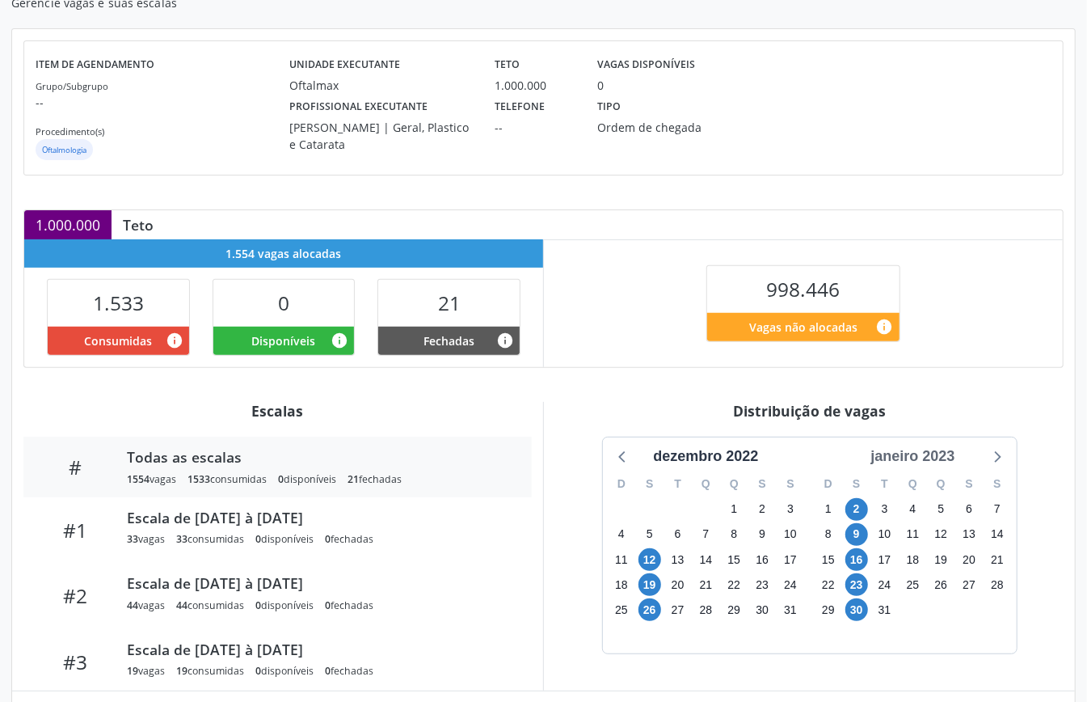
click at [934, 451] on div "janeiro 2023" at bounding box center [912, 456] width 97 height 22
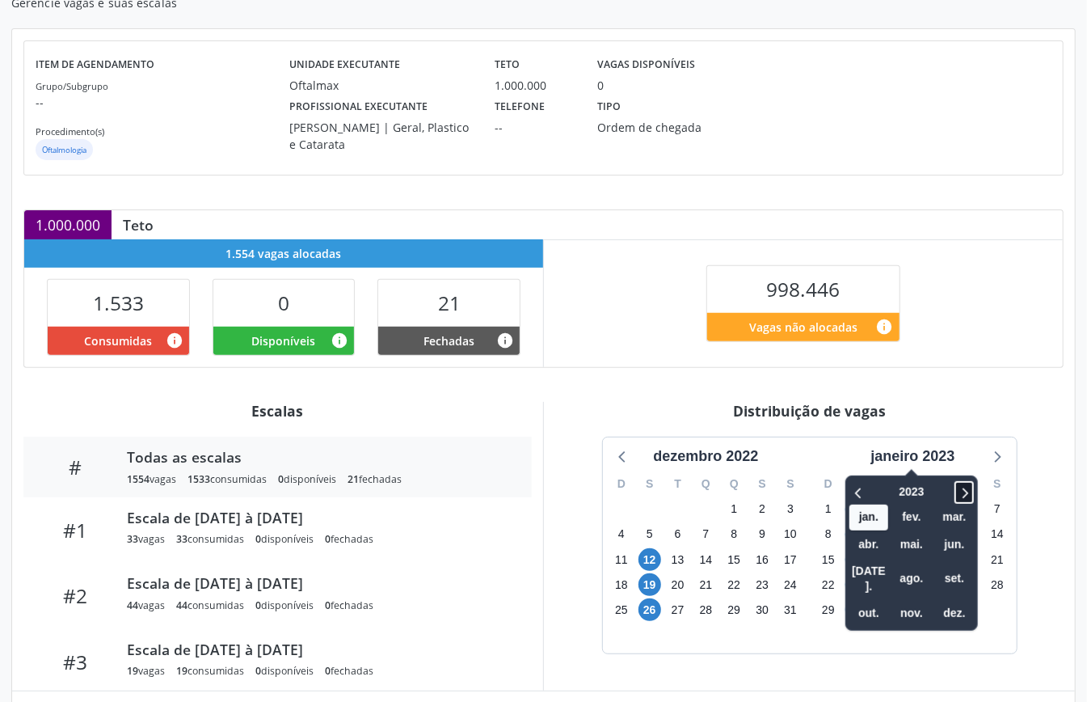
click at [960, 485] on icon at bounding box center [964, 491] width 16 height 19
click at [961, 486] on icon at bounding box center [964, 491] width 16 height 19
drag, startPoint x: 865, startPoint y: 492, endPoint x: 874, endPoint y: 540, distance: 48.7
click at [866, 492] on icon at bounding box center [859, 491] width 16 height 19
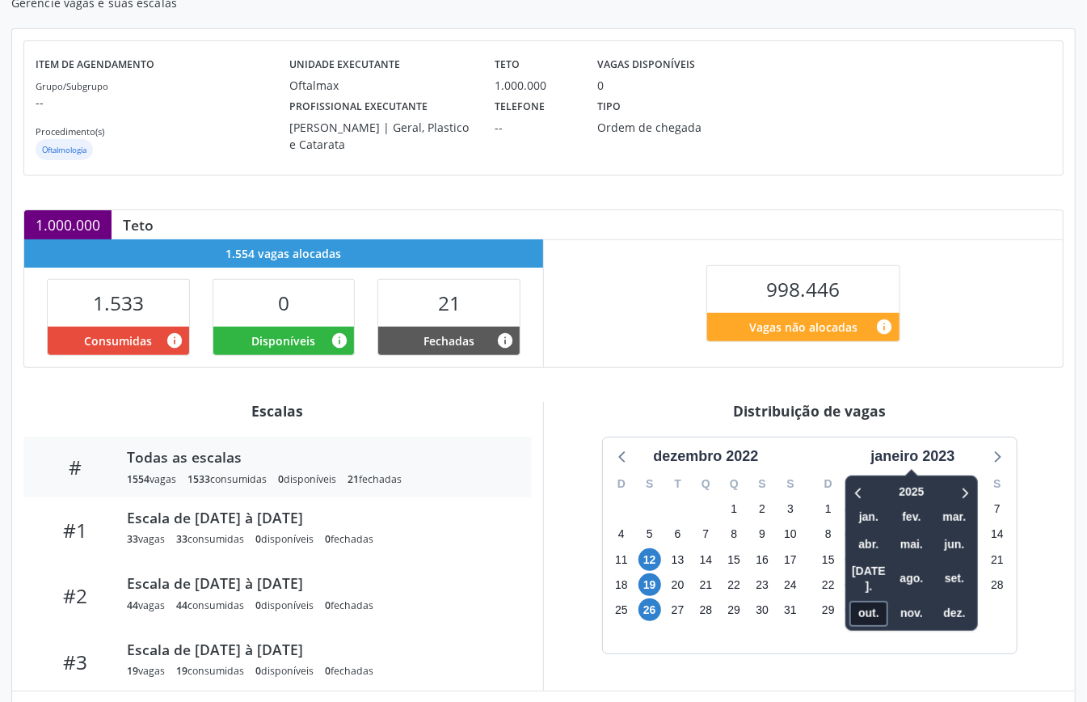
click at [858, 600] on span "out." at bounding box center [868, 612] width 39 height 25
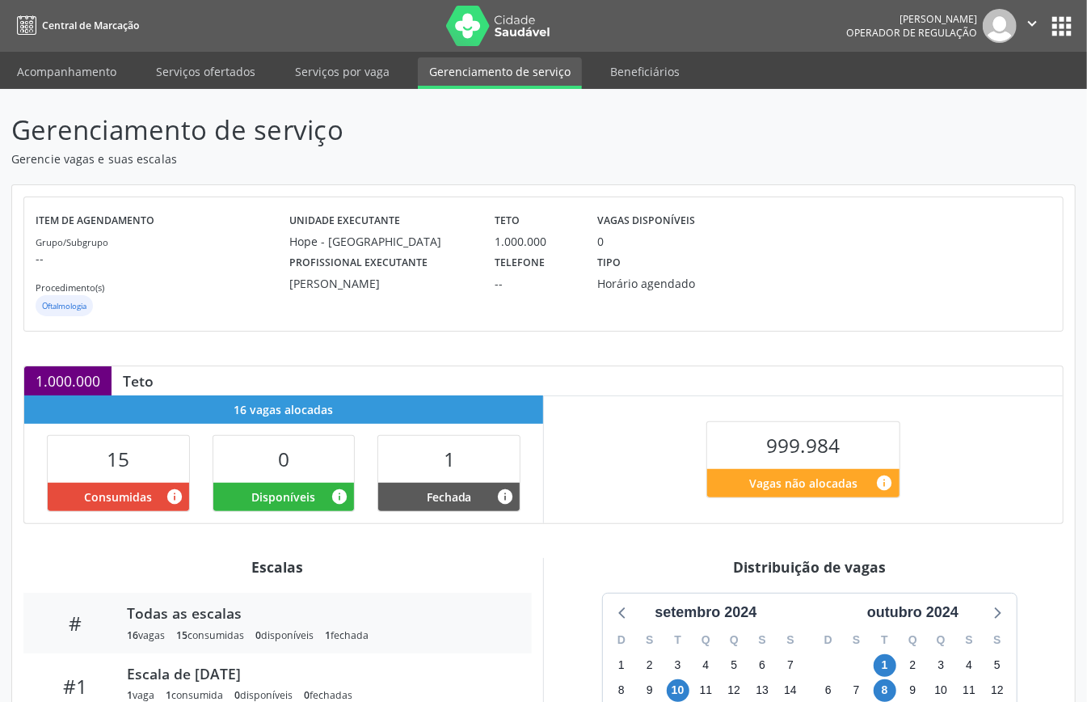
scroll to position [249, 0]
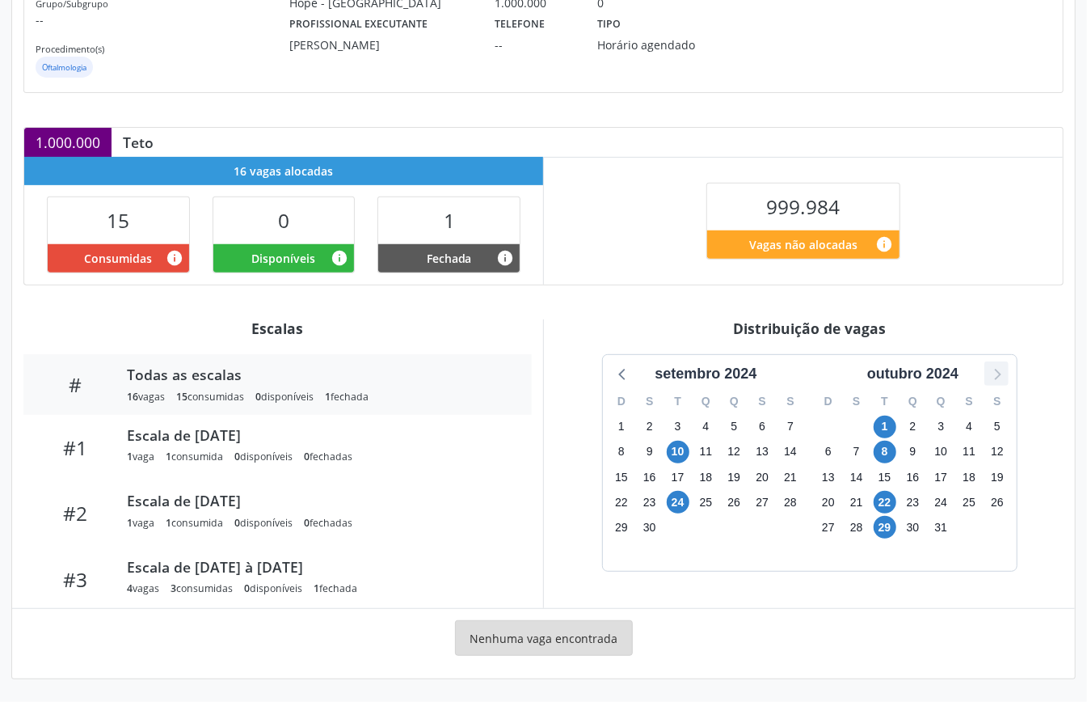
click at [986, 372] on icon at bounding box center [996, 373] width 21 height 21
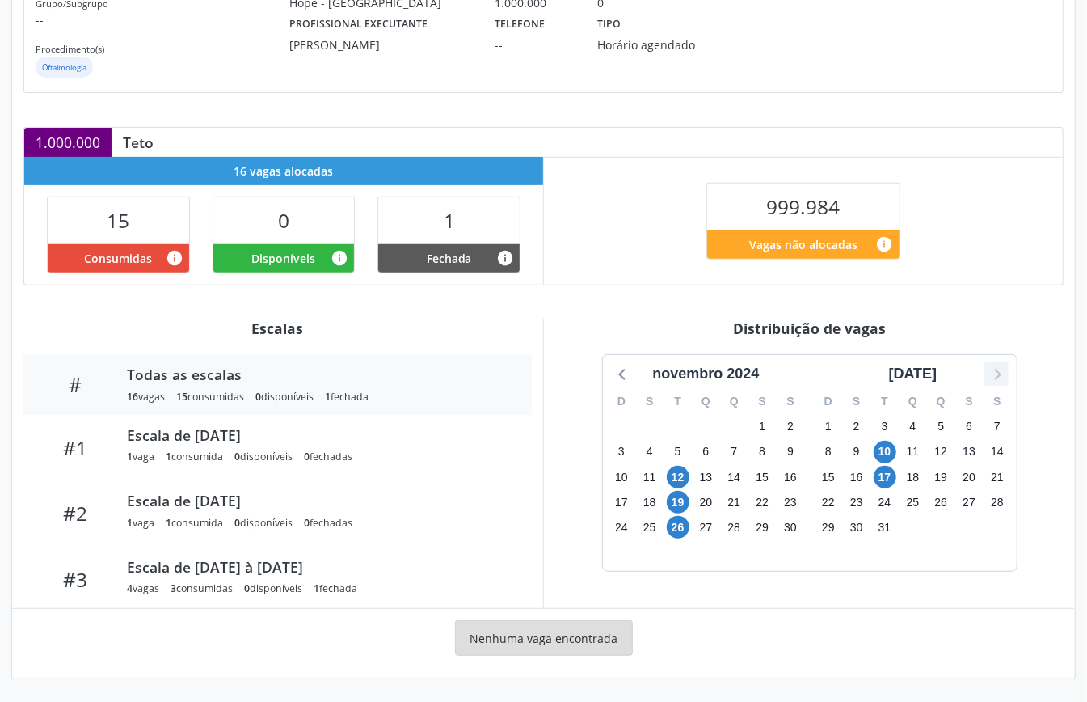
click at [986, 372] on icon at bounding box center [996, 373] width 21 height 21
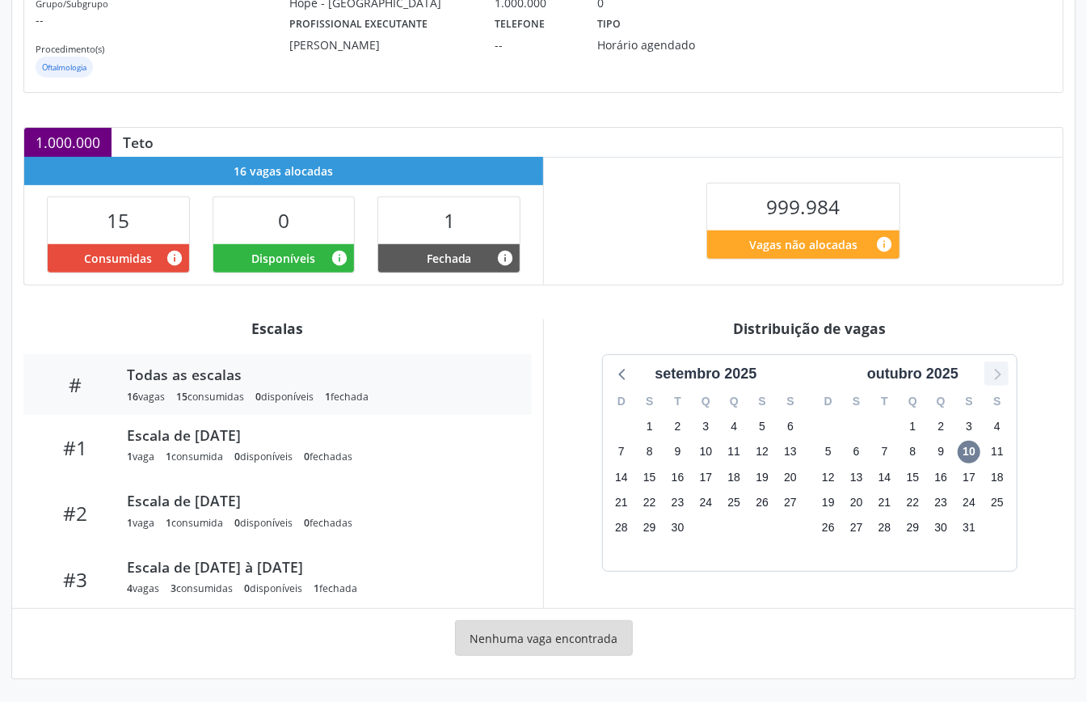
click at [1006, 373] on icon at bounding box center [996, 373] width 21 height 21
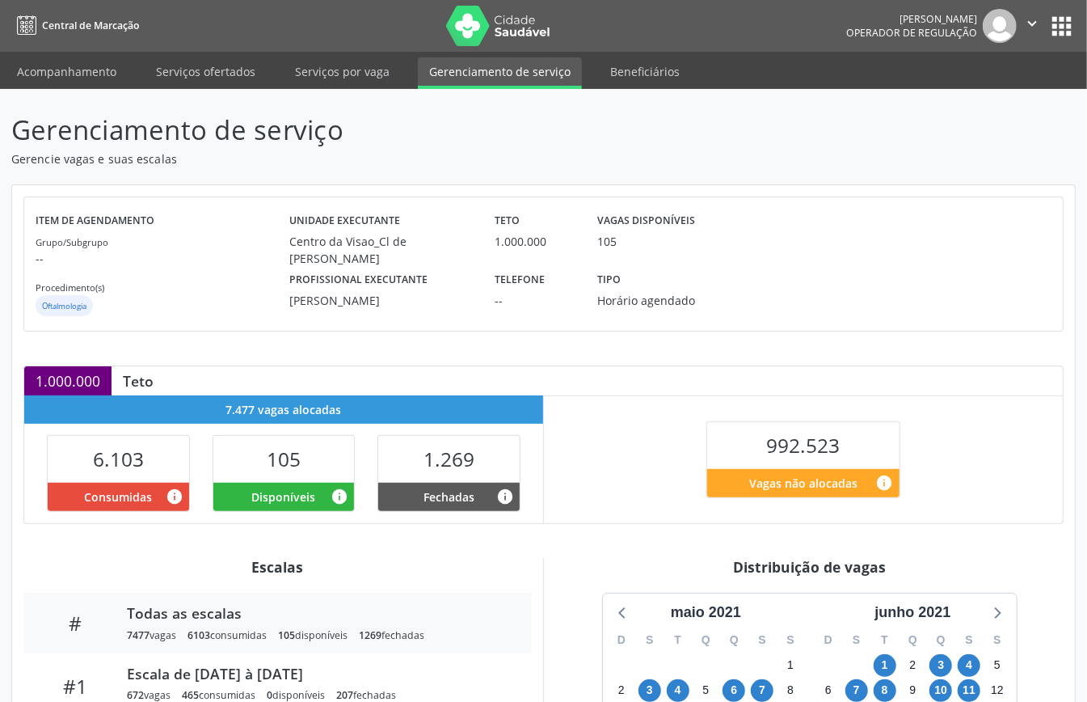
scroll to position [242, 0]
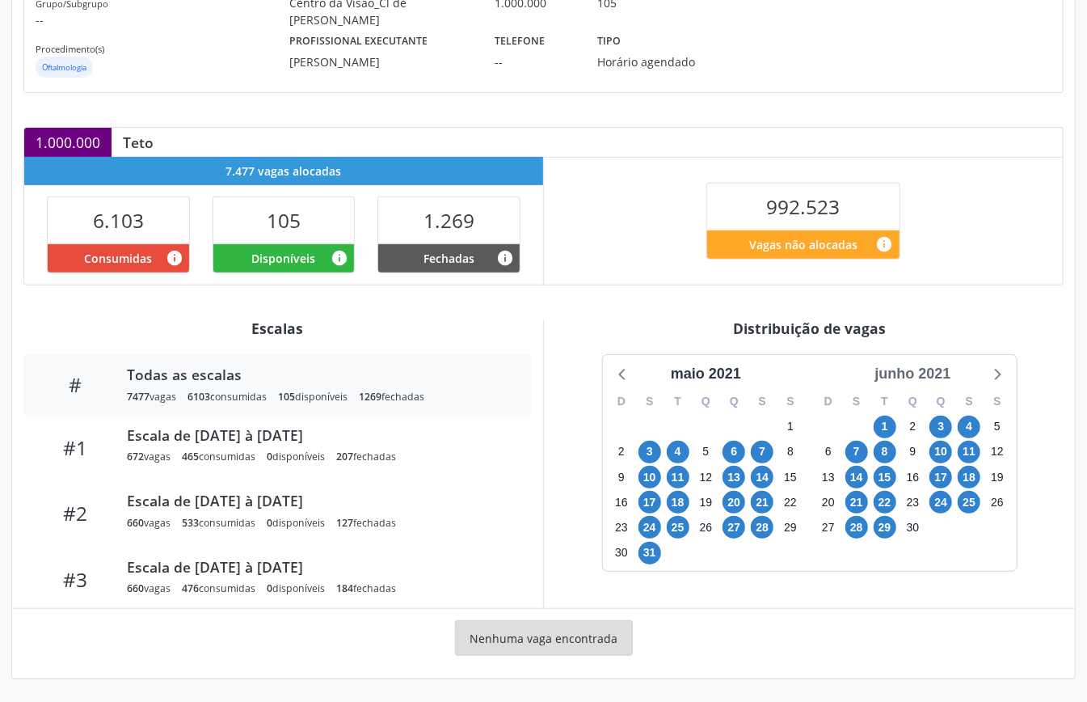
click at [935, 364] on div "junho 2021" at bounding box center [912, 374] width 89 height 22
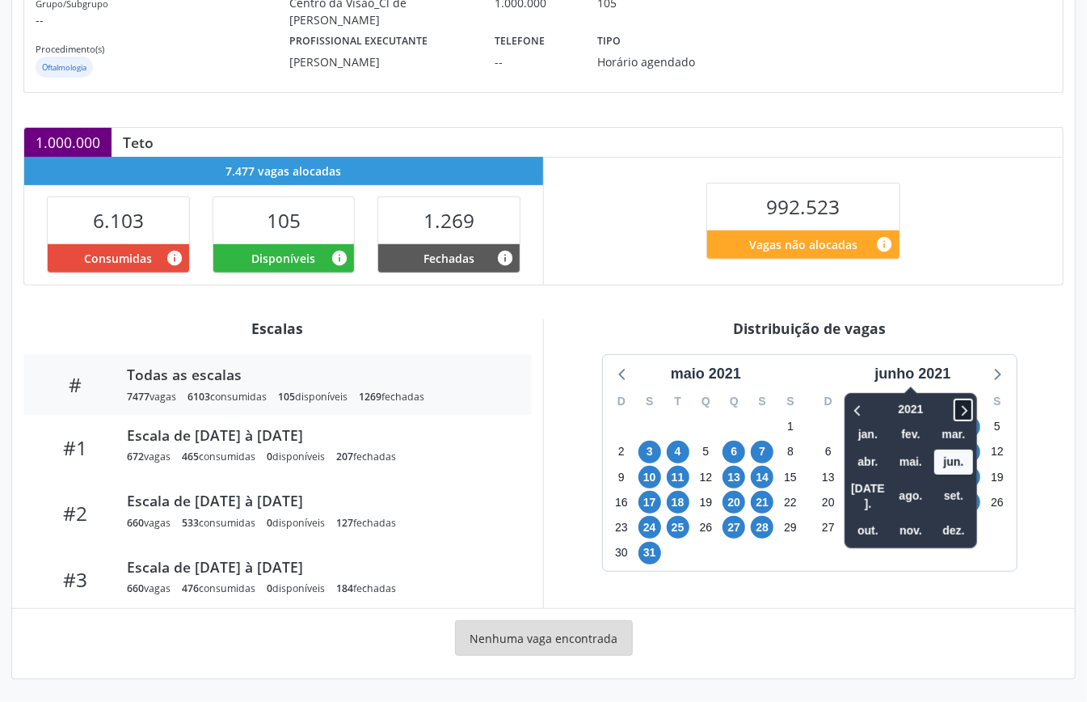
click at [959, 404] on icon at bounding box center [963, 409] width 16 height 19
click at [959, 402] on icon at bounding box center [963, 409] width 16 height 19
drag, startPoint x: 863, startPoint y: 509, endPoint x: 866, endPoint y: 495, distance: 14.1
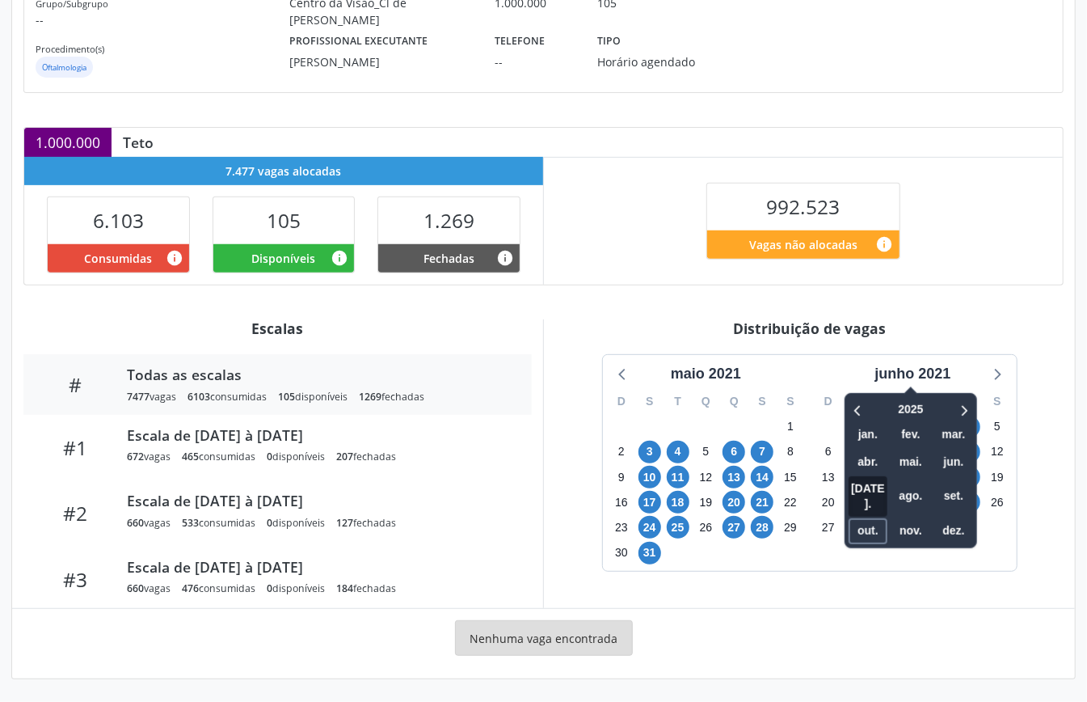
click at [866, 518] on span "out." at bounding box center [868, 530] width 39 height 25
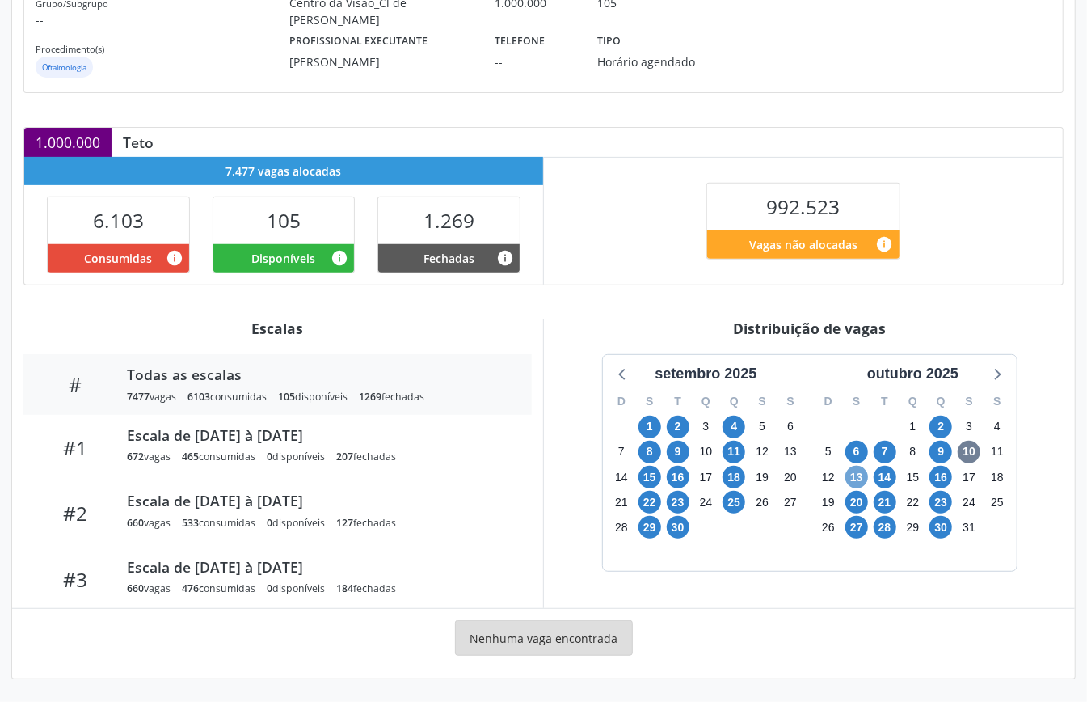
click at [853, 470] on span "13" at bounding box center [856, 477] width 23 height 23
click at [999, 369] on icon at bounding box center [996, 373] width 21 height 21
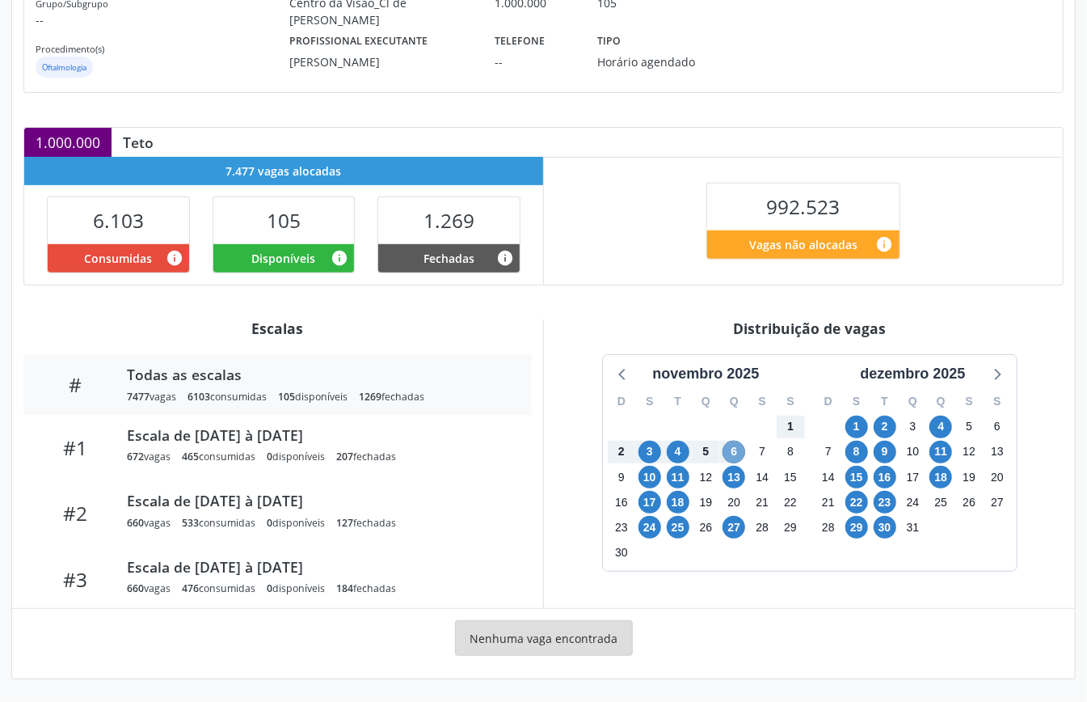
click at [734, 453] on span "6" at bounding box center [734, 451] width 23 height 23
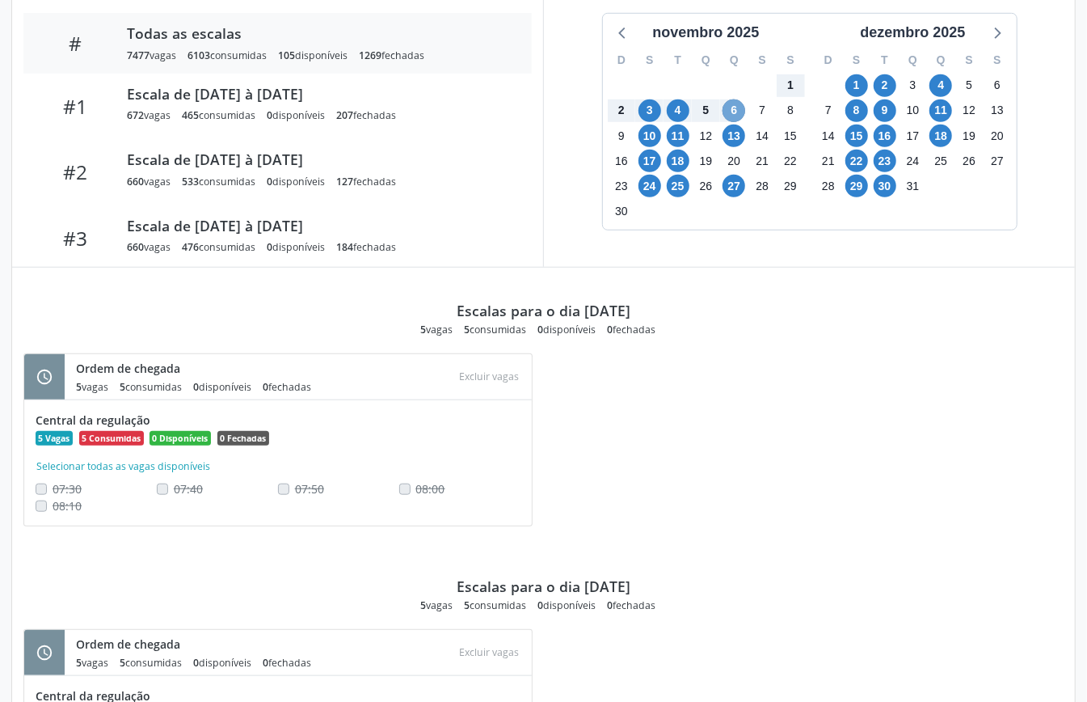
scroll to position [149, 0]
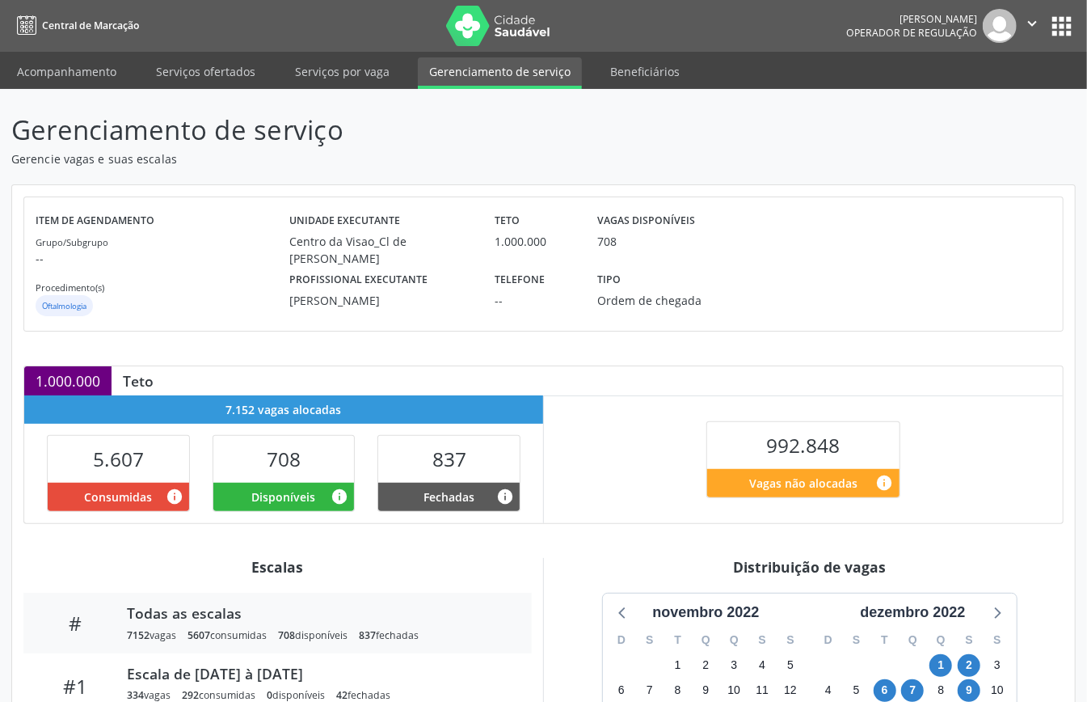
scroll to position [323, 0]
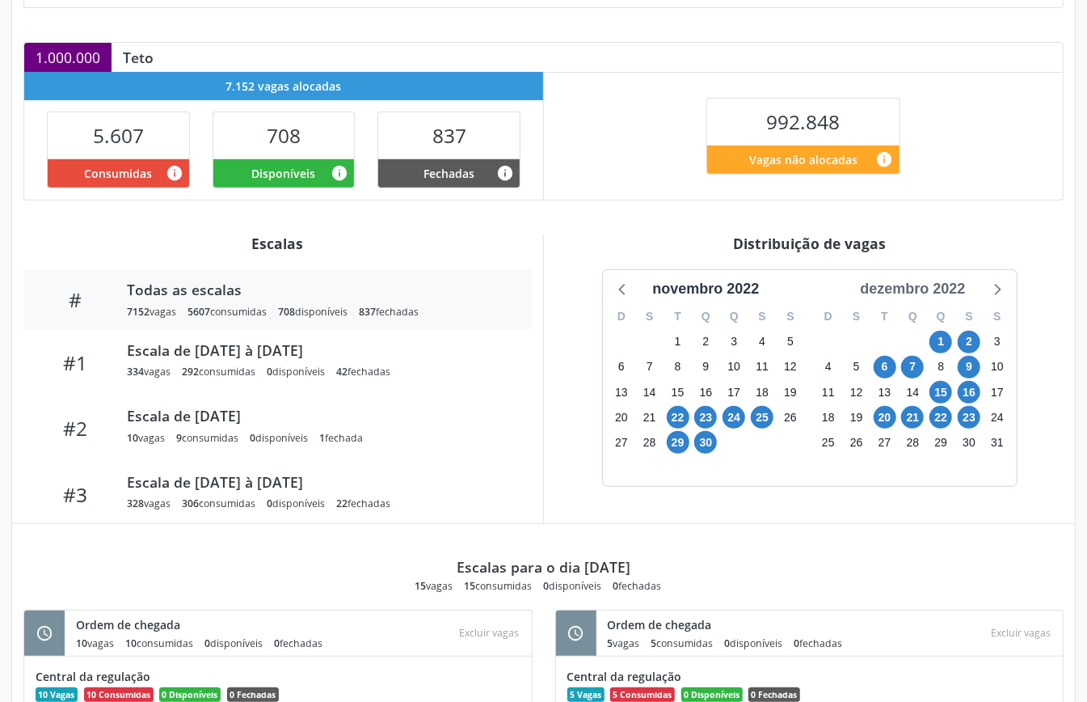
drag, startPoint x: 942, startPoint y: 288, endPoint x: 958, endPoint y: 297, distance: 18.2
click at [942, 286] on div "dezembro 2022" at bounding box center [912, 289] width 118 height 22
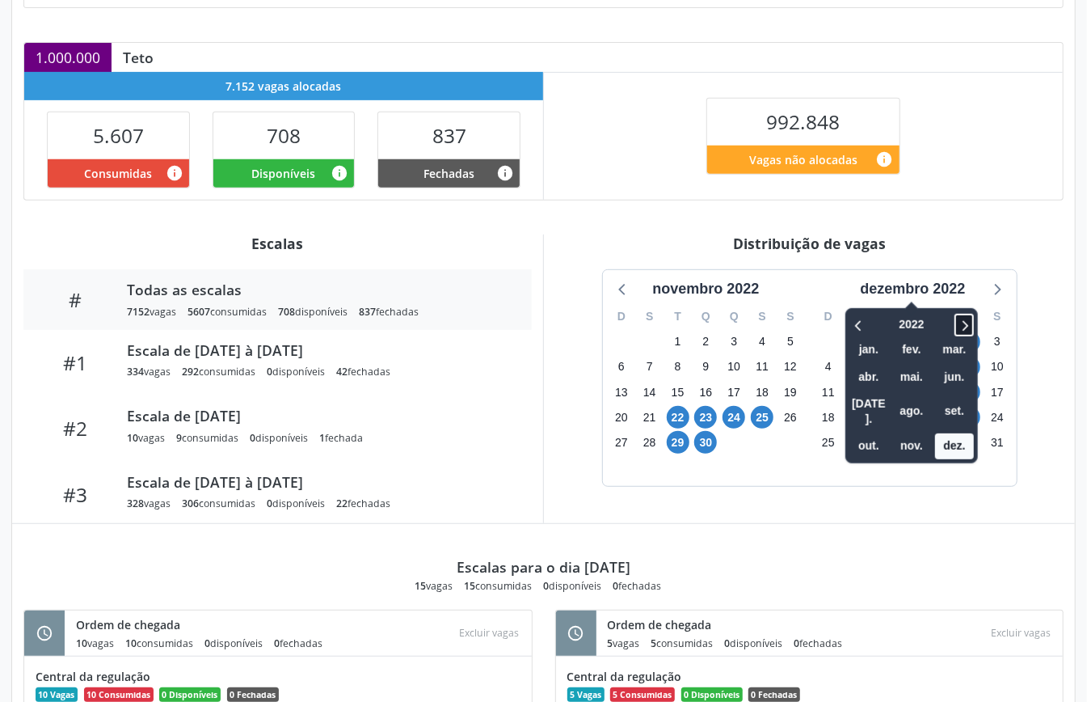
click at [963, 324] on icon at bounding box center [964, 324] width 16 height 19
click at [970, 322] on icon at bounding box center [964, 324] width 16 height 19
click at [905, 433] on span "nov." at bounding box center [911, 445] width 39 height 25
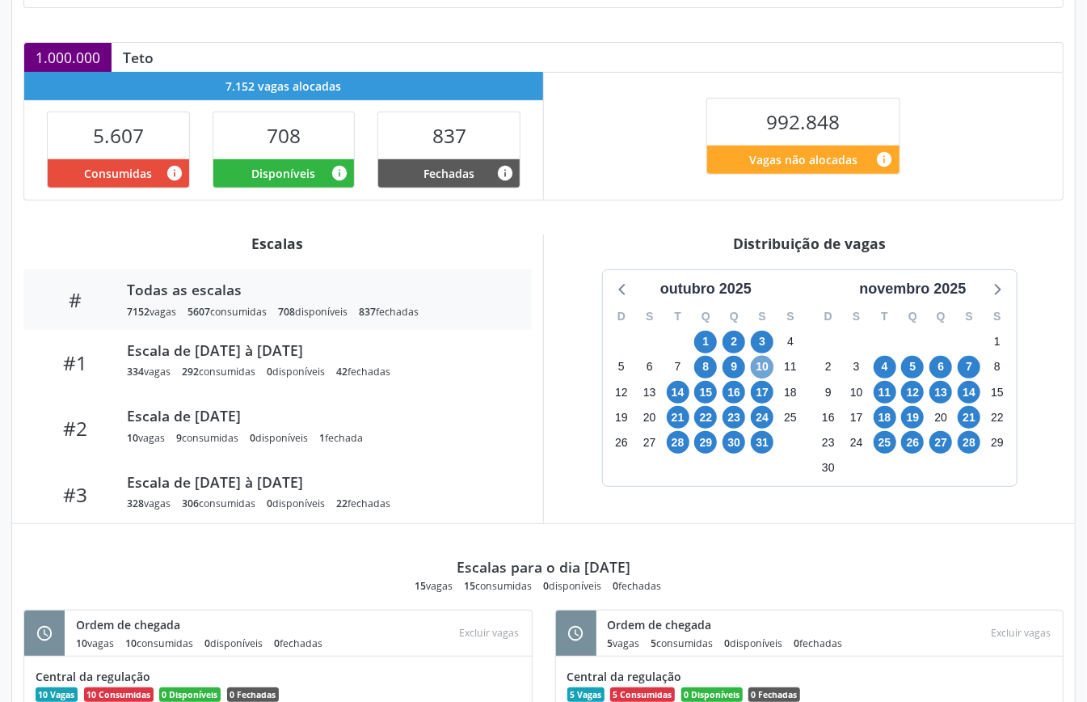
click at [770, 369] on span "10" at bounding box center [762, 367] width 23 height 23
click at [967, 370] on span "7" at bounding box center [969, 367] width 23 height 23
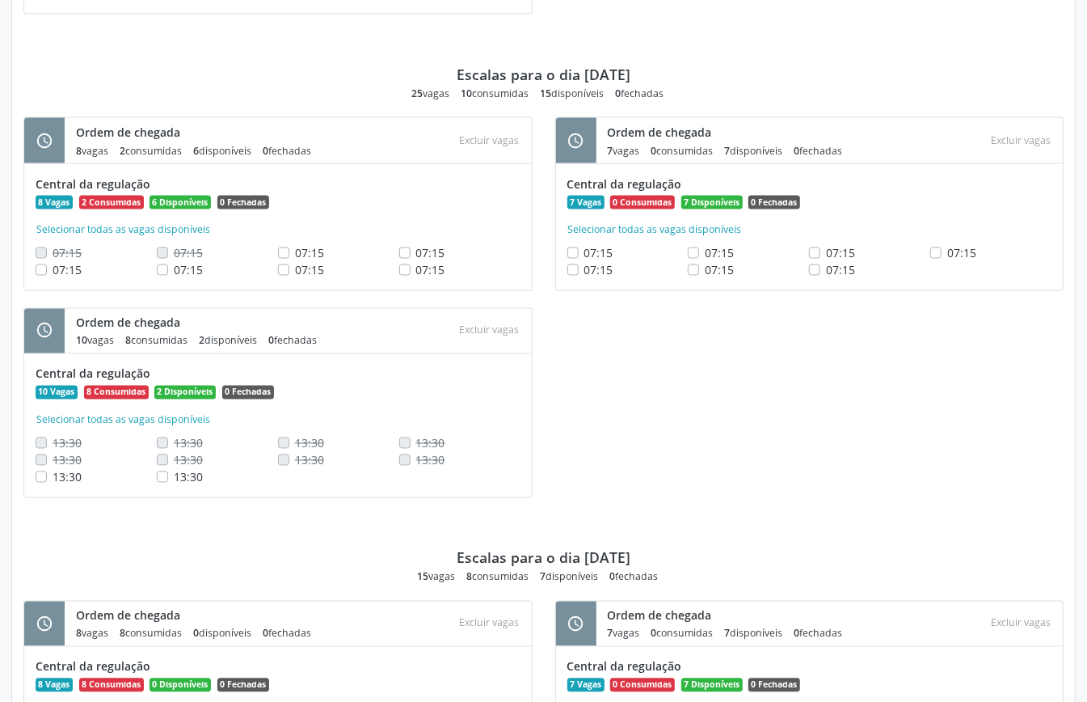
scroll to position [1077, 0]
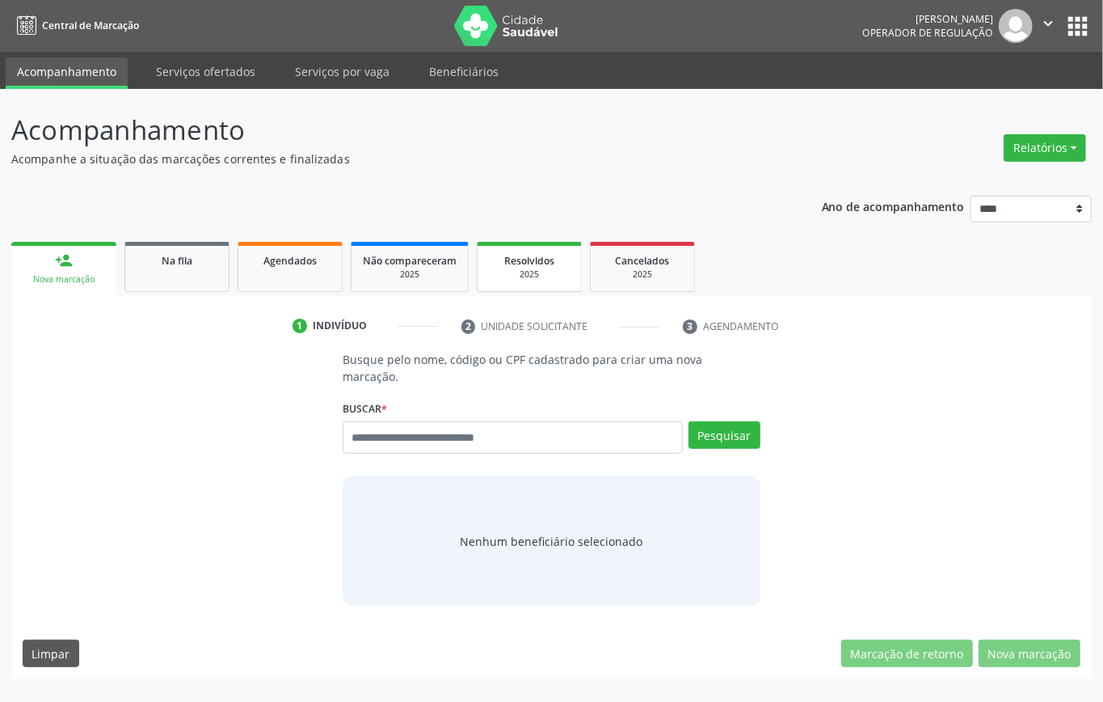
click at [540, 279] on div "2025" at bounding box center [529, 274] width 81 height 12
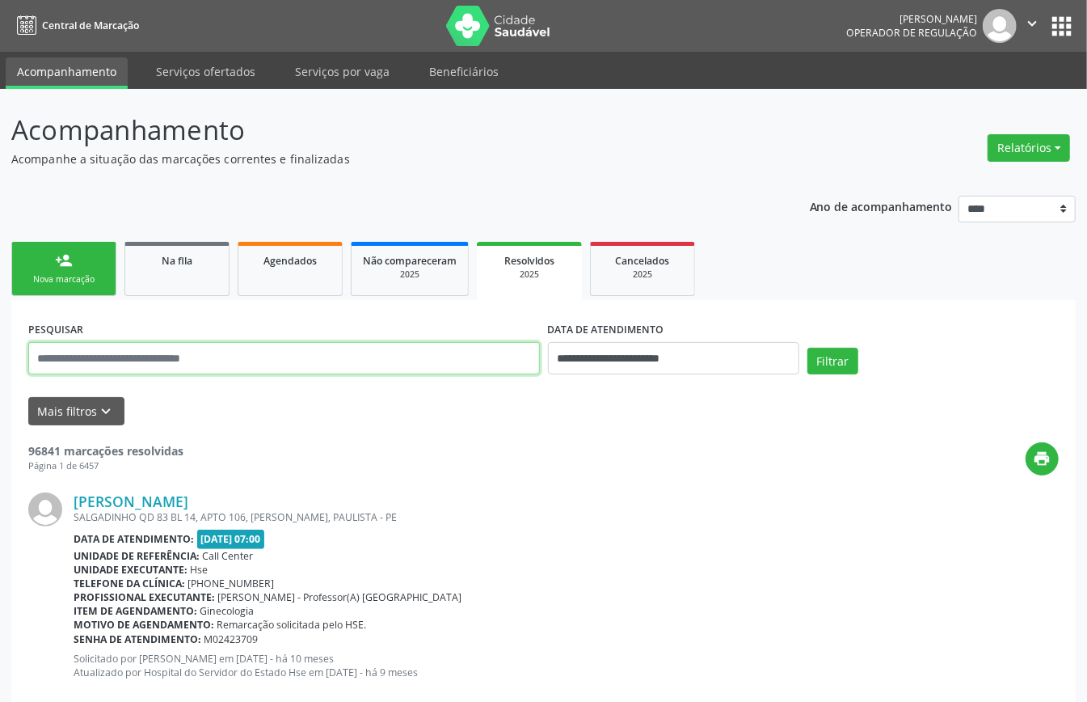
paste input "**********"
type input "**********"
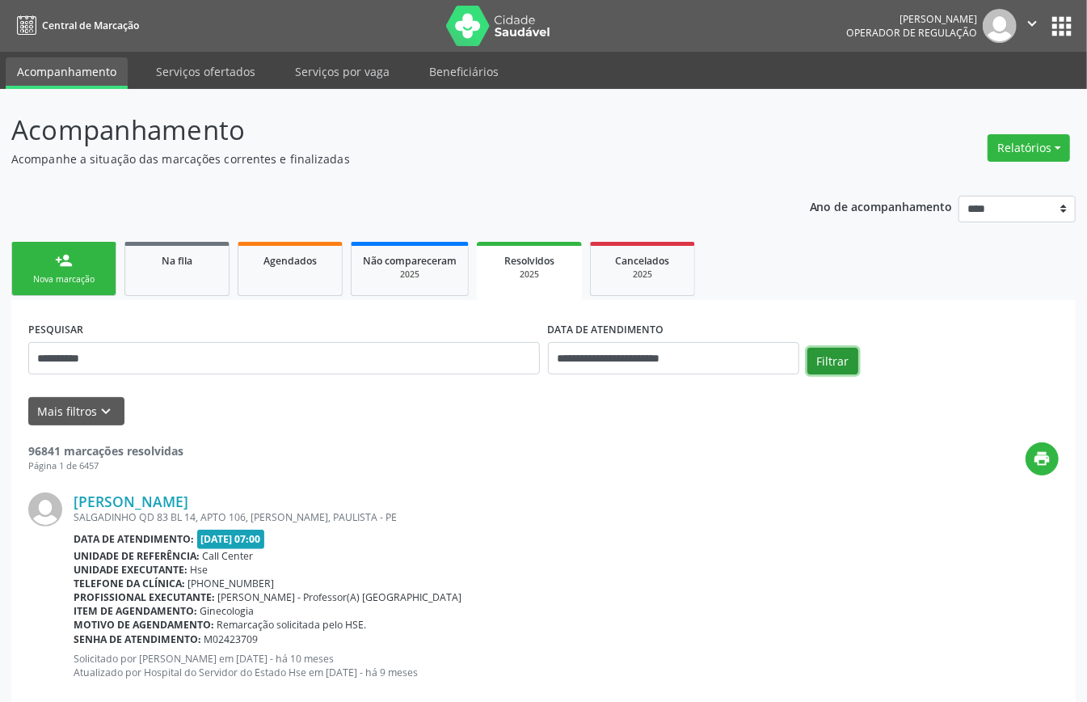
click at [836, 349] on button "Filtrar" at bounding box center [832, 361] width 51 height 27
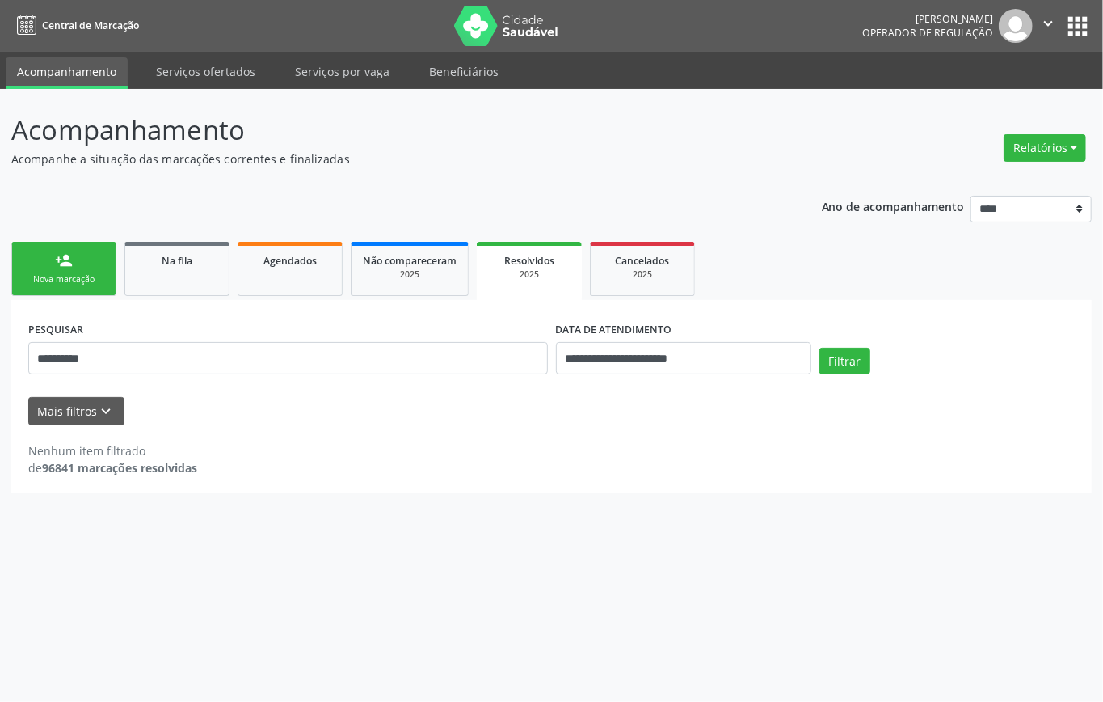
click at [78, 272] on link "person_add Nova marcação" at bounding box center [63, 269] width 105 height 54
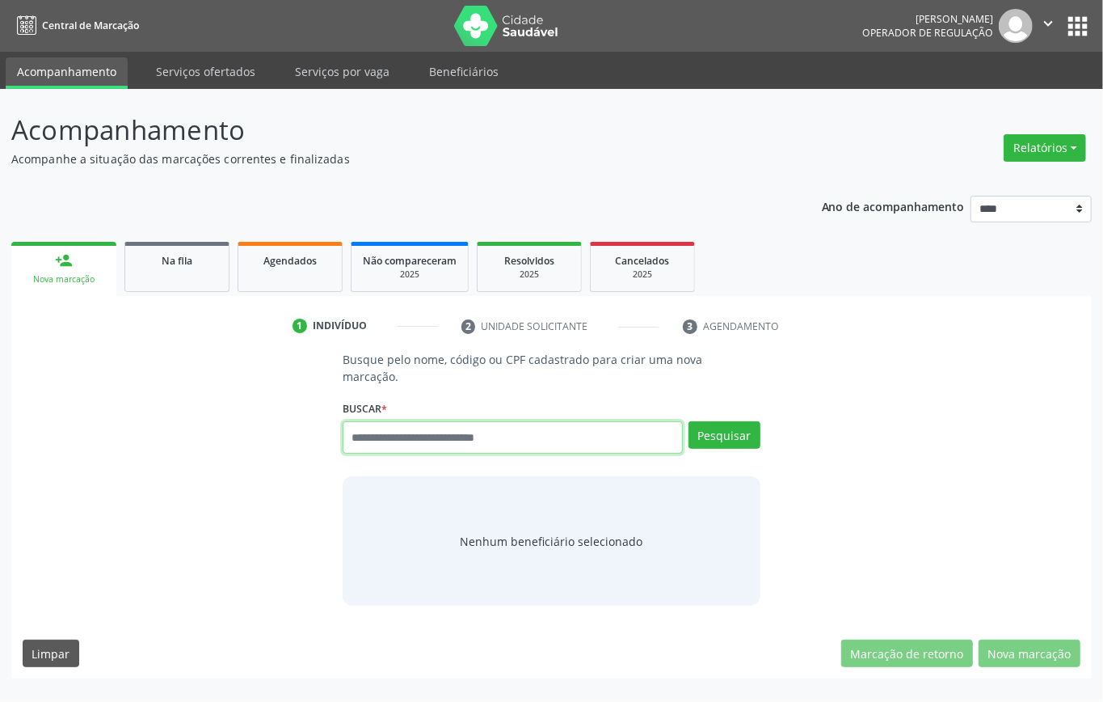
click at [530, 432] on input "text" at bounding box center [513, 437] width 340 height 32
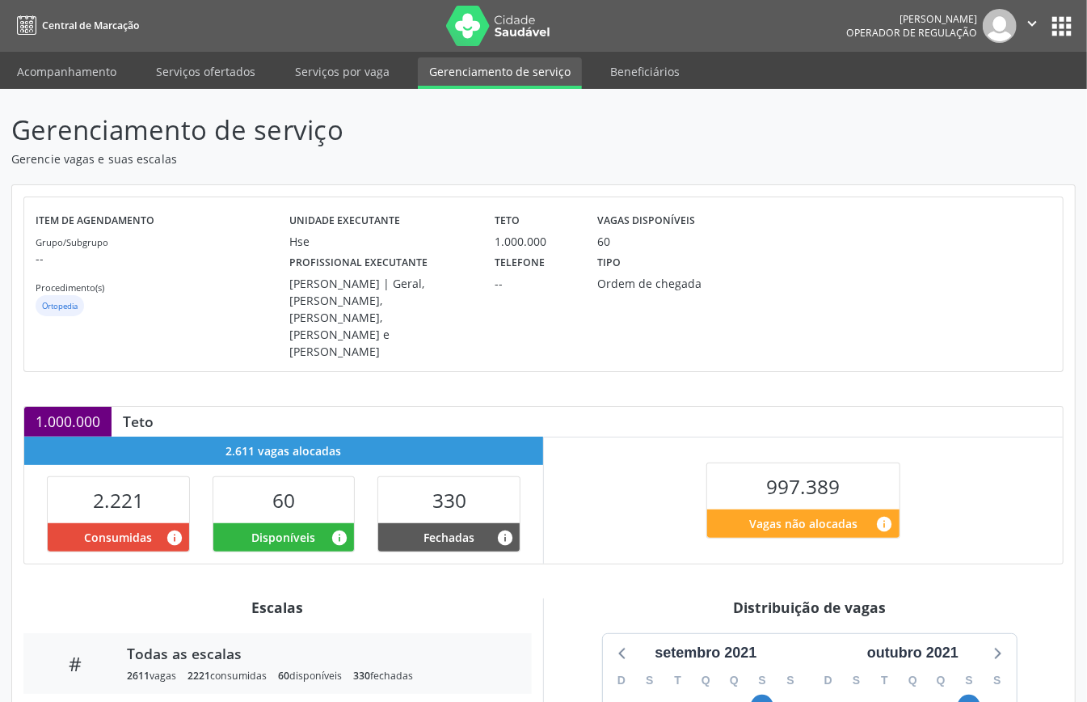
scroll to position [163, 0]
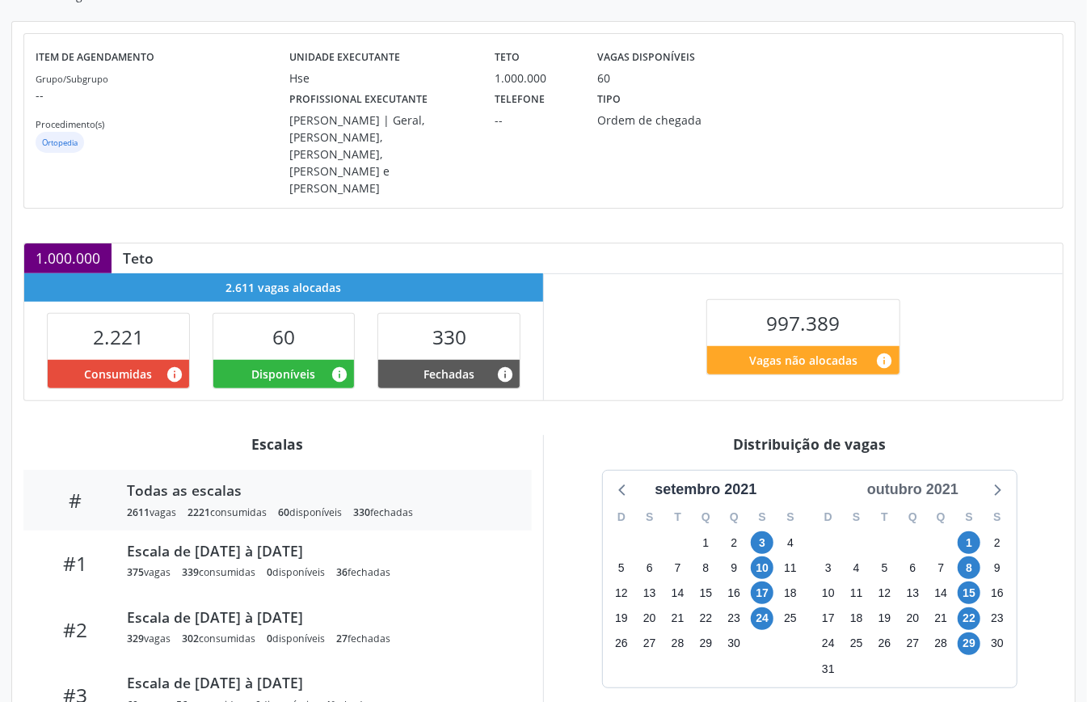
drag, startPoint x: 942, startPoint y: 454, endPoint x: 947, endPoint y: 463, distance: 10.5
click at [941, 478] on div "outubro 2021" at bounding box center [913, 489] width 104 height 22
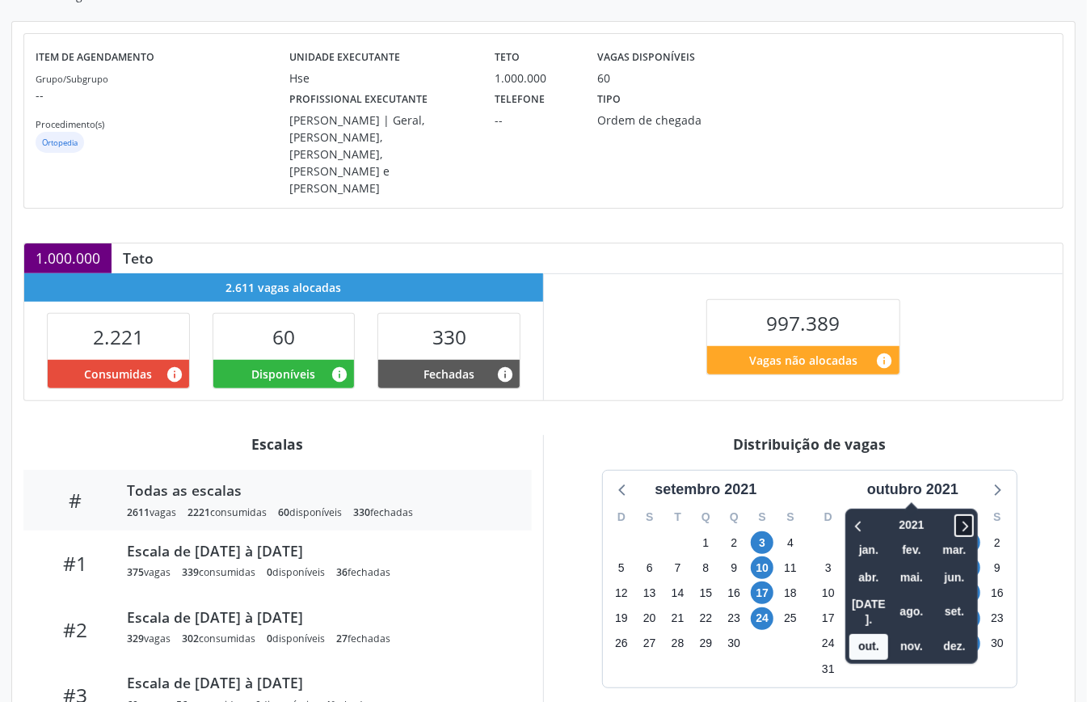
click at [963, 516] on icon at bounding box center [964, 525] width 16 height 19
click at [916, 634] on span "nov." at bounding box center [911, 646] width 39 height 25
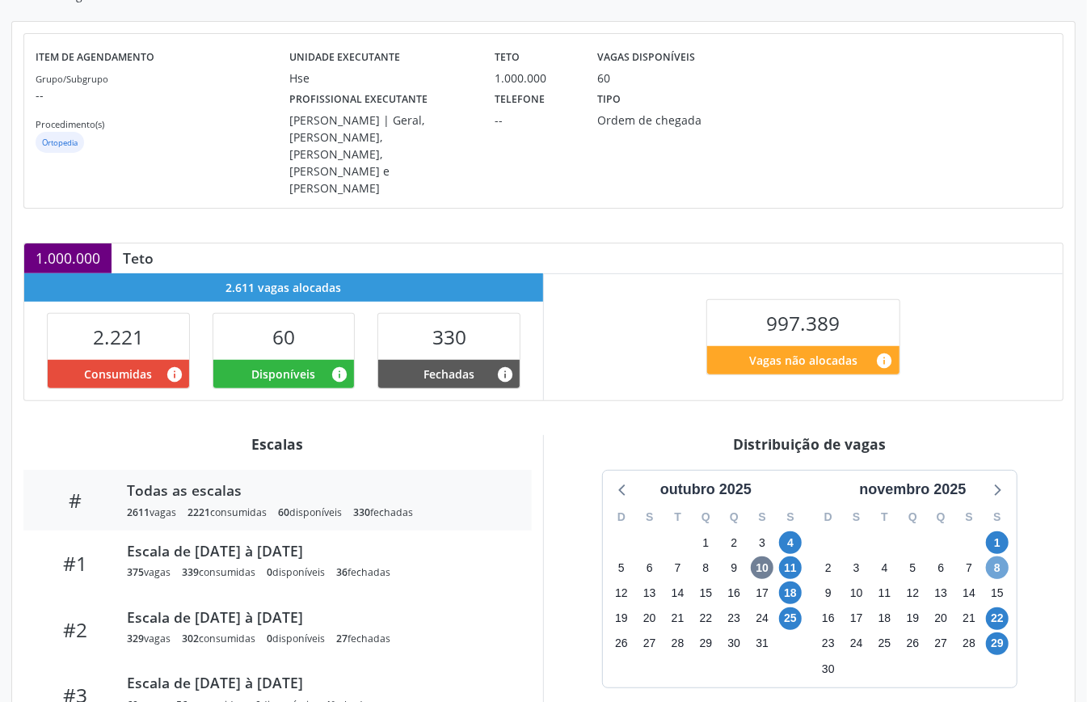
click at [997, 556] on span "8" at bounding box center [997, 567] width 23 height 23
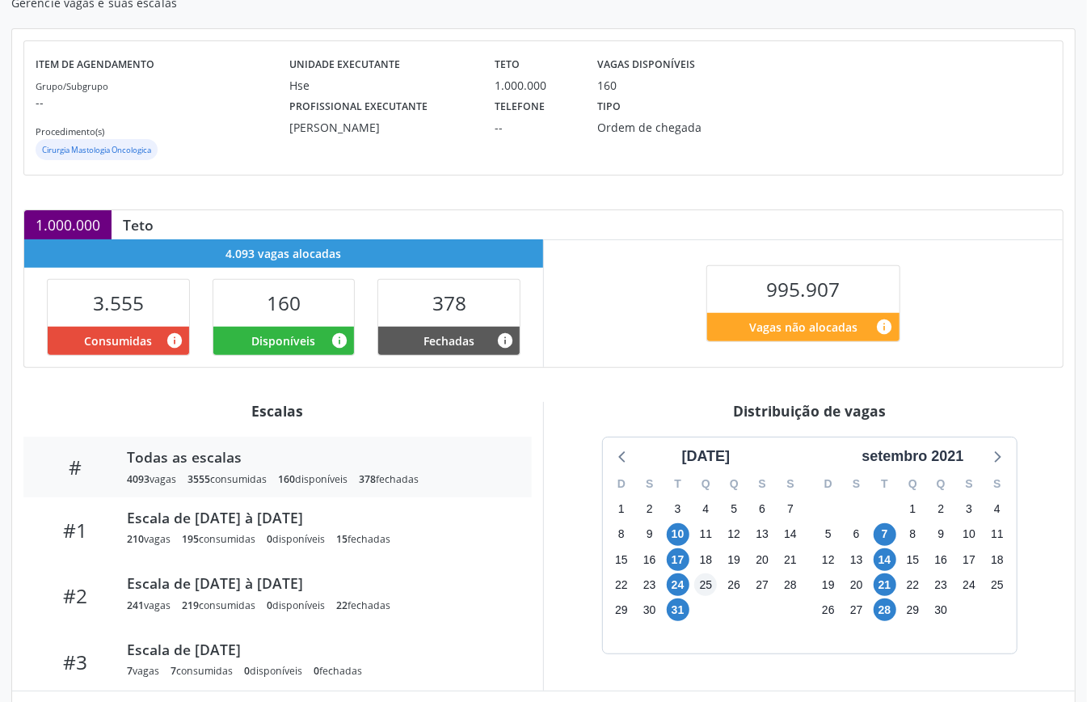
scroll to position [242, 0]
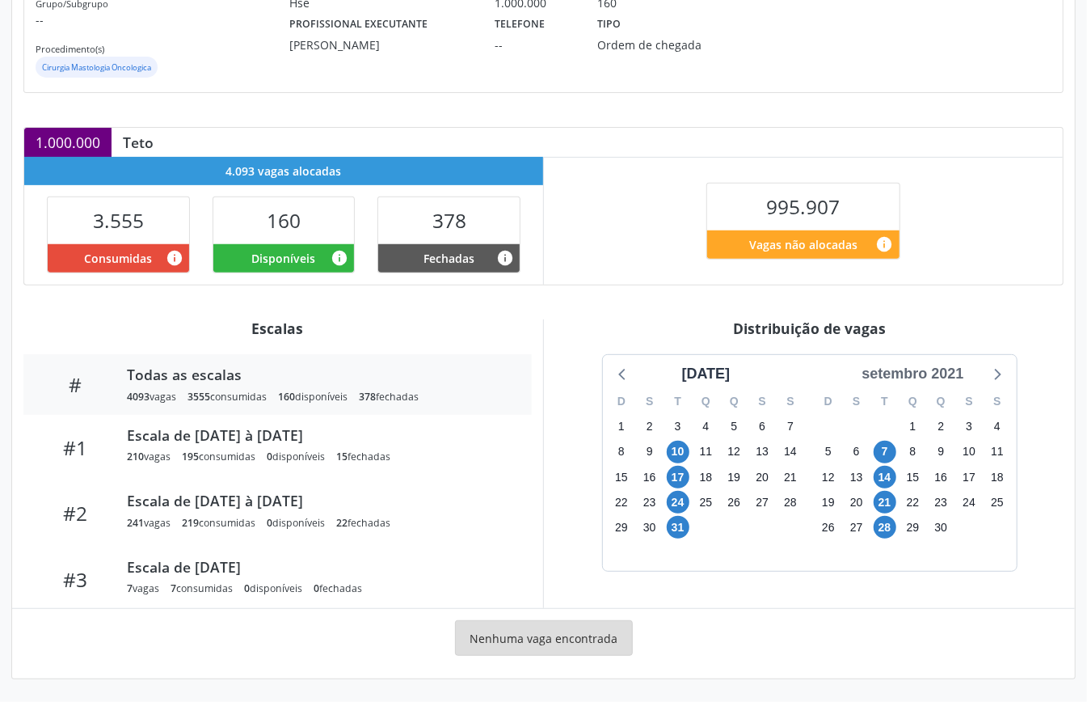
click at [942, 378] on div "setembro 2021" at bounding box center [912, 374] width 115 height 22
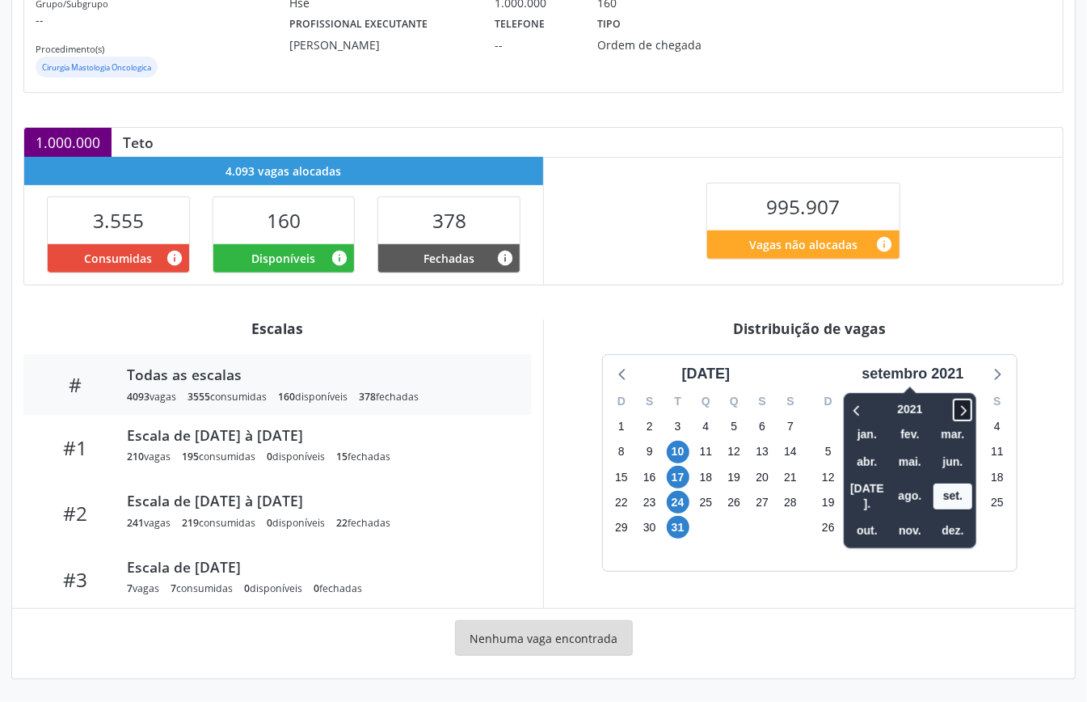
click at [970, 400] on icon at bounding box center [962, 409] width 16 height 19
click at [925, 518] on span "nov." at bounding box center [910, 530] width 39 height 25
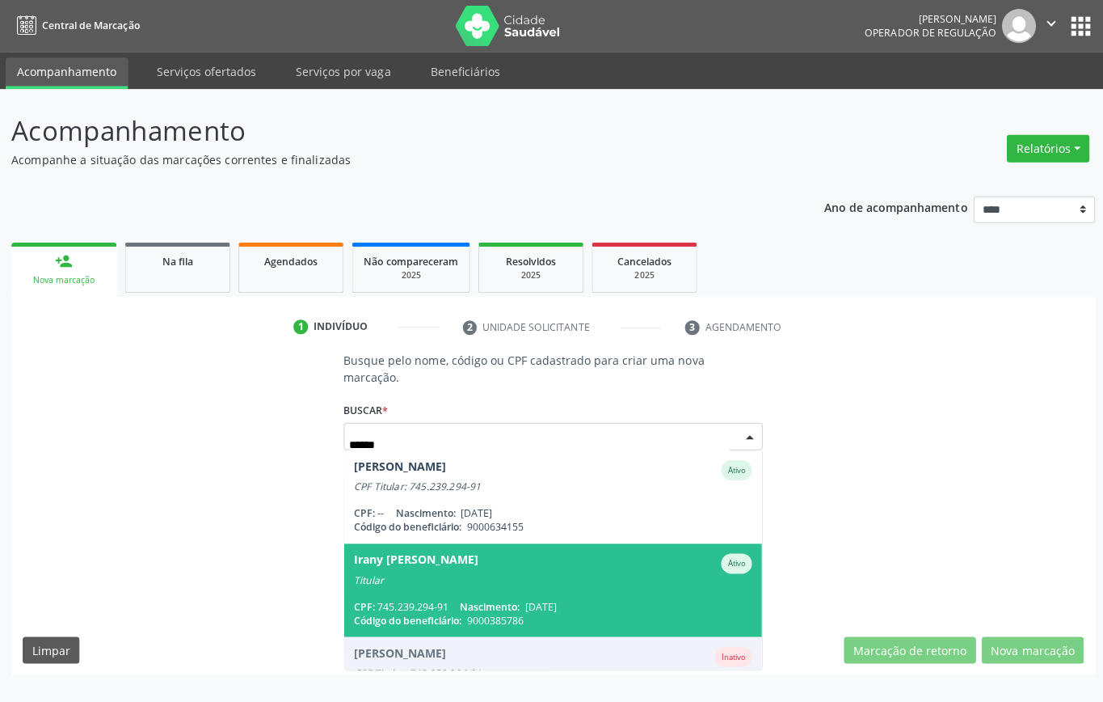
click at [512, 573] on div "Titular" at bounding box center [551, 577] width 397 height 13
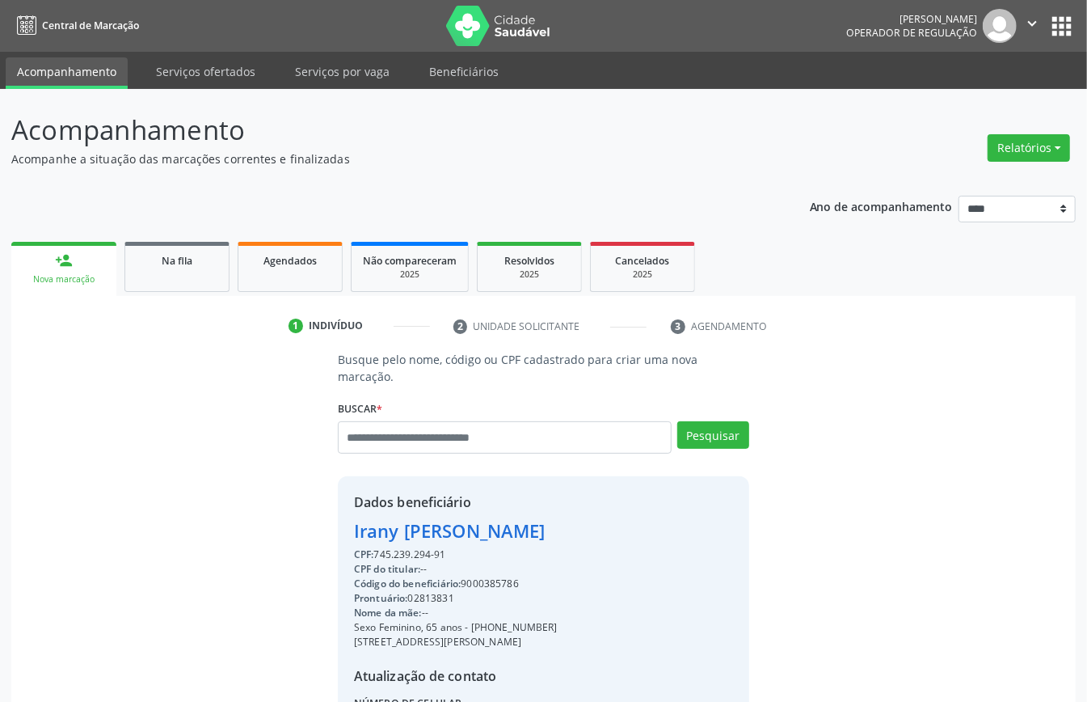
scroll to position [170, 0]
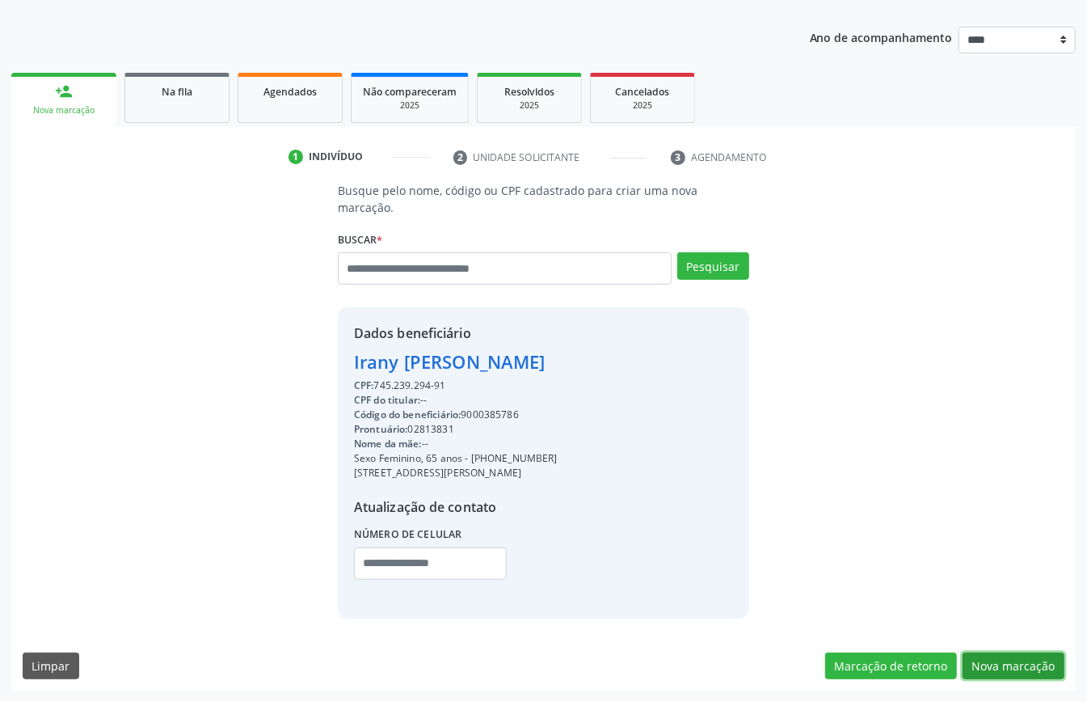
click at [1006, 666] on button "Nova marcação" at bounding box center [1014, 665] width 102 height 27
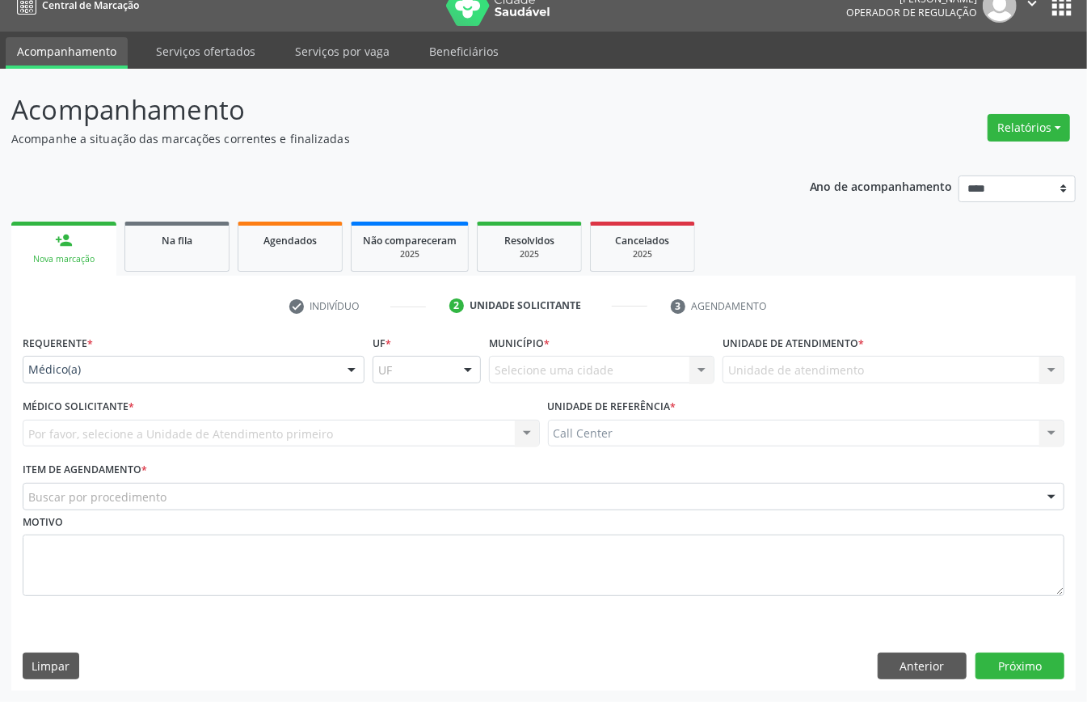
scroll to position [23, 0]
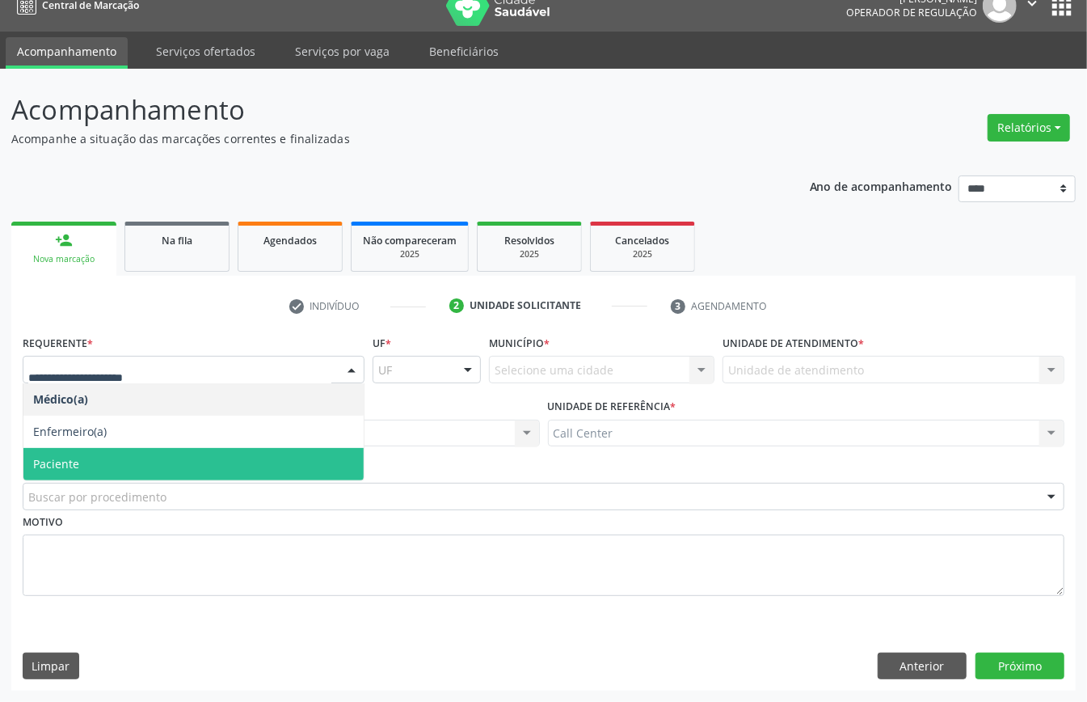
click at [95, 453] on span "Paciente" at bounding box center [193, 464] width 340 height 32
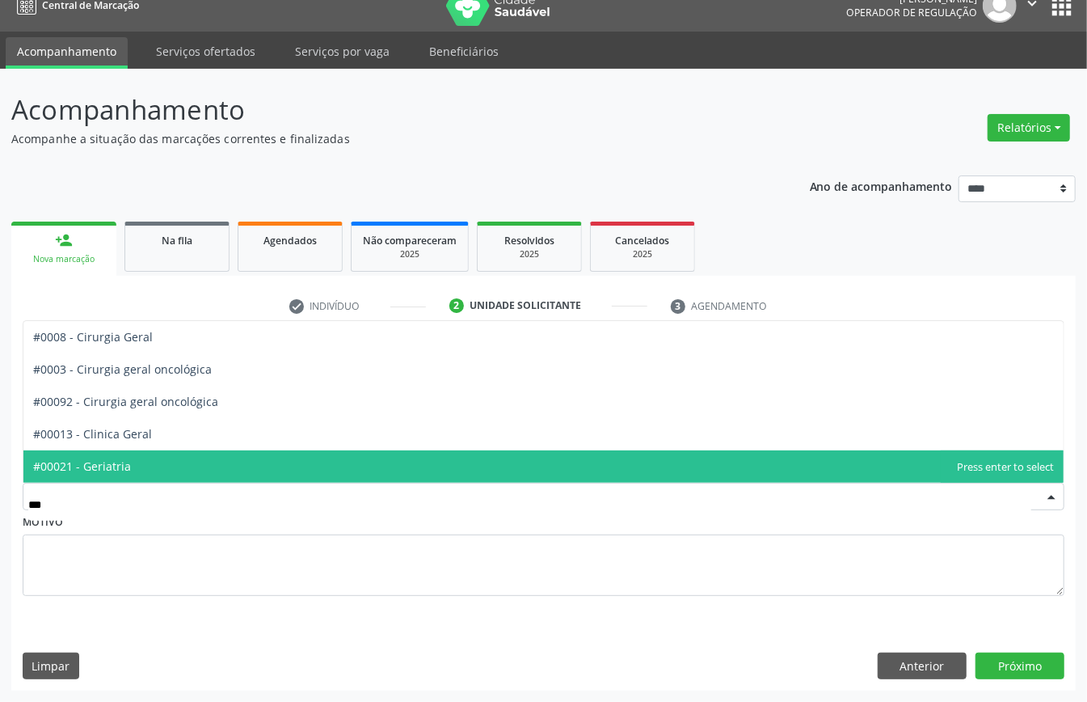
type input "****"
click at [108, 463] on span "#00013 - Clinica Geral" at bounding box center [92, 465] width 119 height 15
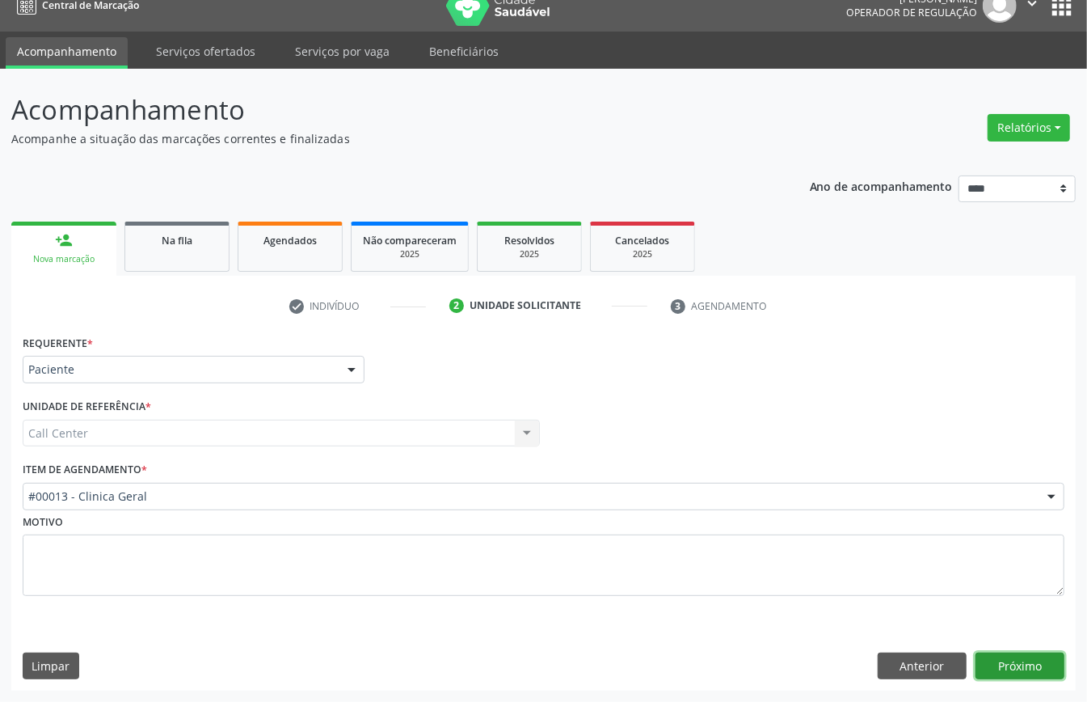
click at [1012, 667] on button "Próximo" at bounding box center [1019, 665] width 89 height 27
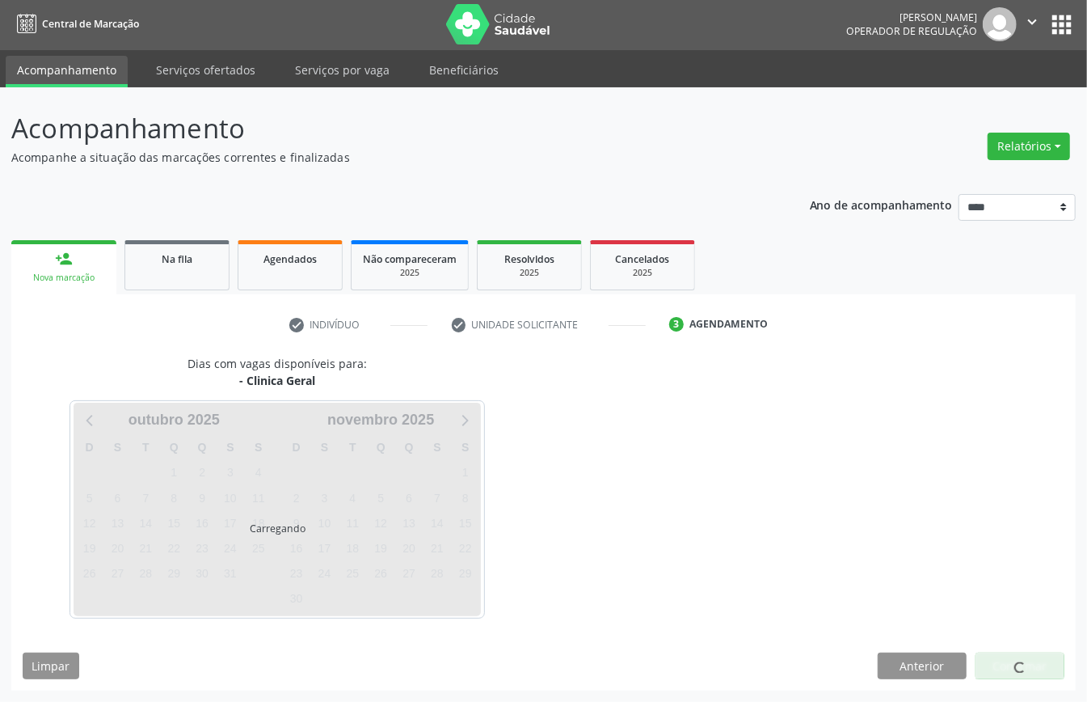
scroll to position [3, 0]
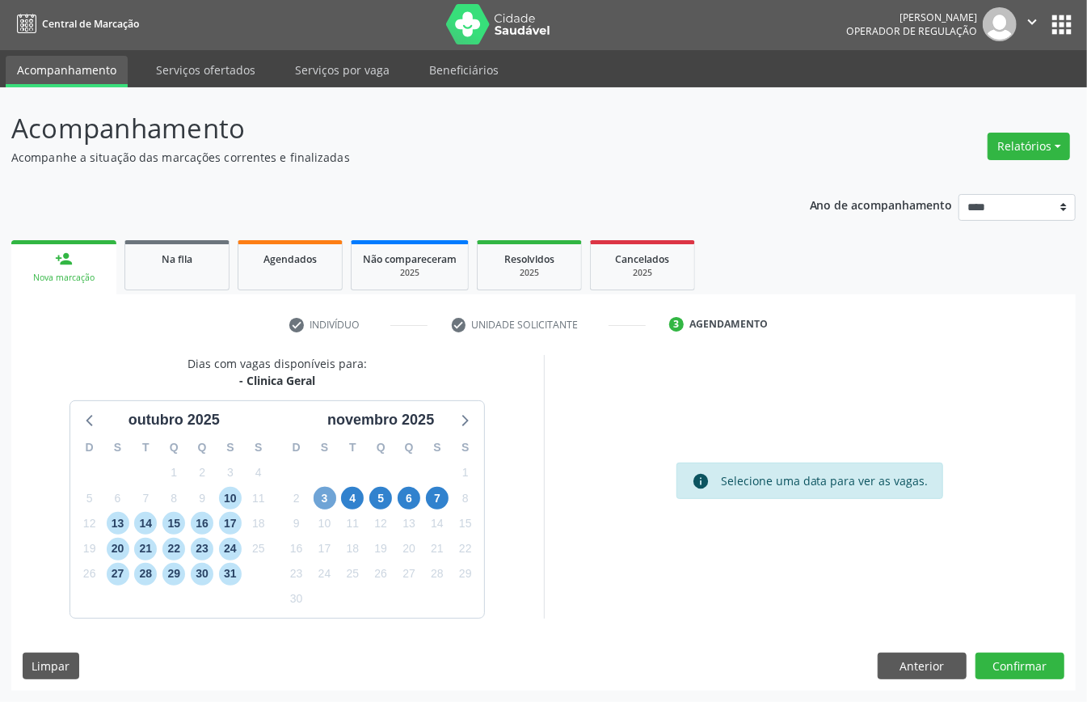
click at [327, 493] on span "3" at bounding box center [325, 498] width 23 height 23
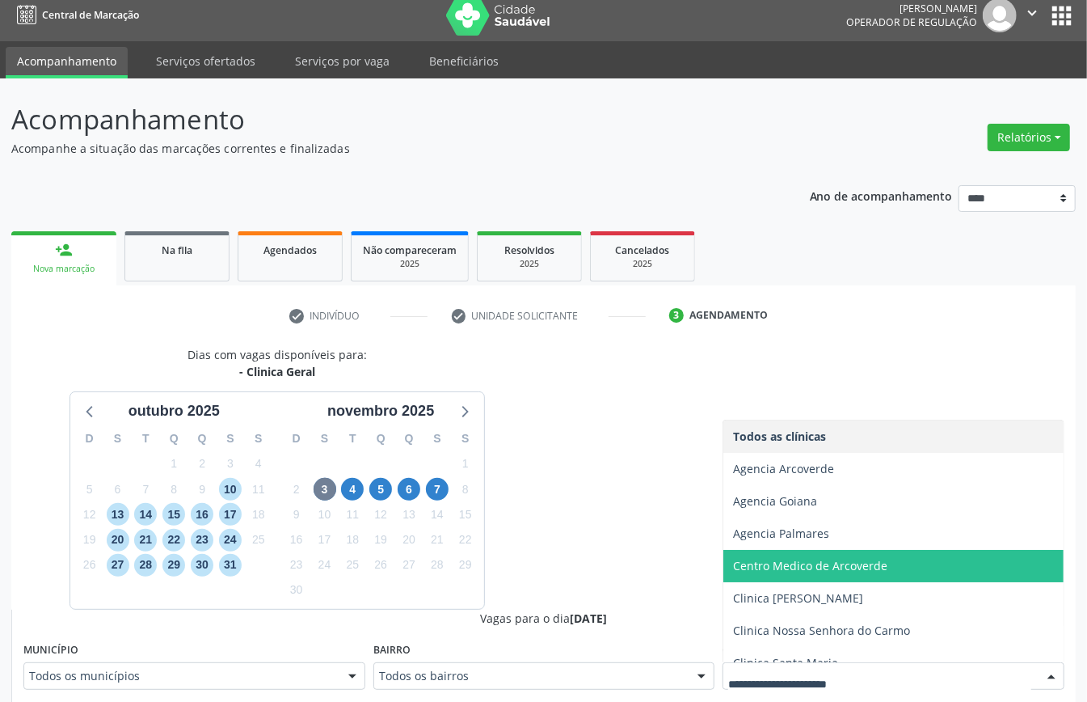
scroll to position [179, 0]
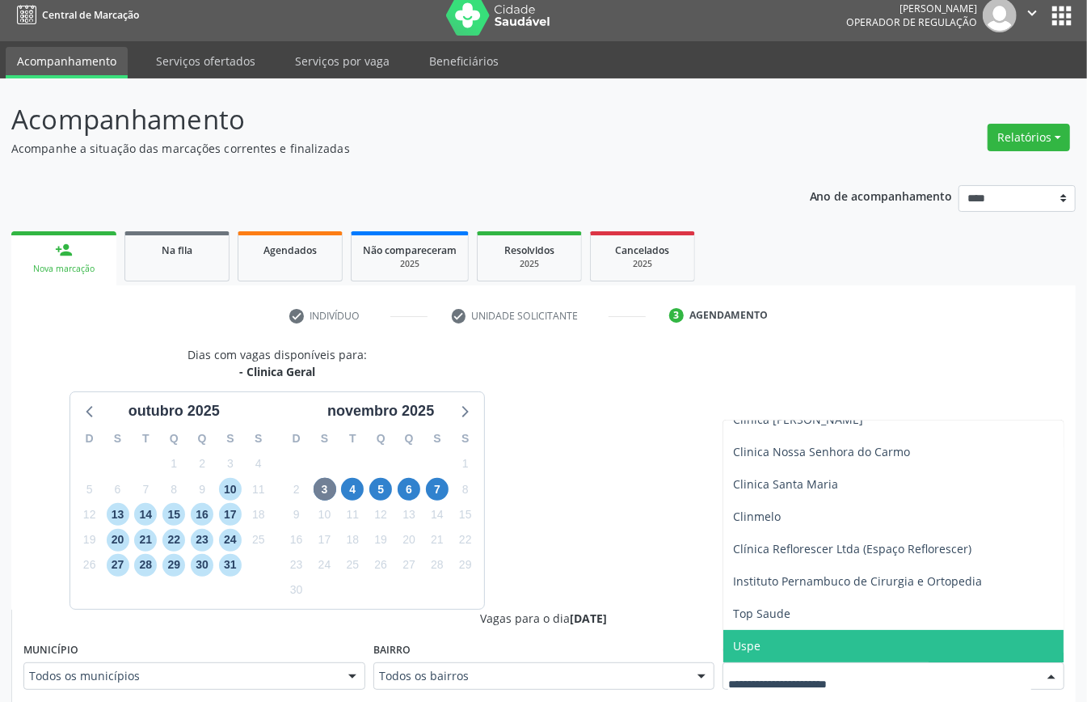
click at [764, 638] on span "Uspe" at bounding box center [893, 646] width 340 height 32
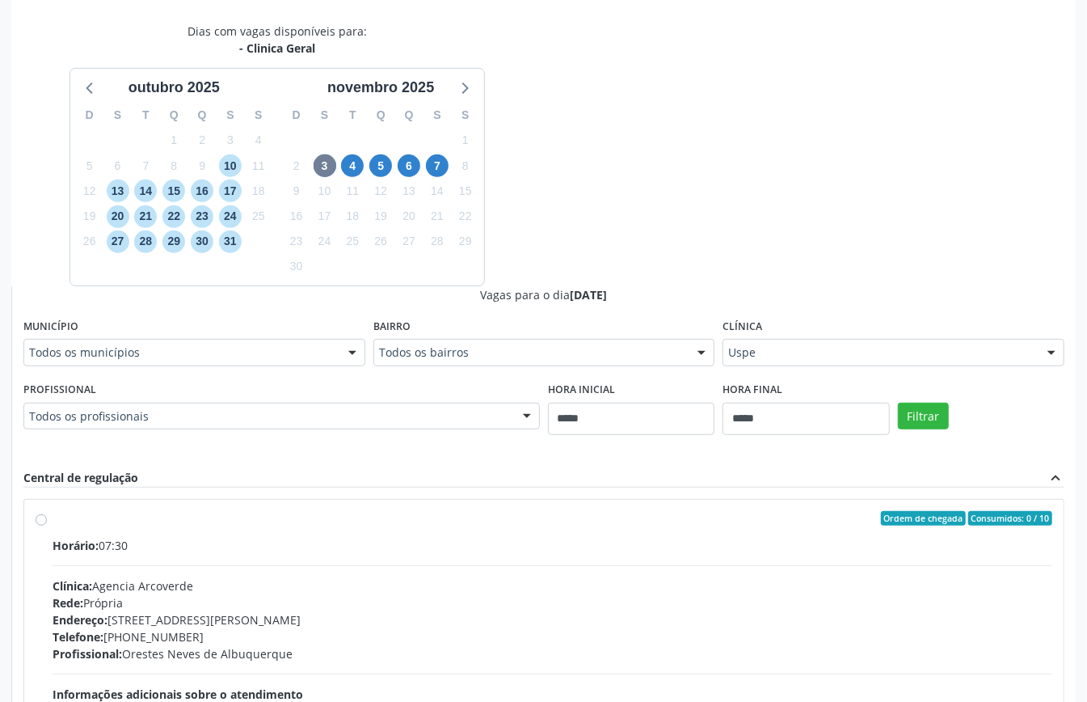
scroll to position [107, 0]
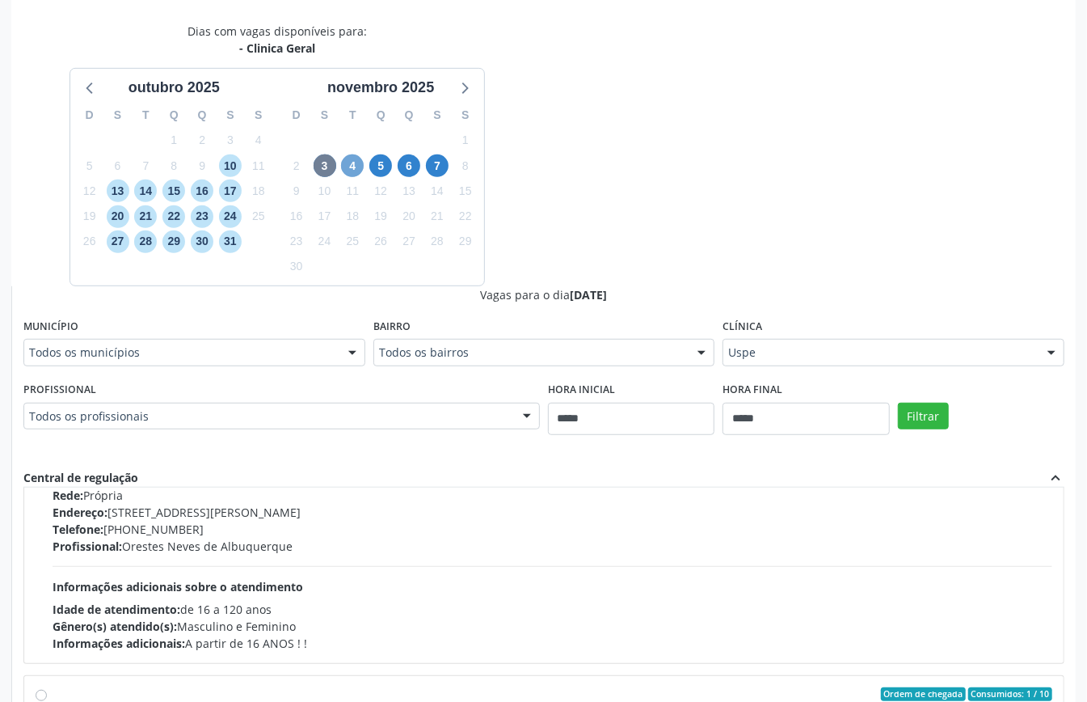
click at [356, 168] on span "4" at bounding box center [352, 165] width 23 height 23
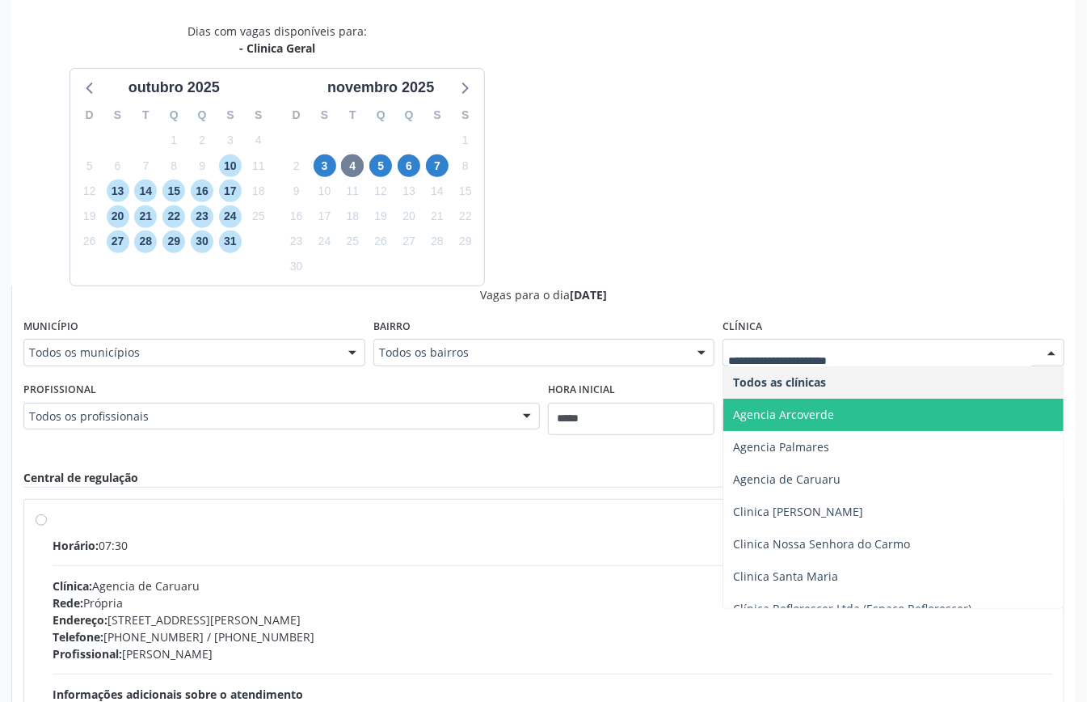
scroll to position [114, 0]
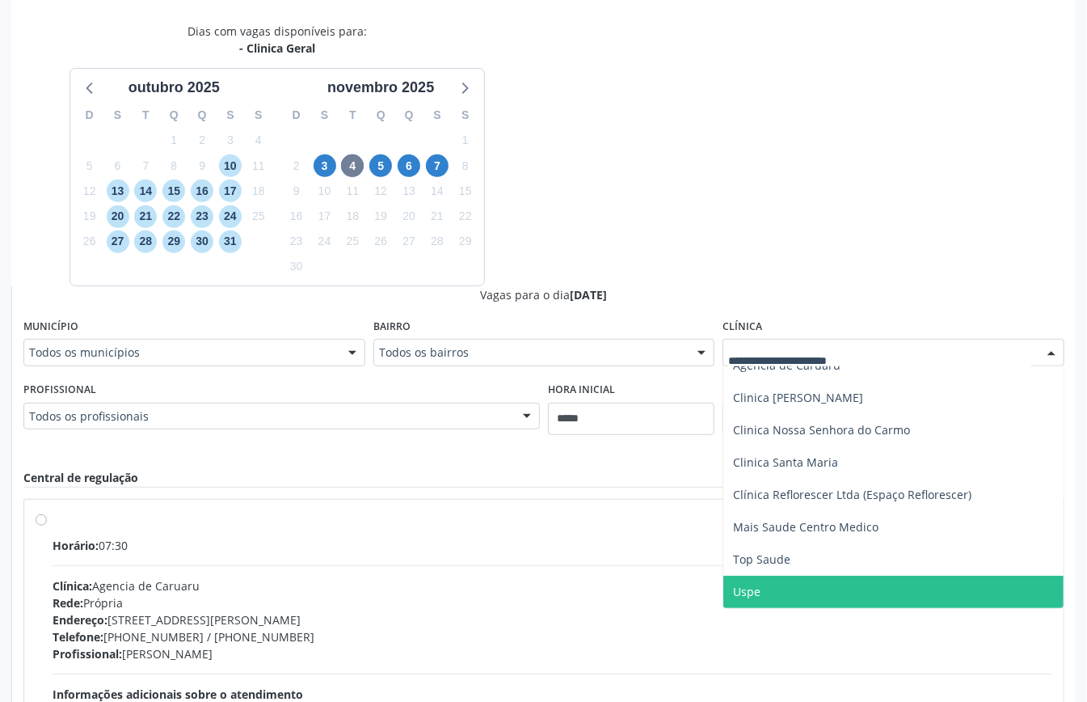
click at [813, 589] on span "Uspe" at bounding box center [893, 591] width 340 height 32
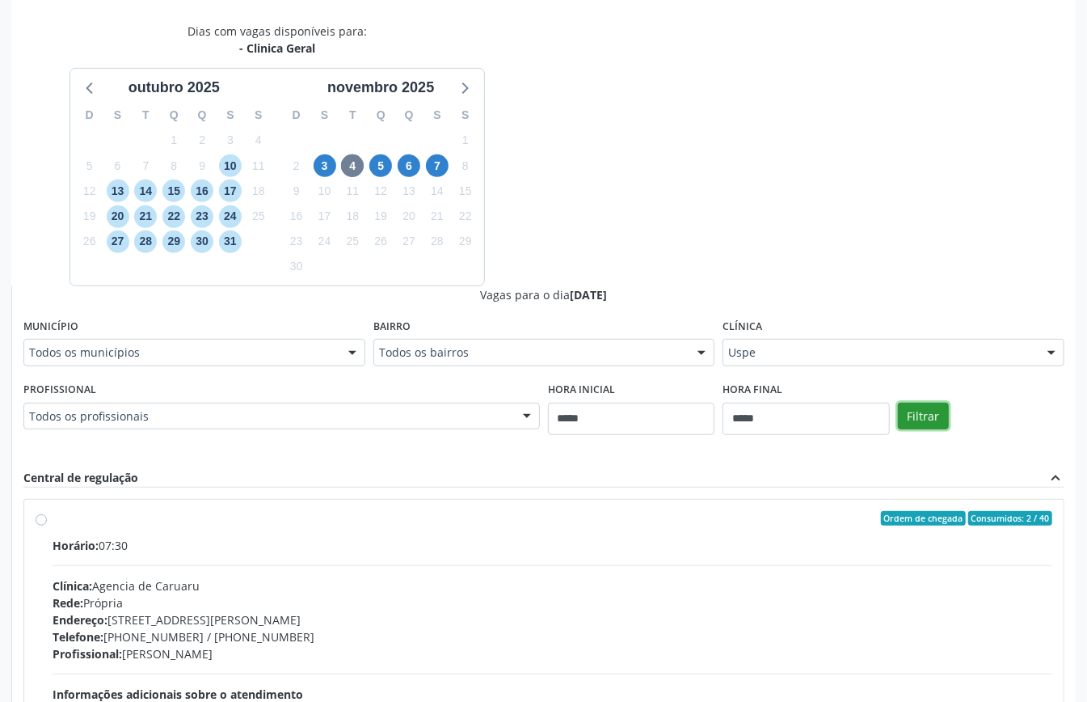
click at [923, 412] on button "Filtrar" at bounding box center [923, 415] width 51 height 27
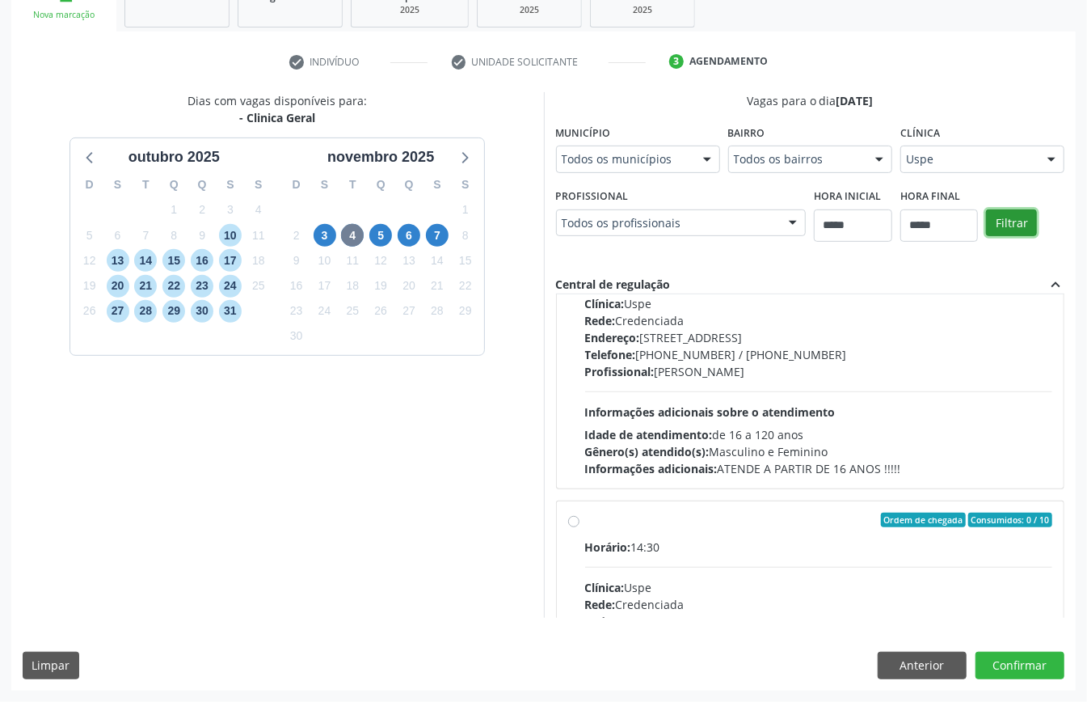
scroll to position [3663, 0]
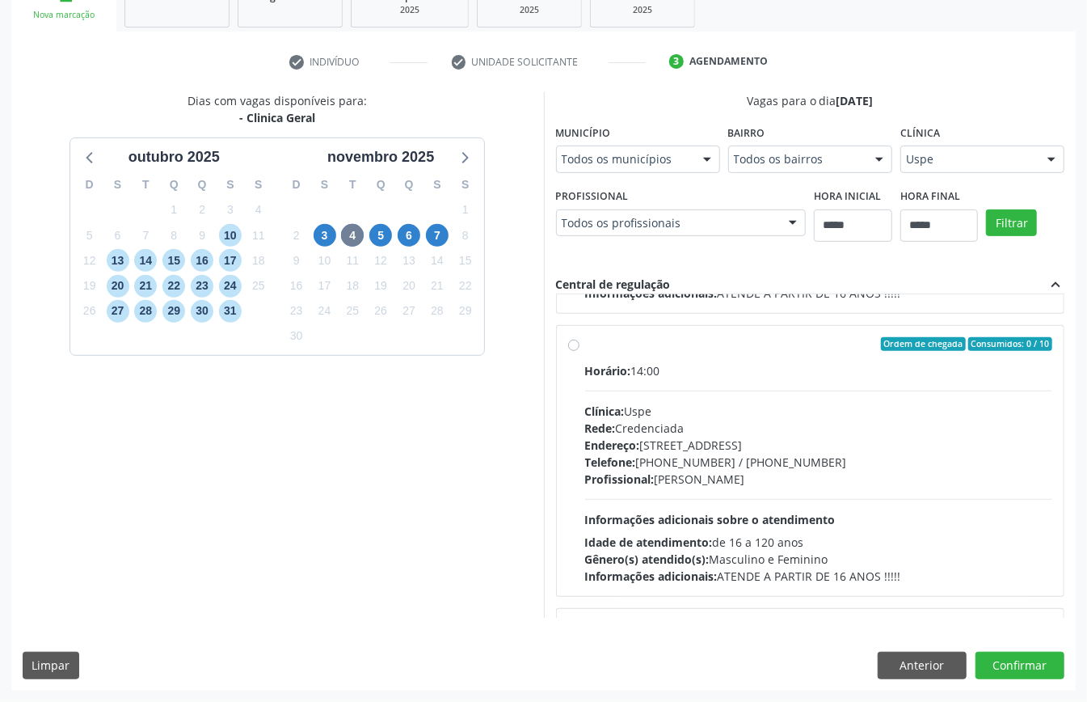
click at [703, 469] on div "Telefone: (81) 3221-8850 / 3035-7616" at bounding box center [819, 461] width 468 height 17
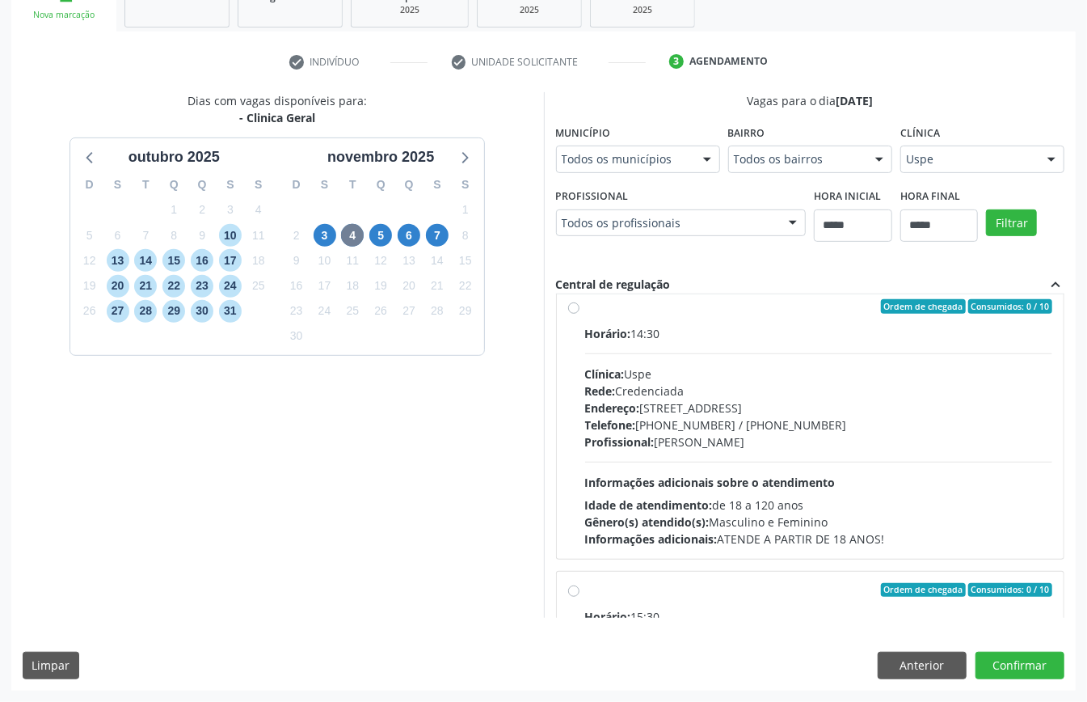
scroll to position [3987, 0]
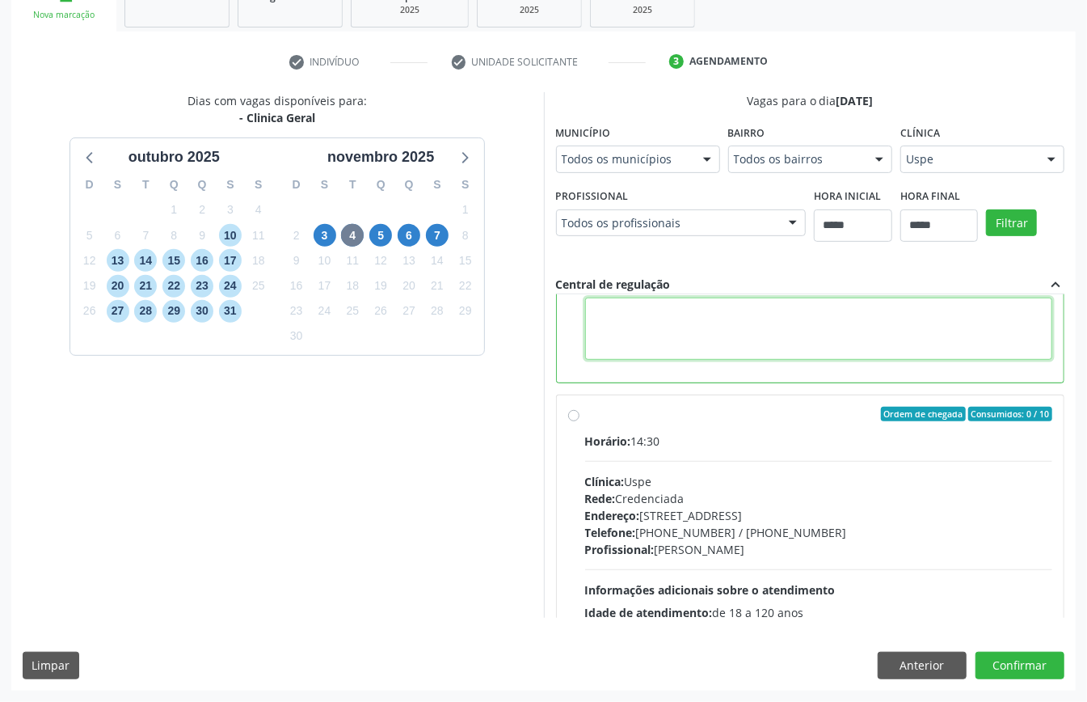
paste textarea "**********"
type textarea "**********"
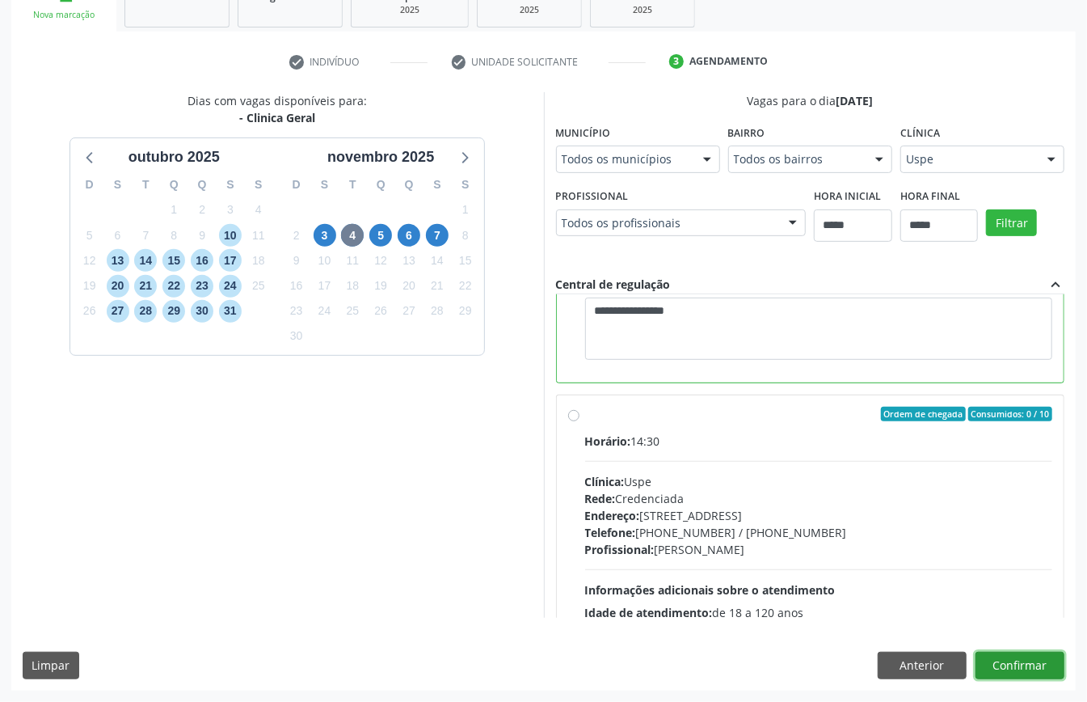
click at [997, 661] on button "Confirmar" at bounding box center [1019, 664] width 89 height 27
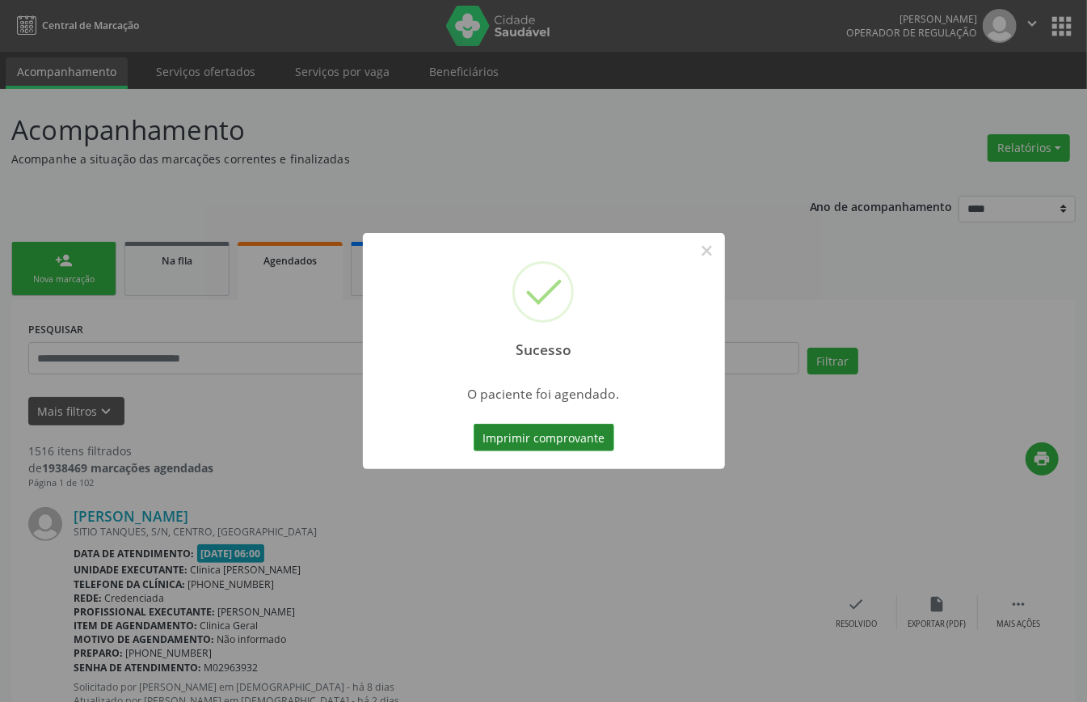
click at [600, 433] on button "Imprimir comprovante" at bounding box center [544, 436] width 141 height 27
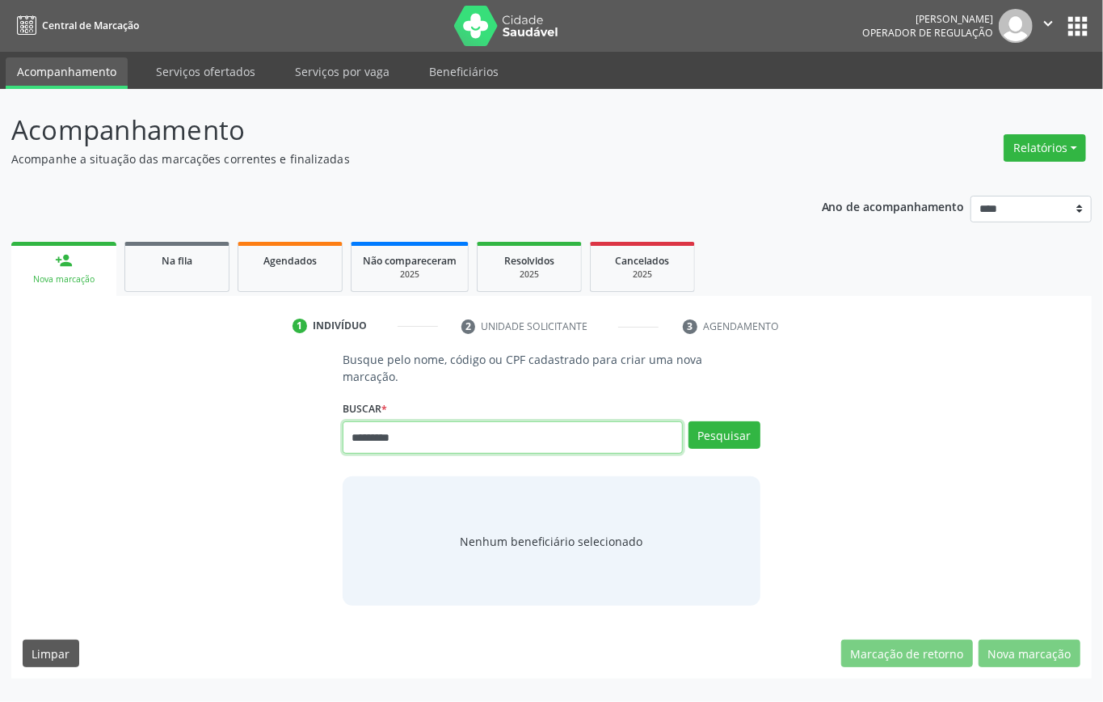
type input "*********"
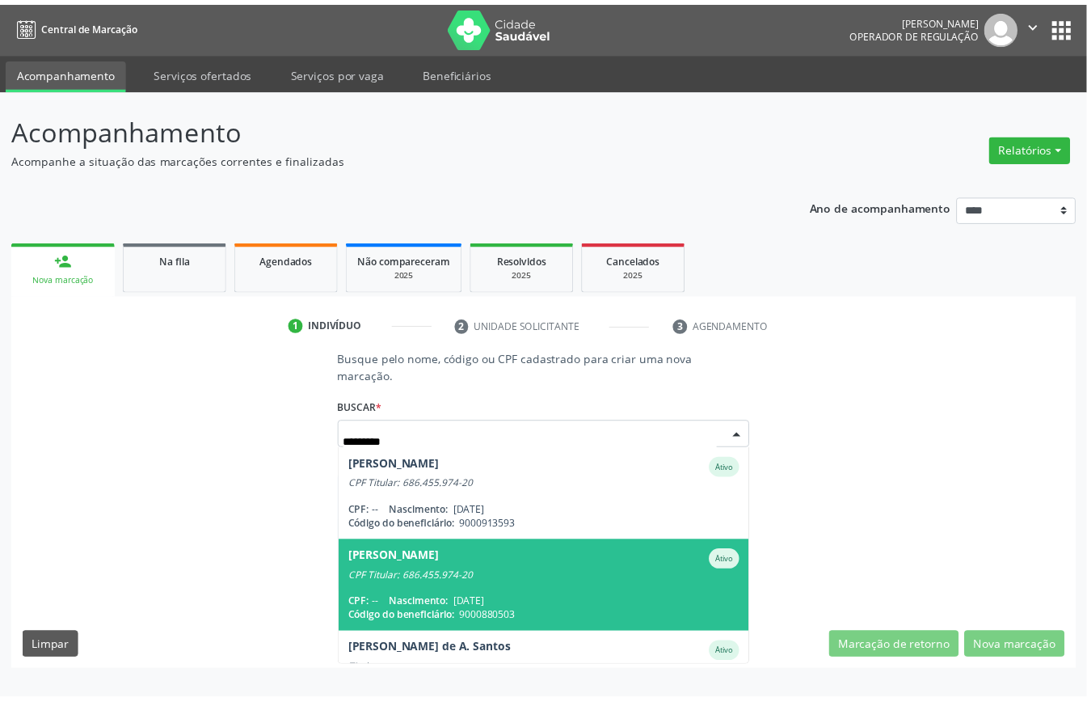
scroll to position [58, 0]
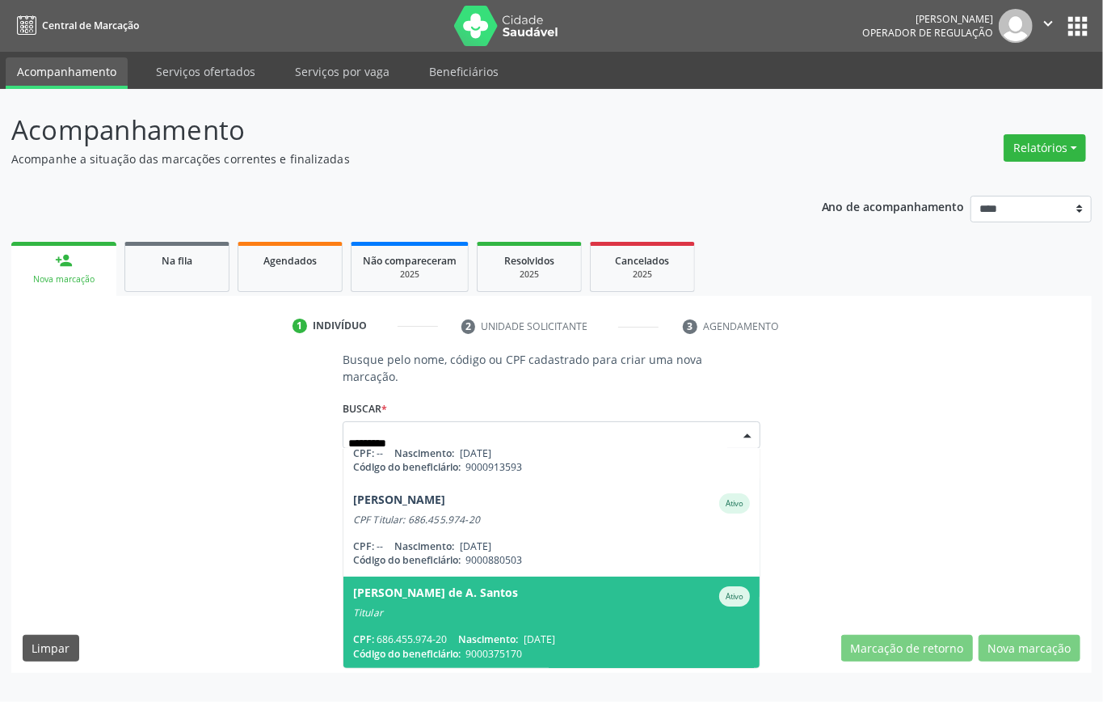
click at [544, 621] on span "Katharine Maria Florencio de A. Santos Ativo Titular CPF: 686.455.974-20 Nascim…" at bounding box center [551, 622] width 416 height 93
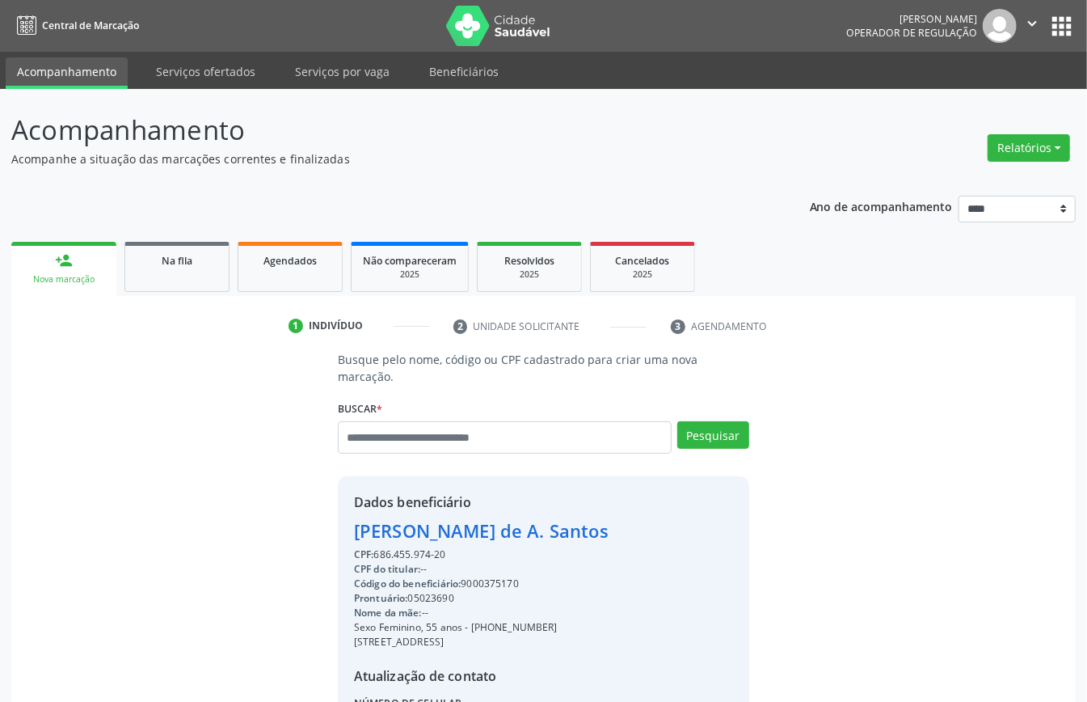
scroll to position [170, 0]
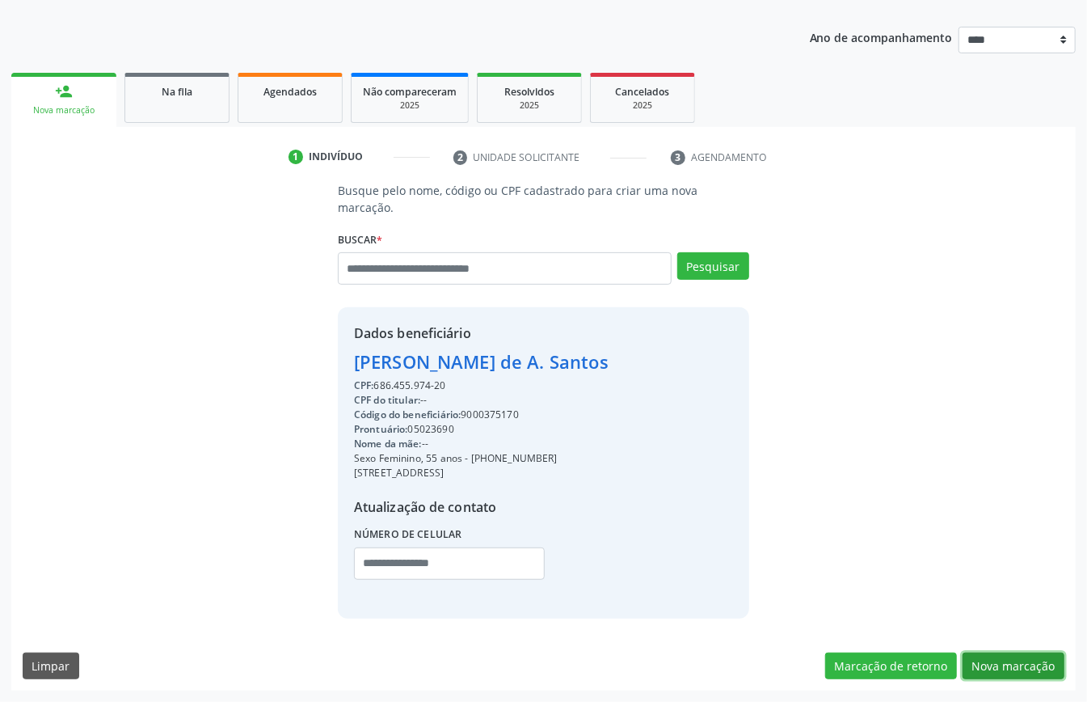
click at [1001, 657] on button "Nova marcação" at bounding box center [1014, 665] width 102 height 27
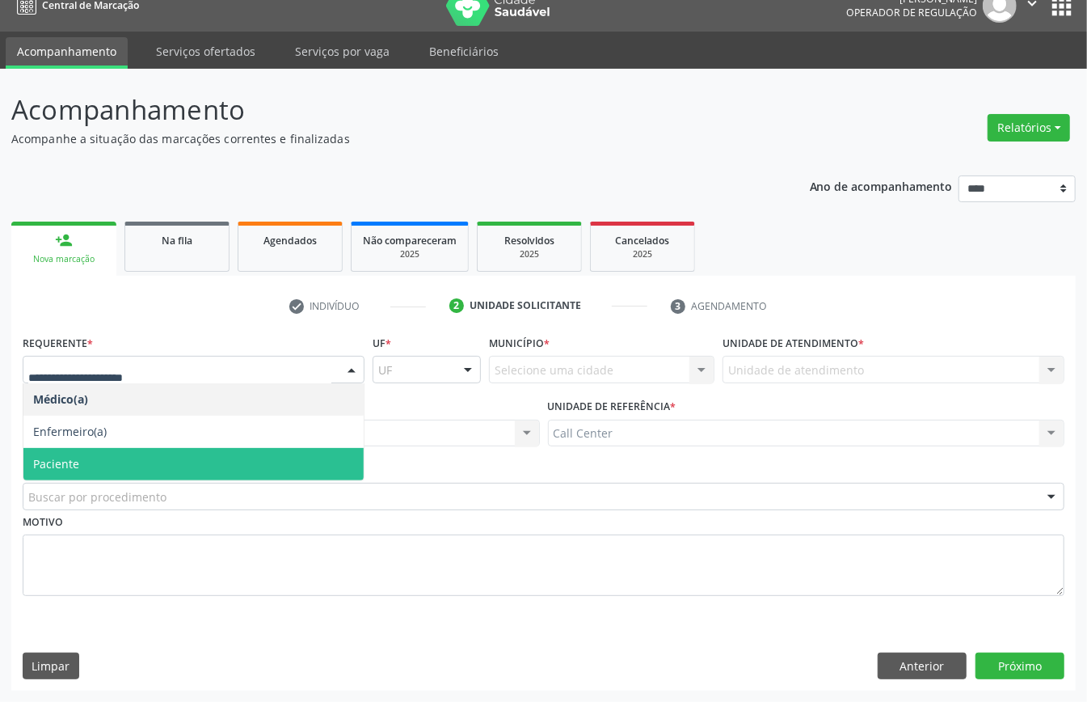
click at [81, 461] on span "Paciente" at bounding box center [193, 464] width 340 height 32
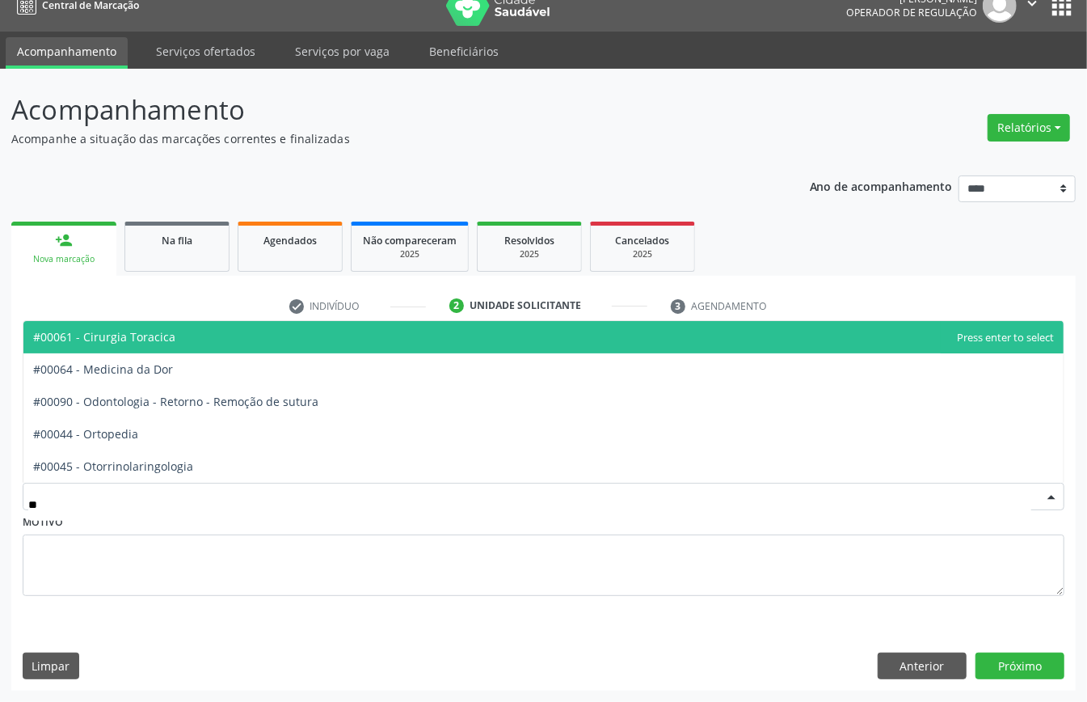
type input "***"
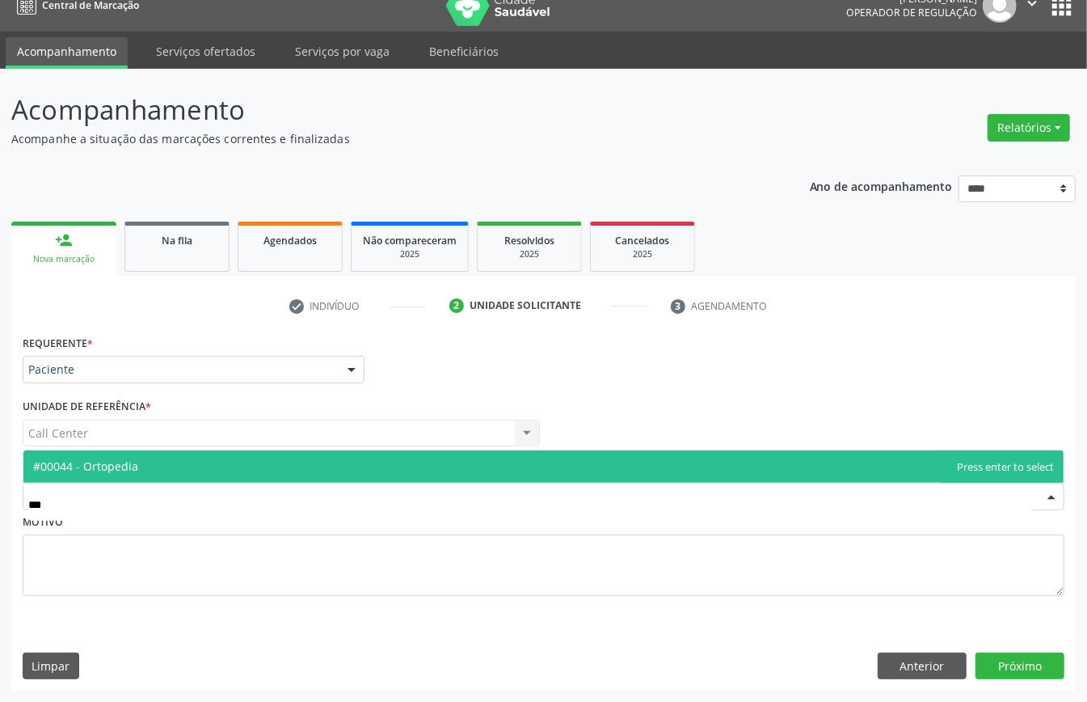
click at [123, 460] on span "#00044 - Ortopedia" at bounding box center [85, 465] width 105 height 15
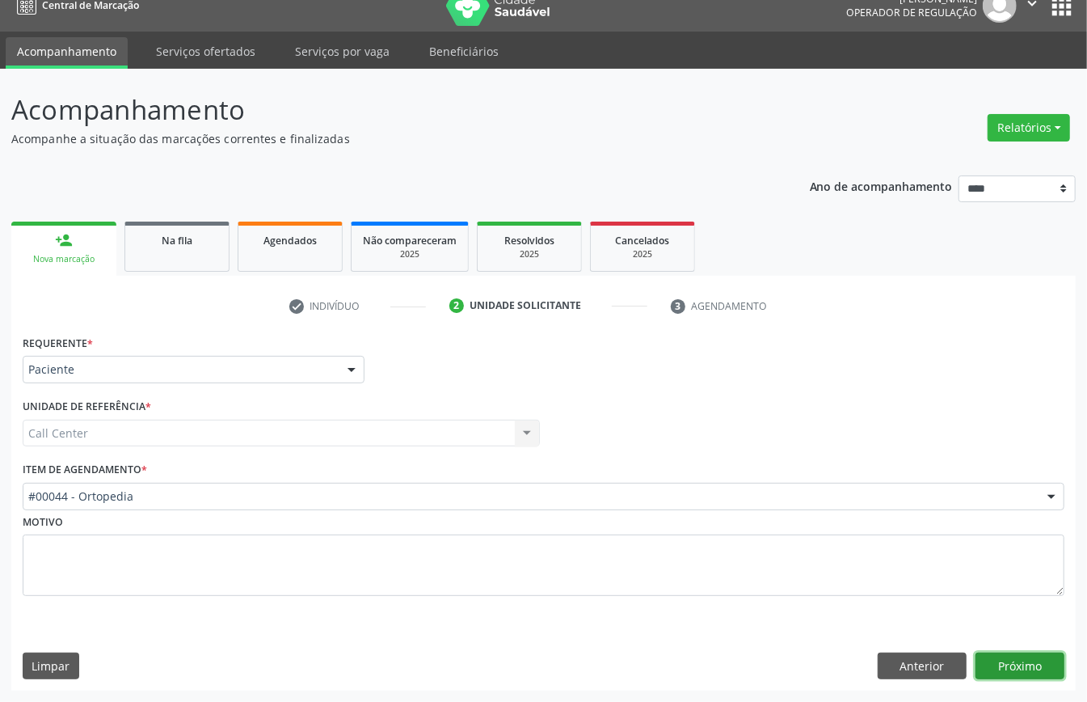
click at [1018, 667] on button "Próximo" at bounding box center [1019, 665] width 89 height 27
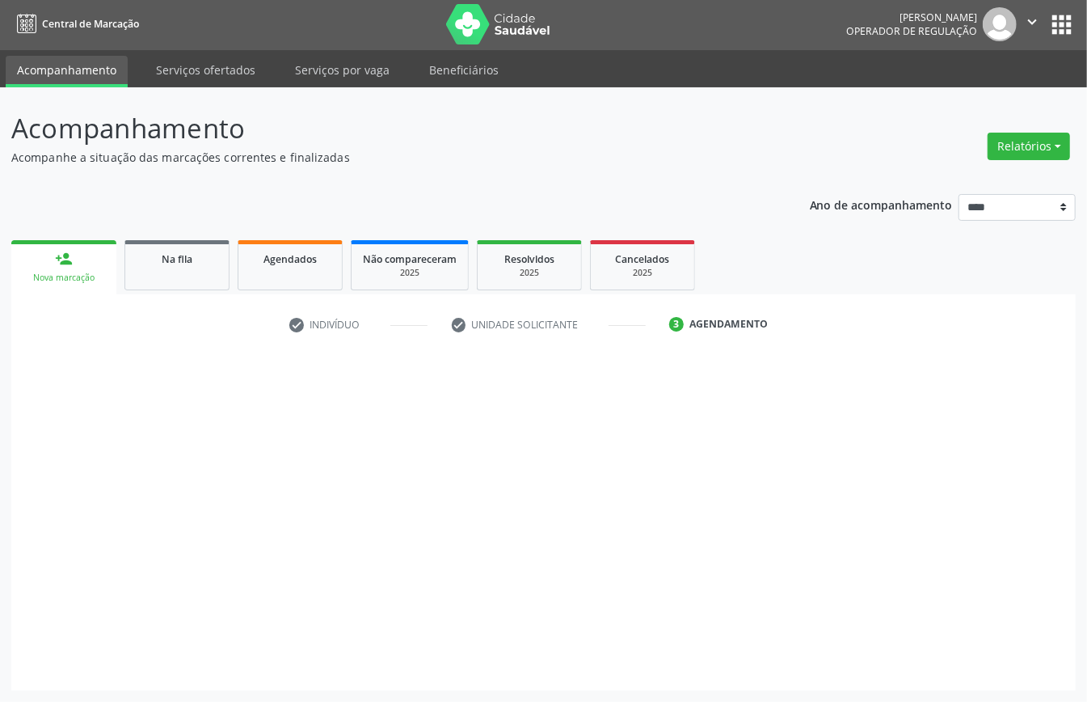
scroll to position [3, 0]
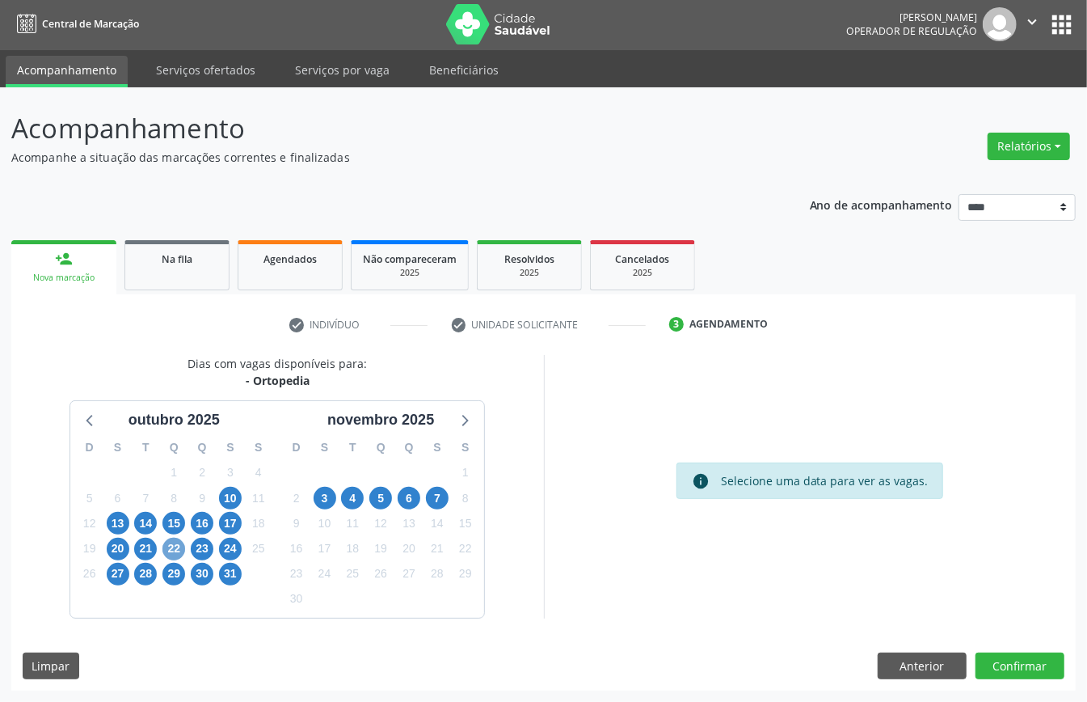
click at [173, 545] on span "22" at bounding box center [173, 548] width 23 height 23
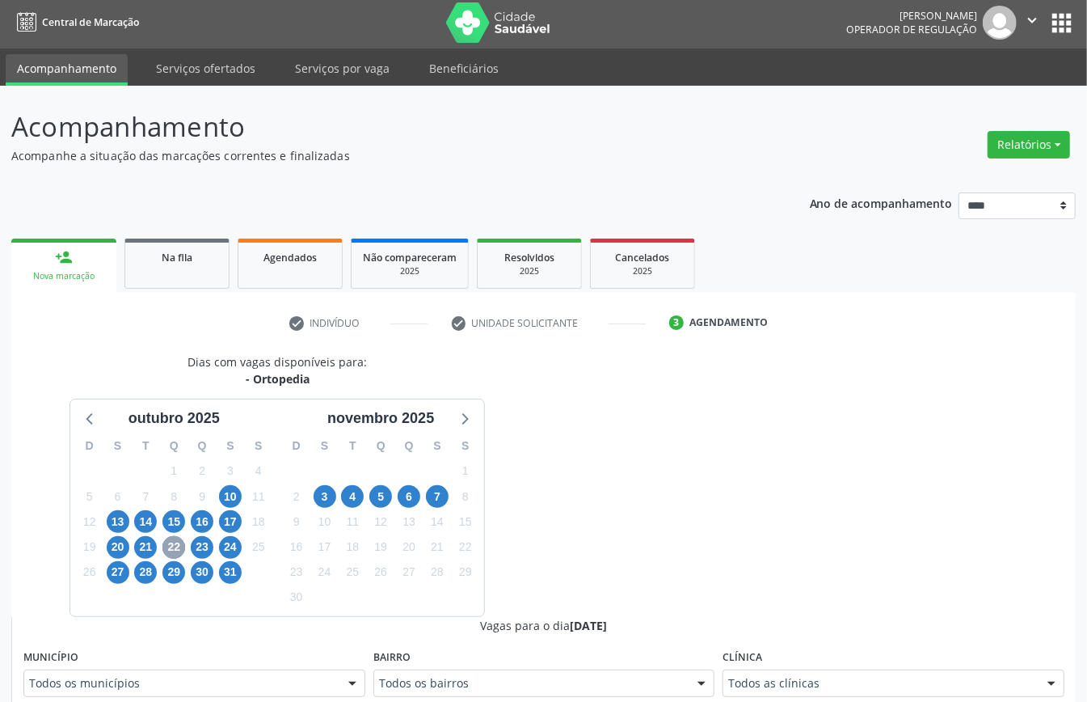
scroll to position [218, 0]
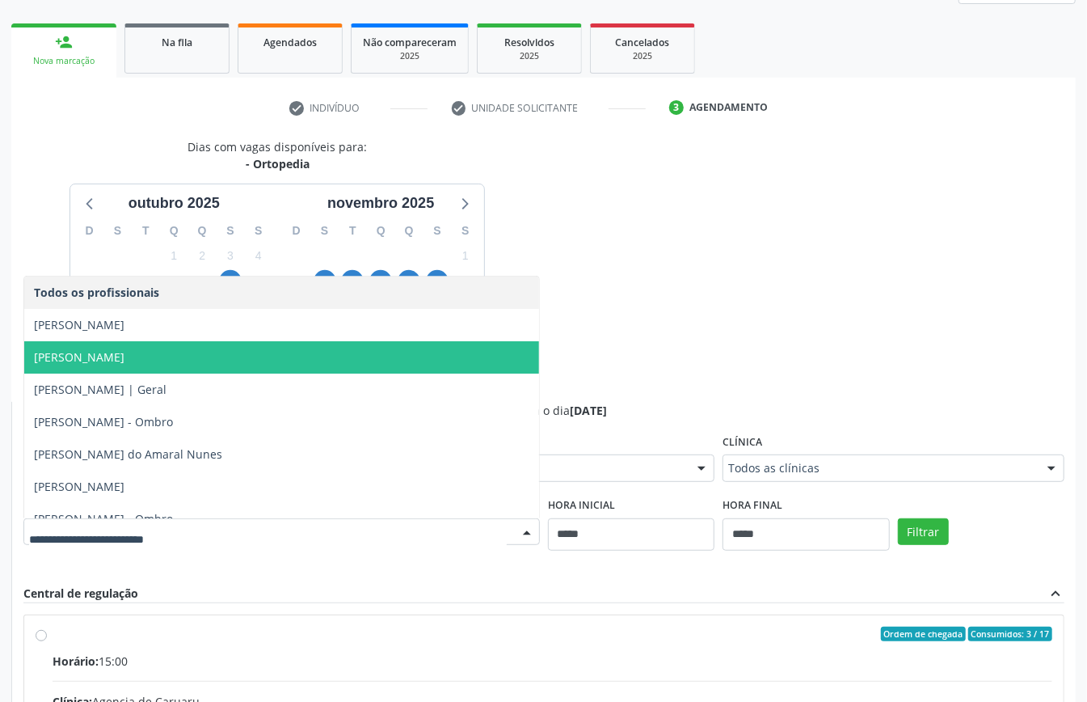
click at [230, 339] on span "[PERSON_NAME]" at bounding box center [281, 325] width 515 height 32
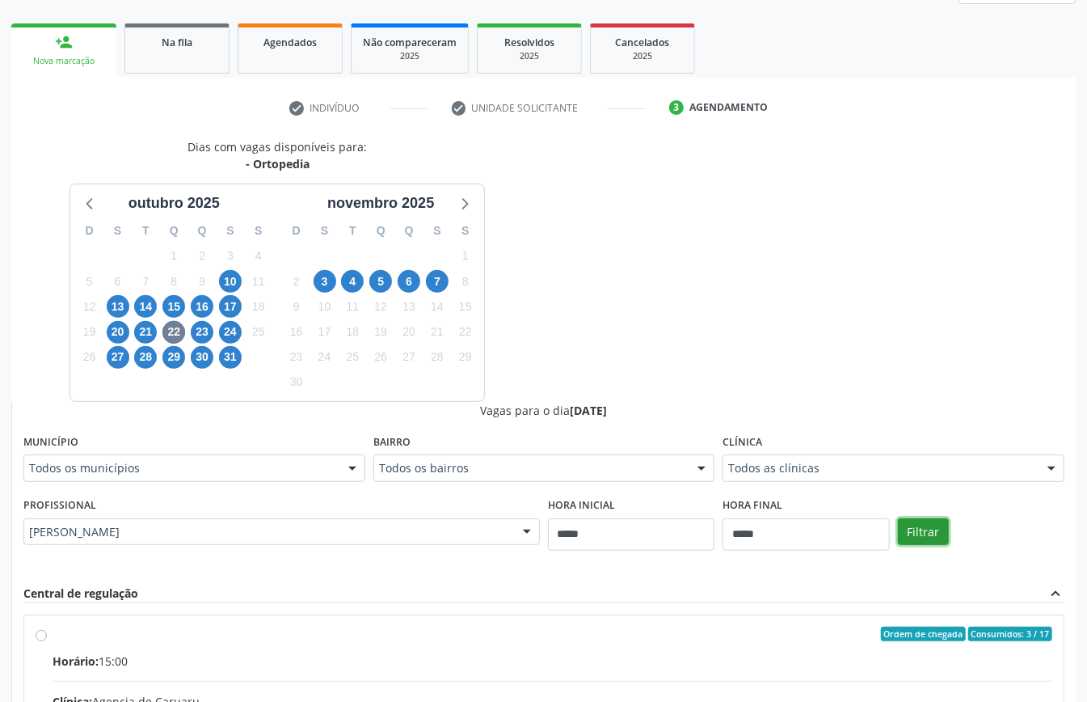
click at [925, 521] on button "Filtrar" at bounding box center [923, 531] width 51 height 27
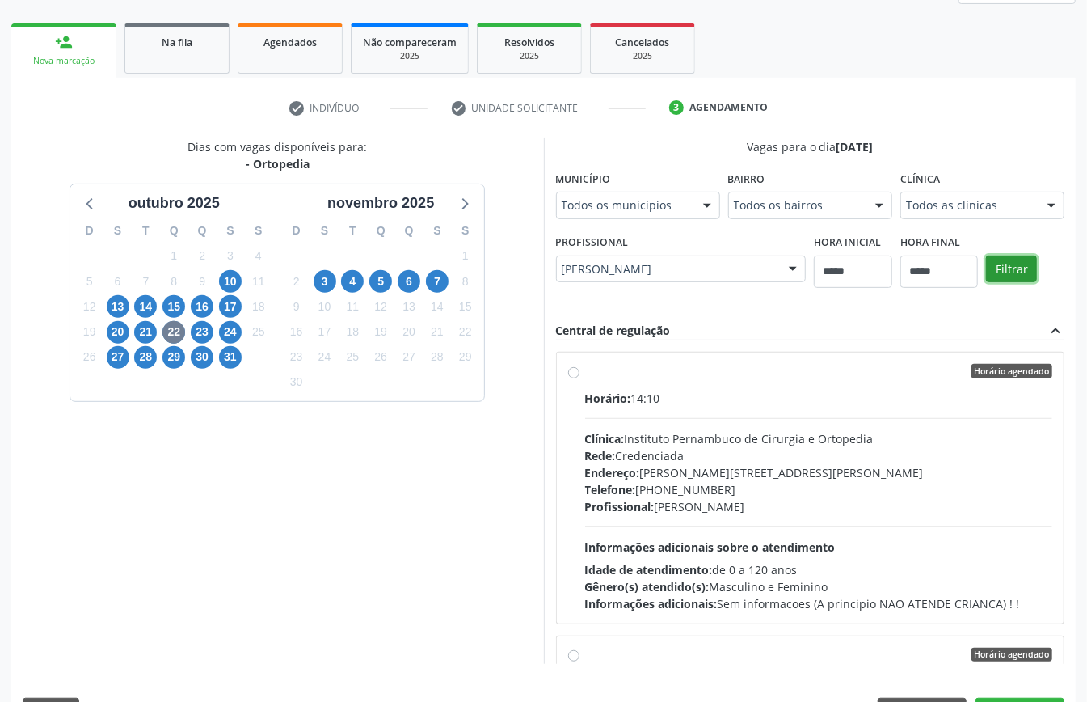
scroll to position [528, 0]
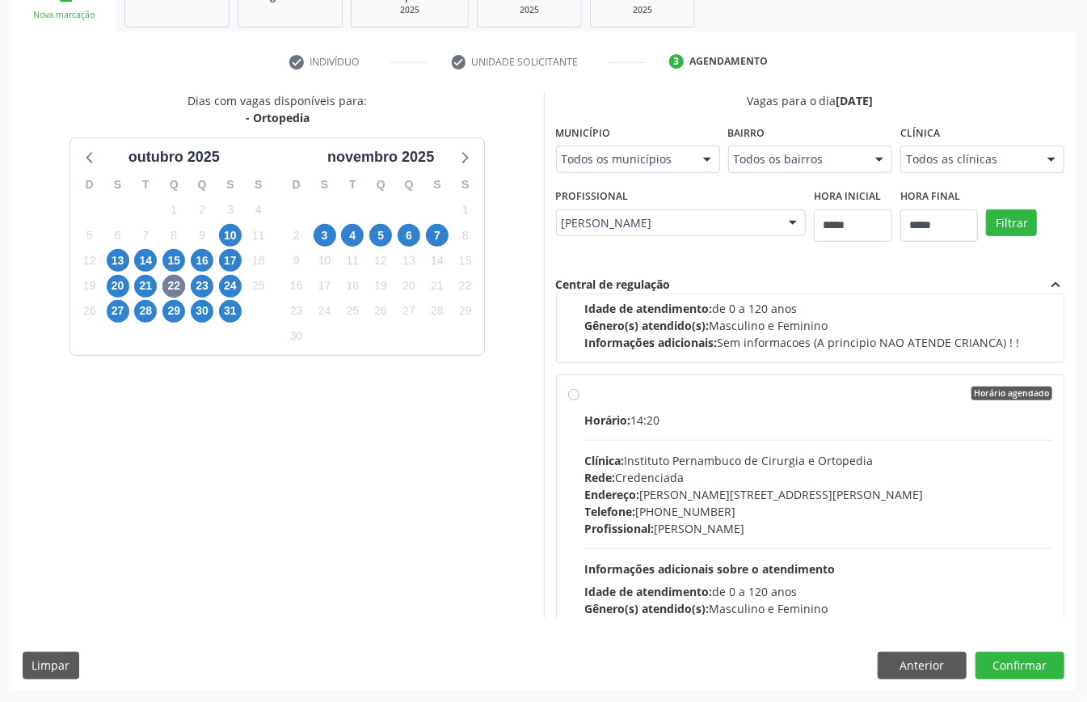
click at [585, 482] on div "Rede: Credenciada" at bounding box center [819, 477] width 468 height 17
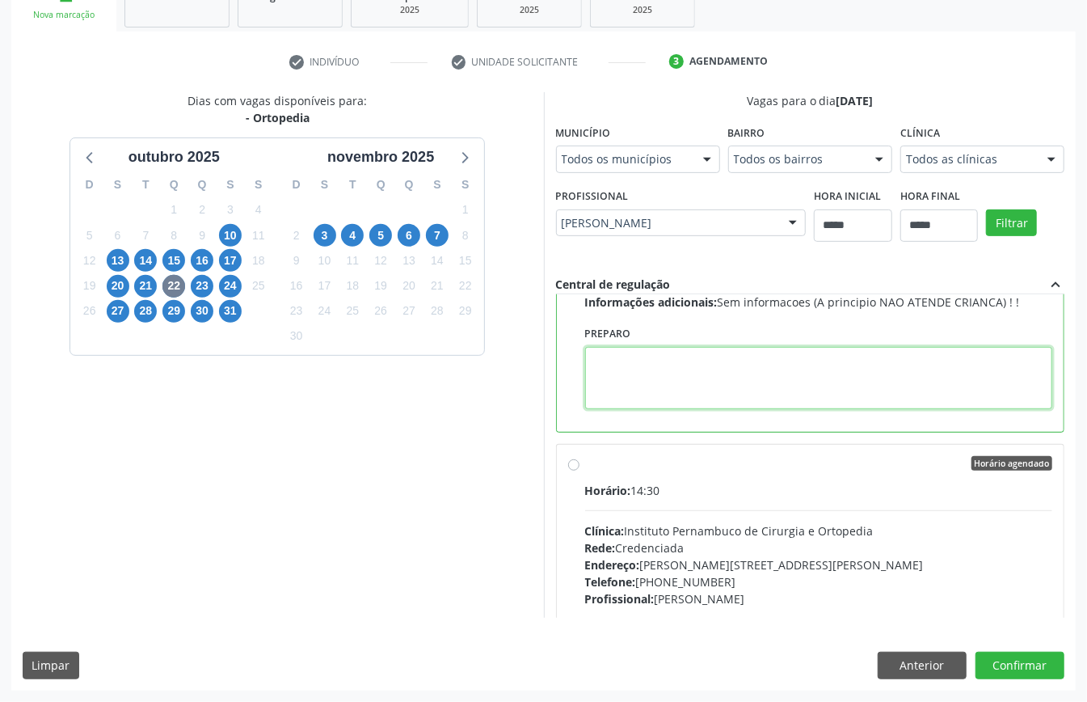
paste textarea "**********"
type textarea "**********"
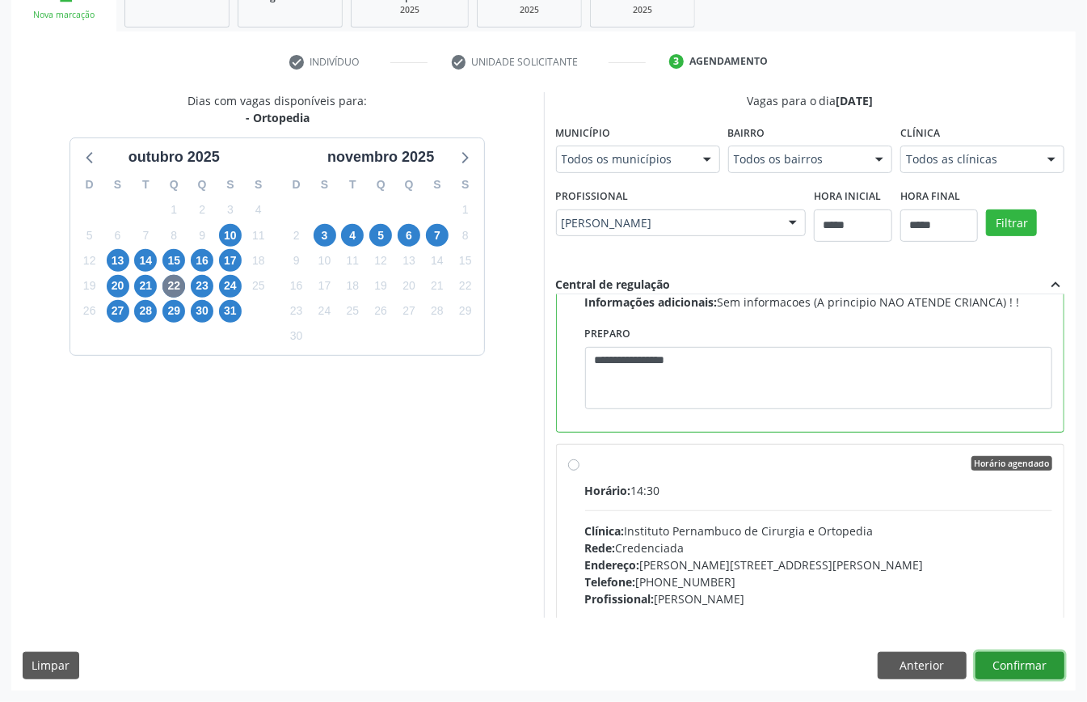
click at [1026, 666] on button "Confirmar" at bounding box center [1019, 664] width 89 height 27
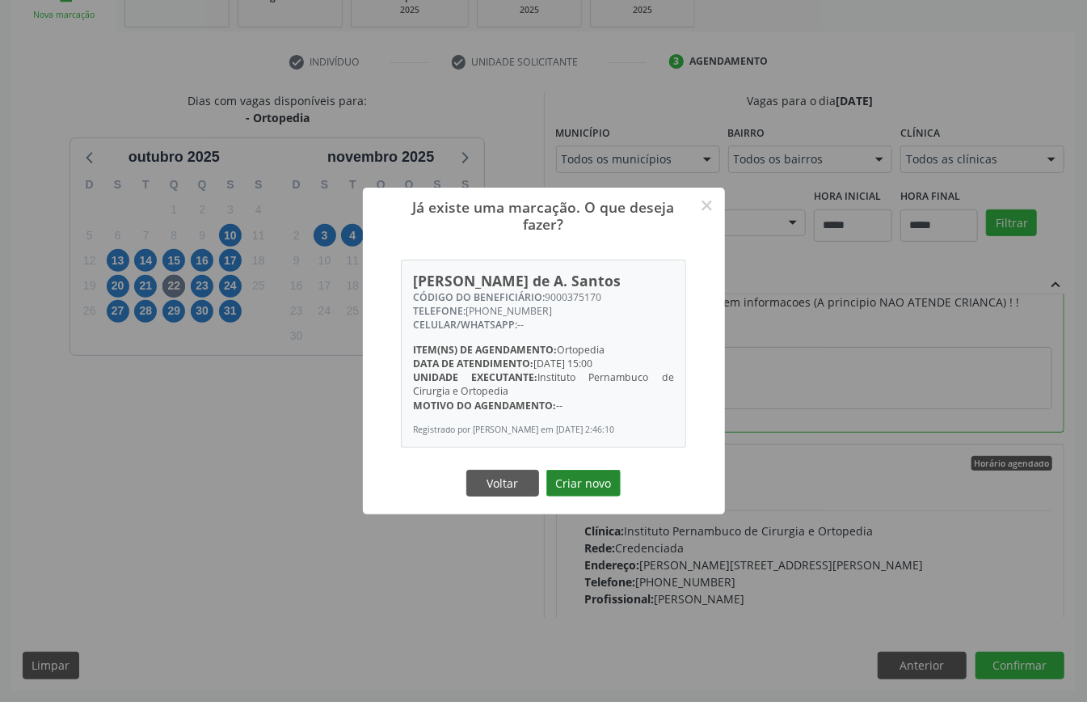
click at [572, 493] on button "Criar novo" at bounding box center [583, 483] width 74 height 27
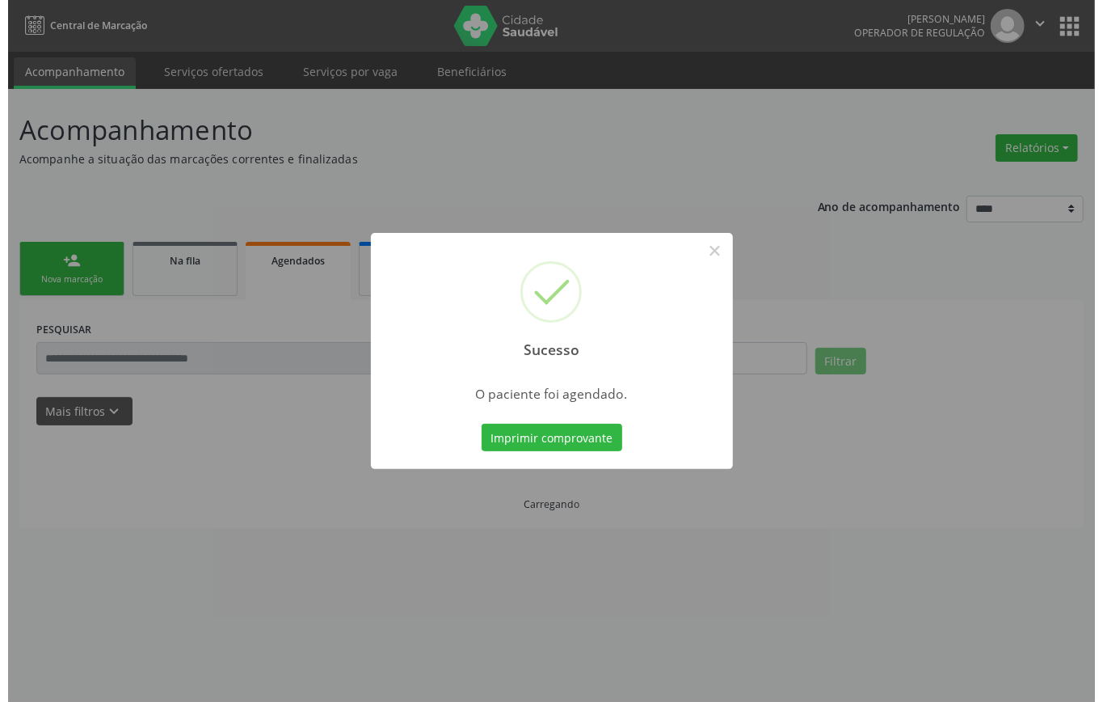
scroll to position [0, 0]
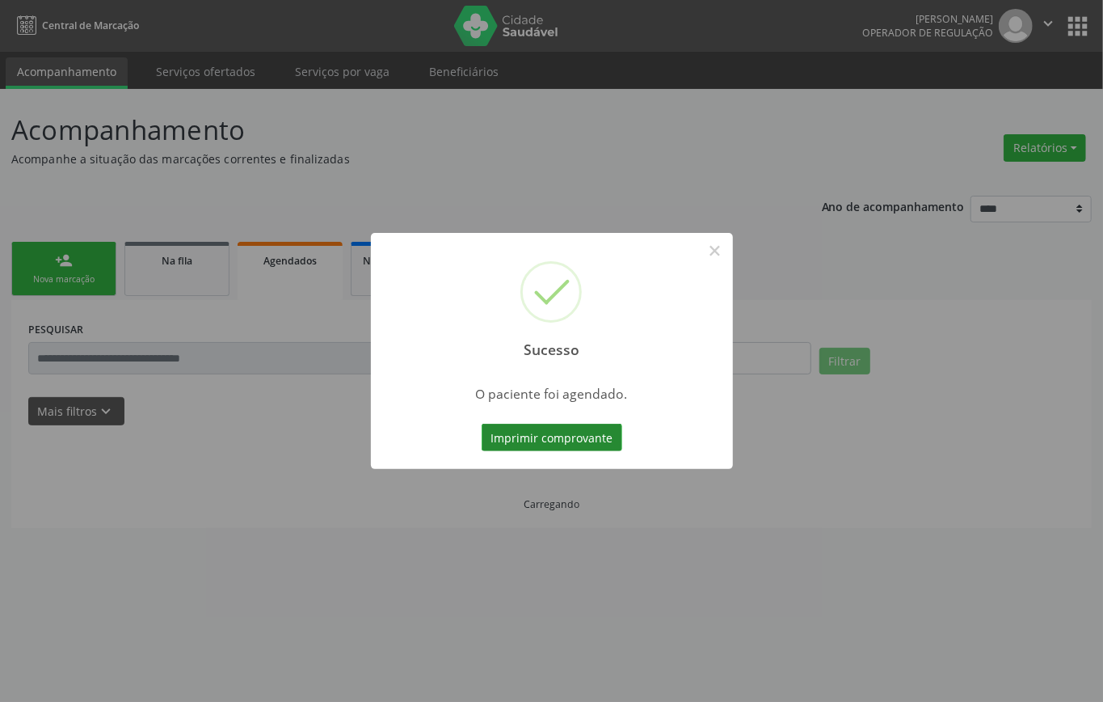
click at [561, 443] on button "Imprimir comprovante" at bounding box center [552, 436] width 141 height 27
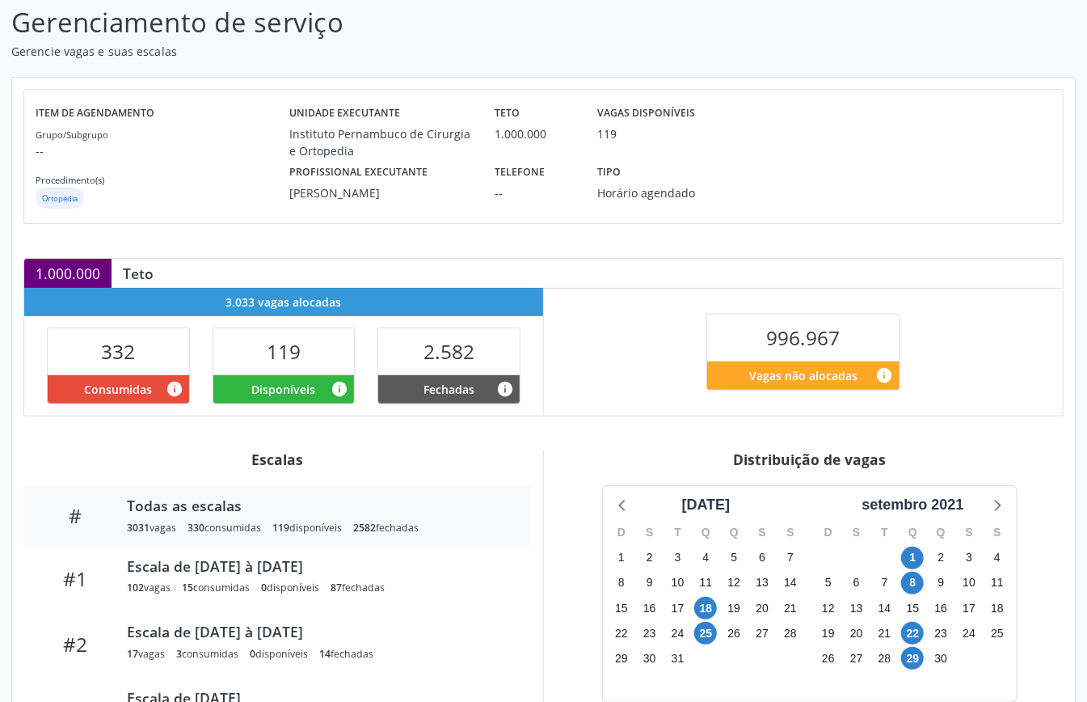
scroll to position [215, 0]
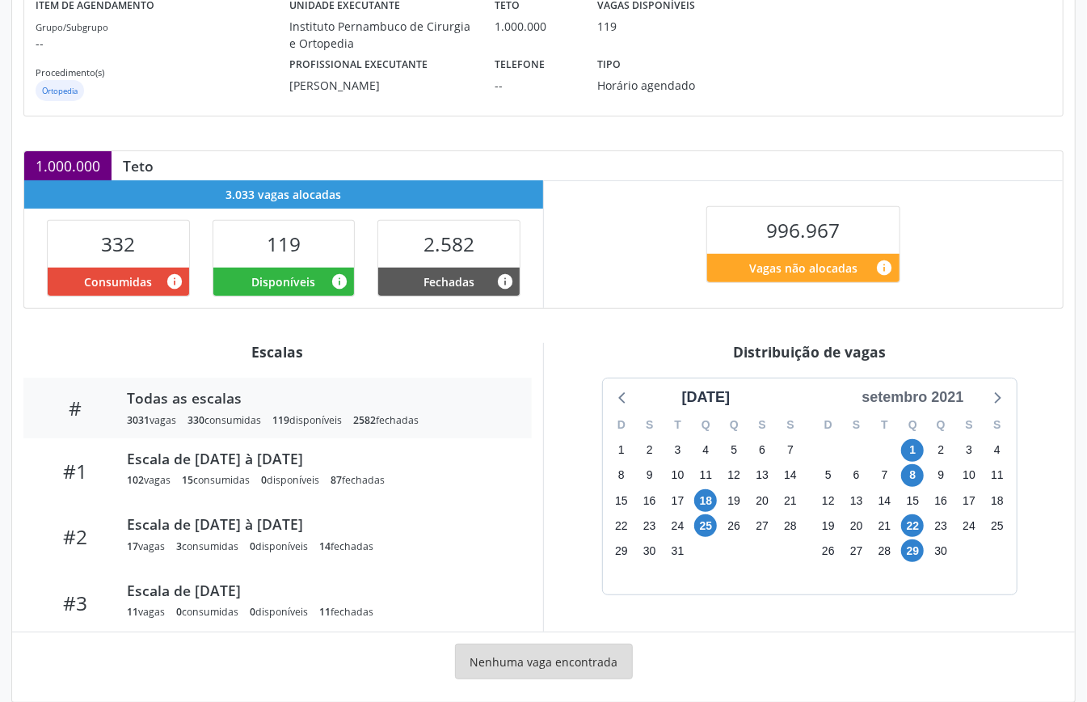
click at [936, 391] on div "setembro 2021" at bounding box center [912, 397] width 115 height 22
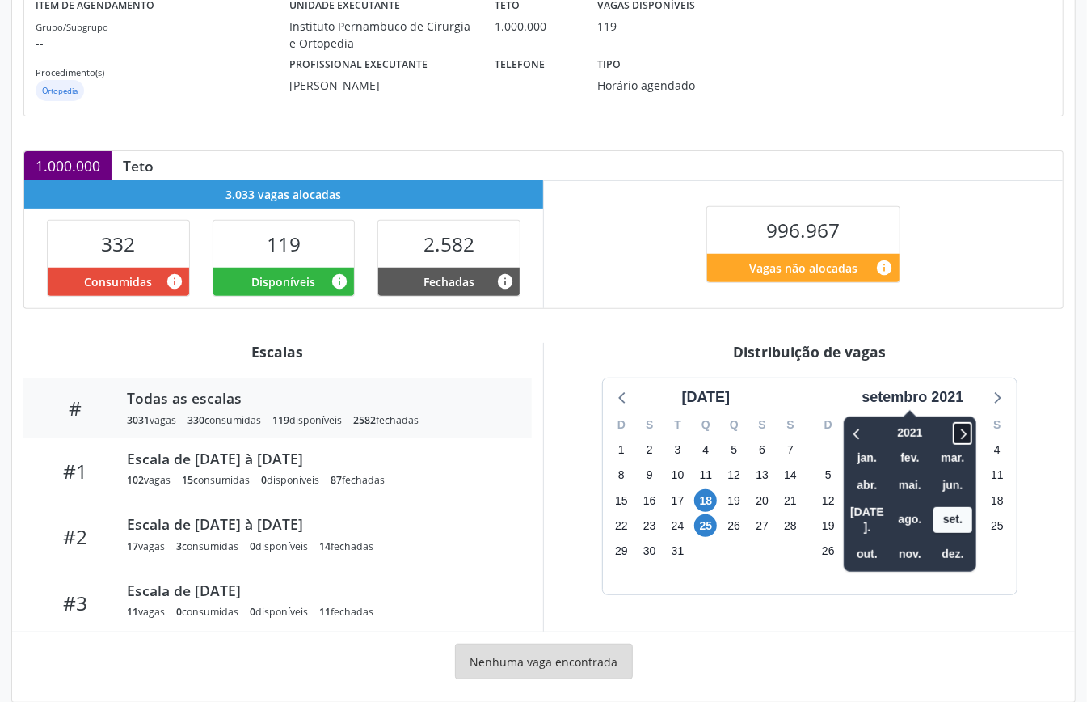
click at [970, 433] on icon at bounding box center [962, 432] width 16 height 19
click at [916, 541] on span "nov." at bounding box center [910, 553] width 39 height 25
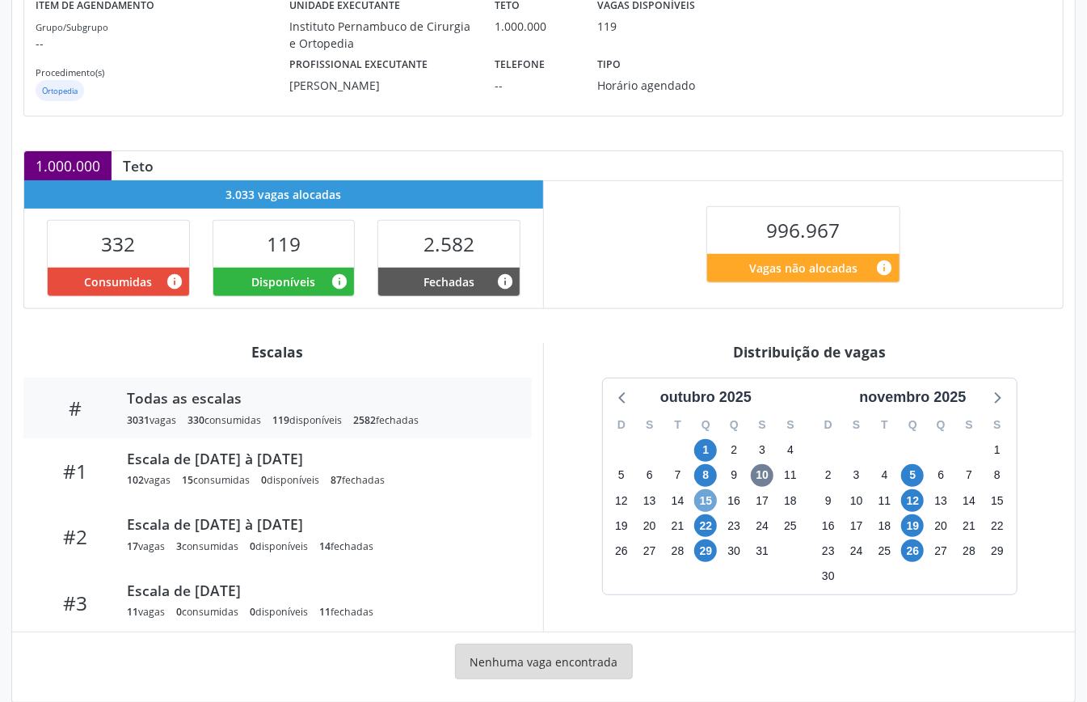
click at [709, 498] on span "15" at bounding box center [705, 500] width 23 height 23
click at [700, 547] on span "29" at bounding box center [705, 550] width 23 height 23
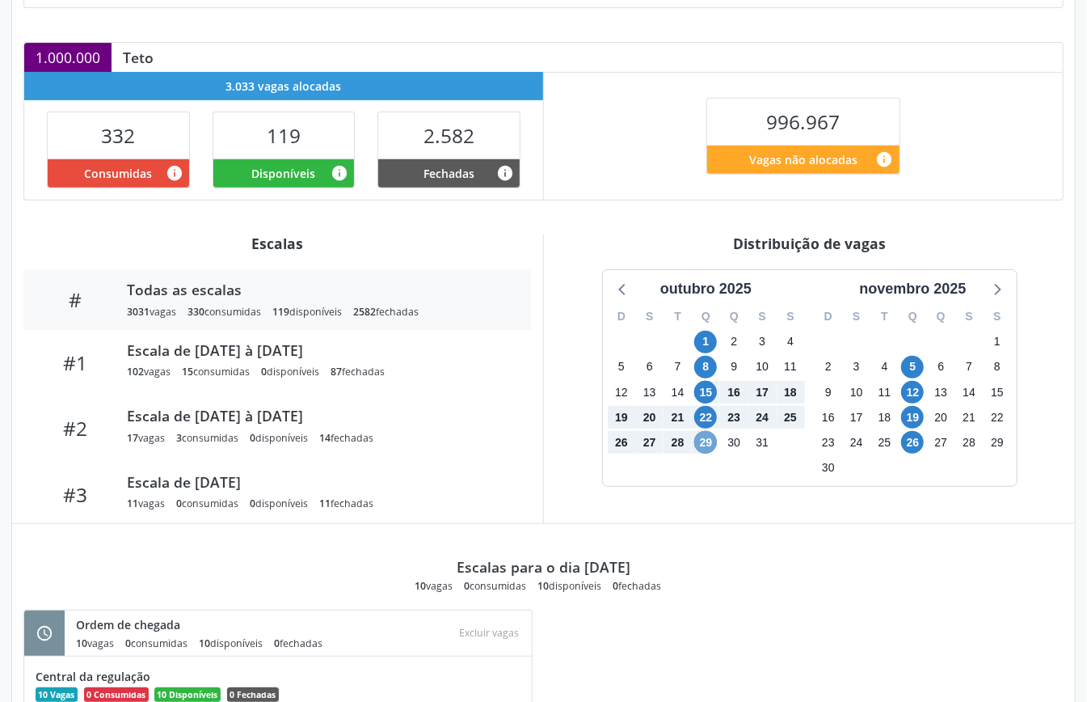
scroll to position [538, 0]
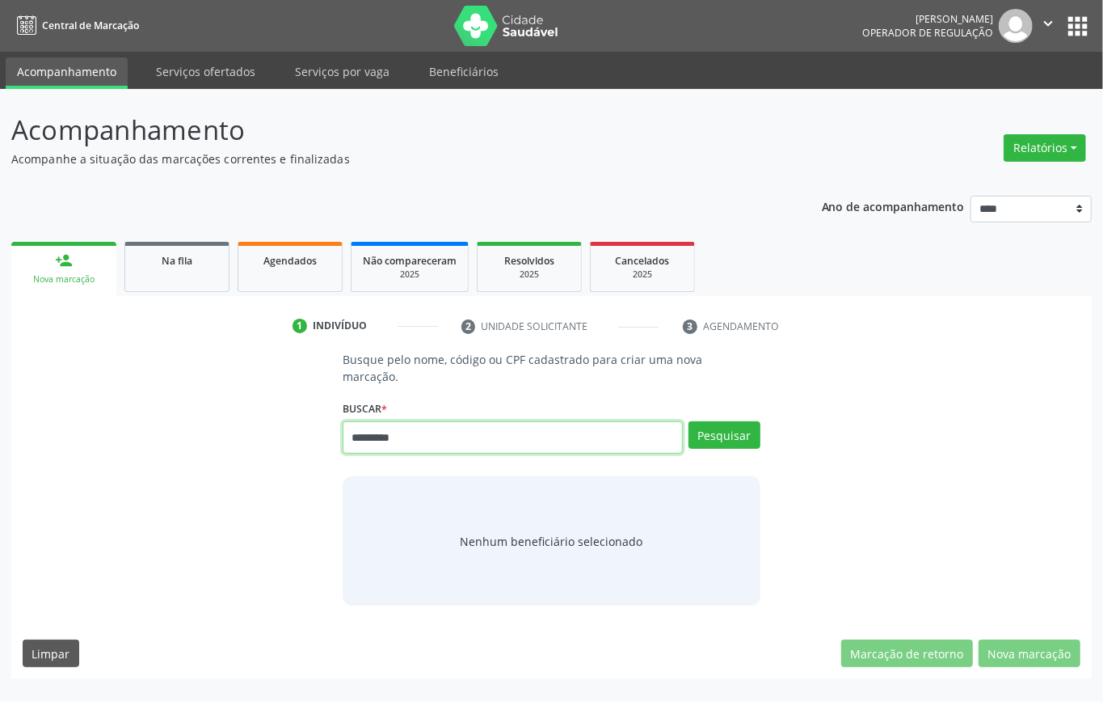
type input "*********"
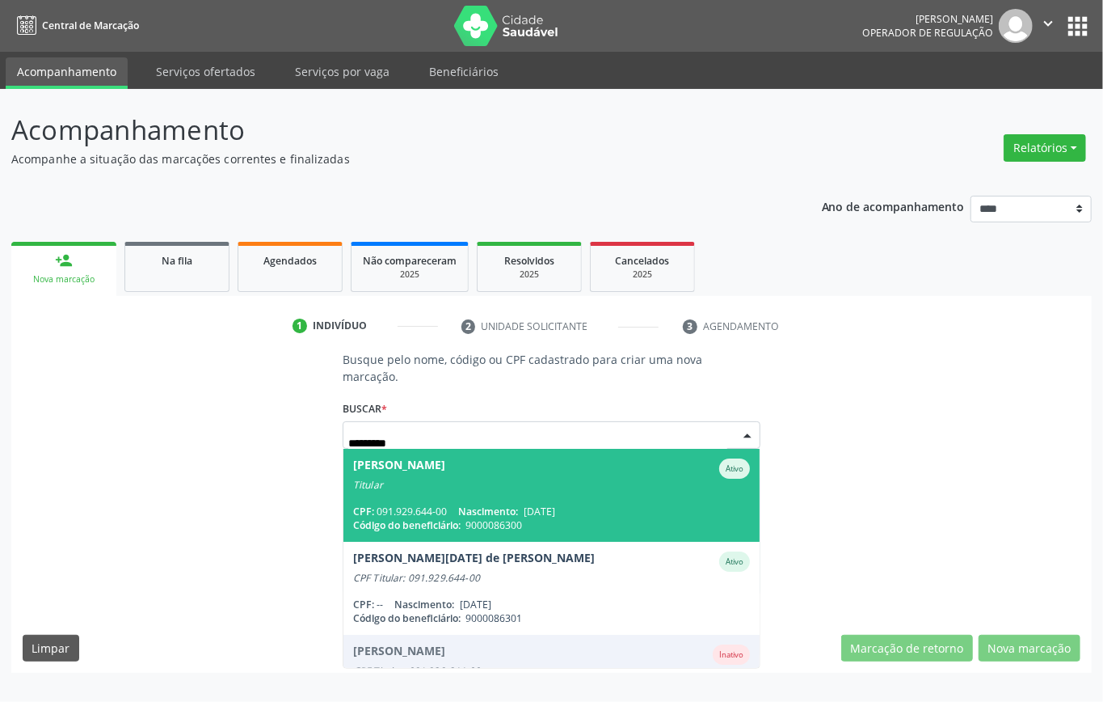
click at [421, 489] on div "Titular" at bounding box center [551, 484] width 397 height 13
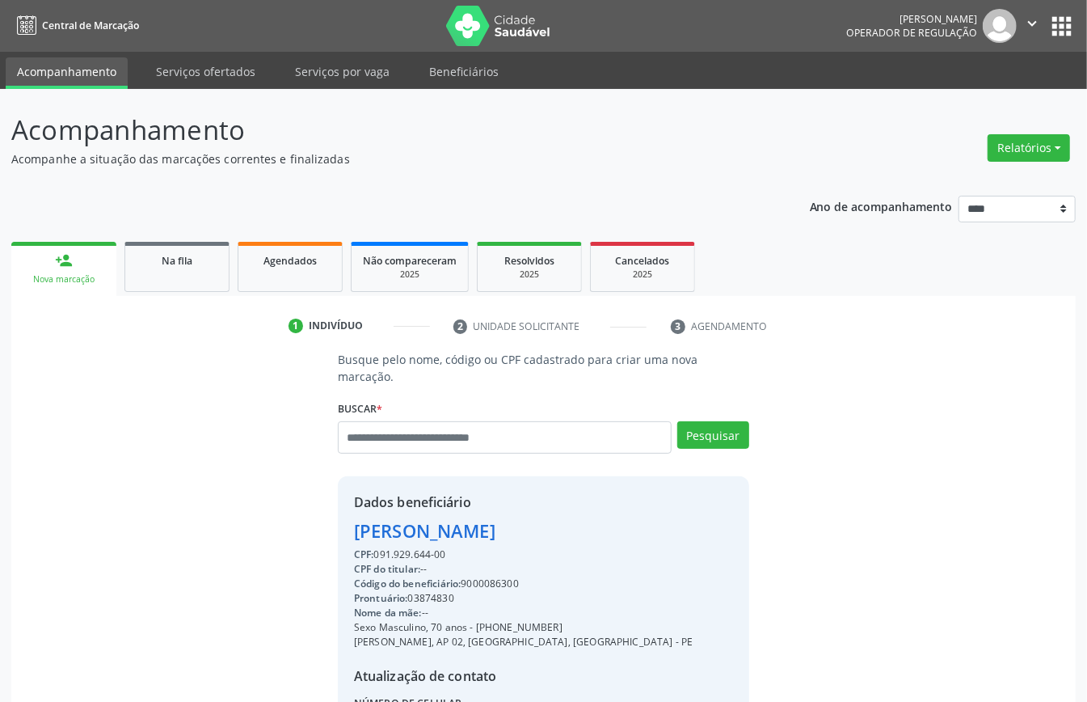
scroll to position [170, 0]
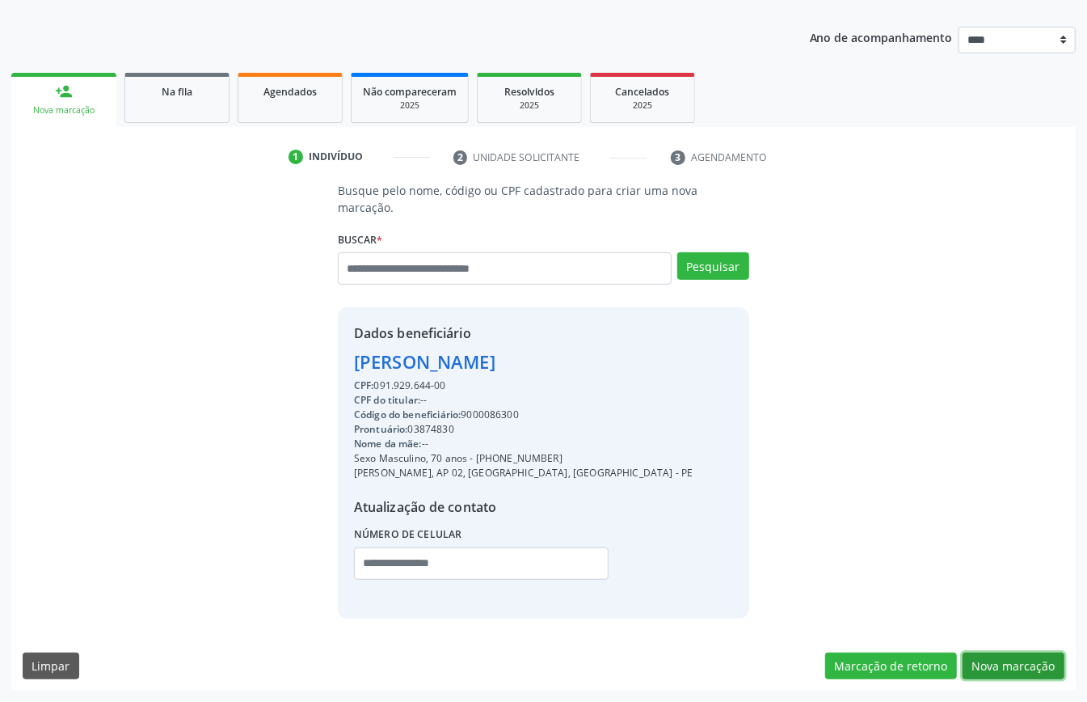
click at [1025, 657] on button "Nova marcação" at bounding box center [1014, 665] width 102 height 27
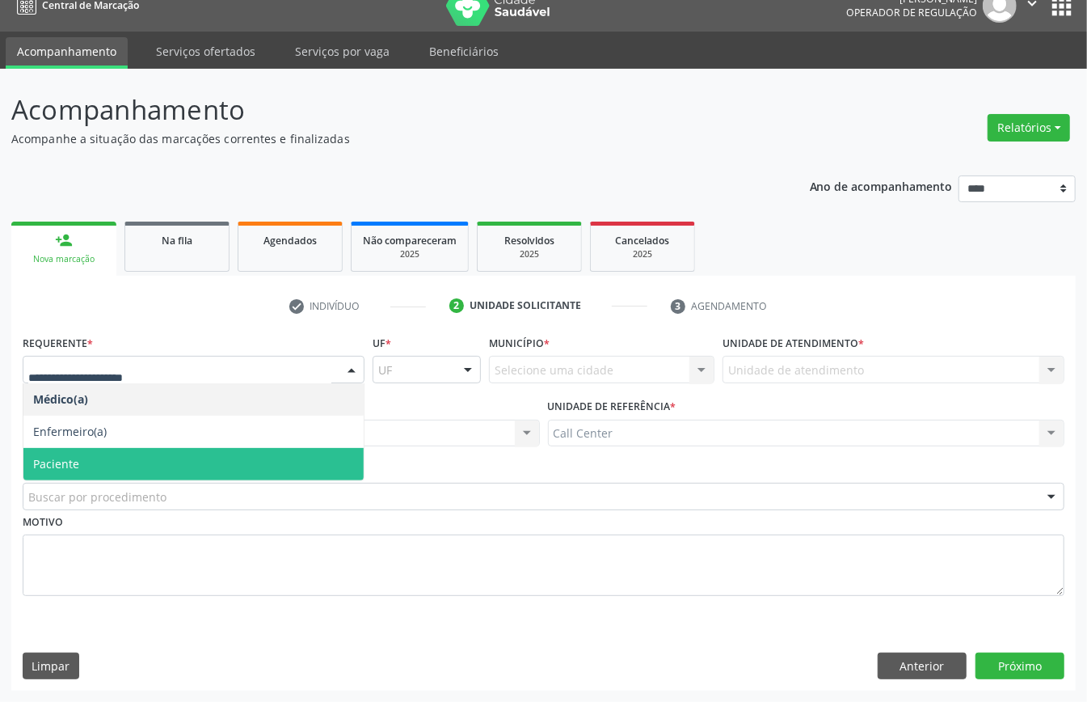
click at [75, 456] on span "Paciente" at bounding box center [56, 463] width 46 height 15
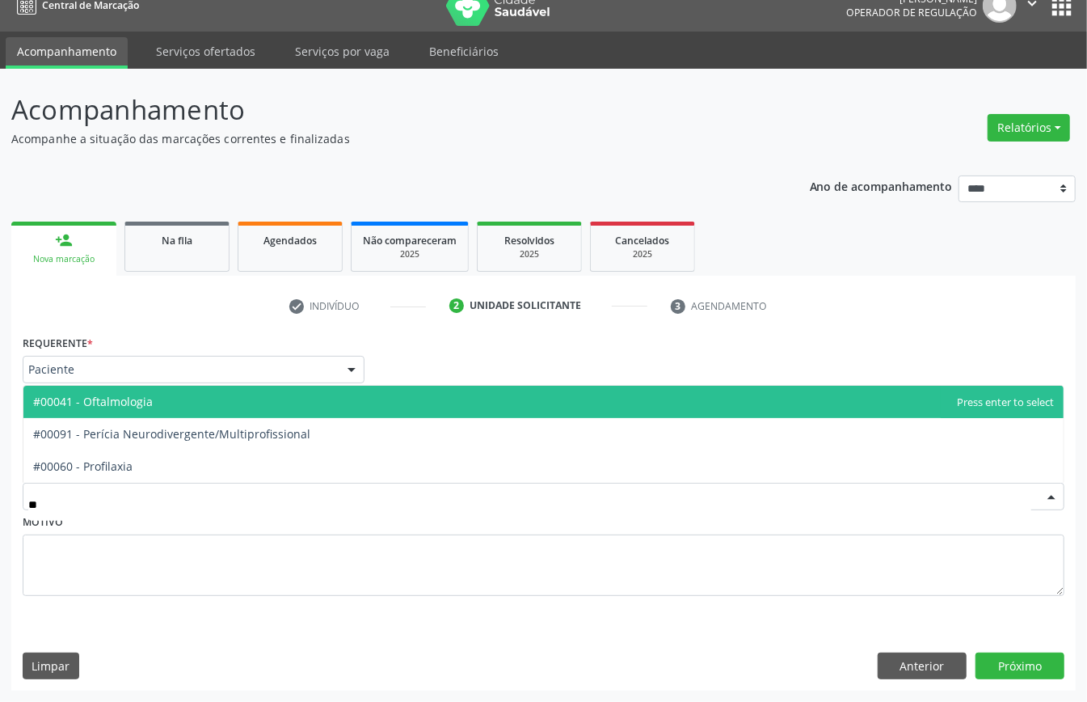
type input "***"
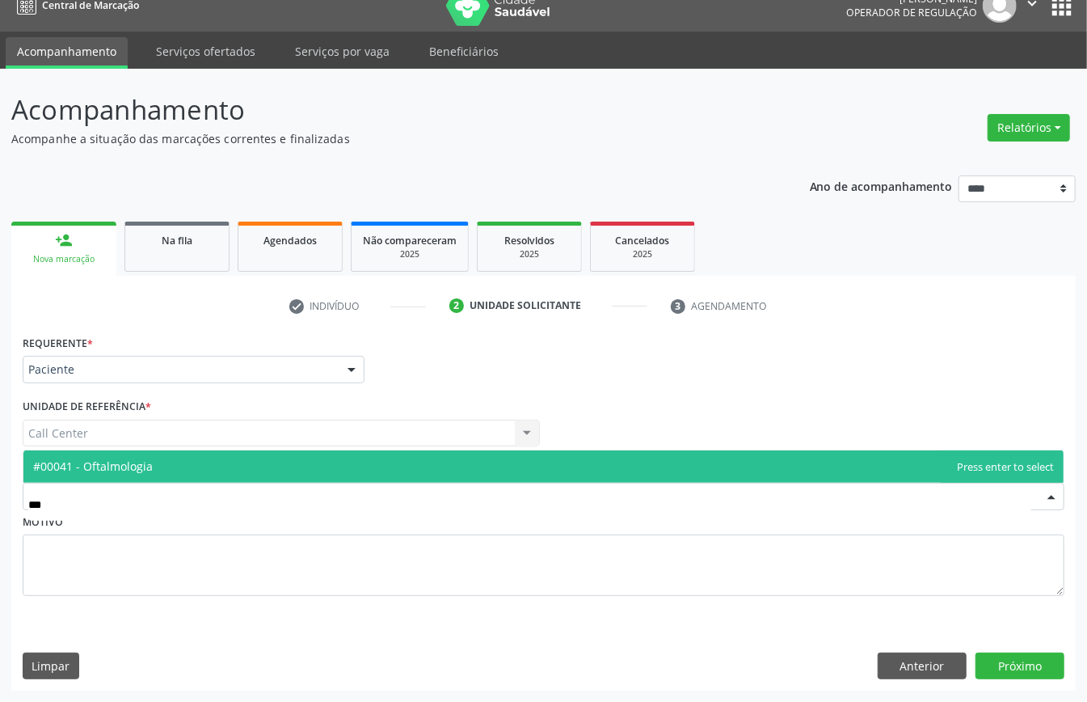
click at [112, 458] on span "#00041 - Oftalmologia" at bounding box center [93, 465] width 120 height 15
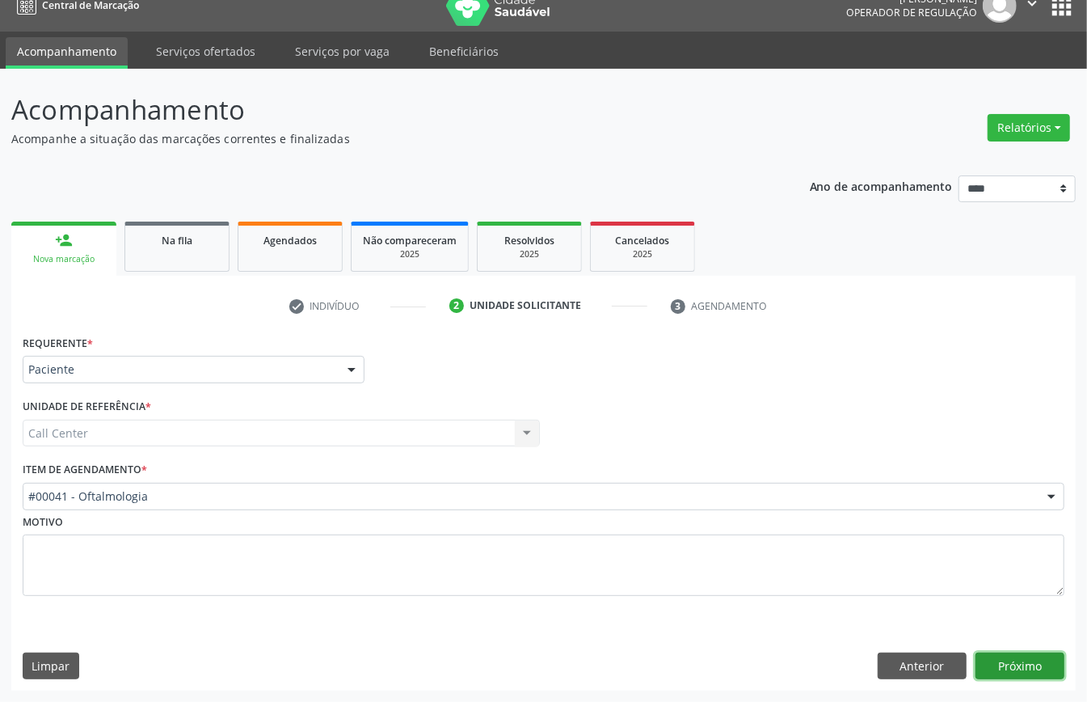
click at [1009, 654] on button "Próximo" at bounding box center [1019, 665] width 89 height 27
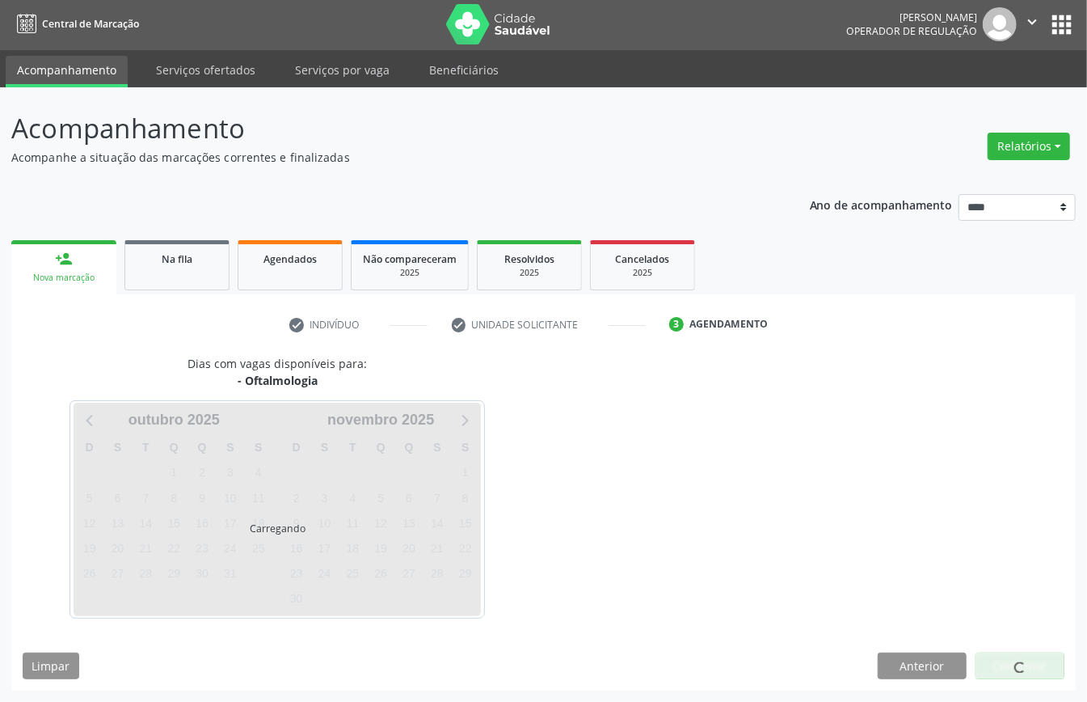
scroll to position [3, 0]
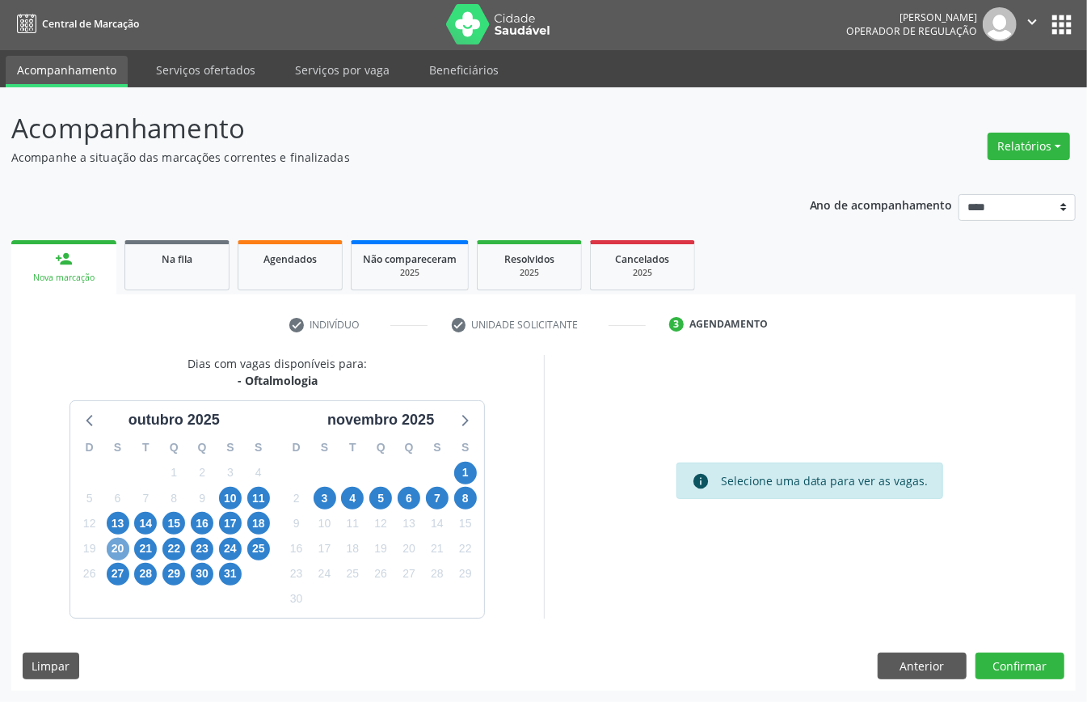
click at [117, 545] on span "20" at bounding box center [118, 548] width 23 height 23
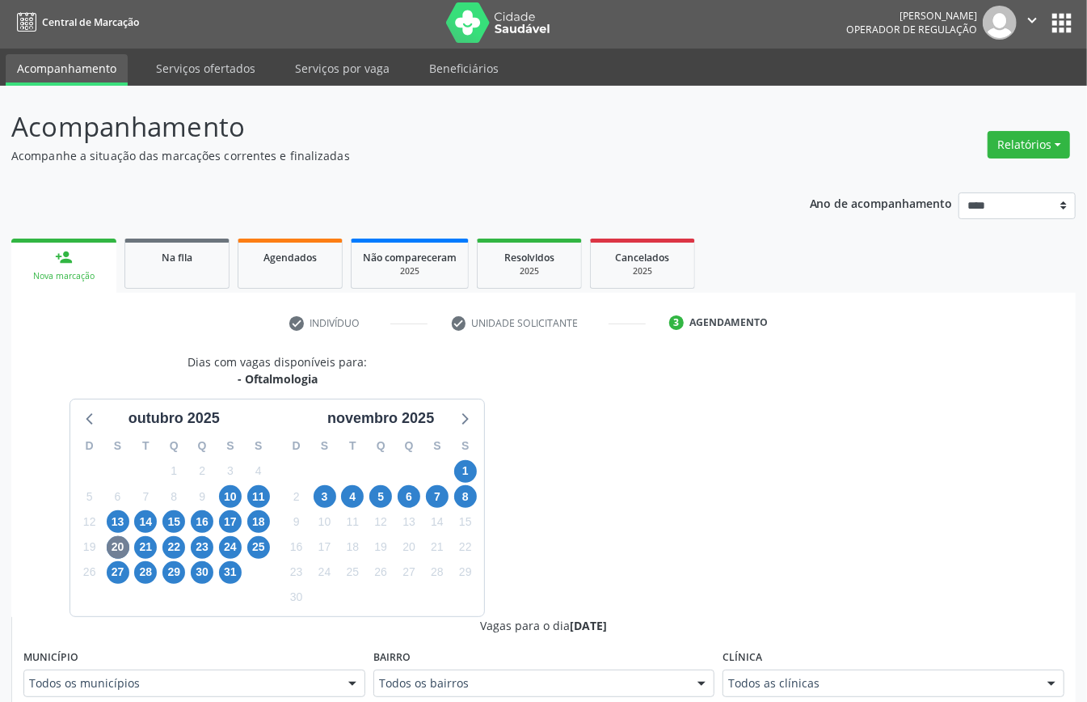
scroll to position [11, 0]
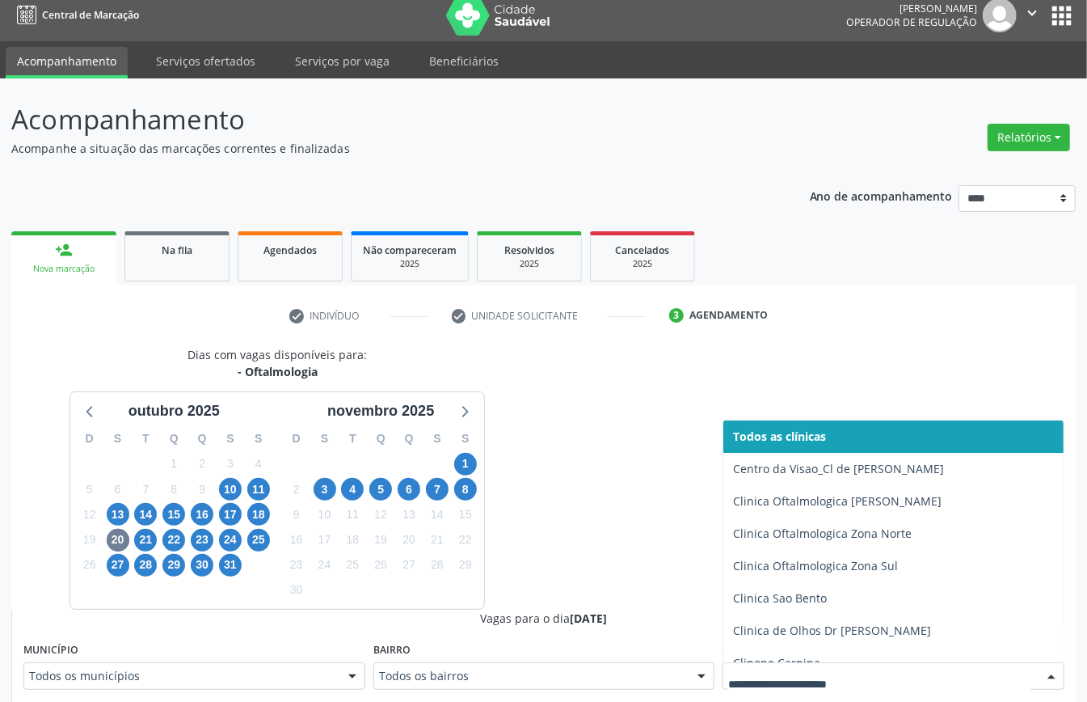
drag, startPoint x: 841, startPoint y: 671, endPoint x: 829, endPoint y: 669, distance: 11.4
click at [835, 671] on div at bounding box center [894, 675] width 342 height 27
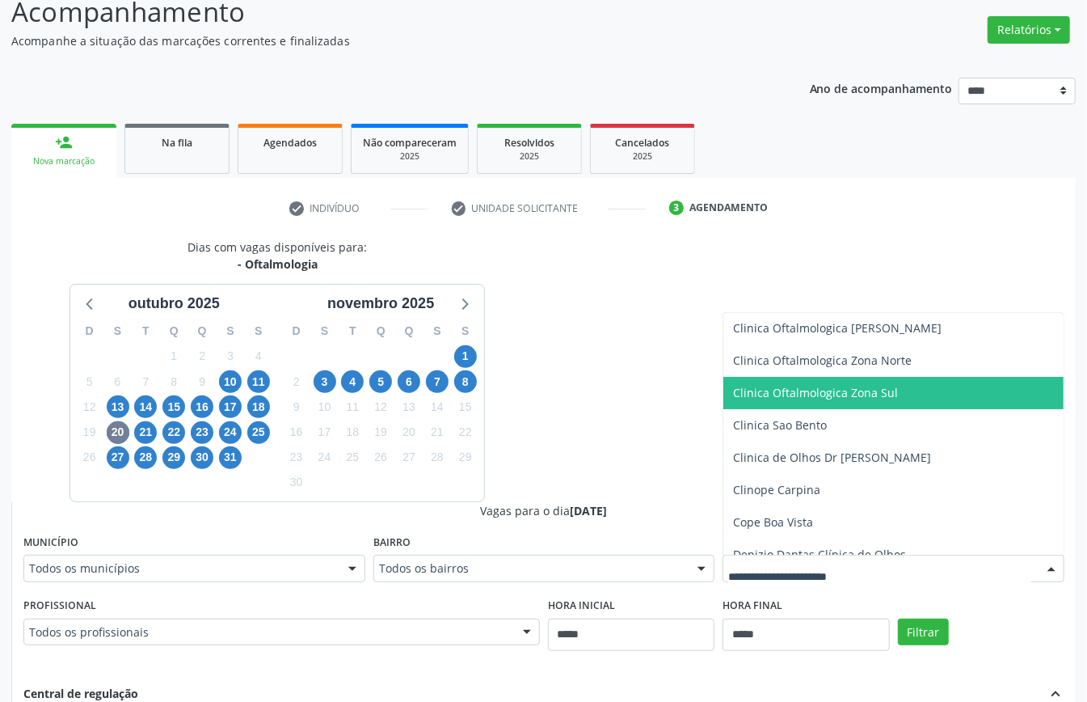
scroll to position [0, 0]
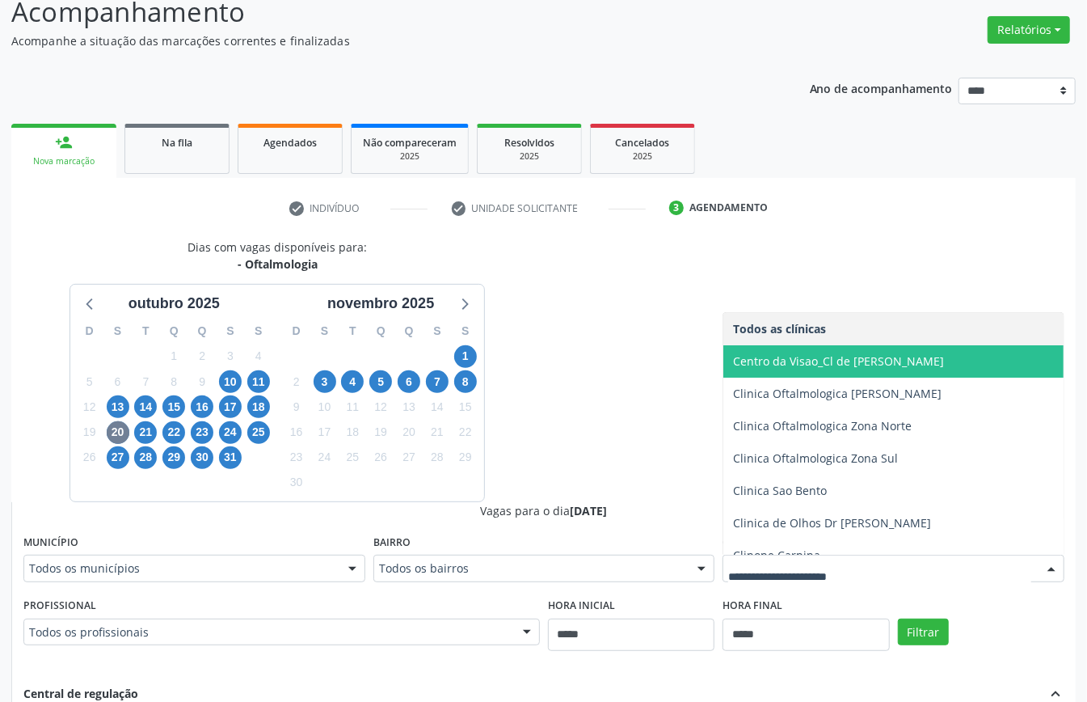
click at [894, 362] on span "Centro da Visao_Cl de [PERSON_NAME]" at bounding box center [838, 360] width 211 height 15
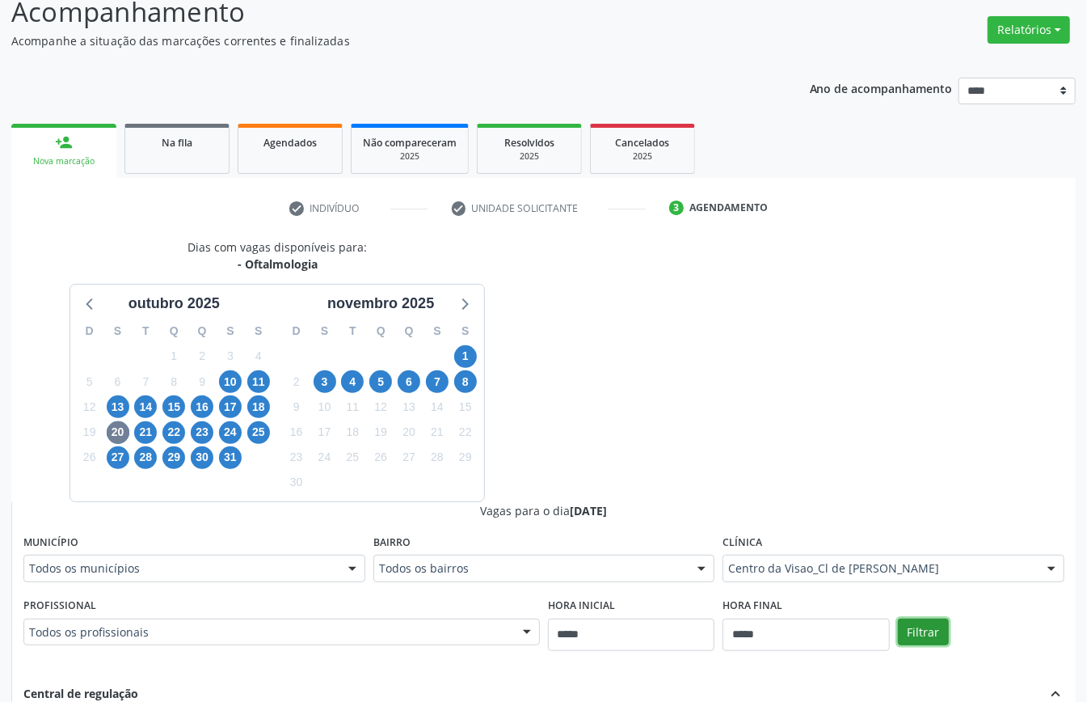
drag, startPoint x: 928, startPoint y: 630, endPoint x: 867, endPoint y: 619, distance: 61.7
click at [925, 630] on button "Filtrar" at bounding box center [923, 631] width 51 height 27
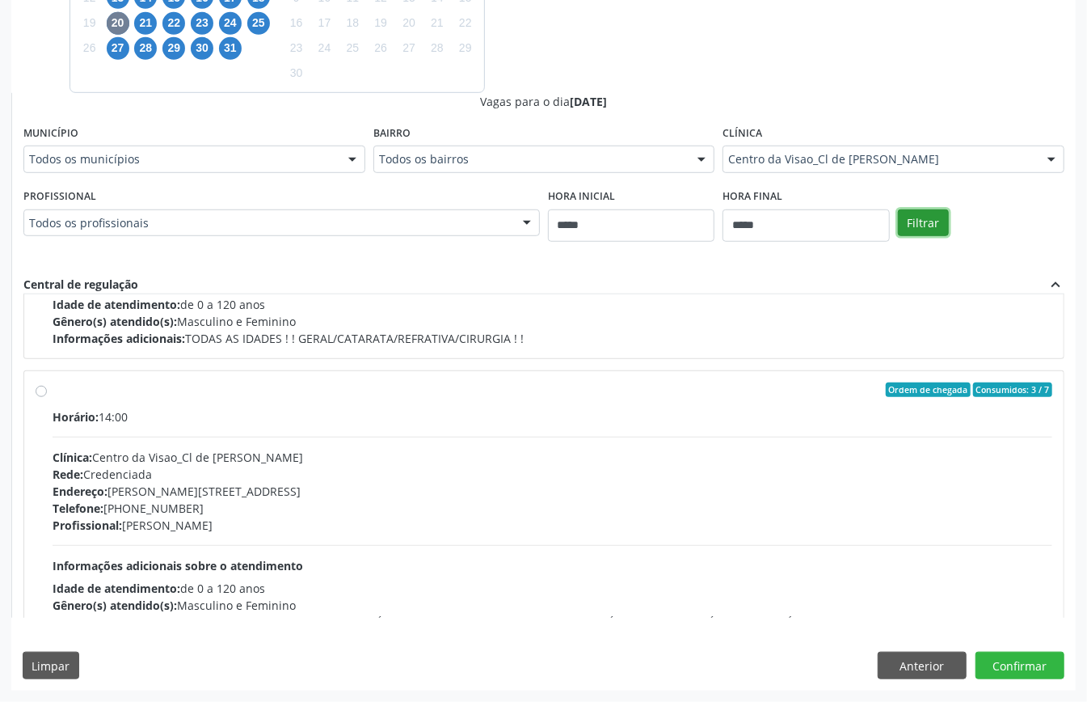
scroll to position [286, 0]
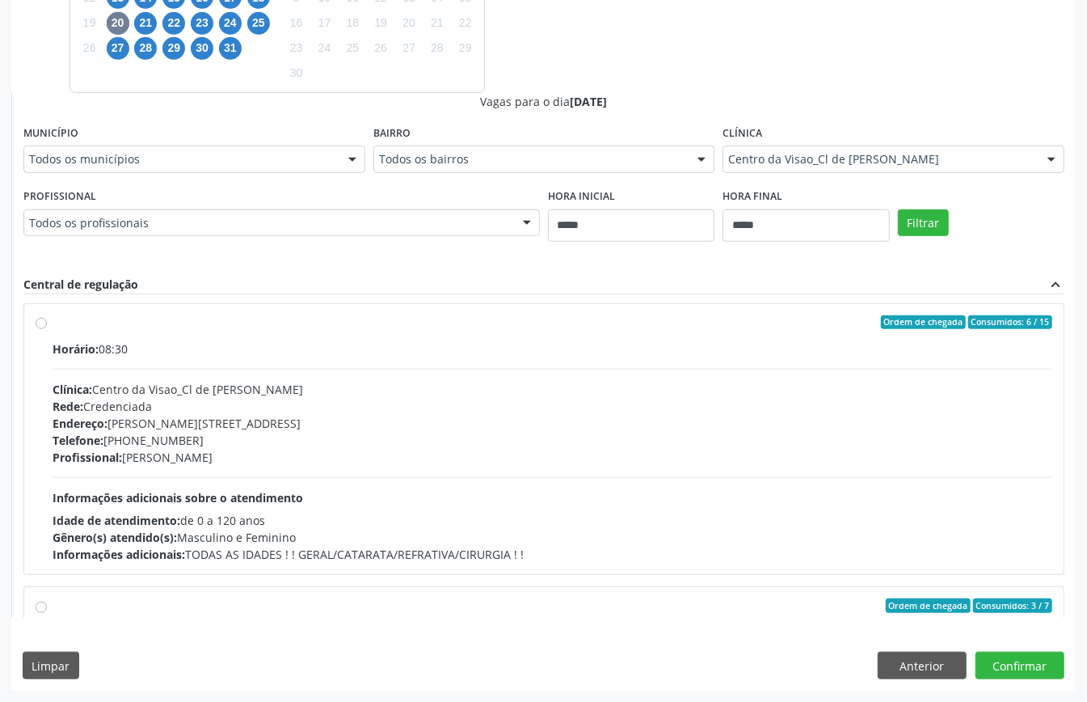
click at [303, 493] on span "Informações adicionais sobre o atendimento" at bounding box center [178, 497] width 251 height 15
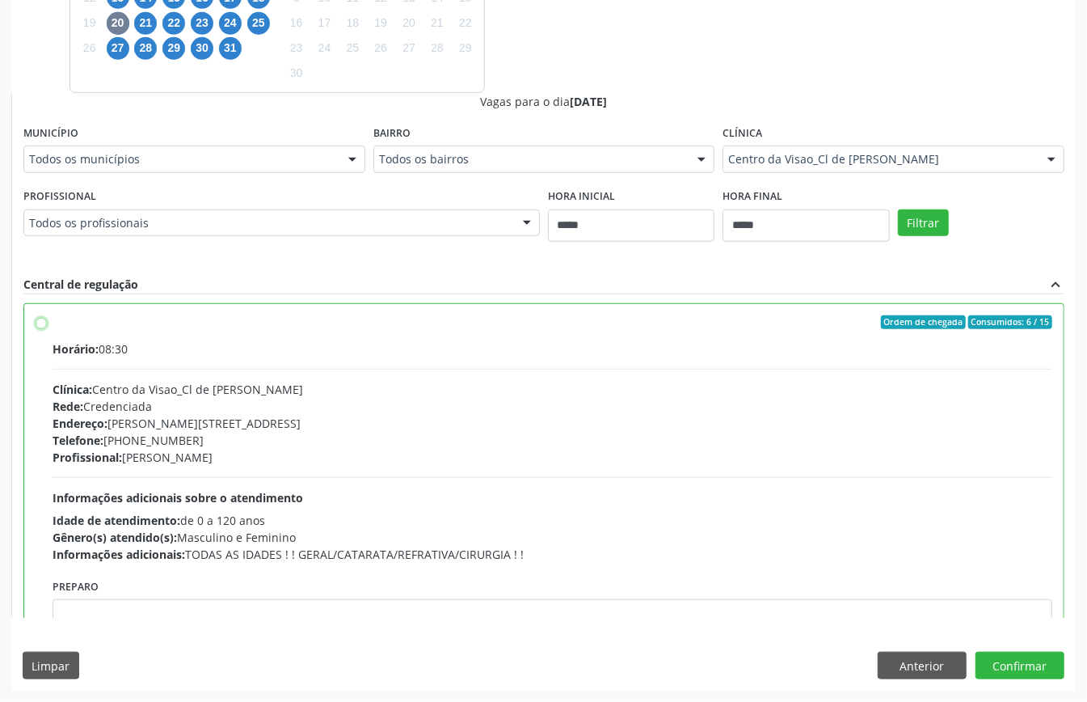
scroll to position [502, 0]
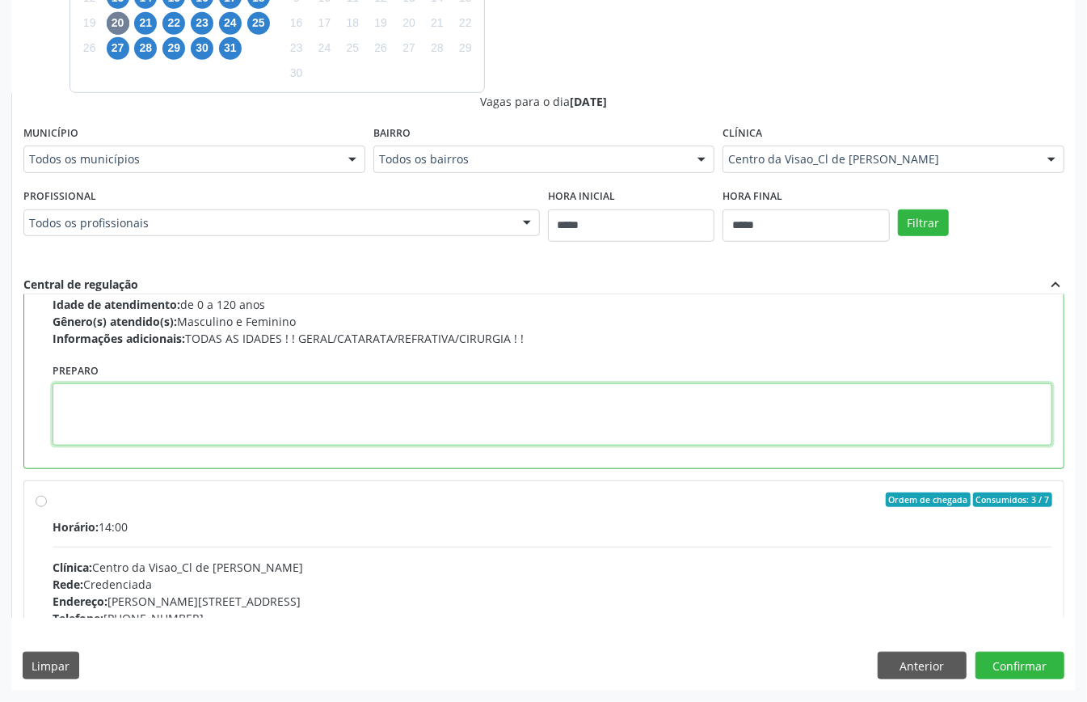
paste textarea "**********"
type textarea "**********"
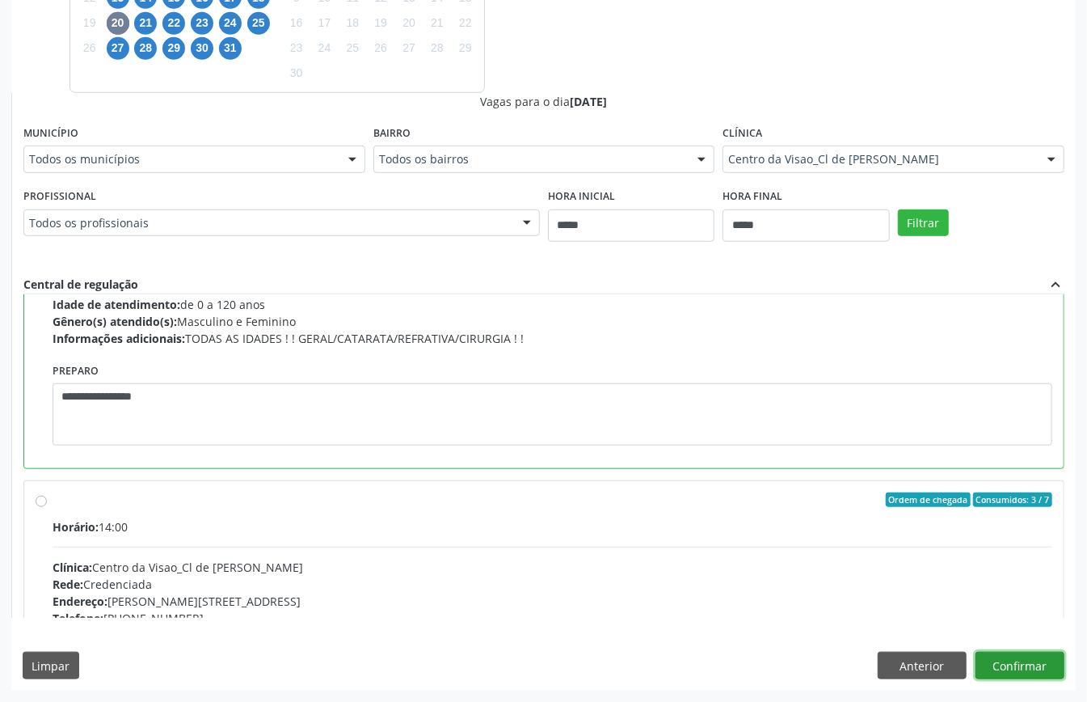
drag, startPoint x: 1013, startPoint y: 659, endPoint x: 824, endPoint y: 630, distance: 190.5
click at [1012, 659] on button "Confirmar" at bounding box center [1019, 664] width 89 height 27
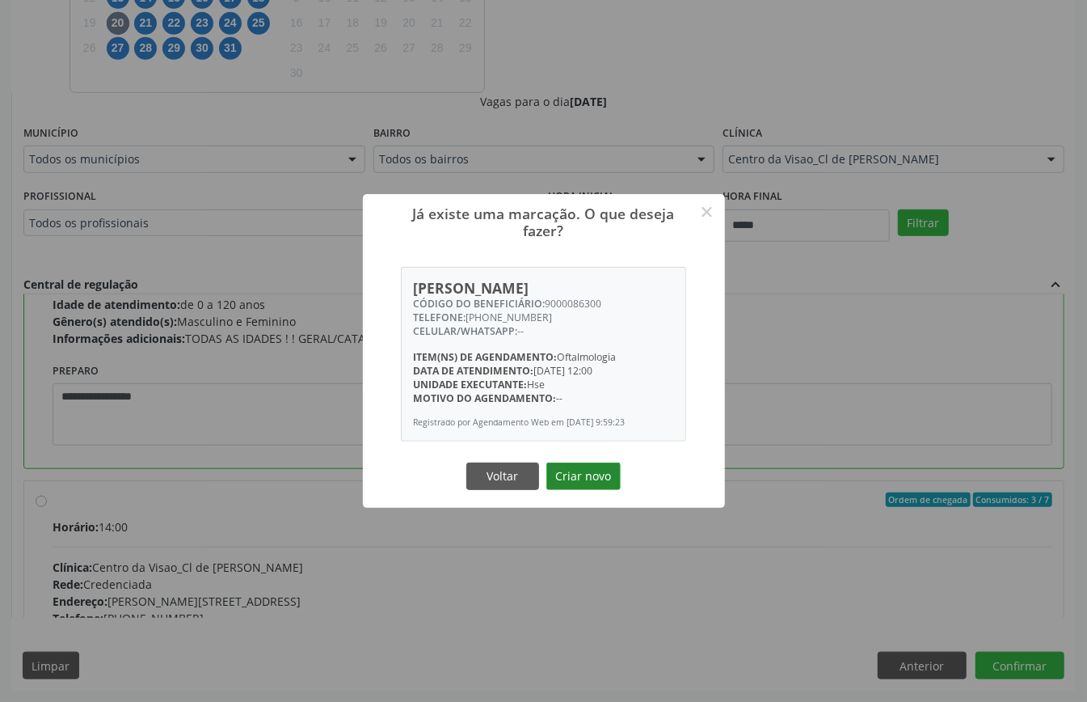
click at [584, 474] on button "Criar novo" at bounding box center [583, 475] width 74 height 27
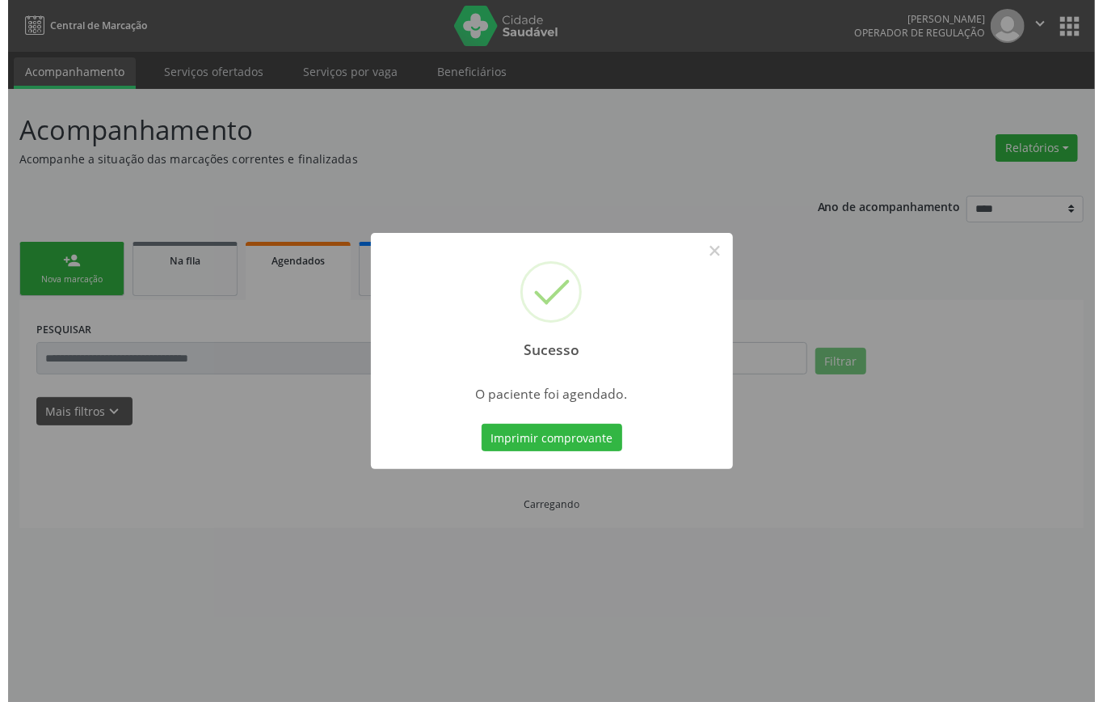
scroll to position [0, 0]
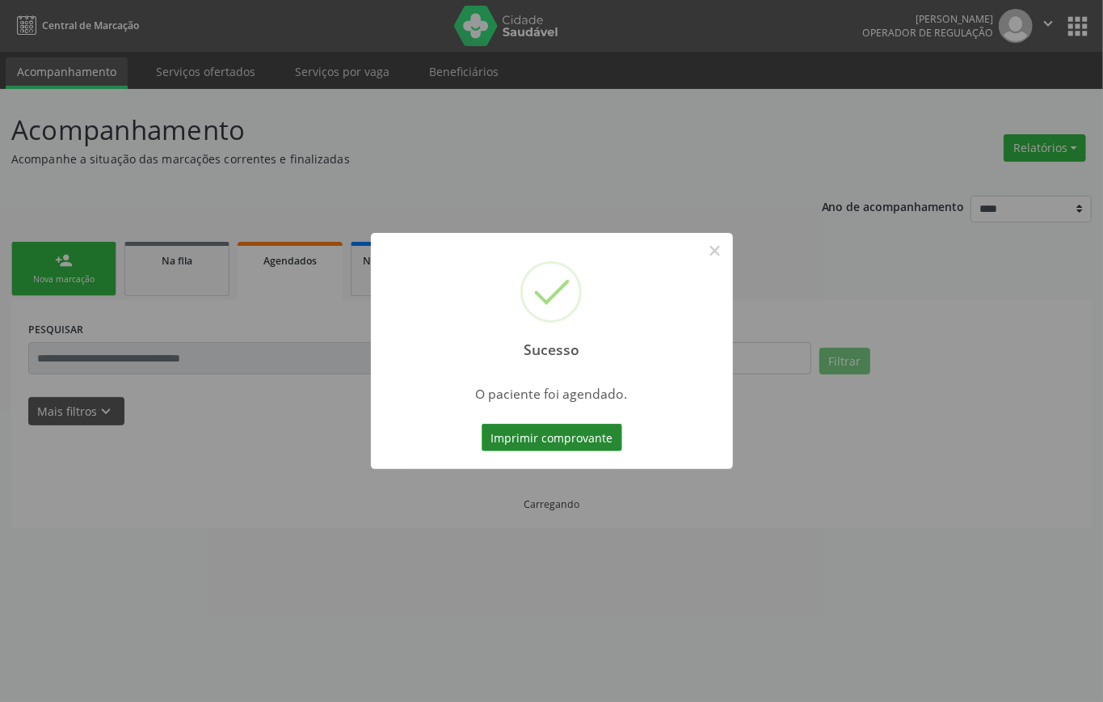
click at [600, 443] on button "Imprimir comprovante" at bounding box center [552, 436] width 141 height 27
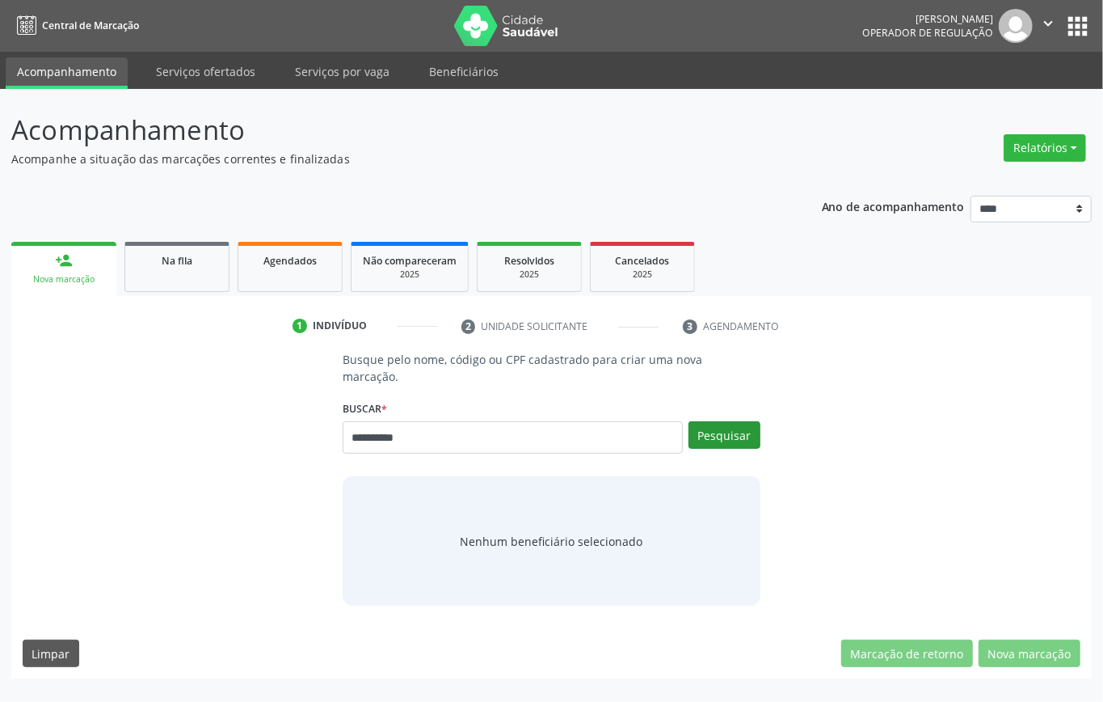
type input "**********"
click at [741, 430] on button "Pesquisar" at bounding box center [725, 434] width 72 height 27
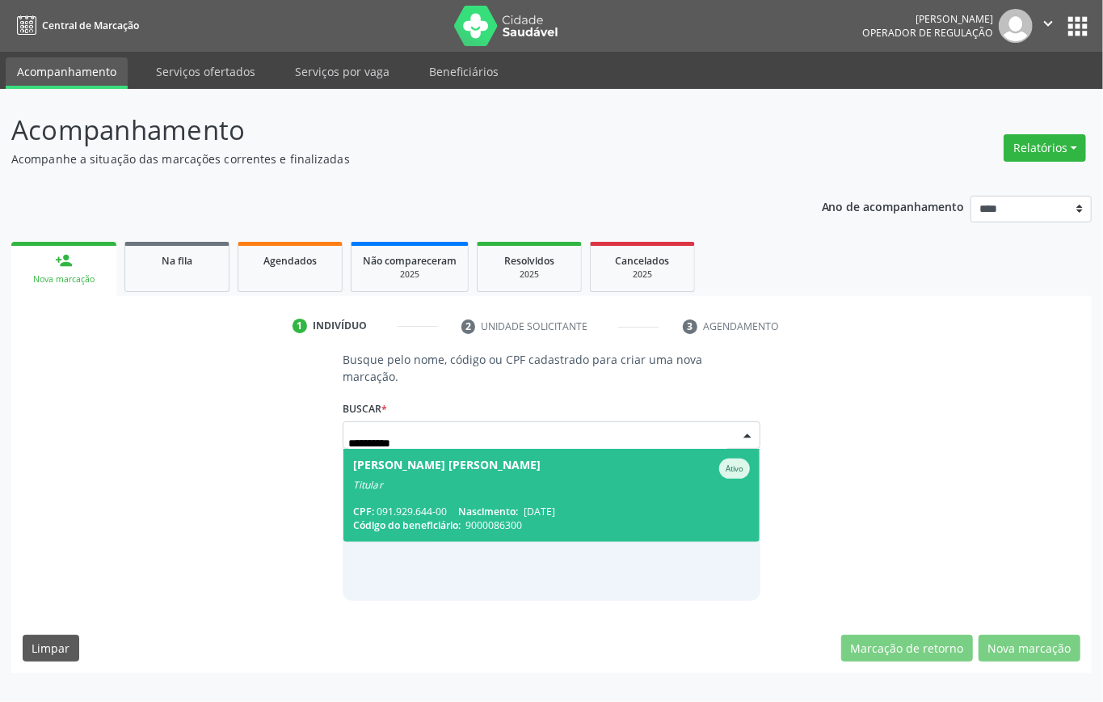
click at [457, 486] on div "Titular" at bounding box center [551, 484] width 397 height 13
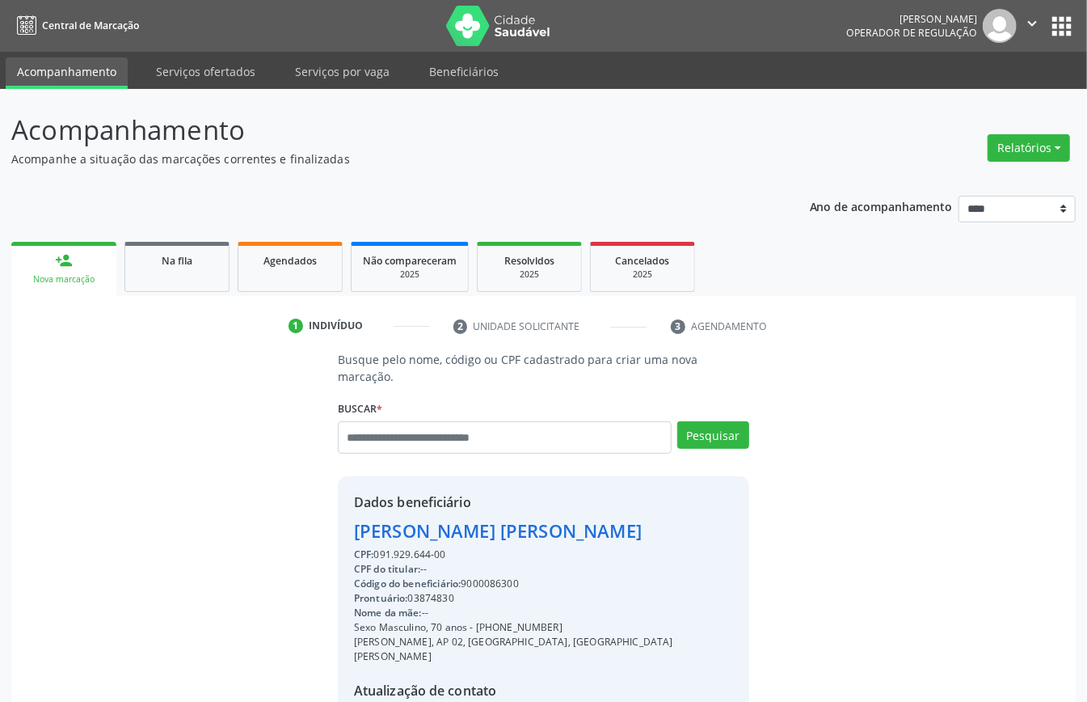
scroll to position [170, 0]
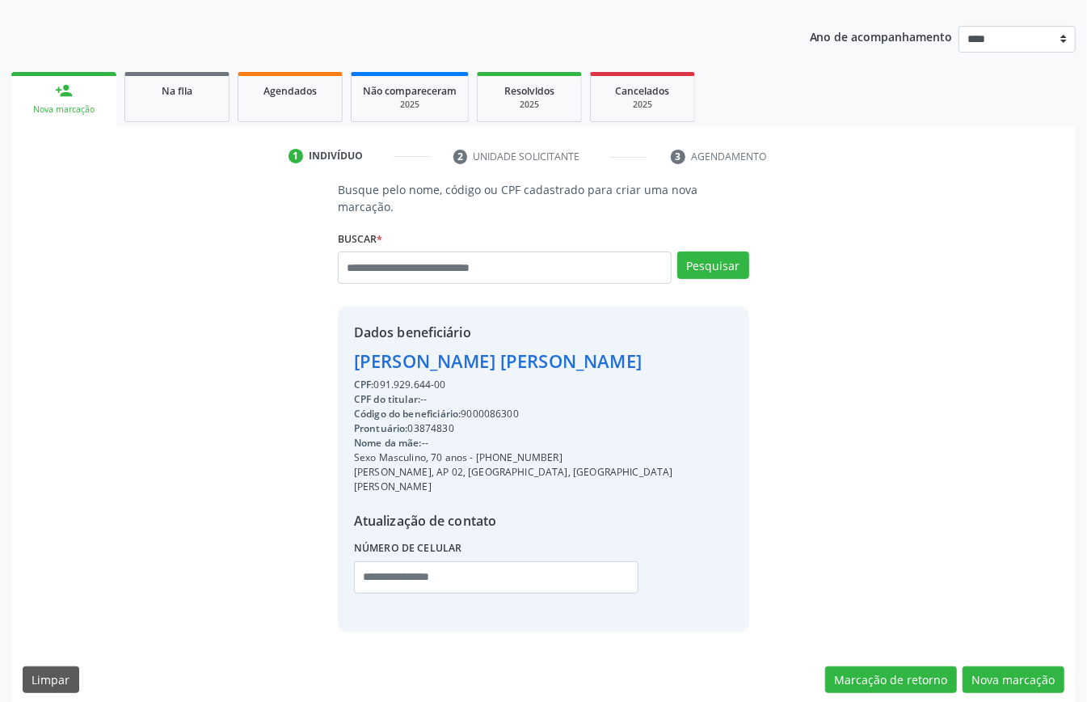
click at [421, 382] on div "CPF: 091.929.644-00" at bounding box center [543, 384] width 379 height 15
click at [421, 385] on div "CPF: 091.929.644-00" at bounding box center [543, 384] width 379 height 15
copy div "091.929.644"
drag, startPoint x: 508, startPoint y: 250, endPoint x: 475, endPoint y: 268, distance: 38.0
paste input "**********"
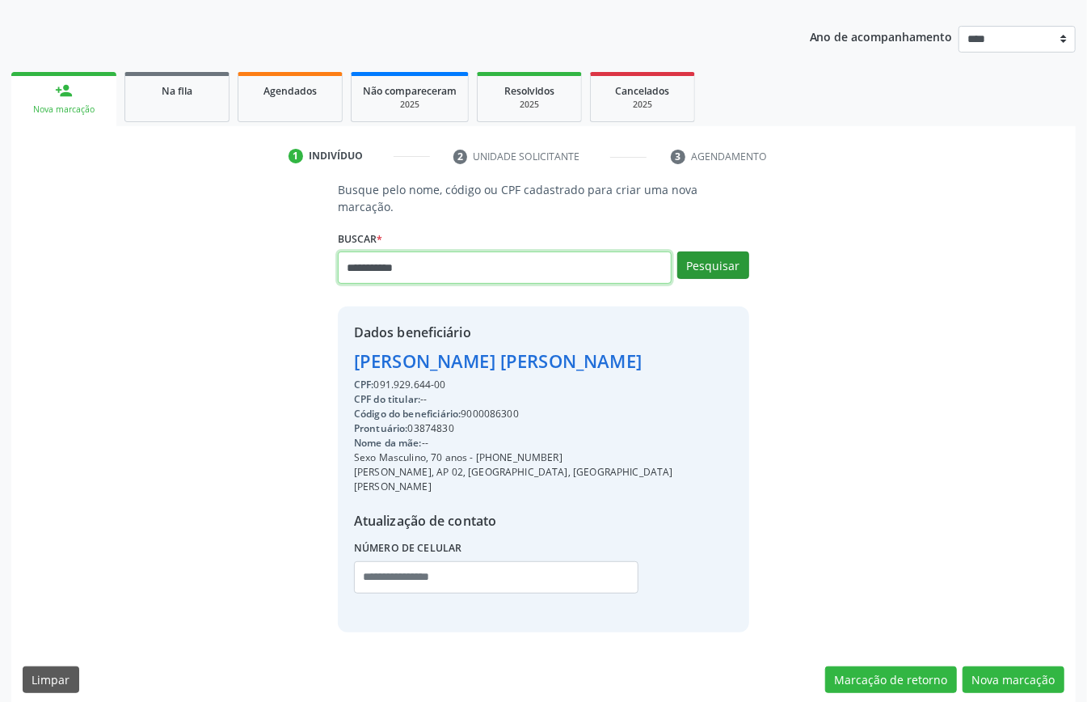
type input "**********"
click at [714, 272] on button "Pesquisar" at bounding box center [713, 264] width 72 height 27
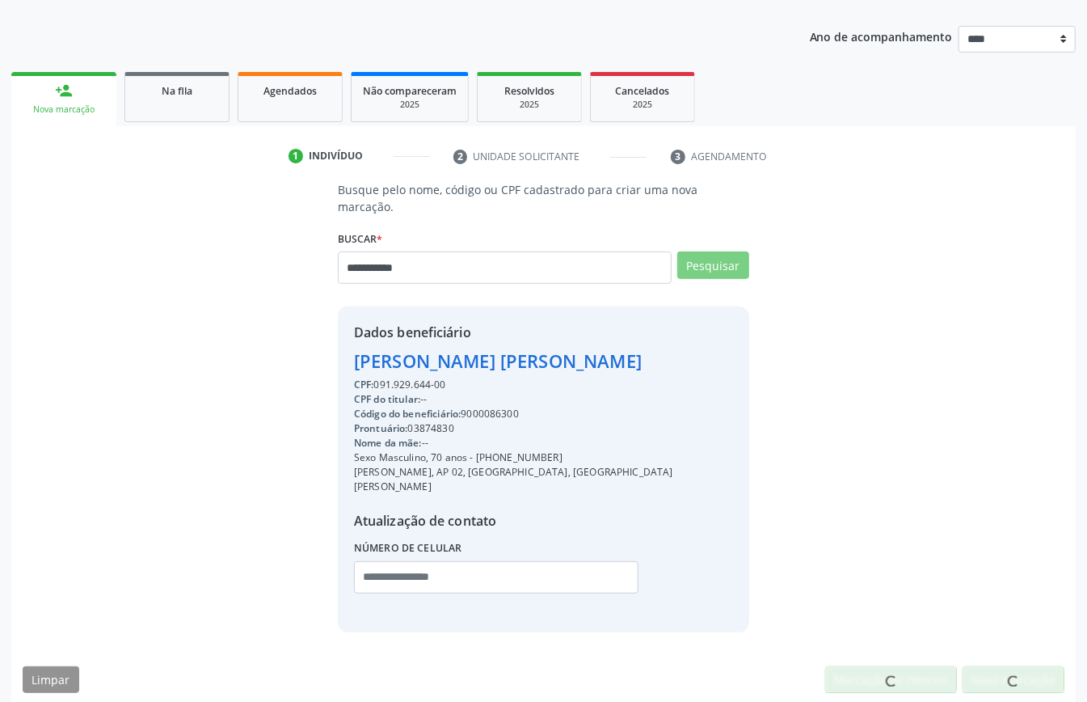
scroll to position [165, 0]
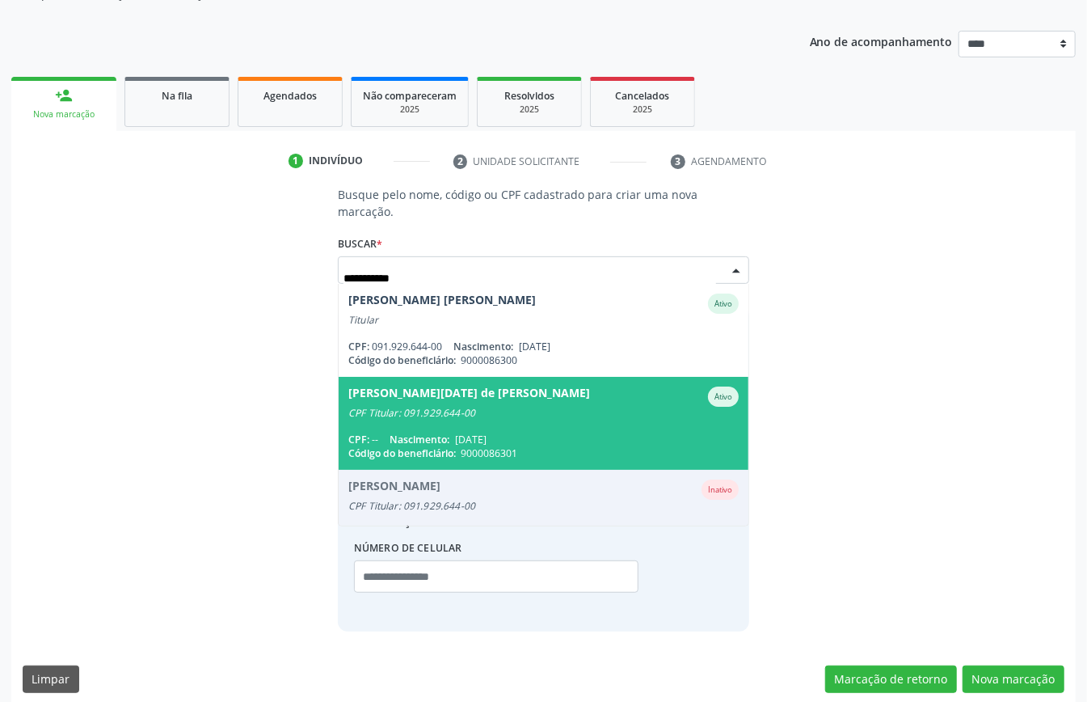
click at [444, 409] on div "CPF Titular: 091.929.644-00" at bounding box center [543, 413] width 390 height 13
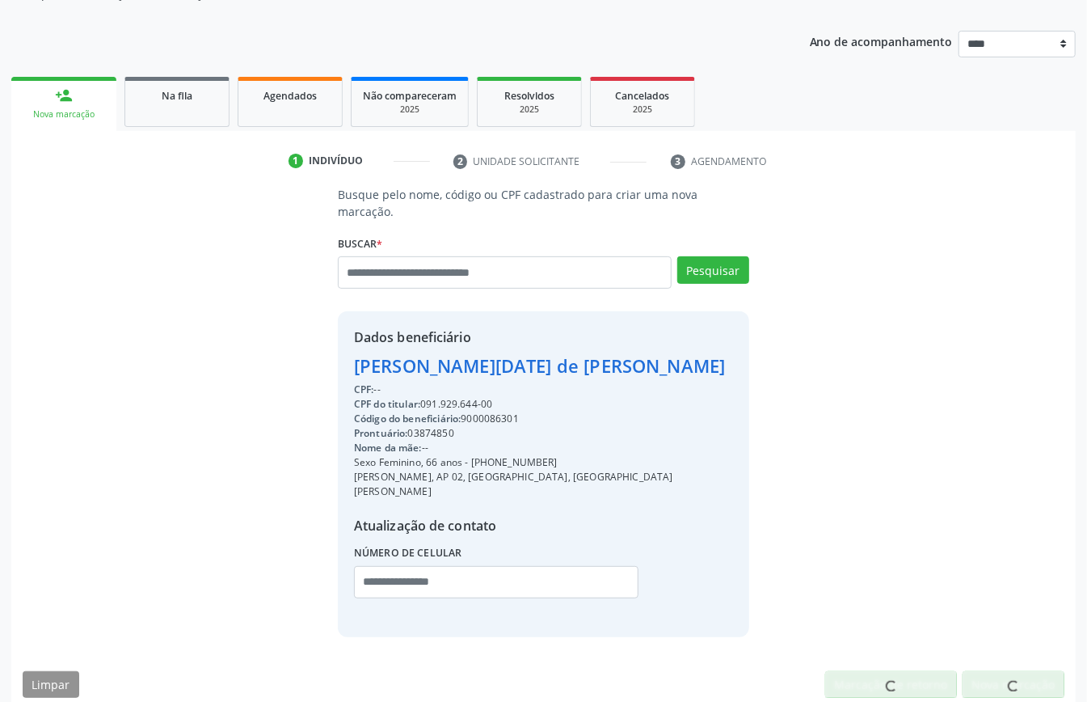
scroll to position [170, 0]
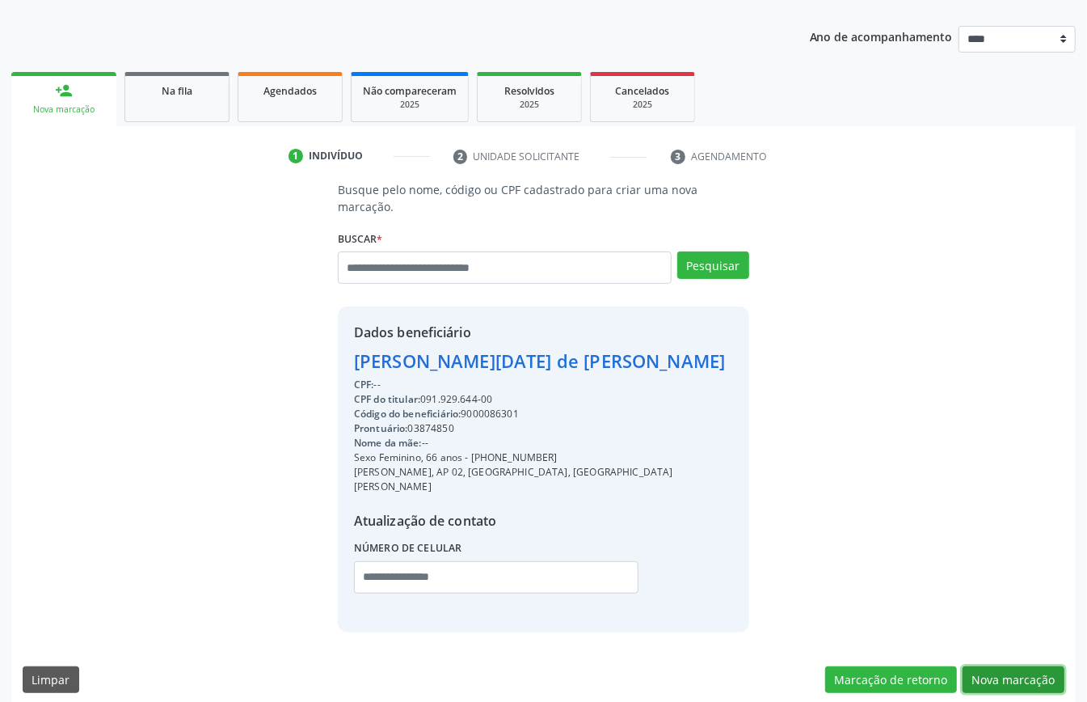
click at [1002, 666] on button "Nova marcação" at bounding box center [1014, 679] width 102 height 27
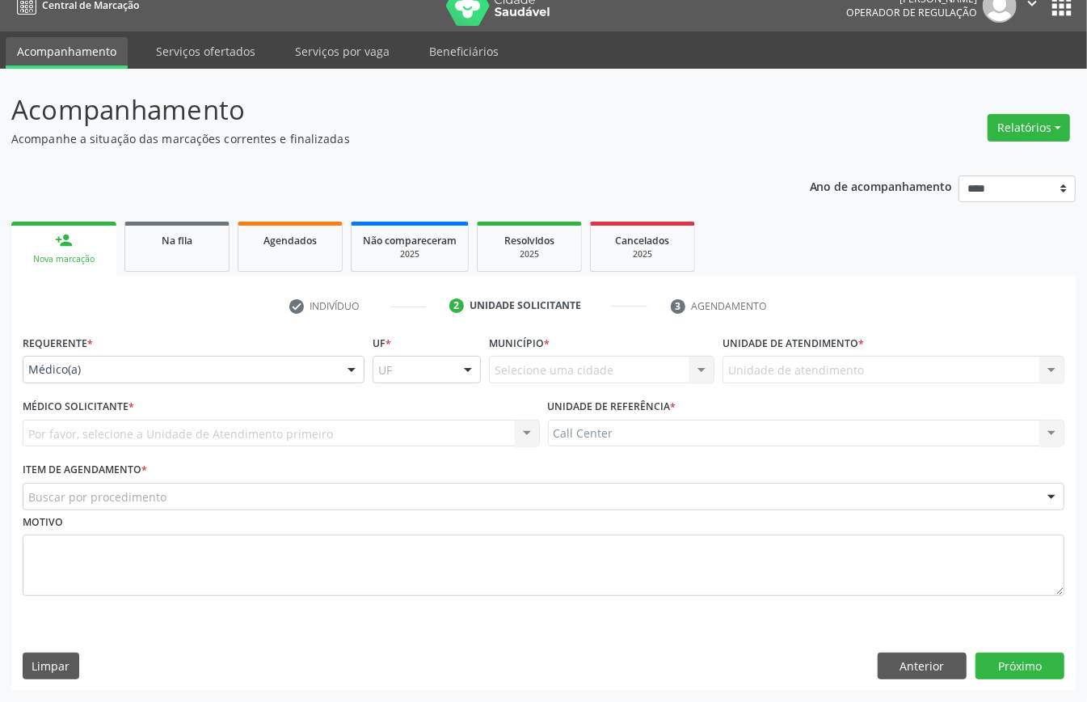
scroll to position [23, 0]
drag, startPoint x: 139, startPoint y: 360, endPoint x: 144, endPoint y: 373, distance: 13.8
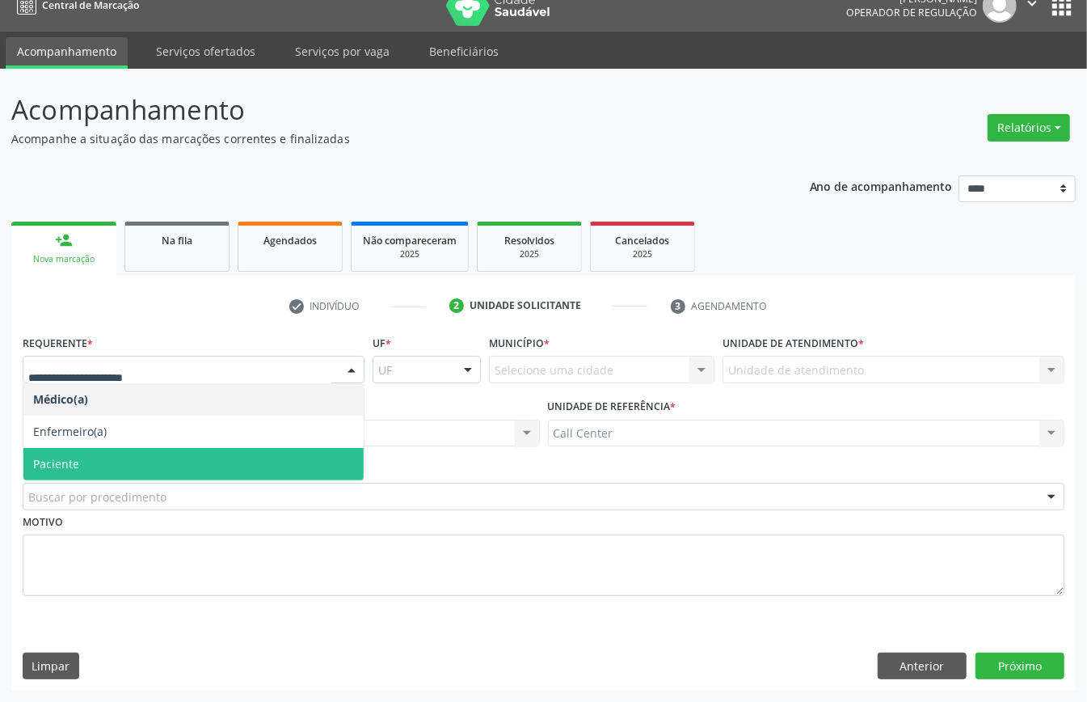
click at [108, 457] on span "Paciente" at bounding box center [193, 464] width 340 height 32
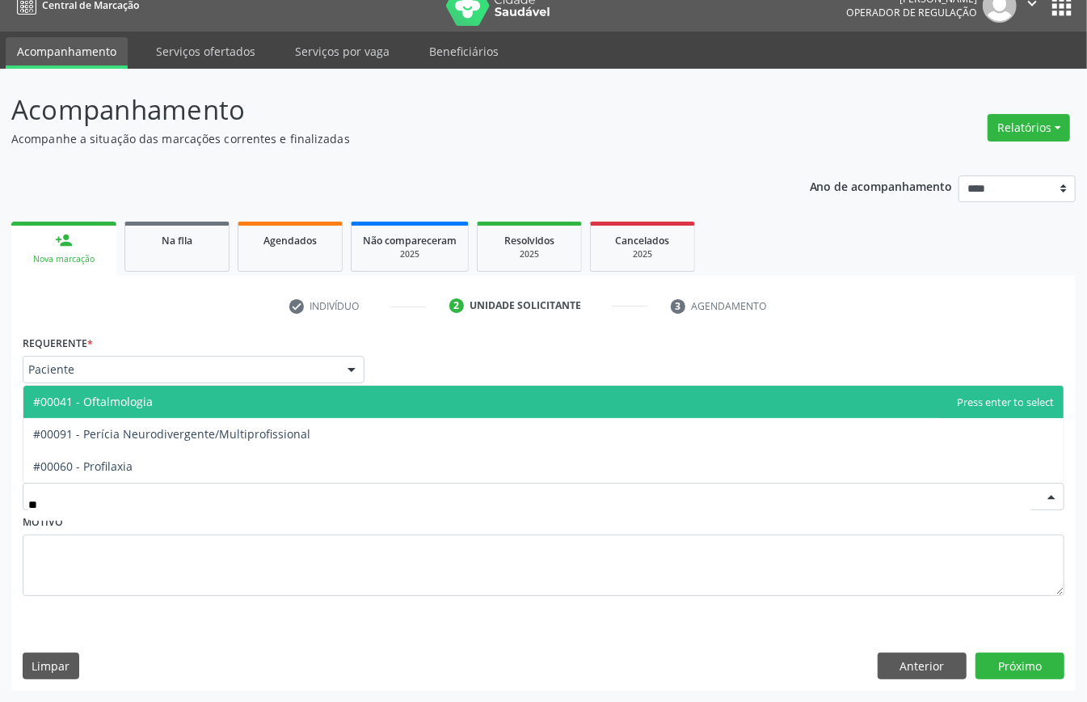
type input "***"
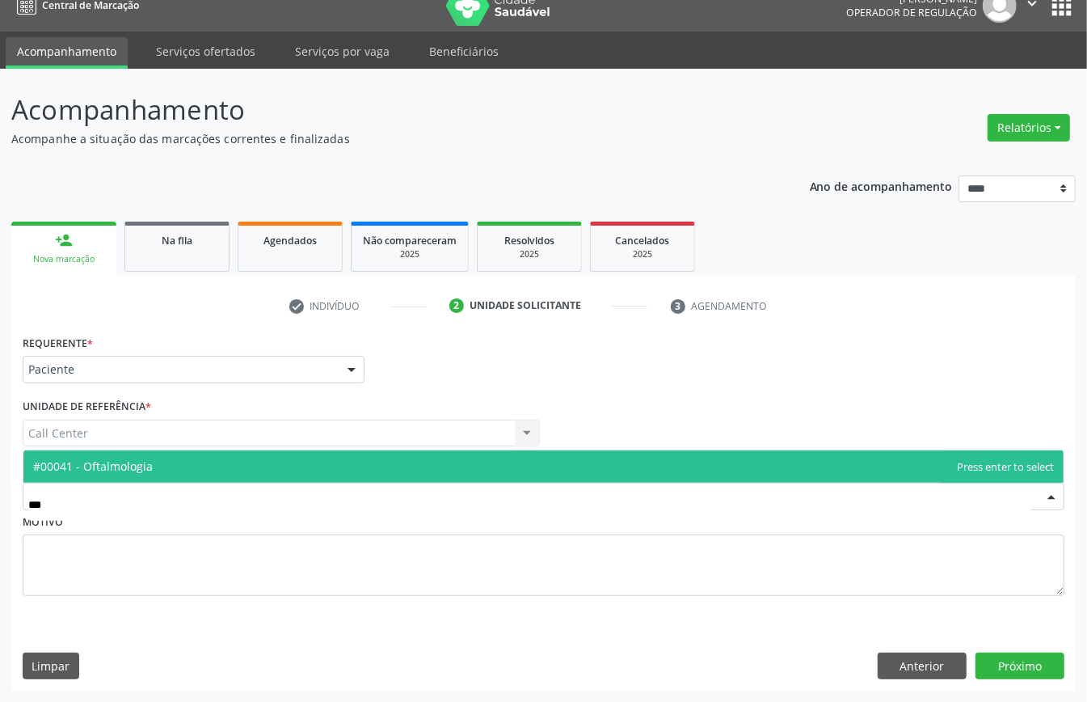
click at [168, 466] on span "#00041 - Oftalmologia" at bounding box center [543, 466] width 1040 height 32
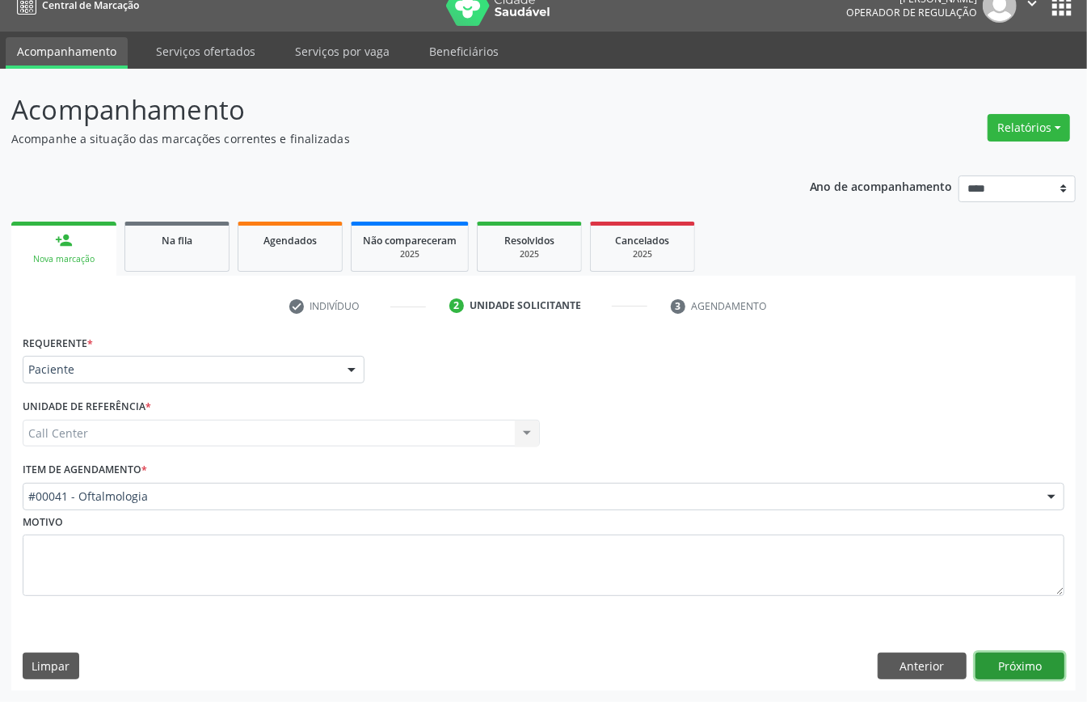
click at [1017, 653] on button "Próximo" at bounding box center [1019, 665] width 89 height 27
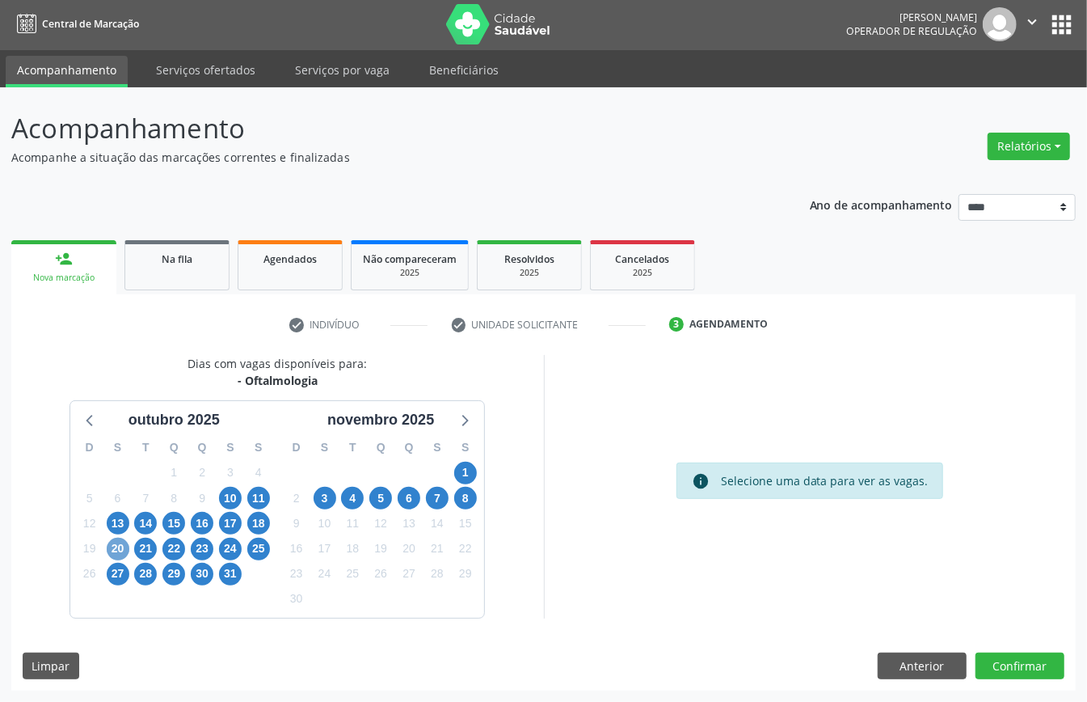
click at [117, 550] on span "20" at bounding box center [118, 548] width 23 height 23
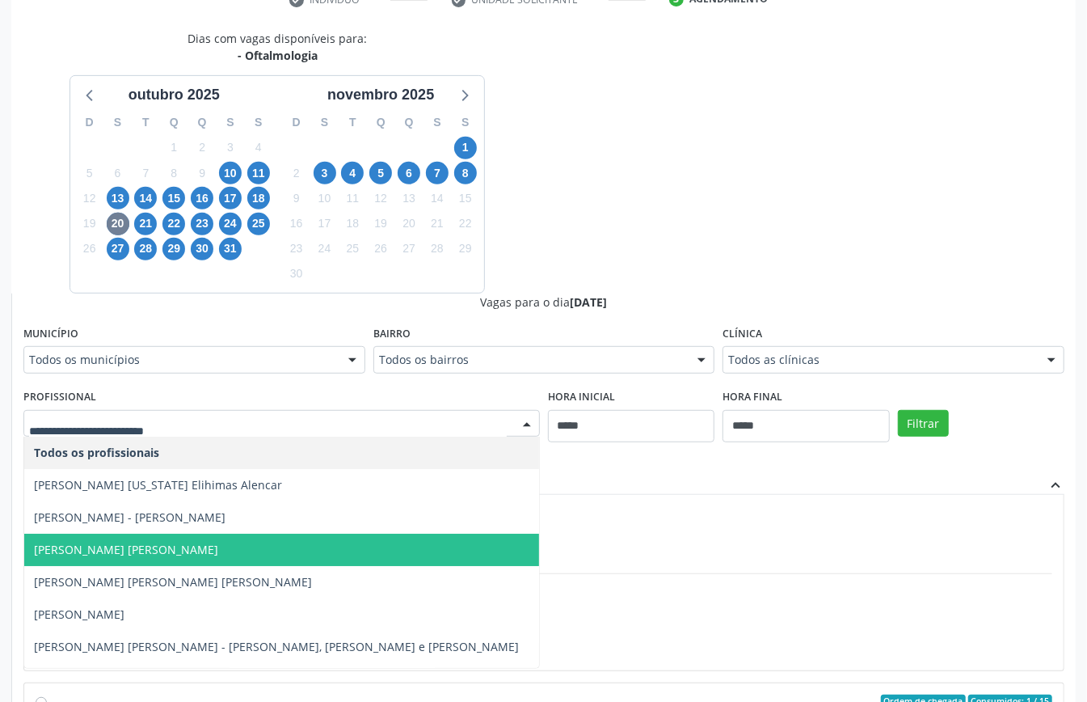
scroll to position [538, 0]
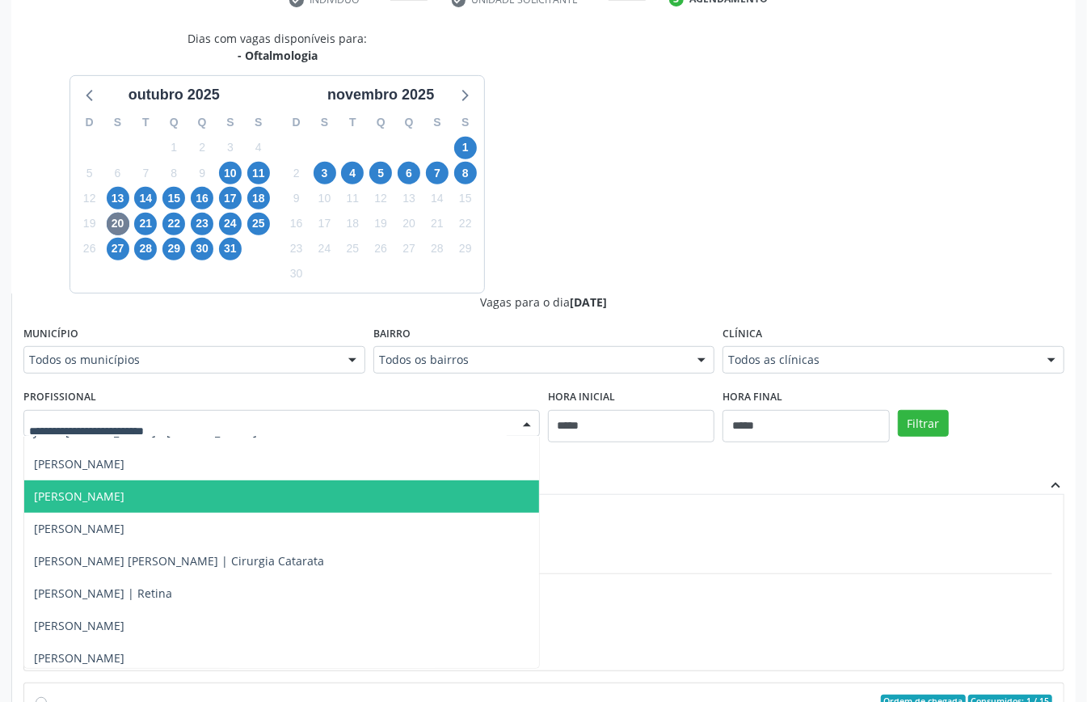
click at [169, 495] on span "[PERSON_NAME]" at bounding box center [281, 496] width 515 height 32
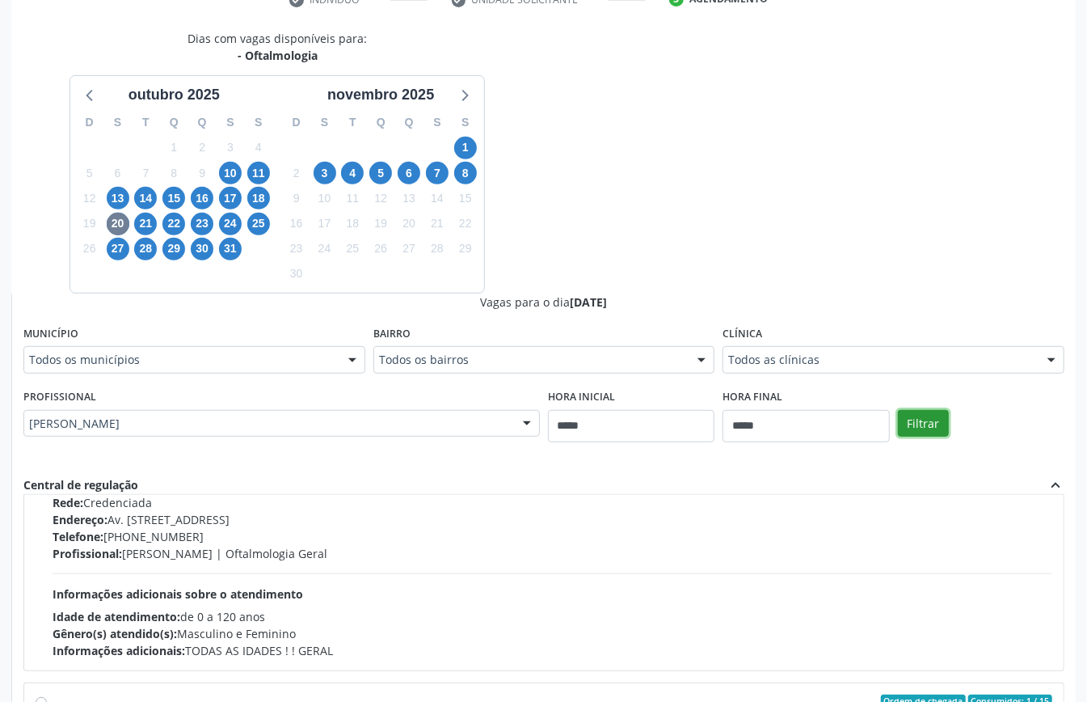
click at [904, 418] on button "Filtrar" at bounding box center [923, 423] width 51 height 27
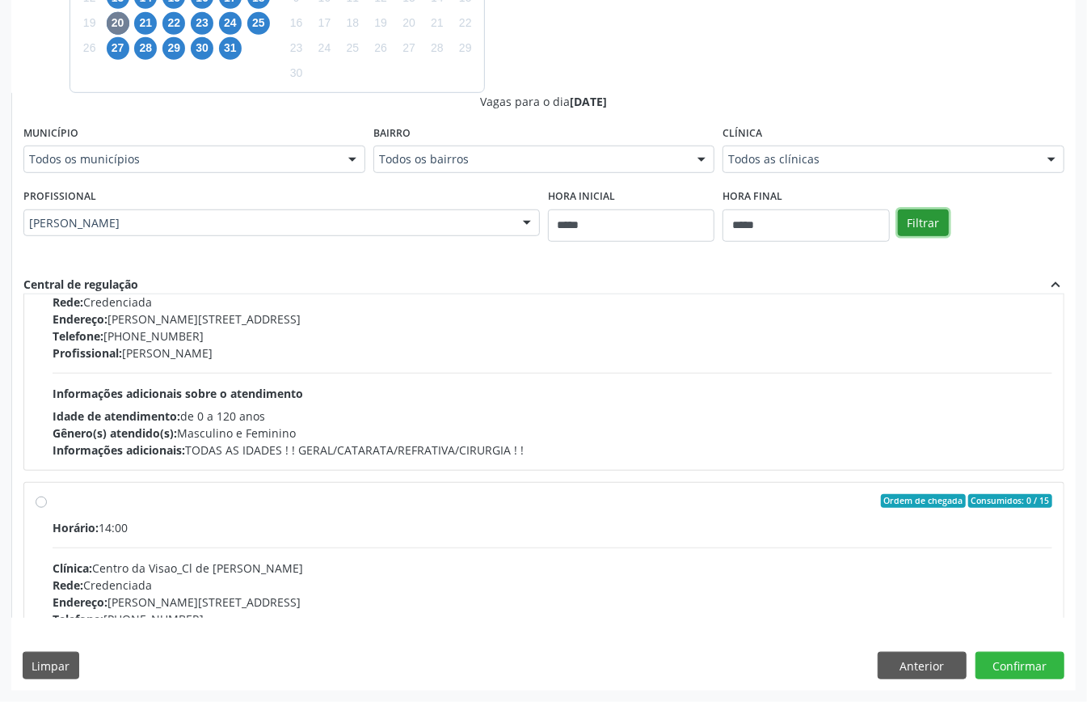
scroll to position [0, 0]
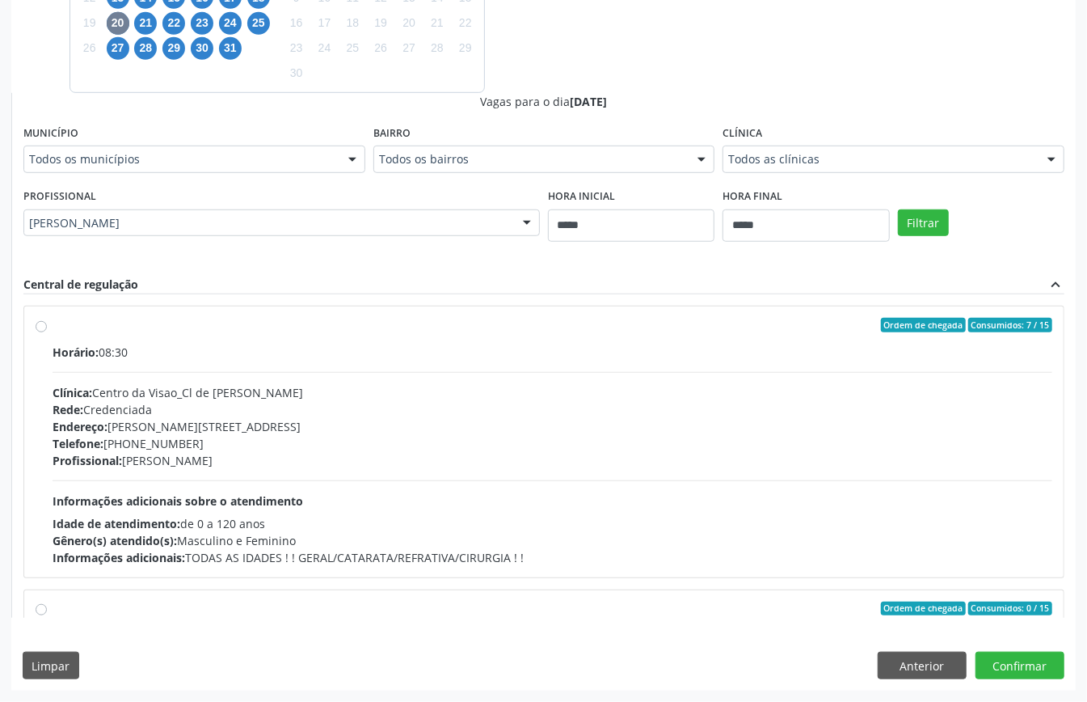
click at [365, 444] on div "Telefone: [PHONE_NUMBER]" at bounding box center [553, 443] width 1000 height 17
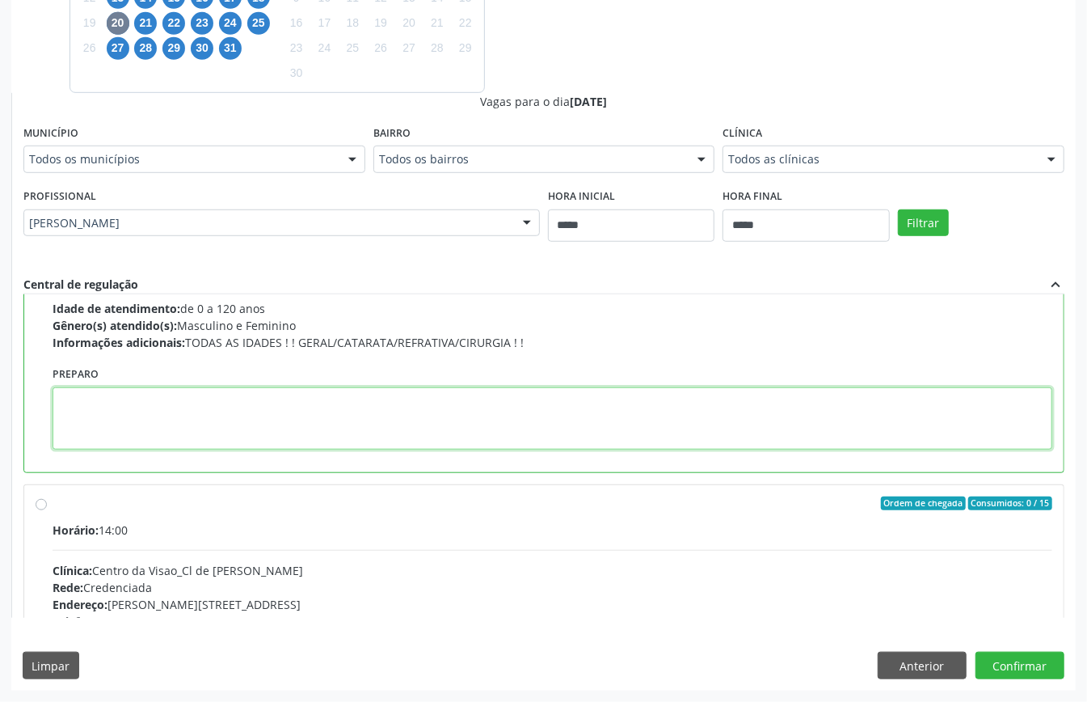
paste textarea "**********"
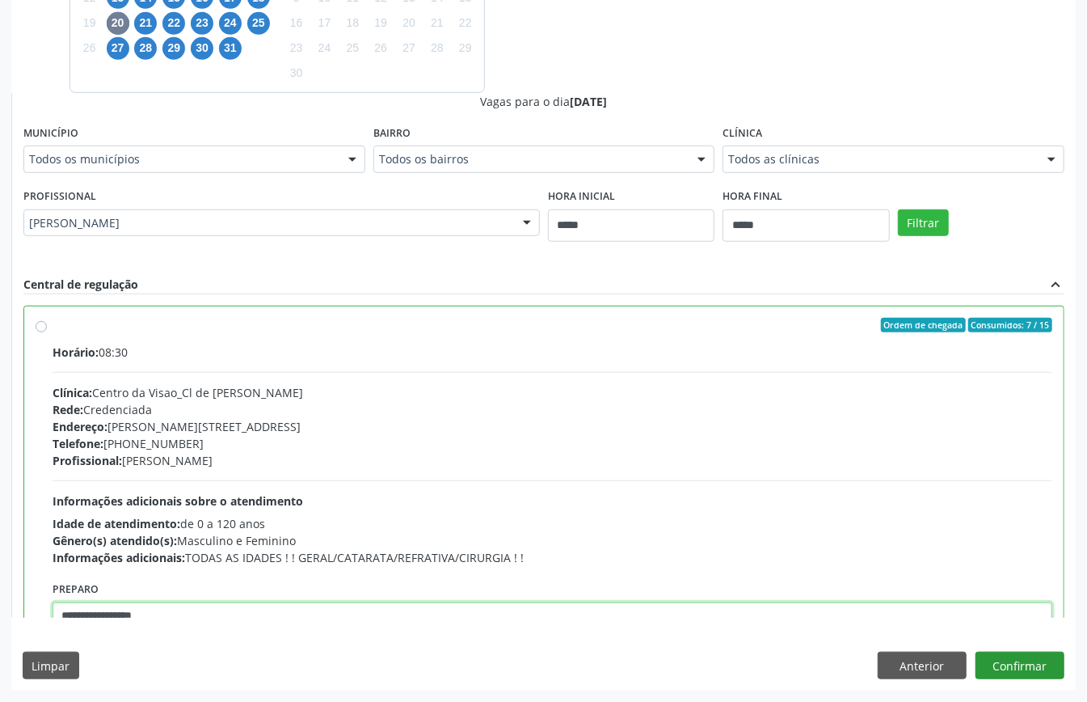
type textarea "**********"
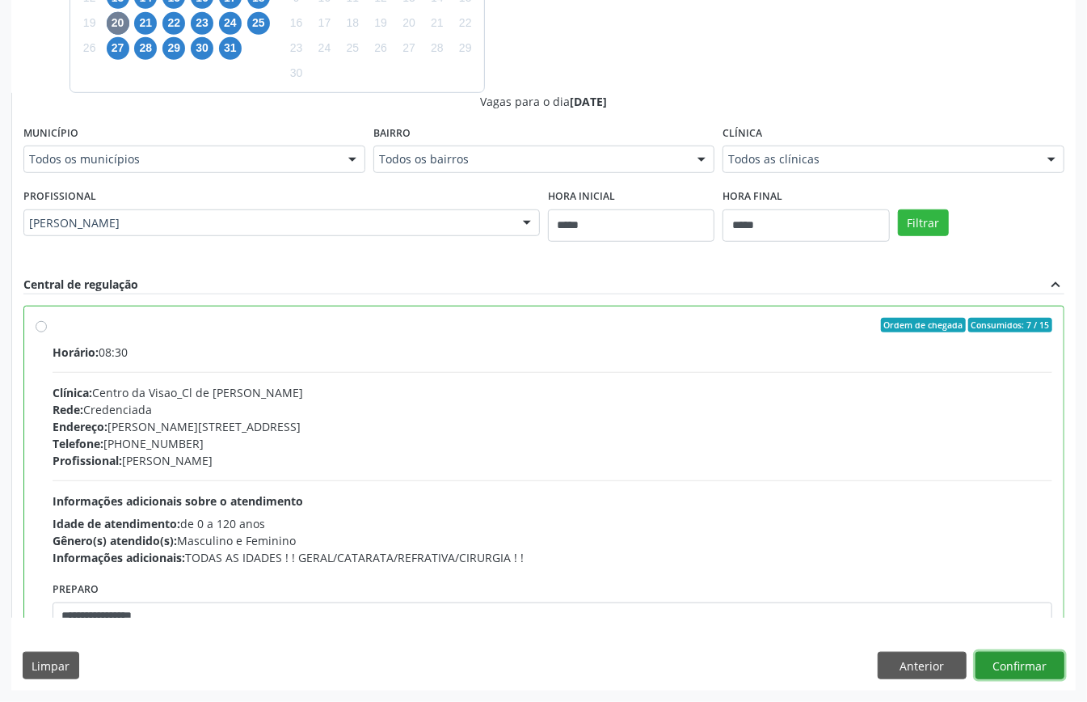
click at [1030, 656] on button "Confirmar" at bounding box center [1019, 664] width 89 height 27
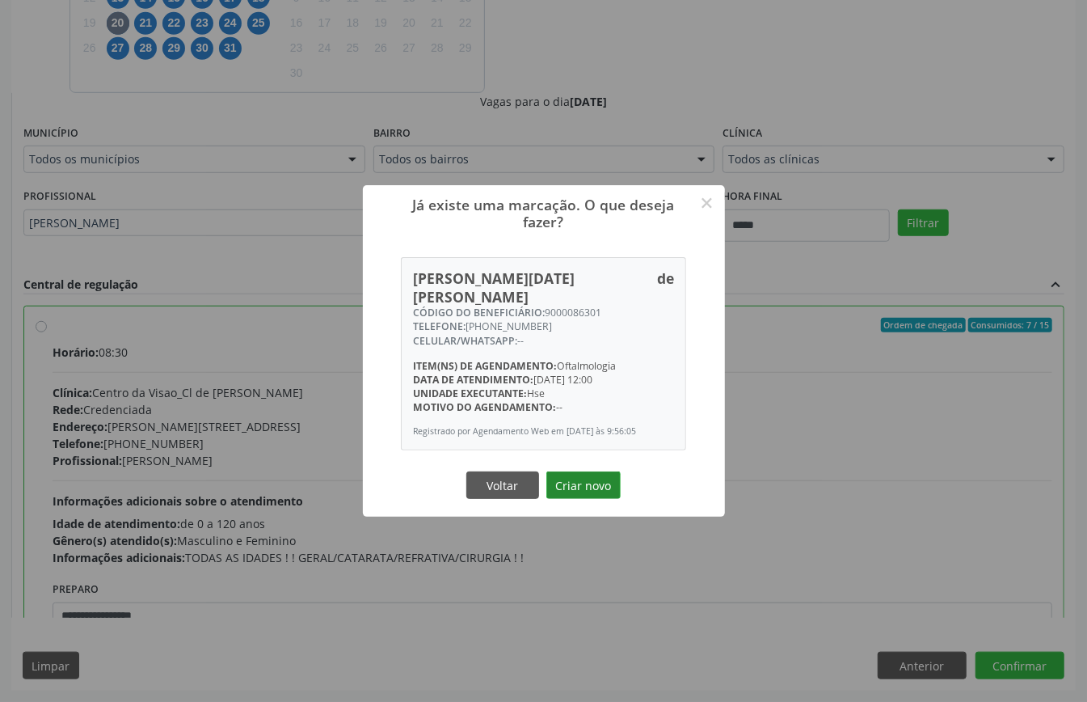
click at [575, 471] on button "Criar novo" at bounding box center [583, 484] width 74 height 27
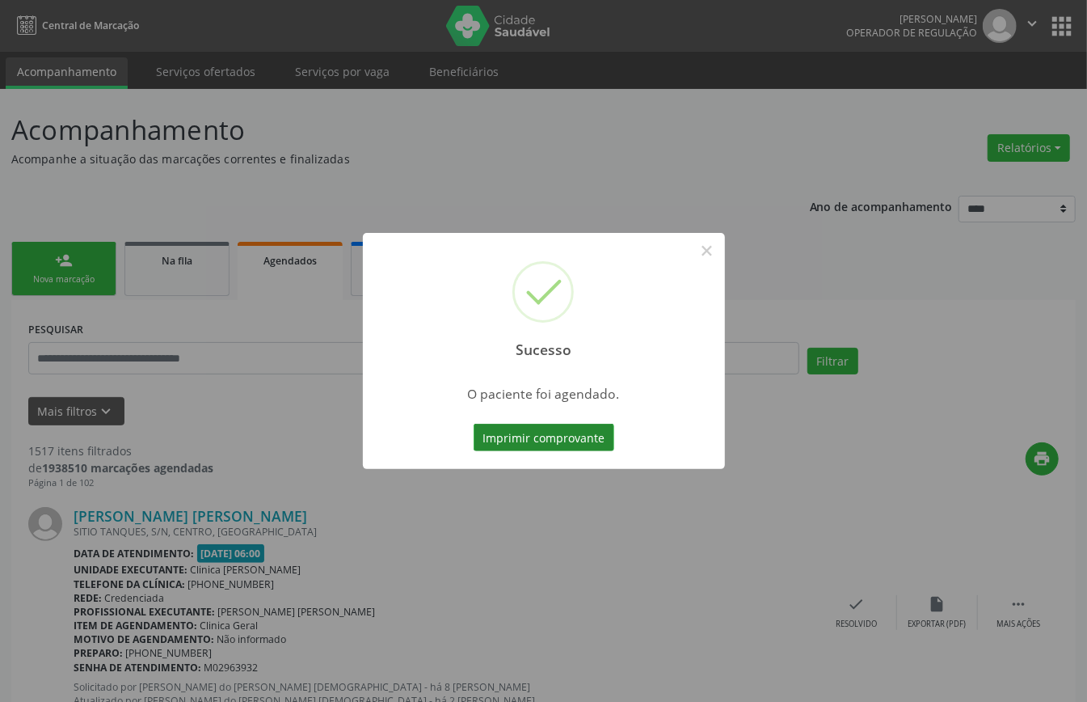
click at [527, 431] on button "Imprimir comprovante" at bounding box center [544, 436] width 141 height 27
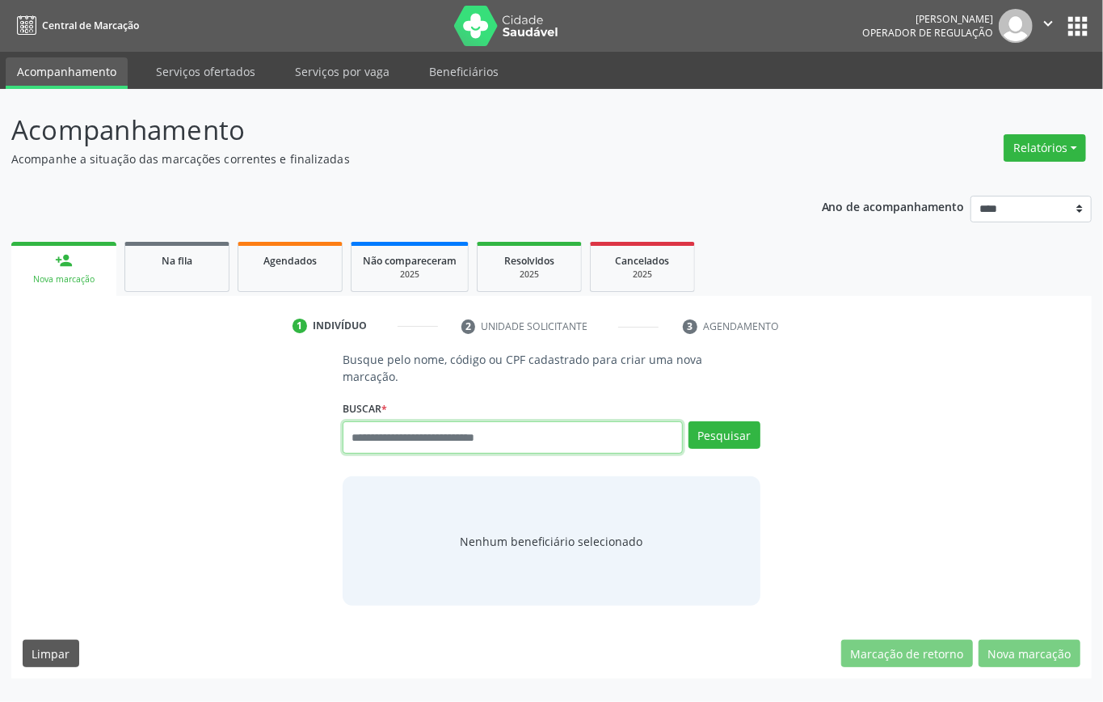
paste input "**********"
type input "**********"
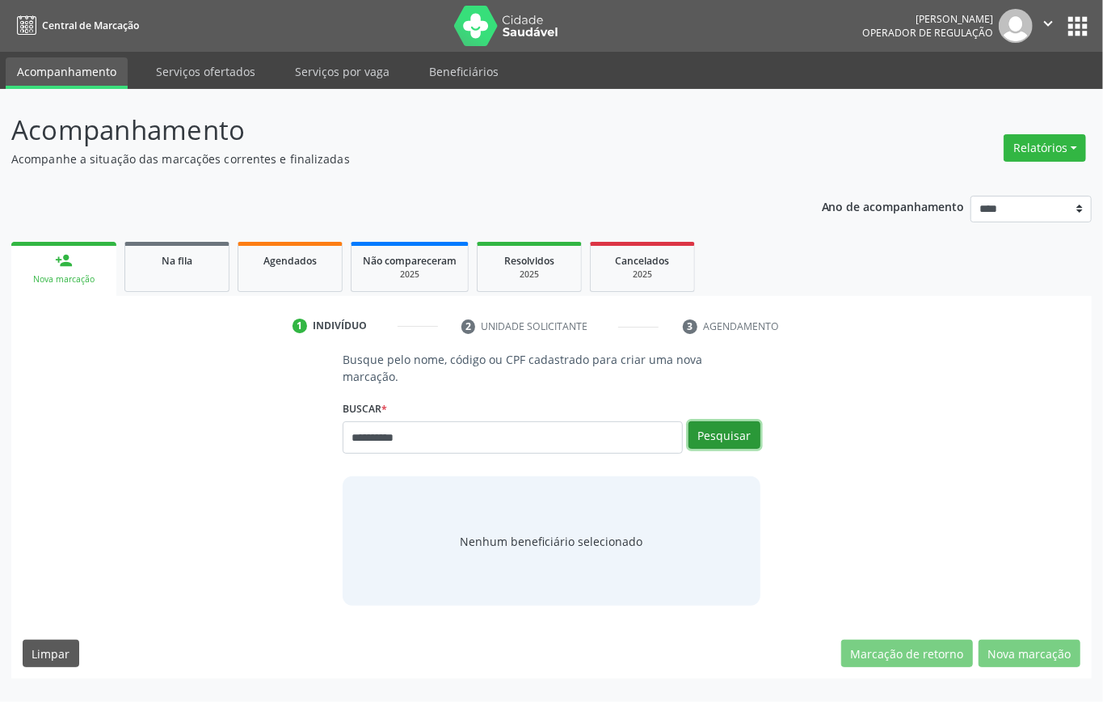
click at [729, 432] on button "Pesquisar" at bounding box center [725, 434] width 72 height 27
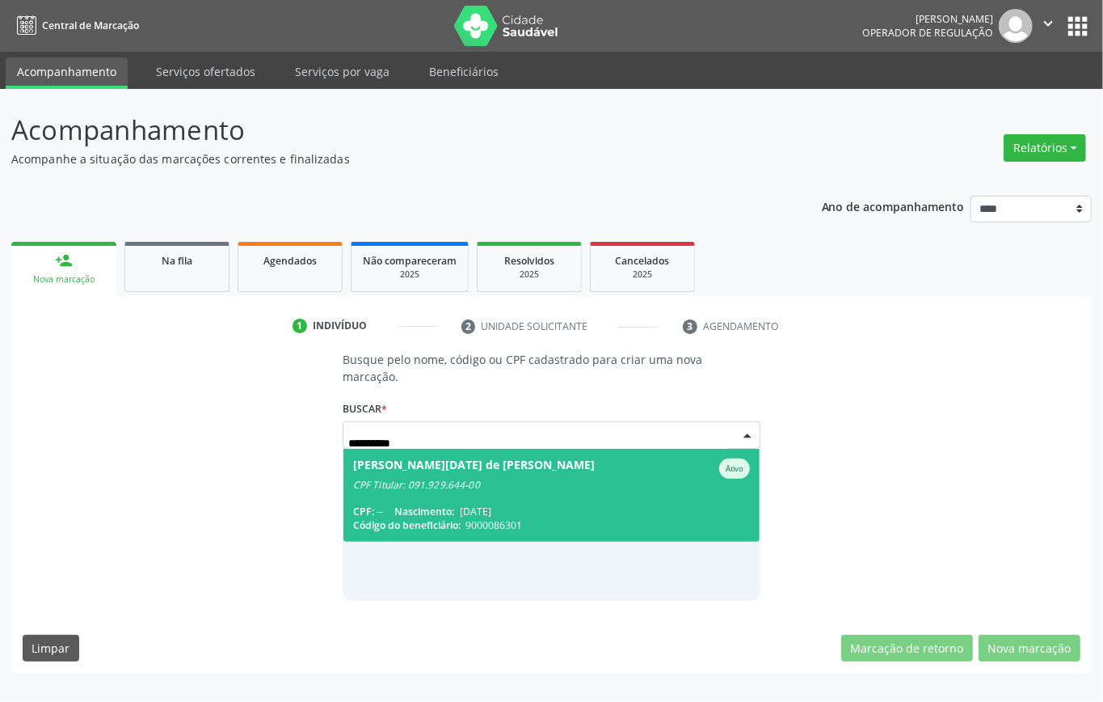
drag, startPoint x: 430, startPoint y: 480, endPoint x: 365, endPoint y: 373, distance: 125.4
click at [423, 474] on div "[PERSON_NAME][DATE] CPF Titular: 091.929.644-00" at bounding box center [551, 474] width 397 height 33
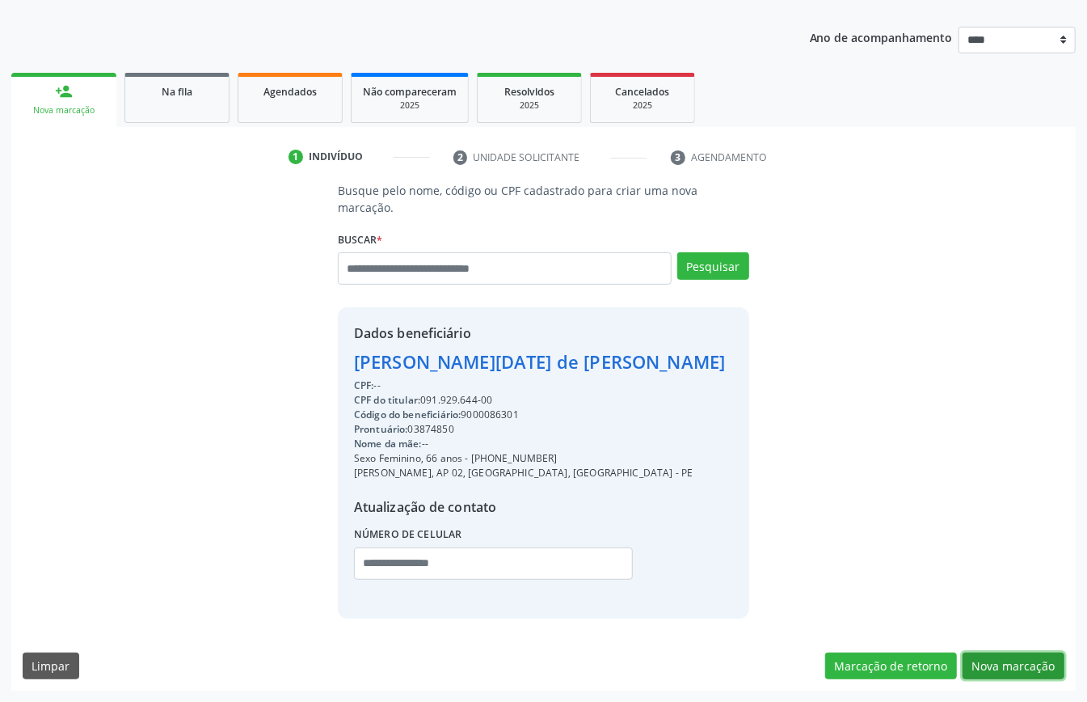
click at [1009, 663] on button "Nova marcação" at bounding box center [1014, 665] width 102 height 27
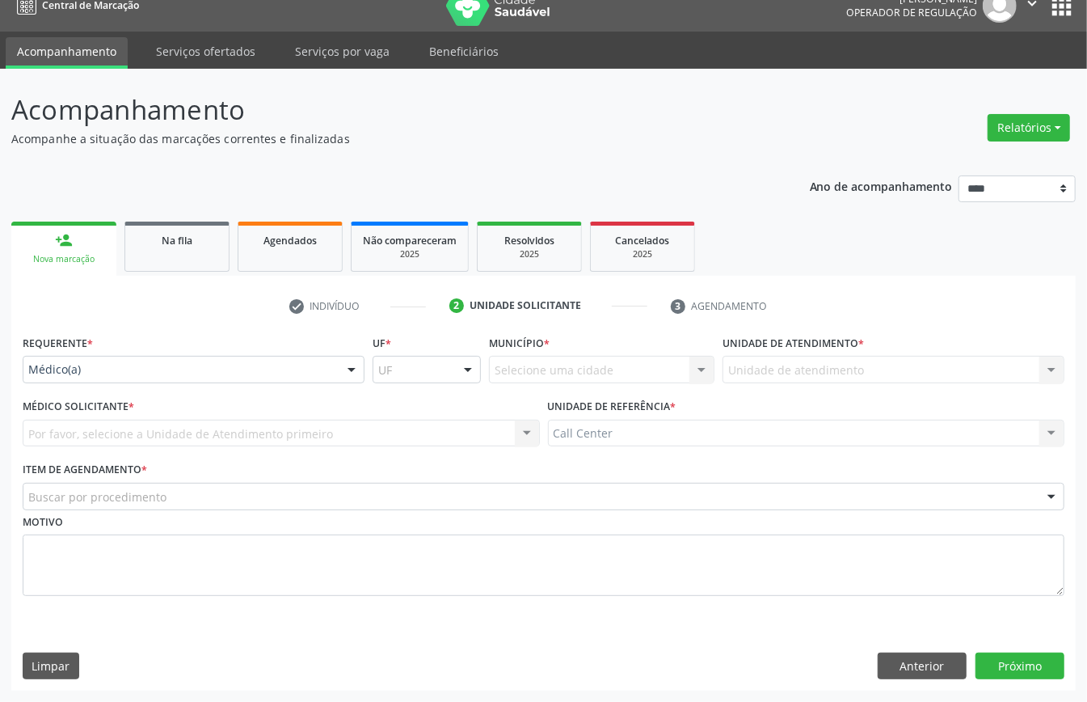
drag, startPoint x: 124, startPoint y: 365, endPoint x: 124, endPoint y: 407, distance: 42.0
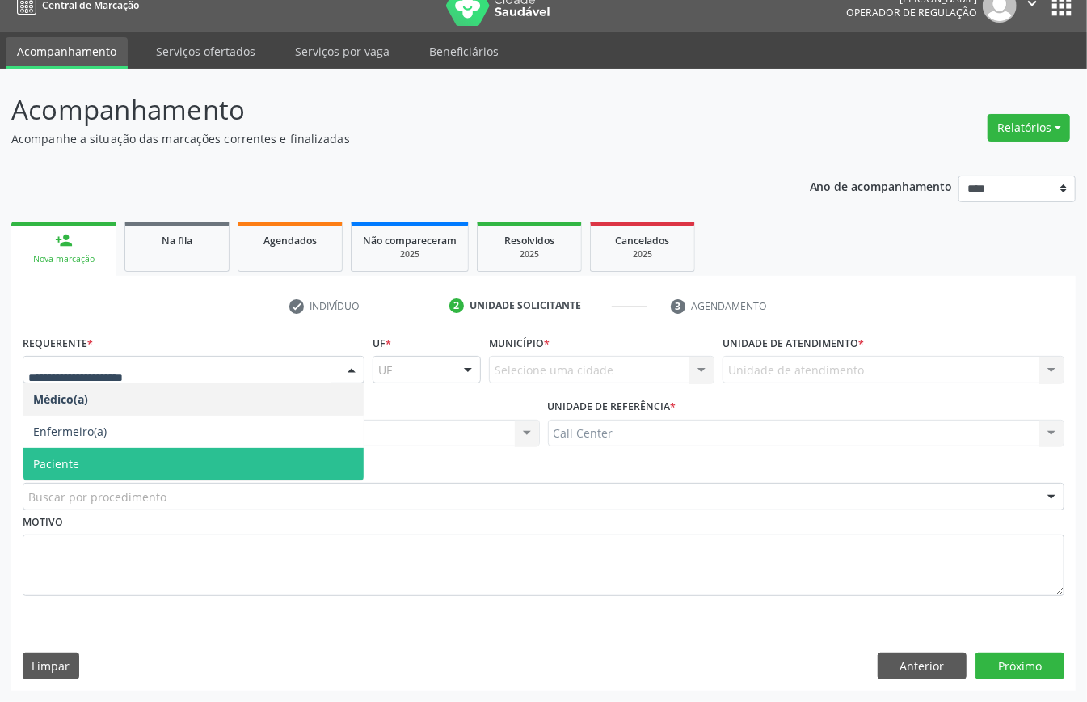
click at [117, 466] on span "Paciente" at bounding box center [193, 464] width 340 height 32
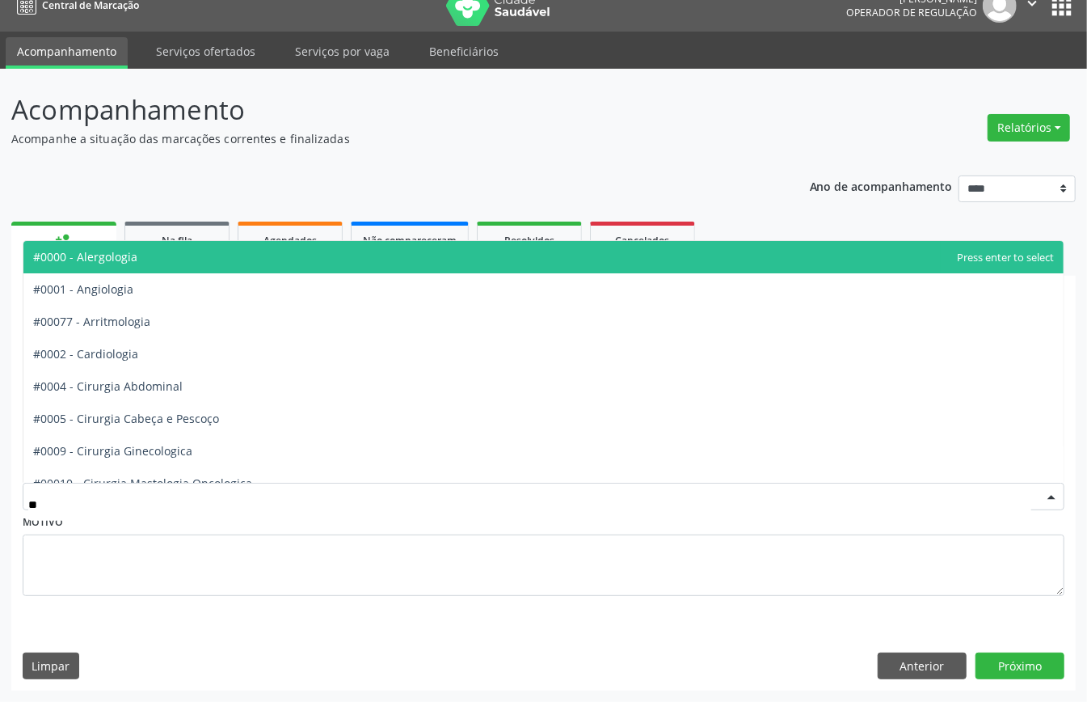
type input "***"
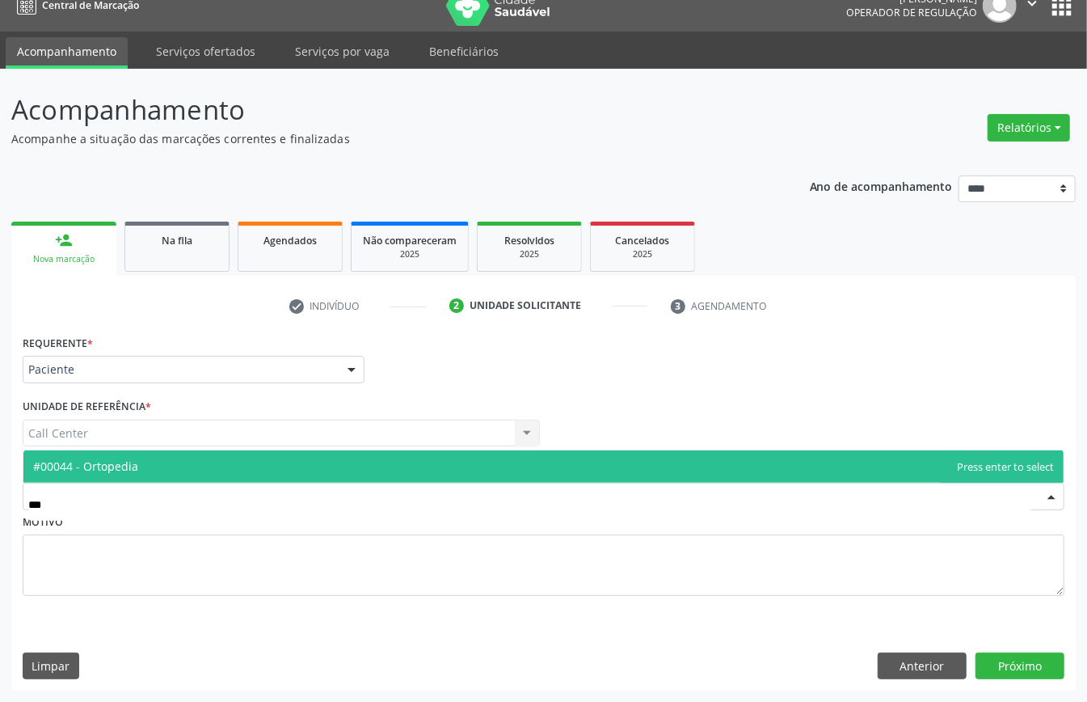
click at [178, 463] on span "#00044 - Ortopedia" at bounding box center [543, 466] width 1040 height 32
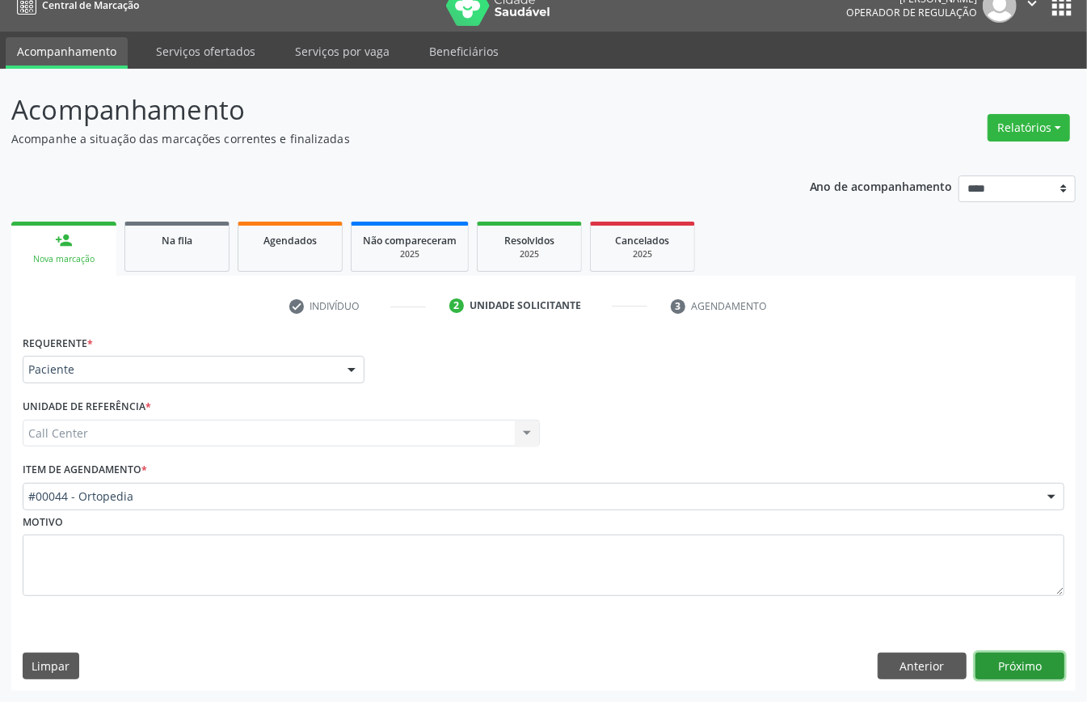
drag, startPoint x: 1010, startPoint y: 653, endPoint x: 1001, endPoint y: 654, distance: 9.7
click at [1001, 654] on button "Próximo" at bounding box center [1019, 665] width 89 height 27
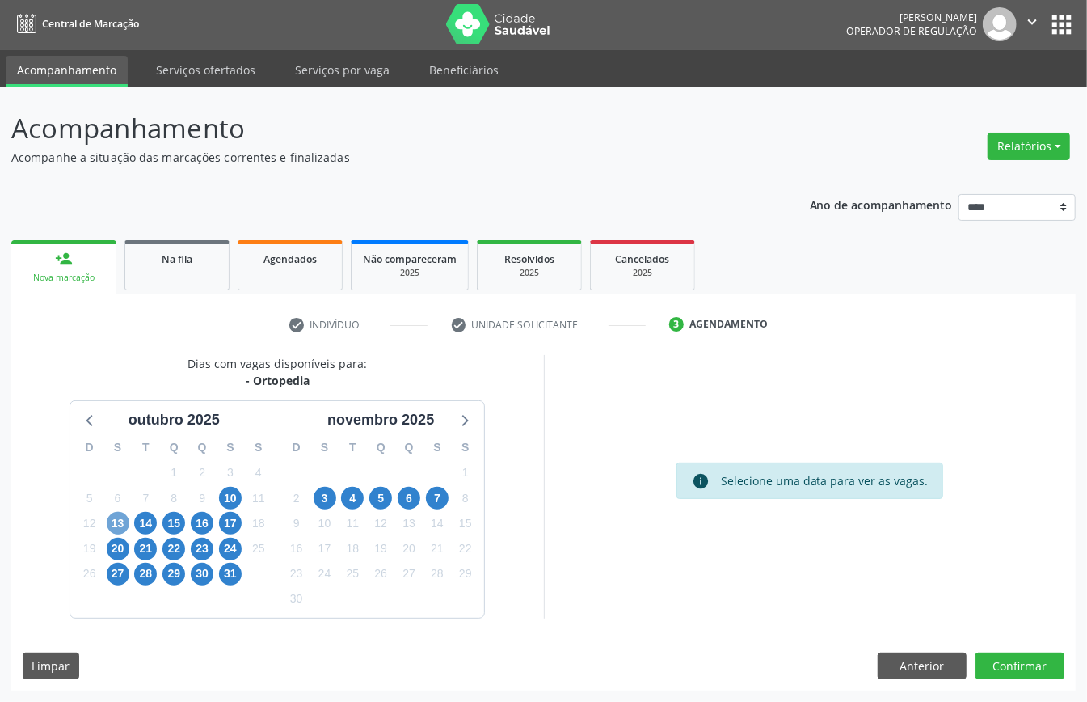
click at [116, 525] on span "13" at bounding box center [118, 523] width 23 height 23
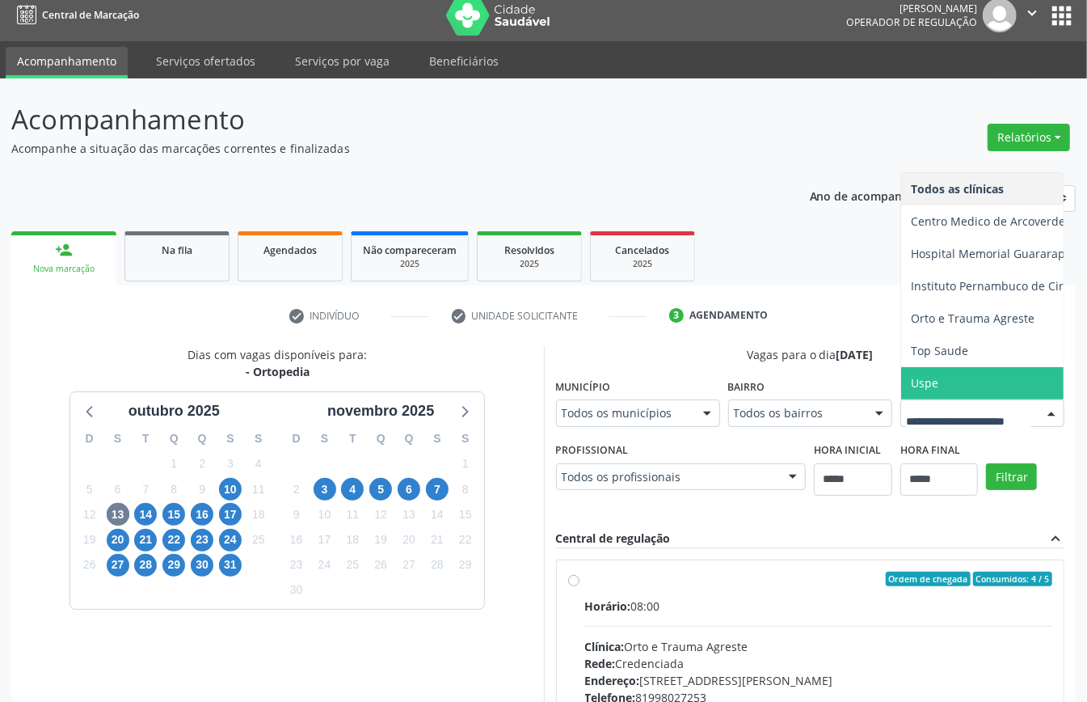
drag, startPoint x: 790, startPoint y: 643, endPoint x: 798, endPoint y: 647, distance: 9.5
click at [901, 399] on span "Uspe" at bounding box center [1035, 383] width 268 height 32
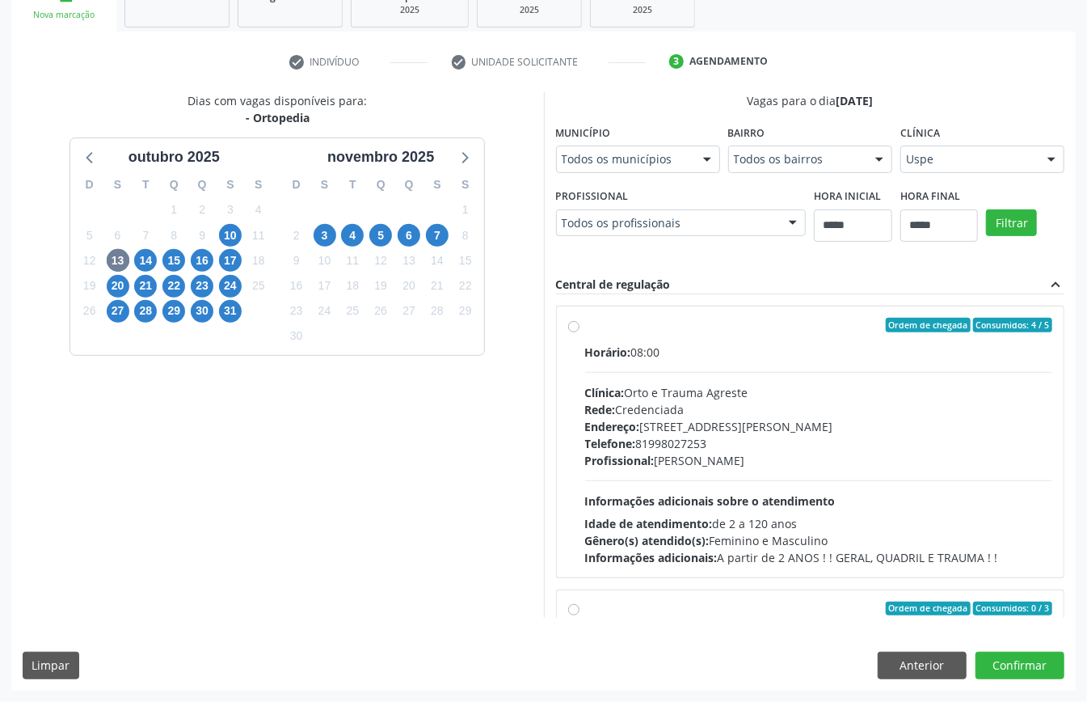
scroll to position [107, 0]
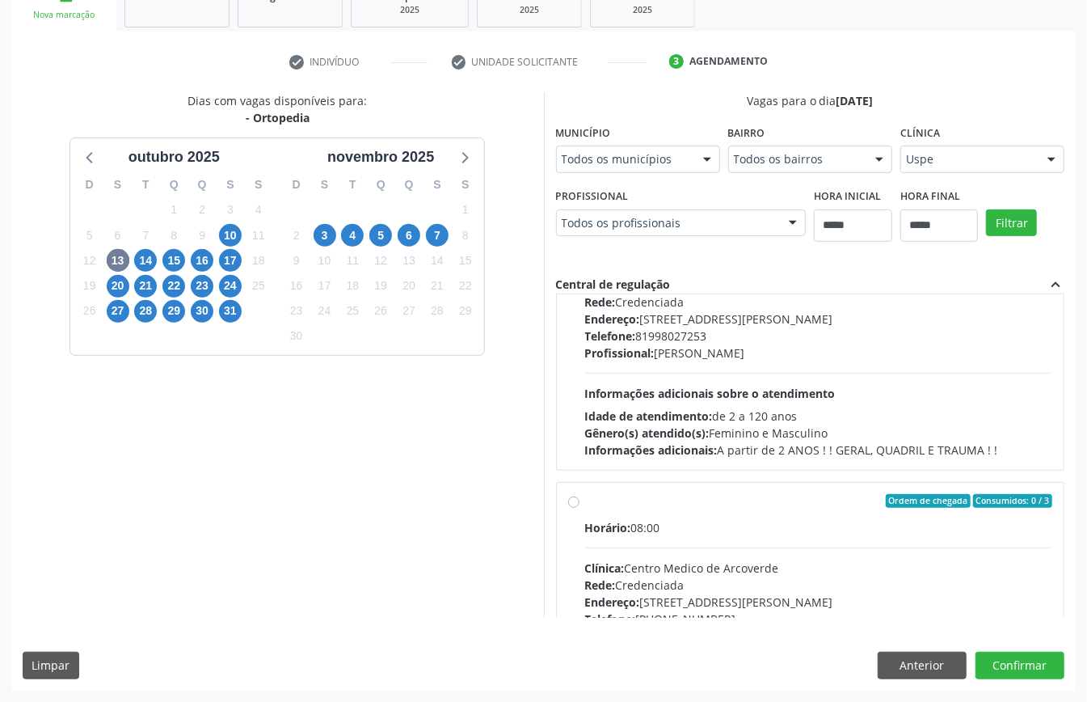
click at [982, 259] on div "Filtrar" at bounding box center [1025, 221] width 86 height 74
click at [986, 237] on button "Filtrar" at bounding box center [1011, 222] width 51 height 27
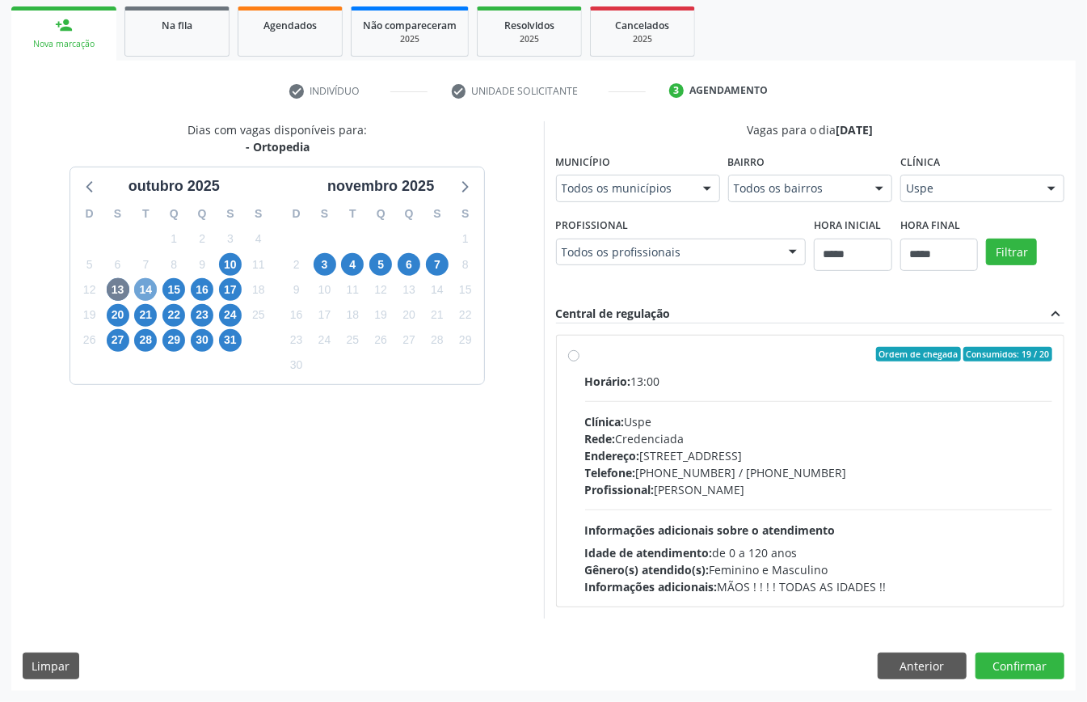
click at [145, 283] on span "14" at bounding box center [145, 289] width 23 height 23
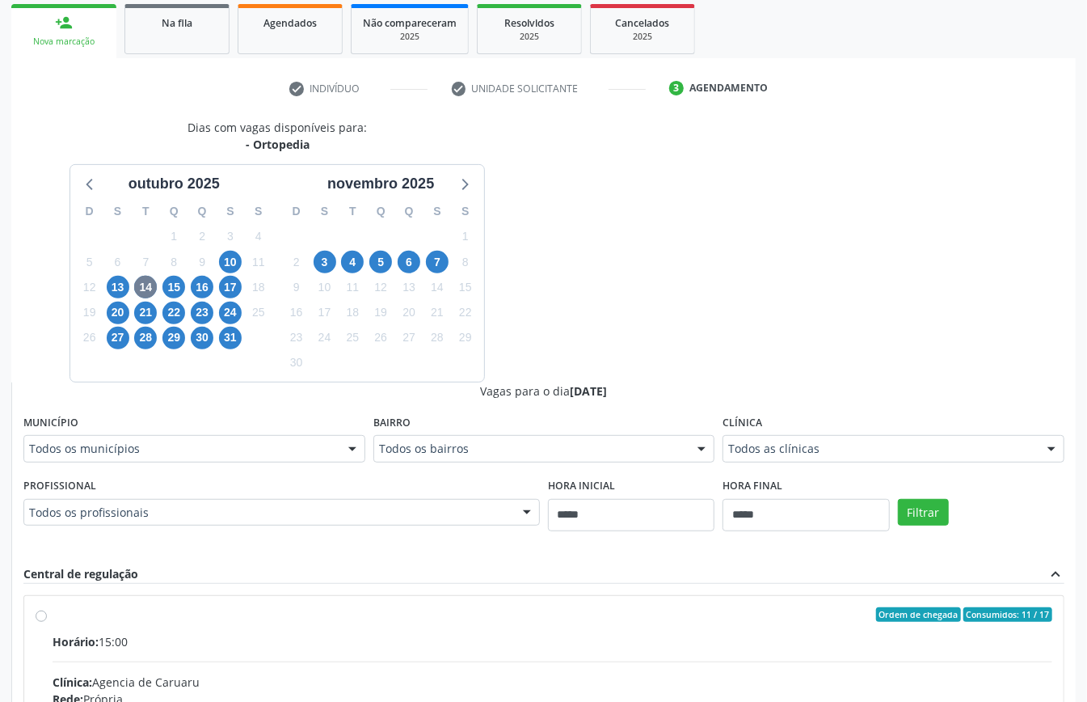
click at [782, 457] on div "Todos as clínicas" at bounding box center [894, 448] width 342 height 27
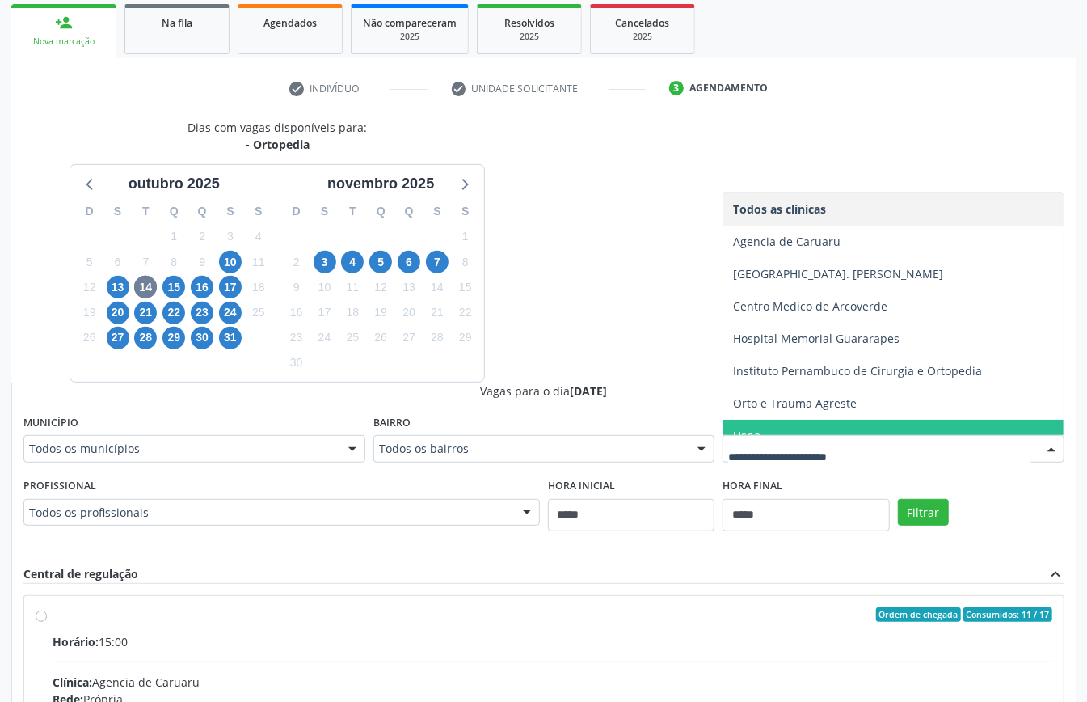
click at [766, 431] on span "Uspe" at bounding box center [893, 435] width 340 height 32
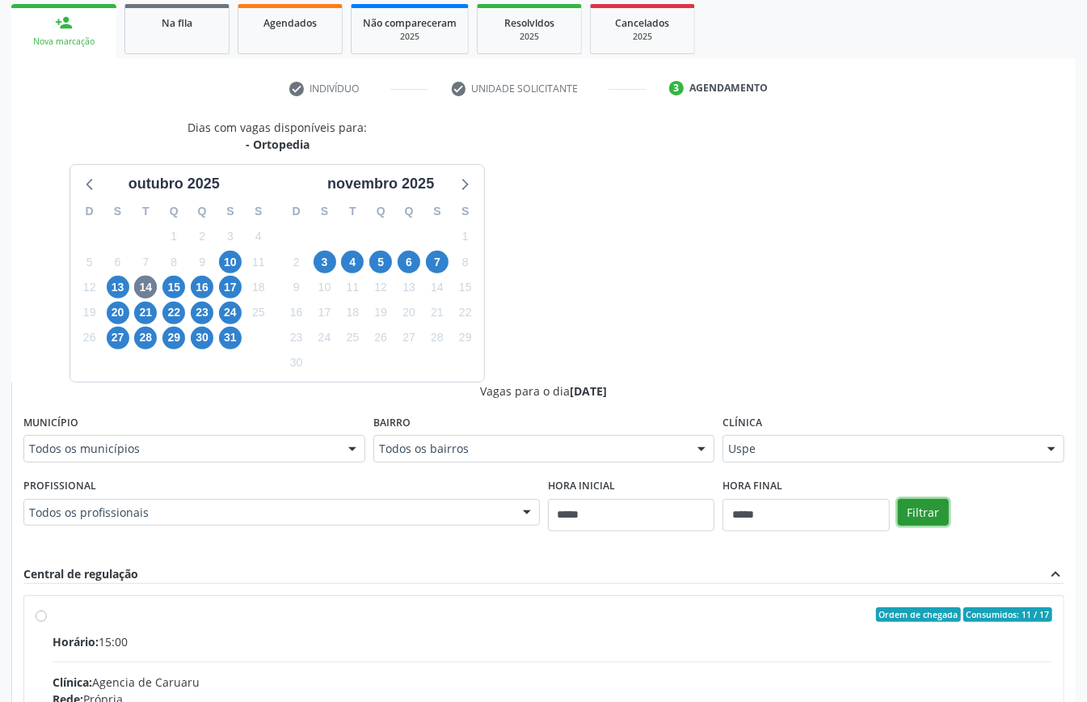
click at [910, 508] on button "Filtrar" at bounding box center [923, 512] width 51 height 27
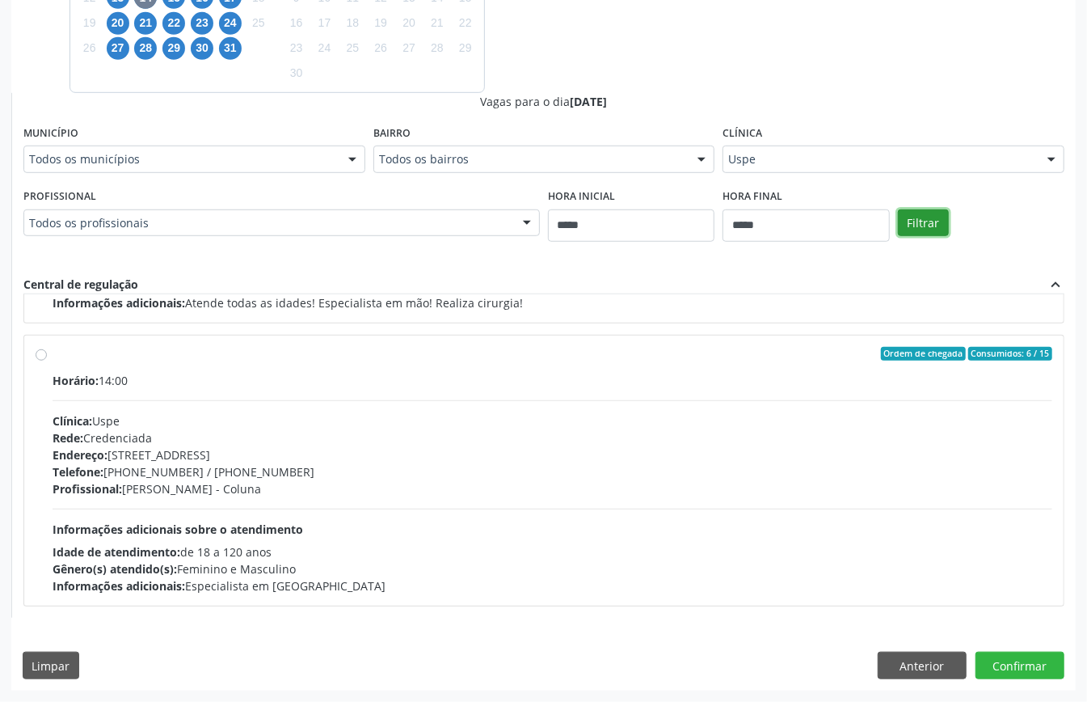
scroll to position [0, 0]
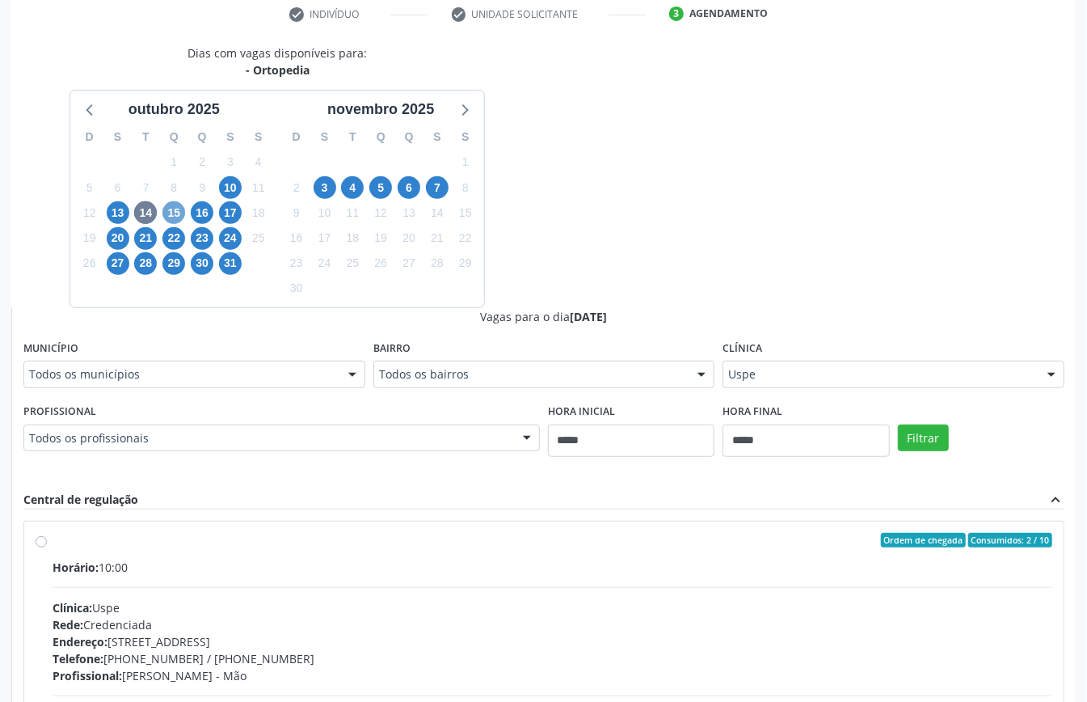
click at [172, 211] on span "15" at bounding box center [173, 212] width 23 height 23
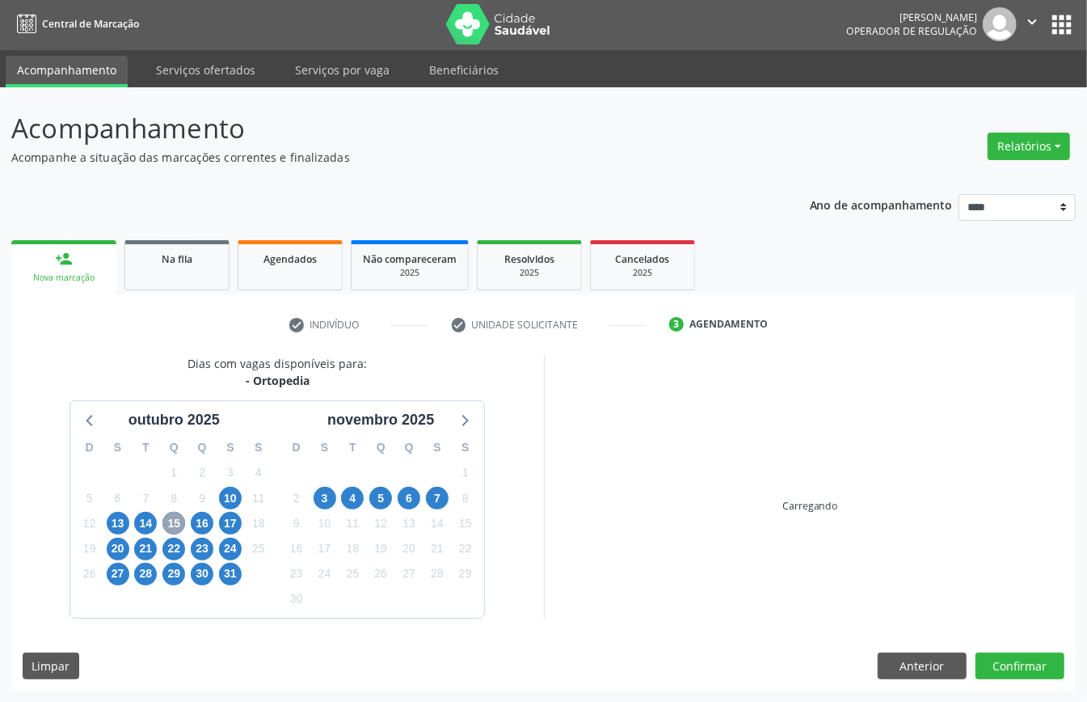
scroll to position [312, 0]
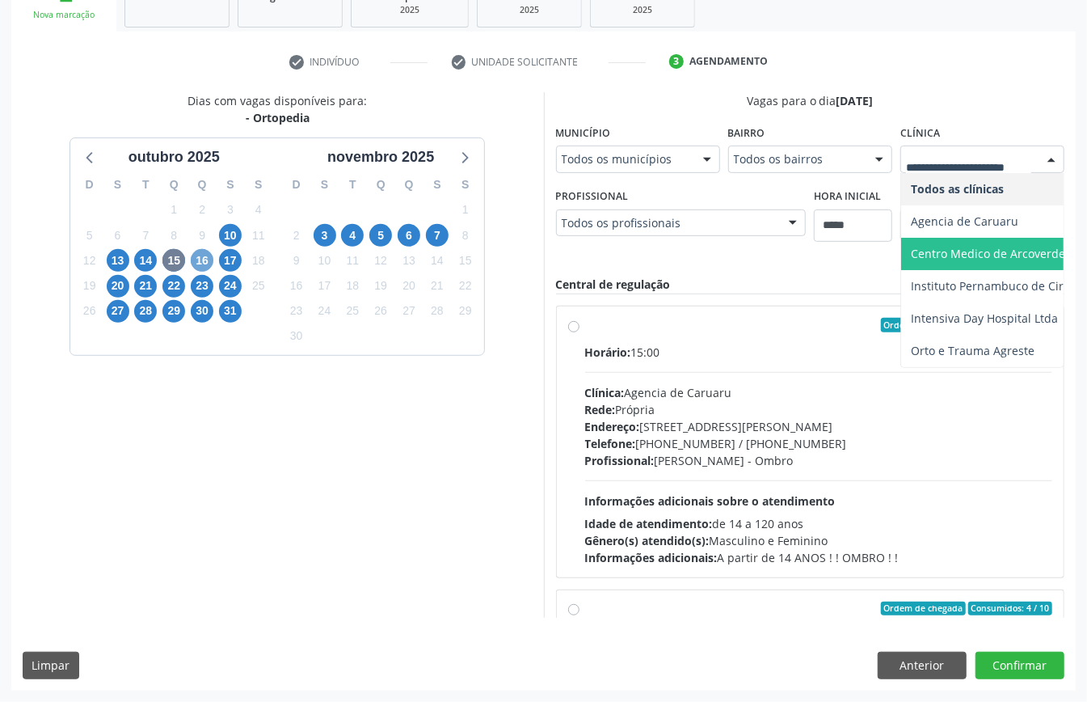
click at [199, 249] on span "16" at bounding box center [202, 260] width 23 height 23
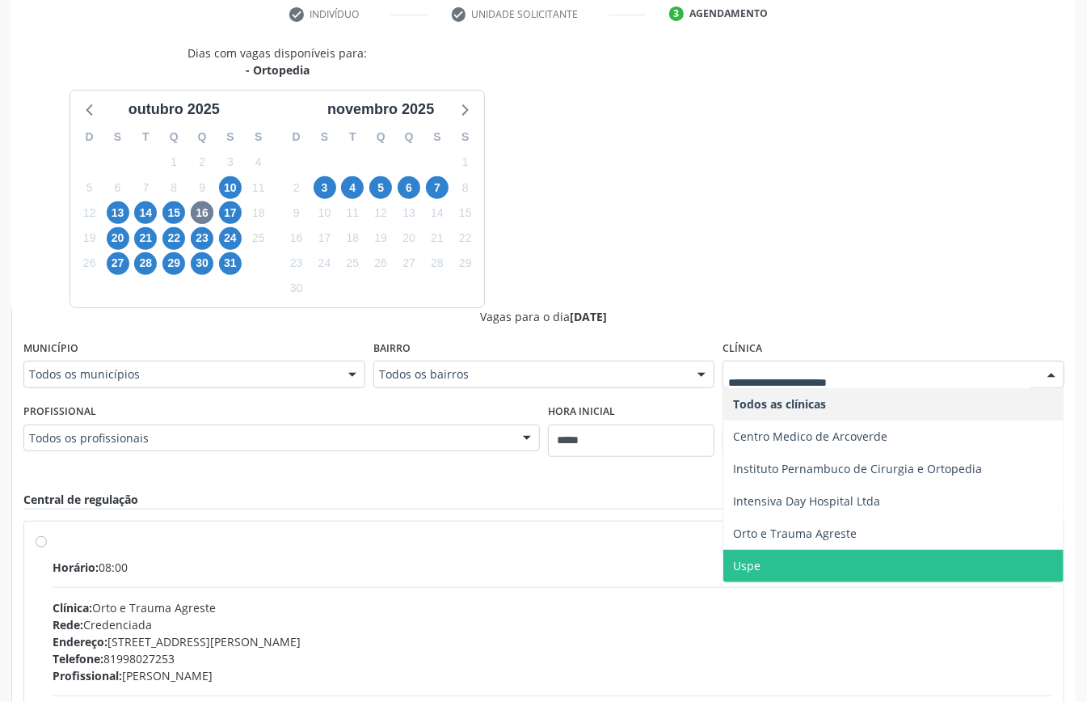
click at [760, 560] on span "Uspe" at bounding box center [746, 565] width 27 height 15
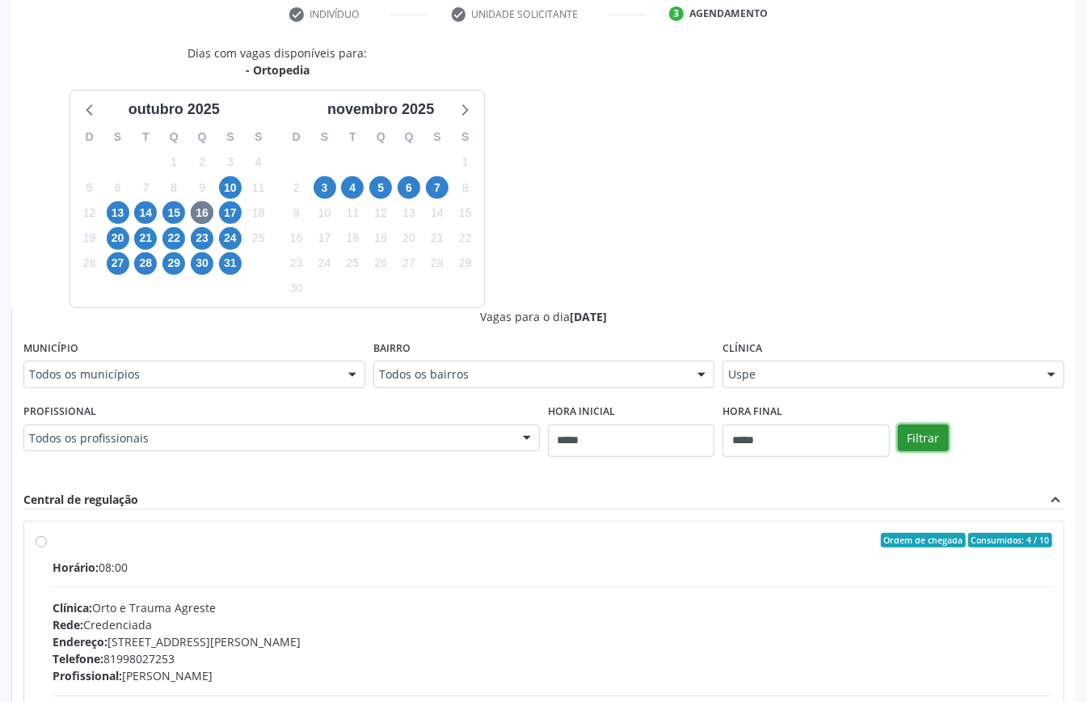
click at [933, 449] on button "Filtrar" at bounding box center [923, 437] width 51 height 27
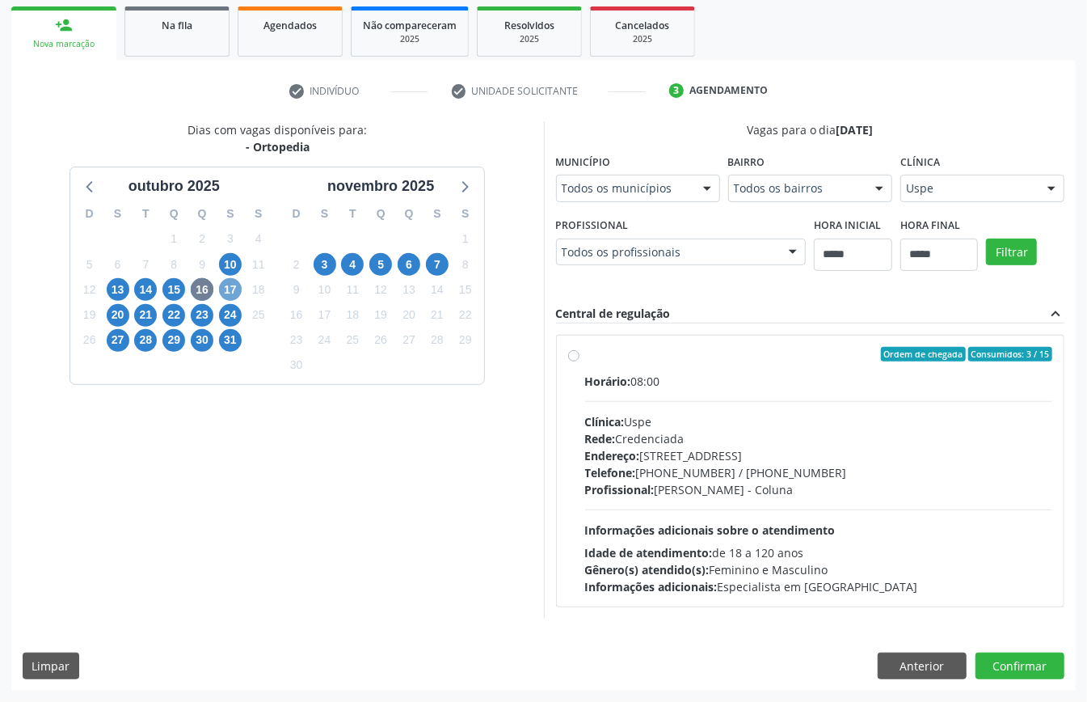
click at [237, 288] on span "17" at bounding box center [230, 289] width 23 height 23
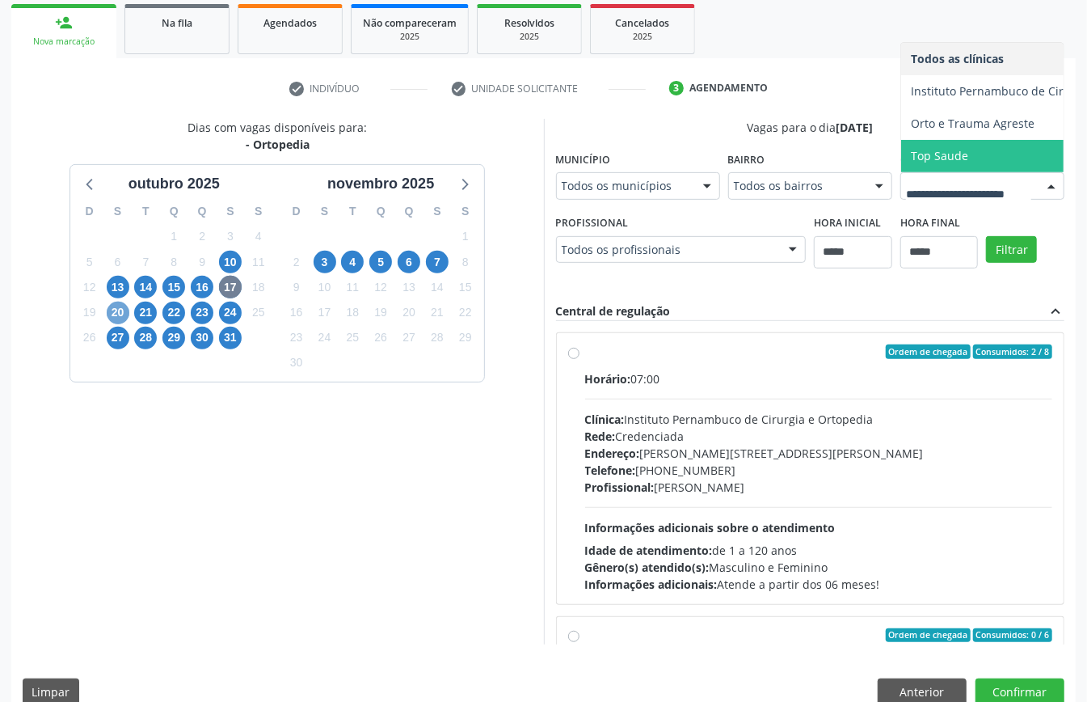
click at [118, 310] on span "20" at bounding box center [118, 312] width 23 height 23
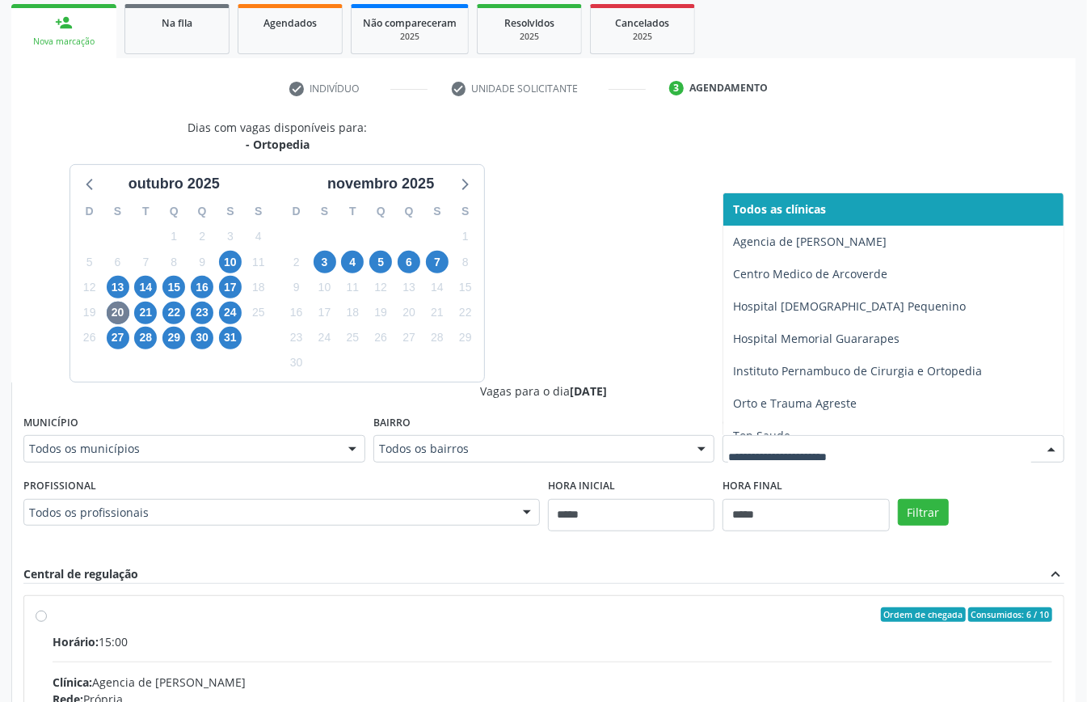
scroll to position [17, 0]
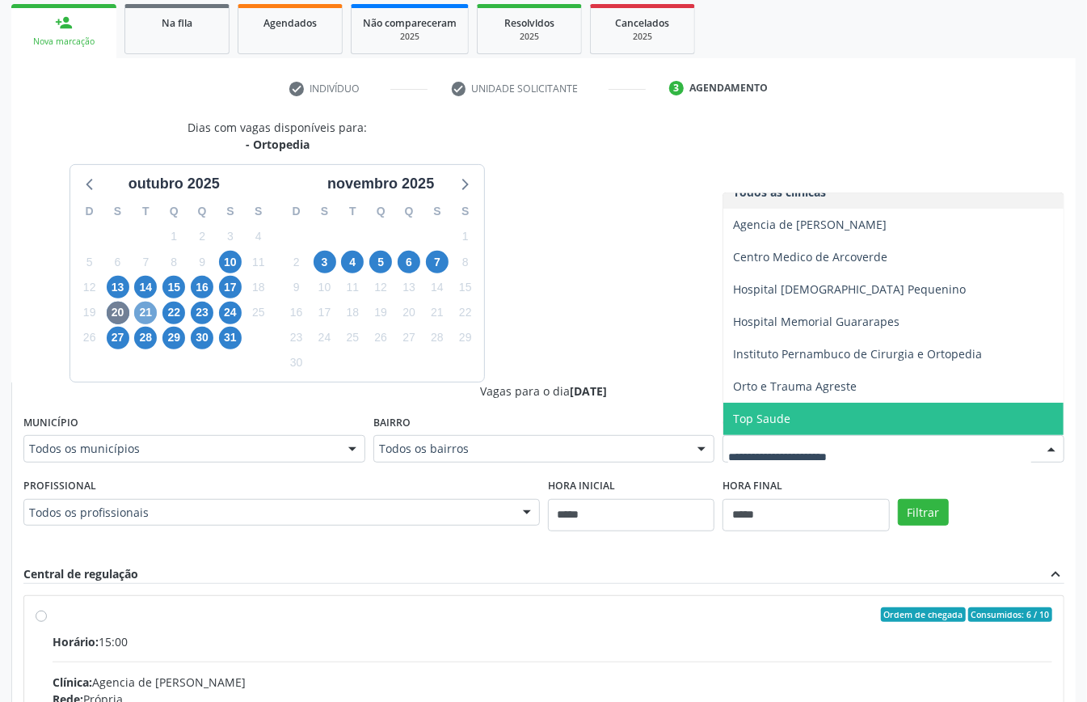
click at [145, 312] on span "21" at bounding box center [145, 312] width 23 height 23
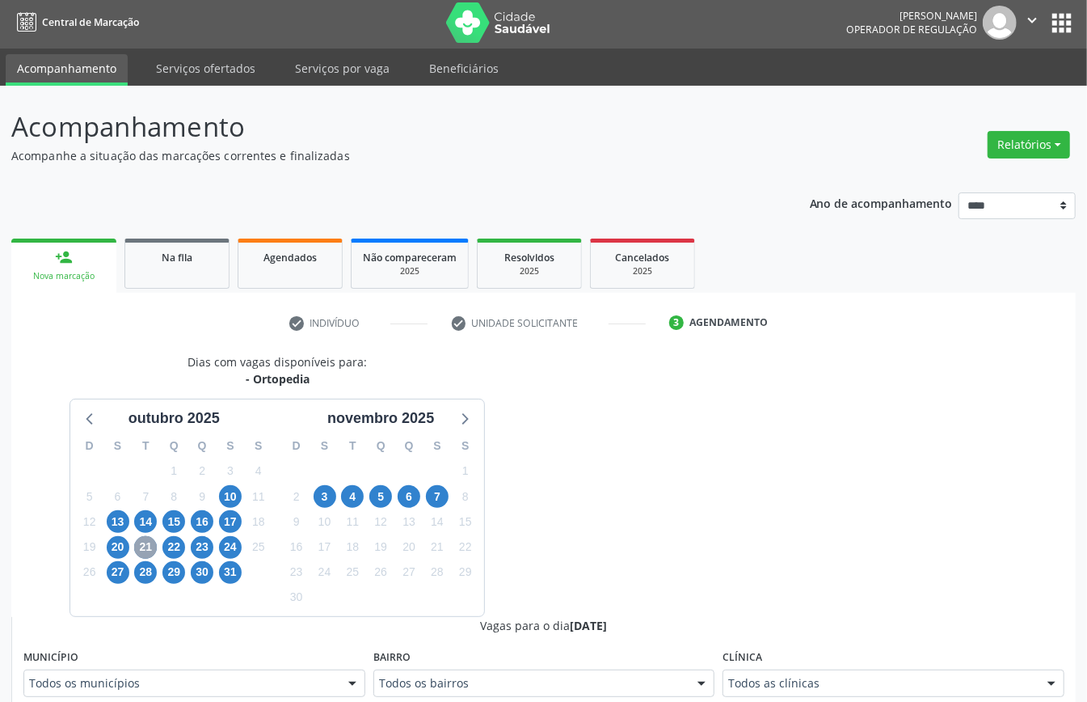
scroll to position [238, 0]
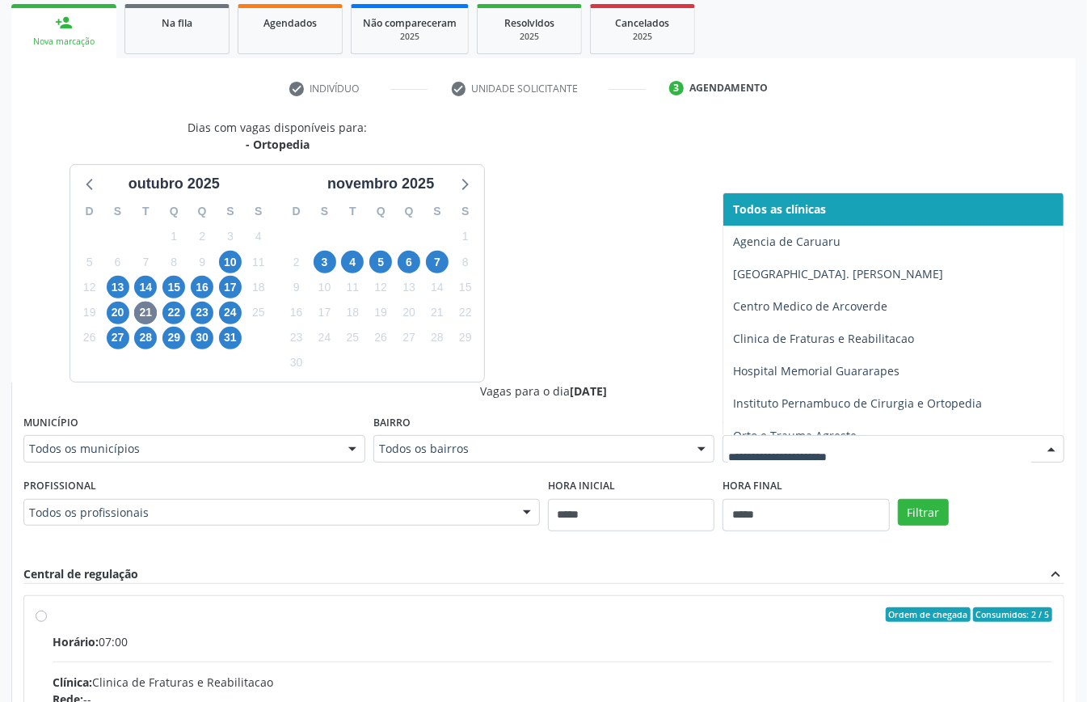
drag, startPoint x: 835, startPoint y: 450, endPoint x: 825, endPoint y: 449, distance: 9.7
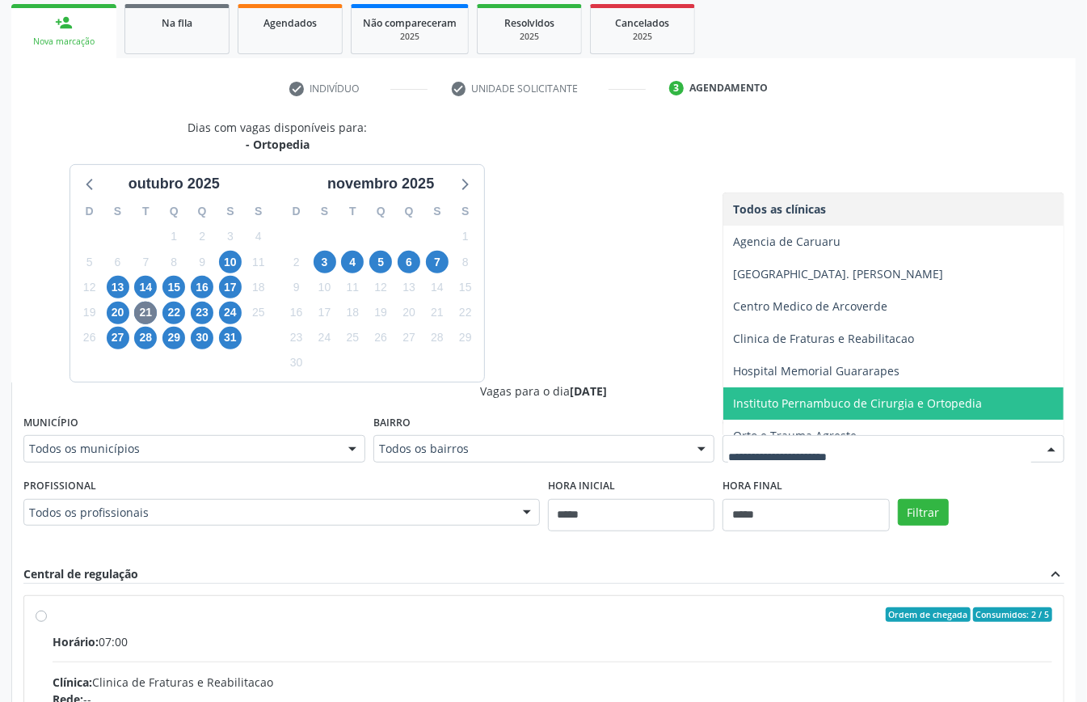
scroll to position [82, 0]
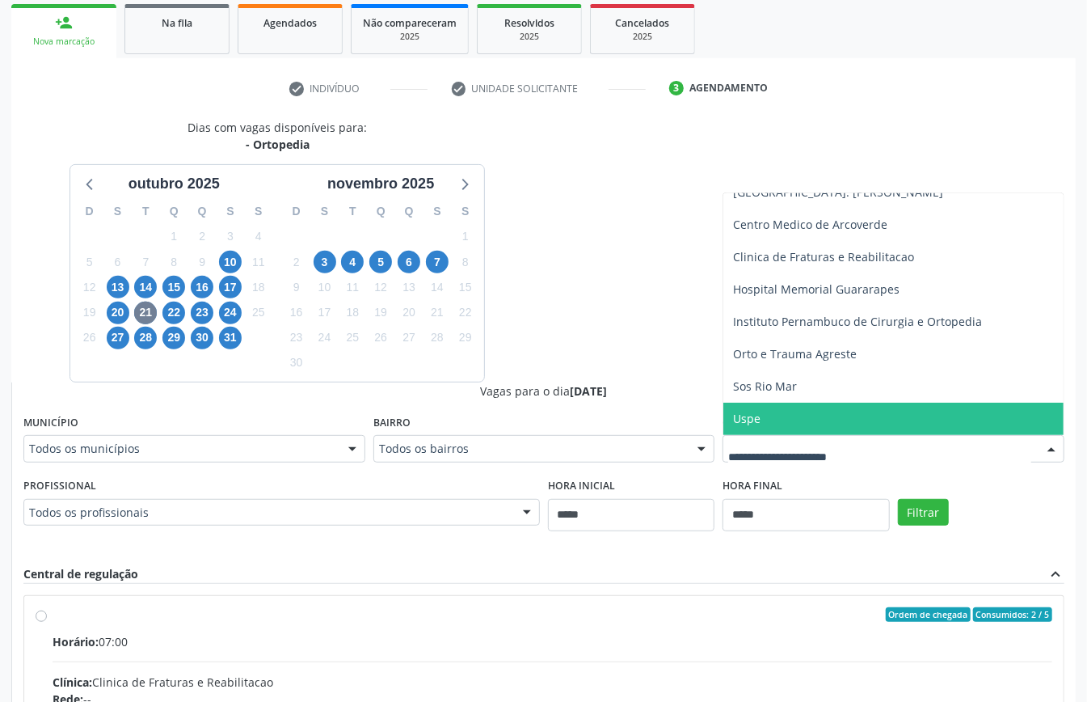
click at [776, 424] on span "Uspe" at bounding box center [893, 418] width 340 height 32
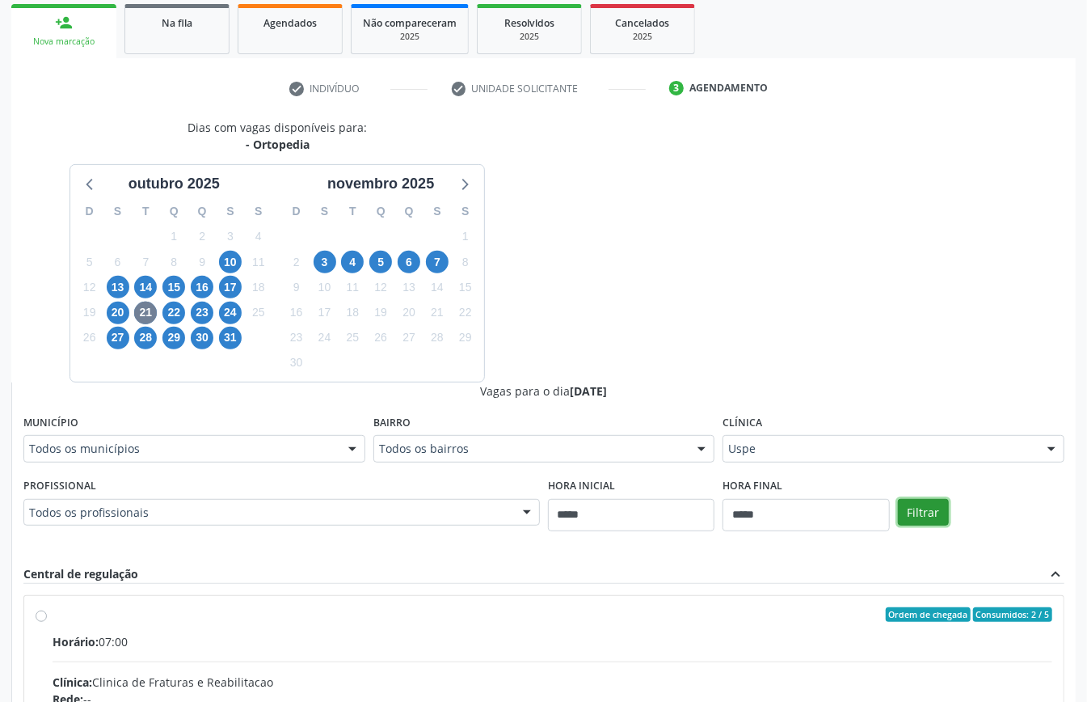
click at [945, 525] on button "Filtrar" at bounding box center [923, 512] width 51 height 27
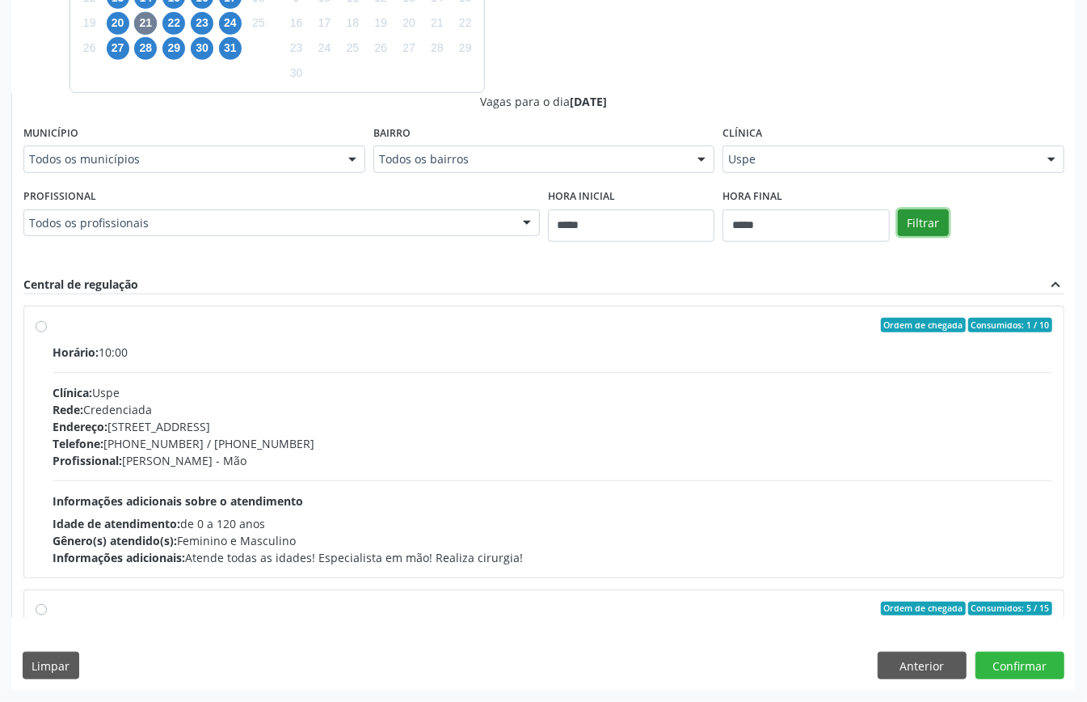
scroll to position [97, 0]
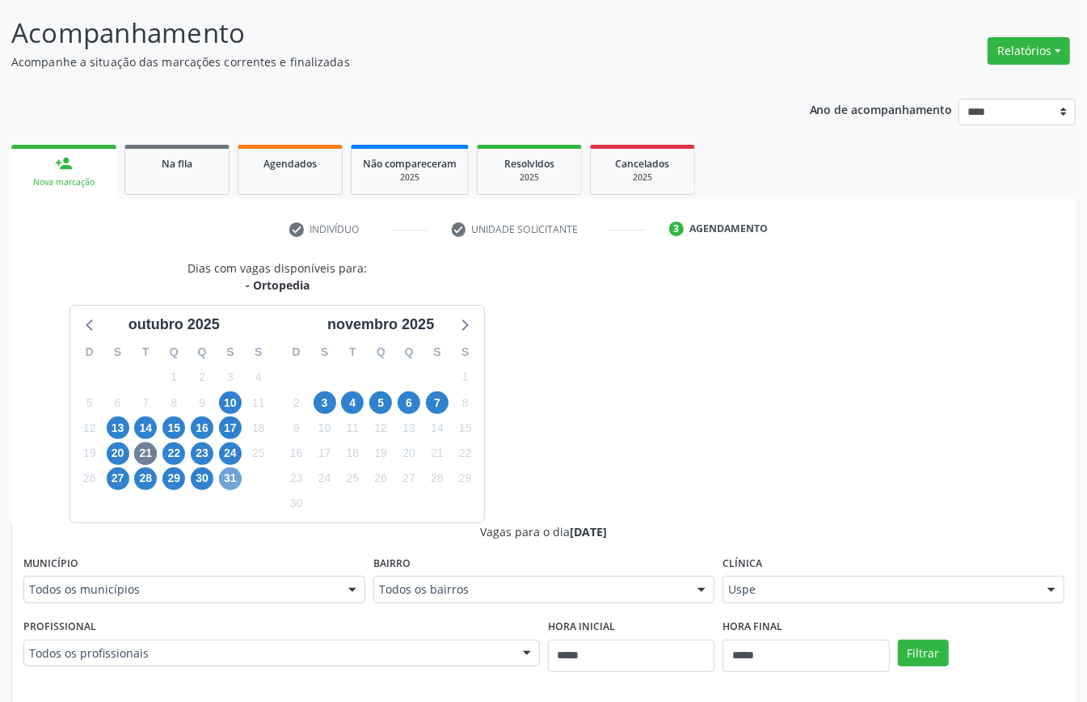
click at [233, 473] on span "31" at bounding box center [230, 478] width 23 height 23
click at [816, 576] on div "Todos as clínicas Todos as clínicas Agencia de Petrolina Centro Medico de Arcov…" at bounding box center [894, 588] width 342 height 27
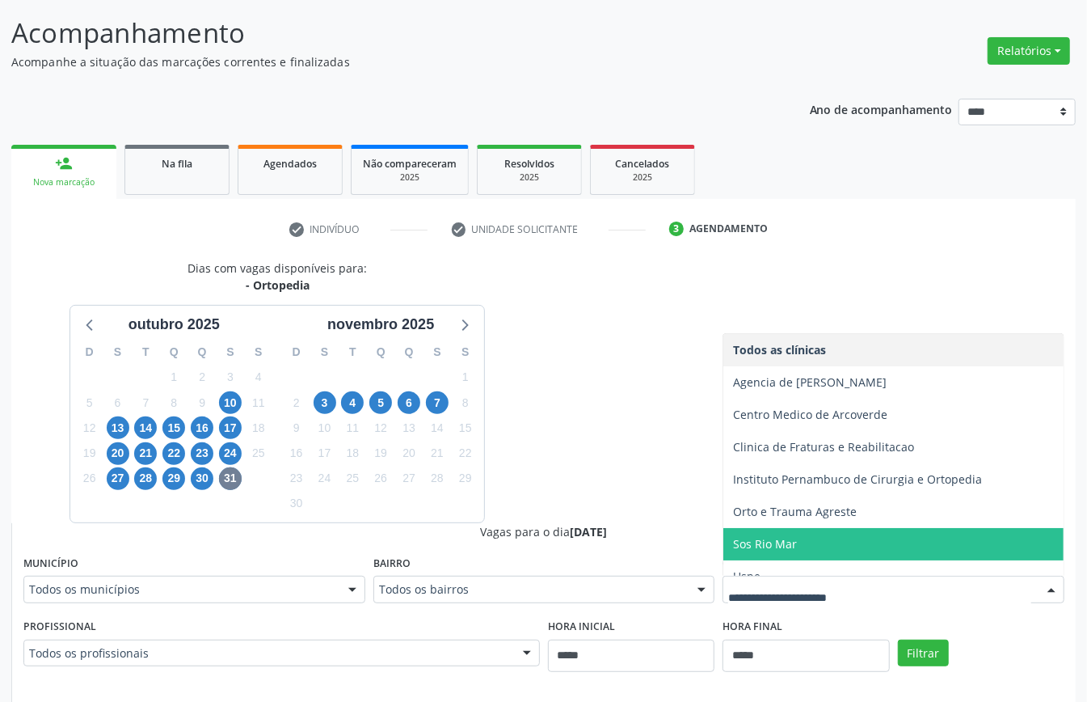
scroll to position [17, 0]
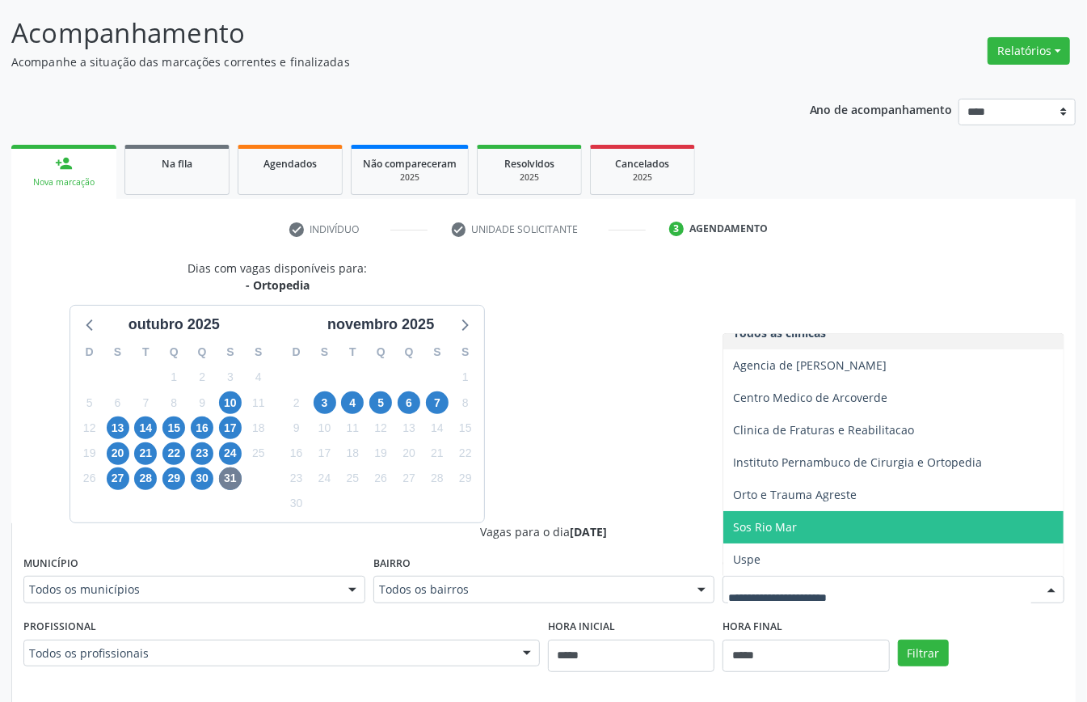
click at [787, 547] on span "Uspe" at bounding box center [893, 559] width 340 height 32
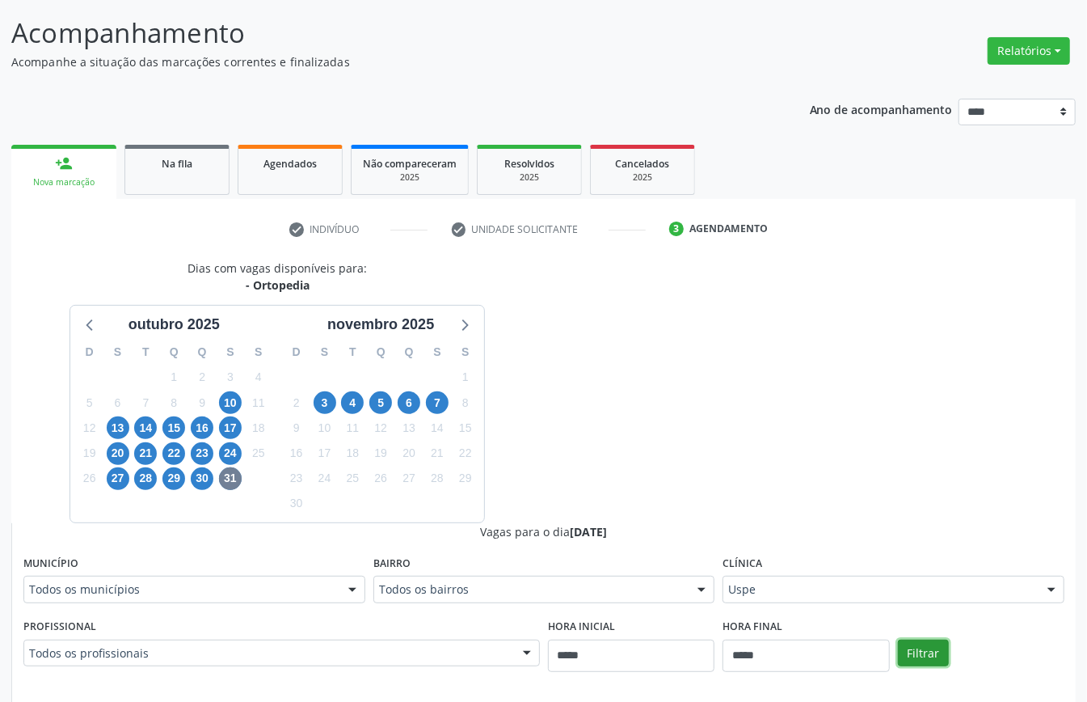
drag, startPoint x: 922, startPoint y: 651, endPoint x: 870, endPoint y: 614, distance: 63.2
click at [921, 650] on button "Filtrar" at bounding box center [923, 652] width 51 height 27
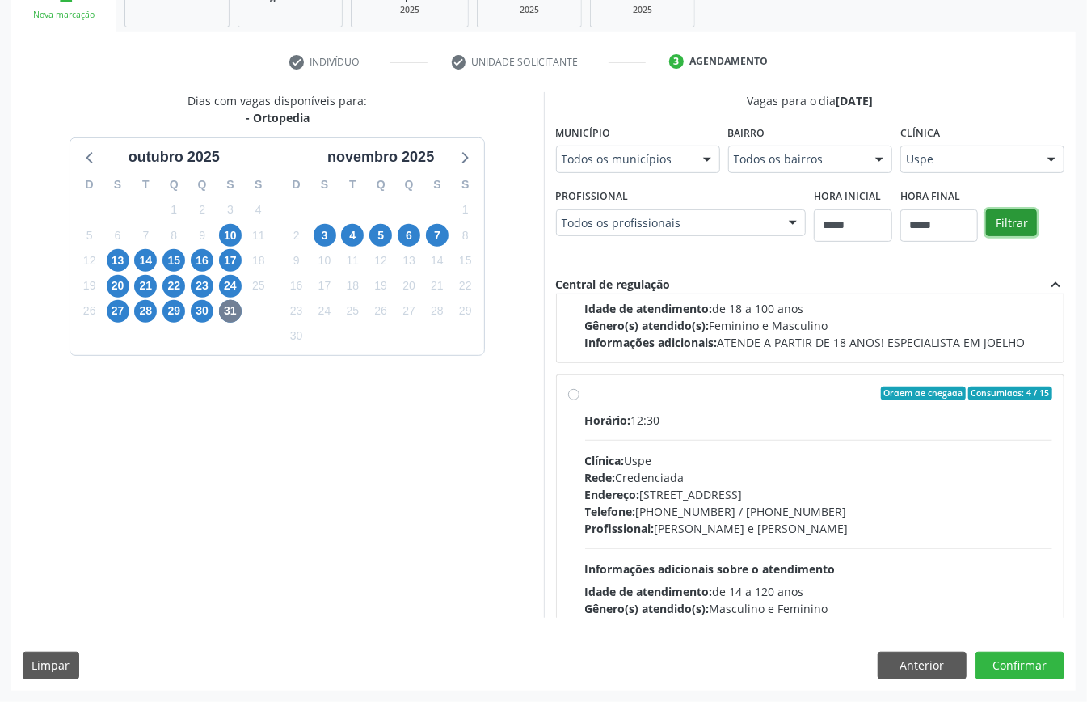
scroll to position [0, 0]
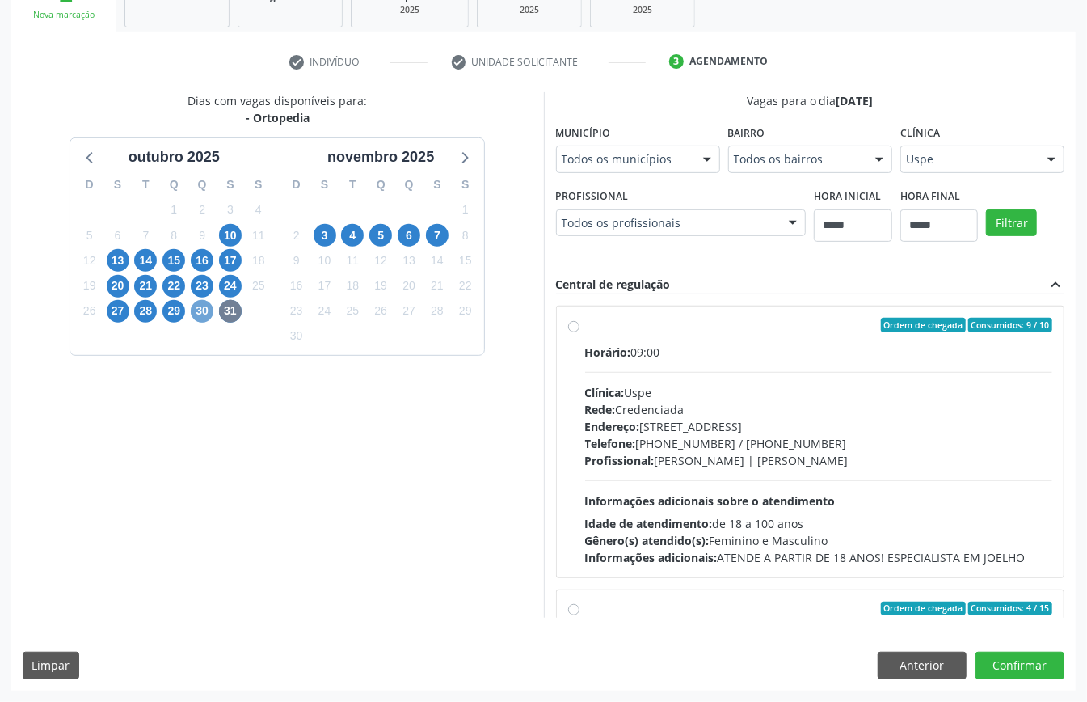
click at [211, 300] on span "30" at bounding box center [202, 311] width 23 height 23
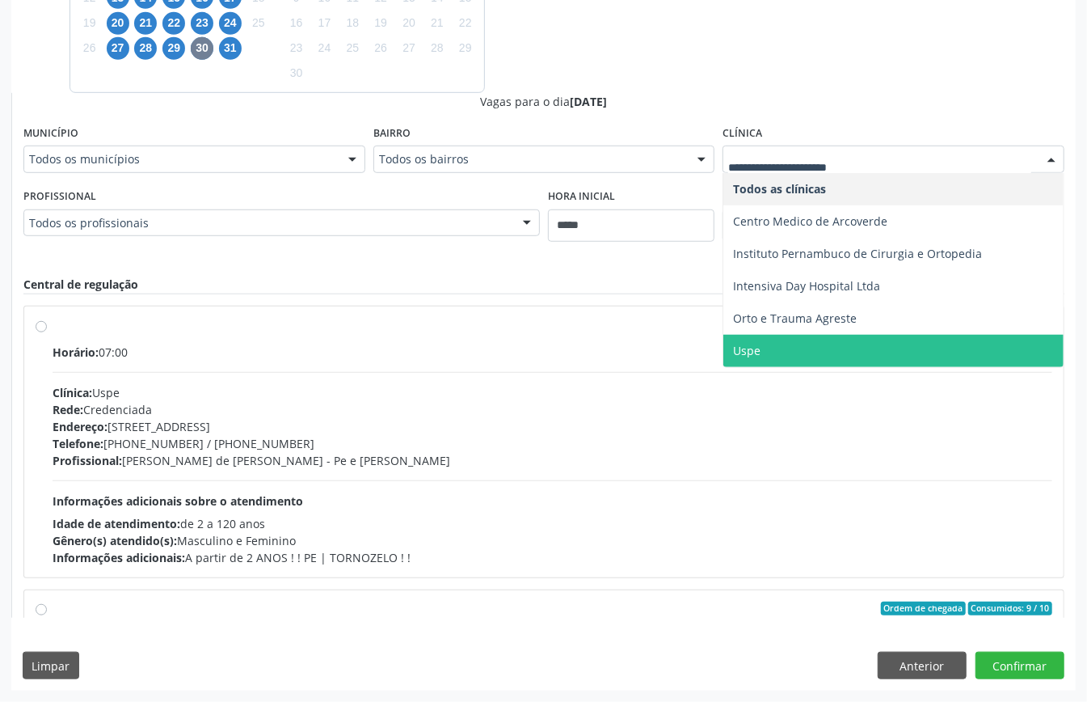
click at [816, 340] on span "Uspe" at bounding box center [893, 351] width 340 height 32
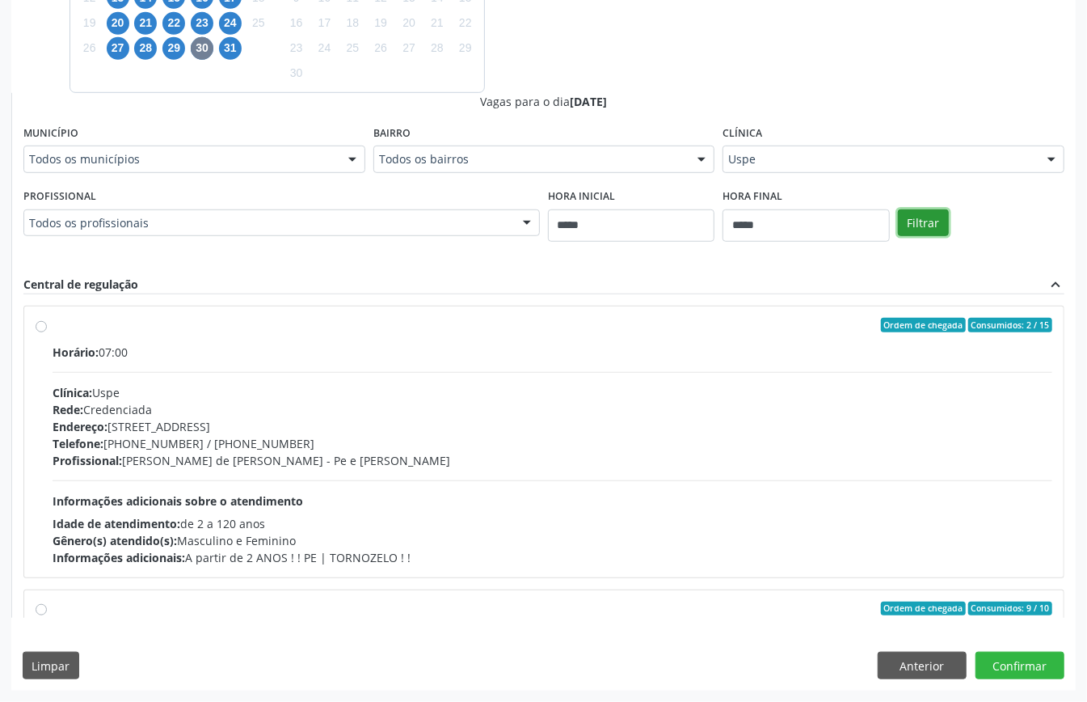
click at [918, 221] on button "Filtrar" at bounding box center [923, 222] width 51 height 27
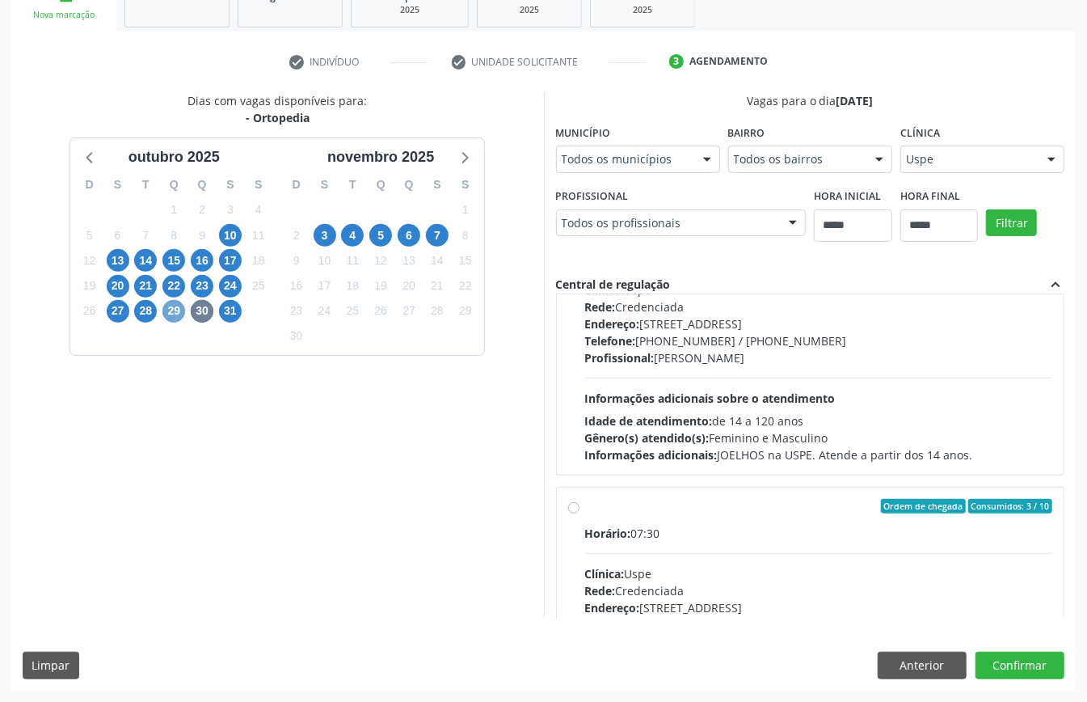
click at [178, 300] on span "29" at bounding box center [173, 311] width 23 height 23
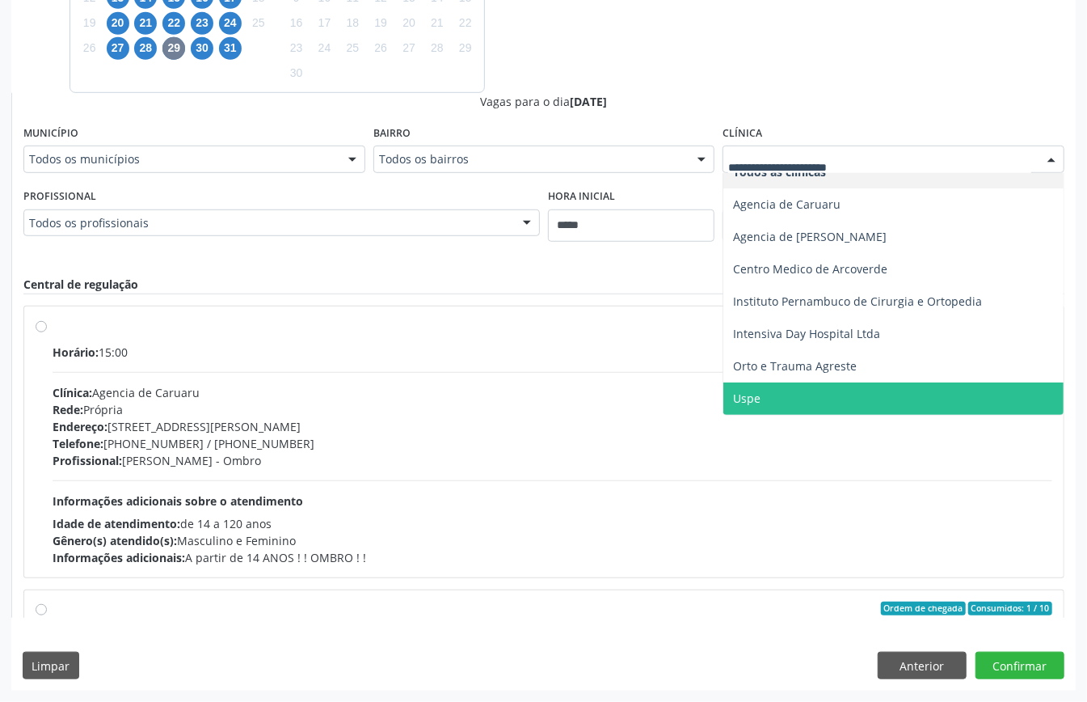
click at [774, 389] on span "Uspe" at bounding box center [893, 398] width 340 height 32
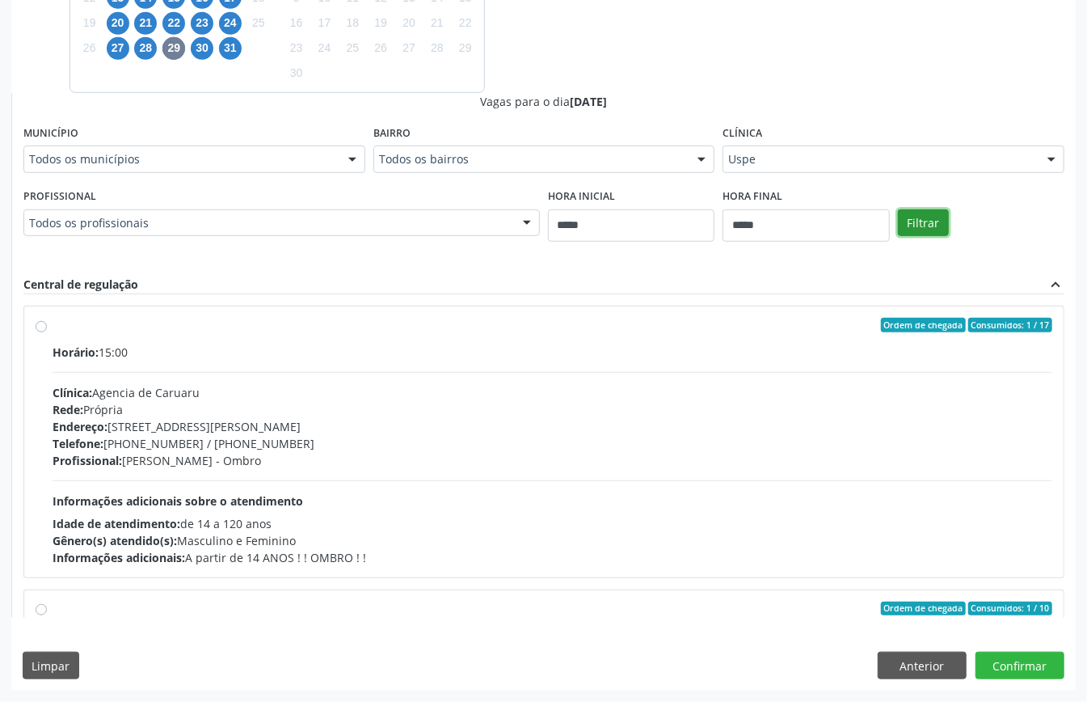
click at [925, 224] on button "Filtrar" at bounding box center [923, 222] width 51 height 27
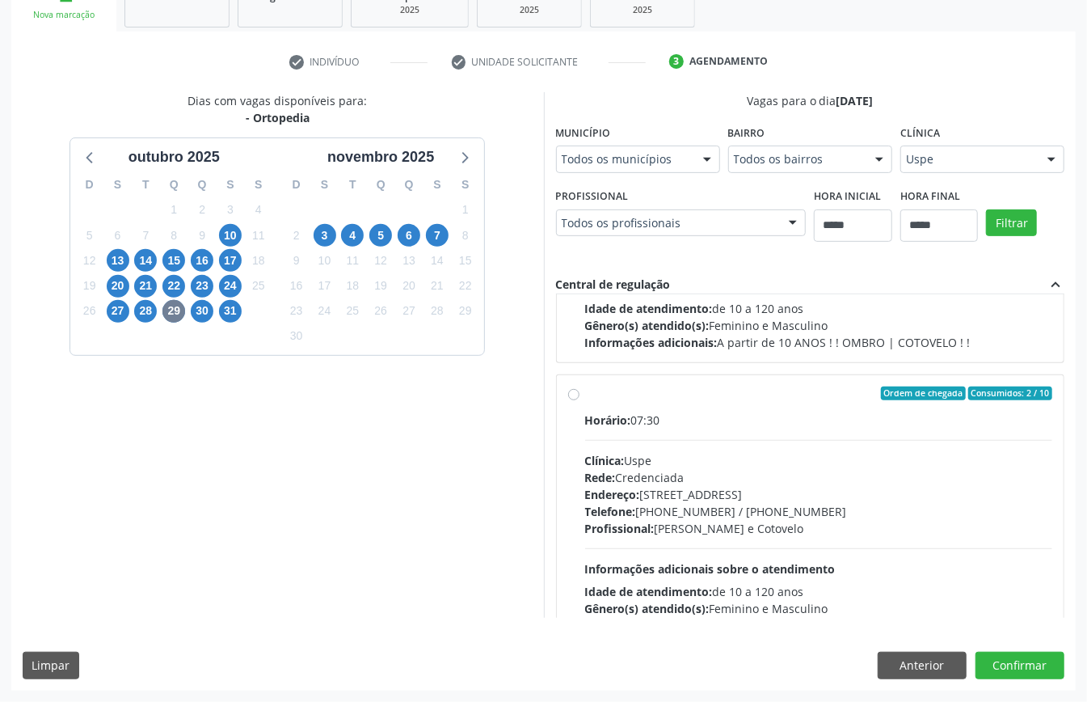
click at [585, 486] on div "Rede: Credenciada" at bounding box center [819, 477] width 468 height 17
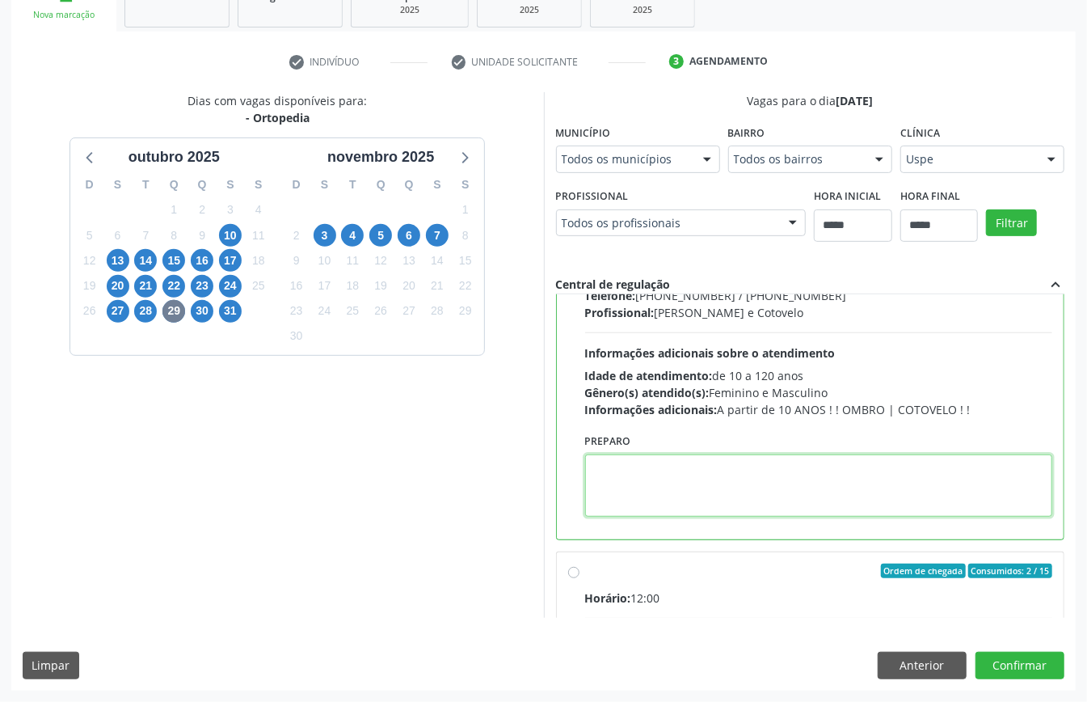
paste textarea "**********"
type textarea "**********"
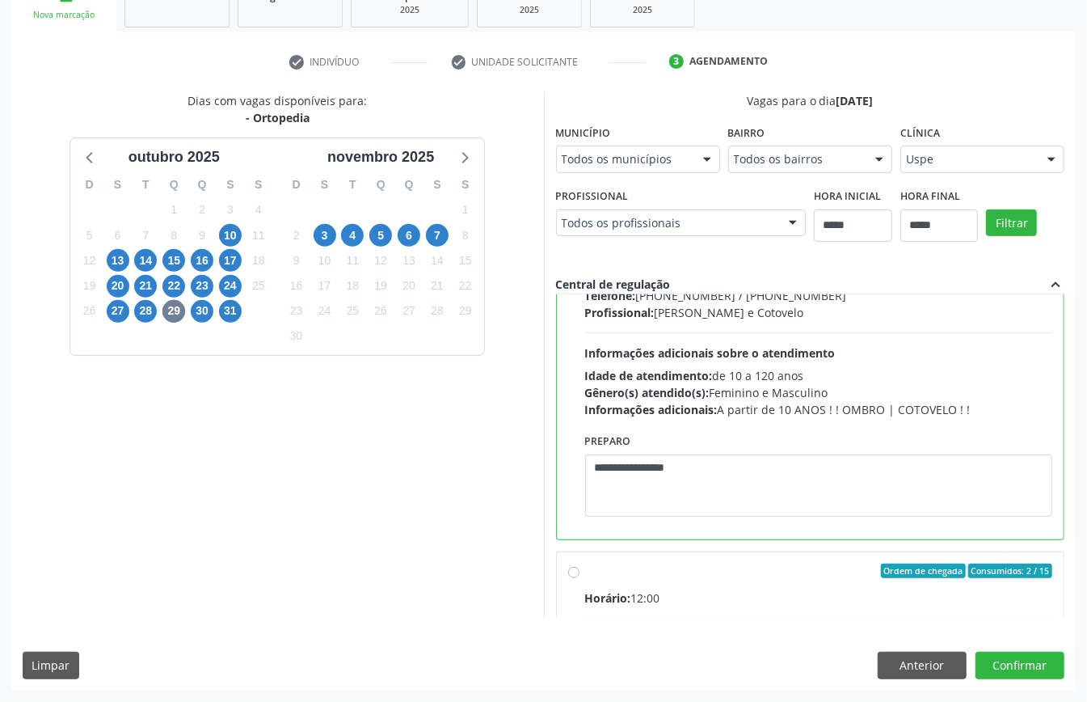
click at [810, 253] on div "Hora inicial *****" at bounding box center [853, 221] width 86 height 74
click at [1013, 661] on button "Confirmar" at bounding box center [1019, 664] width 89 height 27
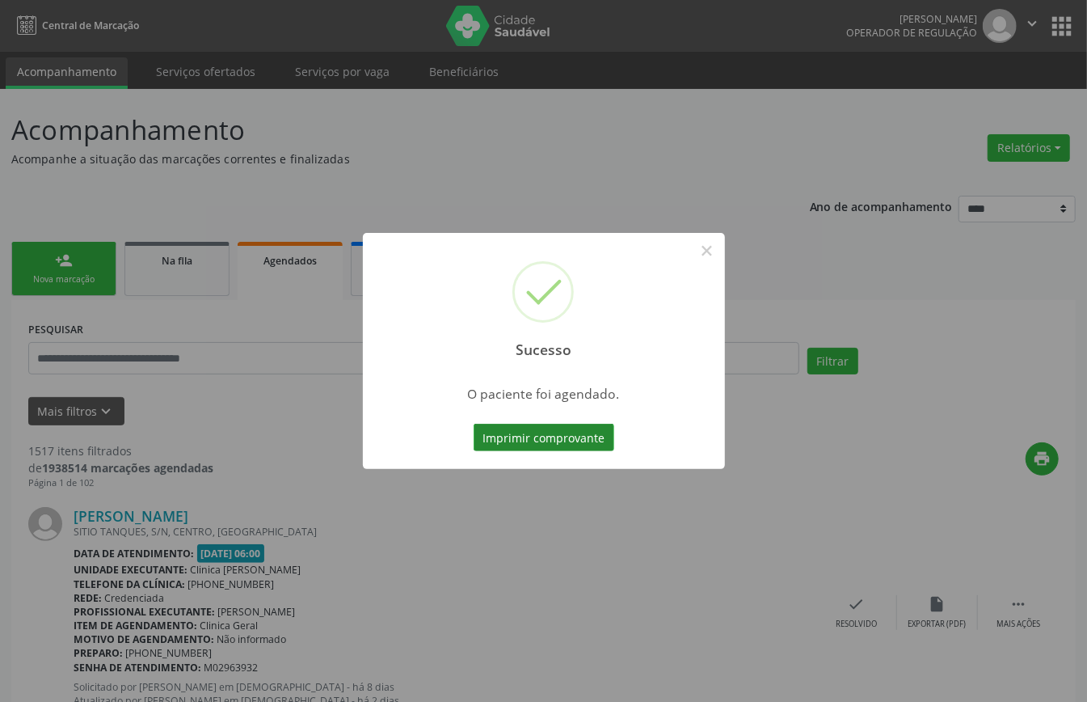
click at [519, 431] on button "Imprimir comprovante" at bounding box center [544, 436] width 141 height 27
